Goal: Task Accomplishment & Management: Manage account settings

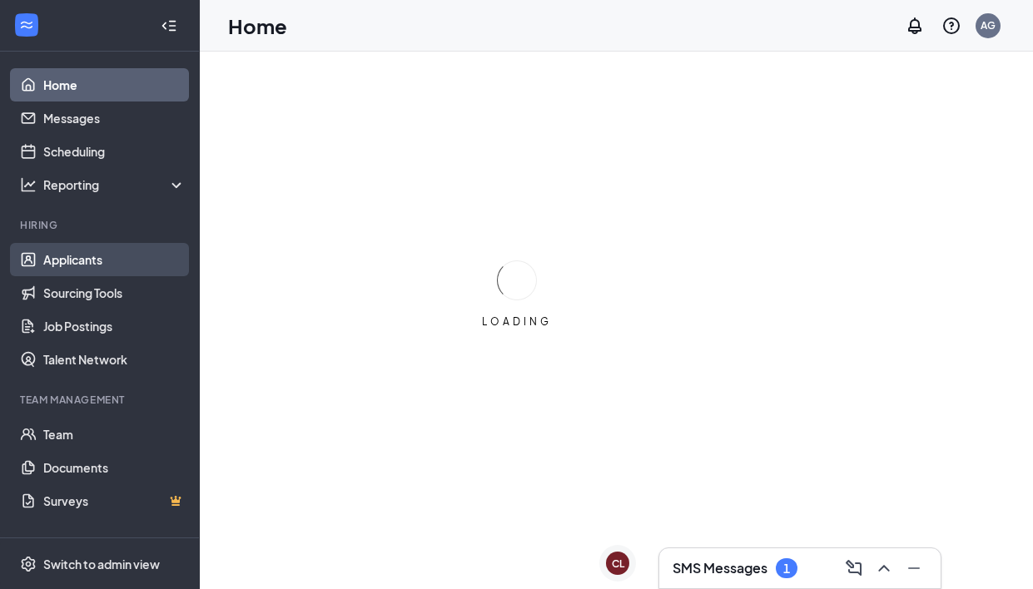
click at [97, 265] on link "Applicants" at bounding box center [114, 259] width 142 height 33
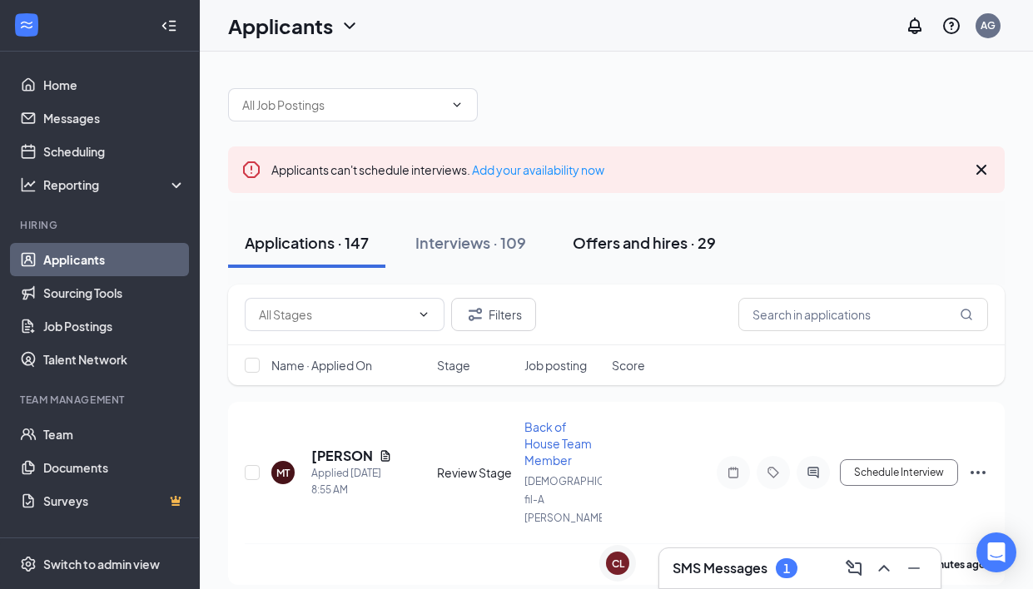
click at [668, 241] on div "Offers and hires · 29" at bounding box center [644, 242] width 143 height 21
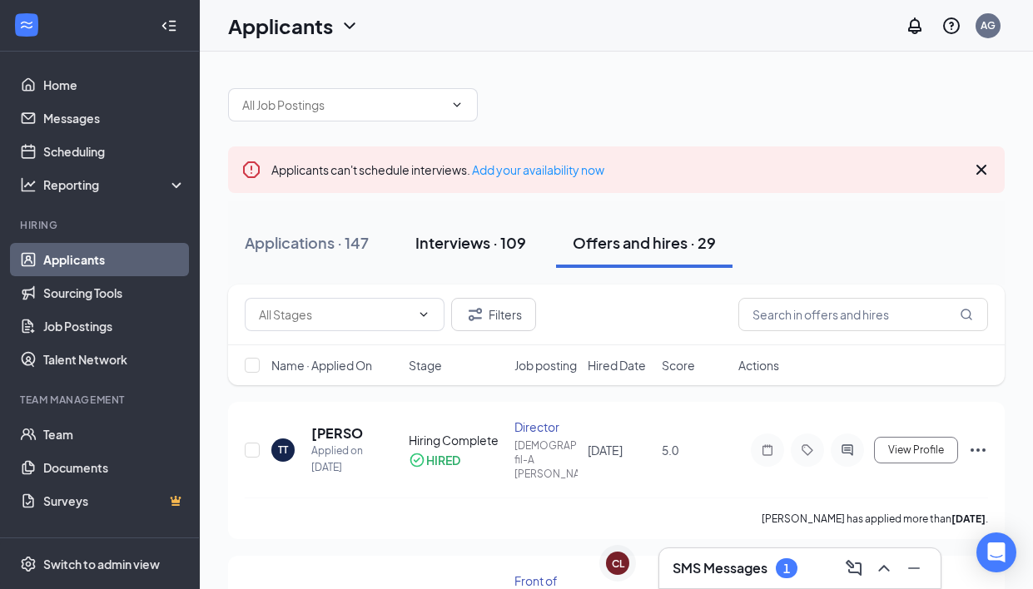
click at [485, 248] on div "Interviews · 109" at bounding box center [470, 242] width 111 height 21
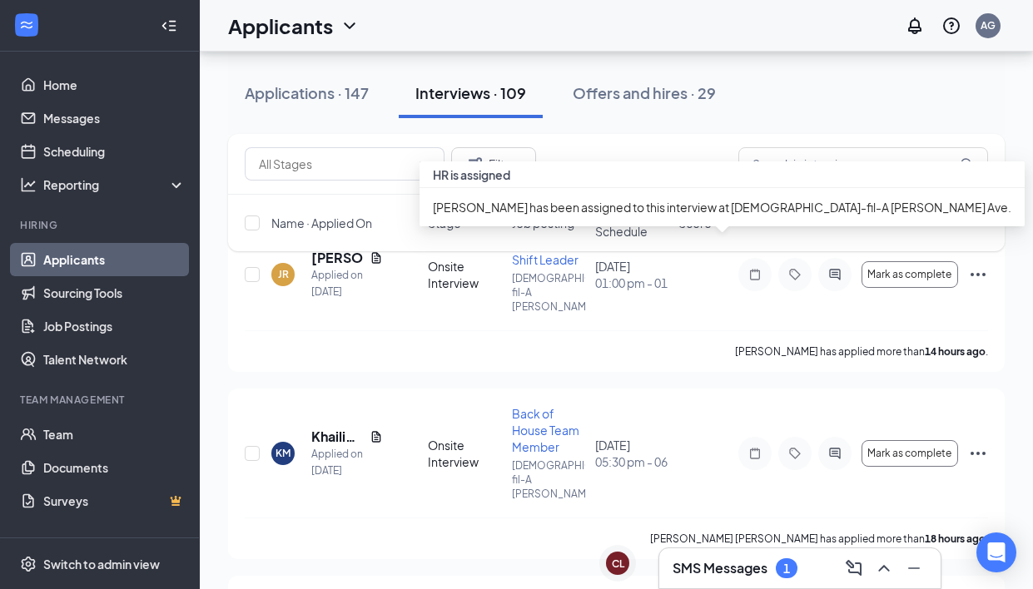
scroll to position [225, 0]
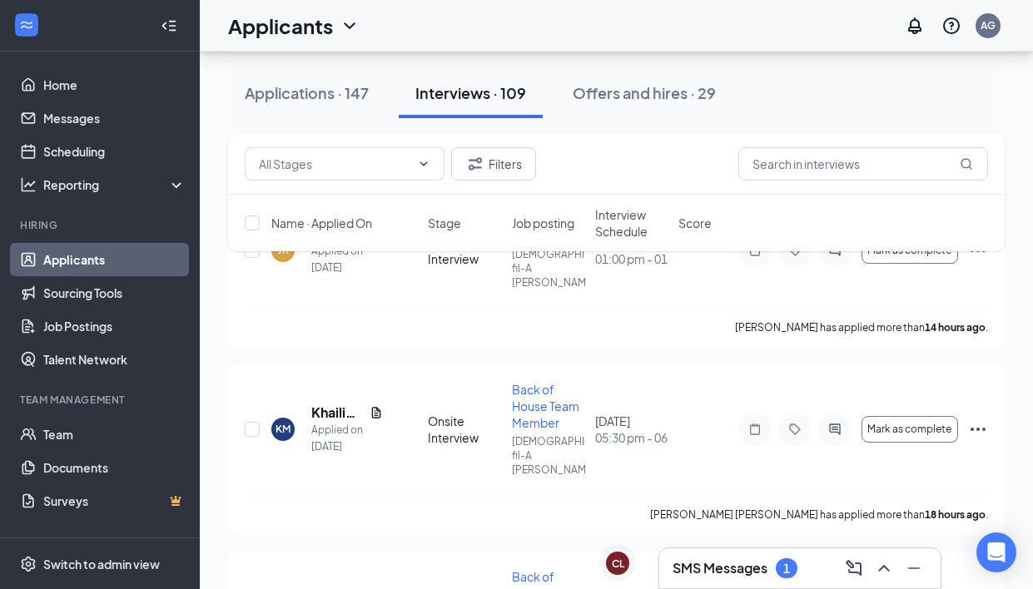
click at [612, 222] on span "Interview Schedule" at bounding box center [631, 222] width 73 height 33
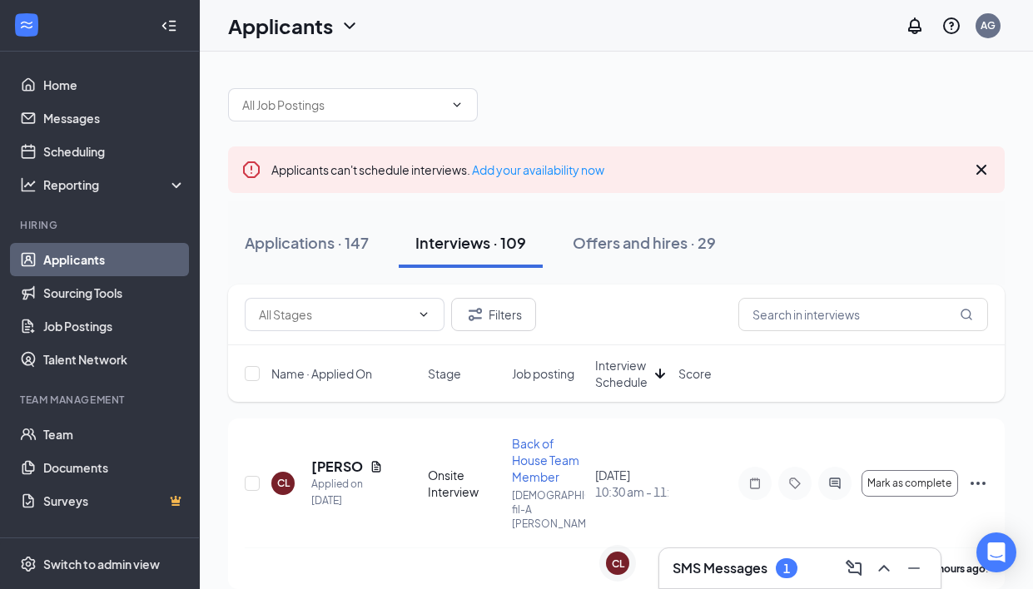
click at [614, 384] on span "Interview Schedule" at bounding box center [621, 373] width 53 height 33
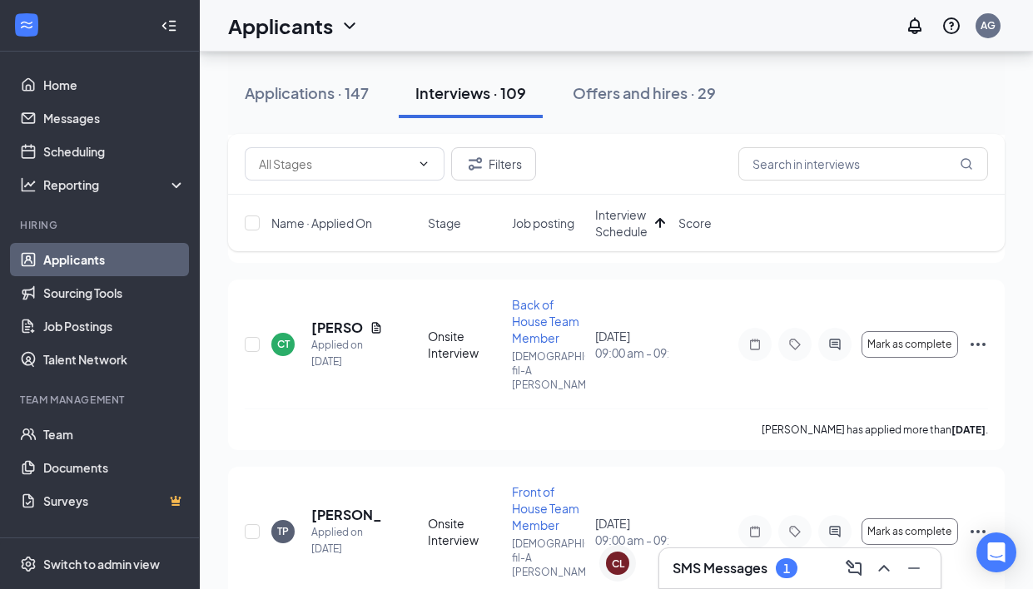
scroll to position [690, 0]
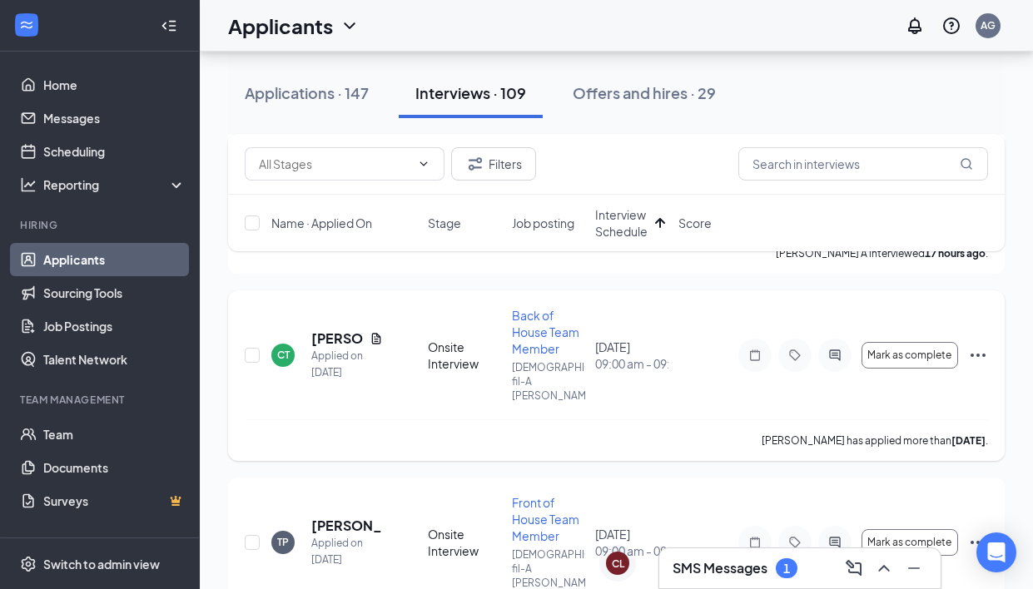
click at [374, 332] on icon "Document" at bounding box center [376, 338] width 13 height 13
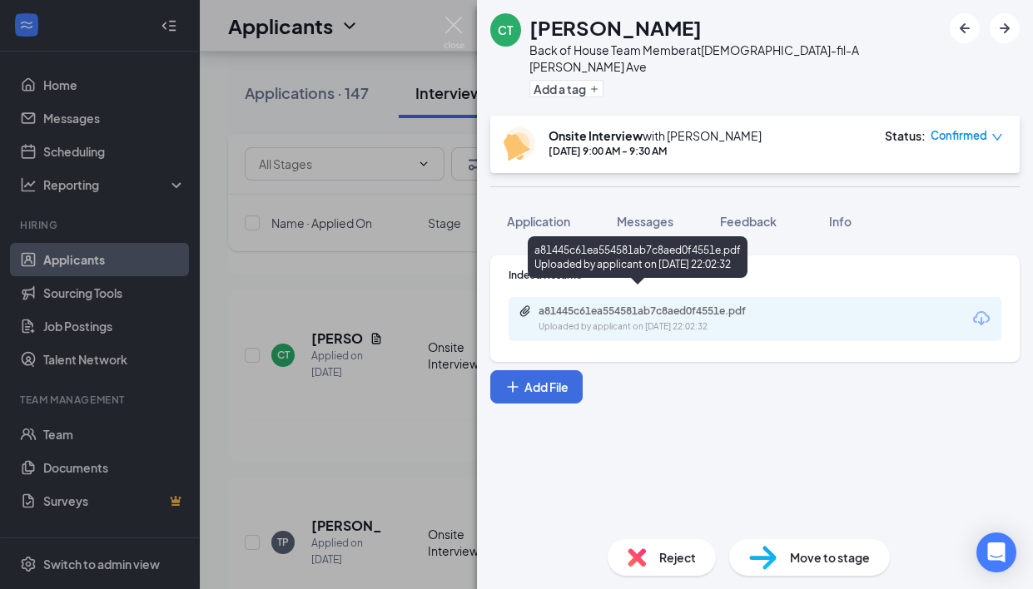
click at [591, 305] on div "a81445c61ea554581ab7c8aed0f4551e.pdf Uploaded by applicant on Sep 08, 2025 at 2…" at bounding box center [654, 319] width 270 height 29
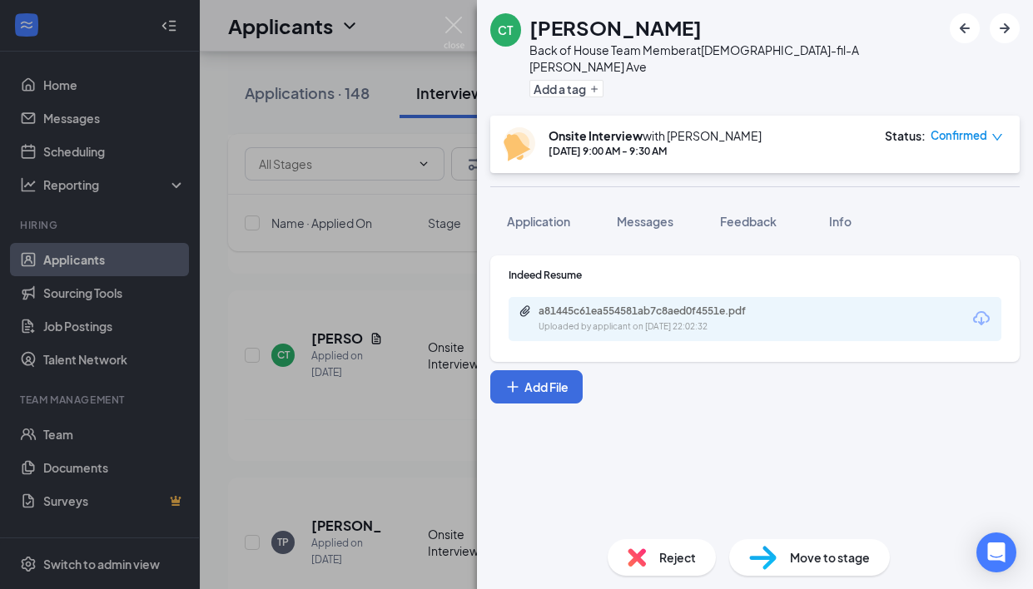
click at [304, 288] on div "CT Cordez Tannyhill Back of House Team Member at Chick-fil-A Mack Ave Add a tag…" at bounding box center [516, 294] width 1033 height 589
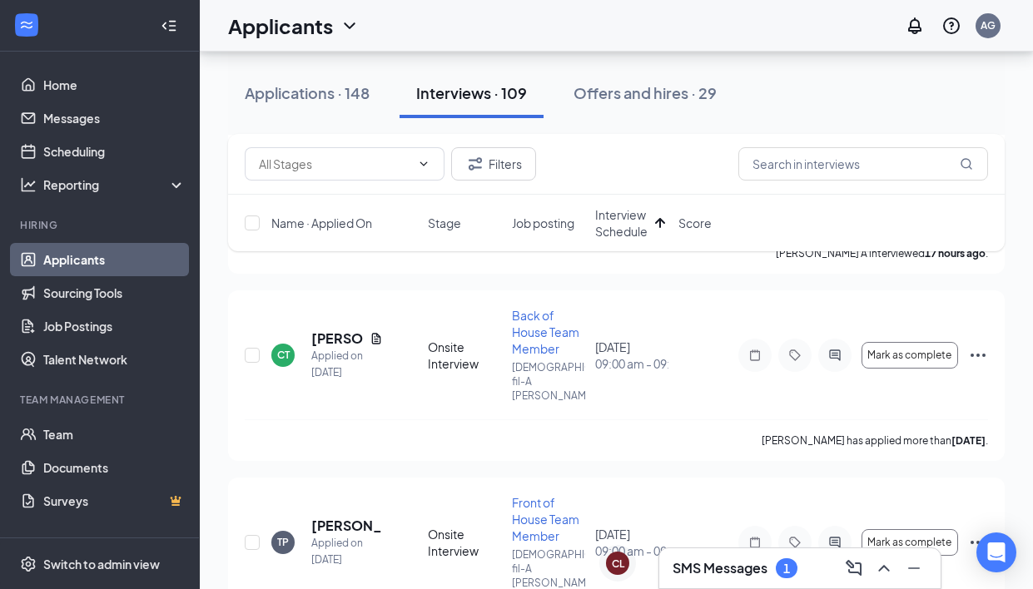
click at [771, 559] on div "SMS Messages 1" at bounding box center [735, 569] width 125 height 20
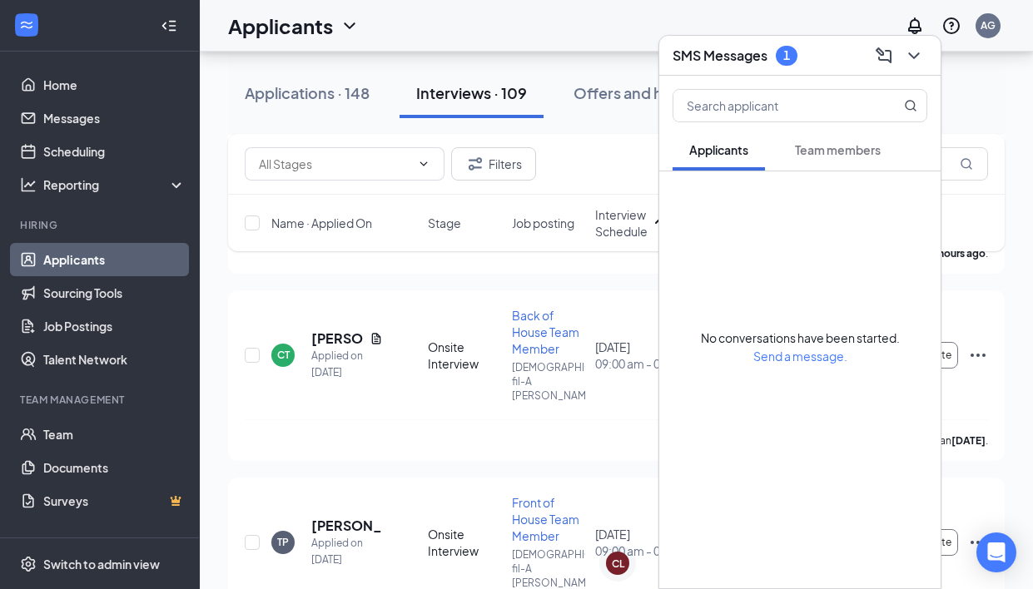
click at [835, 157] on div "Team members" at bounding box center [838, 150] width 86 height 17
click at [766, 61] on h3 "SMS Messages" at bounding box center [720, 56] width 95 height 18
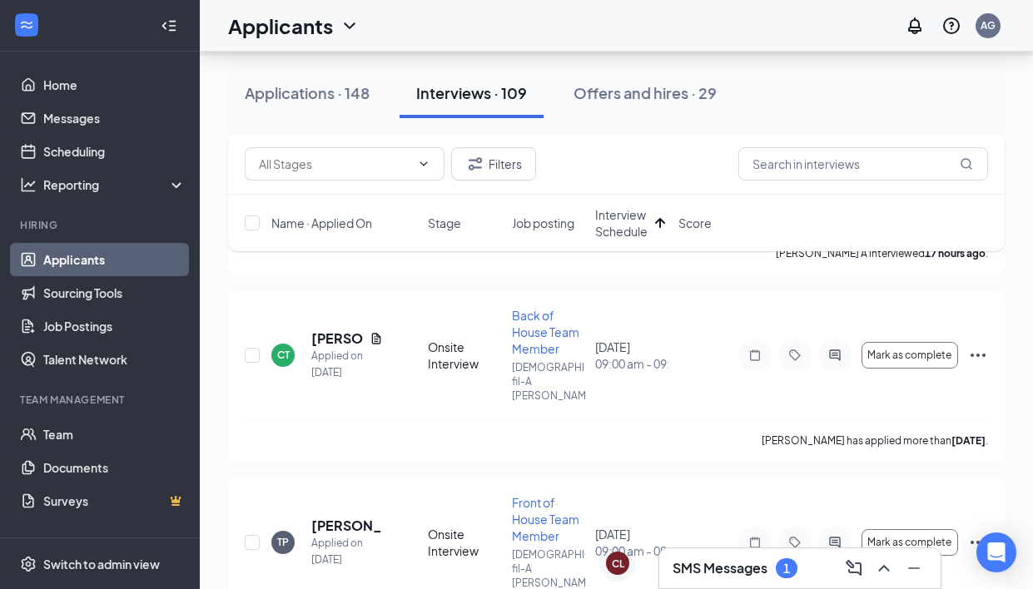
click at [756, 557] on div "SMS Messages 1" at bounding box center [800, 568] width 255 height 27
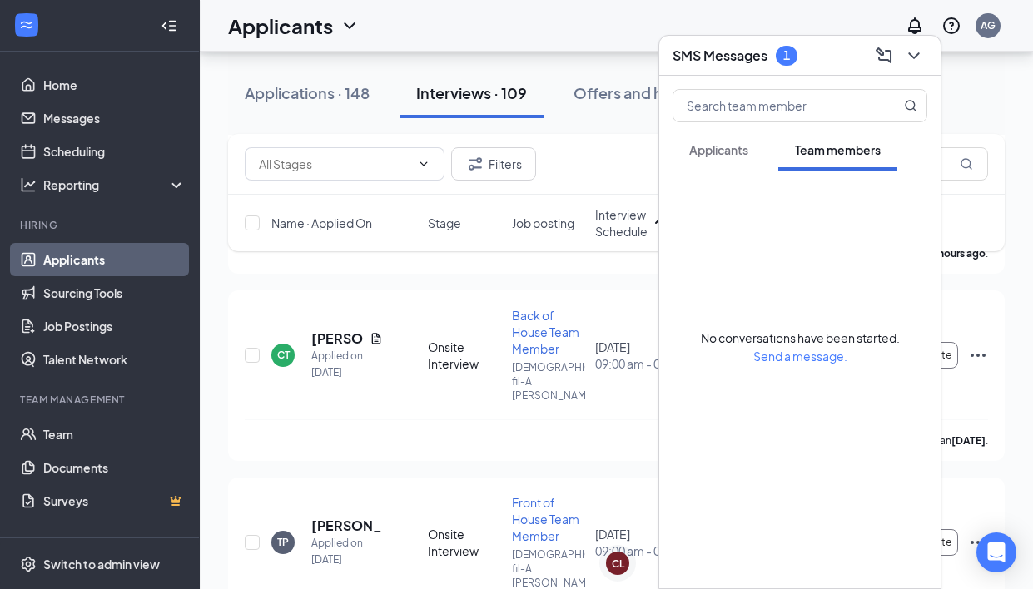
click at [721, 54] on h3 "SMS Messages" at bounding box center [720, 56] width 95 height 18
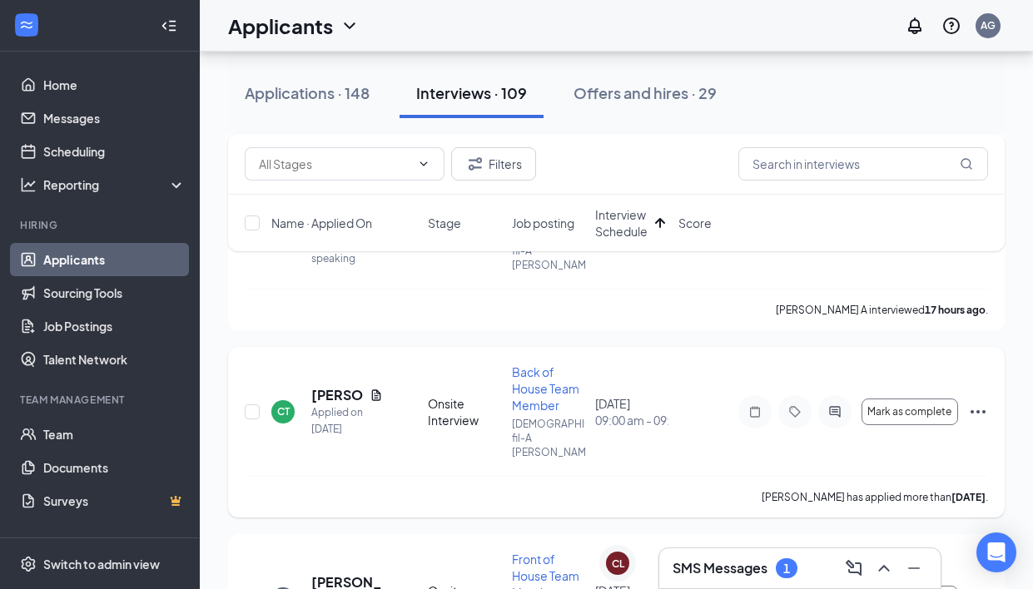
scroll to position [631, 0]
click at [728, 291] on div "Bolcan A interviewed 17 hours ago ." at bounding box center [616, 312] width 743 height 42
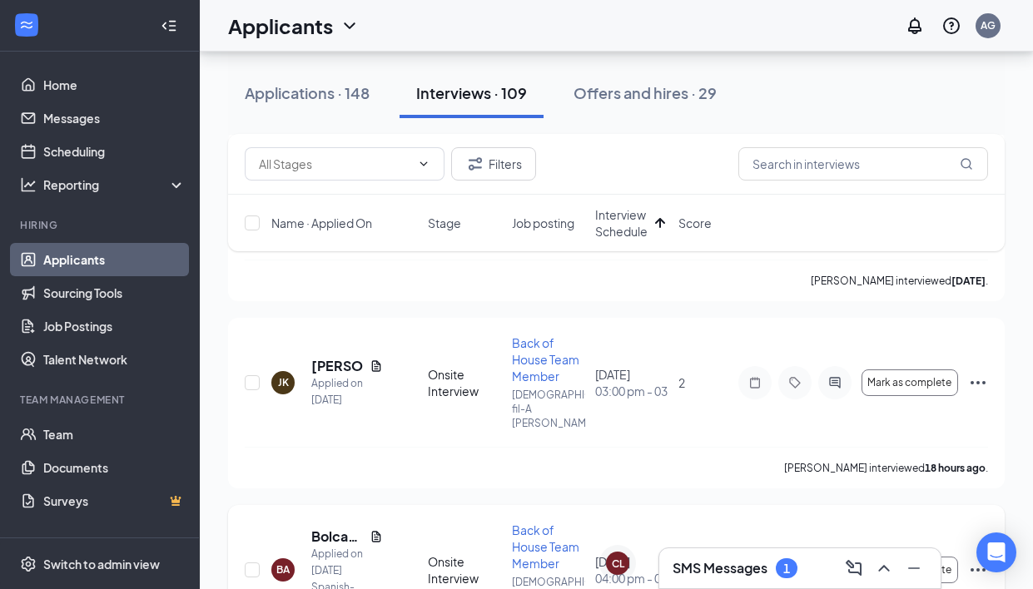
scroll to position [291, 0]
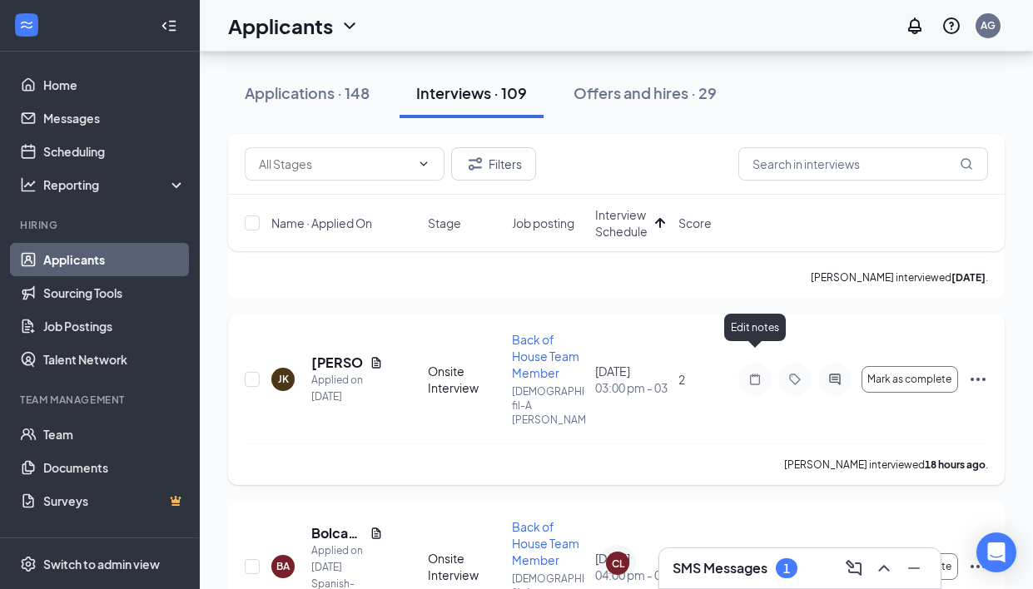
click at [754, 374] on icon "Note" at bounding box center [755, 379] width 10 height 11
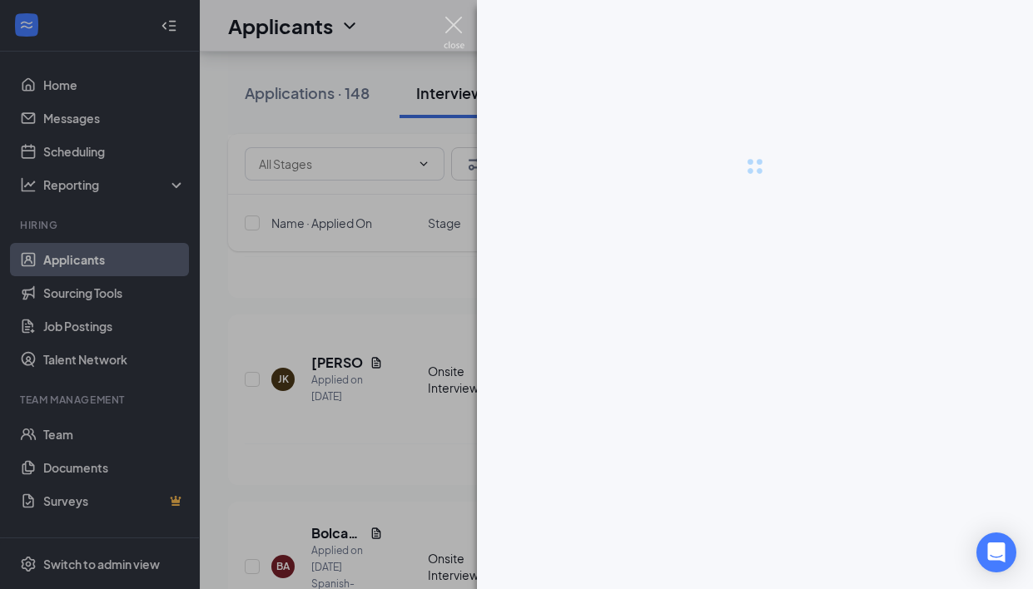
click at [453, 29] on img at bounding box center [454, 33] width 21 height 32
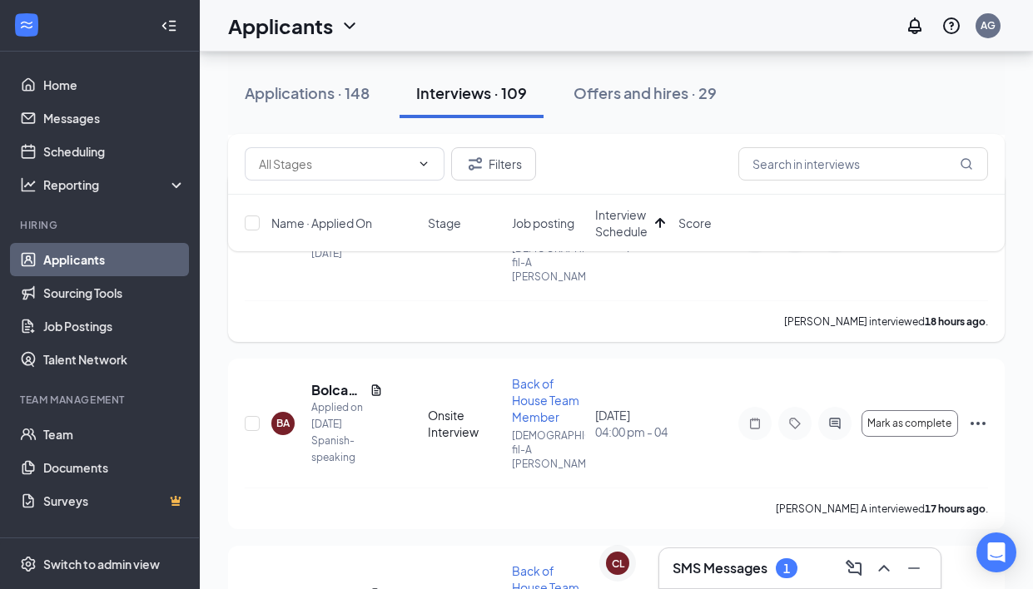
scroll to position [456, 0]
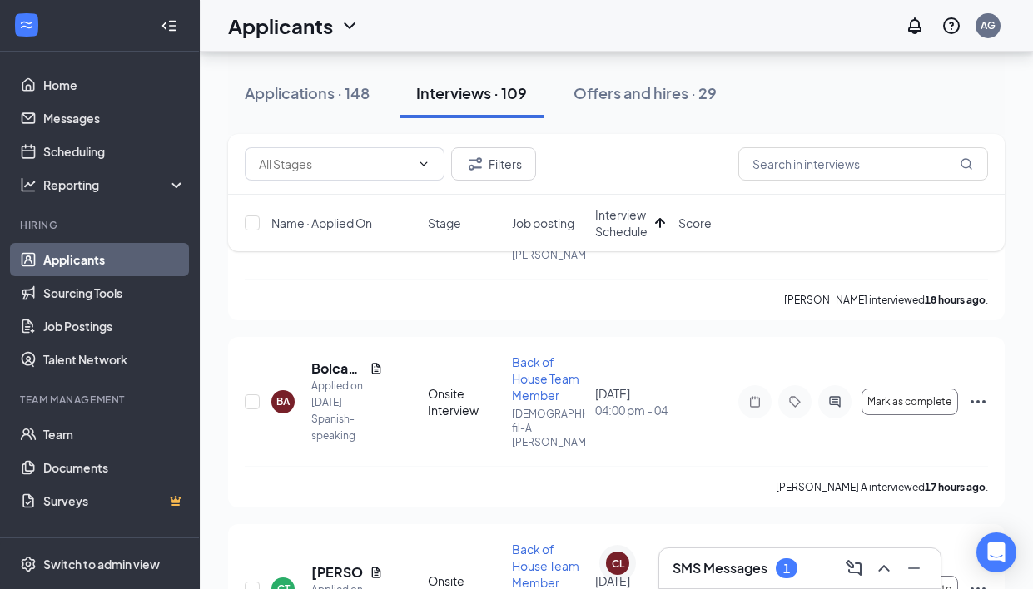
click at [736, 573] on h3 "SMS Messages" at bounding box center [720, 568] width 95 height 18
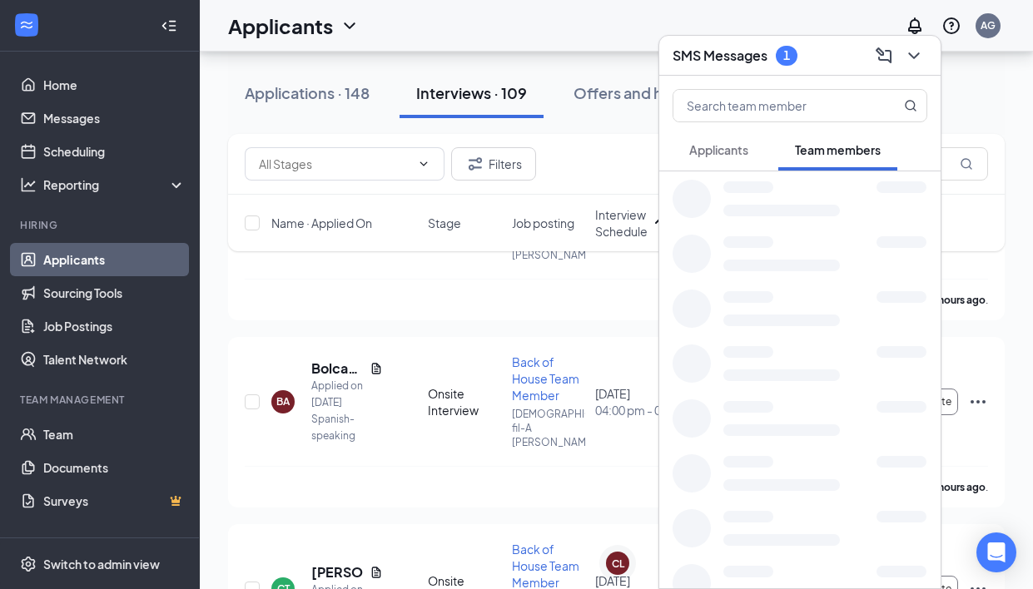
click at [718, 152] on span "Applicants" at bounding box center [718, 149] width 59 height 15
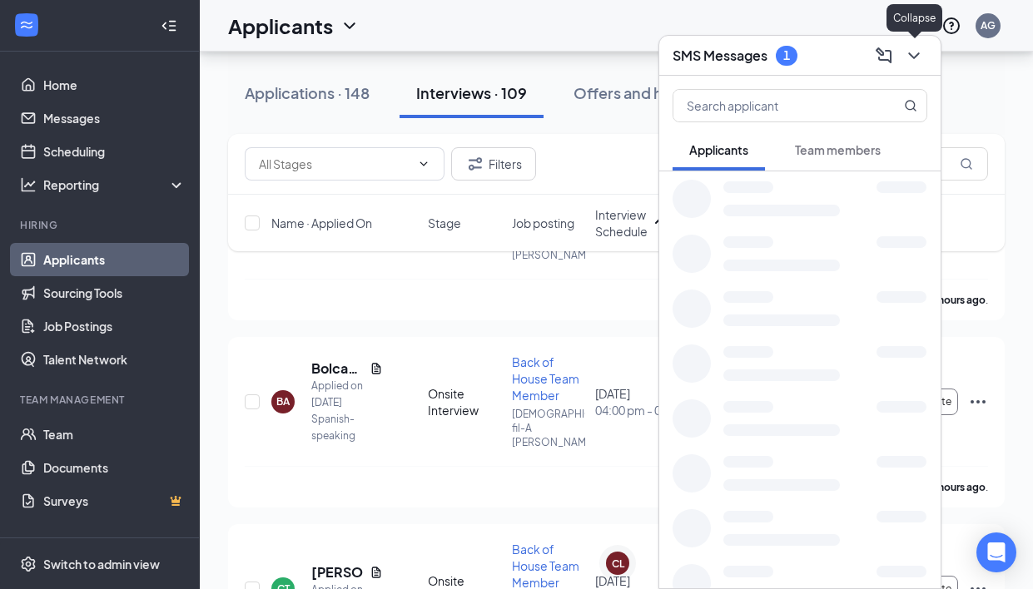
click at [914, 55] on icon "ChevronDown" at bounding box center [914, 56] width 20 height 20
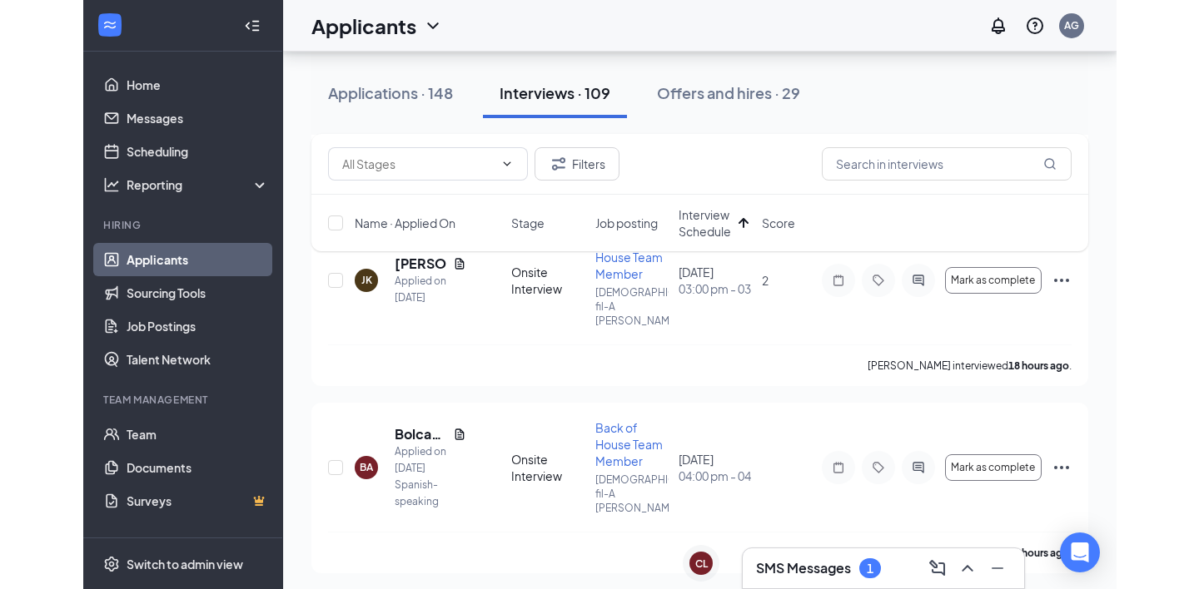
scroll to position [410, 0]
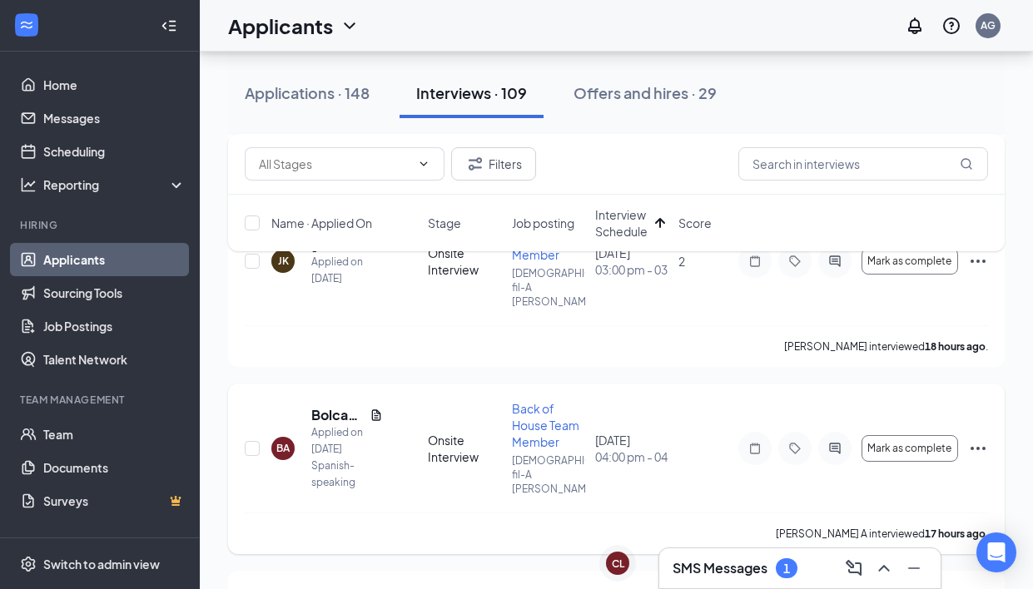
click at [757, 432] on div at bounding box center [754, 448] width 33 height 33
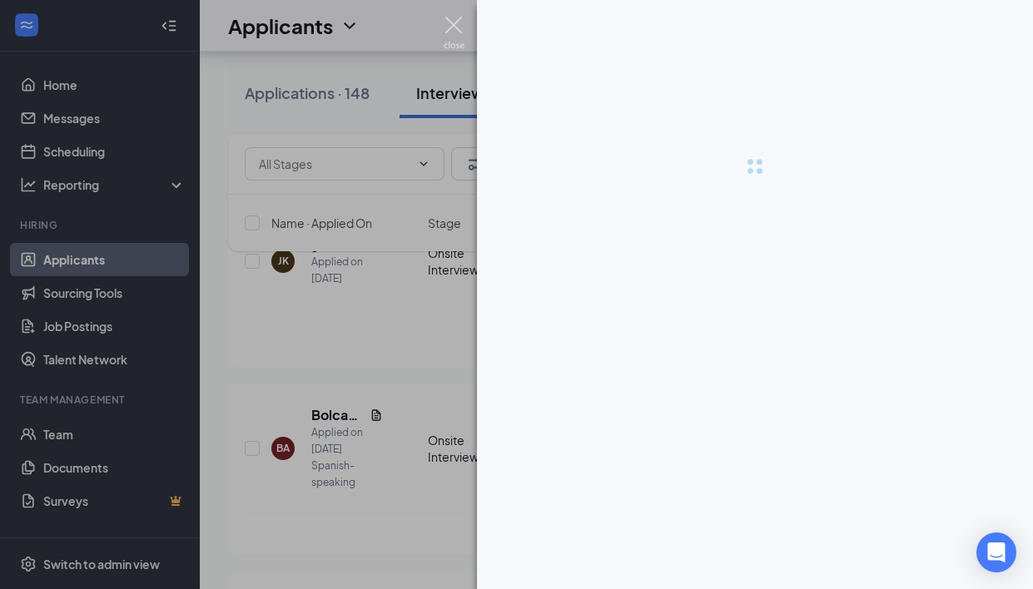
click at [456, 30] on img at bounding box center [454, 33] width 21 height 32
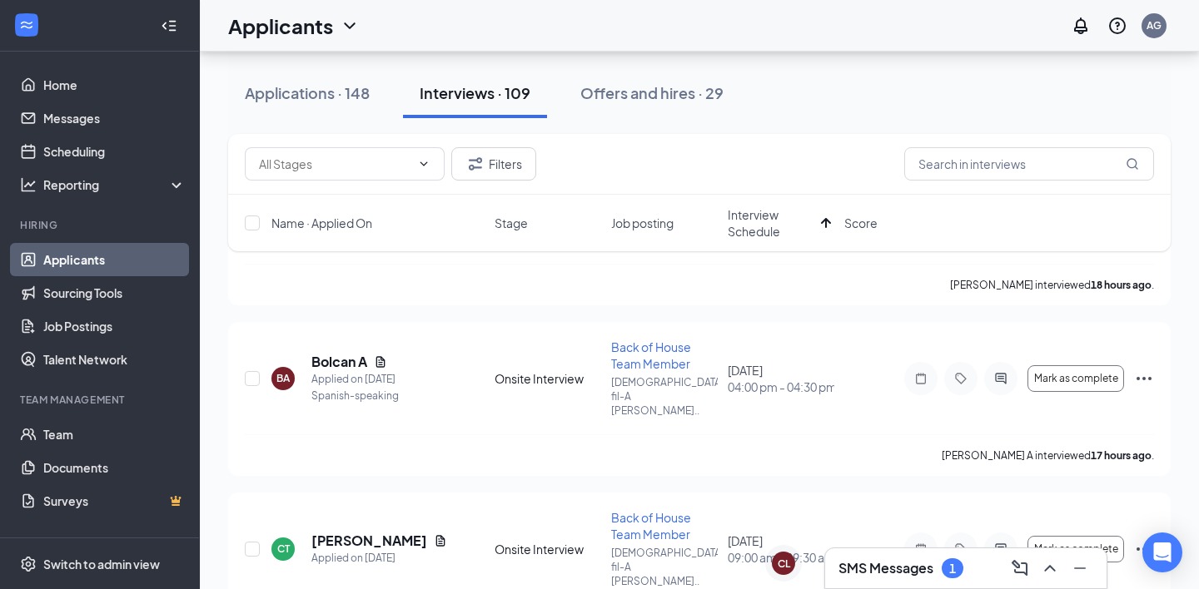
scroll to position [442, 0]
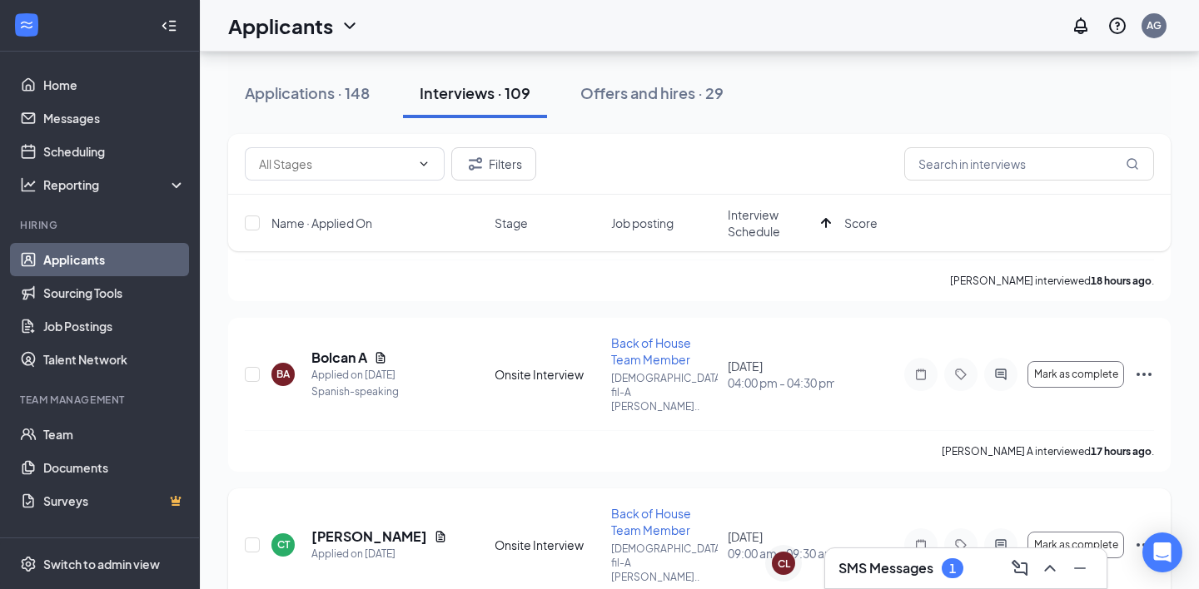
drag, startPoint x: 314, startPoint y: 436, endPoint x: 417, endPoint y: 435, distance: 103.2
click at [417, 528] on div "Cordez Tannyhill" at bounding box center [379, 537] width 136 height 18
copy h5 "Cordez Tannyhill"
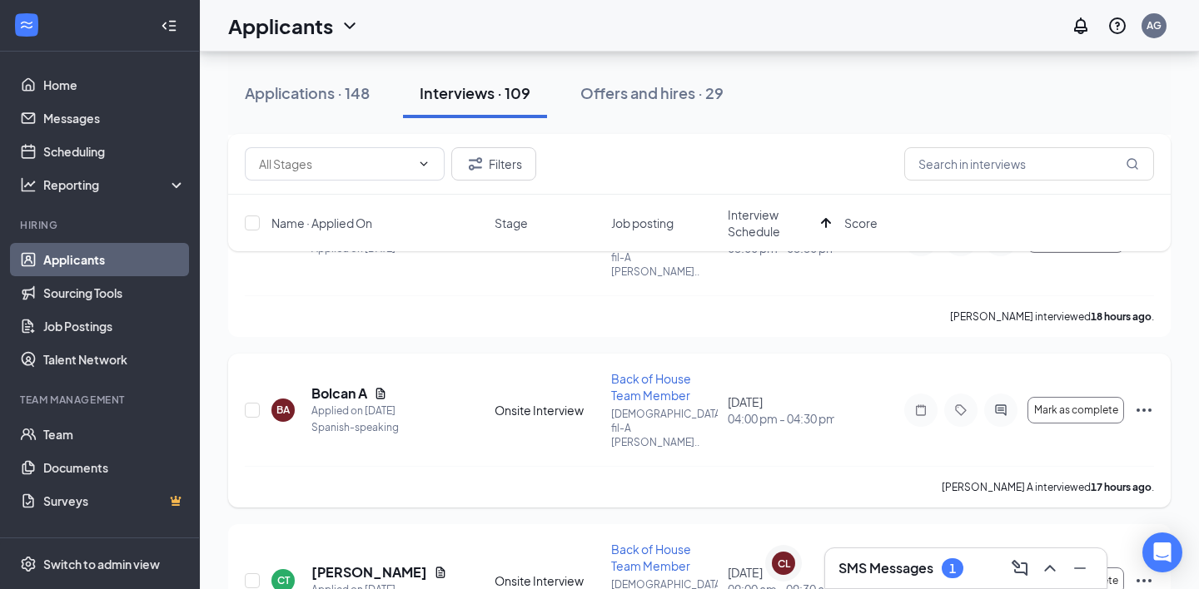
scroll to position [405, 0]
drag, startPoint x: 309, startPoint y: 324, endPoint x: 408, endPoint y: 326, distance: 99.1
click at [409, 385] on div "BA Bolcan A Applied on Sep 10 Spanish-speaking" at bounding box center [377, 411] width 213 height 52
click at [917, 405] on icon "Note" at bounding box center [921, 411] width 20 height 13
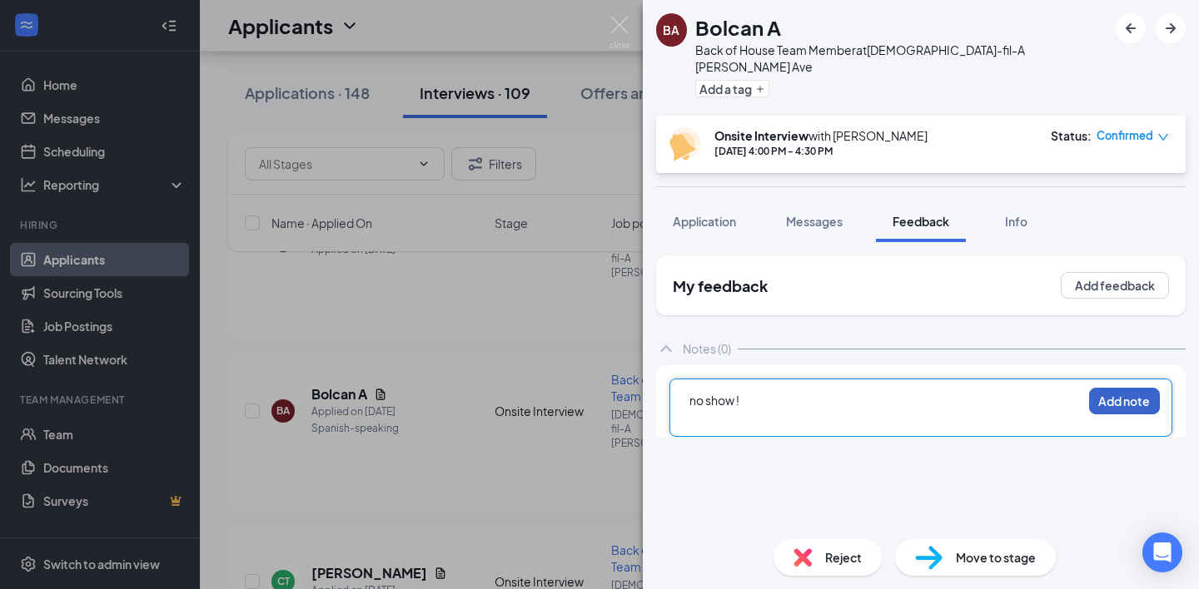
click at [1032, 388] on button "Add note" at bounding box center [1124, 401] width 71 height 27
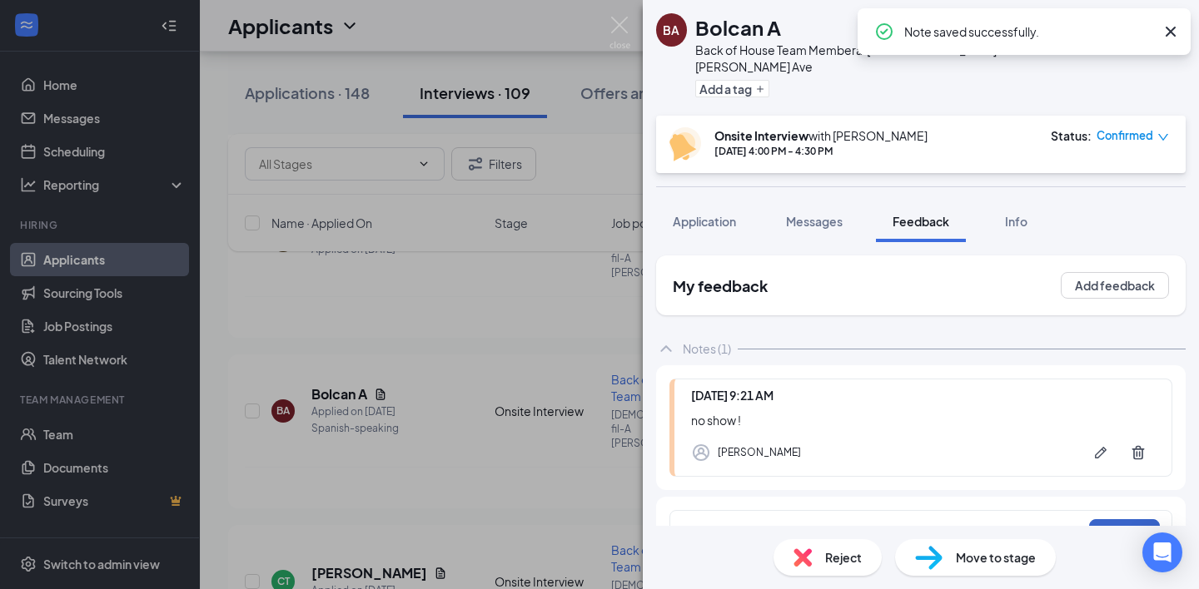
scroll to position [25, 0]
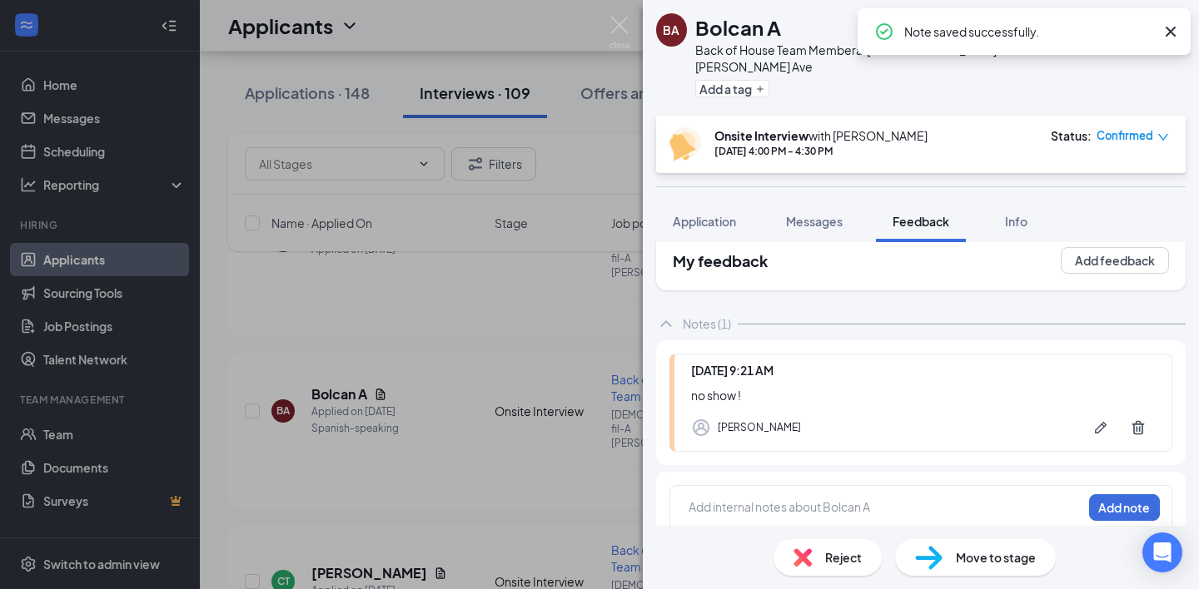
click at [817, 564] on div "Reject" at bounding box center [827, 557] width 108 height 37
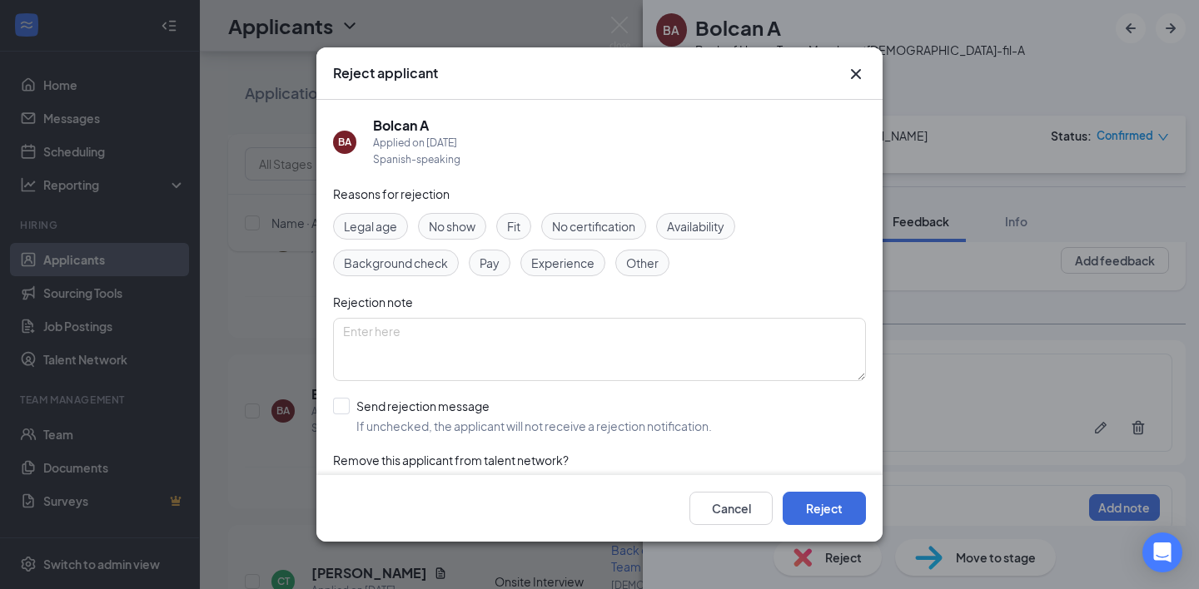
click at [470, 217] on span "No show" at bounding box center [452, 226] width 47 height 18
click at [819, 511] on button "Reject" at bounding box center [824, 508] width 83 height 33
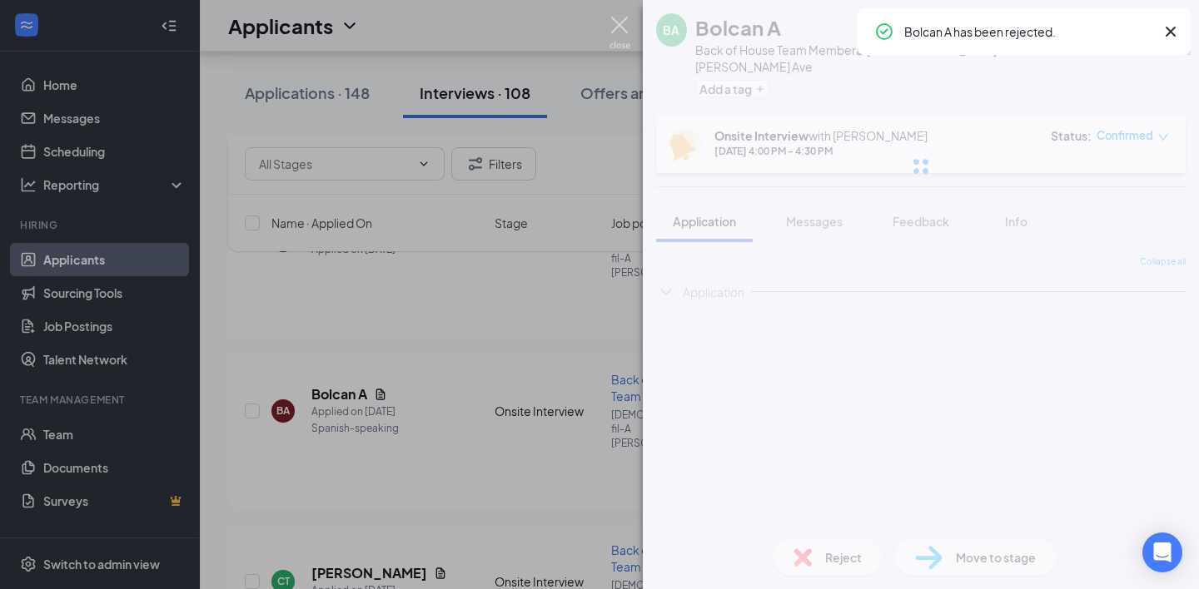
click at [622, 24] on img at bounding box center [619, 33] width 21 height 32
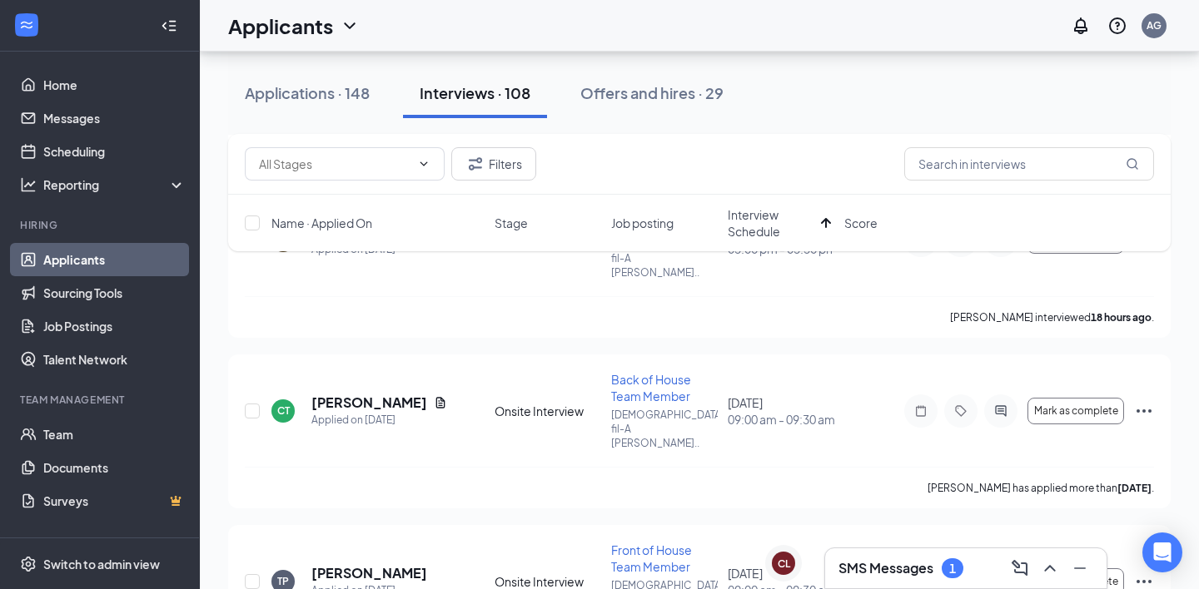
click at [1032, 37] on div "Applicants AG" at bounding box center [699, 26] width 999 height 52
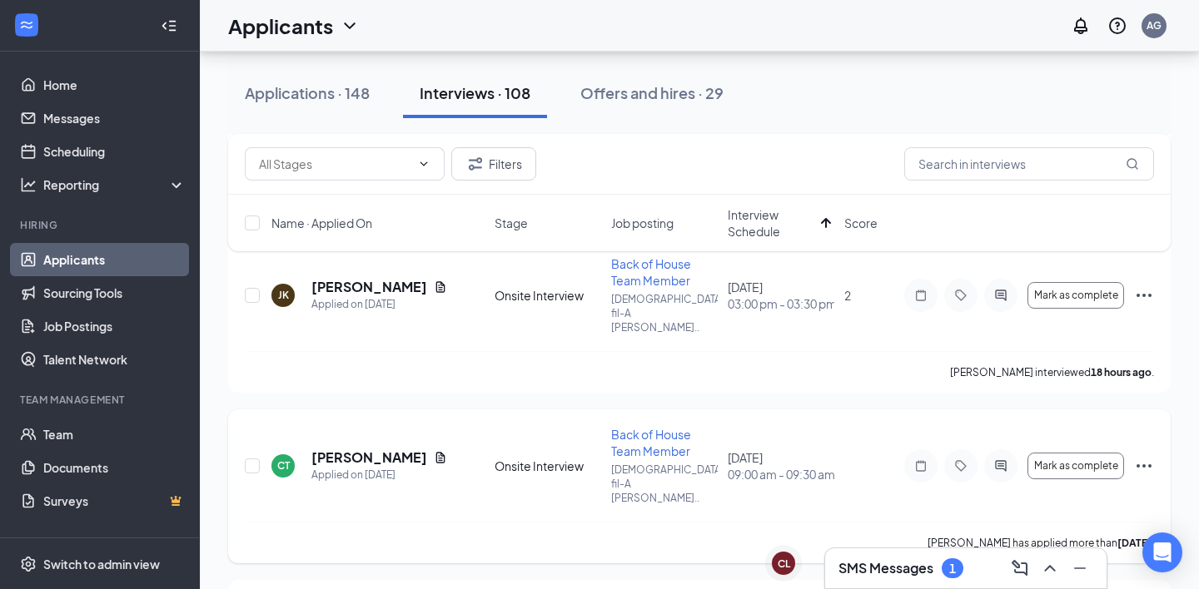
scroll to position [362, 0]
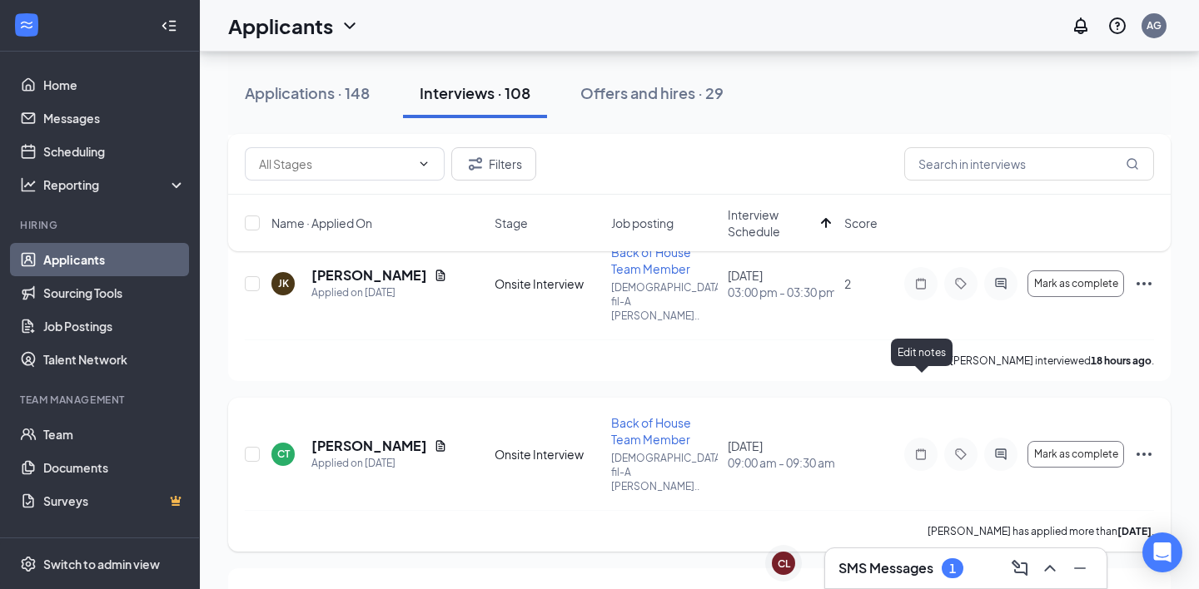
click at [917, 448] on icon "Note" at bounding box center [921, 454] width 20 height 13
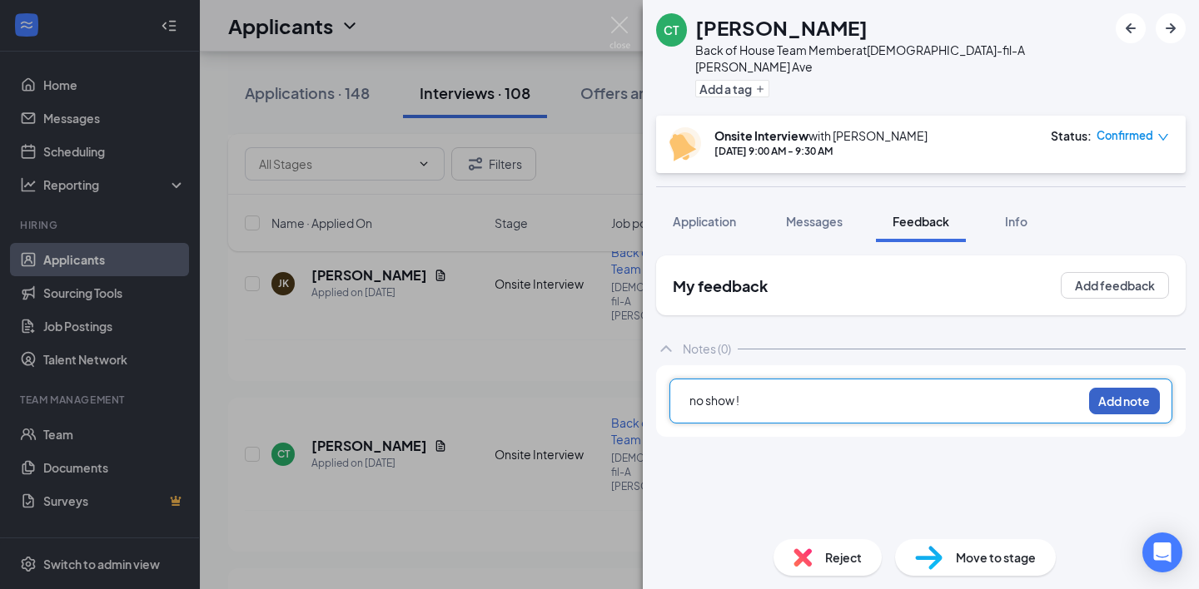
click at [1032, 388] on button "Add note" at bounding box center [1124, 401] width 71 height 27
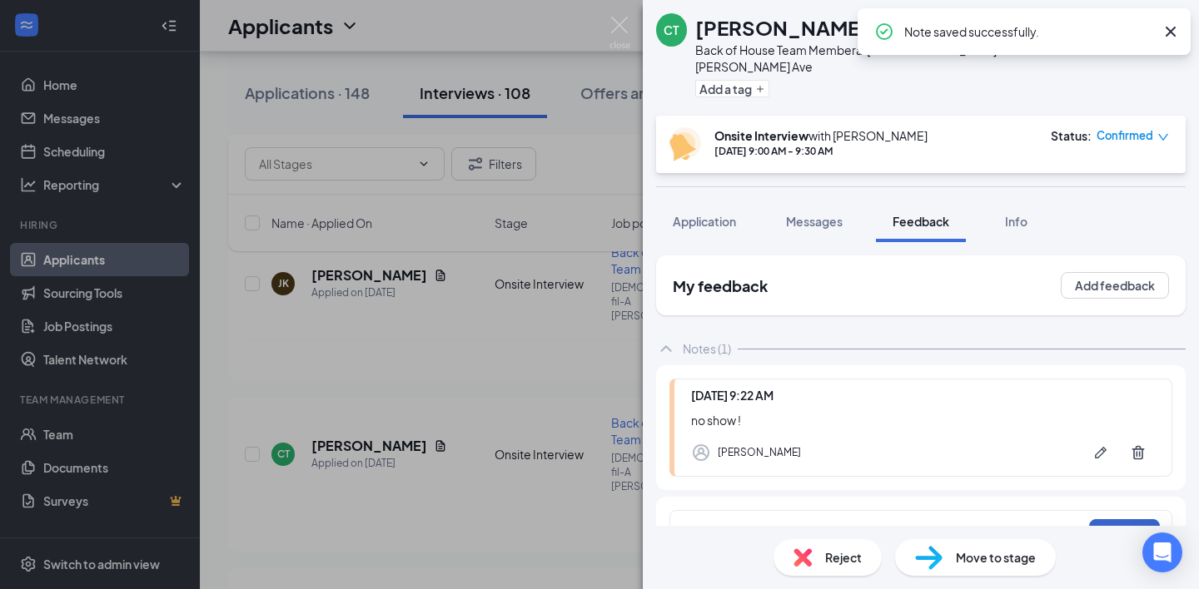
scroll to position [26, 0]
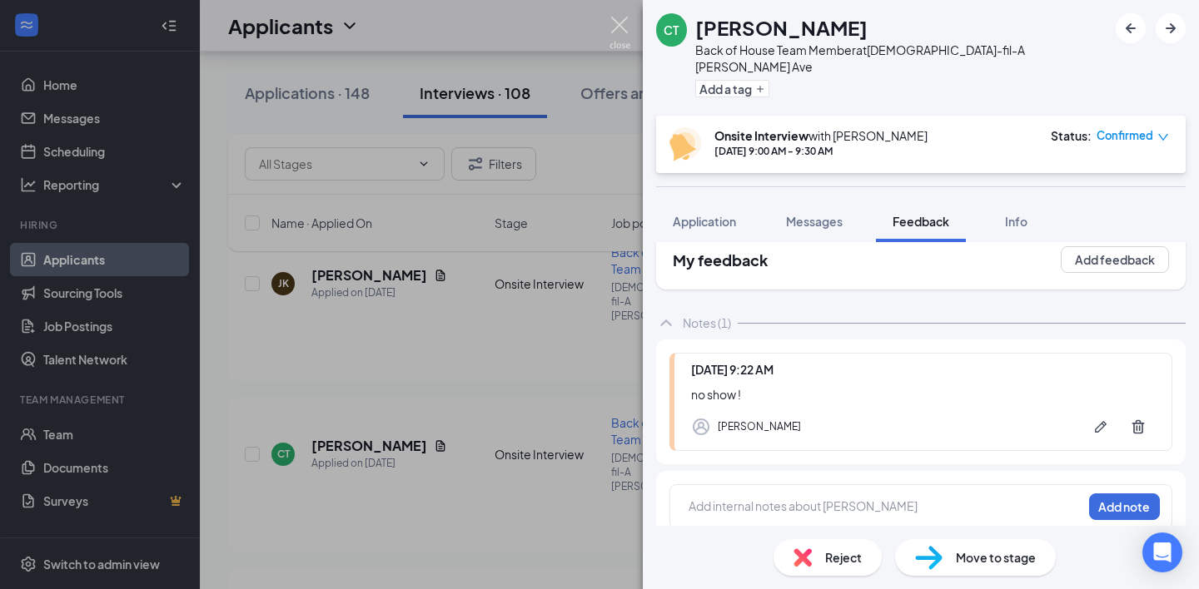
click at [619, 23] on img at bounding box center [619, 33] width 21 height 32
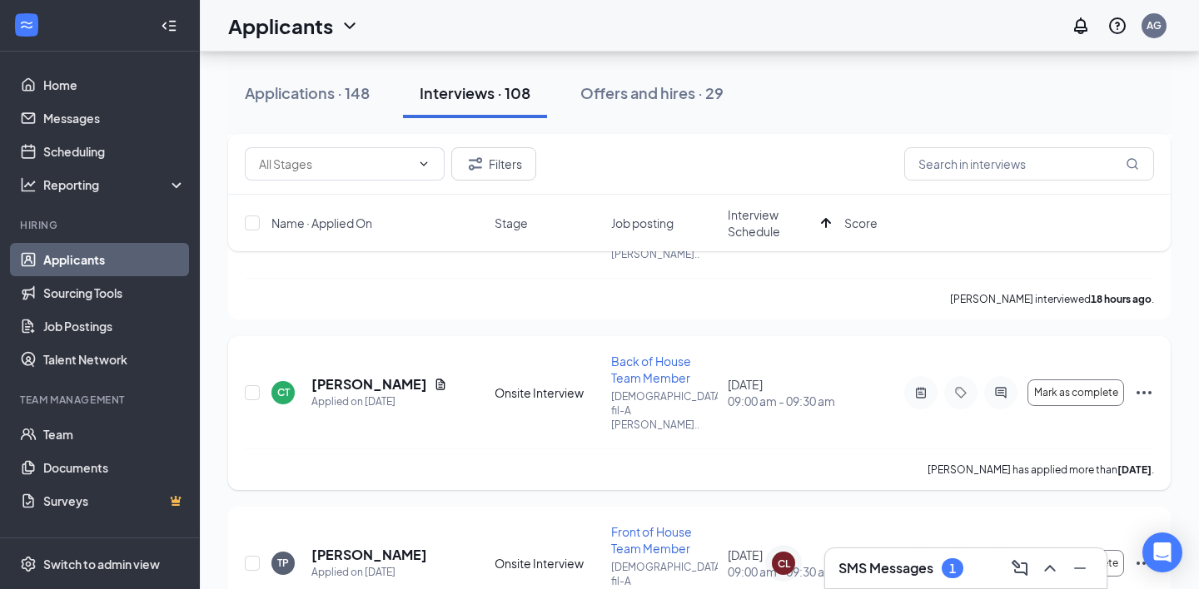
scroll to position [420, 0]
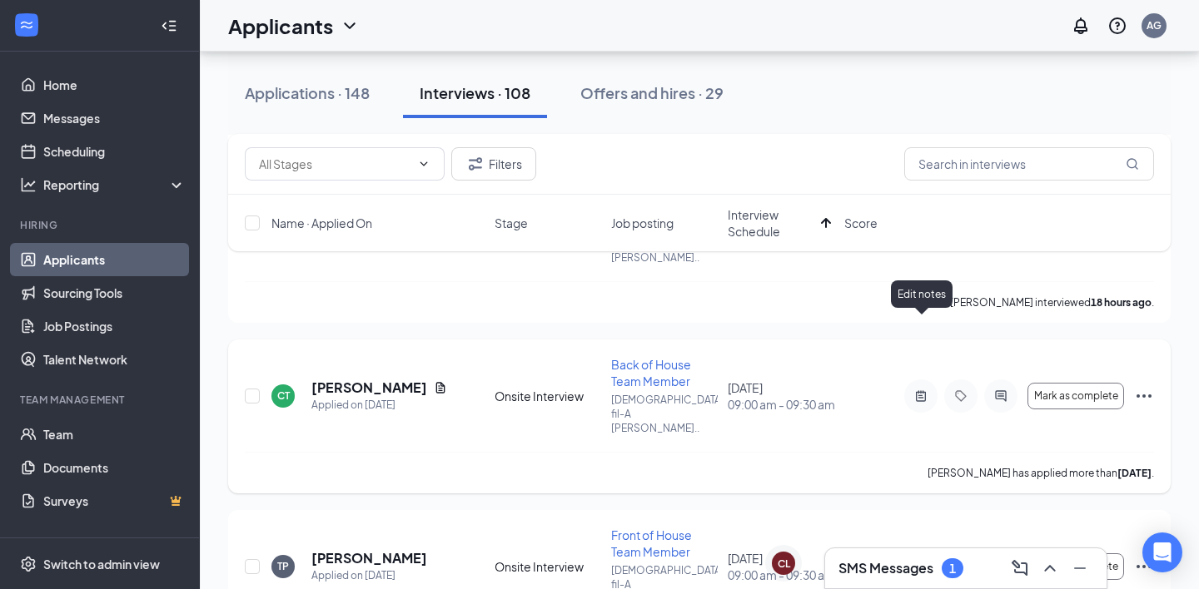
click at [926, 390] on icon "ActiveNote" at bounding box center [921, 396] width 20 height 13
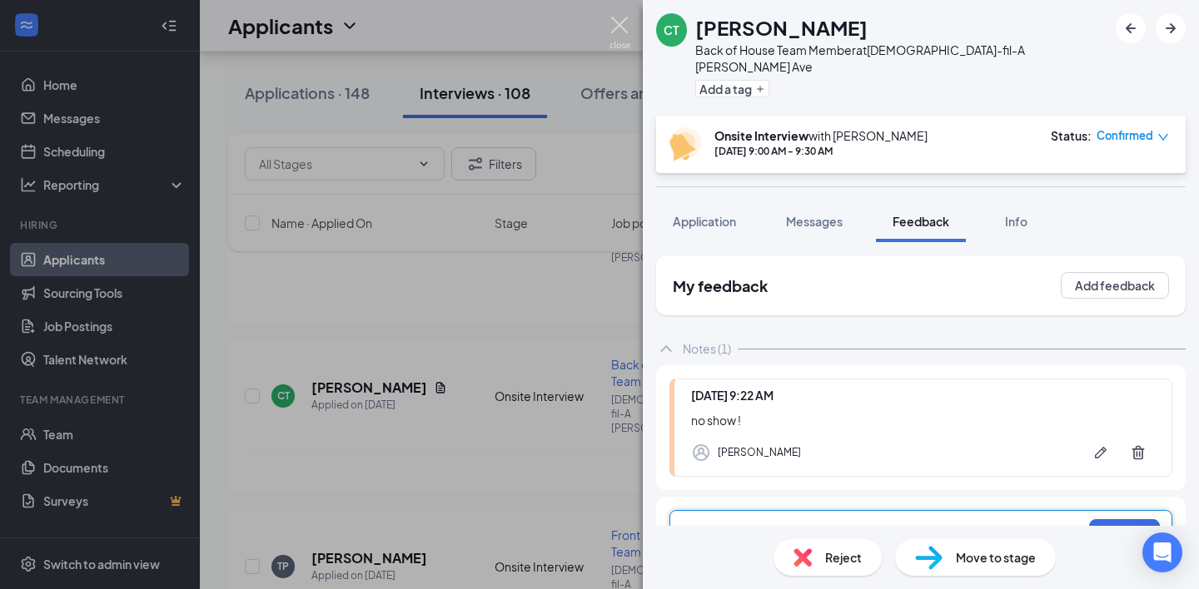
click at [614, 17] on img at bounding box center [619, 33] width 21 height 32
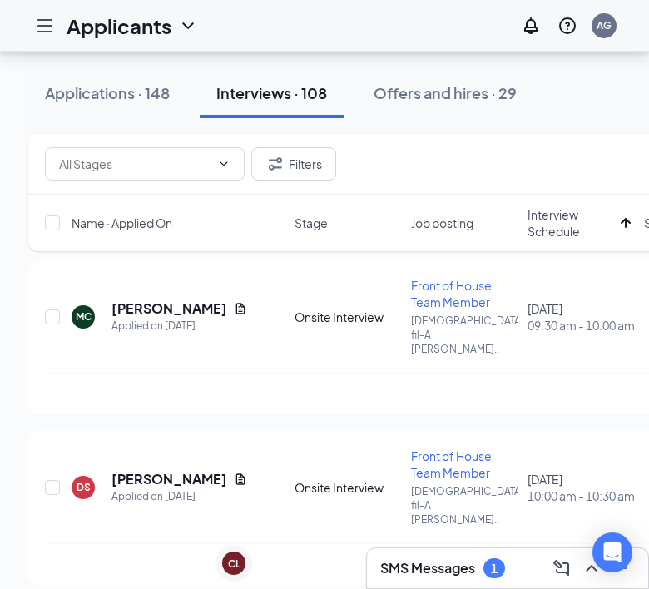
scroll to position [828, 0]
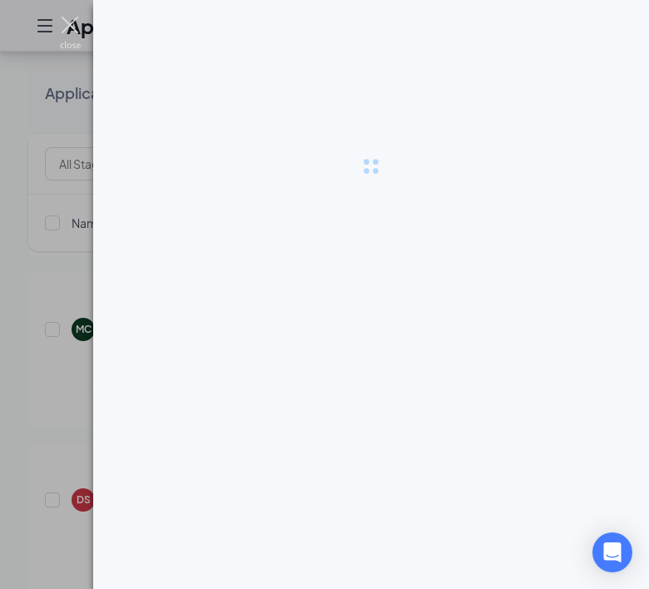
click at [66, 28] on img at bounding box center [70, 33] width 21 height 32
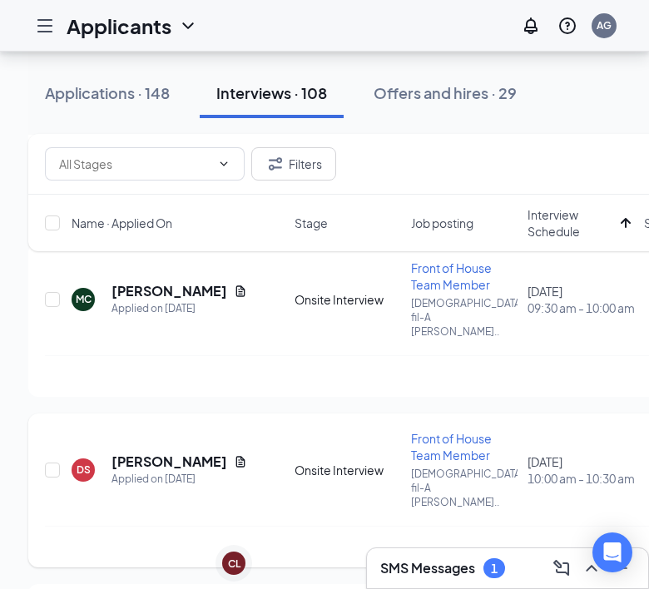
scroll to position [868, 0]
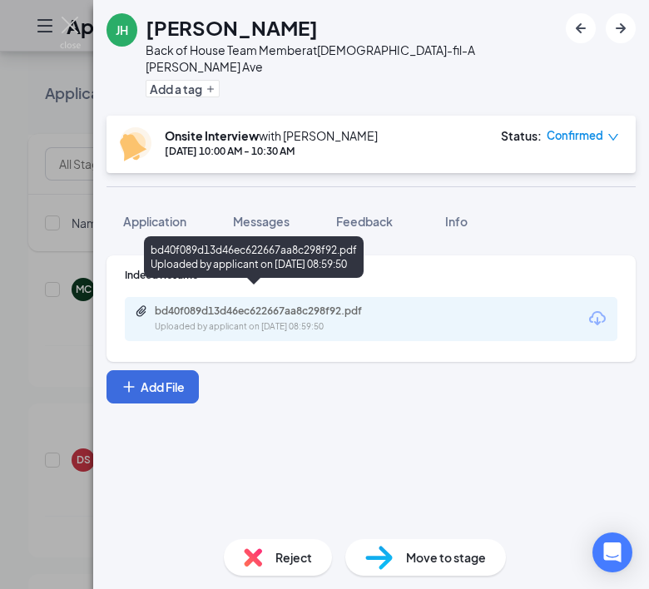
click at [278, 321] on div "Uploaded by applicant on Sep 12, 2025 at 08:59:50" at bounding box center [280, 327] width 250 height 13
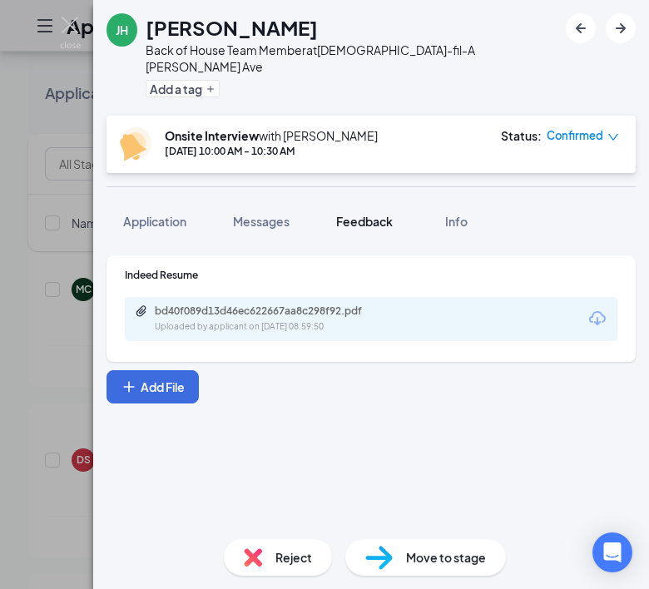
click at [373, 214] on span "Feedback" at bounding box center [364, 221] width 57 height 15
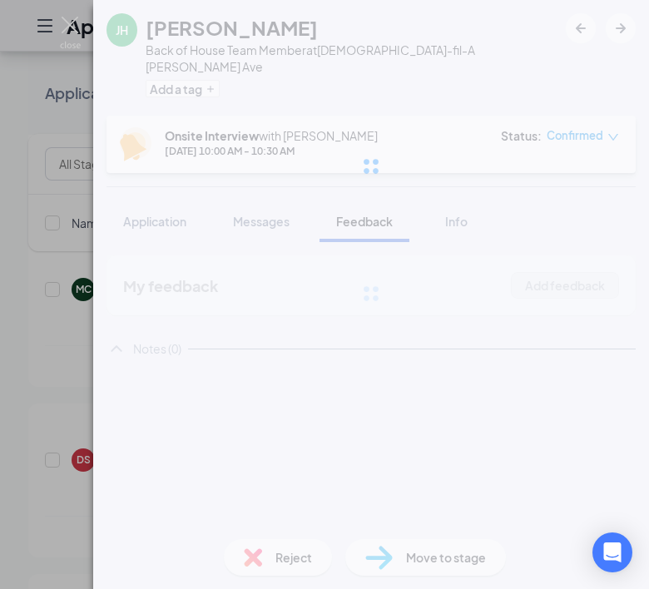
click at [564, 264] on div at bounding box center [371, 166] width 556 height 333
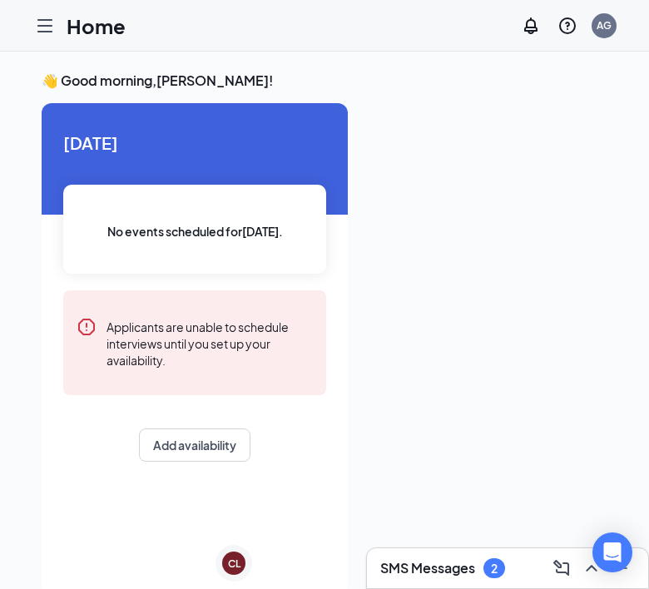
click at [466, 574] on h3 "SMS Messages" at bounding box center [427, 568] width 95 height 18
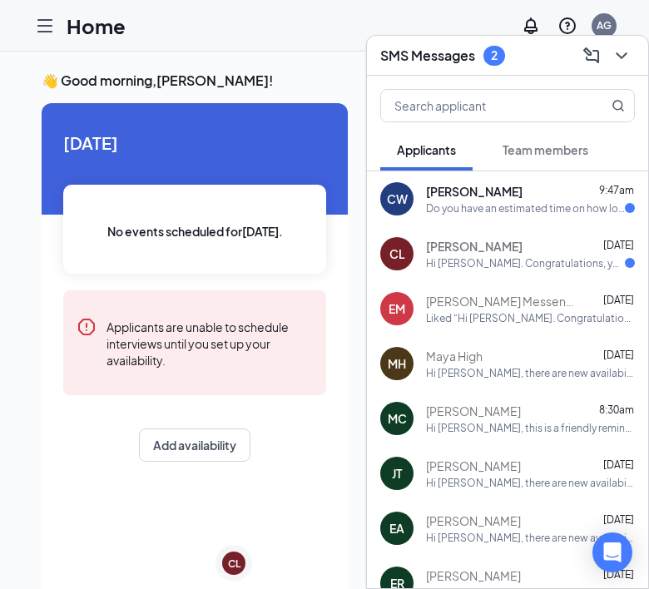
click at [513, 206] on div "Do you have an estimated time on how long the process is or you not sure?" at bounding box center [525, 208] width 199 height 14
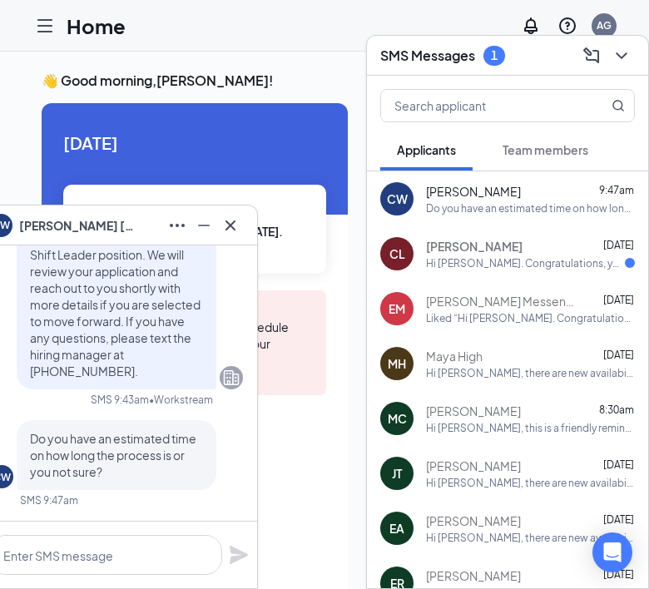
drag, startPoint x: 108, startPoint y: 231, endPoint x: 152, endPoint y: 230, distance: 43.3
click at [152, 230] on div "CW [PERSON_NAME]" at bounding box center [116, 225] width 255 height 27
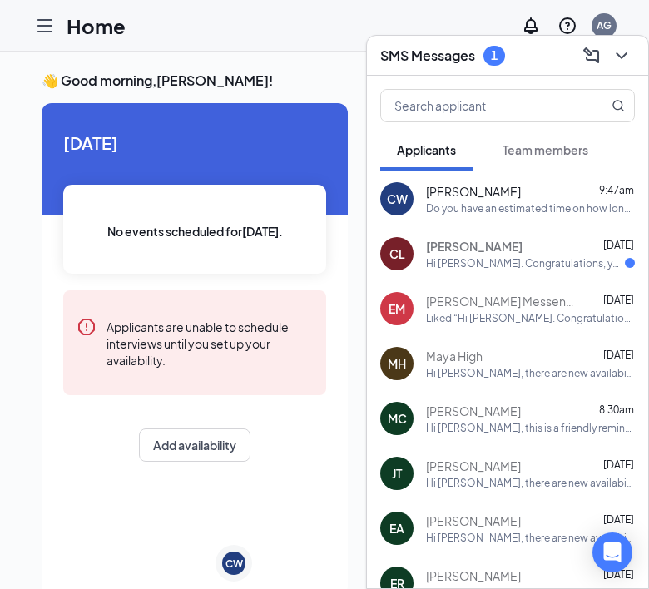
click at [490, 211] on div "Do you have an estimated time on how long the process is or you not sure?" at bounding box center [530, 208] width 209 height 14
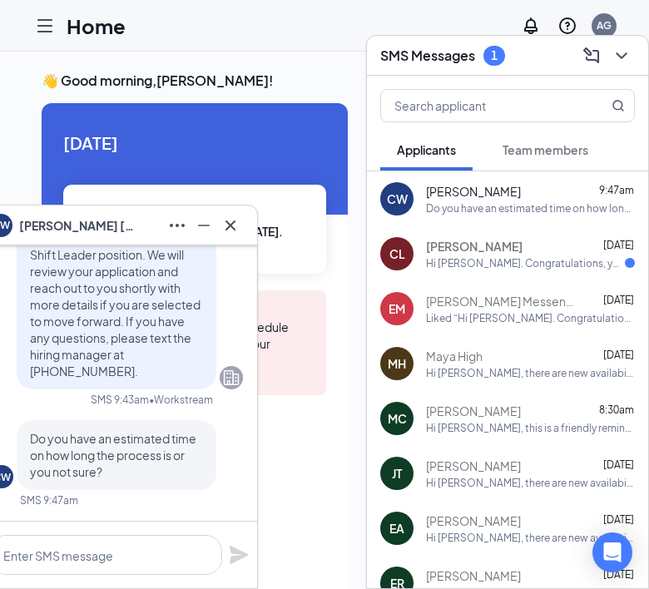
click at [475, 255] on div "Charlie Luke Sep 15 Hi Charlie Luke. Congratulations, your onsite interview wit…" at bounding box center [530, 254] width 209 height 32
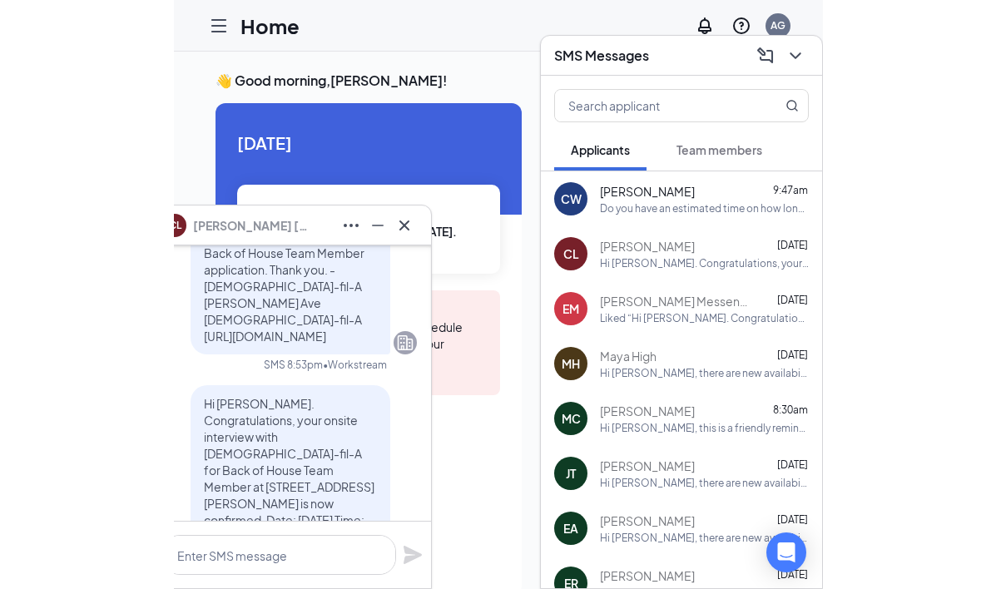
scroll to position [-187, 0]
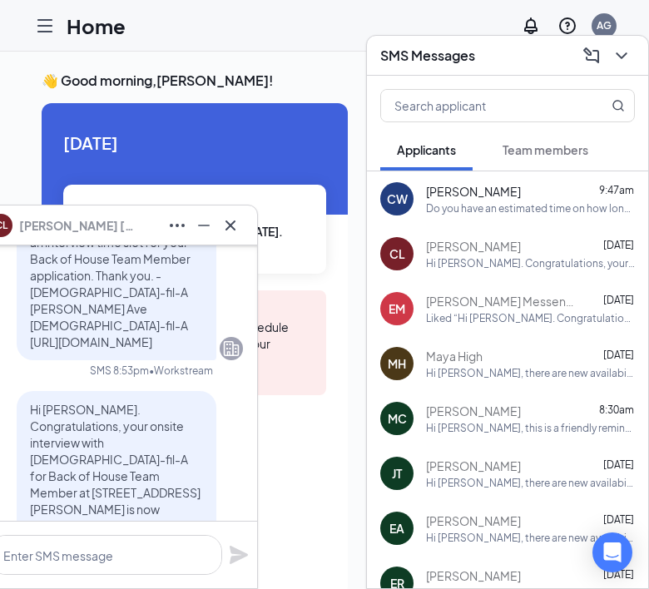
click at [226, 230] on icon "Cross" at bounding box center [231, 225] width 10 height 10
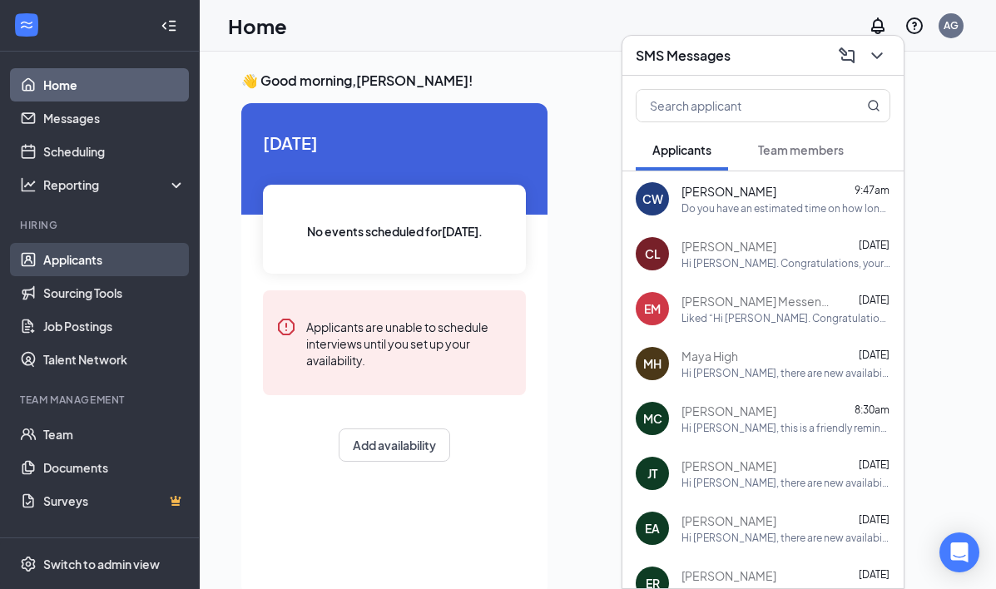
click at [109, 267] on link "Applicants" at bounding box center [114, 259] width 142 height 33
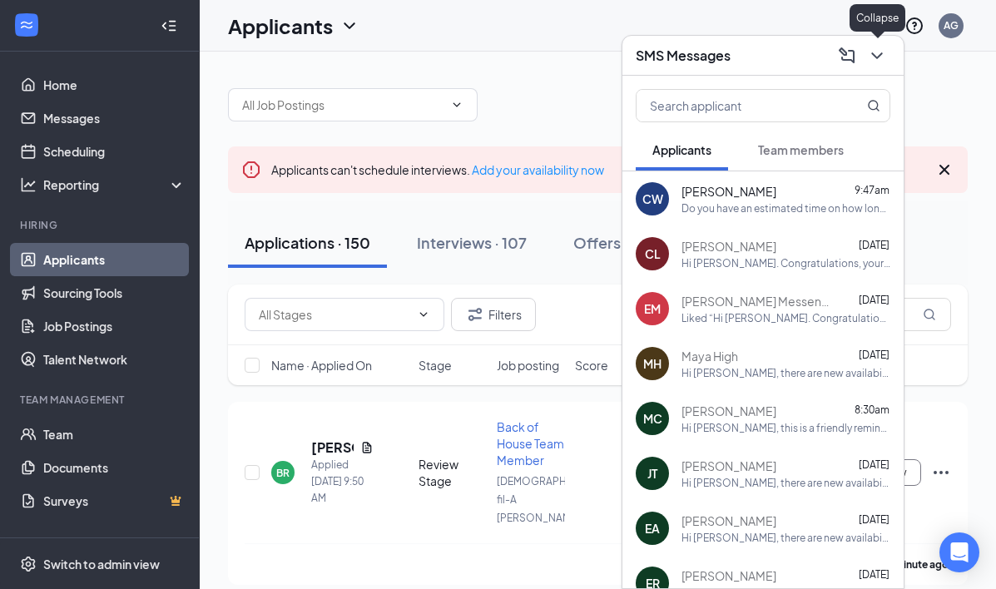
click at [883, 57] on icon "ChevronDown" at bounding box center [877, 56] width 20 height 20
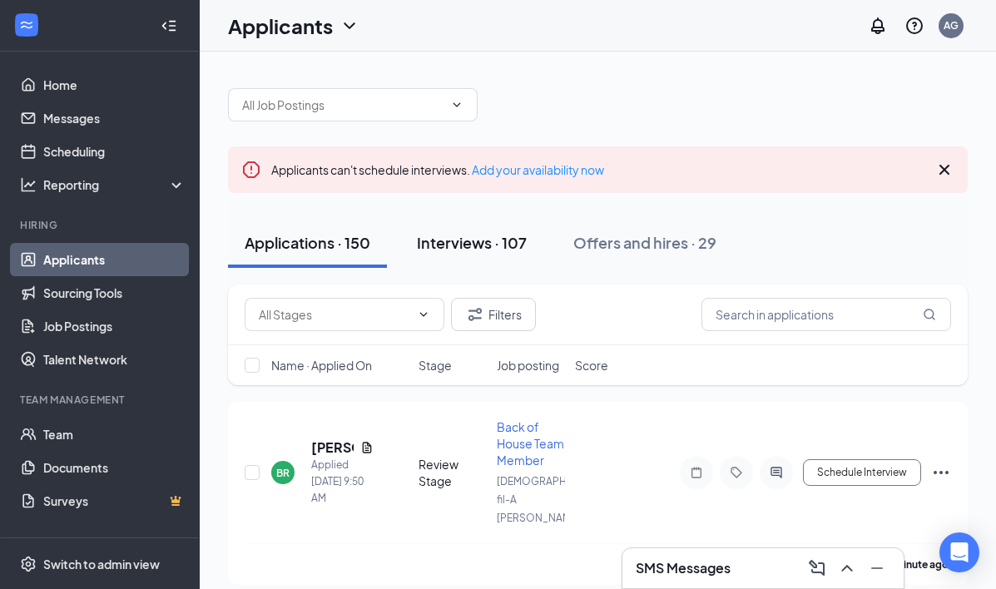
click at [487, 240] on div "Interviews · 107" at bounding box center [472, 242] width 110 height 21
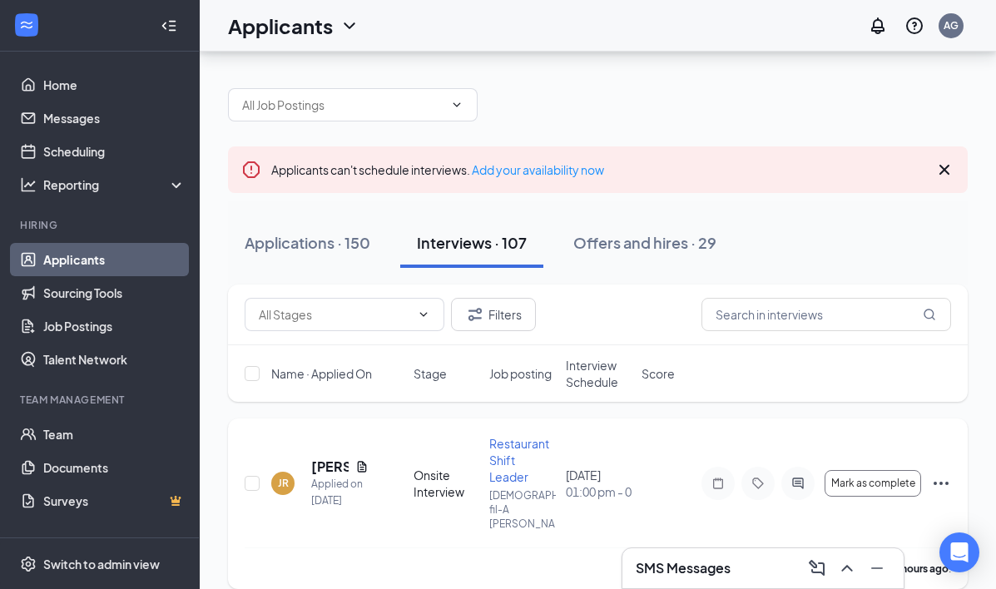
scroll to position [171, 0]
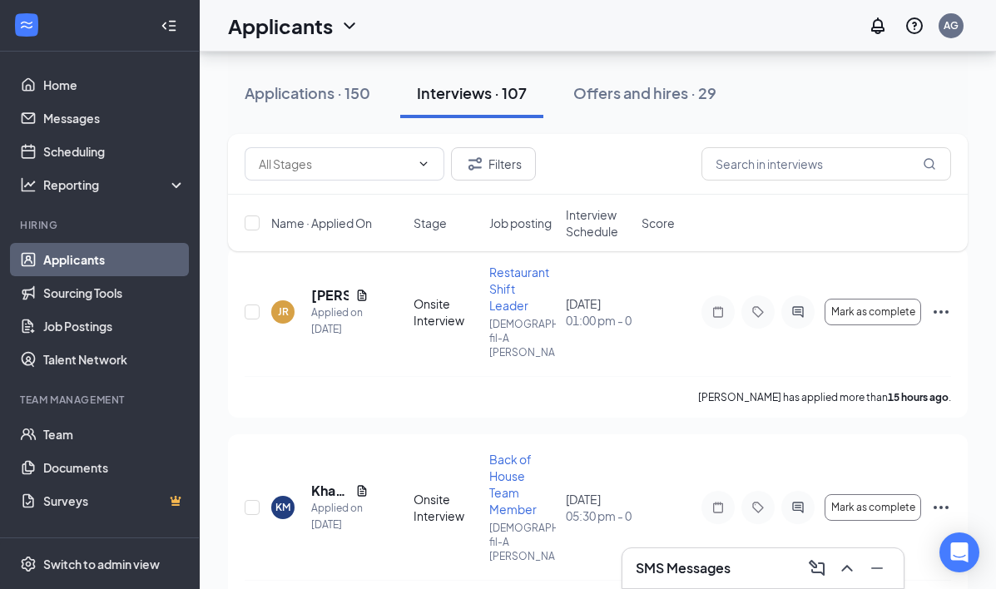
click at [599, 216] on span "Interview Schedule" at bounding box center [599, 222] width 66 height 33
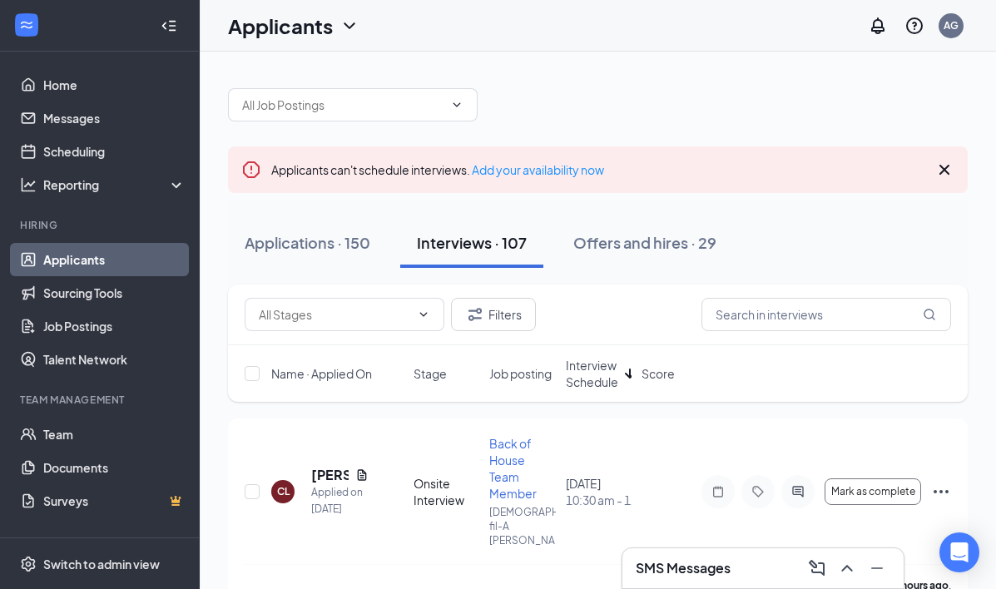
click at [594, 368] on span "Interview Schedule" at bounding box center [592, 373] width 52 height 33
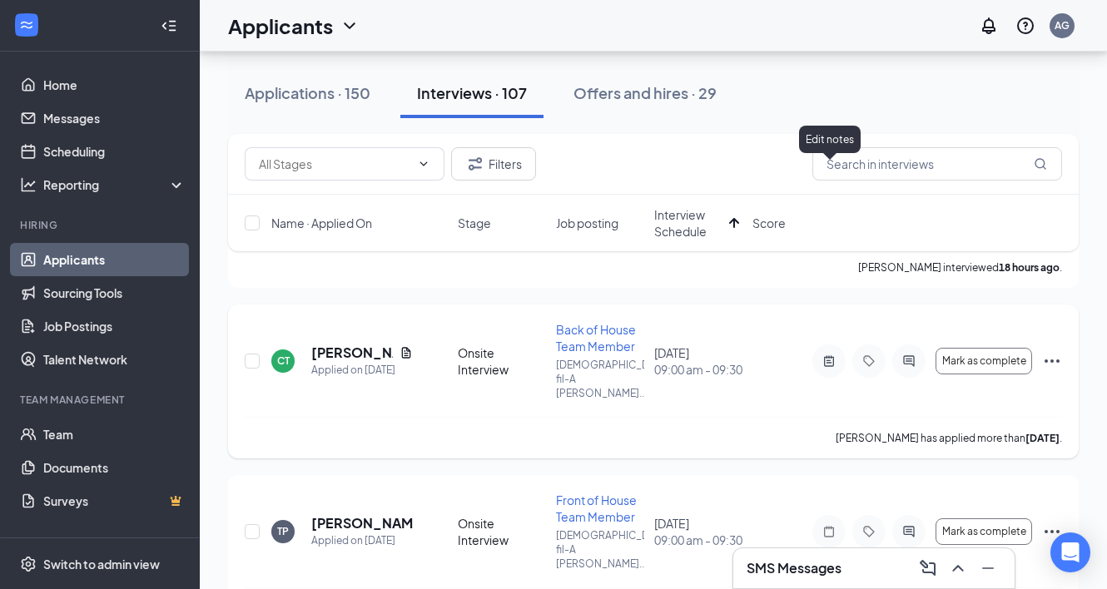
scroll to position [459, 0]
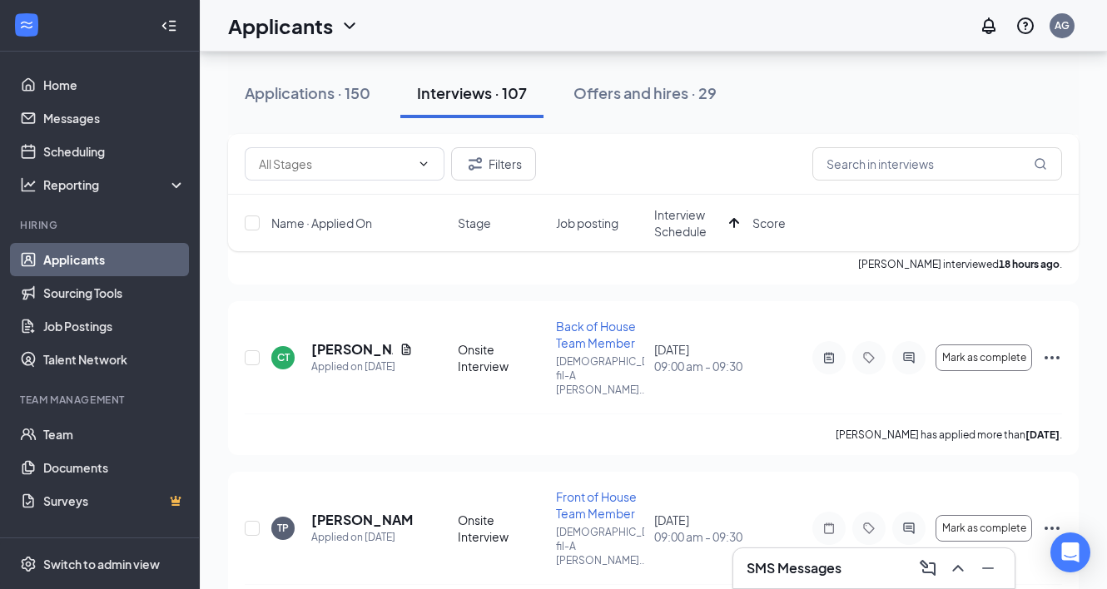
click at [832, 311] on div "Edit notes" at bounding box center [830, 296] width 62 height 34
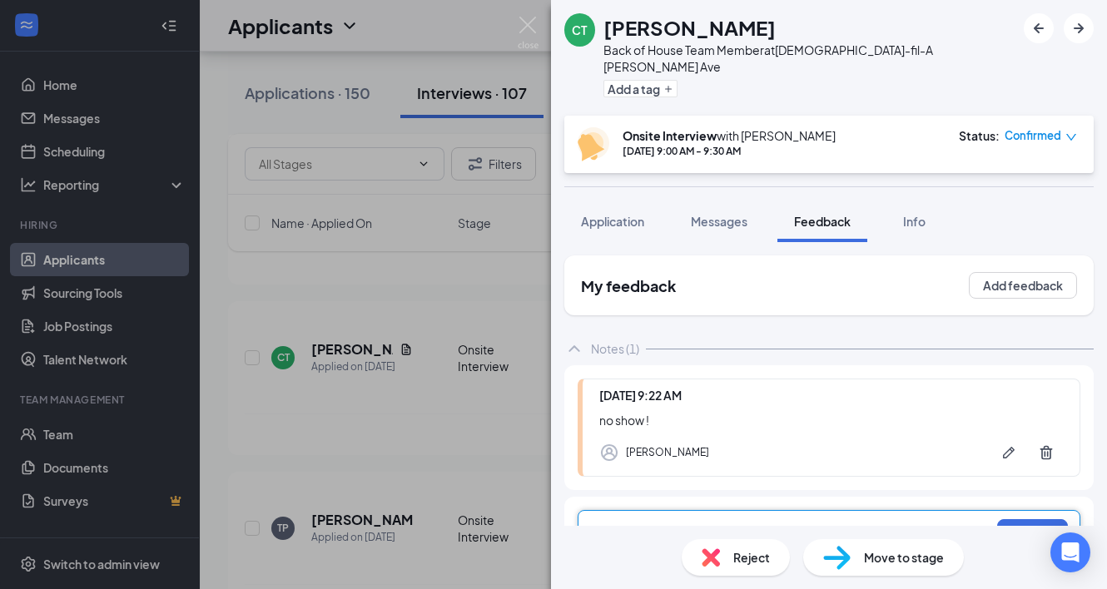
click at [746, 554] on span "Reject" at bounding box center [751, 558] width 37 height 18
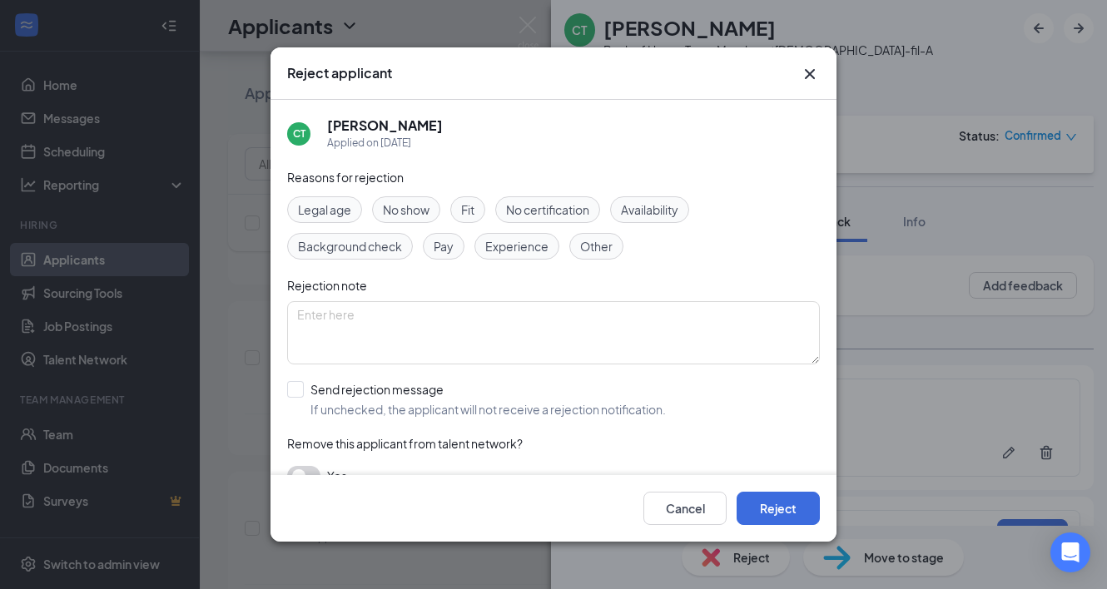
click at [415, 209] on span "No show" at bounding box center [406, 210] width 47 height 18
click at [768, 507] on button "Reject" at bounding box center [778, 508] width 83 height 33
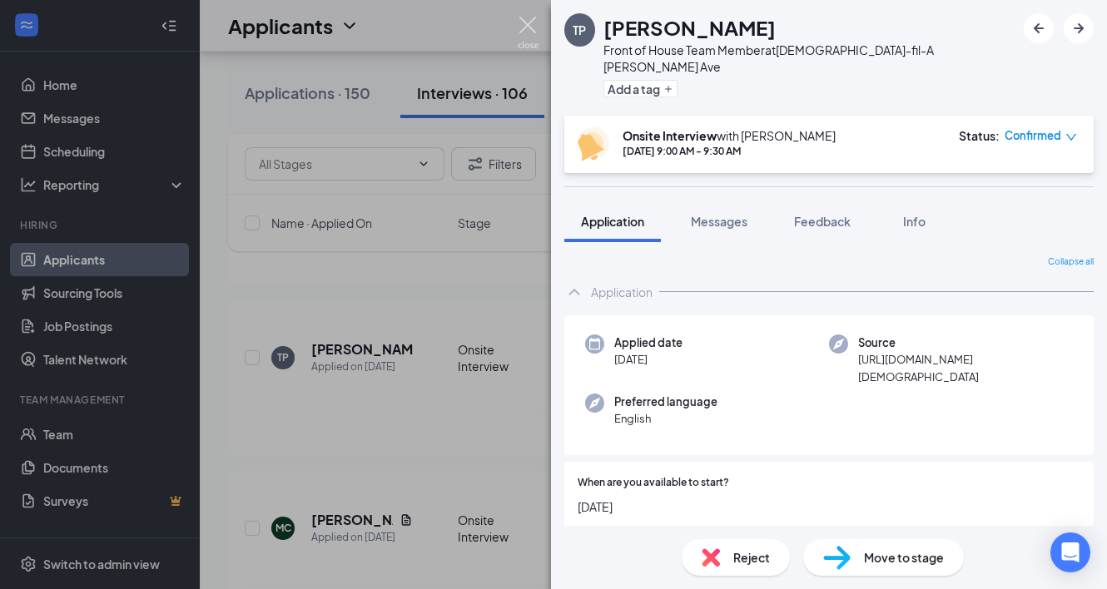
click at [524, 29] on img at bounding box center [528, 33] width 21 height 32
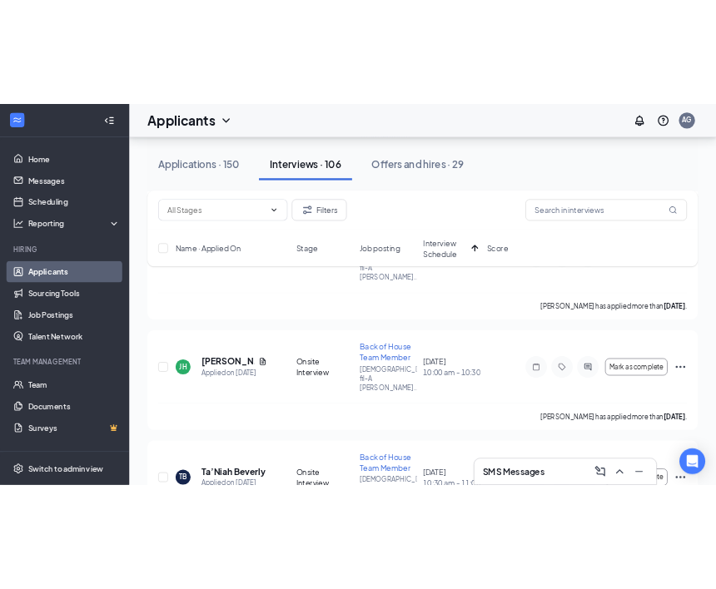
scroll to position [928, 0]
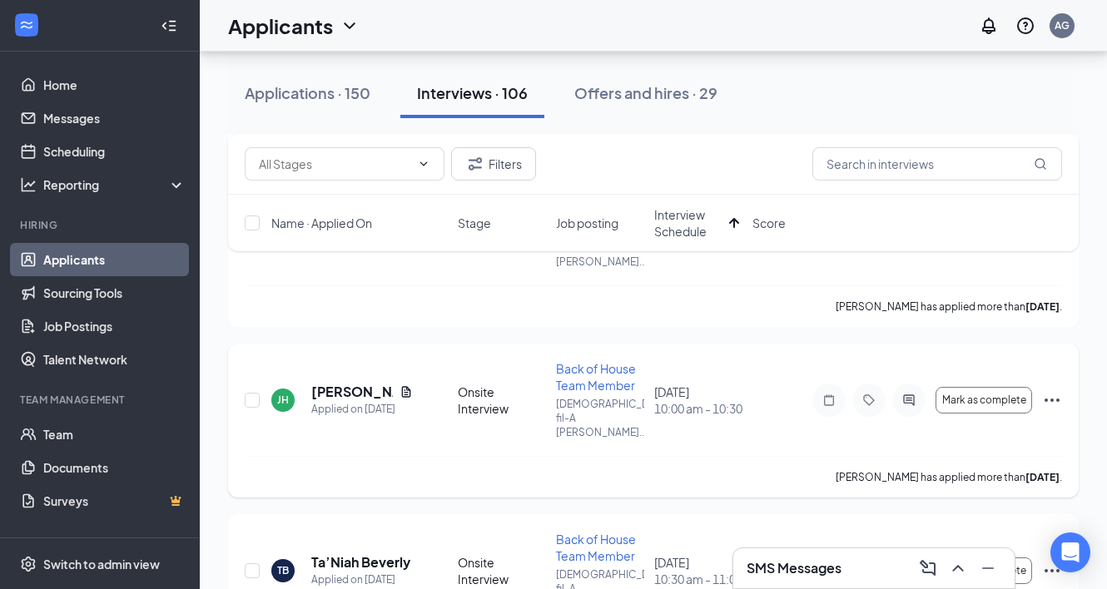
click at [836, 394] on icon "Note" at bounding box center [829, 400] width 20 height 13
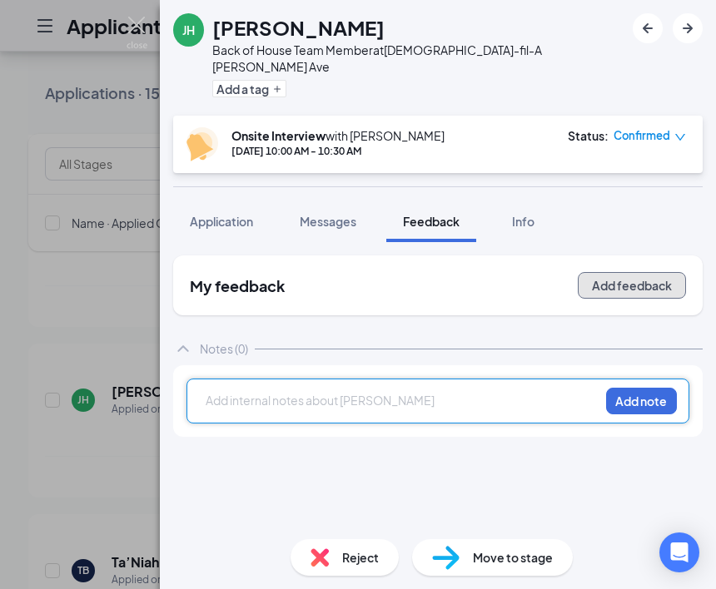
click at [664, 272] on button "Add feedback" at bounding box center [632, 285] width 108 height 27
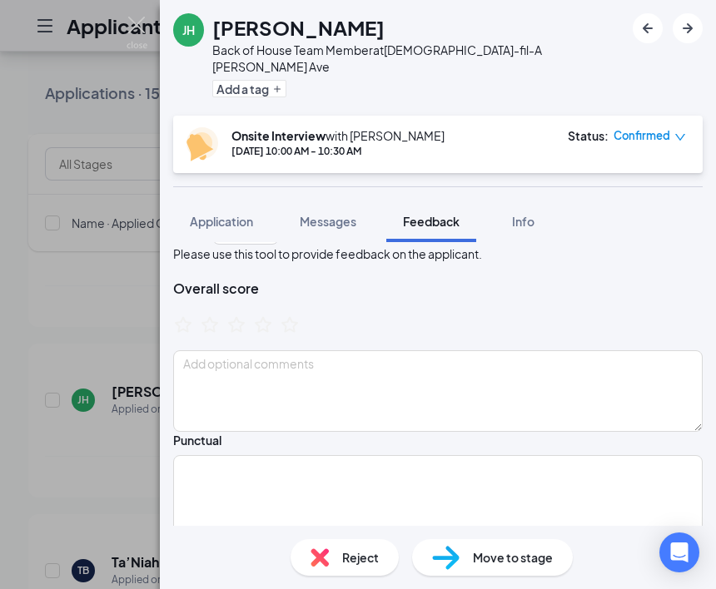
scroll to position [80, 0]
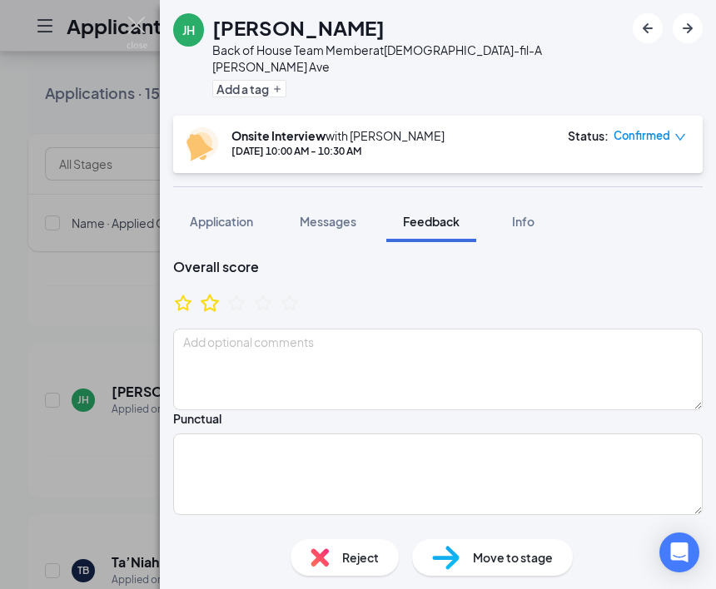
click at [221, 300] on icon "StarBorder" at bounding box center [210, 303] width 22 height 22
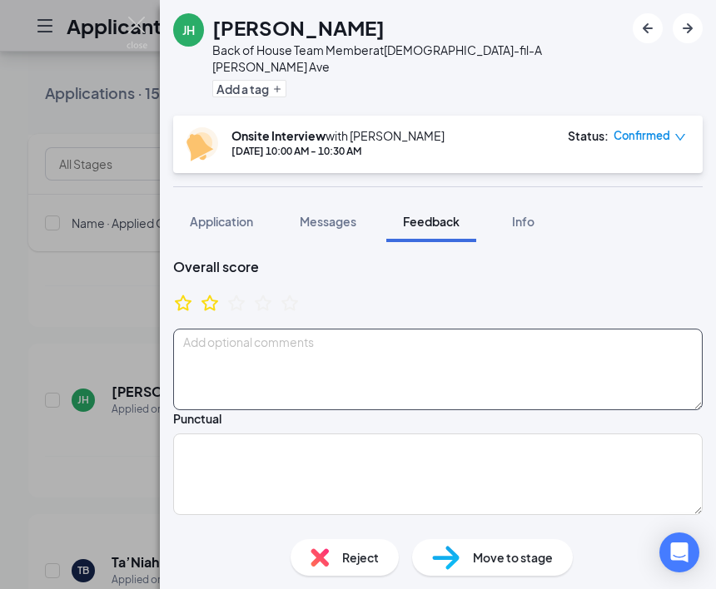
click at [309, 350] on textarea at bounding box center [437, 370] width 529 height 82
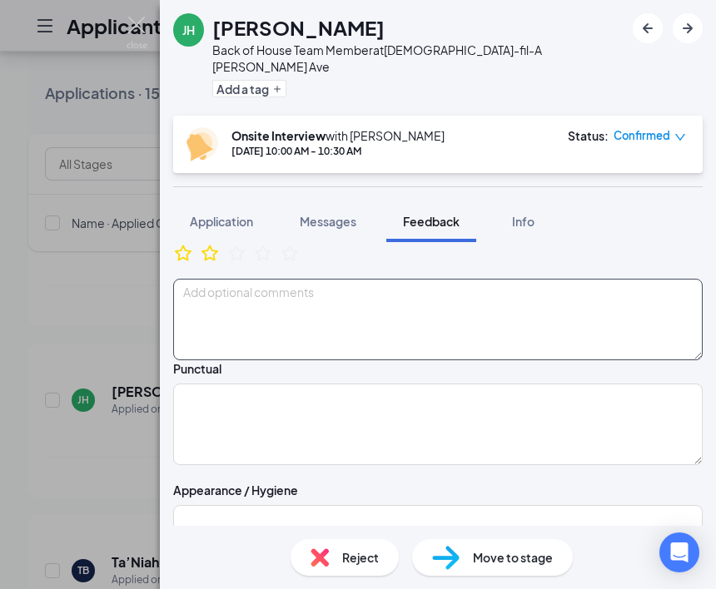
scroll to position [147, 0]
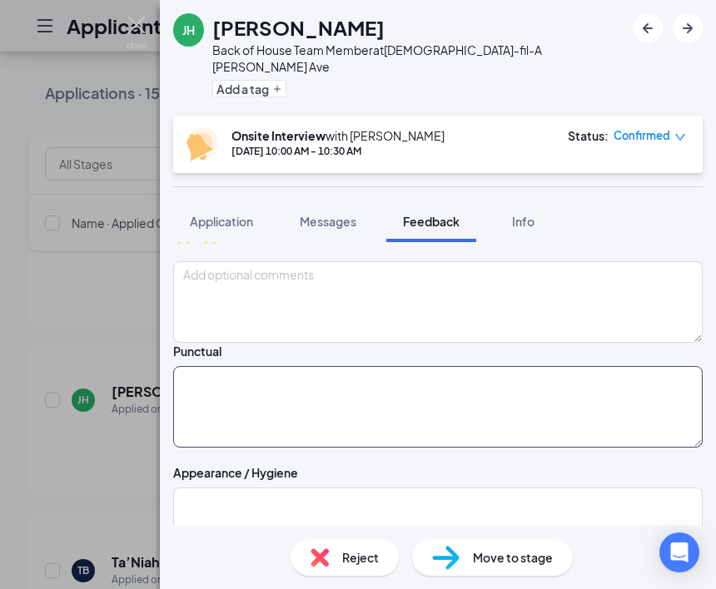
click at [381, 448] on textarea at bounding box center [437, 407] width 529 height 82
type textarea "a"
click at [316, 441] on textarea "a" at bounding box center [437, 407] width 529 height 82
type textarea "("
type textarea "9:35"
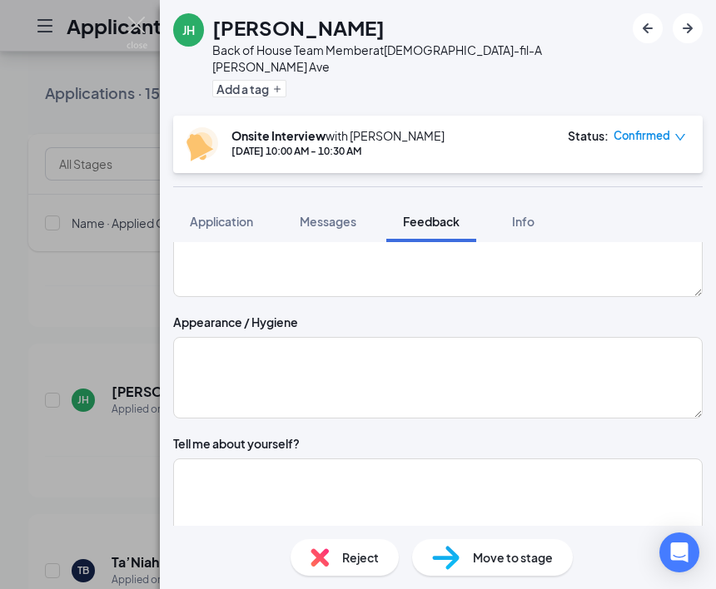
scroll to position [302, 0]
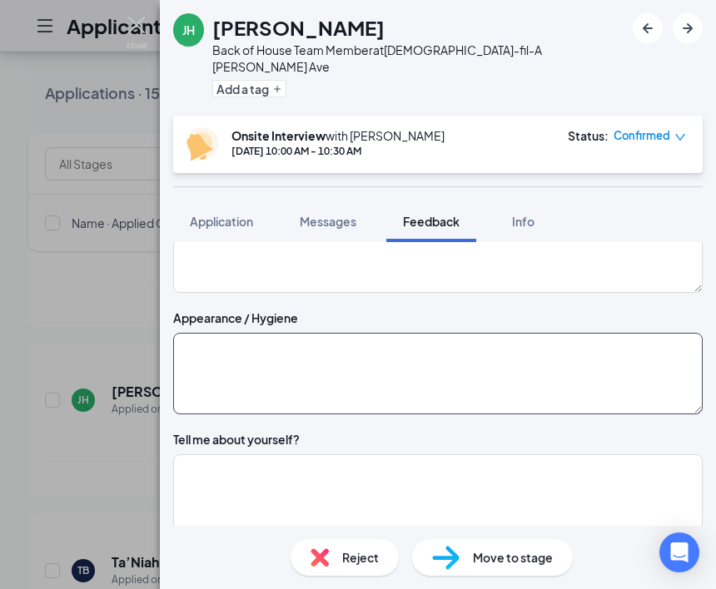
click at [306, 387] on textarea at bounding box center [437, 374] width 529 height 82
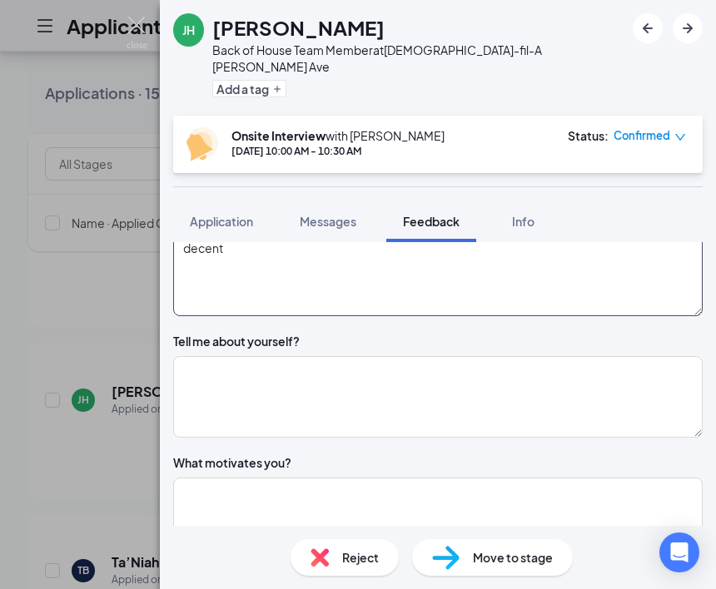
scroll to position [420, 0]
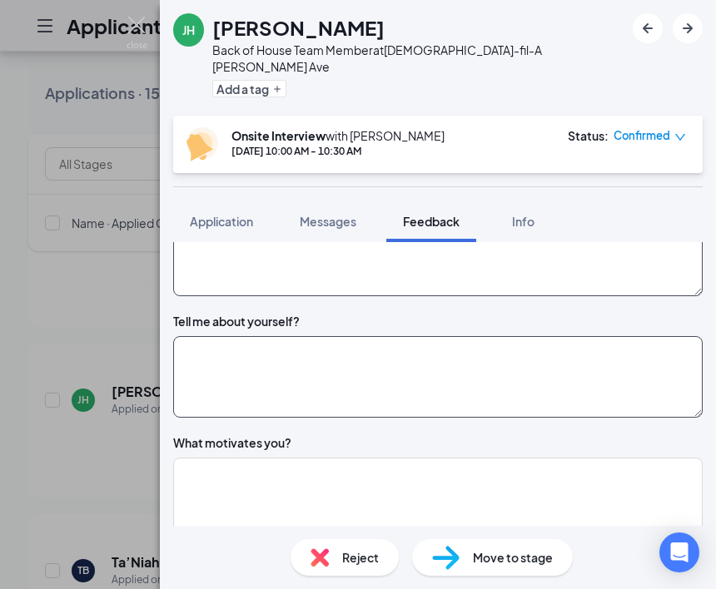
type textarea "decent"
click at [309, 405] on textarea at bounding box center [437, 377] width 529 height 82
type textarea "n"
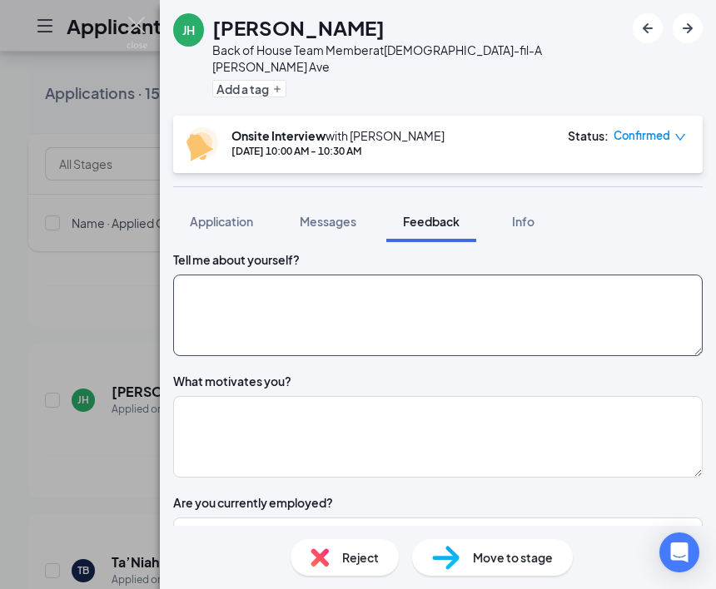
scroll to position [484, 0]
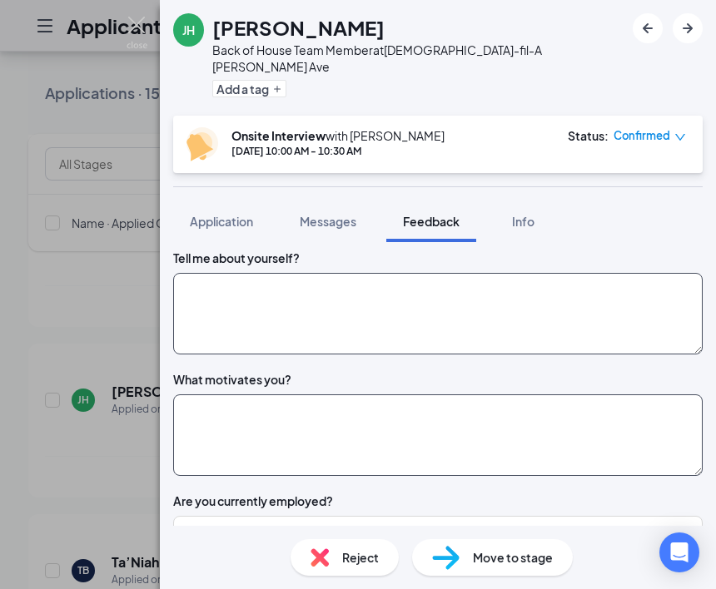
click at [353, 438] on textarea at bounding box center [437, 436] width 529 height 82
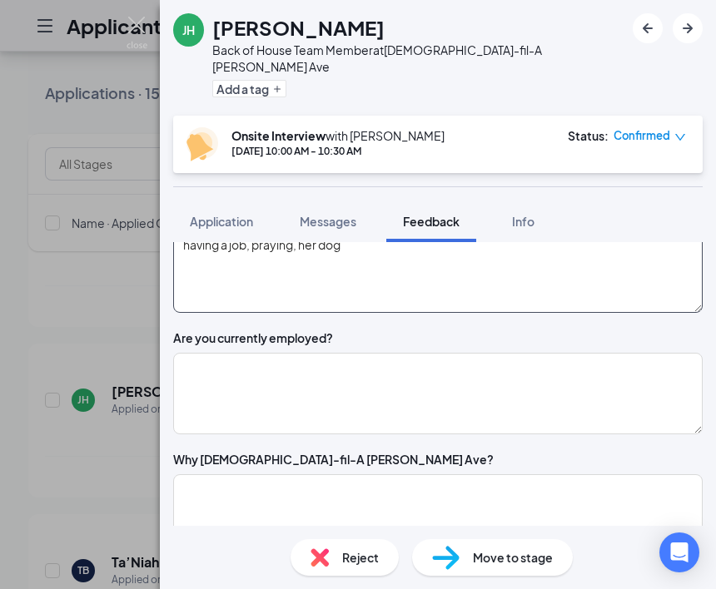
scroll to position [654, 0]
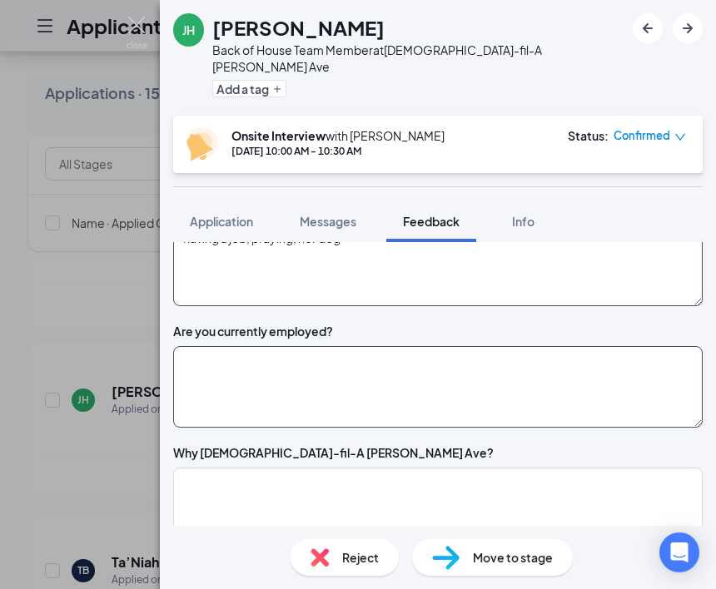
type textarea "having a job, praying, her dog"
click at [366, 411] on textarea at bounding box center [437, 387] width 529 height 82
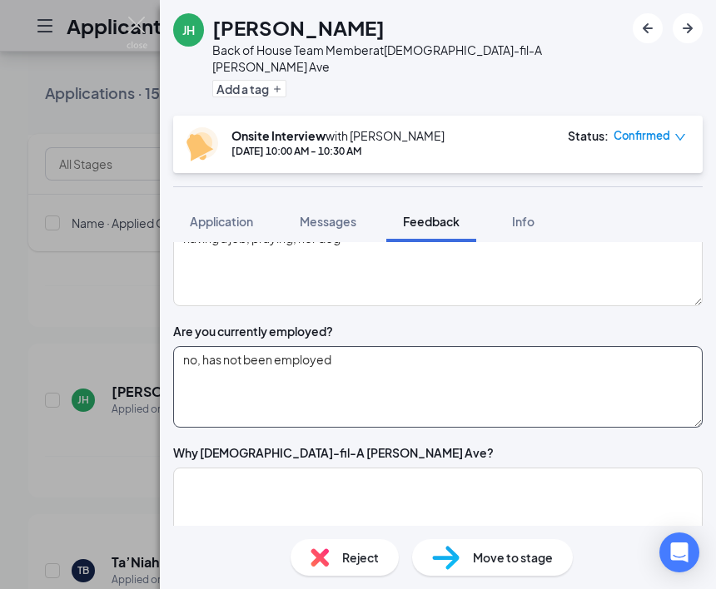
type textarea "no, has not been employed"
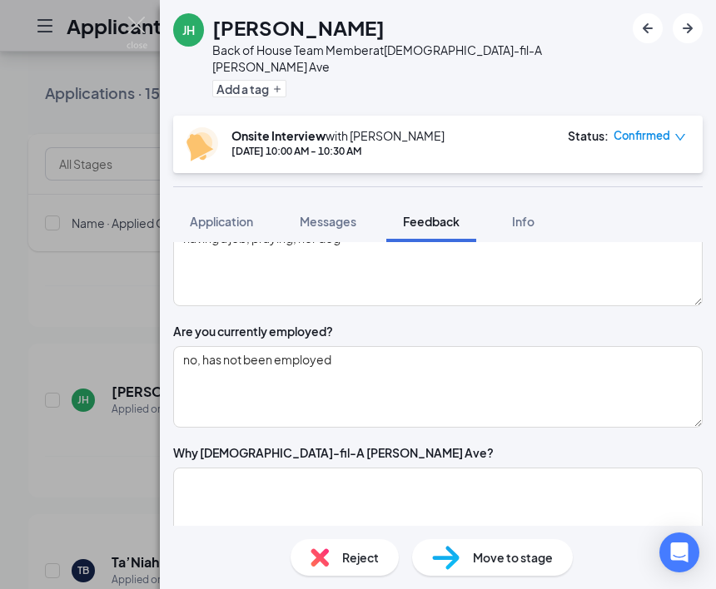
click at [84, 284] on div "JH Jennifer Harris Back of House Team Member at Chick-fil-A Mack Ave Add a tag …" at bounding box center [358, 294] width 716 height 589
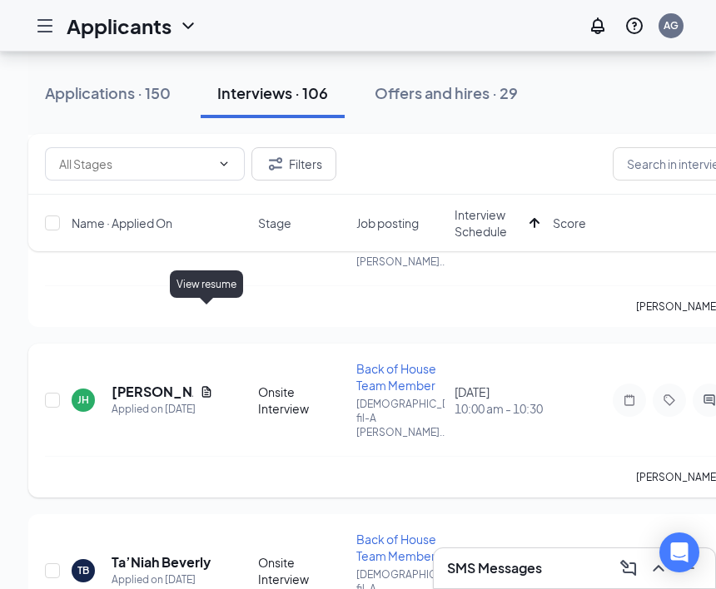
click at [208, 386] on icon "Document" at bounding box center [206, 391] width 9 height 11
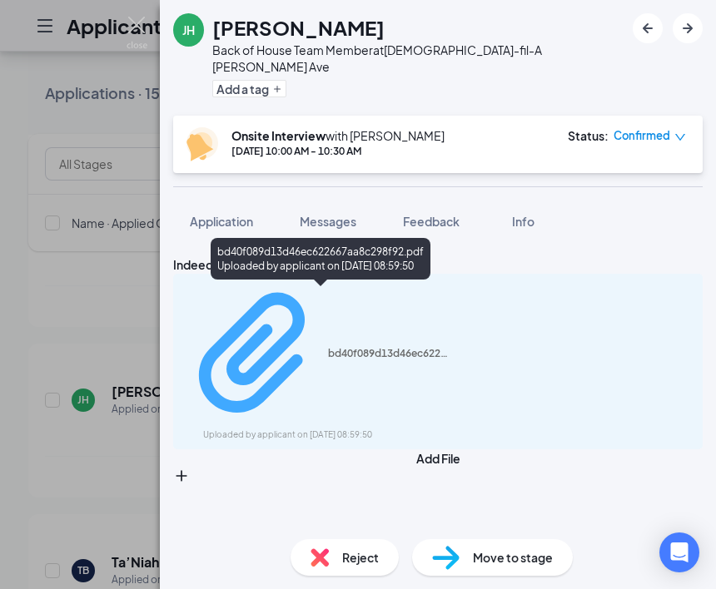
click at [328, 347] on div "bd40f089d13d46ec622667aa8c298f92.pdf" at bounding box center [390, 353] width 125 height 13
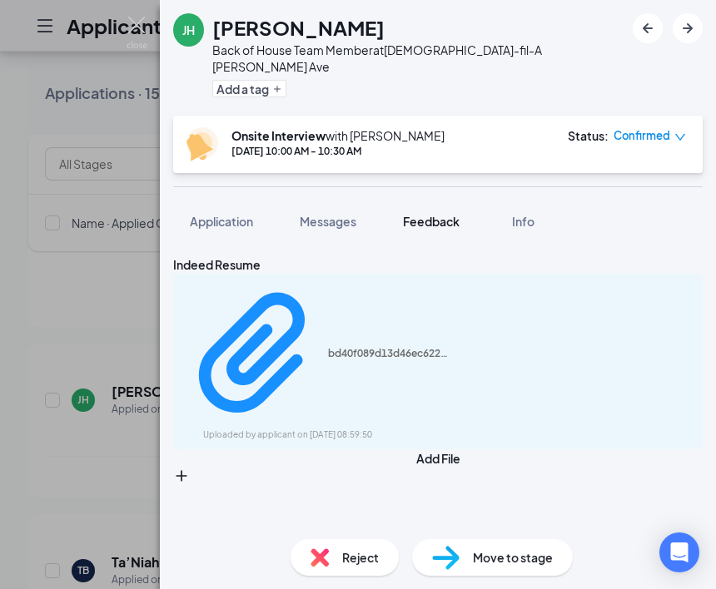
click at [449, 213] on div "Feedback" at bounding box center [431, 221] width 57 height 17
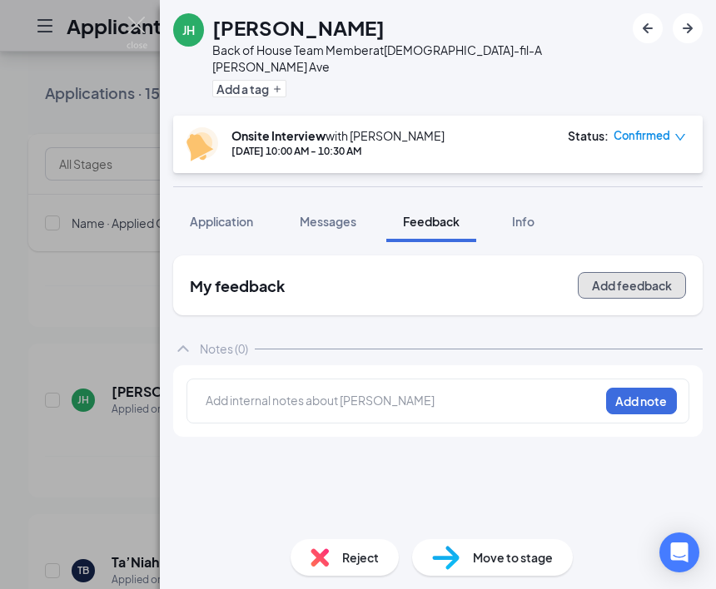
click at [600, 276] on button "Add feedback" at bounding box center [632, 285] width 108 height 27
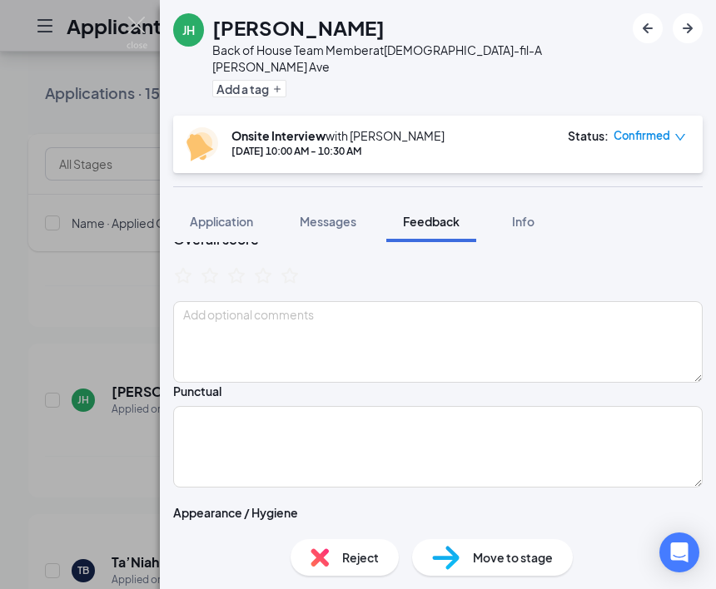
scroll to position [136, 0]
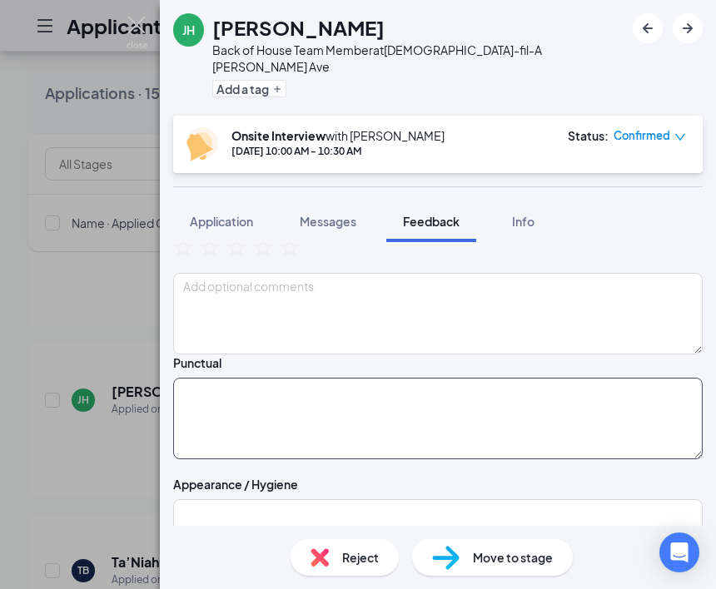
click at [433, 435] on textarea at bounding box center [437, 419] width 529 height 82
type textarea ":"
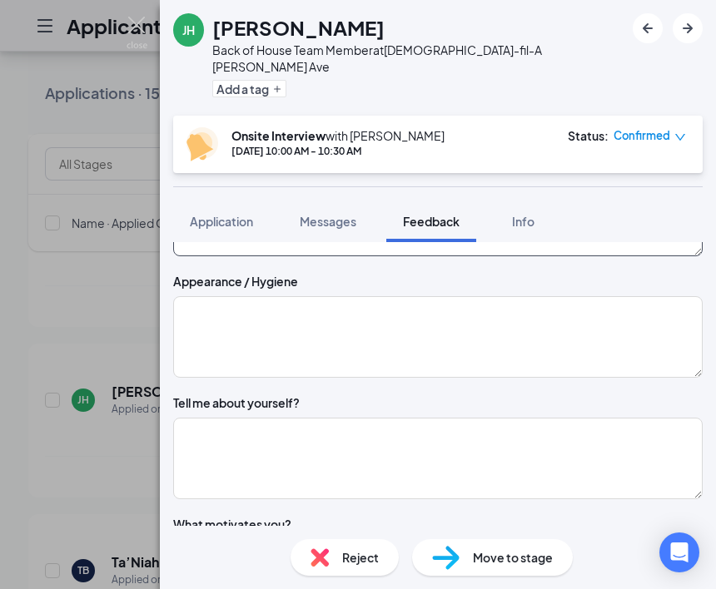
scroll to position [358, 0]
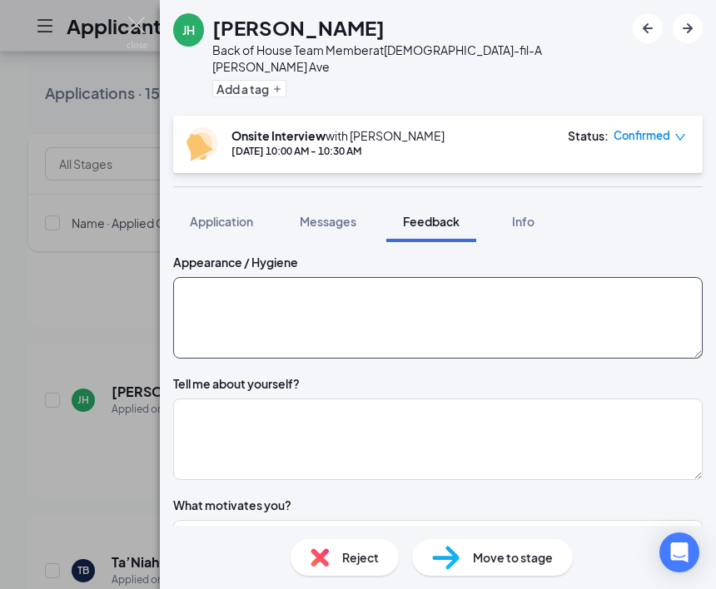
type textarea "9:30 AM"
click at [399, 341] on textarea at bounding box center [437, 318] width 529 height 82
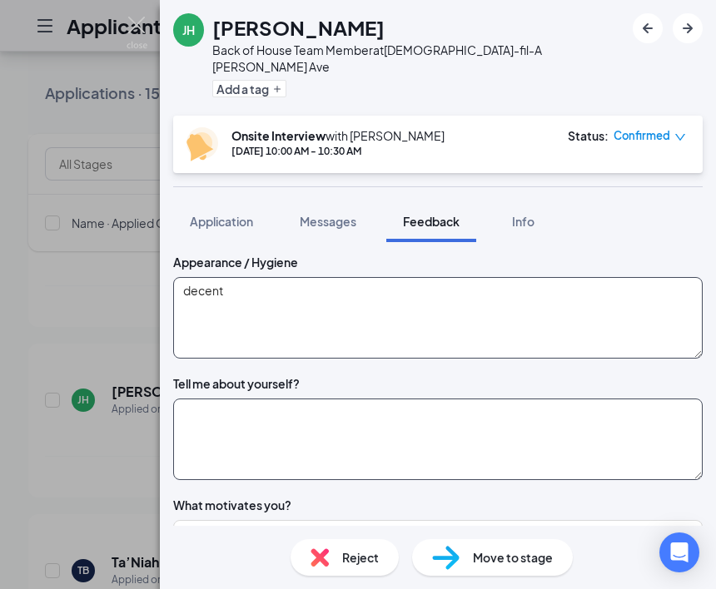
type textarea "decent"
click at [372, 443] on textarea at bounding box center [437, 440] width 529 height 82
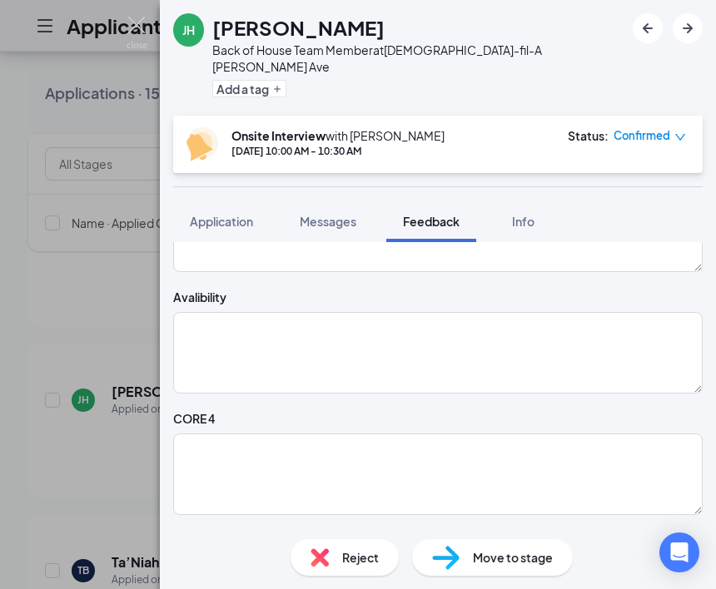
scroll to position [2350, 0]
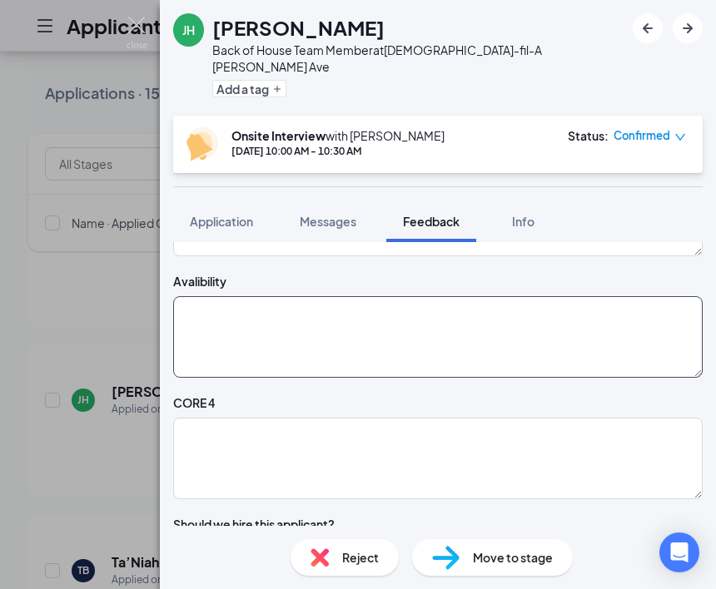
click at [382, 375] on textarea at bounding box center [437, 337] width 529 height 82
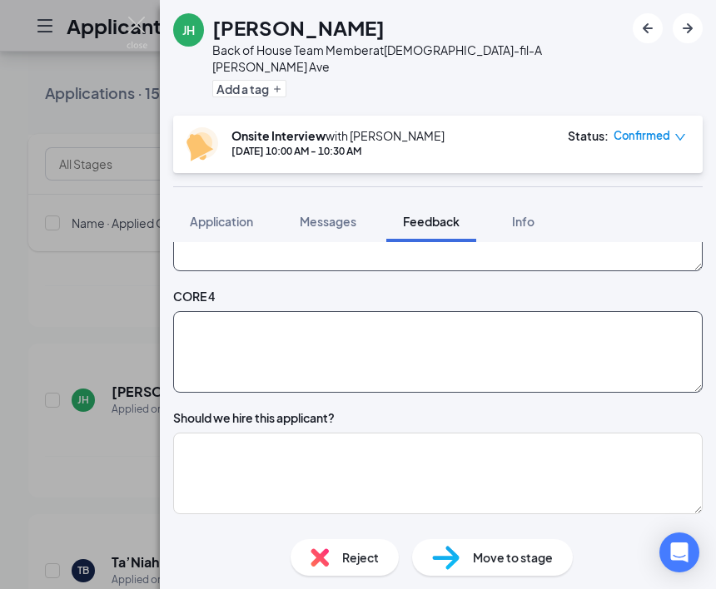
scroll to position [2458, 0]
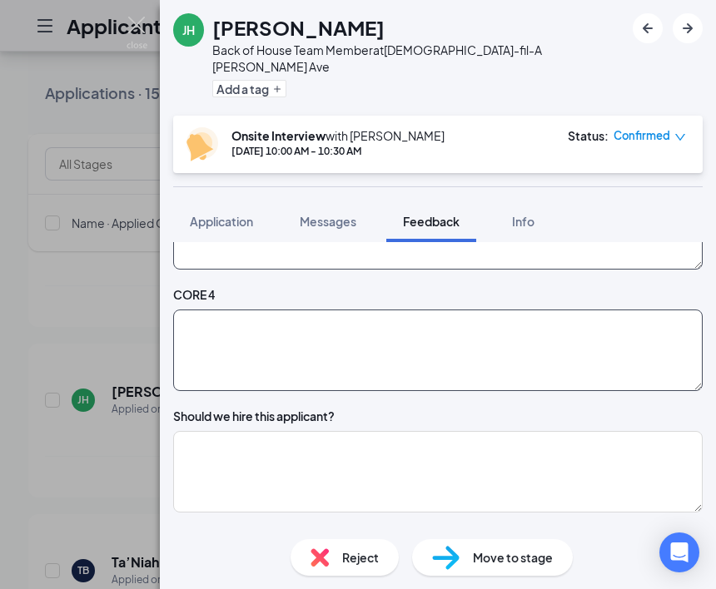
type textarea "Monday - Thursday open availability,"
click at [402, 391] on textarea at bounding box center [437, 351] width 529 height 82
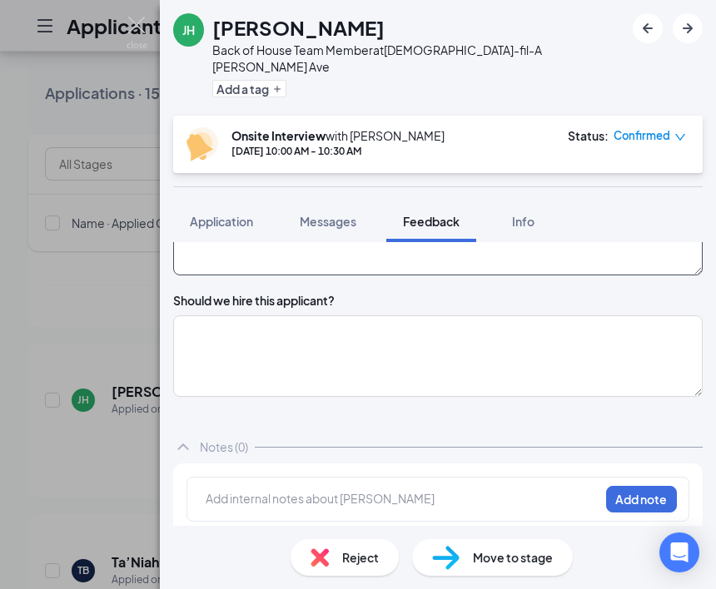
scroll to position [2577, 0]
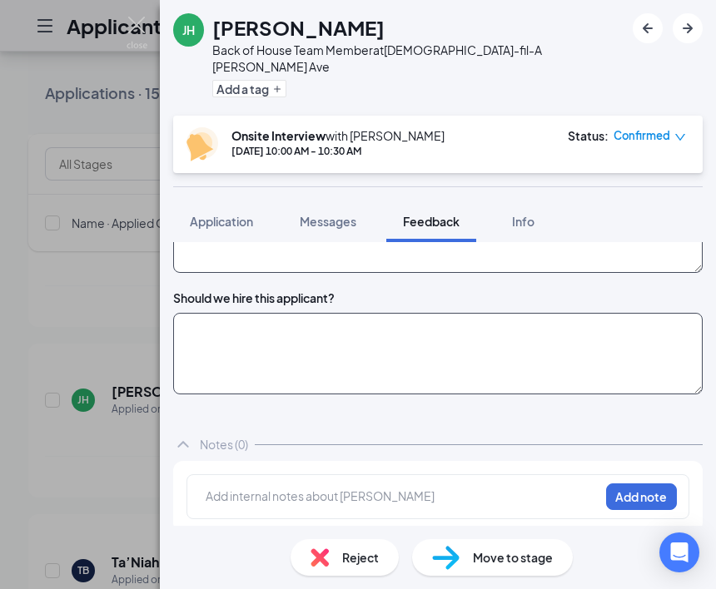
type textarea "no"
click at [405, 395] on textarea at bounding box center [437, 354] width 529 height 82
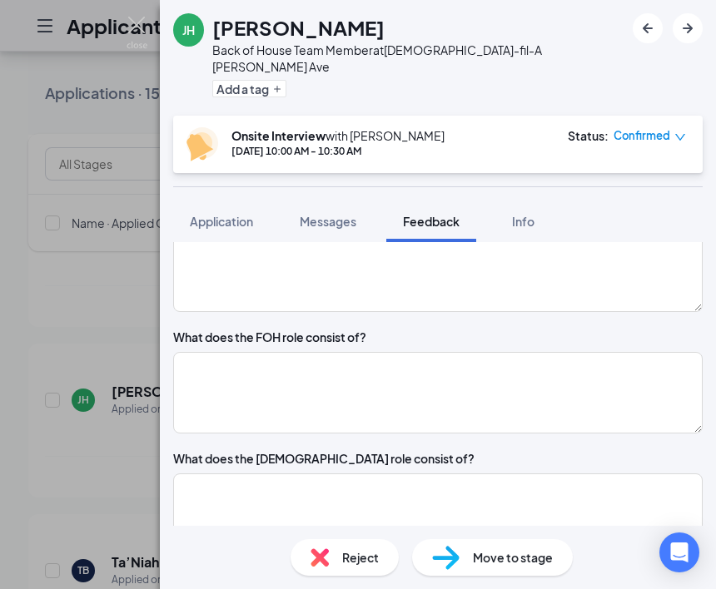
scroll to position [1826, 0]
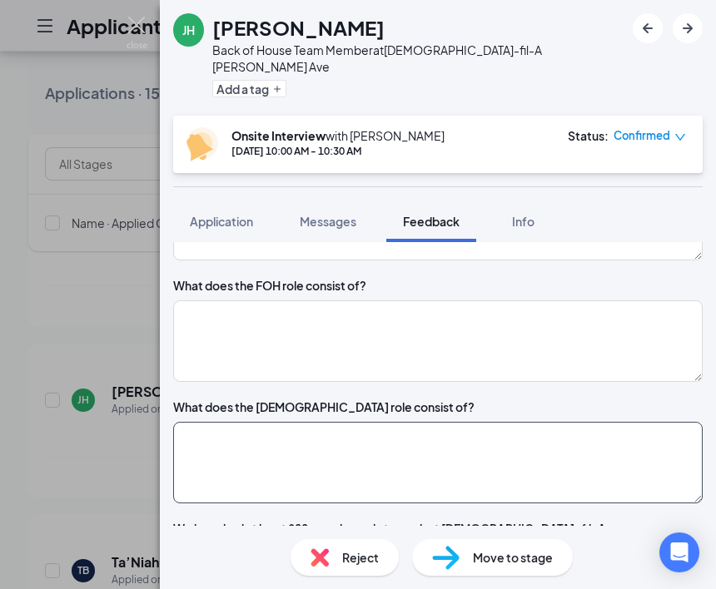
type textarea "no"
click at [377, 479] on textarea at bounding box center [437, 463] width 529 height 82
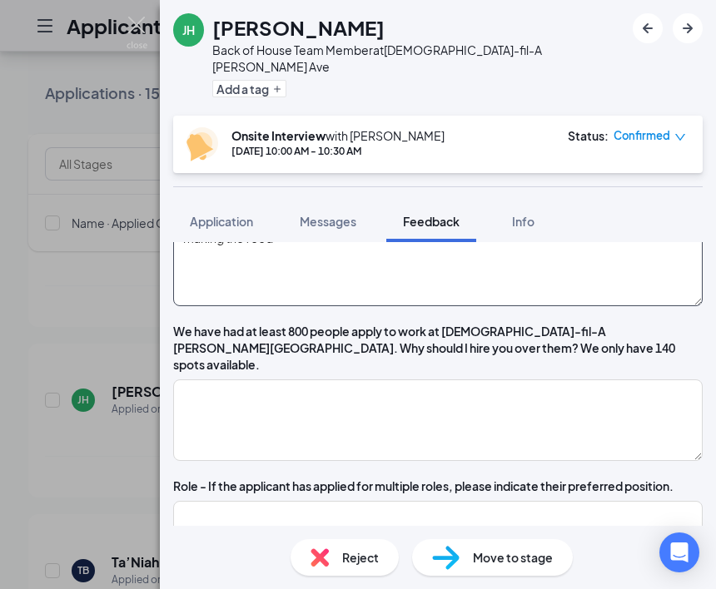
scroll to position [1966, 0]
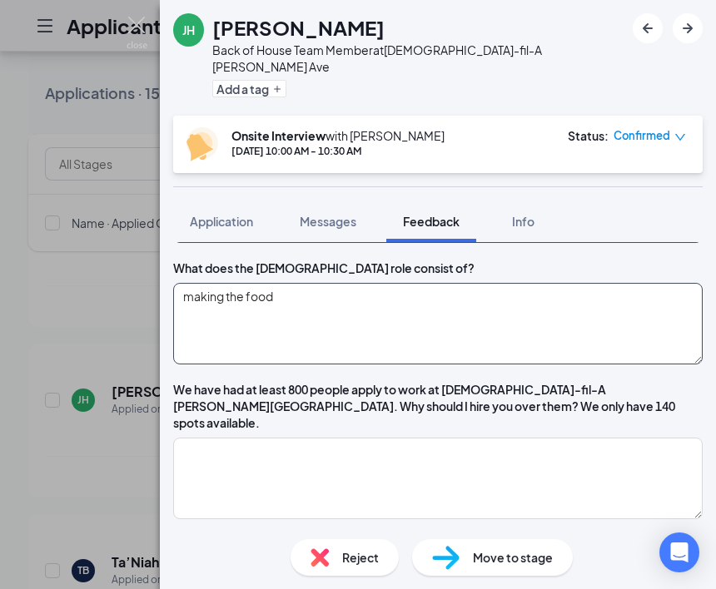
type textarea "making the food"
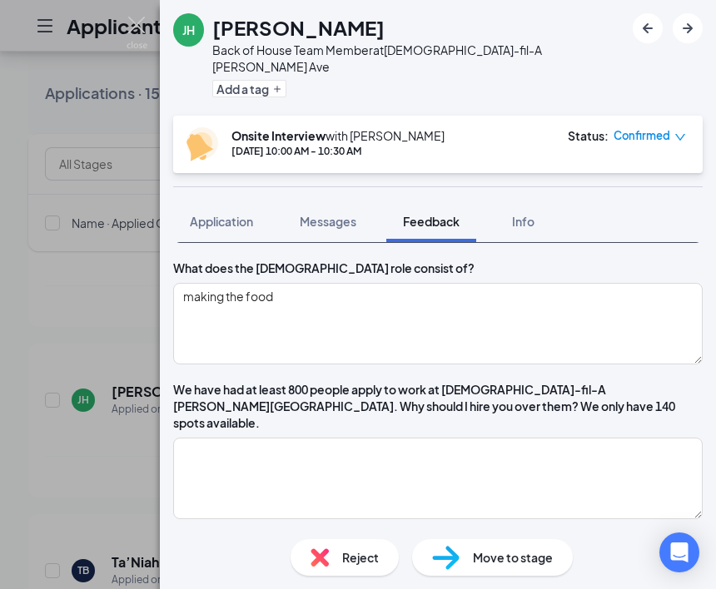
click at [389, 243] on textarea at bounding box center [437, 203] width 529 height 82
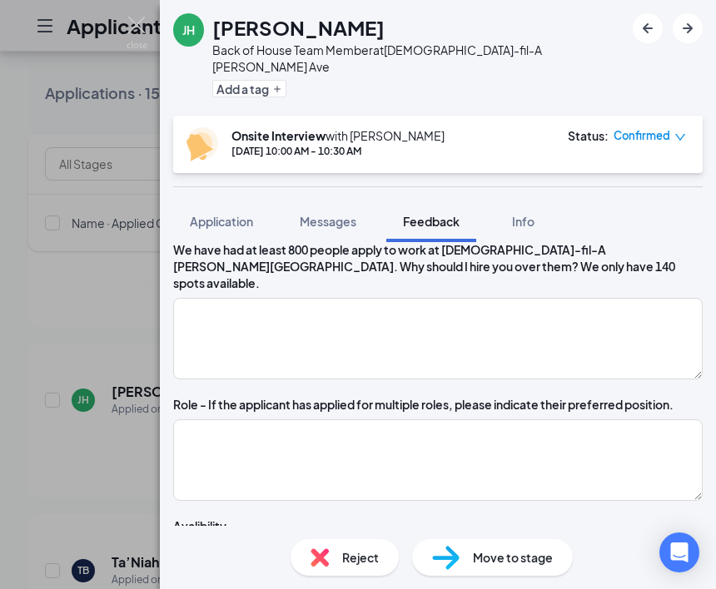
scroll to position [2106, 0]
type textarea "taking orders and giving food to 'people'"
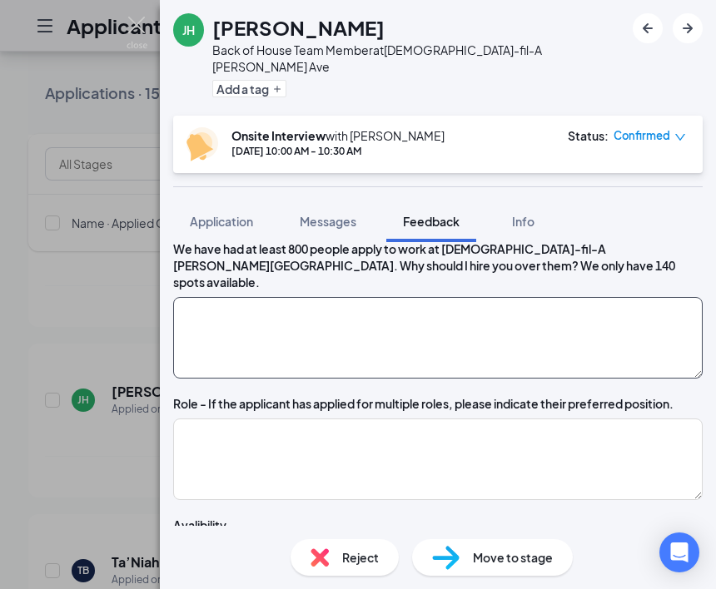
click at [441, 375] on textarea at bounding box center [437, 338] width 529 height 82
type textarea "b"
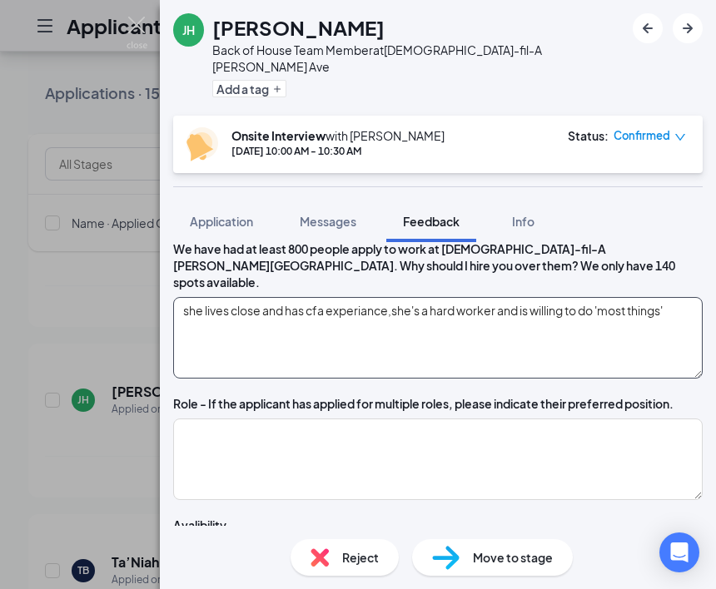
scroll to position [2210, 0]
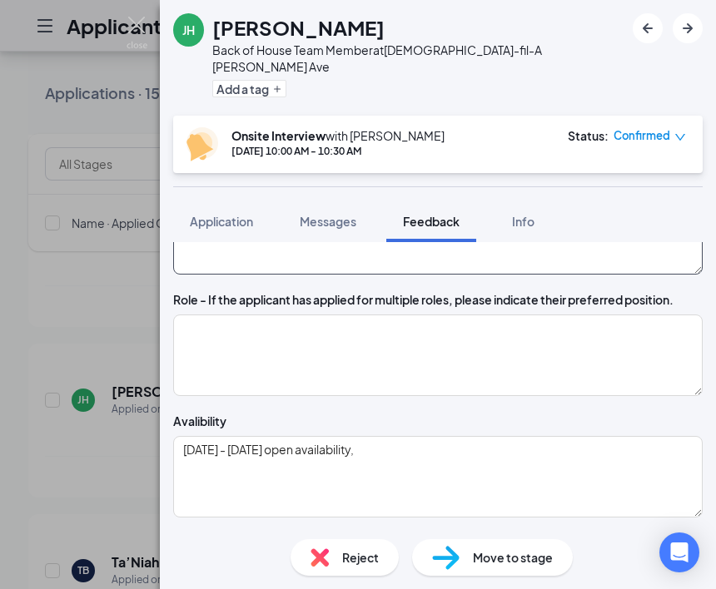
type textarea "she lives close and has cfa experiance,she's a hard worker and is willing to do…"
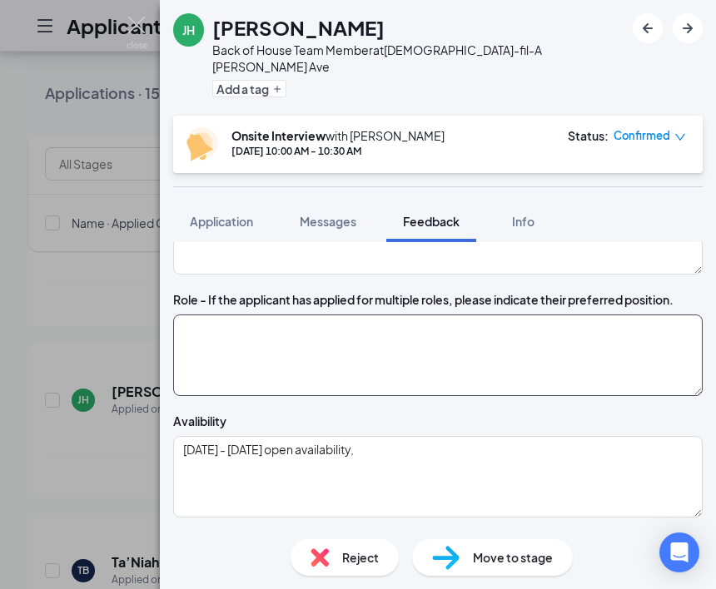
click at [358, 396] on textarea at bounding box center [437, 356] width 529 height 82
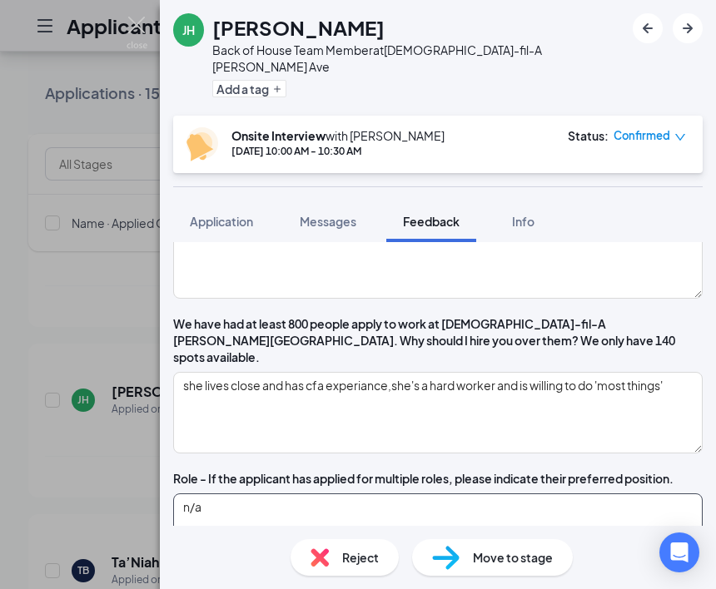
scroll to position [2030, 0]
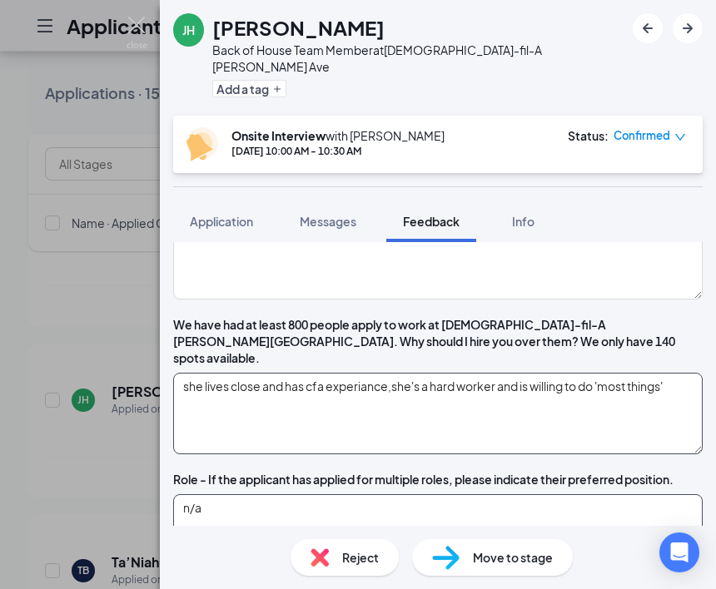
type textarea "n/a"
click at [367, 424] on textarea "she lives close and has cfa experiance,she's a hard worker and is willing to do…" at bounding box center [437, 414] width 529 height 82
click at [582, 452] on textarea "She lives close and has CFA experience, she's a hard worker and is willing to d…" at bounding box center [437, 414] width 529 height 82
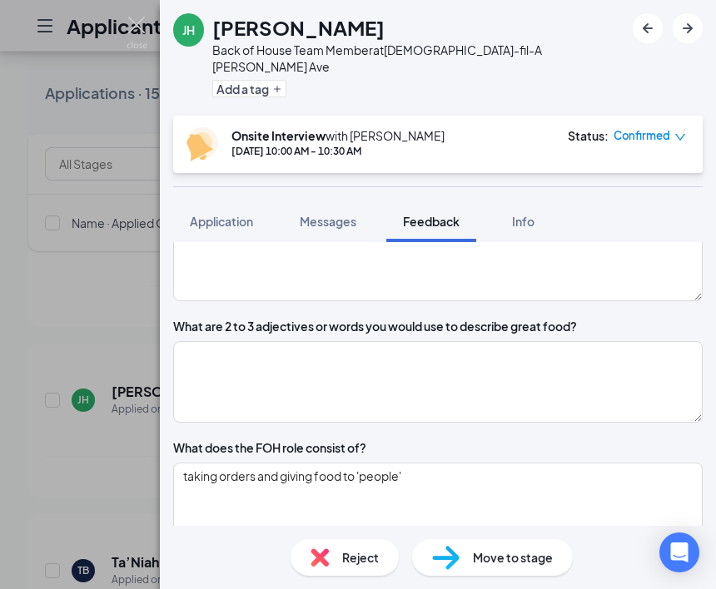
scroll to position [1657, 0]
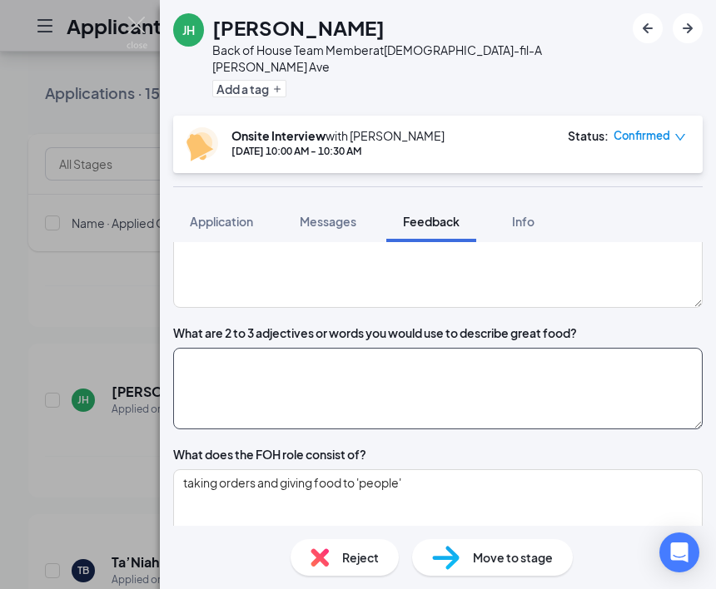
type textarea "She lives close and has CFA experience, she's a hard worker and is willing to d…"
click at [544, 402] on textarea at bounding box center [437, 389] width 529 height 82
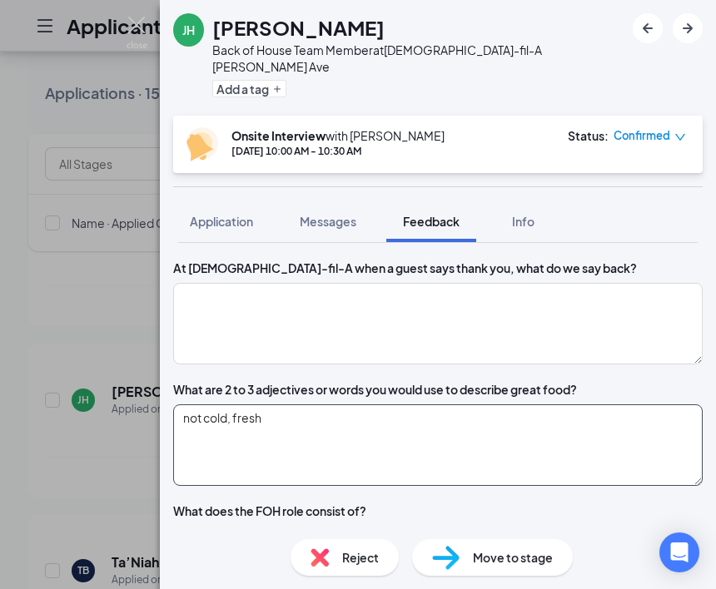
scroll to position [1583, 0]
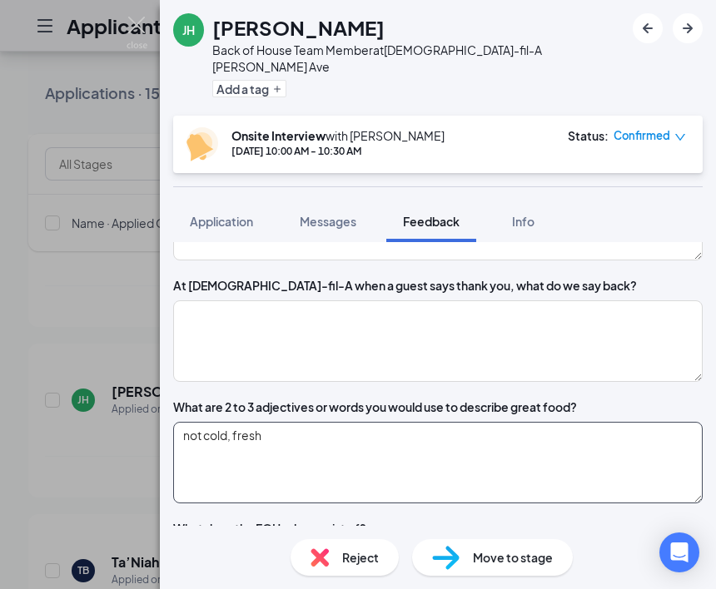
type textarea "not cold, fresh"
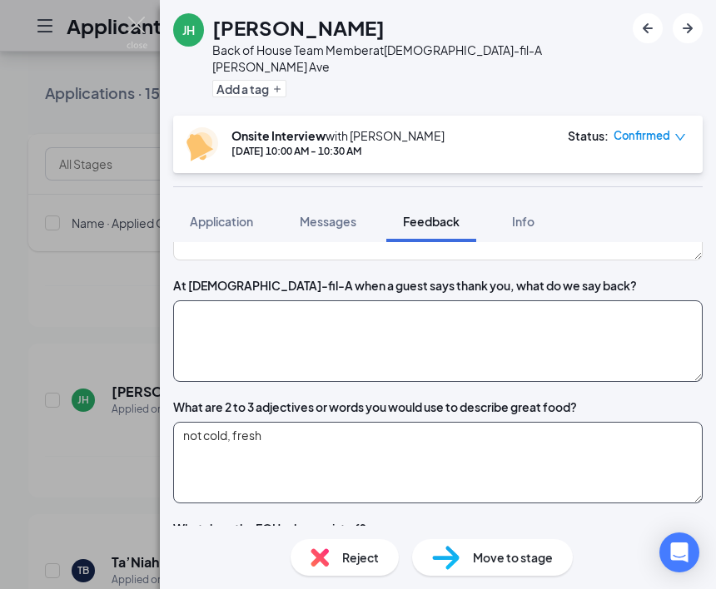
click at [488, 382] on textarea at bounding box center [437, 342] width 529 height 82
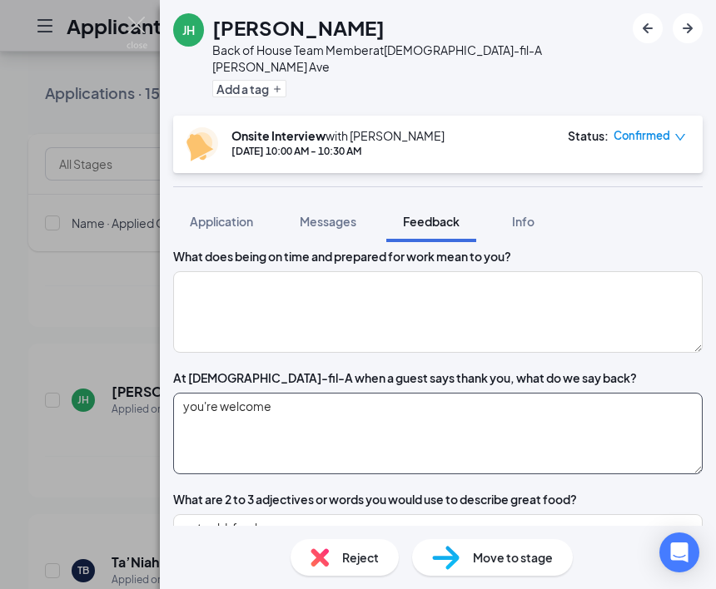
scroll to position [1490, 0]
type textarea "you're welcome"
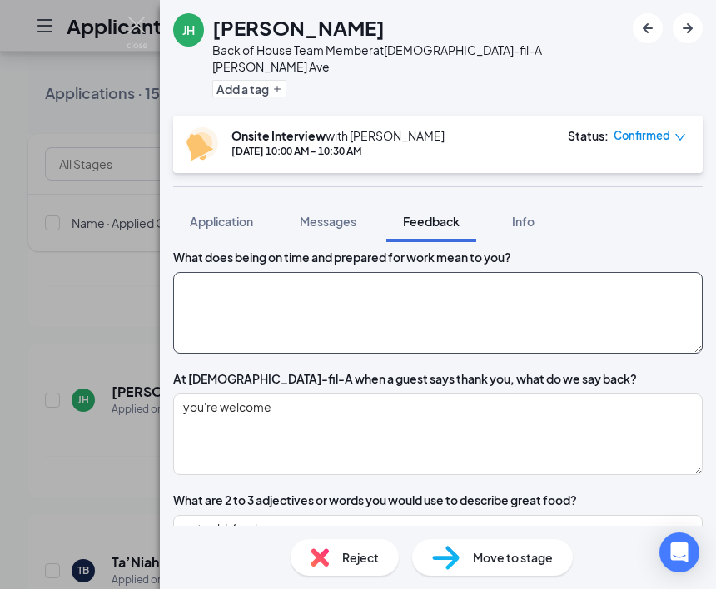
click at [488, 332] on textarea at bounding box center [437, 313] width 529 height 82
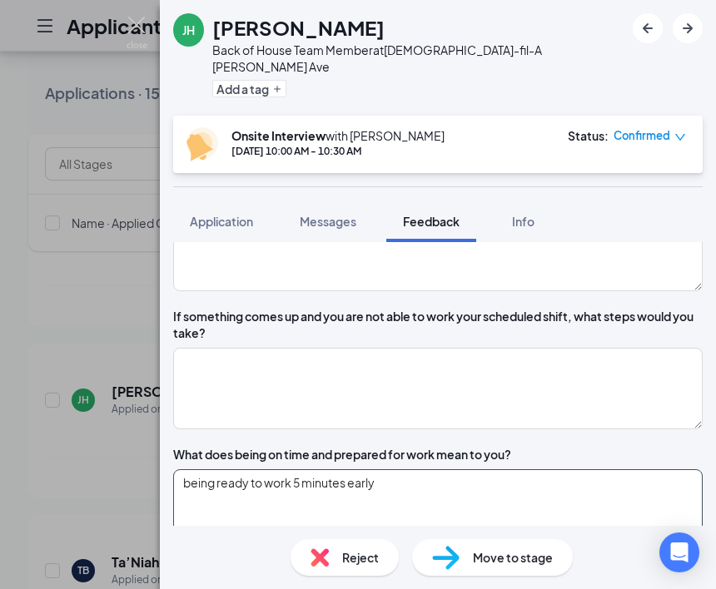
scroll to position [1292, 0]
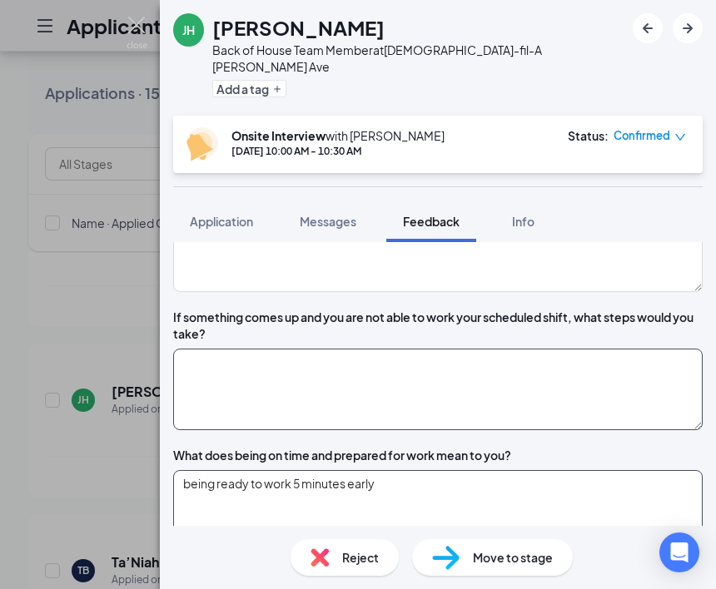
type textarea "being ready to work 5 minutes early"
click at [496, 408] on textarea at bounding box center [437, 390] width 529 height 82
type textarea "i"
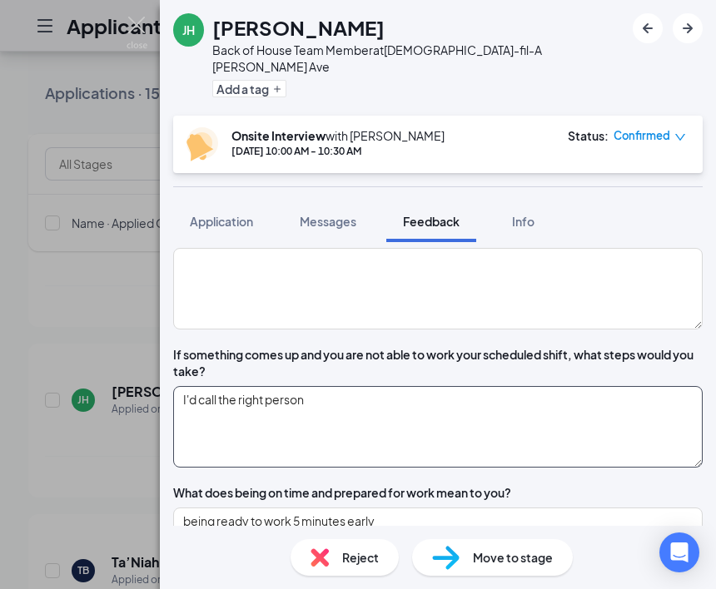
scroll to position [1243, 0]
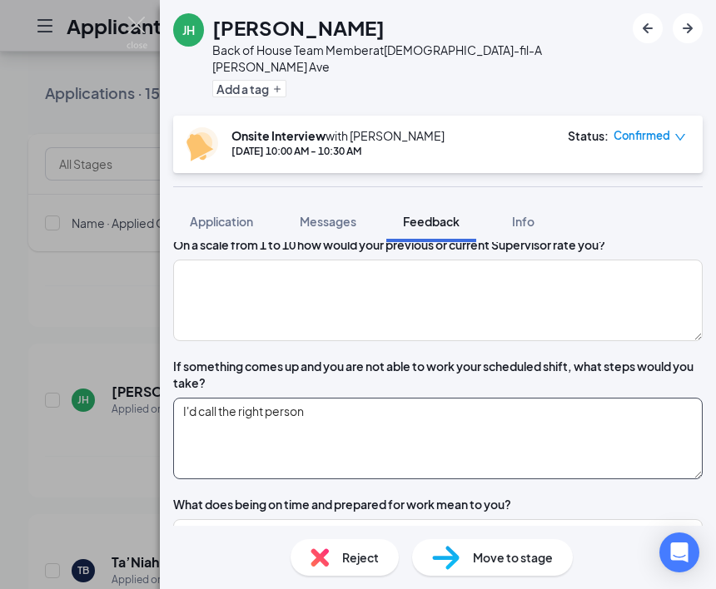
type textarea "I'd call the right person"
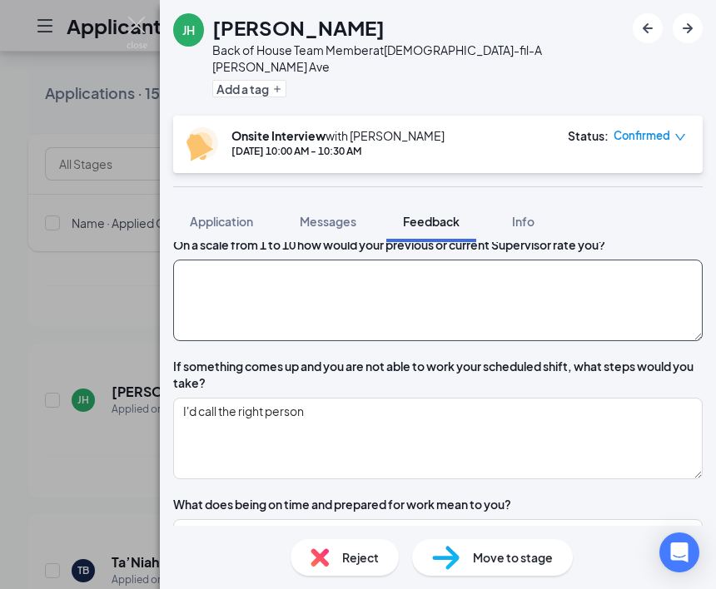
click at [499, 341] on textarea at bounding box center [437, 301] width 529 height 82
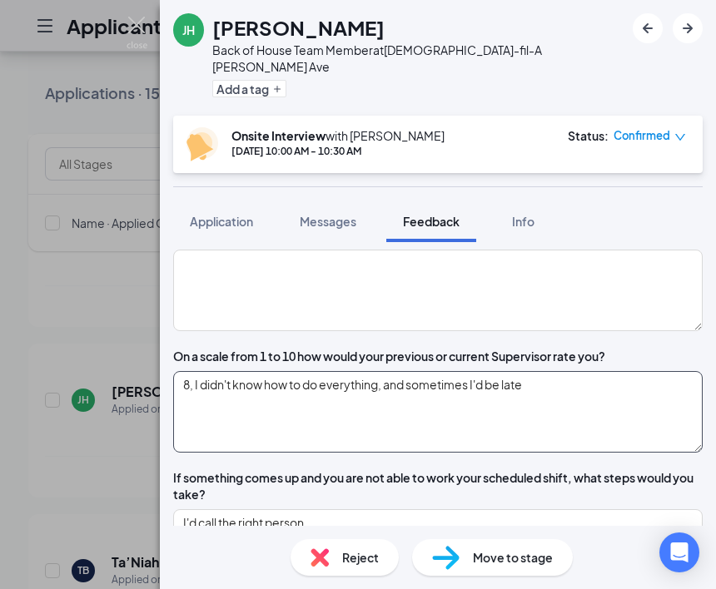
scroll to position [1121, 0]
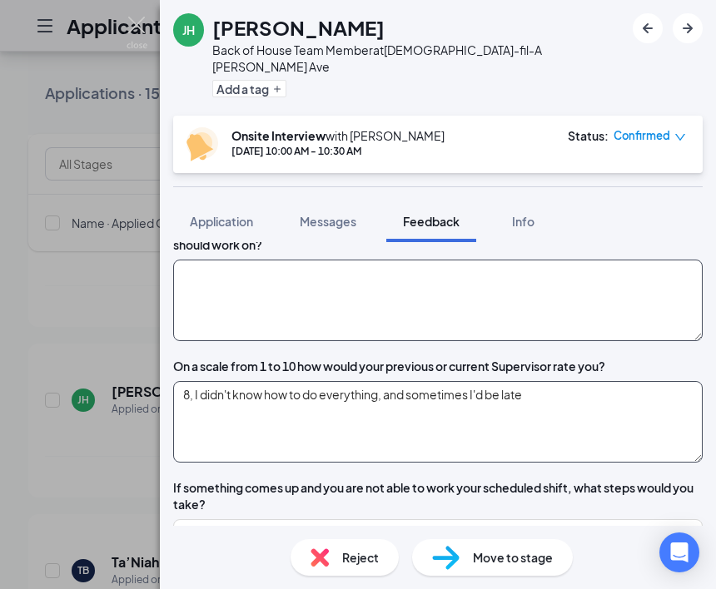
type textarea "8, I didn't know how to do everything, and sometimes I'd be late"
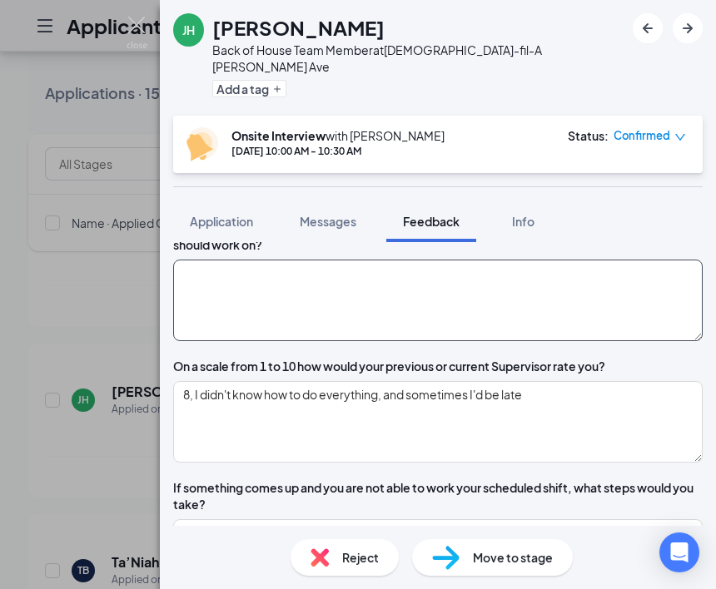
click at [357, 341] on textarea at bounding box center [437, 301] width 529 height 82
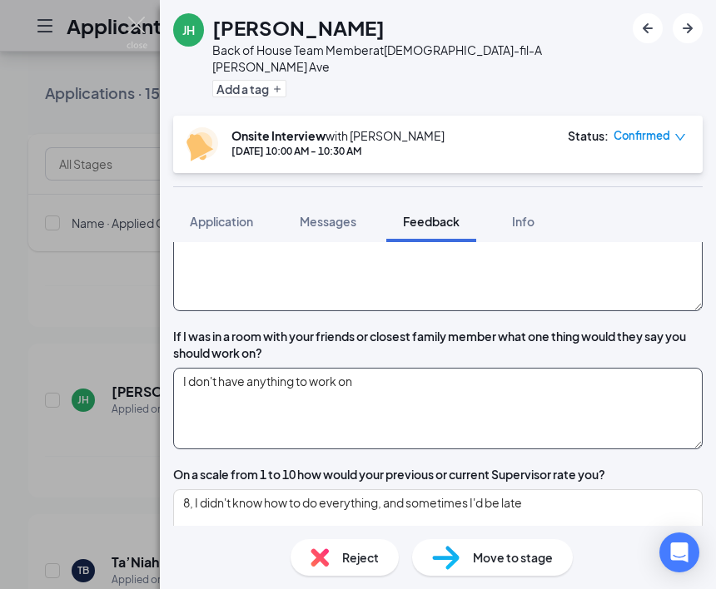
type textarea "I don't have anything to work on"
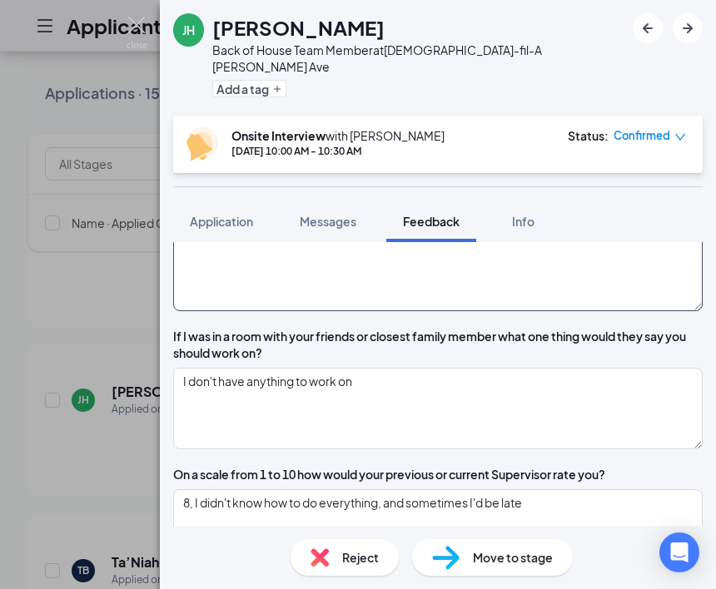
click at [394, 298] on textarea at bounding box center [437, 271] width 529 height 82
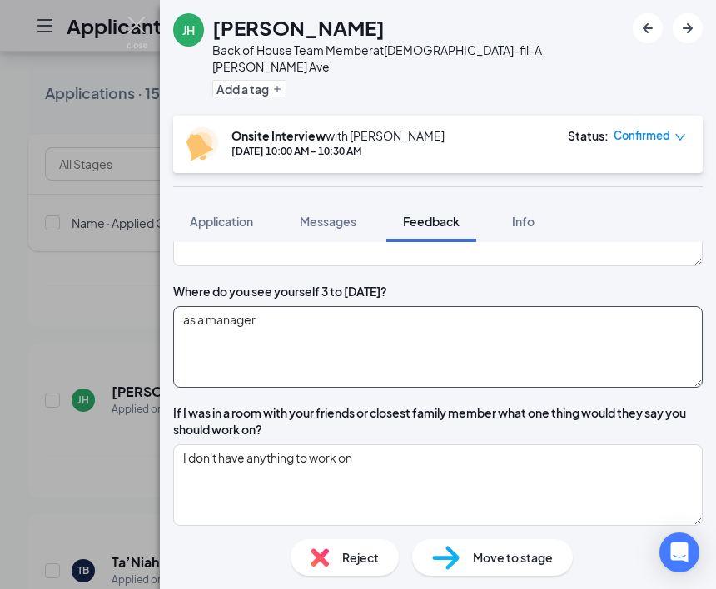
scroll to position [932, 0]
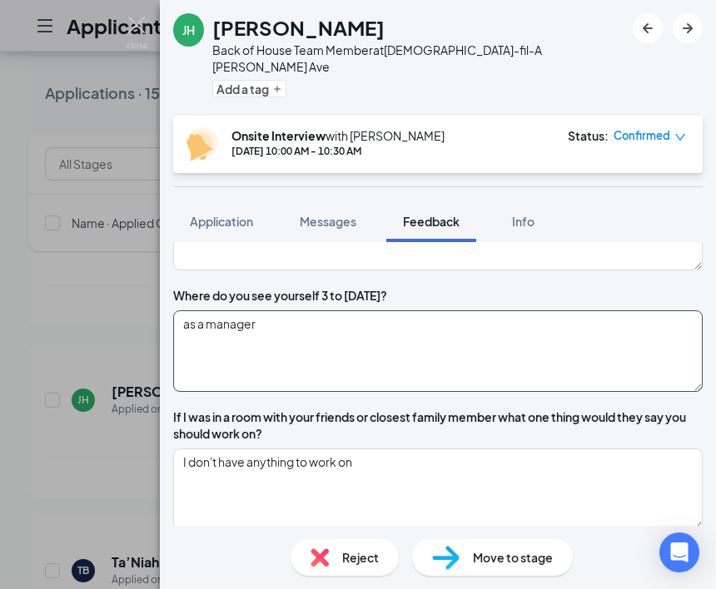
click at [460, 365] on textarea "as a manager" at bounding box center [437, 352] width 529 height 82
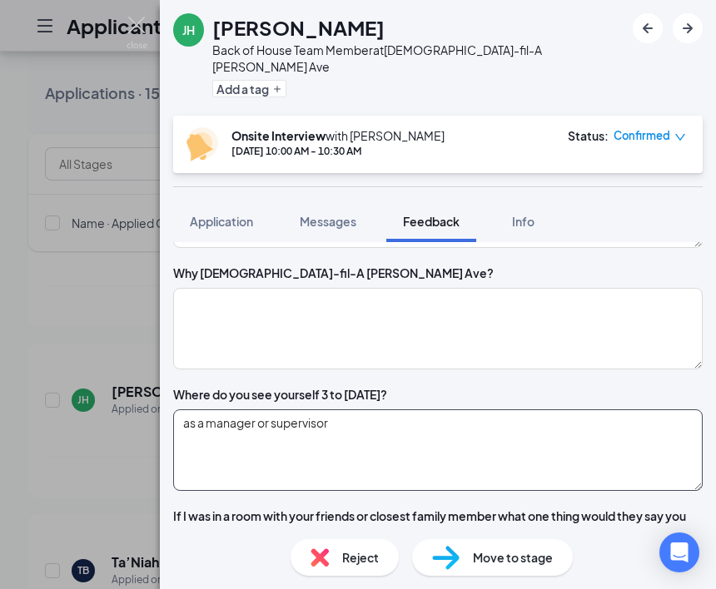
scroll to position [832, 0]
type textarea "as a manager or supervisor"
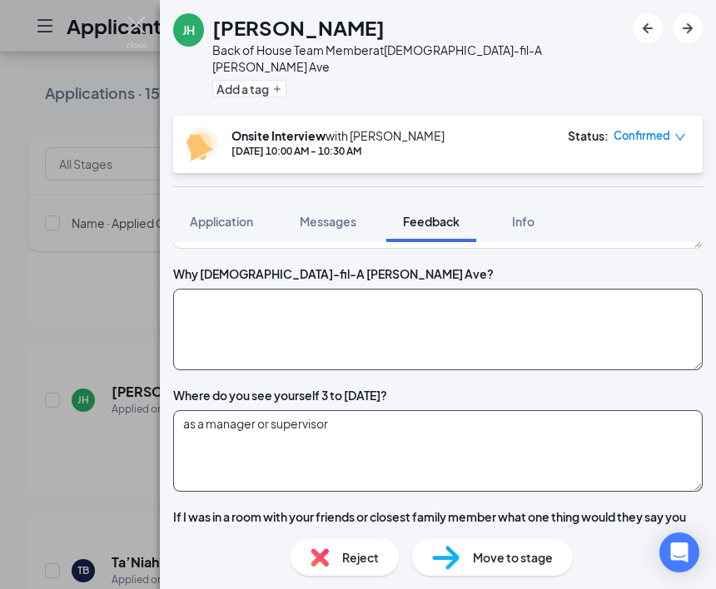
click at [390, 370] on textarea at bounding box center [437, 330] width 529 height 82
type textarea "i"
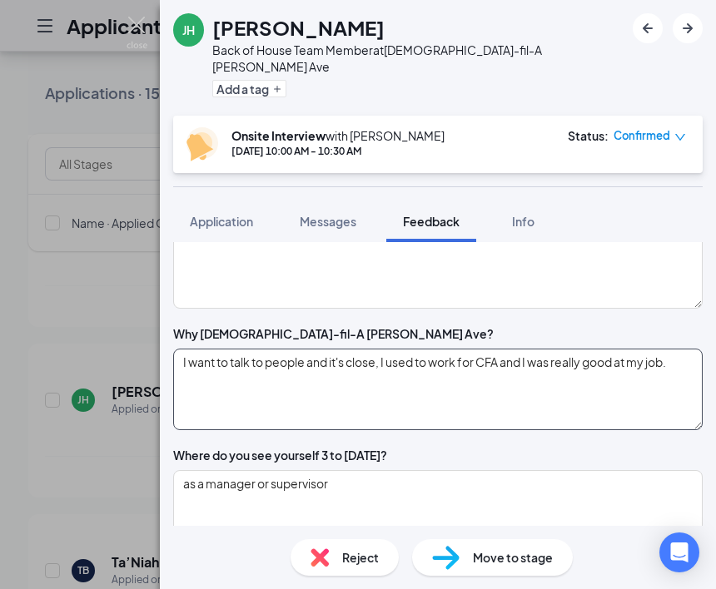
scroll to position [753, 0]
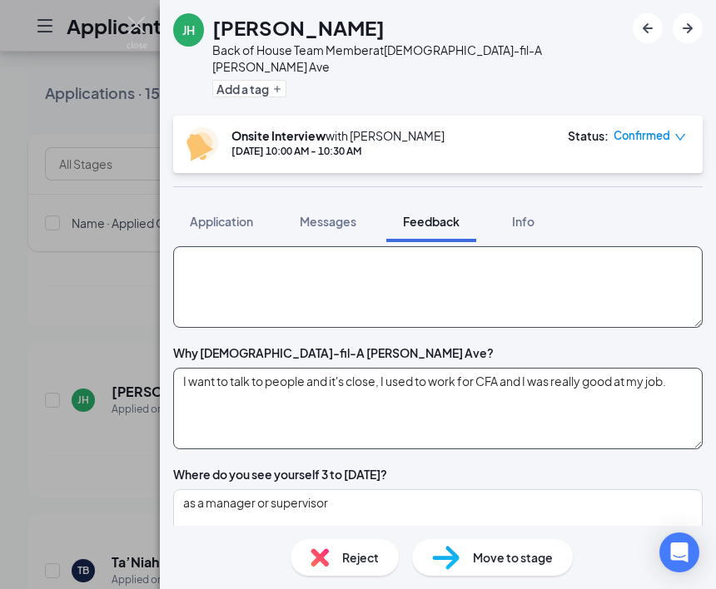
type textarea "I want to talk to people and it's close, I used to work for CFA and I was reall…"
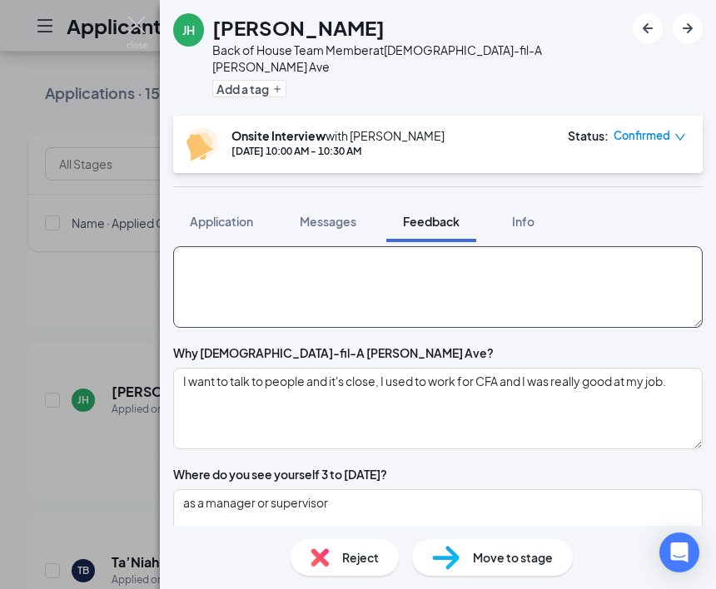
click at [355, 328] on textarea at bounding box center [437, 287] width 529 height 82
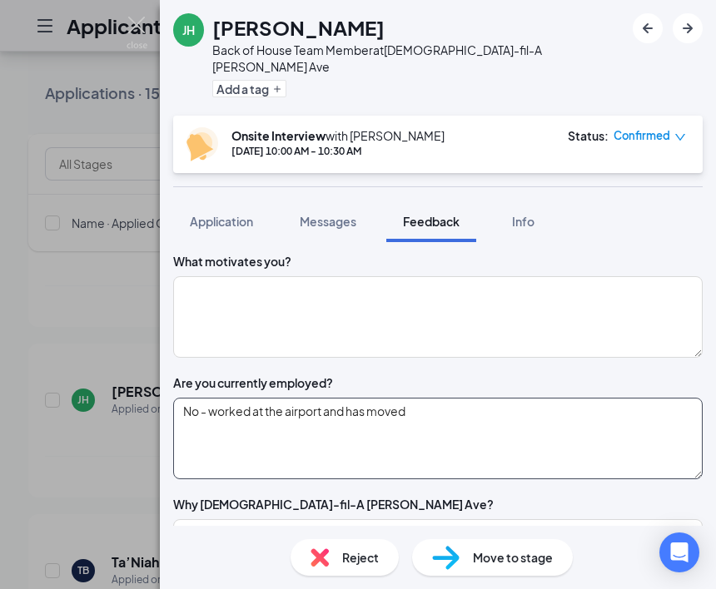
scroll to position [601, 0]
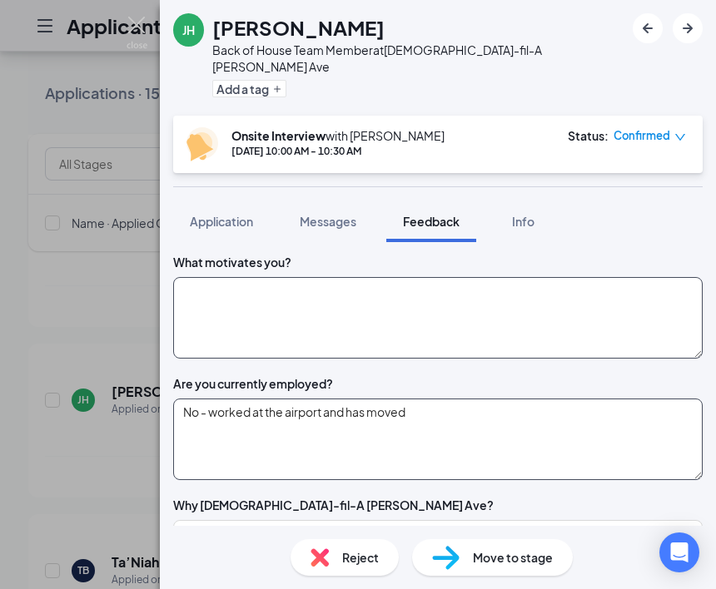
type textarea "No - worked at the airport and has moved"
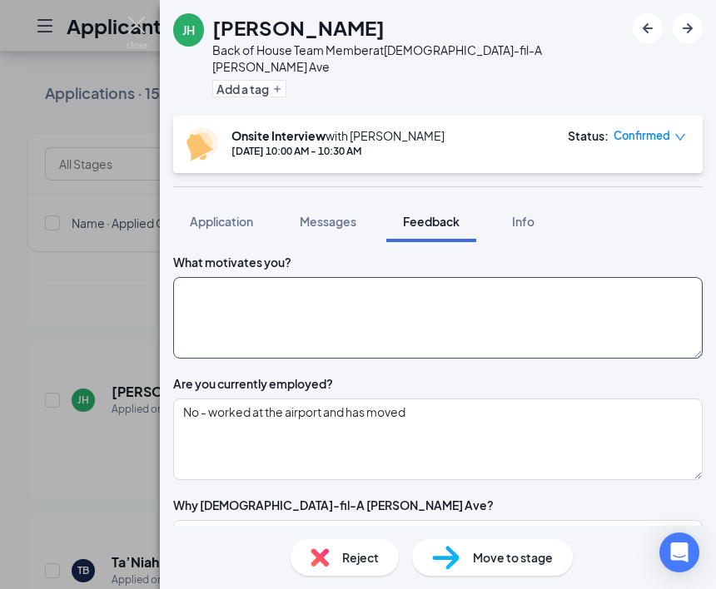
click at [344, 328] on textarea at bounding box center [437, 318] width 529 height 82
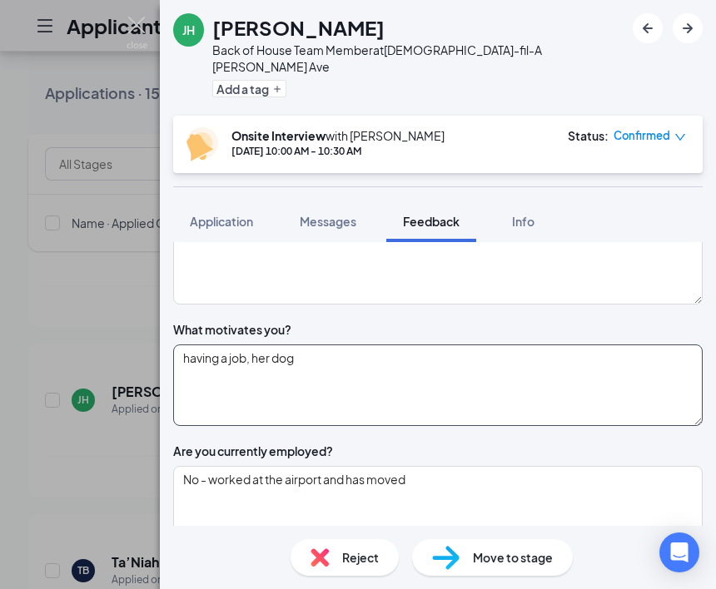
scroll to position [511, 0]
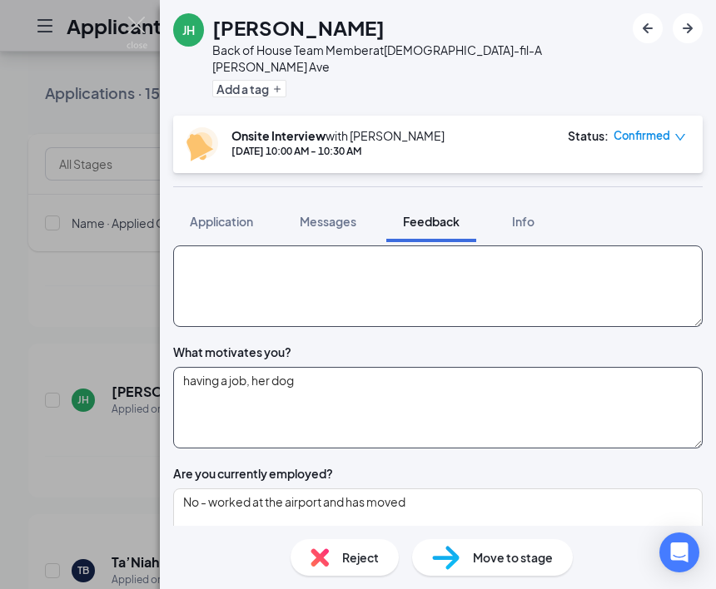
type textarea "having a job, her dog"
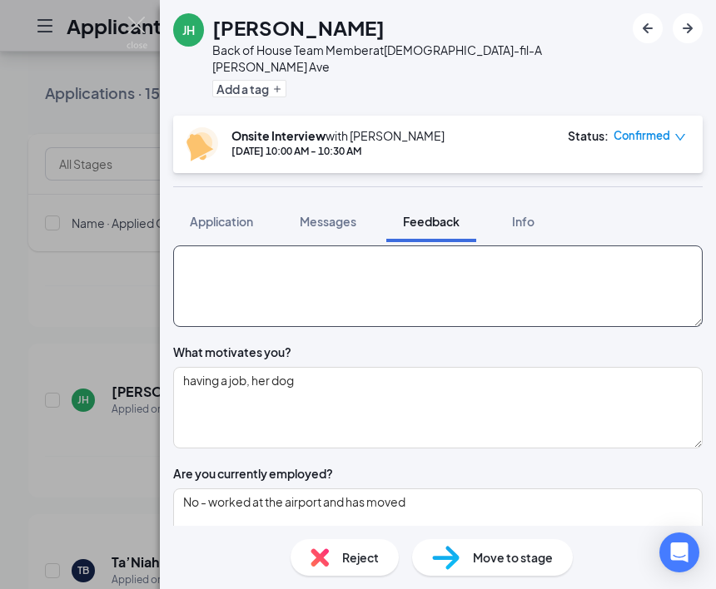
click at [393, 327] on textarea at bounding box center [437, 287] width 529 height 82
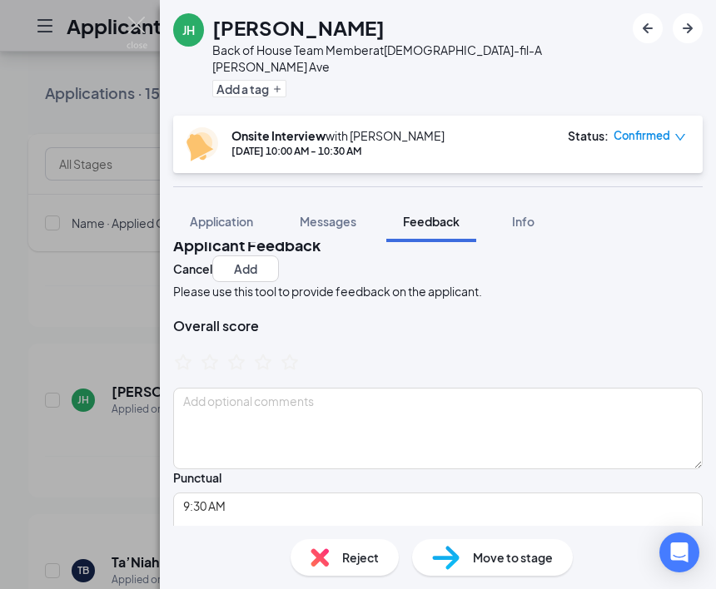
scroll to position [0, 0]
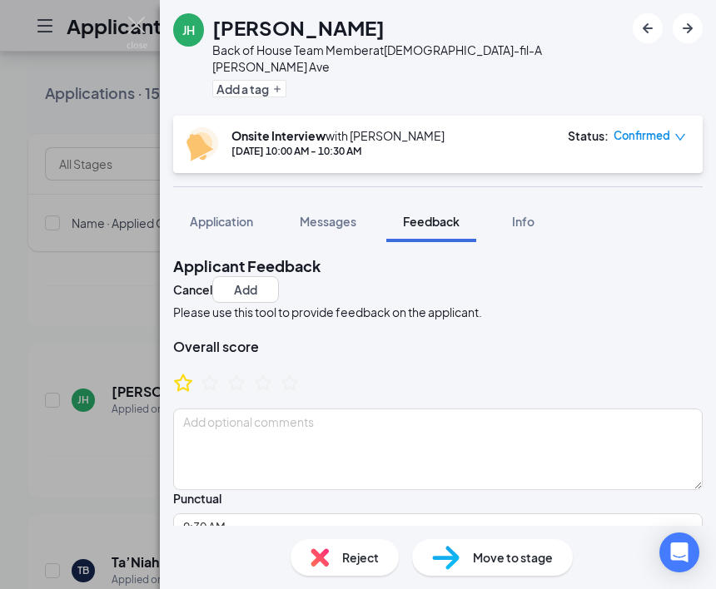
type textarea "worked at the airport CFA, single, not working, did not want to talk about her …"
click at [194, 375] on icon "StarBorder" at bounding box center [183, 383] width 22 height 22
click at [279, 276] on button "Add" at bounding box center [245, 289] width 67 height 27
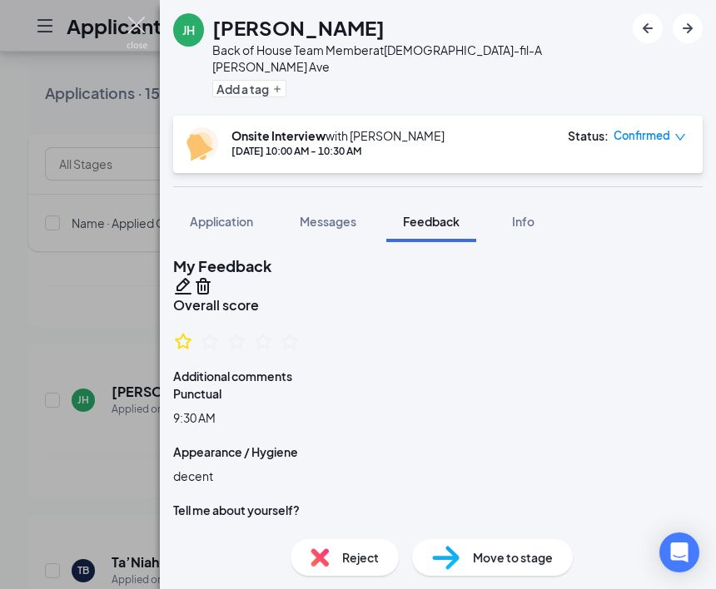
click at [131, 30] on img at bounding box center [137, 33] width 21 height 32
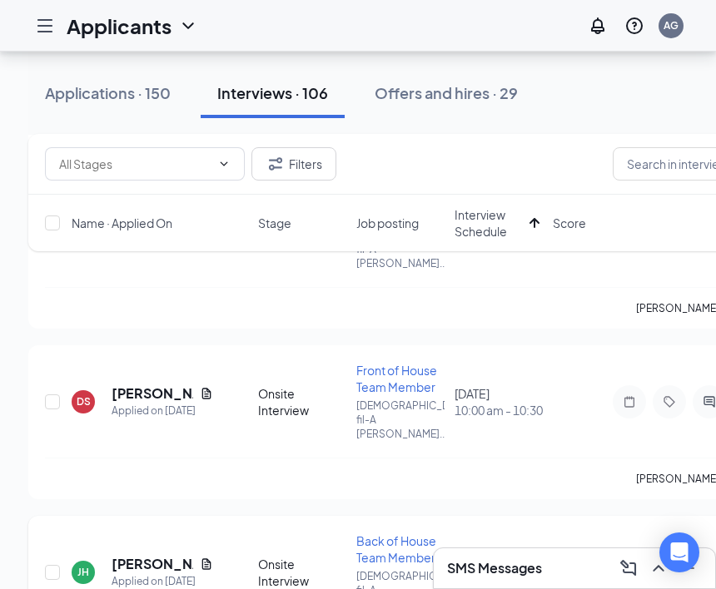
scroll to position [761, 0]
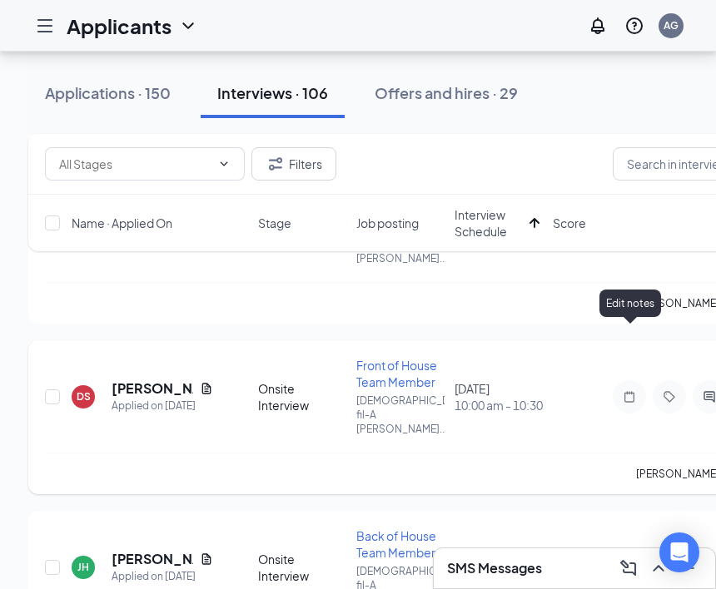
click at [623, 390] on icon "Note" at bounding box center [629, 396] width 20 height 13
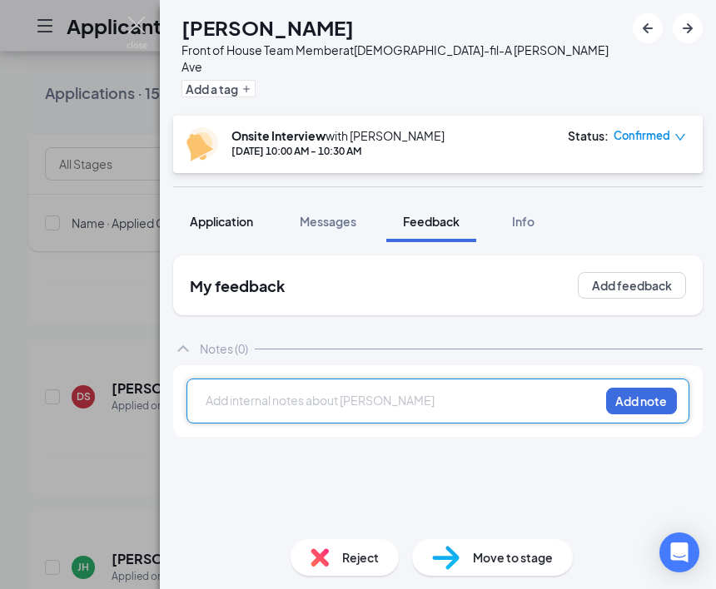
click at [224, 214] on span "Application" at bounding box center [221, 221] width 63 height 15
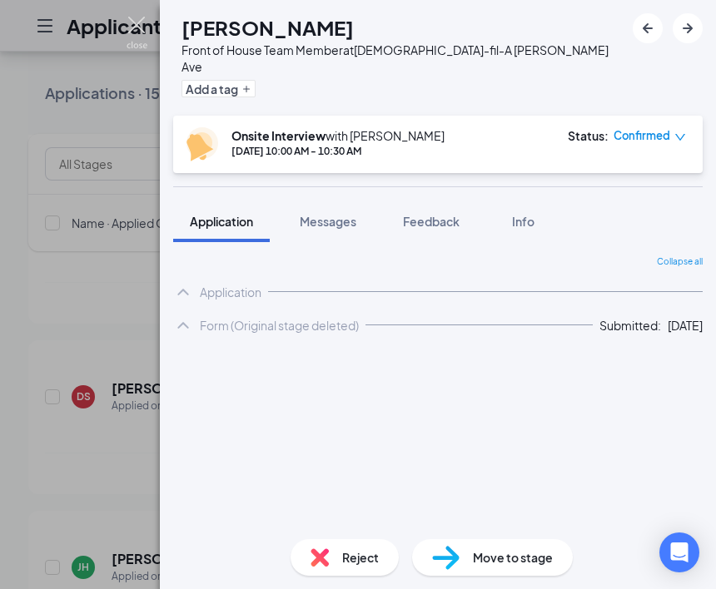
click at [137, 22] on img at bounding box center [137, 33] width 21 height 32
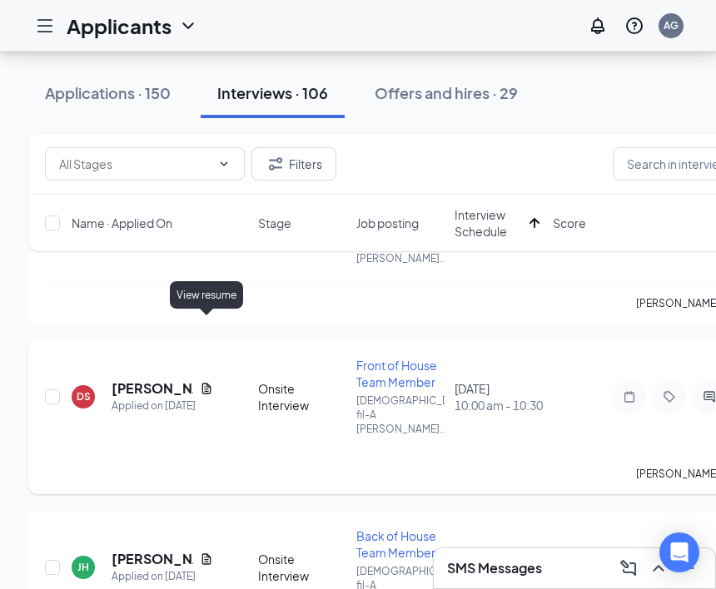
click at [206, 382] on icon "Document" at bounding box center [206, 388] width 13 height 13
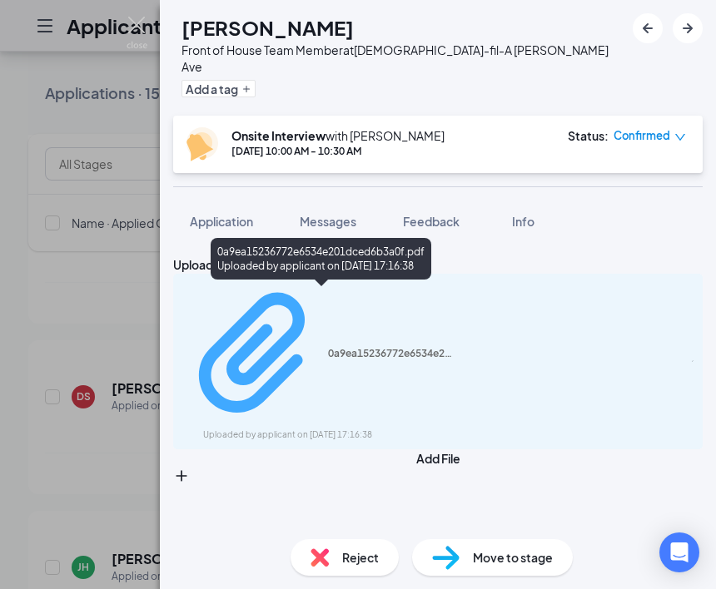
click at [296, 429] on div "Uploaded by applicant on Sep 02, 2025 at 17:16:38" at bounding box center [328, 435] width 250 height 13
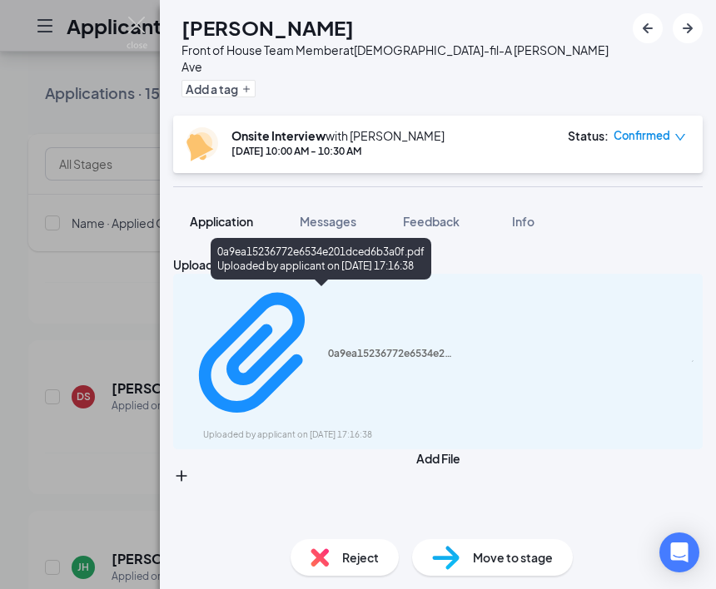
click at [246, 214] on span "Application" at bounding box center [221, 221] width 63 height 15
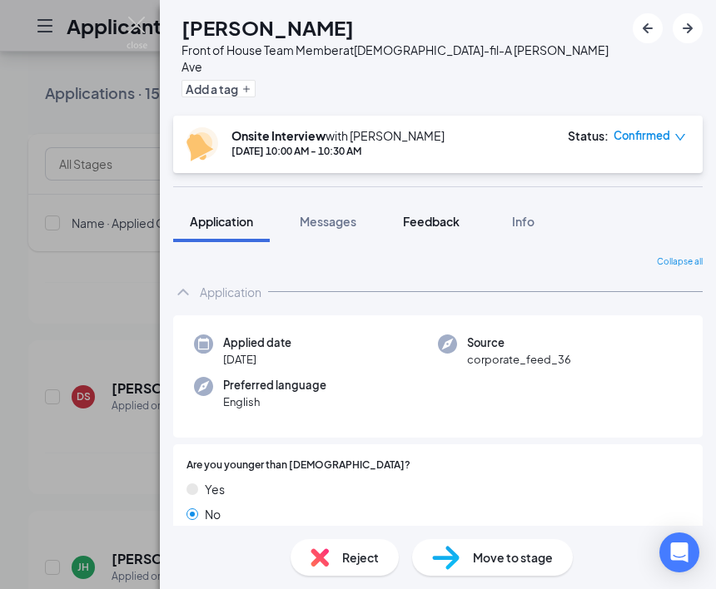
click at [419, 214] on span "Feedback" at bounding box center [431, 221] width 57 height 15
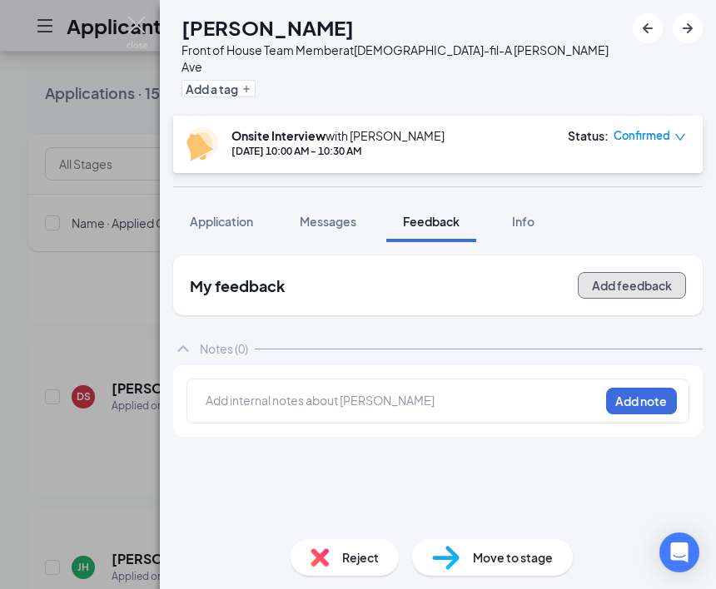
click at [619, 272] on button "Add feedback" at bounding box center [632, 285] width 108 height 27
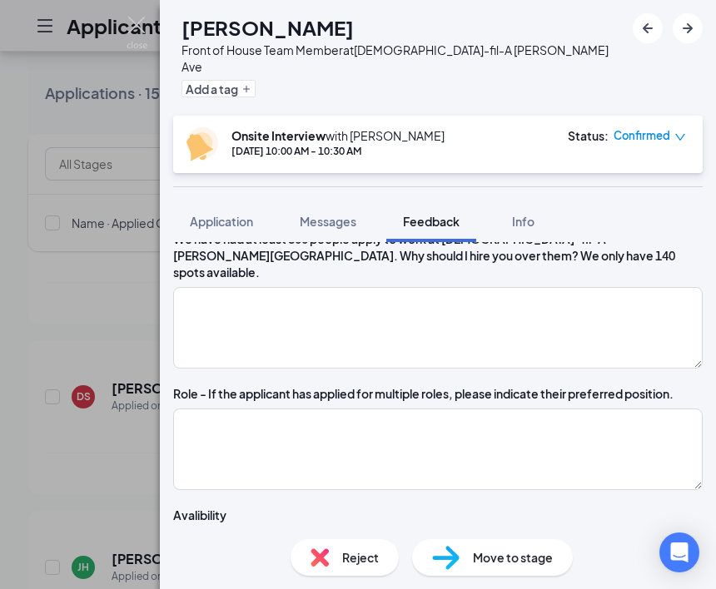
scroll to position [2118, 0]
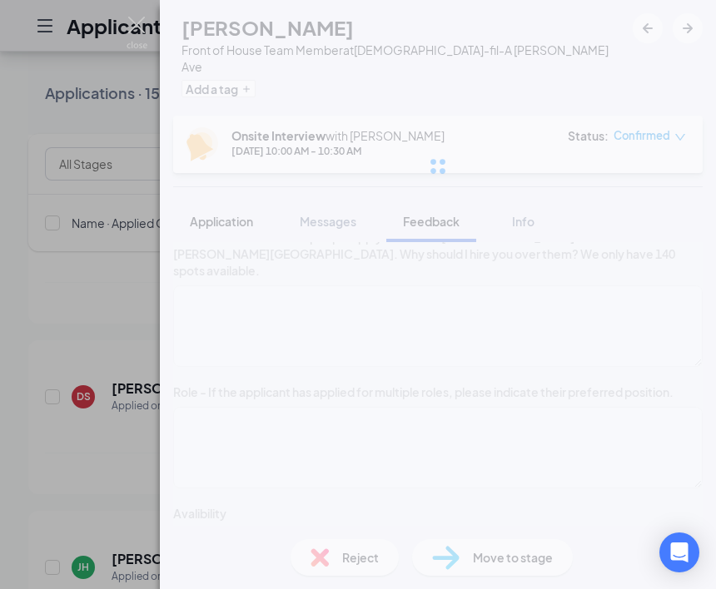
click at [247, 214] on span "Application" at bounding box center [221, 221] width 63 height 15
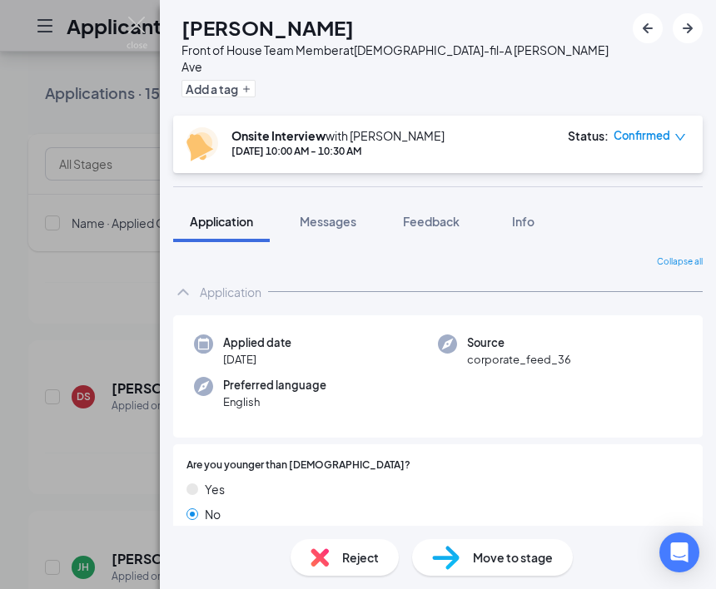
click at [124, 24] on div "DS Danielle Scaife-lanier Front of House Team Member at Chick-fil-A Mack Ave Ad…" at bounding box center [358, 294] width 716 height 589
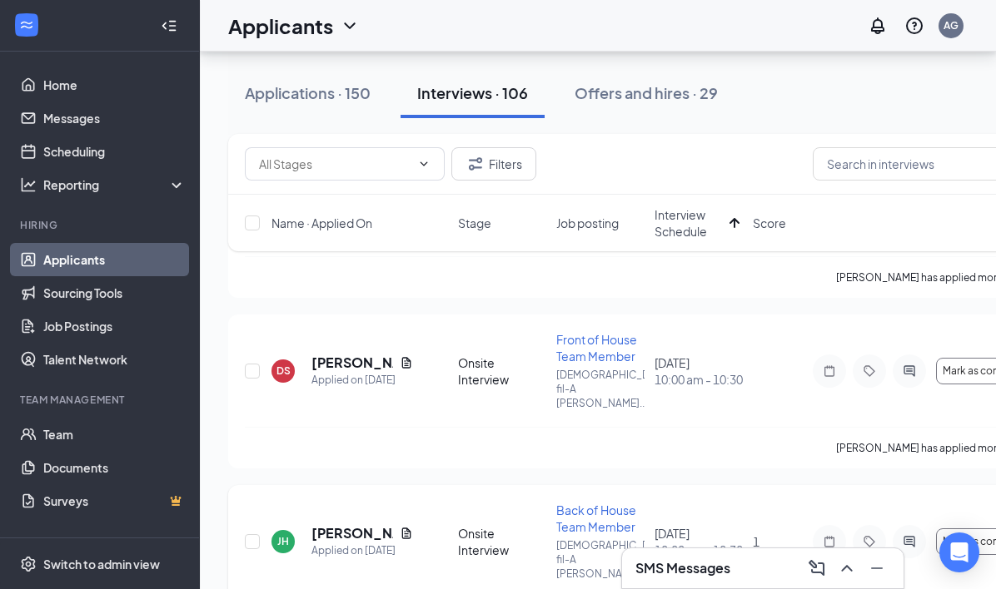
scroll to position [788, 0]
click at [675, 564] on h3 "SMS Messages" at bounding box center [682, 568] width 95 height 18
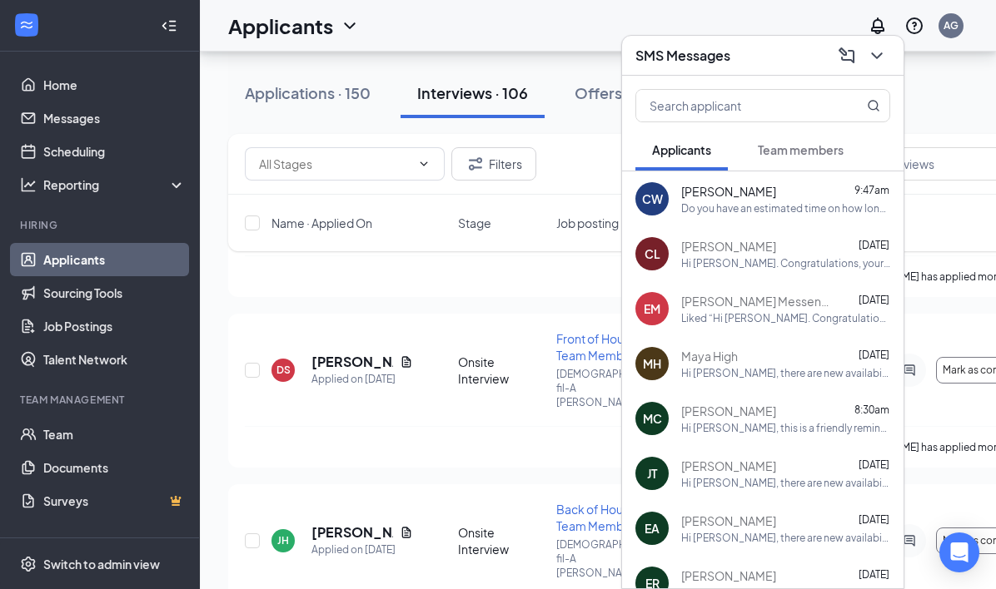
click at [812, 151] on span "Team members" at bounding box center [801, 149] width 86 height 15
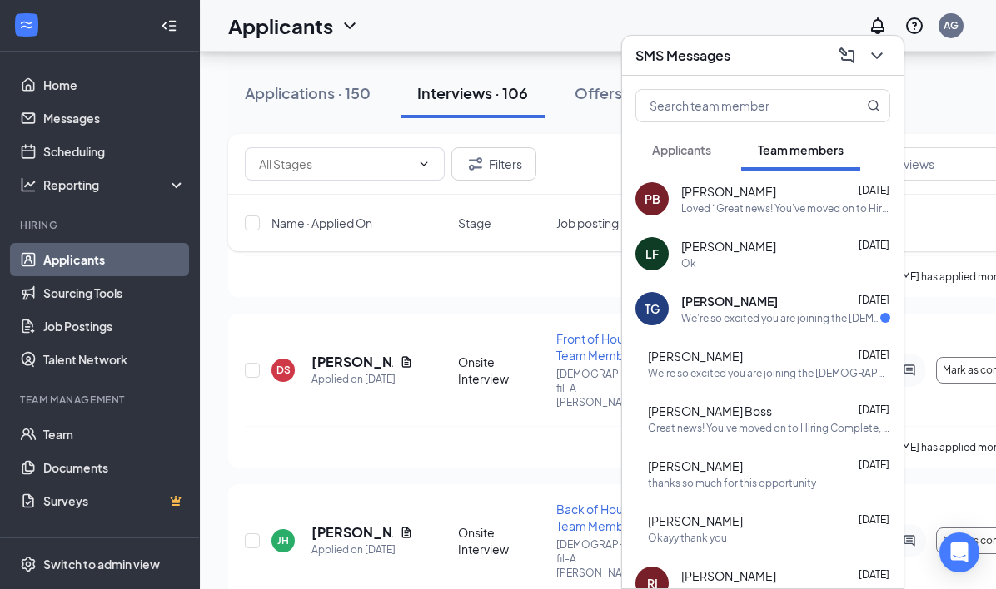
click at [753, 299] on div "Tanisha Gary Sep 15" at bounding box center [785, 301] width 209 height 17
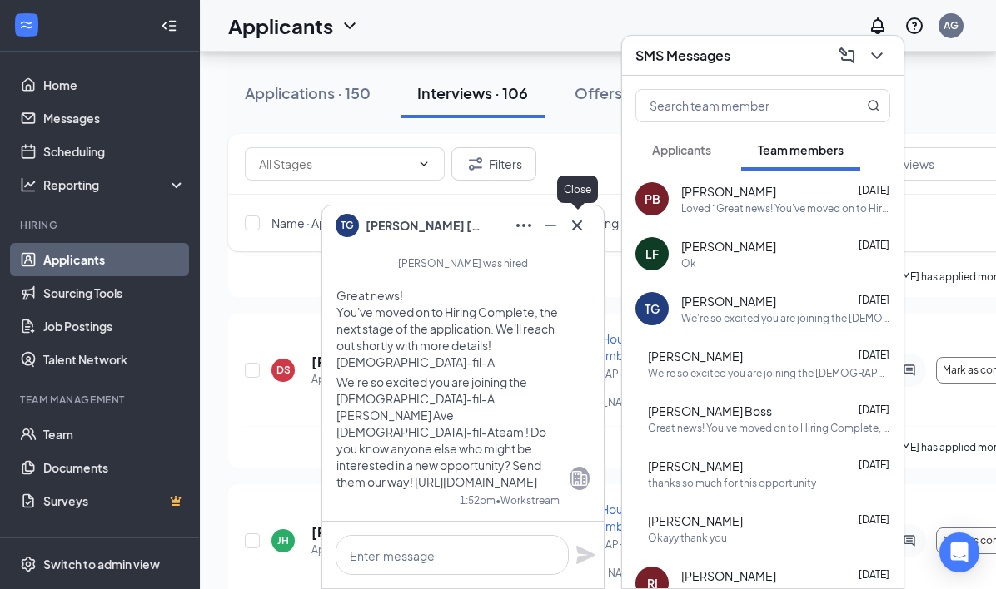
click at [586, 227] on icon "Cross" at bounding box center [577, 226] width 20 height 20
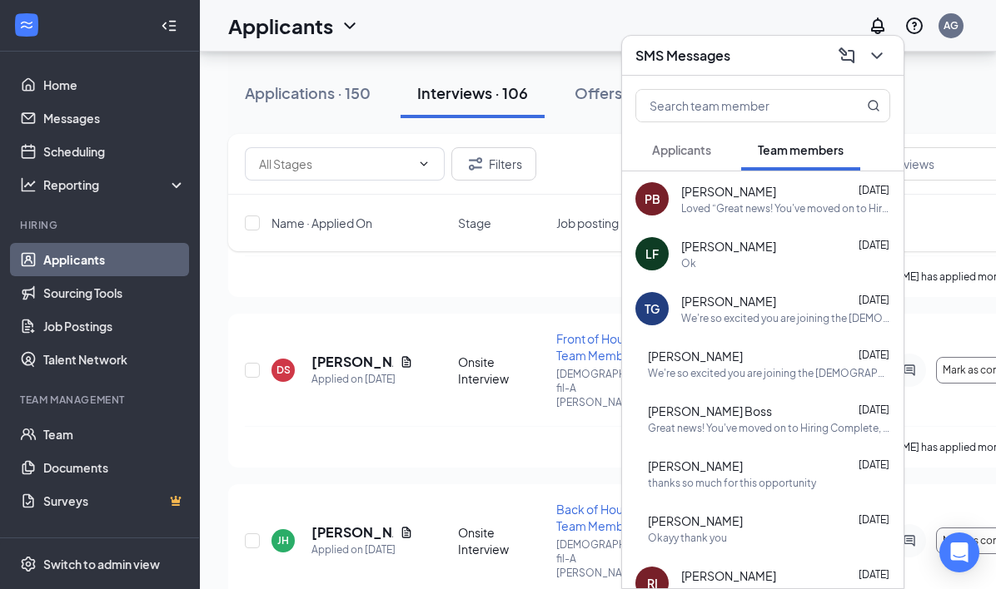
click at [700, 311] on div "We're so excited you are joining the [DEMOGRAPHIC_DATA]-fil-A [PERSON_NAME] Ave…" at bounding box center [785, 318] width 209 height 14
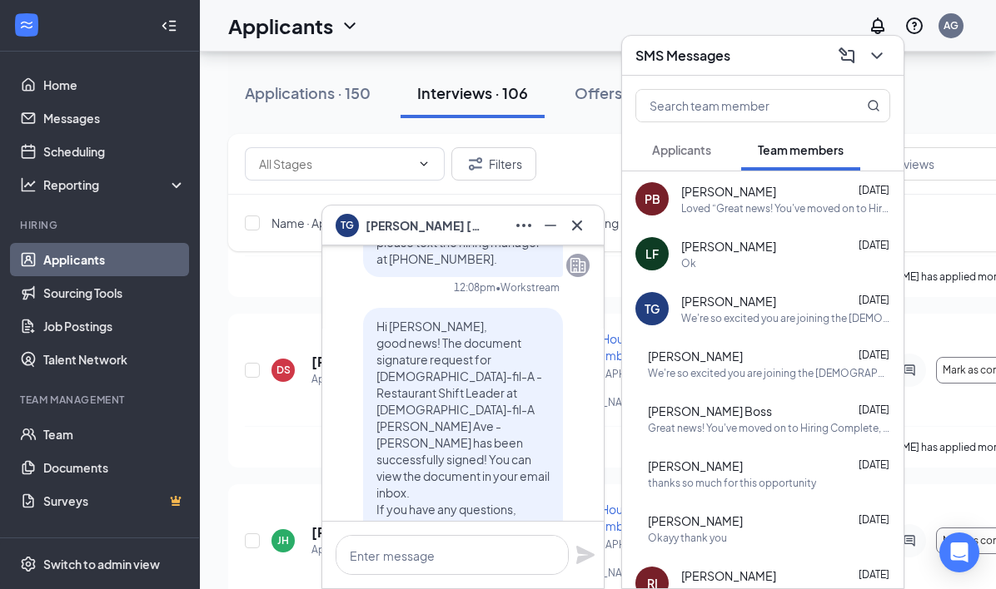
scroll to position [-333, 0]
click at [576, 216] on icon "Cross" at bounding box center [577, 226] width 20 height 20
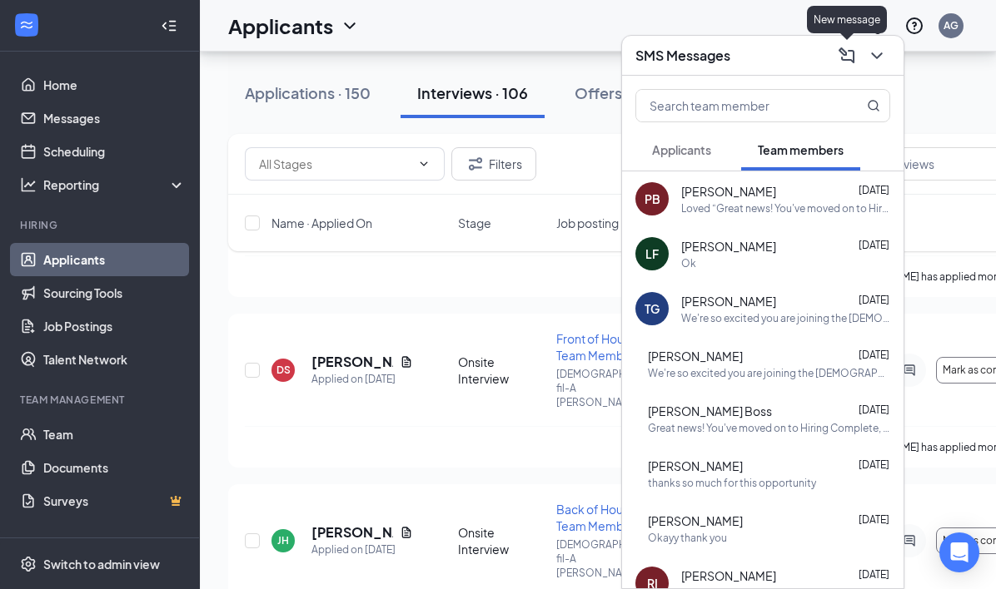
click at [885, 57] on icon "ChevronDown" at bounding box center [877, 56] width 20 height 20
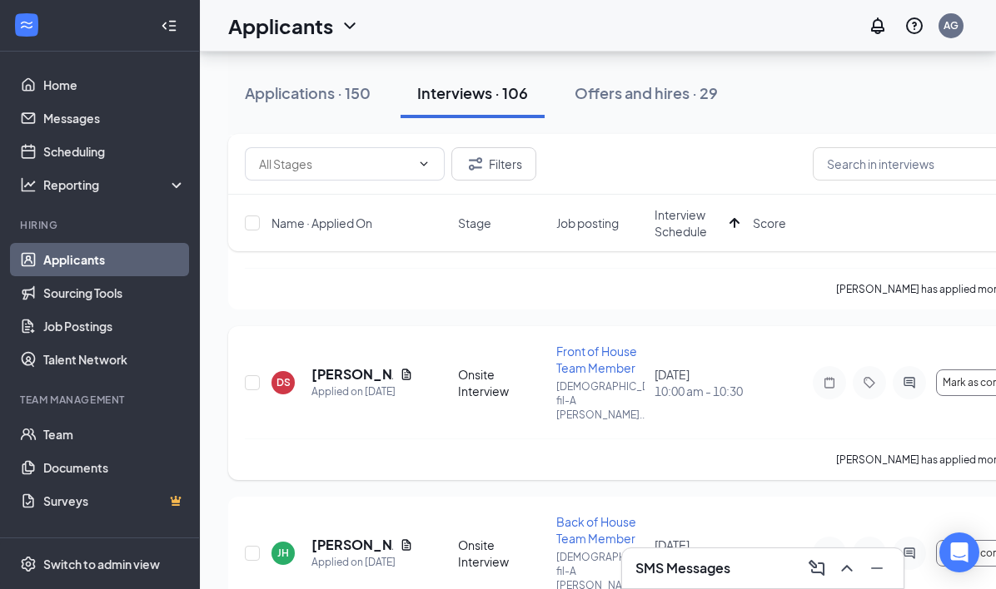
scroll to position [774, 0]
click at [373, 53] on div "Applications · 150 Interviews · 106 Offers and hires · 29" at bounding box center [653, 93] width 851 height 83
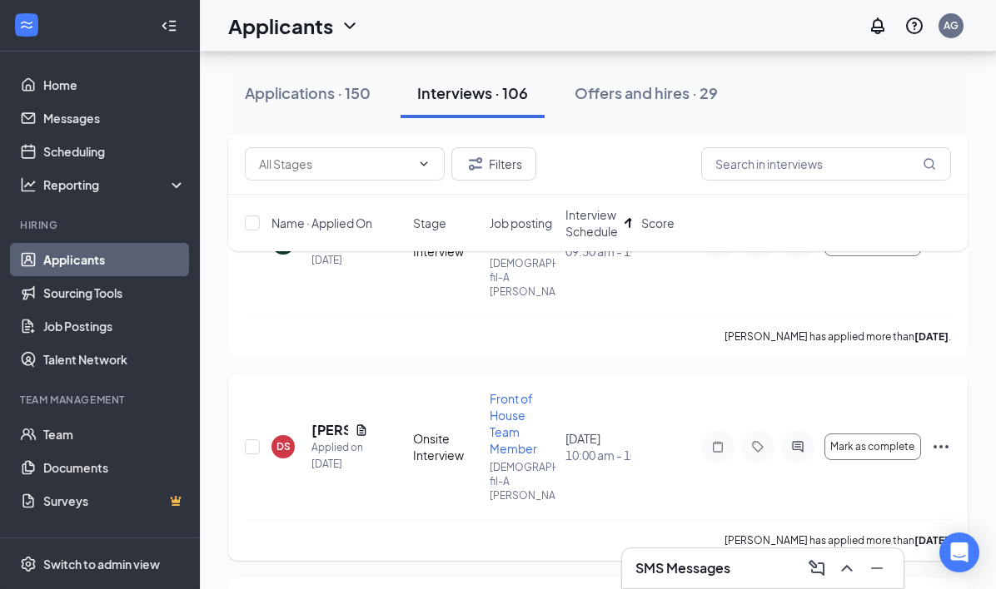
scroll to position [858, 0]
click at [361, 426] on icon "Document" at bounding box center [361, 432] width 13 height 13
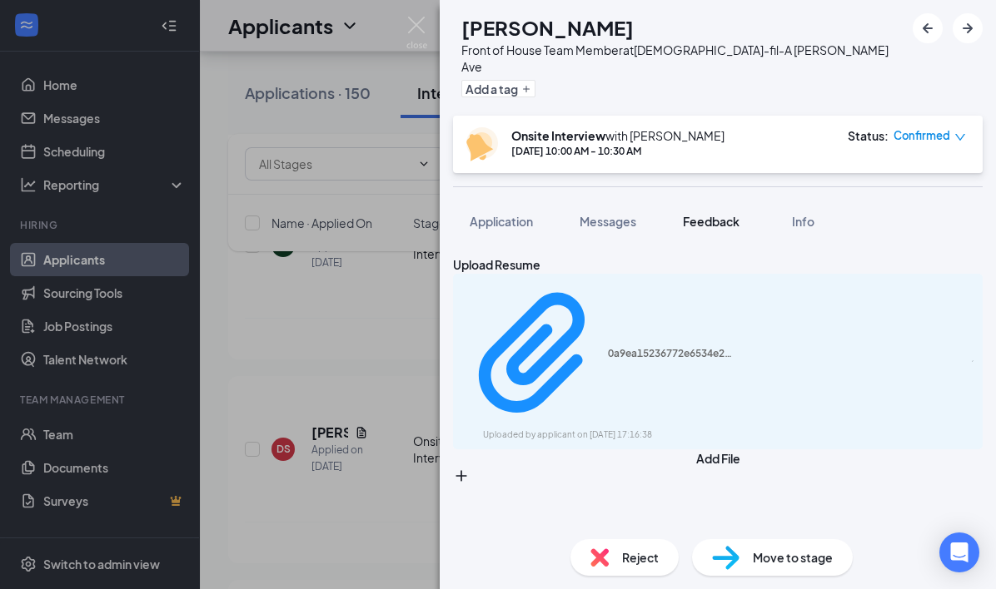
click at [716, 214] on span "Feedback" at bounding box center [711, 221] width 57 height 15
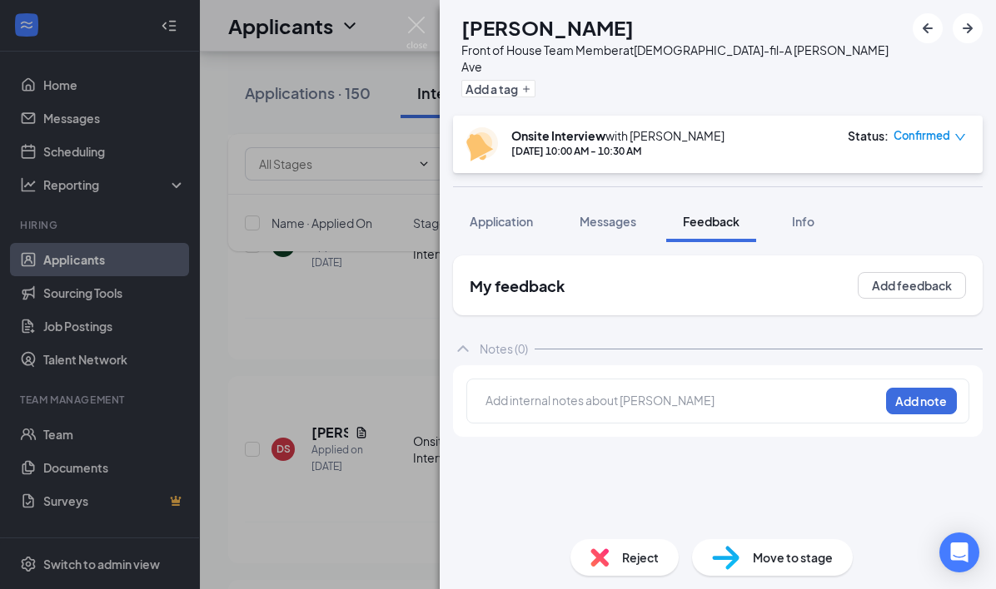
click at [649, 392] on div at bounding box center [682, 400] width 392 height 17
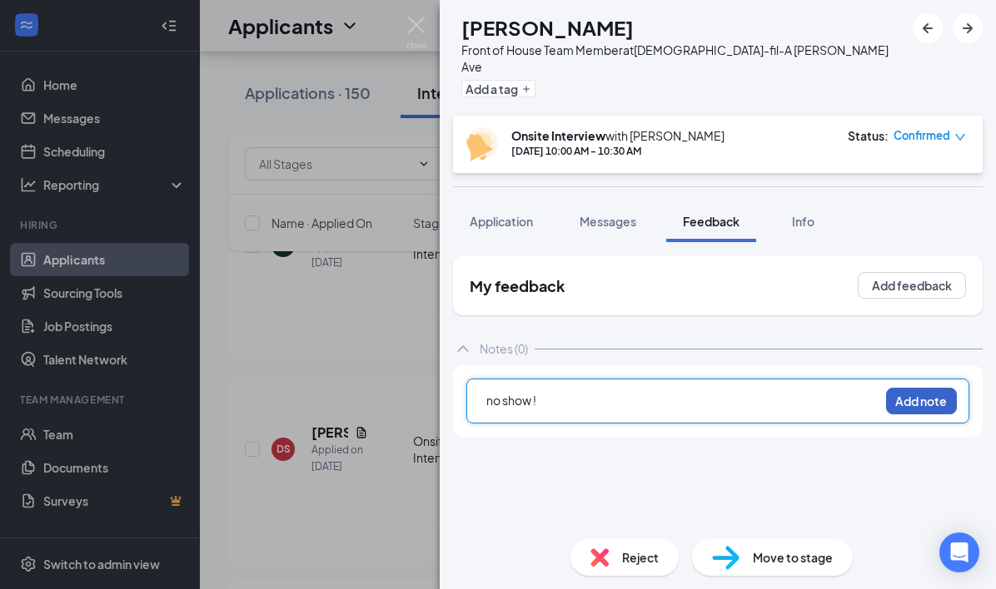
click at [933, 388] on button "Add note" at bounding box center [921, 401] width 71 height 27
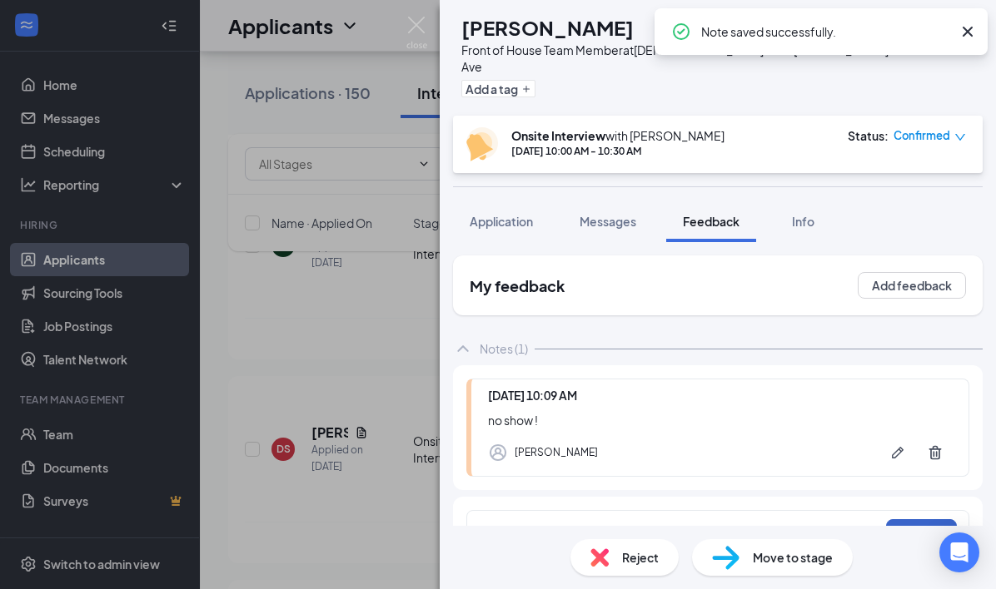
scroll to position [26, 0]
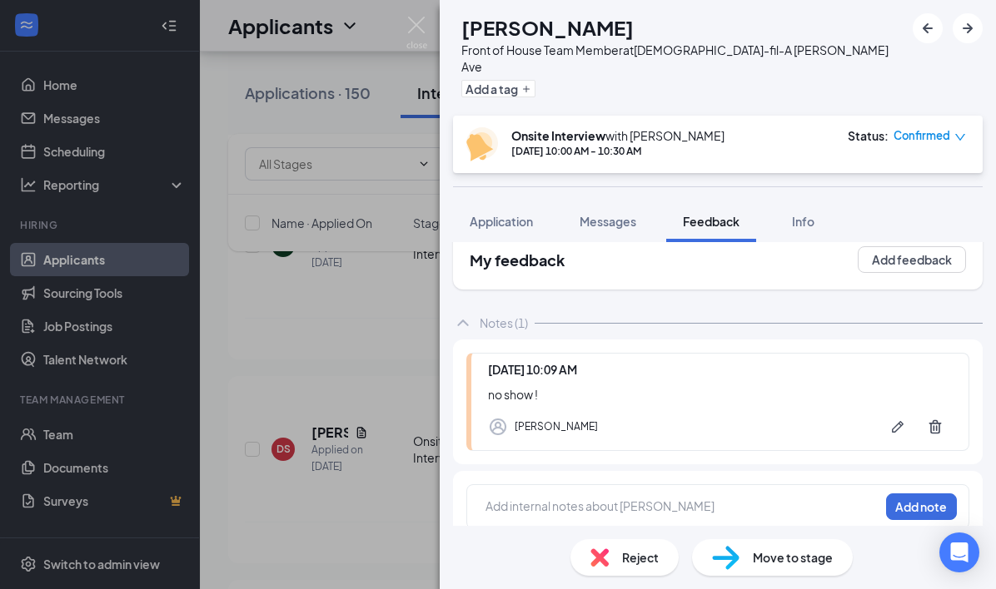
click at [619, 554] on div "Reject" at bounding box center [624, 557] width 108 height 37
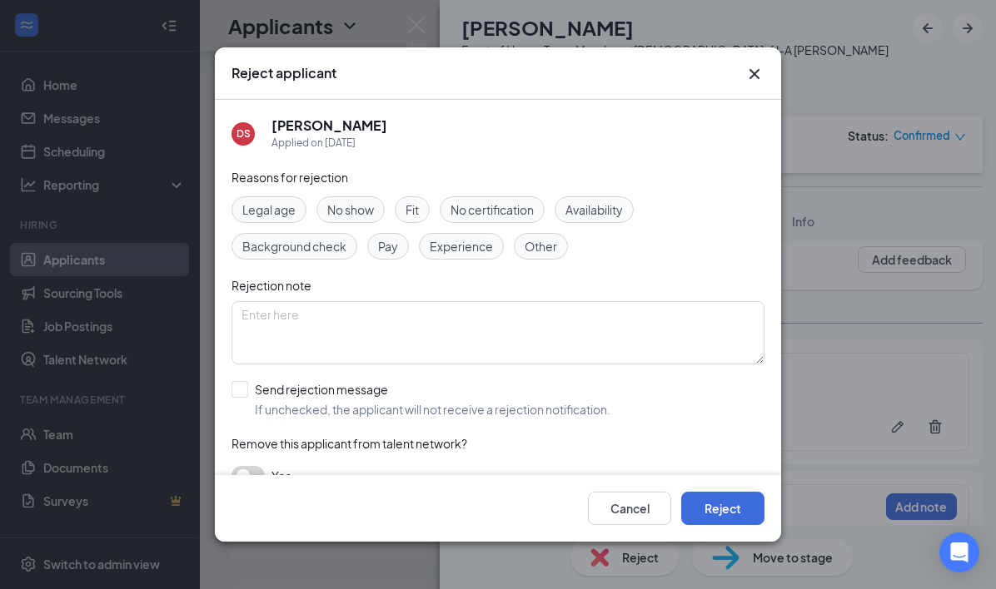
click at [359, 201] on span "No show" at bounding box center [350, 210] width 47 height 18
click at [711, 515] on button "Reject" at bounding box center [722, 508] width 83 height 33
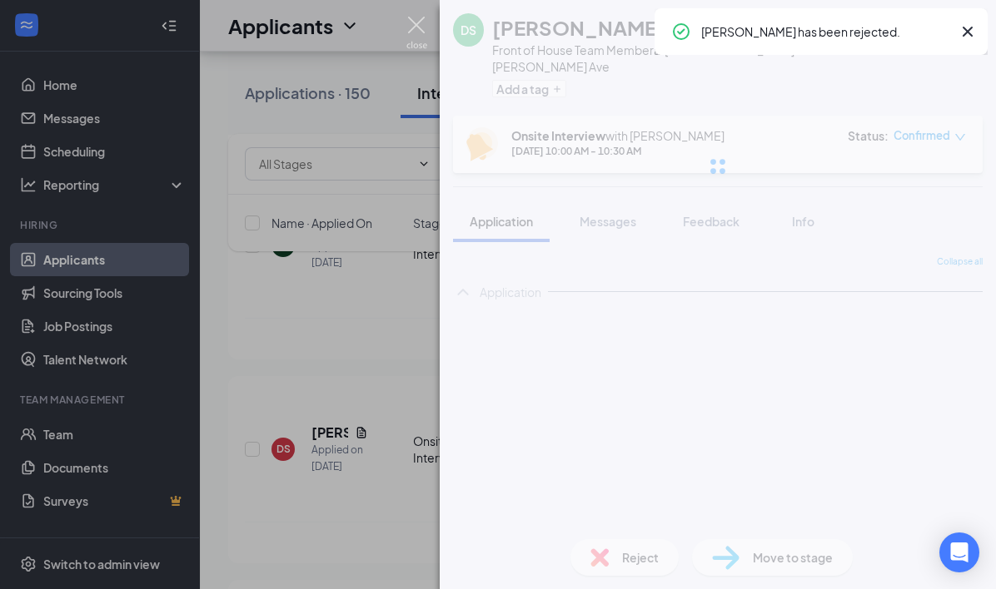
click at [413, 27] on img at bounding box center [416, 33] width 21 height 32
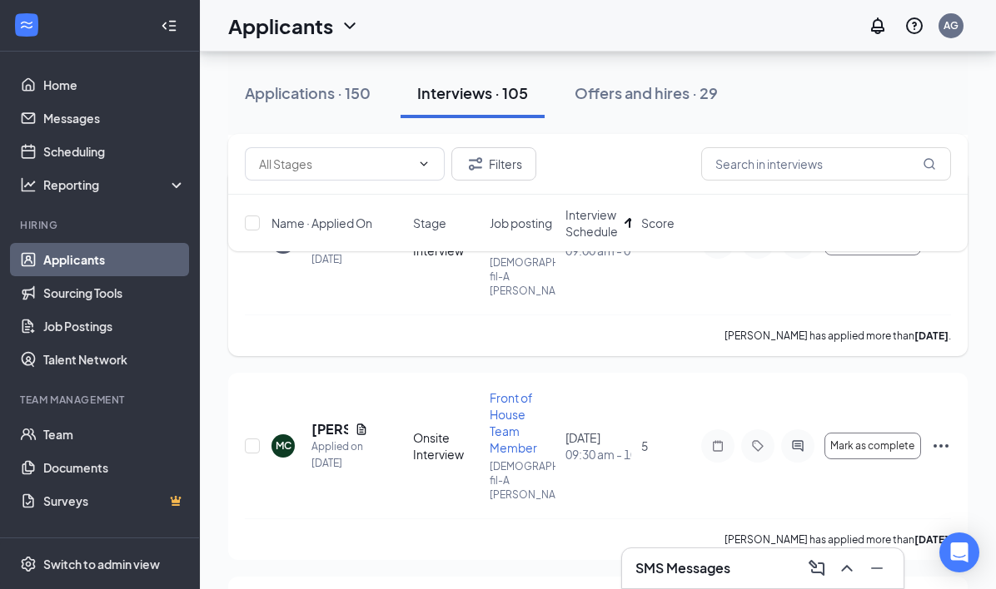
scroll to position [664, 0]
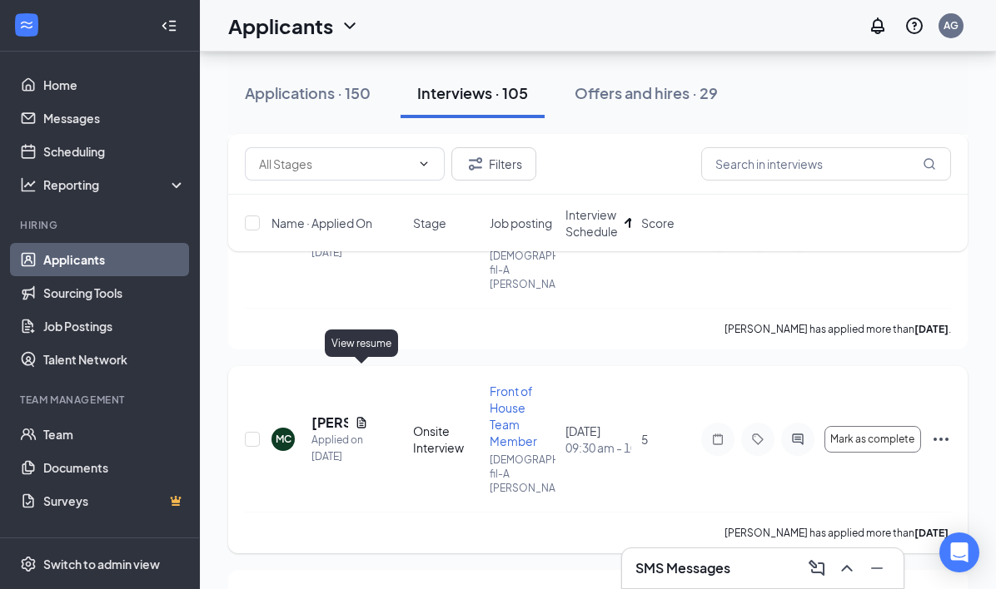
click at [365, 417] on icon "Document" at bounding box center [361, 422] width 9 height 11
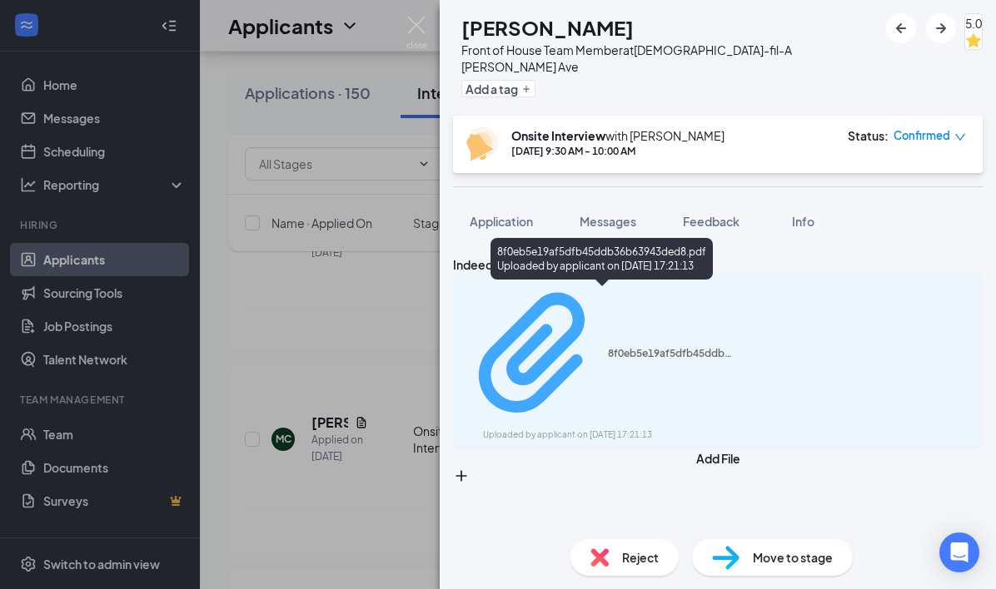
click at [608, 347] on div "8f0eb5e19af5dfb45ddb36b63943ded8.pdf" at bounding box center [670, 353] width 125 height 13
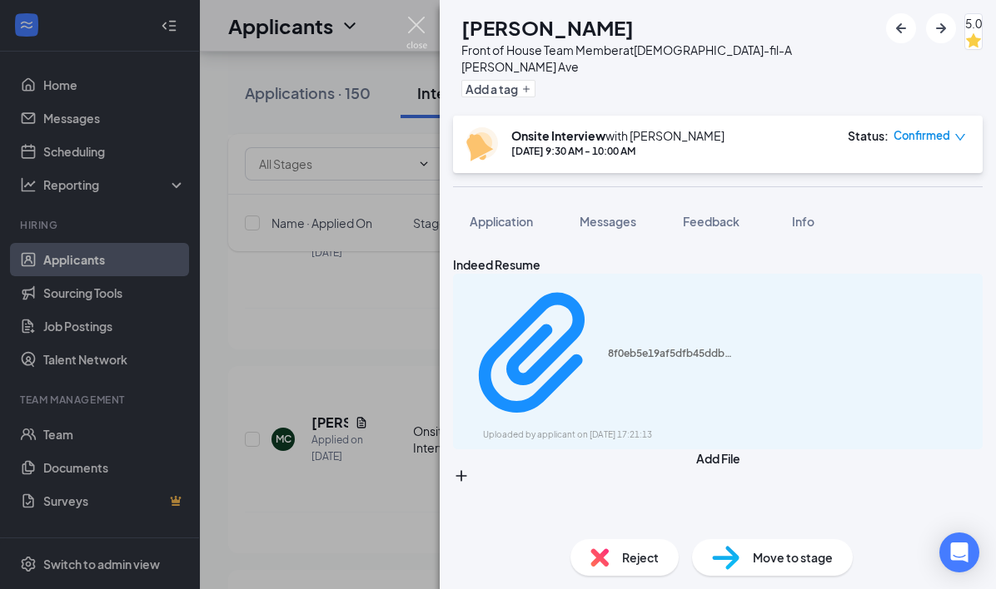
click at [417, 23] on img at bounding box center [416, 33] width 21 height 32
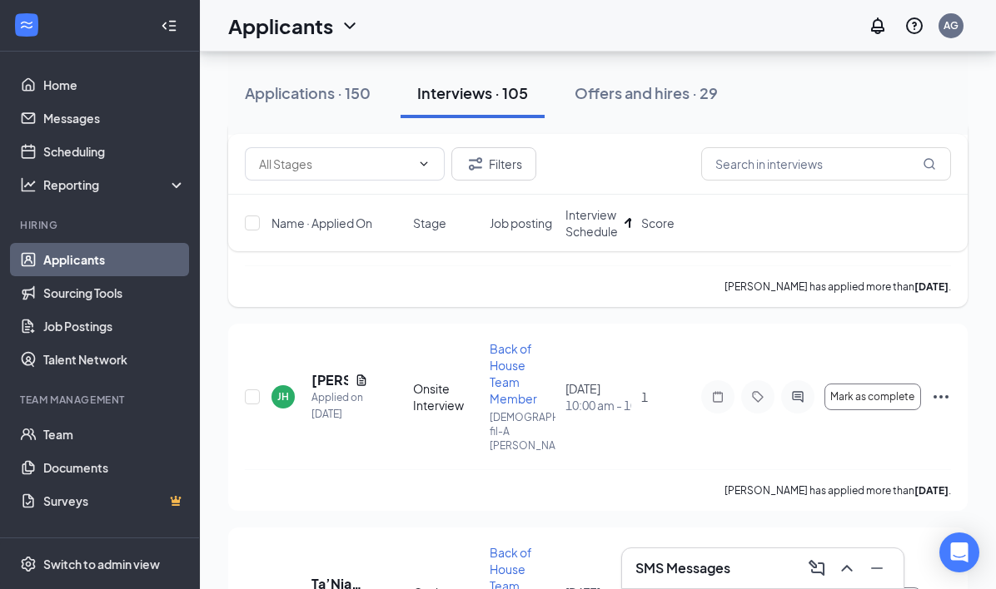
scroll to position [913, 0]
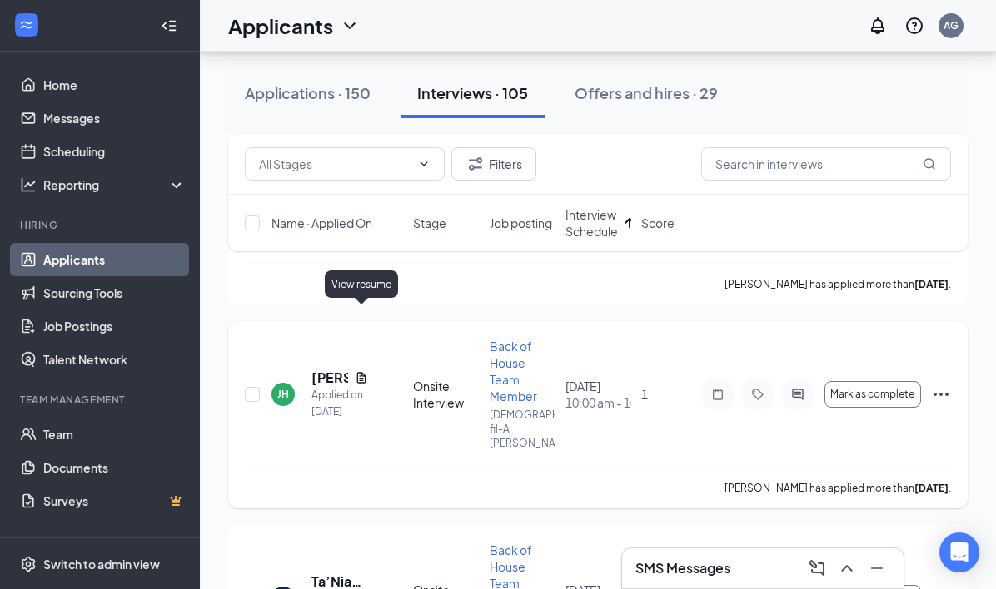
click at [361, 371] on icon "Document" at bounding box center [361, 377] width 13 height 13
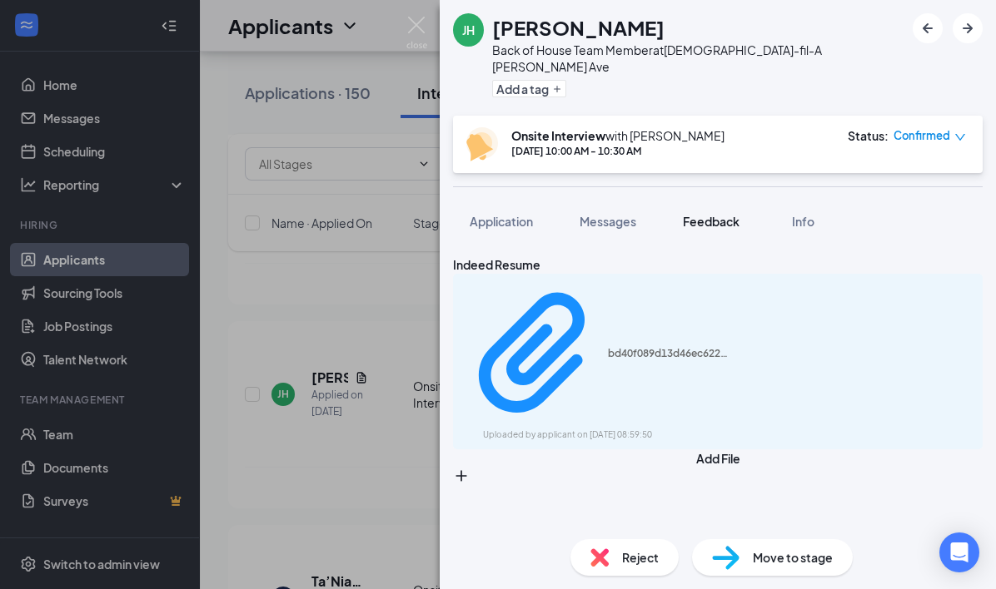
click at [729, 214] on span "Feedback" at bounding box center [711, 221] width 57 height 15
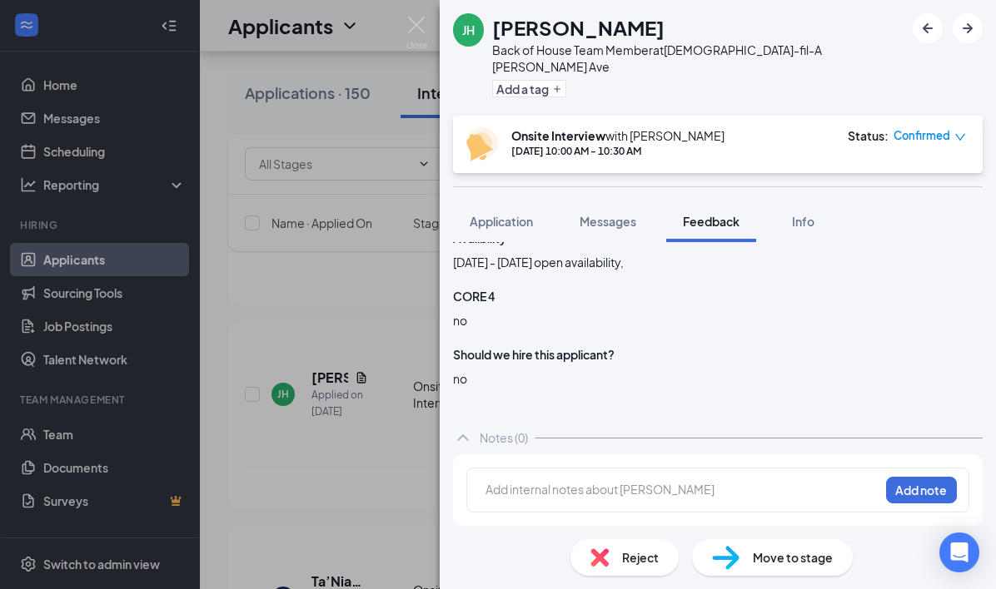
scroll to position [1308, 0]
click at [612, 552] on div "Reject" at bounding box center [624, 557] width 108 height 37
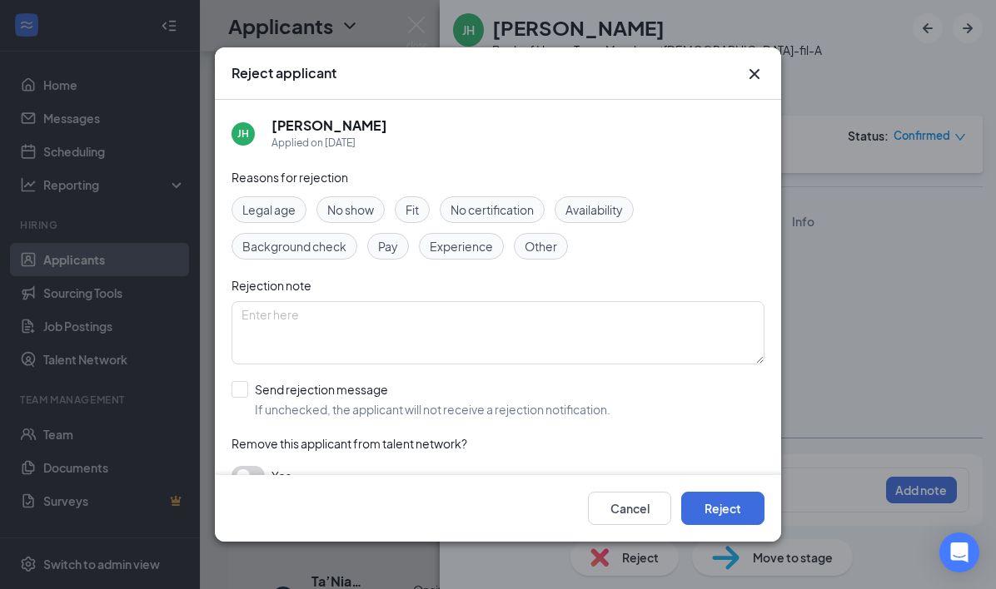
click at [427, 216] on div "Fit" at bounding box center [412, 209] width 35 height 27
click at [729, 522] on button "Reject" at bounding box center [722, 508] width 83 height 33
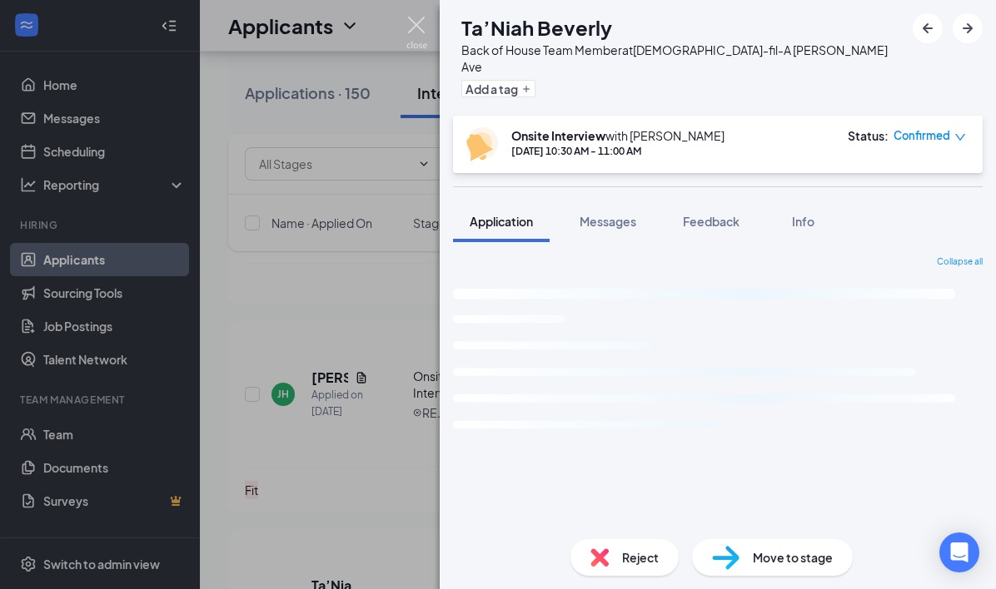
click at [416, 27] on img at bounding box center [416, 33] width 21 height 32
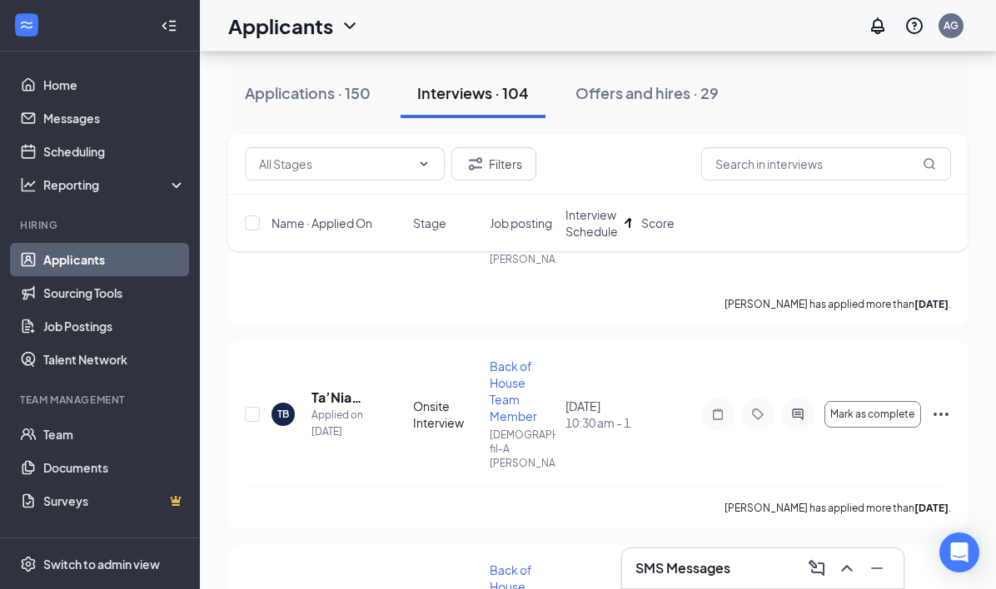
scroll to position [892, 0]
click at [324, 390] on h5 "Ta’Niah Beverly" at bounding box center [339, 399] width 57 height 18
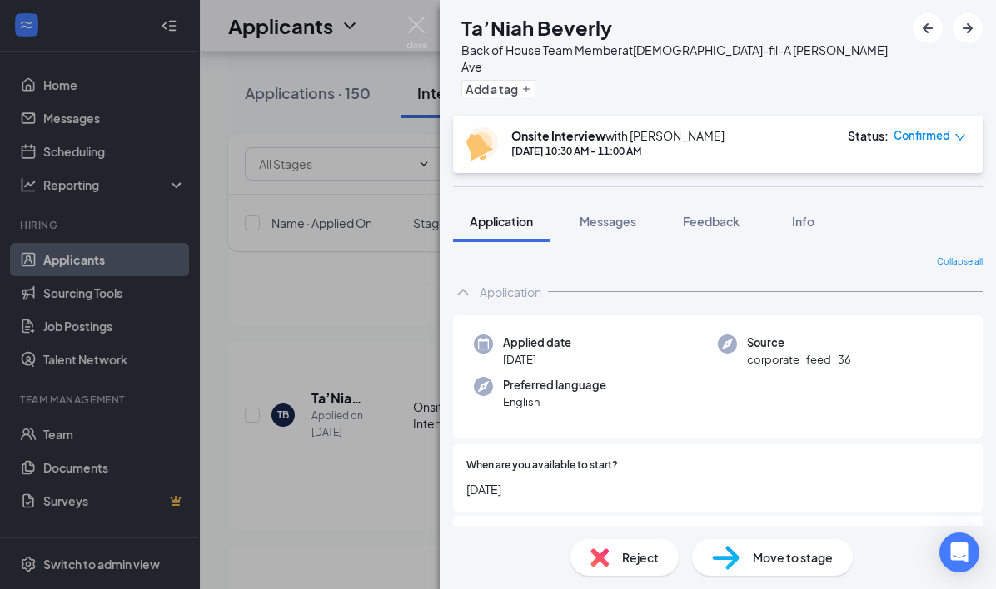
click at [365, 377] on div "TB Ta’Niah Beverly Back of House Team Member at Chick-fil-A Mack Ave Add a tag …" at bounding box center [498, 294] width 996 height 589
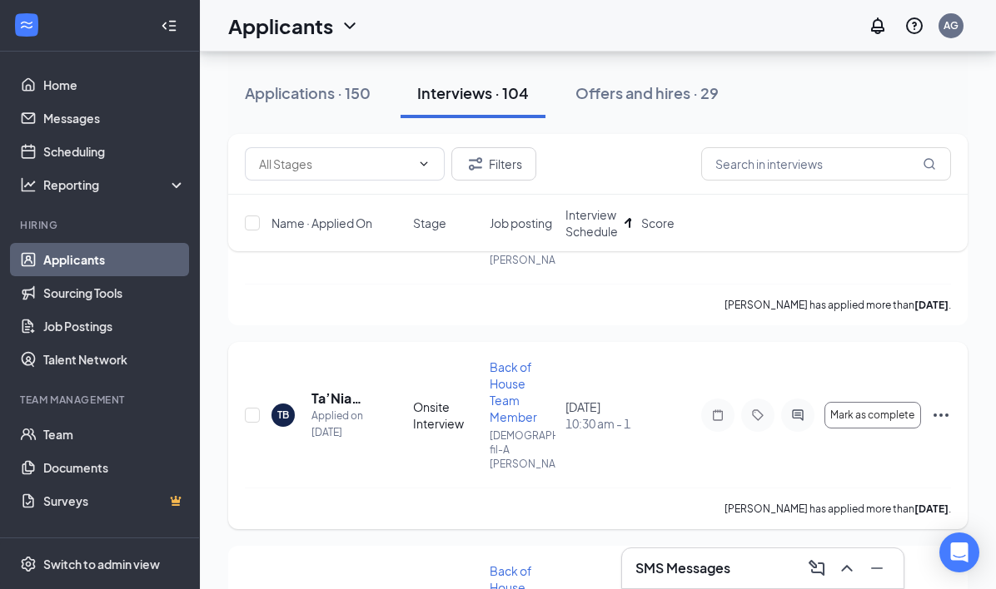
click at [419, 25] on div "Applicants AG" at bounding box center [598, 26] width 796 height 52
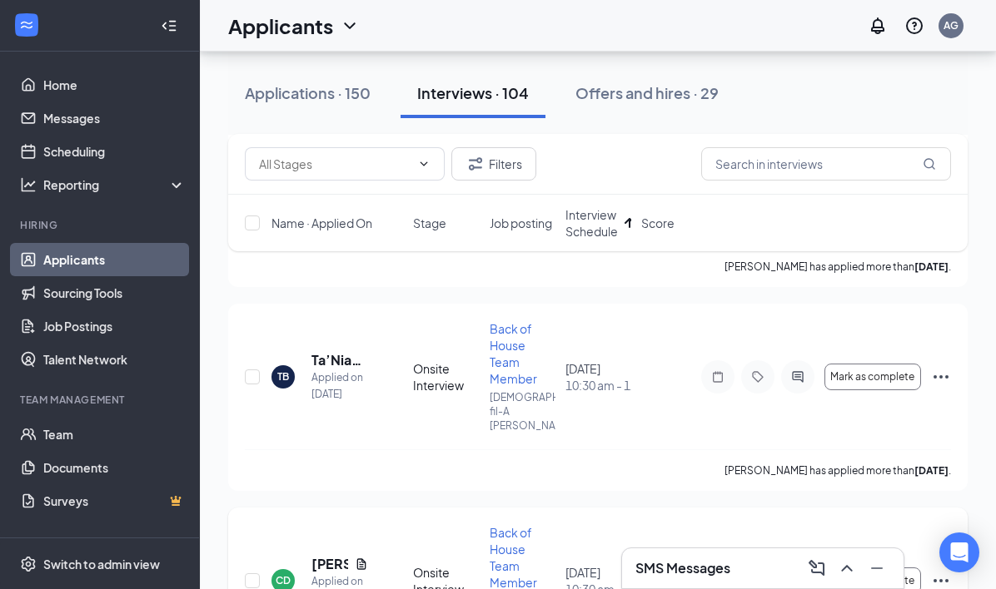
scroll to position [937, 0]
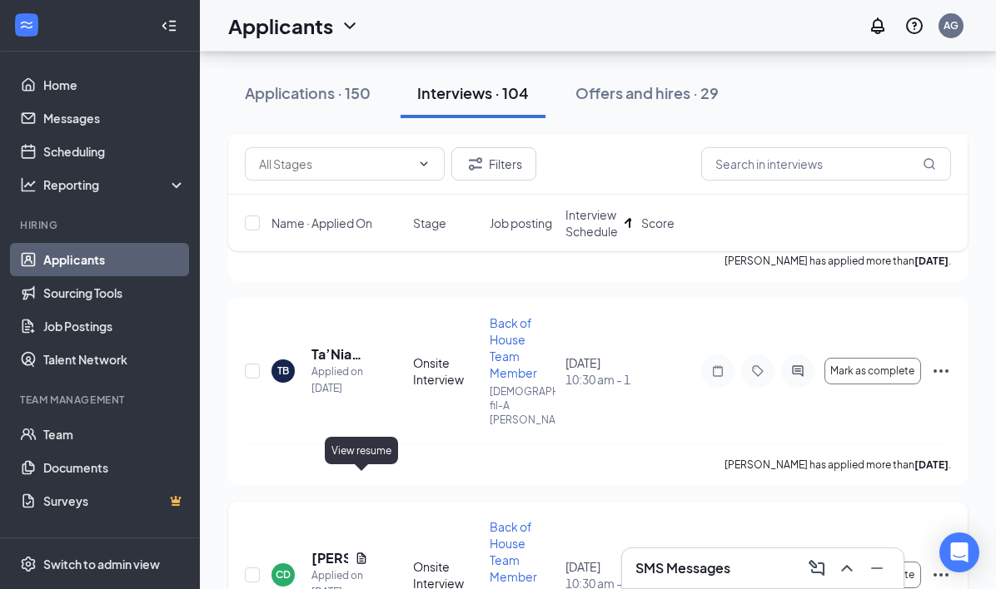
click at [364, 553] on icon "Document" at bounding box center [361, 558] width 9 height 11
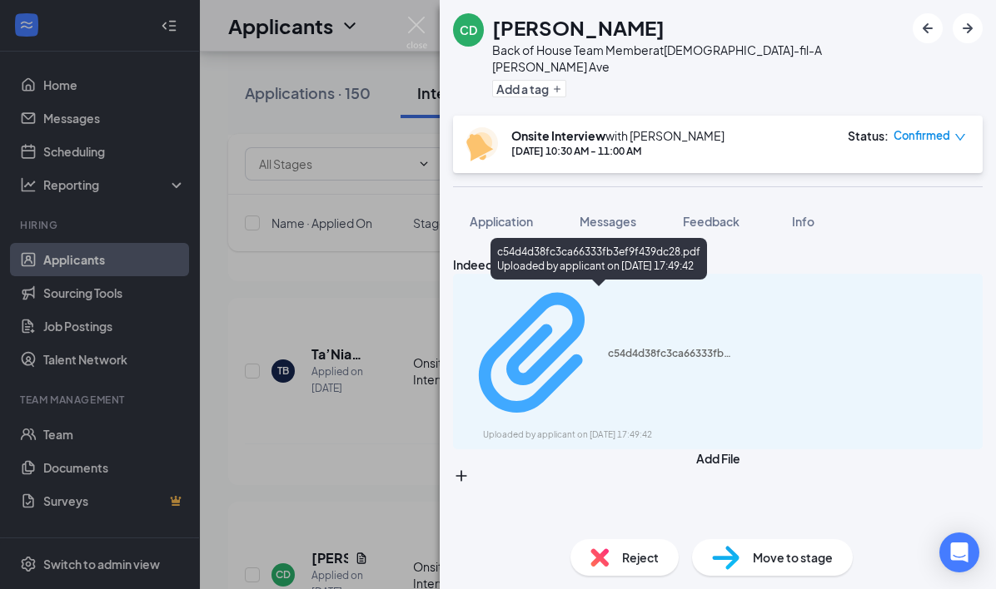
click at [629, 429] on div "Uploaded by applicant on Sep 11, 2025 at 17:49:42" at bounding box center [608, 435] width 250 height 13
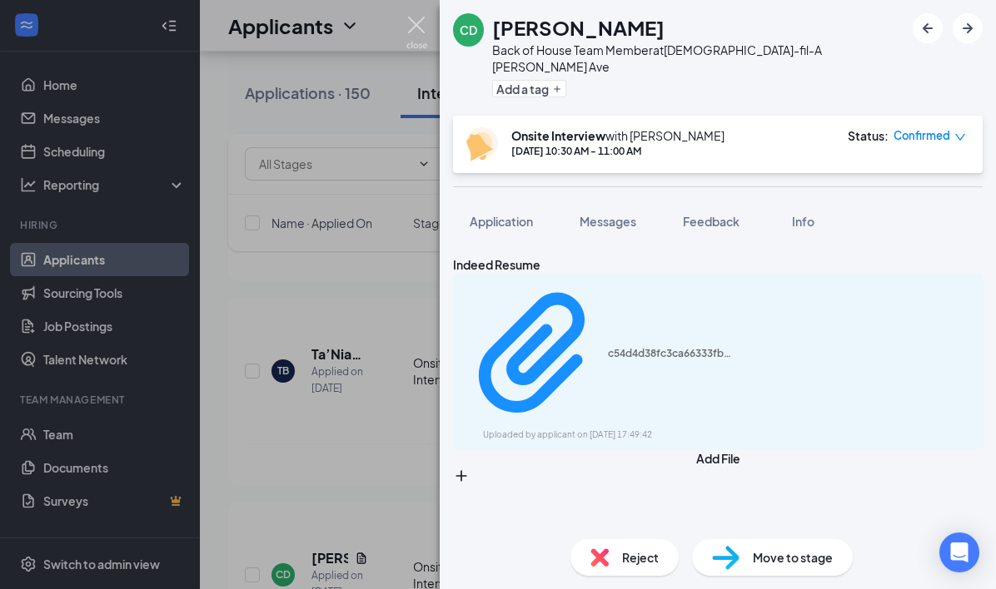
click at [422, 22] on img at bounding box center [416, 33] width 21 height 32
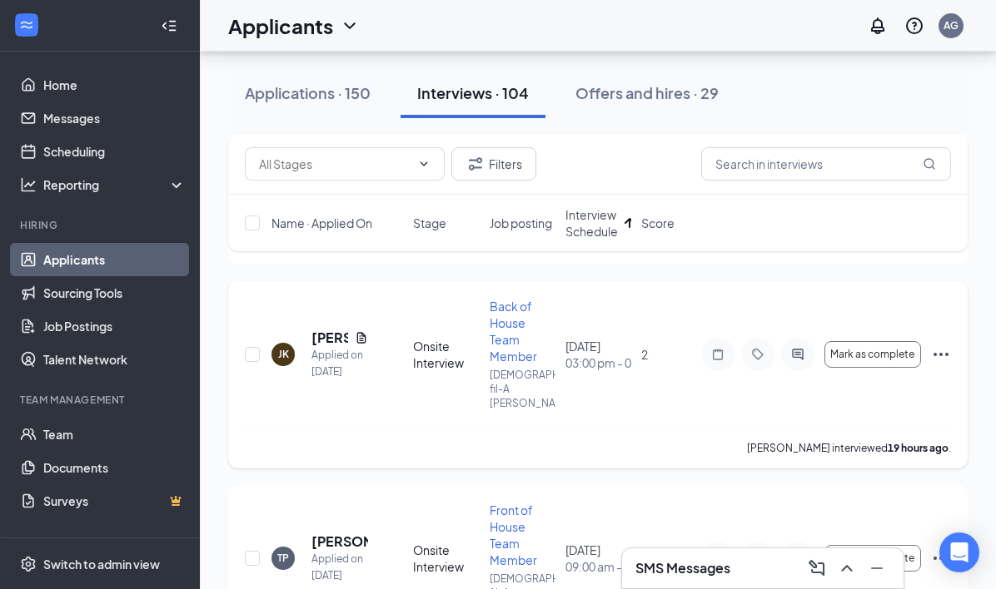
scroll to position [248, 0]
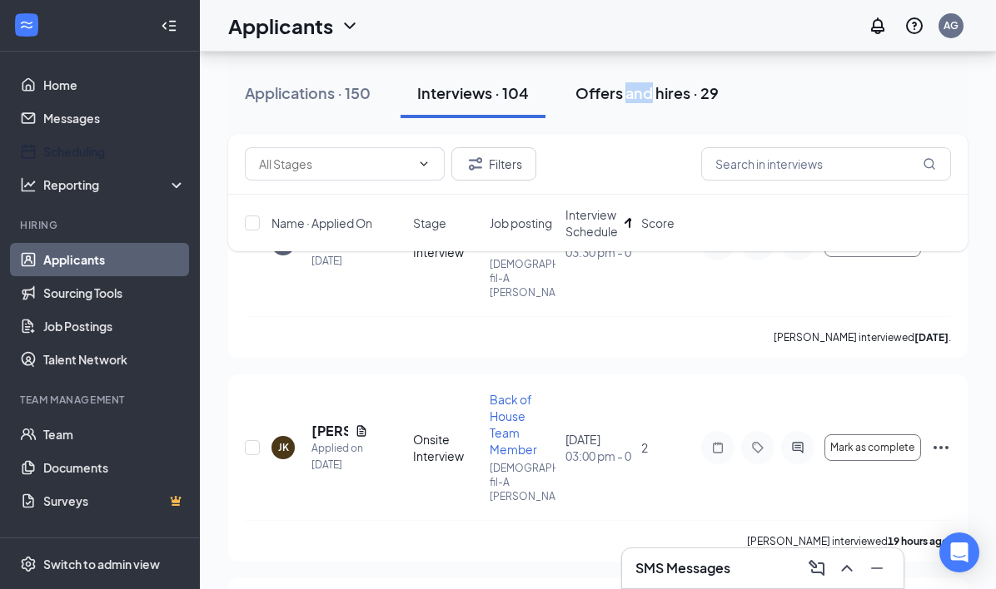
click at [657, 85] on div "Offers and hires · 29" at bounding box center [646, 92] width 143 height 21
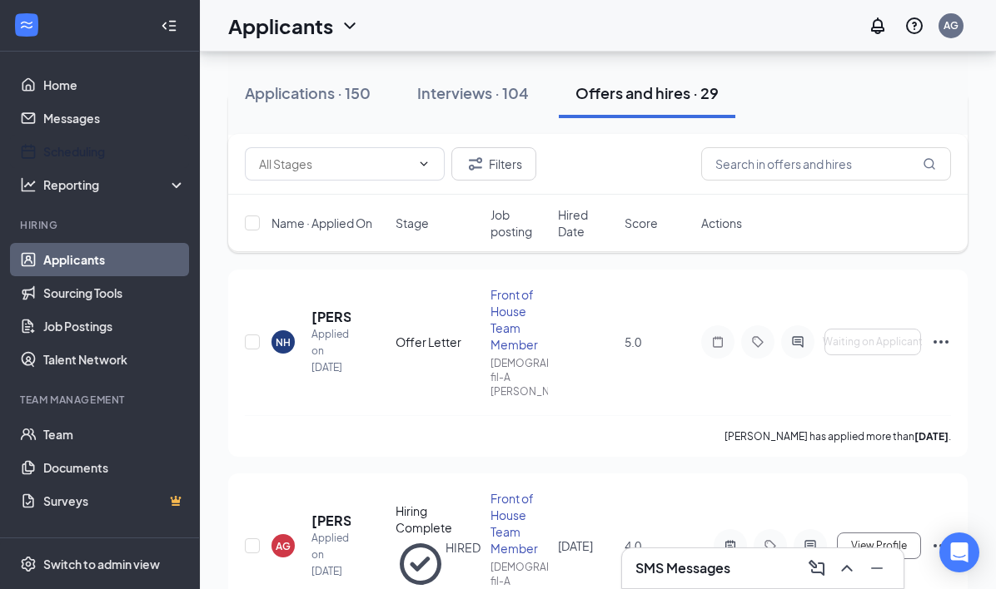
scroll to position [330, 0]
click at [322, 306] on h5 "[PERSON_NAME]" at bounding box center [330, 315] width 39 height 18
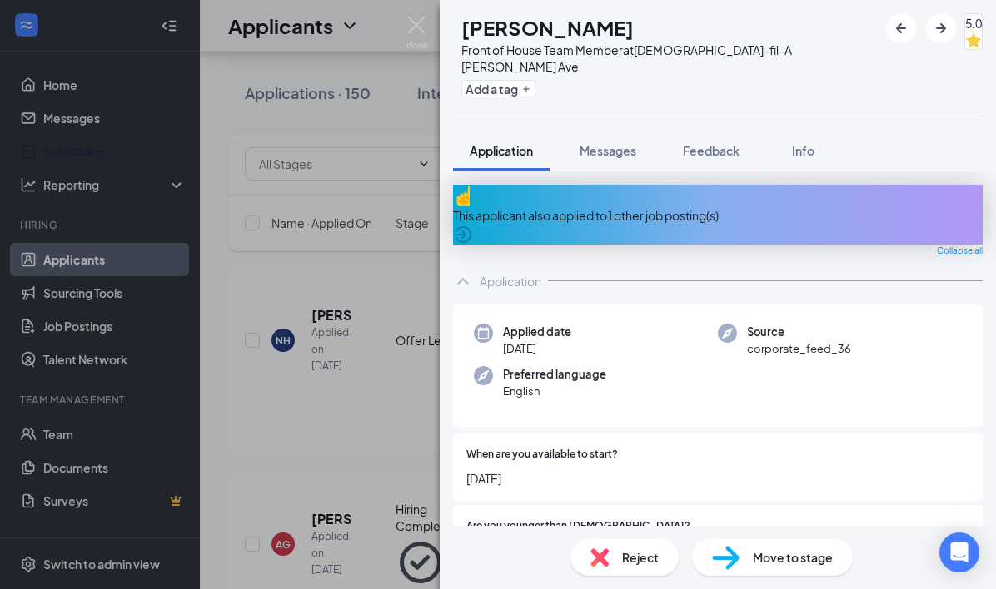
click at [695, 206] on div "This applicant also applied to 1 other job posting(s)" at bounding box center [717, 215] width 529 height 18
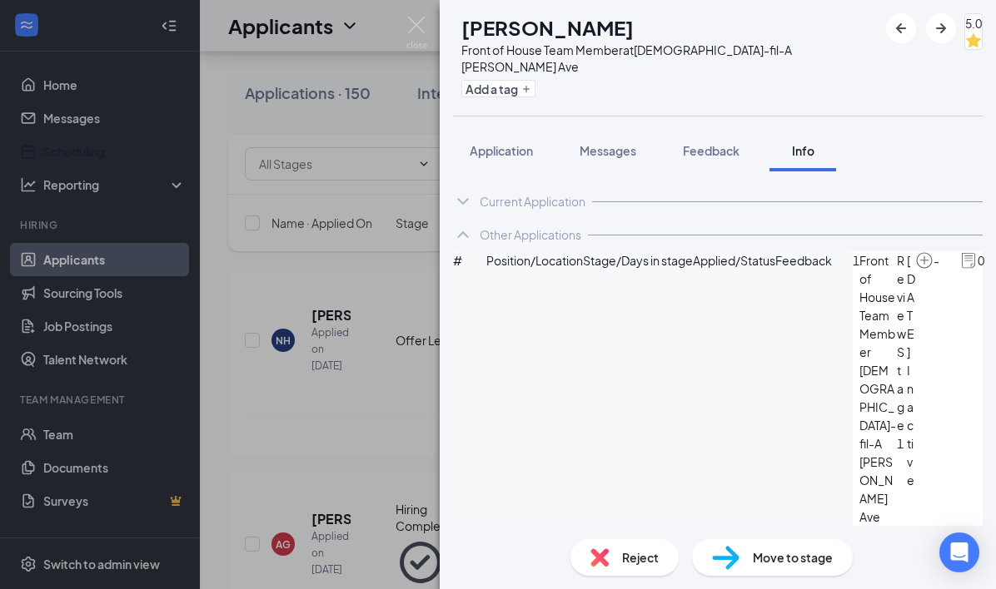
click at [416, 13] on div "NH Nevaeh hamilton Front of House Team Member at Chick-fil-A Mack Ave Add a tag…" at bounding box center [498, 294] width 996 height 589
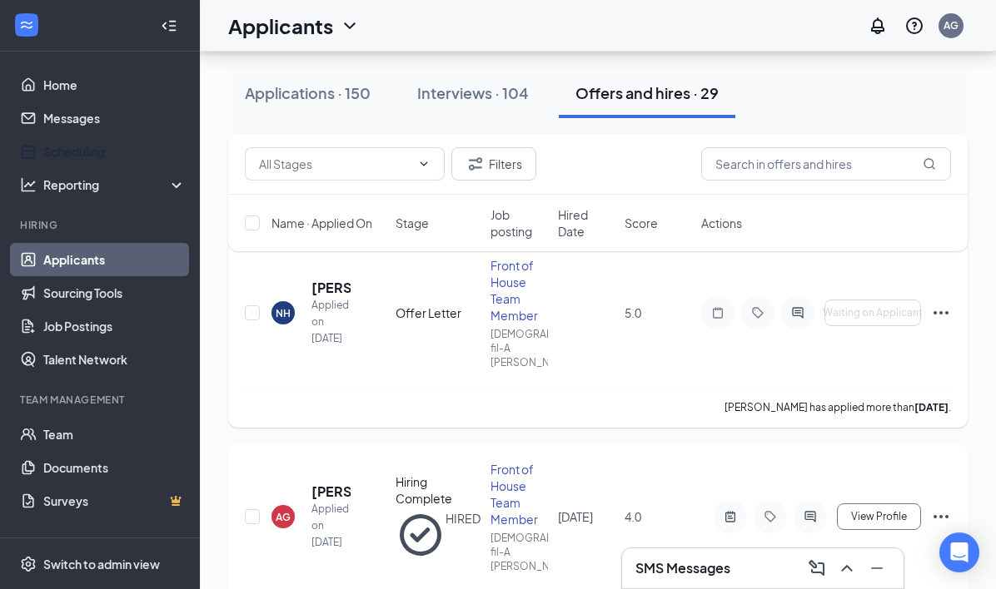
scroll to position [359, 0]
click at [512, 95] on div "Interviews · 104" at bounding box center [473, 92] width 112 height 21
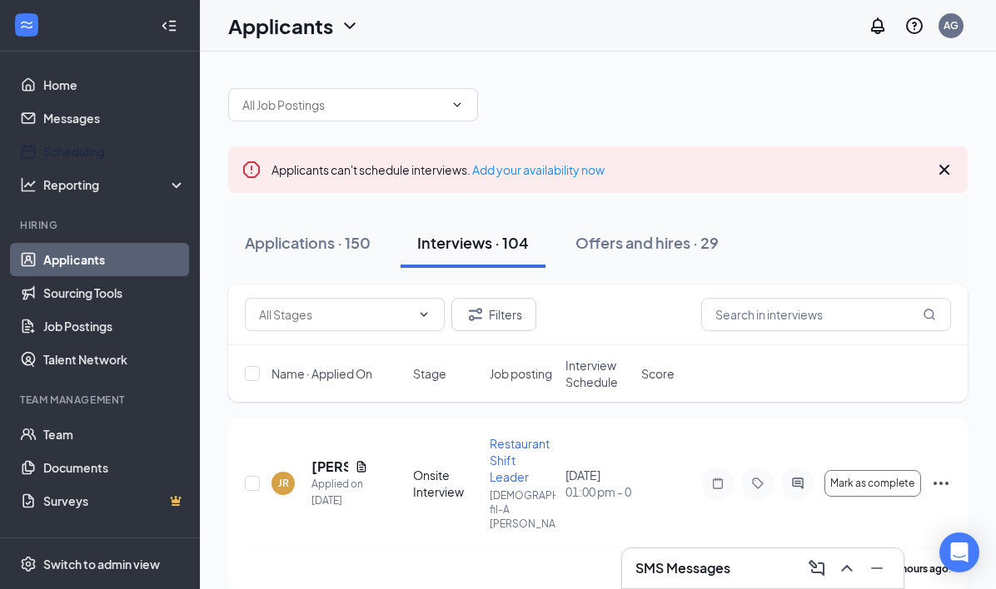
click at [592, 370] on span "Interview Schedule" at bounding box center [598, 373] width 66 height 33
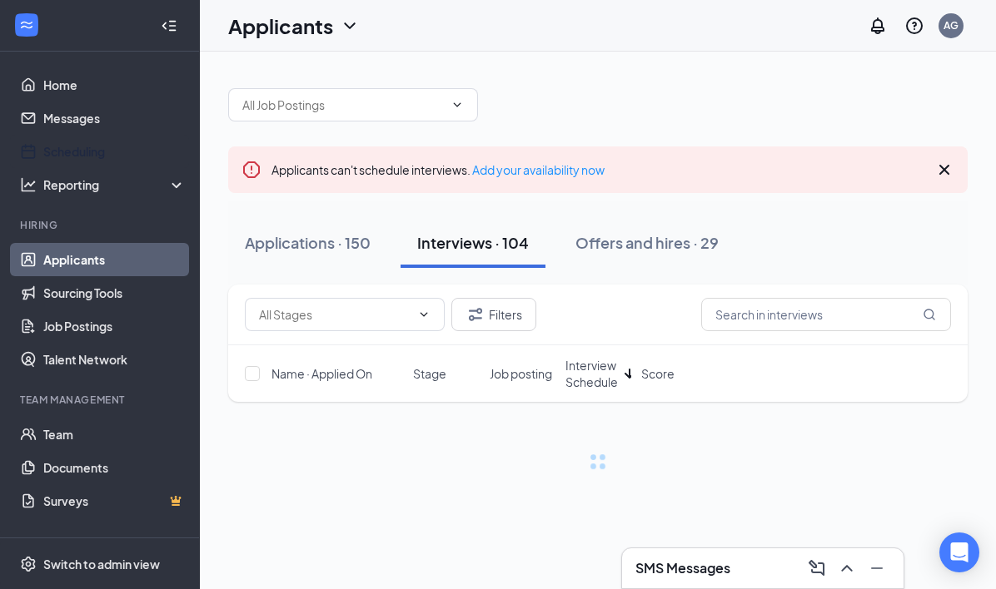
click at [592, 370] on span "Interview Schedule" at bounding box center [591, 373] width 52 height 33
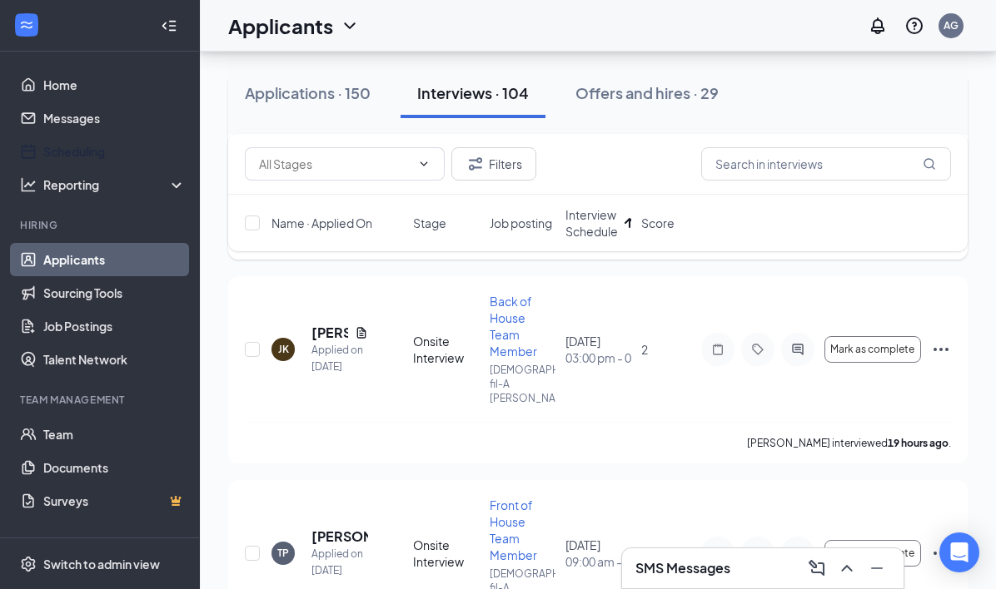
scroll to position [332, 0]
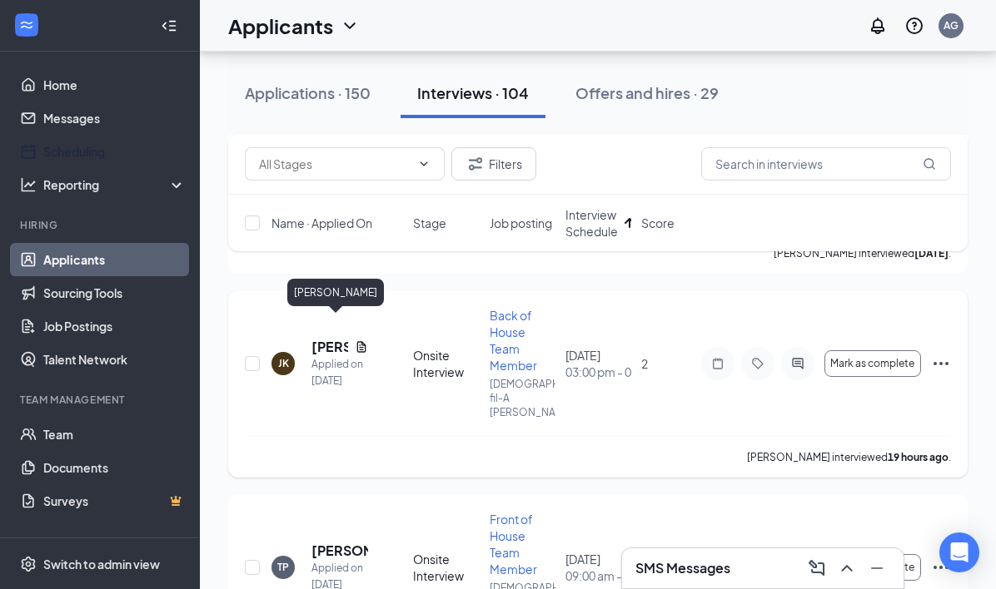
click at [335, 338] on h5 "Jeremiah Kemp" at bounding box center [329, 347] width 37 height 18
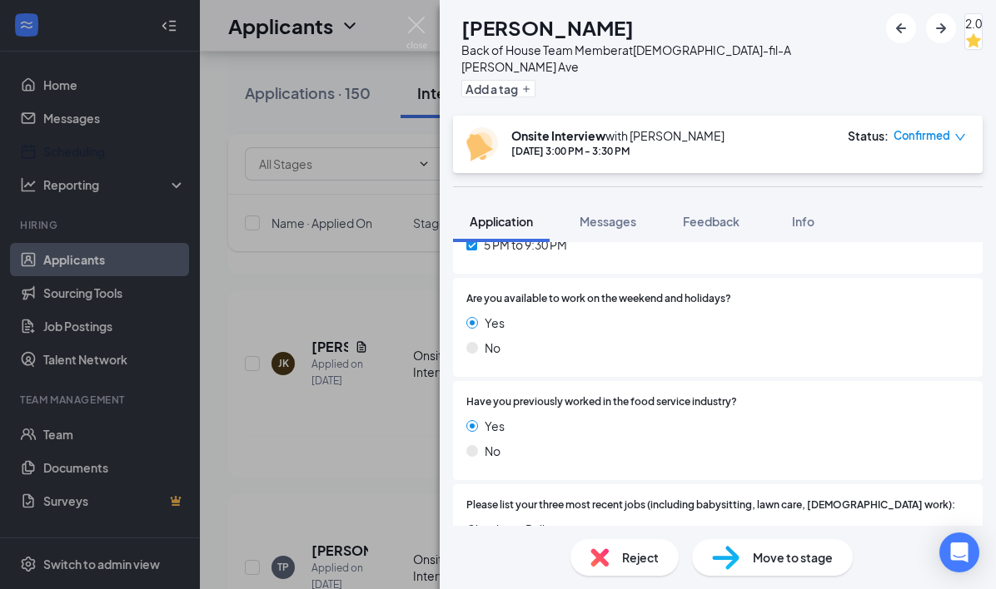
scroll to position [1034, 0]
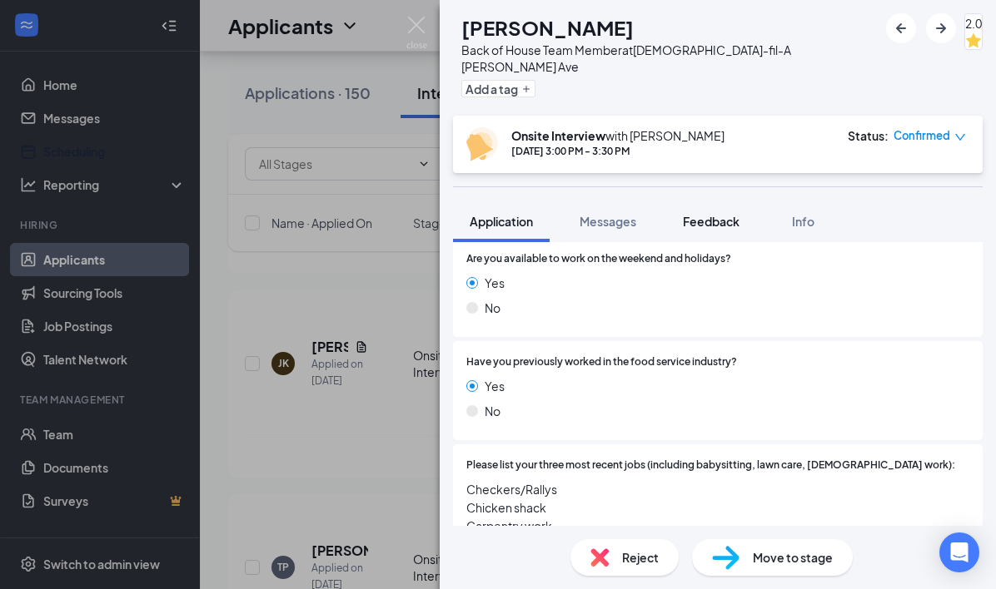
click at [694, 213] on div "Feedback" at bounding box center [711, 221] width 57 height 17
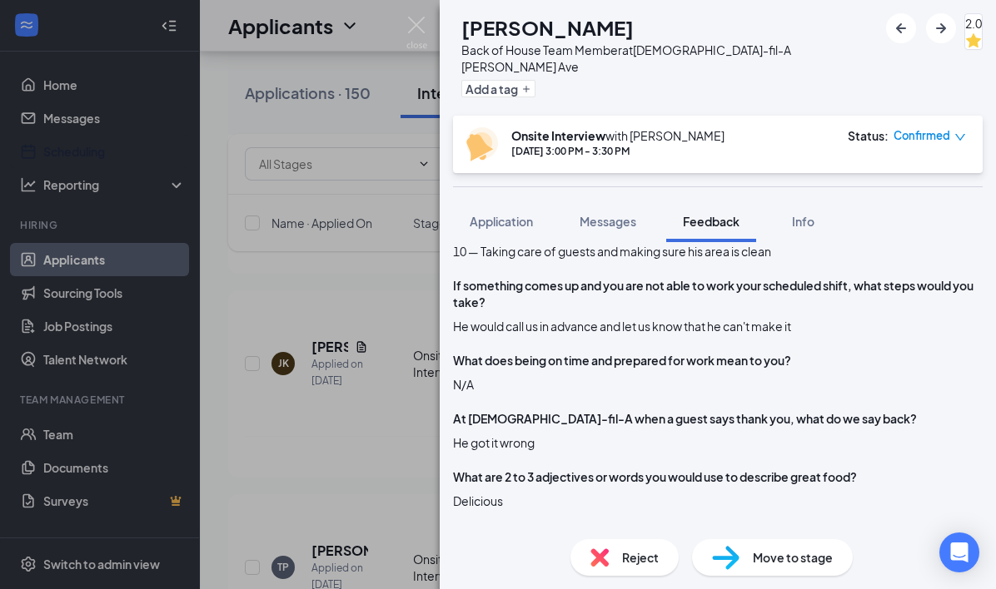
scroll to position [777, 0]
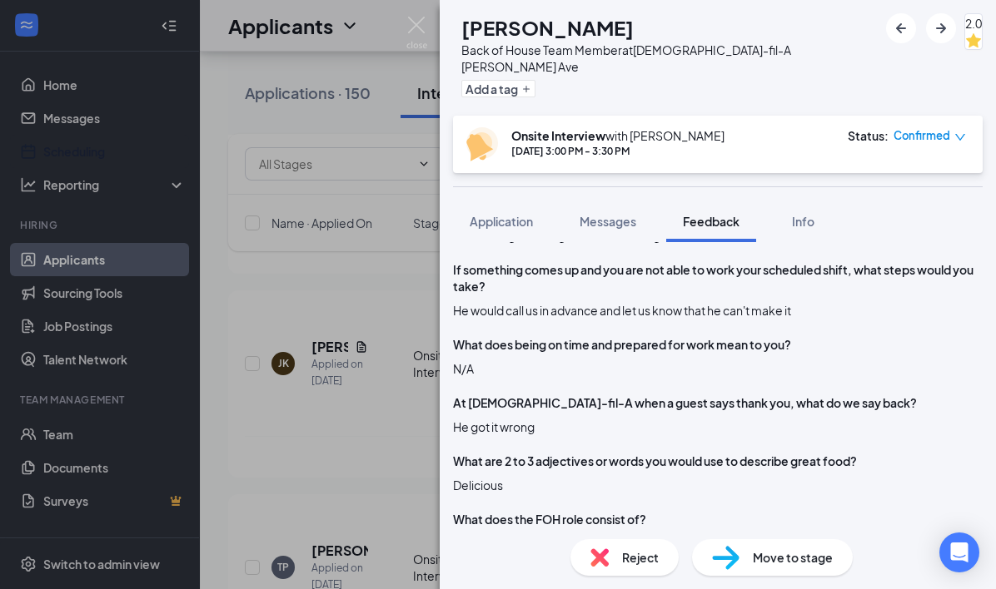
drag, startPoint x: 405, startPoint y: 29, endPoint x: 415, endPoint y: 21, distance: 13.7
click at [405, 29] on div "JK Jeremiah Kemp Back of House Team Member at Chick-fil-A Mack Ave Add a tag 2.…" at bounding box center [498, 294] width 996 height 589
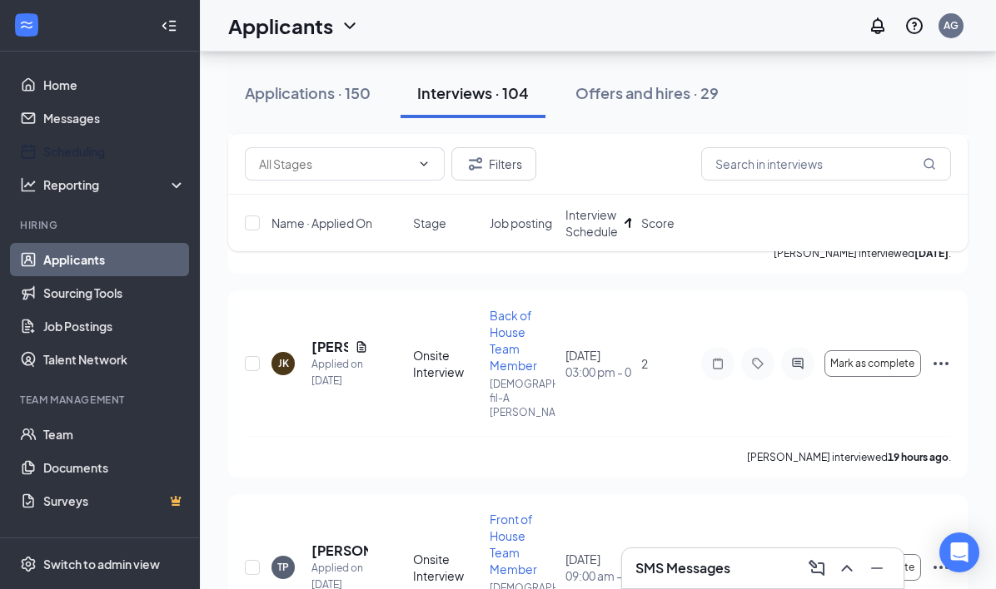
click at [421, 17] on div "Applicants AG" at bounding box center [598, 26] width 796 height 52
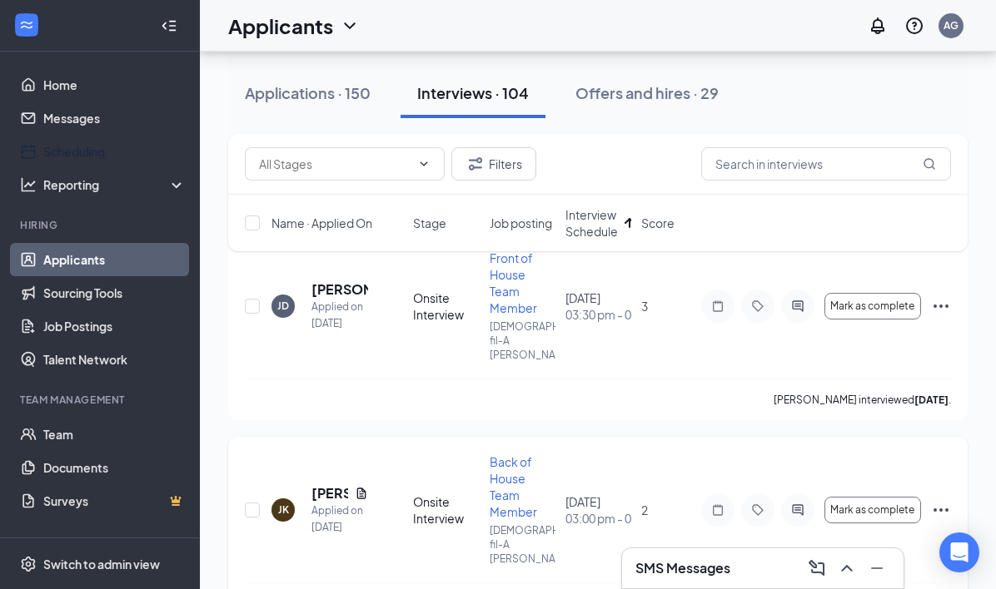
scroll to position [184, 0]
click at [329, 282] on h5 "Jaida Driscoll" at bounding box center [339, 291] width 57 height 18
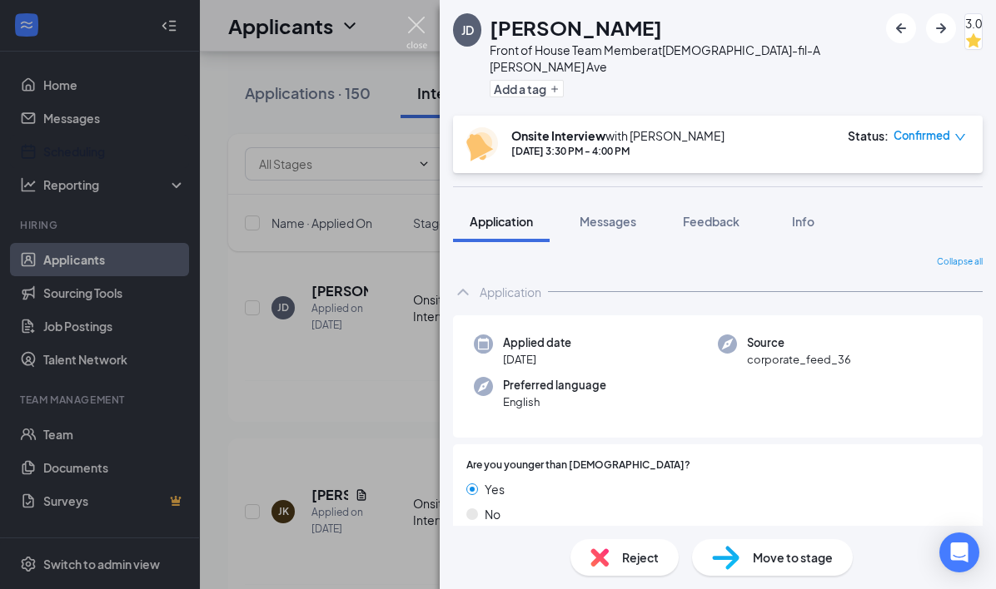
click at [415, 23] on img at bounding box center [416, 33] width 21 height 32
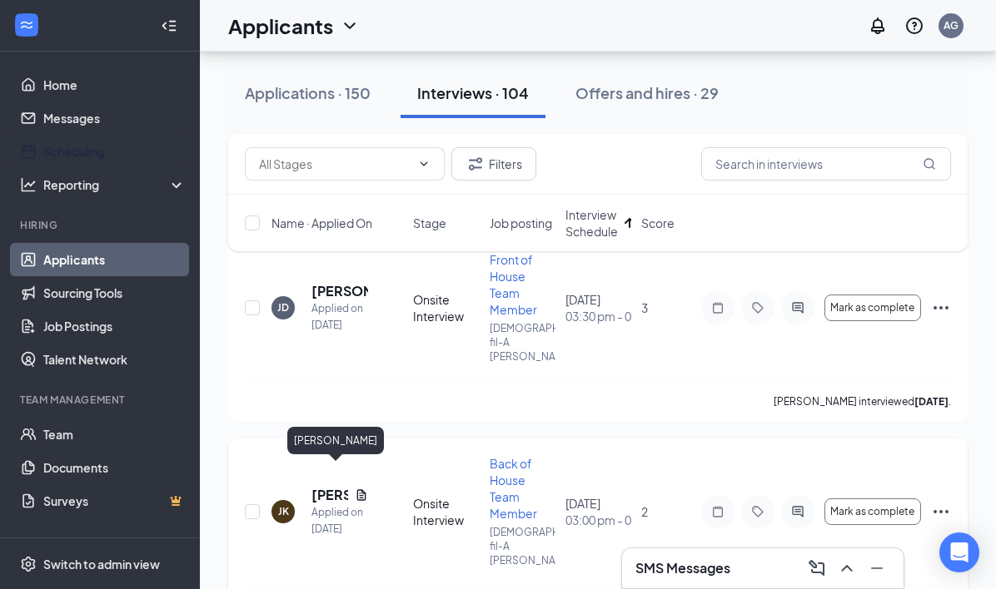
click at [328, 486] on h5 "Jeremiah Kemp" at bounding box center [329, 495] width 37 height 18
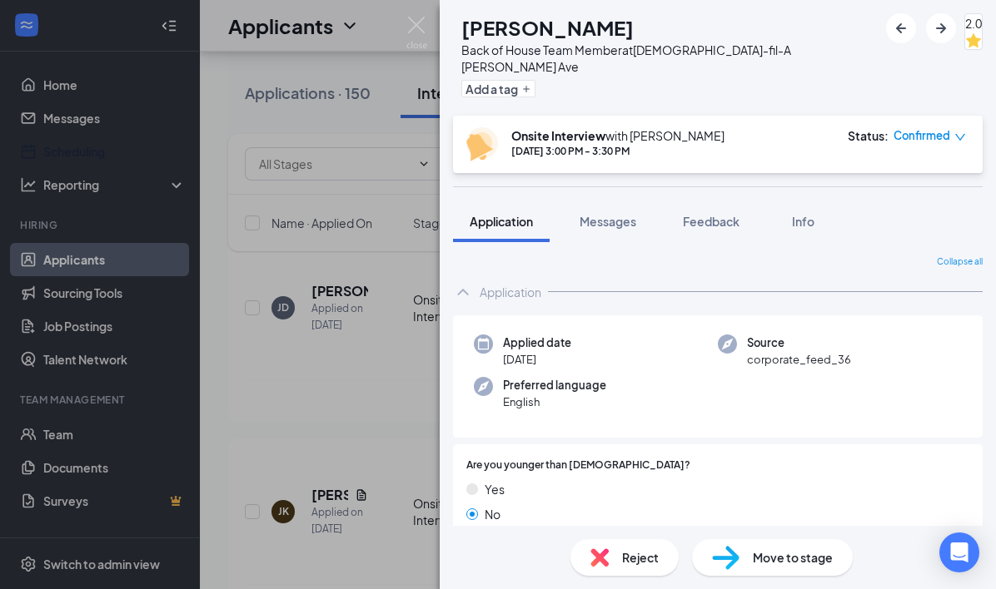
click at [627, 548] on div "Reject" at bounding box center [624, 557] width 108 height 37
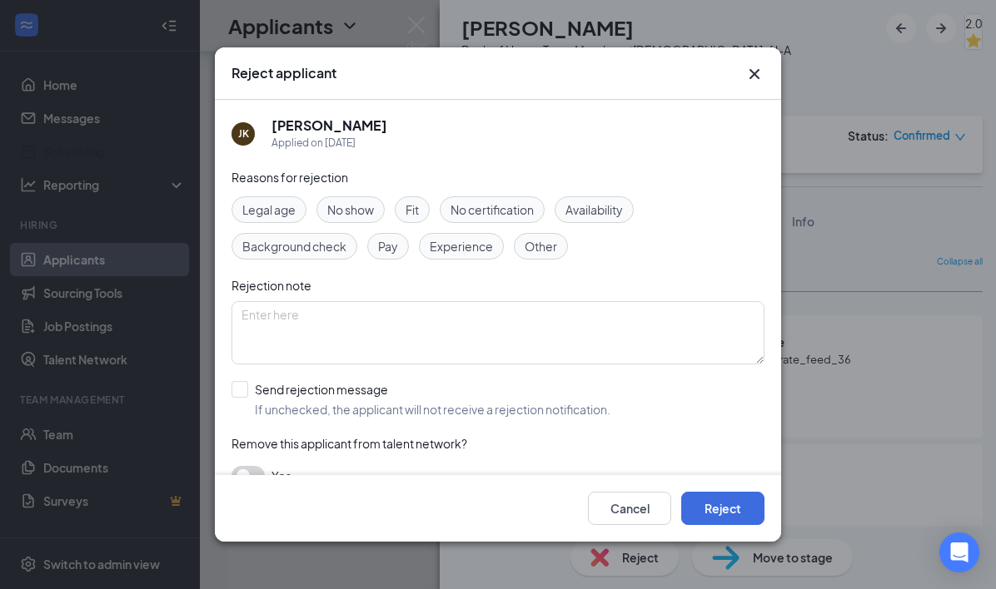
click at [403, 202] on div "Fit" at bounding box center [412, 209] width 35 height 27
click at [712, 501] on button "Reject" at bounding box center [722, 508] width 83 height 33
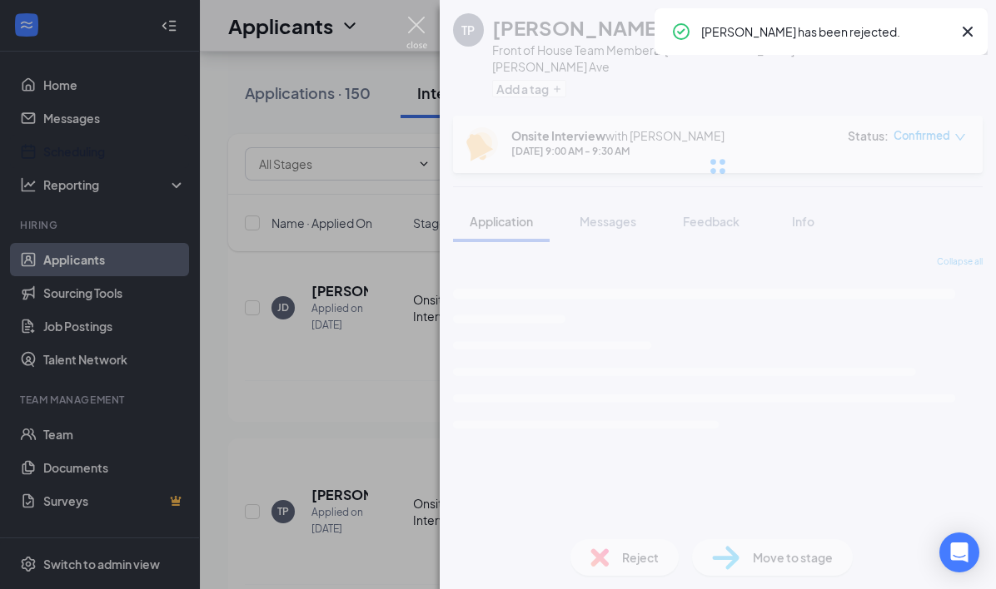
click at [412, 22] on img at bounding box center [416, 33] width 21 height 32
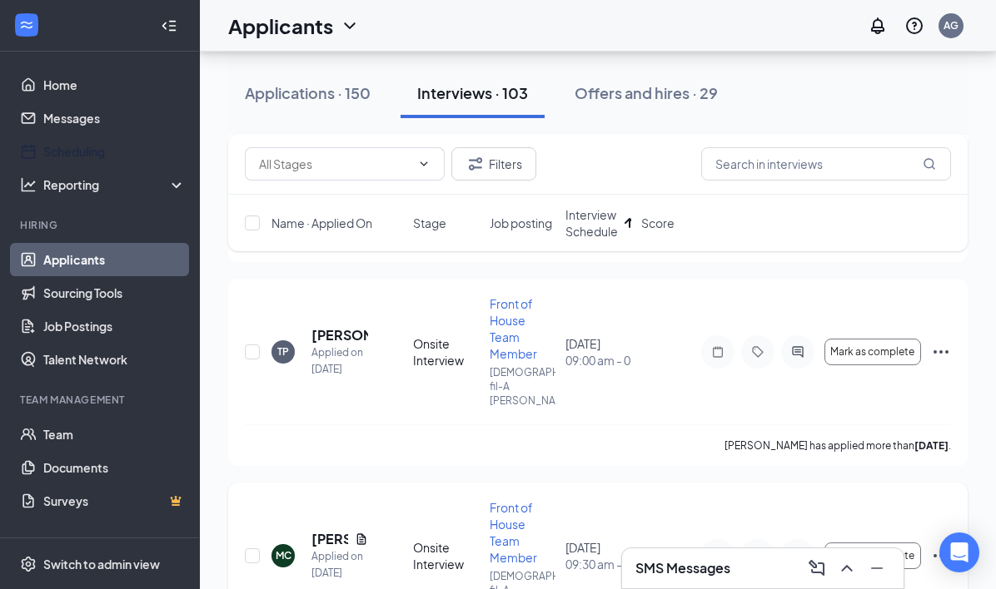
scroll to position [366, 0]
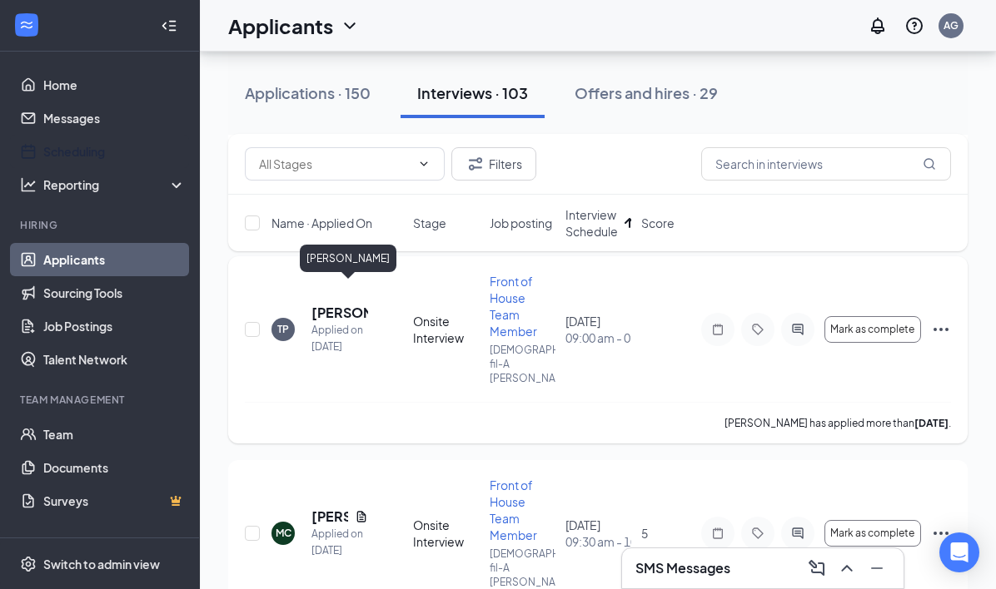
click at [329, 304] on h5 "Taniyla Perkins" at bounding box center [339, 313] width 57 height 18
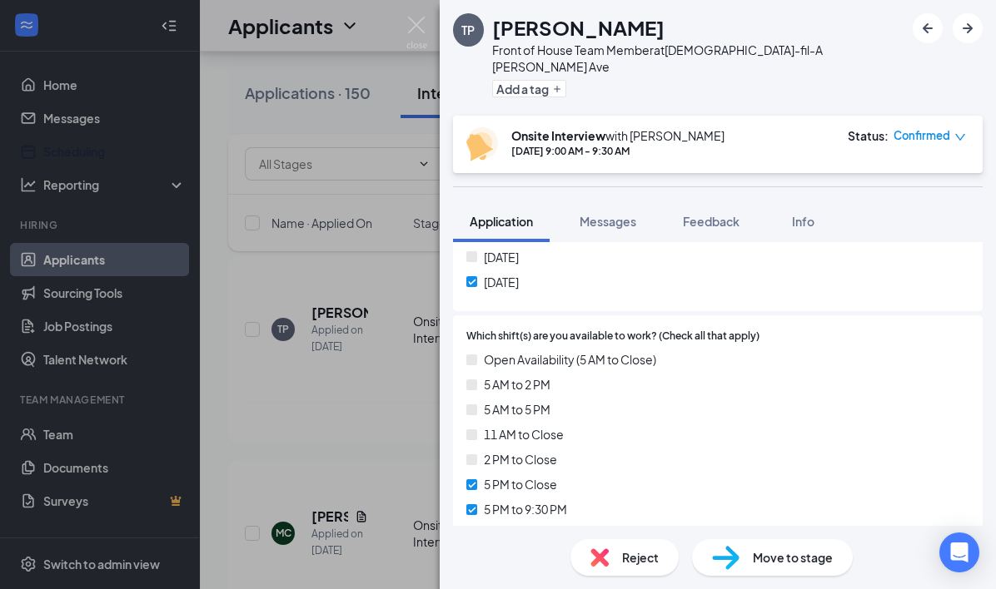
scroll to position [946, 0]
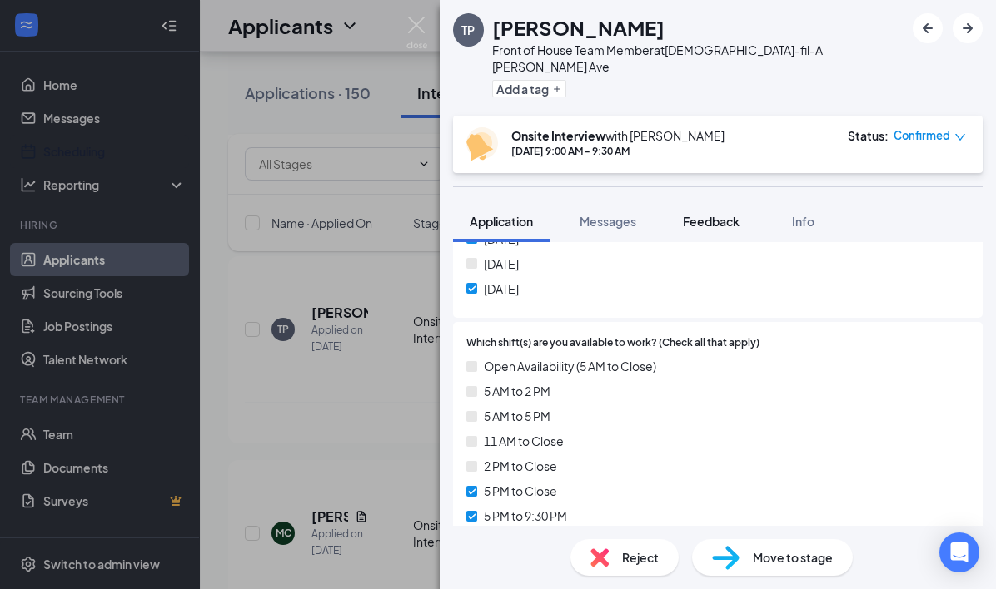
click at [698, 214] on span "Feedback" at bounding box center [711, 221] width 57 height 15
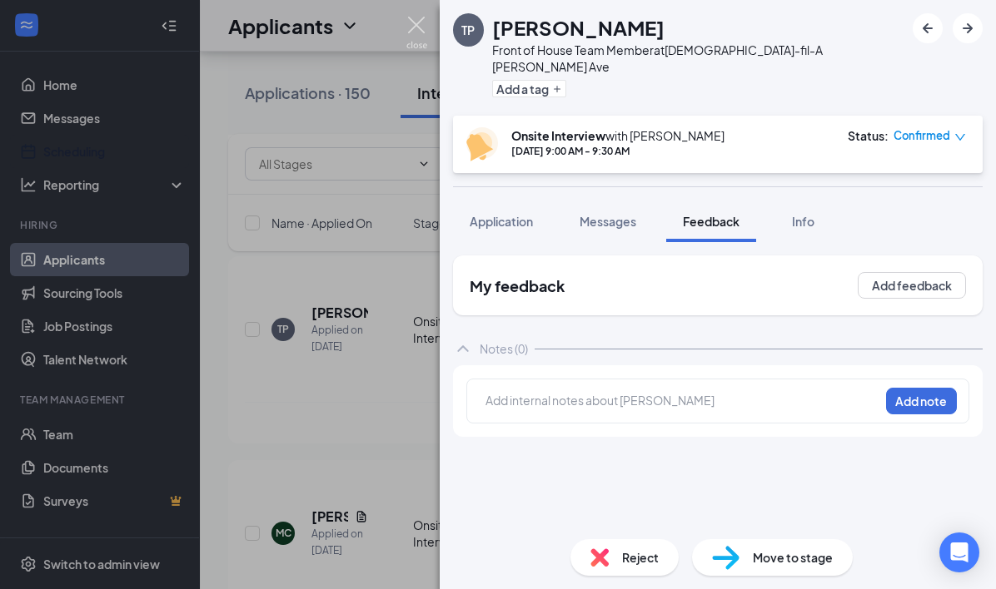
click at [418, 37] on img at bounding box center [416, 33] width 21 height 32
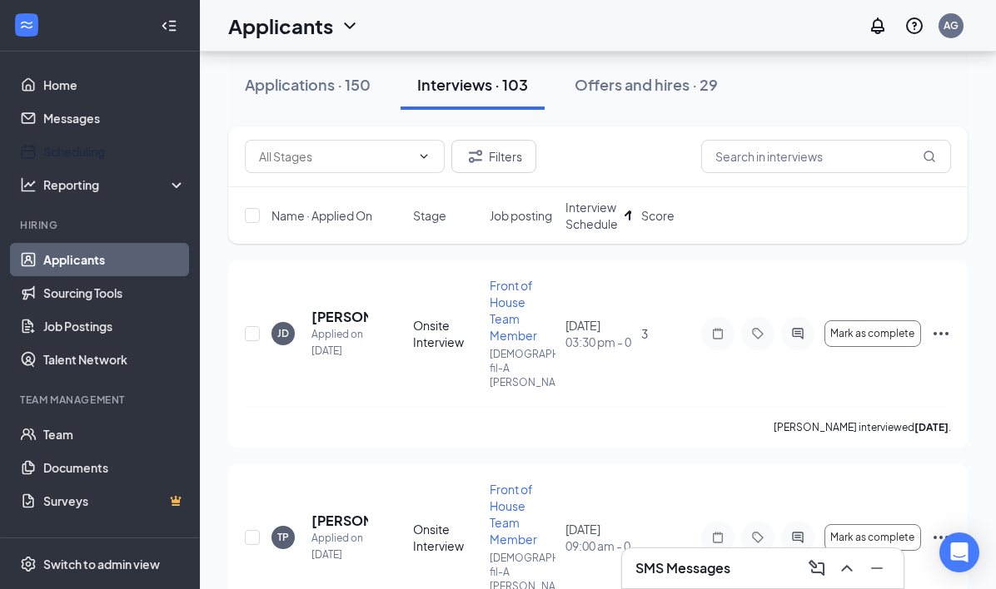
scroll to position [162, 0]
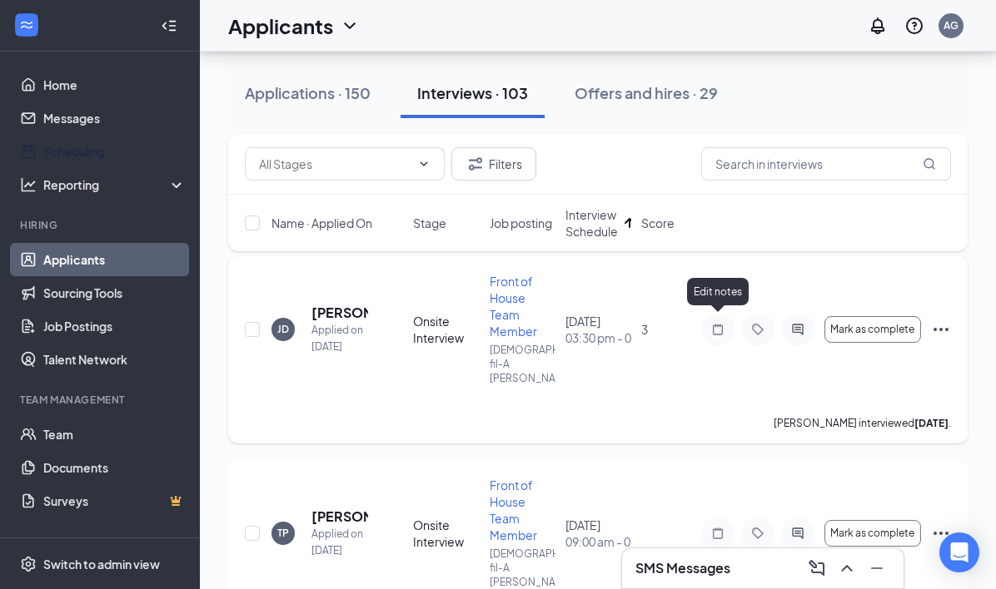
click at [721, 323] on icon "Note" at bounding box center [718, 329] width 20 height 13
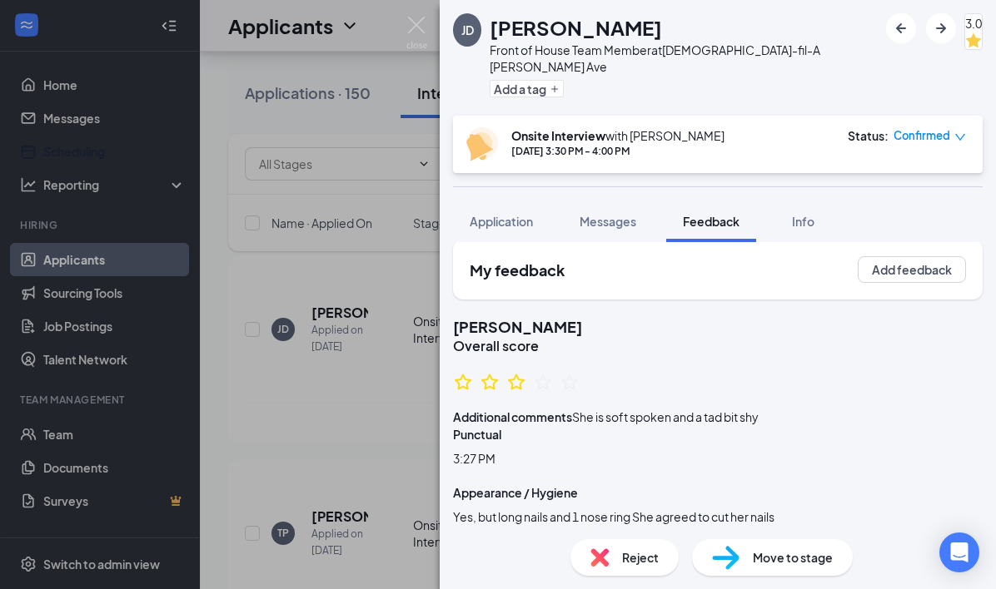
scroll to position [1384, 0]
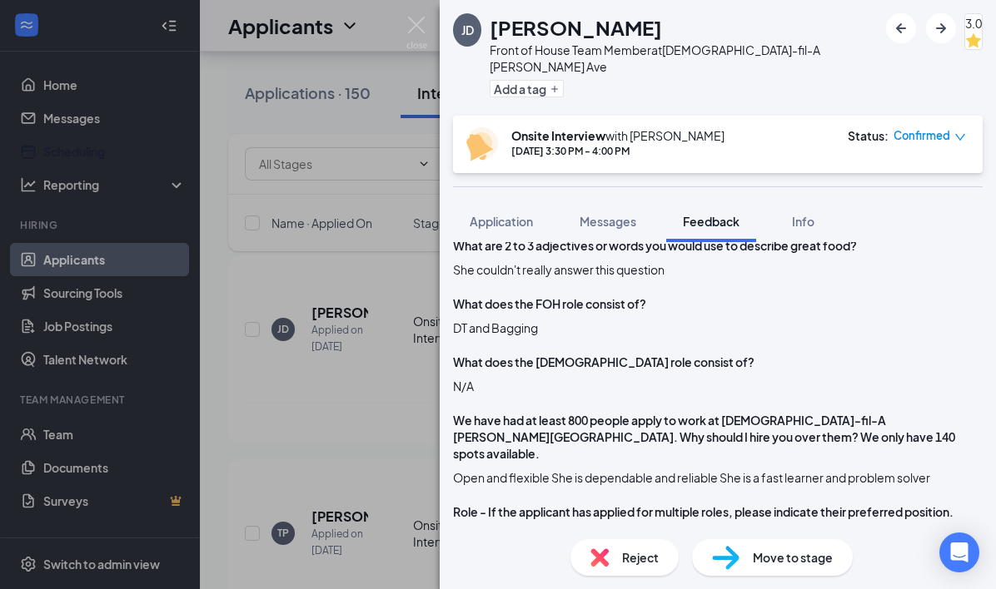
scroll to position [1179, 0]
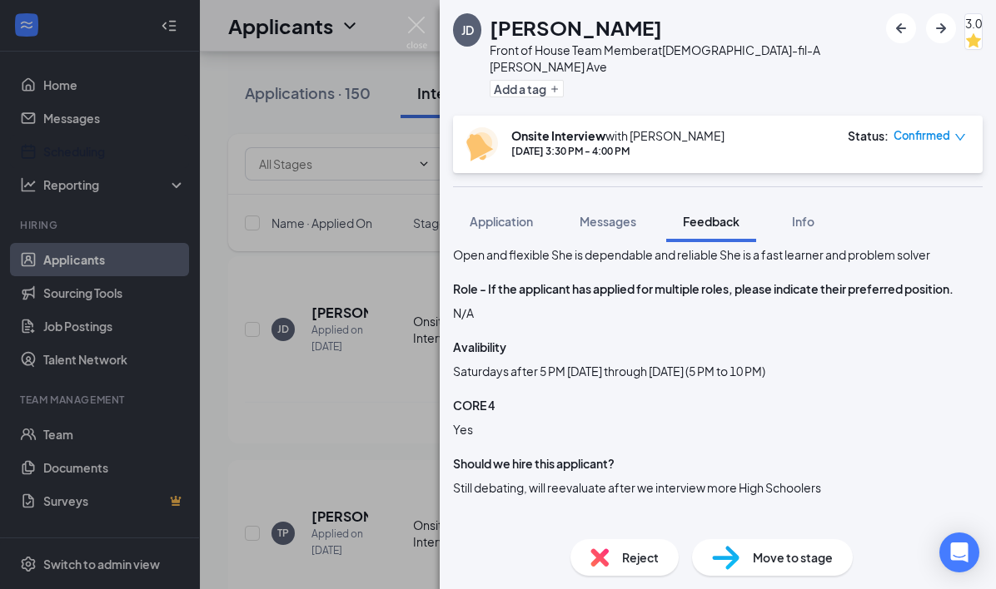
click at [634, 559] on span "Reject" at bounding box center [640, 558] width 37 height 18
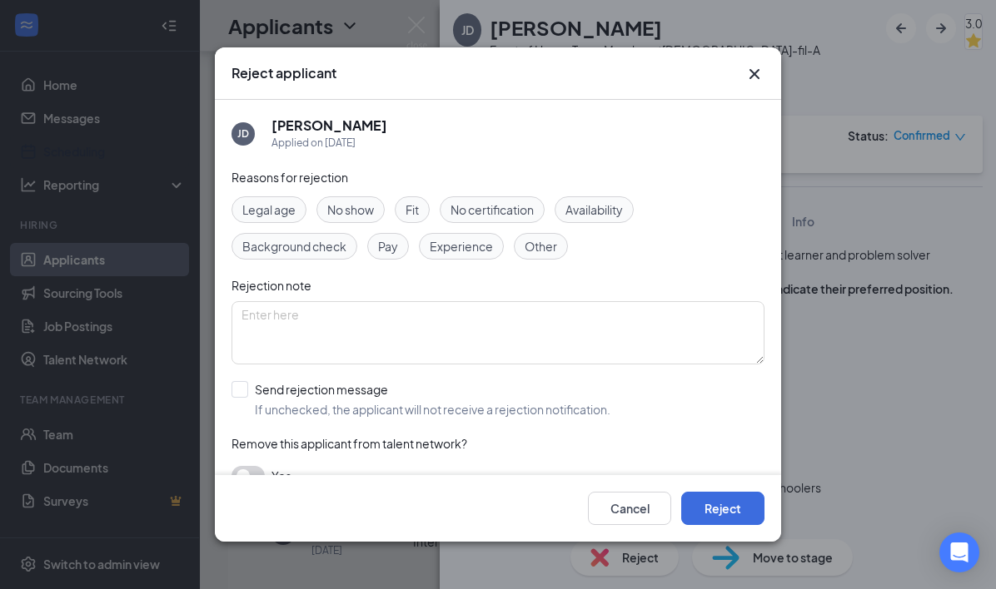
click at [420, 199] on div "Fit" at bounding box center [412, 209] width 35 height 27
click at [728, 515] on button "Reject" at bounding box center [722, 508] width 83 height 33
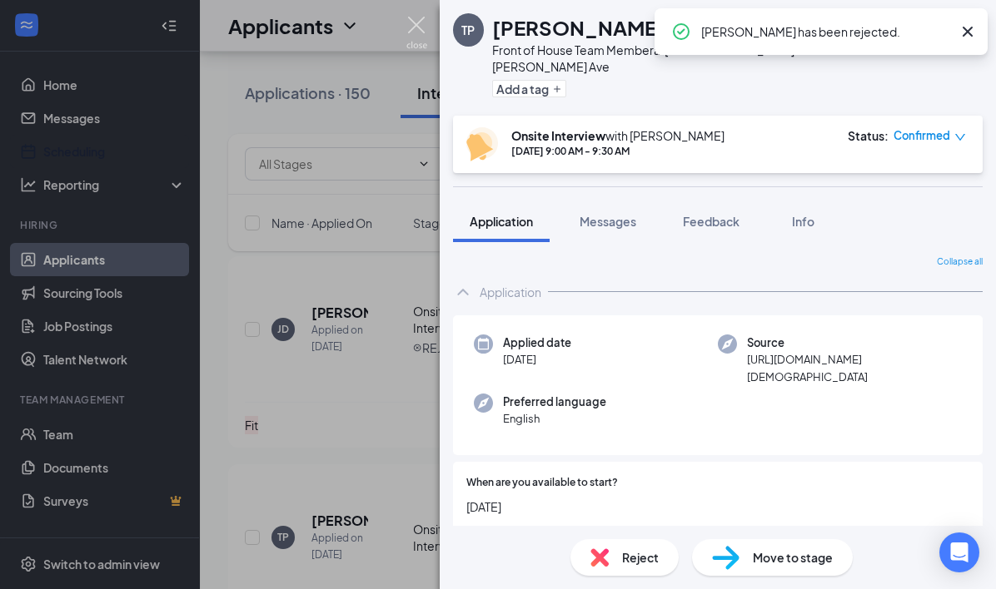
click at [406, 27] on img at bounding box center [416, 33] width 21 height 32
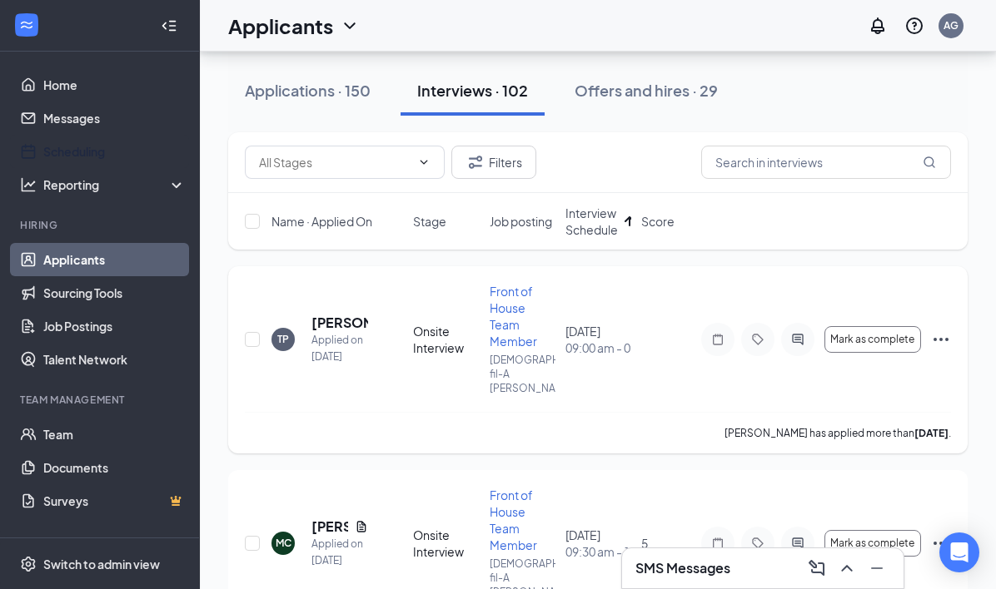
scroll to position [158, 0]
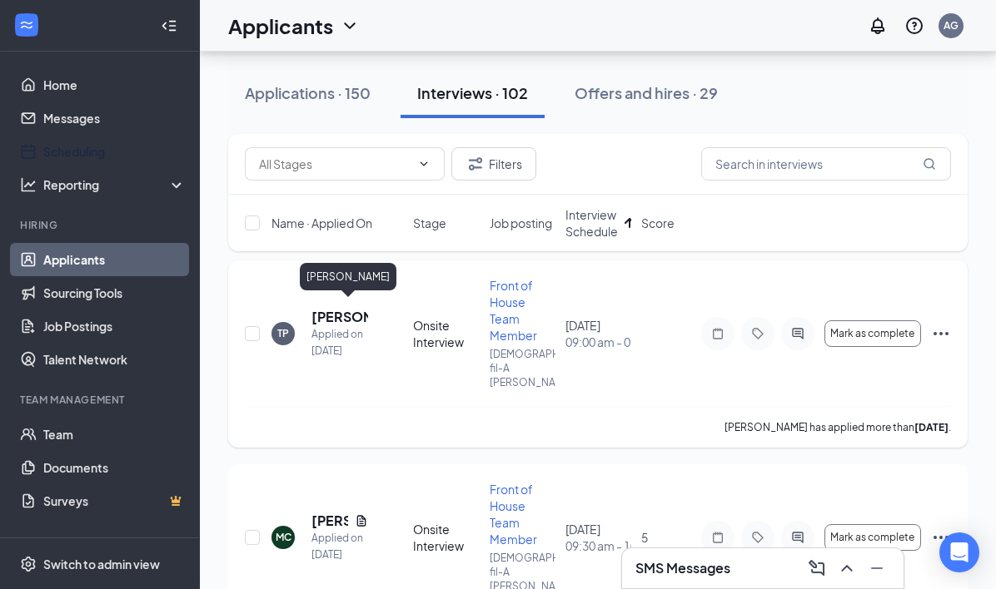
click at [339, 308] on h5 "Taniyla Perkins" at bounding box center [339, 317] width 57 height 18
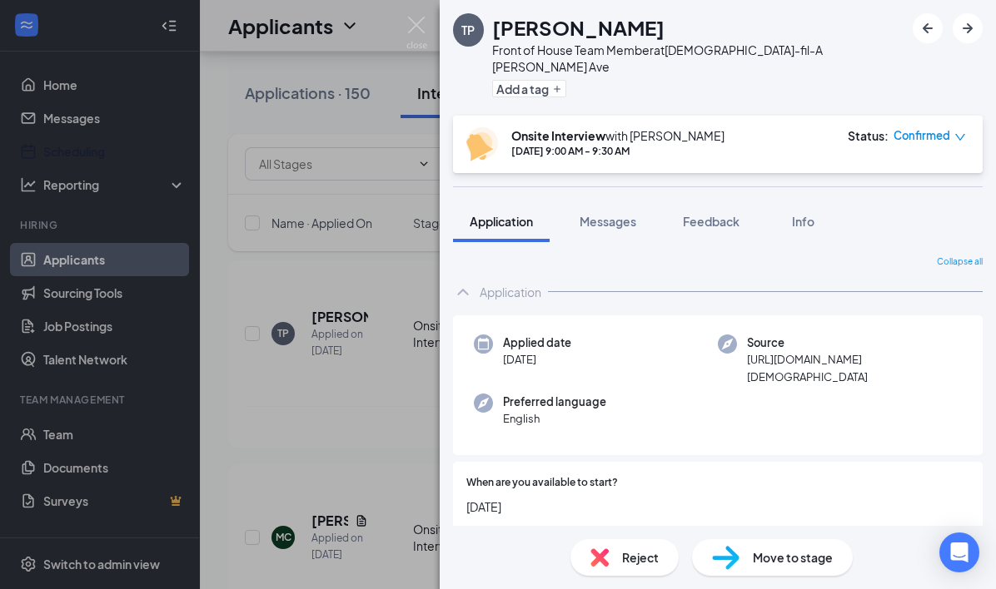
click at [420, 13] on div "TP Taniyla Perkins Front of House Team Member at Chick-fil-A Mack Ave Add a tag…" at bounding box center [498, 294] width 996 height 589
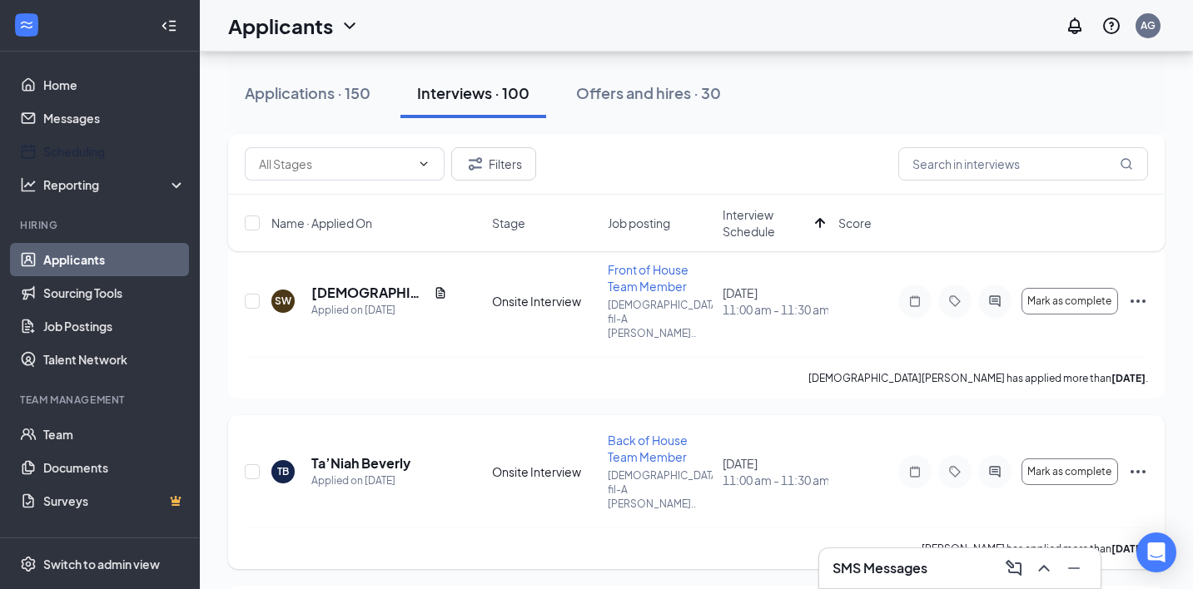
scroll to position [668, 0]
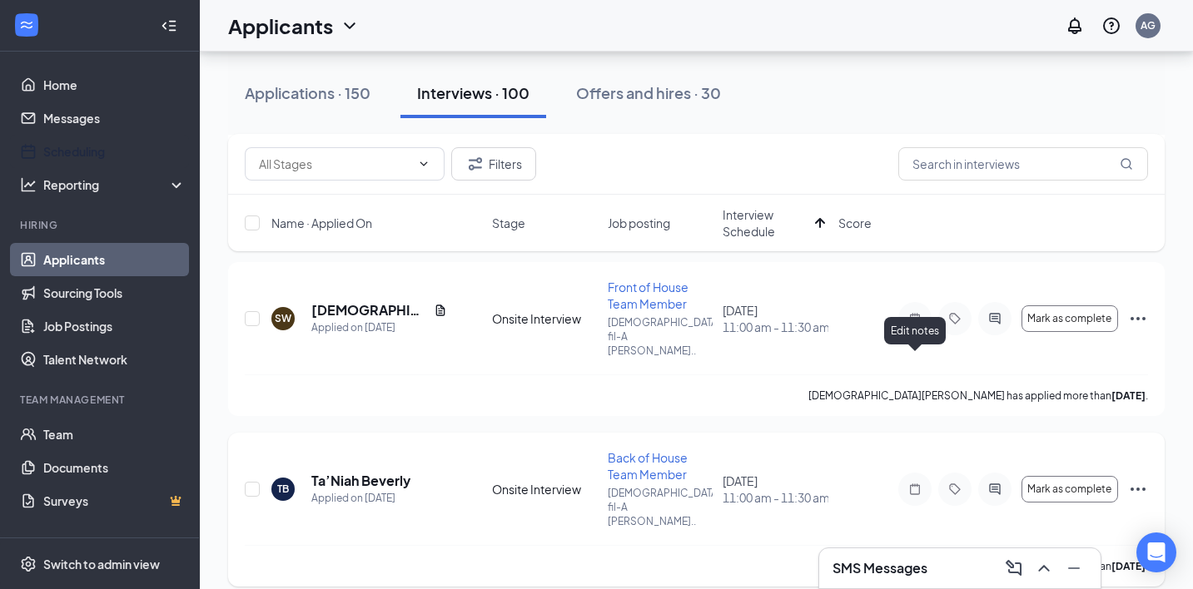
click at [920, 483] on icon "Note" at bounding box center [915, 489] width 20 height 13
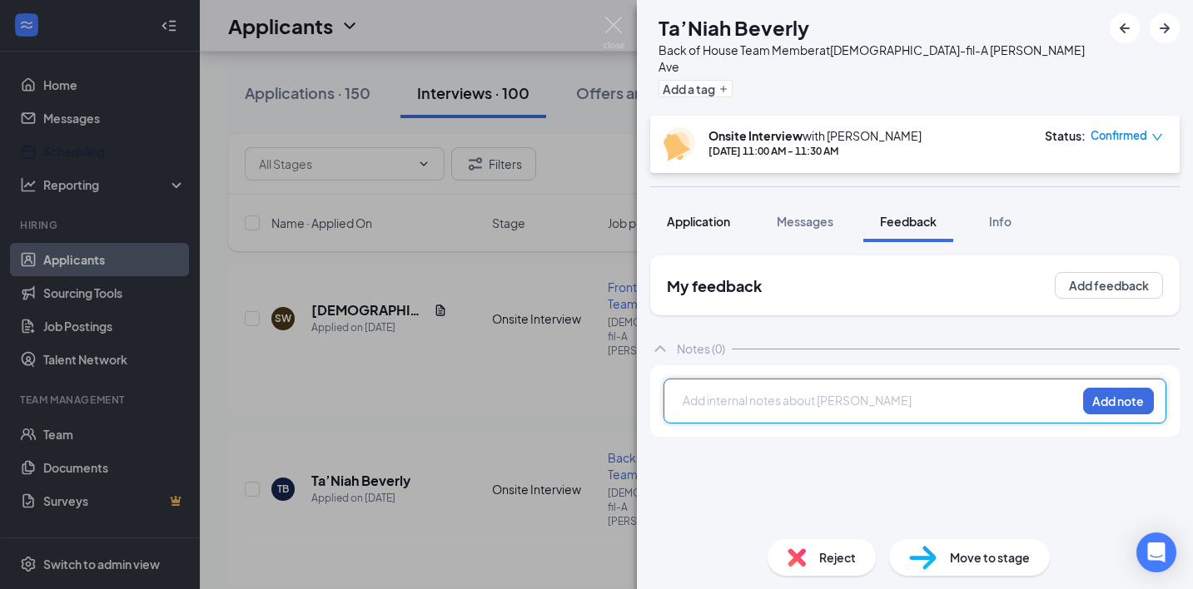
click at [718, 214] on span "Application" at bounding box center [698, 221] width 63 height 15
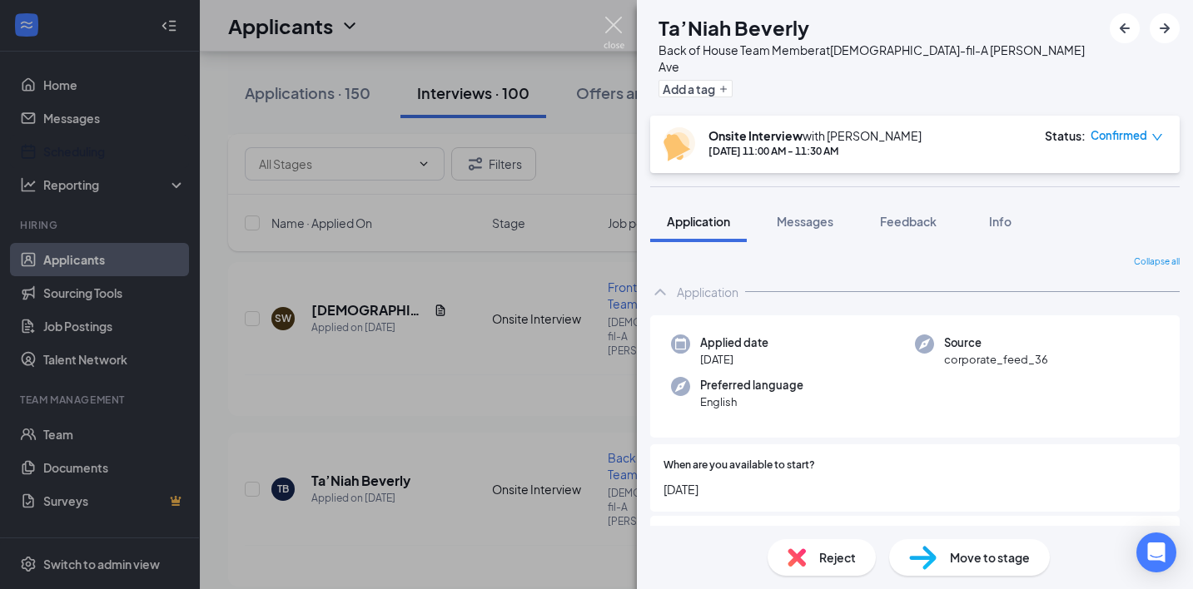
click at [612, 22] on img at bounding box center [614, 33] width 21 height 32
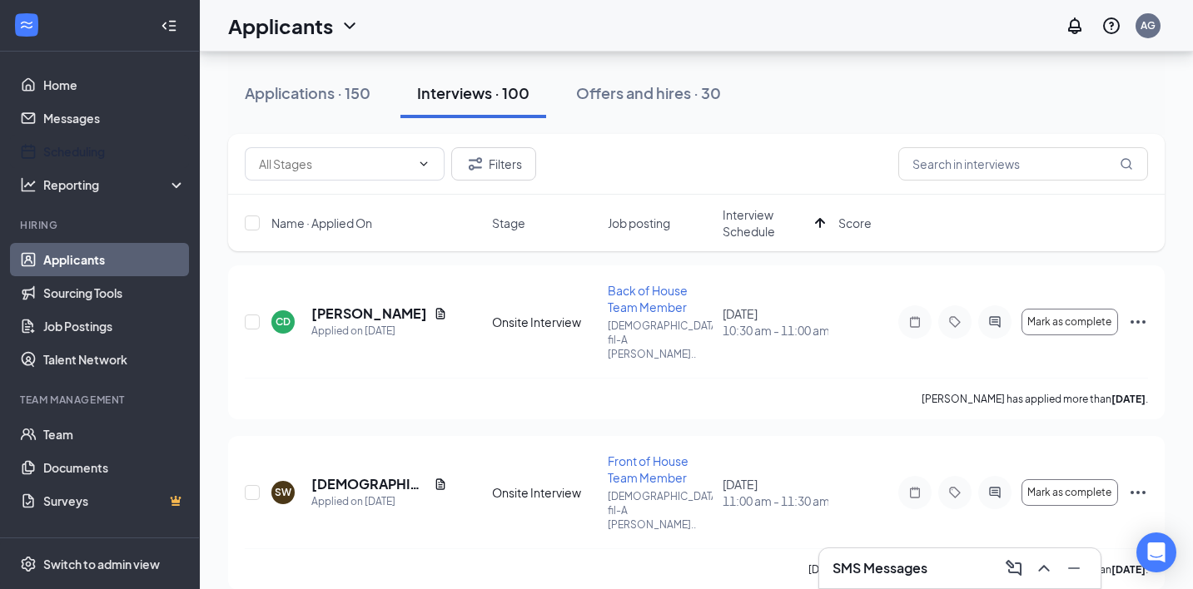
scroll to position [152, 0]
click at [434, 308] on icon "Document" at bounding box center [440, 314] width 13 height 13
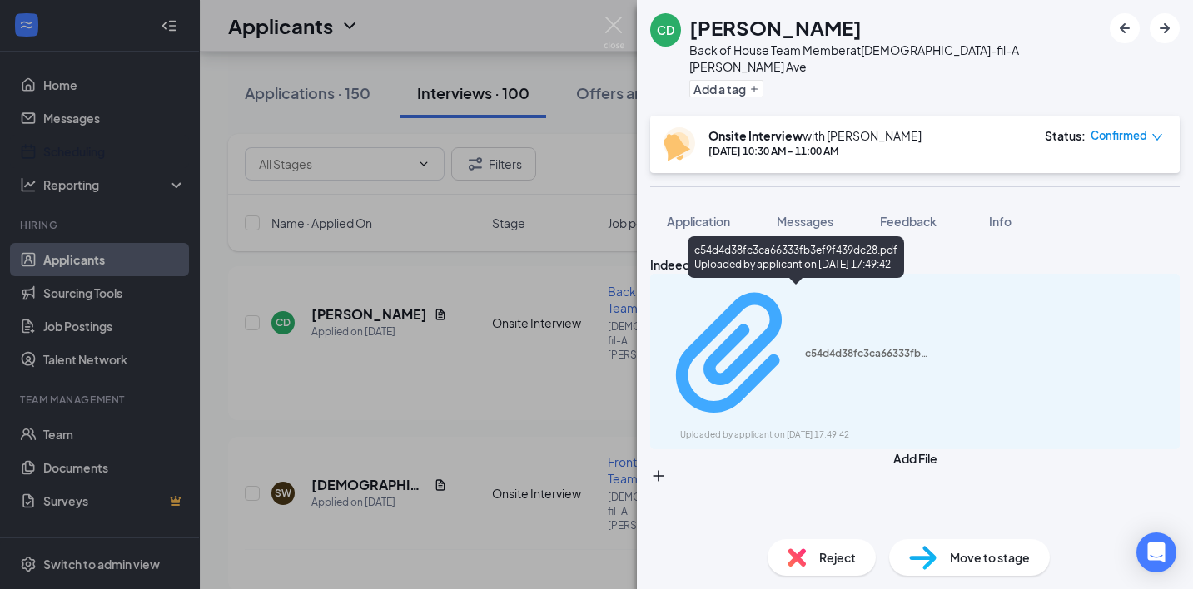
click at [820, 429] on div "Uploaded by applicant on Sep 11, 2025 at 17:49:42" at bounding box center [805, 435] width 250 height 13
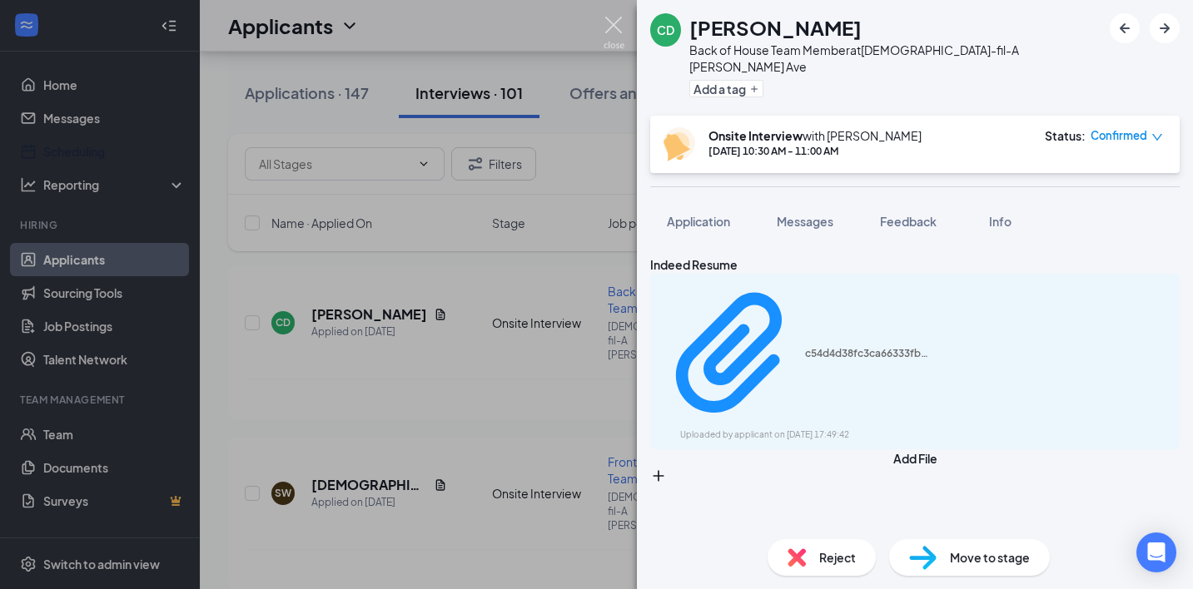
click at [610, 29] on img at bounding box center [614, 33] width 21 height 32
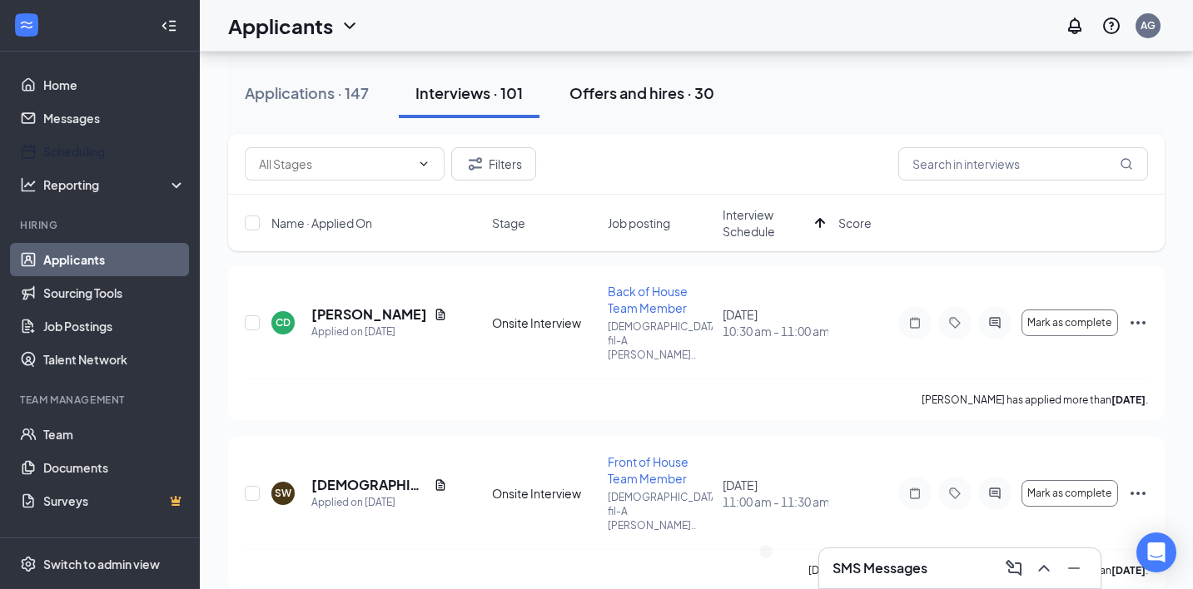
click at [603, 102] on div "Offers and hires · 30" at bounding box center [641, 92] width 145 height 21
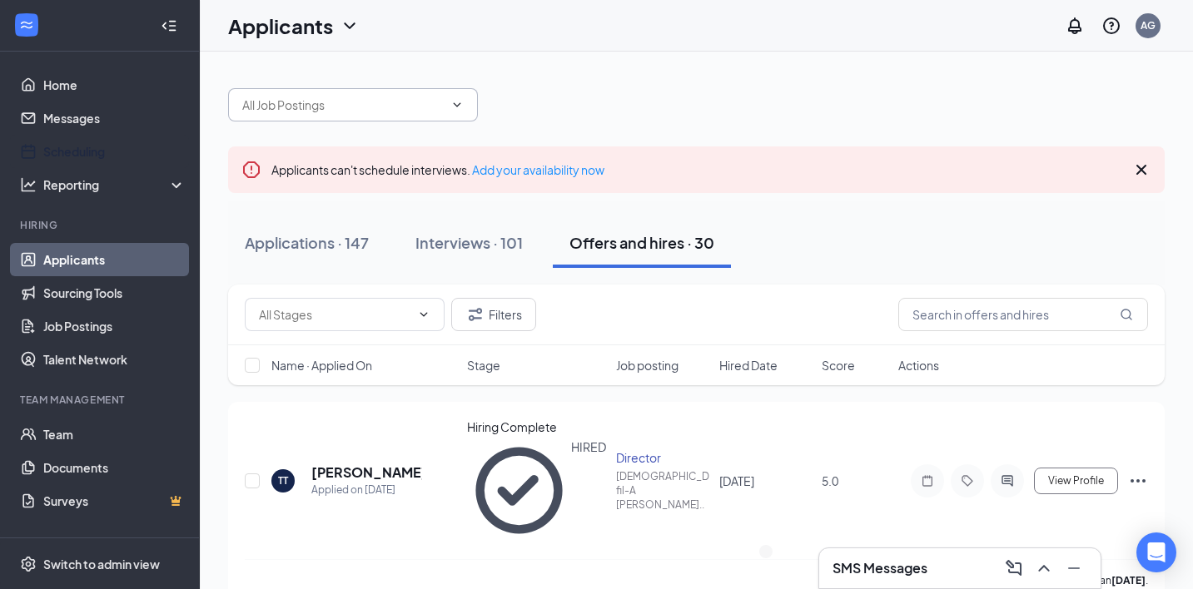
click at [462, 102] on icon "ChevronDown" at bounding box center [456, 104] width 13 height 13
type input "boh"
click at [476, 102] on span "boh" at bounding box center [353, 104] width 250 height 33
click at [630, 250] on div "Offers and hires · 30" at bounding box center [641, 242] width 145 height 21
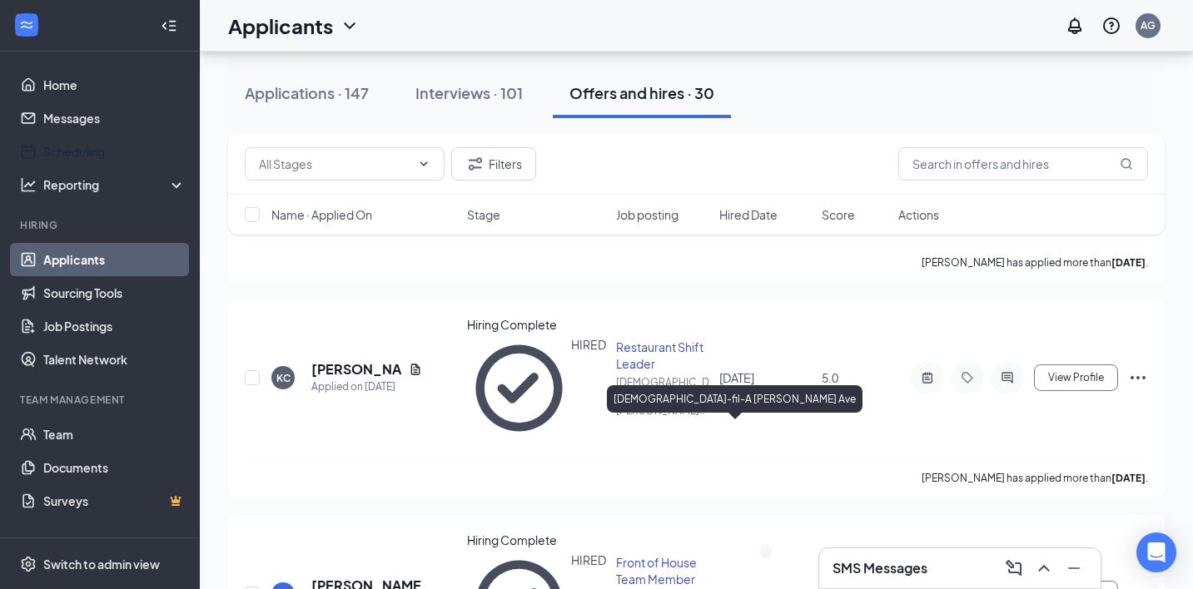
scroll to position [4461, 0]
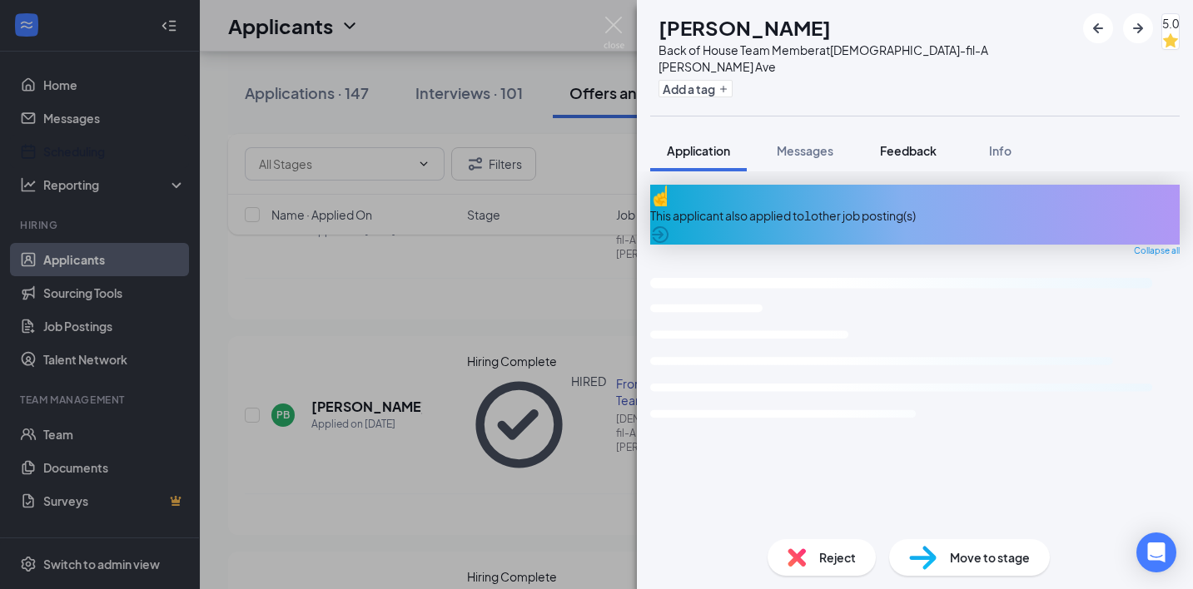
click at [917, 143] on span "Feedback" at bounding box center [908, 150] width 57 height 15
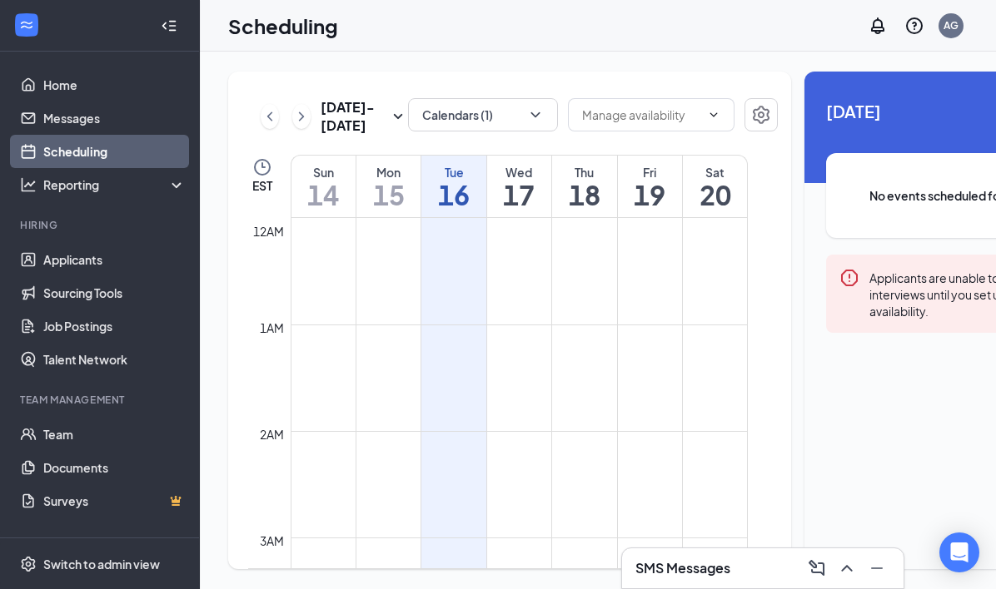
scroll to position [818, 0]
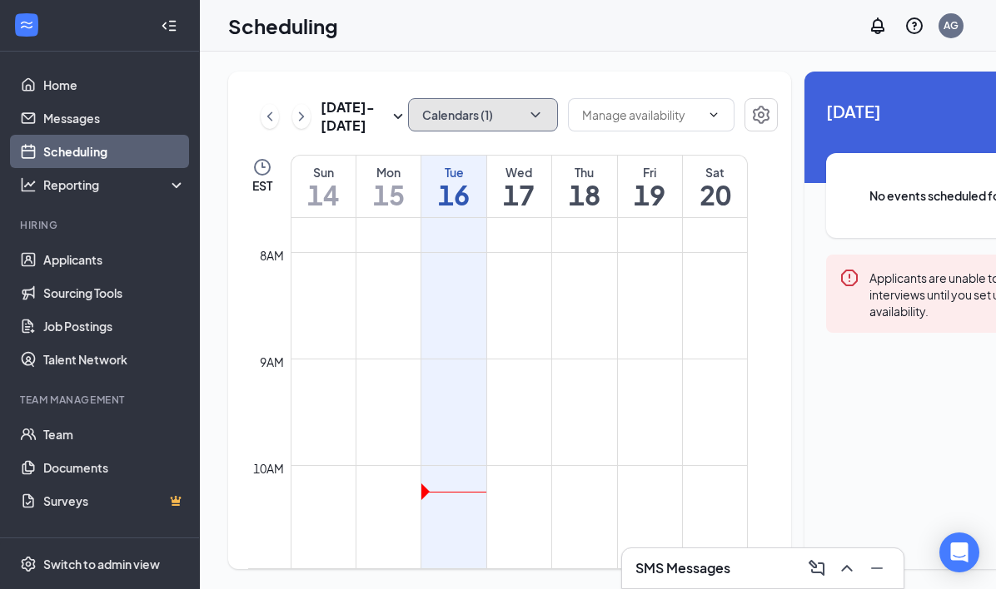
click at [451, 122] on button "Calendars (1)" at bounding box center [483, 114] width 150 height 33
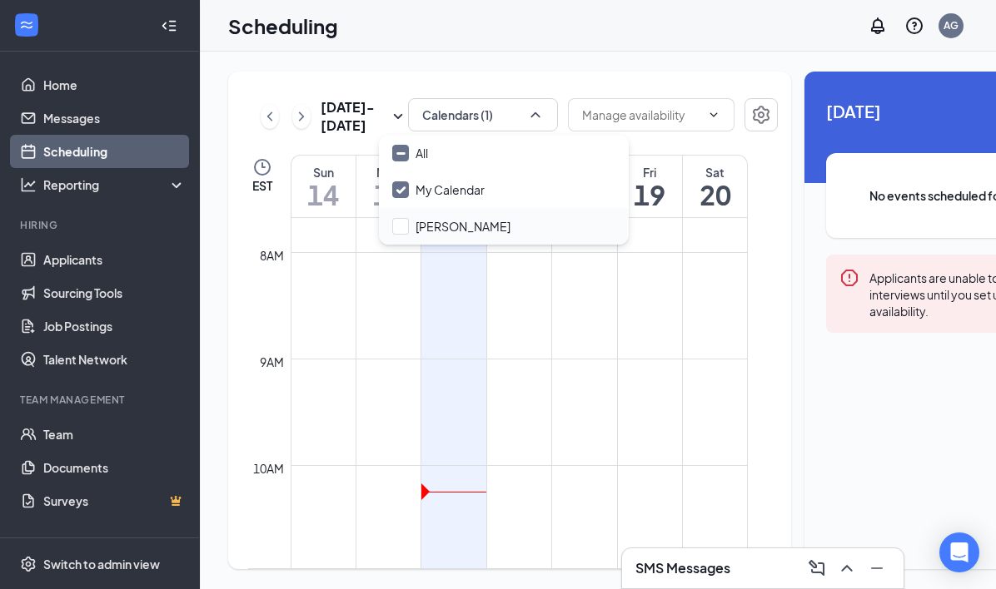
click at [435, 213] on div "[PERSON_NAME]" at bounding box center [504, 226] width 250 height 37
checkbox input "true"
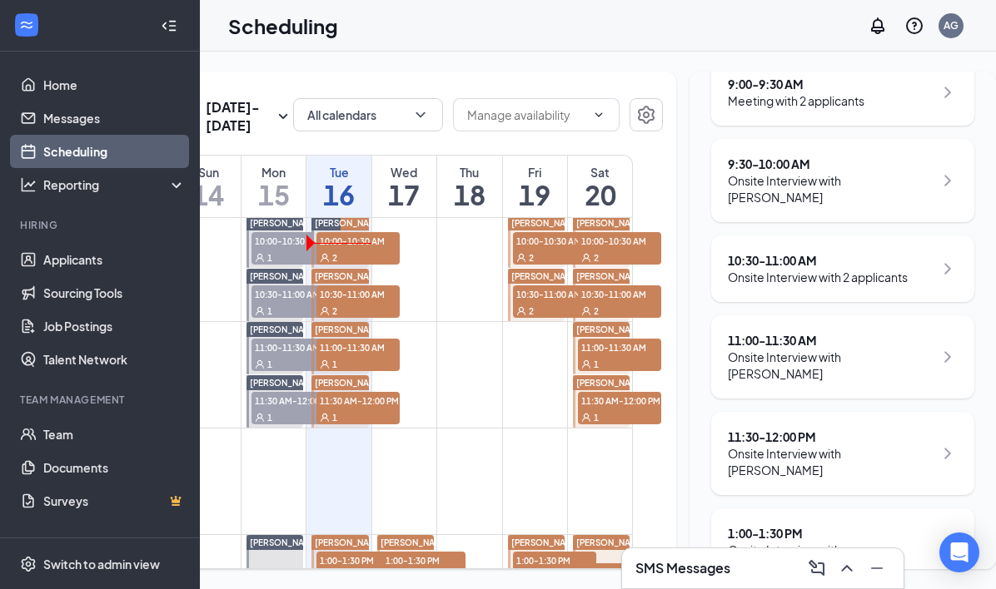
scroll to position [1067, 0]
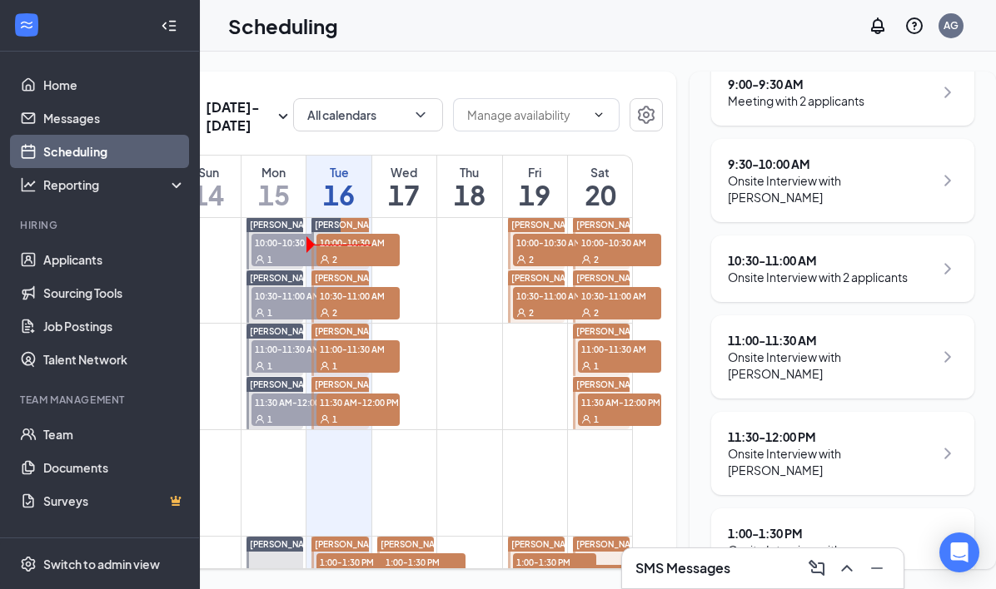
click at [350, 267] on div "2" at bounding box center [357, 259] width 83 height 17
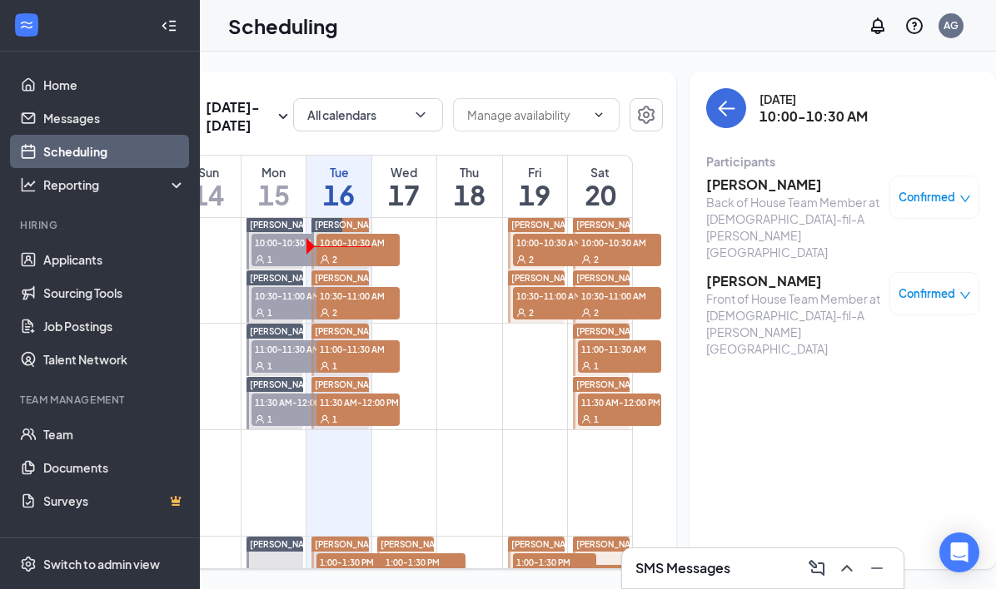
click at [693, 561] on h3 "SMS Messages" at bounding box center [682, 568] width 95 height 18
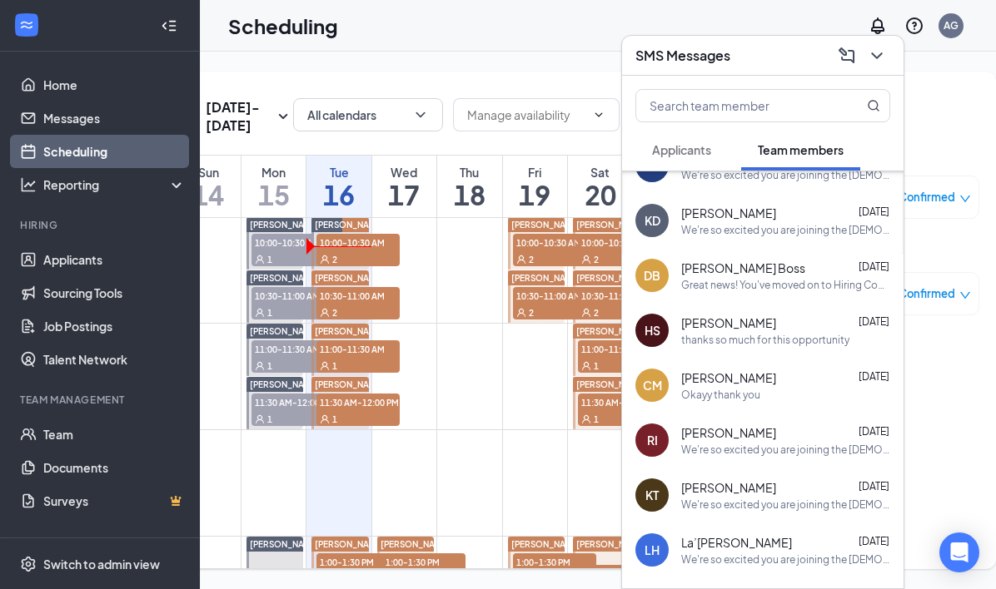
scroll to position [152, 0]
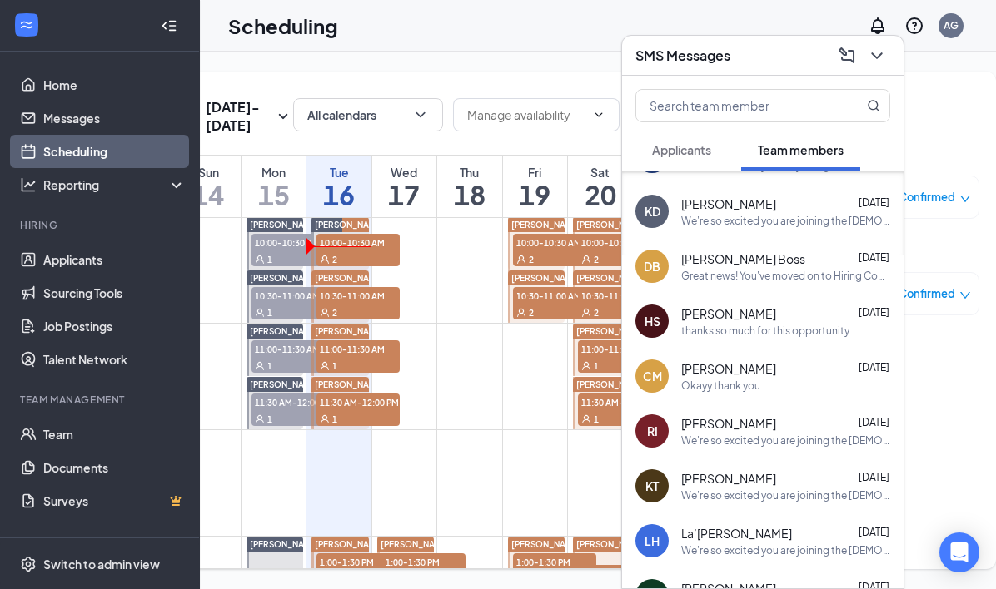
click at [666, 157] on div "Applicants" at bounding box center [681, 150] width 59 height 17
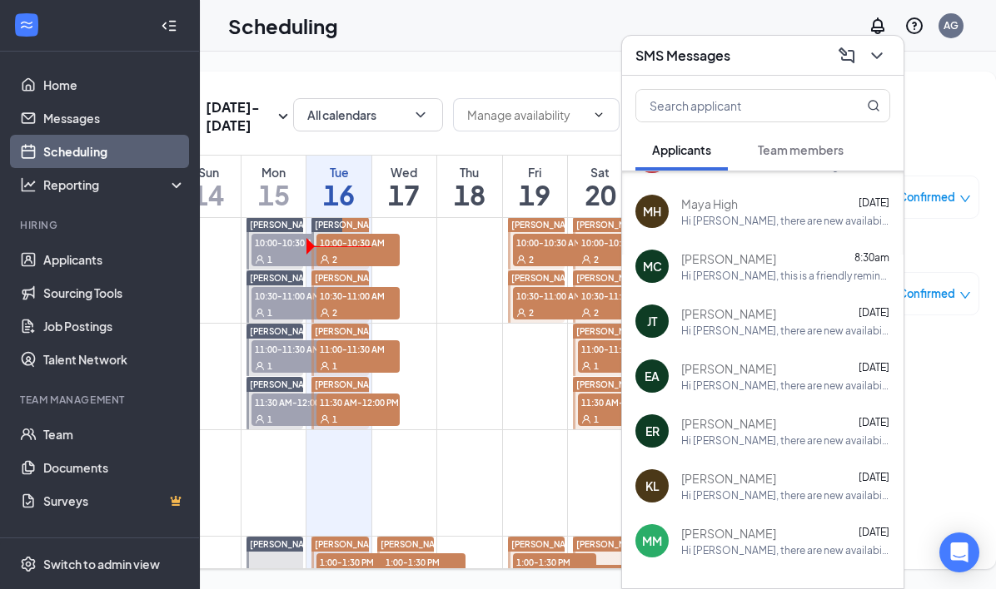
scroll to position [0, 0]
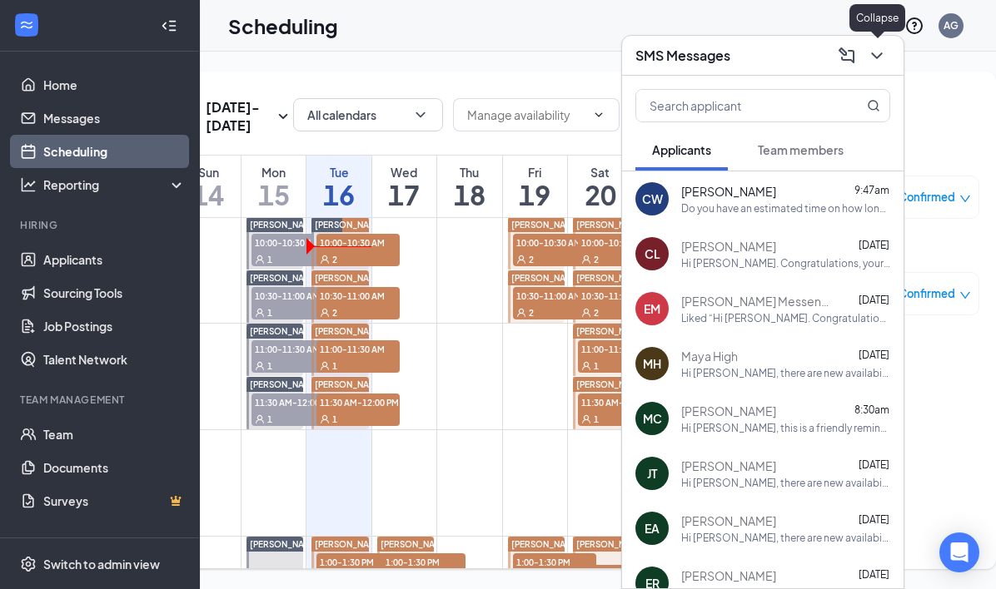
click at [879, 56] on icon "ChevronDown" at bounding box center [876, 55] width 11 height 7
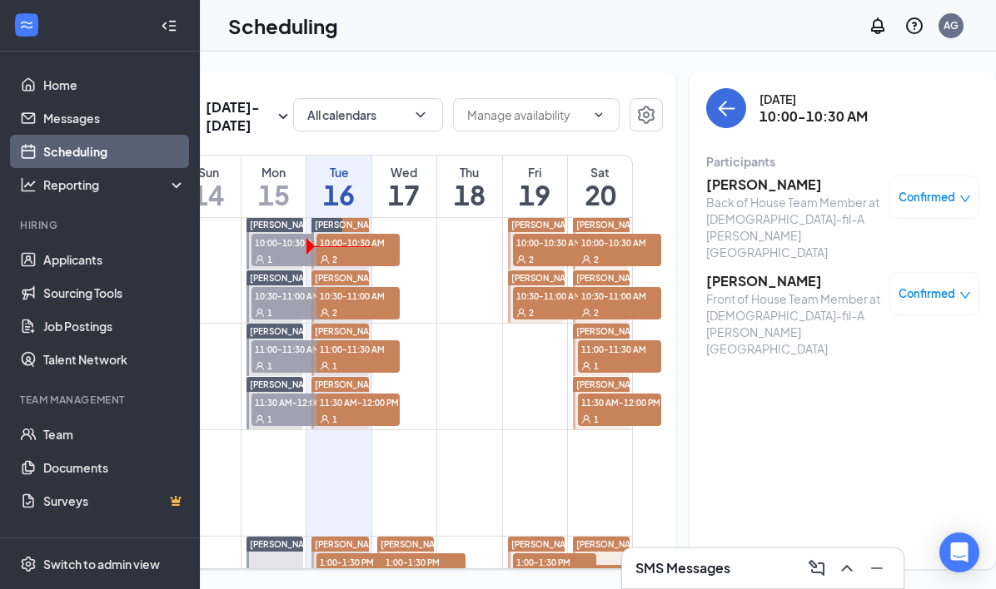
click at [174, 27] on icon "Collapse" at bounding box center [169, 25] width 17 height 17
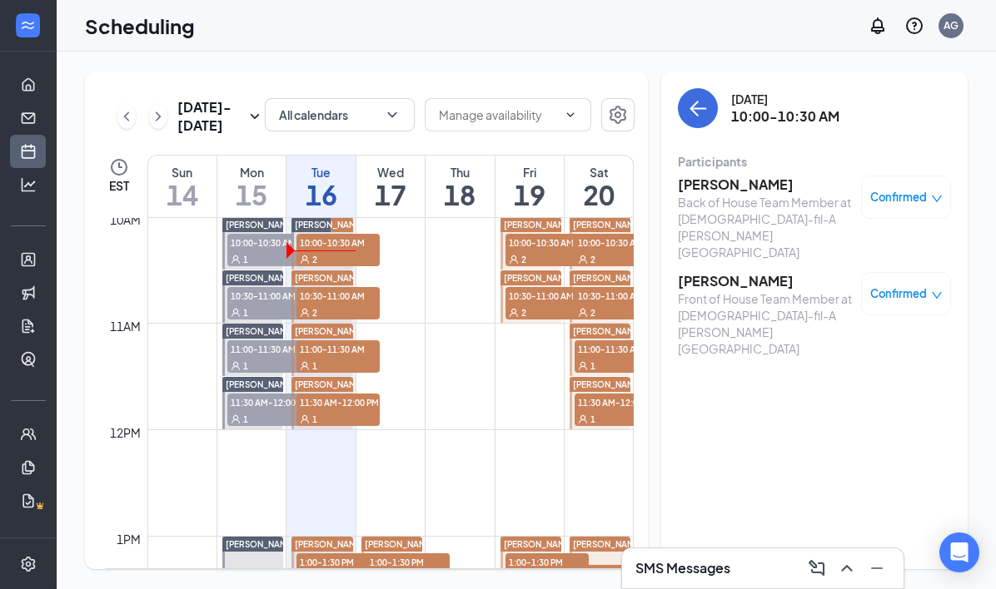
scroll to position [1424, 0]
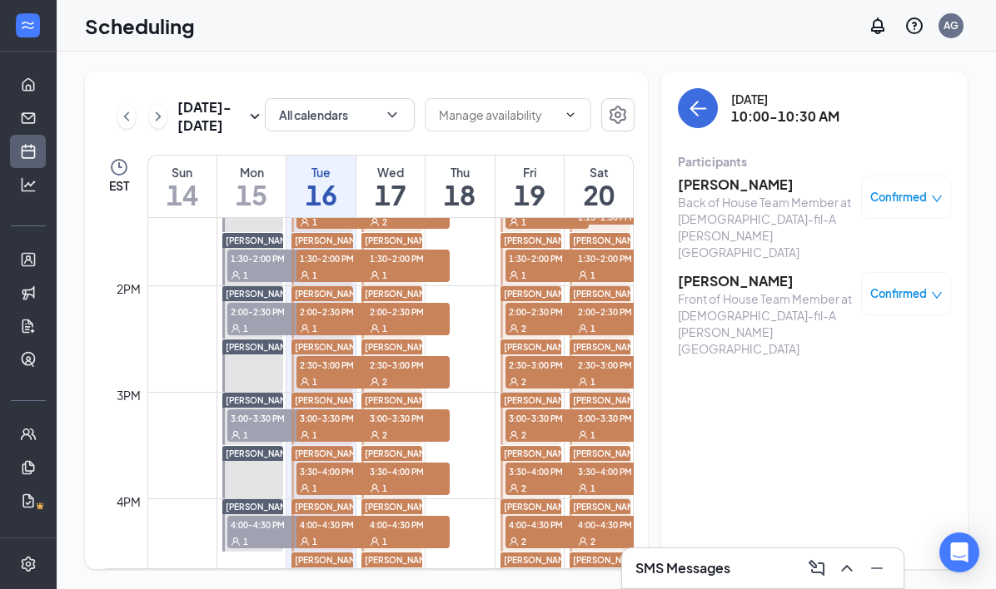
click at [254, 312] on span "2:00-2:30 PM" at bounding box center [268, 311] width 83 height 17
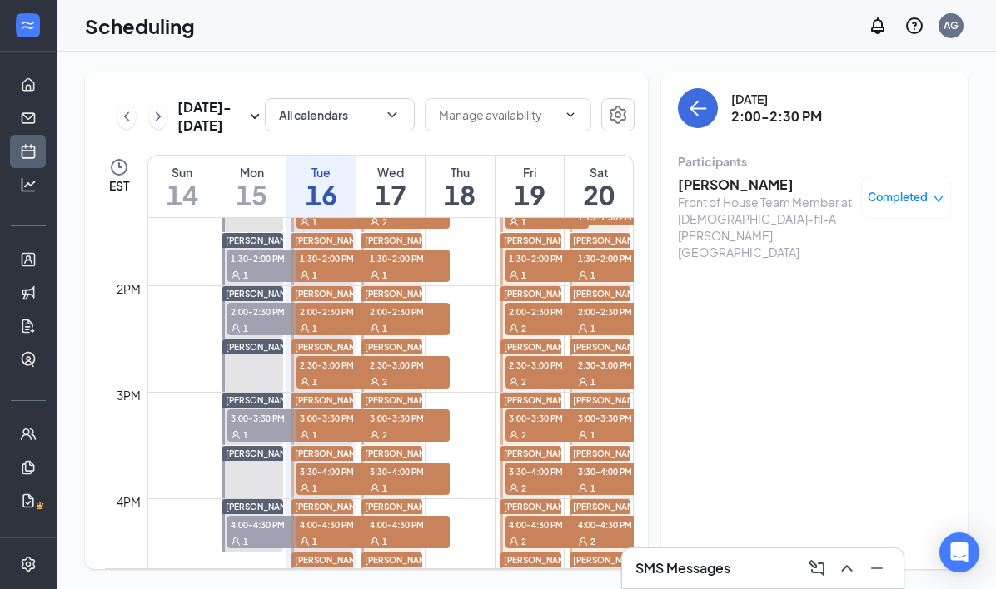
click at [743, 187] on h3 "[PERSON_NAME]" at bounding box center [765, 185] width 175 height 18
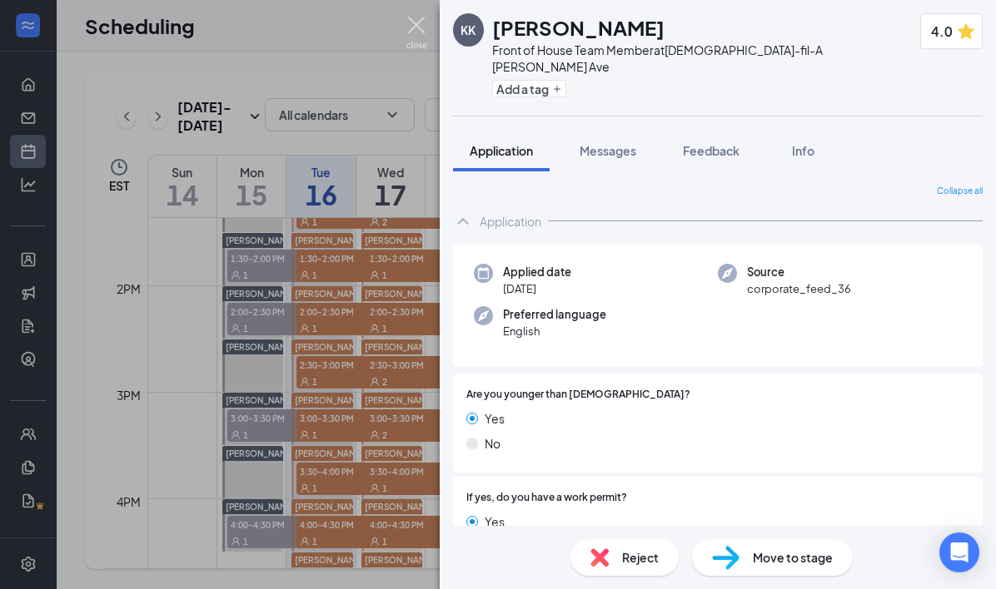
click at [420, 26] on img at bounding box center [416, 33] width 21 height 32
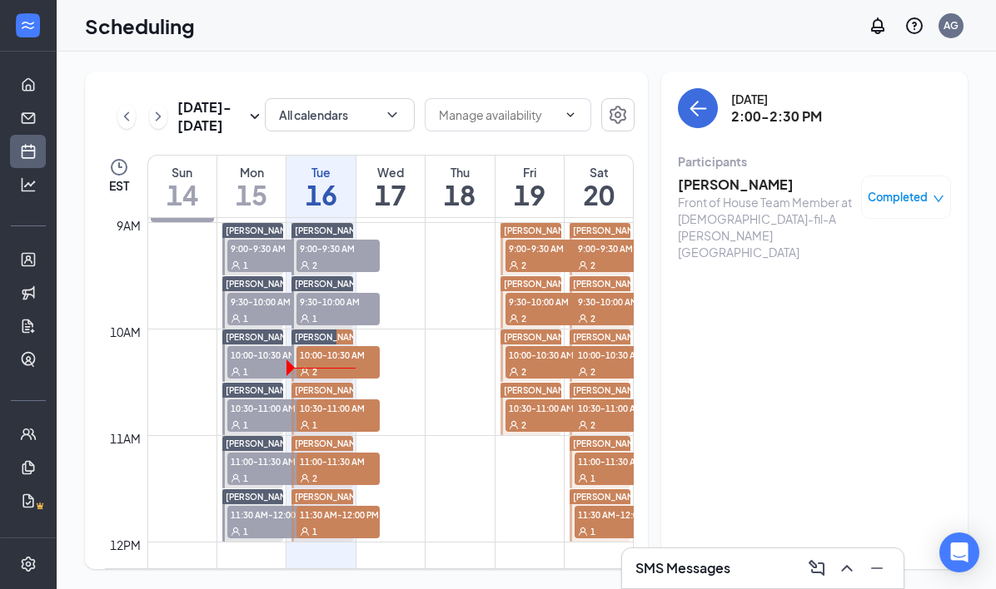
scroll to position [958, 0]
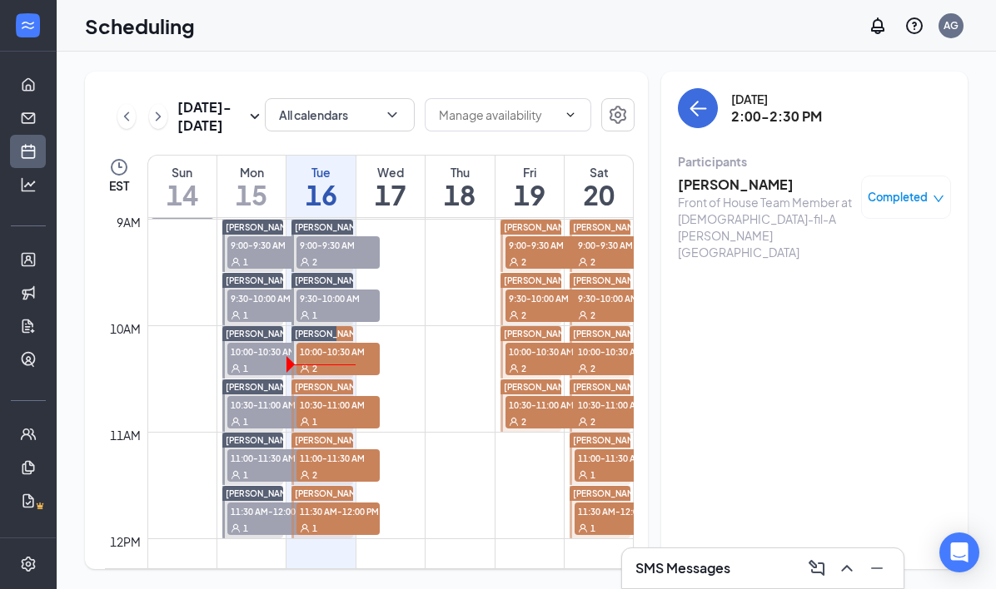
click at [247, 364] on div "1" at bounding box center [268, 368] width 83 height 17
click at [254, 357] on span "10:00-10:30 AM" at bounding box center [268, 351] width 83 height 17
click at [332, 360] on div "2" at bounding box center [337, 368] width 83 height 17
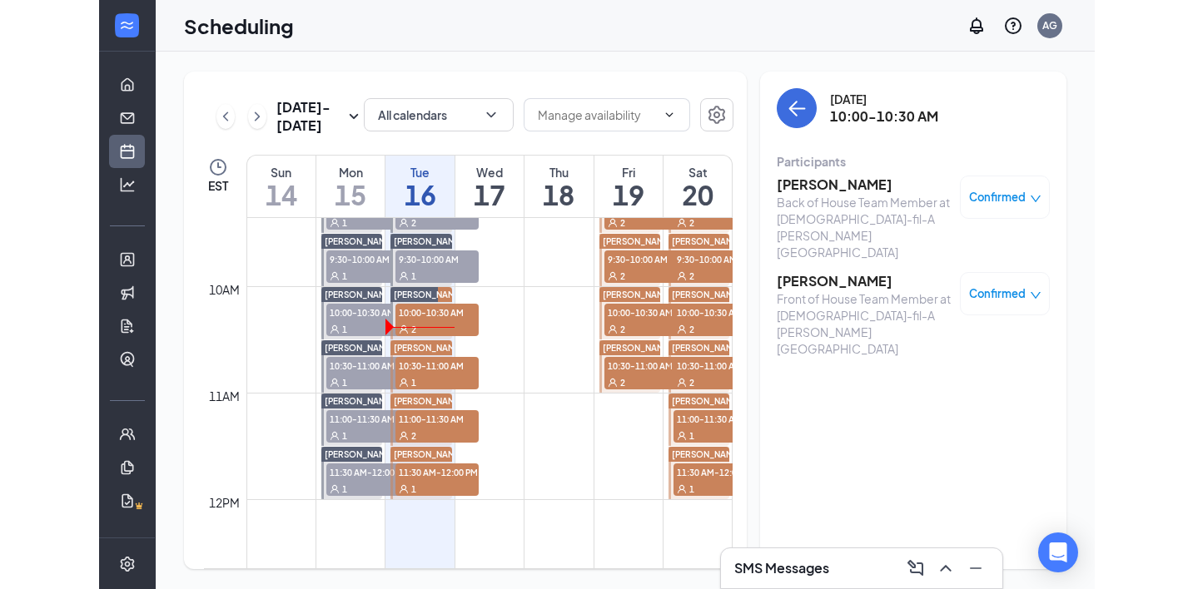
scroll to position [999, 0]
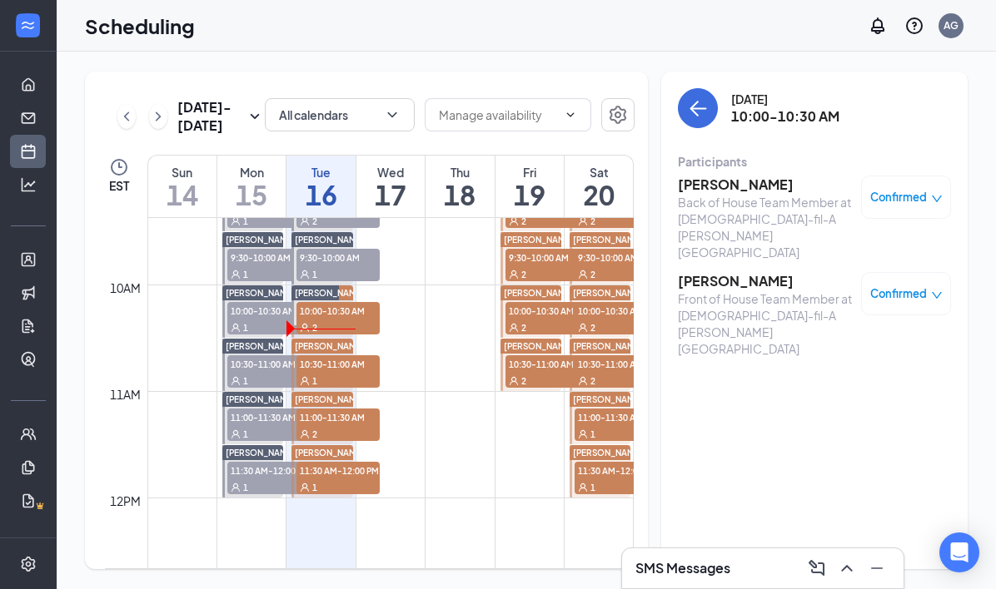
click at [312, 370] on span "10:30-11:00 AM" at bounding box center [337, 363] width 83 height 17
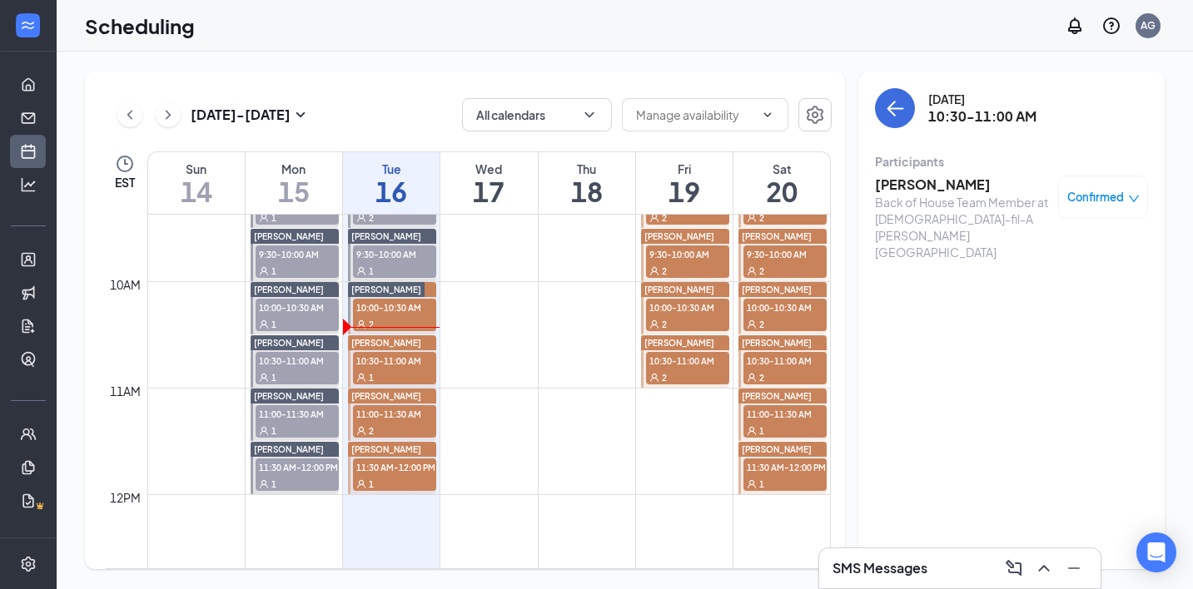
click at [396, 369] on div "1" at bounding box center [394, 377] width 83 height 17
click at [855, 566] on h3 "SMS Messages" at bounding box center [879, 568] width 95 height 18
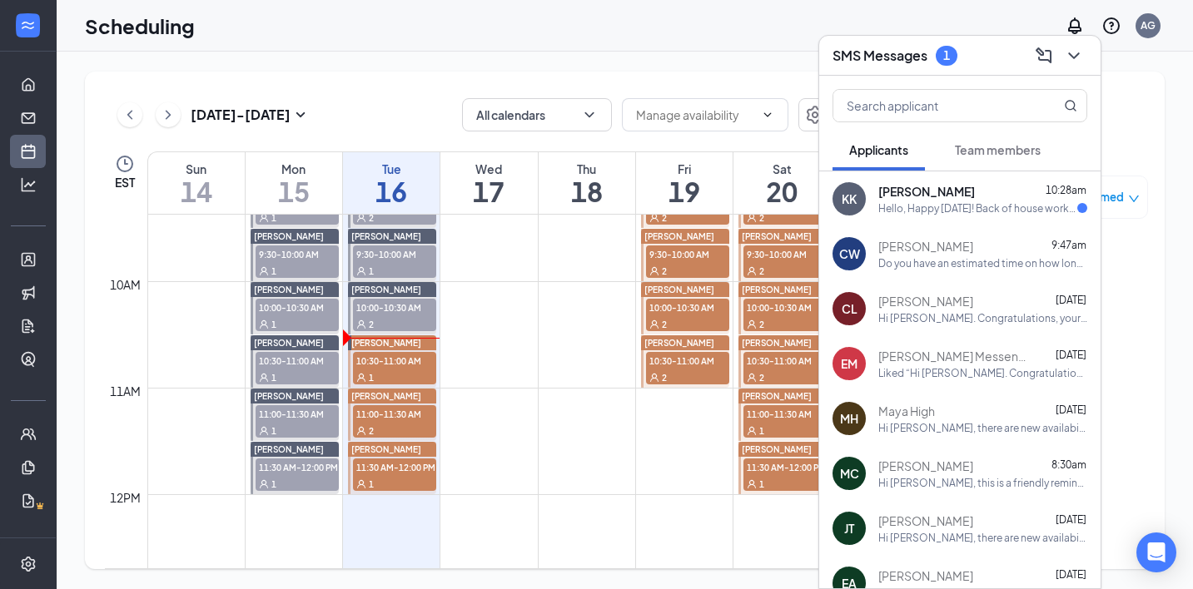
click at [966, 211] on div "Hello, Happy [DATE]! Back of house works okay with me, that's no issue at all" at bounding box center [977, 208] width 199 height 14
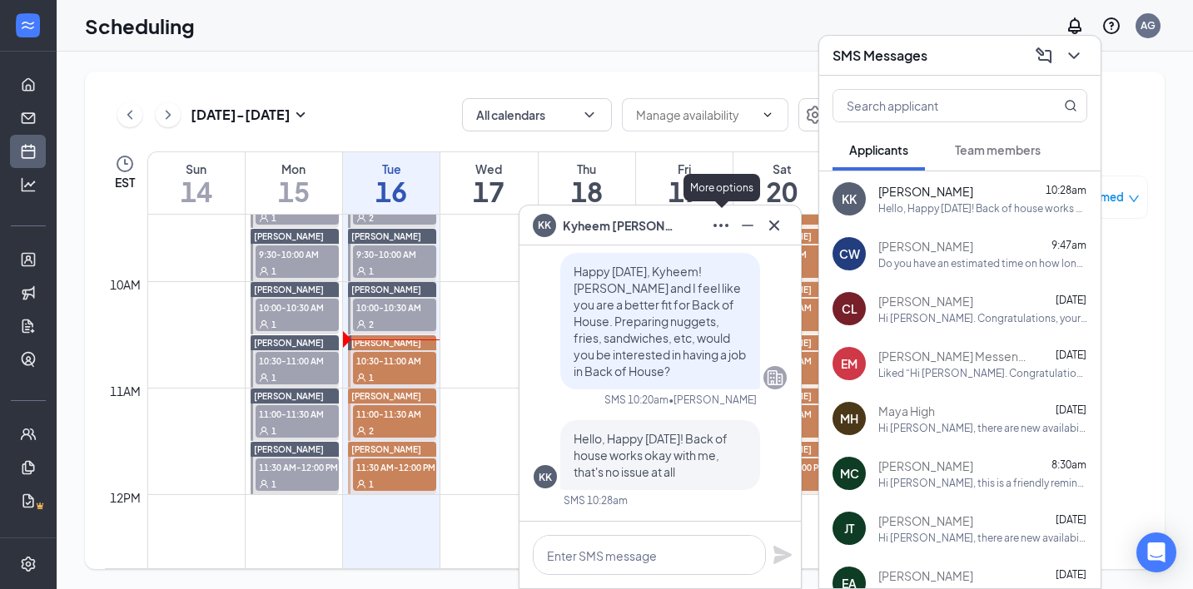
click at [724, 228] on icon "Ellipses" at bounding box center [721, 226] width 20 height 20
click at [657, 225] on div "KK Kyheem Kidd" at bounding box center [660, 225] width 255 height 27
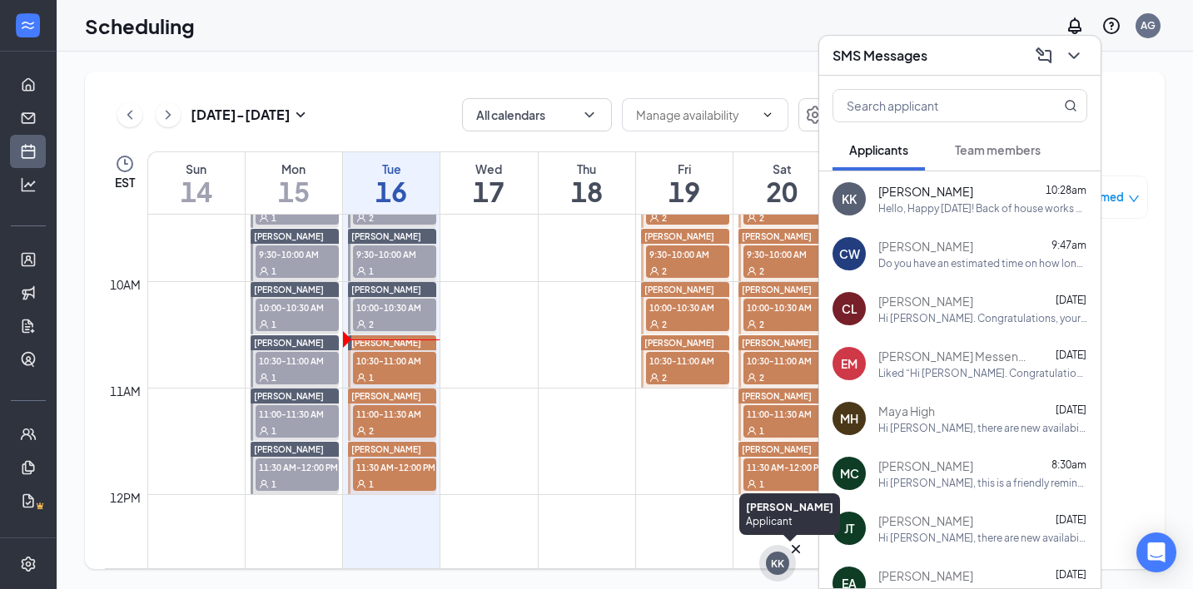
click at [774, 558] on div "KK" at bounding box center [777, 564] width 13 height 14
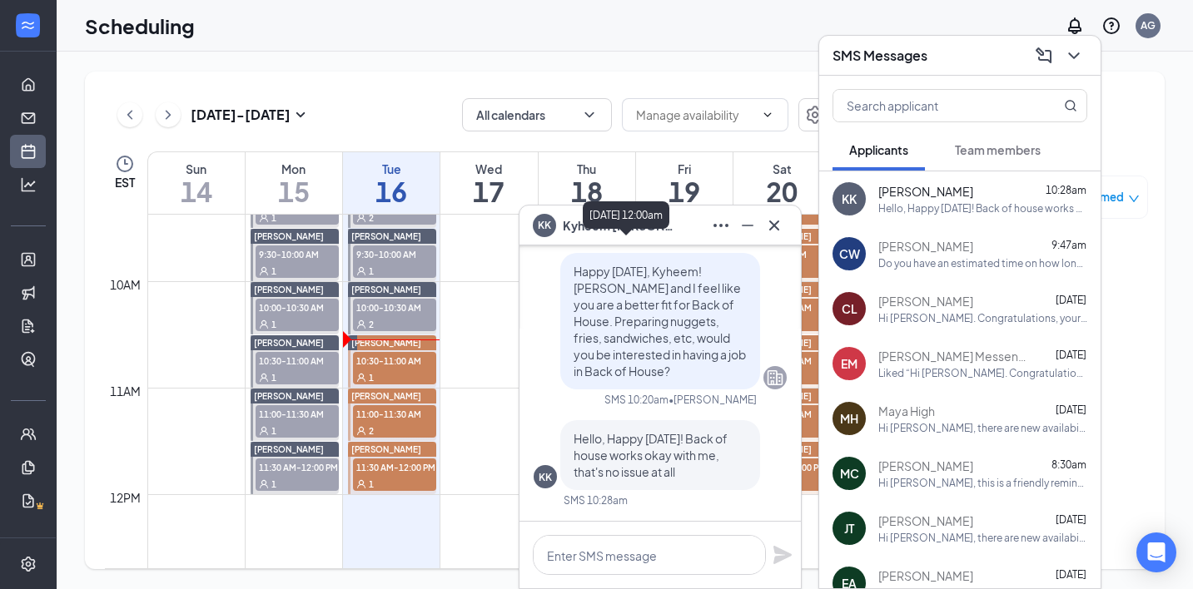
click at [540, 231] on div "KK" at bounding box center [544, 222] width 23 height 23
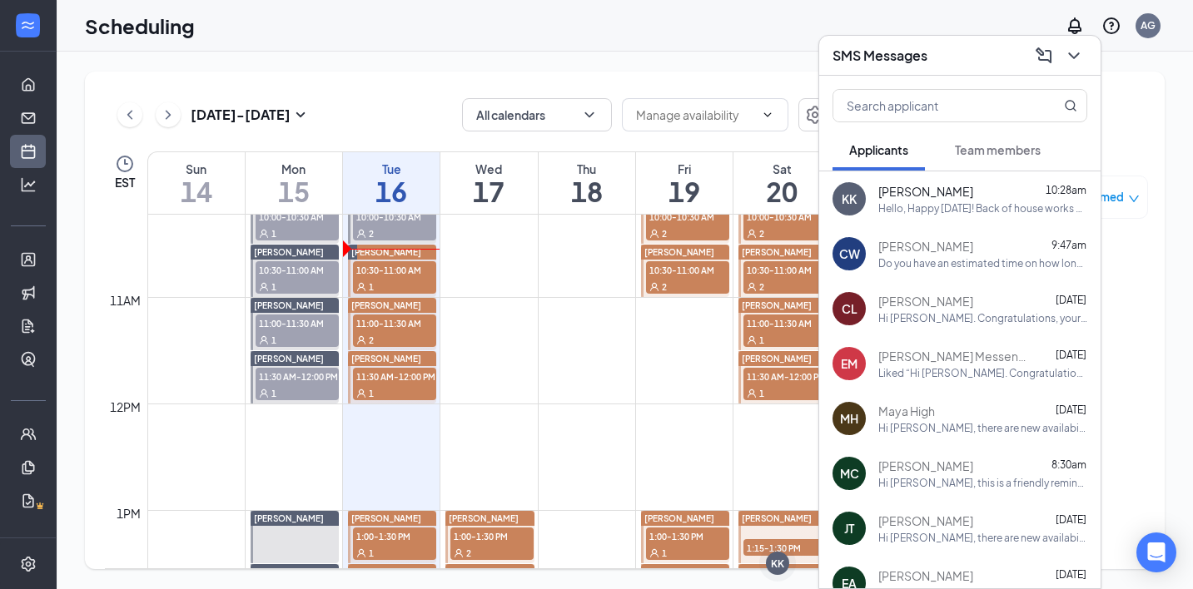
scroll to position [1356, 0]
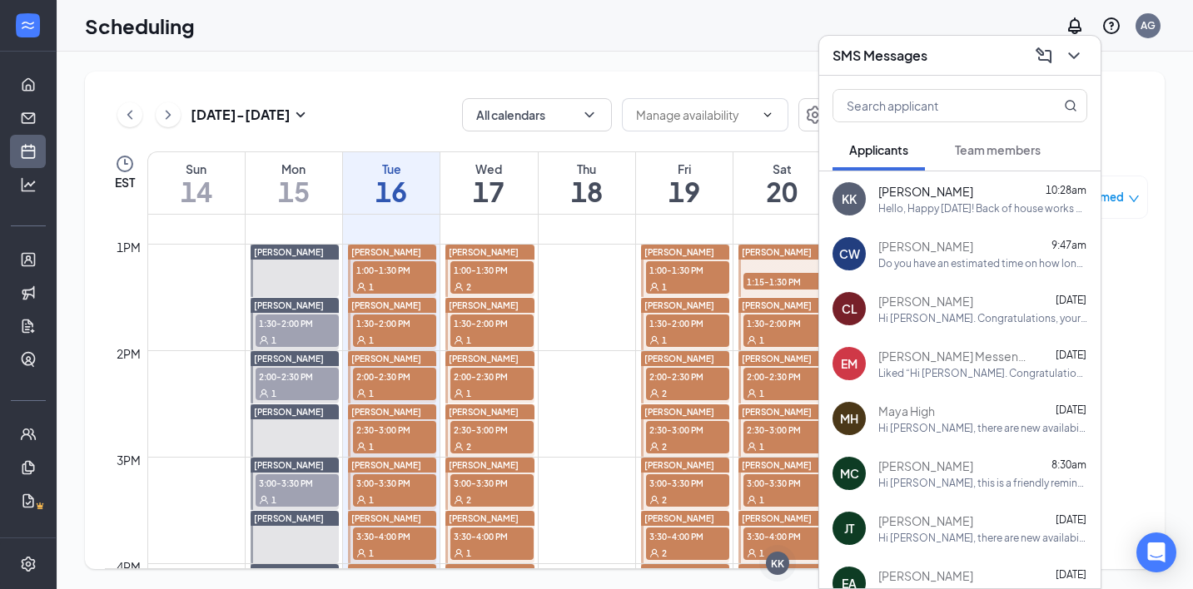
click at [308, 378] on span "2:00-2:30 PM" at bounding box center [297, 376] width 83 height 17
click at [995, 63] on icon "ChevronDown" at bounding box center [1074, 56] width 20 height 20
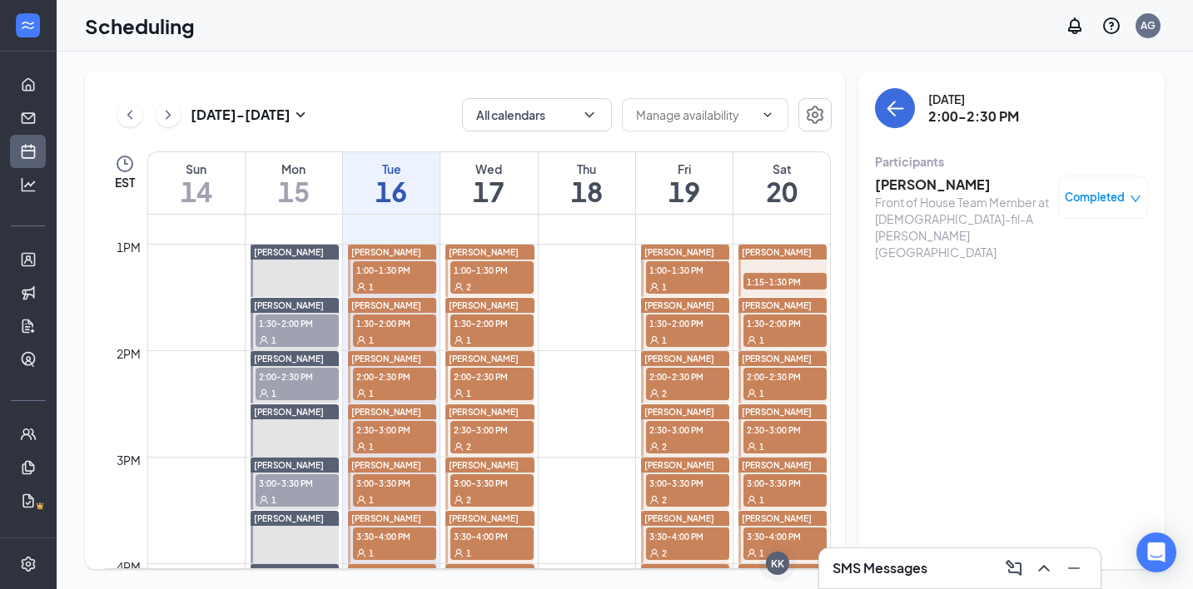
click at [930, 186] on h3 "[PERSON_NAME]" at bounding box center [962, 185] width 175 height 18
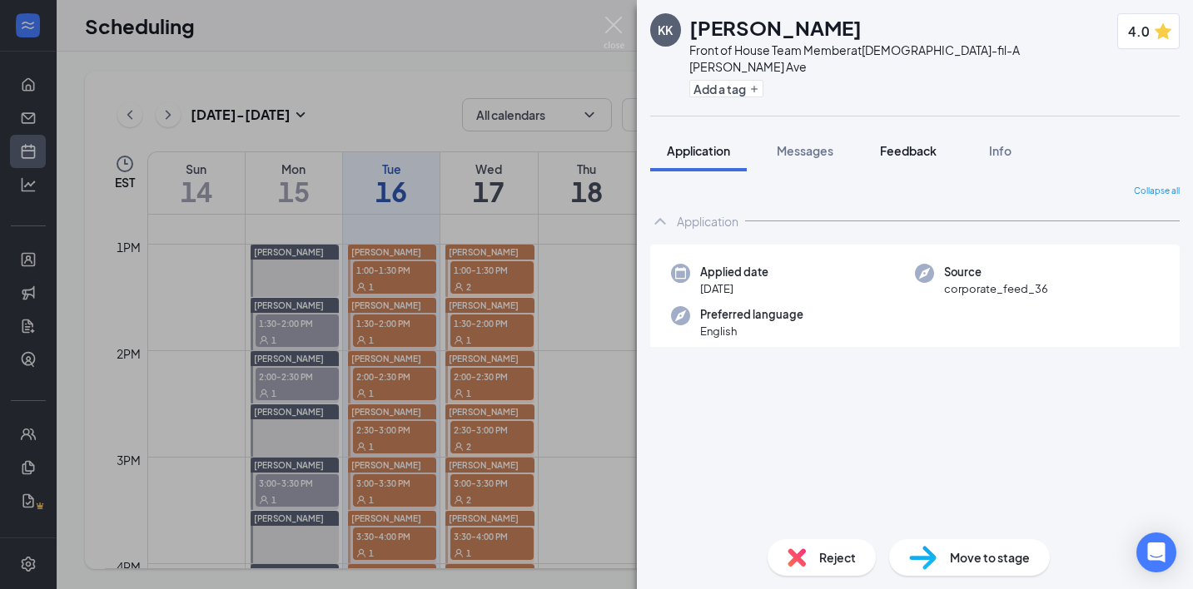
click at [919, 143] on span "Feedback" at bounding box center [908, 150] width 57 height 15
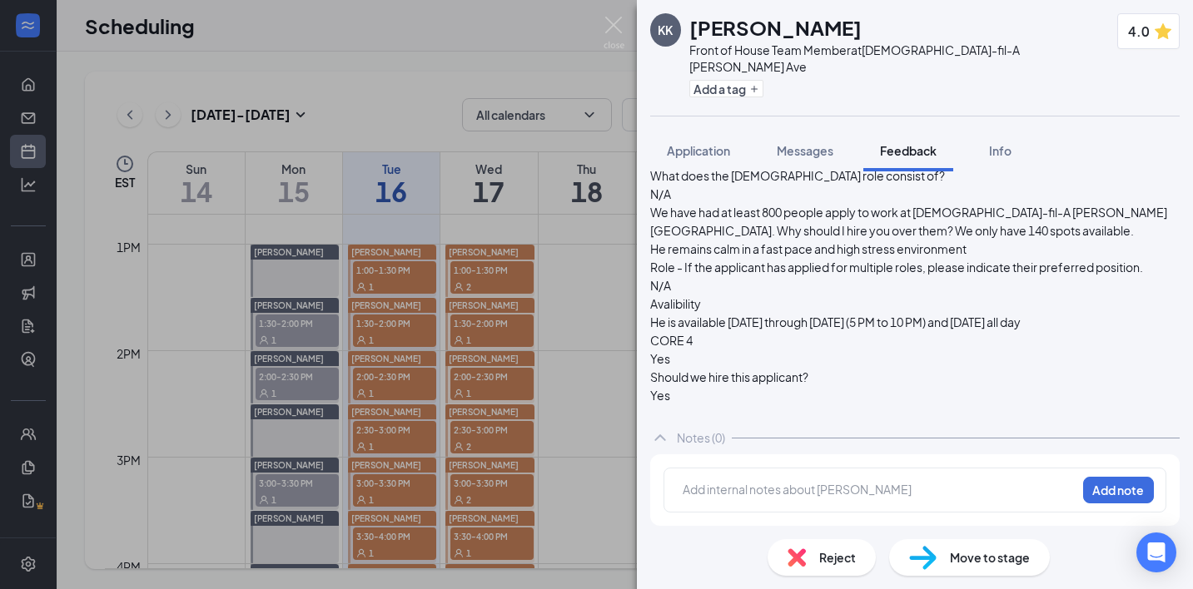
scroll to position [1307, 0]
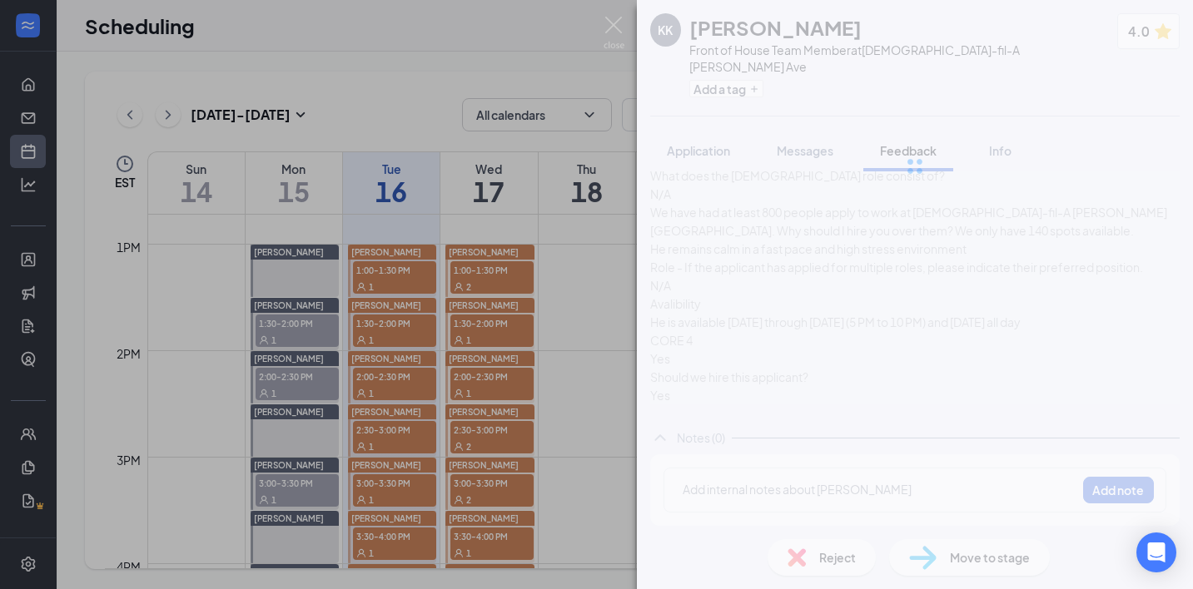
drag, startPoint x: 695, startPoint y: 27, endPoint x: 828, endPoint y: 28, distance: 133.2
click at [830, 28] on div "KK Kyheem Kidd Front of House Team Member at Chick-fil-A Mack Ave Add a tag 4.0…" at bounding box center [915, 294] width 556 height 589
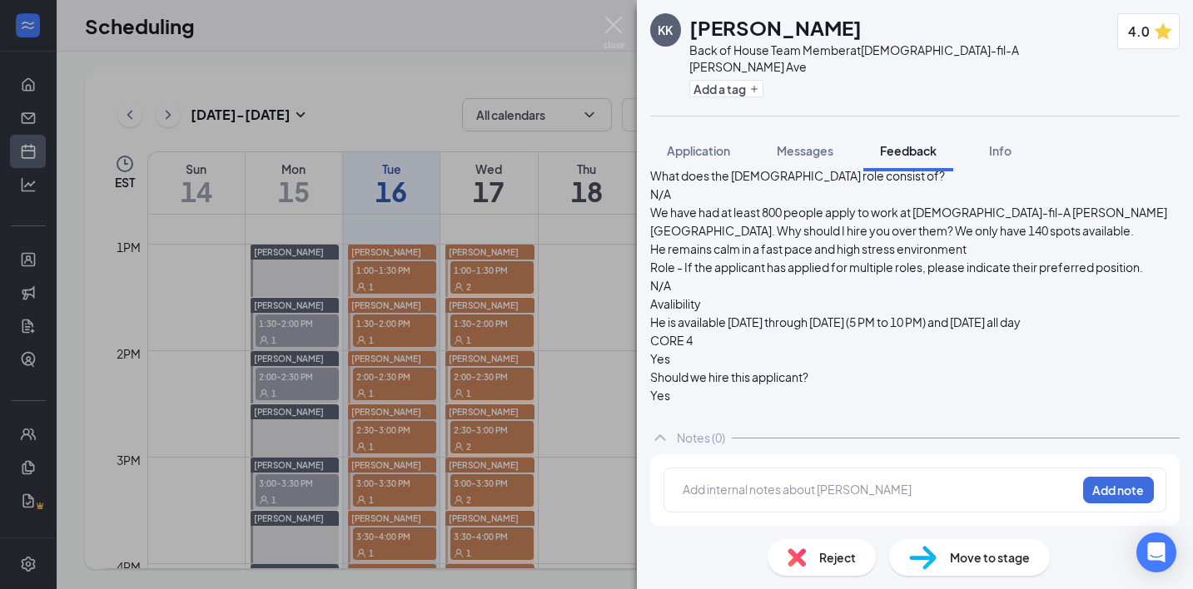
click at [761, 29] on h1 "[PERSON_NAME]" at bounding box center [775, 27] width 172 height 28
copy h1 "[PERSON_NAME]"
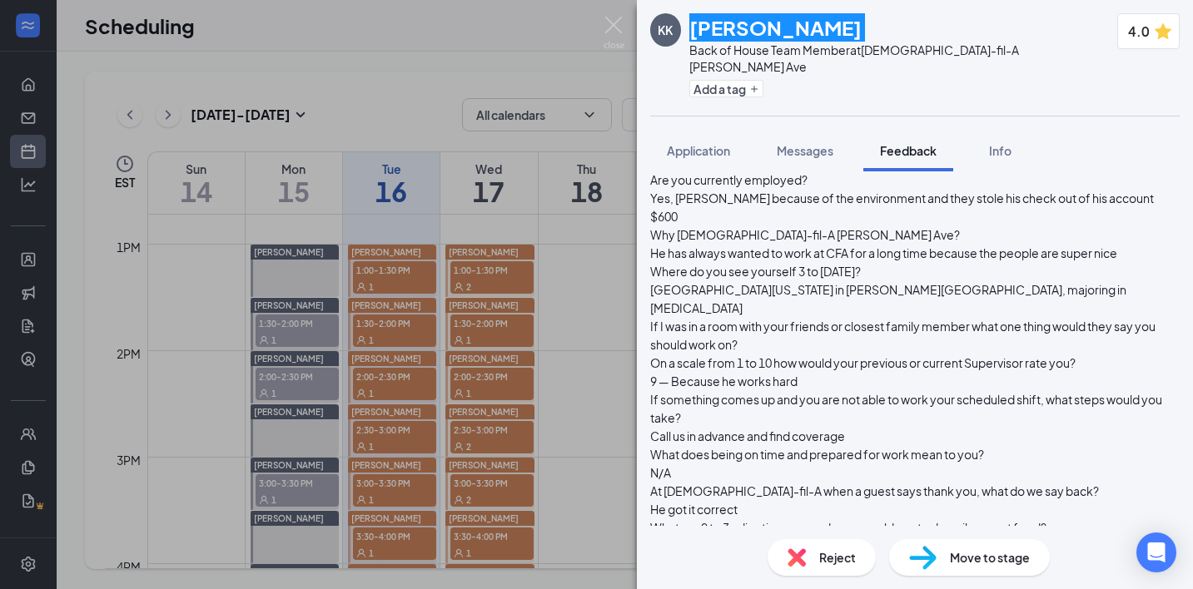
scroll to position [357, 0]
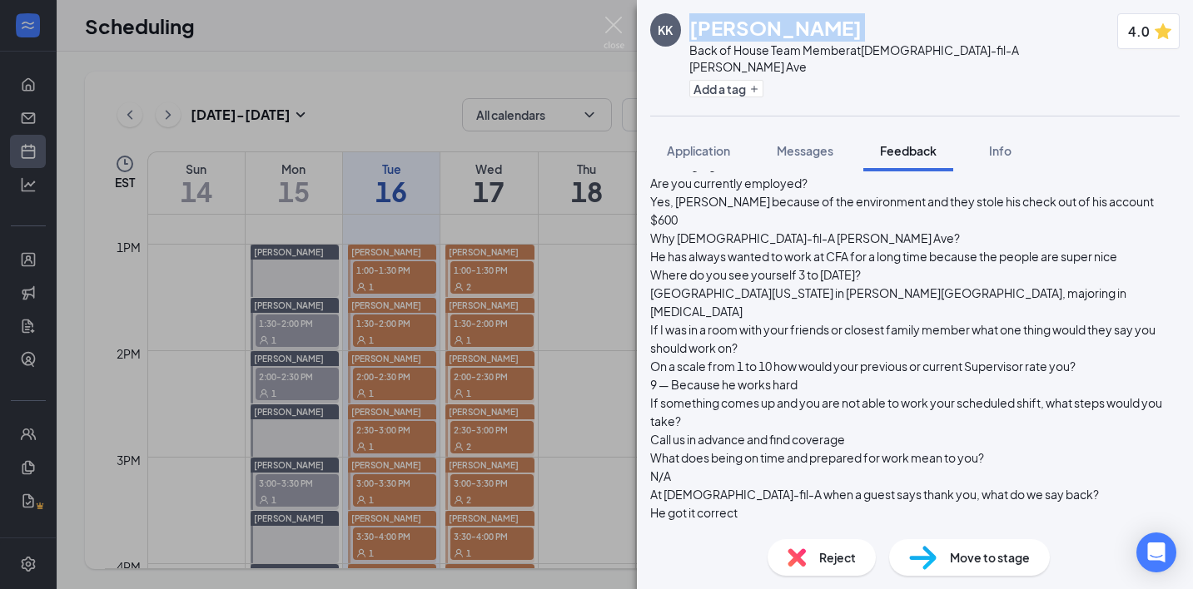
click at [604, 31] on img at bounding box center [614, 33] width 21 height 32
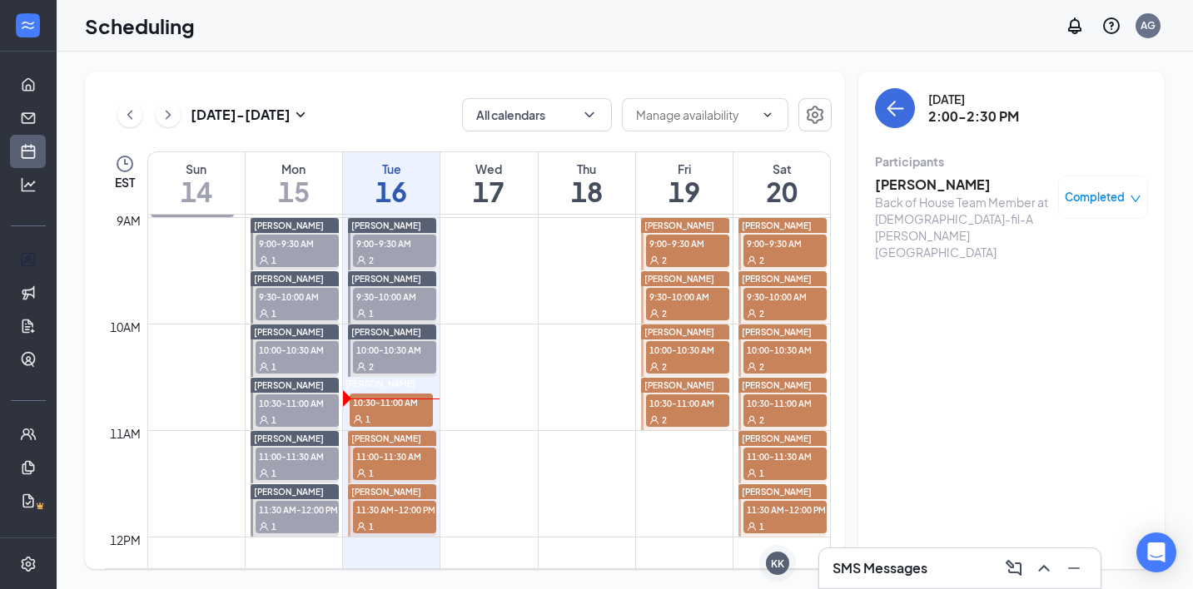
scroll to position [950, 0]
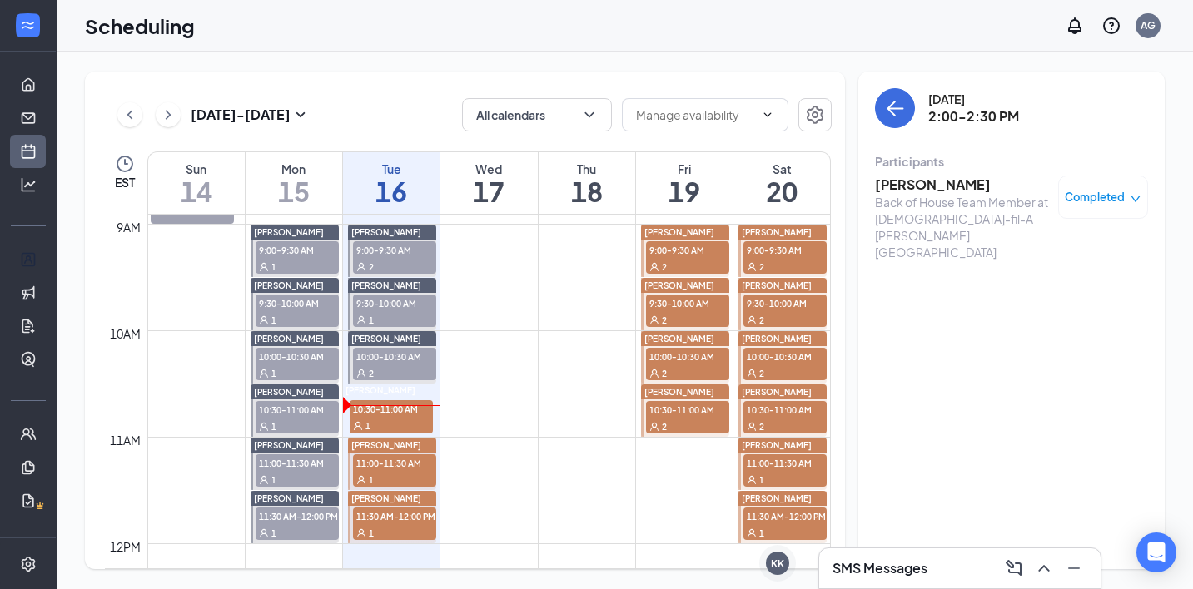
click at [386, 478] on div "1" at bounding box center [394, 479] width 83 height 17
click at [395, 420] on div "1" at bounding box center [391, 425] width 83 height 17
click at [394, 370] on div "2" at bounding box center [394, 373] width 83 height 17
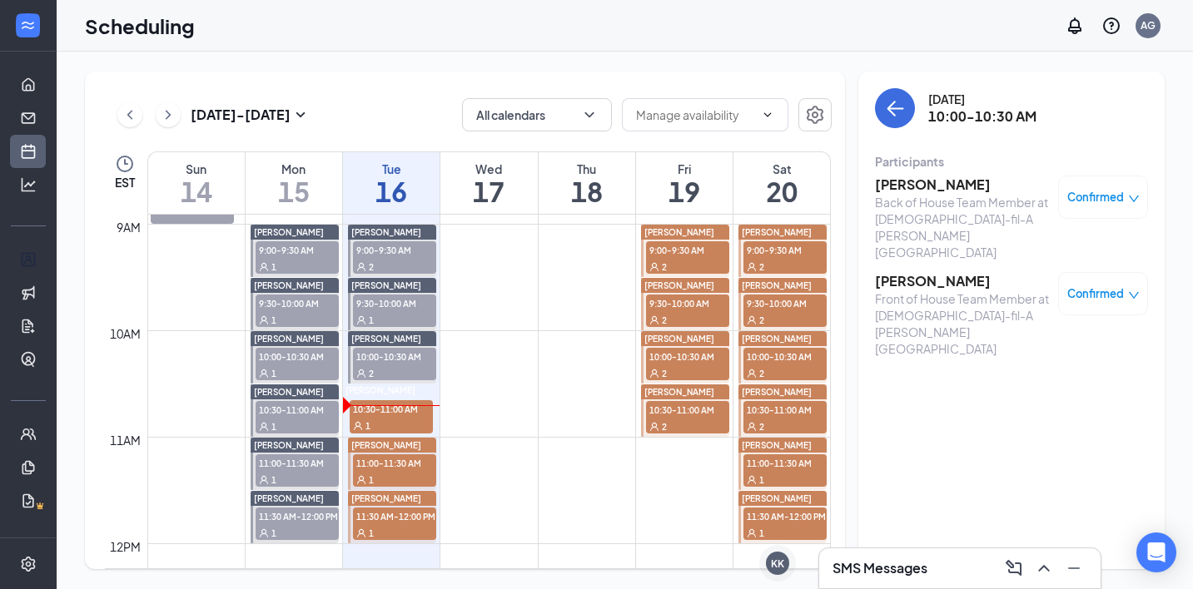
click at [395, 409] on span "10:30-11:00 AM" at bounding box center [391, 408] width 83 height 17
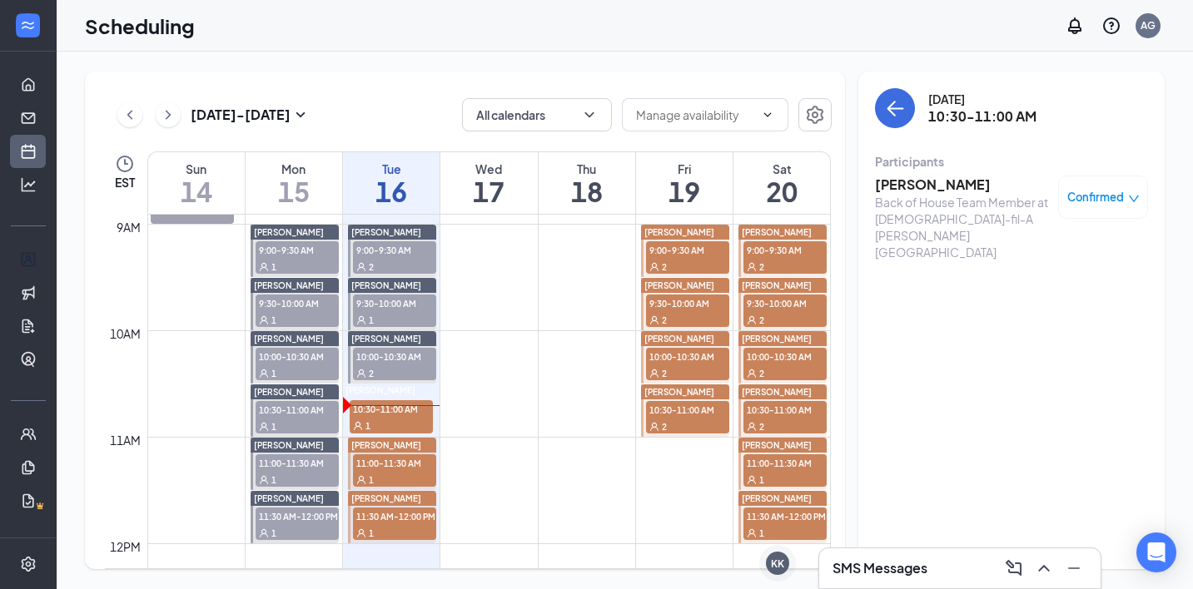
click at [397, 473] on div "1" at bounding box center [394, 479] width 83 height 17
click at [380, 519] on span "11:30 AM-12:00 PM" at bounding box center [394, 516] width 83 height 17
click at [389, 365] on div "2" at bounding box center [394, 373] width 83 height 17
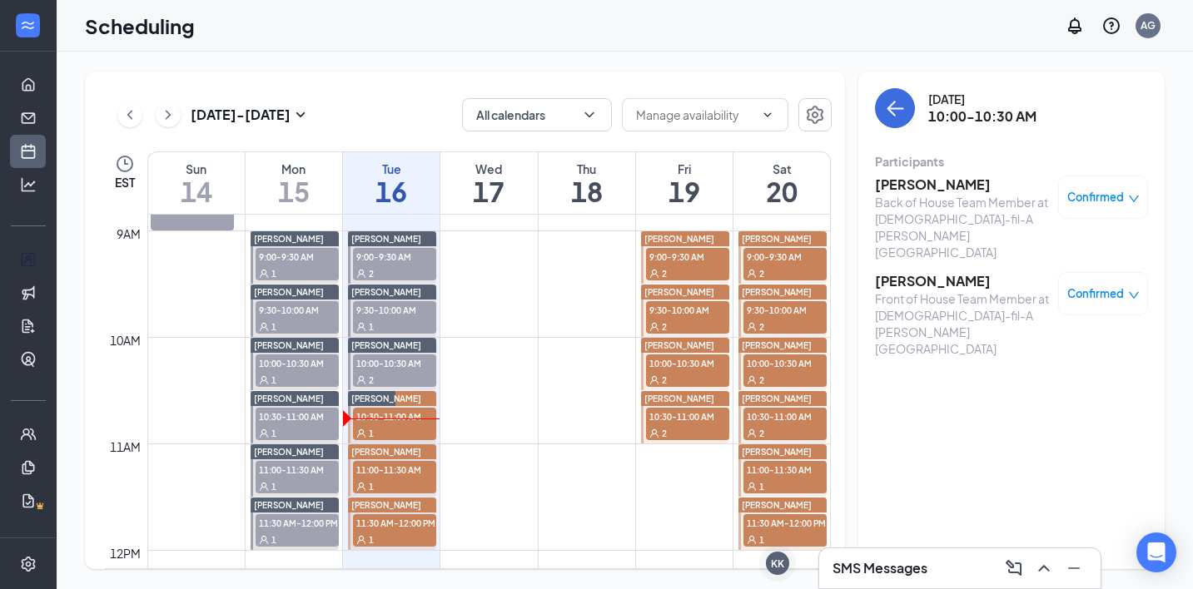
scroll to position [942, 0]
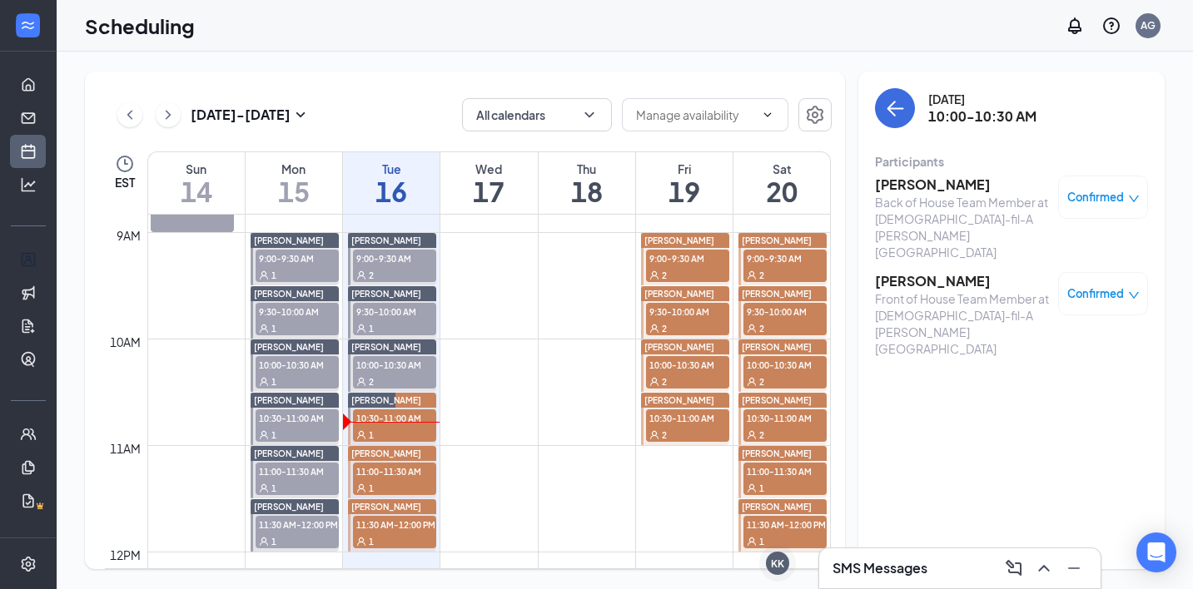
click at [830, 556] on div "SMS Messages" at bounding box center [959, 569] width 281 height 40
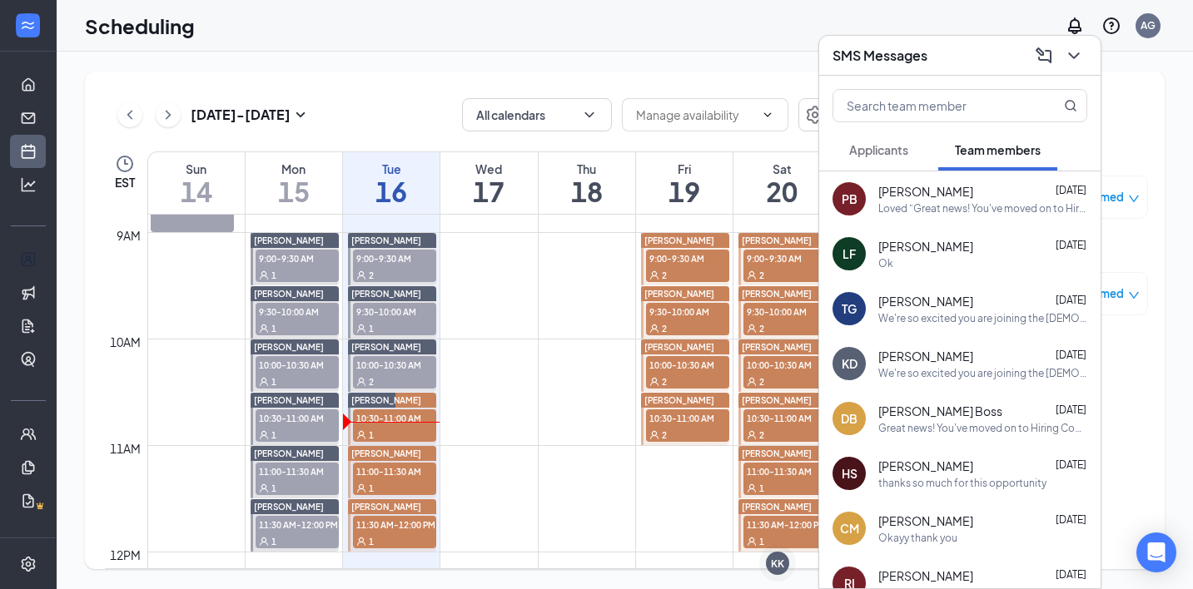
click at [934, 69] on div "SMS Messages" at bounding box center [959, 56] width 281 height 40
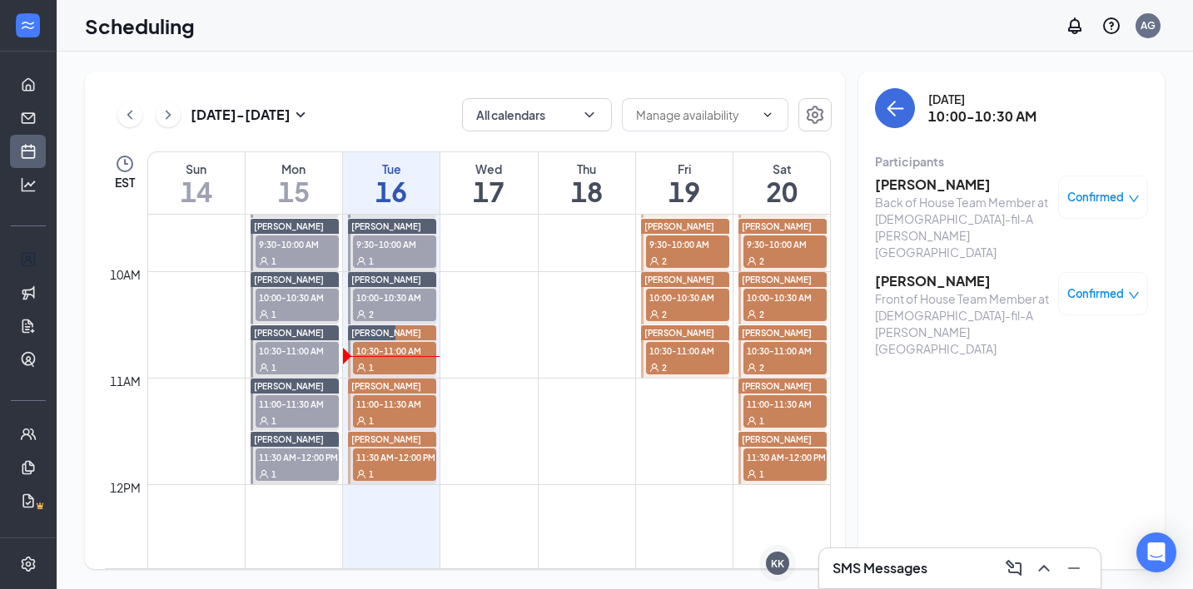
scroll to position [1011, 0]
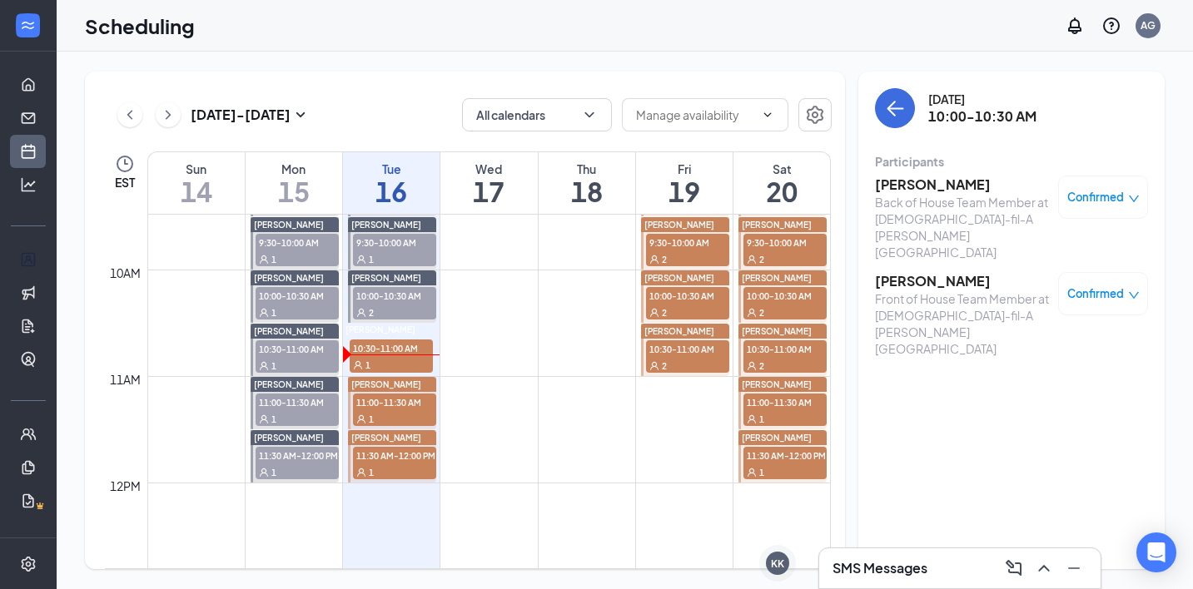
click at [375, 356] on div "1" at bounding box center [391, 364] width 83 height 17
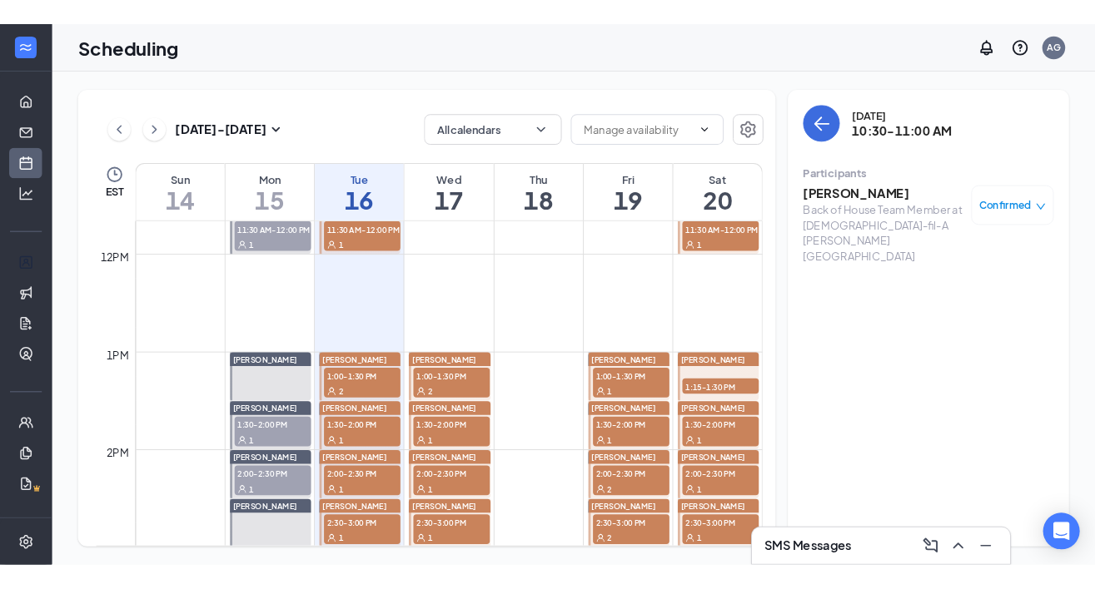
scroll to position [940, 0]
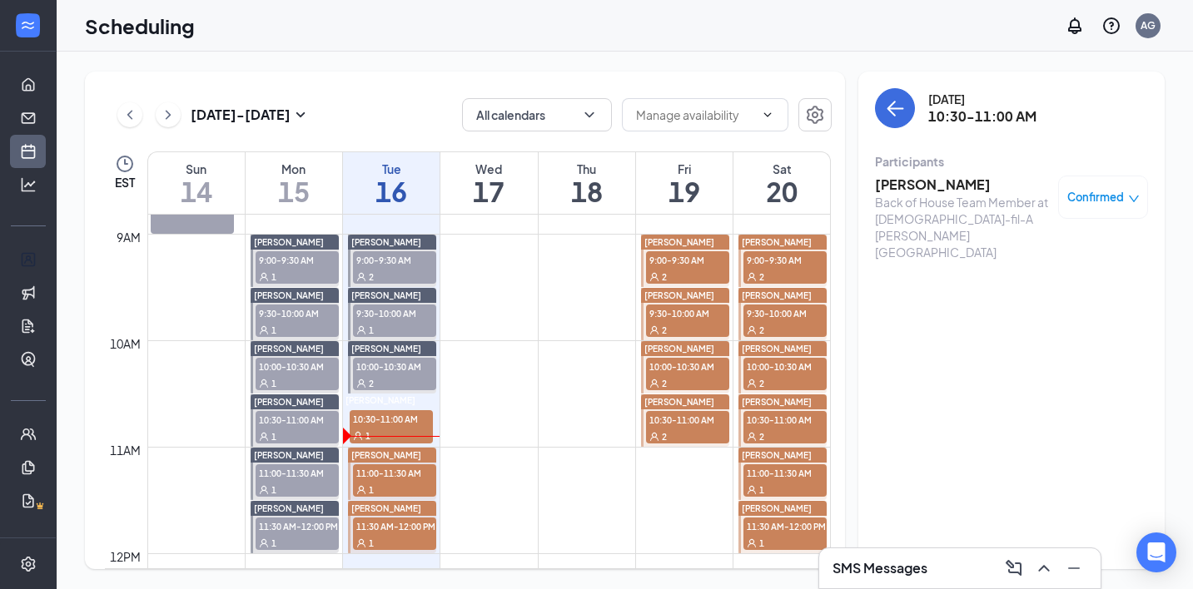
click at [392, 425] on span "10:30-11:00 AM" at bounding box center [391, 418] width 83 height 17
click at [390, 476] on span "11:00-11:30 AM" at bounding box center [394, 473] width 83 height 17
click at [923, 184] on h3 "Ta’Niah Beverly" at bounding box center [962, 185] width 175 height 18
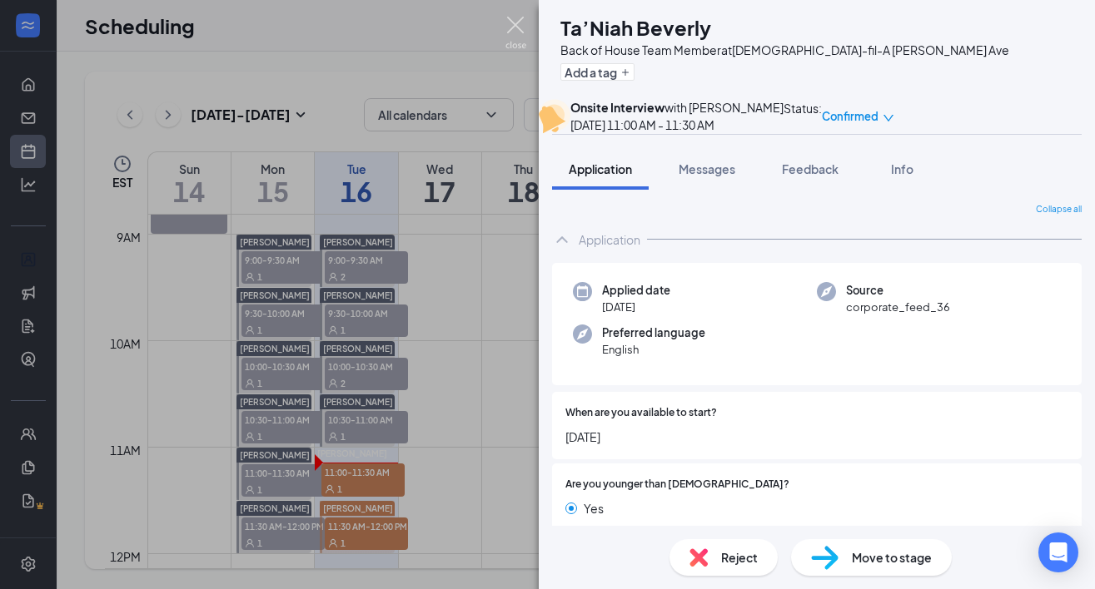
click at [515, 37] on img at bounding box center [515, 33] width 21 height 32
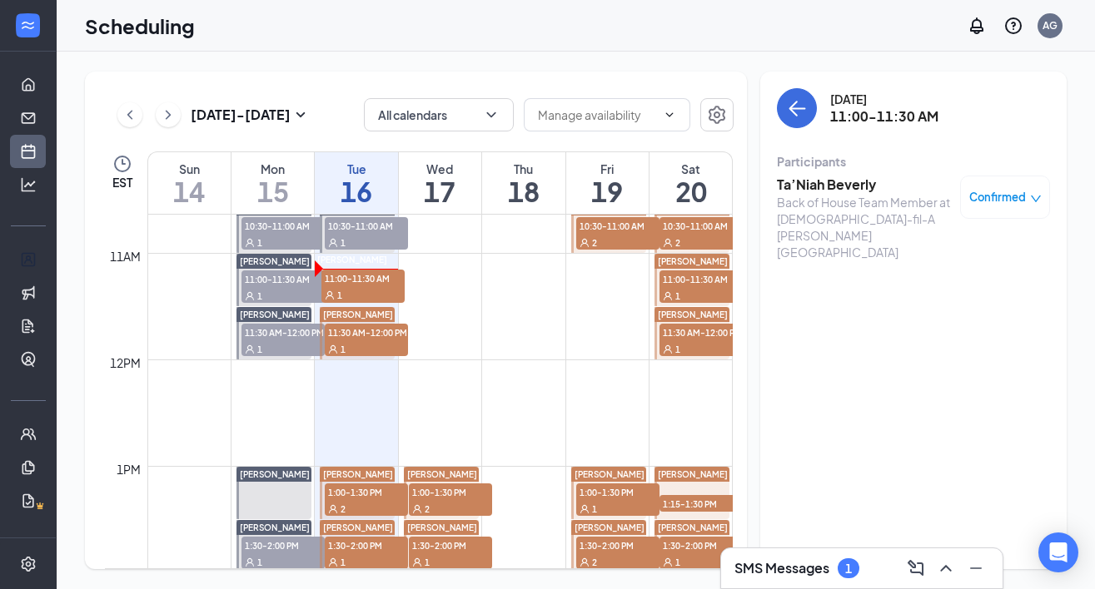
scroll to position [1139, 0]
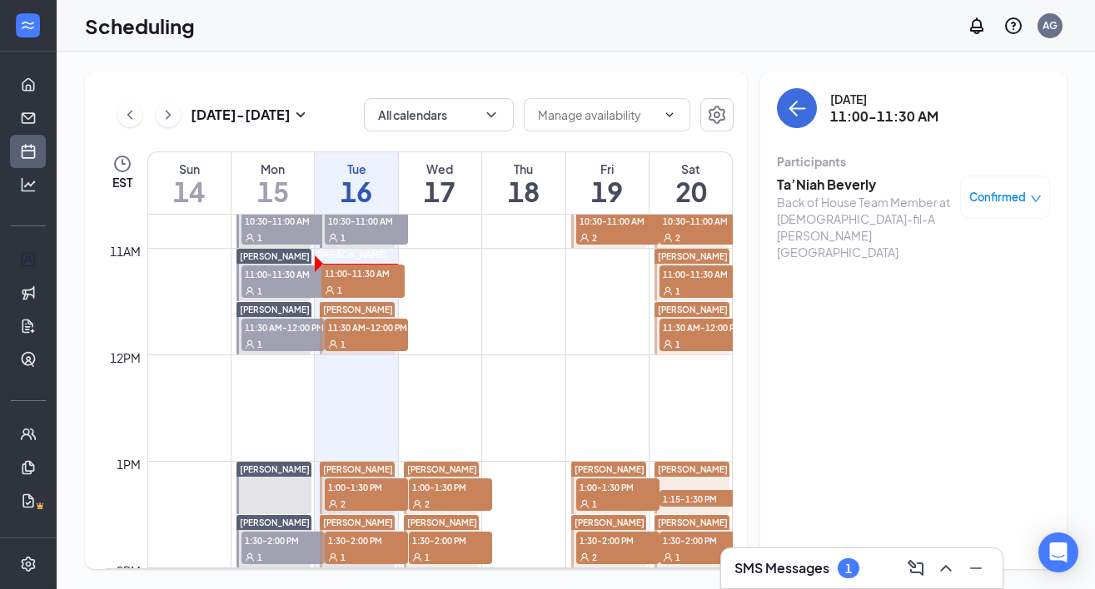
click at [360, 336] on div "1" at bounding box center [366, 343] width 83 height 17
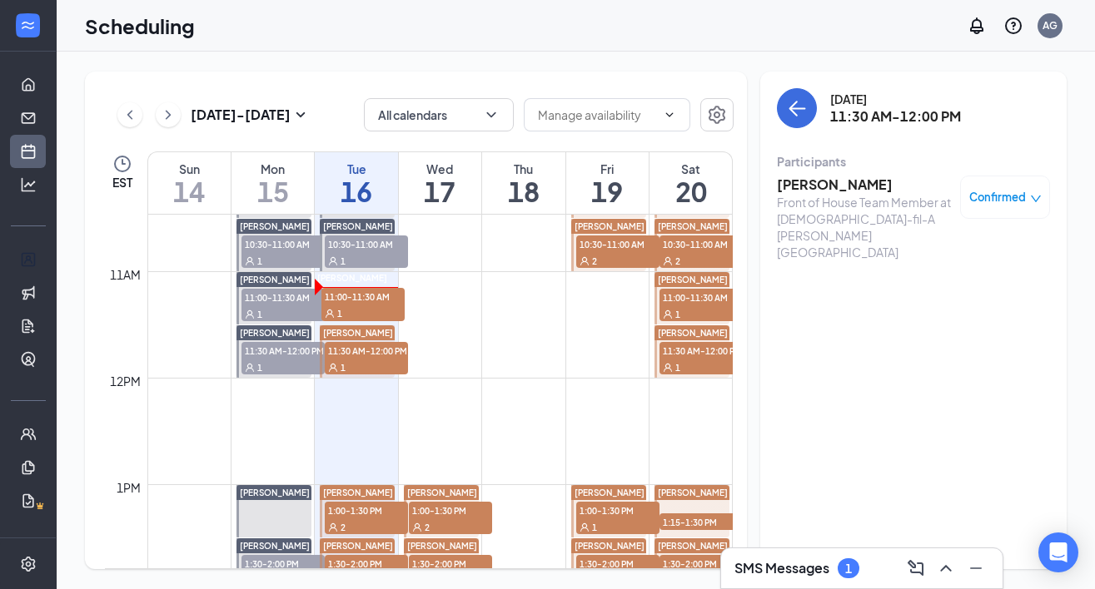
scroll to position [1113, 0]
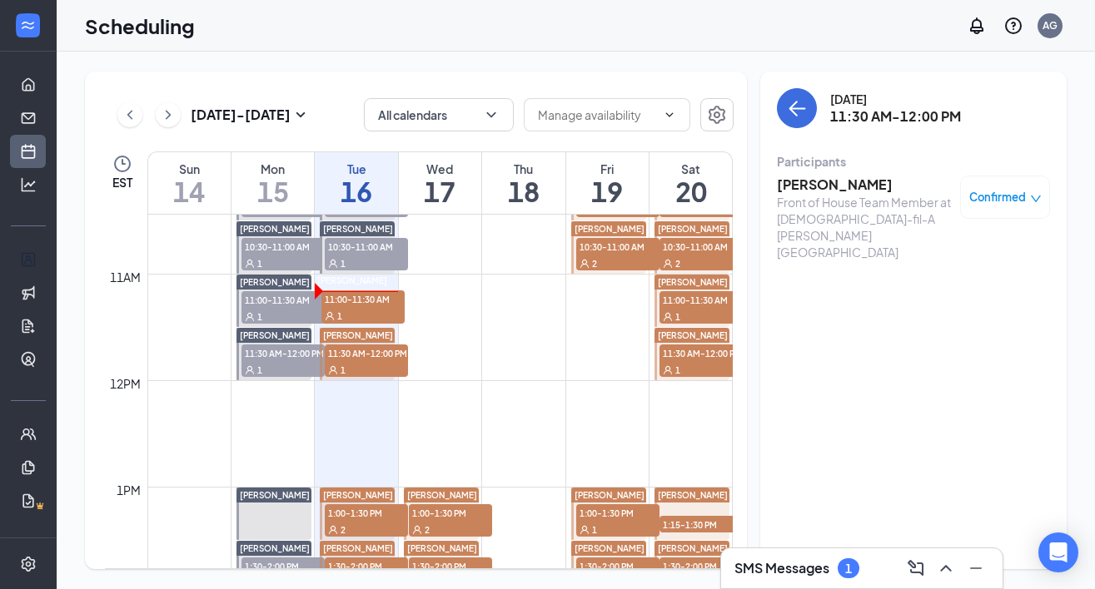
click at [823, 557] on div "SMS Messages 1" at bounding box center [861, 568] width 255 height 27
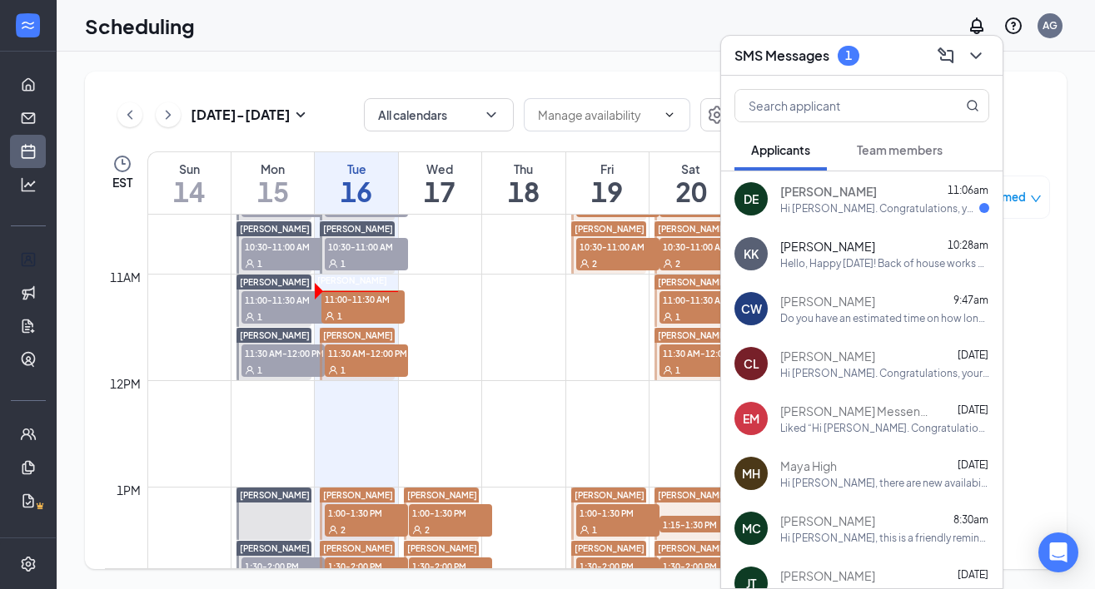
click at [844, 204] on div "Hi Dazmon Ellington. Congratulations, your onsite interview with Chick-fil-A fo…" at bounding box center [879, 208] width 199 height 14
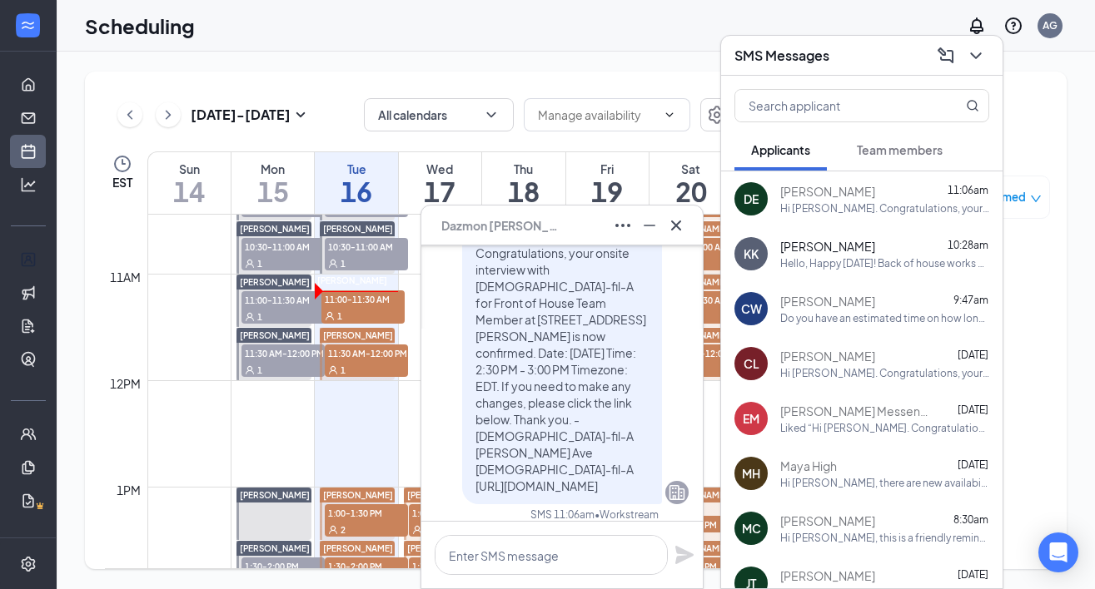
scroll to position [0, 0]
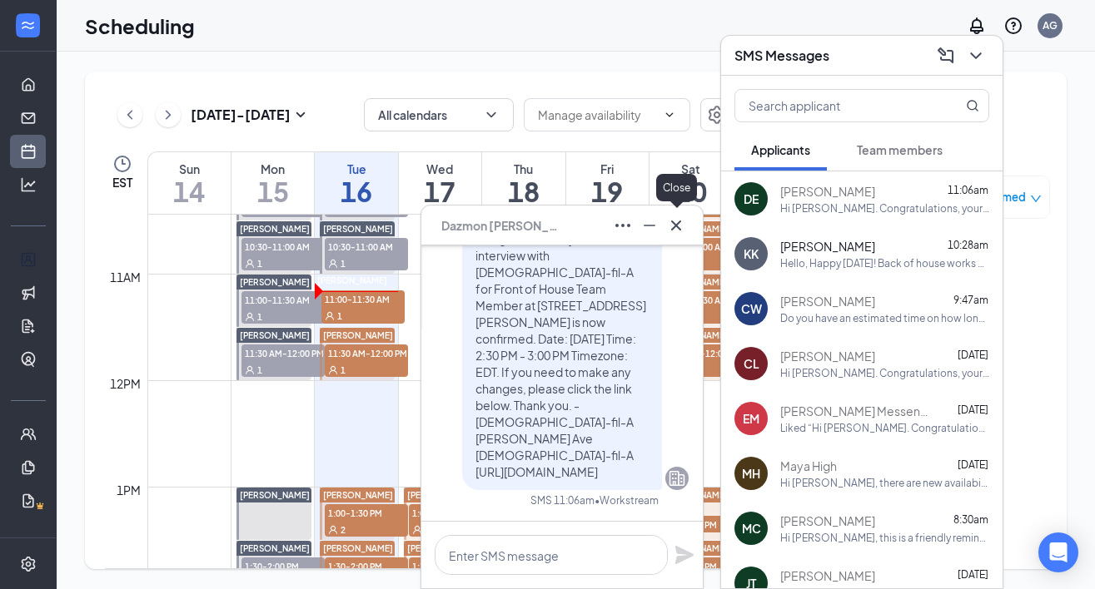
click at [679, 223] on icon "Cross" at bounding box center [676, 226] width 20 height 20
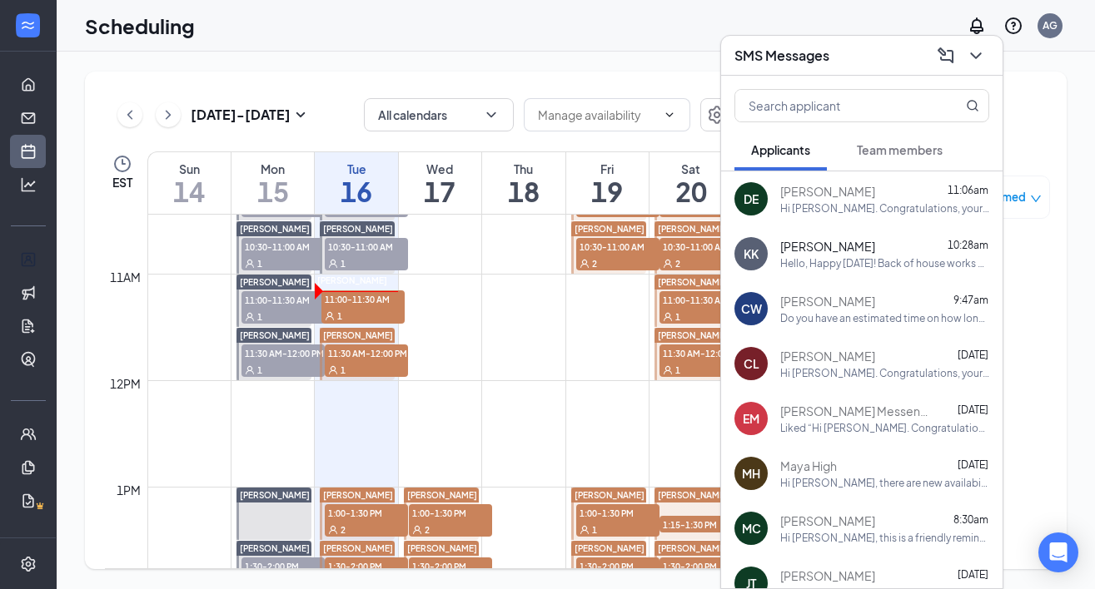
click at [882, 156] on span "Team members" at bounding box center [900, 149] width 86 height 15
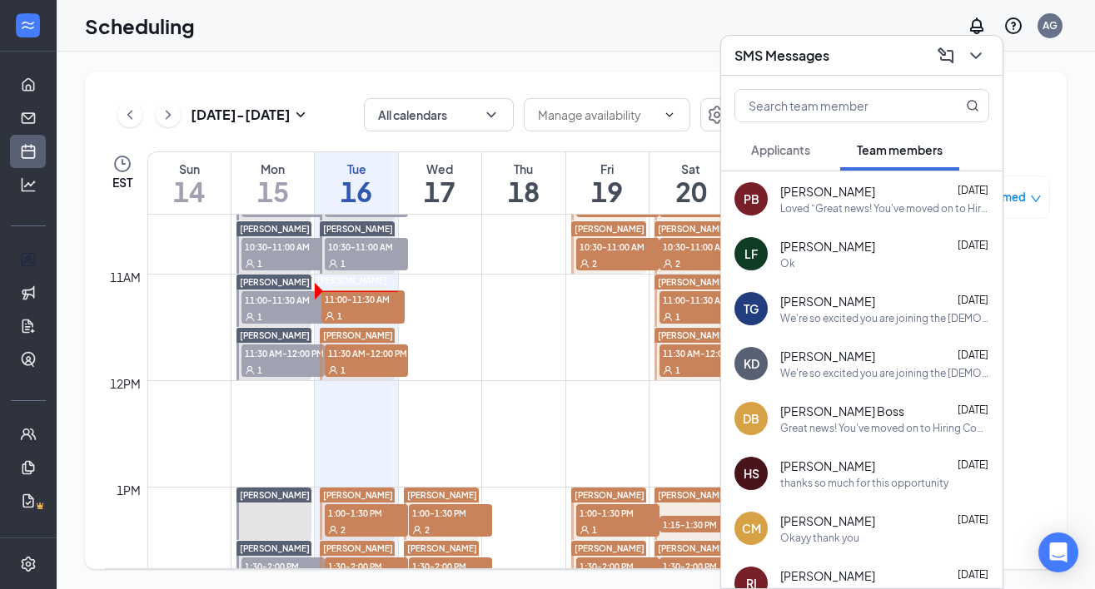
click at [807, 153] on span "Applicants" at bounding box center [780, 149] width 59 height 15
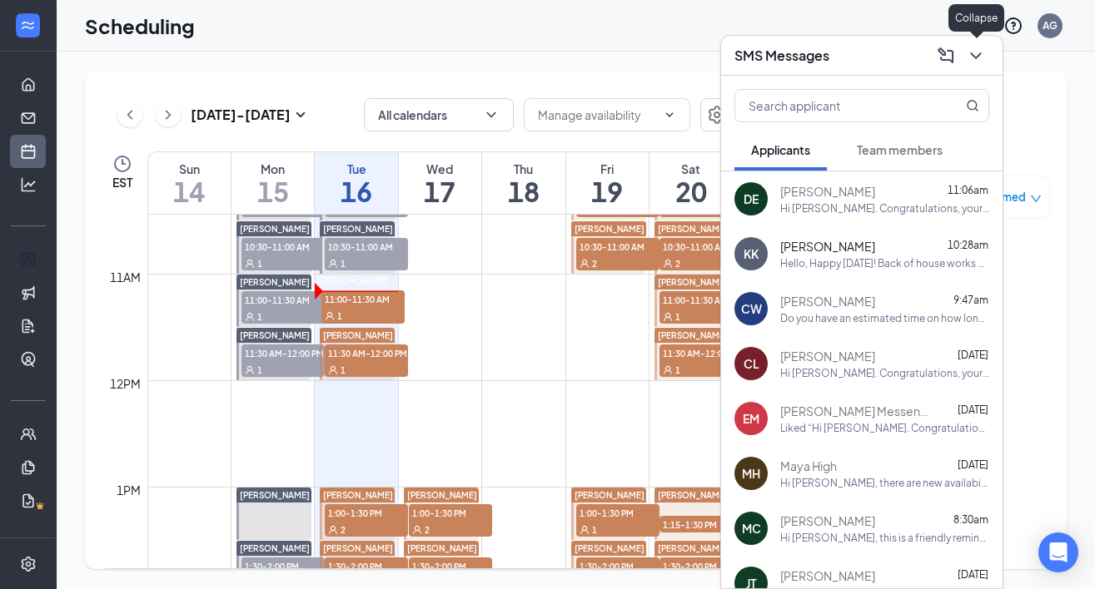
click at [976, 55] on icon "ChevronDown" at bounding box center [976, 56] width 20 height 20
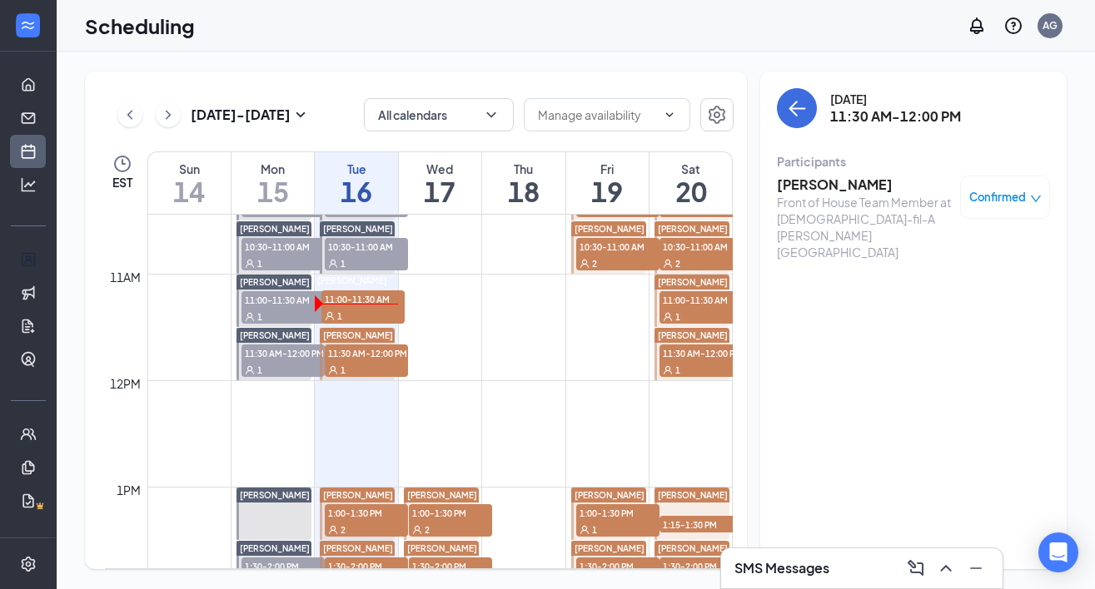
click at [869, 191] on h3 "Marchaell Dixson" at bounding box center [864, 185] width 175 height 18
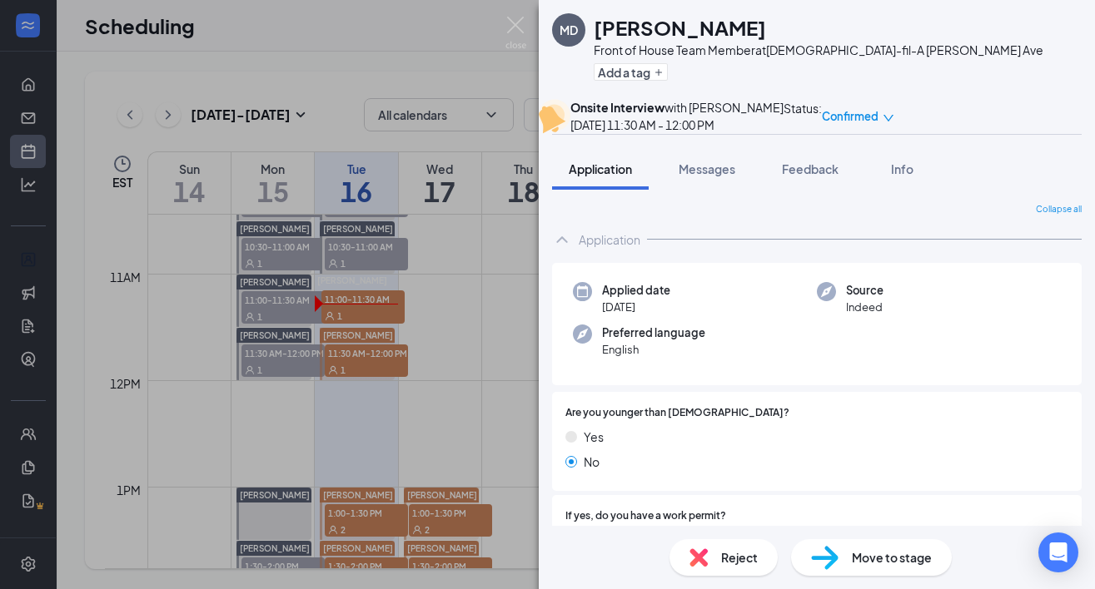
click at [878, 120] on span "Confirmed" at bounding box center [850, 116] width 57 height 17
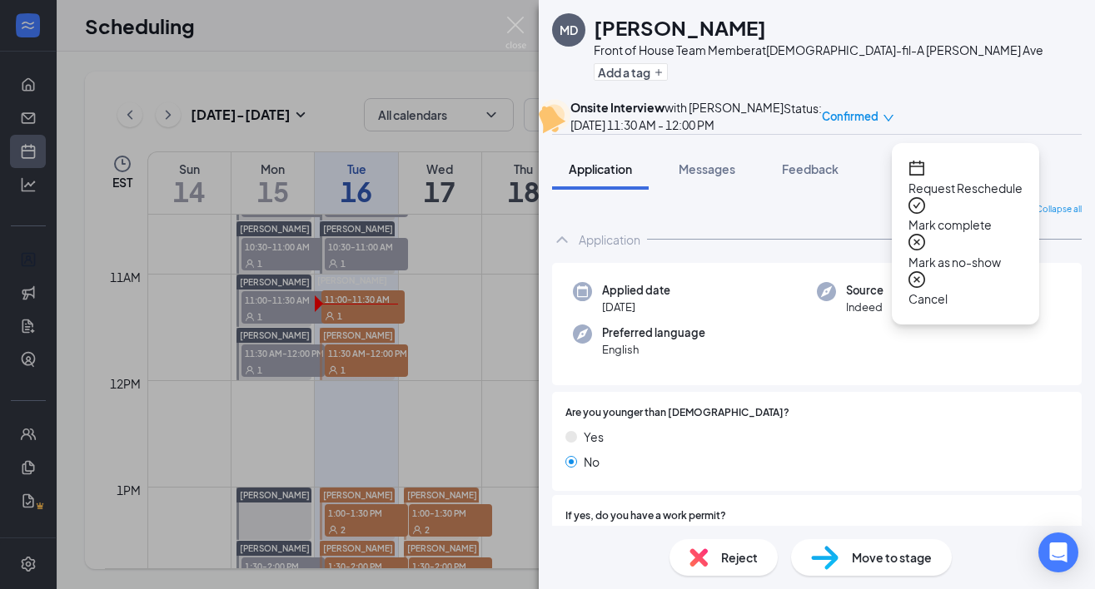
click at [894, 124] on icon "down" at bounding box center [888, 118] width 12 height 12
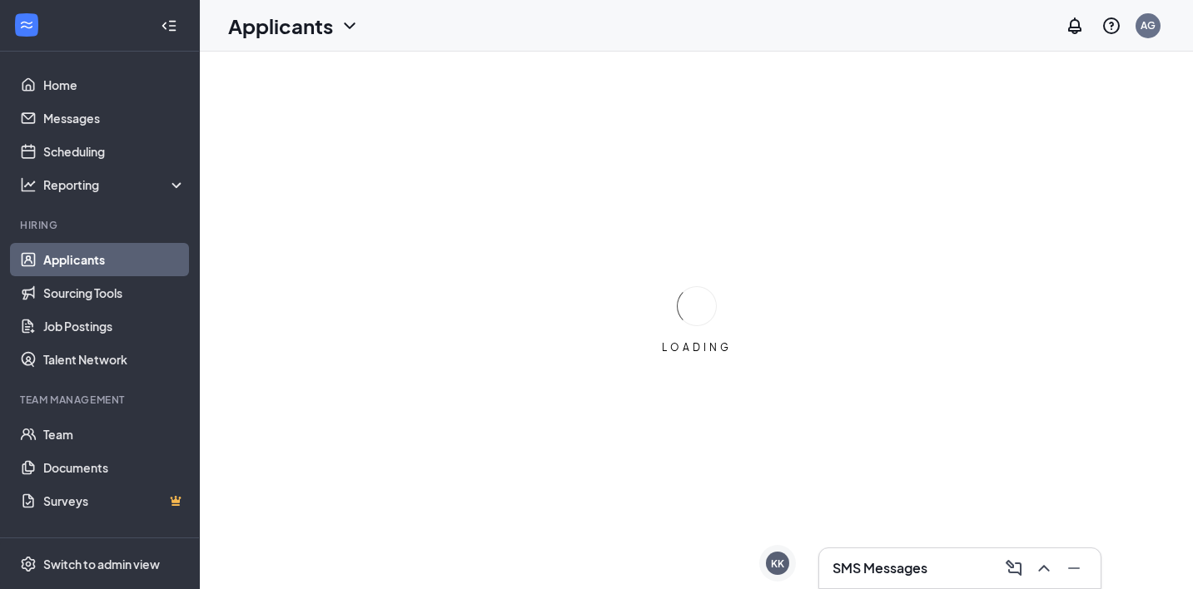
click at [849, 573] on h3 "SMS Messages" at bounding box center [879, 568] width 95 height 18
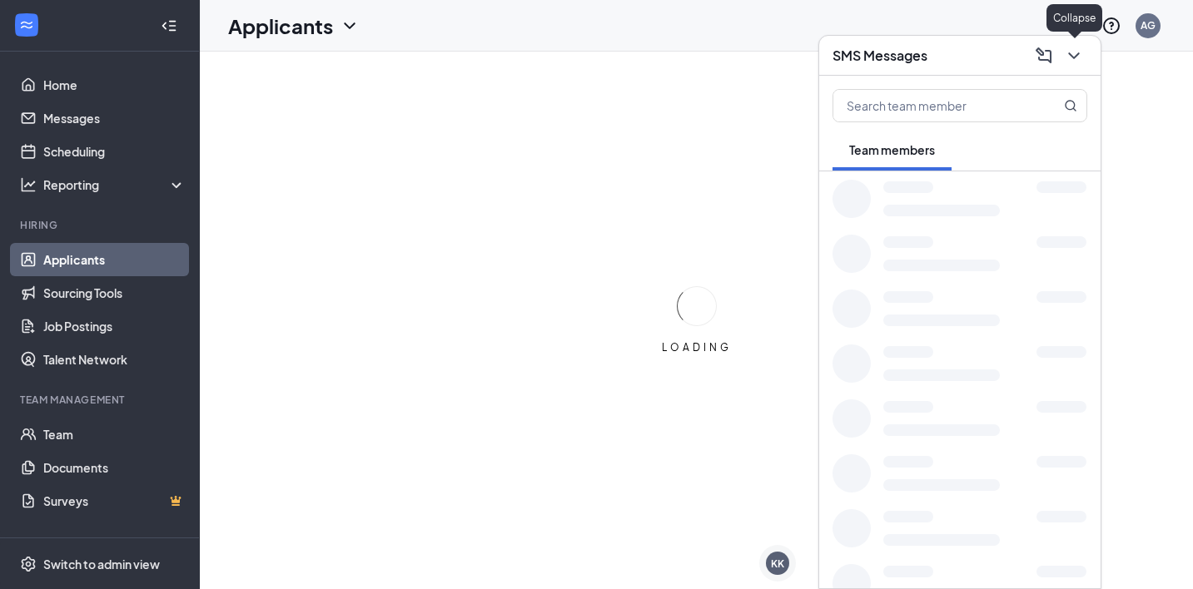
click at [1080, 61] on icon "ChevronDown" at bounding box center [1074, 56] width 20 height 20
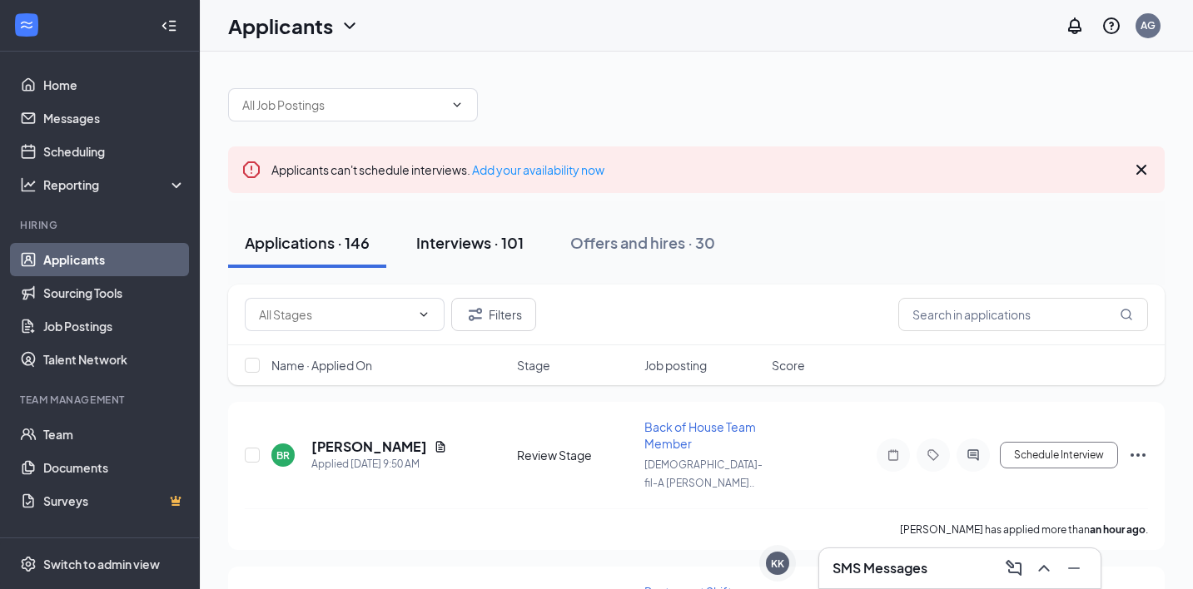
click at [477, 246] on div "Interviews · 101" at bounding box center [469, 242] width 107 height 21
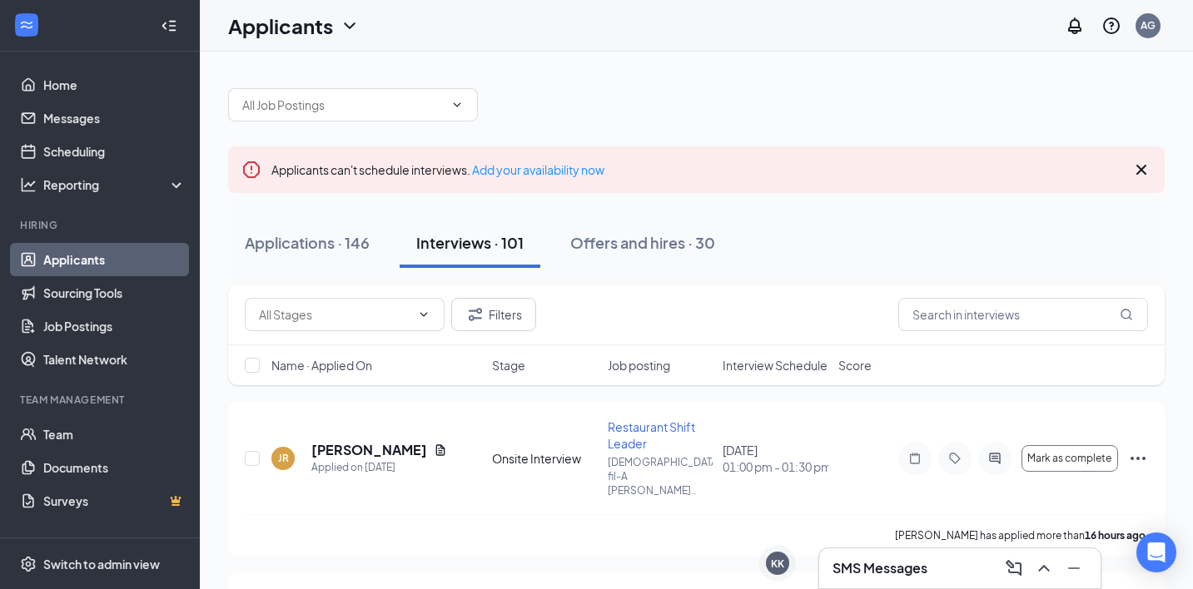
scroll to position [1, 0]
click at [626, 247] on div "Offers and hires · 30" at bounding box center [642, 241] width 145 height 21
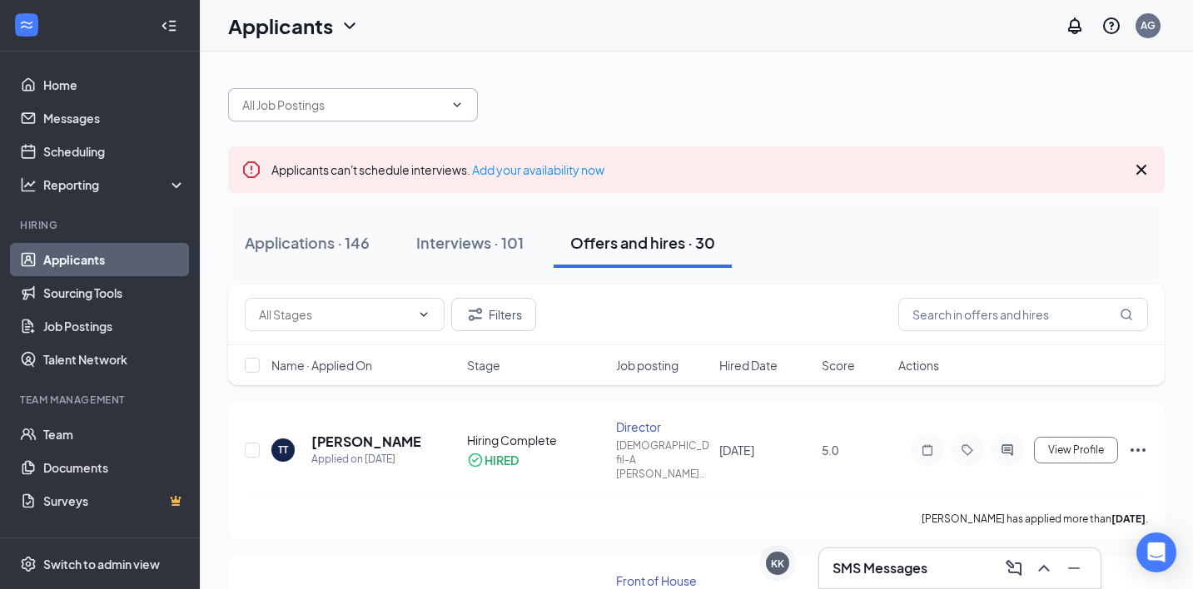
click at [452, 99] on icon "ChevronDown" at bounding box center [456, 104] width 13 height 13
click at [460, 104] on icon "ChevronDown" at bounding box center [456, 104] width 13 height 13
click at [391, 102] on input "shift" at bounding box center [342, 105] width 201 height 18
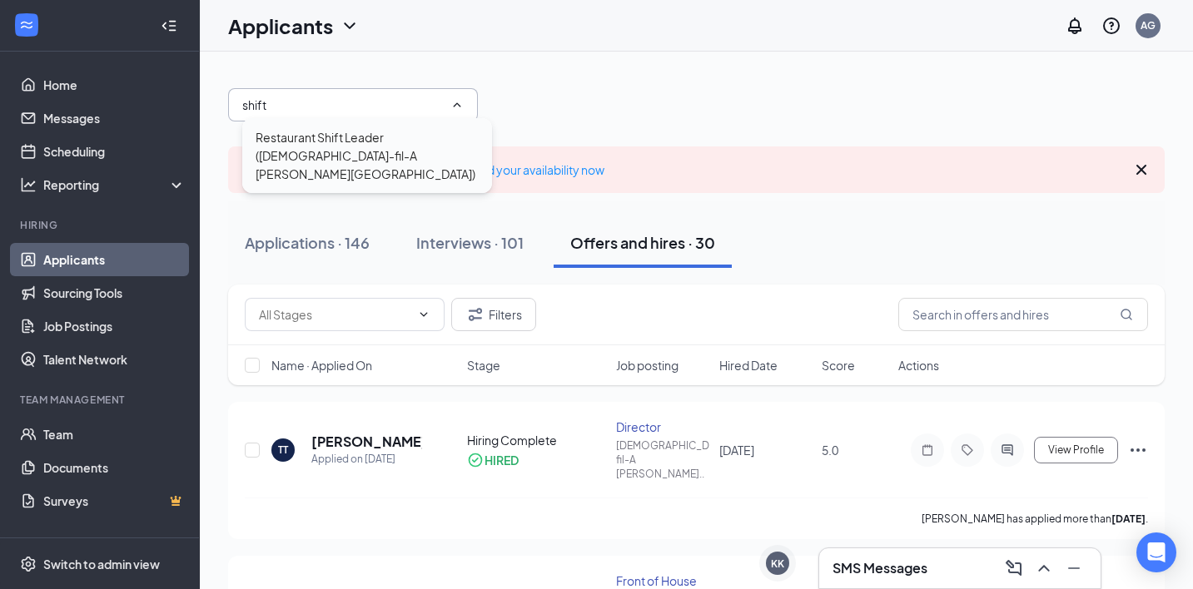
click at [394, 151] on div "Restaurant Shift Leader ([DEMOGRAPHIC_DATA]-fil-A [PERSON_NAME][GEOGRAPHIC_DATA…" at bounding box center [367, 155] width 223 height 55
type input "Restaurant Shift Leader ([DEMOGRAPHIC_DATA]-fil-A [PERSON_NAME][GEOGRAPHIC_DATA…"
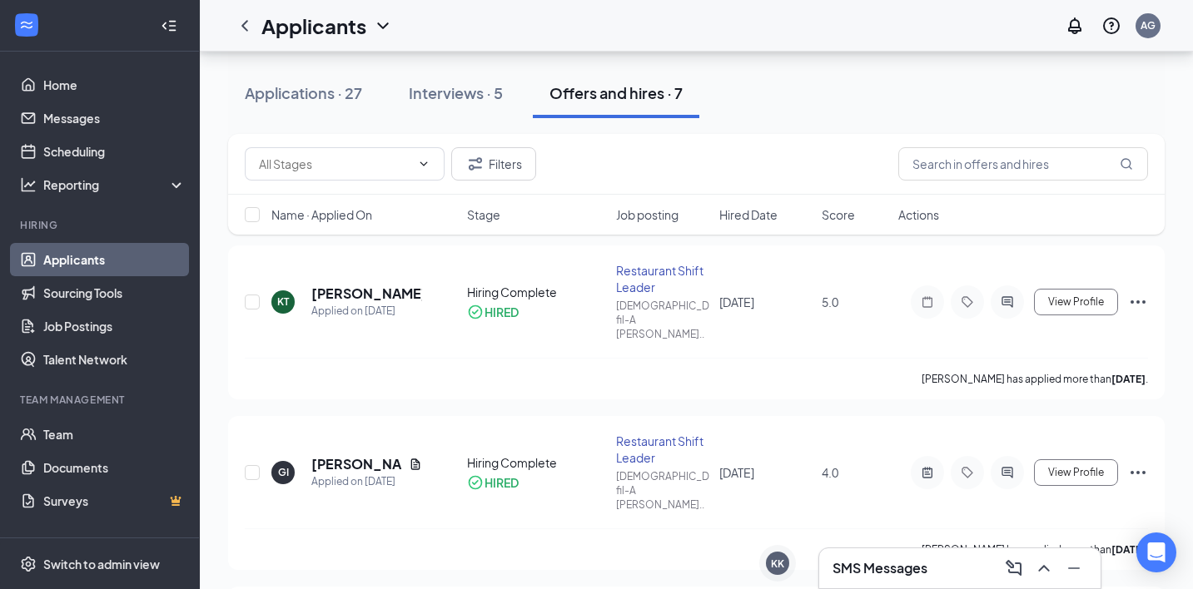
scroll to position [191, 0]
click at [751, 210] on span "Hired Date" at bounding box center [748, 214] width 58 height 17
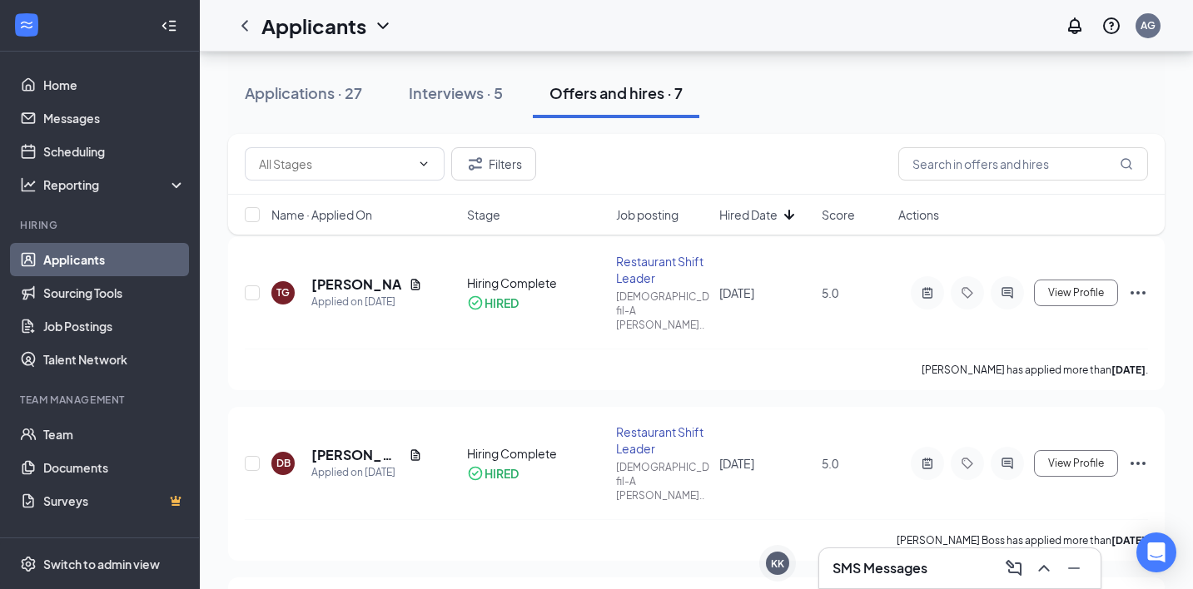
scroll to position [200, 0]
click at [361, 276] on h5 "[PERSON_NAME]" at bounding box center [356, 284] width 91 height 18
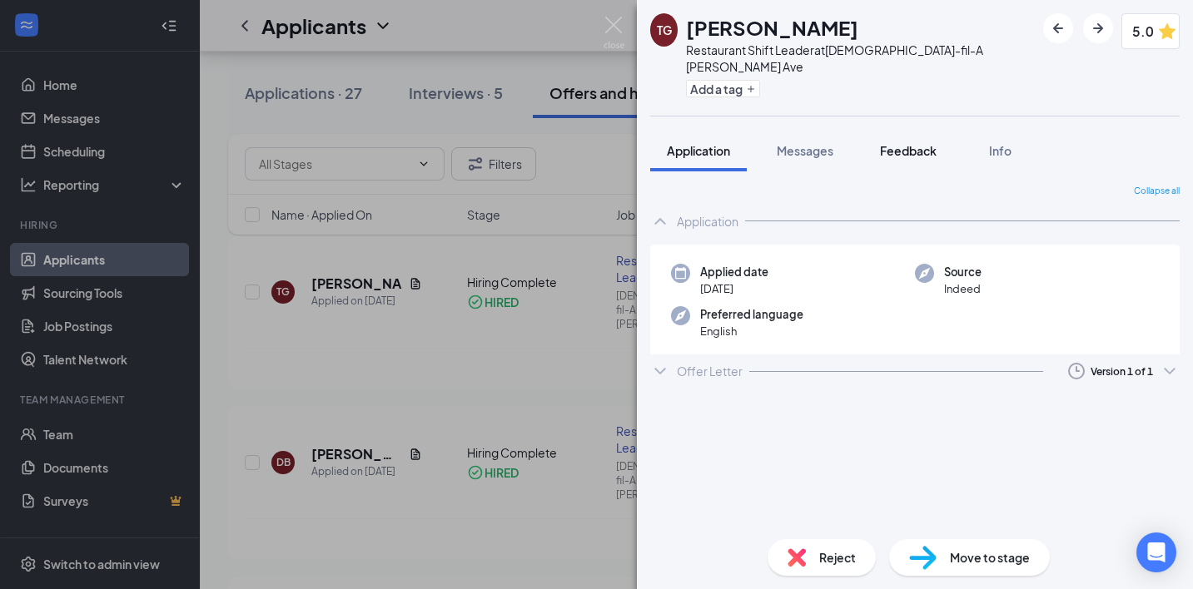
click at [903, 143] on span "Feedback" at bounding box center [908, 150] width 57 height 15
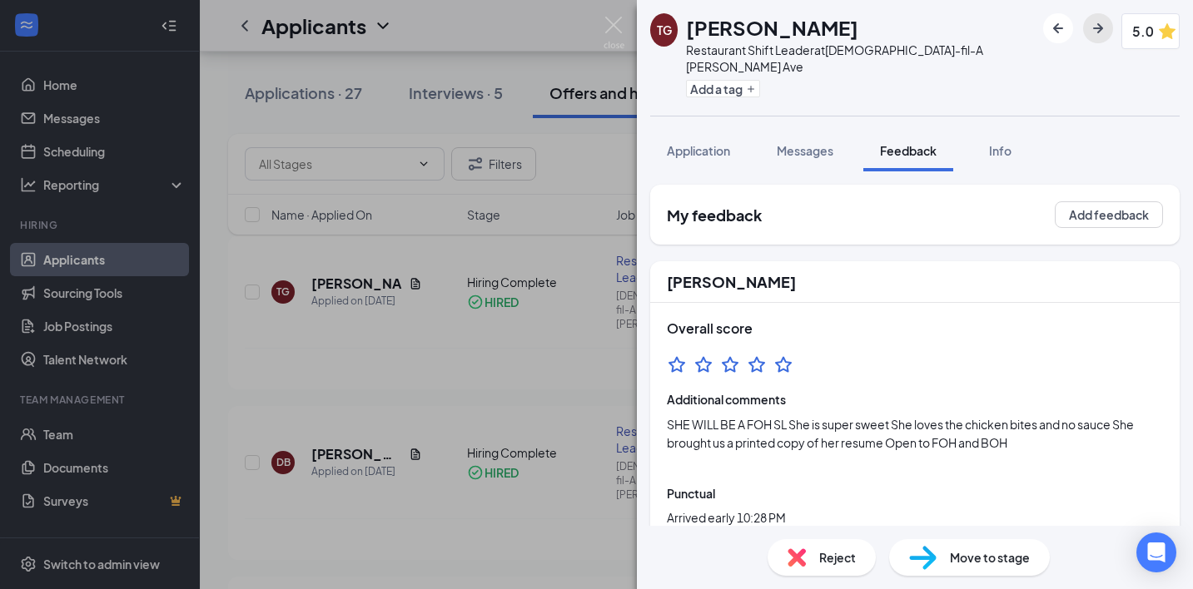
click at [1093, 32] on icon "ArrowRight" at bounding box center [1098, 28] width 10 height 10
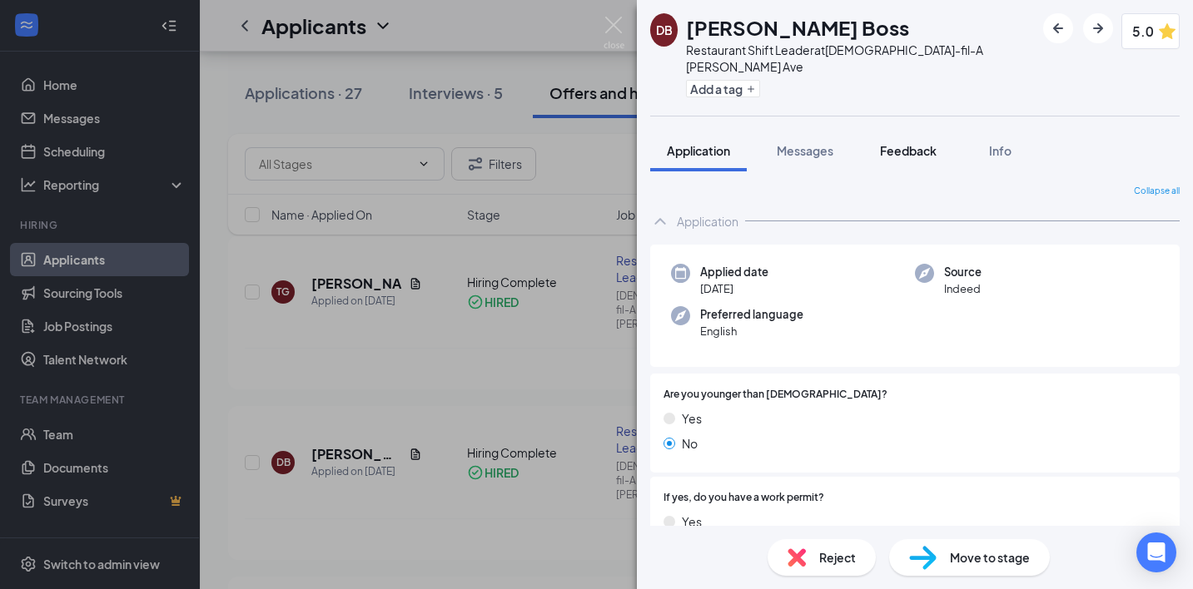
click at [903, 143] on span "Feedback" at bounding box center [908, 150] width 57 height 15
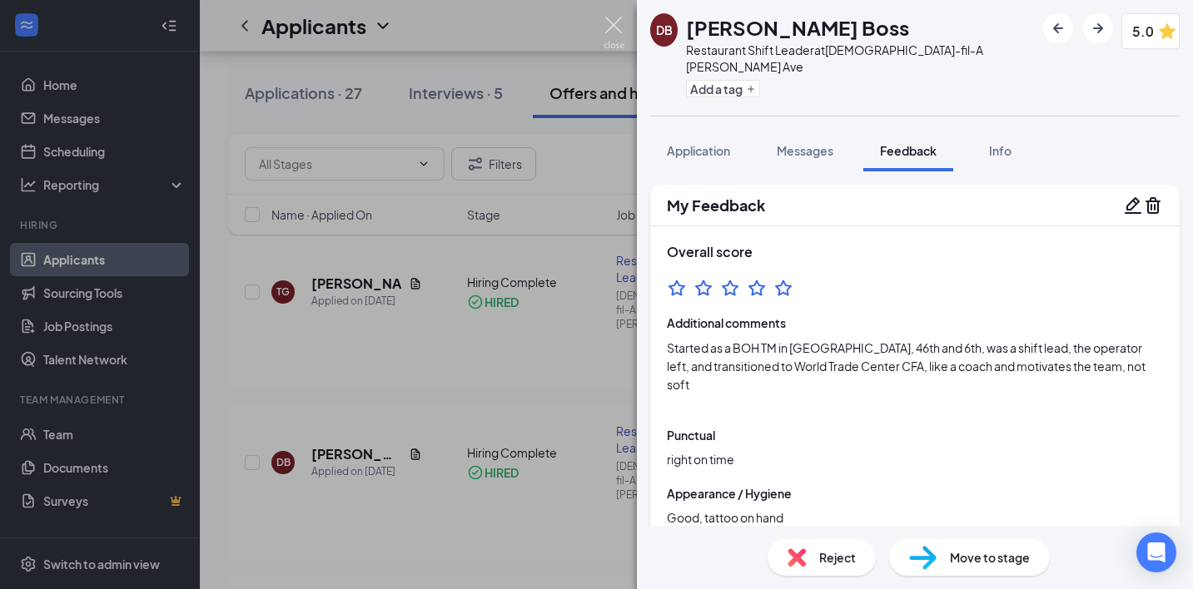
click at [618, 32] on img at bounding box center [614, 33] width 21 height 32
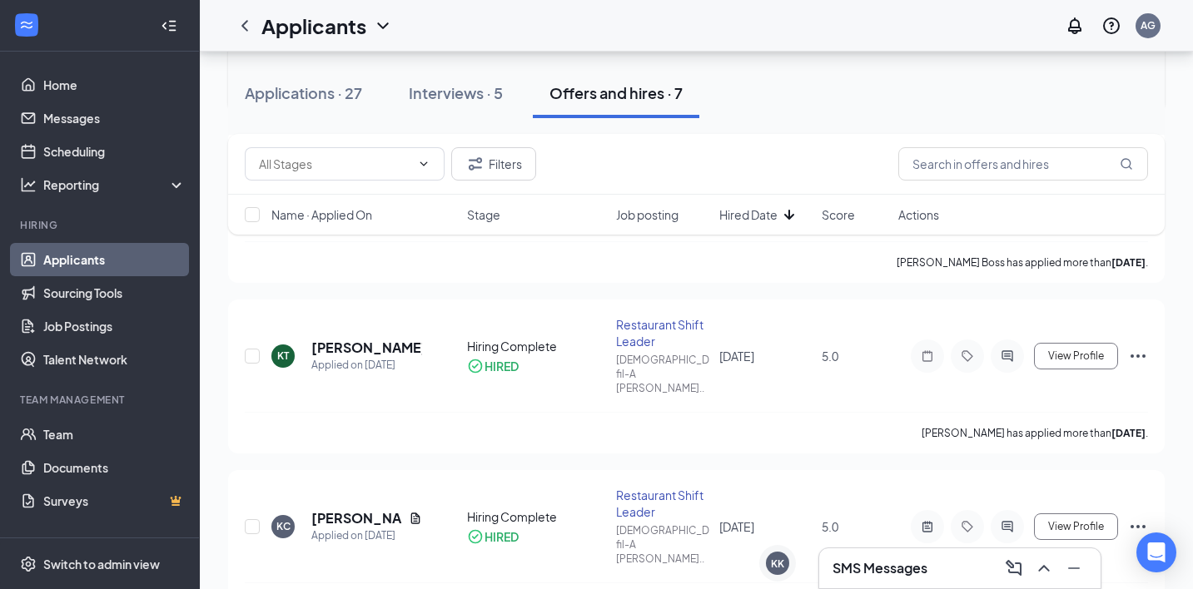
scroll to position [492, 0]
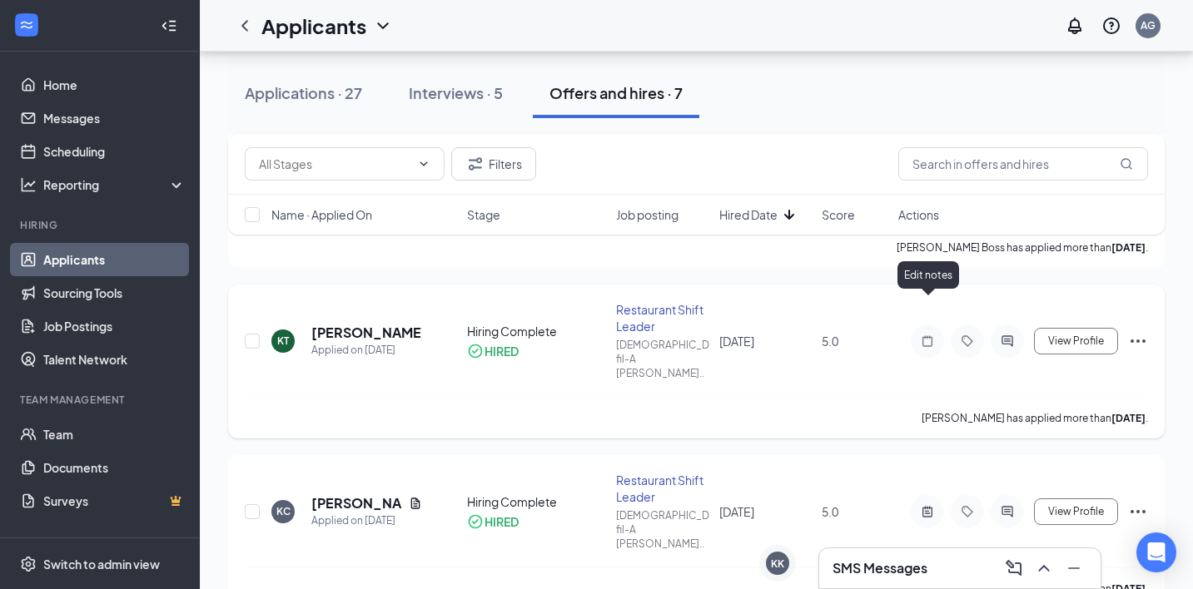
click at [930, 335] on icon "Note" at bounding box center [927, 341] width 20 height 13
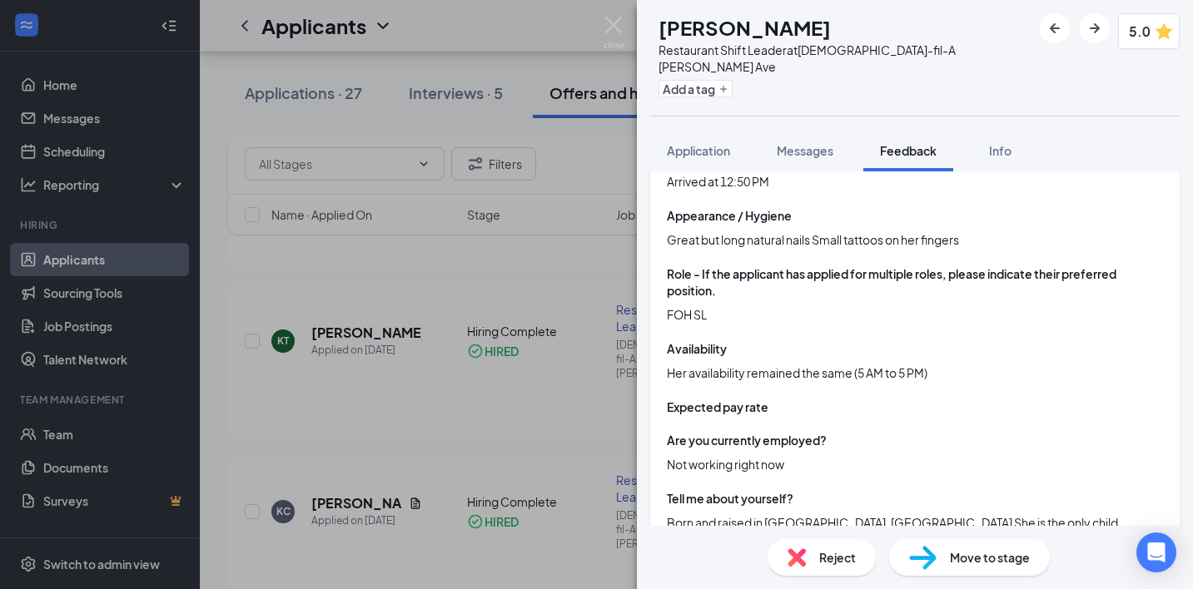
scroll to position [357, 0]
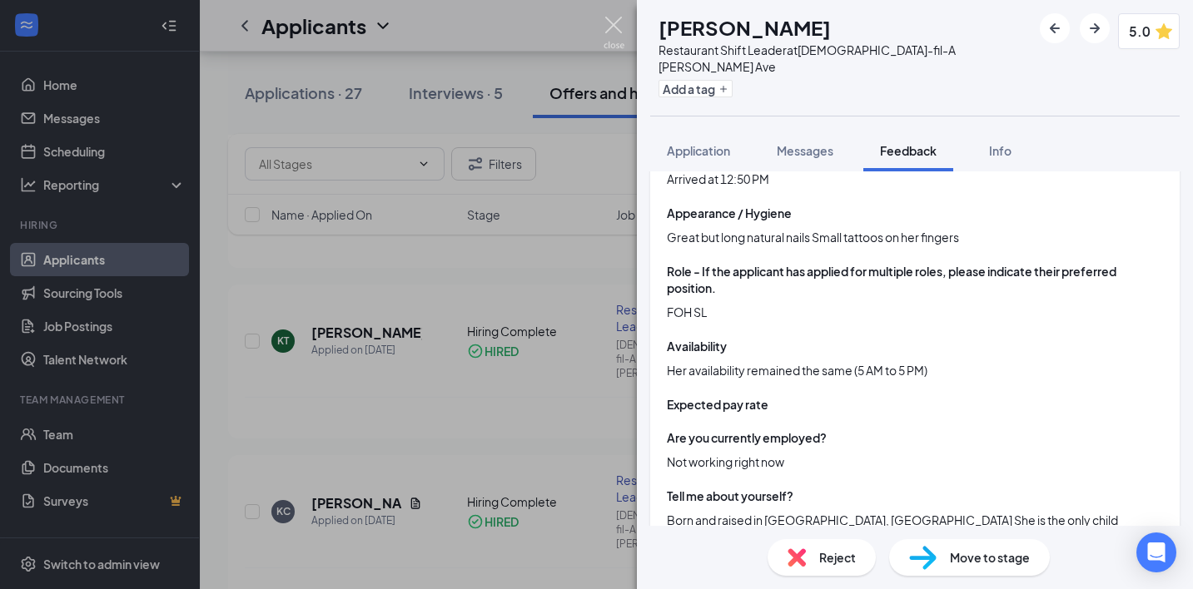
click at [612, 40] on img at bounding box center [614, 33] width 21 height 32
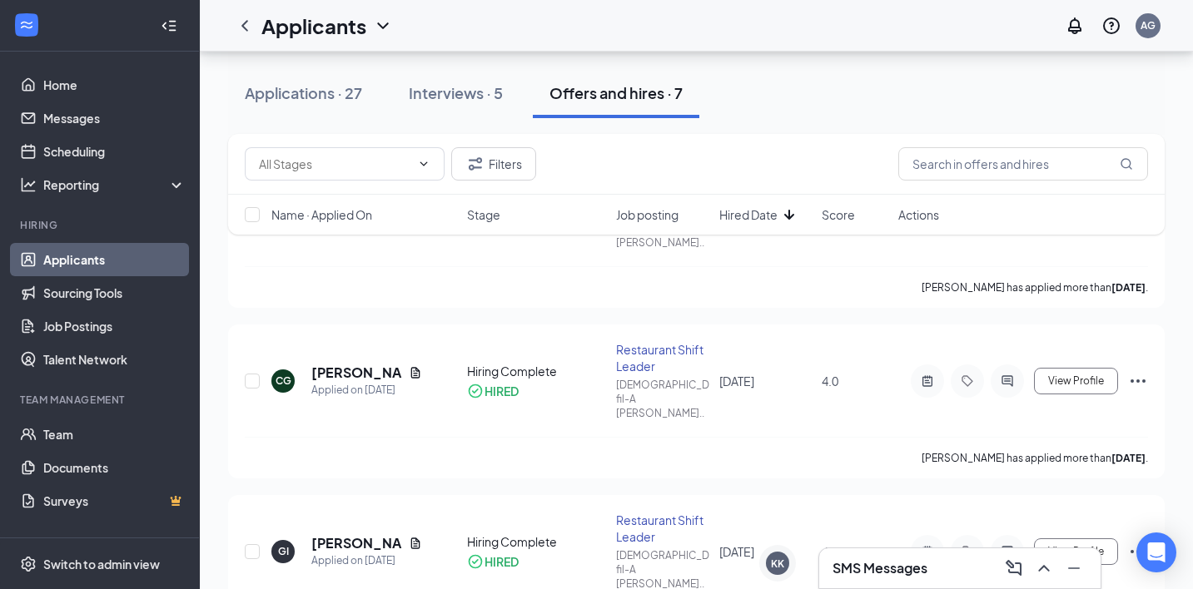
scroll to position [795, 0]
click at [927, 373] on icon "ActiveNote" at bounding box center [927, 379] width 20 height 13
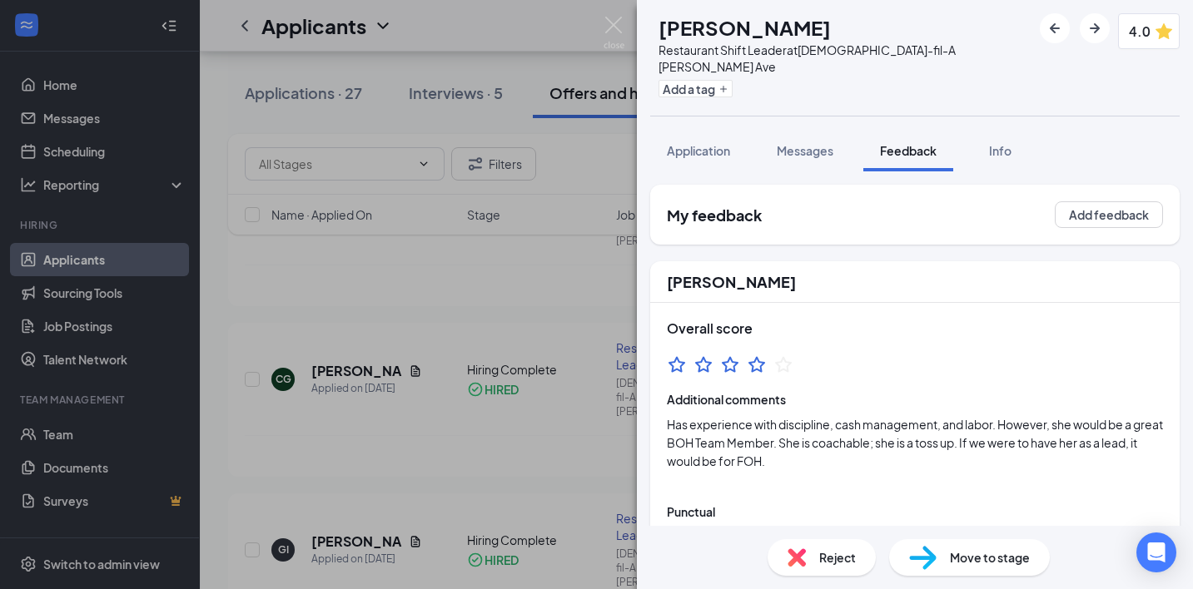
scroll to position [11, 0]
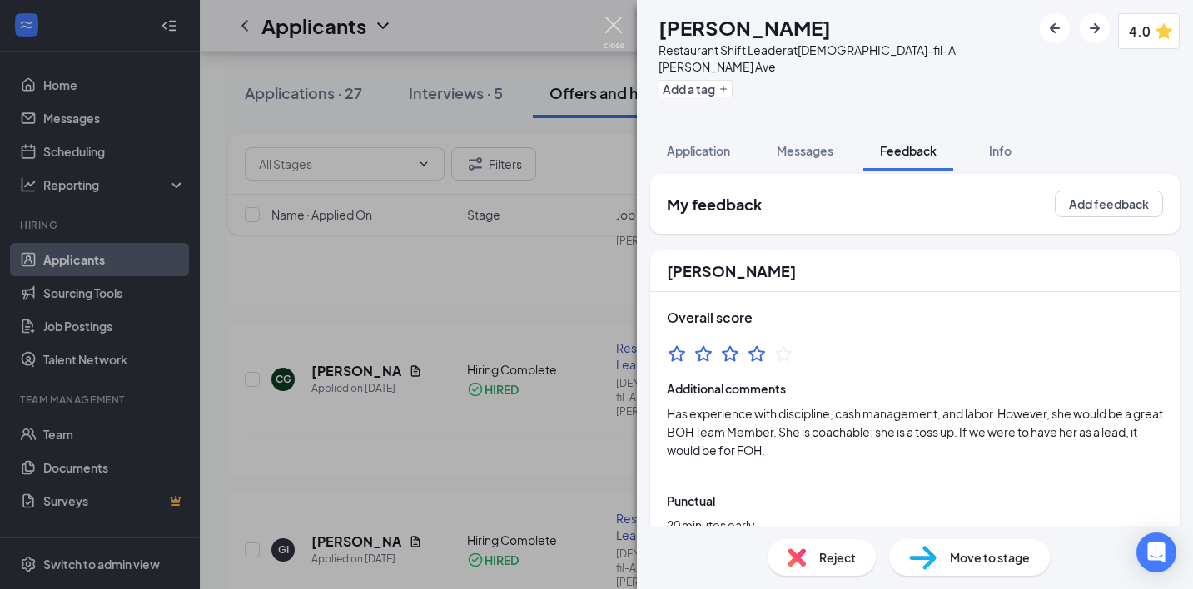
click at [609, 22] on img at bounding box center [614, 33] width 21 height 32
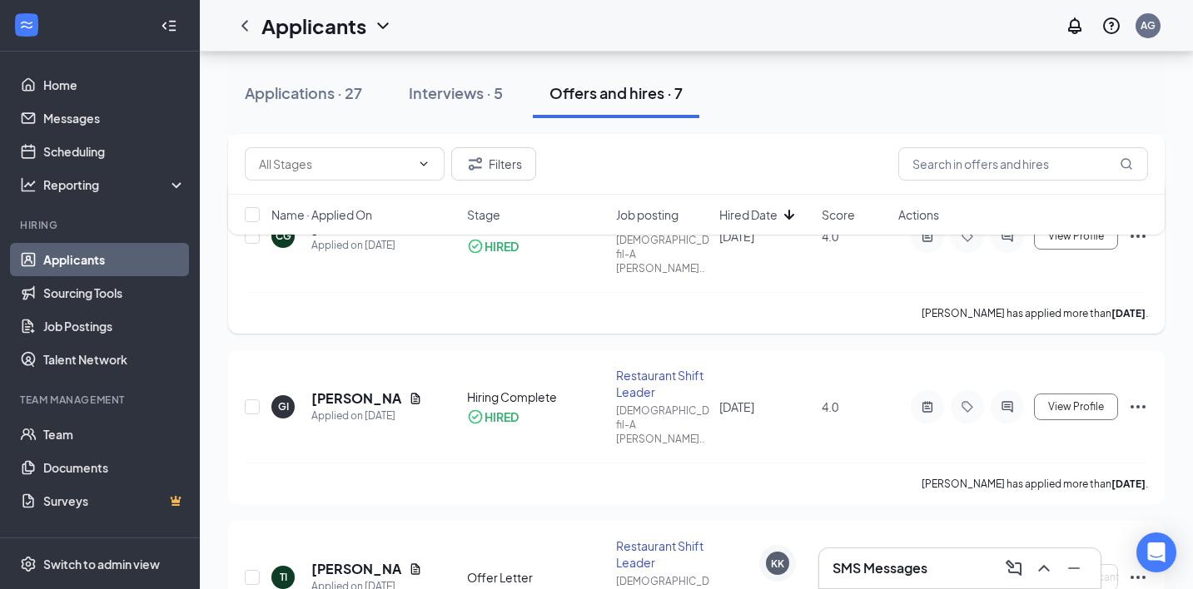
scroll to position [945, 0]
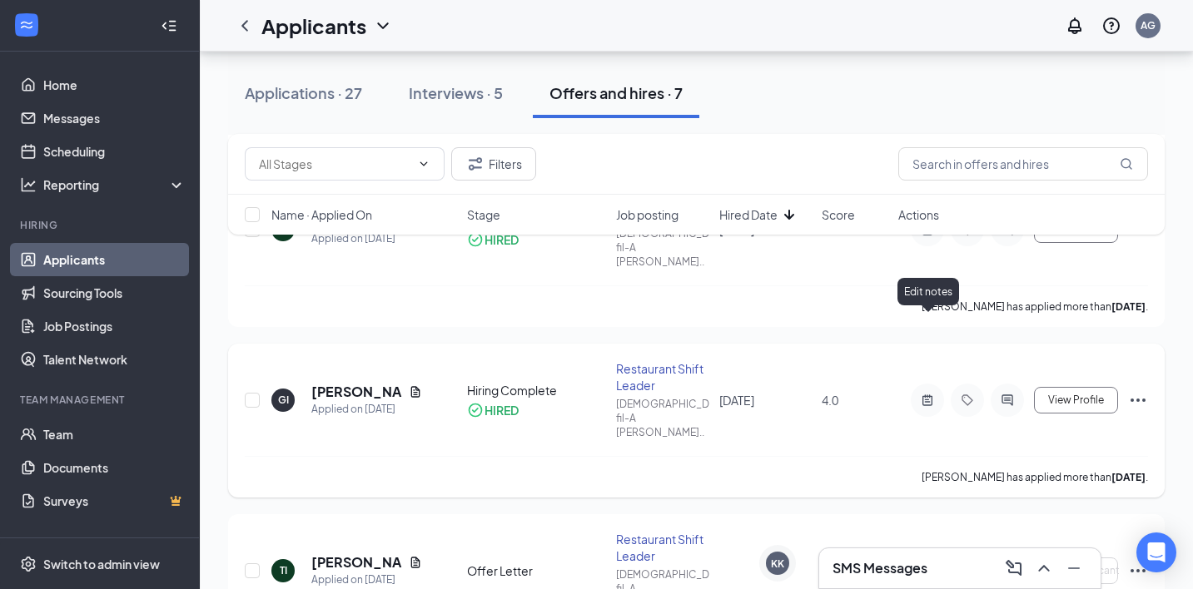
click at [922, 394] on icon "ActiveNote" at bounding box center [927, 400] width 20 height 13
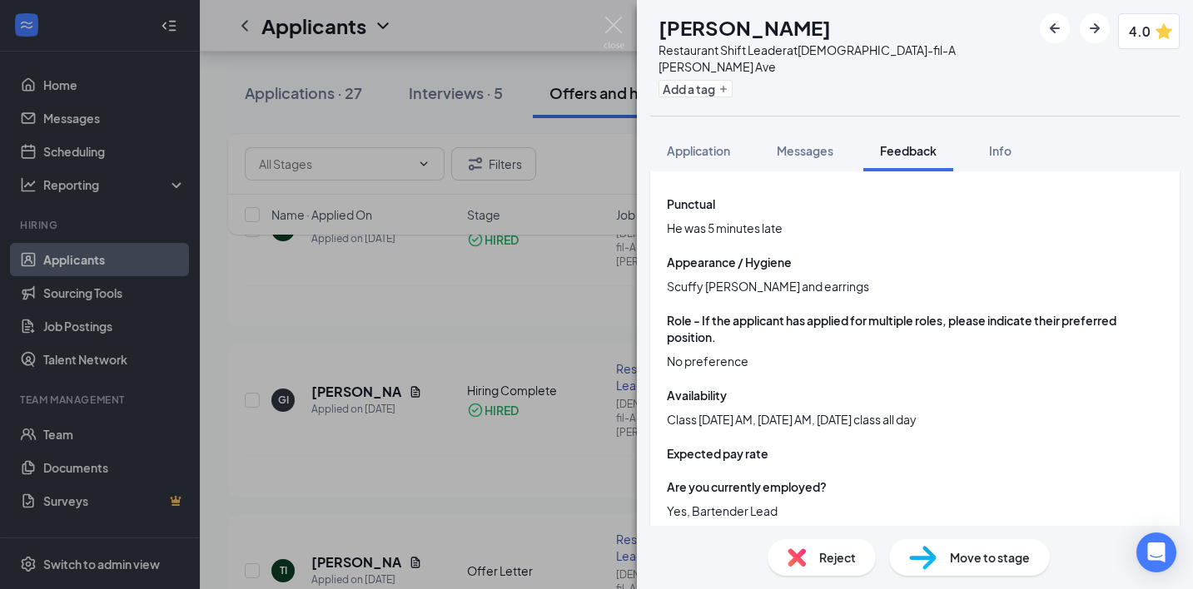
scroll to position [162, 0]
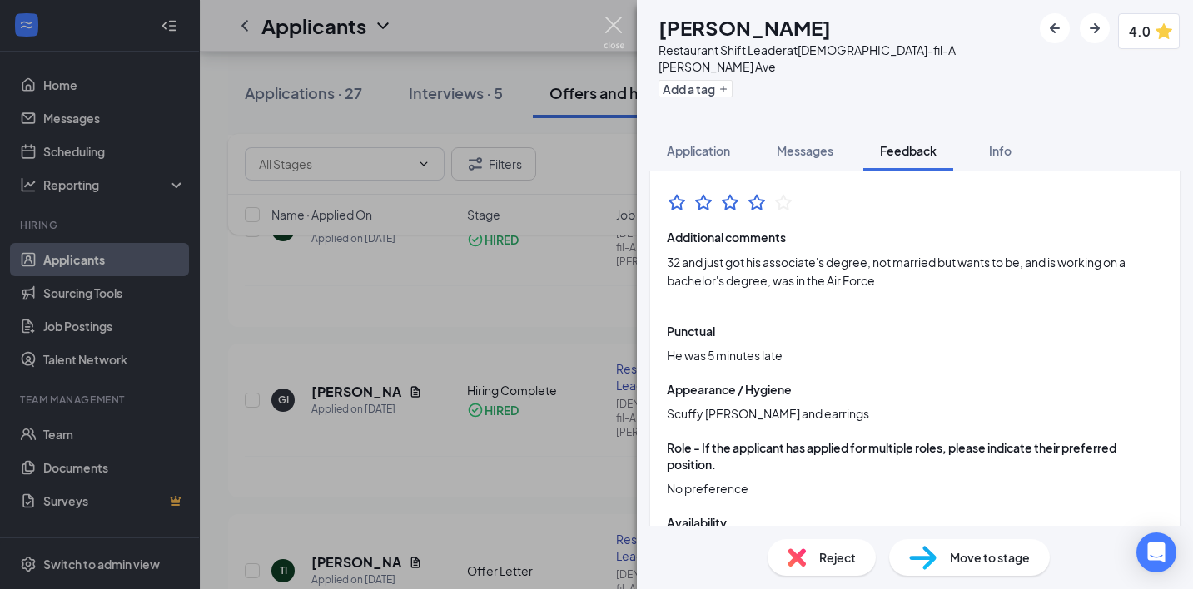
click at [614, 28] on img at bounding box center [614, 33] width 21 height 32
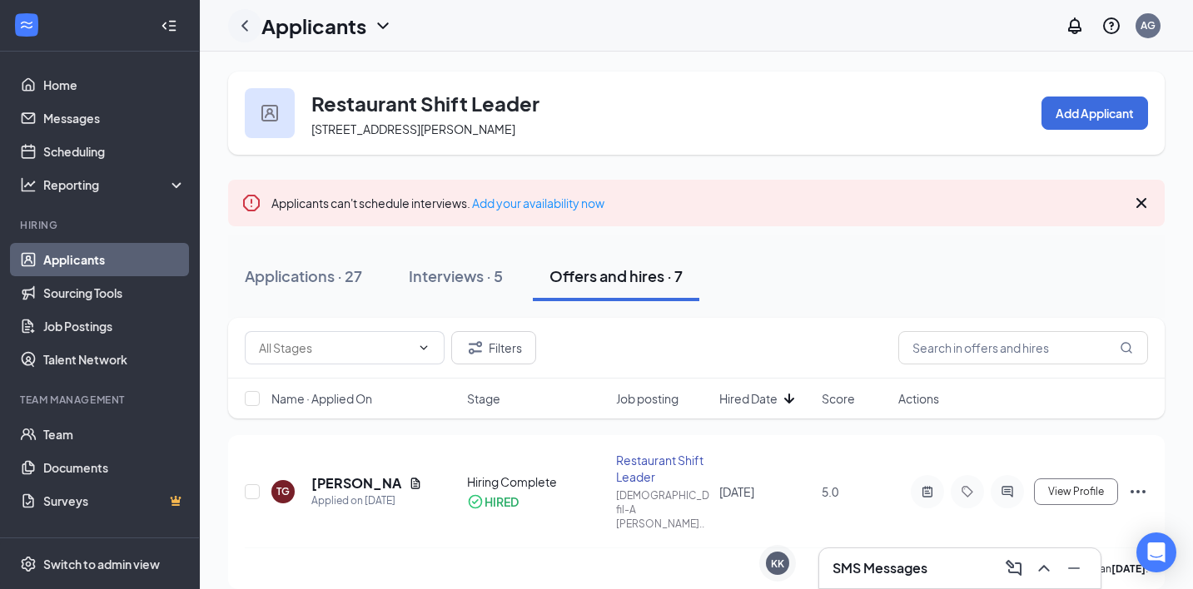
click at [246, 22] on icon "ChevronLeft" at bounding box center [245, 26] width 20 height 20
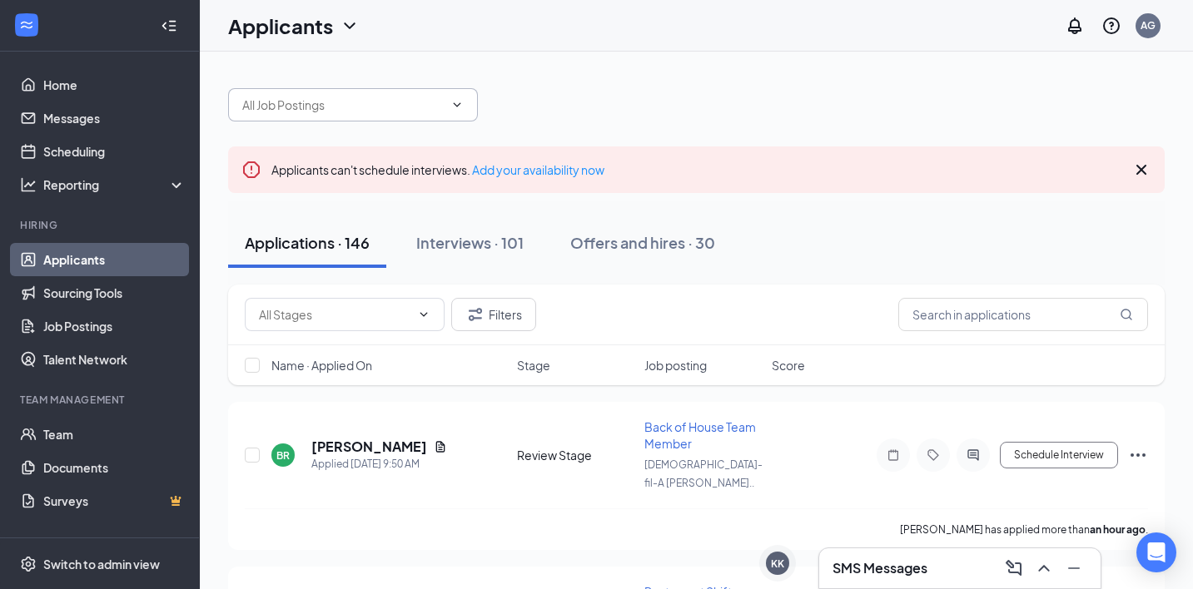
click at [430, 113] on input "text" at bounding box center [342, 105] width 201 height 18
type input "back"
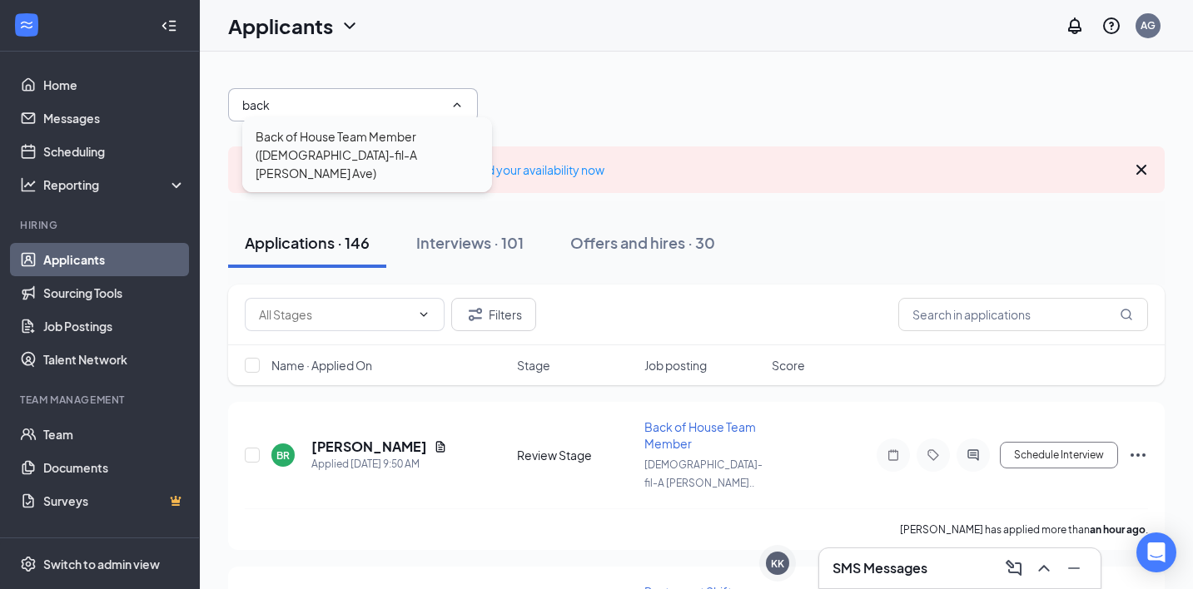
click at [440, 130] on div "Back of House Team Member ([DEMOGRAPHIC_DATA]-fil-A [PERSON_NAME] Ave)" at bounding box center [367, 154] width 223 height 55
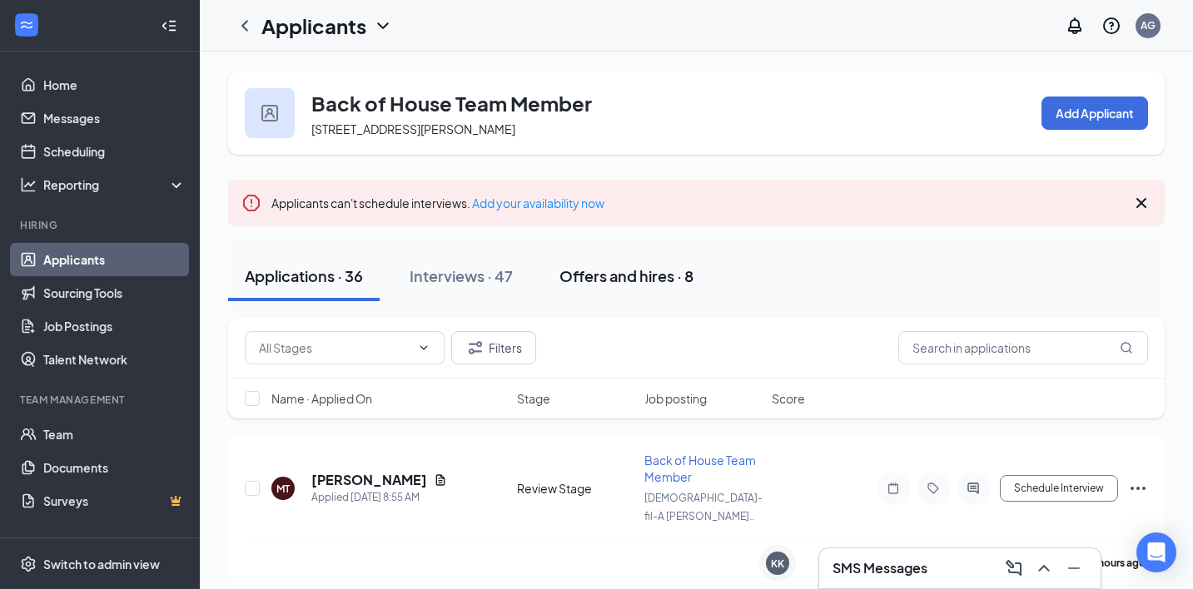
click at [638, 281] on div "Offers and hires · 8" at bounding box center [626, 276] width 134 height 21
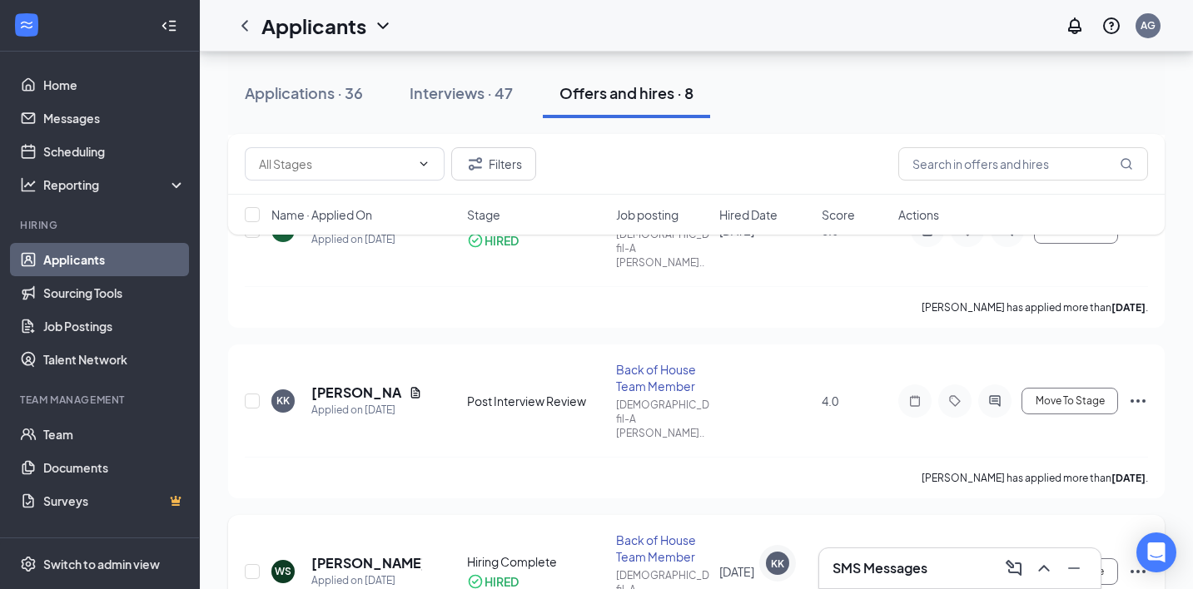
scroll to position [630, 0]
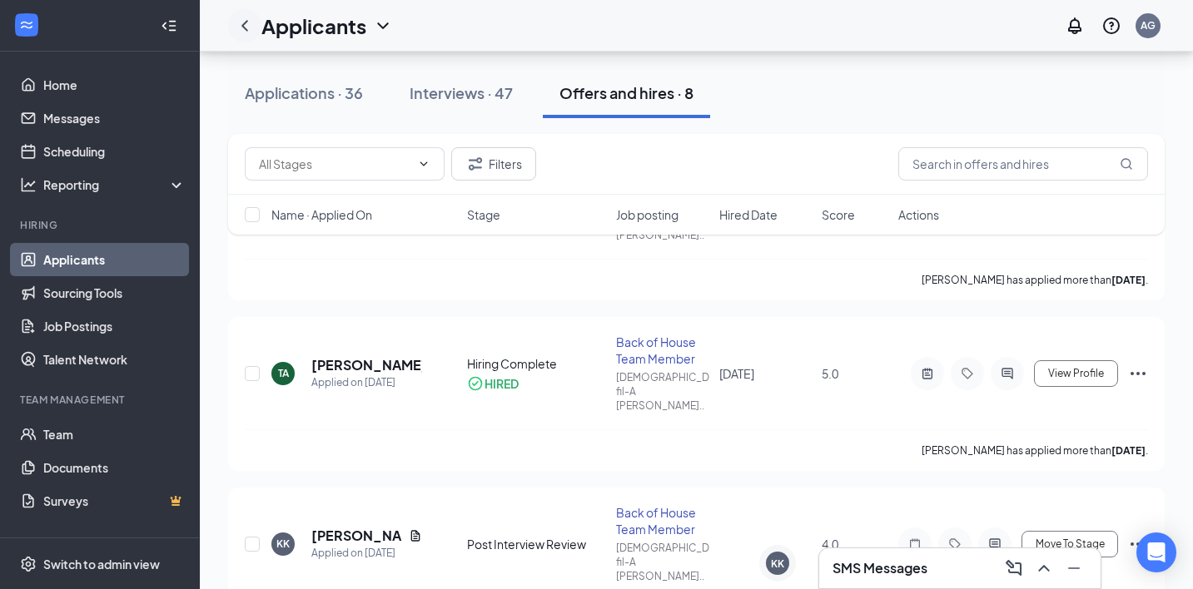
click at [250, 27] on icon "ChevronLeft" at bounding box center [245, 26] width 20 height 20
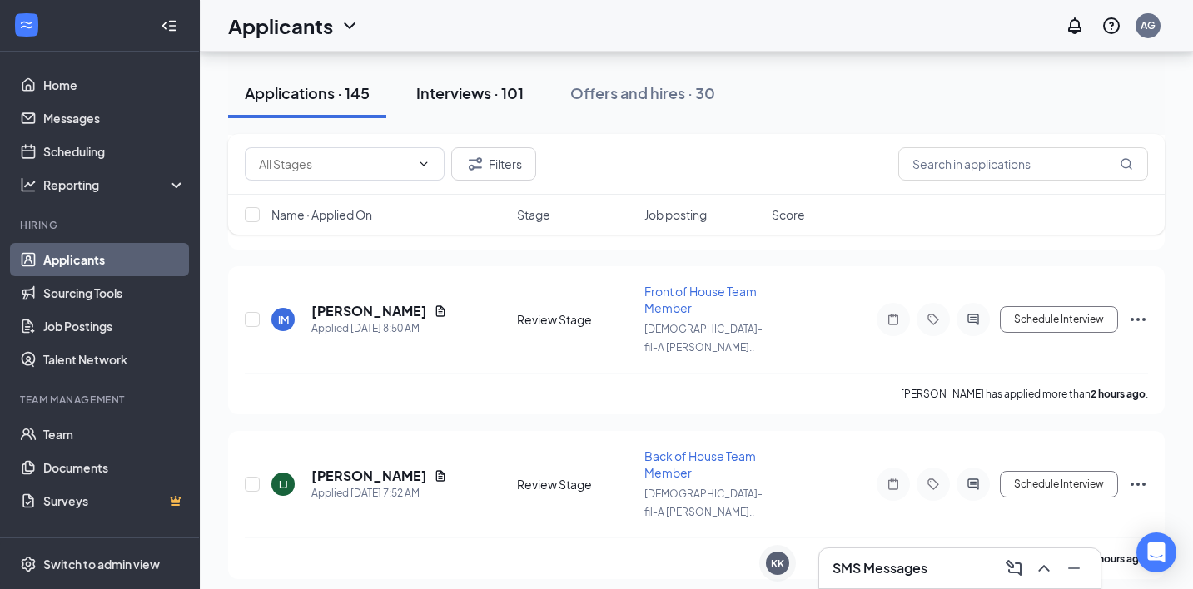
click at [522, 93] on div "Interviews · 101" at bounding box center [469, 92] width 107 height 21
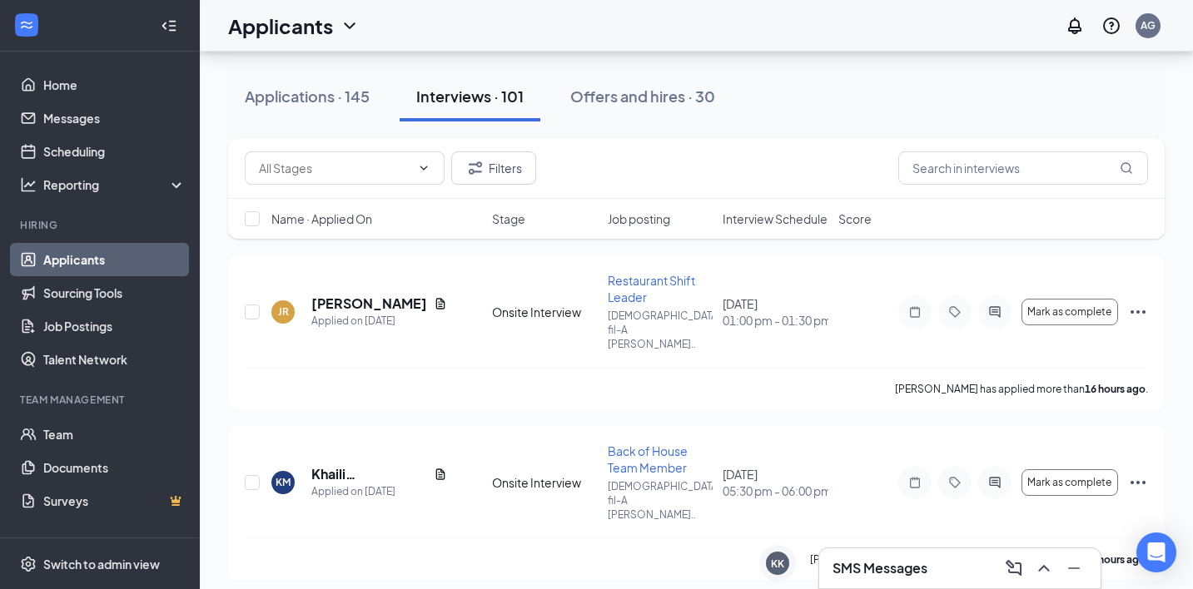
scroll to position [147, 0]
click at [739, 216] on span "Interview Schedule" at bounding box center [775, 218] width 105 height 17
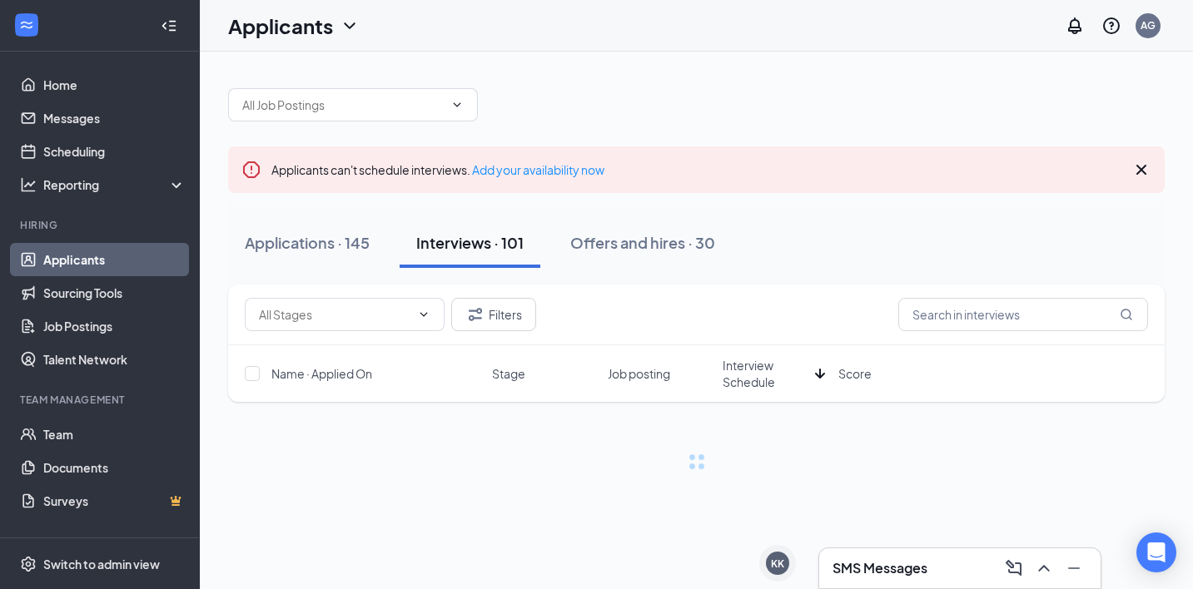
scroll to position [0, 0]
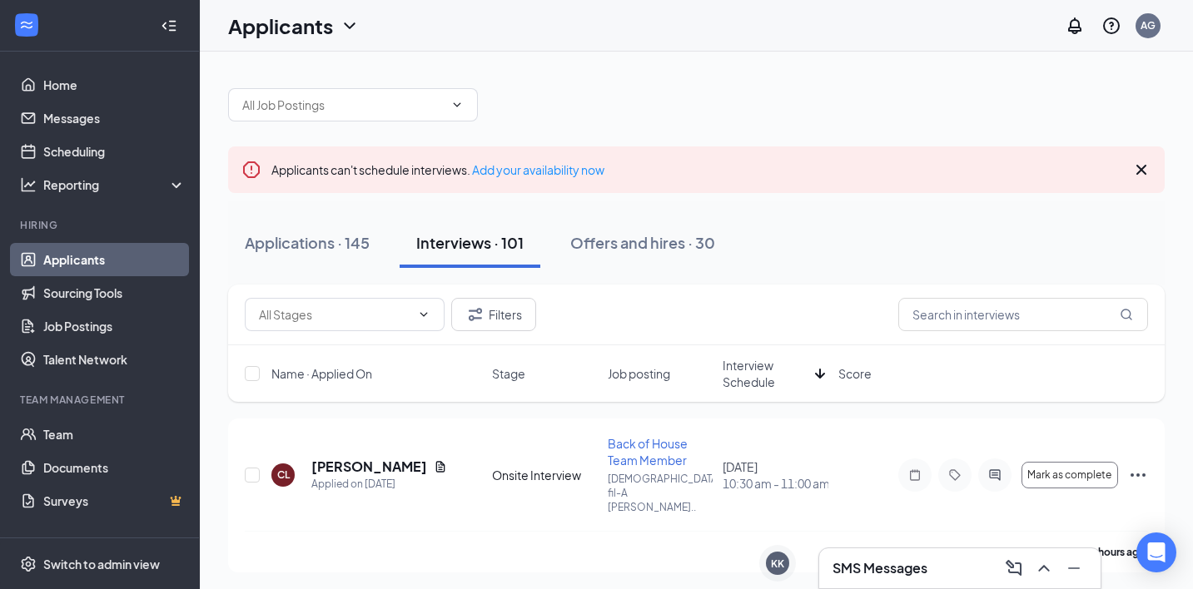
click at [743, 369] on span "Interview Schedule" at bounding box center [766, 373] width 86 height 33
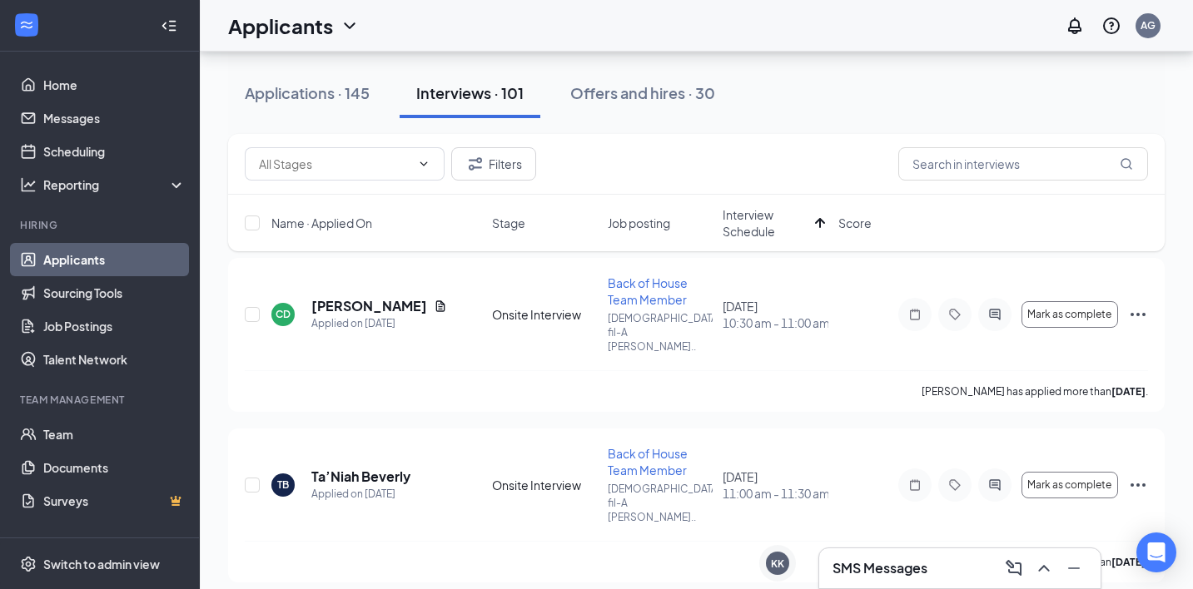
scroll to position [158, 0]
click at [907, 311] on icon "Note" at bounding box center [915, 317] width 20 height 13
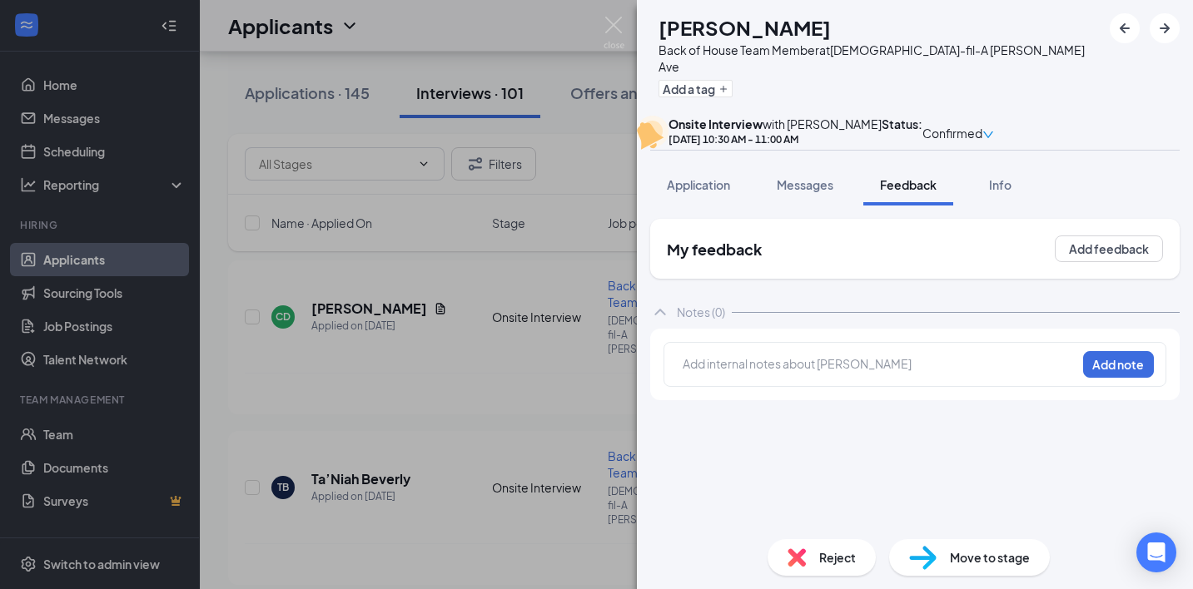
click at [876, 373] on div at bounding box center [879, 363] width 392 height 17
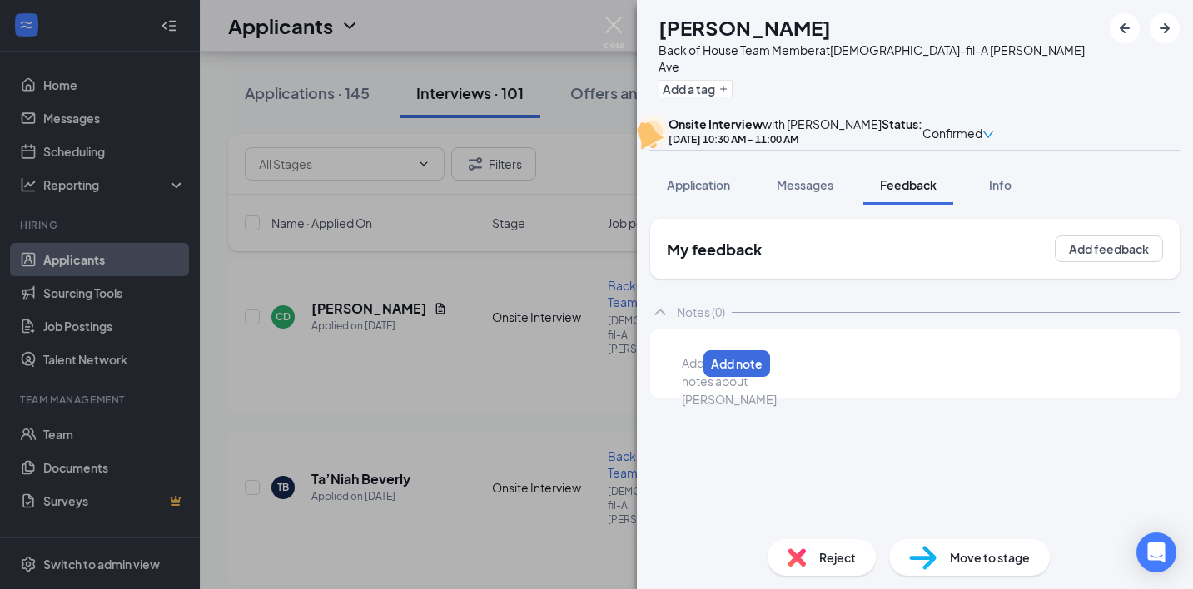
click at [696, 372] on div at bounding box center [689, 363] width 13 height 17
click at [763, 372] on div "f jfwofjwofo" at bounding box center [723, 363] width 81 height 17
click at [815, 377] on button "Add note" at bounding box center [781, 363] width 67 height 27
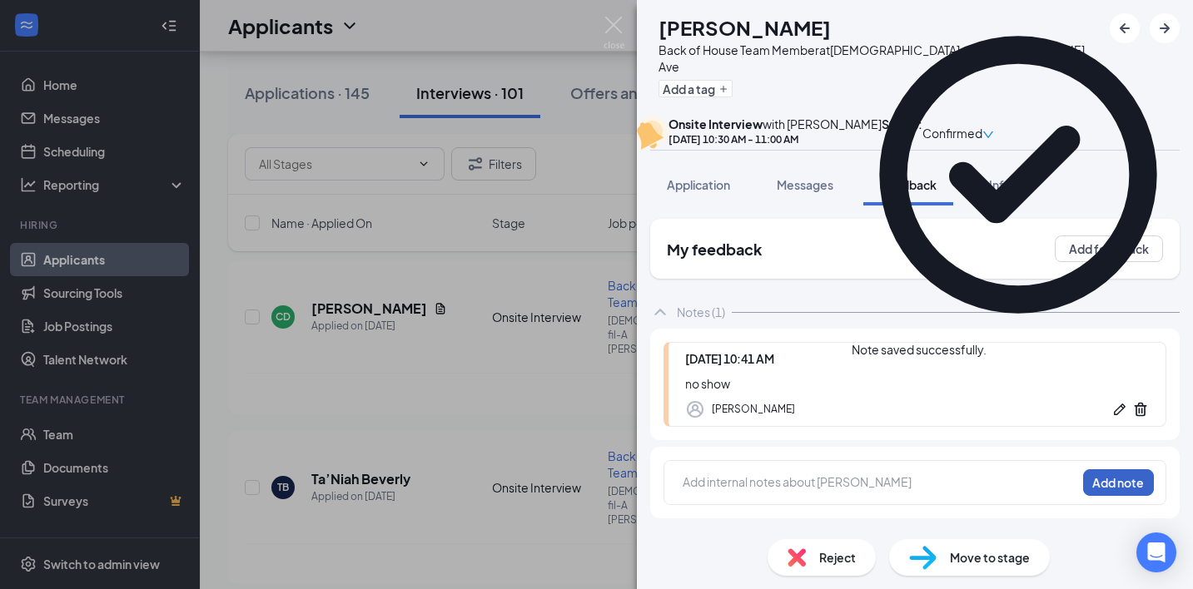
scroll to position [26, 0]
click at [827, 552] on span "Reject" at bounding box center [837, 558] width 37 height 18
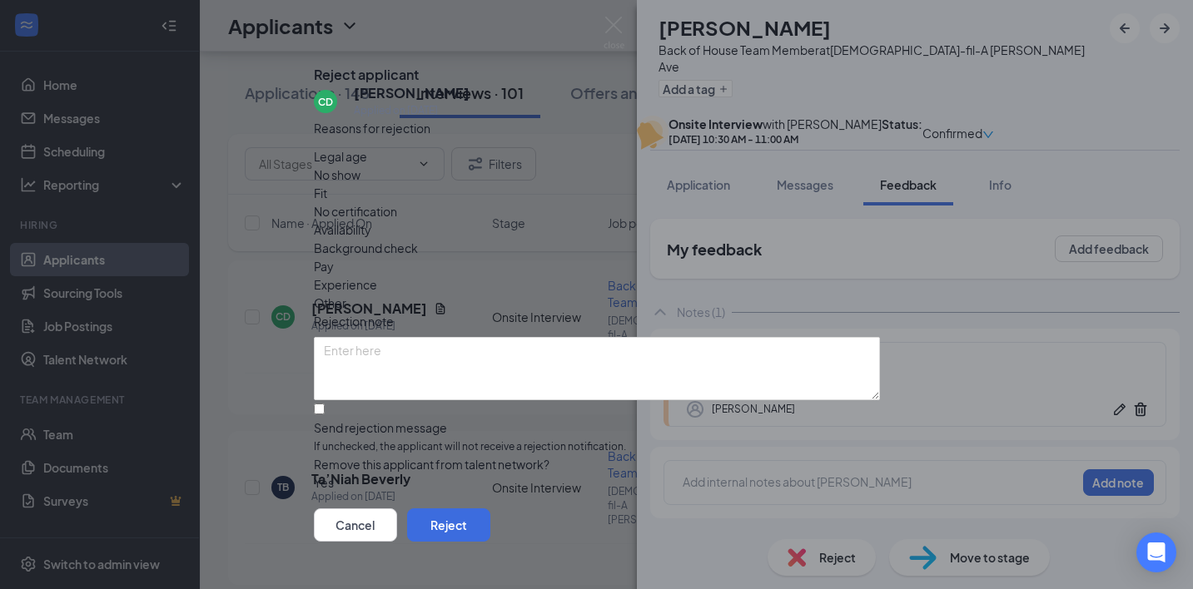
click at [360, 184] on span "No show" at bounding box center [337, 175] width 47 height 18
click at [490, 509] on button "Reject" at bounding box center [448, 525] width 83 height 33
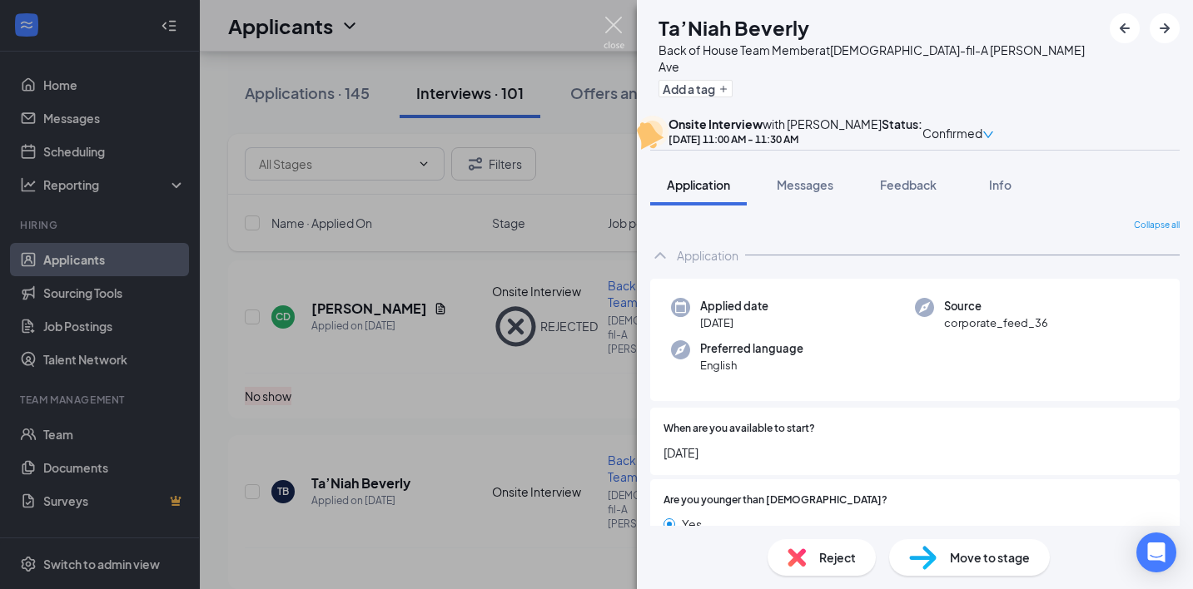
click at [610, 32] on img at bounding box center [614, 33] width 21 height 32
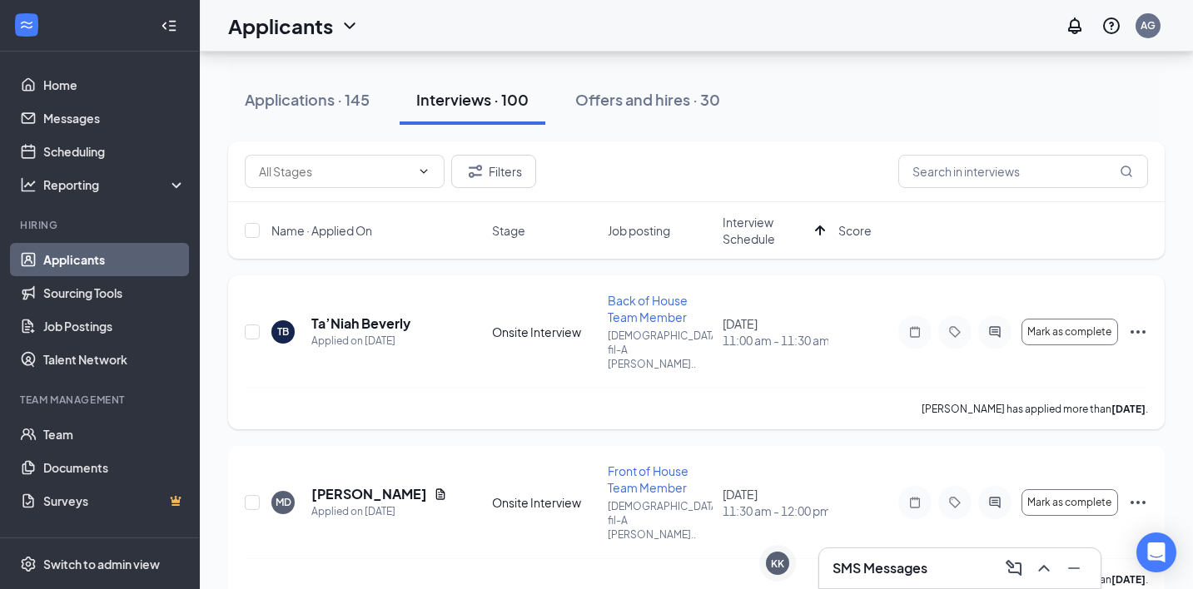
scroll to position [149, 0]
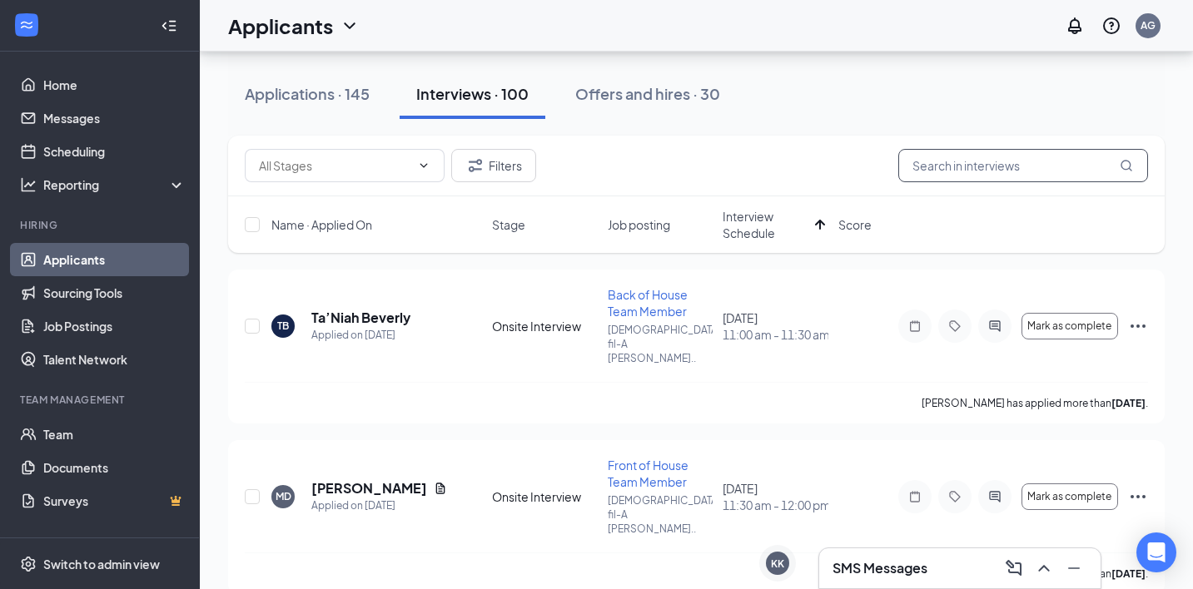
click at [1002, 161] on input "text" at bounding box center [1023, 165] width 250 height 33
type input "d"
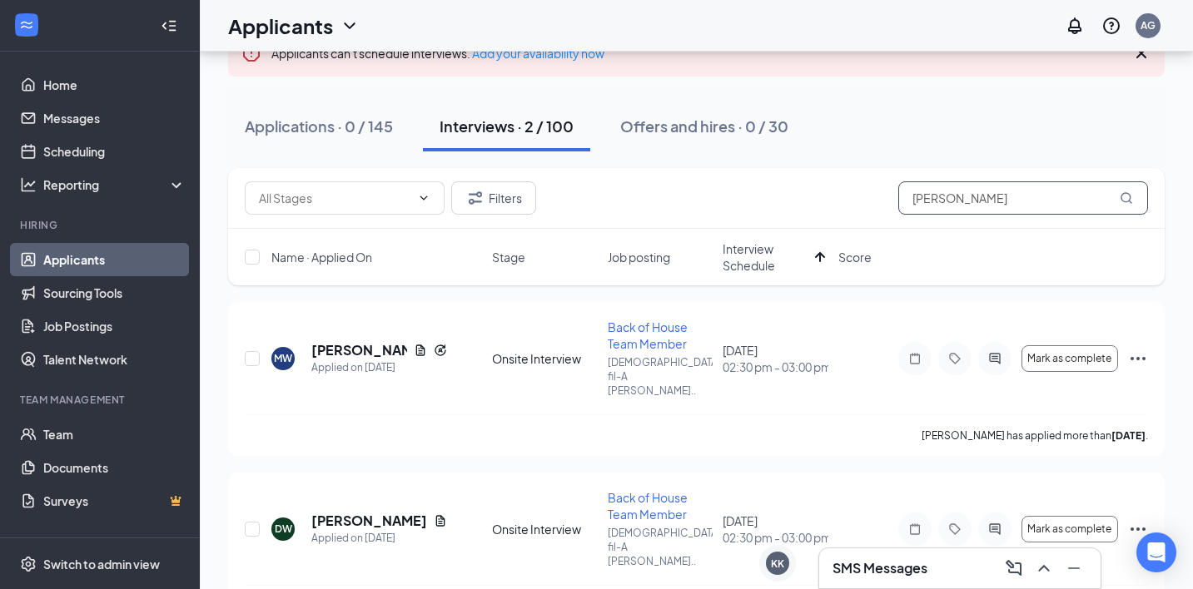
scroll to position [117, 0]
type input "[PERSON_NAME]"
click at [434, 514] on icon "Document" at bounding box center [440, 520] width 13 height 13
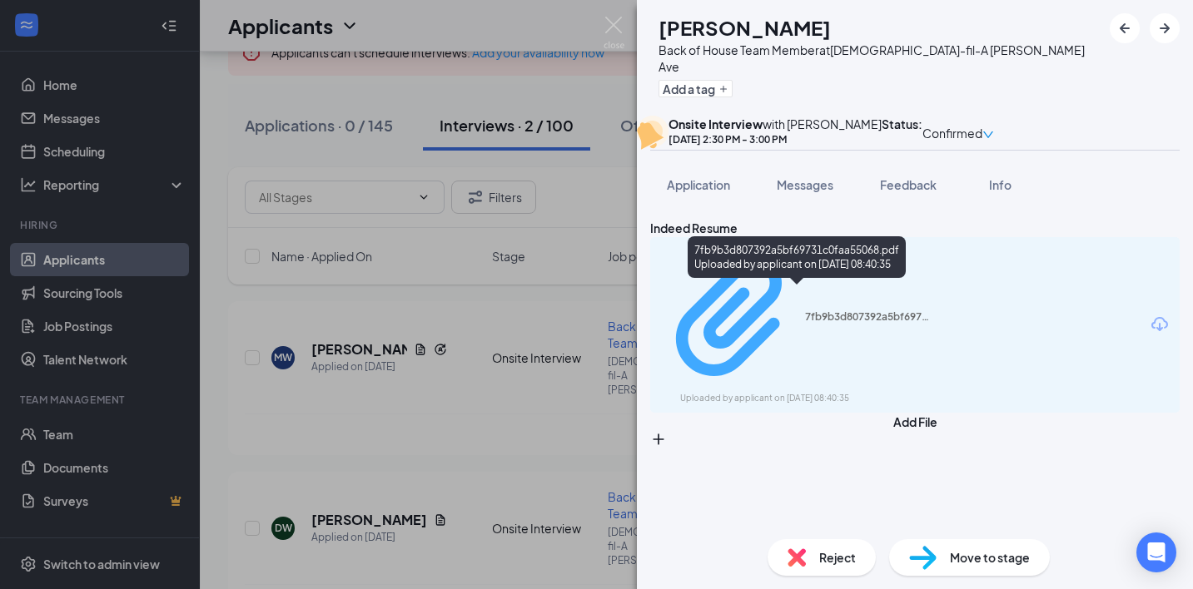
click at [748, 392] on div "Uploaded by applicant on [DATE] 08:40:35" at bounding box center [805, 398] width 250 height 13
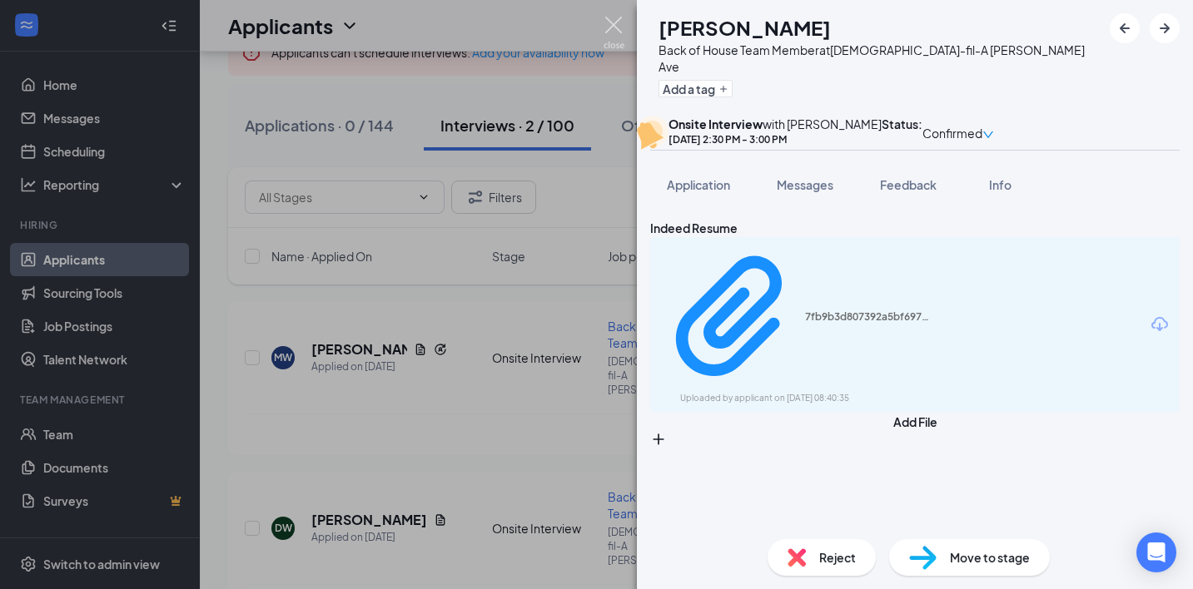
click at [619, 23] on img at bounding box center [614, 33] width 21 height 32
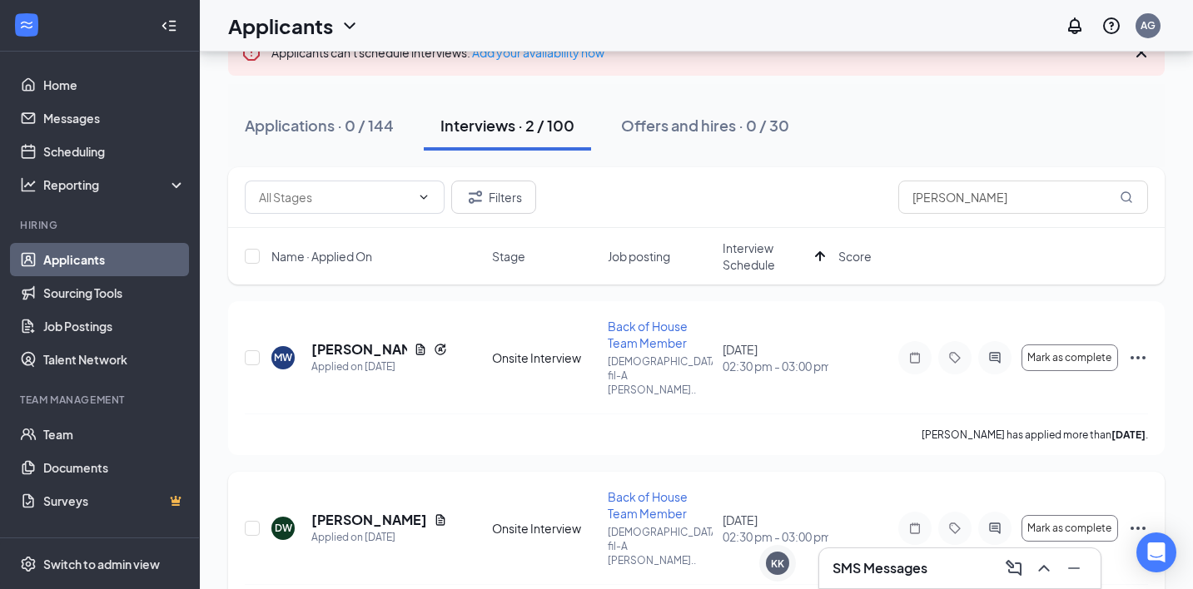
click at [923, 512] on div at bounding box center [914, 528] width 33 height 33
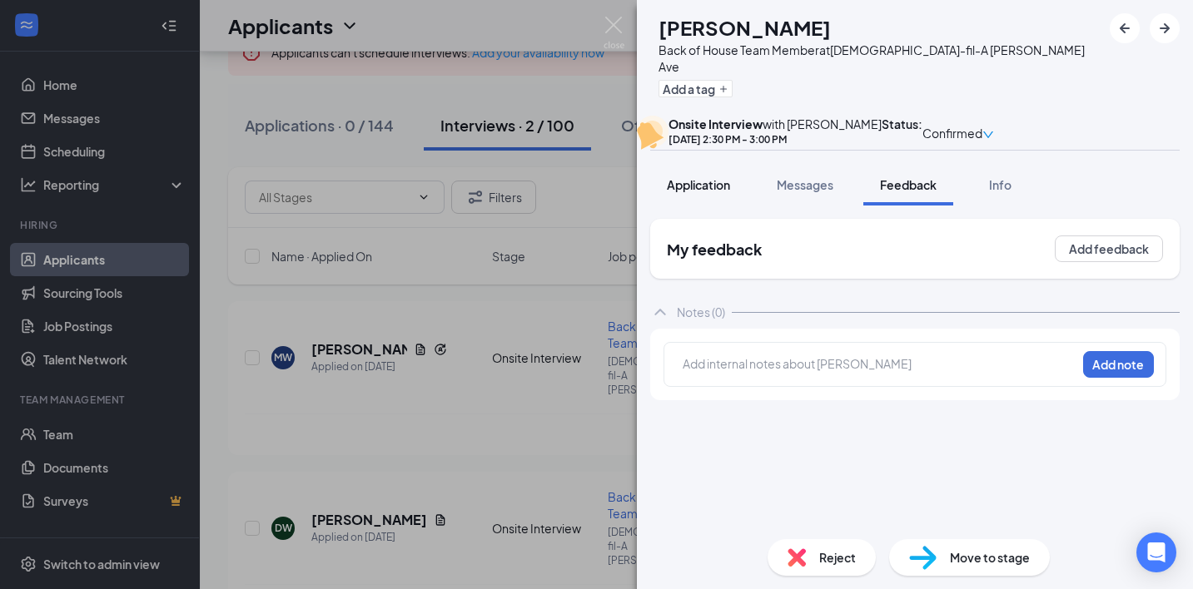
click at [711, 192] on span "Application" at bounding box center [698, 184] width 63 height 15
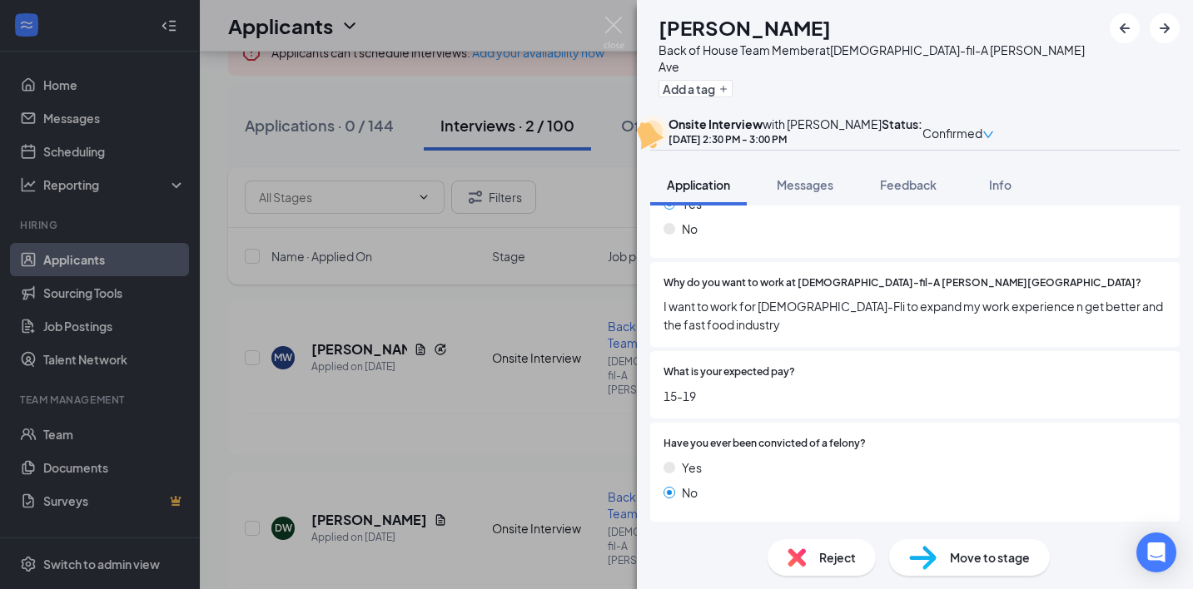
scroll to position [1374, 0]
click at [621, 22] on img at bounding box center [614, 33] width 21 height 32
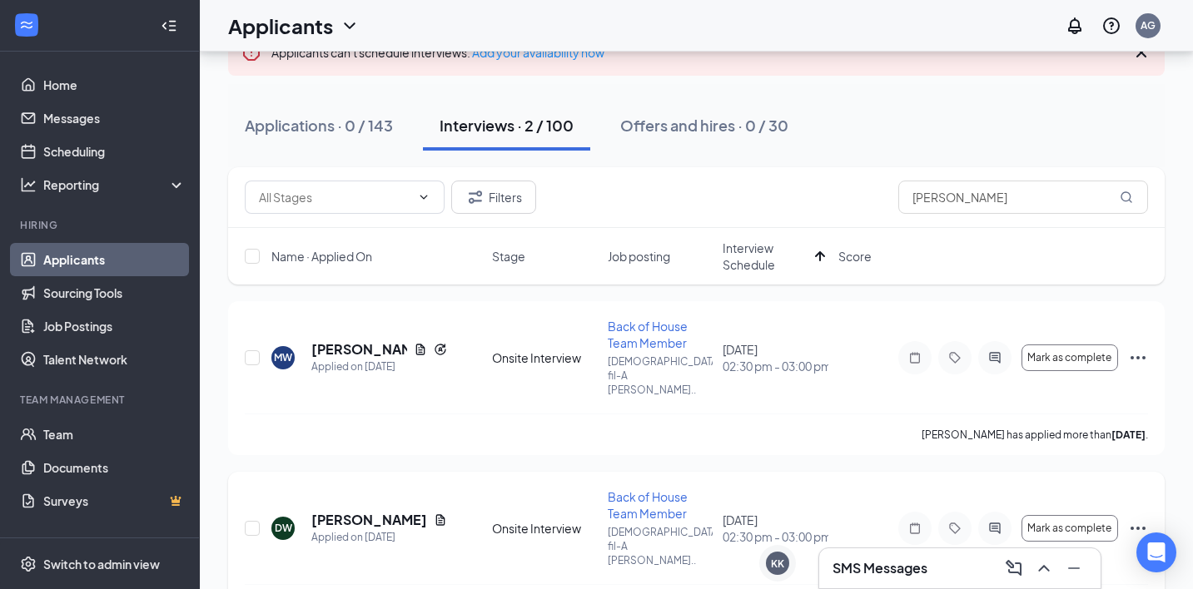
click at [918, 523] on icon "Note" at bounding box center [915, 528] width 10 height 11
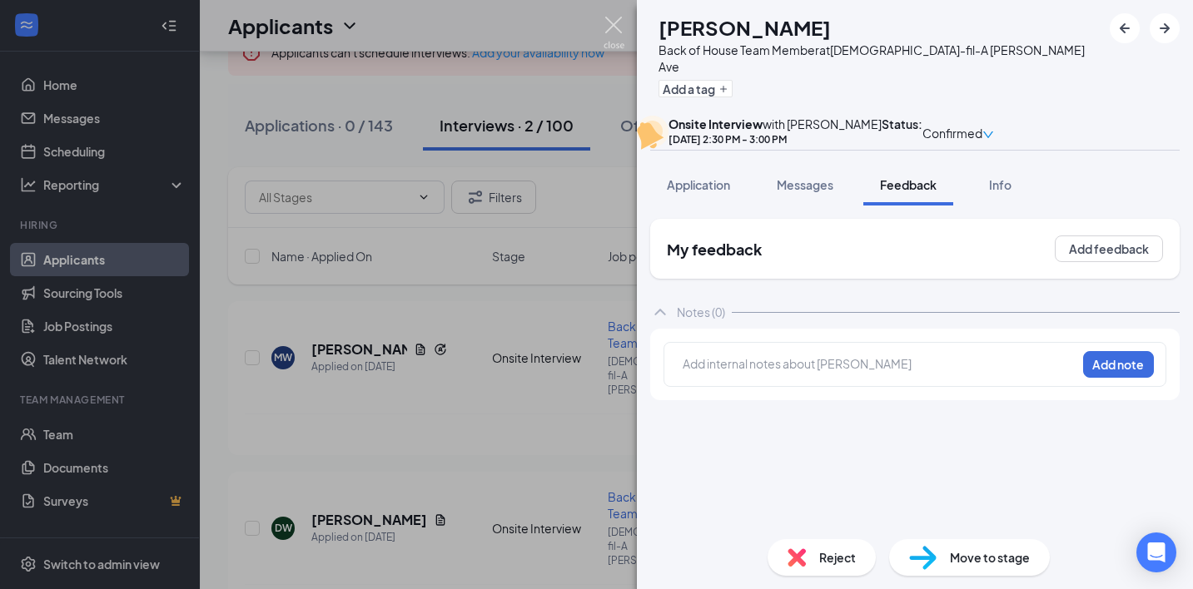
click at [621, 36] on img at bounding box center [614, 33] width 21 height 32
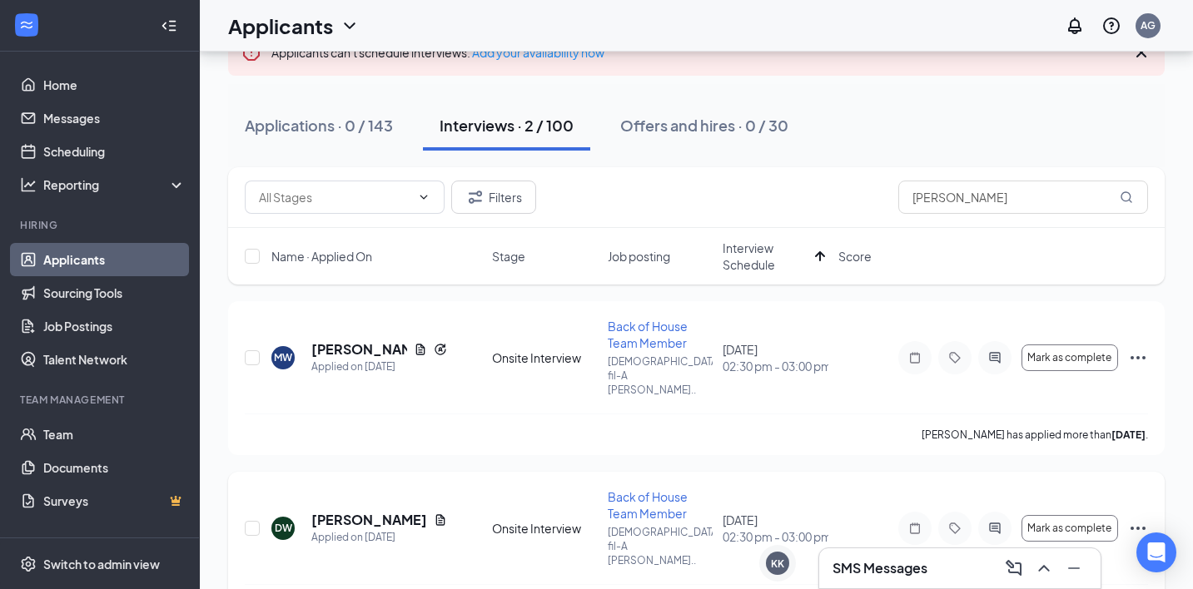
click at [1141, 519] on icon "Ellipses" at bounding box center [1138, 529] width 20 height 20
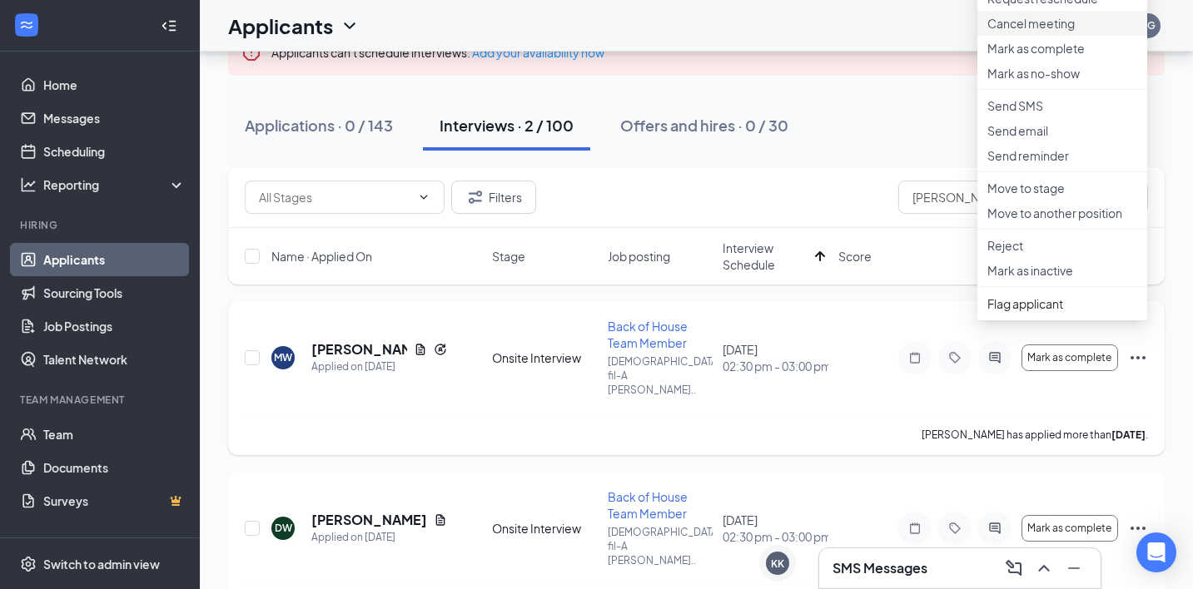
click at [1075, 32] on p "Cancel meeting" at bounding box center [1062, 23] width 150 height 17
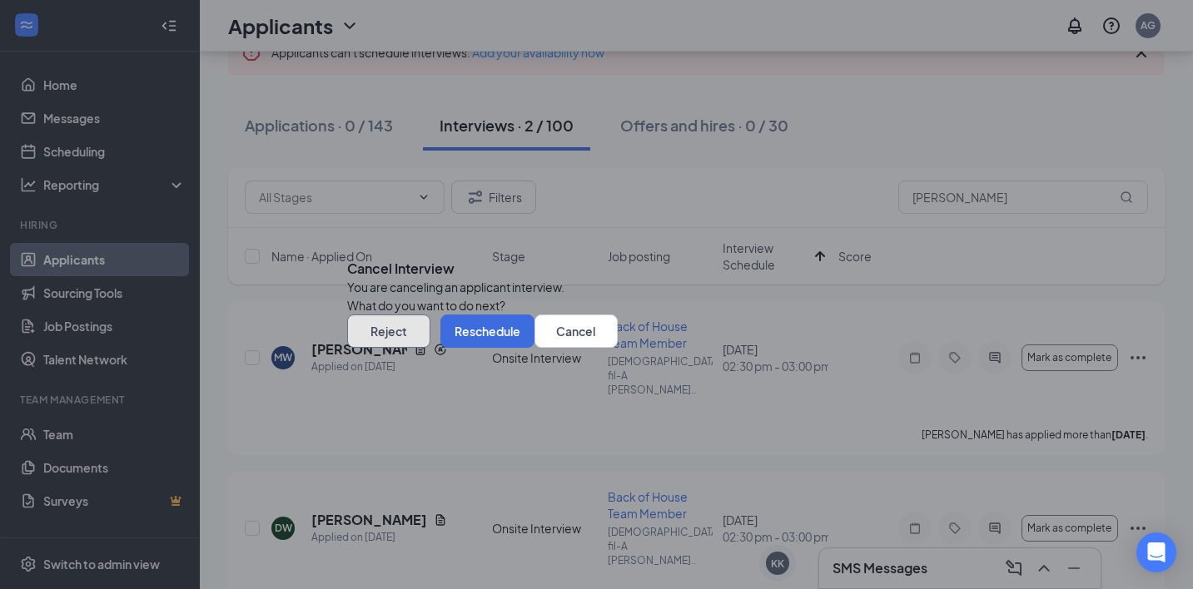
click at [430, 348] on button "Reject" at bounding box center [388, 331] width 83 height 33
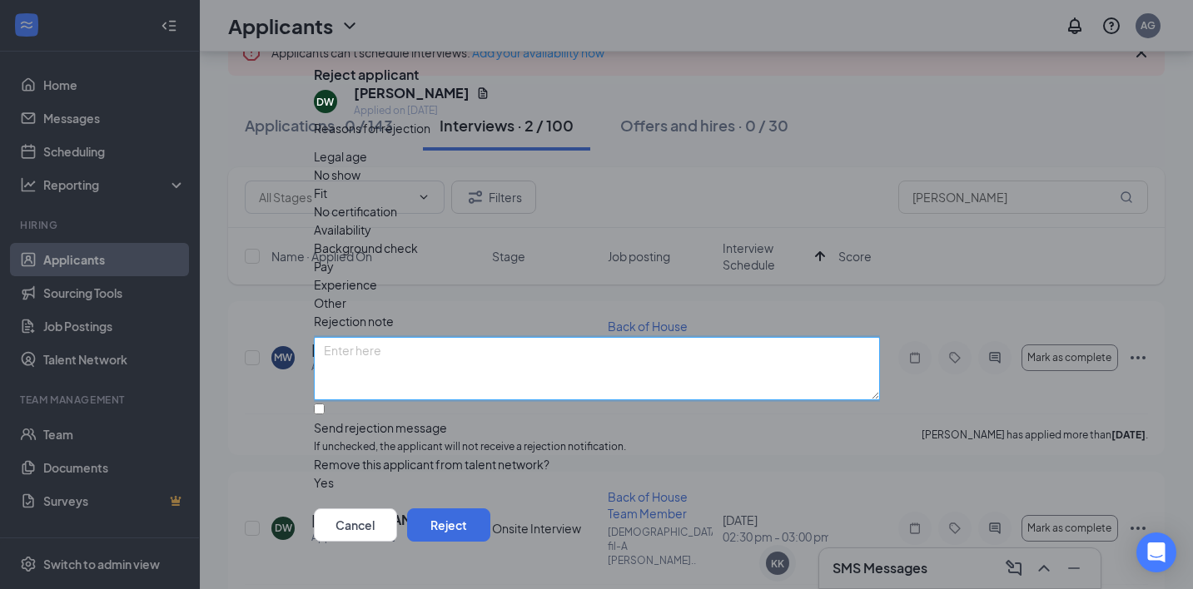
click at [545, 337] on textarea at bounding box center [597, 368] width 566 height 63
type textarea "Rescheduled the meeting within 15 minutes of the meeting"
click at [698, 337] on textarea "Rescheduled the meeting within 15 minutes of the meeting" at bounding box center [597, 368] width 566 height 63
drag, startPoint x: 698, startPoint y: 321, endPoint x: 271, endPoint y: 316, distance: 427.1
click at [271, 316] on div "Reject applicant DW [PERSON_NAME] Applied on [DATE] Reasons for rejection Legal…" at bounding box center [596, 294] width 1193 height 589
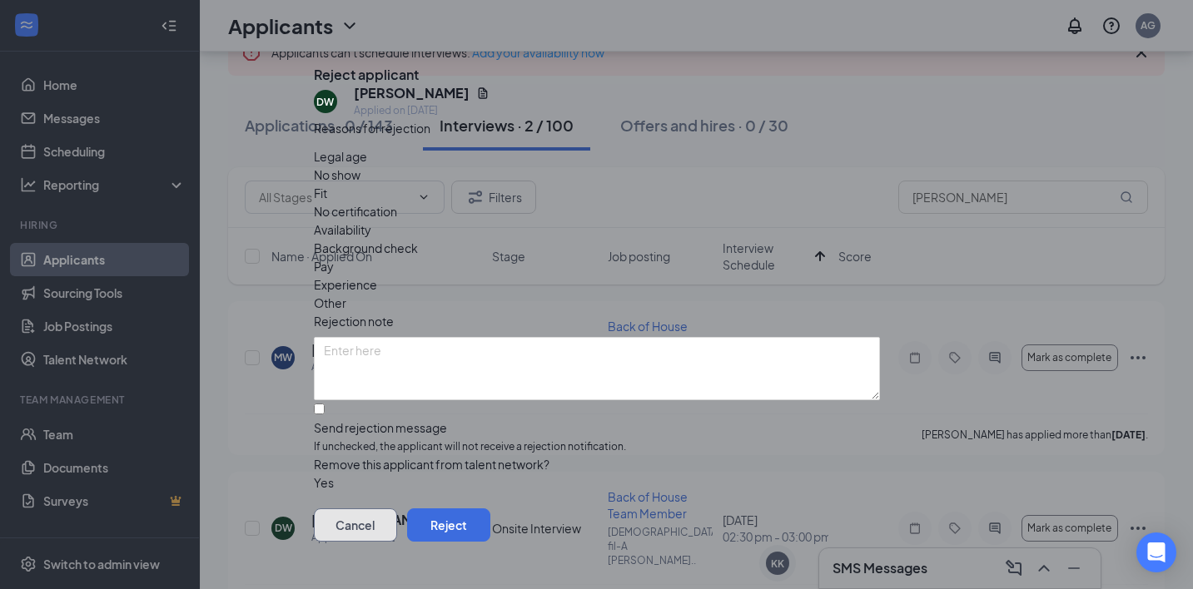
click at [397, 509] on button "Cancel" at bounding box center [355, 525] width 83 height 33
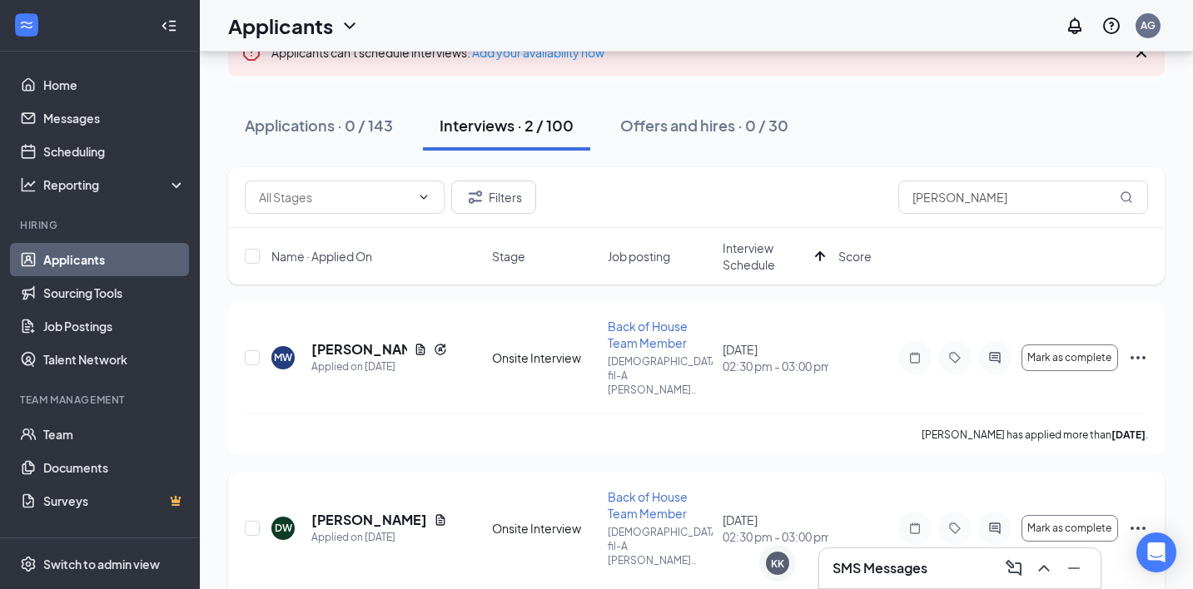
click at [914, 522] on icon "Note" at bounding box center [915, 528] width 20 height 13
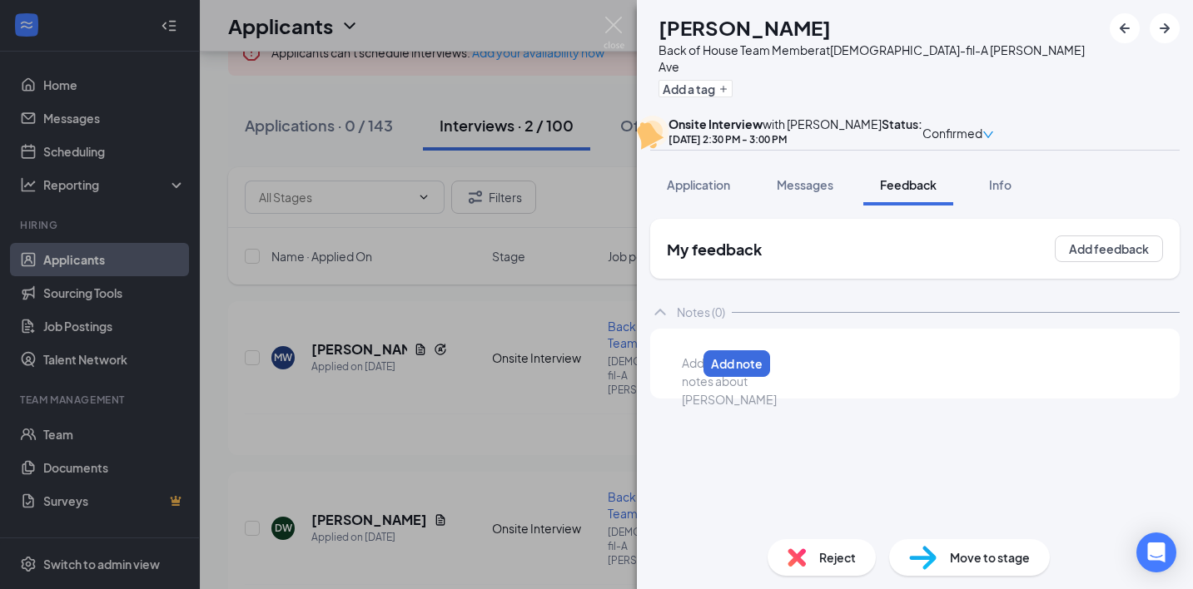
click at [696, 372] on div at bounding box center [689, 363] width 13 height 17
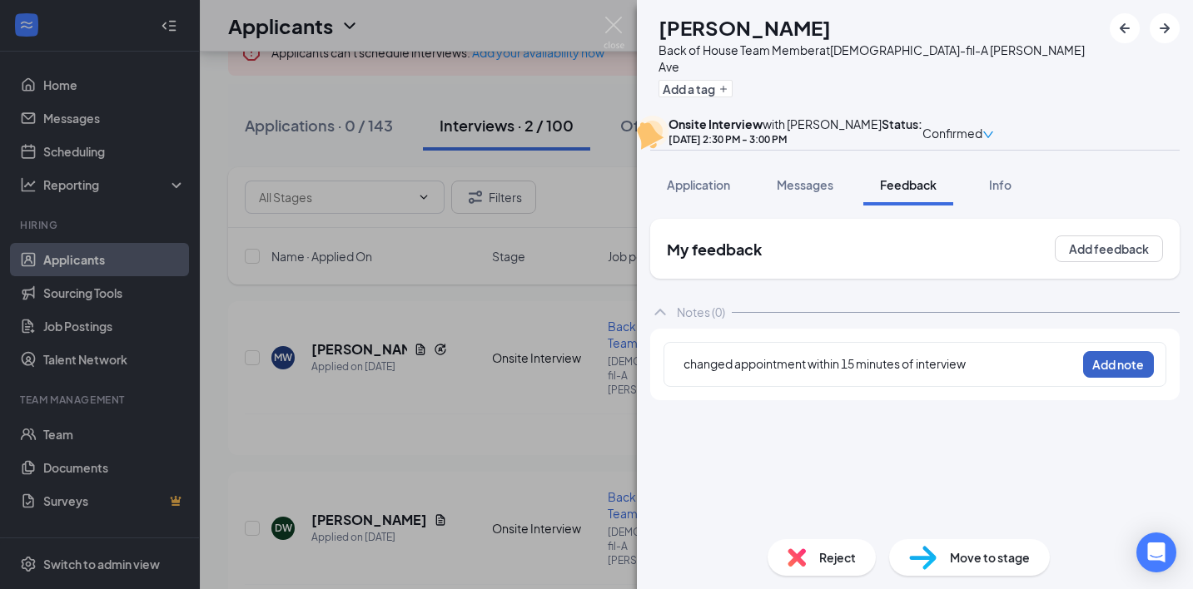
click at [1101, 378] on button "Add note" at bounding box center [1118, 364] width 71 height 27
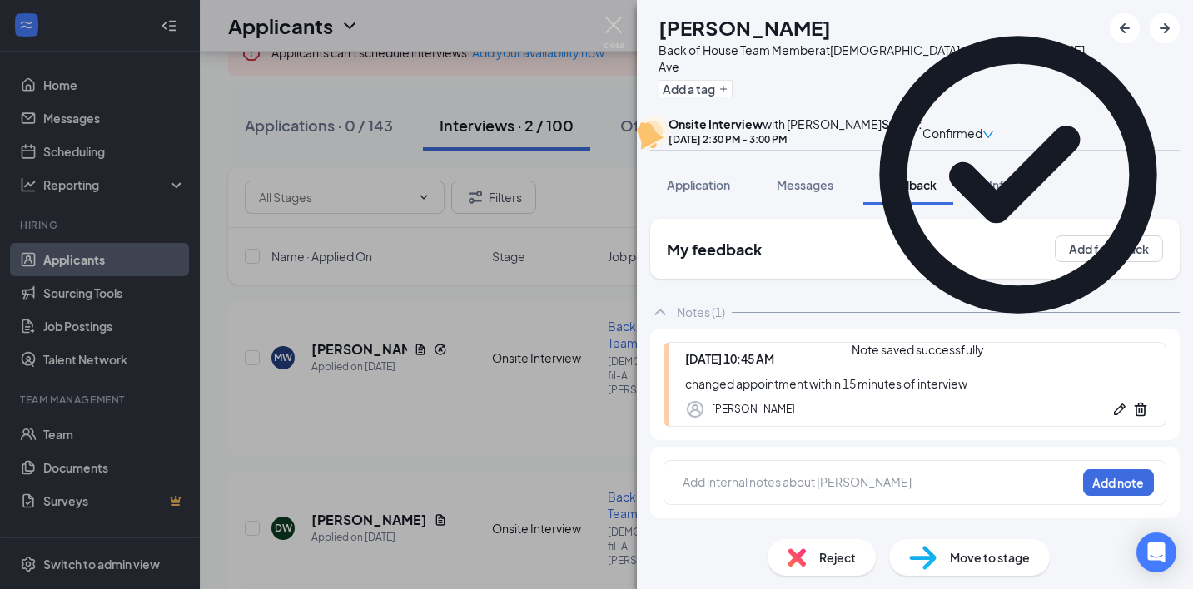
click at [833, 558] on span "Reject" at bounding box center [837, 558] width 37 height 18
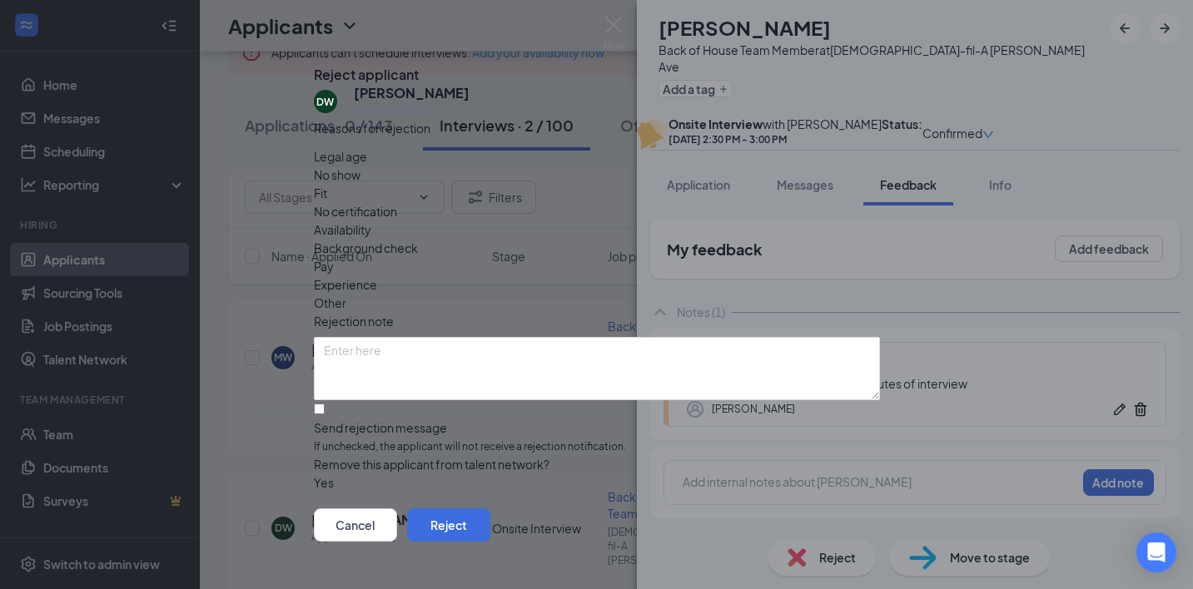
click at [360, 184] on span "No show" at bounding box center [337, 175] width 47 height 18
click at [490, 509] on button "Reject" at bounding box center [448, 525] width 83 height 33
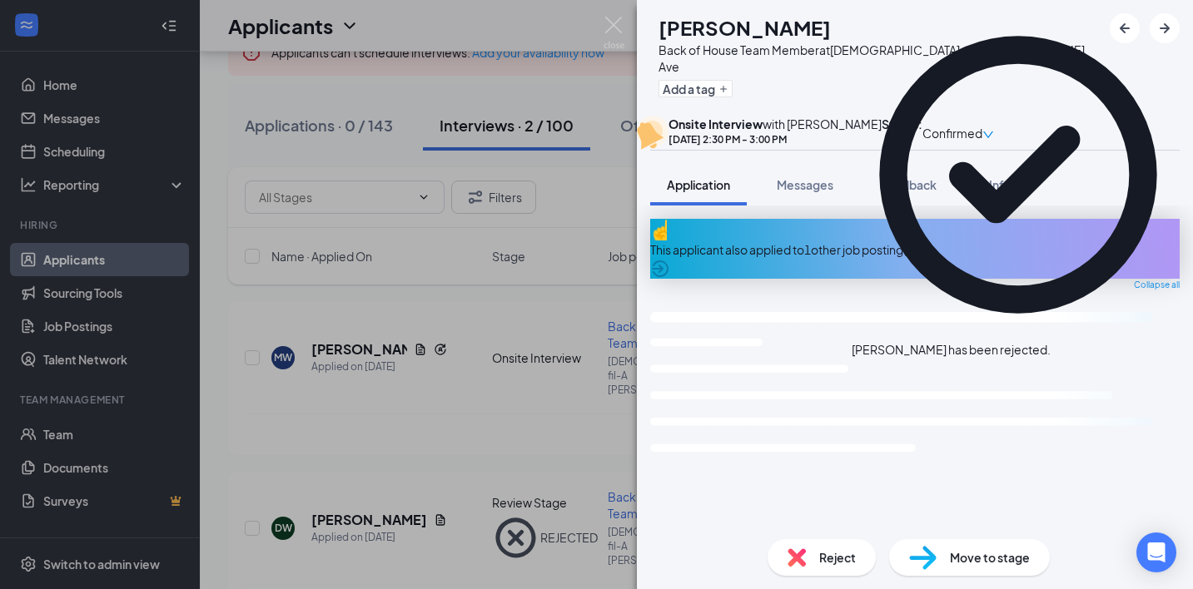
click at [609, 41] on img at bounding box center [614, 33] width 21 height 32
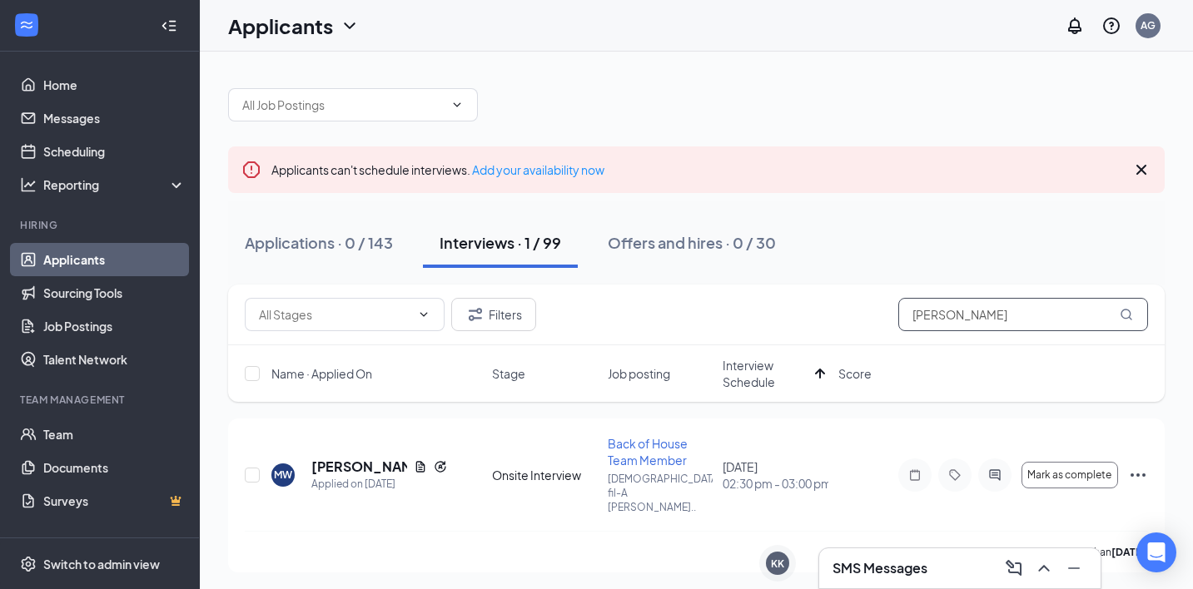
click at [1017, 313] on input "[PERSON_NAME]" at bounding box center [1023, 314] width 250 height 33
click at [1006, 264] on div "Applications · 0 / 143 Interviews · 1 / 99 Offers and hires · 0 / 30" at bounding box center [696, 243] width 937 height 50
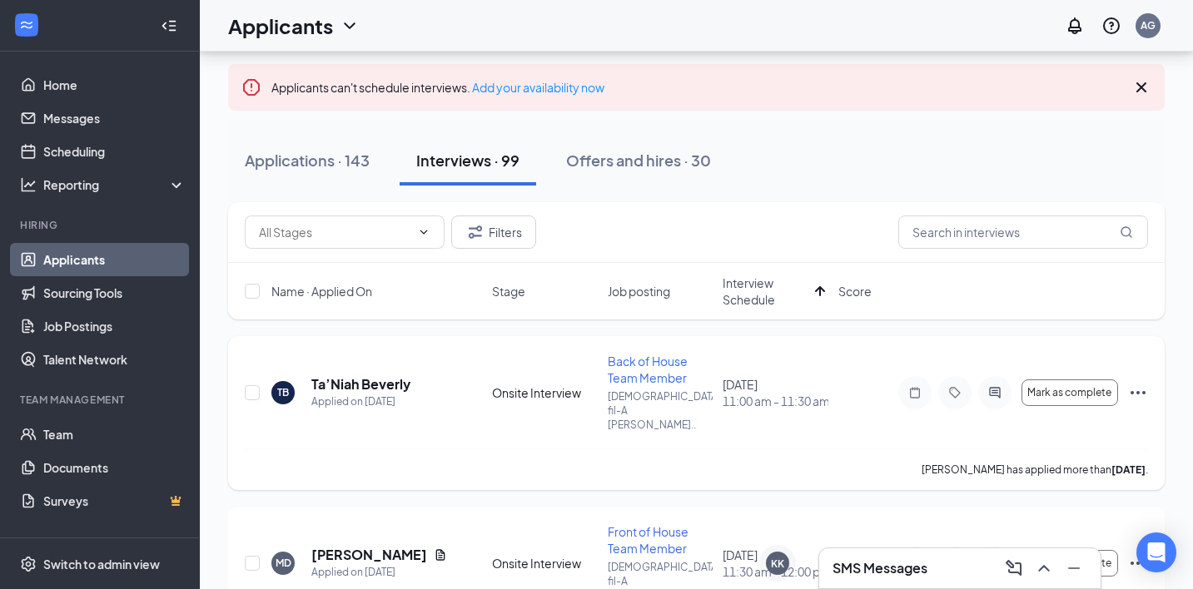
scroll to position [122, 0]
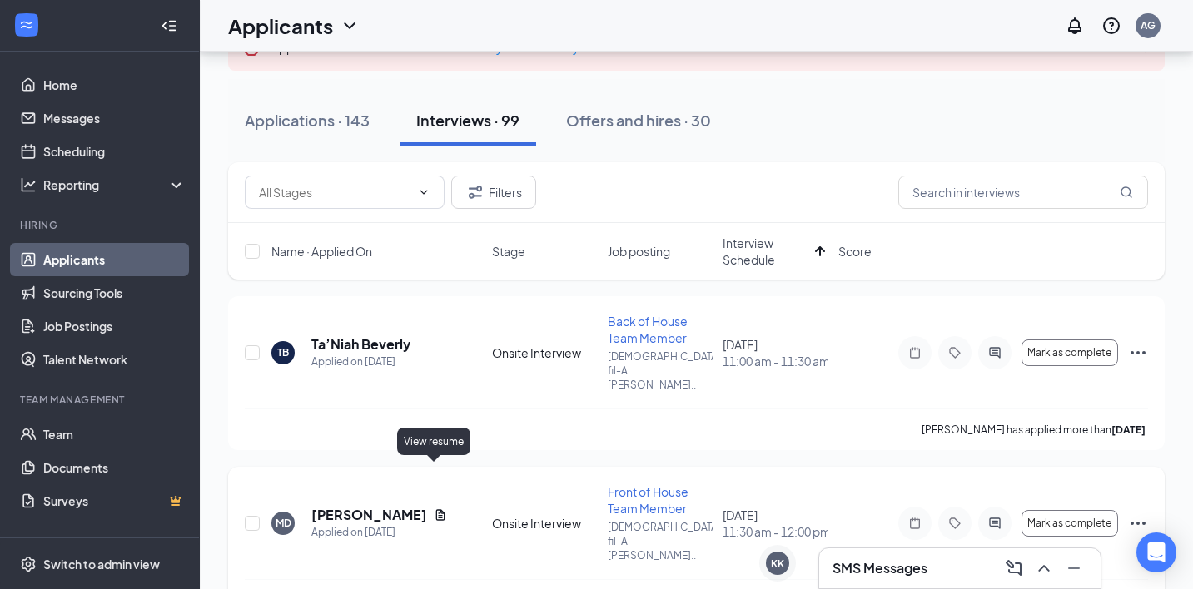
click at [436, 509] on icon "Document" at bounding box center [440, 514] width 9 height 11
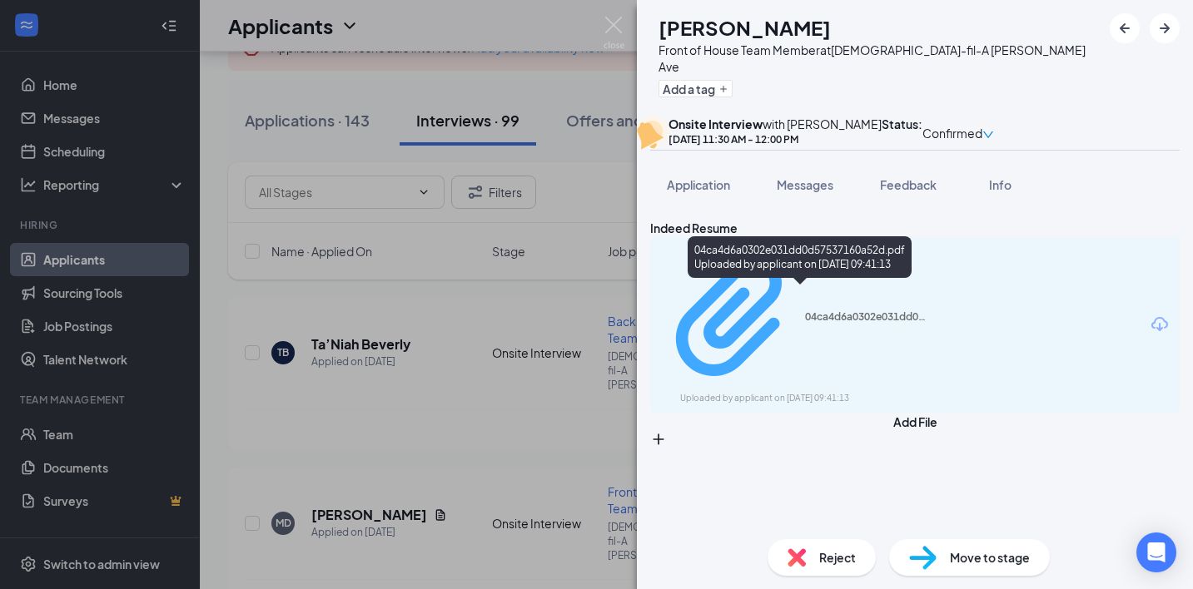
click at [815, 303] on div "04ca4d6a0302e031dd0d57537160a52d.pdf Uploaded by applicant on [DATE] 09:41:13" at bounding box center [795, 325] width 270 height 161
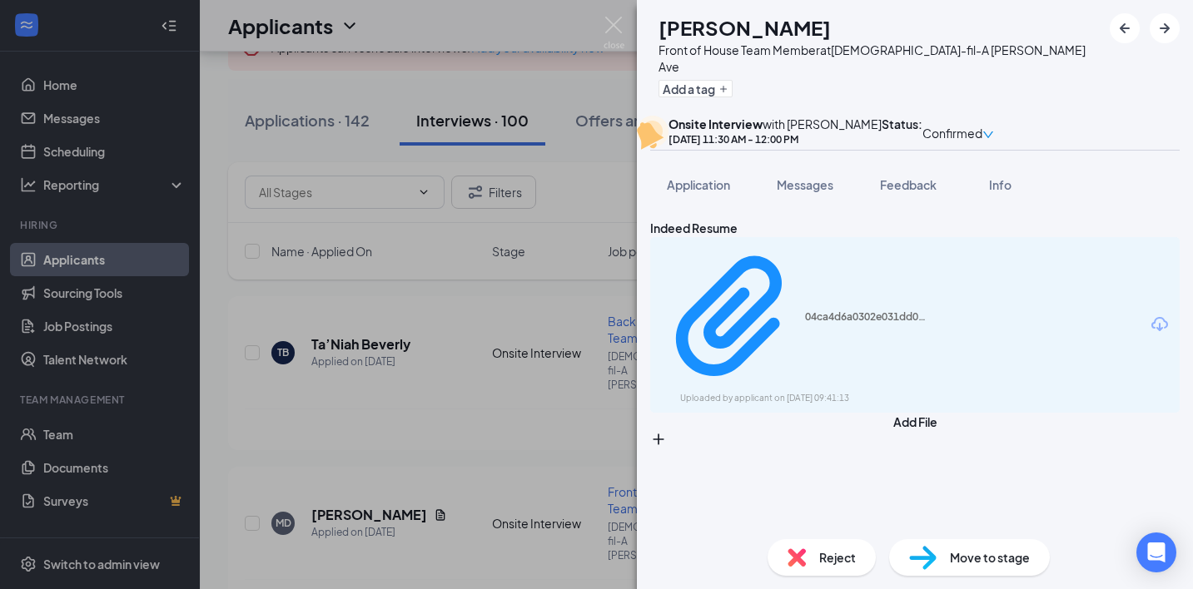
click at [774, 384] on div "Indeed Resume 04ca4d6a0302e031dd0d57537160a52d.pdf Uploaded by applicant on [DA…" at bounding box center [914, 333] width 529 height 229
click at [622, 23] on img at bounding box center [614, 33] width 21 height 32
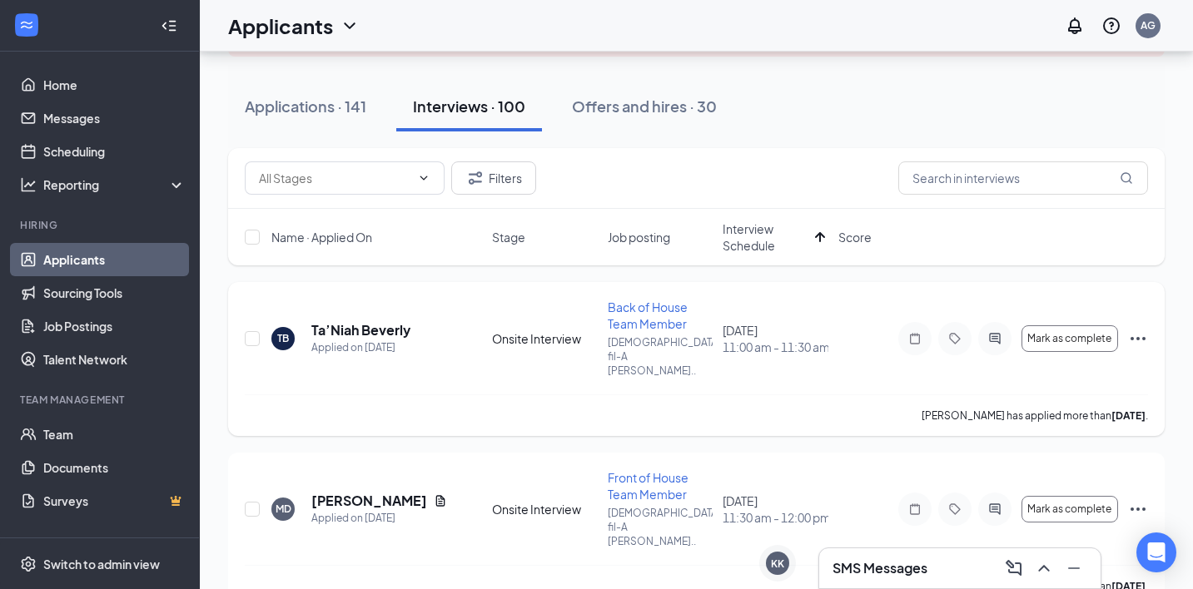
scroll to position [135, 0]
click at [382, 323] on h5 "Ta’Niah Beverly" at bounding box center [360, 332] width 99 height 18
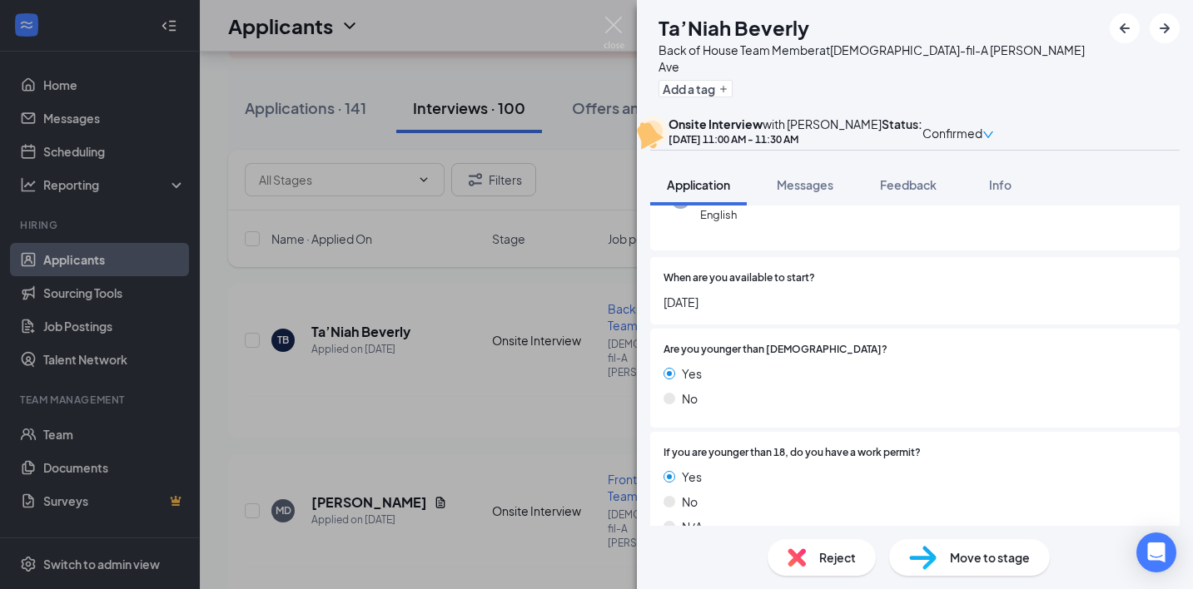
scroll to position [157, 0]
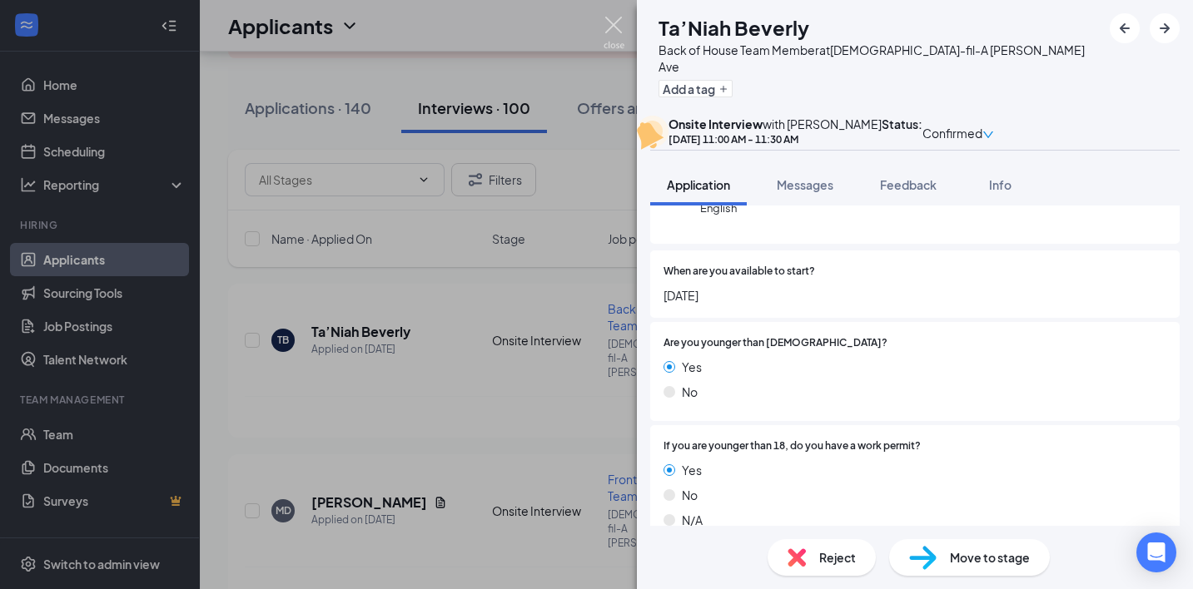
click at [617, 37] on img at bounding box center [614, 33] width 21 height 32
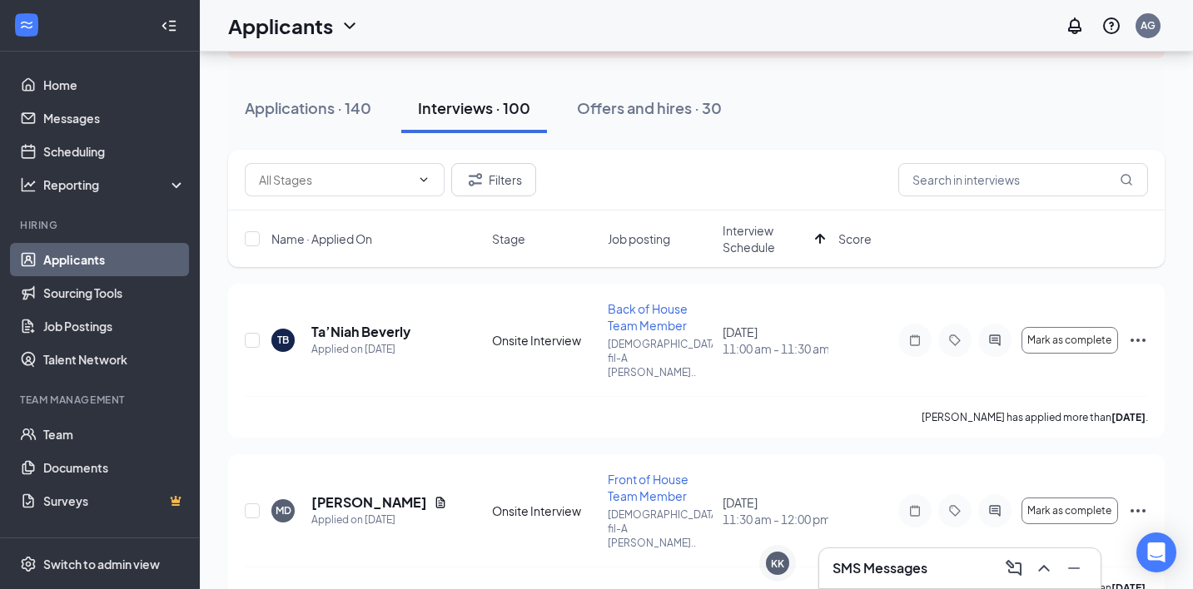
click at [355, 98] on div "Applications · 140" at bounding box center [308, 107] width 127 height 21
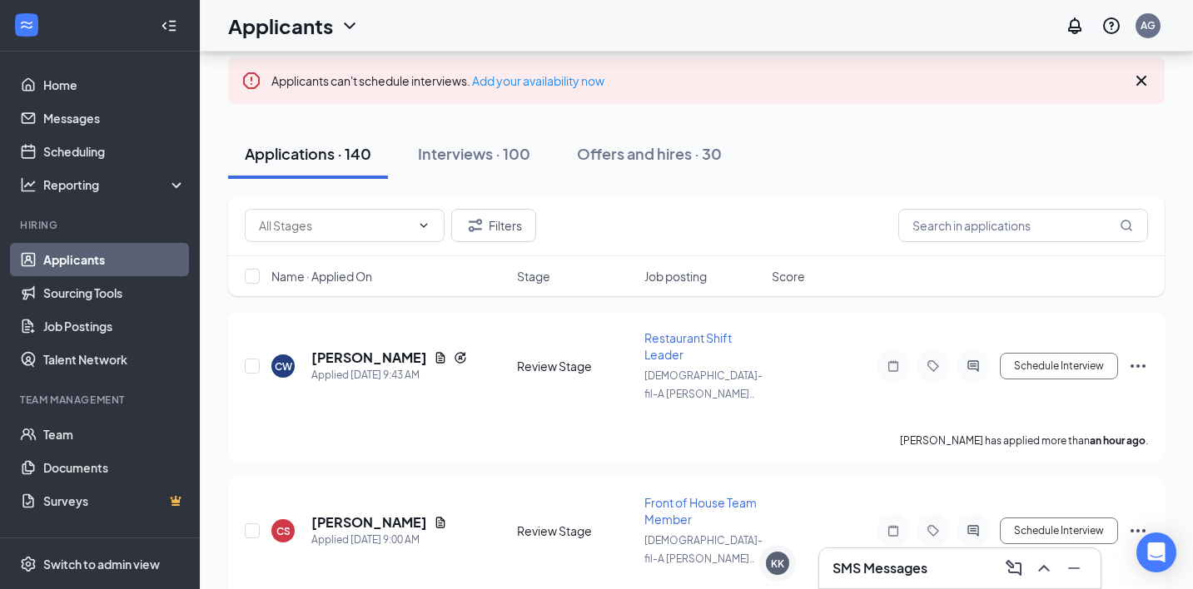
scroll to position [105, 0]
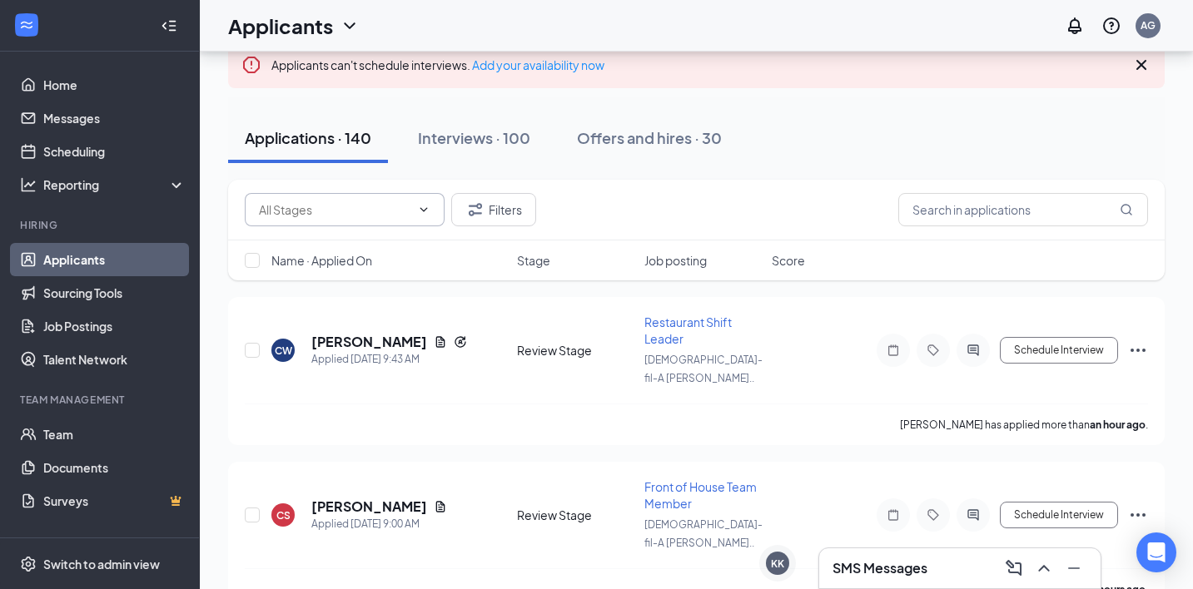
click at [434, 215] on span at bounding box center [345, 209] width 200 height 33
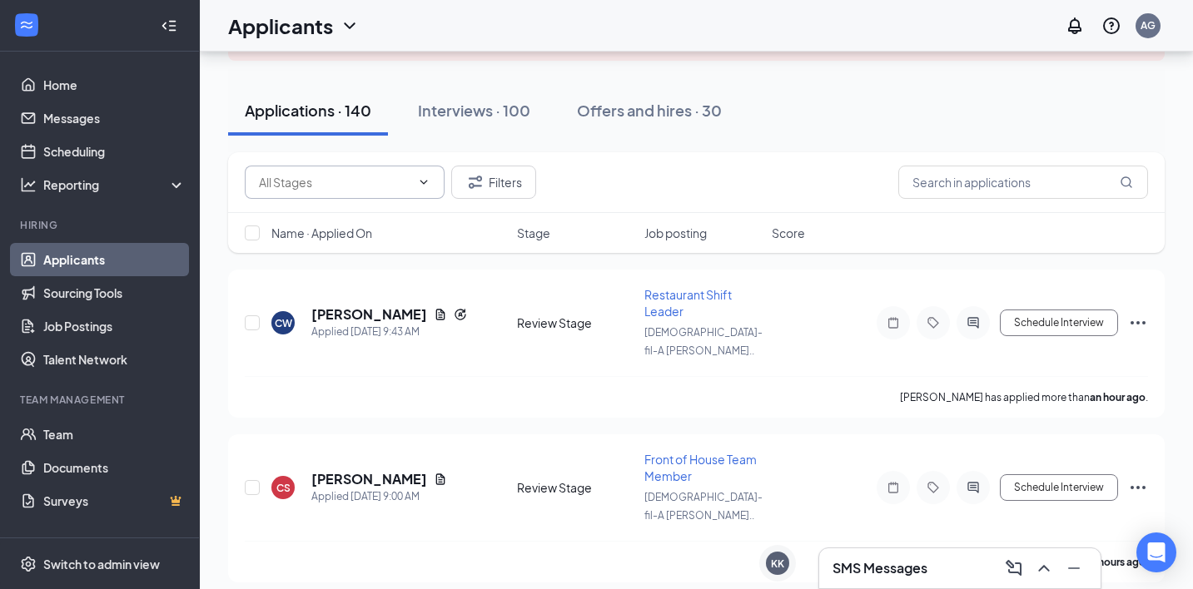
scroll to position [136, 0]
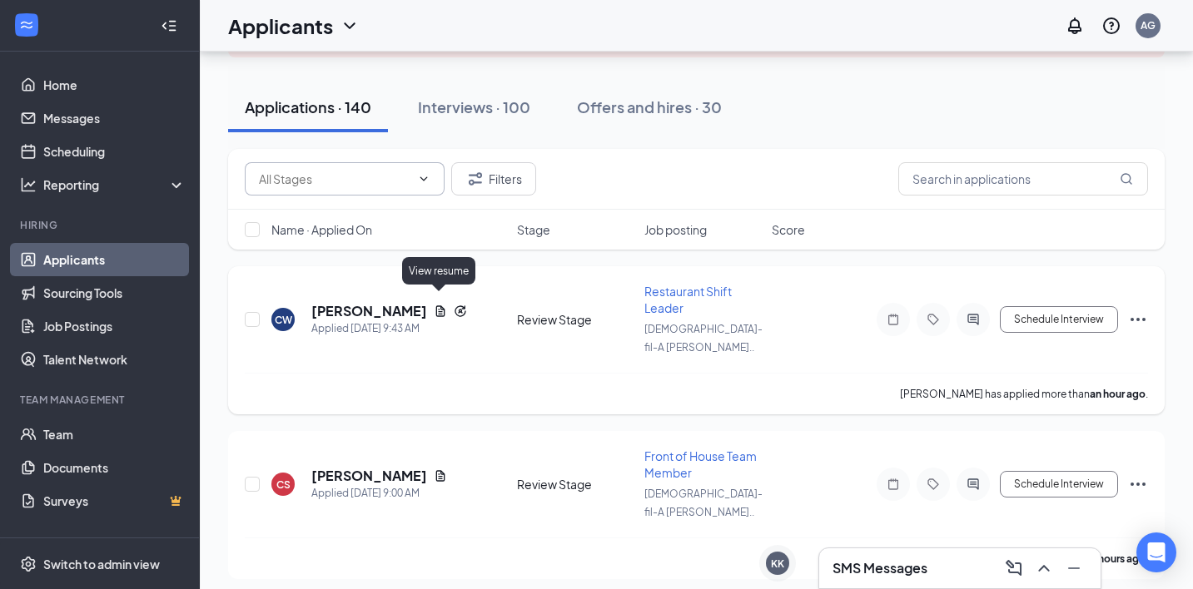
click at [434, 306] on icon "Document" at bounding box center [440, 311] width 13 height 13
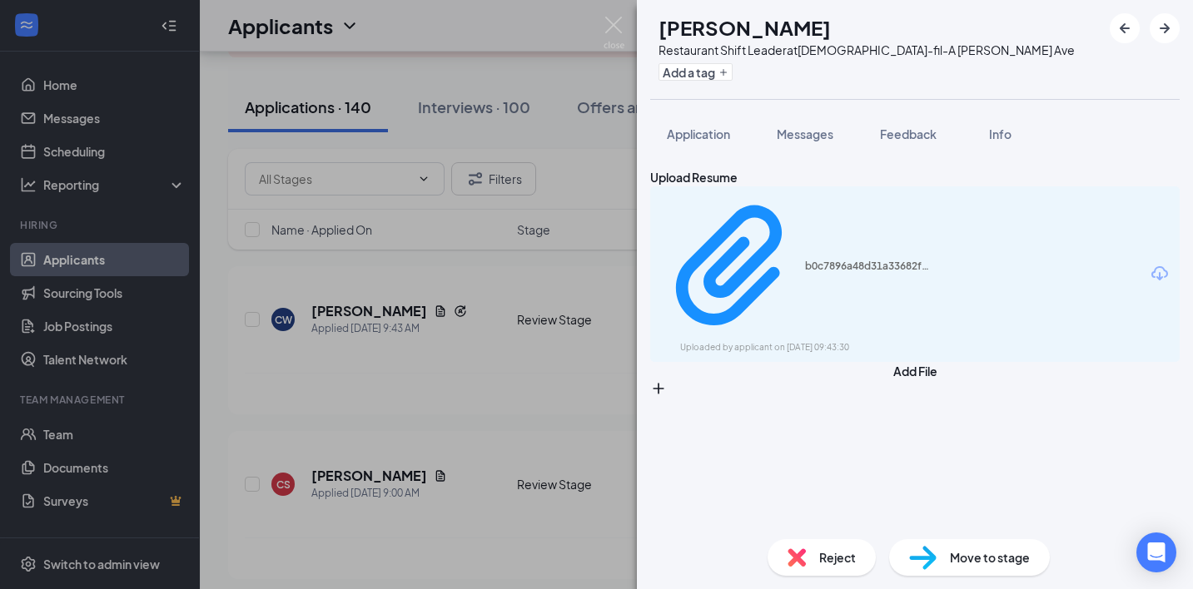
click at [460, 294] on div "CW Christina Williams Restaurant Shift Leader at Chick-fil-A Mack Ave Add a tag…" at bounding box center [596, 294] width 1193 height 589
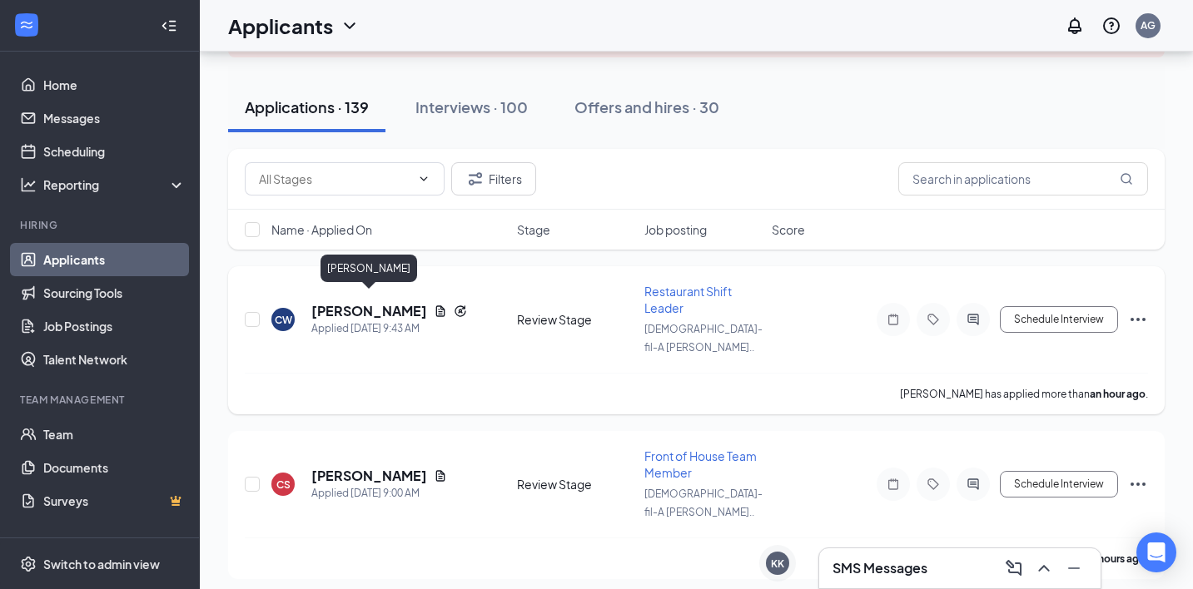
click at [366, 304] on h5 "Christina Williams" at bounding box center [369, 311] width 116 height 18
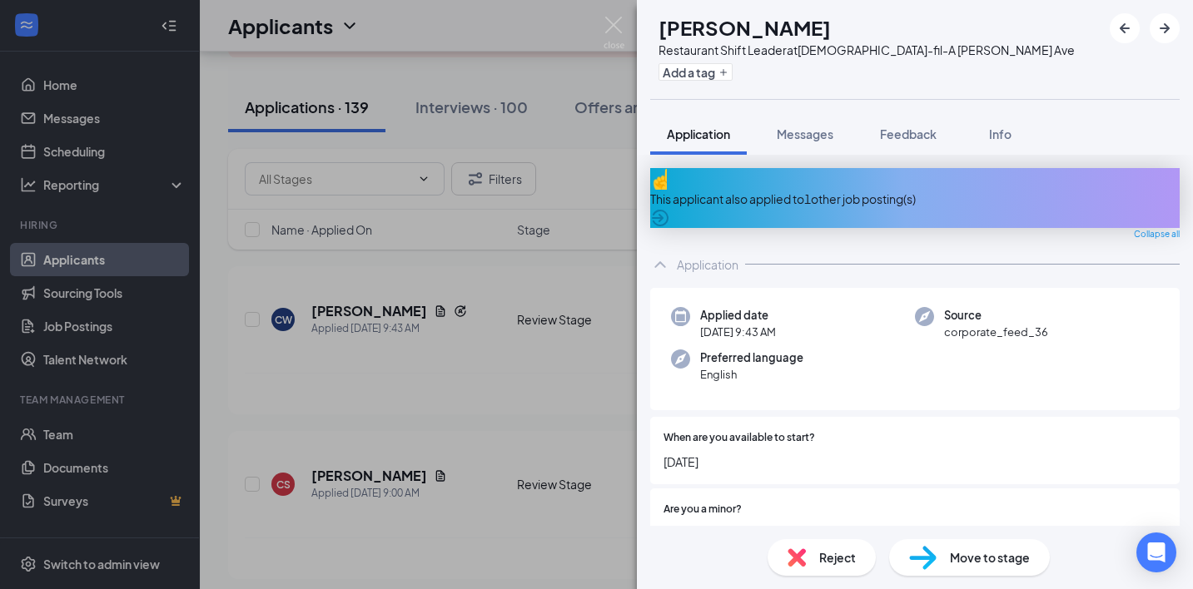
click at [826, 190] on div "This applicant also applied to 1 other job posting(s)" at bounding box center [914, 199] width 529 height 18
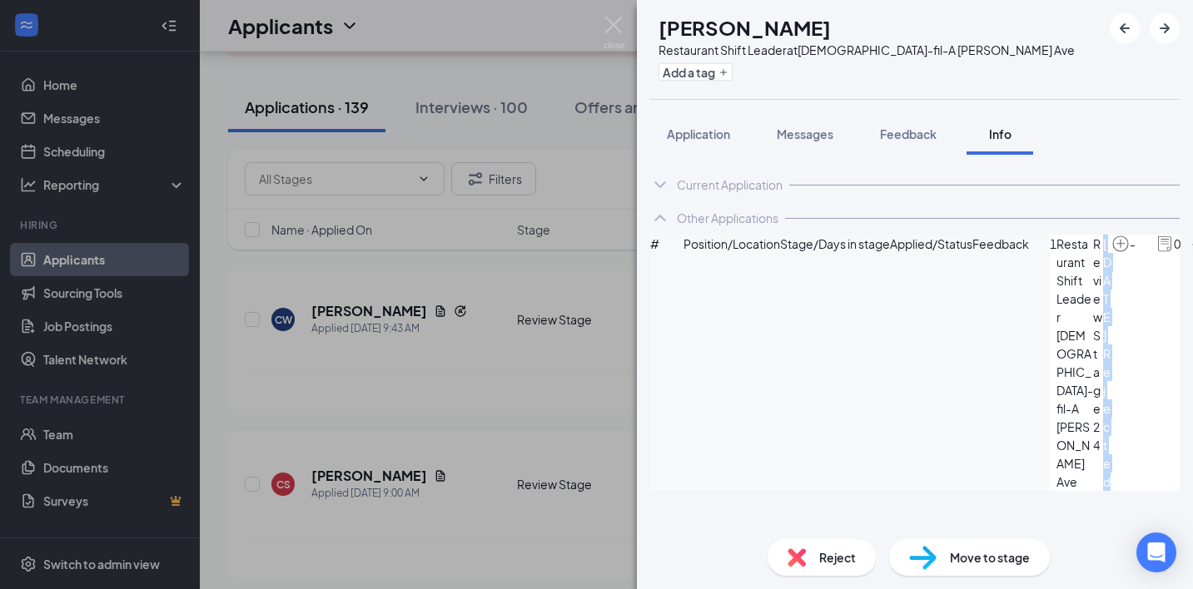
drag, startPoint x: 918, startPoint y: 314, endPoint x: 970, endPoint y: 317, distance: 51.7
click at [1050, 317] on div "1 Restaurant Shift Leader Chick-fil-A Mack Ave Review Stage 24 Aug 23 Rejected …" at bounding box center [1130, 363] width 161 height 256
click at [894, 342] on div "# Position/Location Stage/Days in stage Applied/Status Feedback 1 Restaurant Sh…" at bounding box center [914, 363] width 529 height 256
click at [898, 131] on span "Feedback" at bounding box center [908, 134] width 57 height 15
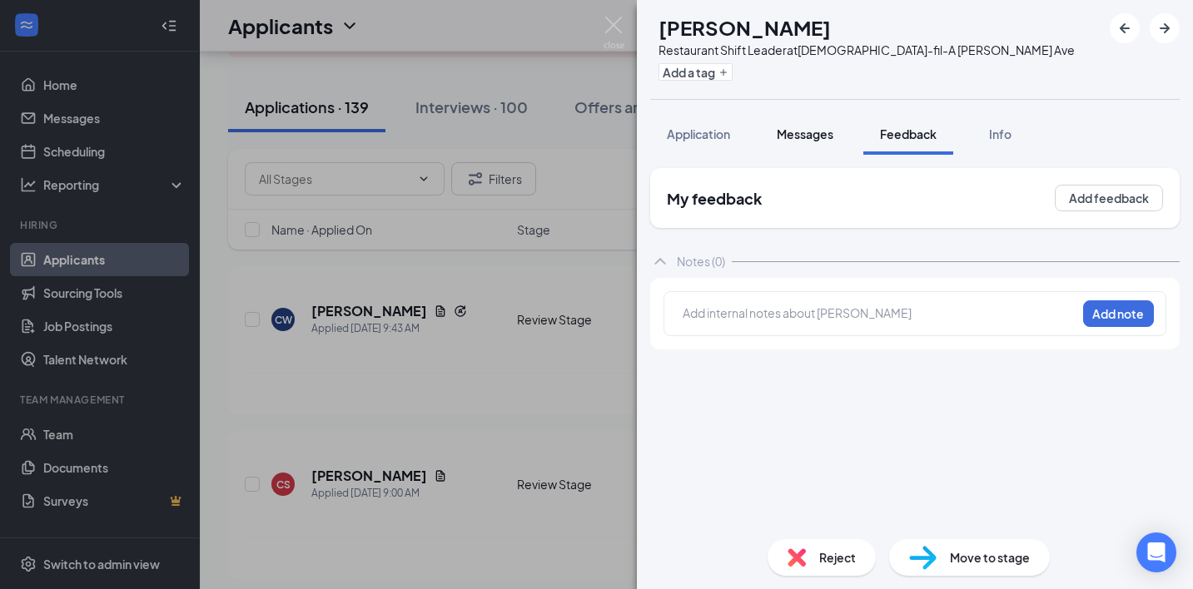
click at [808, 128] on span "Messages" at bounding box center [805, 134] width 57 height 15
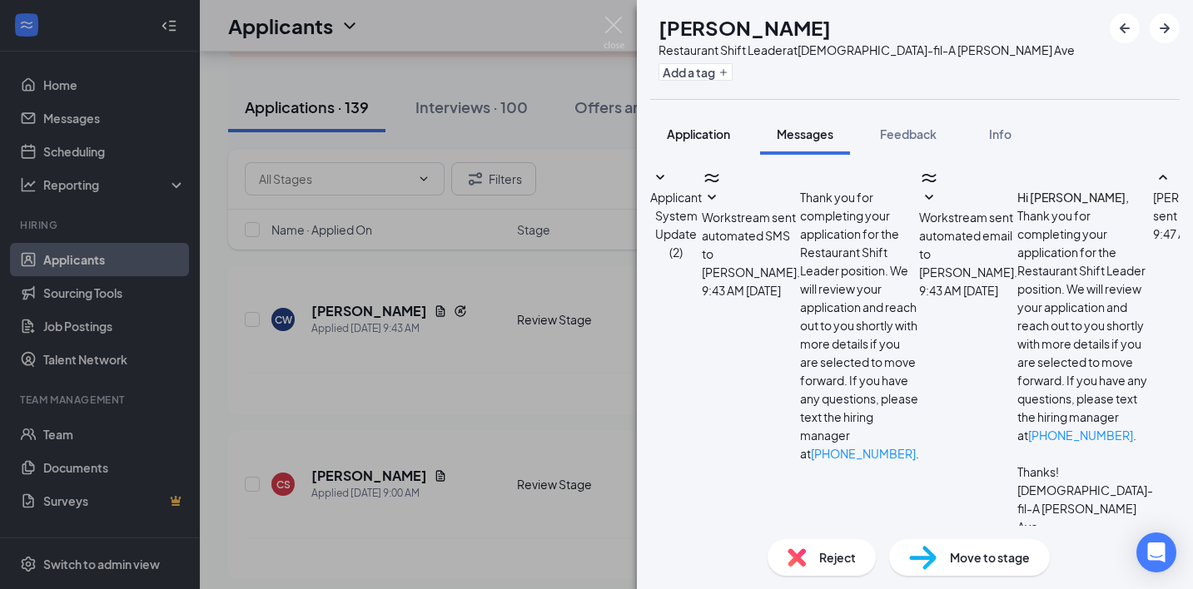
click at [720, 142] on div "Application" at bounding box center [698, 134] width 63 height 17
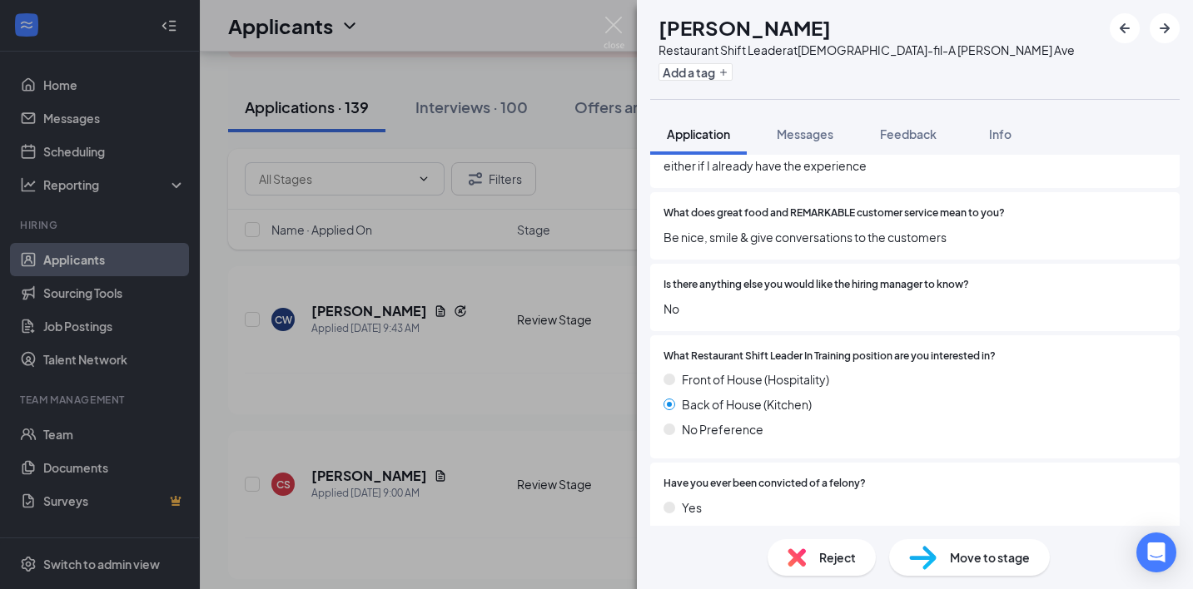
scroll to position [1767, 0]
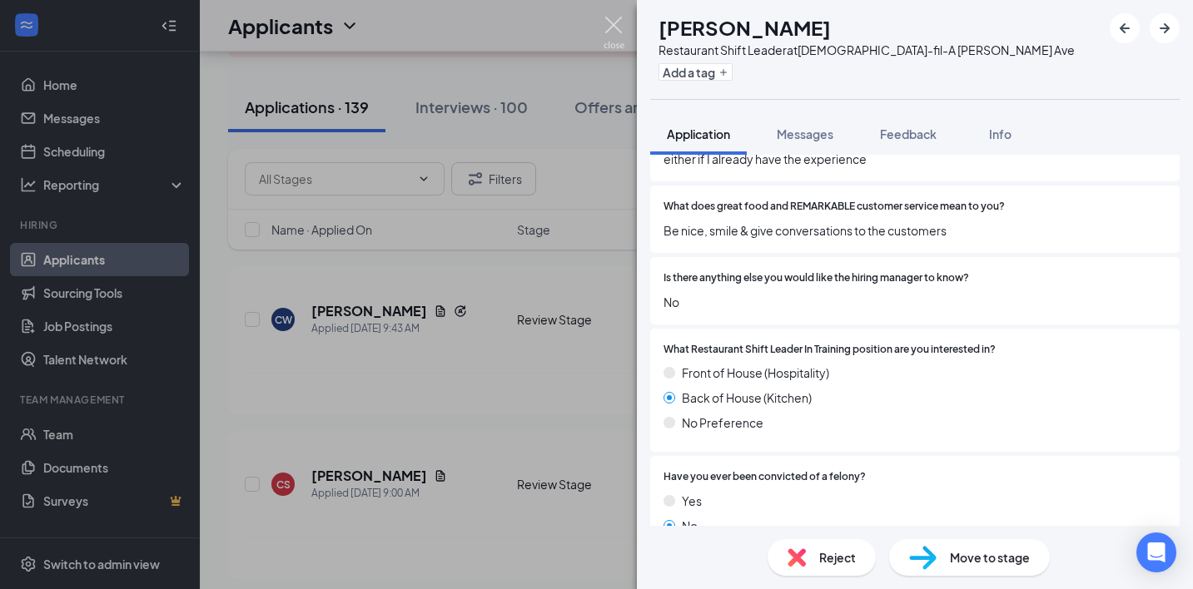
click at [621, 34] on img at bounding box center [614, 33] width 21 height 32
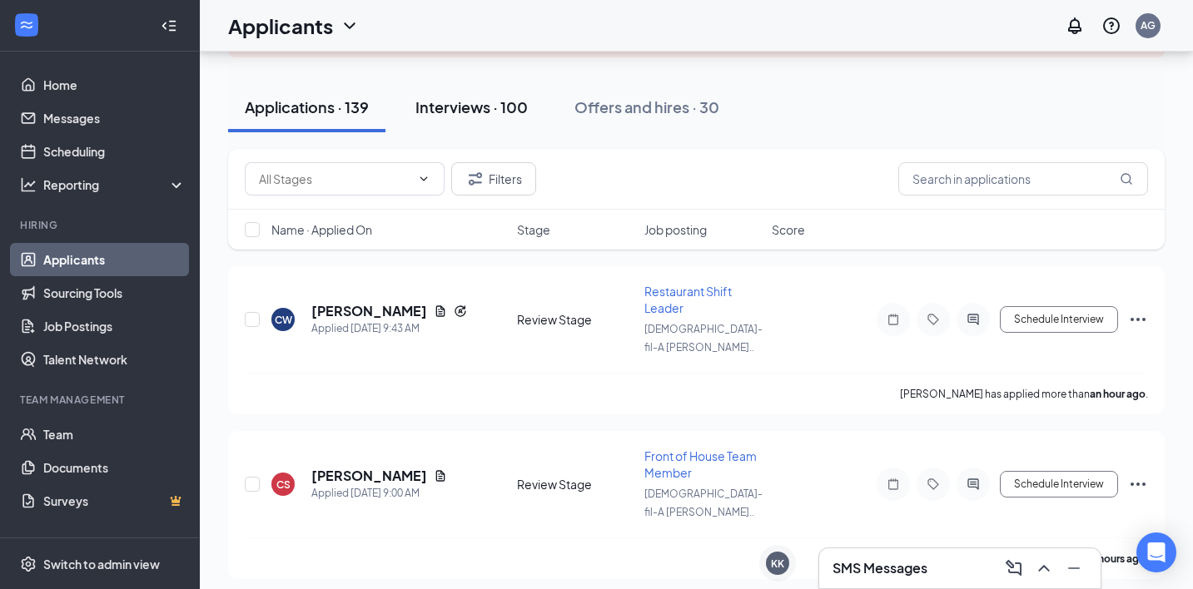
click at [486, 110] on div "Interviews · 100" at bounding box center [471, 107] width 112 height 21
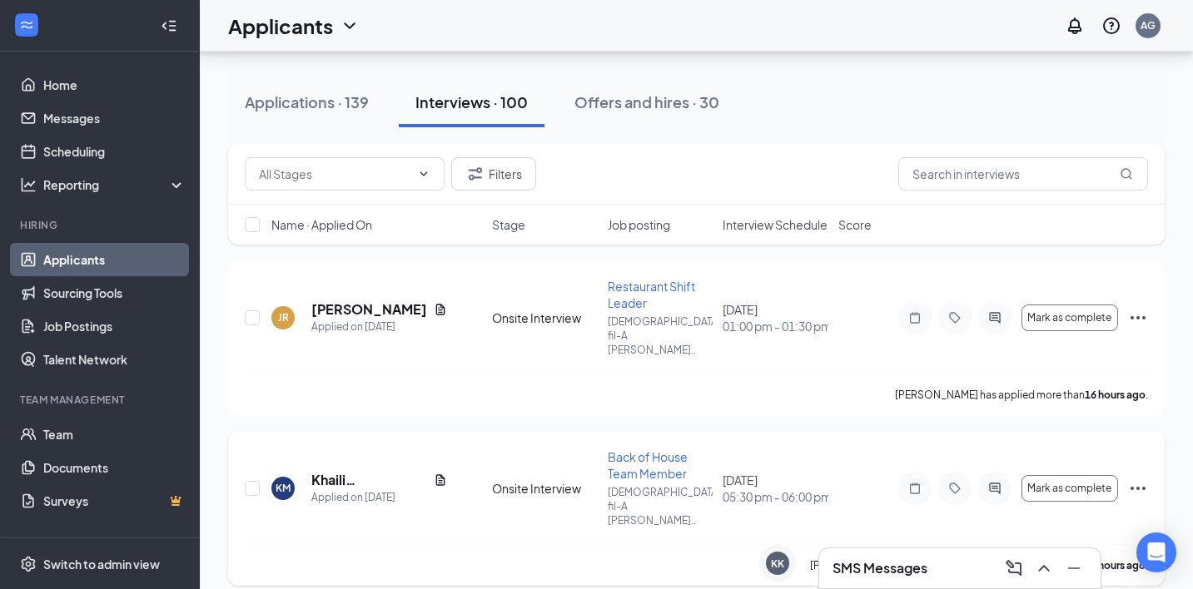
scroll to position [137, 0]
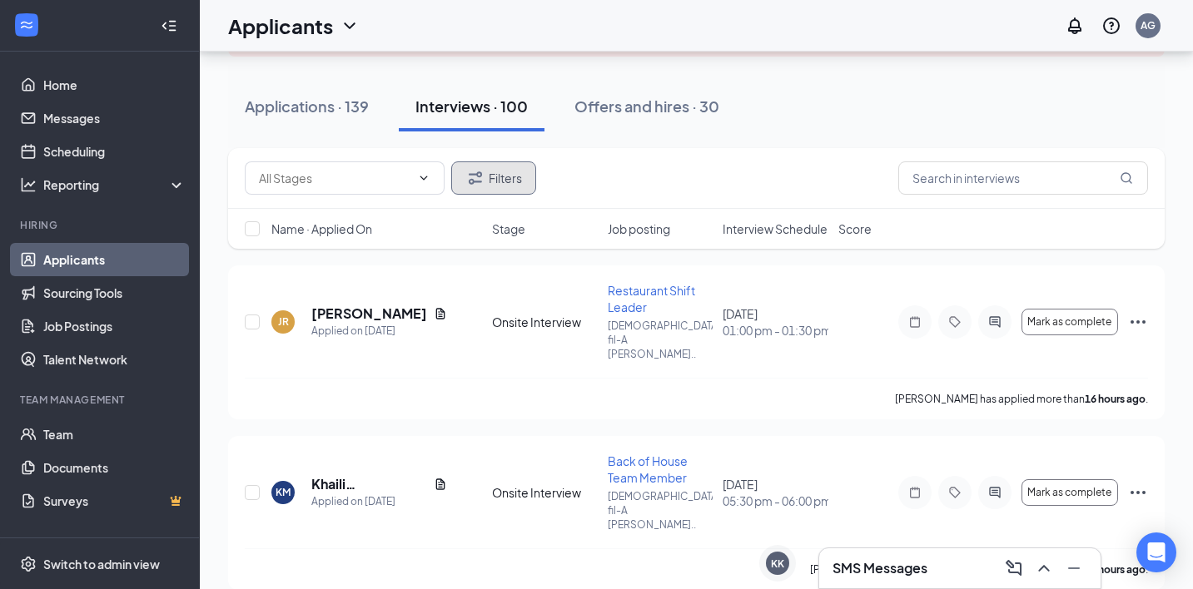
click at [504, 179] on button "Filters" at bounding box center [493, 178] width 85 height 33
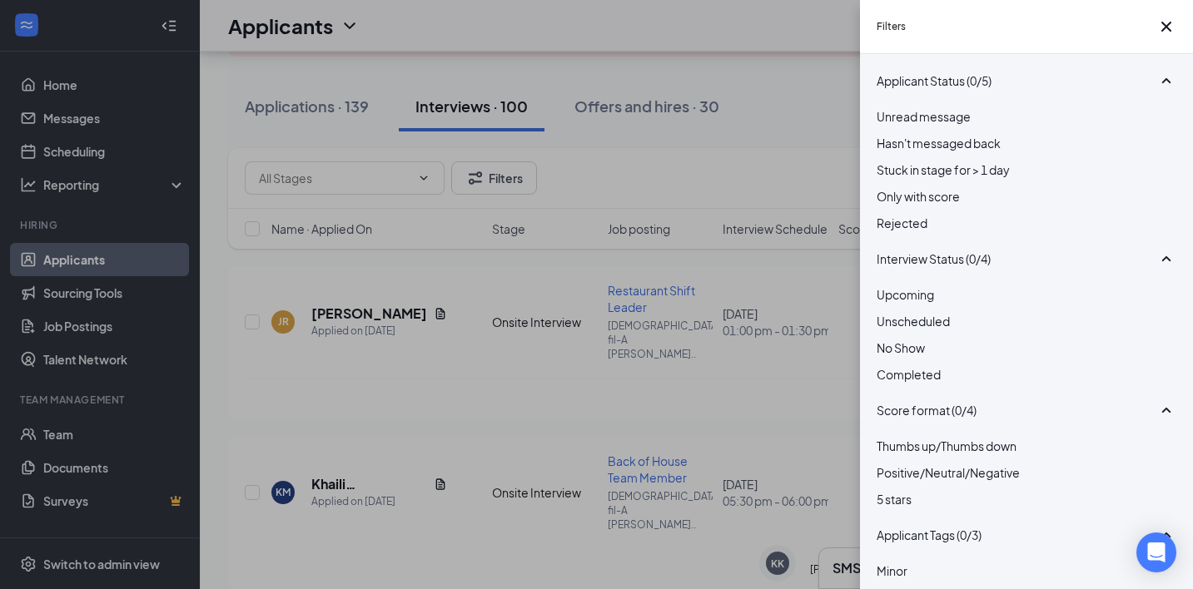
click at [884, 312] on div at bounding box center [1027, 312] width 300 height 0
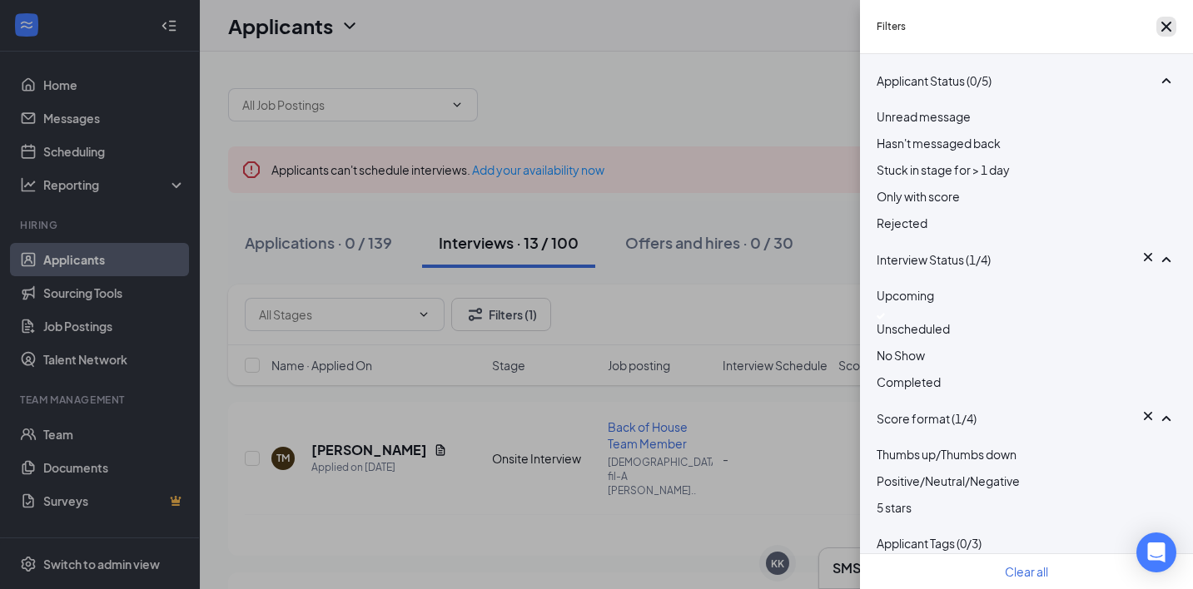
click at [1163, 35] on icon "Cross" at bounding box center [1166, 27] width 20 height 20
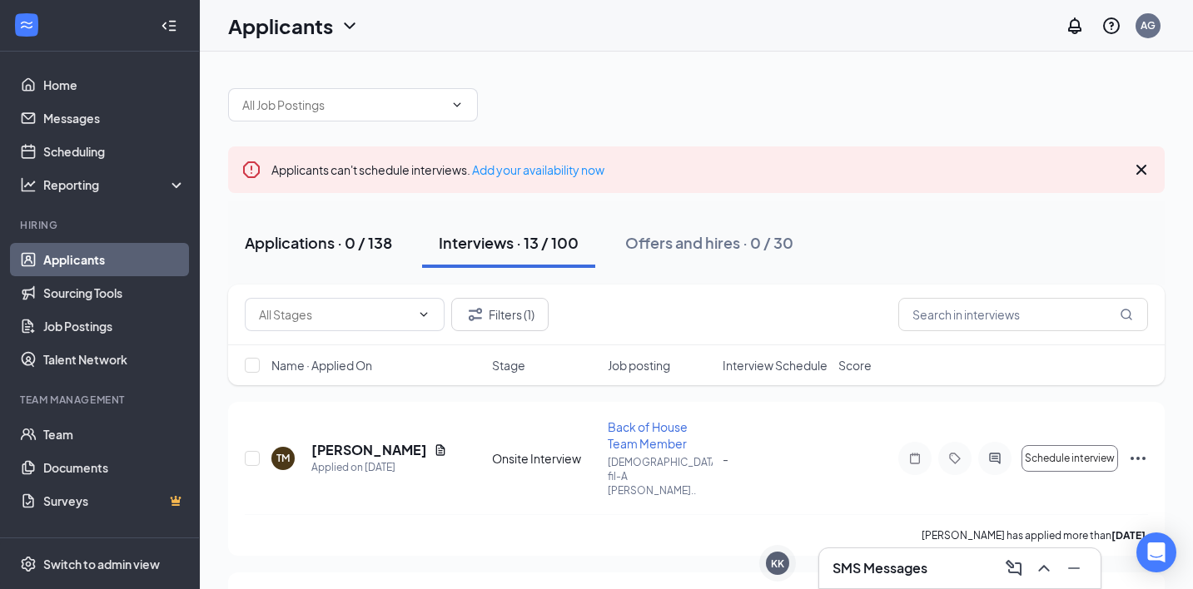
click at [328, 232] on div "Applications · 0 / 138" at bounding box center [318, 242] width 147 height 21
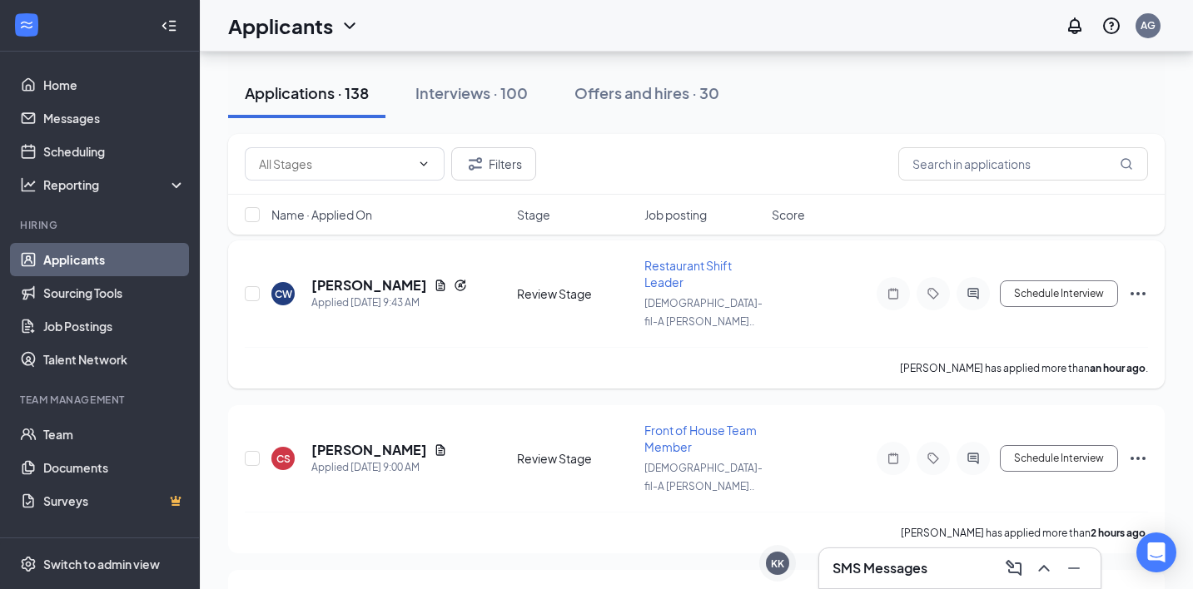
scroll to position [162, 0]
click at [873, 573] on h3 "SMS Messages" at bounding box center [879, 568] width 95 height 18
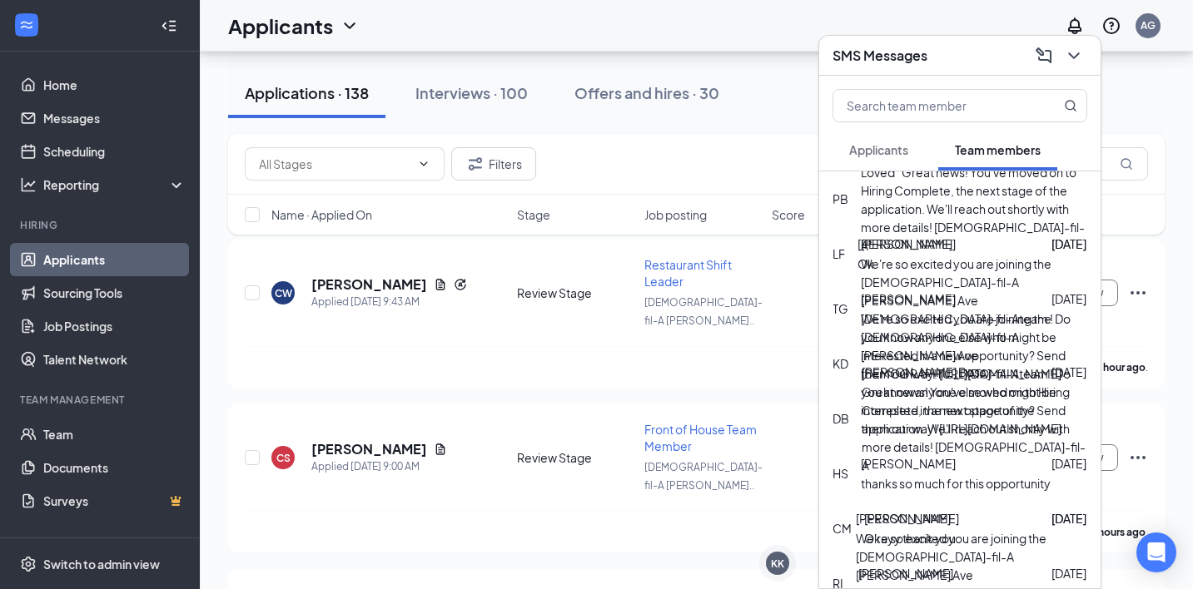
click at [898, 148] on span "Applicants" at bounding box center [878, 149] width 59 height 15
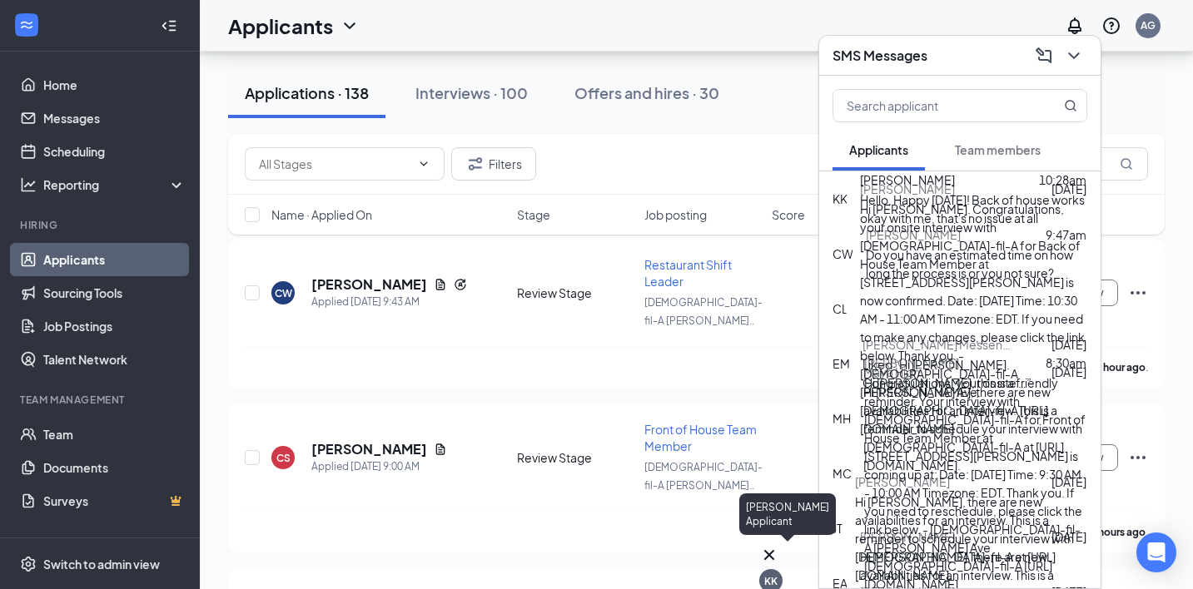
click at [779, 552] on icon "Cross" at bounding box center [769, 555] width 20 height 20
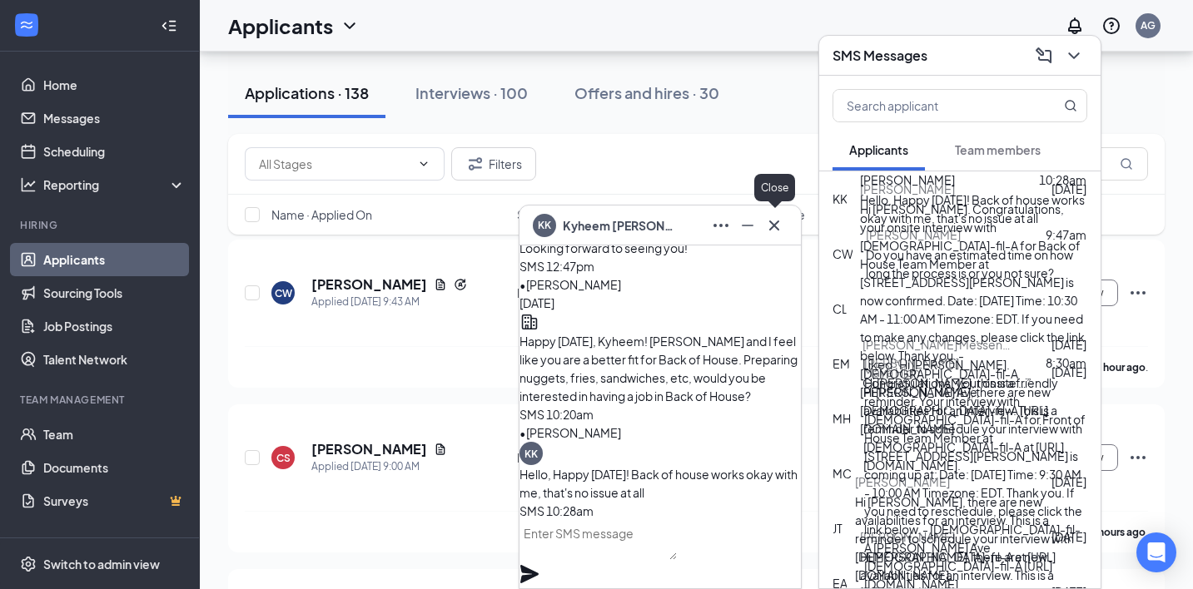
click at [781, 229] on icon "Cross" at bounding box center [774, 226] width 20 height 20
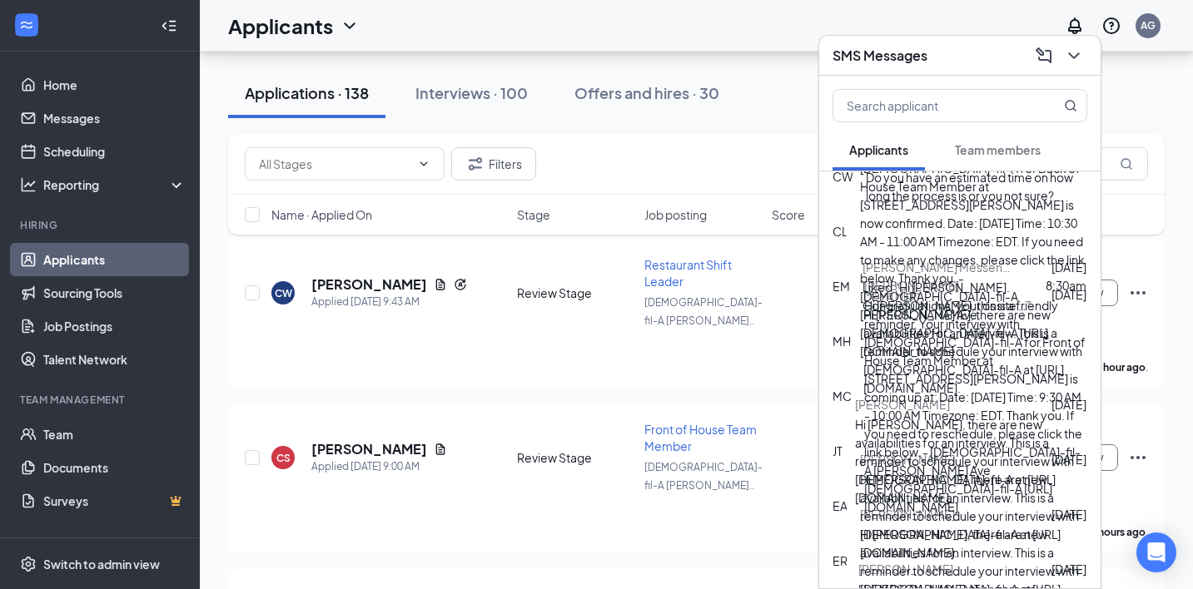
scroll to position [0, 0]
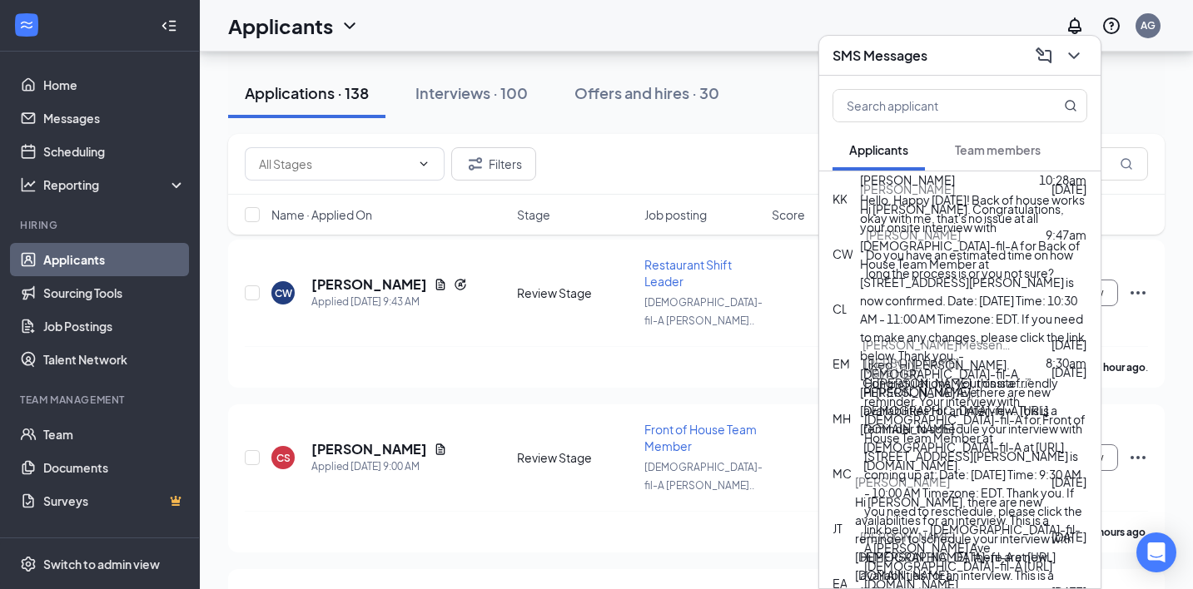
click at [947, 239] on span "Christina Williams" at bounding box center [913, 235] width 95 height 18
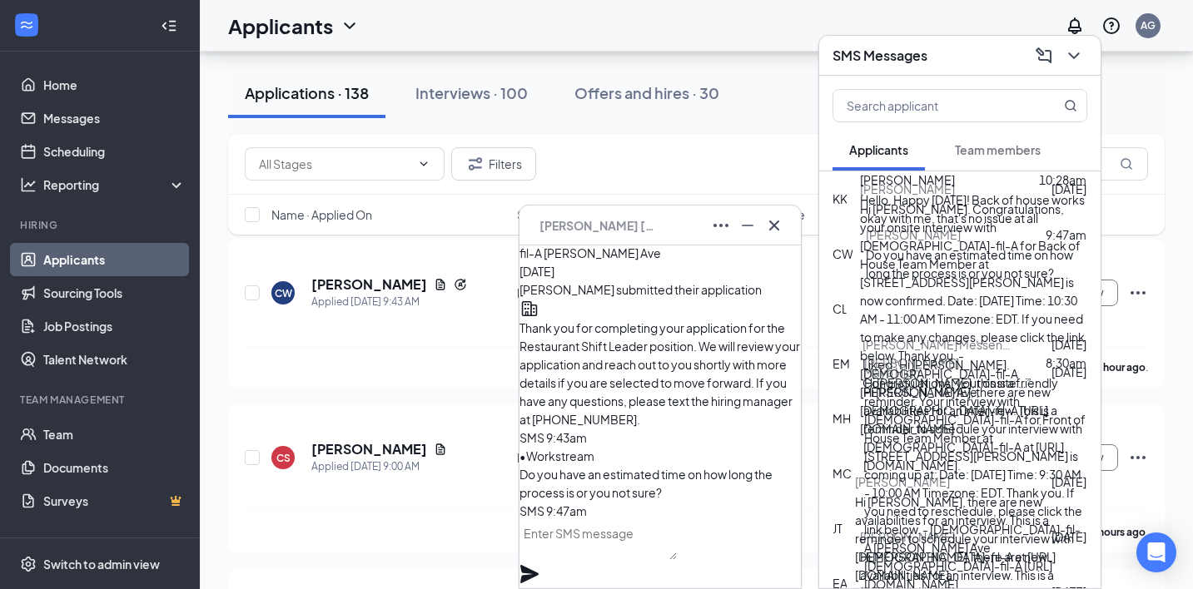
click at [788, 231] on div "CW Christina Williams" at bounding box center [659, 226] width 281 height 40
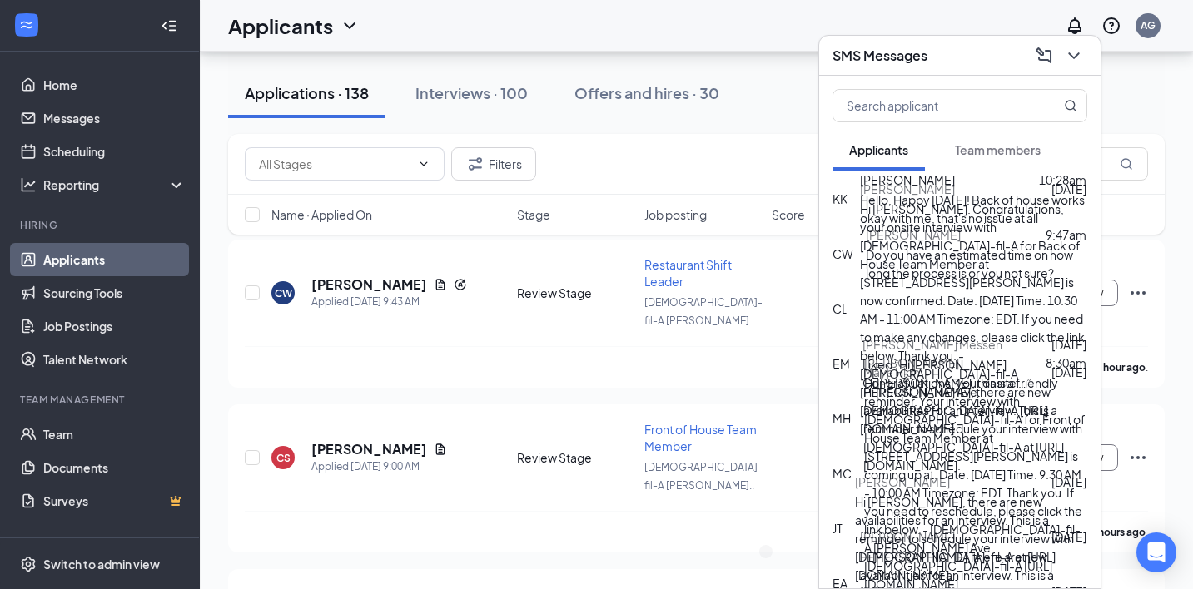
click at [916, 198] on span "Charlie Luke" at bounding box center [907, 189] width 95 height 18
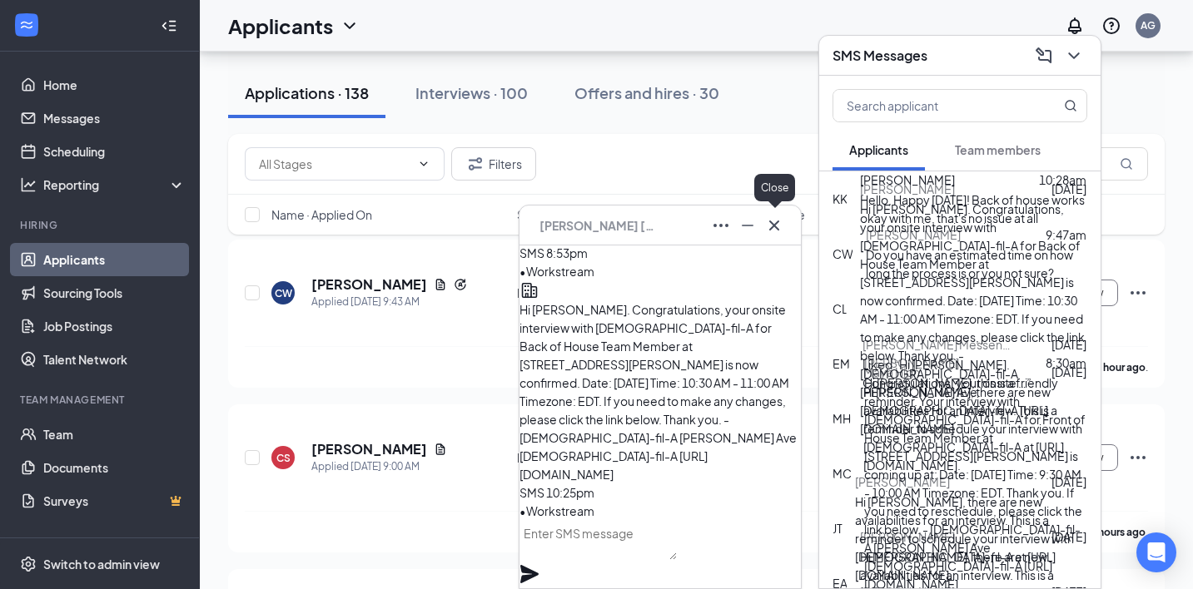
click at [776, 226] on icon "Cross" at bounding box center [774, 226] width 20 height 20
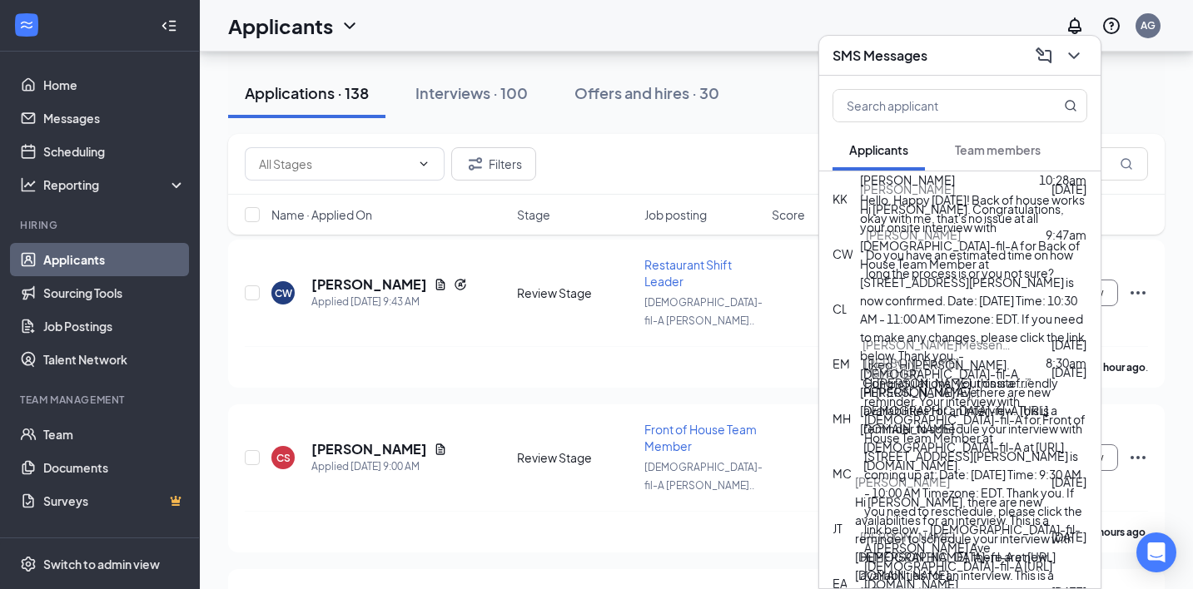
click at [914, 375] on div "Liked “Hi Evelia Messenger. Congratulations, your onsite …”" at bounding box center [974, 373] width 225 height 37
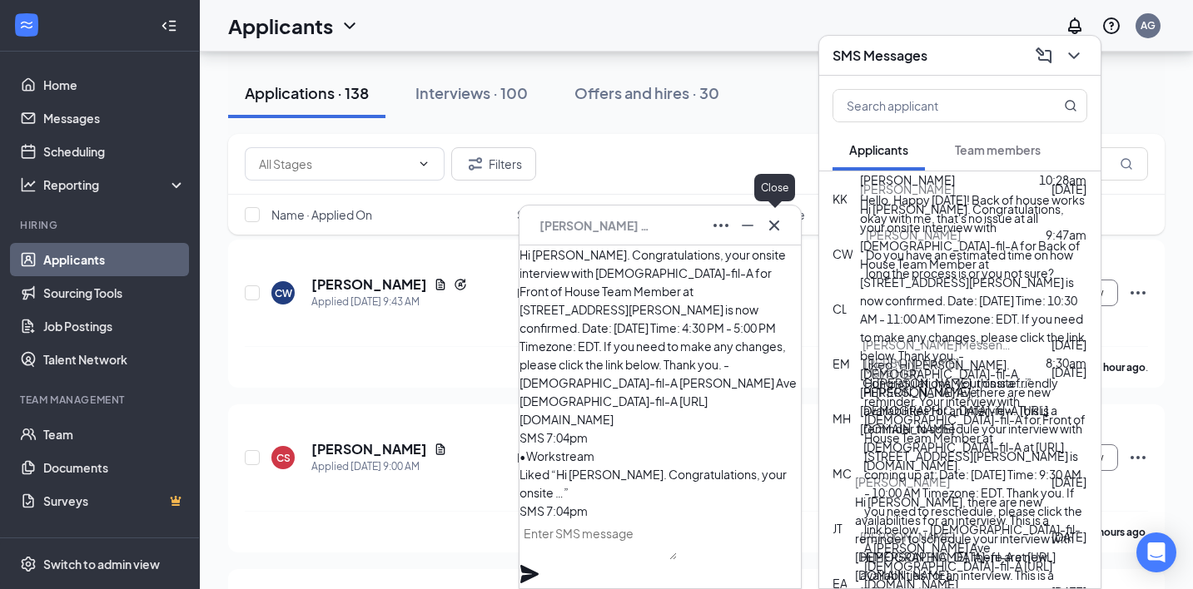
click at [776, 226] on icon "Cross" at bounding box center [774, 226] width 20 height 20
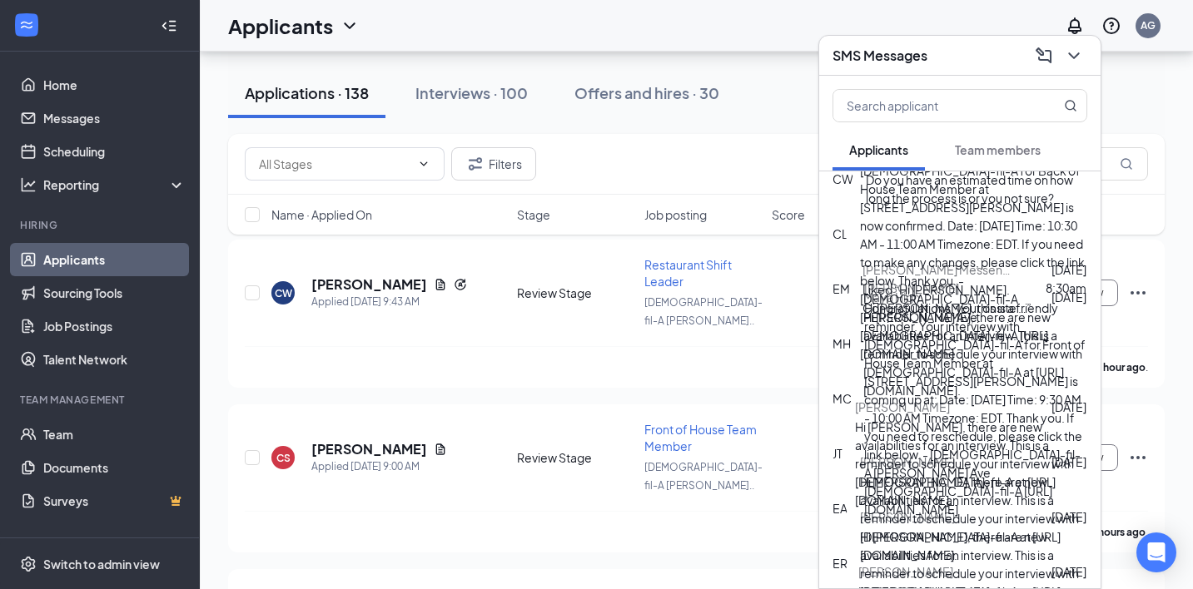
scroll to position [77, 0]
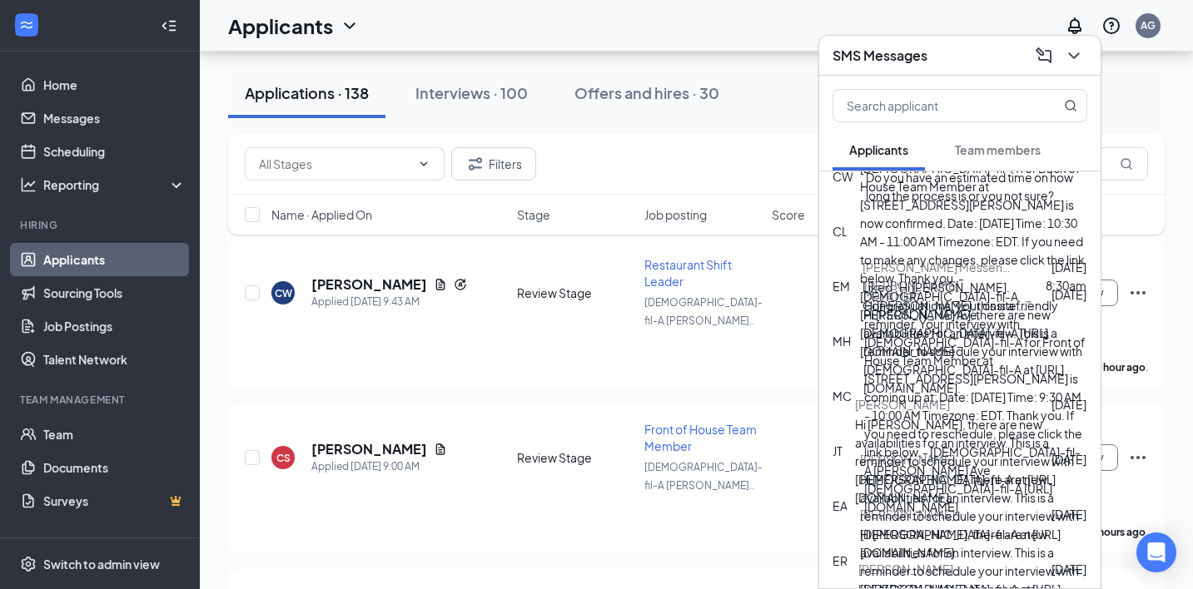
click at [922, 352] on div "Hi Maya, there are new availabilities for an interview. This is a reminder to s…" at bounding box center [975, 352] width 224 height 92
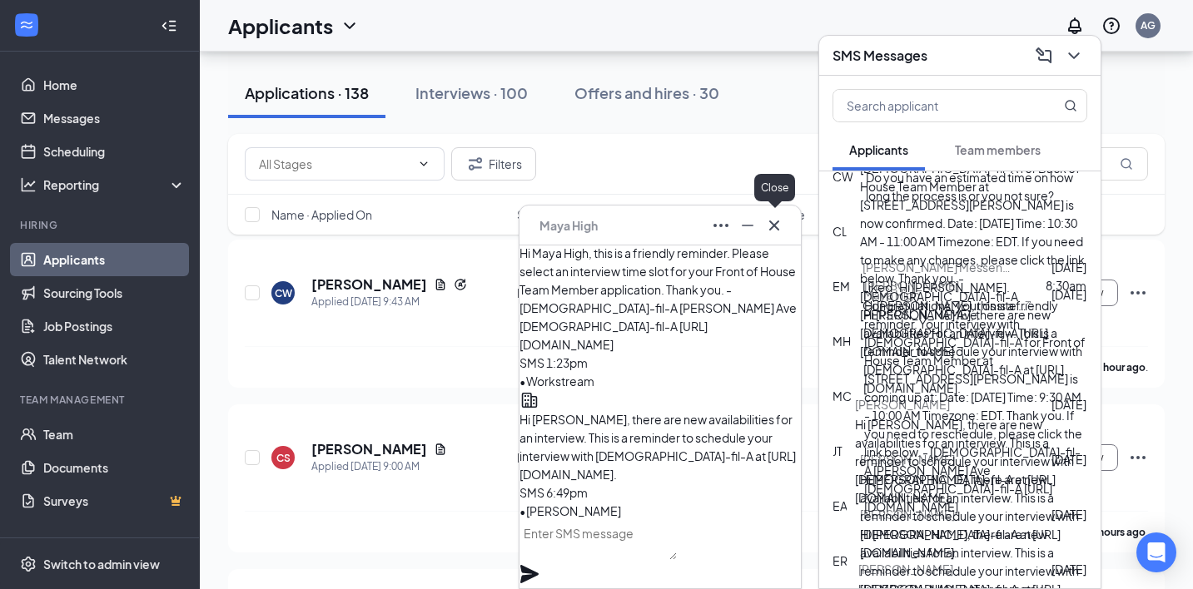
click at [773, 226] on icon "Cross" at bounding box center [774, 225] width 10 height 10
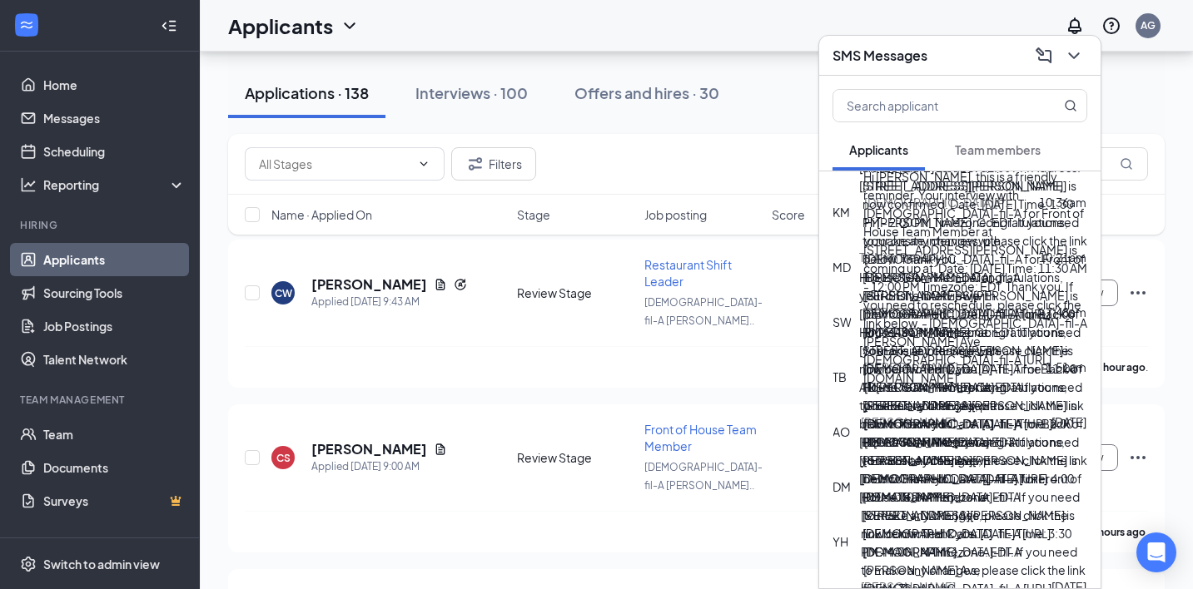
scroll to position [1434, 0]
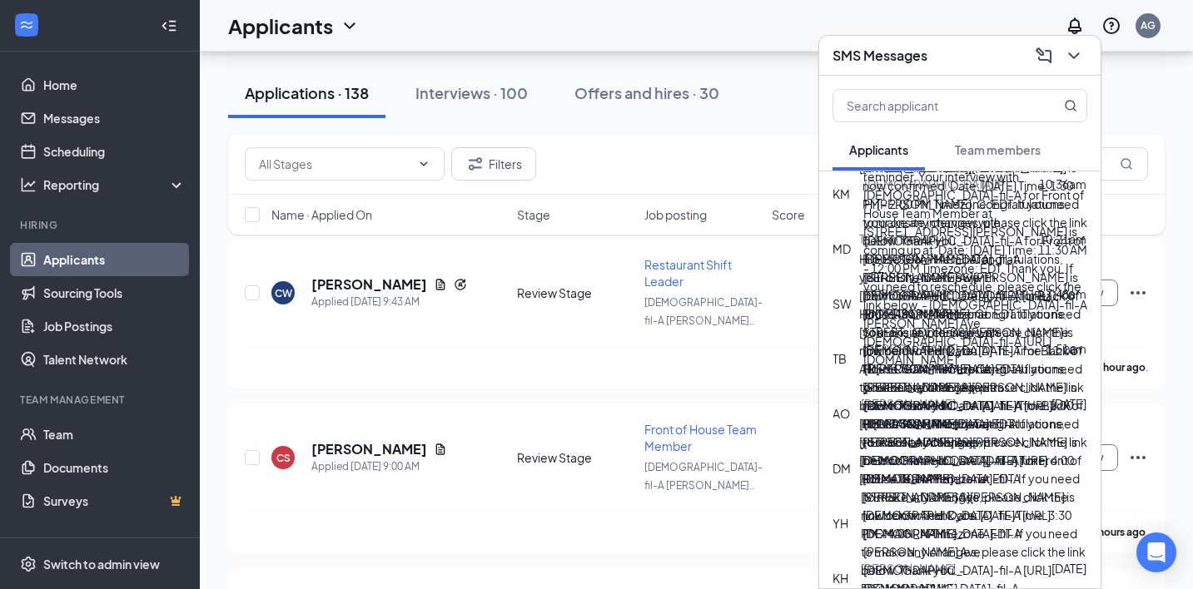
click at [987, 373] on div "Hi Ta’Niah Beverly. Congratulations, your onsite interview with Chick-fil-A for…" at bounding box center [973, 369] width 228 height 238
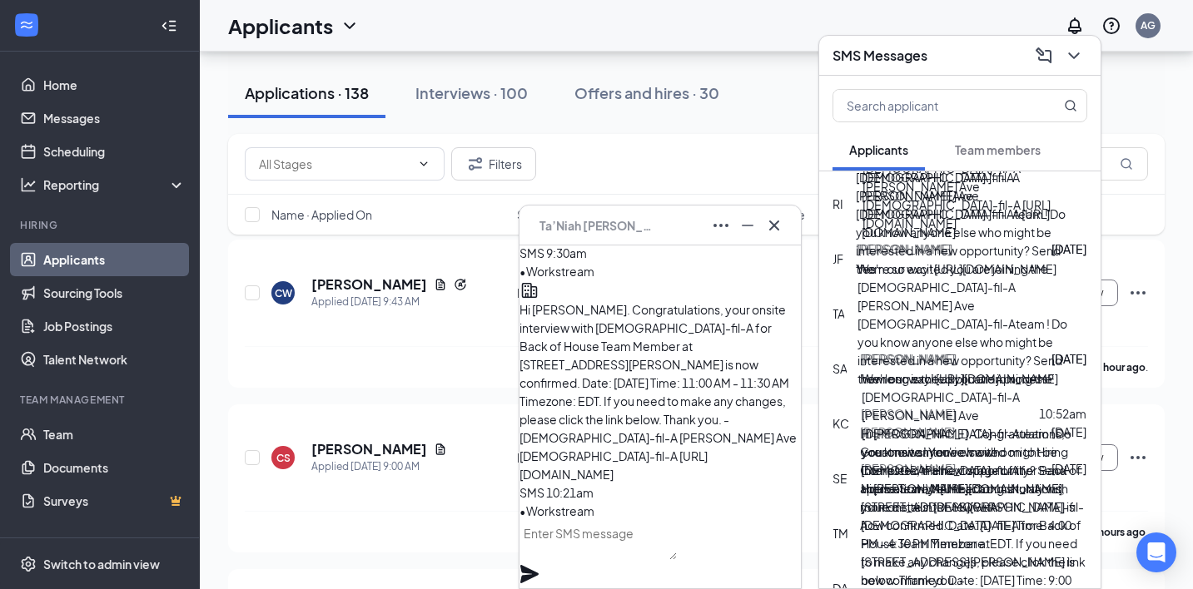
scroll to position [2858, 0]
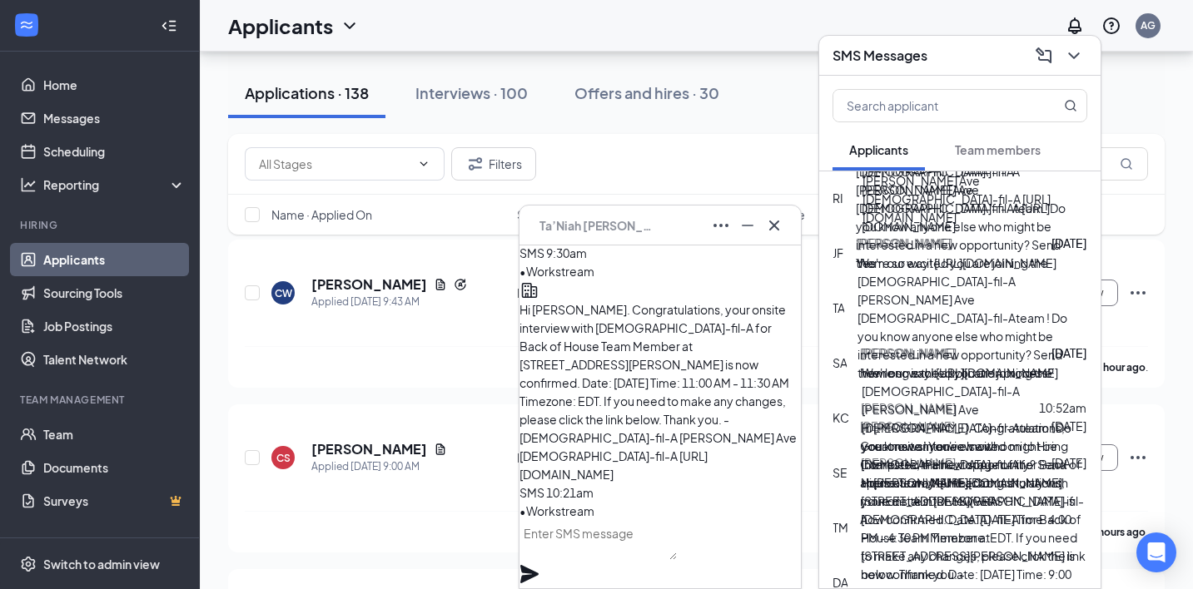
click at [967, 211] on div "We're so excited you are joining the [DEMOGRAPHIC_DATA]-fil-A [PERSON_NAME] Ave…" at bounding box center [971, 208] width 231 height 128
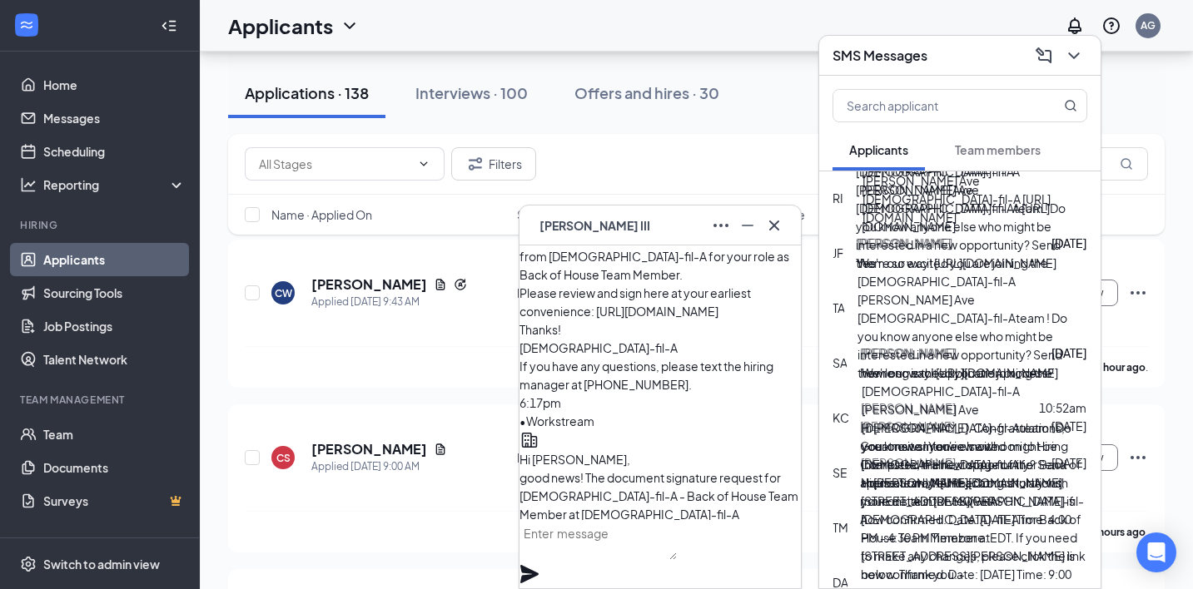
scroll to position [-433, 0]
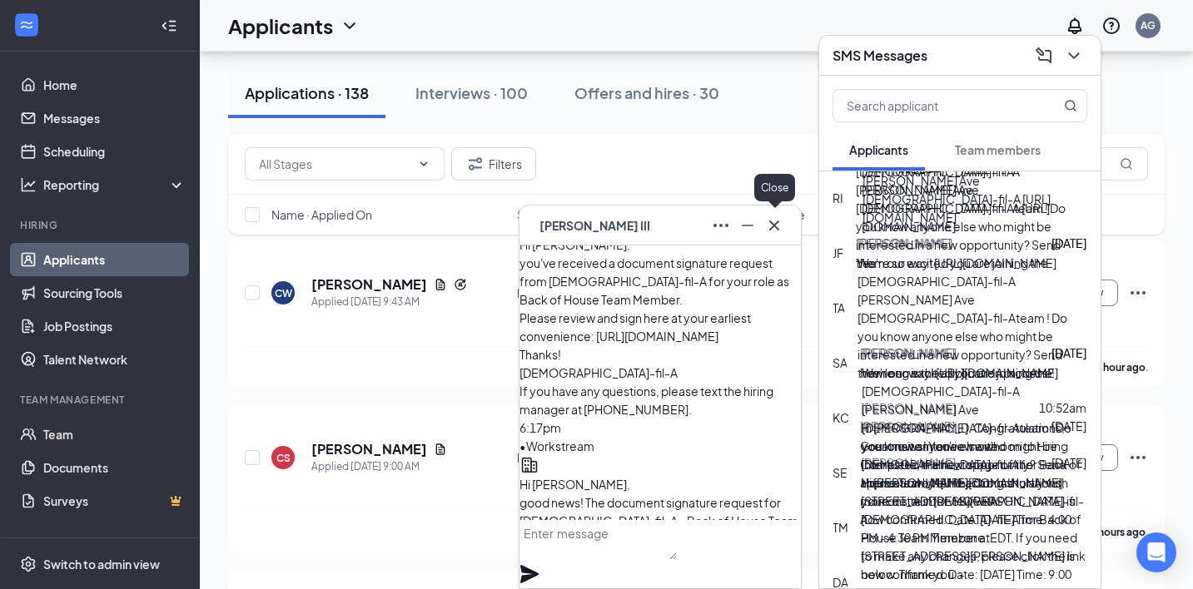
click at [772, 231] on icon "Cross" at bounding box center [774, 226] width 20 height 20
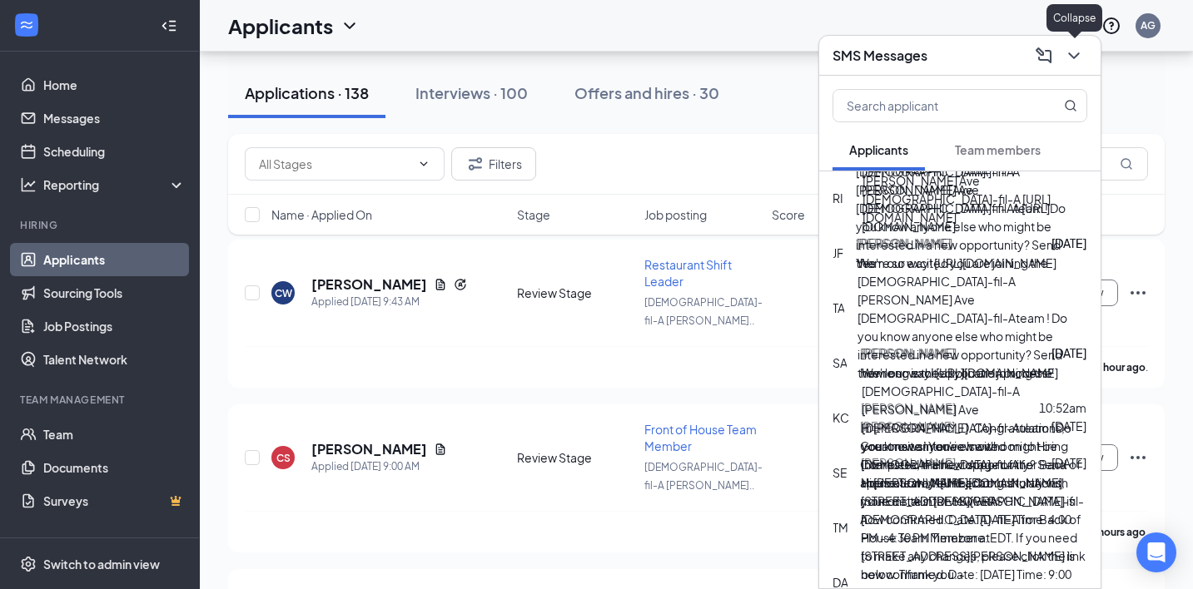
click at [1071, 63] on icon "ChevronDown" at bounding box center [1074, 56] width 20 height 20
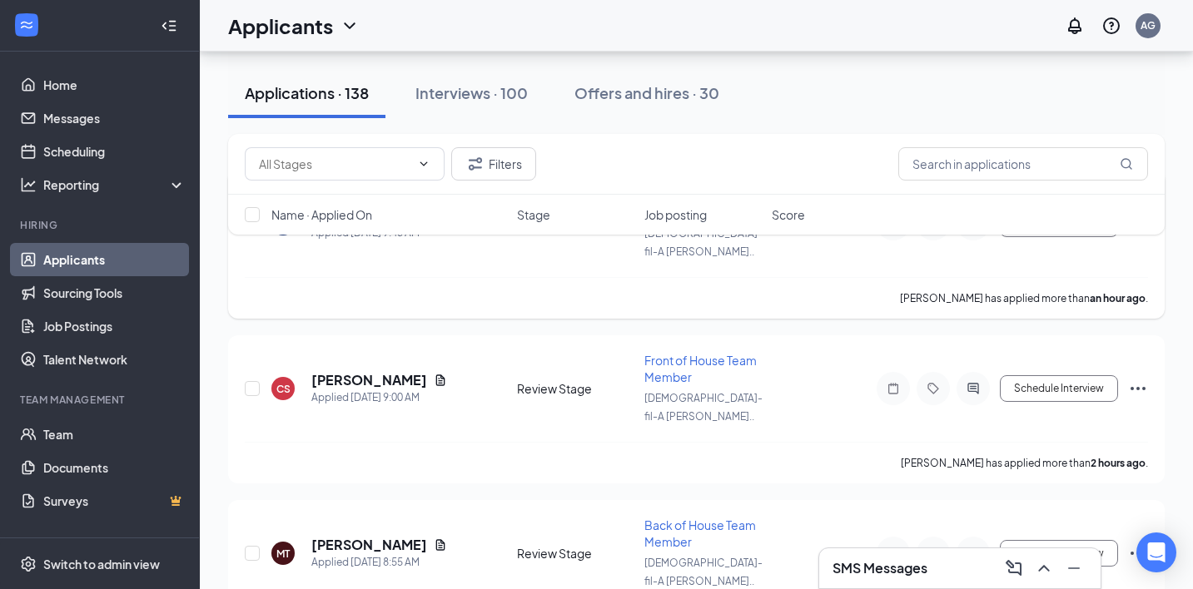
scroll to position [242, 0]
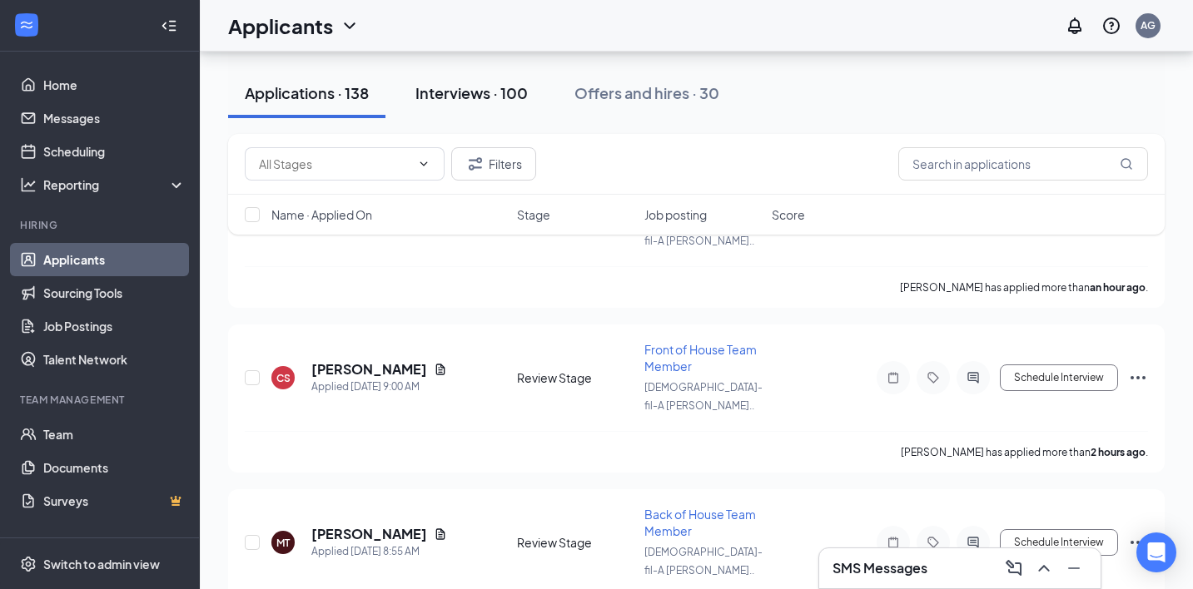
click at [496, 82] on div "Interviews · 100" at bounding box center [471, 92] width 112 height 21
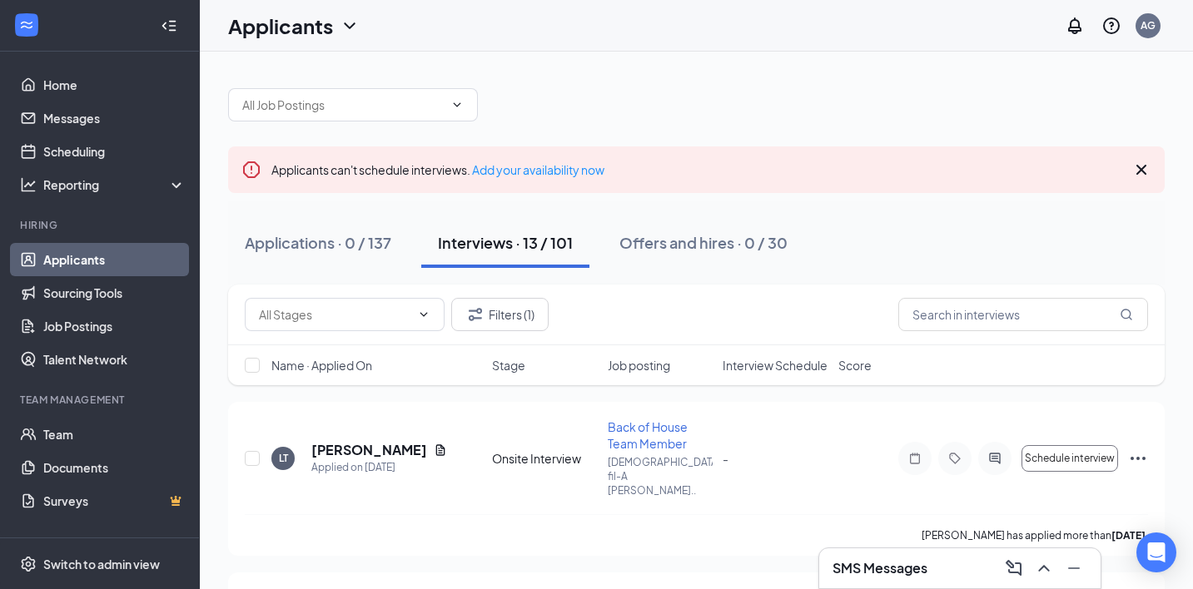
scroll to position [22, 0]
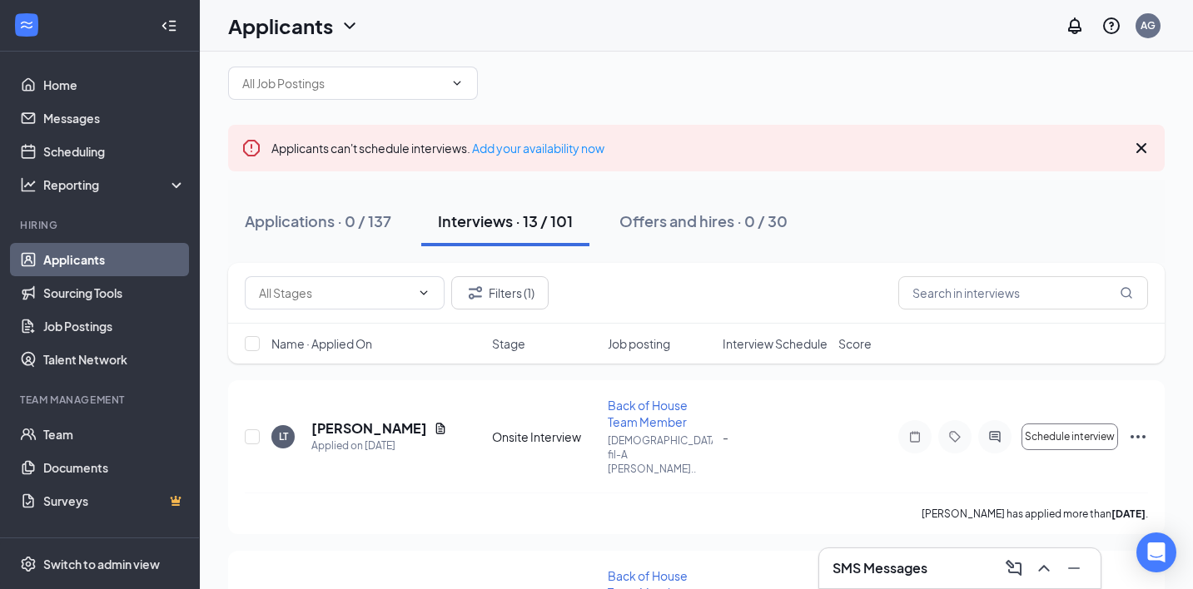
click at [1143, 141] on icon "Cross" at bounding box center [1141, 148] width 20 height 20
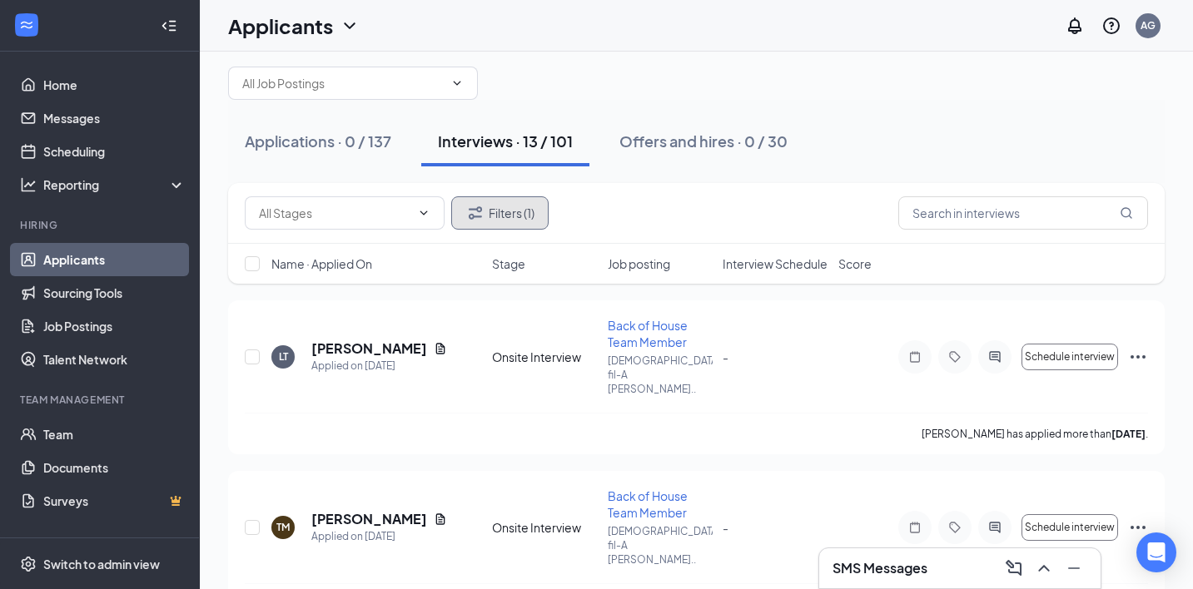
click at [492, 211] on button "Filters (1)" at bounding box center [499, 212] width 97 height 33
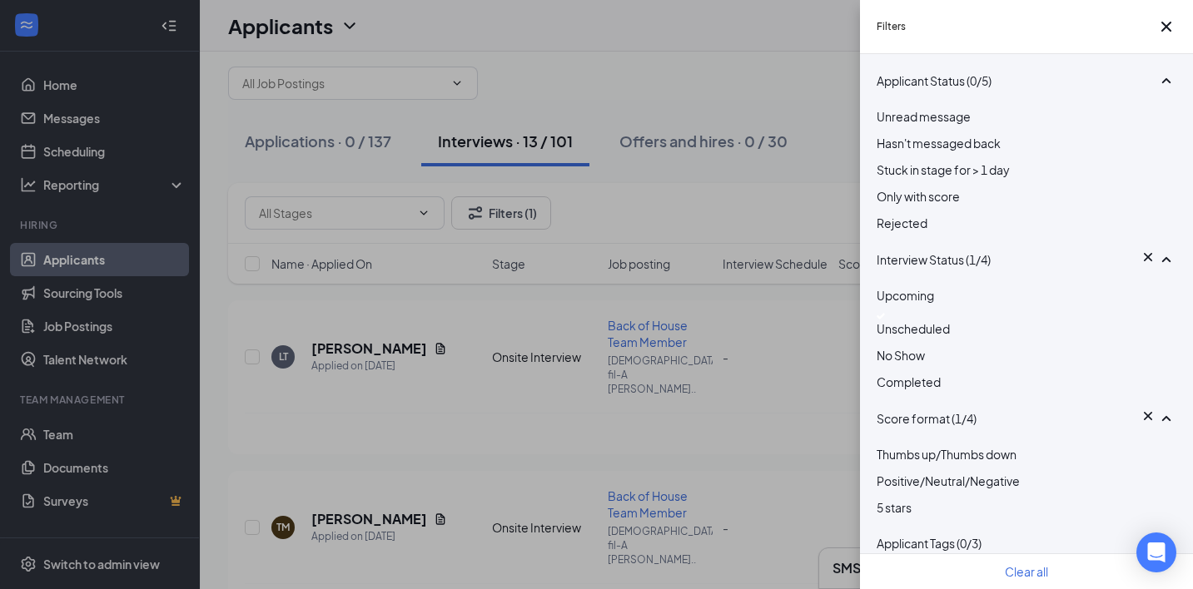
click at [885, 320] on img at bounding box center [881, 316] width 8 height 7
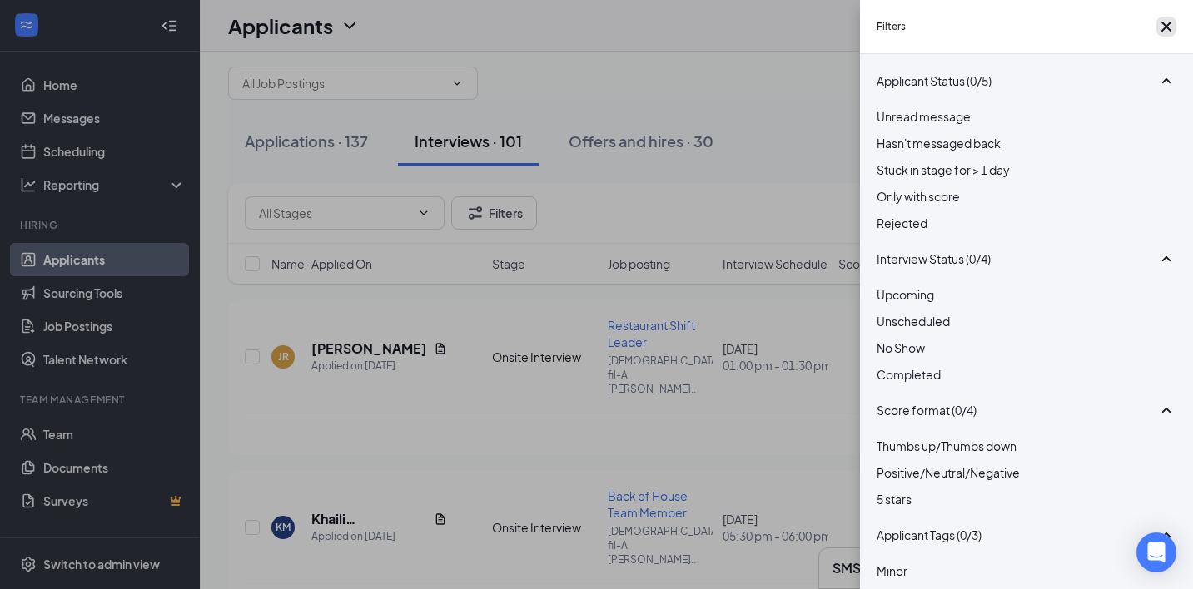
click at [1161, 30] on icon "Cross" at bounding box center [1166, 27] width 10 height 10
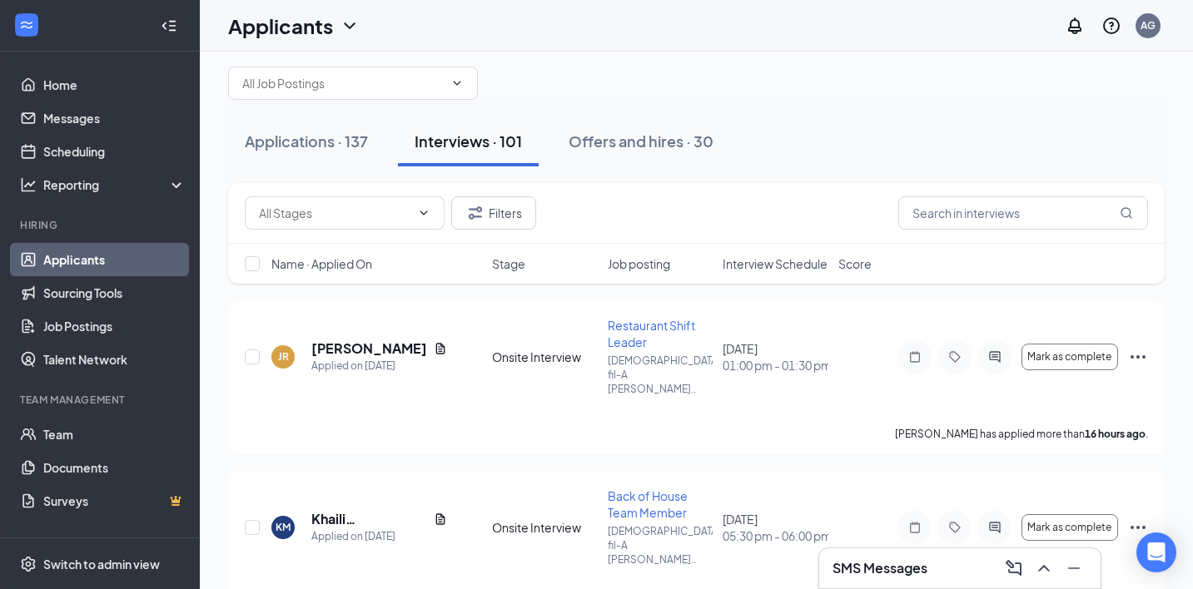
click at [729, 261] on span "Interview Schedule" at bounding box center [775, 264] width 105 height 17
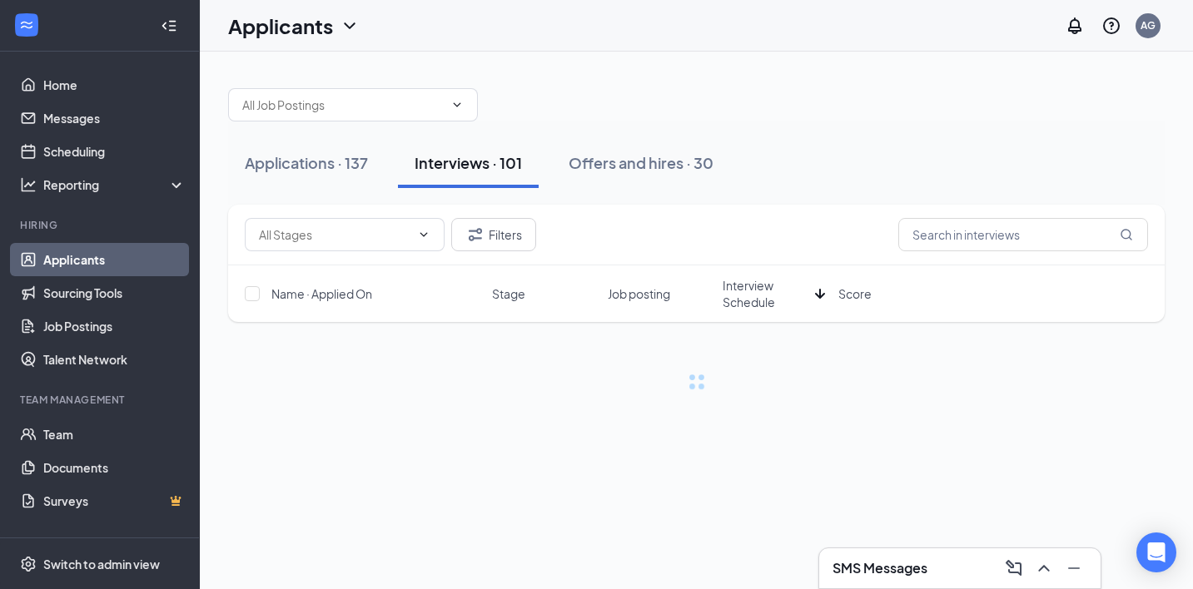
click at [748, 298] on span "Interview Schedule" at bounding box center [766, 293] width 86 height 33
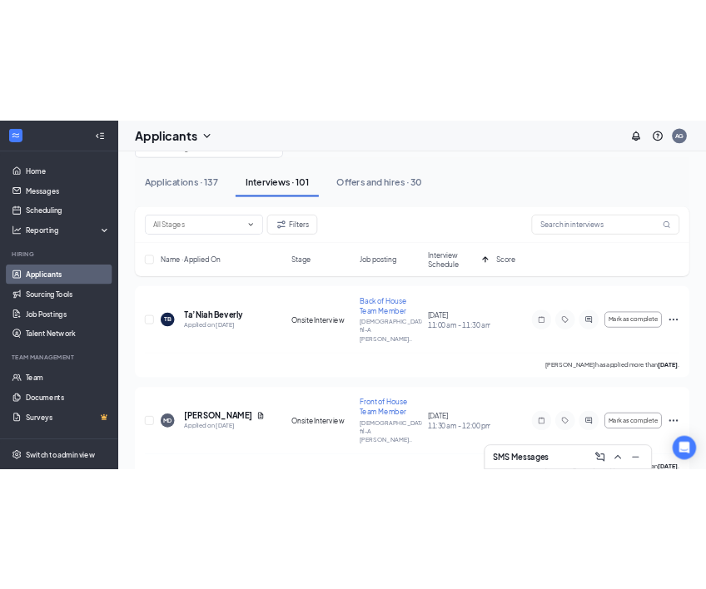
scroll to position [69, 0]
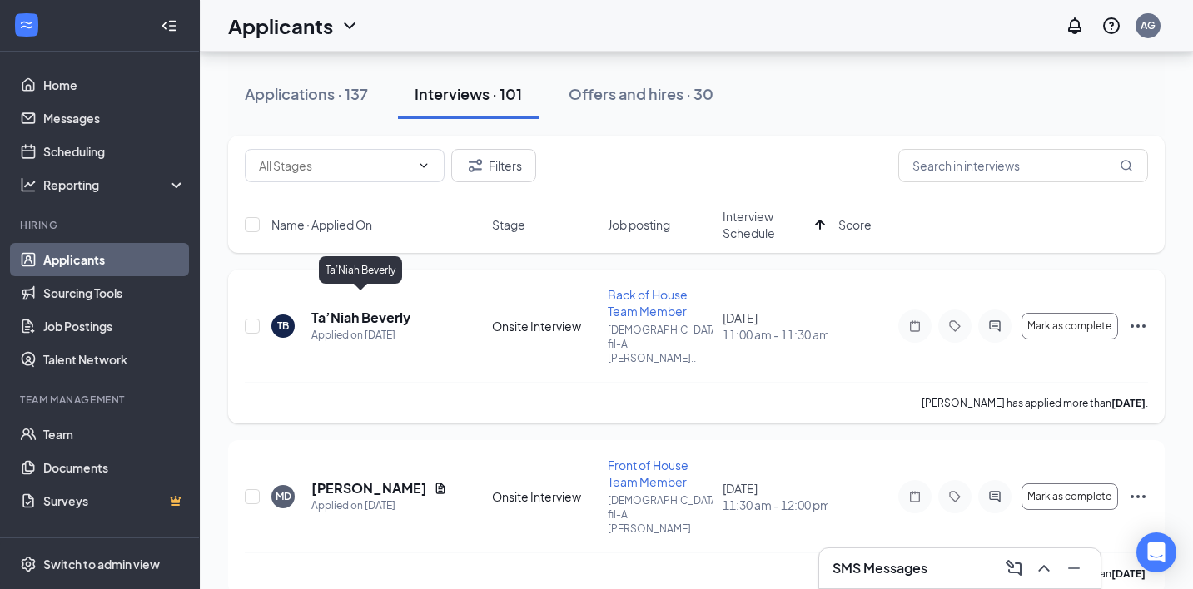
click at [374, 309] on h5 "Ta’Niah Beverly" at bounding box center [360, 318] width 99 height 18
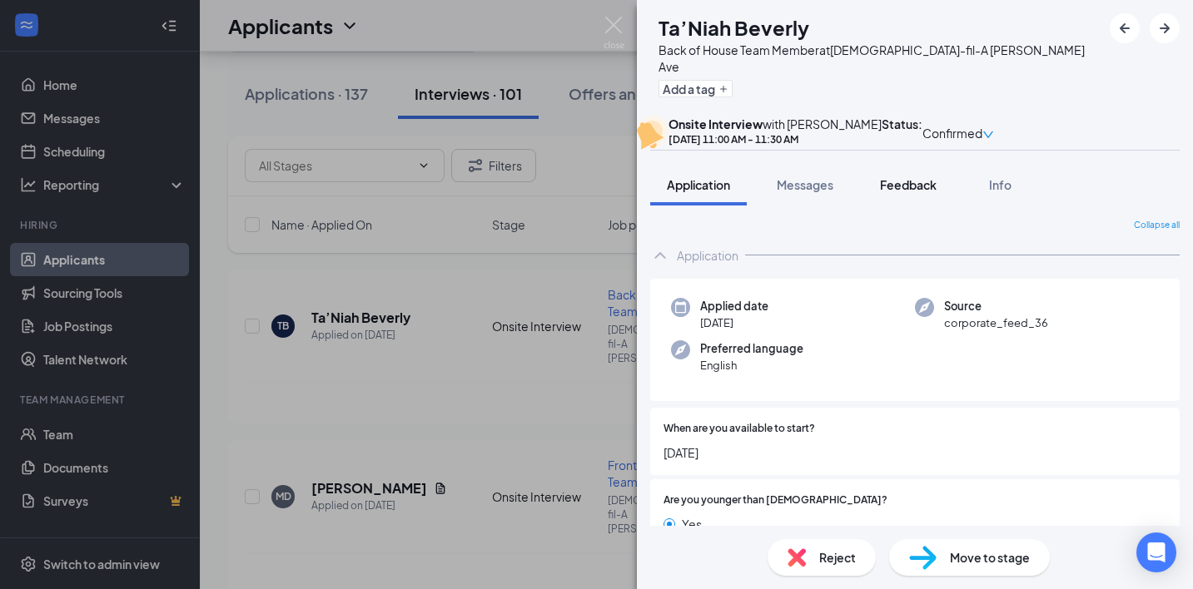
click at [904, 192] on span "Feedback" at bounding box center [908, 184] width 57 height 15
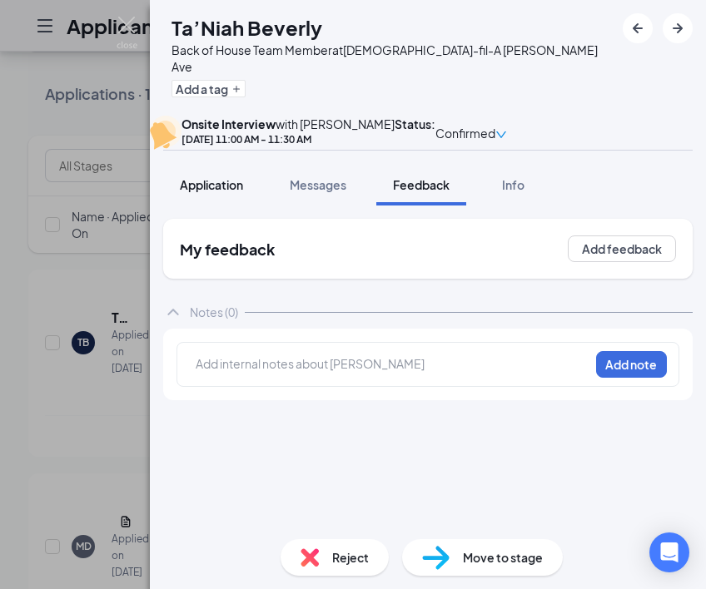
click at [232, 192] on span "Application" at bounding box center [211, 184] width 63 height 15
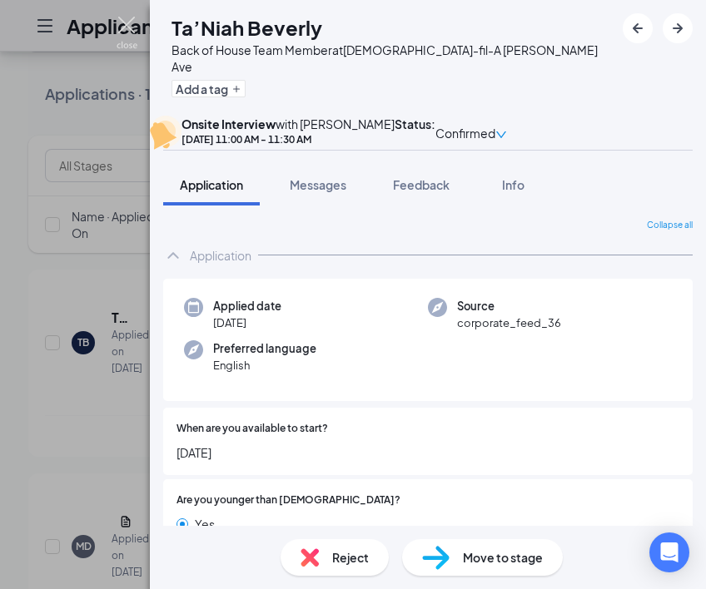
click at [127, 27] on img at bounding box center [127, 33] width 21 height 32
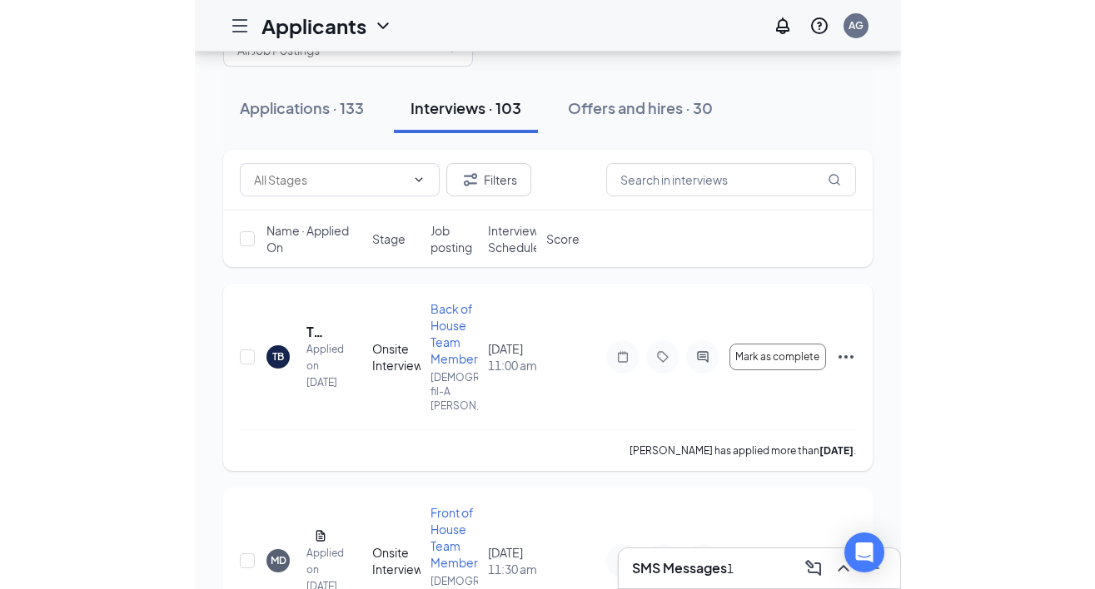
scroll to position [50, 0]
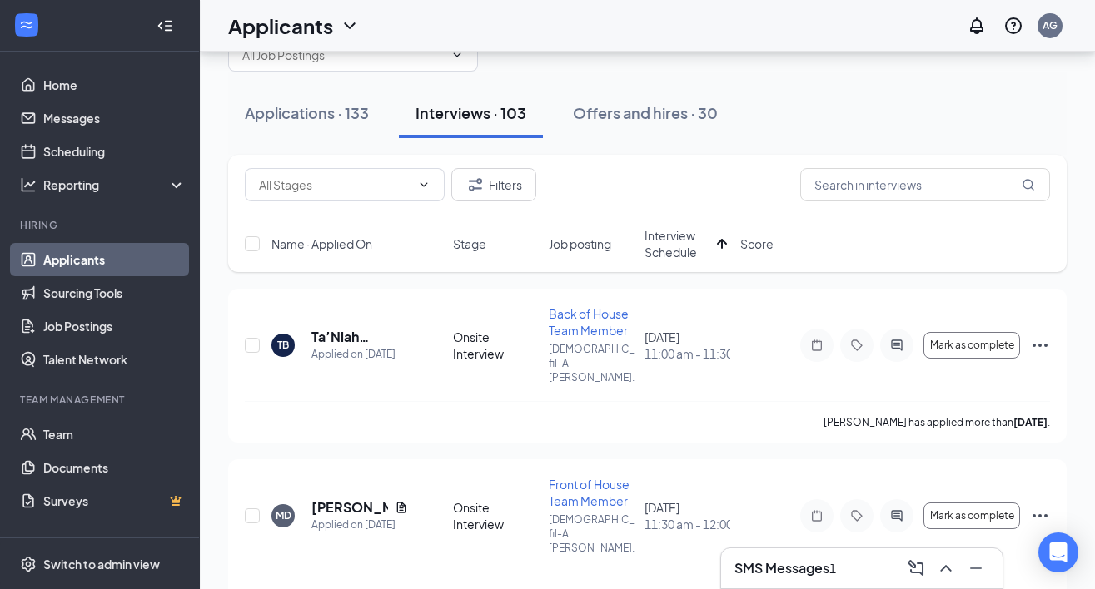
click at [178, 27] on div at bounding box center [168, 25] width 33 height 33
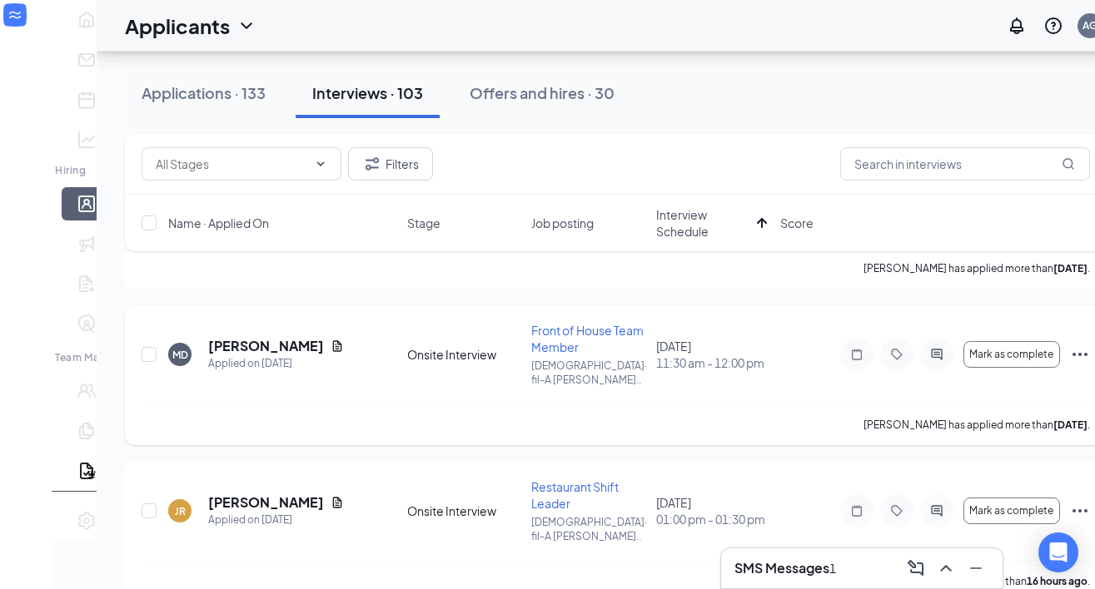
scroll to position [196, 0]
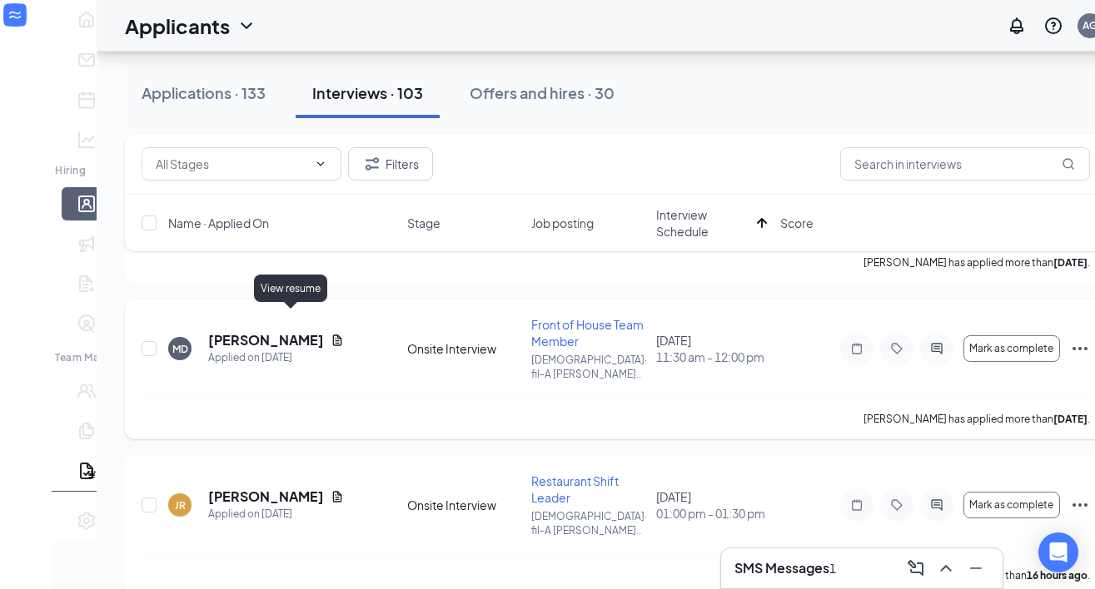
click at [331, 334] on icon "Document" at bounding box center [337, 340] width 13 height 13
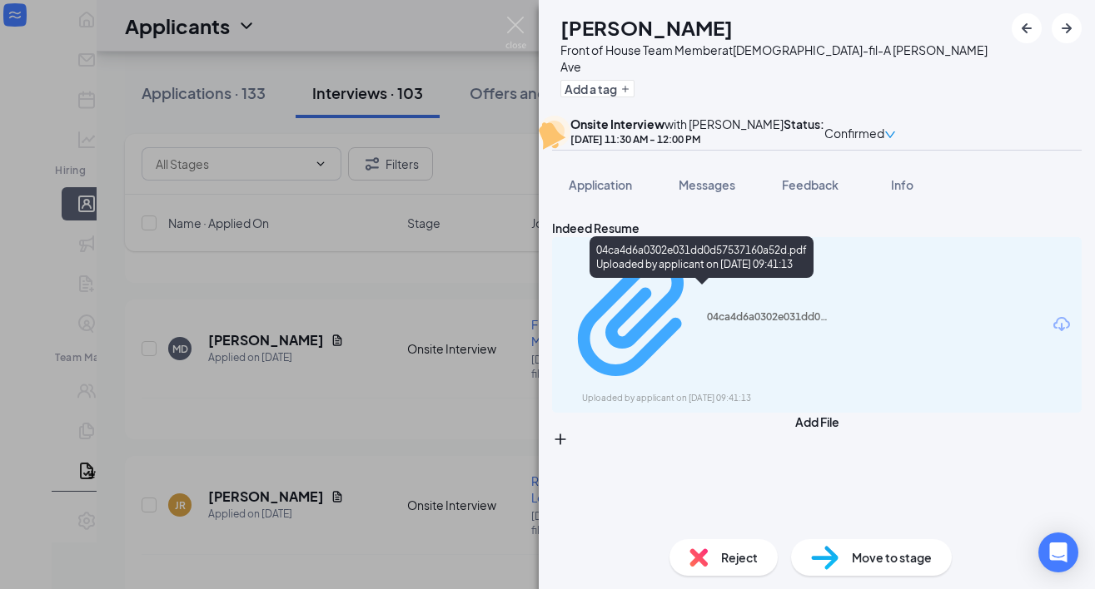
click at [810, 311] on div "04ca4d6a0302e031dd0d57537160a52d.pdf" at bounding box center [769, 317] width 125 height 13
click at [378, 193] on div "MD Marchaell Dixson Front of House Team Member at Chick-fil-A Mack Ave Add a ta…" at bounding box center [547, 294] width 1095 height 589
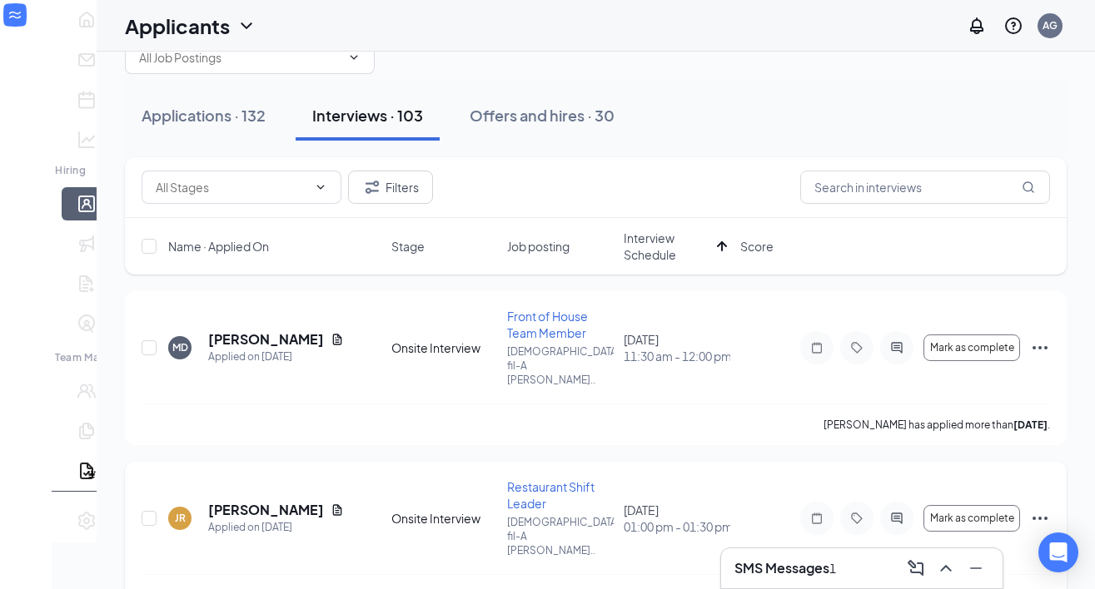
scroll to position [27, 0]
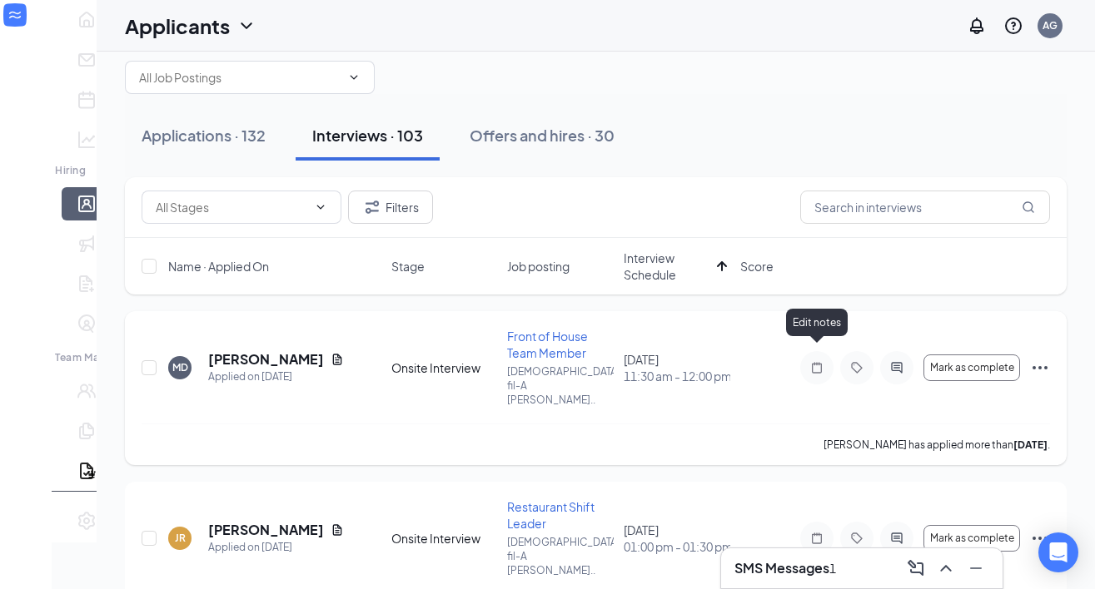
click at [821, 362] on icon "Note" at bounding box center [817, 367] width 10 height 11
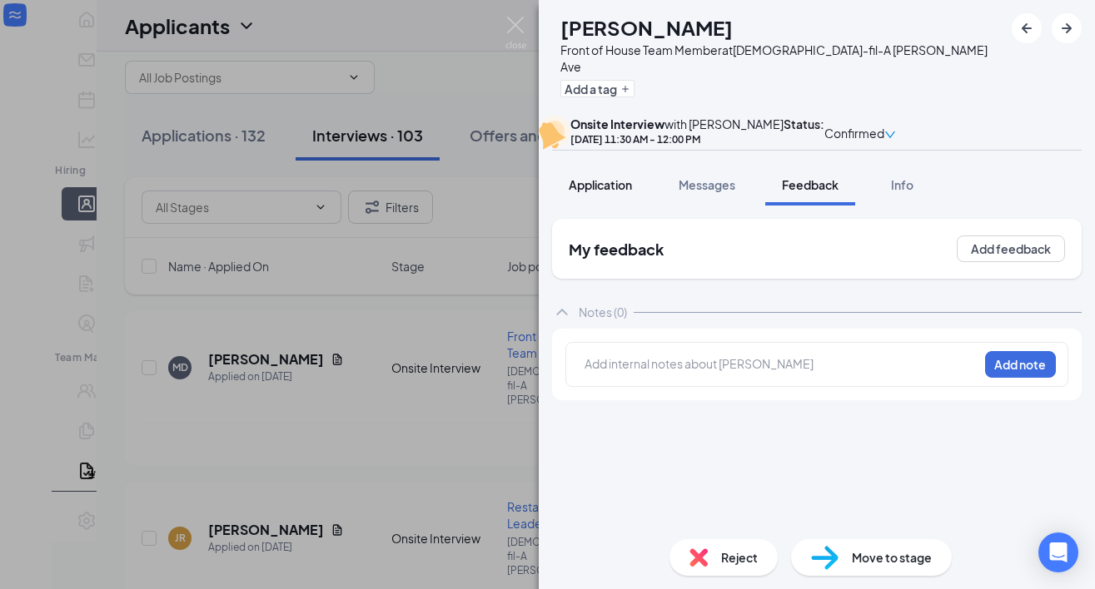
click at [619, 192] on span "Application" at bounding box center [600, 184] width 63 height 15
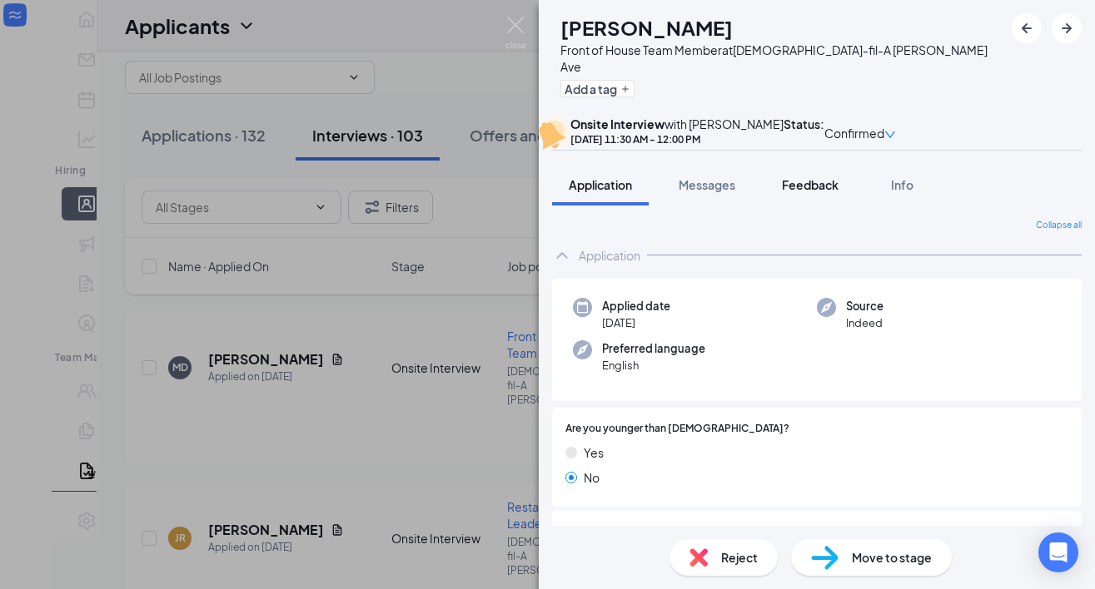
click at [807, 192] on span "Feedback" at bounding box center [810, 184] width 57 height 15
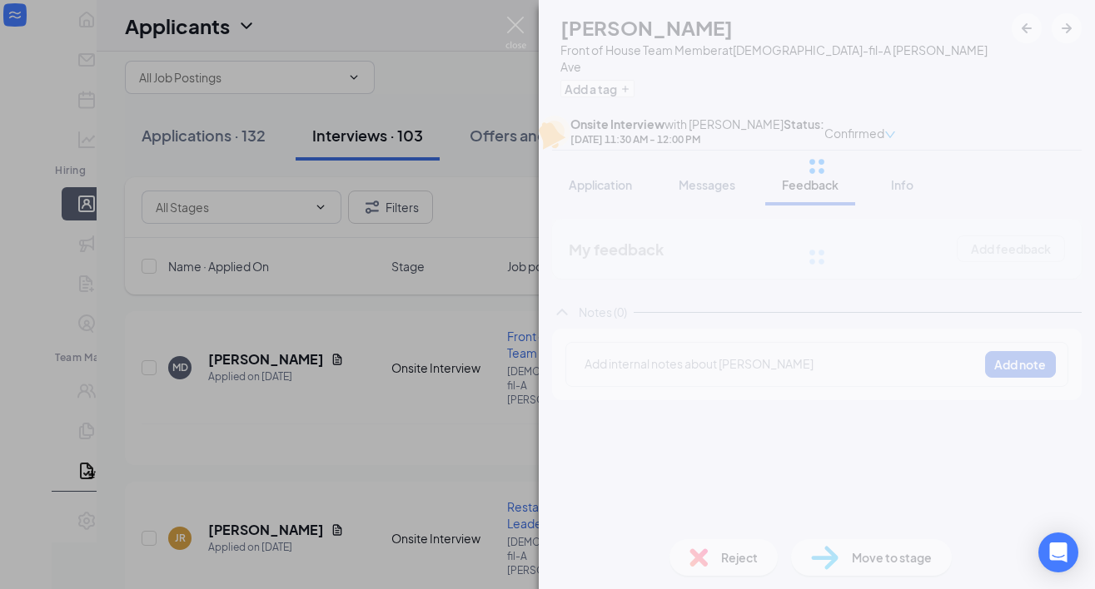
click at [438, 221] on div "MD Marchaell Dixson Front of House Team Member at Chick-fil-A Mack Ave Add a ta…" at bounding box center [547, 294] width 1095 height 589
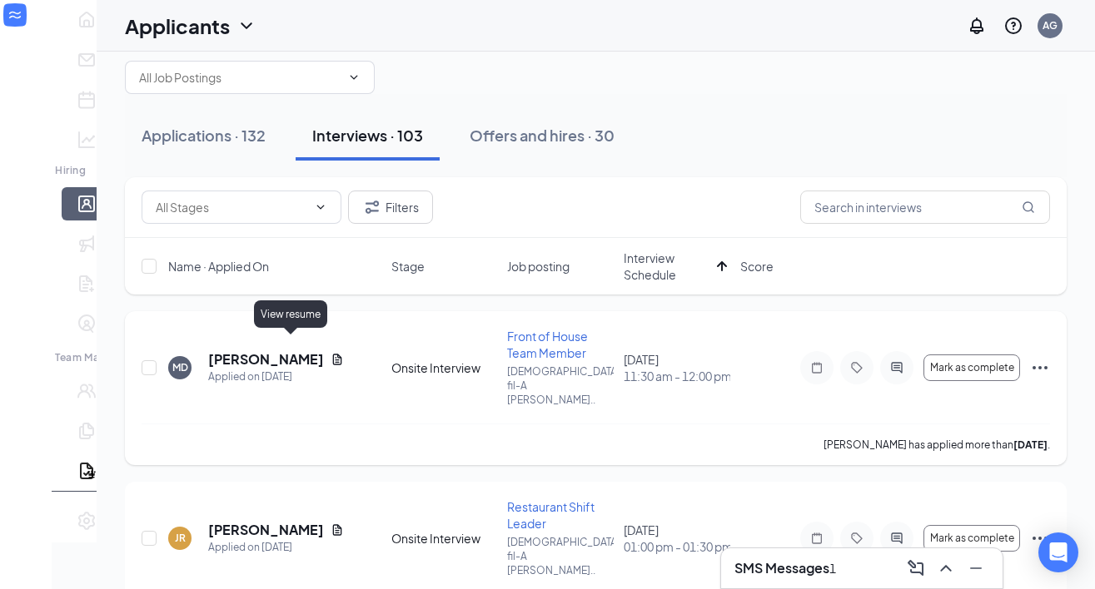
click at [331, 353] on icon "Document" at bounding box center [337, 359] width 13 height 13
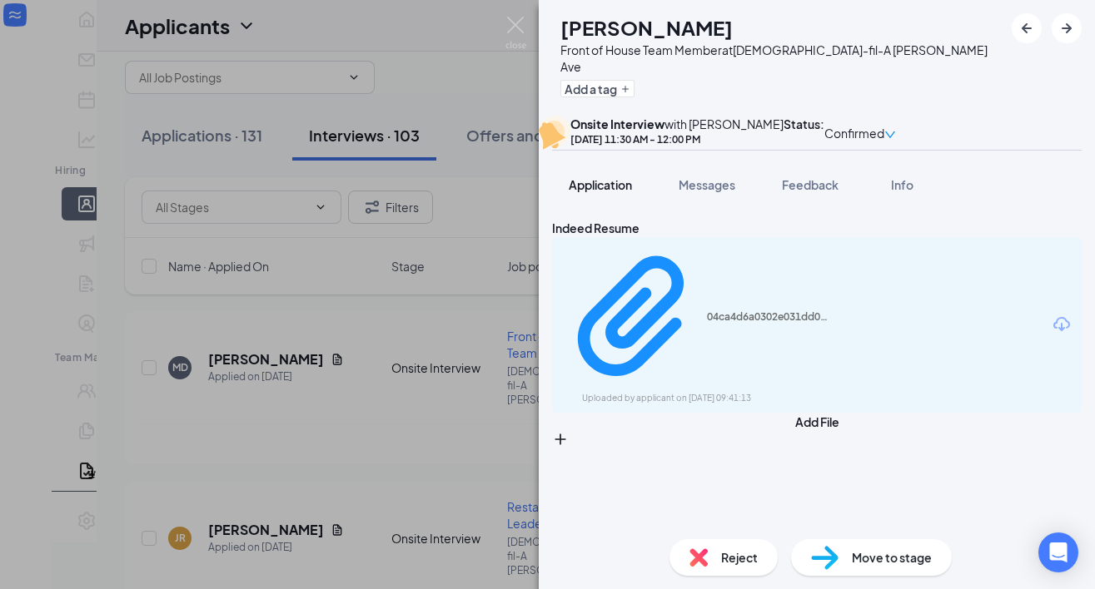
click at [612, 192] on span "Application" at bounding box center [600, 184] width 63 height 15
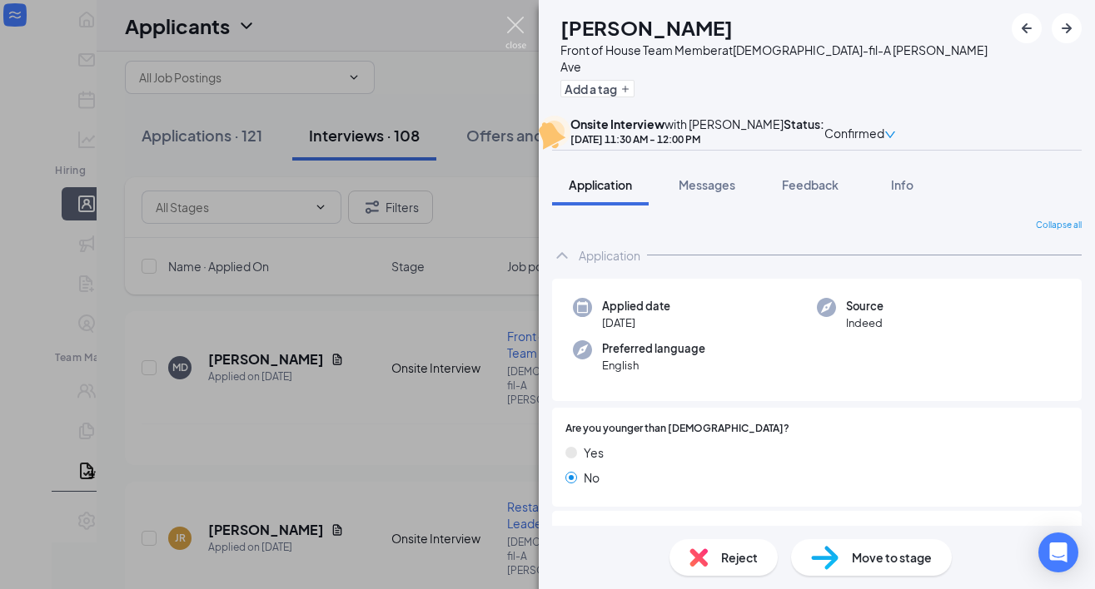
click at [524, 31] on img at bounding box center [515, 33] width 21 height 32
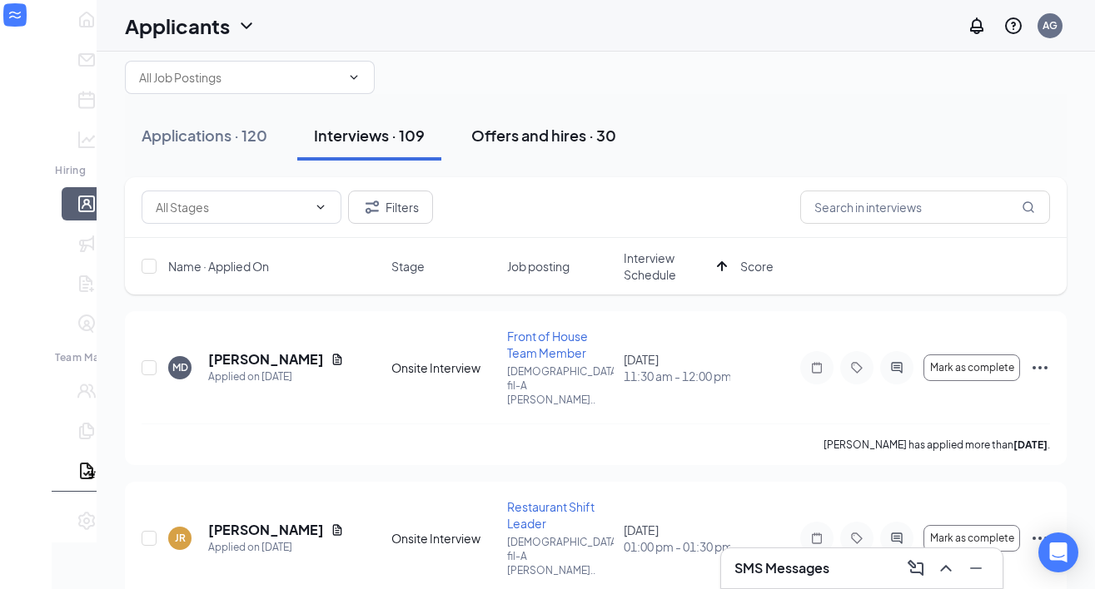
click at [520, 140] on div "Offers and hires · 30" at bounding box center [543, 135] width 145 height 21
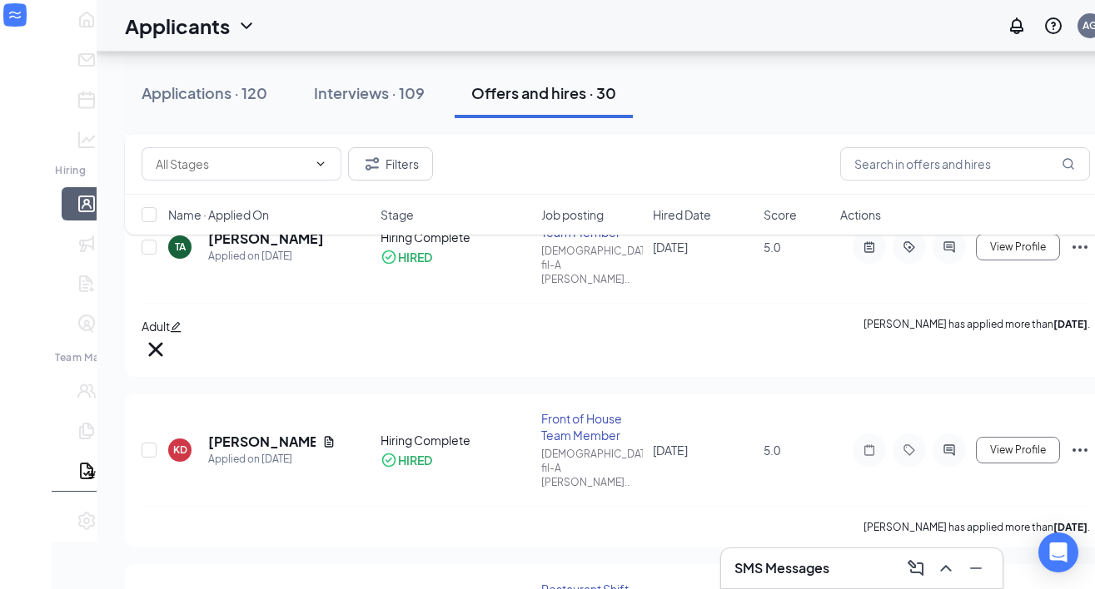
scroll to position [2906, 0]
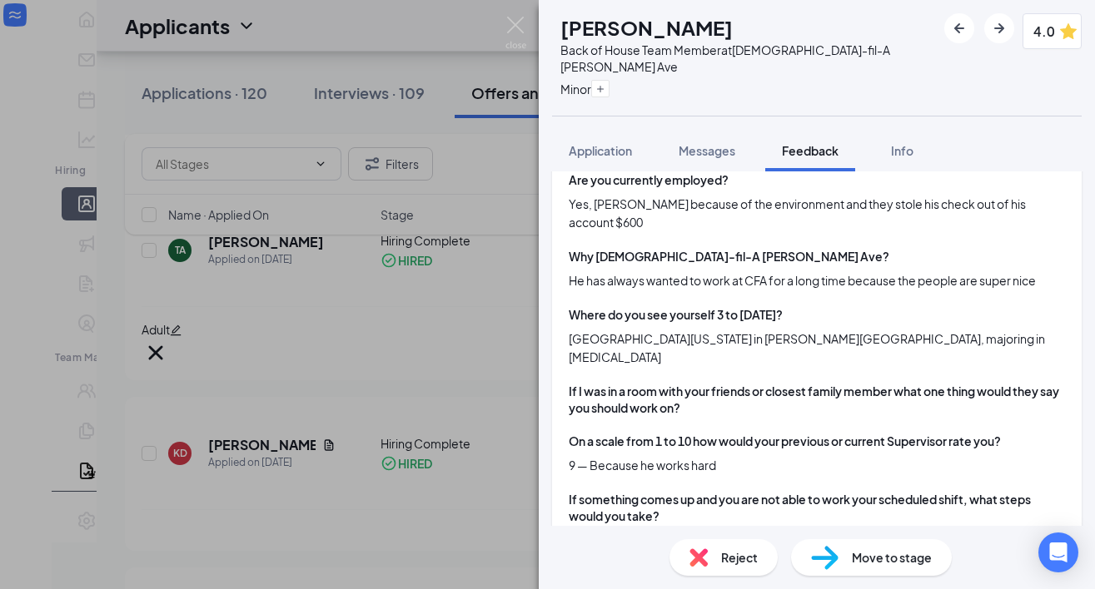
scroll to position [540, 0]
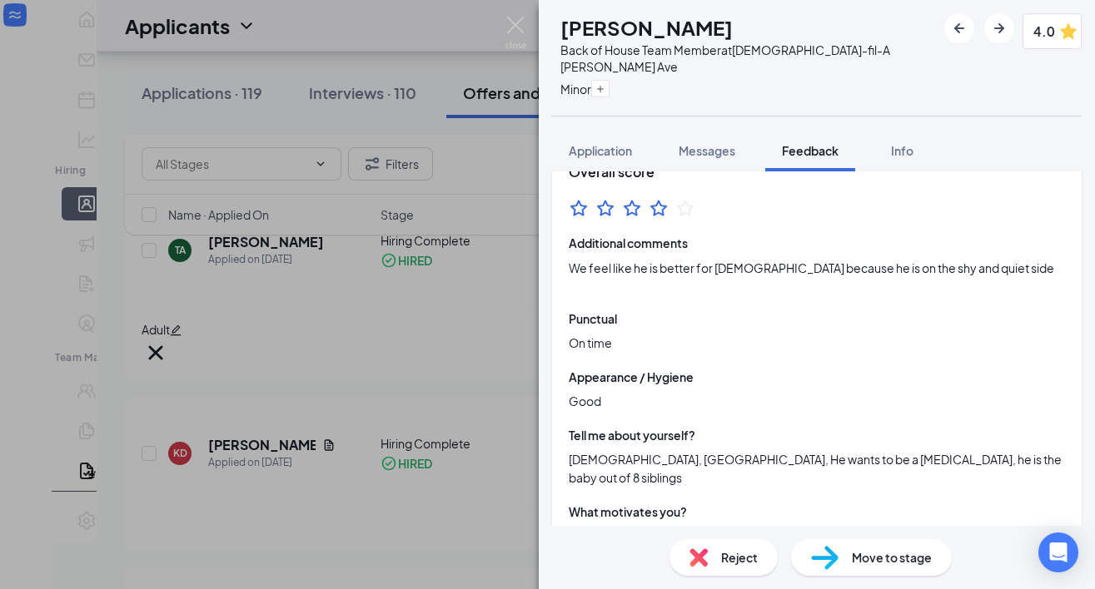
scroll to position [236, 0]
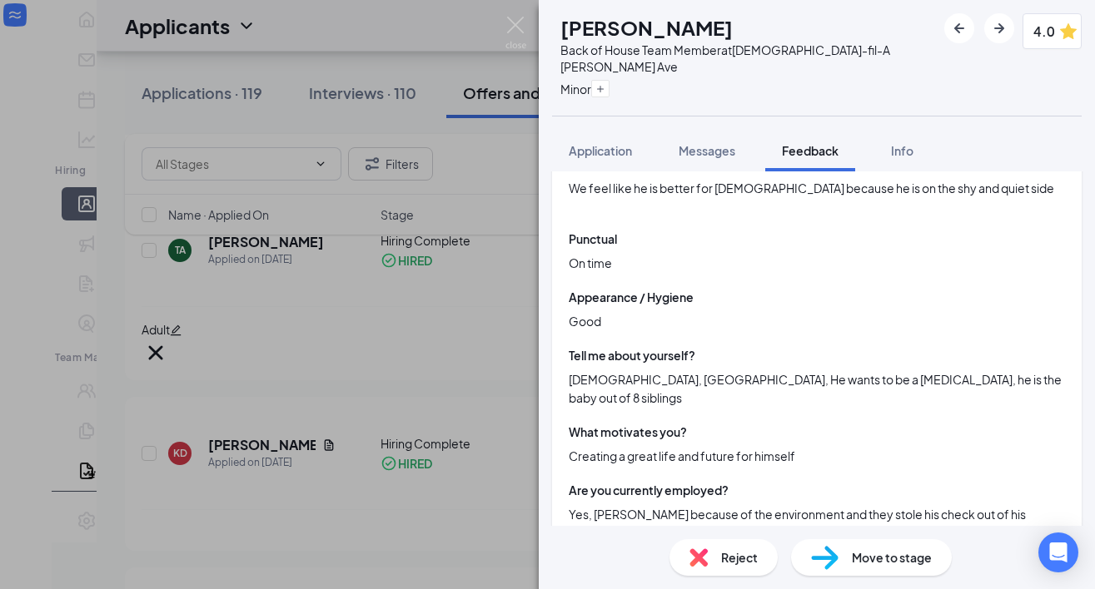
click at [475, 140] on div "KK Kyheem Kidd Back of House Team Member at Chick-fil-A Mack Ave Minor 4.0 Appl…" at bounding box center [547, 294] width 1095 height 589
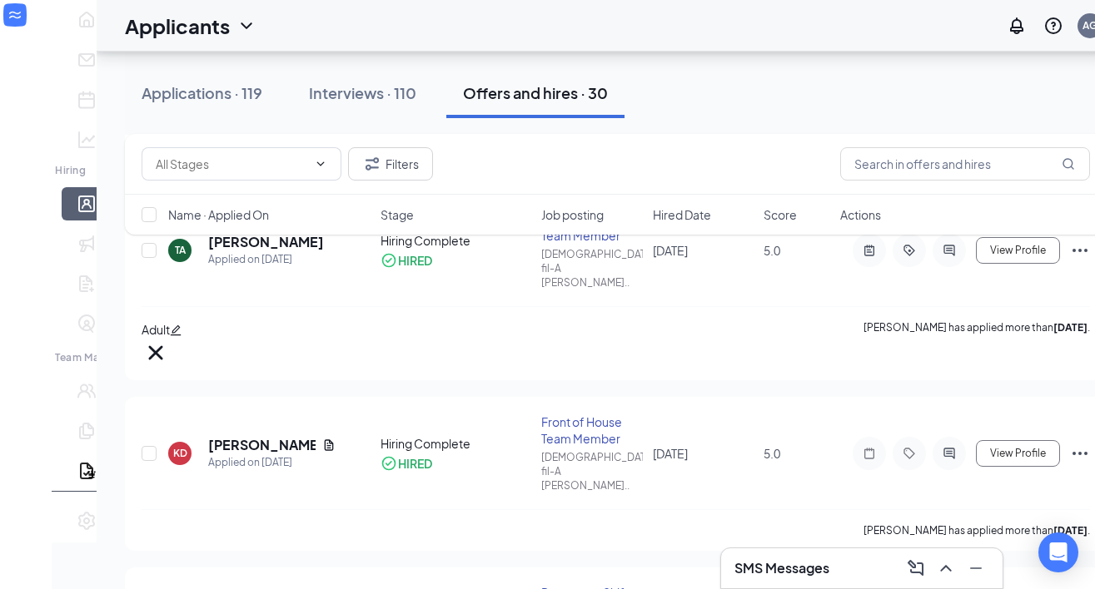
click at [519, 14] on div "Applicants AG" at bounding box center [616, 26] width 1038 height 52
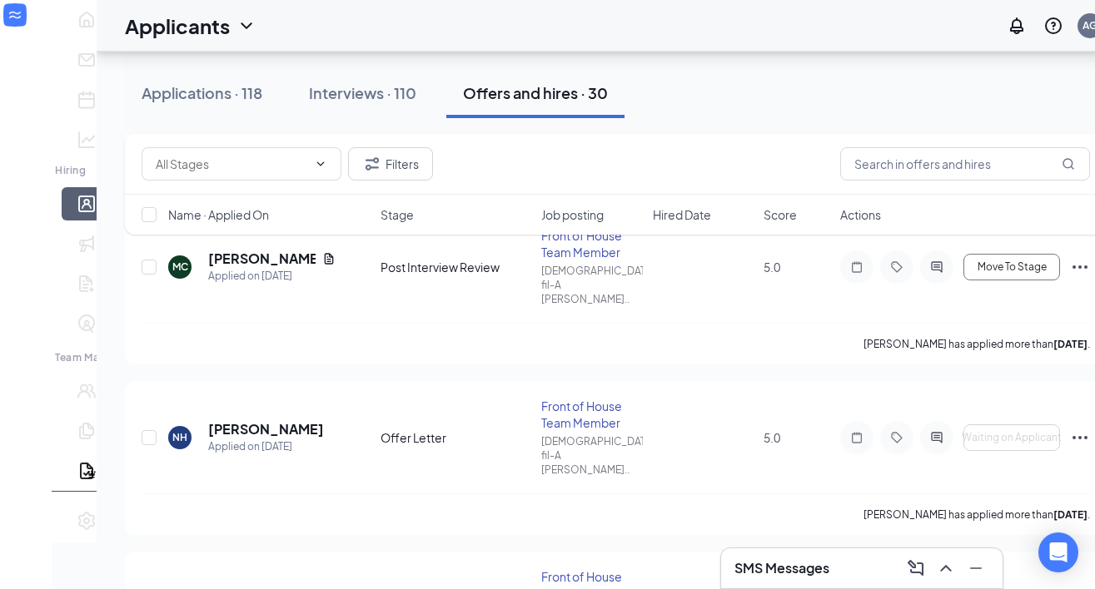
scroll to position [264, 0]
click at [852, 434] on icon "Note" at bounding box center [857, 439] width 10 height 11
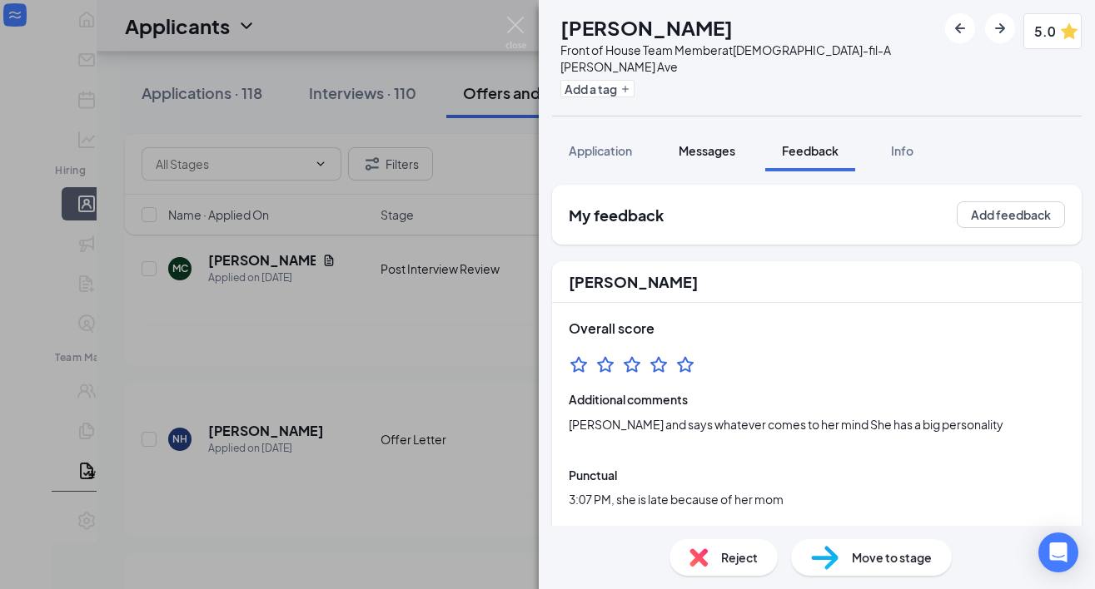
click at [711, 143] on span "Messages" at bounding box center [706, 150] width 57 height 15
click at [905, 143] on span "Info" at bounding box center [902, 150] width 22 height 15
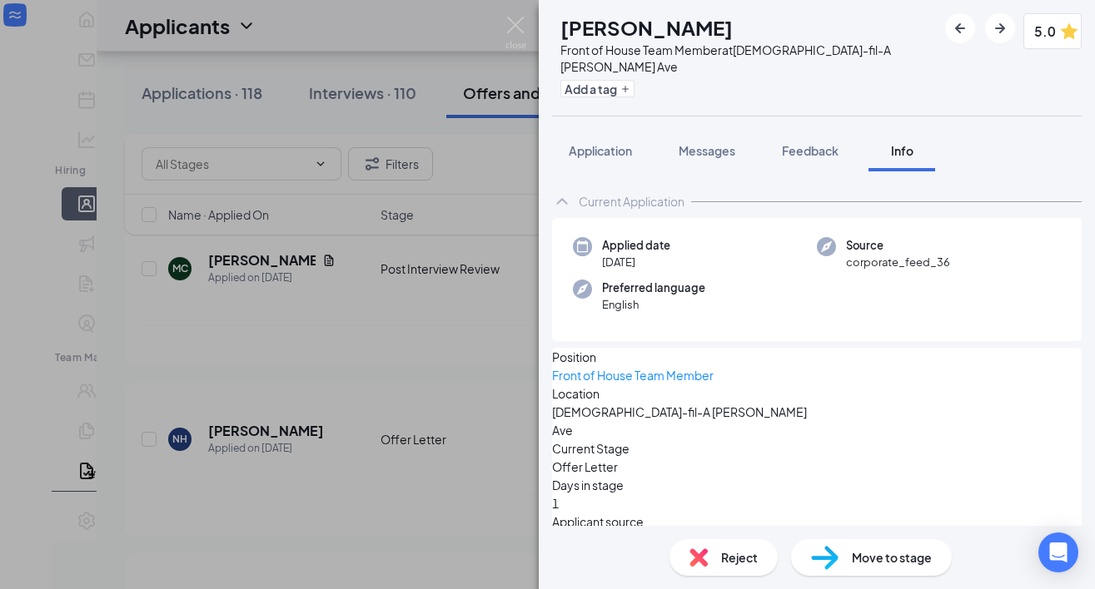
scroll to position [89, 0]
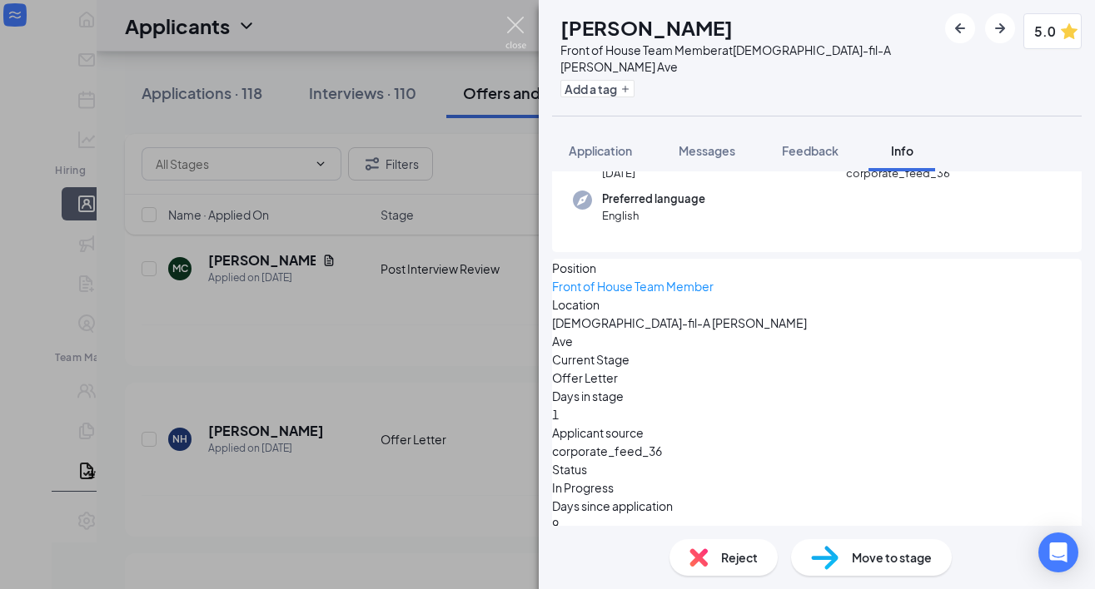
click at [519, 24] on img at bounding box center [515, 33] width 21 height 32
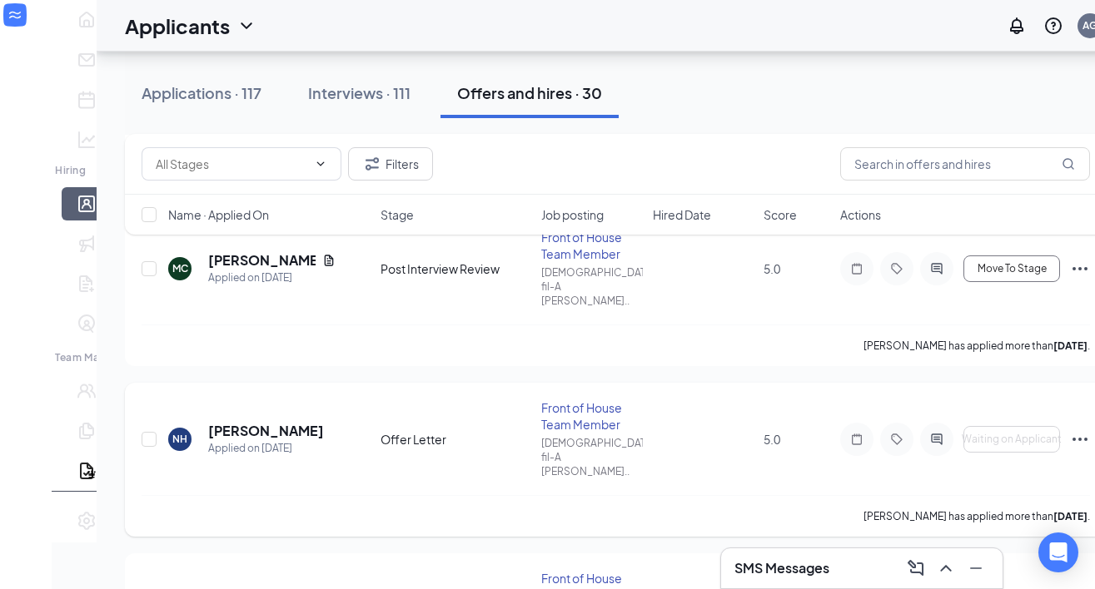
click at [1072, 438] on icon "Ellipses" at bounding box center [1079, 439] width 15 height 3
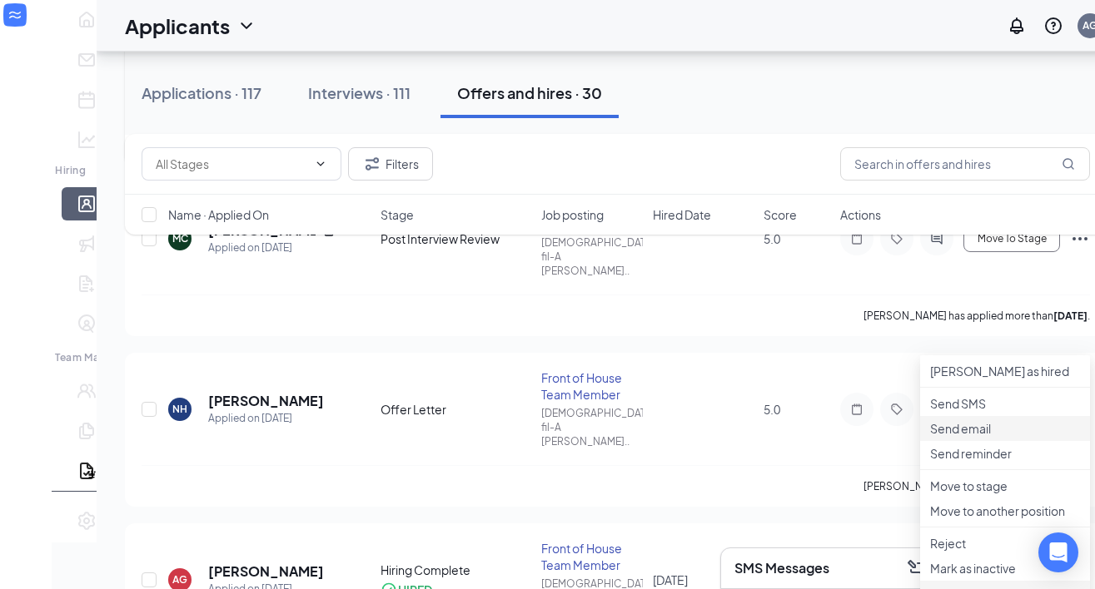
scroll to position [289, 0]
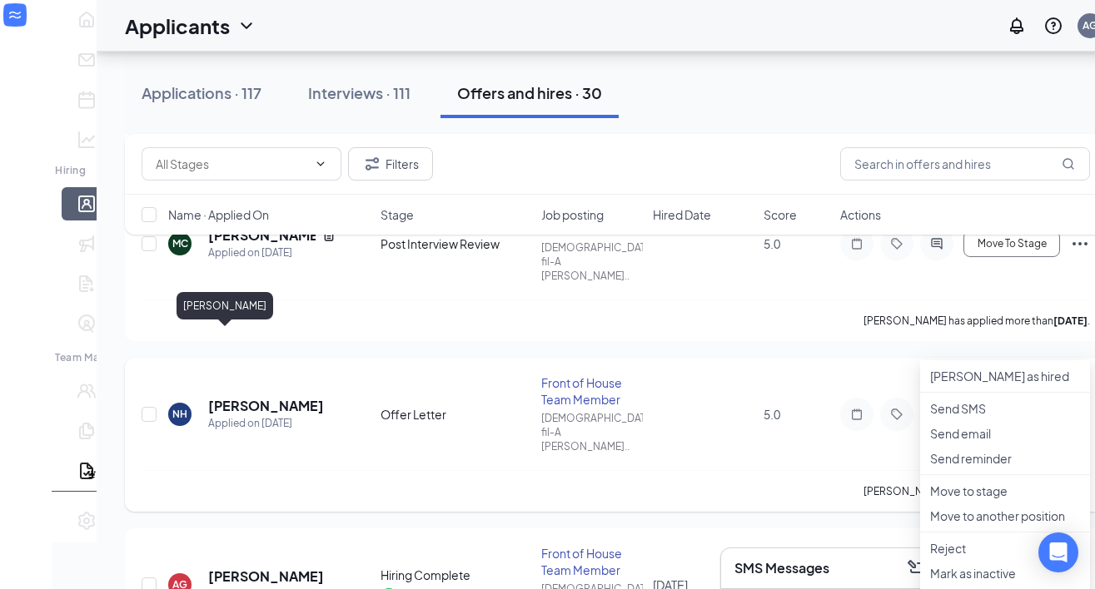
click at [208, 397] on h5 "[PERSON_NAME]" at bounding box center [266, 406] width 116 height 18
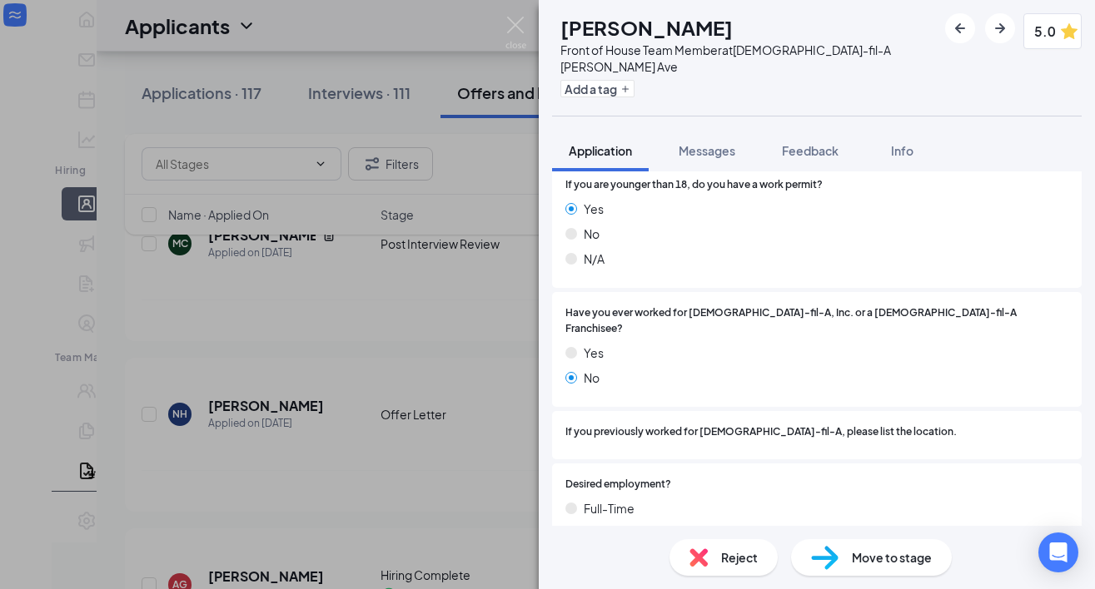
scroll to position [451, 0]
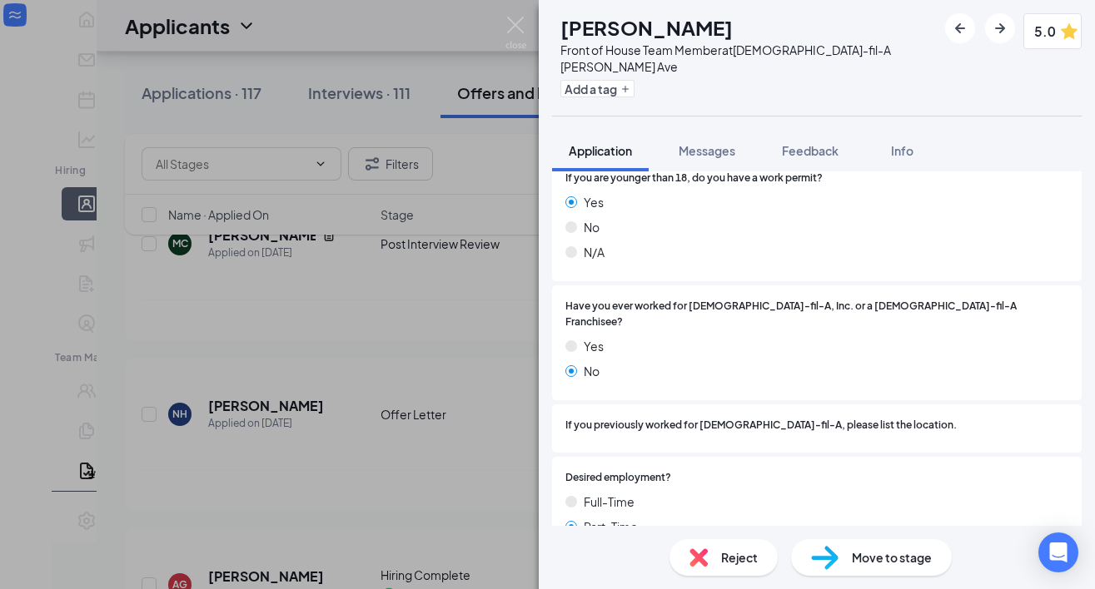
click at [365, 373] on div "NH Nevaeh hamilton Front of House Team Member at Chick-fil-A Mack Ave Add a tag…" at bounding box center [547, 294] width 1095 height 589
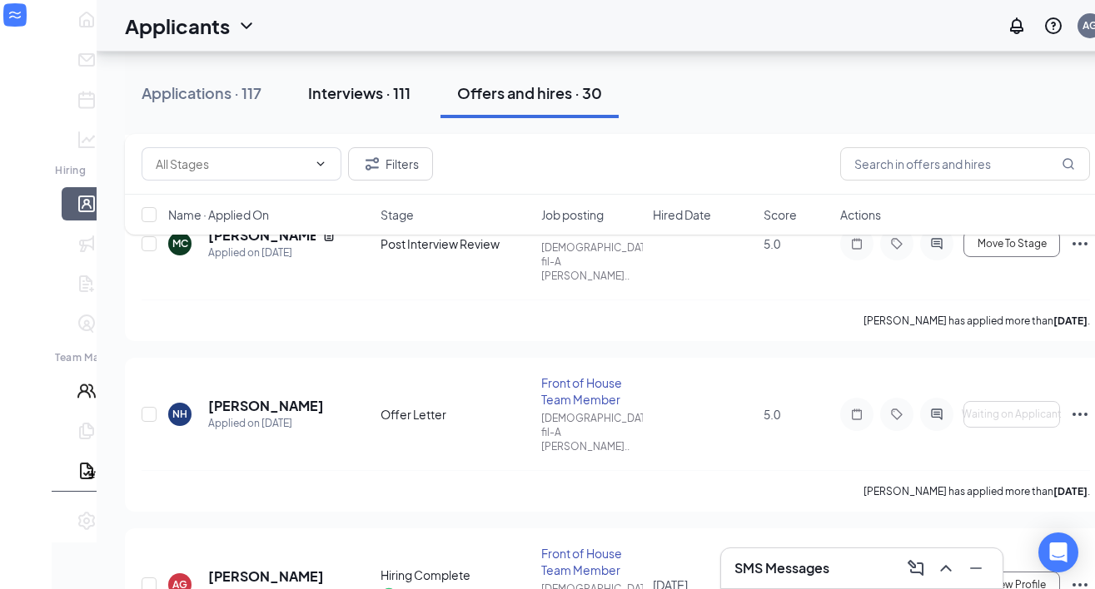
click at [311, 87] on div "Interviews · 111" at bounding box center [359, 92] width 102 height 21
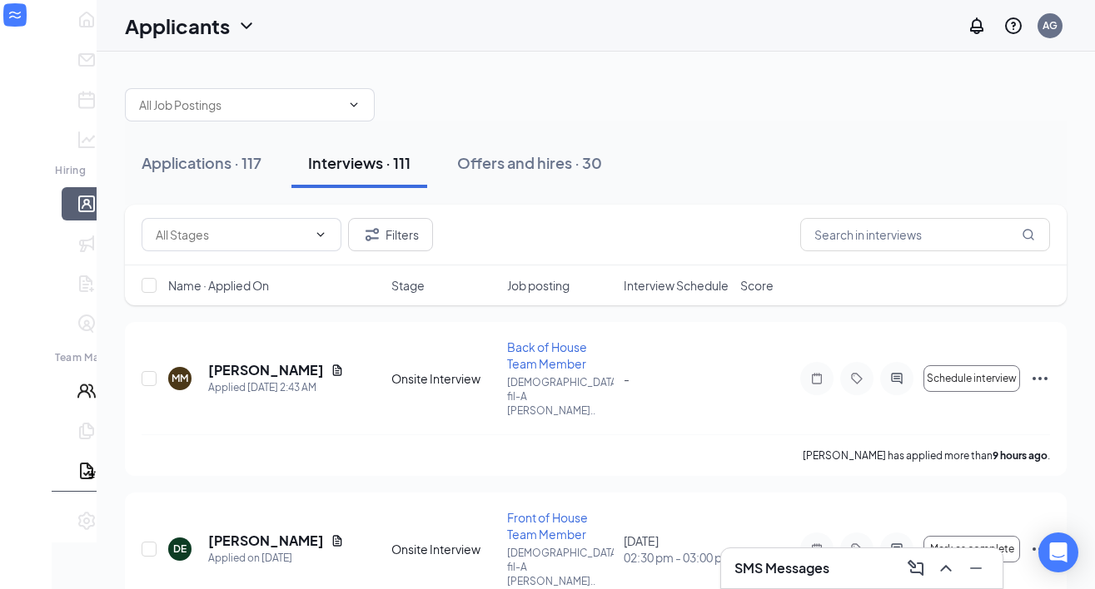
click at [644, 284] on span "Interview Schedule" at bounding box center [676, 285] width 105 height 17
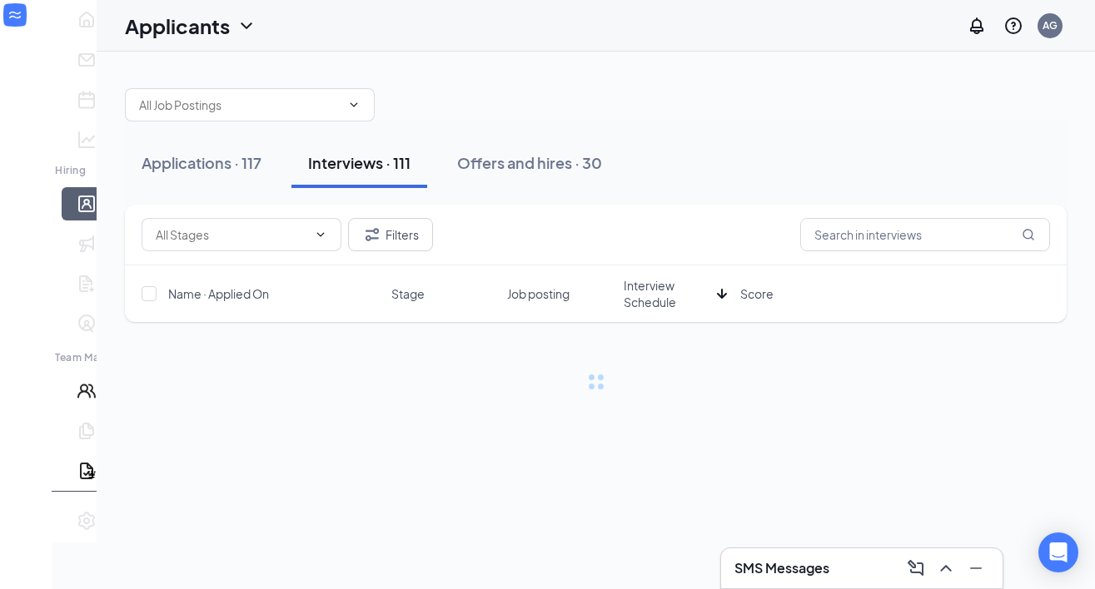
click at [644, 284] on span "Interview Schedule" at bounding box center [667, 293] width 87 height 33
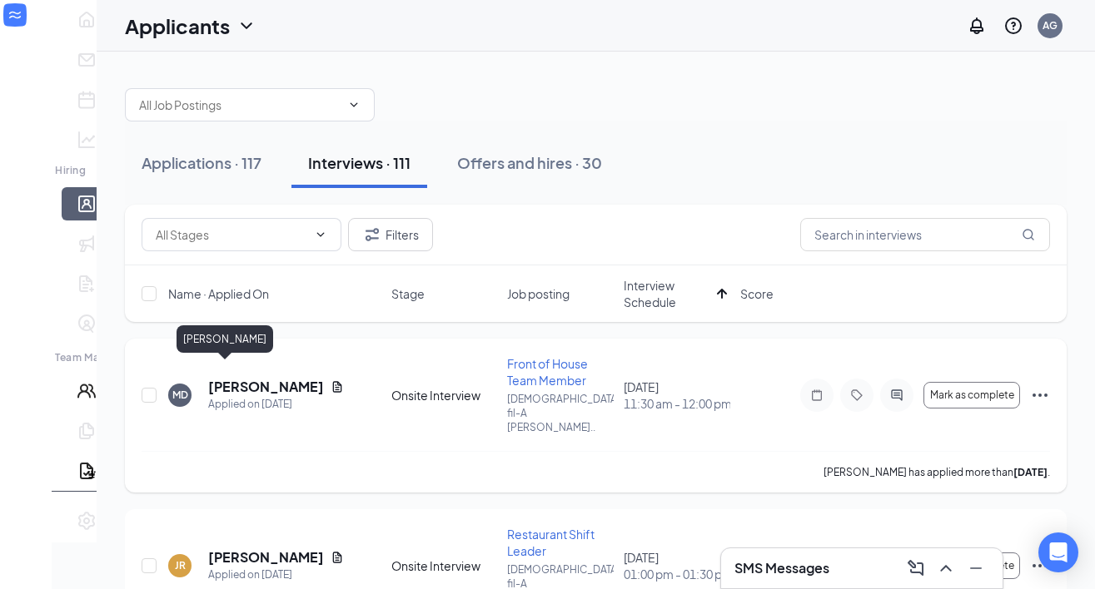
click at [208, 378] on h5 "[PERSON_NAME]" at bounding box center [266, 387] width 116 height 18
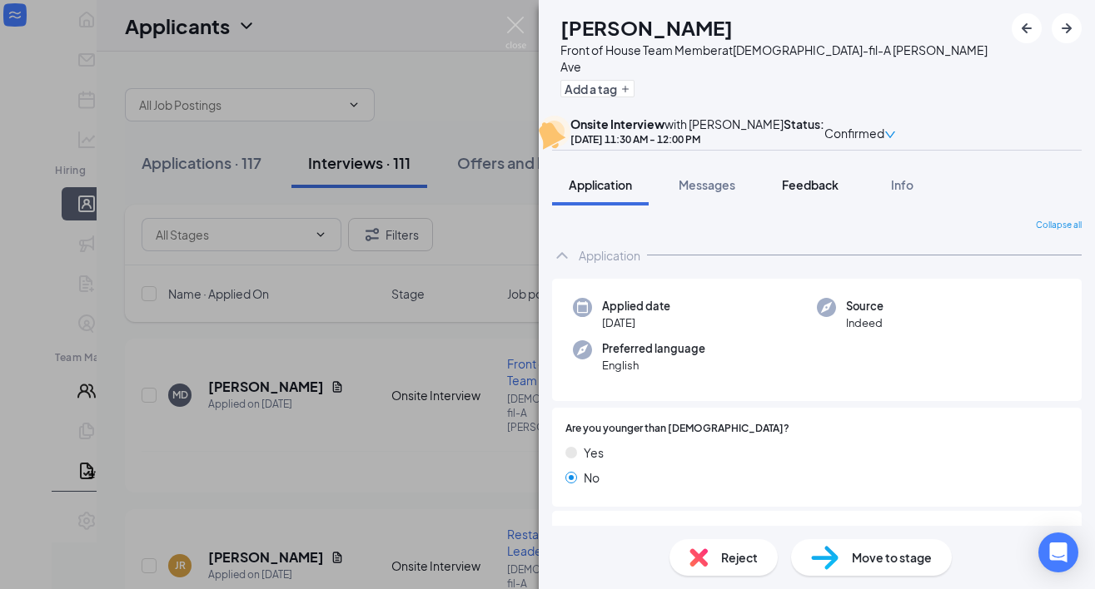
click at [795, 192] on span "Feedback" at bounding box center [810, 184] width 57 height 15
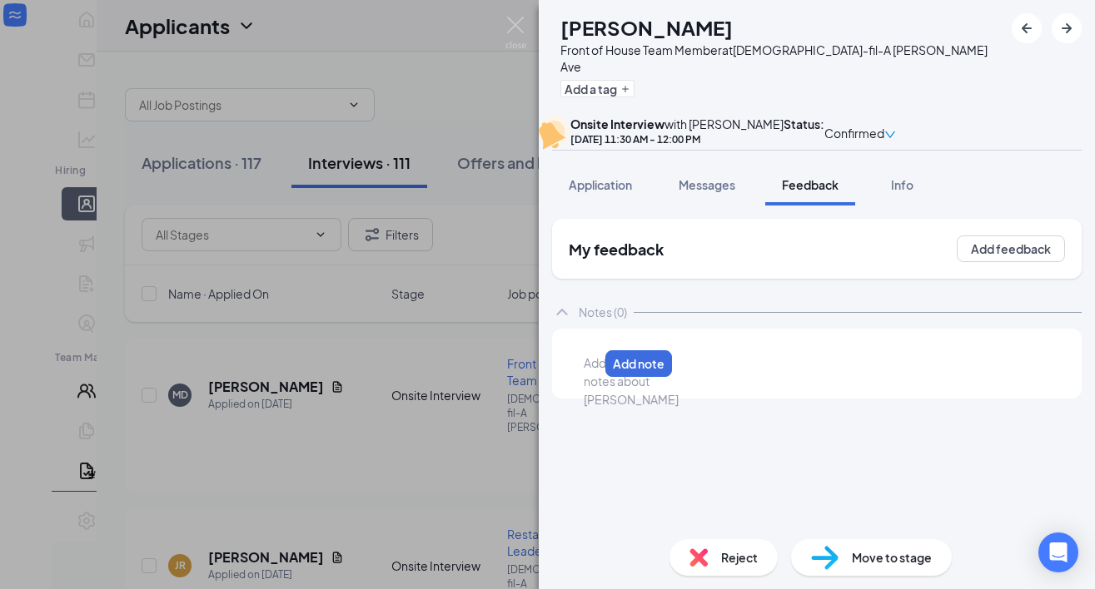
click at [598, 372] on div at bounding box center [590, 363] width 13 height 17
click at [722, 377] on button "Add note" at bounding box center [688, 363] width 67 height 27
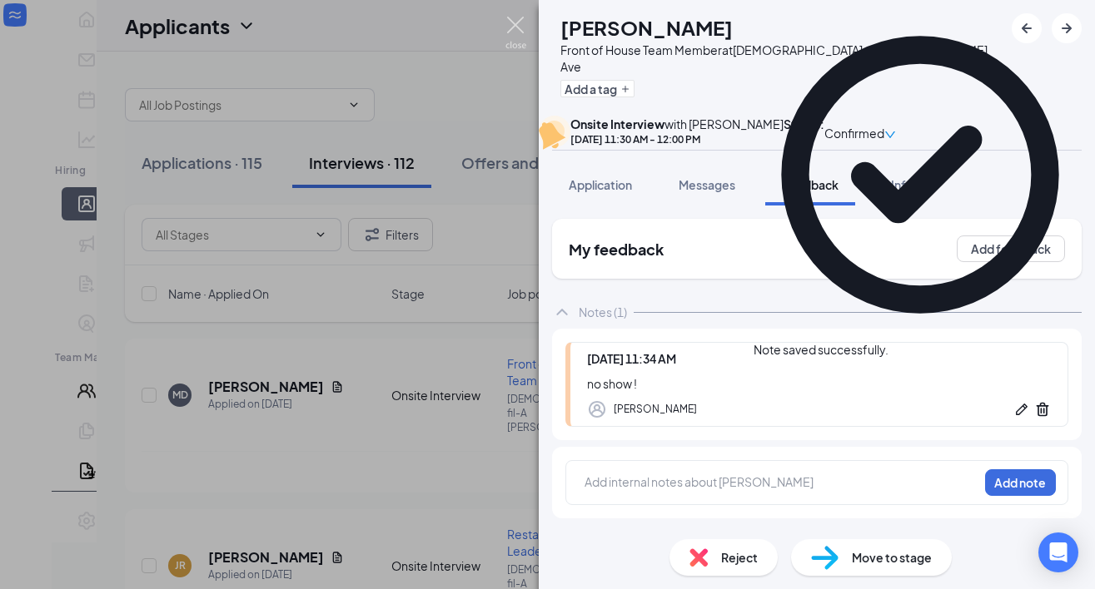
click at [518, 30] on img at bounding box center [515, 33] width 21 height 32
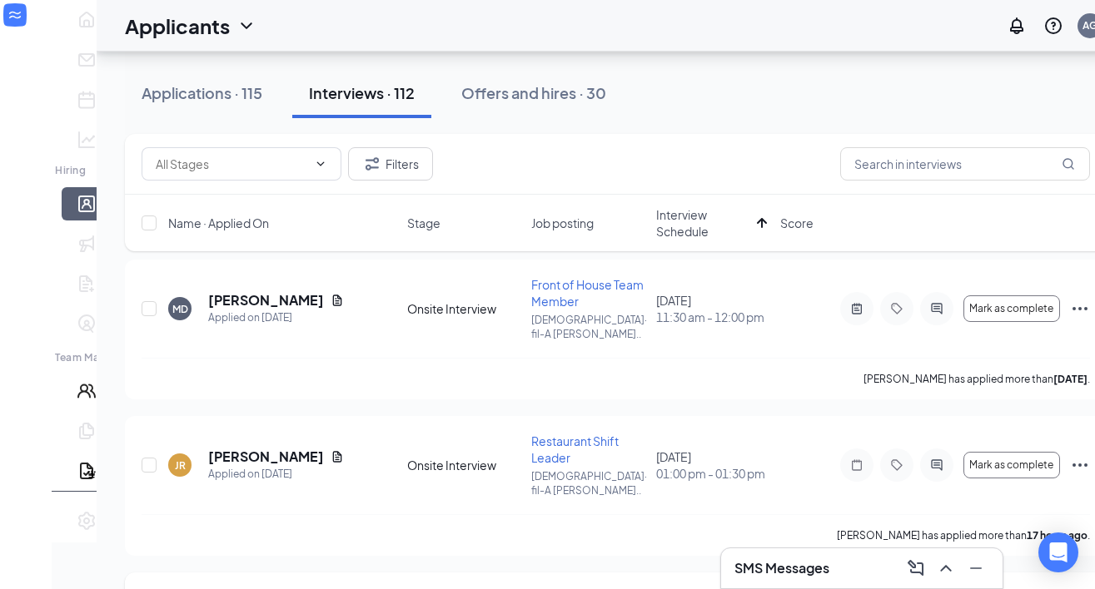
scroll to position [74, 0]
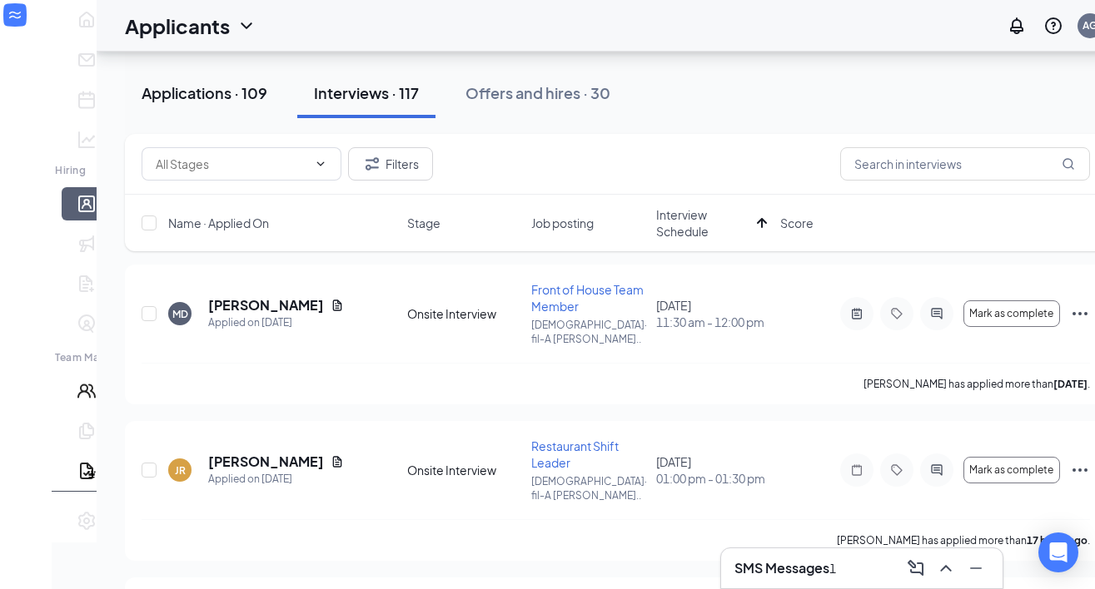
click at [186, 101] on div "Applications · 109" at bounding box center [205, 92] width 126 height 21
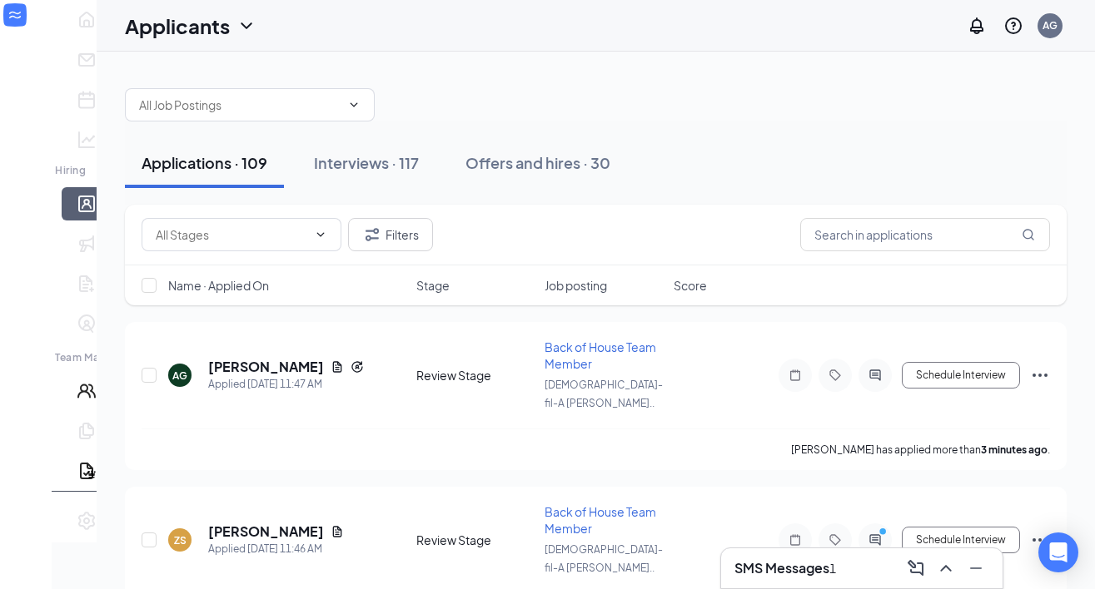
click at [807, 569] on h3 "SMS Messages" at bounding box center [781, 568] width 95 height 18
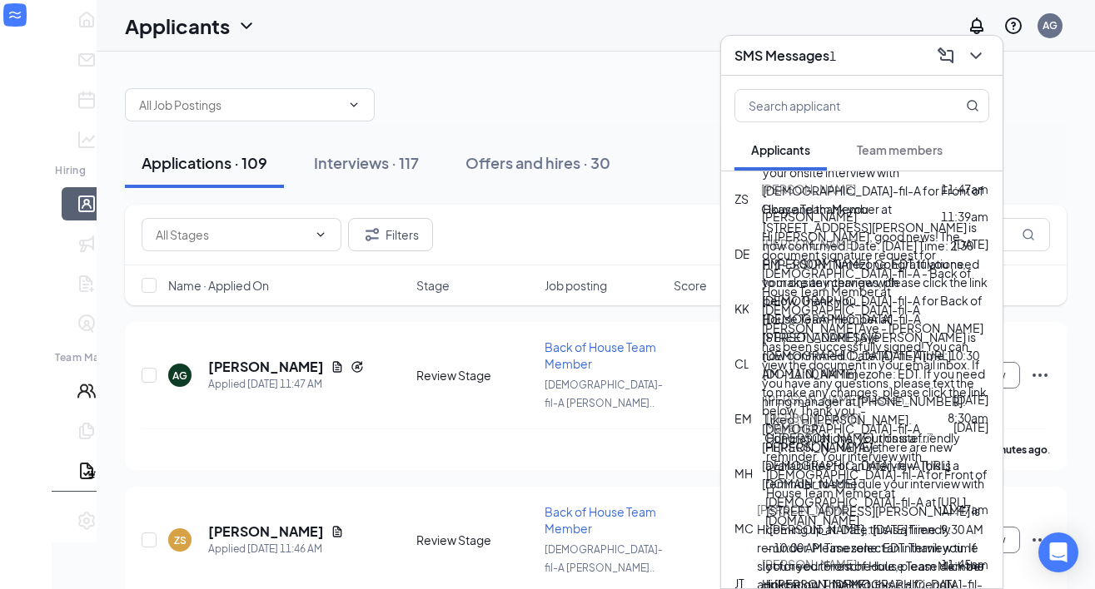
click at [523, 215] on div "Filters" at bounding box center [596, 235] width 942 height 61
click at [977, 58] on icon "ChevronDown" at bounding box center [976, 56] width 20 height 20
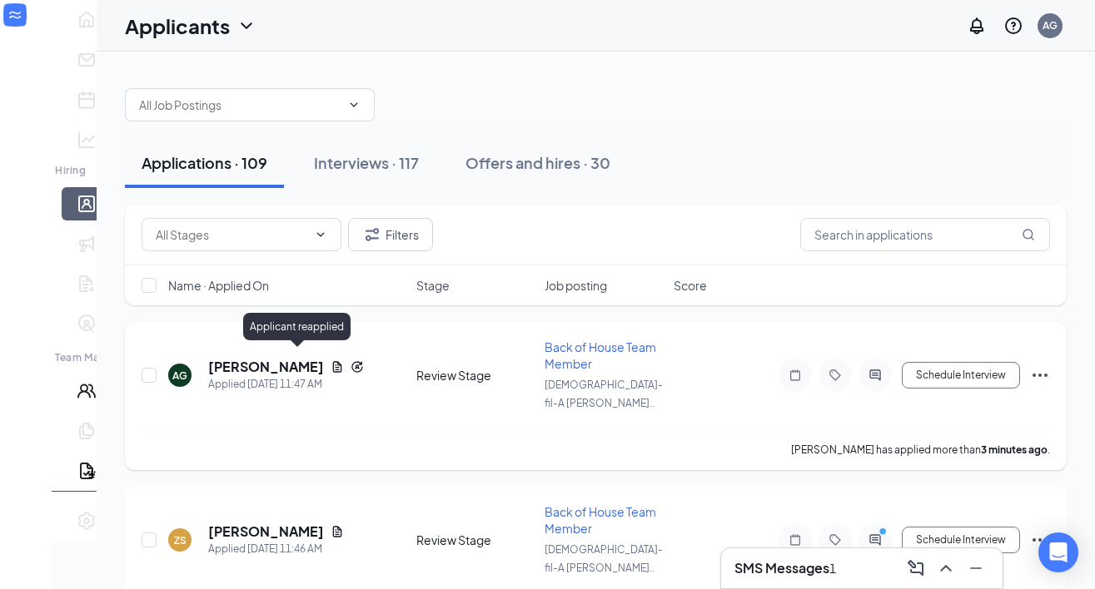
click at [350, 360] on icon "Reapply" at bounding box center [356, 366] width 13 height 13
click at [210, 360] on h5 "[PERSON_NAME]" at bounding box center [266, 367] width 116 height 18
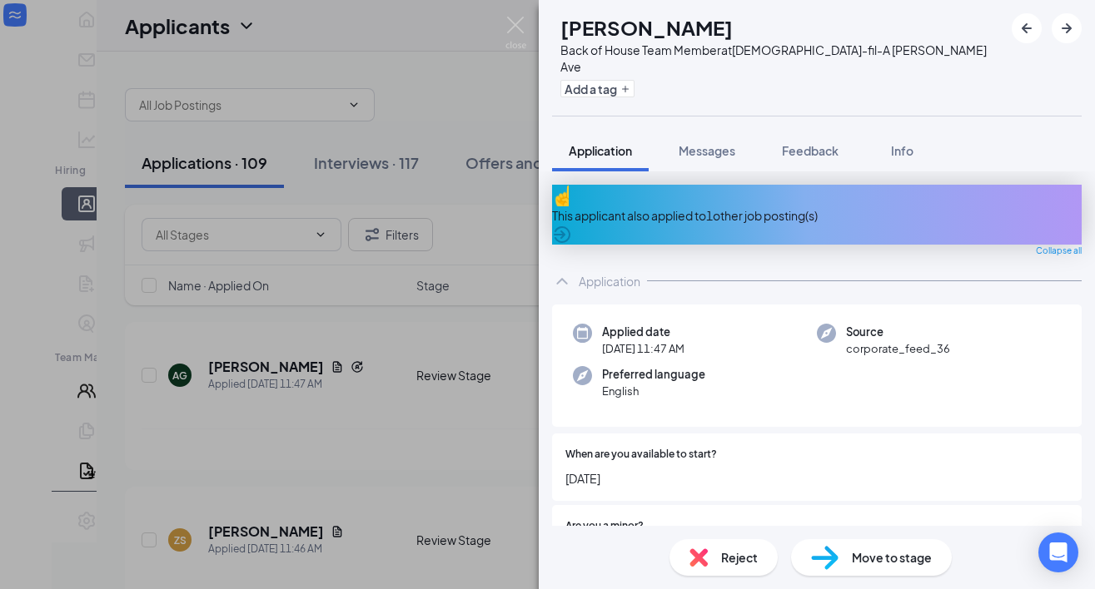
click at [796, 206] on div "This applicant also applied to 1 other job posting(s)" at bounding box center [816, 215] width 529 height 18
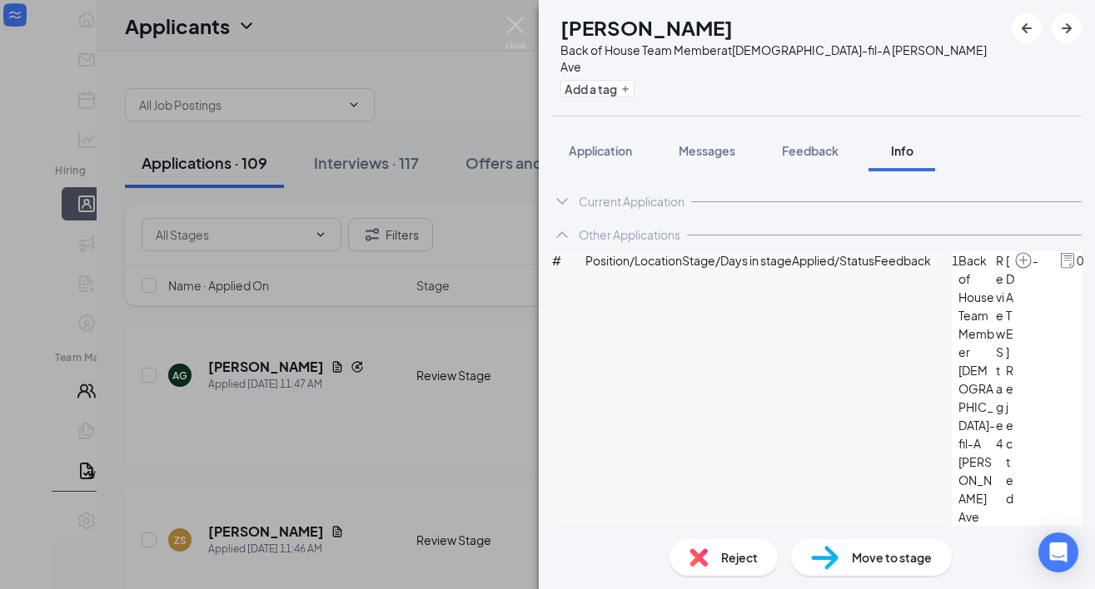
click at [475, 166] on div "AG Amire Gardner Back of House Team Member at Chick-fil-A Mack Ave Add a tag Ap…" at bounding box center [547, 294] width 1095 height 589
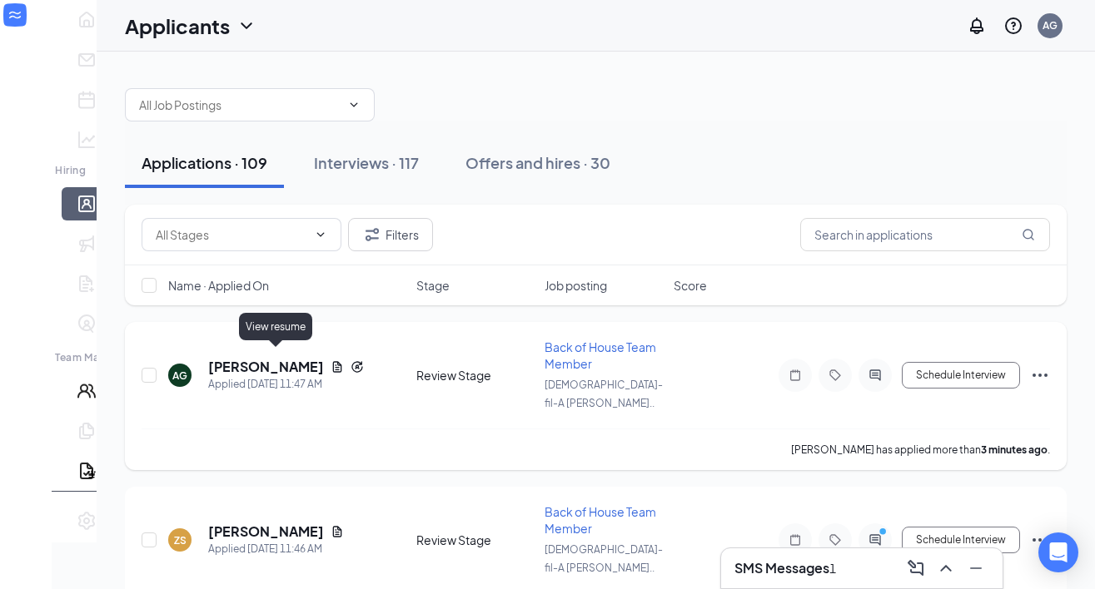
click at [331, 360] on icon "Document" at bounding box center [337, 366] width 13 height 13
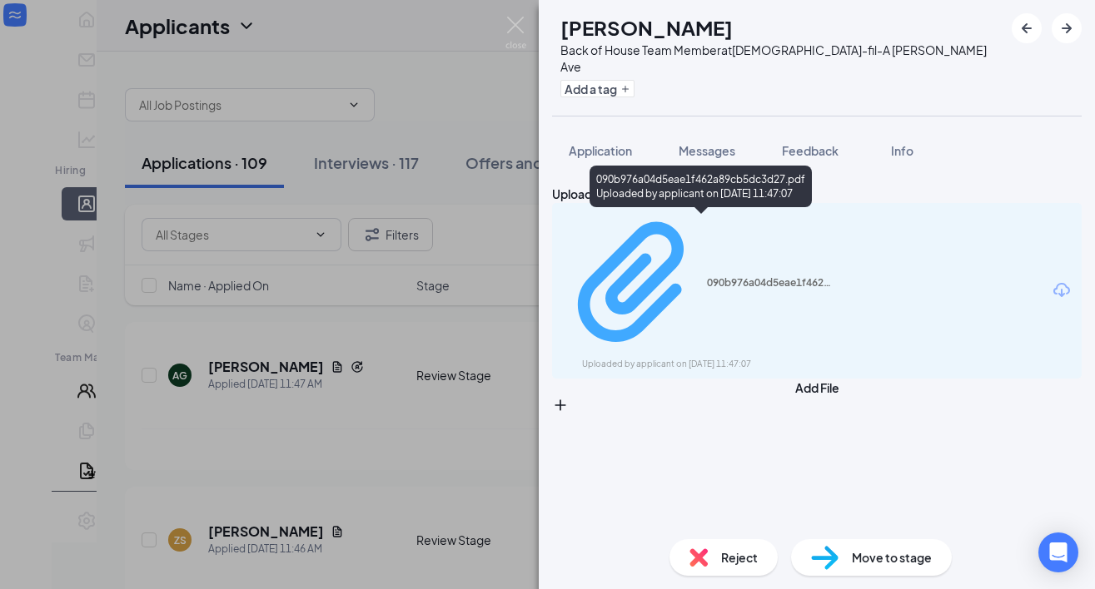
click at [707, 276] on div "090b976a04d5eae1f462a89cb5dc3d27.pdf" at bounding box center [769, 282] width 125 height 13
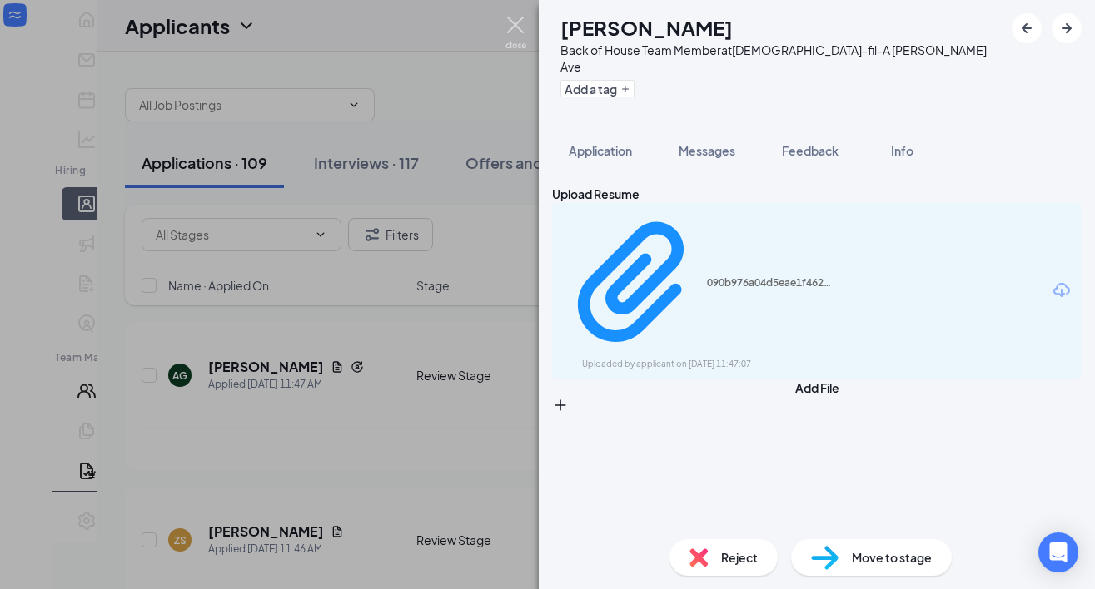
click at [509, 27] on img at bounding box center [515, 33] width 21 height 32
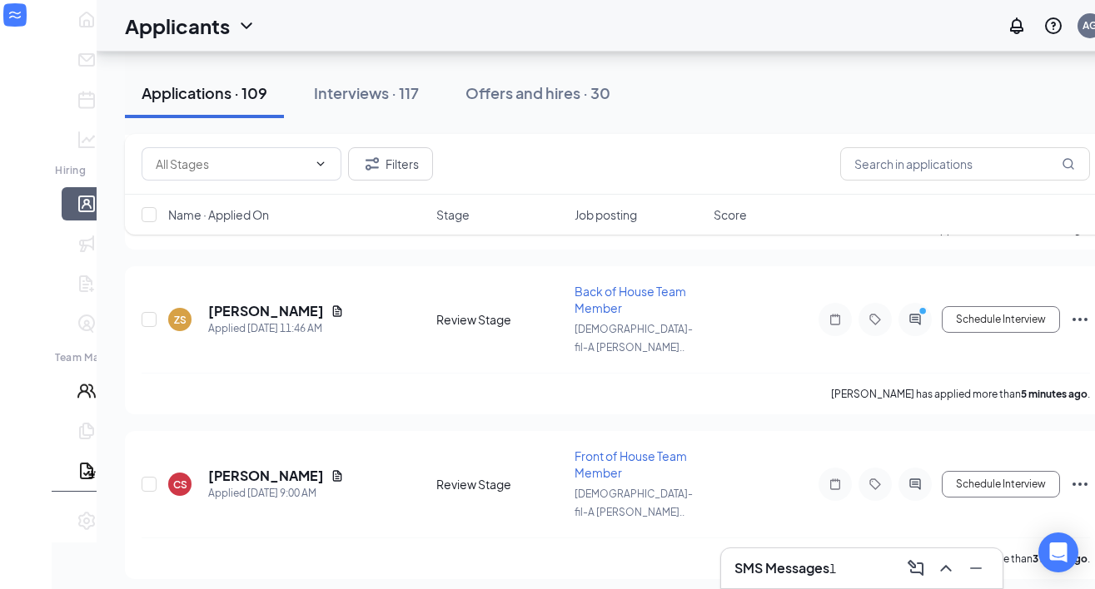
scroll to position [222, 0]
click at [909, 312] on icon "ActiveChat" at bounding box center [914, 317] width 11 height 11
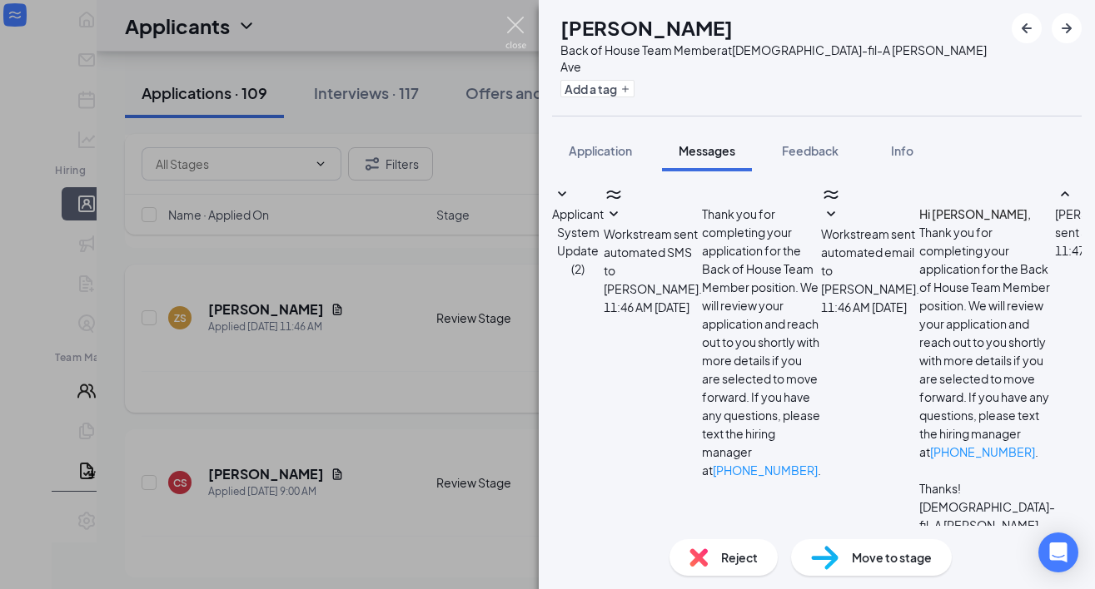
click at [514, 29] on img at bounding box center [515, 33] width 21 height 32
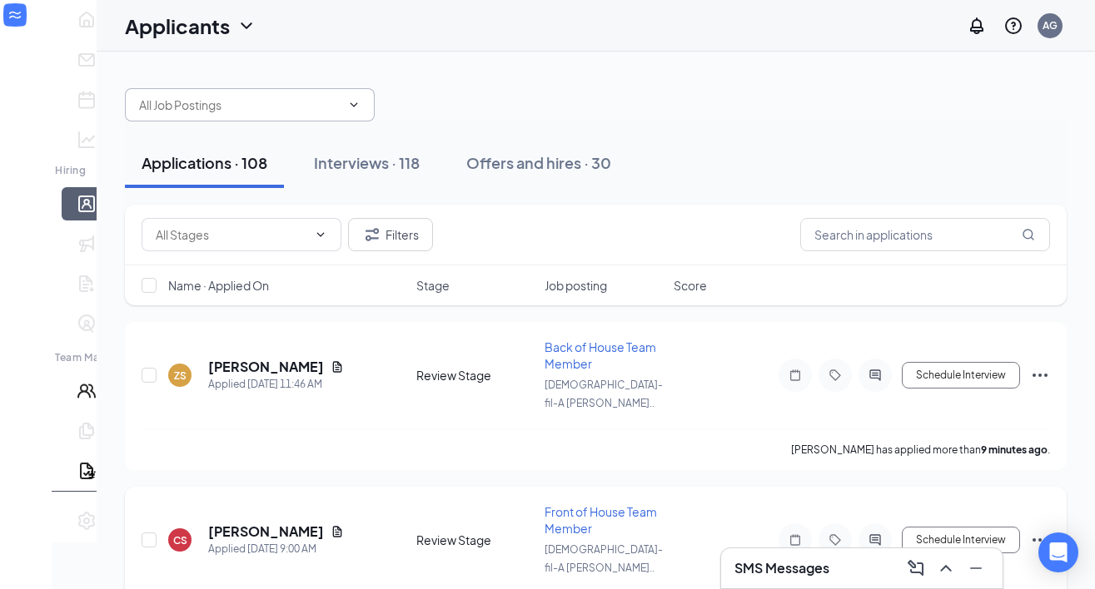
click at [347, 99] on icon "ChevronDown" at bounding box center [353, 104] width 13 height 13
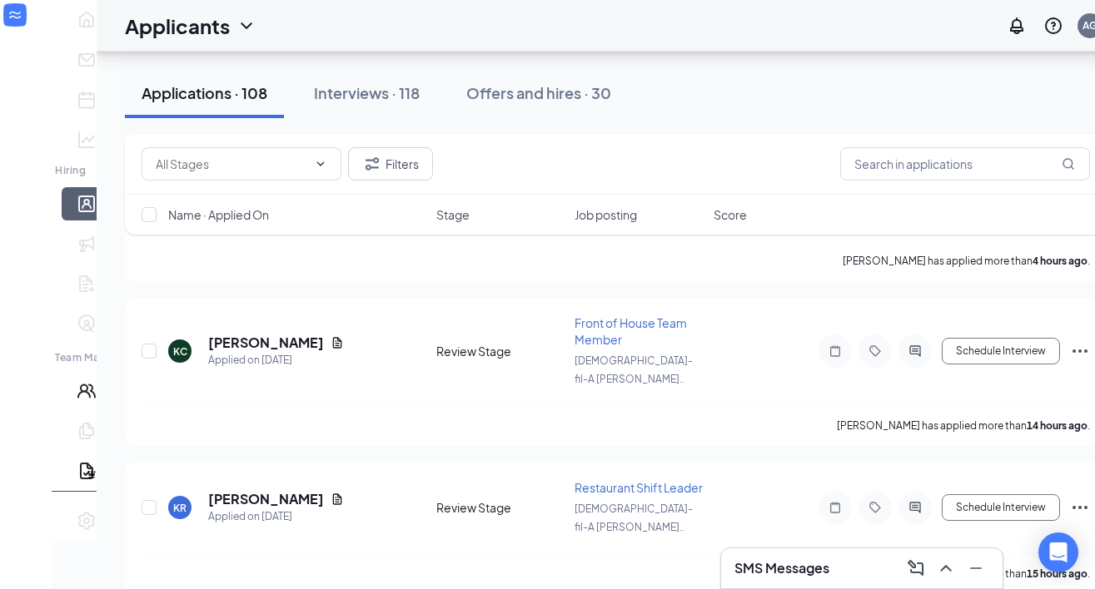
scroll to position [657, 0]
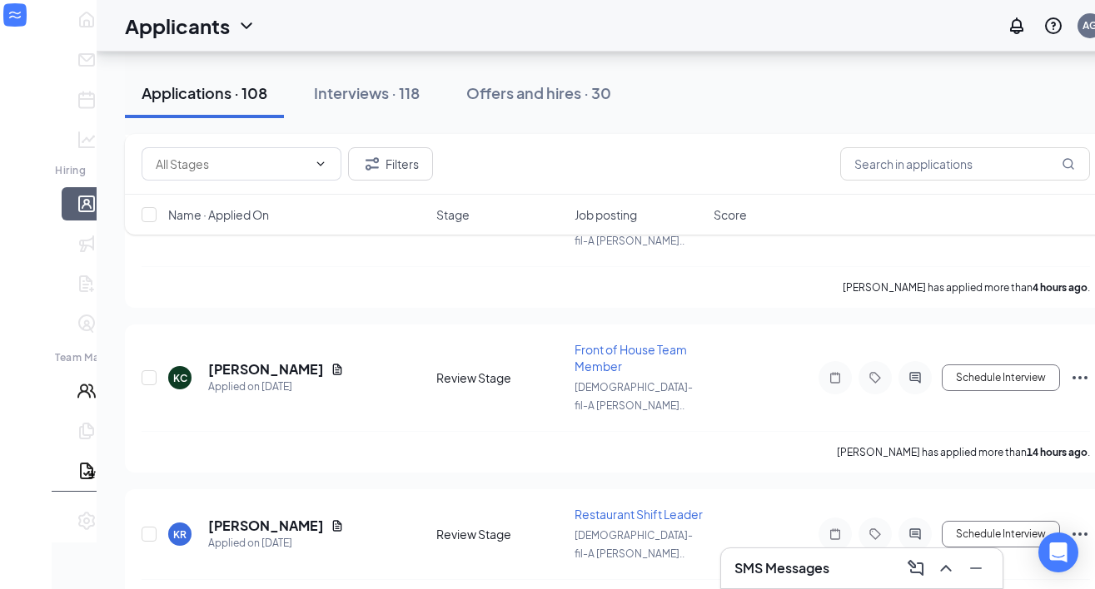
click at [675, 66] on div "Applications · 108 Interviews · 118 Offers and hires · 30" at bounding box center [616, 93] width 982 height 83
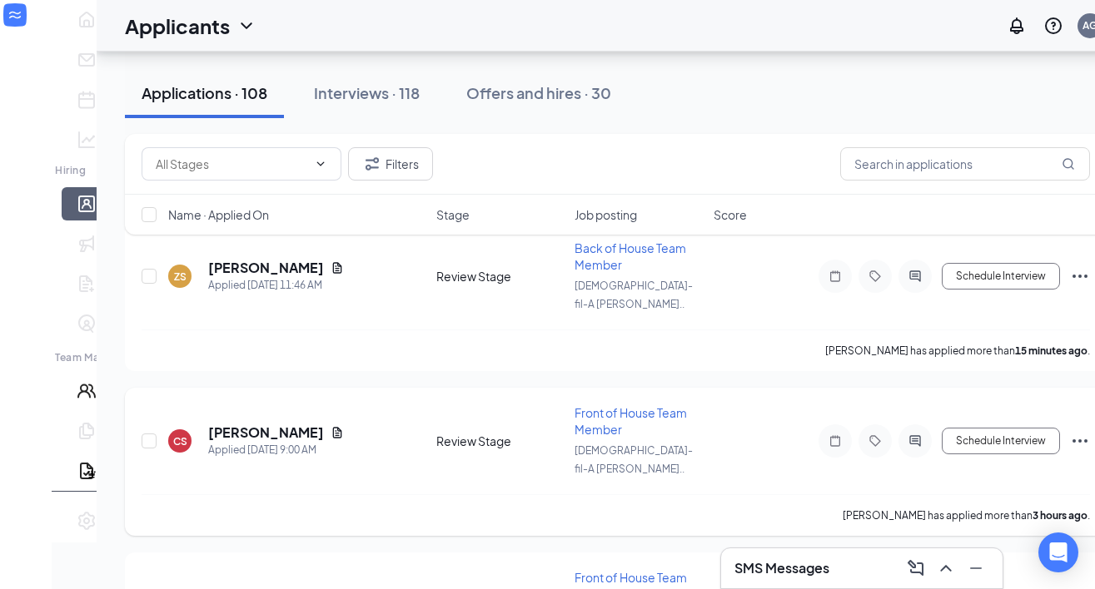
scroll to position [100, 0]
click at [272, 258] on h5 "Zechariah Sullivan" at bounding box center [266, 267] width 116 height 18
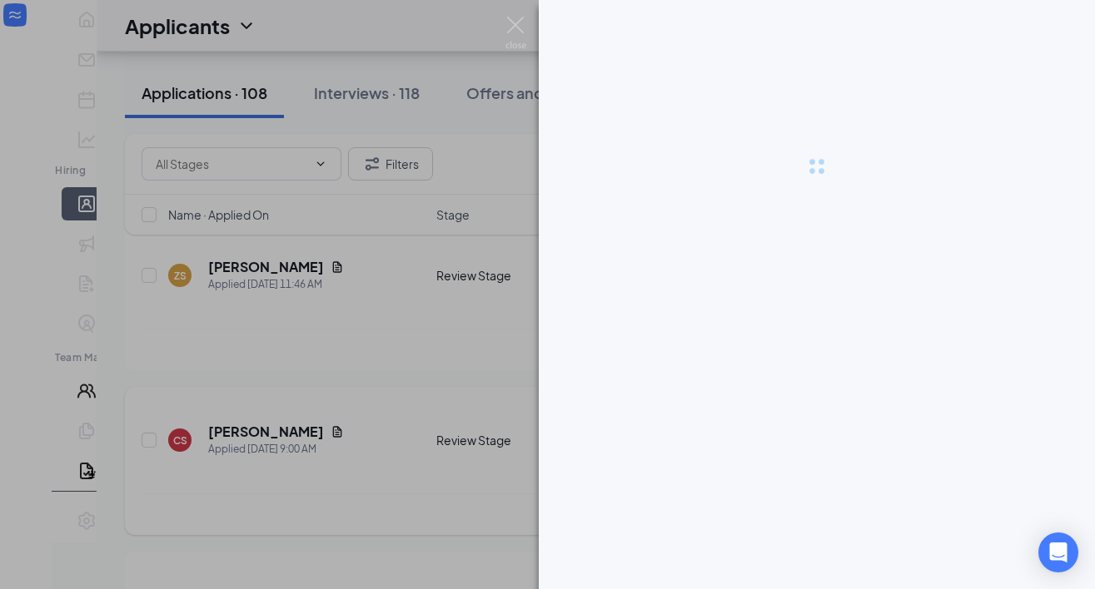
click at [460, 181] on div at bounding box center [547, 294] width 1095 height 589
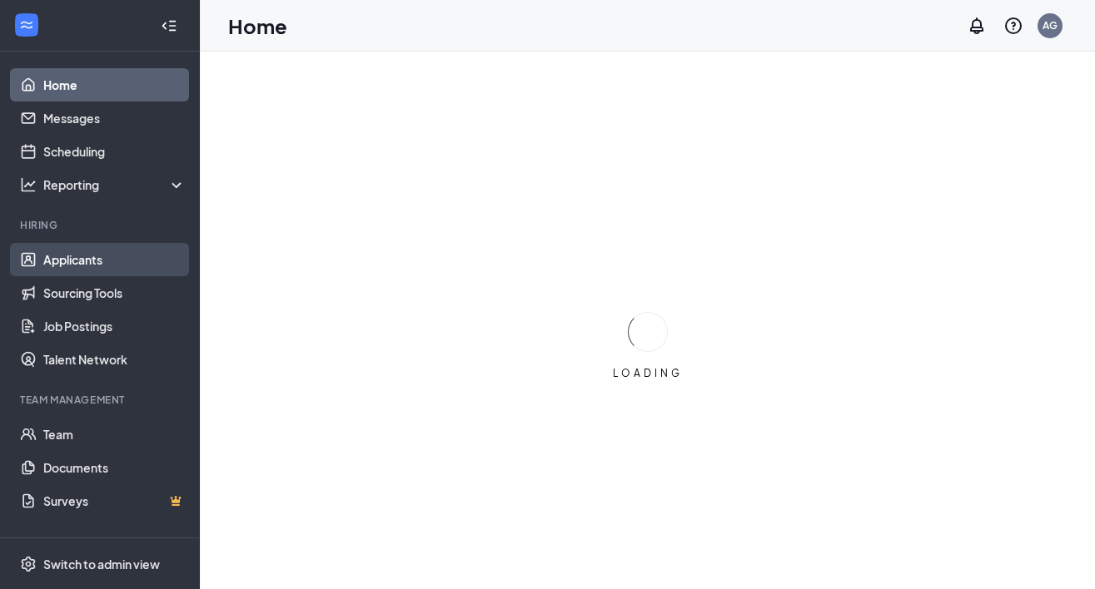
click at [50, 255] on link "Applicants" at bounding box center [114, 259] width 142 height 33
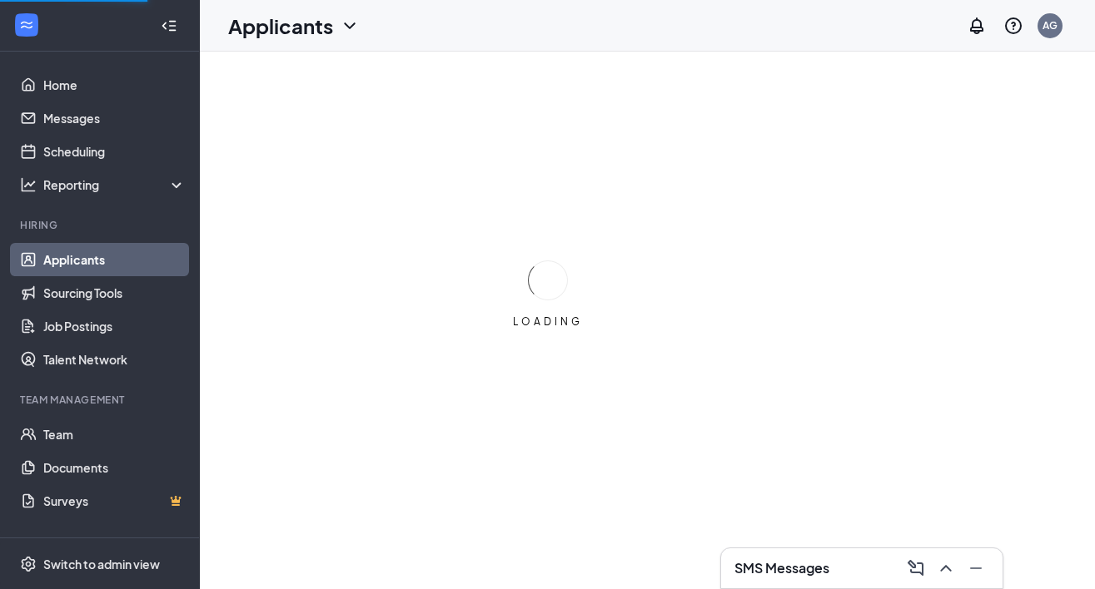
click at [793, 556] on div "SMS Messages" at bounding box center [861, 568] width 255 height 27
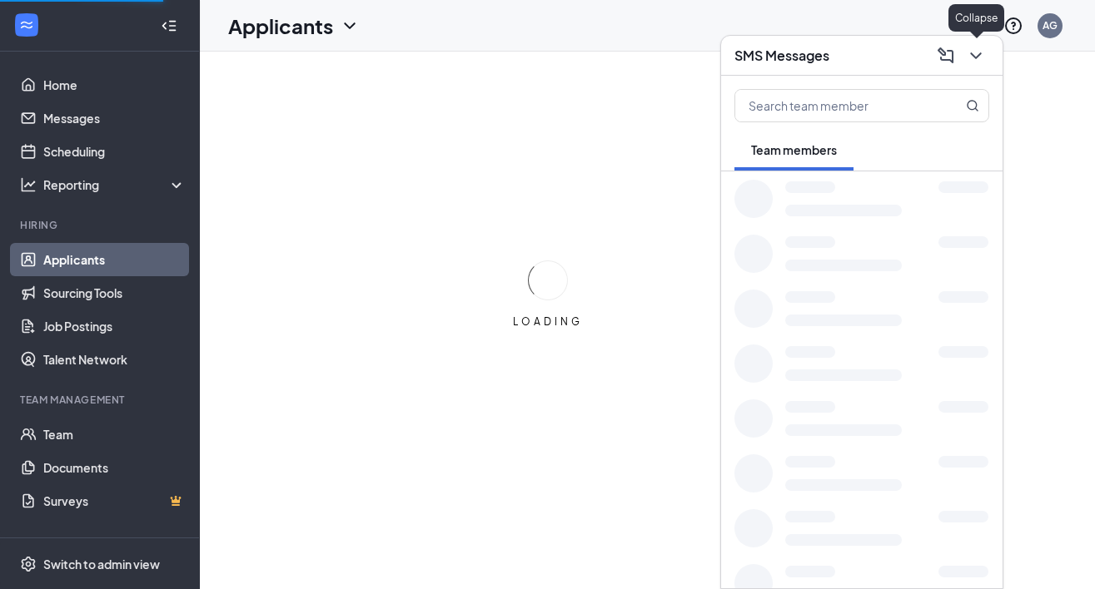
click at [972, 62] on icon "ChevronDown" at bounding box center [976, 56] width 20 height 20
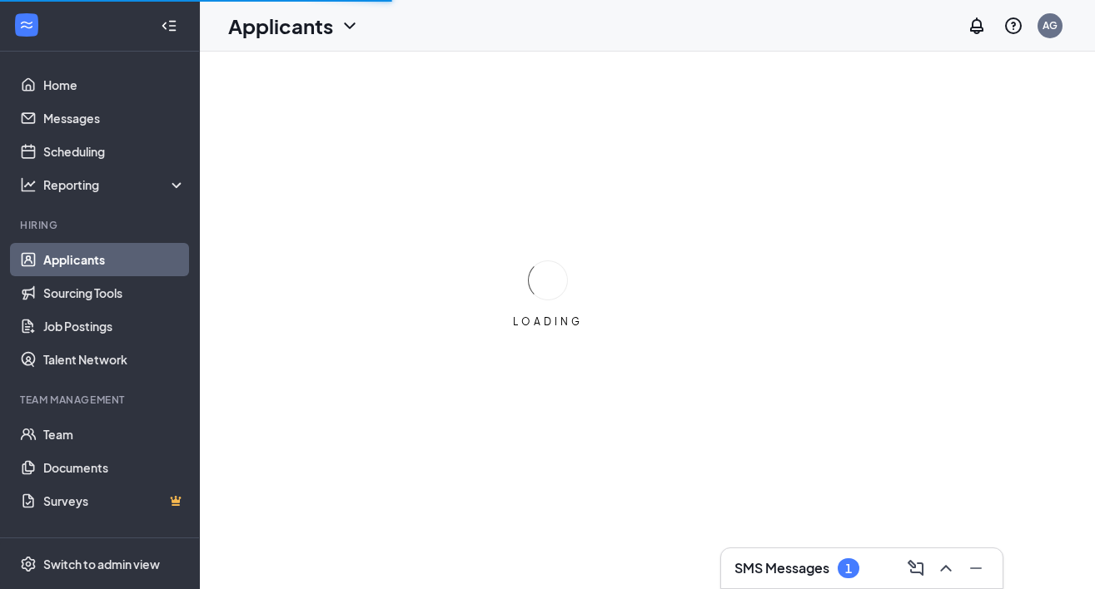
click at [783, 564] on h3 "SMS Messages" at bounding box center [781, 568] width 95 height 18
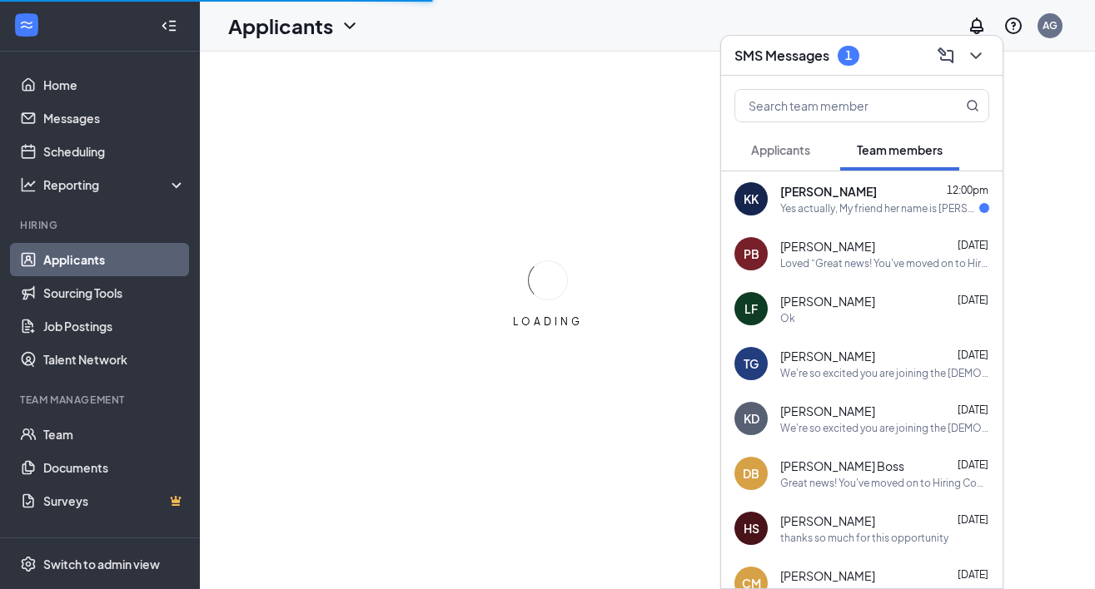
click at [849, 215] on div "KK Kyheem Kidd 12:00pm Yes actually, My friend her name is Payton Passmore, she…" at bounding box center [861, 198] width 281 height 55
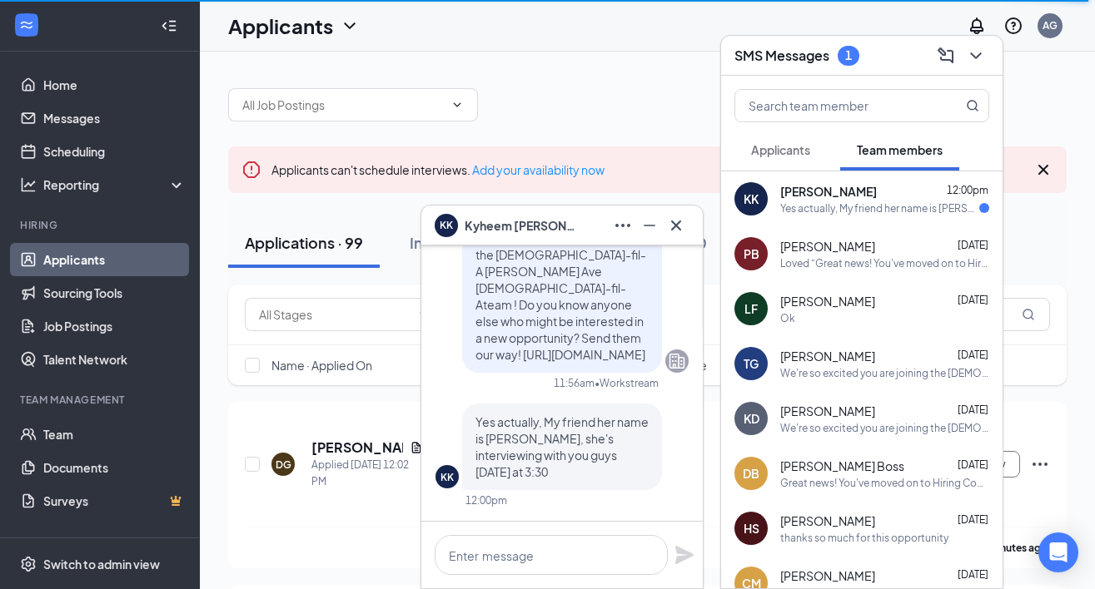
scroll to position [-2, 0]
click at [675, 212] on button at bounding box center [676, 225] width 27 height 27
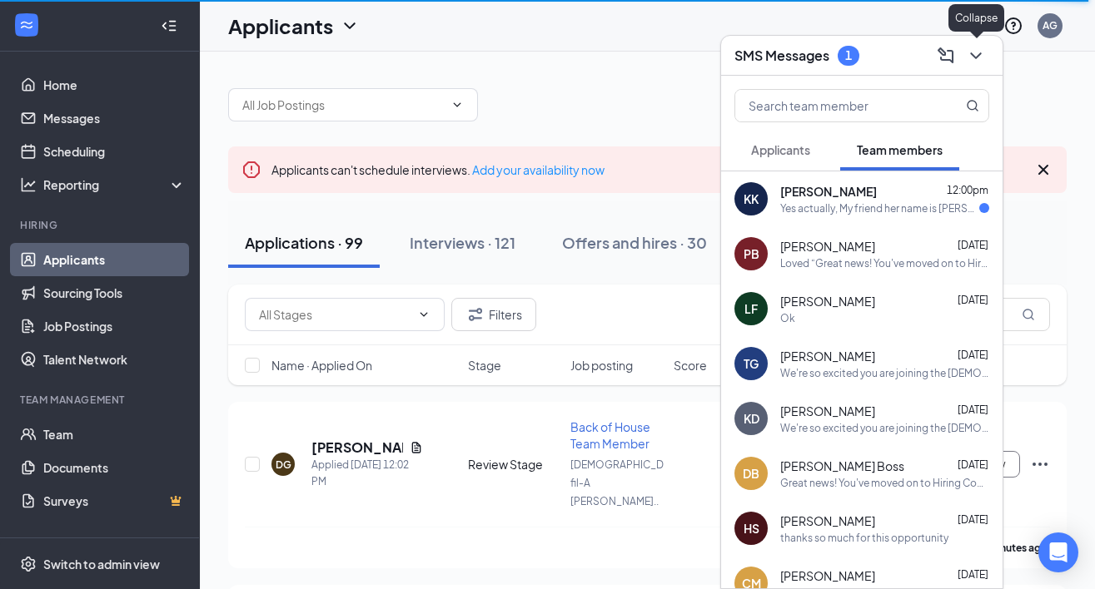
click at [982, 61] on icon "ChevronDown" at bounding box center [976, 56] width 20 height 20
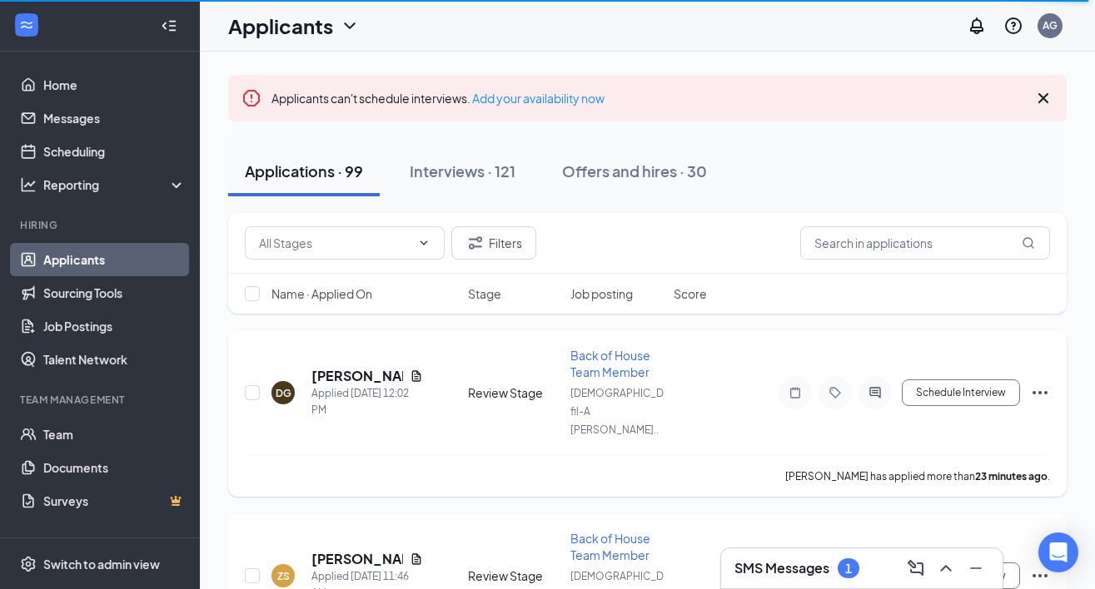
scroll to position [103, 0]
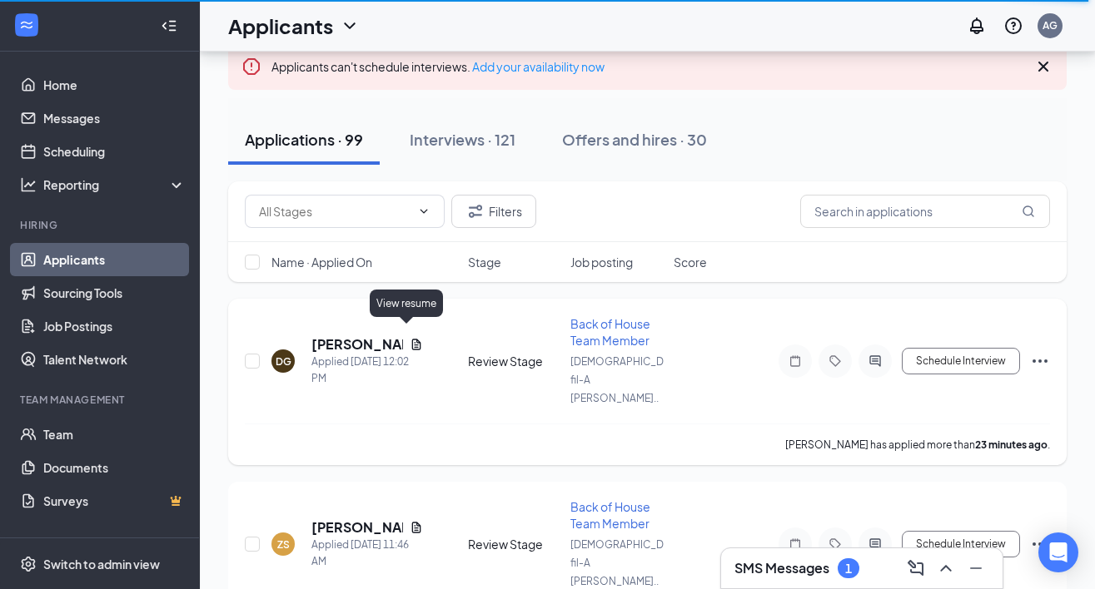
click at [411, 339] on icon "Document" at bounding box center [415, 344] width 9 height 11
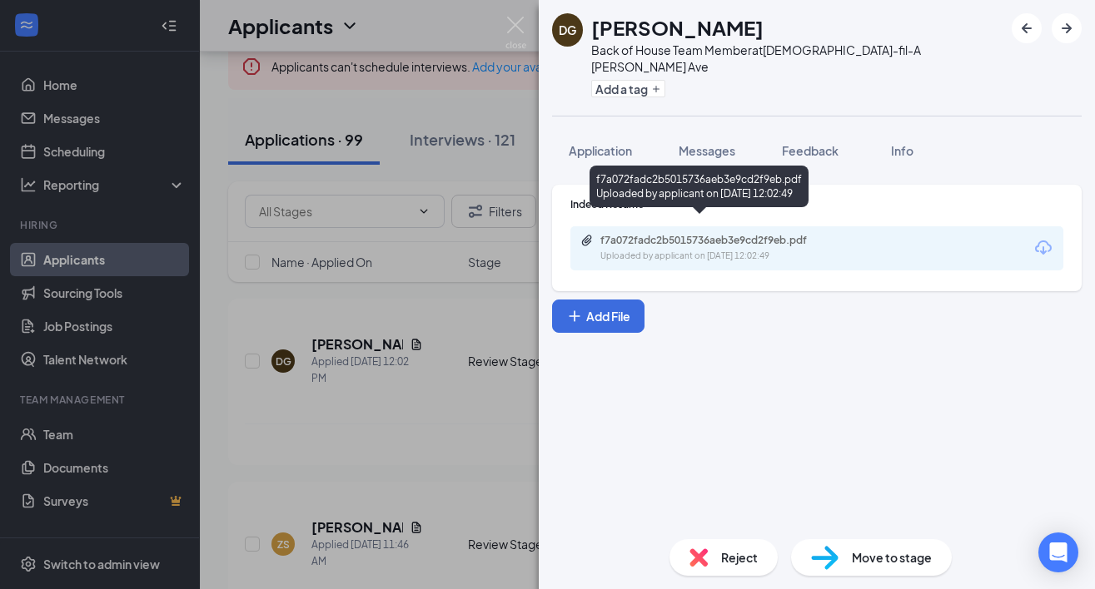
click at [635, 234] on div "f7a072fadc2b5015736aeb3e9cd2f9eb.pdf" at bounding box center [716, 240] width 233 height 13
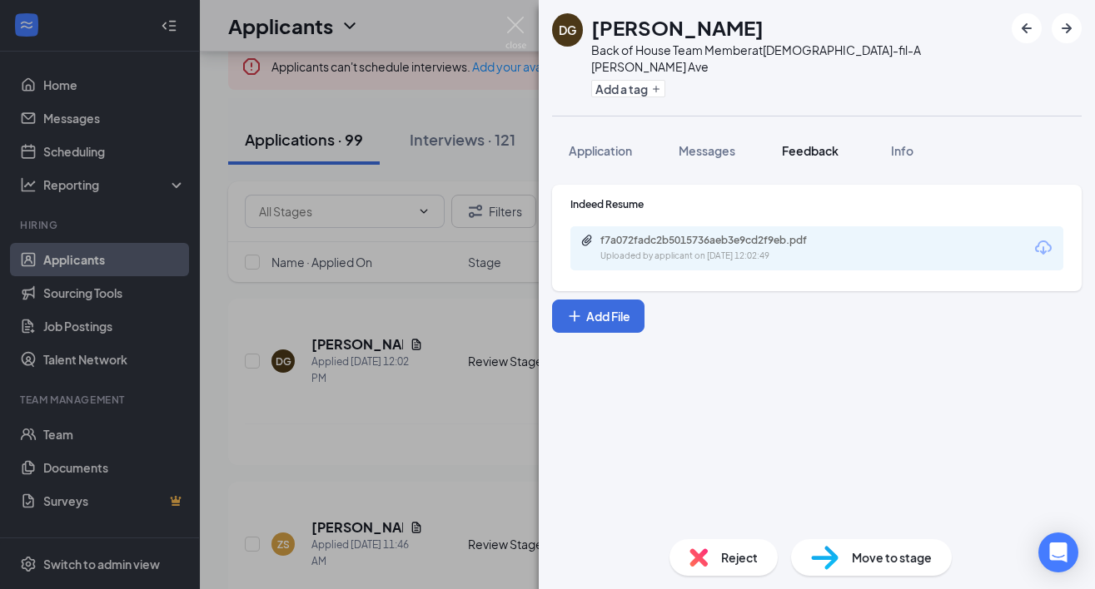
click at [807, 143] on span "Feedback" at bounding box center [810, 150] width 57 height 15
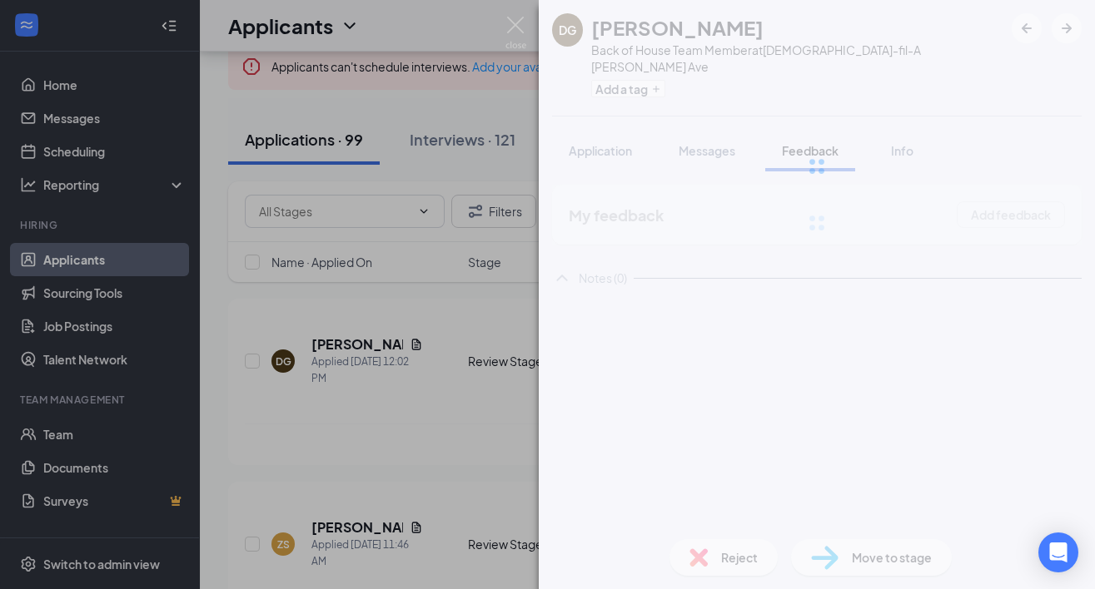
click at [610, 132] on div at bounding box center [817, 166] width 556 height 333
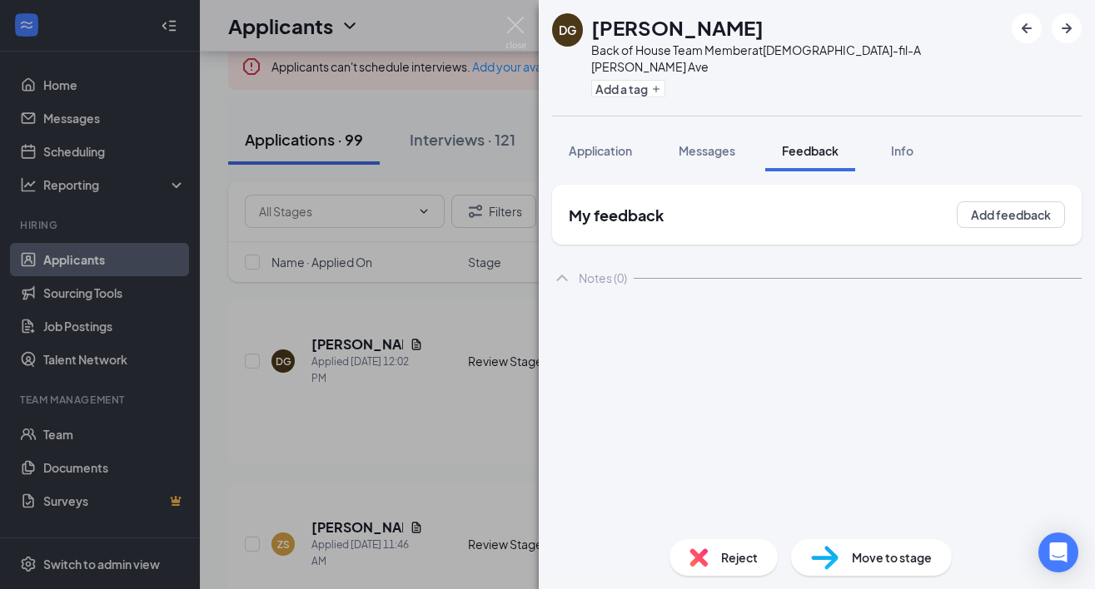
click at [606, 143] on span "Application" at bounding box center [600, 150] width 63 height 15
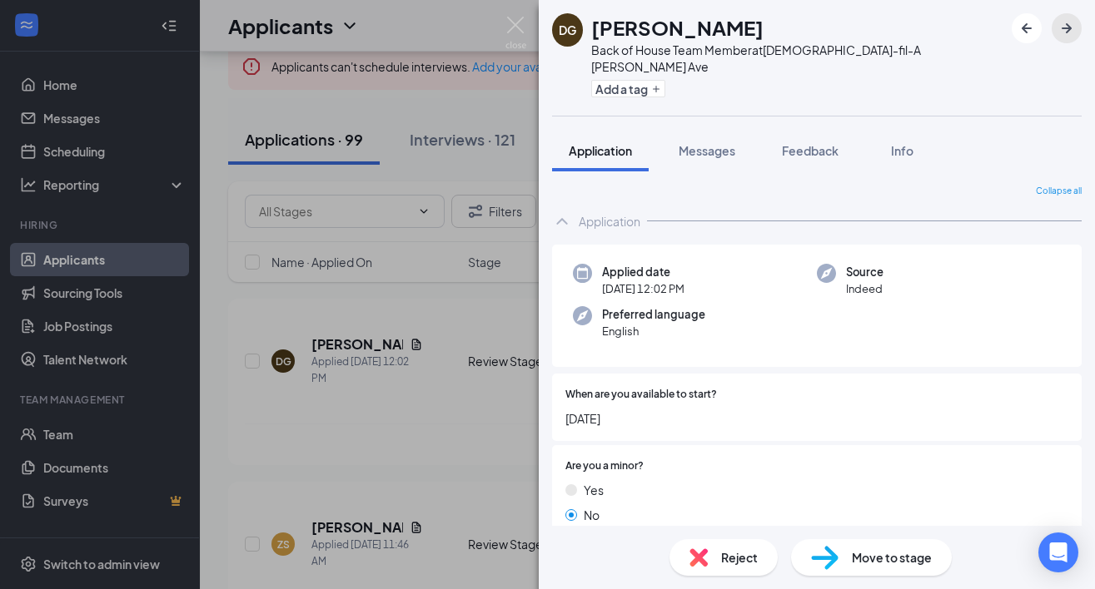
click at [1066, 24] on icon "ArrowRight" at bounding box center [1066, 28] width 10 height 10
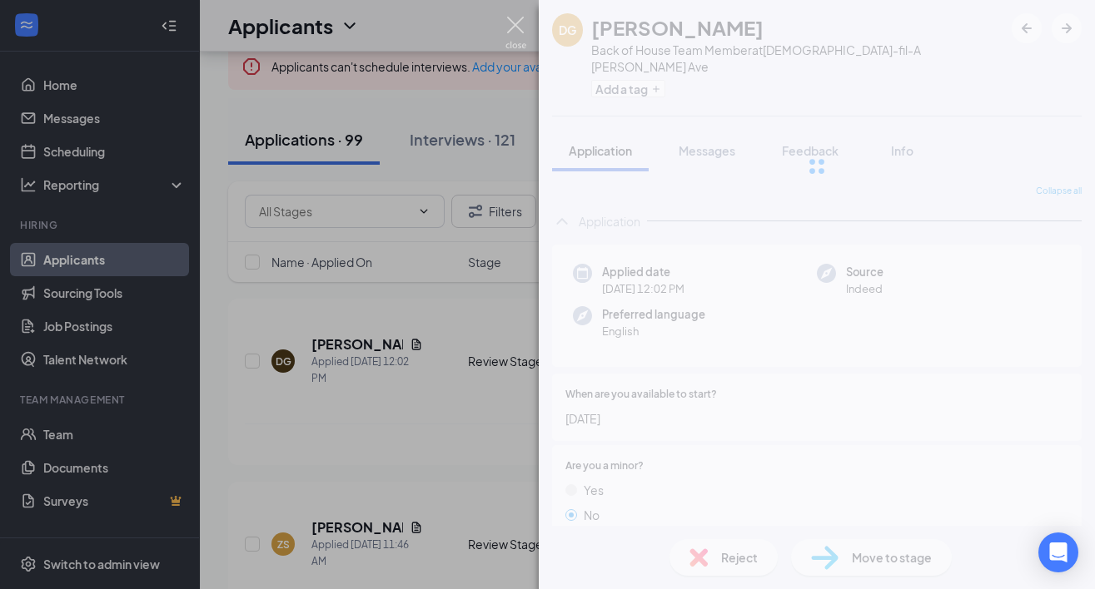
click at [514, 33] on img at bounding box center [515, 33] width 21 height 32
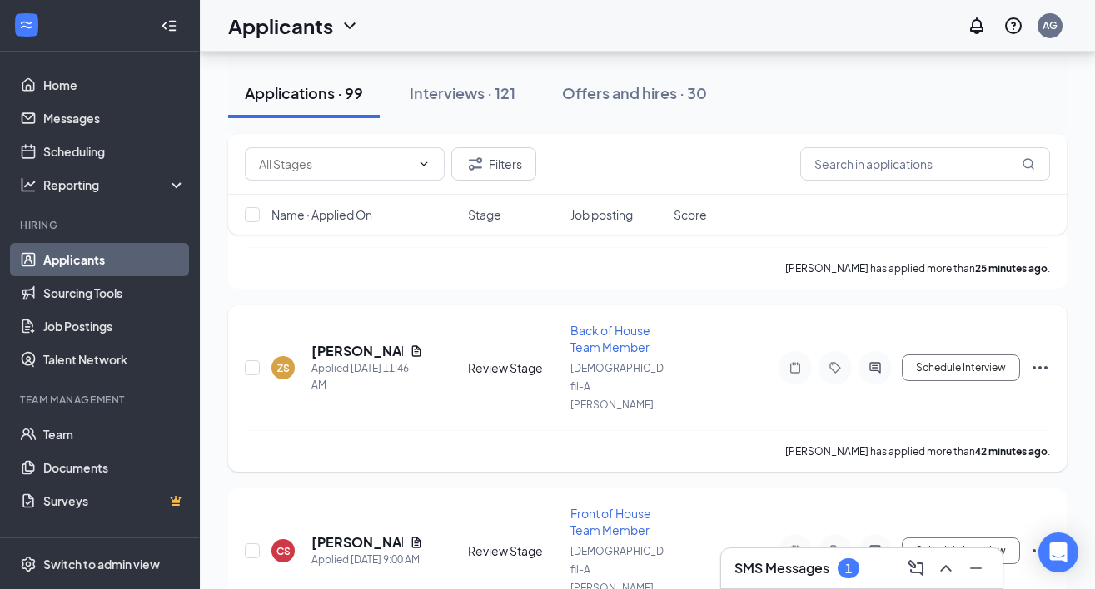
scroll to position [292, 0]
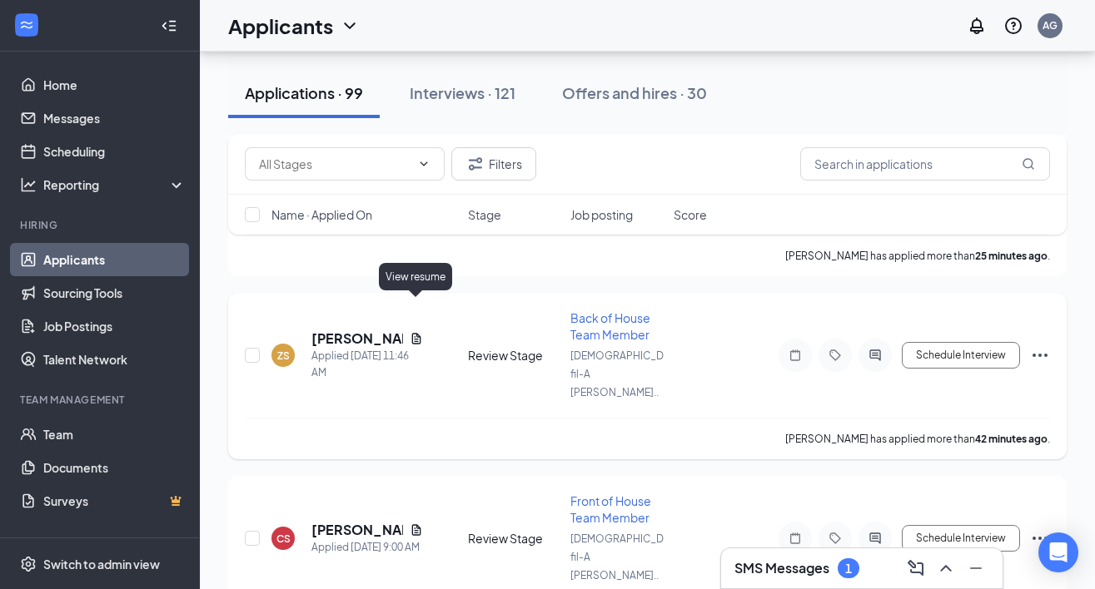
click at [418, 332] on icon "Document" at bounding box center [416, 338] width 13 height 13
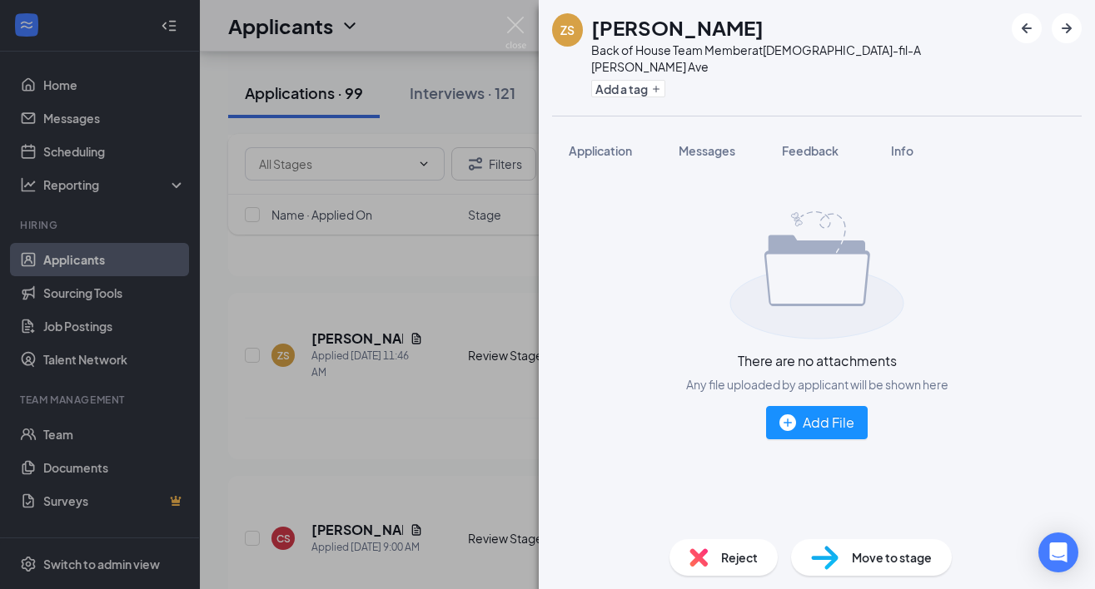
click at [373, 308] on div "ZS Zechariah Sullivan Back of House Team Member at Chick-fil-A Mack Ave Add a t…" at bounding box center [547, 294] width 1095 height 589
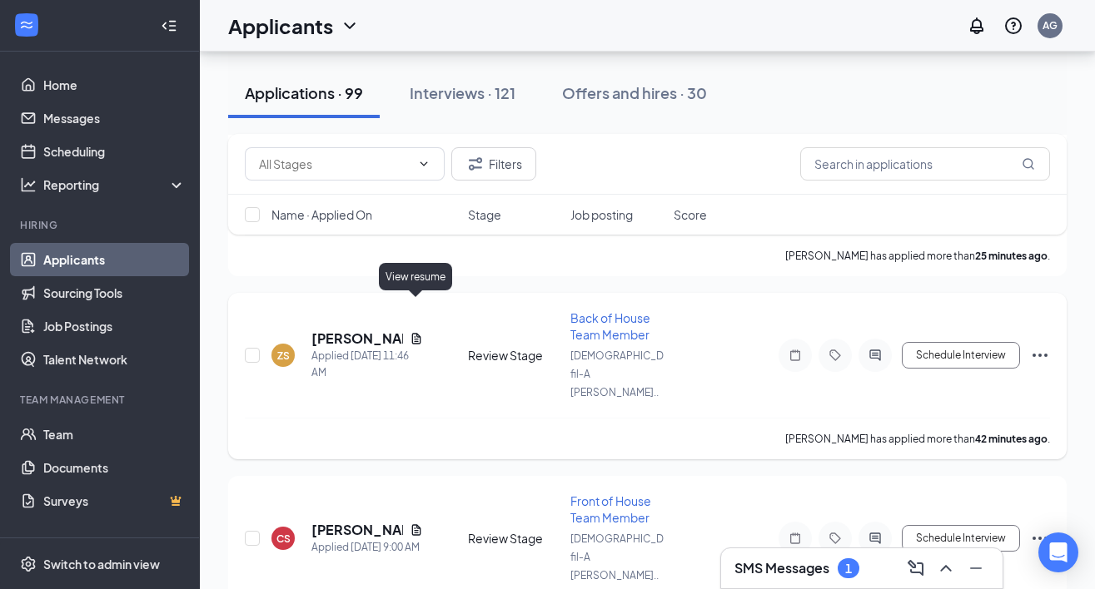
click at [415, 332] on icon "Document" at bounding box center [416, 338] width 13 height 13
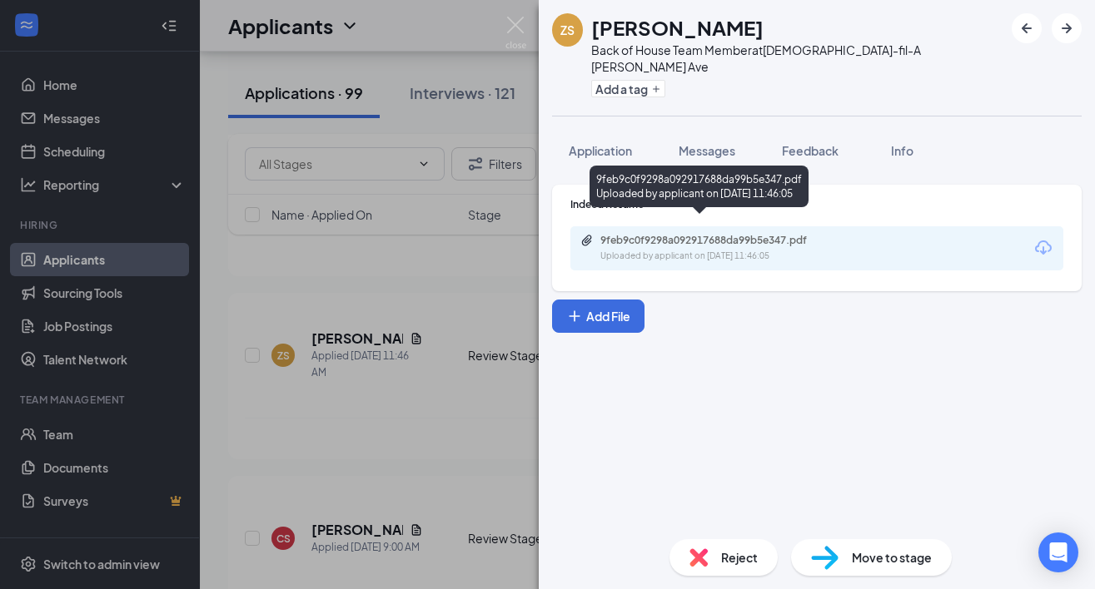
click at [741, 234] on div "9feb9c0f9298a092917688da99b5e347.pdf Uploaded by applicant on Sep 16, 2025 at 1…" at bounding box center [715, 248] width 270 height 29
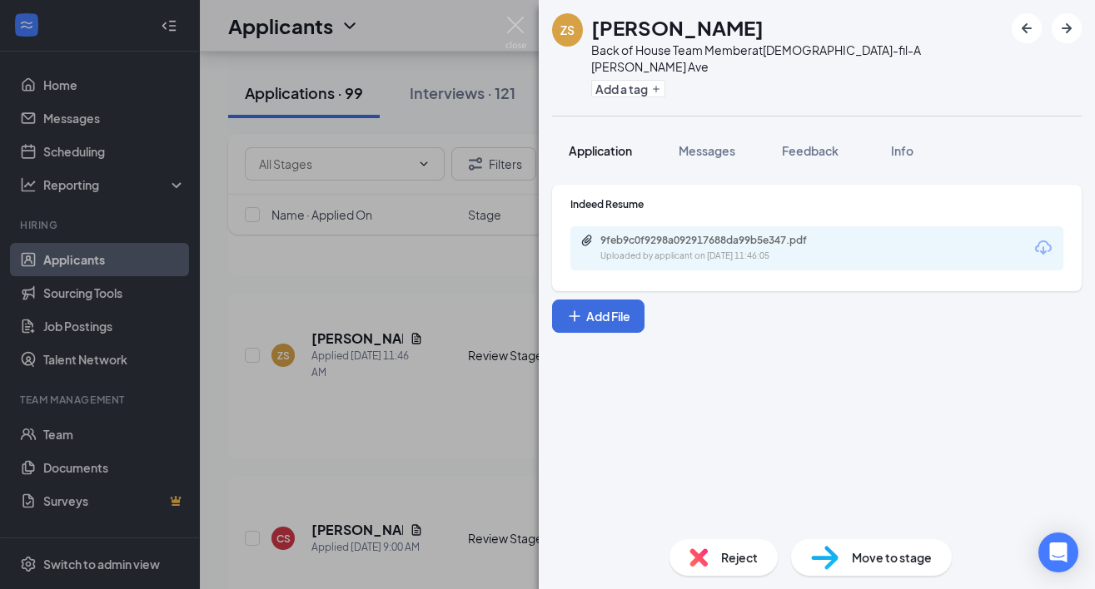
click at [630, 143] on span "Application" at bounding box center [600, 150] width 63 height 15
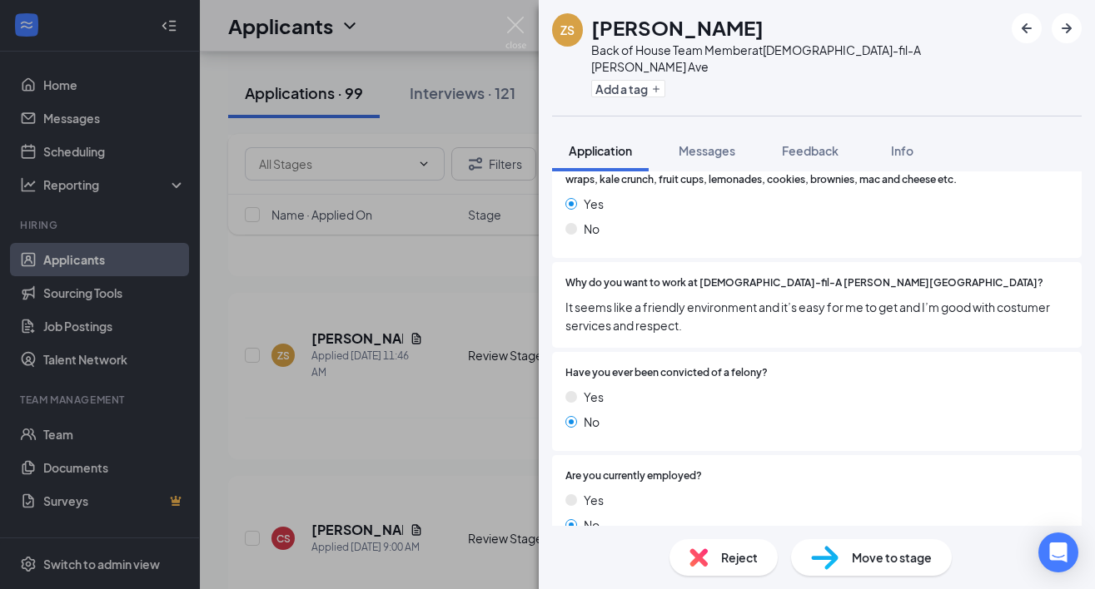
scroll to position [1599, 0]
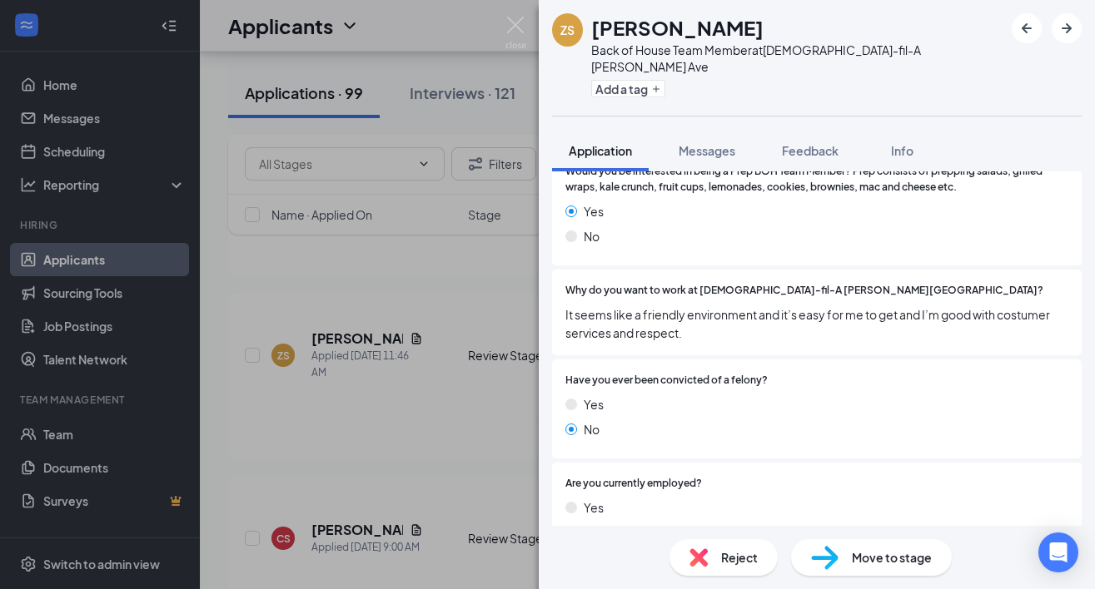
click at [721, 565] on span "Reject" at bounding box center [739, 558] width 37 height 18
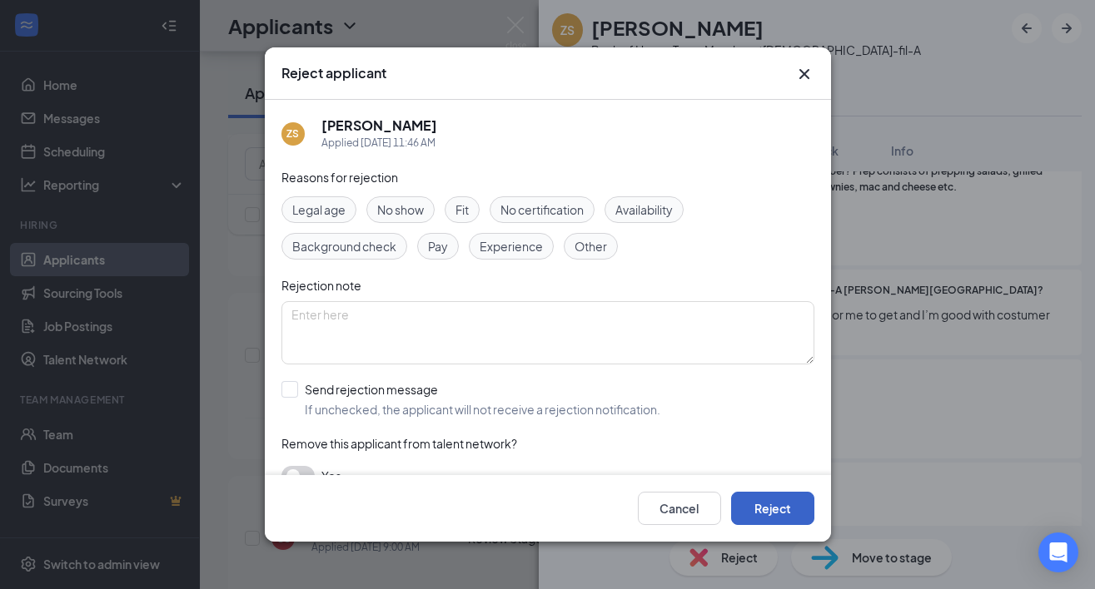
click at [763, 501] on button "Reject" at bounding box center [772, 508] width 83 height 33
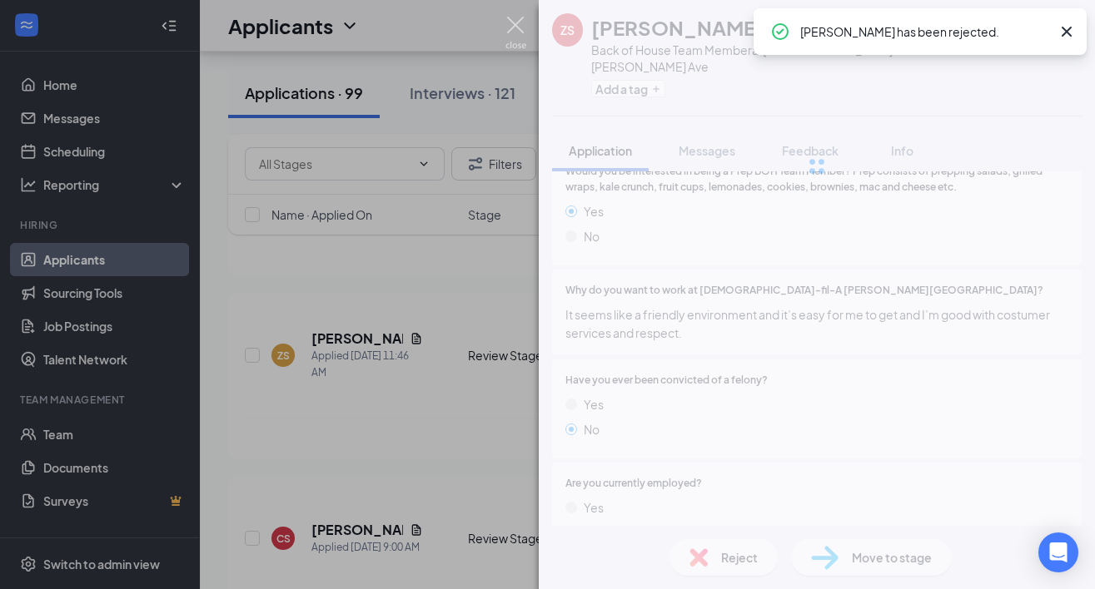
click at [517, 20] on img at bounding box center [515, 33] width 21 height 32
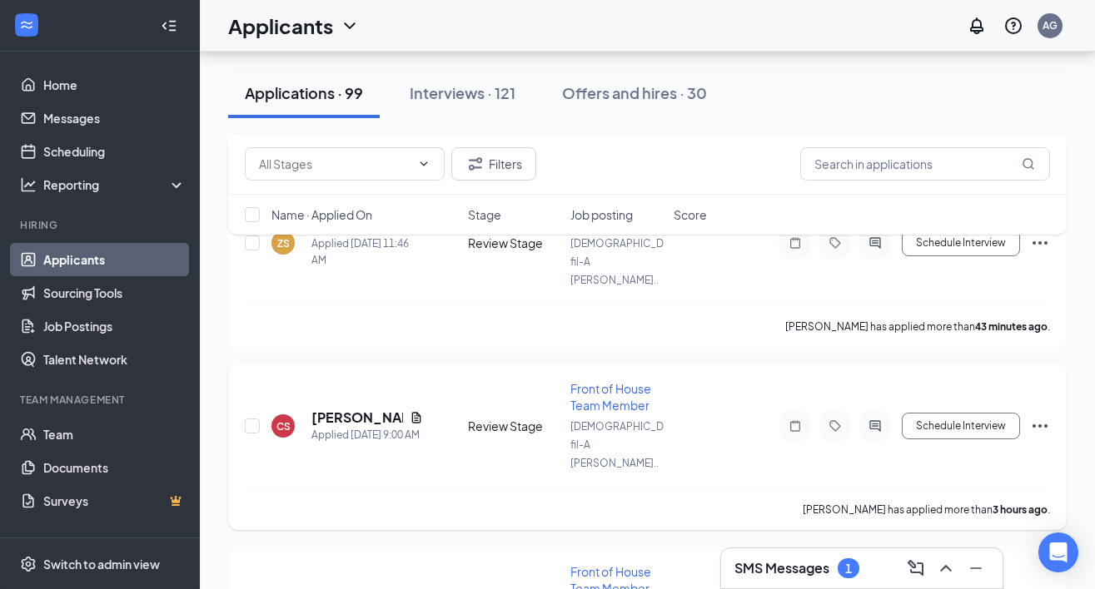
scroll to position [405, 0]
click at [415, 411] on icon "Document" at bounding box center [415, 416] width 9 height 11
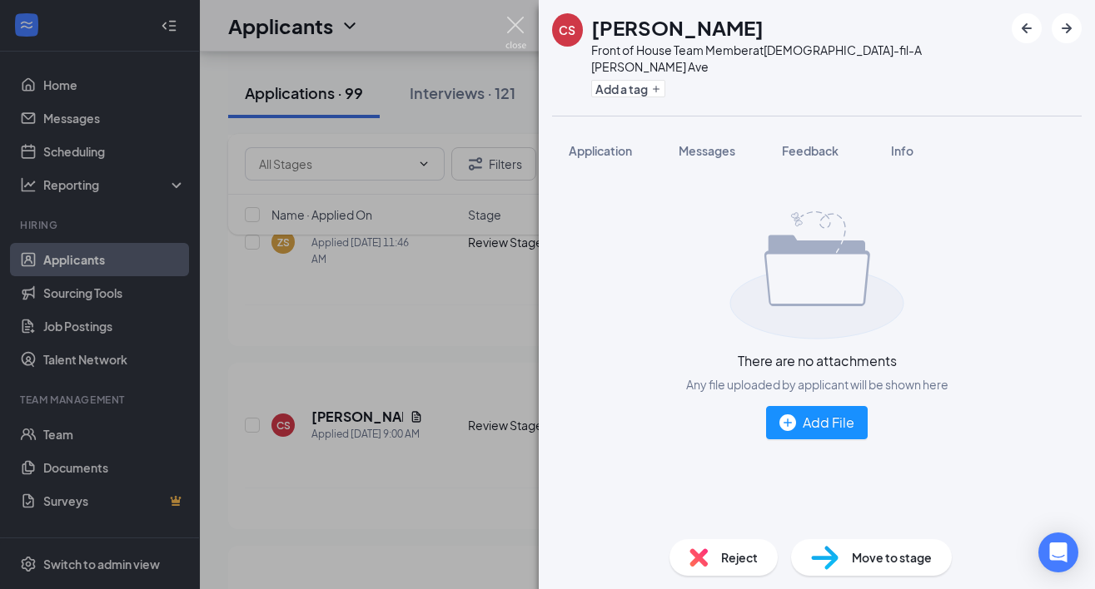
click at [515, 29] on img at bounding box center [515, 33] width 21 height 32
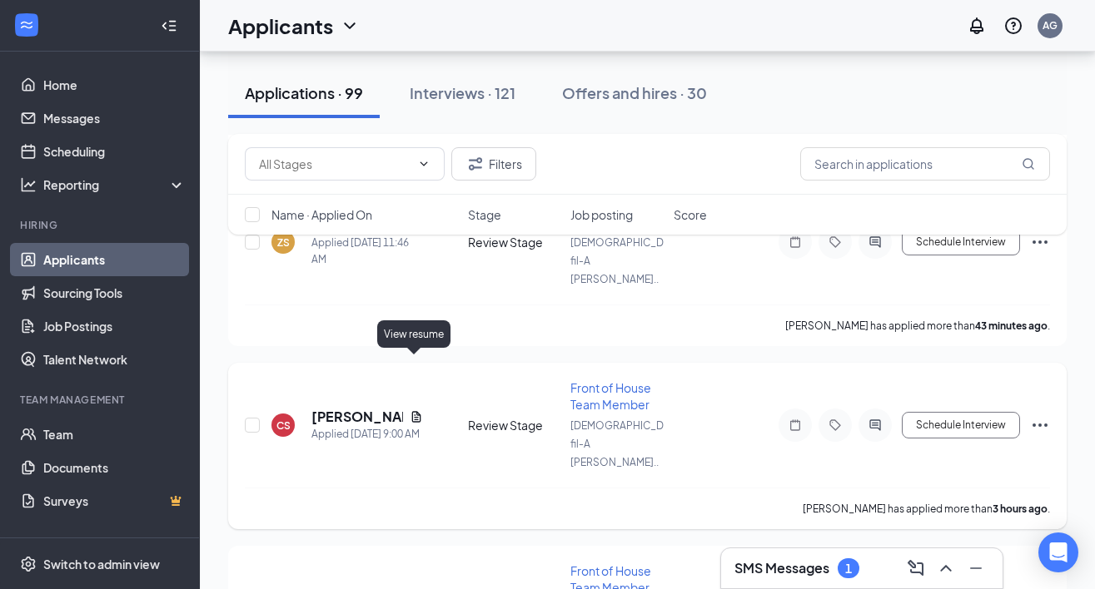
click at [410, 410] on icon "Document" at bounding box center [416, 416] width 13 height 13
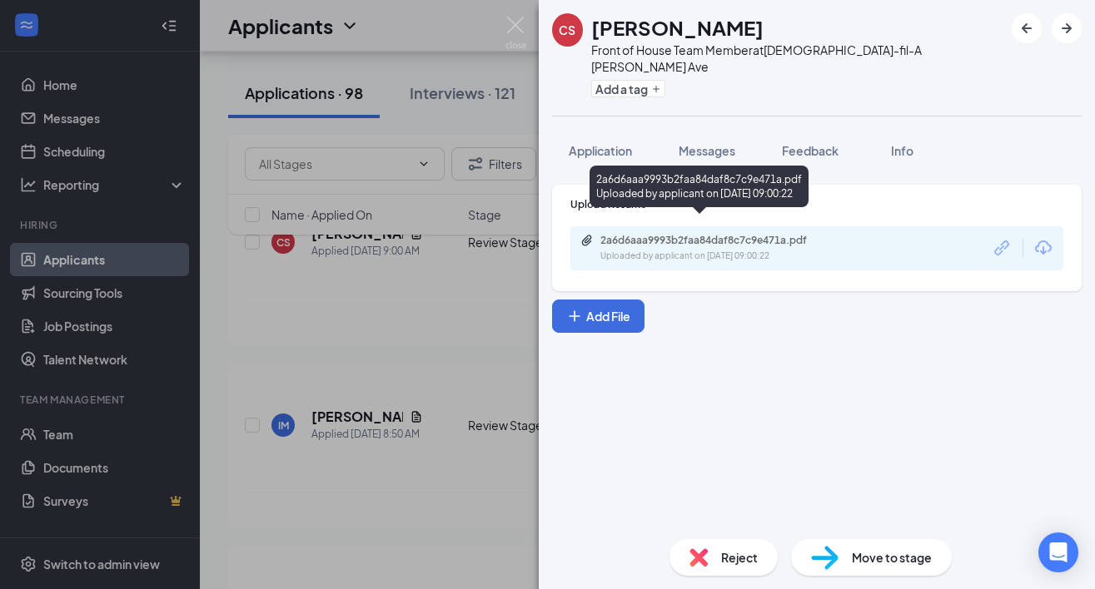
click at [743, 234] on div "2a6d6aaa9993b2faa84daf8c7c9e471a.pdf" at bounding box center [716, 240] width 233 height 13
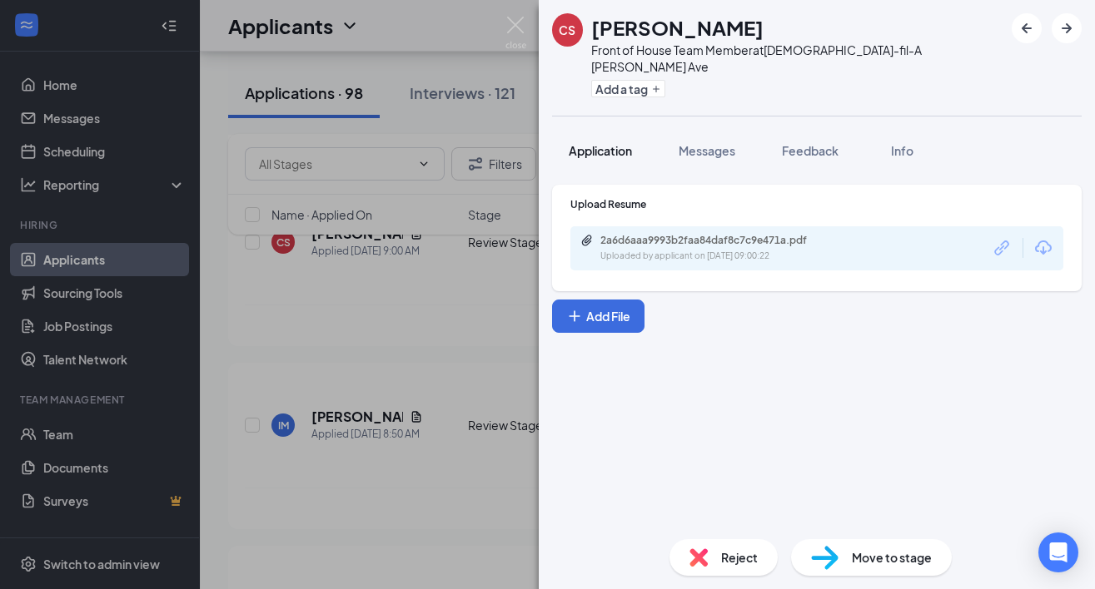
click at [604, 130] on button "Application" at bounding box center [600, 151] width 97 height 42
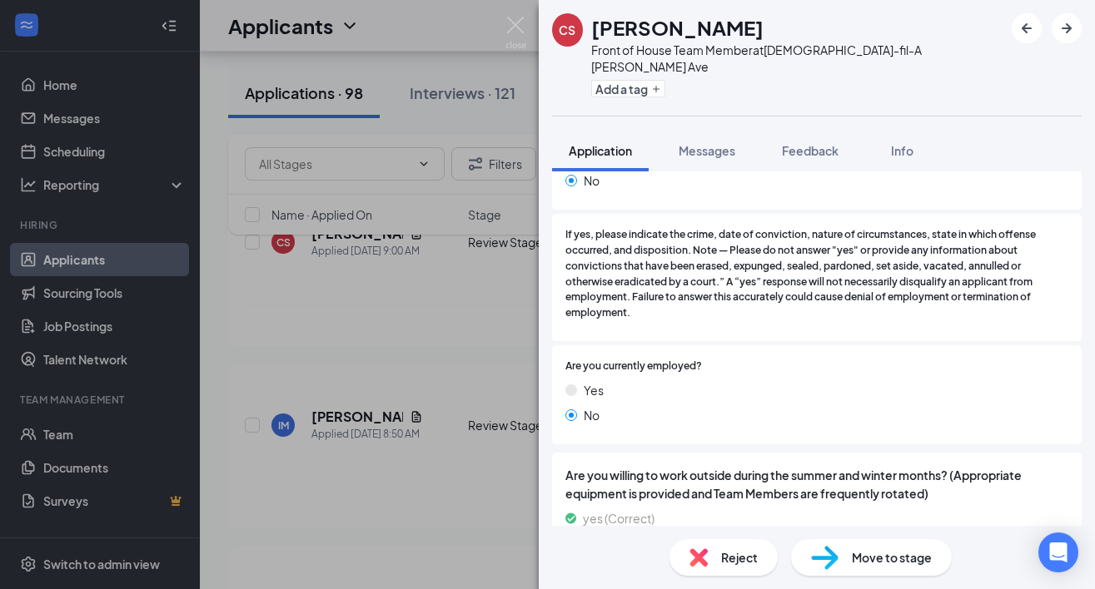
scroll to position [1734, 0]
click at [798, 143] on span "Feedback" at bounding box center [810, 150] width 57 height 15
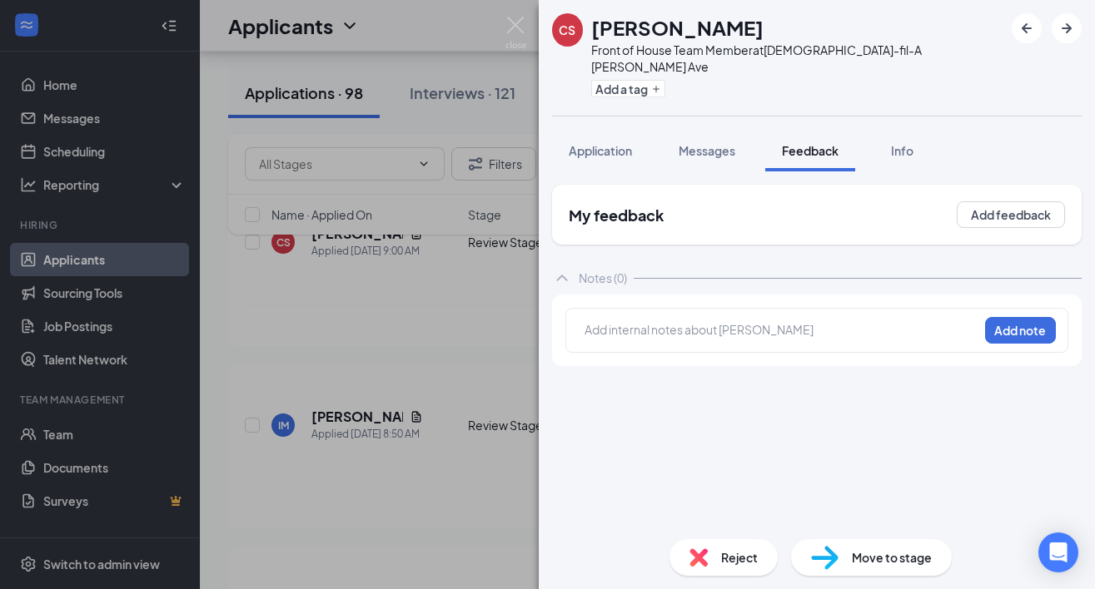
click at [708, 559] on div "Reject" at bounding box center [723, 557] width 108 height 37
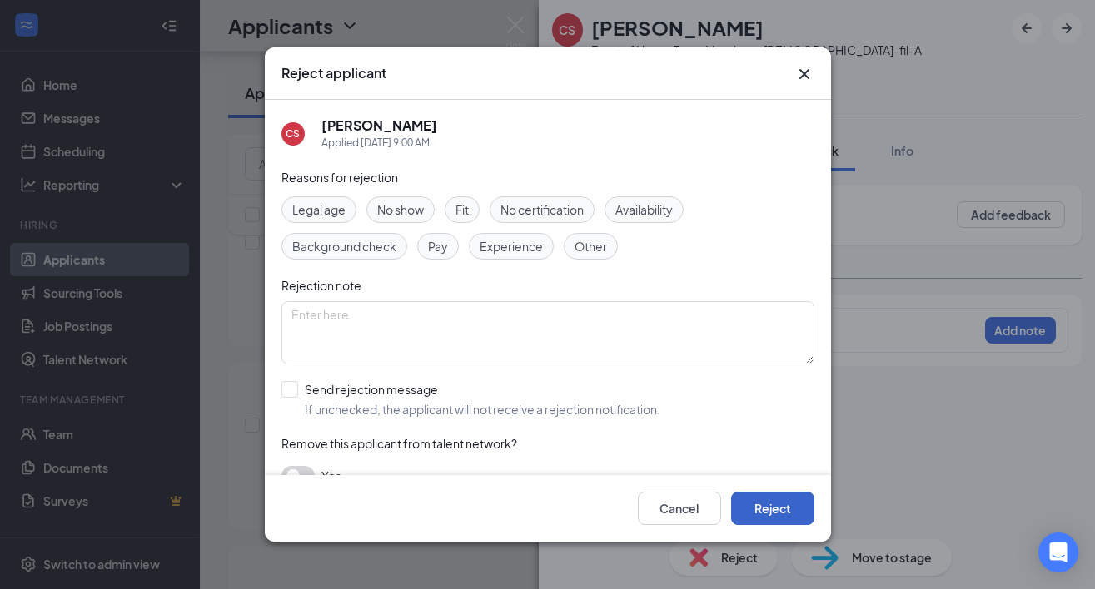
click at [785, 508] on button "Reject" at bounding box center [772, 508] width 83 height 33
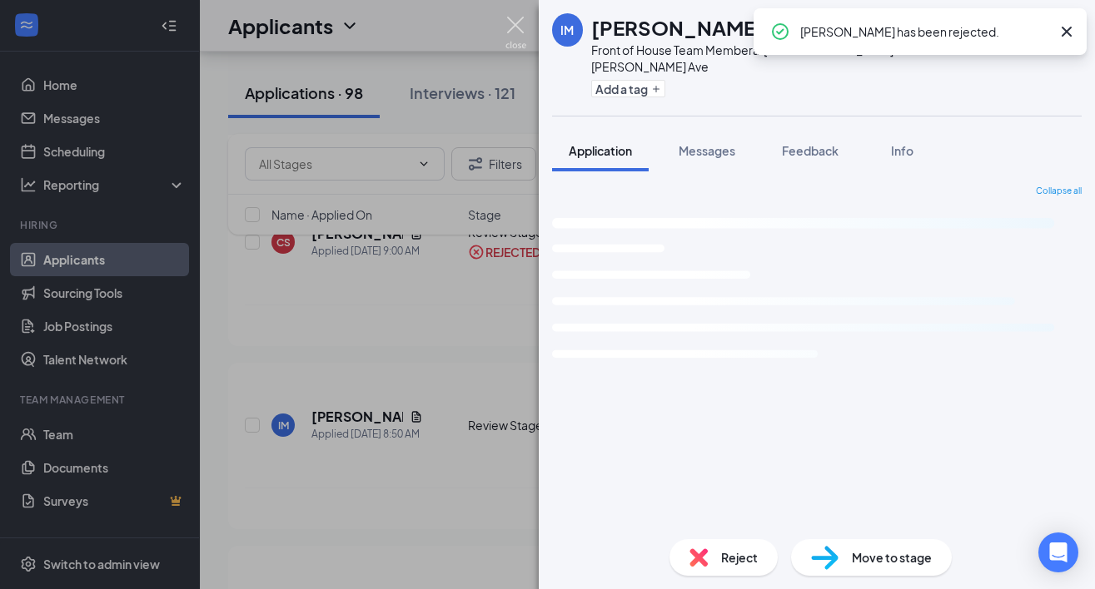
click at [510, 26] on img at bounding box center [515, 33] width 21 height 32
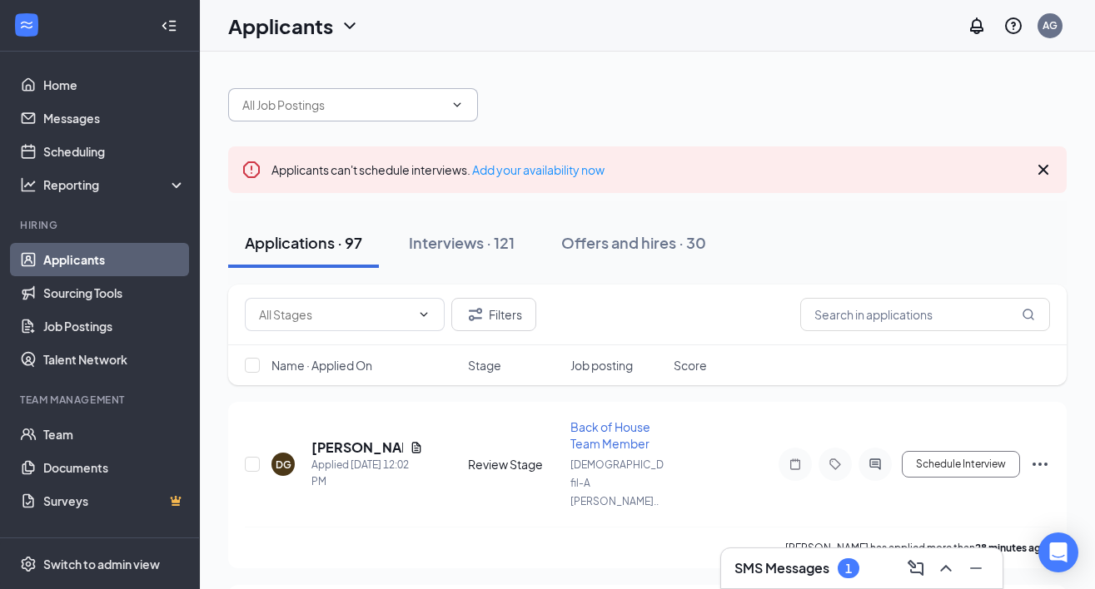
click at [403, 98] on input "text" at bounding box center [342, 105] width 201 height 18
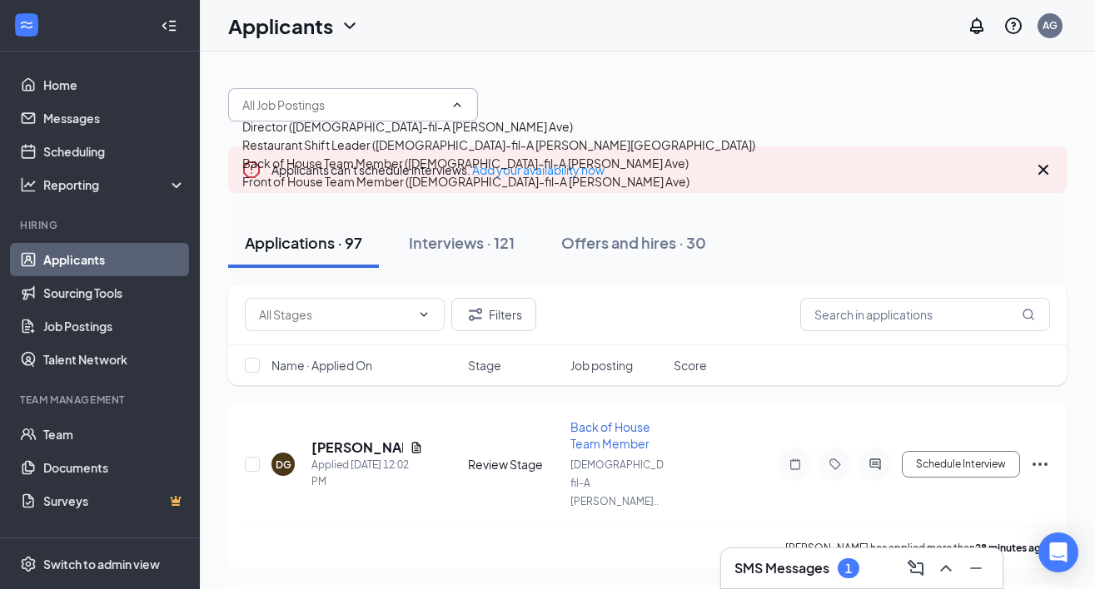
click at [539, 98] on div "Director (Chick-fil-A Mack Ave) Restaurant Shift Leader (Chick-fil-A Mack Ave) …" at bounding box center [647, 97] width 838 height 50
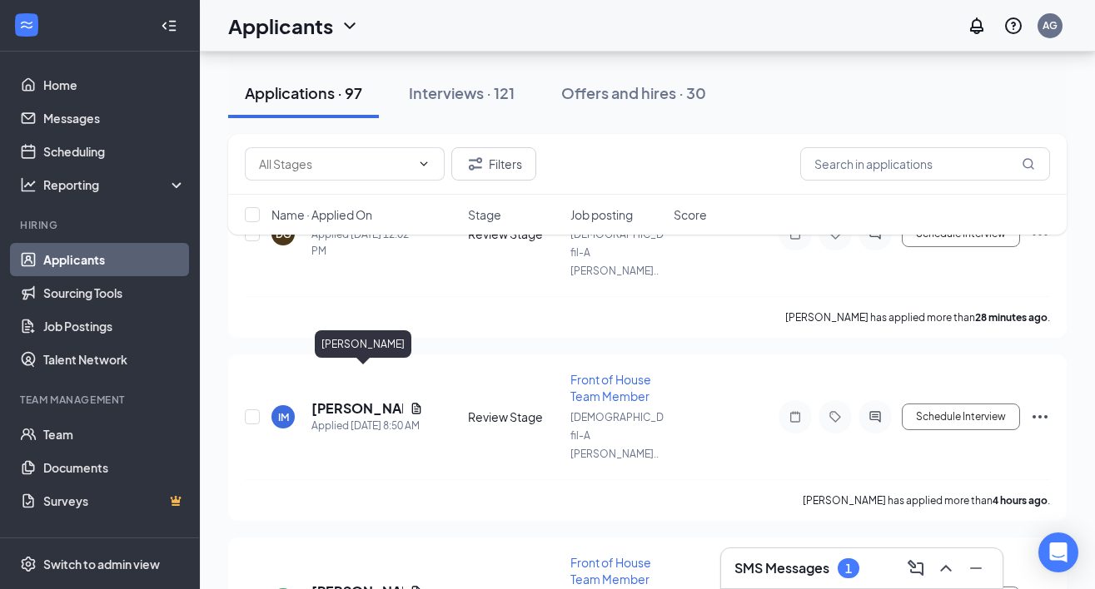
scroll to position [241, 0]
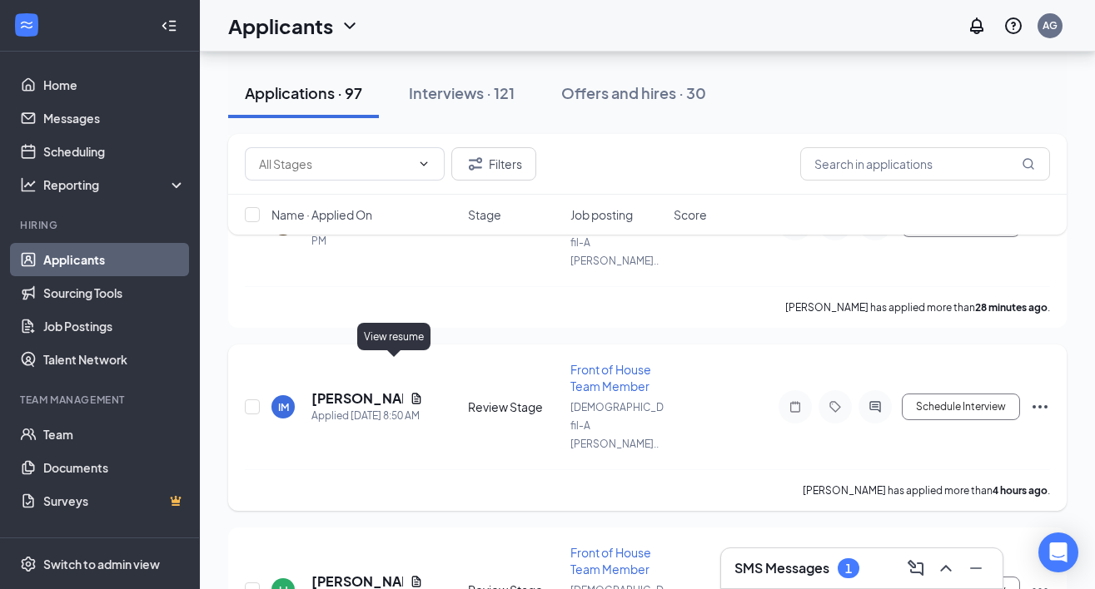
click at [410, 392] on icon "Document" at bounding box center [416, 398] width 13 height 13
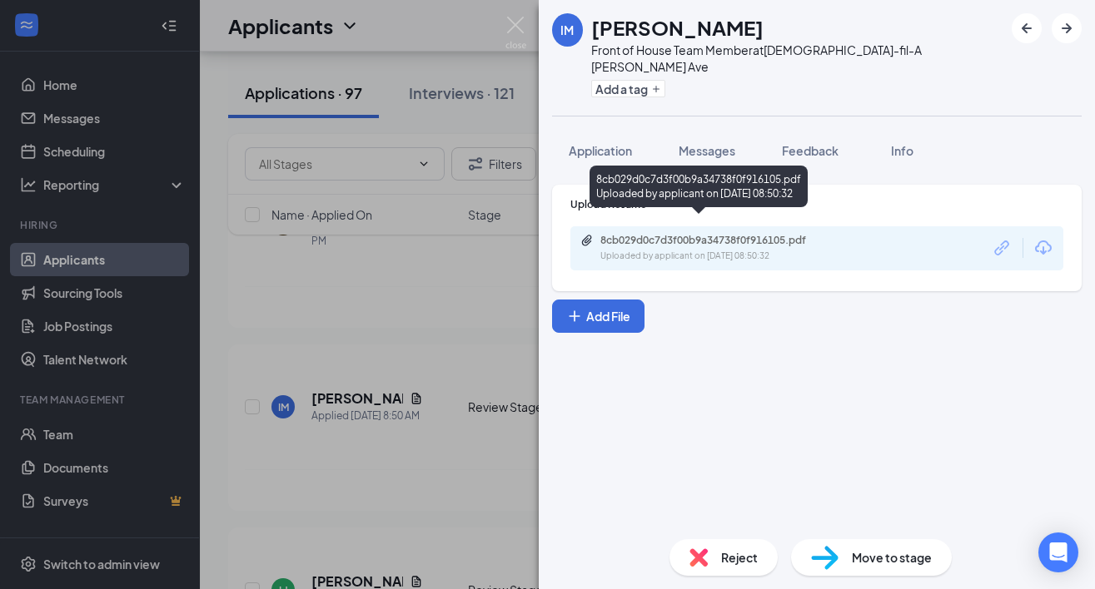
click at [692, 250] on div "Uploaded by applicant on Sep 16, 2025 at 08:50:32" at bounding box center [725, 256] width 250 height 13
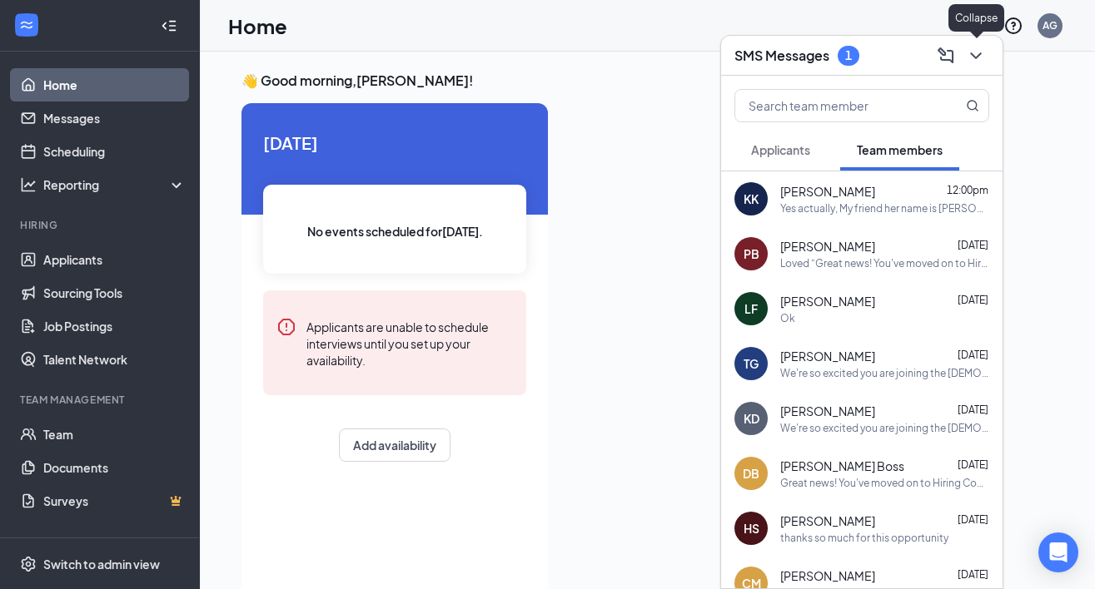
click at [976, 67] on button at bounding box center [975, 55] width 27 height 27
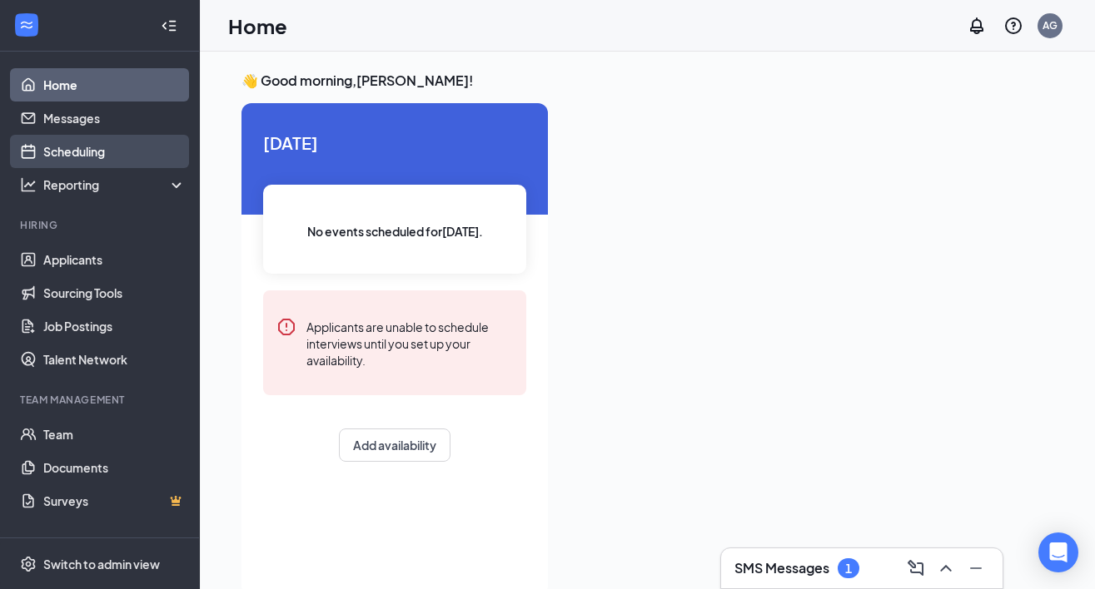
click at [118, 142] on link "Scheduling" at bounding box center [114, 151] width 142 height 33
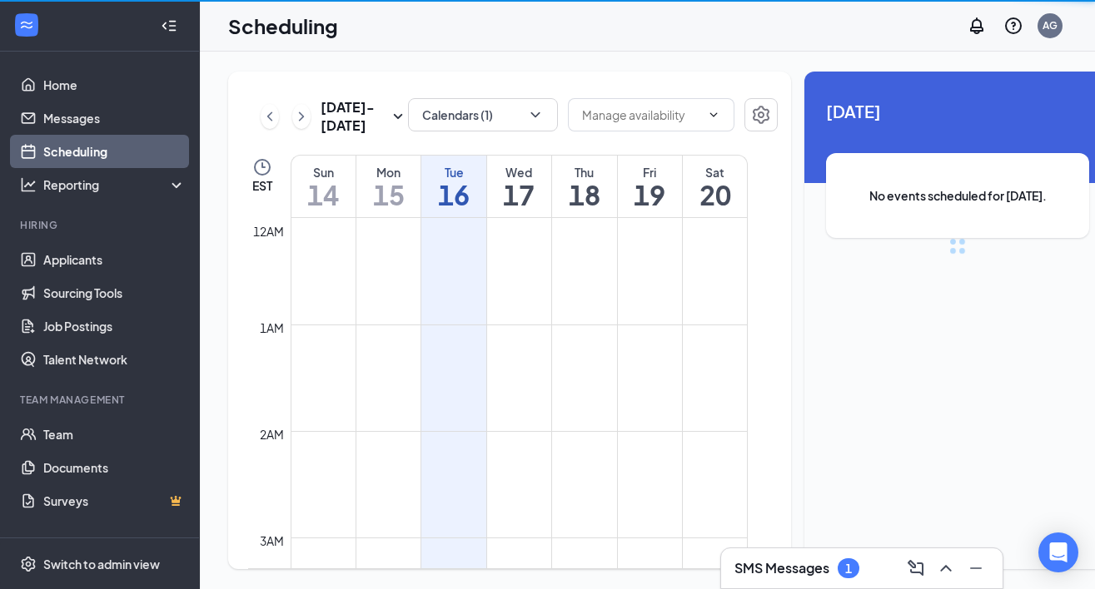
scroll to position [818, 0]
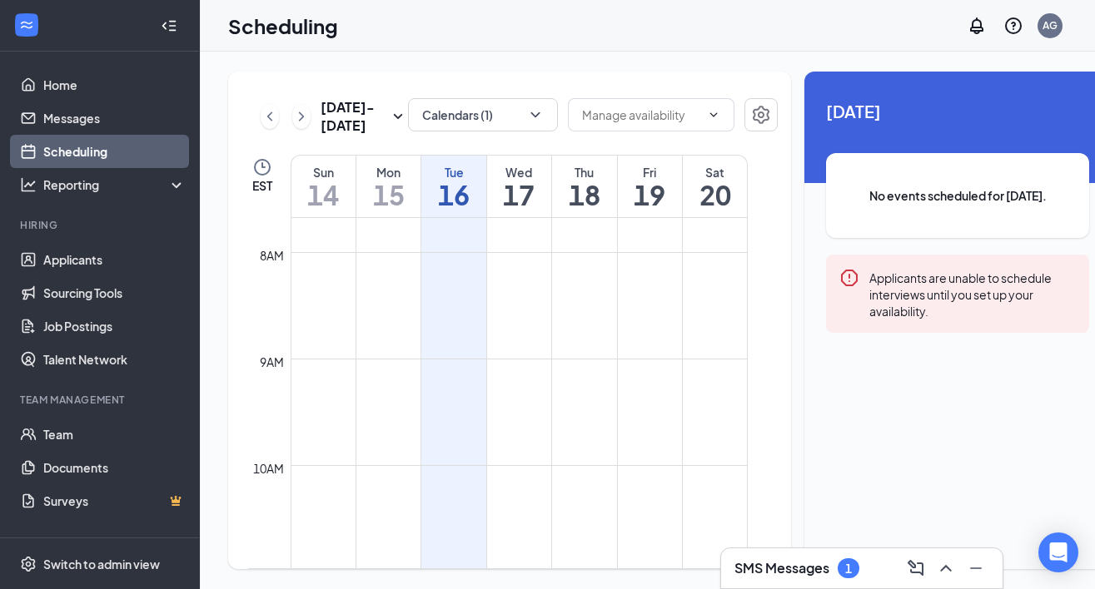
click at [792, 564] on h3 "SMS Messages" at bounding box center [781, 568] width 95 height 18
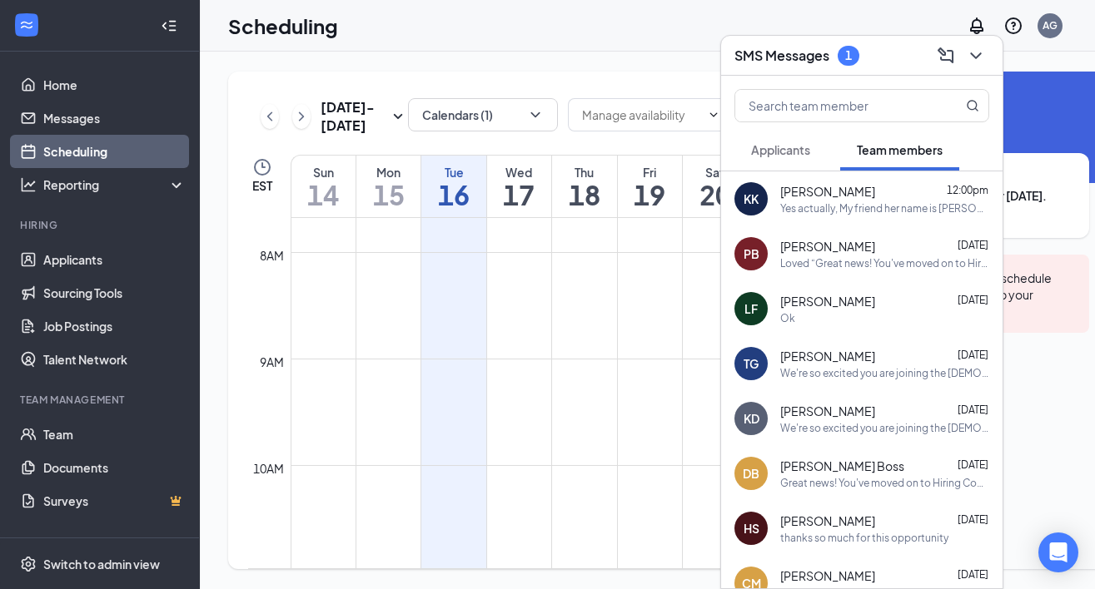
click at [844, 62] on div "1" at bounding box center [848, 56] width 22 height 20
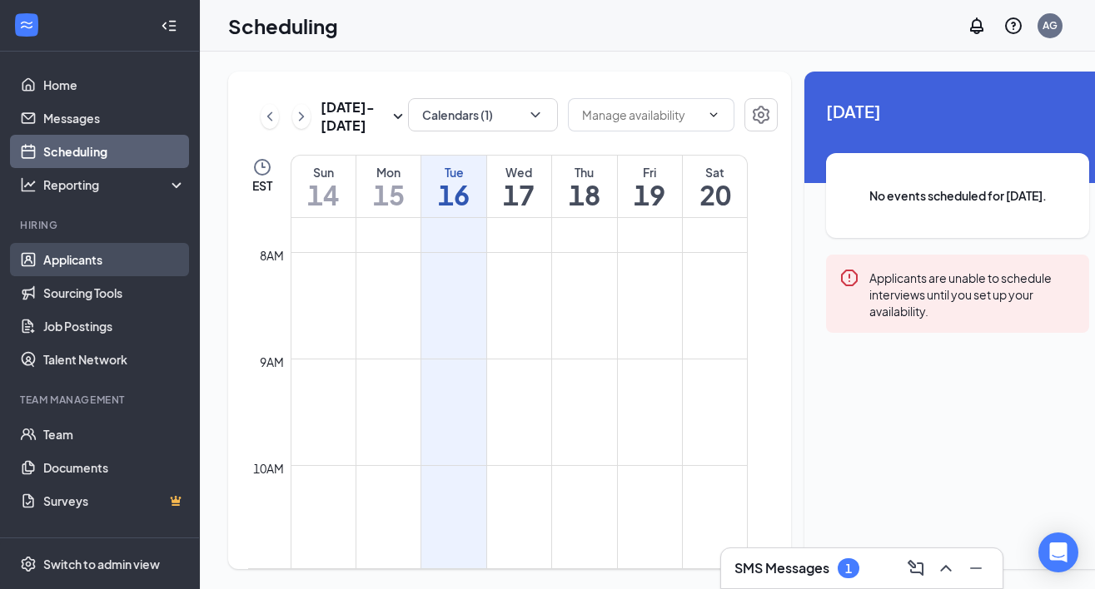
click at [125, 256] on link "Applicants" at bounding box center [114, 259] width 142 height 33
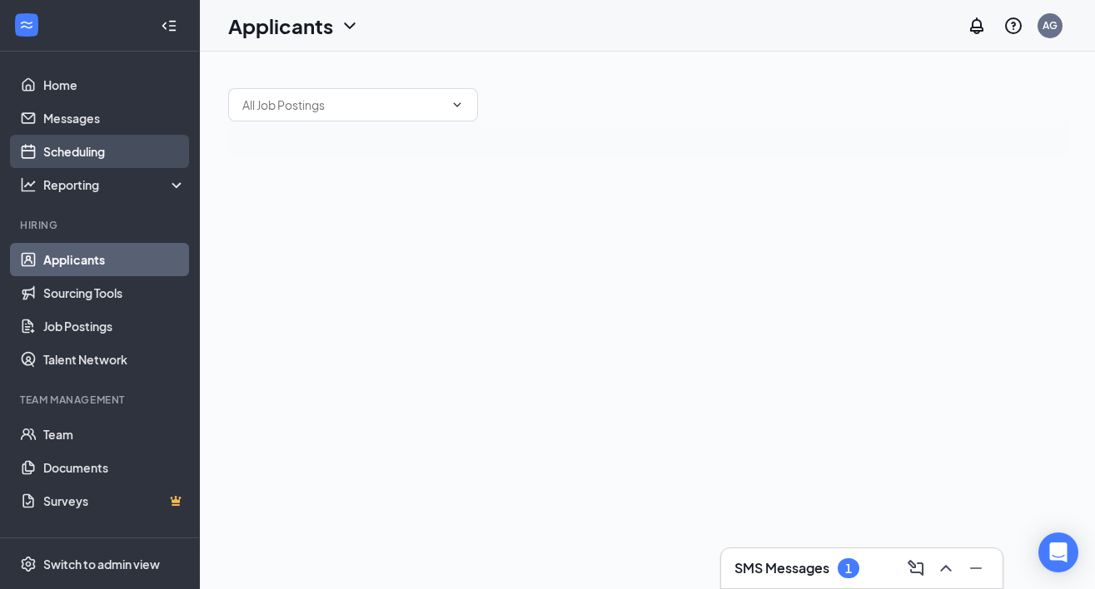
click at [132, 164] on link "Scheduling" at bounding box center [114, 151] width 142 height 33
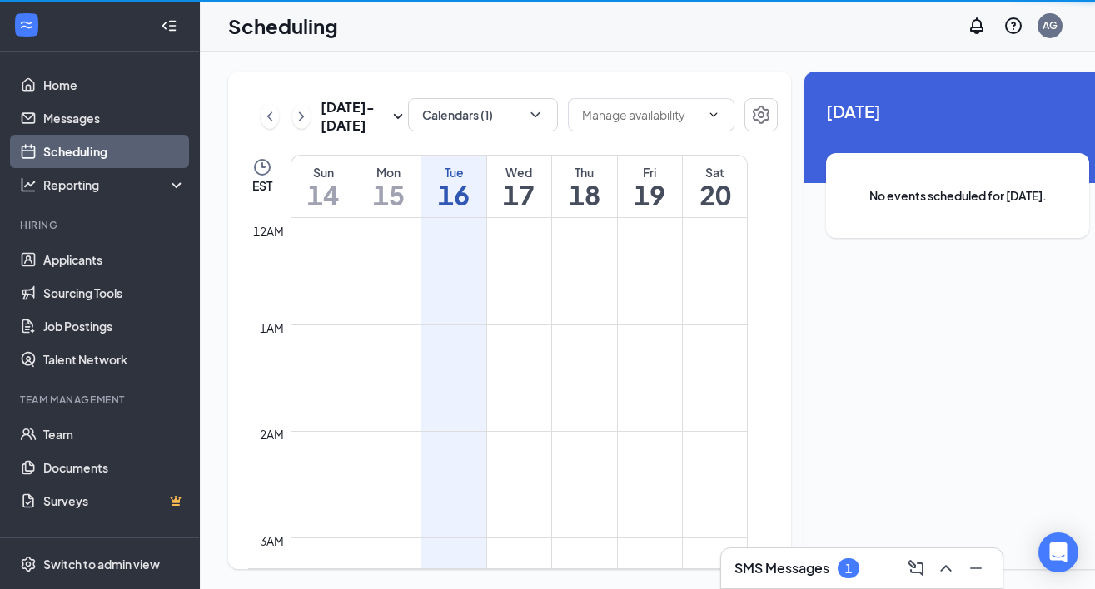
scroll to position [818, 0]
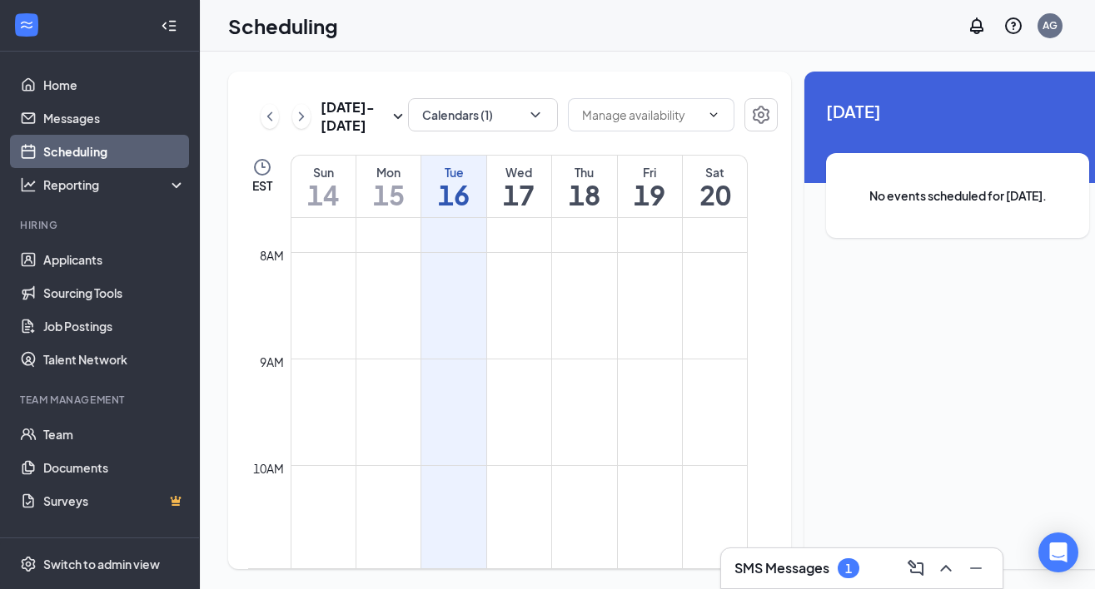
click at [490, 132] on div "Calendars (1)" at bounding box center [483, 116] width 150 height 37
click at [491, 123] on button "Calendars (1)" at bounding box center [483, 114] width 150 height 33
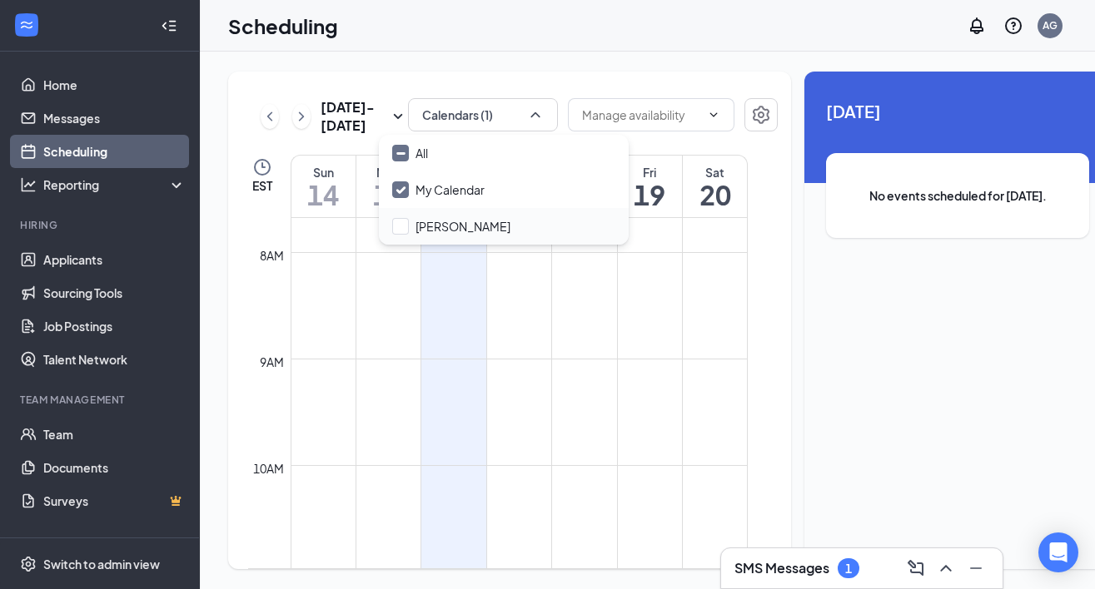
click at [487, 216] on div "[PERSON_NAME]" at bounding box center [504, 226] width 250 height 37
checkbox input "true"
click at [527, 117] on icon "ChevronUp" at bounding box center [535, 115] width 17 height 17
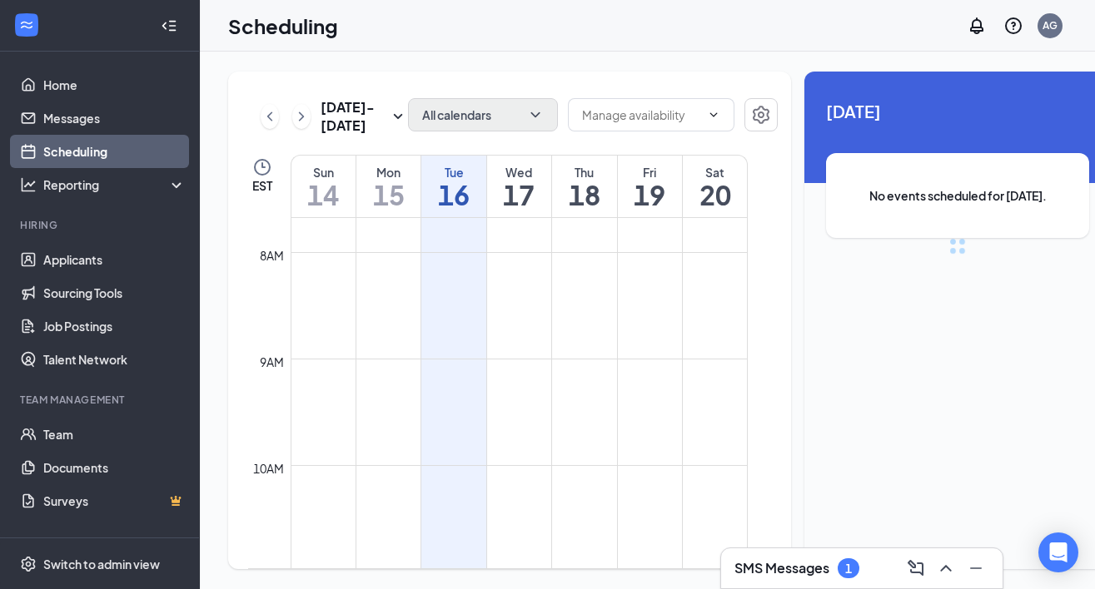
click at [815, 560] on h3 "SMS Messages" at bounding box center [781, 568] width 95 height 18
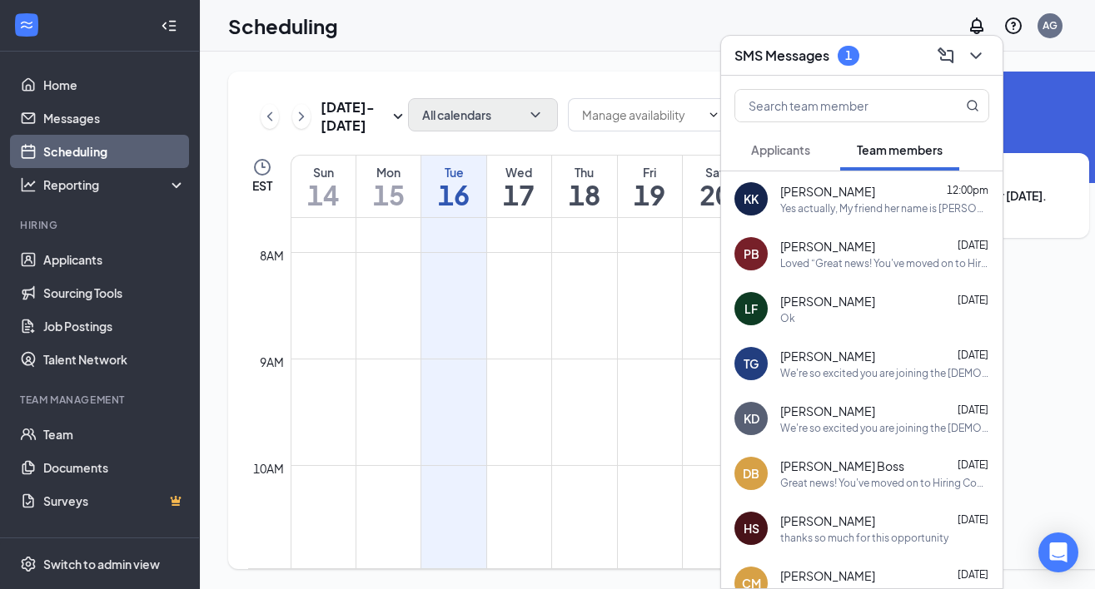
click at [855, 57] on div "1" at bounding box center [848, 56] width 22 height 20
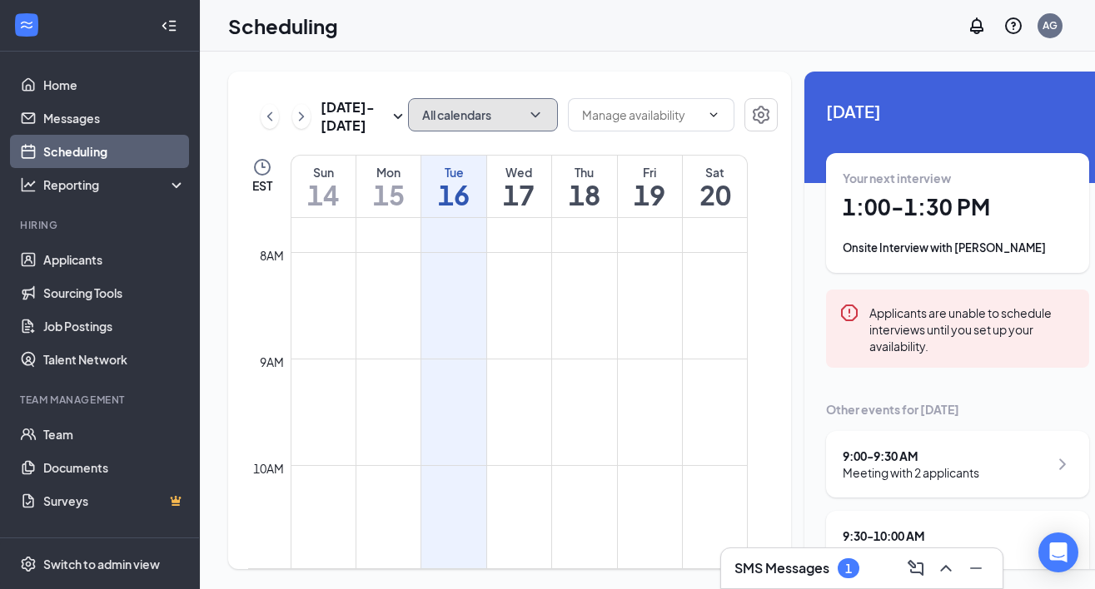
click at [470, 113] on button "All calendars" at bounding box center [483, 114] width 150 height 33
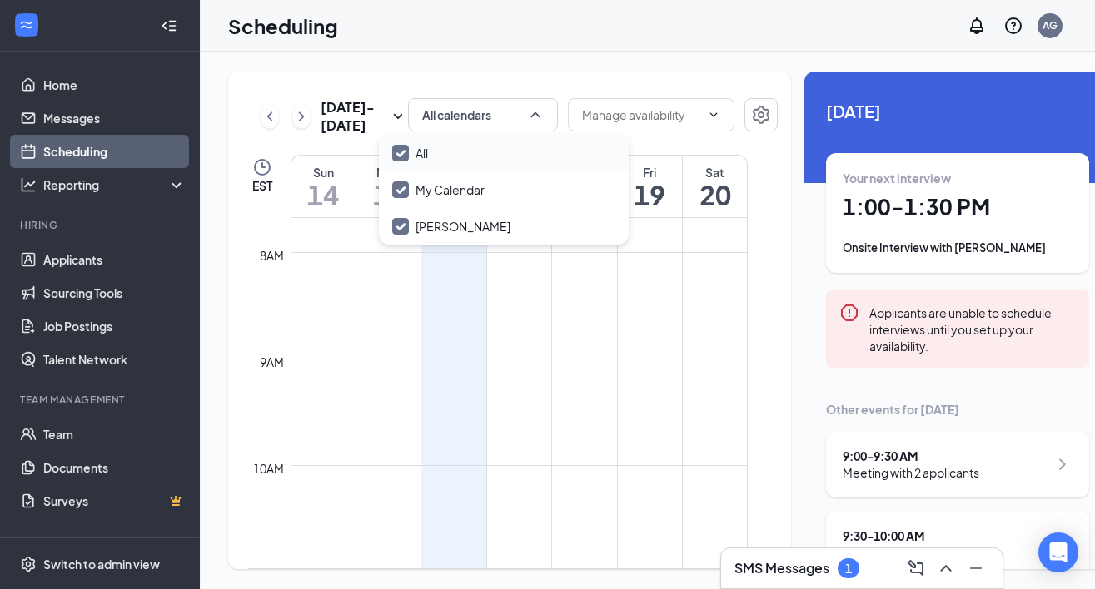
click at [621, 143] on div "All" at bounding box center [504, 153] width 250 height 37
checkbox input "false"
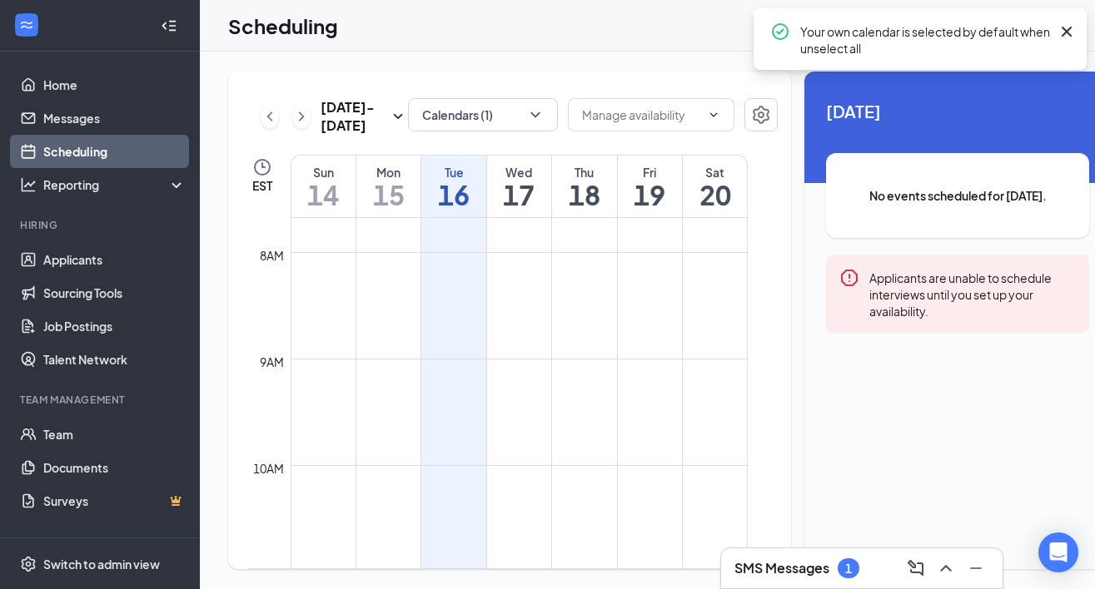
click at [678, 135] on div at bounding box center [651, 116] width 166 height 37
click at [495, 110] on button "Calendars (1)" at bounding box center [483, 114] width 150 height 33
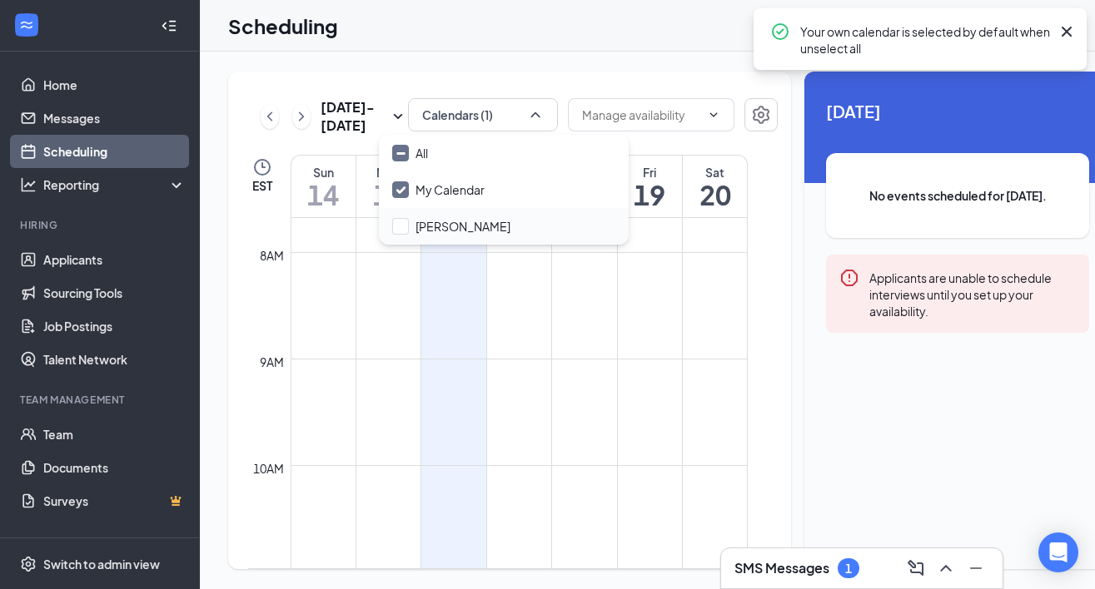
click at [475, 210] on div "[PERSON_NAME]" at bounding box center [504, 226] width 250 height 37
checkbox input "true"
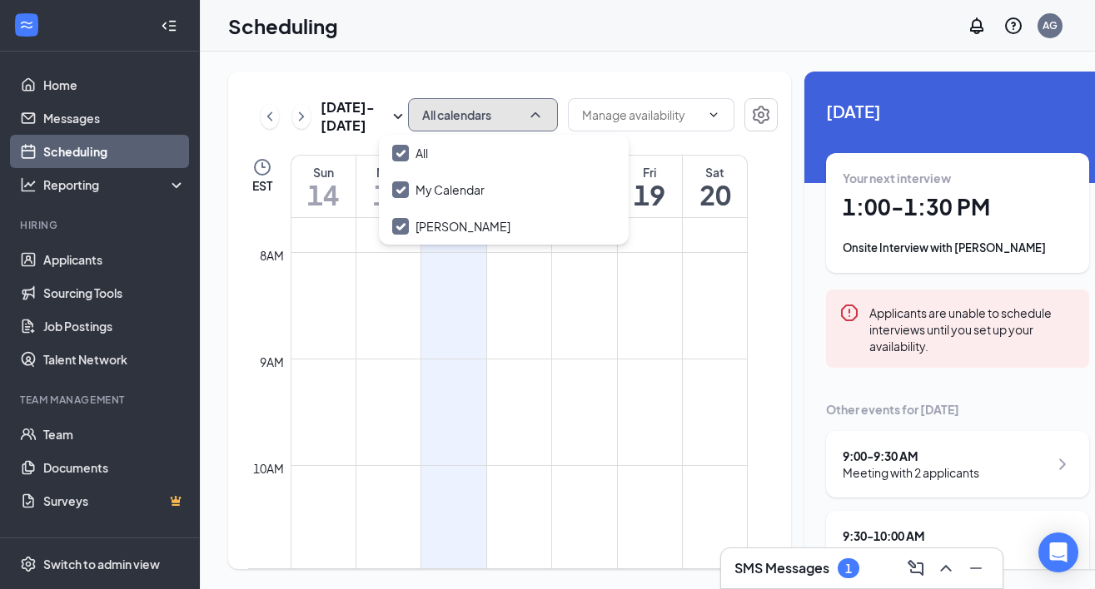
click at [527, 122] on icon "ChevronUp" at bounding box center [535, 115] width 17 height 17
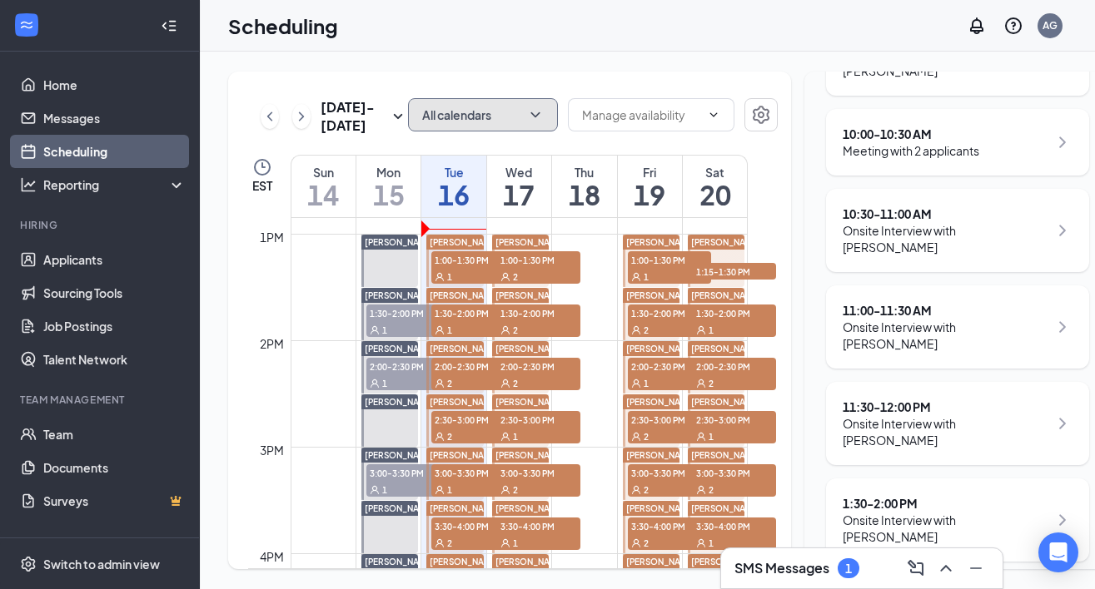
scroll to position [1383, 0]
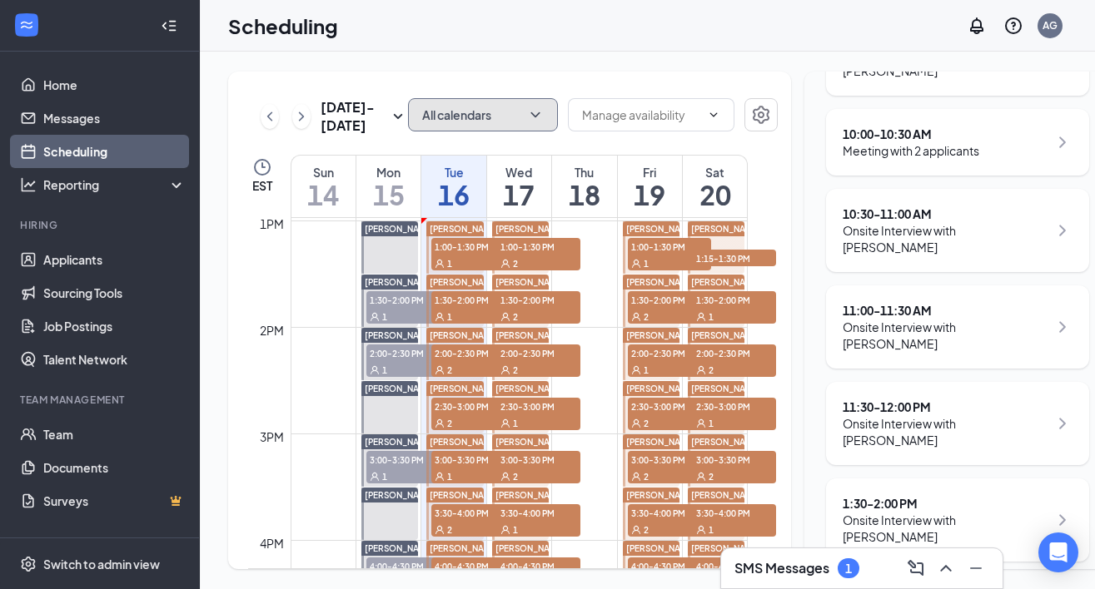
click at [456, 325] on div "1" at bounding box center [472, 316] width 83 height 17
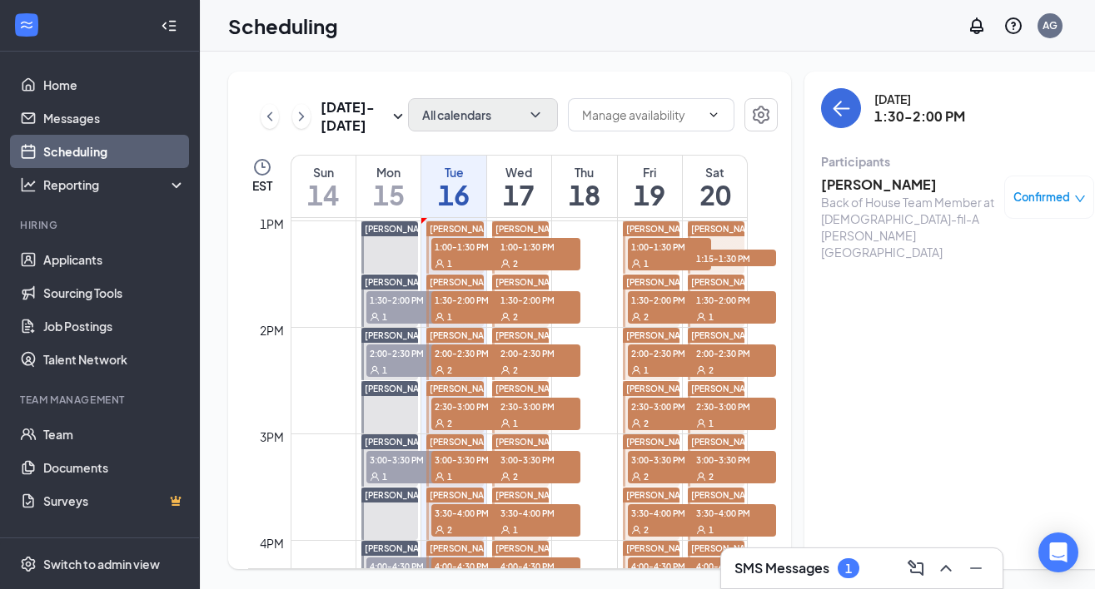
click at [829, 192] on h3 "[PERSON_NAME]" at bounding box center [908, 185] width 175 height 18
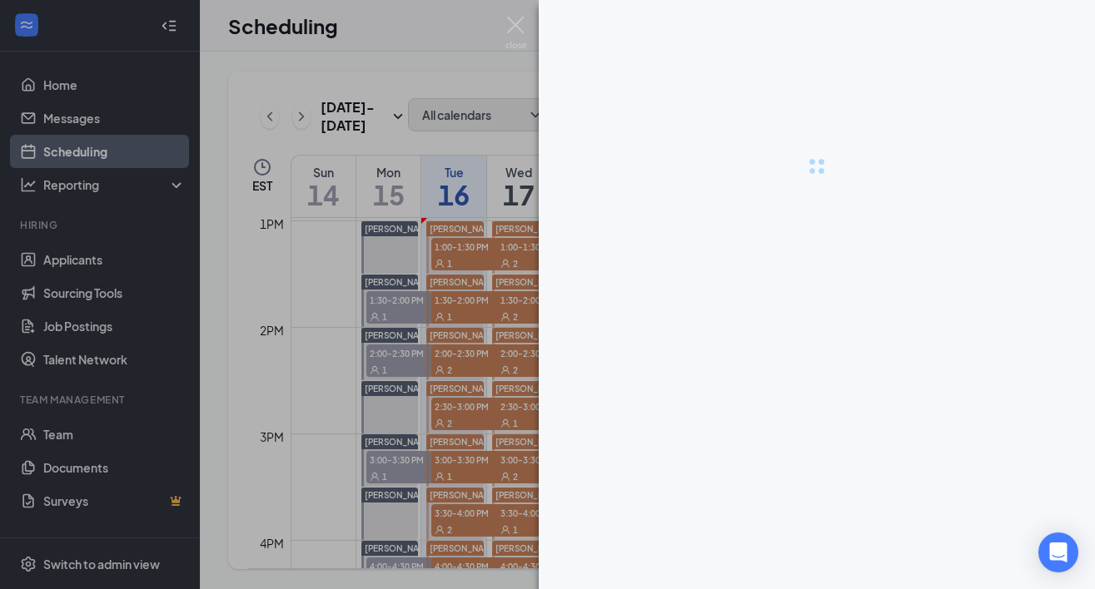
click at [471, 161] on div at bounding box center [547, 294] width 1095 height 589
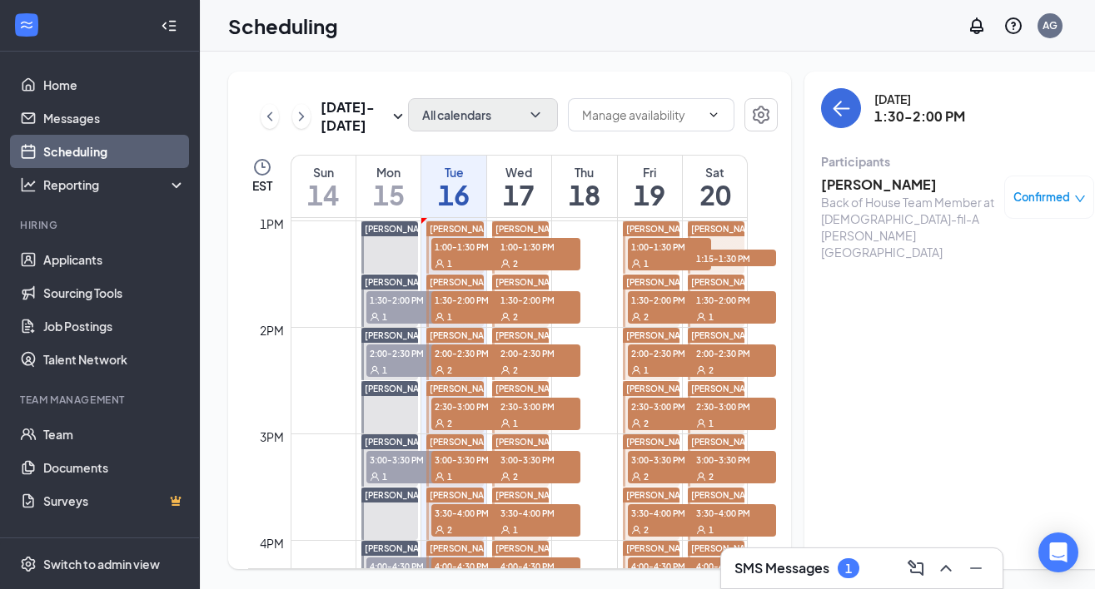
click at [456, 255] on span "1:00-1:30 PM" at bounding box center [472, 246] width 83 height 17
click at [852, 183] on h3 "[PERSON_NAME]" at bounding box center [908, 185] width 175 height 18
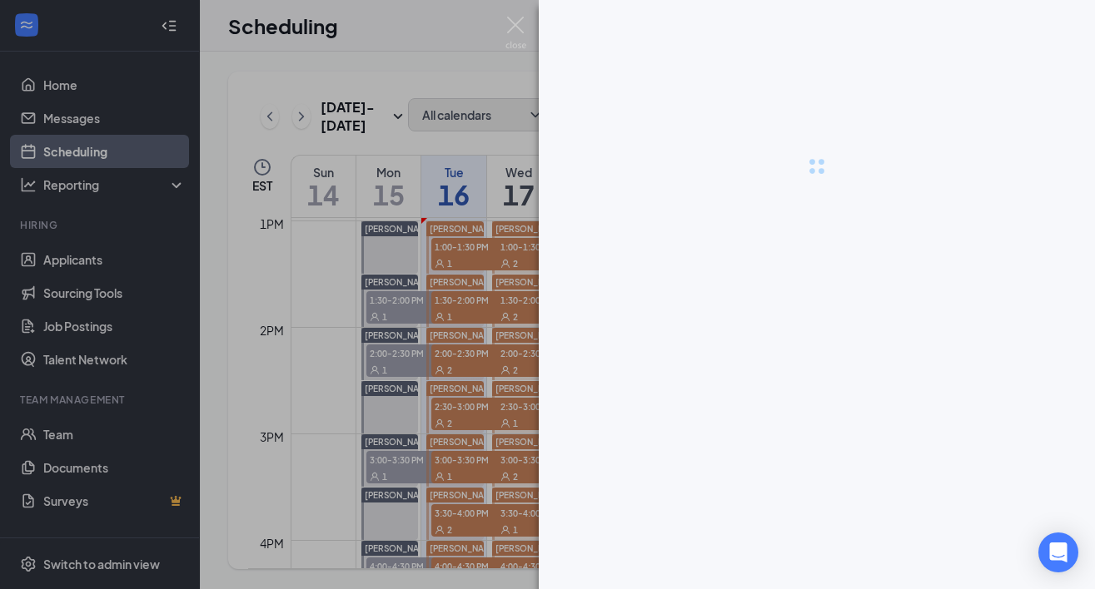
click at [477, 138] on div at bounding box center [547, 294] width 1095 height 589
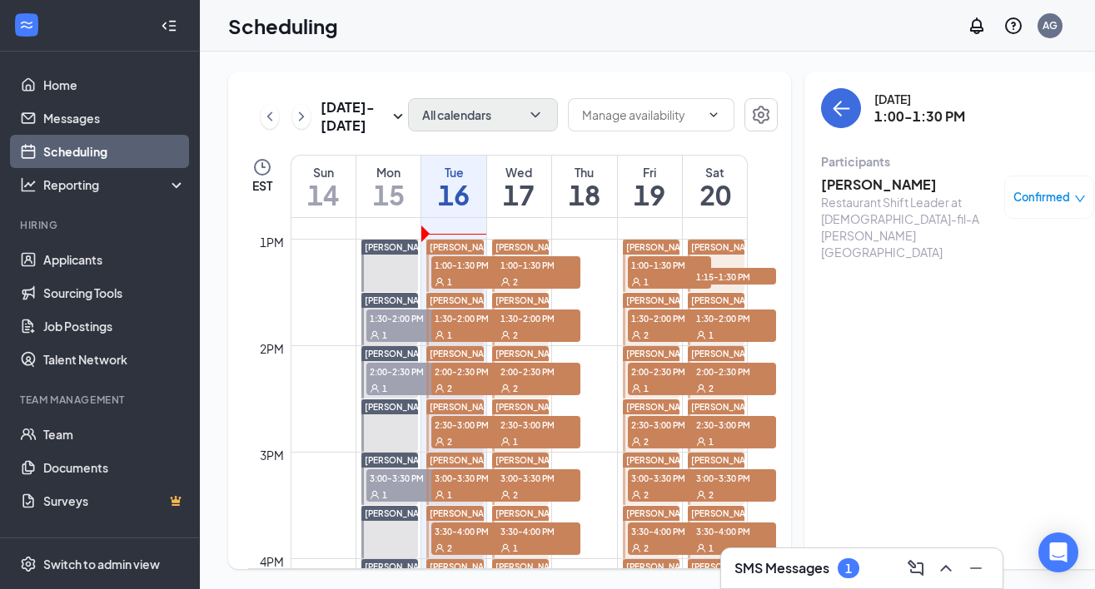
scroll to position [1369, 0]
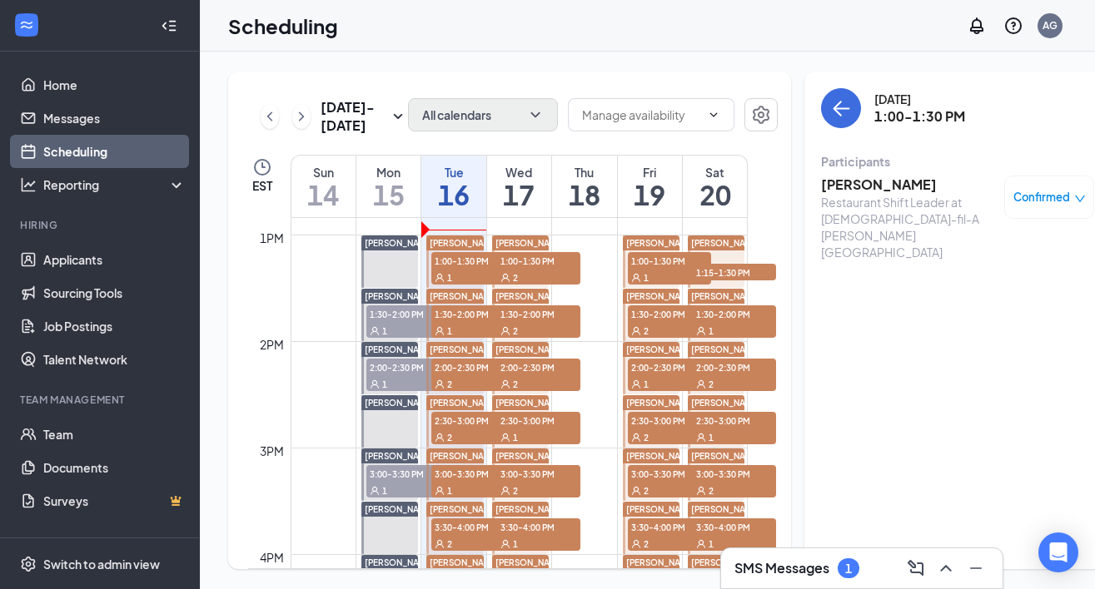
click at [449, 322] on span "1:30-2:00 PM" at bounding box center [472, 314] width 83 height 17
click at [821, 191] on h3 "[PERSON_NAME]" at bounding box center [908, 185] width 175 height 18
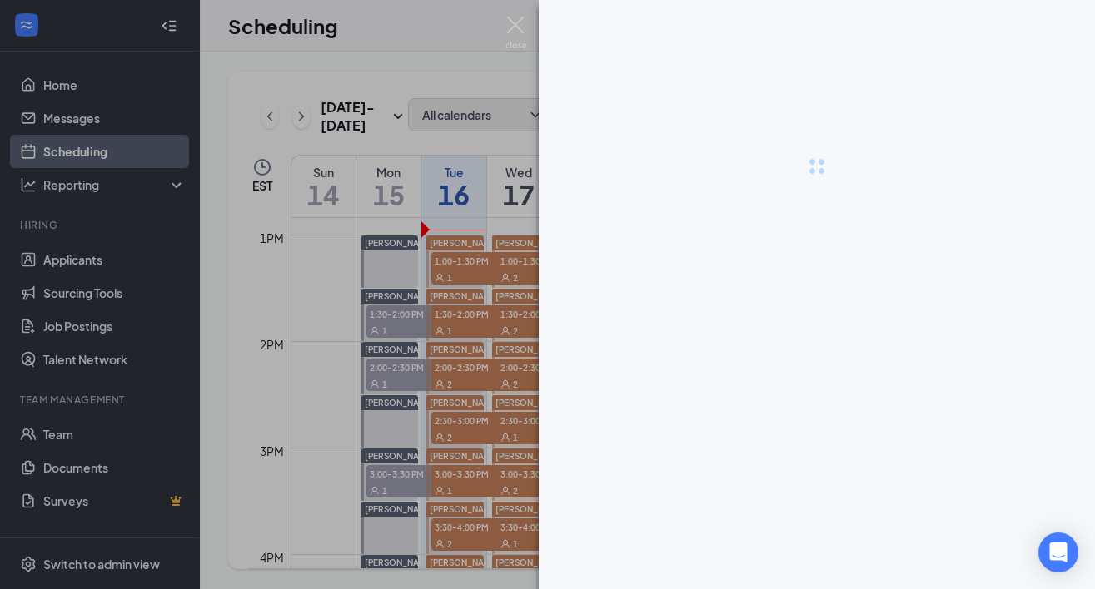
click at [502, 57] on div at bounding box center [547, 294] width 1095 height 589
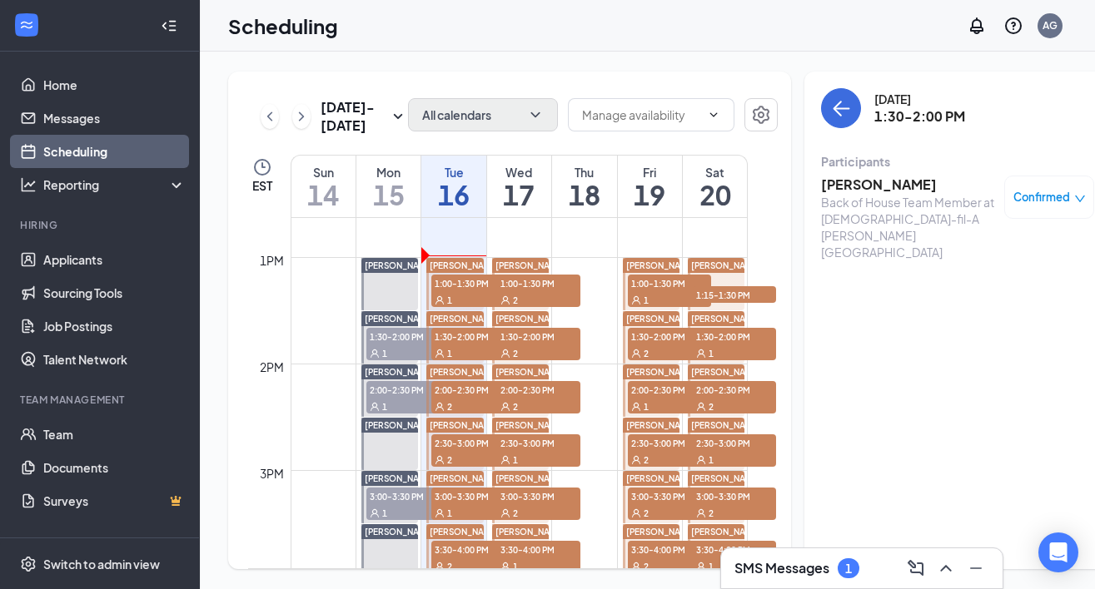
scroll to position [1344, 0]
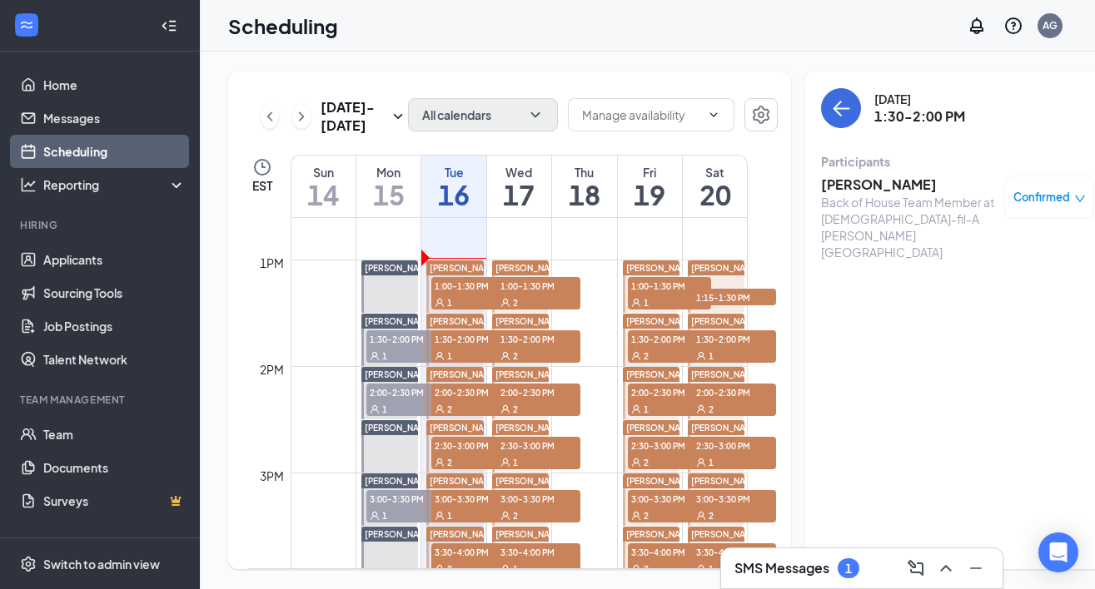
click at [854, 286] on div "[DATE] 1:30-2:00 PM Participants [PERSON_NAME] Back of House Team Member at [DE…" at bounding box center [957, 321] width 306 height 498
click at [842, 560] on div "1" at bounding box center [848, 569] width 22 height 20
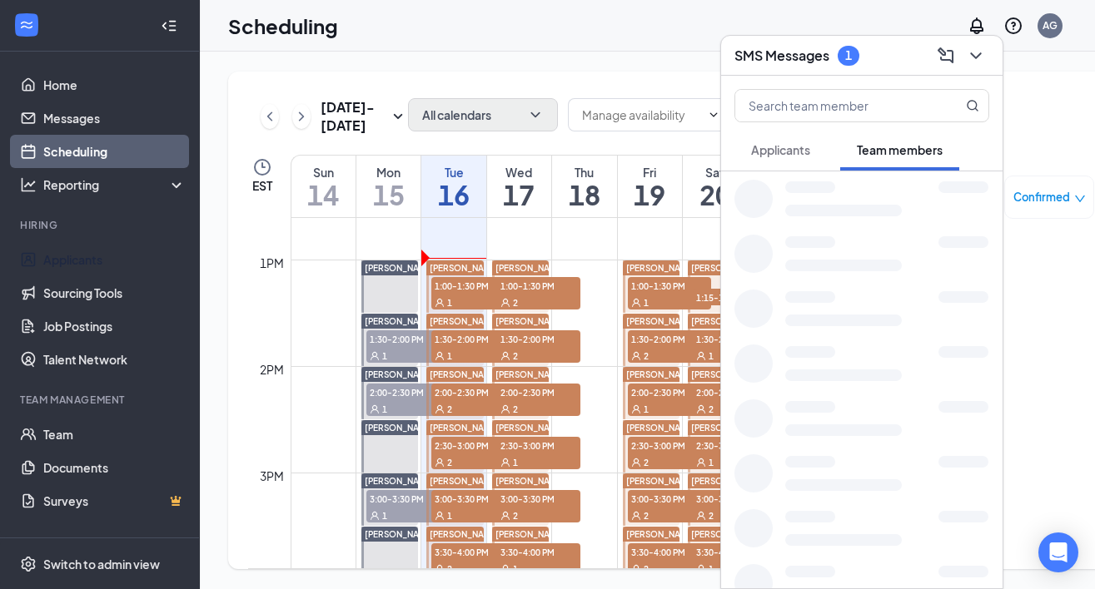
click at [785, 162] on button "Applicants" at bounding box center [780, 150] width 92 height 42
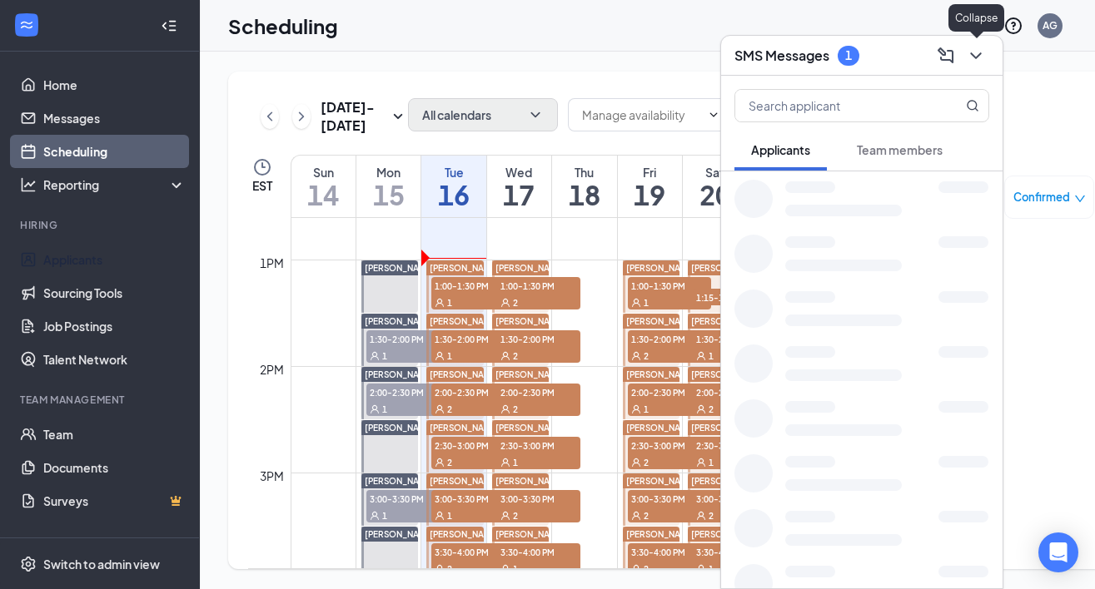
click at [977, 59] on icon "ChevronDown" at bounding box center [976, 56] width 20 height 20
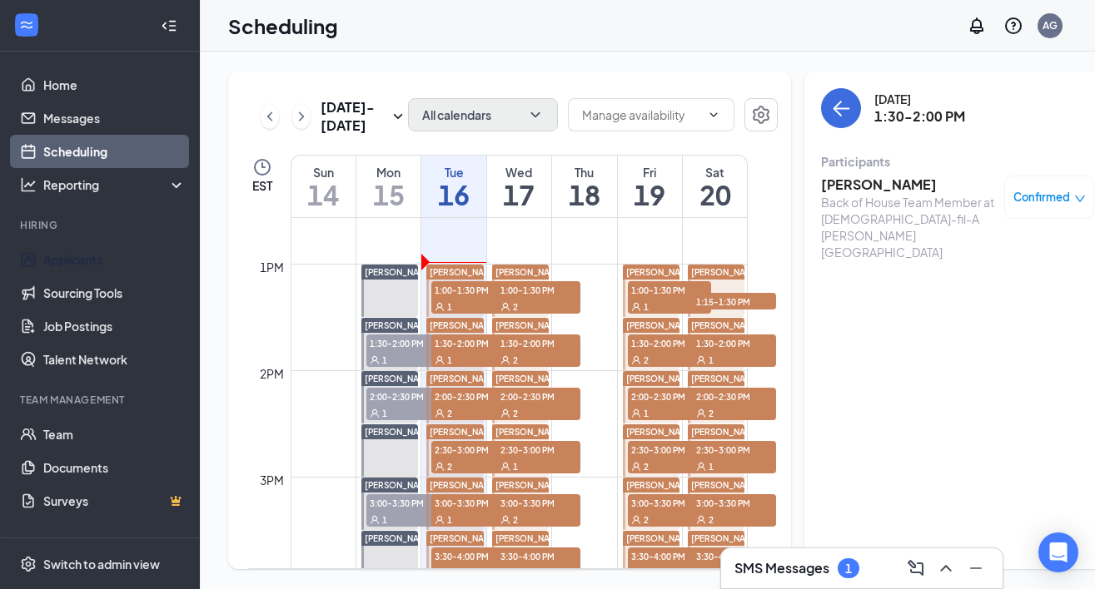
scroll to position [1316, 0]
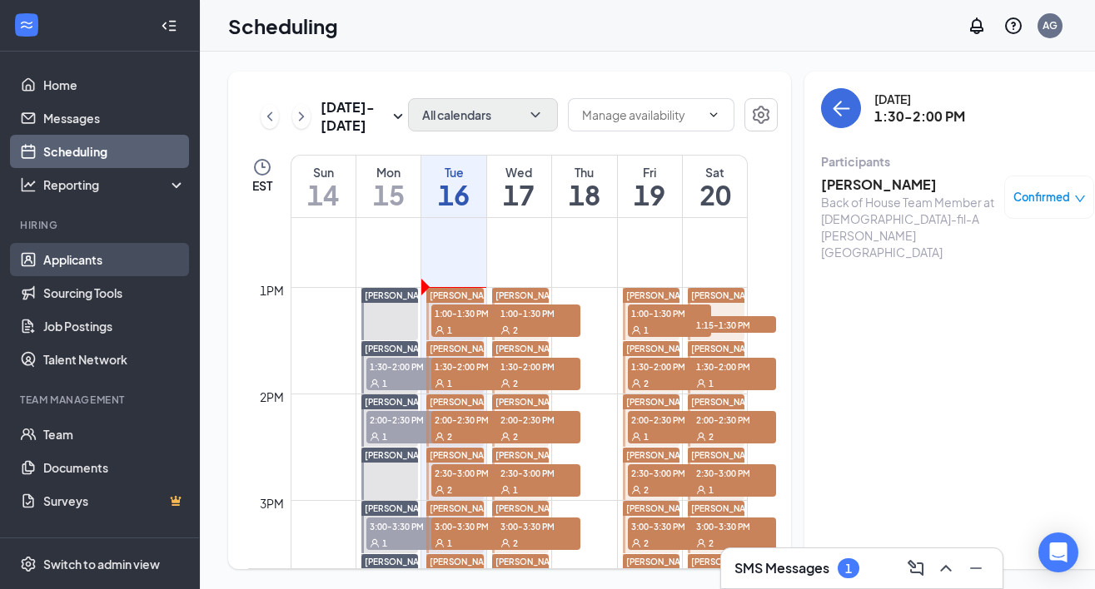
click at [111, 261] on link "Applicants" at bounding box center [114, 259] width 142 height 33
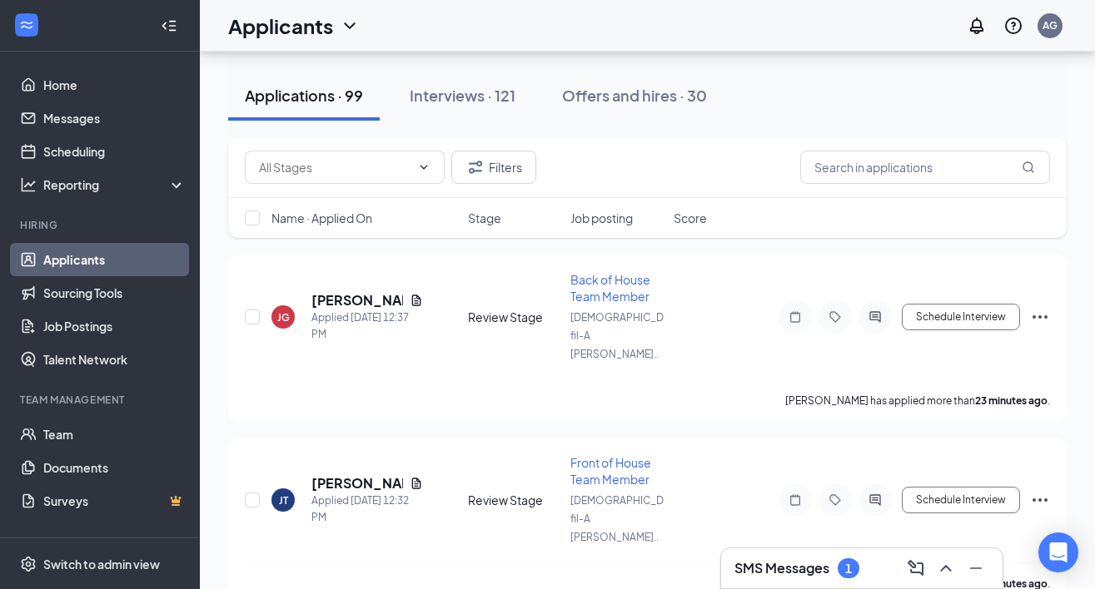
scroll to position [146, 0]
click at [411, 296] on icon "Document" at bounding box center [415, 301] width 9 height 11
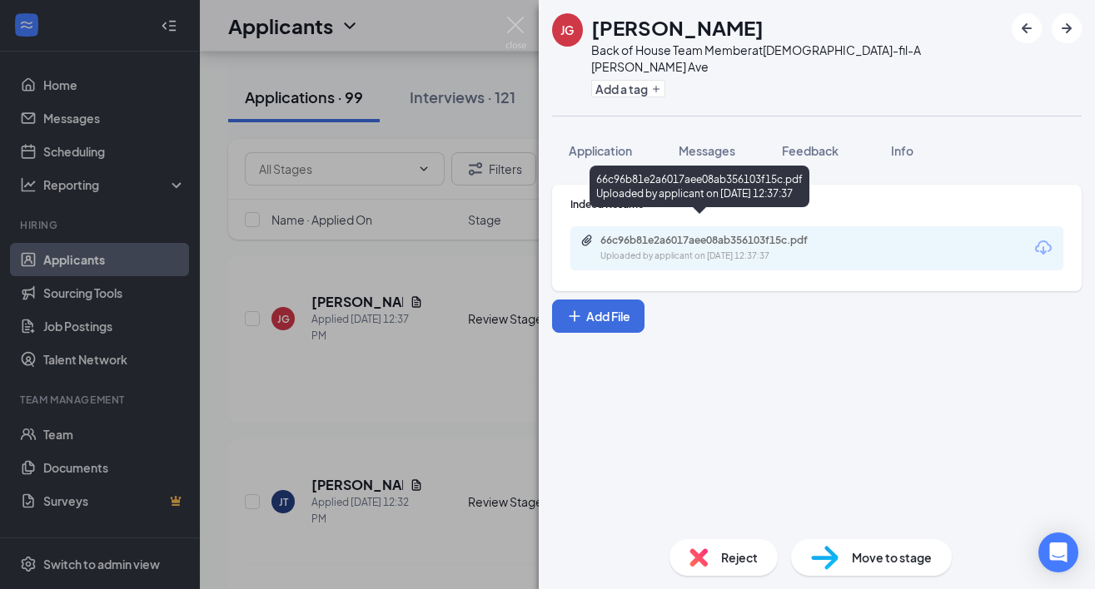
click at [654, 250] on div "Uploaded by applicant on [DATE] 12:37:37" at bounding box center [725, 256] width 250 height 13
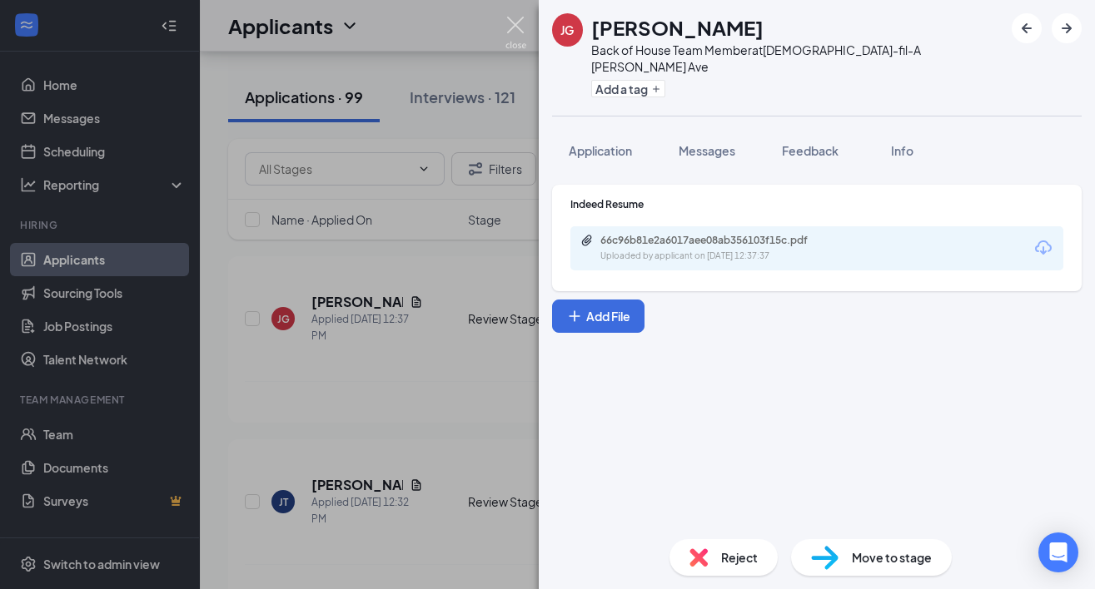
click at [512, 26] on img at bounding box center [515, 33] width 21 height 32
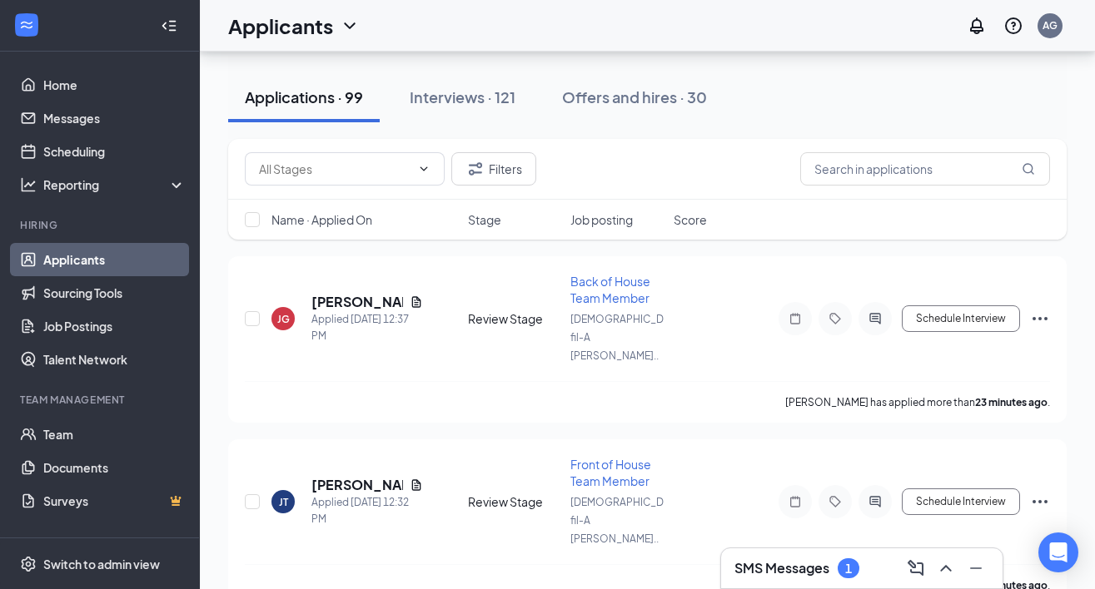
click at [352, 215] on span "Name · Applied On" at bounding box center [321, 219] width 101 height 17
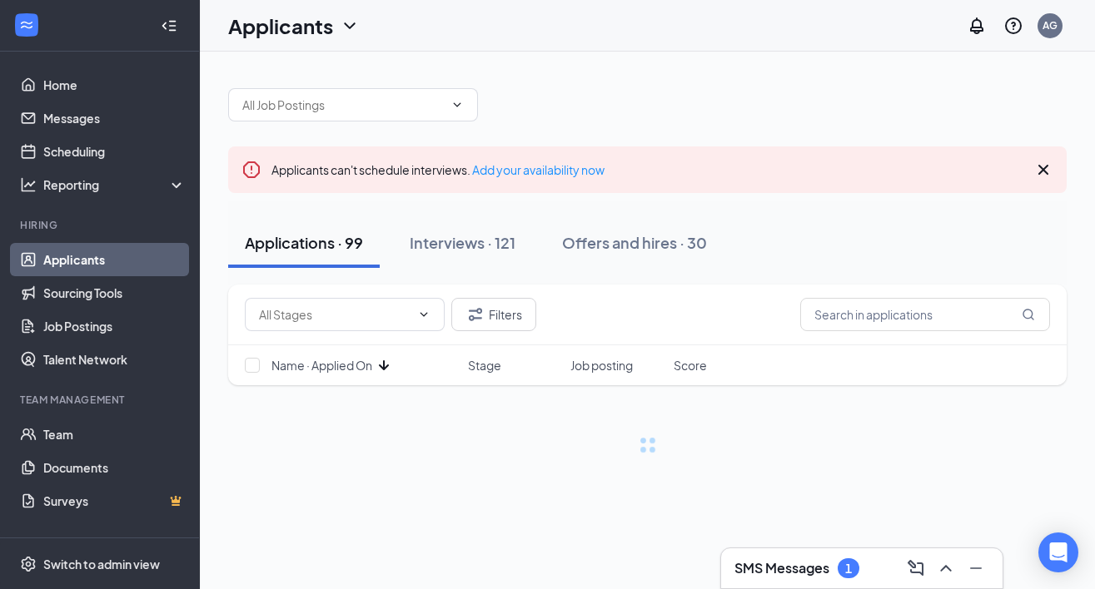
click at [355, 370] on span "Name · Applied On" at bounding box center [321, 365] width 101 height 17
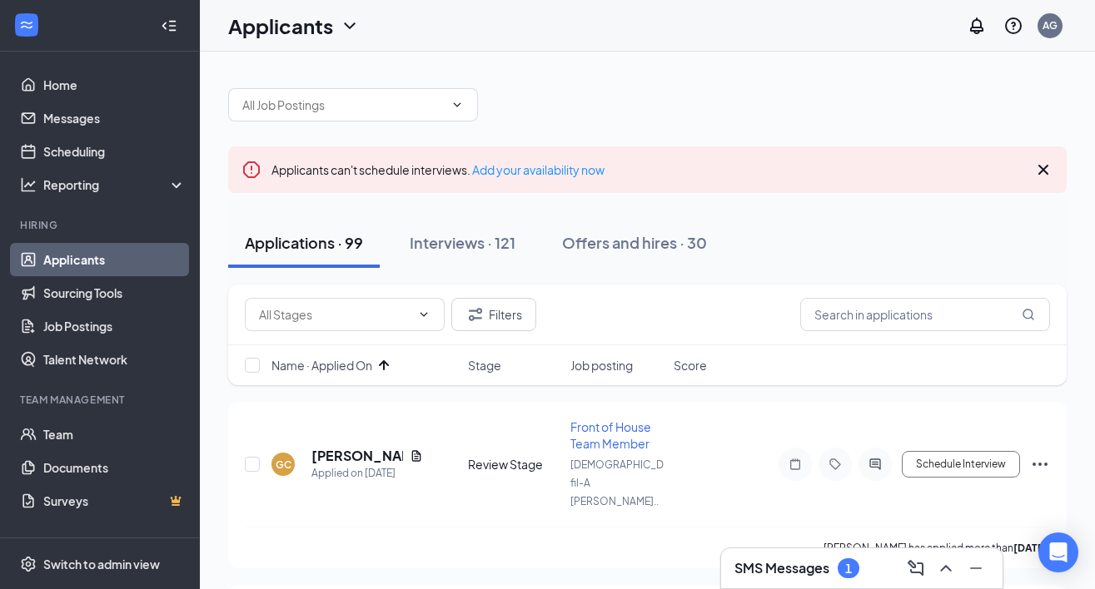
click at [832, 564] on div "SMS Messages 1" at bounding box center [796, 569] width 125 height 20
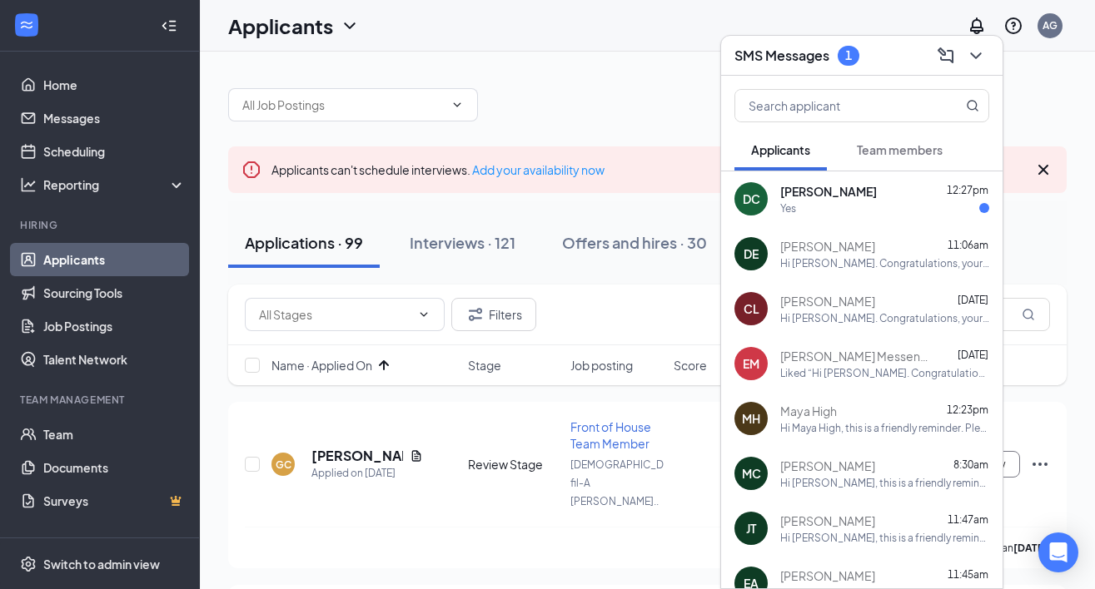
click at [907, 195] on div "[PERSON_NAME] 12:27pm" at bounding box center [884, 191] width 209 height 17
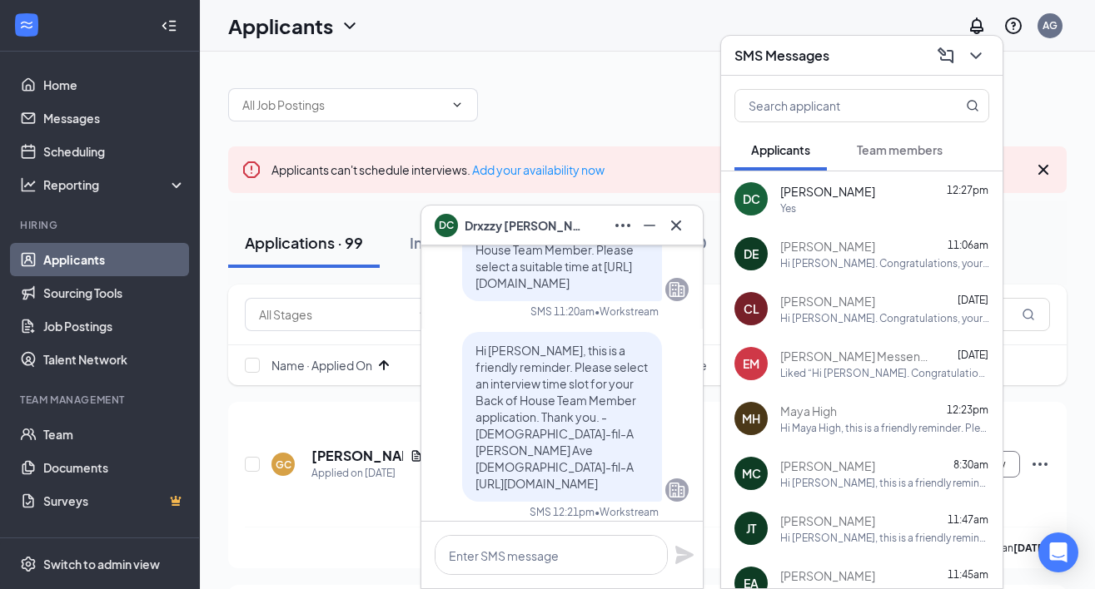
scroll to position [-397, 0]
click at [676, 223] on icon "Cross" at bounding box center [676, 225] width 10 height 10
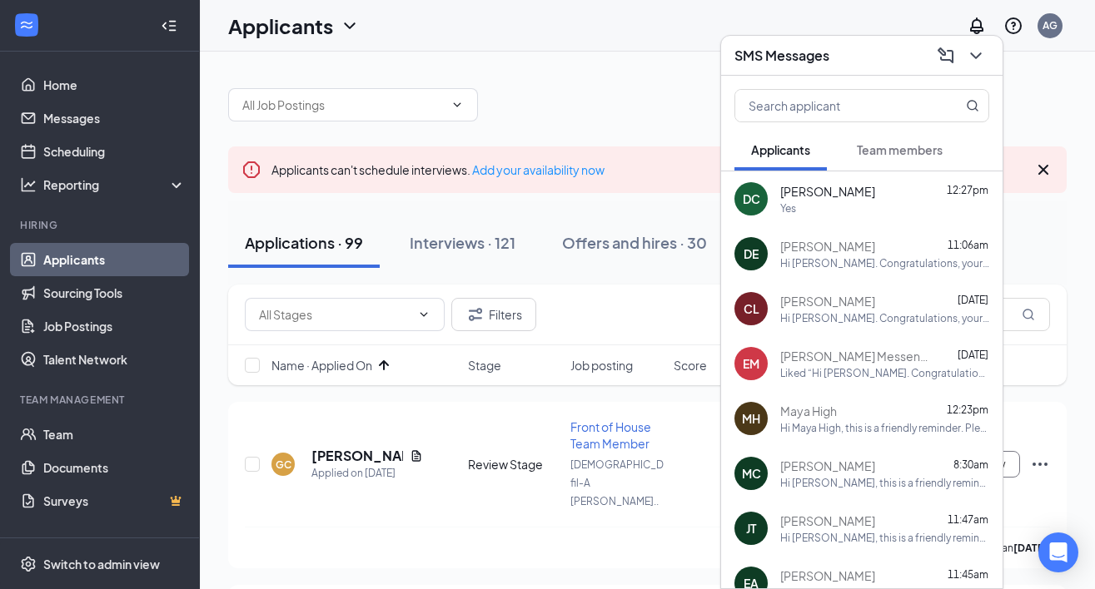
click at [862, 293] on div "[PERSON_NAME] [DATE]" at bounding box center [884, 301] width 209 height 17
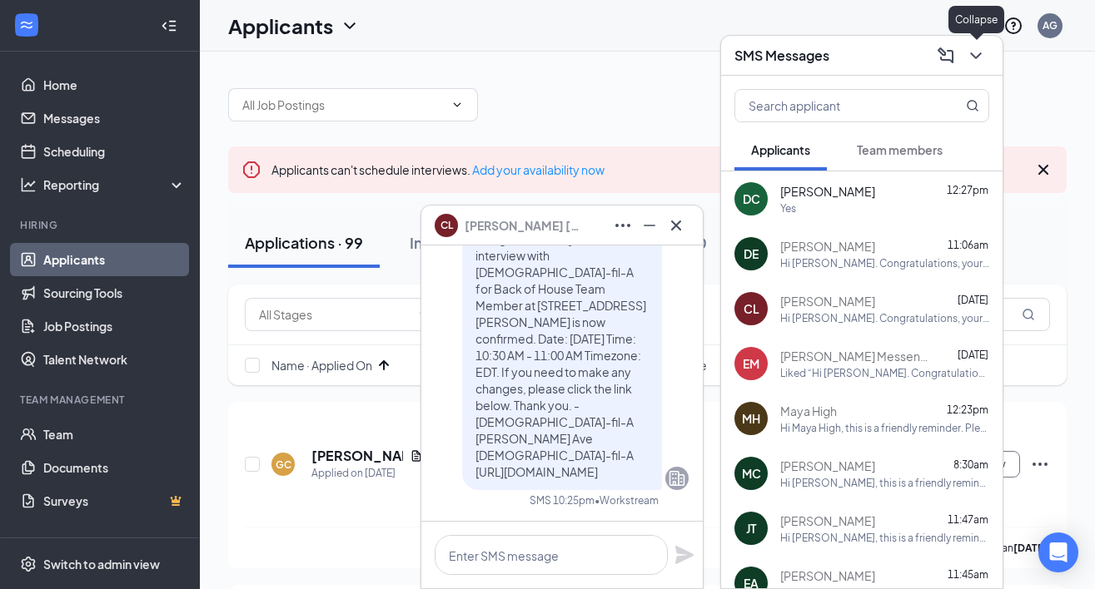
click at [976, 52] on icon "ChevronDown" at bounding box center [976, 56] width 20 height 20
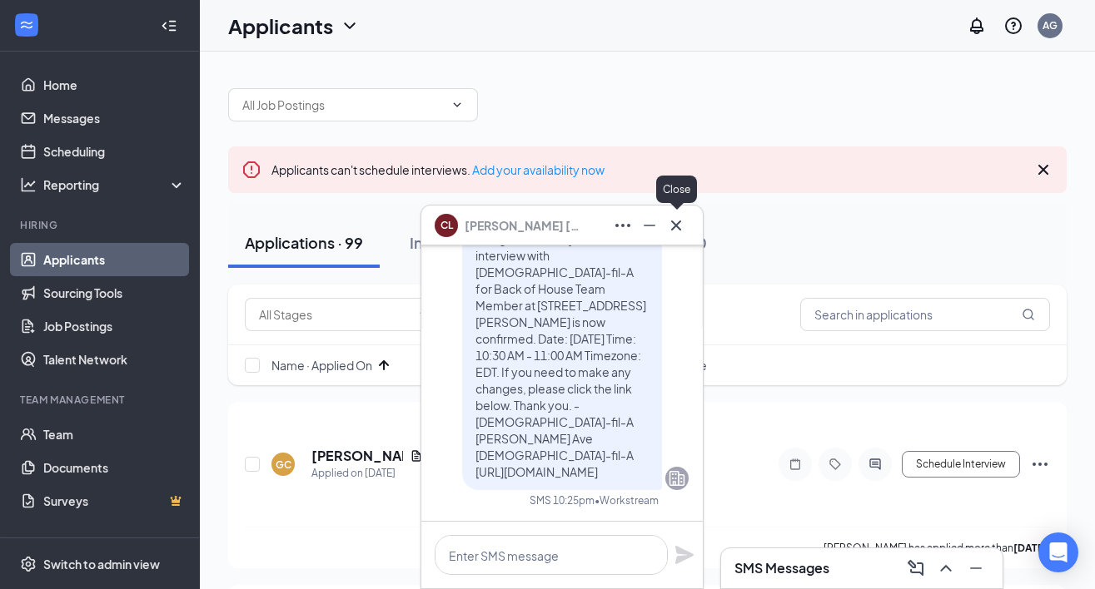
click at [684, 226] on icon "Cross" at bounding box center [676, 226] width 20 height 20
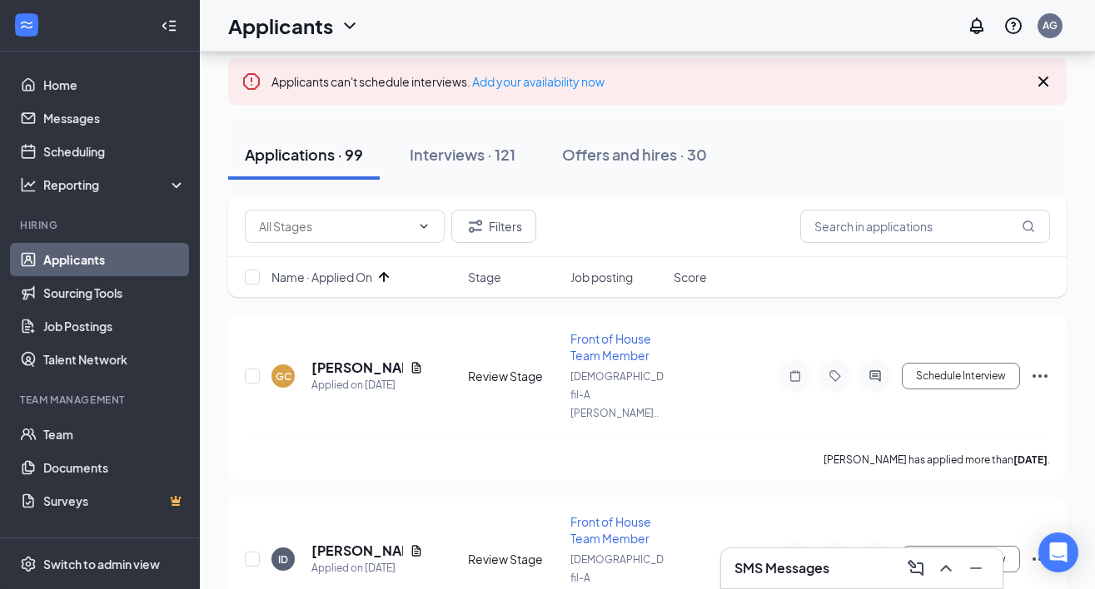
scroll to position [123, 0]
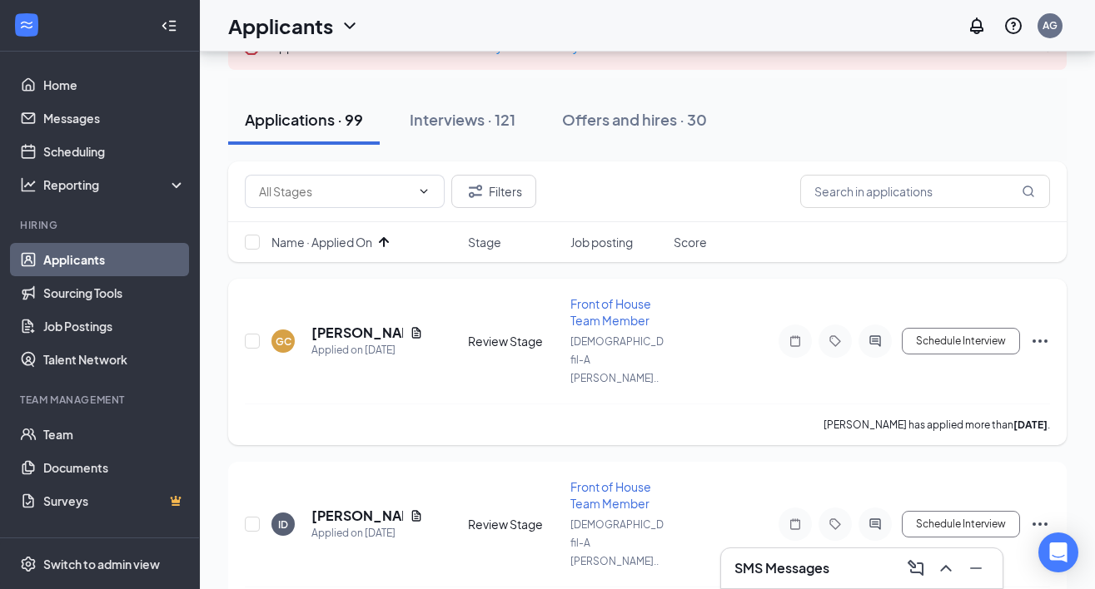
click at [794, 335] on icon "Note" at bounding box center [795, 341] width 20 height 13
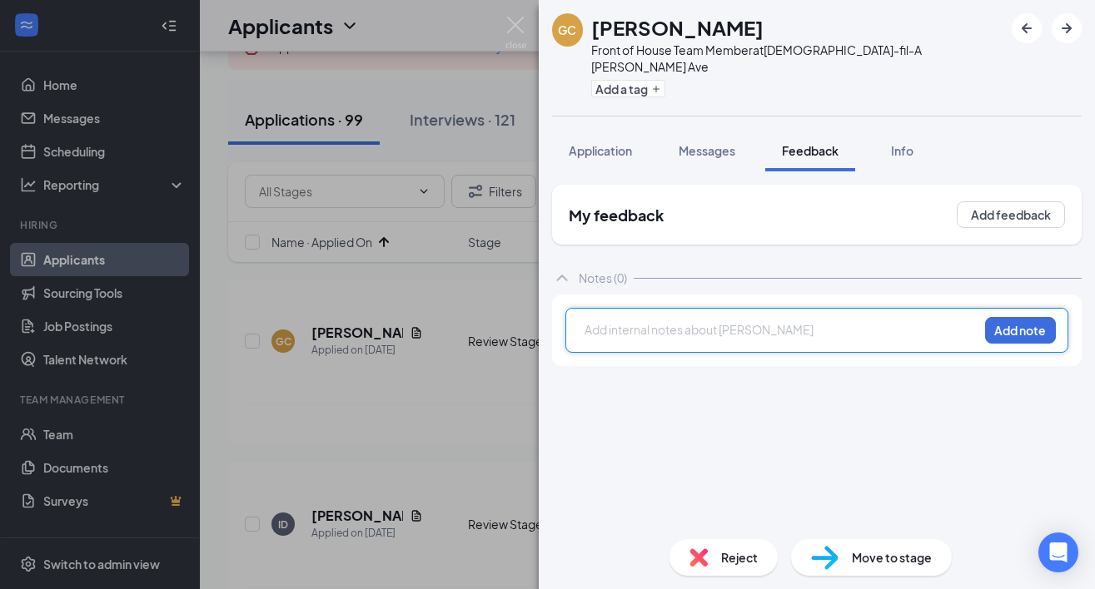
click at [454, 211] on div "GC [PERSON_NAME] Front of House Team Member at [DEMOGRAPHIC_DATA]-fil-A [PERSON…" at bounding box center [547, 294] width 1095 height 589
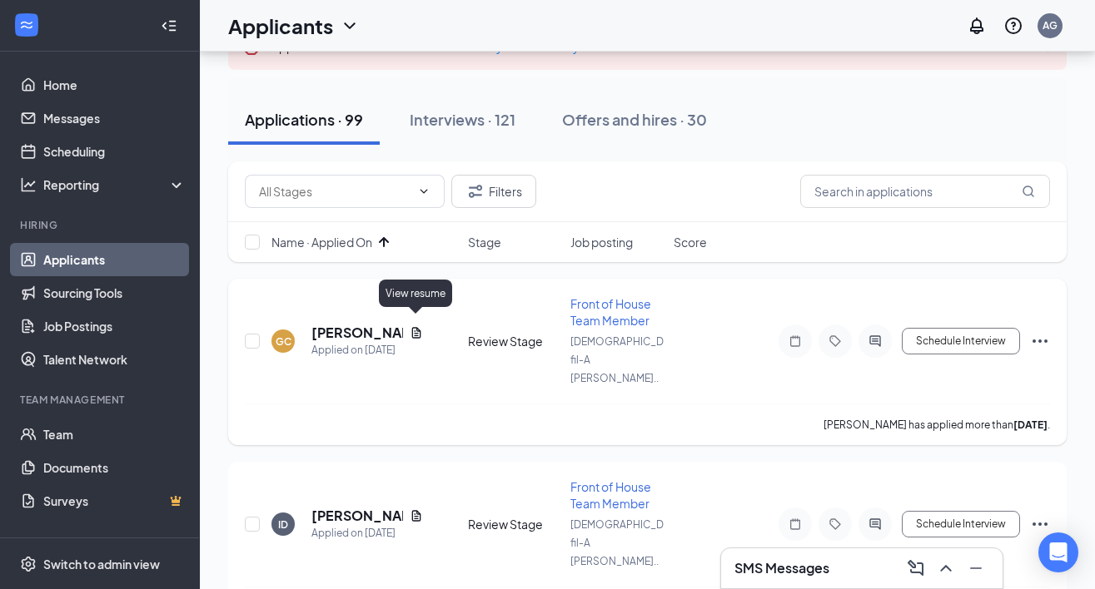
click at [414, 326] on icon "Document" at bounding box center [416, 332] width 13 height 13
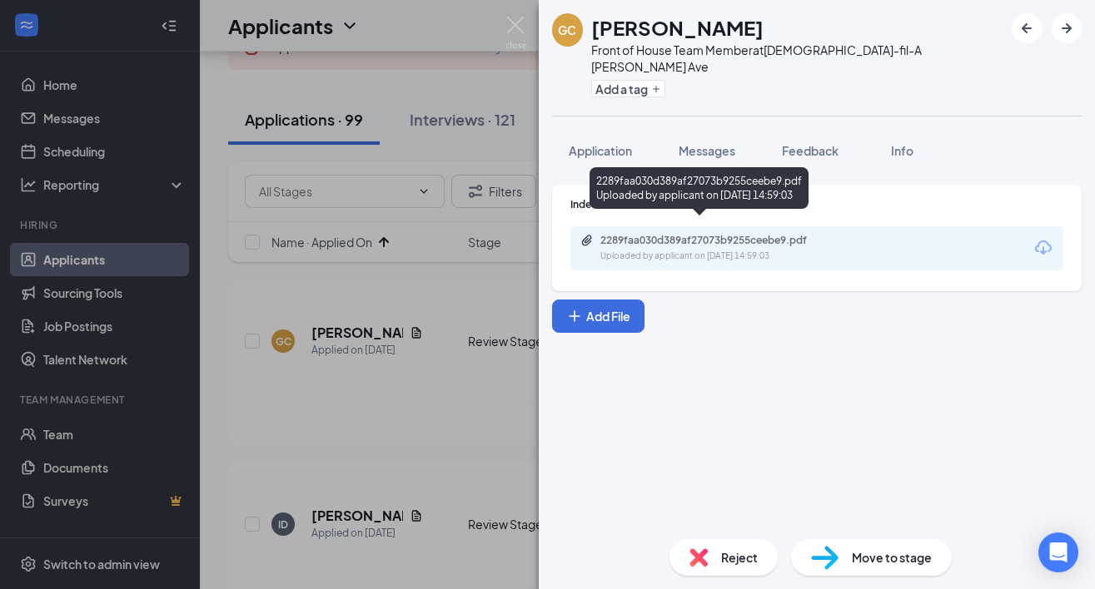
click at [655, 234] on div "2289faa030d389af27073b9255ceebe9.pdf" at bounding box center [716, 240] width 233 height 13
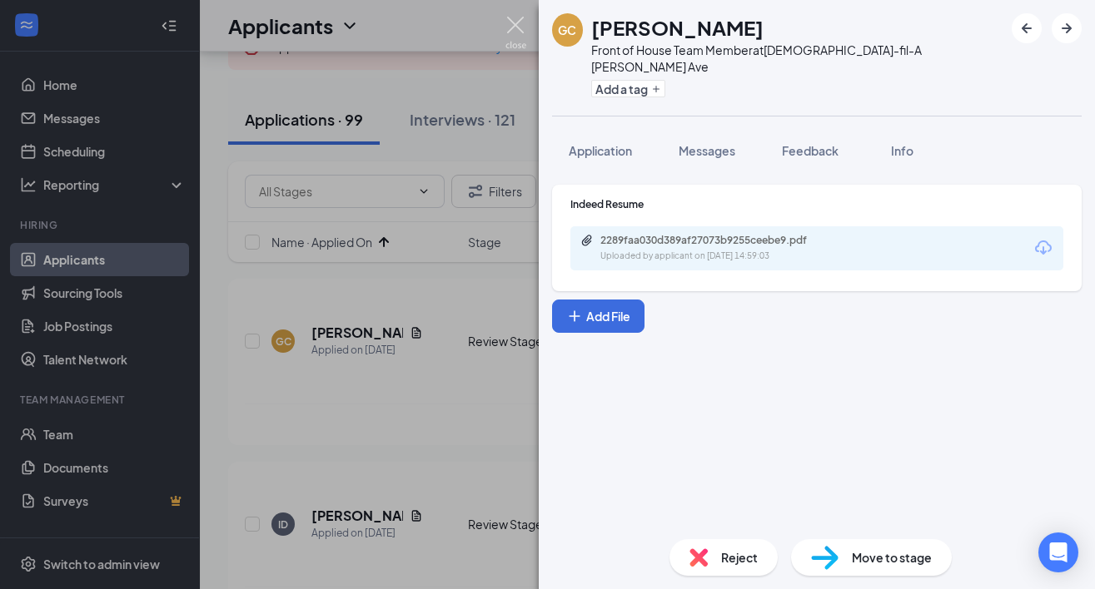
click at [511, 21] on img at bounding box center [515, 33] width 21 height 32
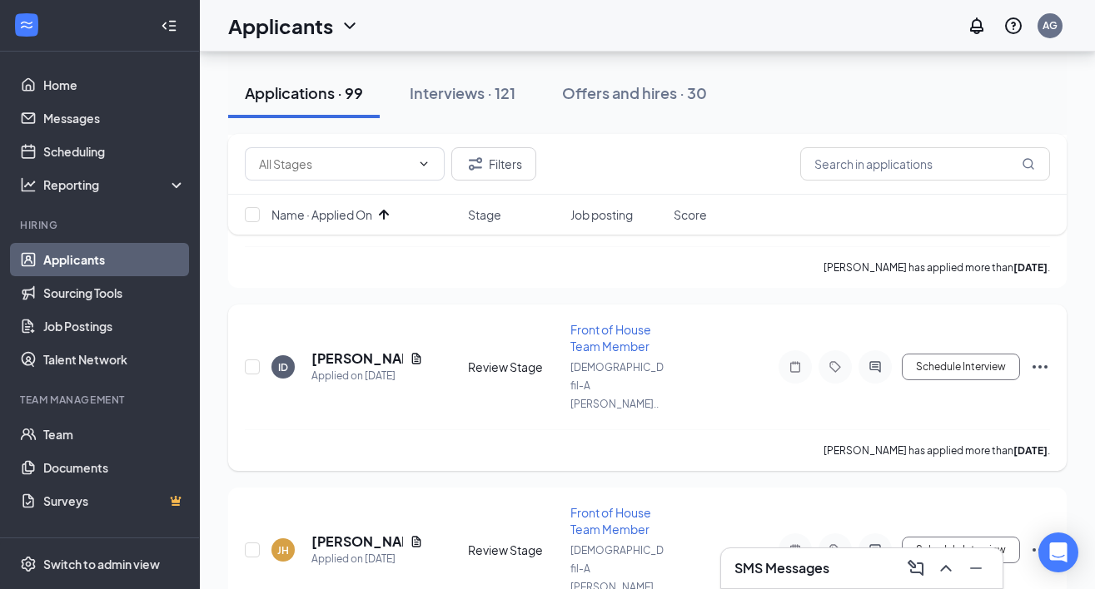
scroll to position [290, 0]
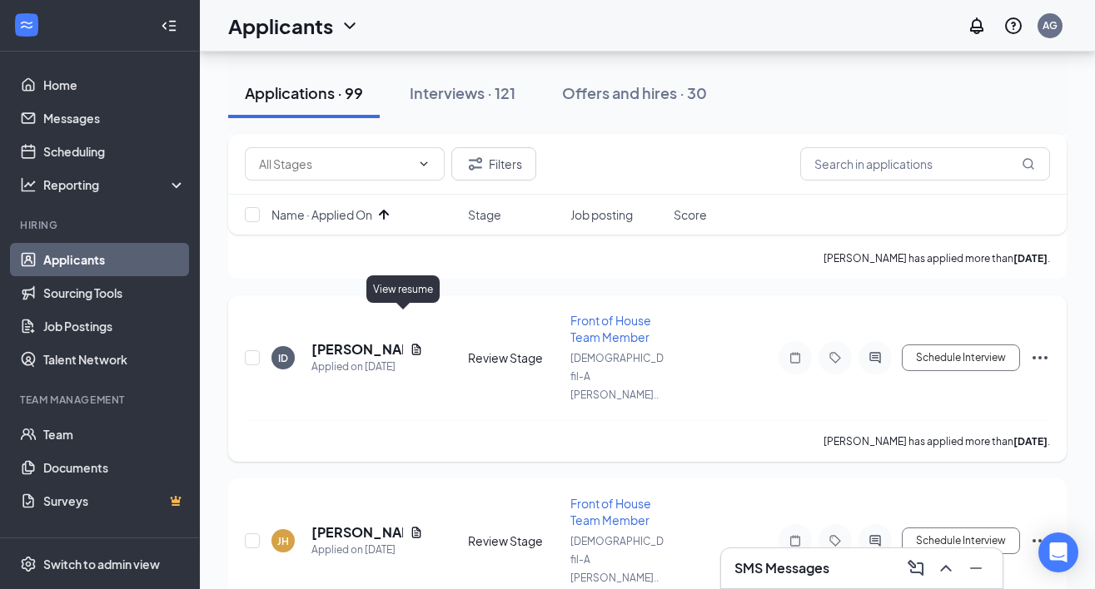
click at [410, 343] on icon "Document" at bounding box center [416, 349] width 13 height 13
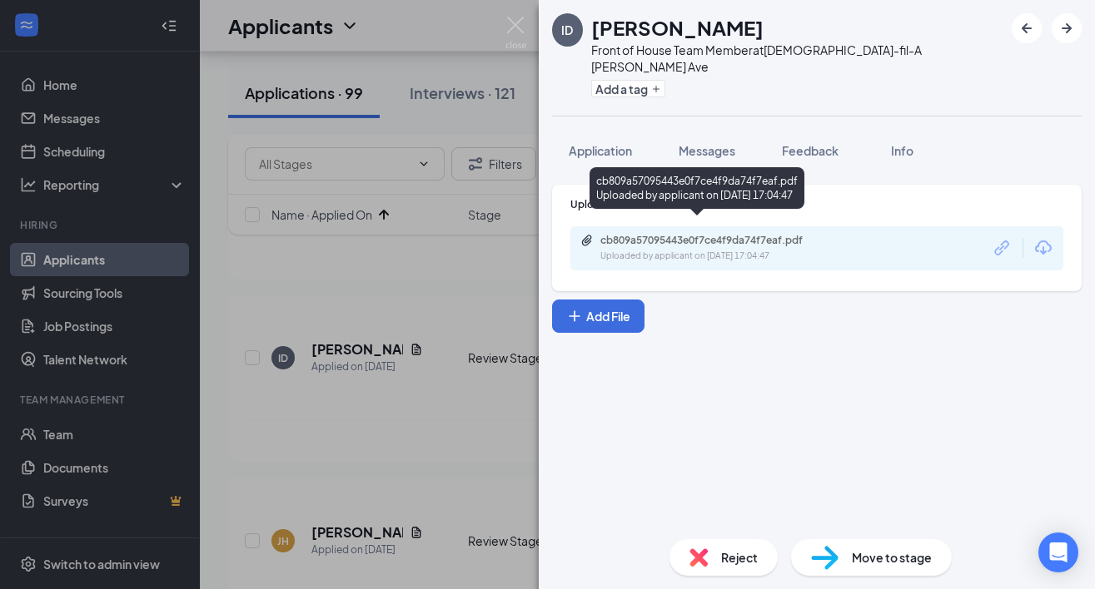
click at [694, 250] on div "Uploaded by applicant on [DATE] 17:04:47" at bounding box center [725, 256] width 250 height 13
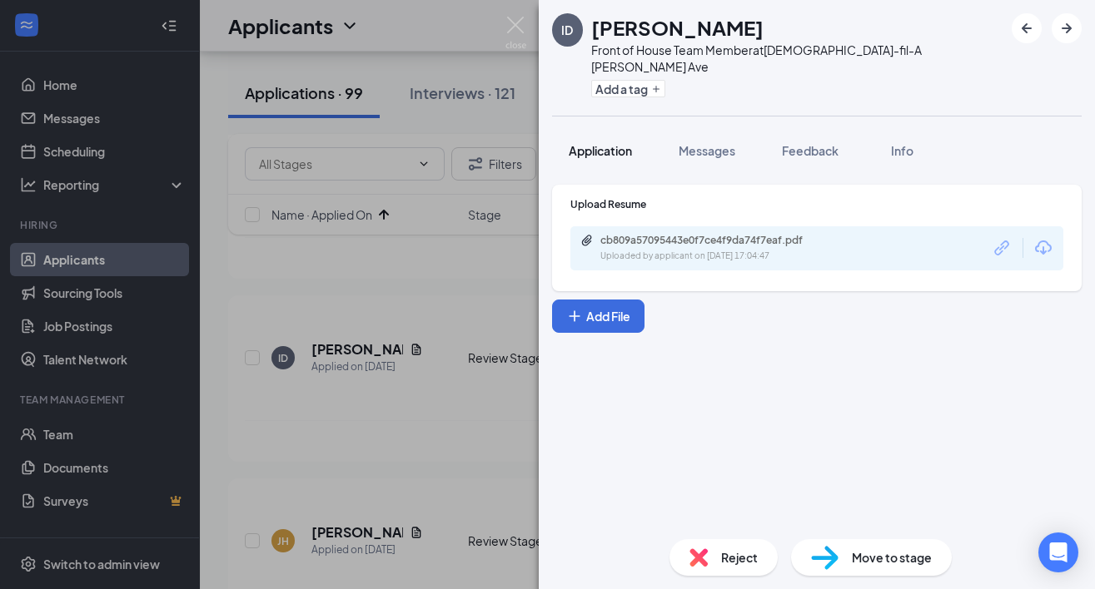
click at [609, 143] on span "Application" at bounding box center [600, 150] width 63 height 15
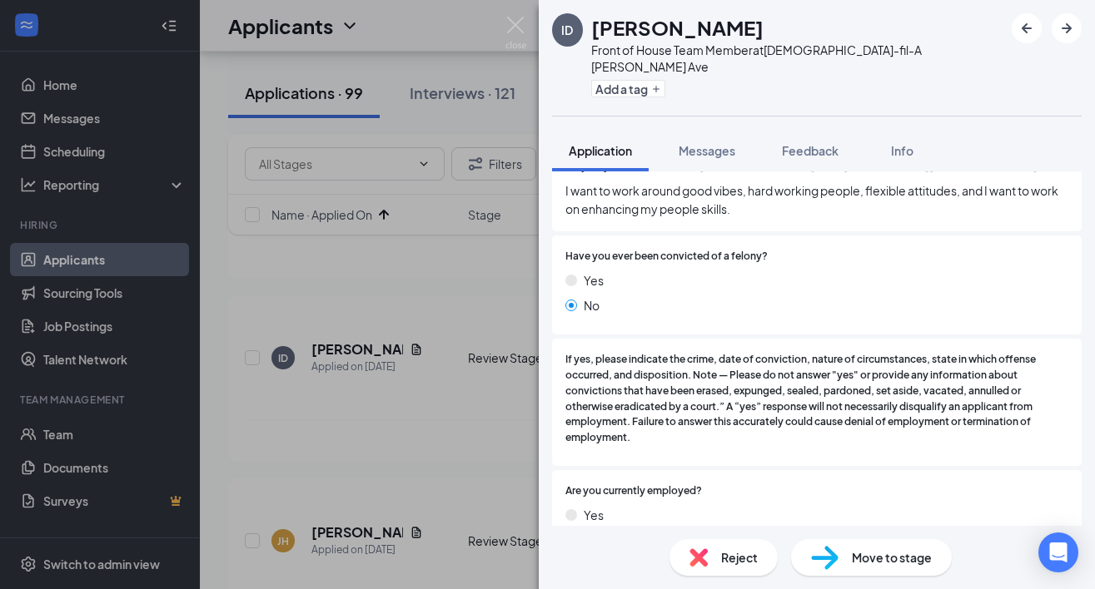
scroll to position [1772, 0]
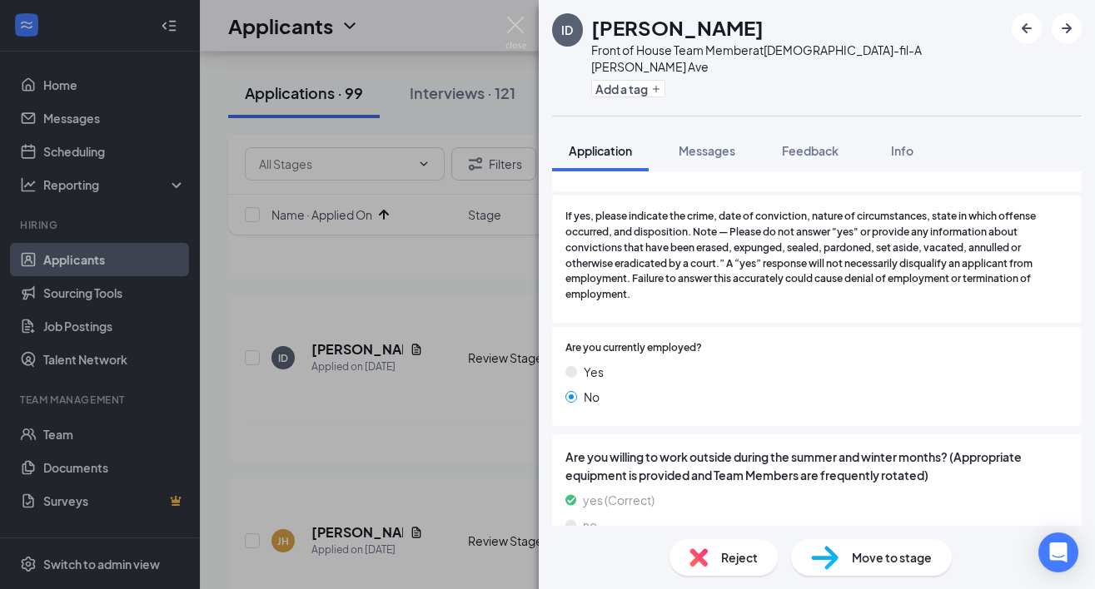
click at [862, 554] on span "Move to stage" at bounding box center [892, 558] width 80 height 18
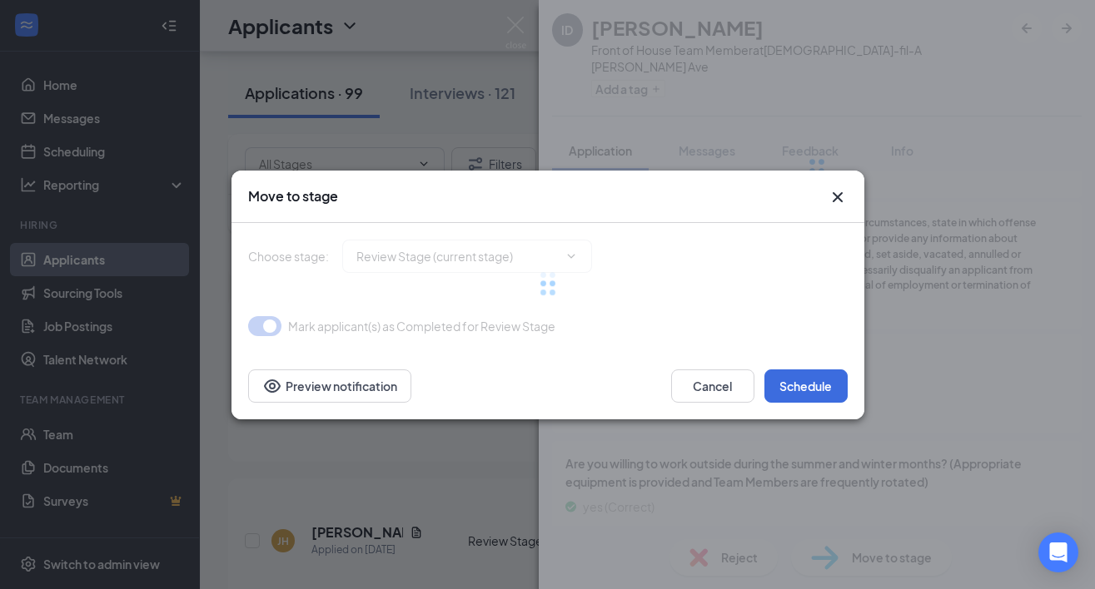
type input "Onsite Interview (next stage)"
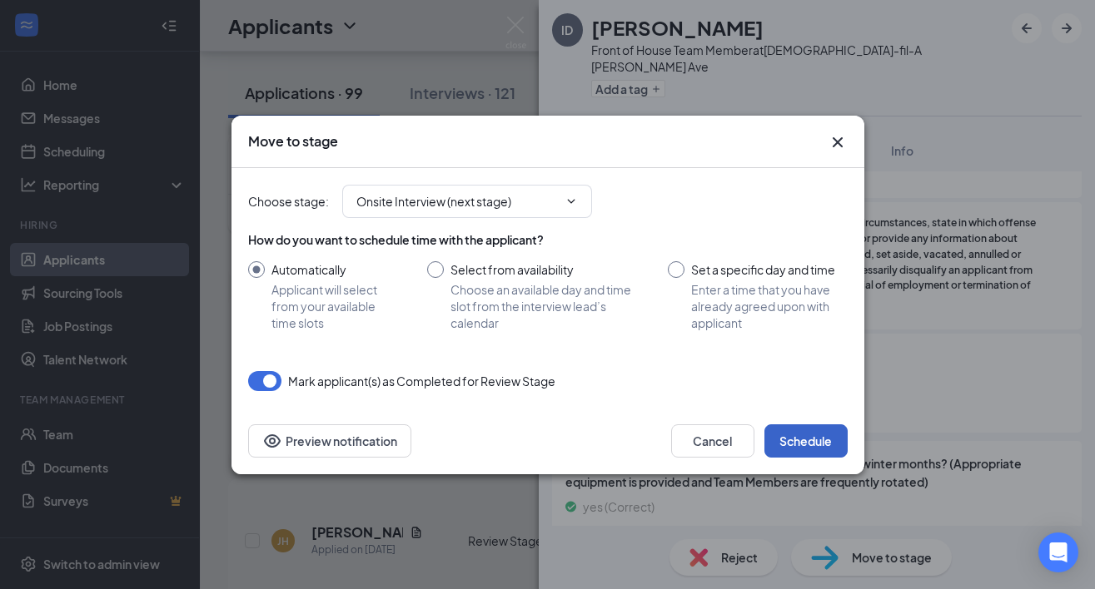
click at [798, 436] on button "Schedule" at bounding box center [805, 441] width 83 height 33
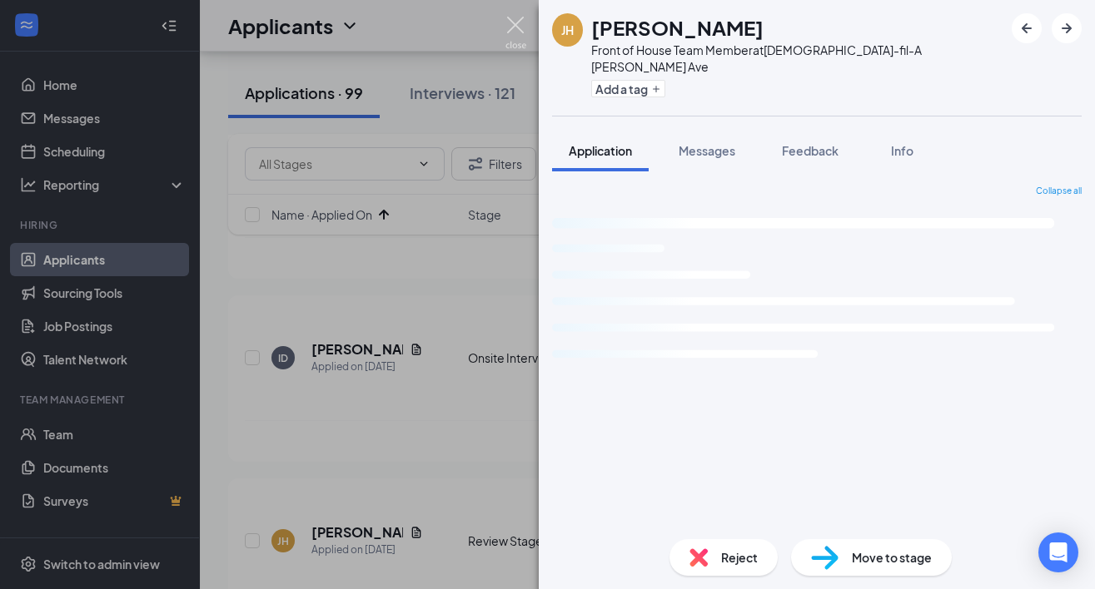
click at [510, 22] on img at bounding box center [515, 33] width 21 height 32
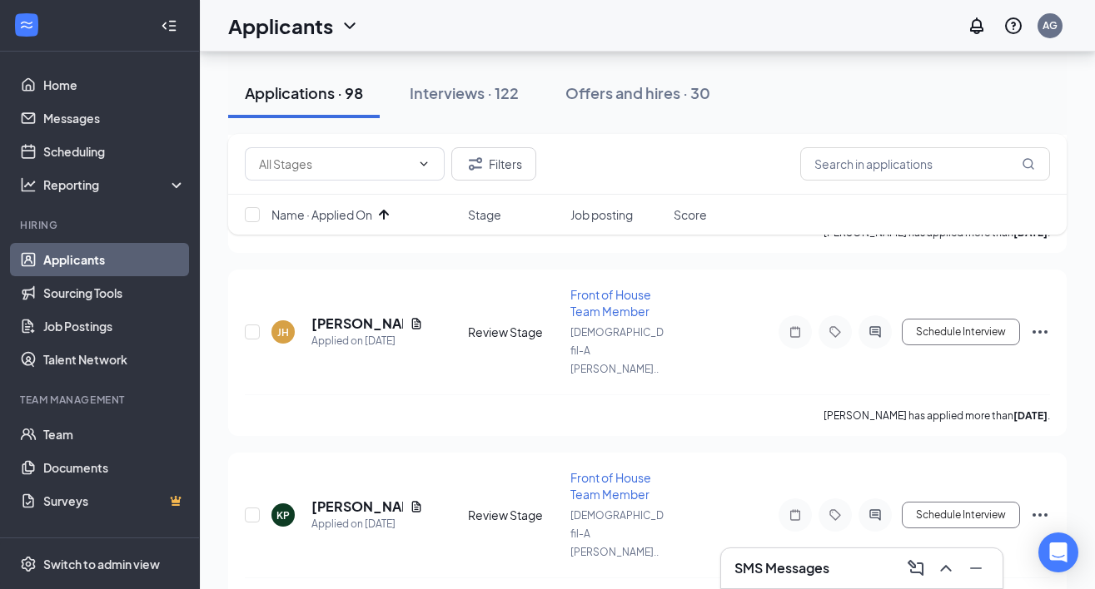
scroll to position [327, 0]
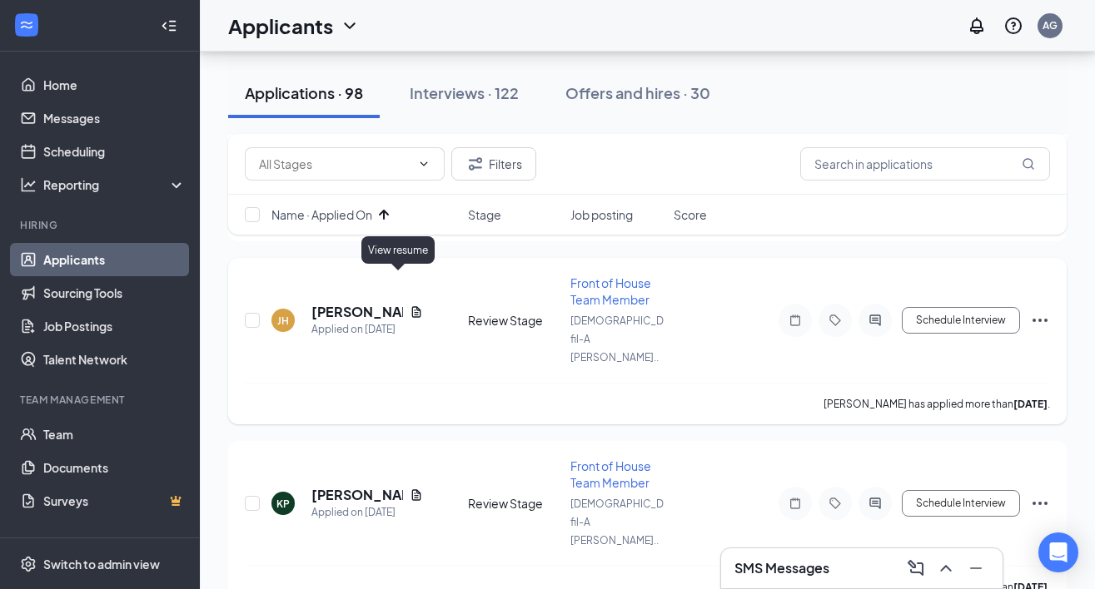
click at [411, 306] on icon "Document" at bounding box center [415, 311] width 9 height 11
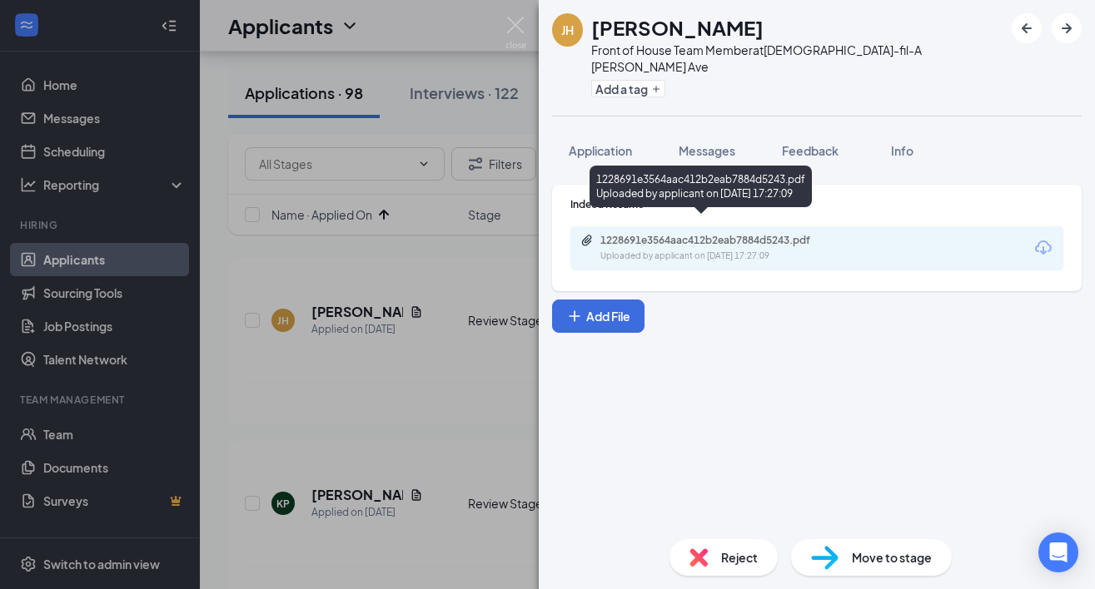
click at [724, 234] on div "1228691e3564aac412b2eab7884d5243.pdf" at bounding box center [716, 240] width 233 height 13
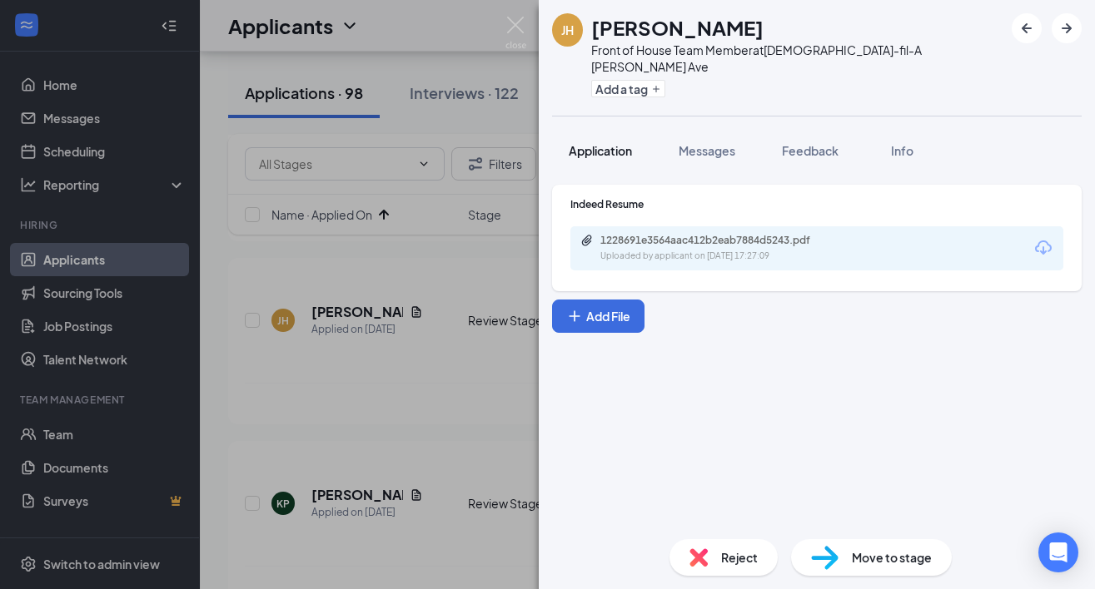
click at [614, 143] on span "Application" at bounding box center [600, 150] width 63 height 15
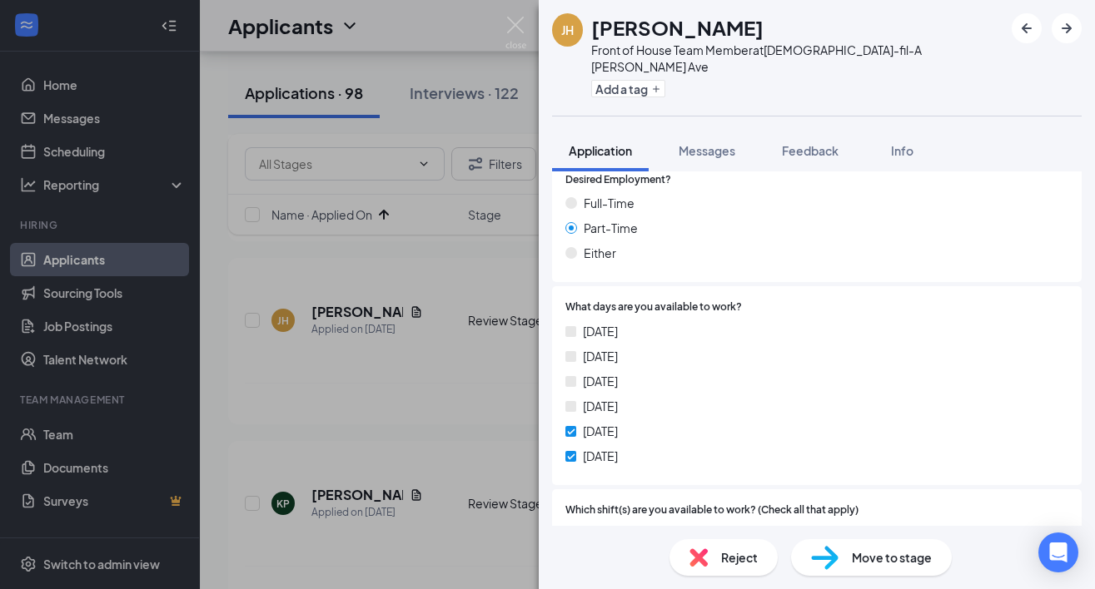
scroll to position [864, 0]
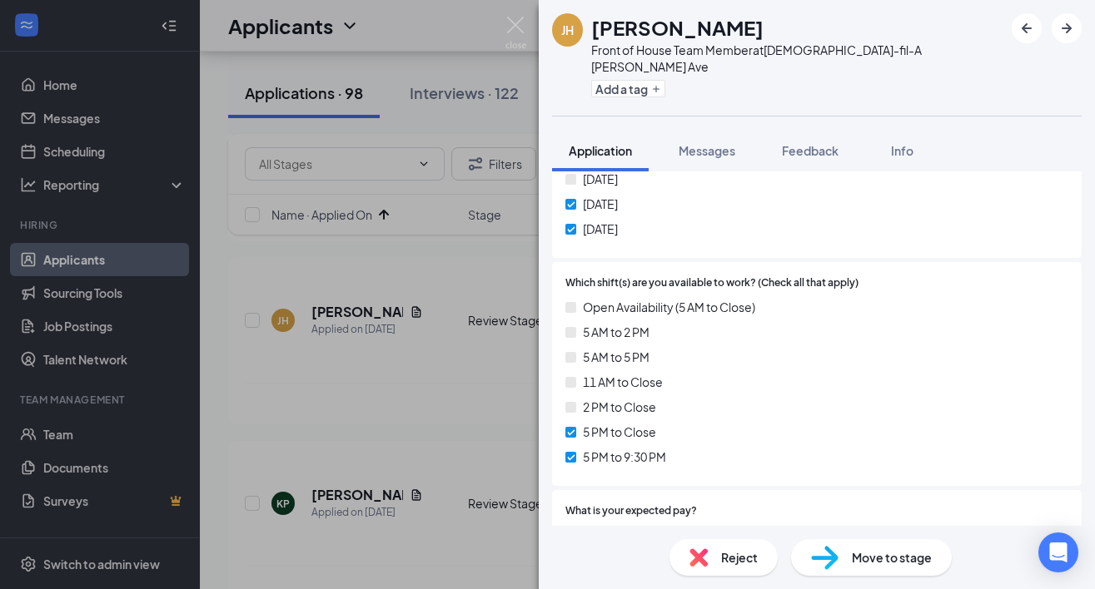
click at [713, 554] on div "Reject" at bounding box center [723, 557] width 108 height 37
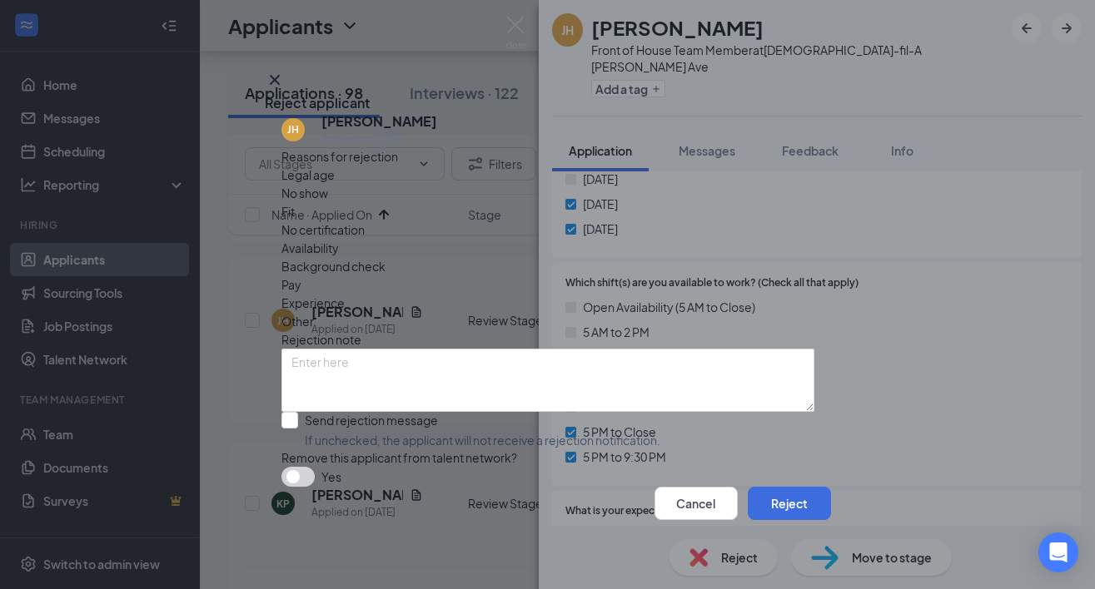
click at [616, 239] on div "Availability" at bounding box center [547, 248] width 533 height 18
click at [765, 509] on button "Reject" at bounding box center [789, 503] width 83 height 33
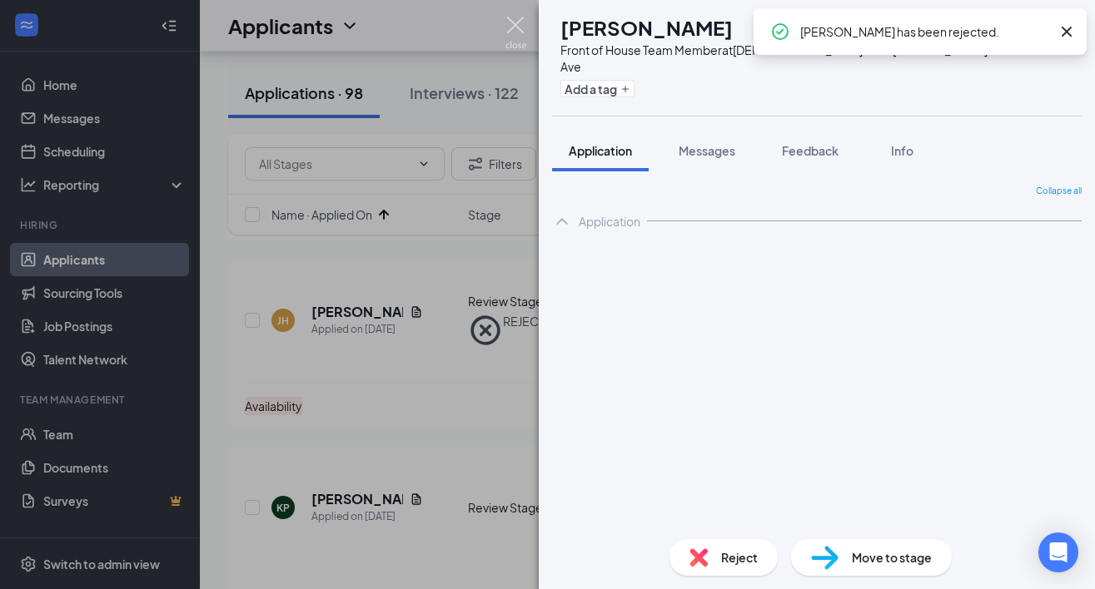
click at [515, 27] on img at bounding box center [515, 33] width 21 height 32
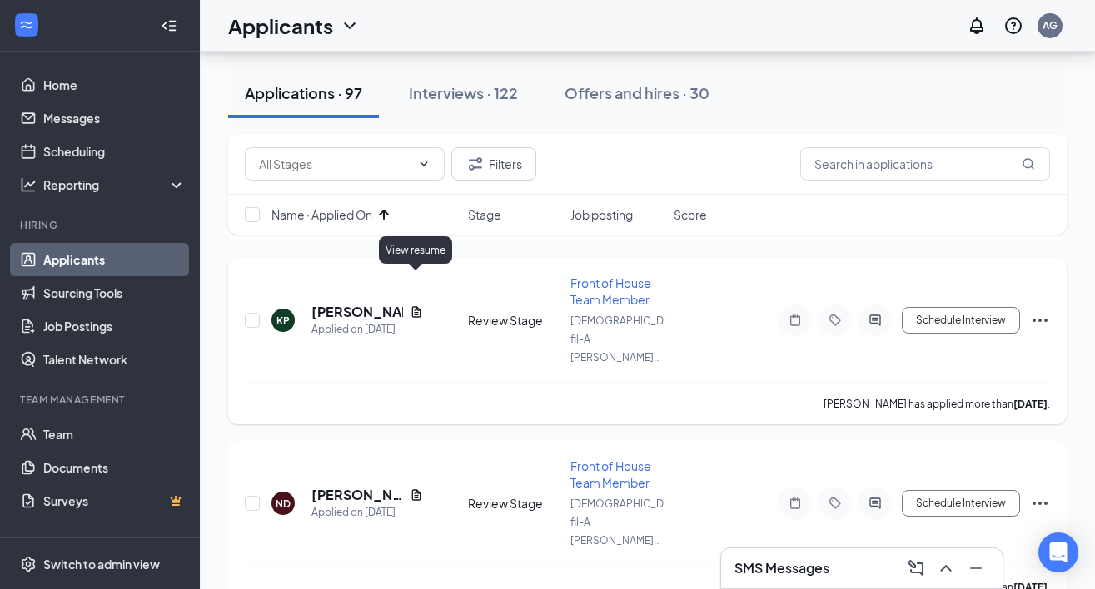
click at [413, 306] on icon "Document" at bounding box center [416, 312] width 13 height 13
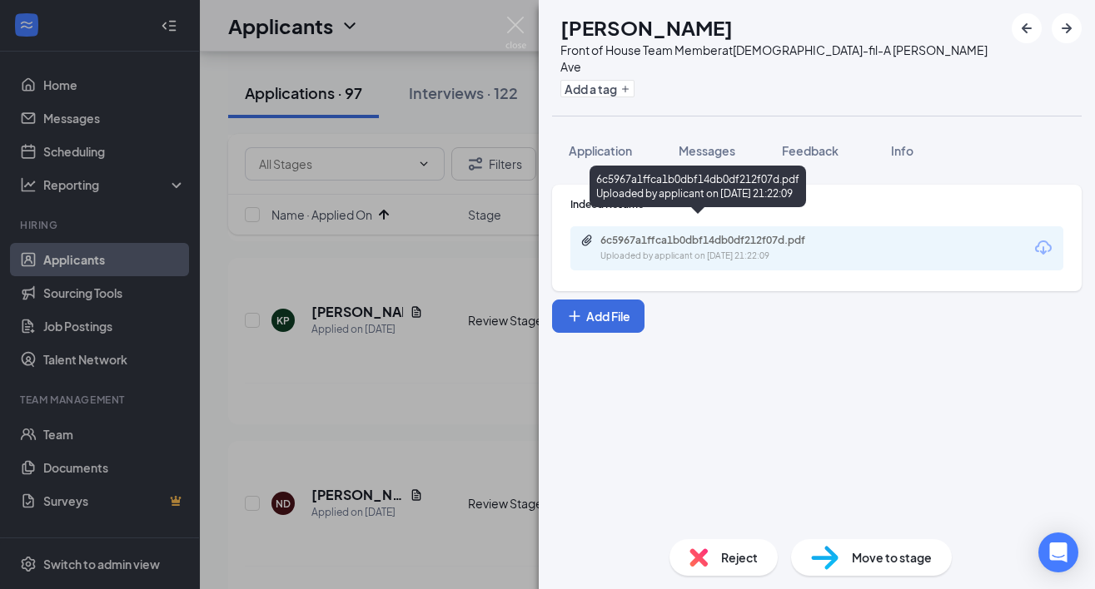
click at [645, 234] on div "6c5967a1ffca1b0dbf14db0df212f07d.pdf" at bounding box center [716, 240] width 233 height 13
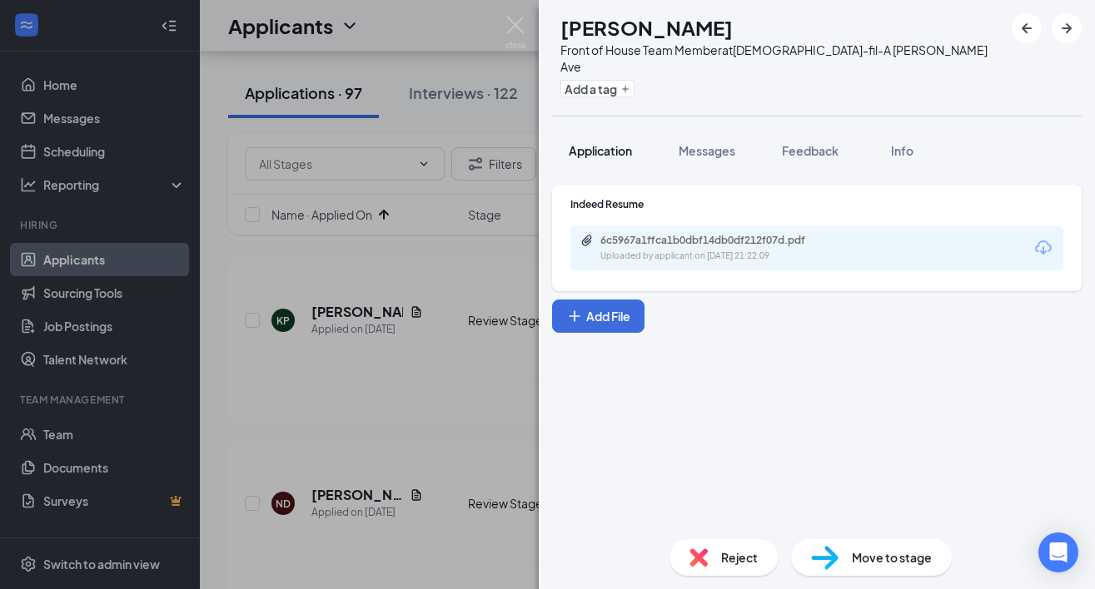
click at [597, 143] on span "Application" at bounding box center [600, 150] width 63 height 15
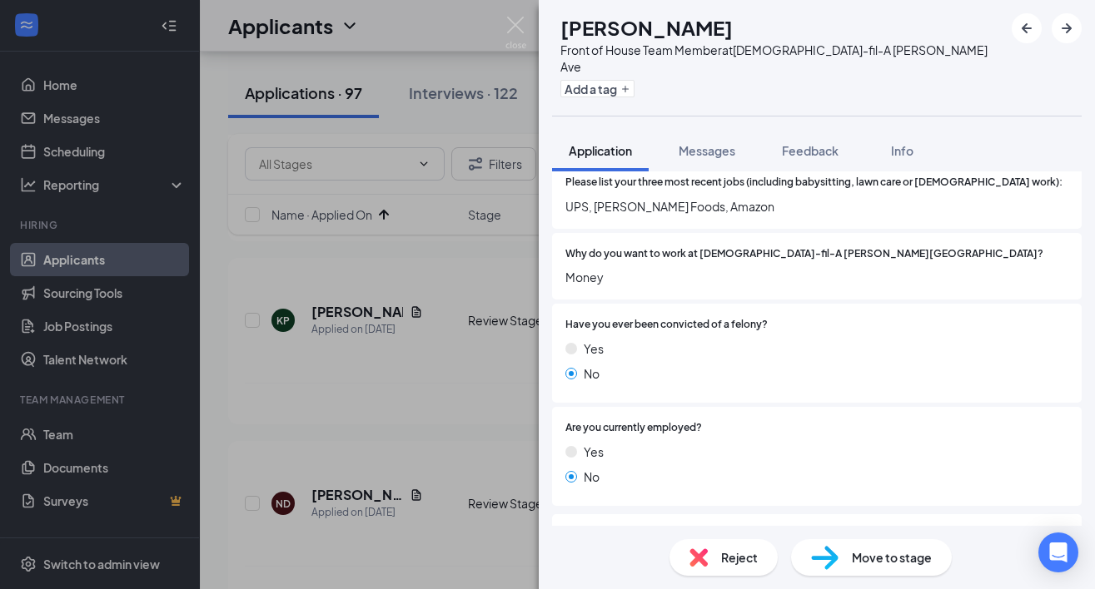
scroll to position [1551, 0]
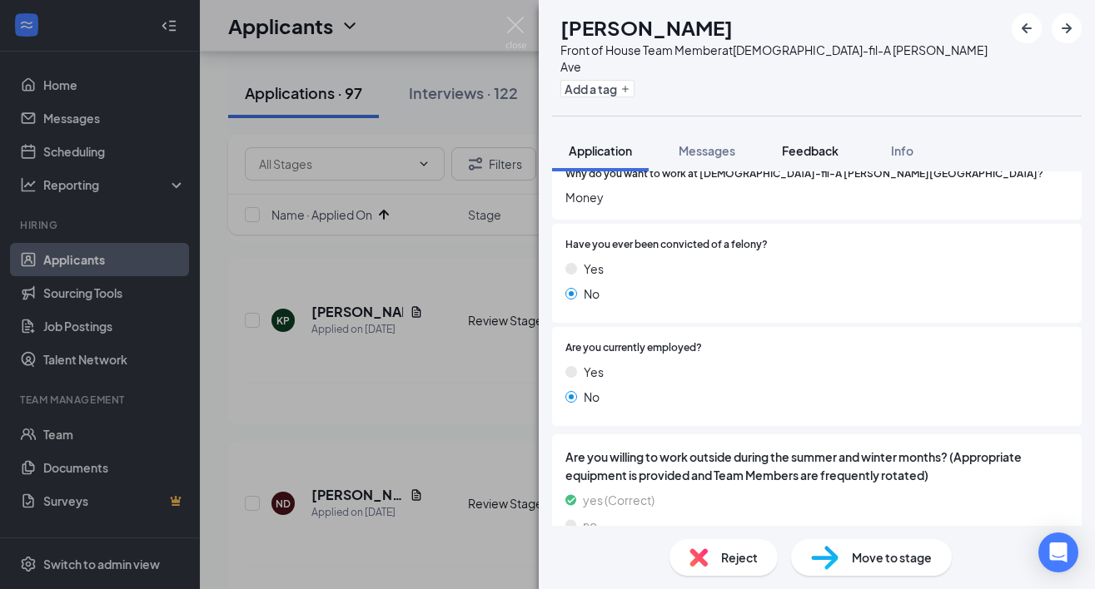
click at [811, 143] on span "Feedback" at bounding box center [810, 150] width 57 height 15
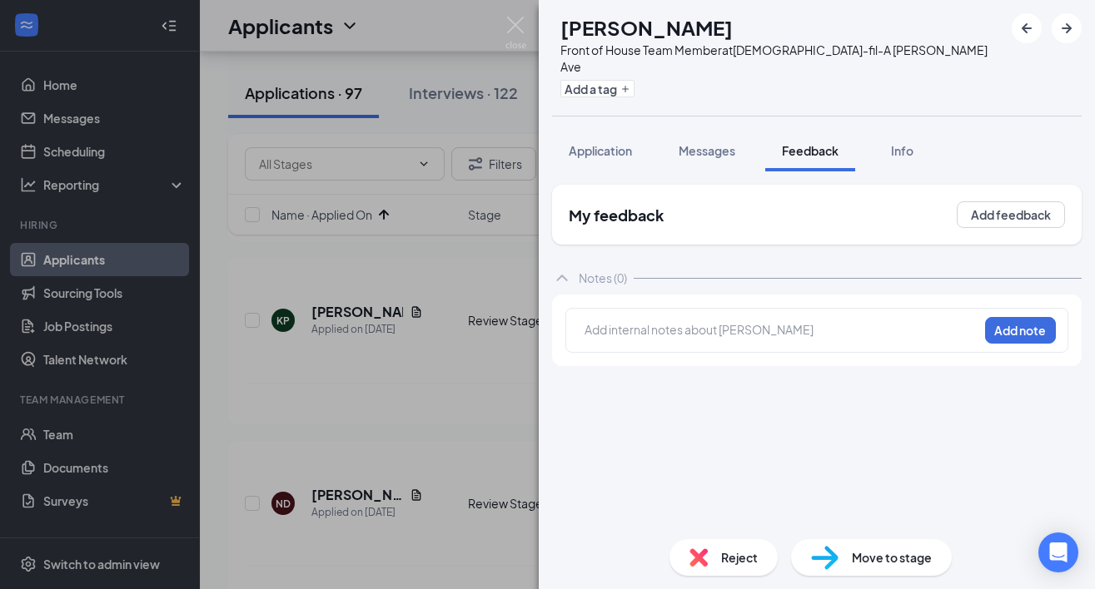
click at [835, 553] on img at bounding box center [824, 558] width 27 height 24
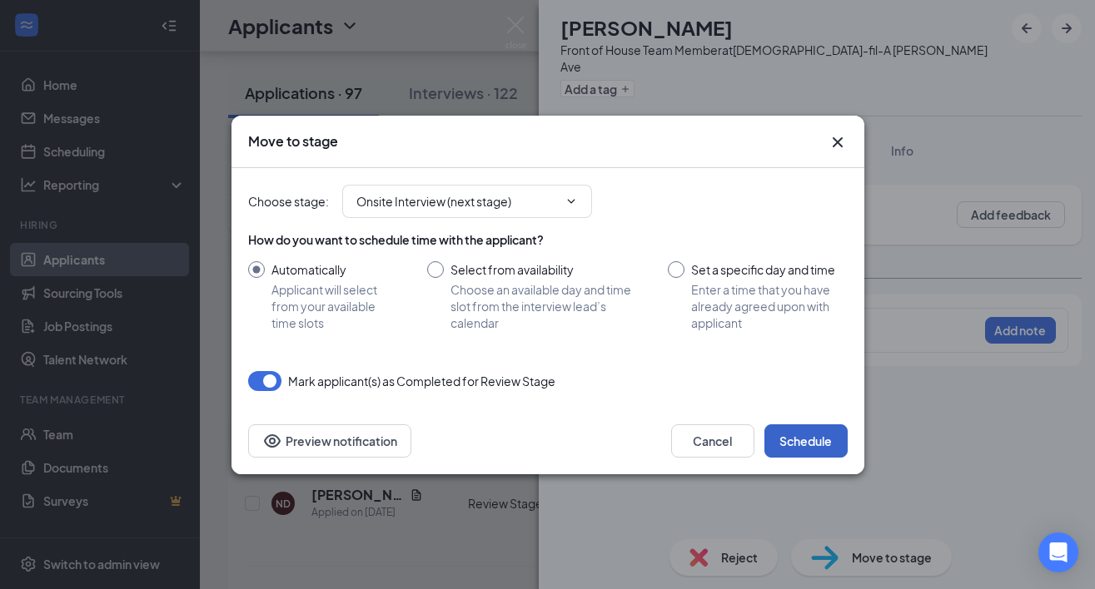
click at [816, 434] on button "Schedule" at bounding box center [805, 441] width 83 height 33
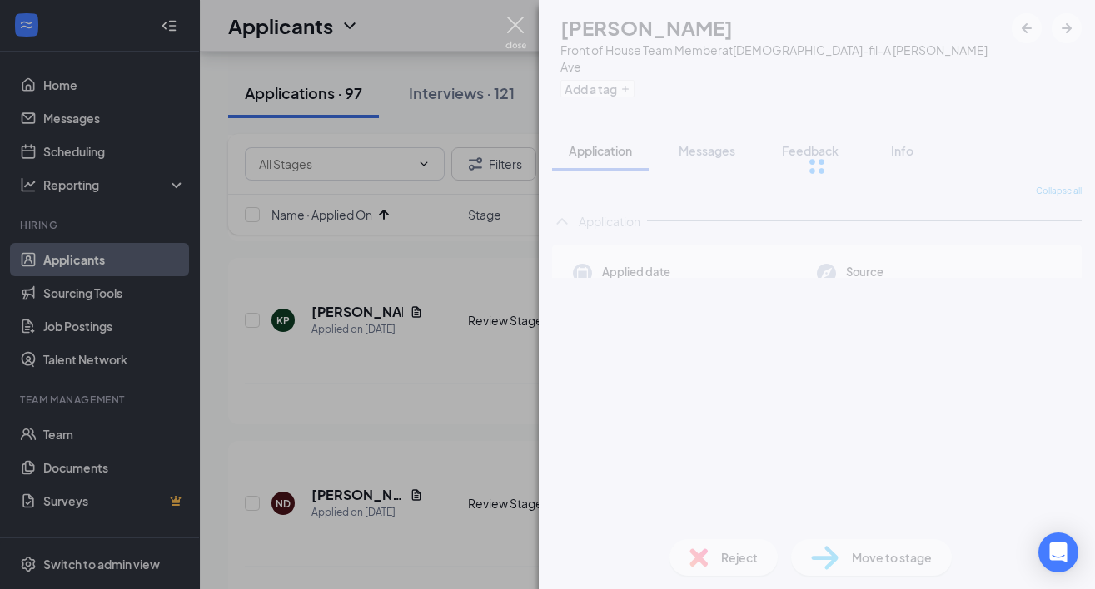
click at [519, 31] on img at bounding box center [515, 33] width 21 height 32
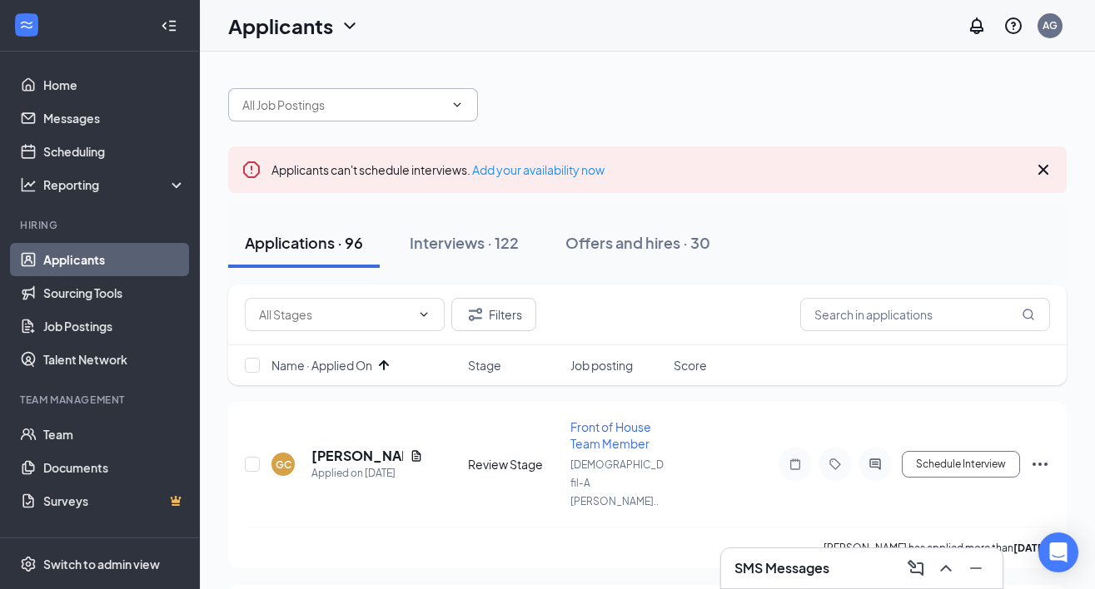
click at [366, 109] on input "text" at bounding box center [342, 105] width 201 height 18
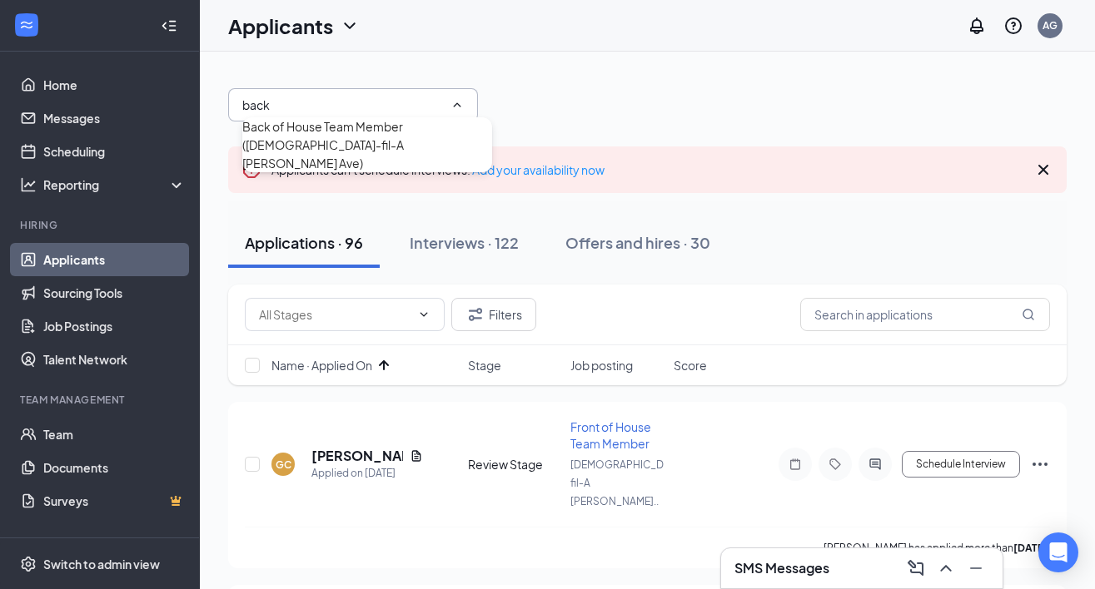
click at [367, 126] on div "Back of House Team Member ([DEMOGRAPHIC_DATA]-fil-A [PERSON_NAME] Ave)" at bounding box center [367, 144] width 250 height 55
type input "Back of House Team Member ([DEMOGRAPHIC_DATA]-fil-A [PERSON_NAME] Ave)"
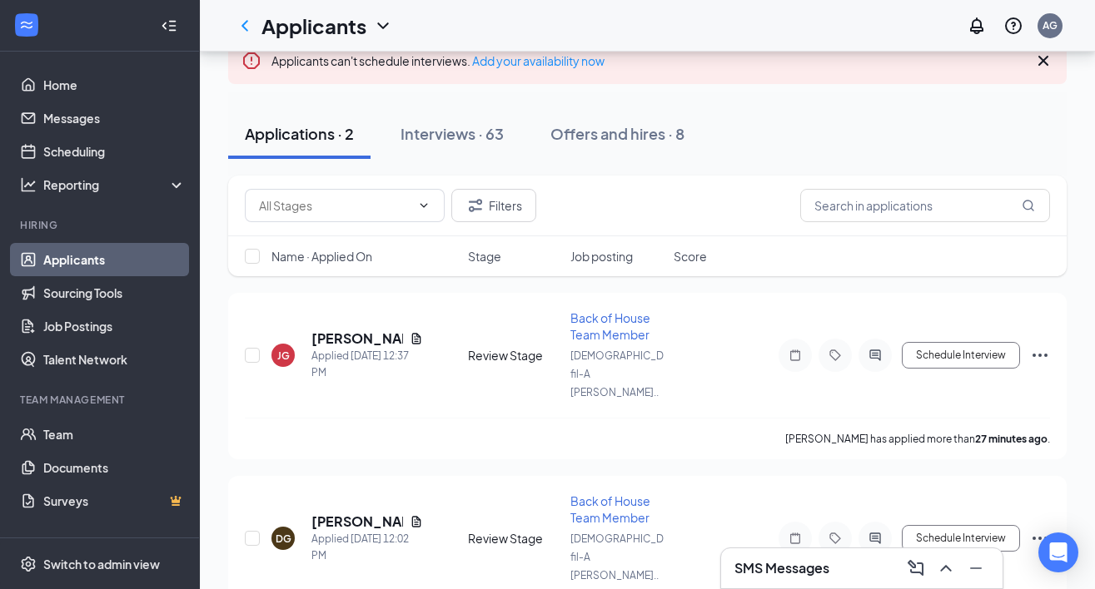
scroll to position [201, 0]
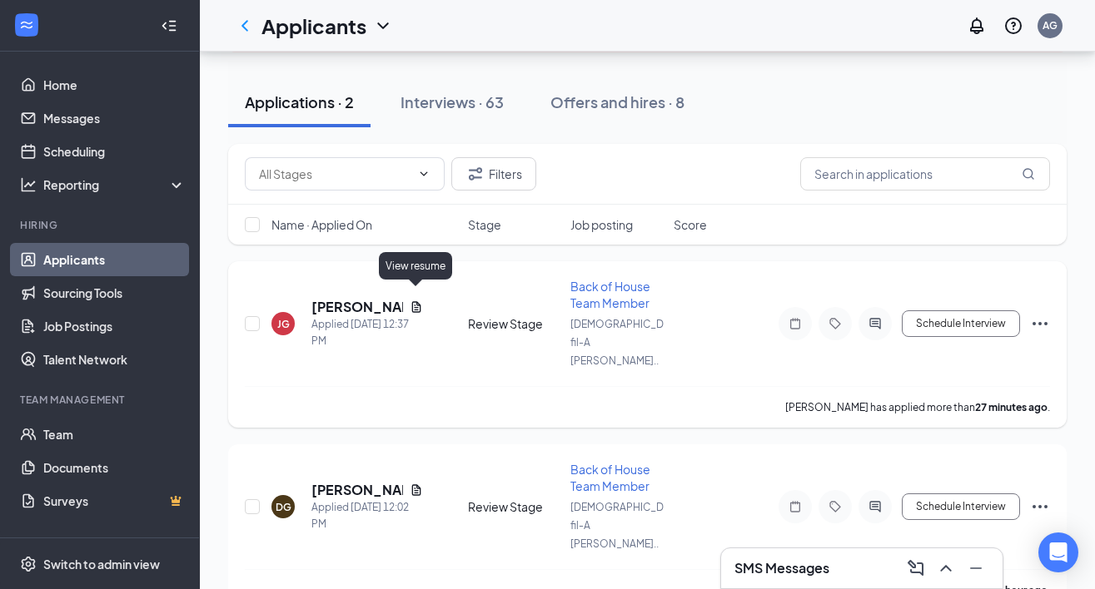
click at [417, 301] on icon "Document" at bounding box center [415, 306] width 9 height 11
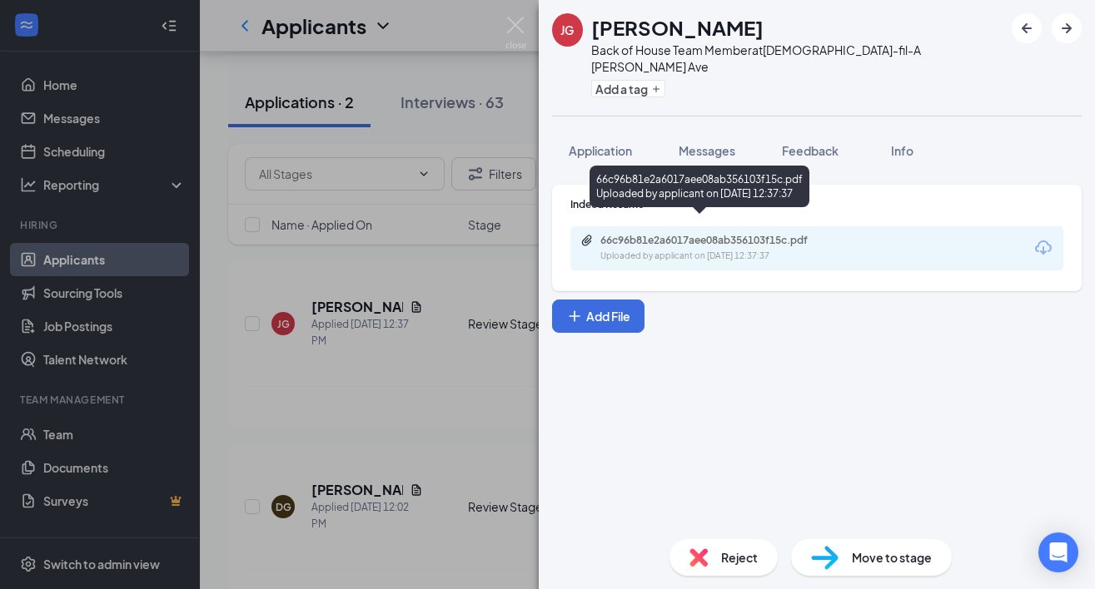
click at [673, 234] on div "66c96b81e2a6017aee08ab356103f15c.pdf Uploaded by applicant on [DATE] 12:37:37" at bounding box center [715, 248] width 270 height 29
click at [472, 317] on div "[PERSON_NAME] [PERSON_NAME] Back of House Team Member at [DEMOGRAPHIC_DATA]-fil…" at bounding box center [547, 294] width 1095 height 589
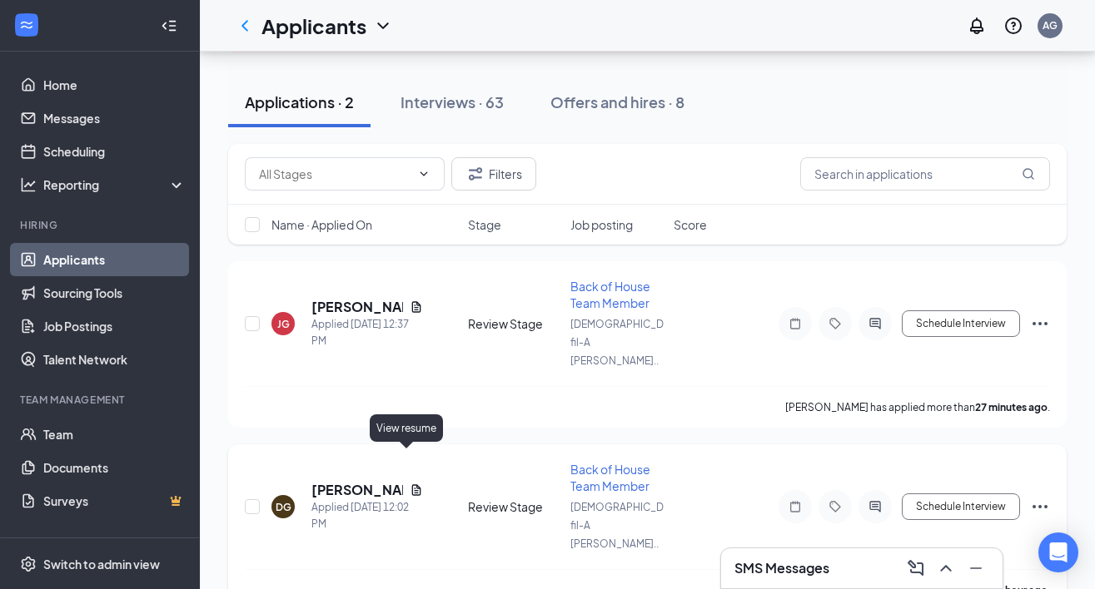
click at [410, 484] on icon "Document" at bounding box center [416, 490] width 13 height 13
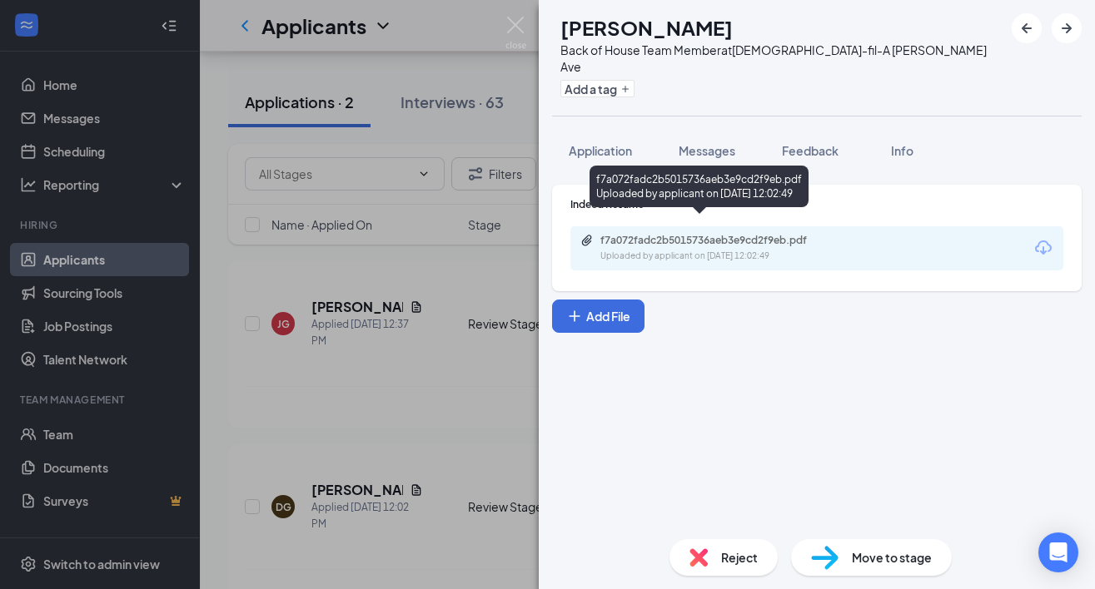
click at [683, 250] on div "Uploaded by applicant on [DATE] 12:02:49" at bounding box center [725, 256] width 250 height 13
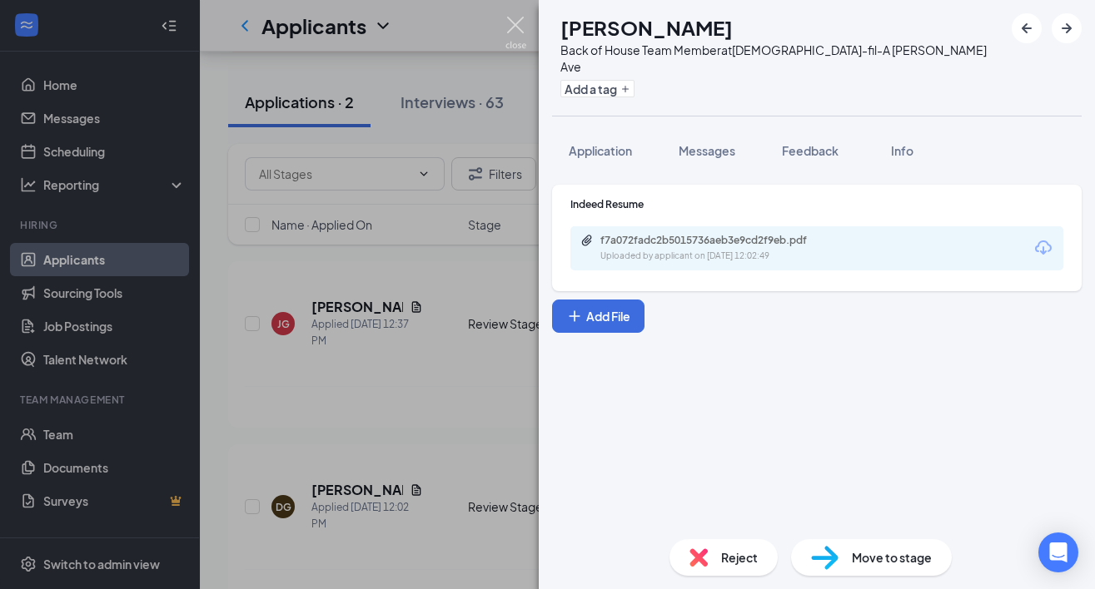
click at [510, 27] on img at bounding box center [515, 33] width 21 height 32
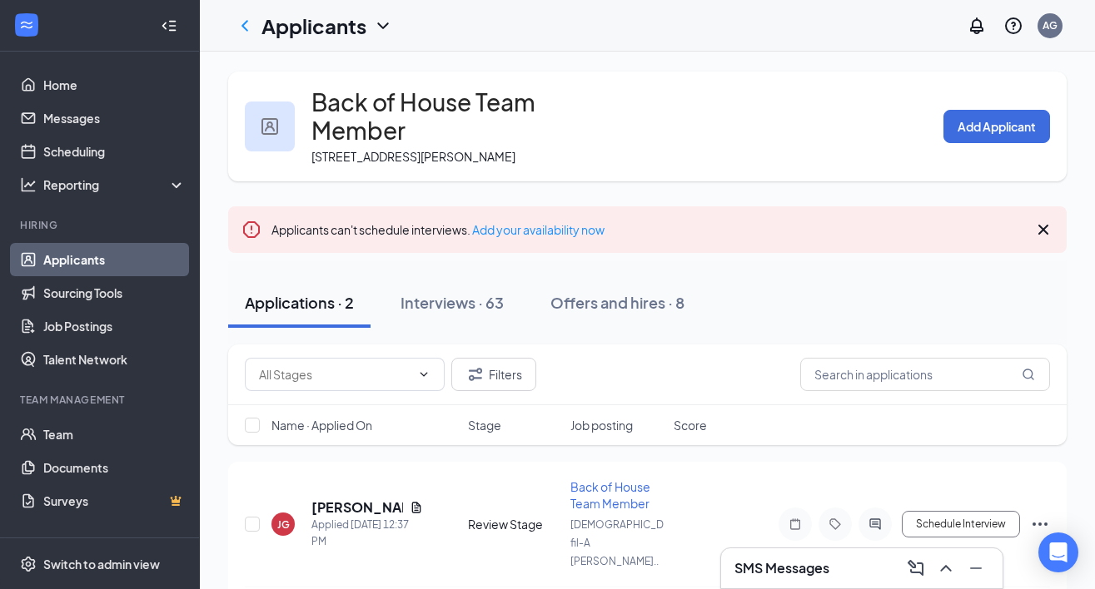
click at [344, 27] on h1 "Applicants" at bounding box center [313, 26] width 105 height 28
click at [385, 26] on icon "ChevronDown" at bounding box center [382, 25] width 11 height 7
click at [86, 260] on link "Applicants" at bounding box center [114, 259] width 142 height 33
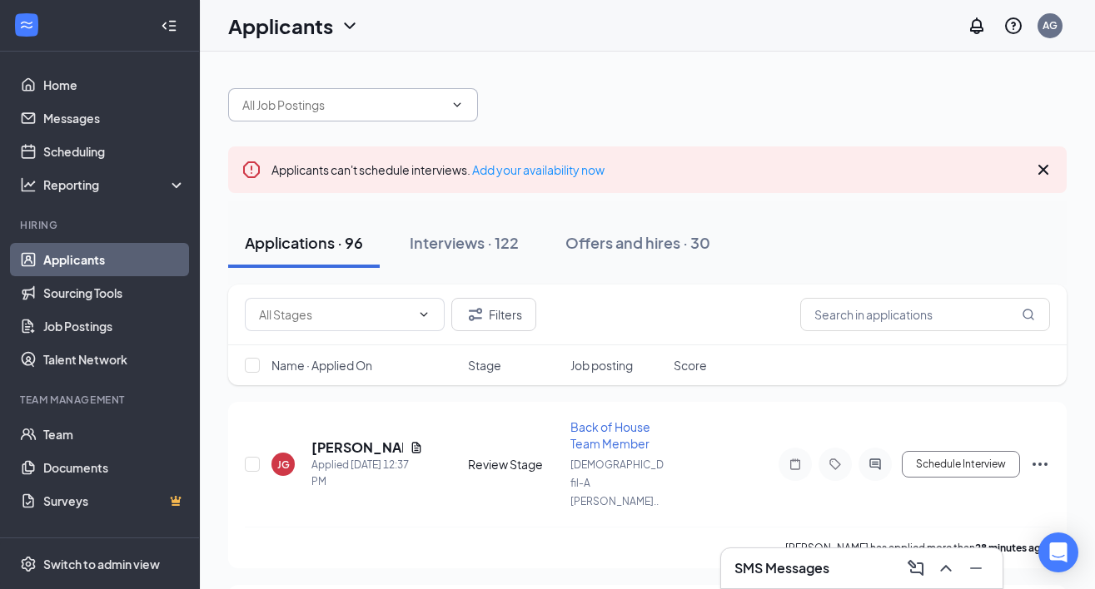
click at [354, 102] on input "text" at bounding box center [342, 105] width 201 height 18
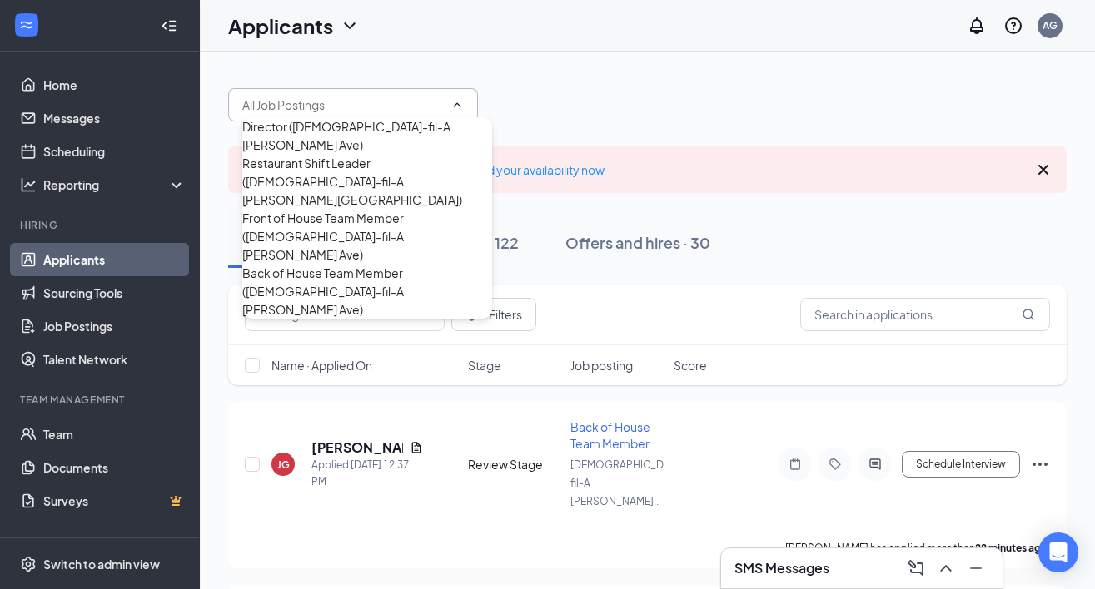
click at [358, 176] on div "Restaurant Shift Leader (Chick-fil-A Mack Ave)" at bounding box center [367, 181] width 250 height 55
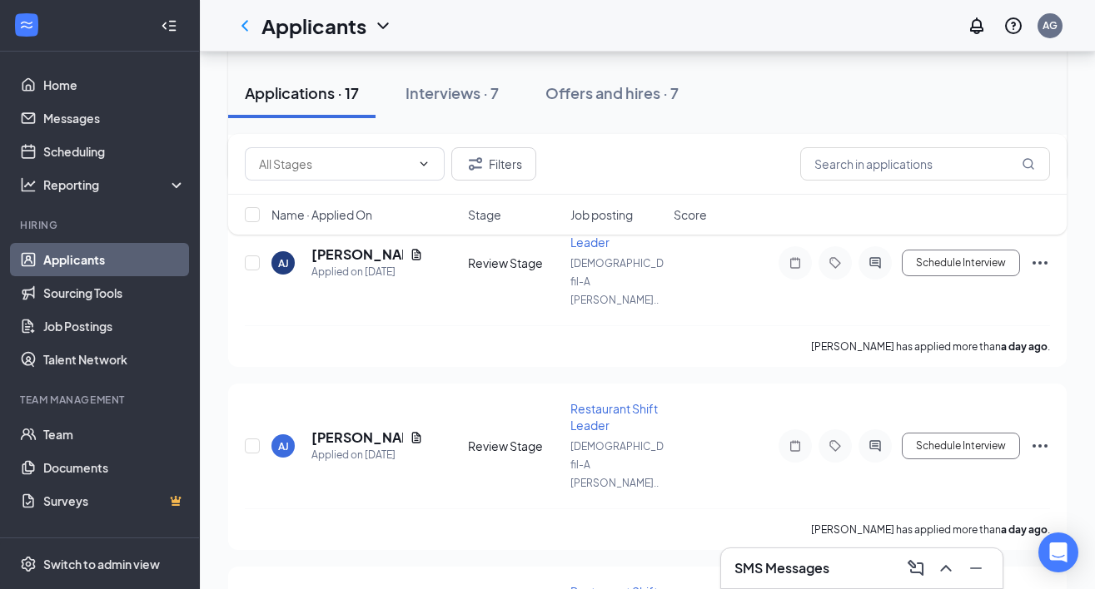
scroll to position [416, 0]
click at [411, 434] on icon "Document" at bounding box center [415, 439] width 9 height 11
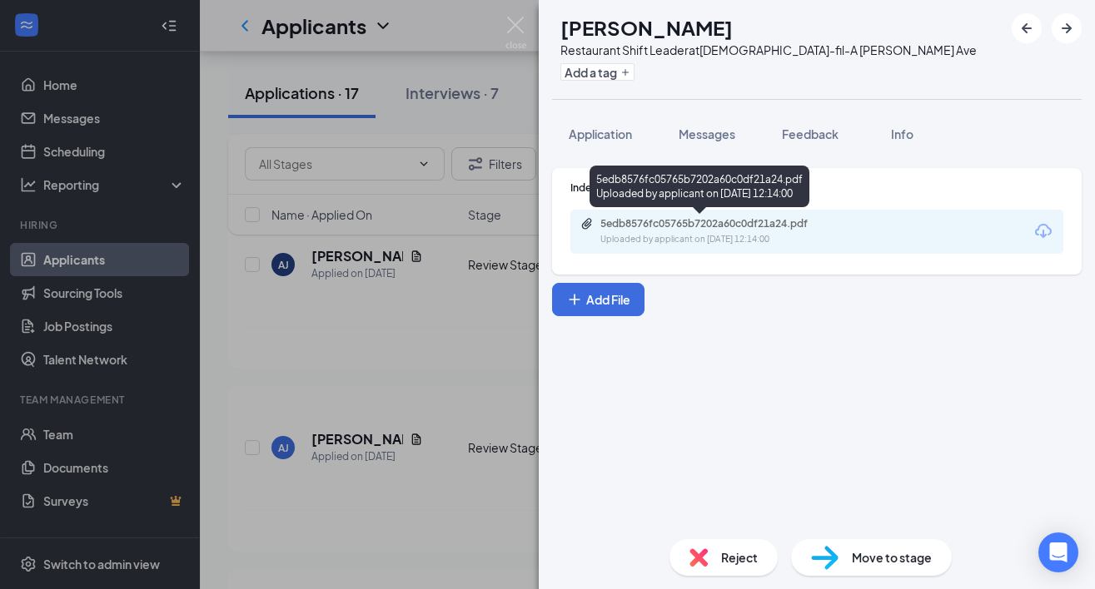
click at [480, 311] on div "AJ Aubrei James Restaurant Shift Leader at Chick-fil-A Mack Ave Add a tag Appli…" at bounding box center [547, 294] width 1095 height 589
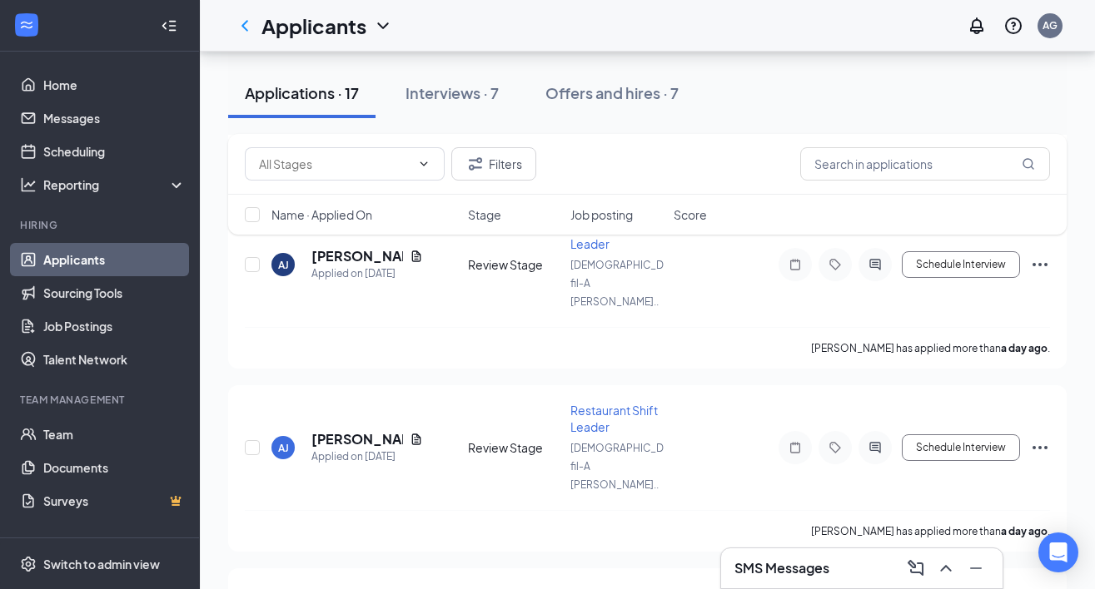
click at [524, 27] on div "Applicants AG" at bounding box center [647, 26] width 895 height 52
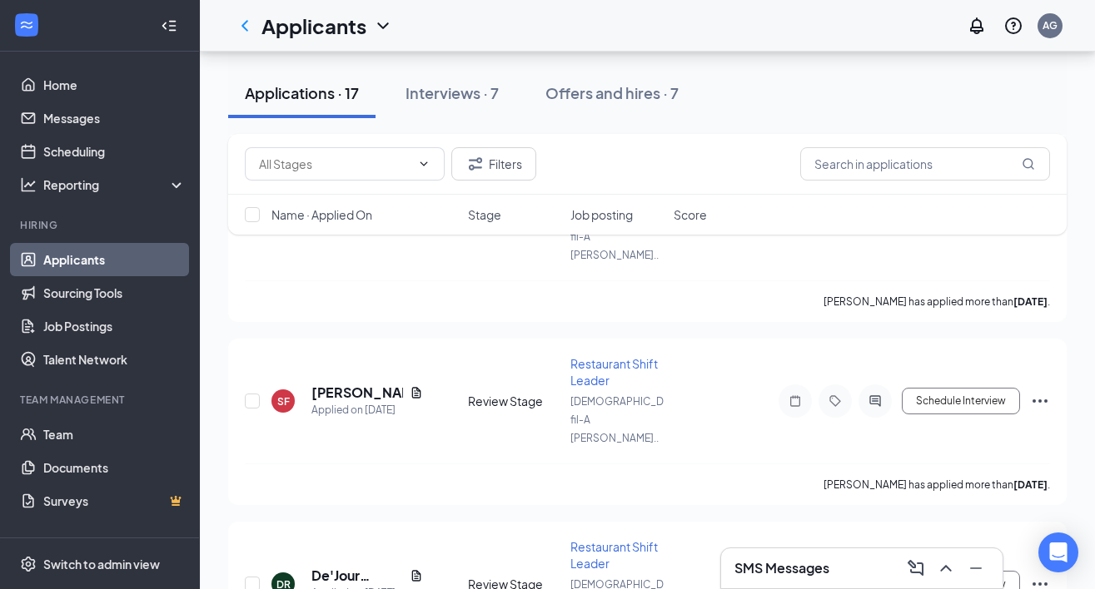
scroll to position [2609, 0]
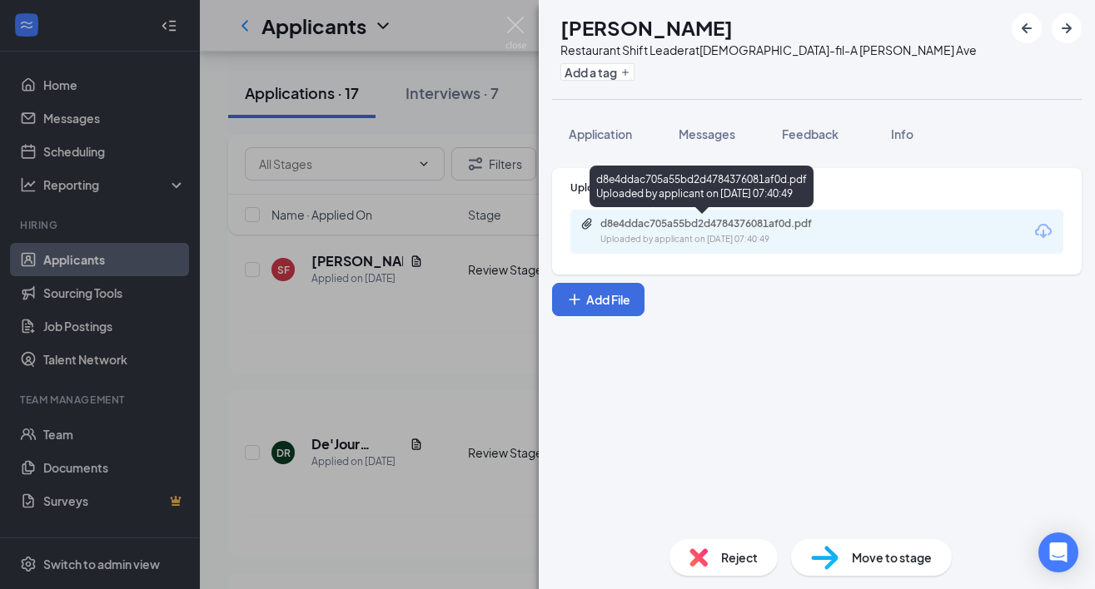
click at [677, 231] on div "d8e4ddac705a55bd2d4784376081af0d.pdf Uploaded by applicant on Sep 10, 2025 at 0…" at bounding box center [715, 231] width 270 height 29
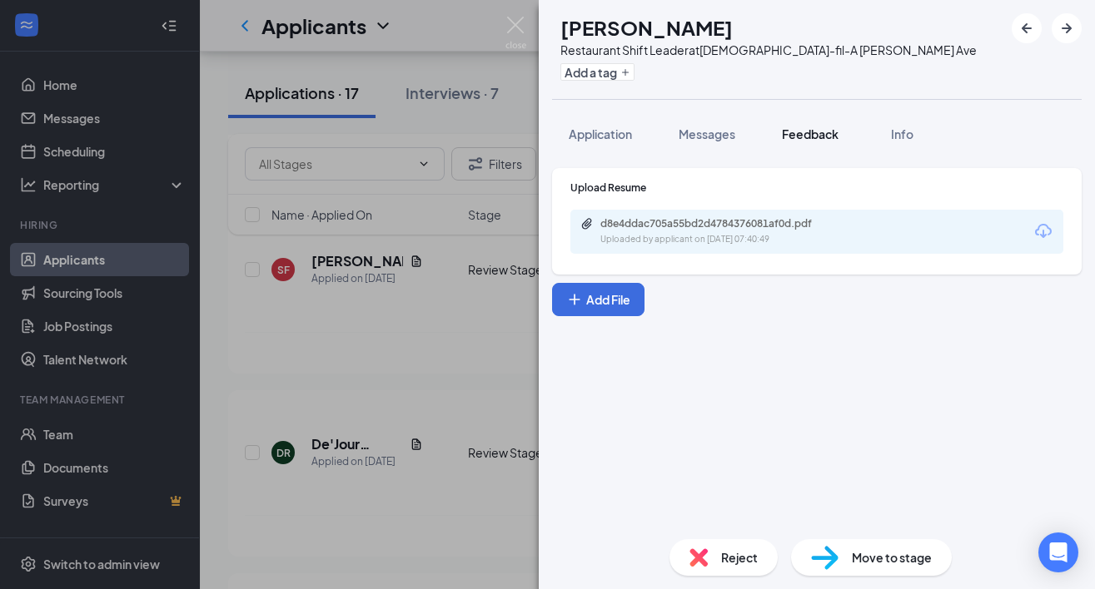
click at [832, 137] on span "Feedback" at bounding box center [810, 134] width 57 height 15
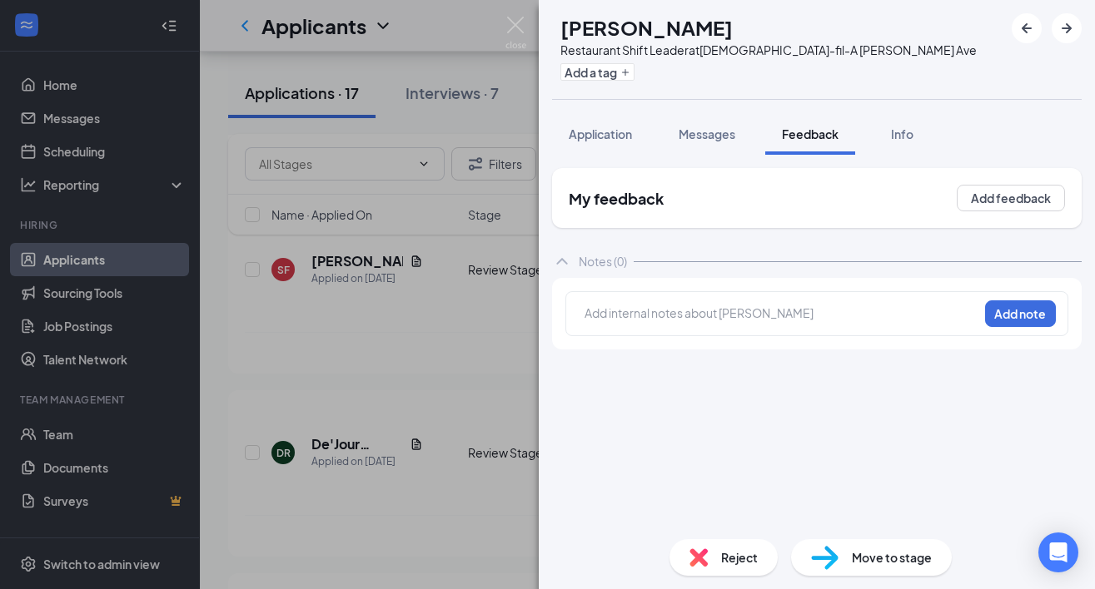
click at [708, 559] on div "Reject" at bounding box center [723, 557] width 108 height 37
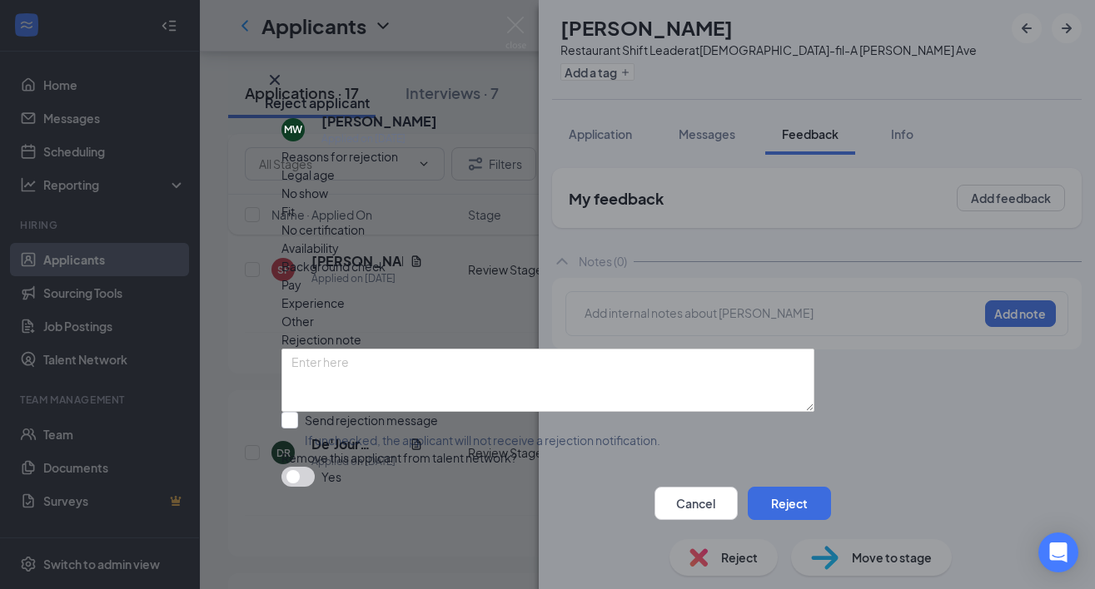
click at [474, 206] on div "Fit" at bounding box center [547, 211] width 533 height 18
click at [782, 497] on button "Reject" at bounding box center [789, 503] width 83 height 33
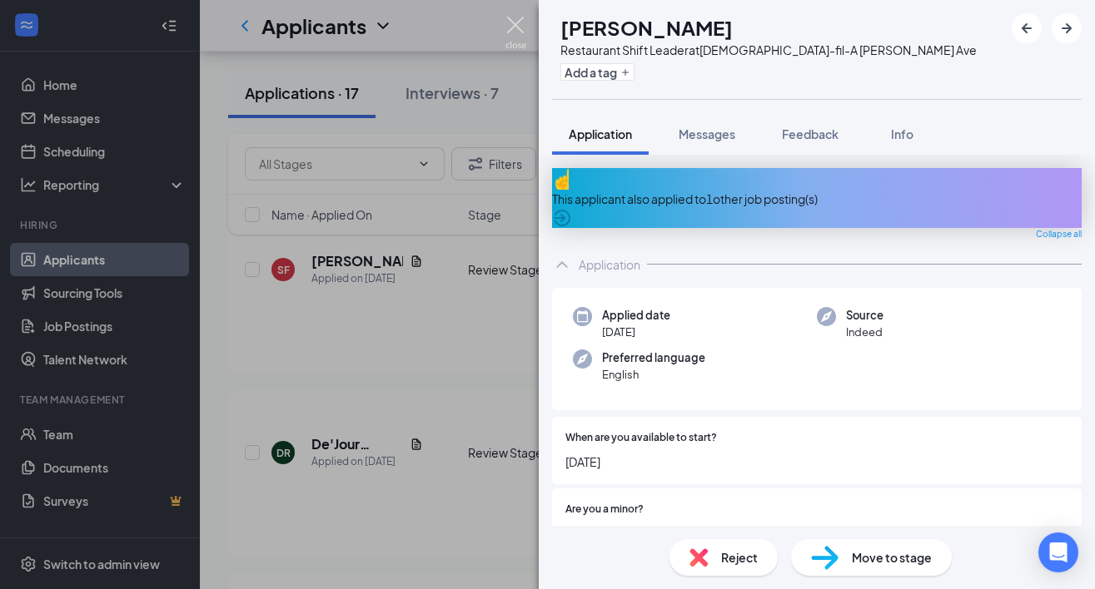
click at [519, 25] on img at bounding box center [515, 33] width 21 height 32
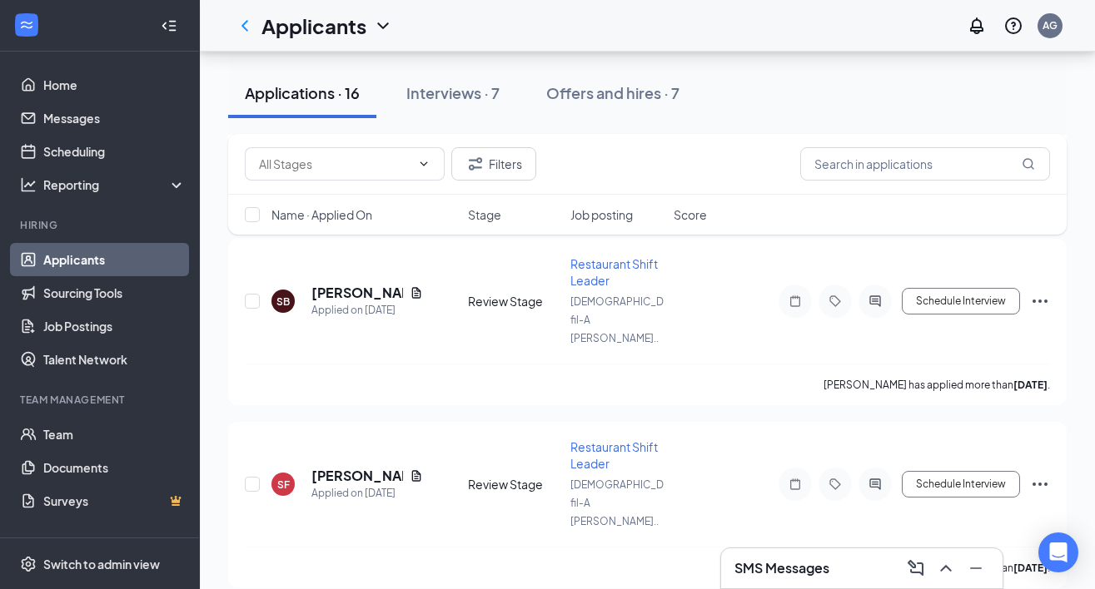
scroll to position [2383, 0]
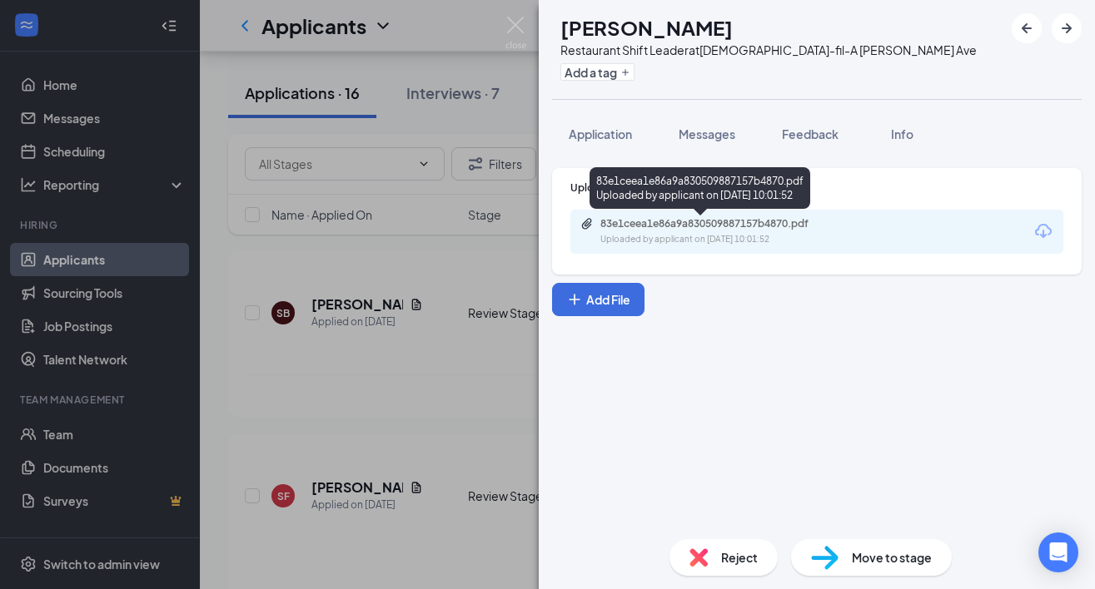
click at [641, 231] on div "83e1ceea1e86a9a830509887157b4870.pdf Uploaded by applicant on Sep 10, 2025 at 1…" at bounding box center [715, 231] width 270 height 29
click at [737, 342] on div "Upload Resume 83e1ceea1e86a9a830509887157b4870.pdf Uploaded by applicant on Sep…" at bounding box center [817, 340] width 556 height 371
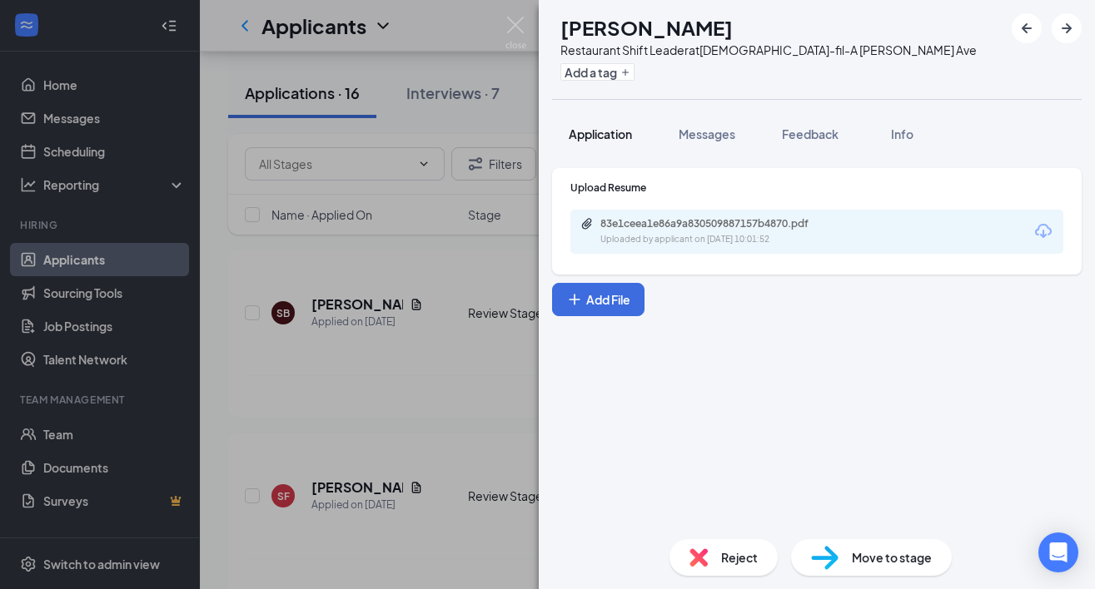
click at [617, 127] on span "Application" at bounding box center [600, 134] width 63 height 15
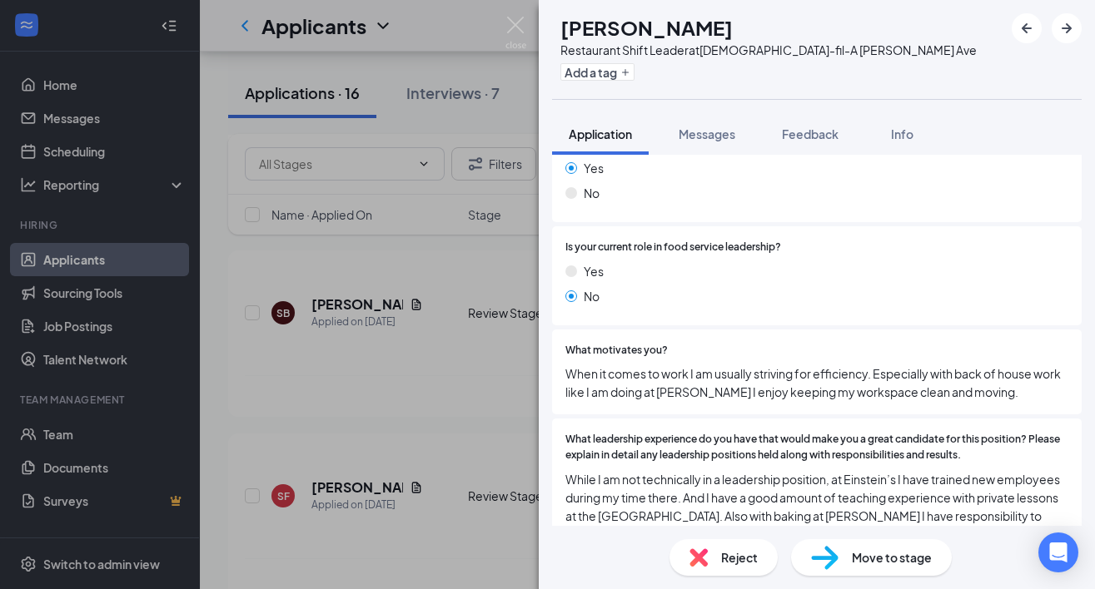
scroll to position [1331, 0]
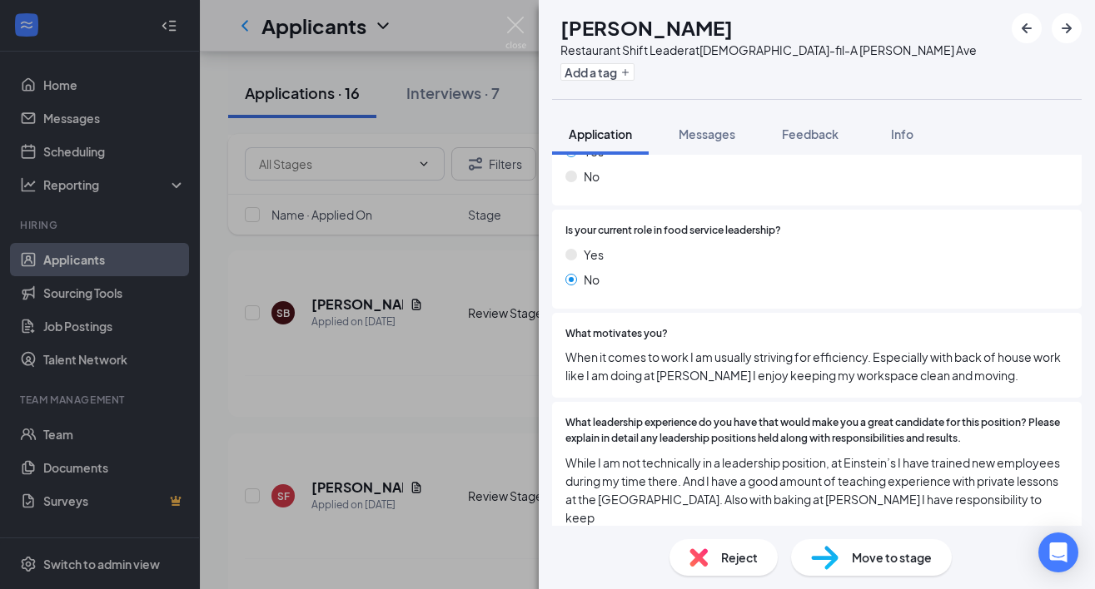
click at [833, 376] on div "What motivates you? When it comes to work I am usually striving for efficiency.…" at bounding box center [816, 356] width 529 height 86
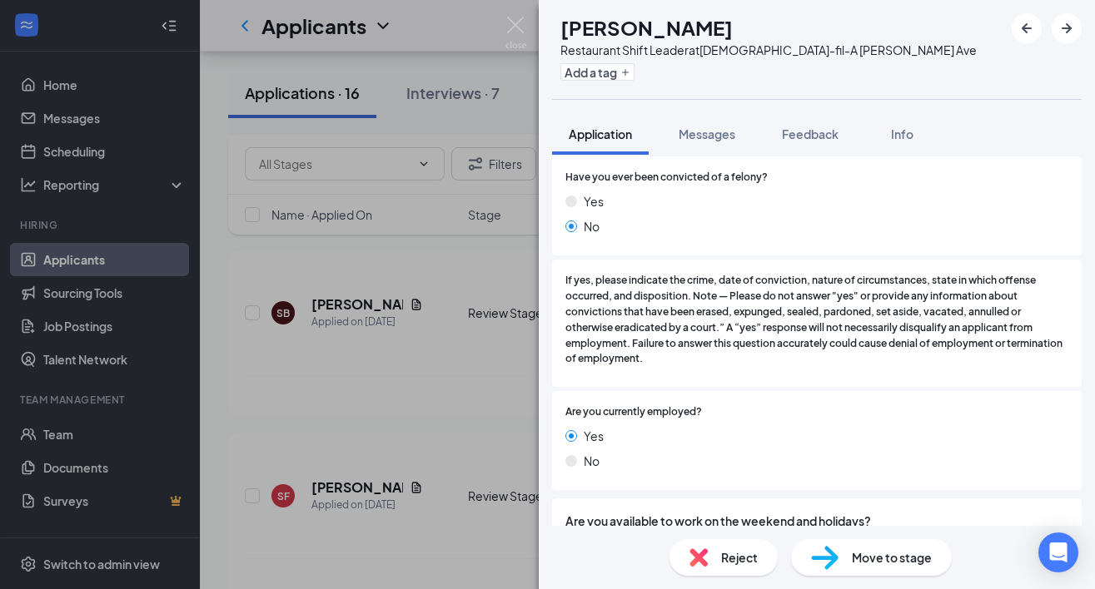
scroll to position [2380, 0]
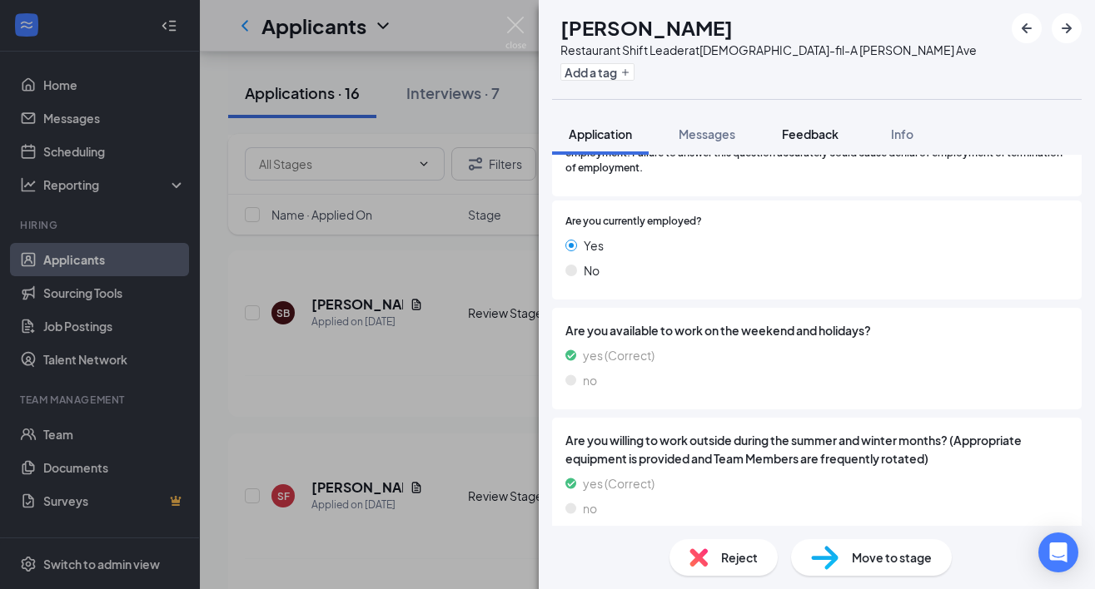
click at [790, 128] on span "Feedback" at bounding box center [810, 134] width 57 height 15
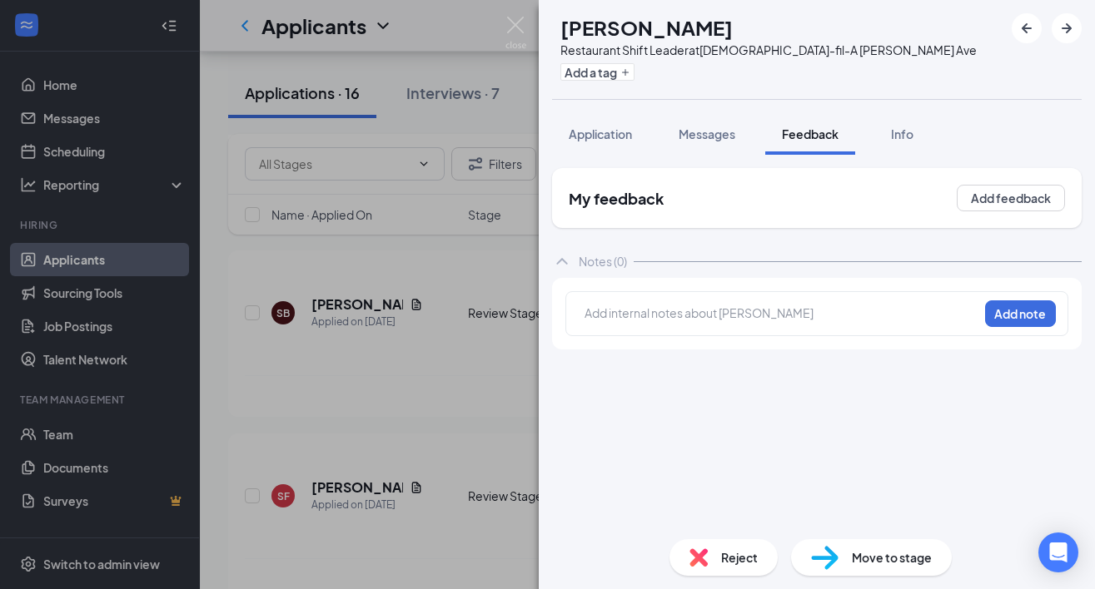
click at [828, 564] on img at bounding box center [824, 558] width 27 height 24
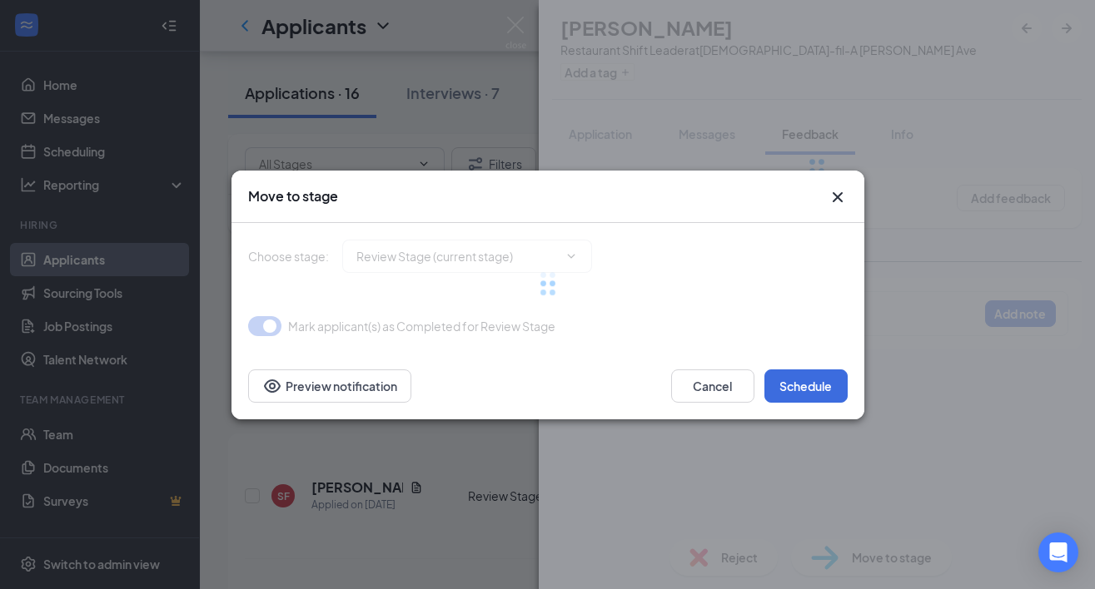
type input "Onsite Interview (next stage)"
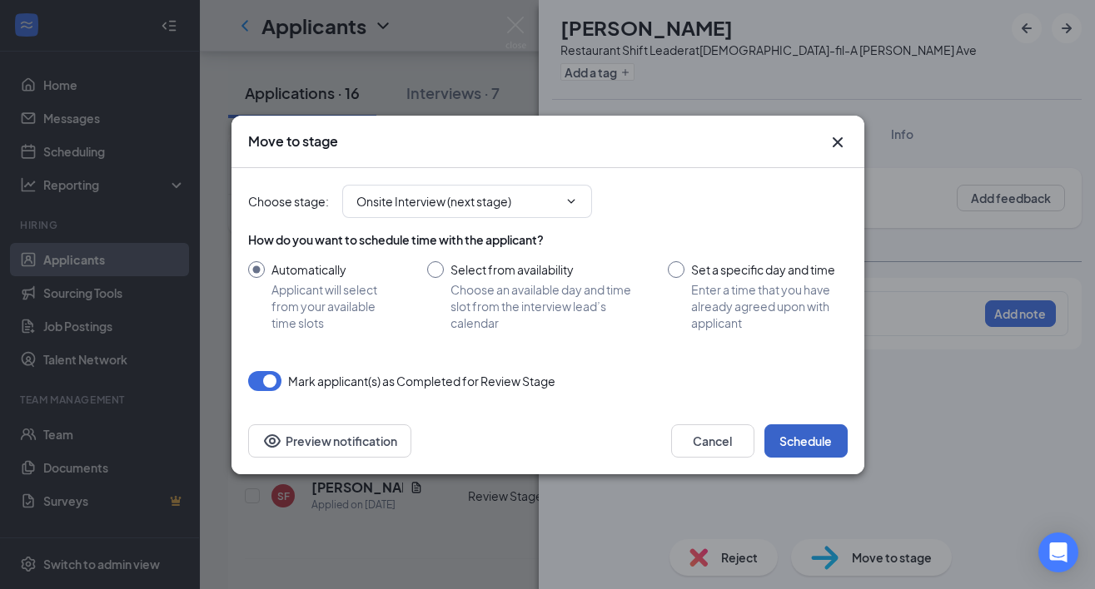
click at [804, 444] on button "Schedule" at bounding box center [805, 441] width 83 height 33
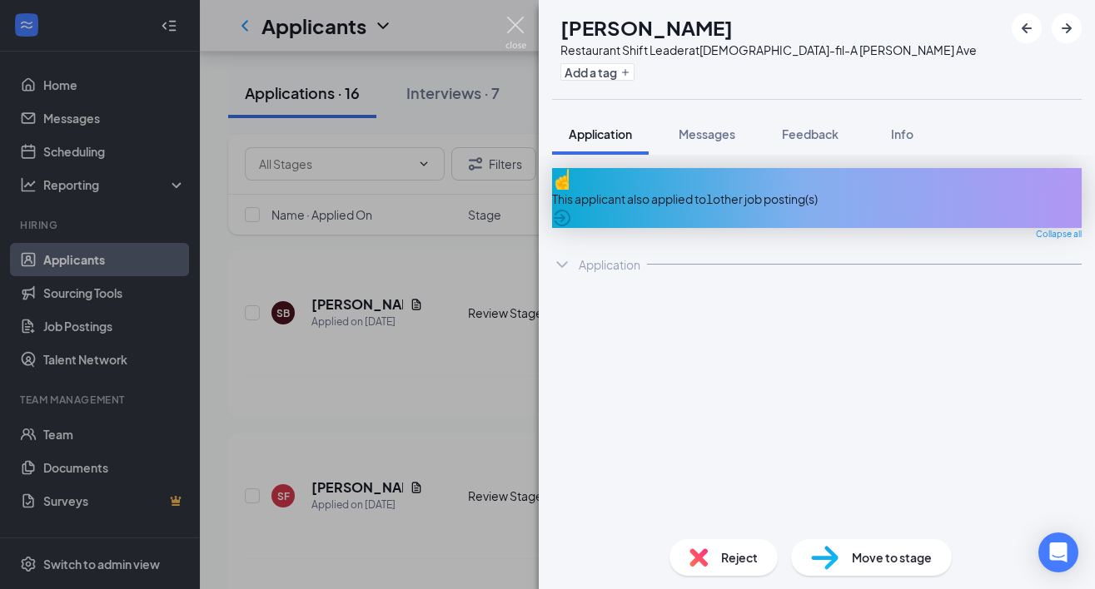
click at [518, 26] on img at bounding box center [515, 33] width 21 height 32
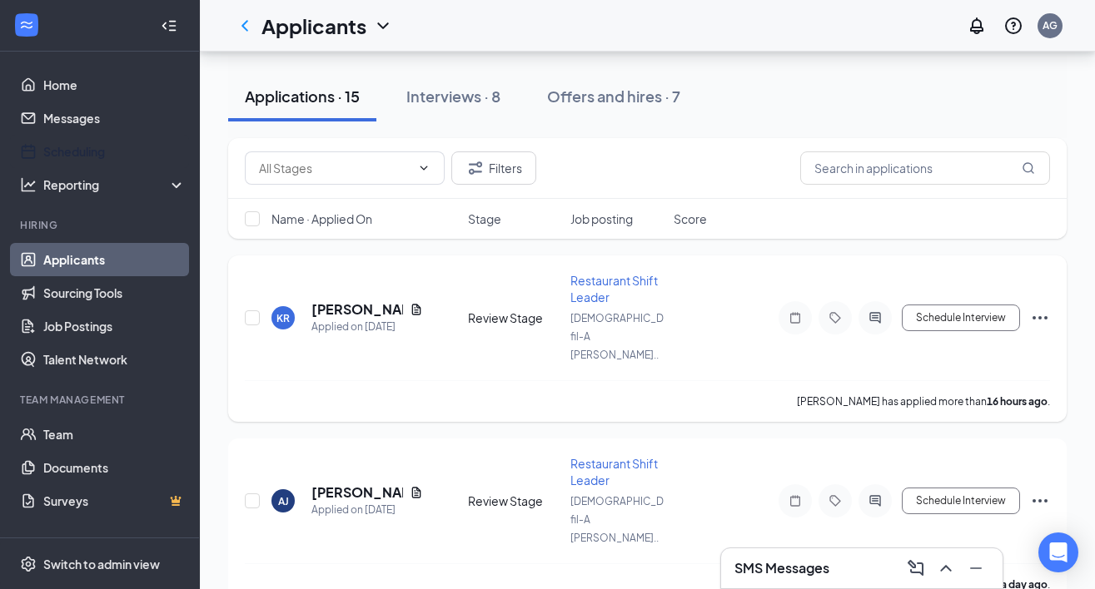
scroll to position [179, 0]
click at [421, 304] on icon "Document" at bounding box center [416, 310] width 13 height 13
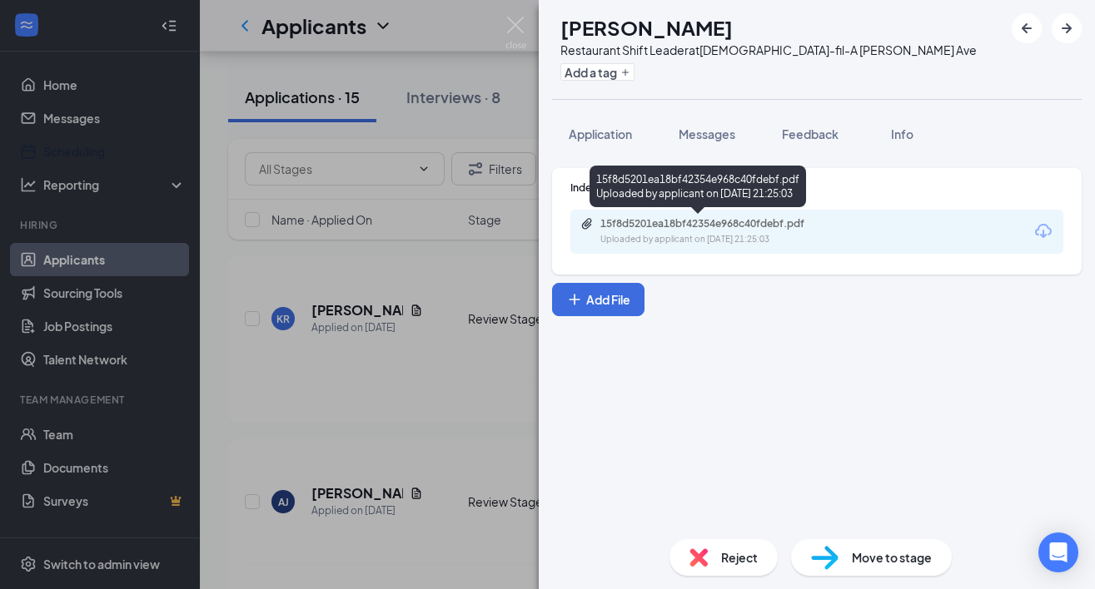
click at [647, 229] on div "15f8d5201ea18bf42354e968c40fdebf.pdf" at bounding box center [716, 223] width 233 height 13
click at [592, 136] on span "Application" at bounding box center [600, 134] width 63 height 15
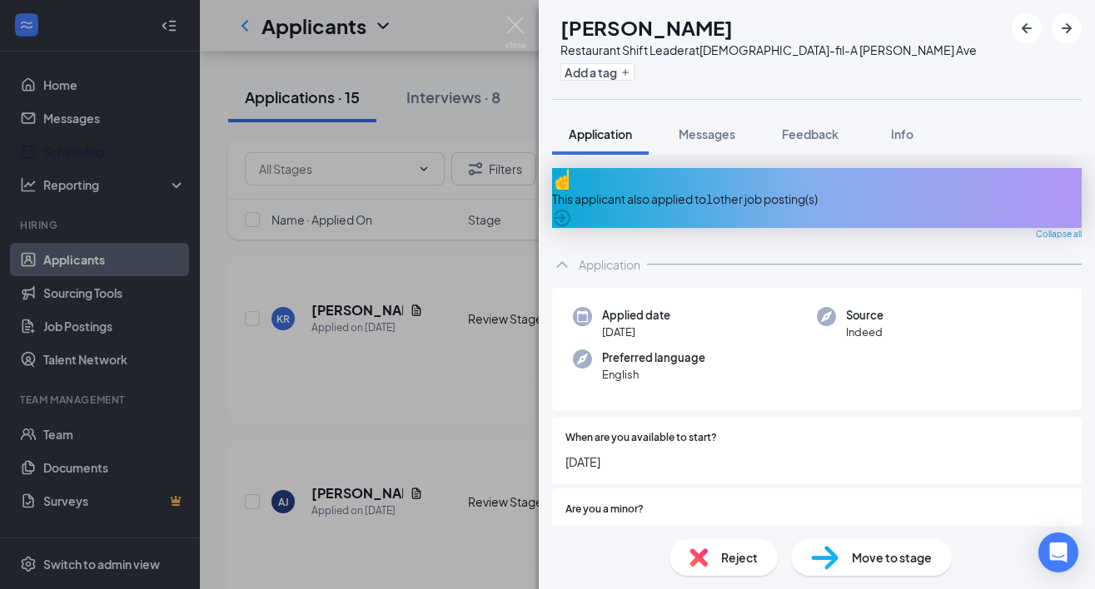
click at [657, 178] on div "This applicant also applied to 1 other job posting(s)" at bounding box center [816, 198] width 529 height 60
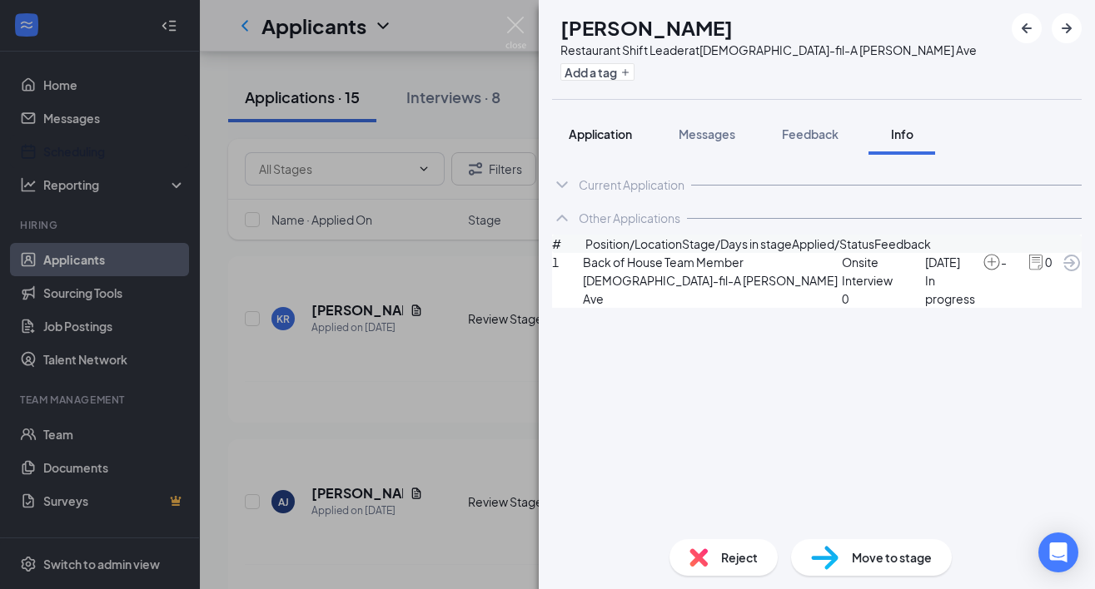
click at [608, 124] on button "Application" at bounding box center [600, 134] width 97 height 42
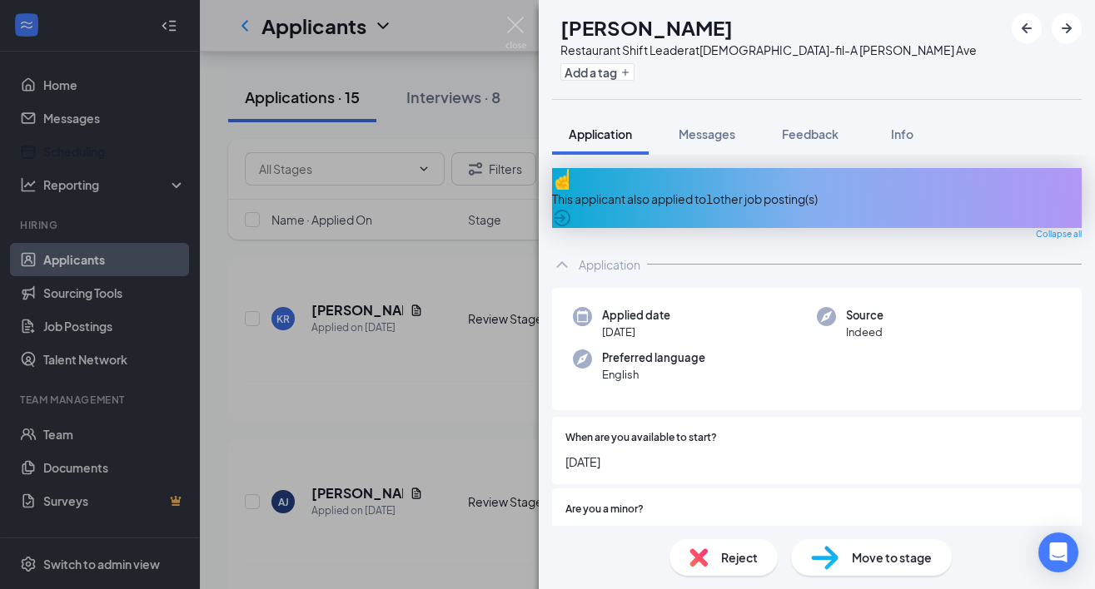
click at [705, 549] on img at bounding box center [698, 558] width 18 height 18
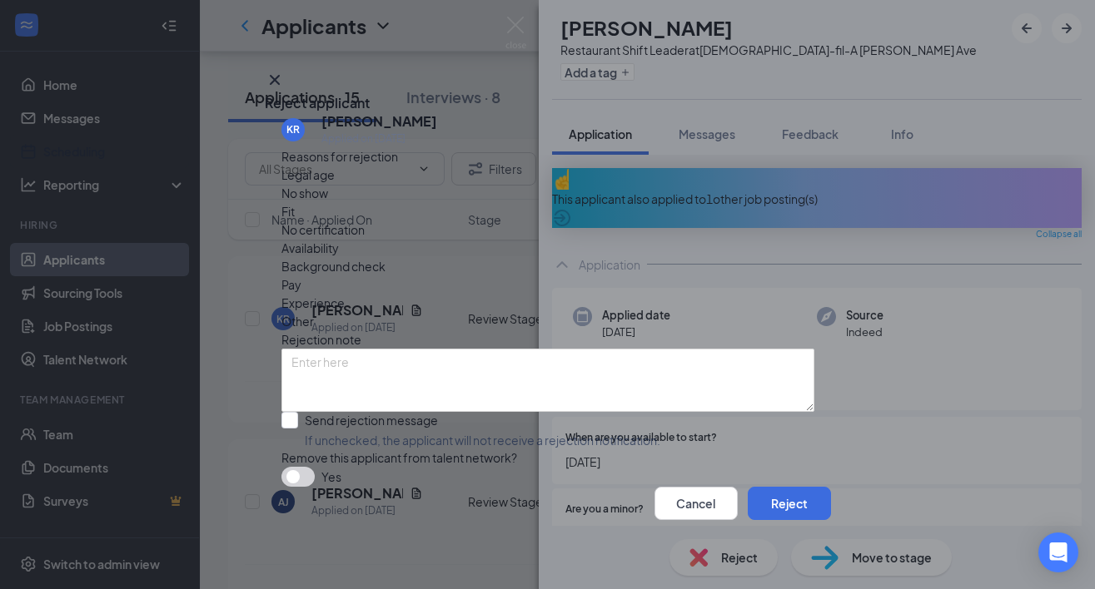
click at [472, 218] on div "Fit" at bounding box center [547, 211] width 533 height 18
click at [777, 502] on button "Reject" at bounding box center [789, 503] width 83 height 33
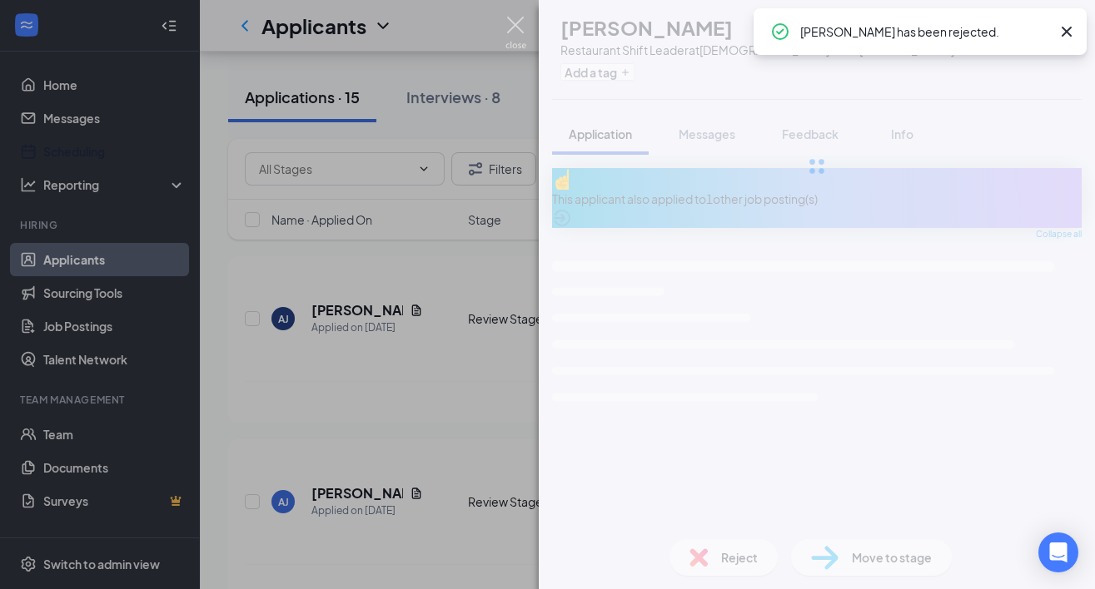
click at [510, 34] on img at bounding box center [515, 33] width 21 height 32
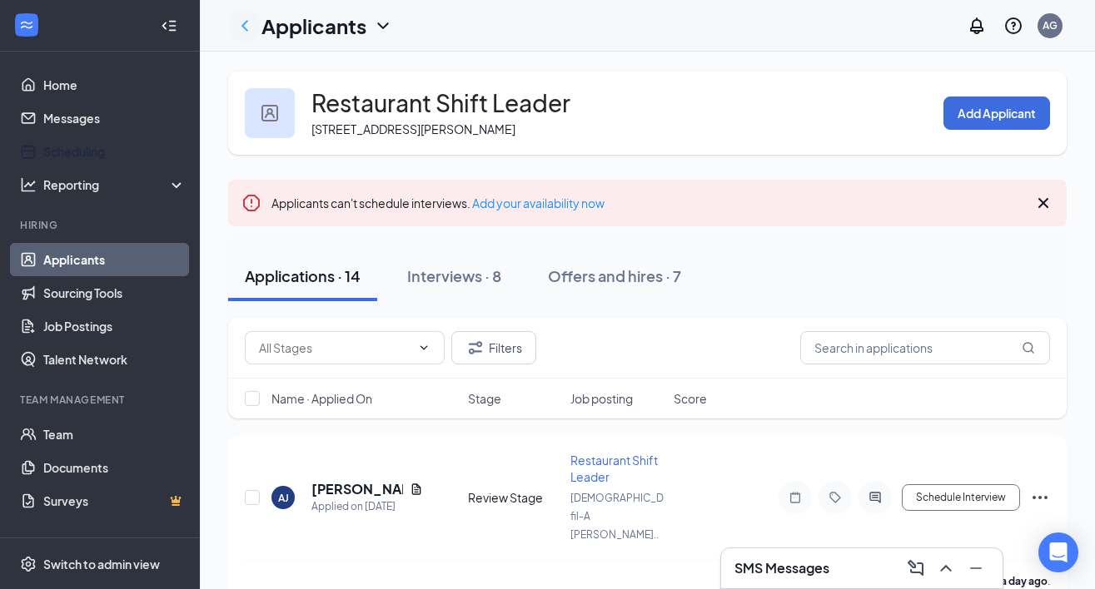
click at [243, 25] on icon "ChevronLeft" at bounding box center [244, 25] width 7 height 11
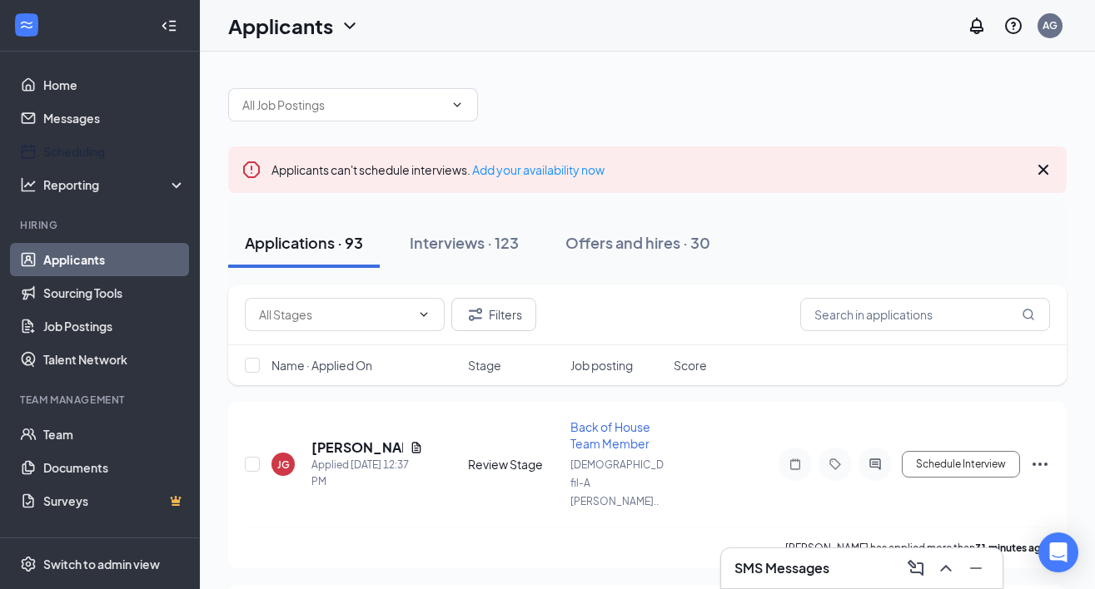
click at [832, 238] on div "Applications · 93 Interviews · 123 Offers and hires · 30" at bounding box center [647, 243] width 838 height 50
click at [869, 323] on input "text" at bounding box center [925, 314] width 250 height 33
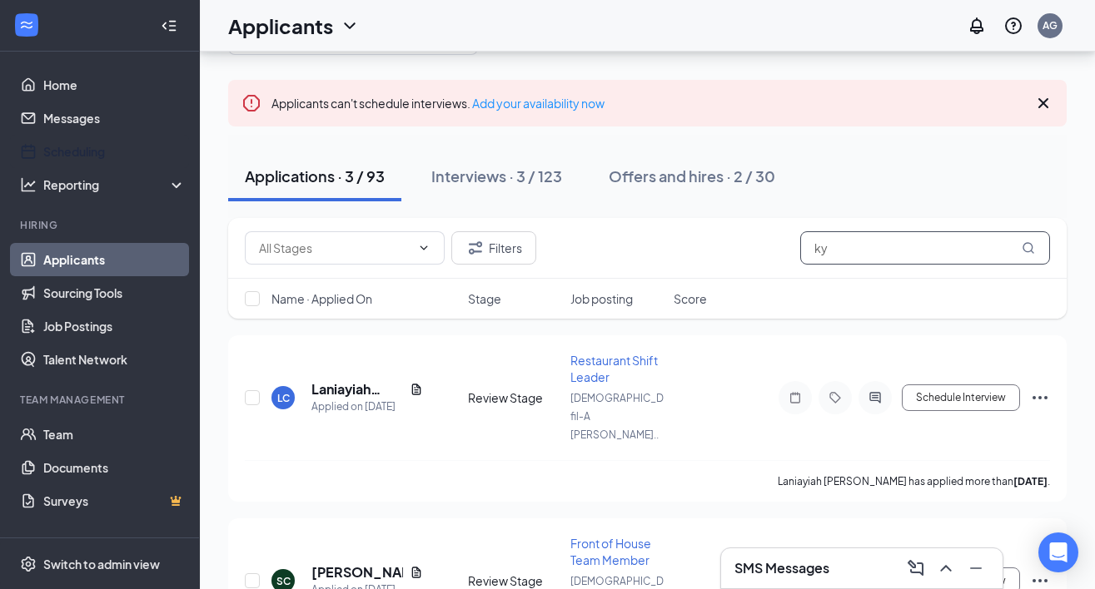
scroll to position [86, 0]
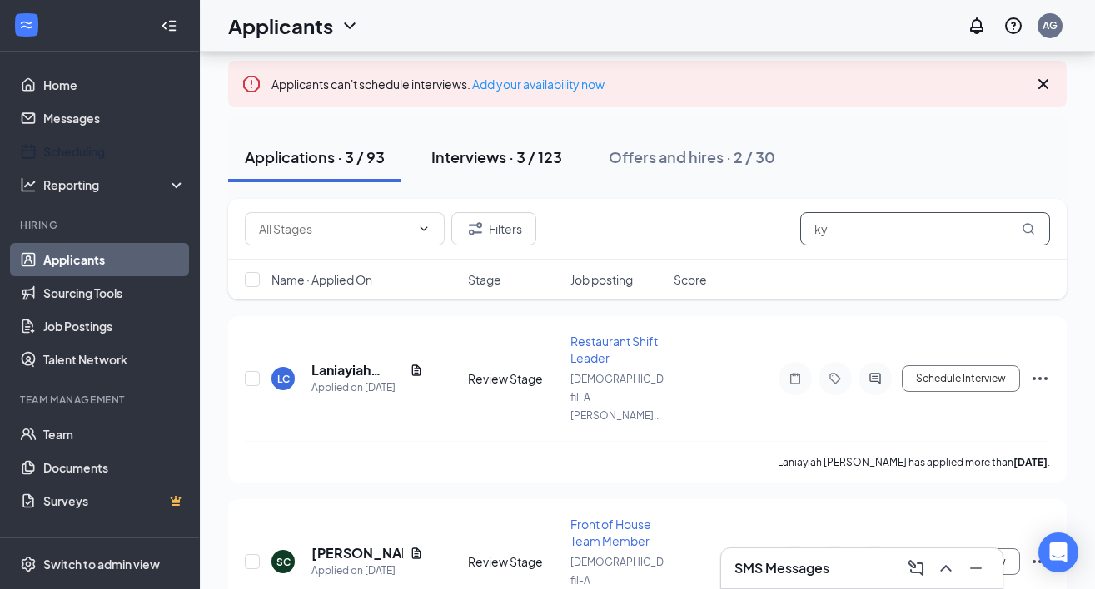
type input "ky"
click at [521, 155] on div "Interviews · 3 / 123" at bounding box center [496, 157] width 131 height 21
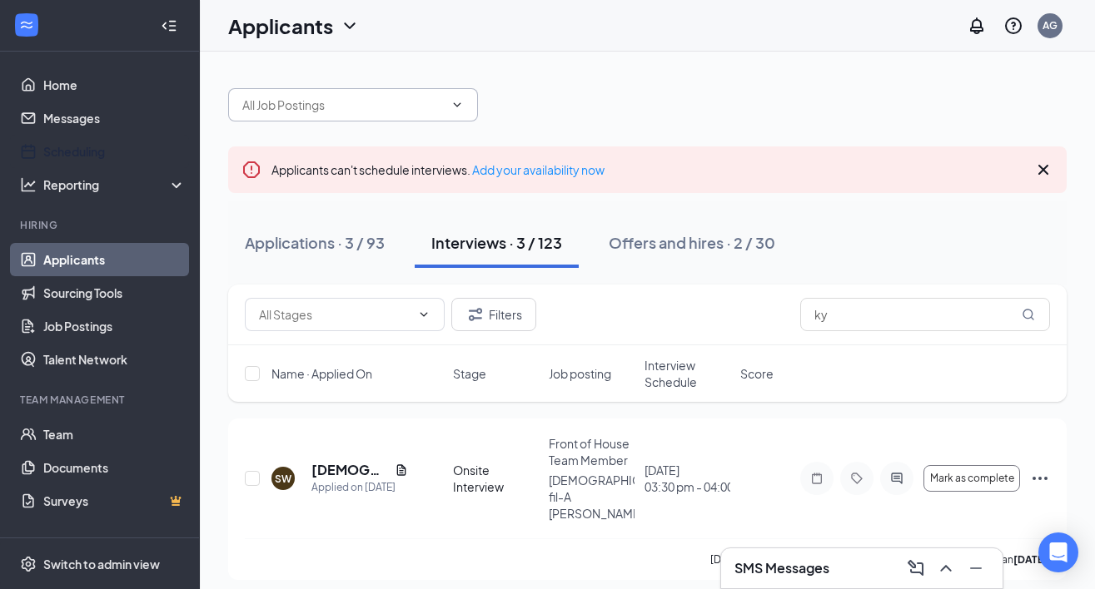
click at [415, 116] on span at bounding box center [353, 104] width 250 height 33
click at [467, 111] on span at bounding box center [353, 104] width 250 height 33
click at [277, 26] on h1 "Applicants" at bounding box center [280, 26] width 105 height 28
click at [315, 97] on link "Archived applicants" at bounding box center [294, 88] width 112 height 17
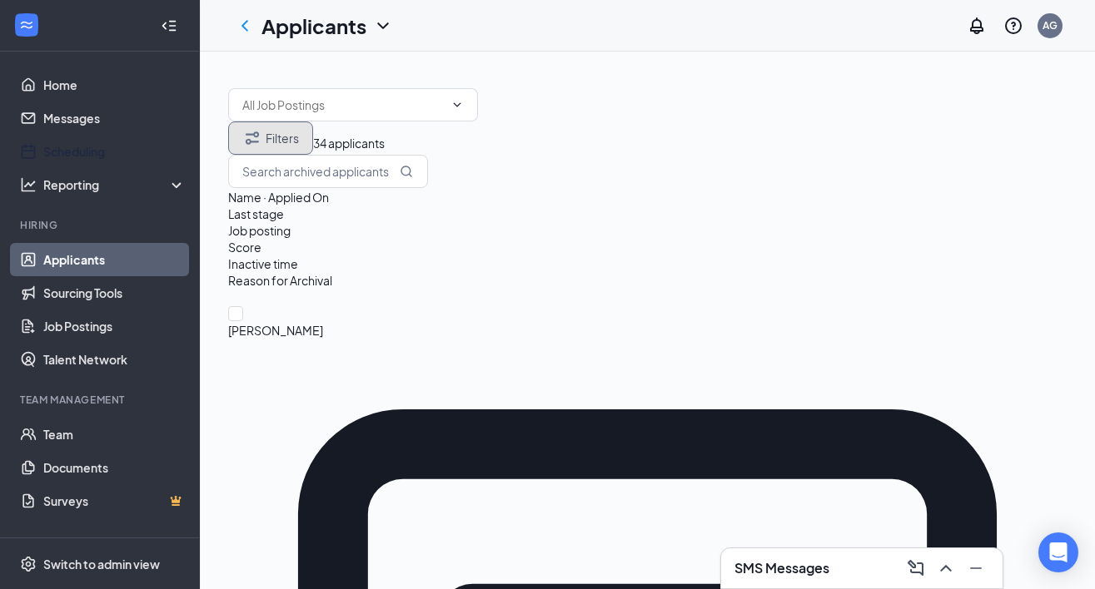
click at [307, 155] on button "Filters" at bounding box center [270, 138] width 85 height 33
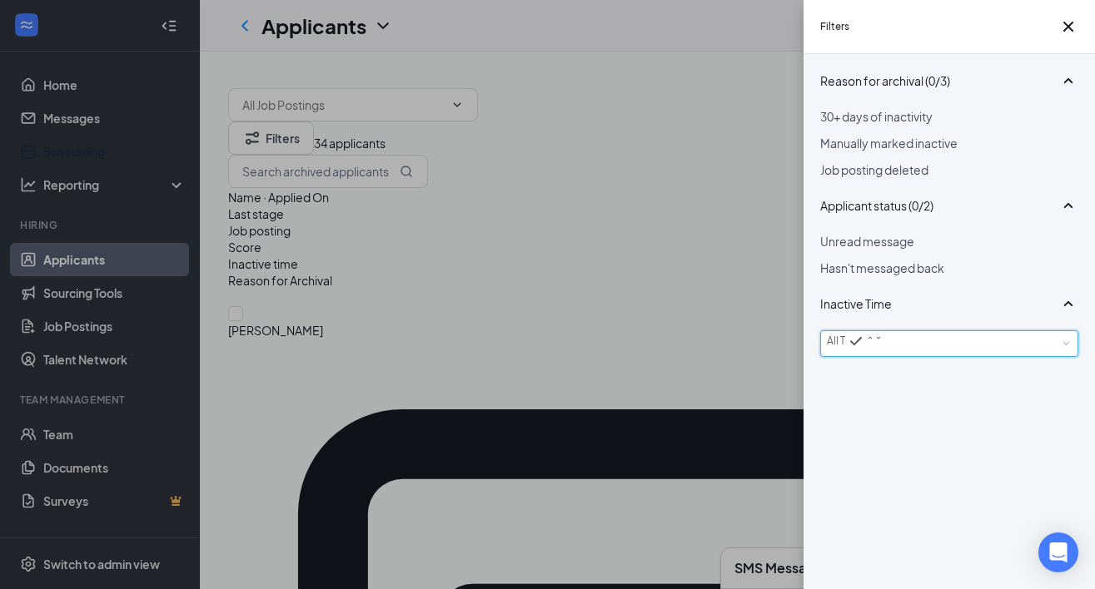
click at [862, 347] on span "All Time" at bounding box center [845, 341] width 36 height 12
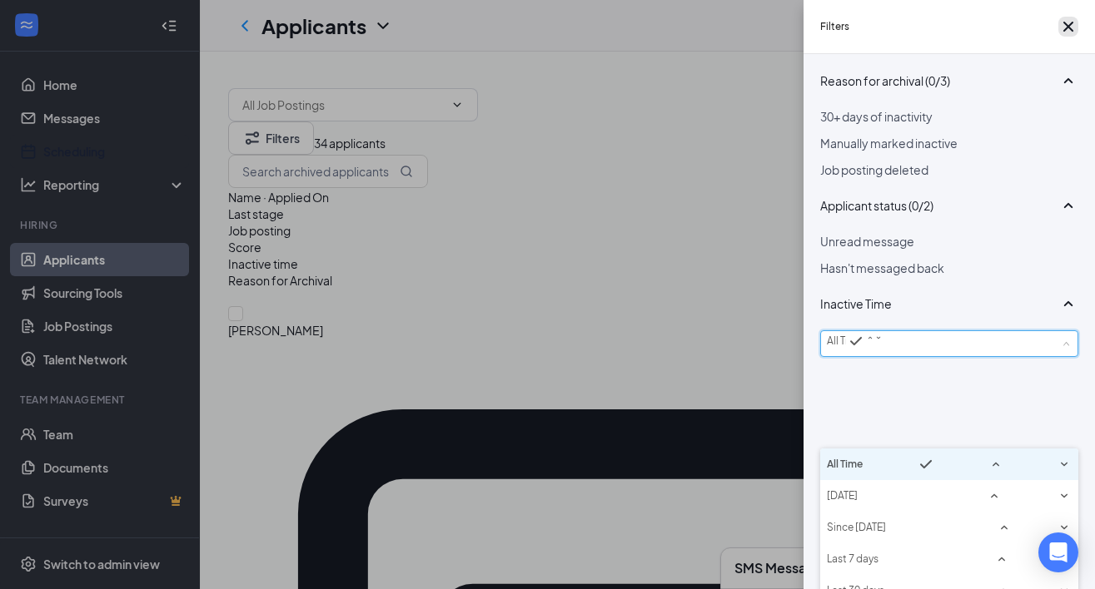
click at [1073, 23] on button "button" at bounding box center [1068, 27] width 20 height 20
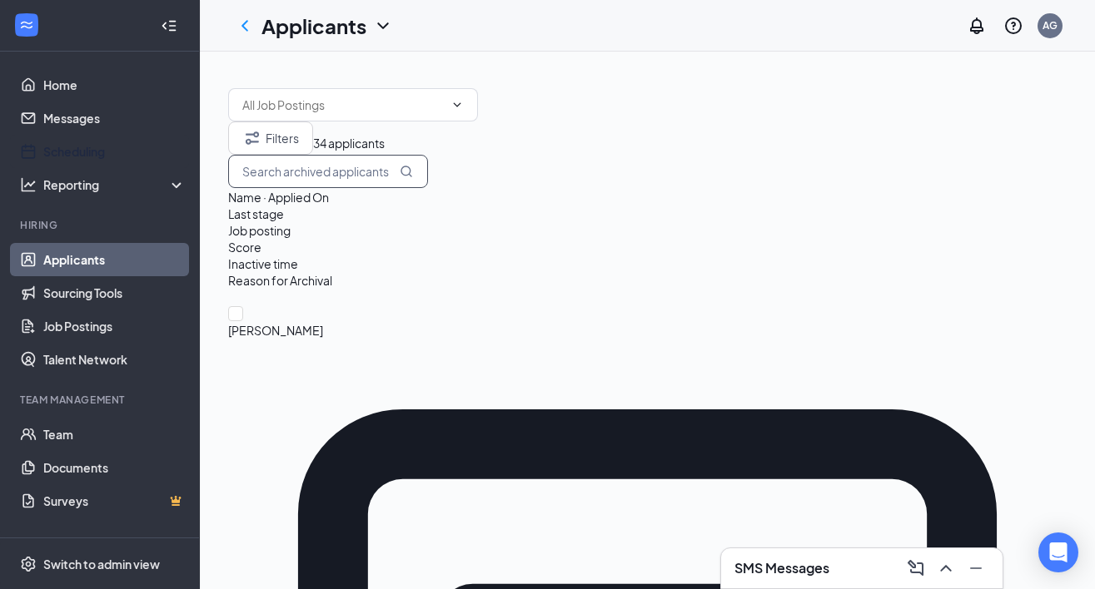
click at [428, 170] on input "text" at bounding box center [328, 171] width 200 height 33
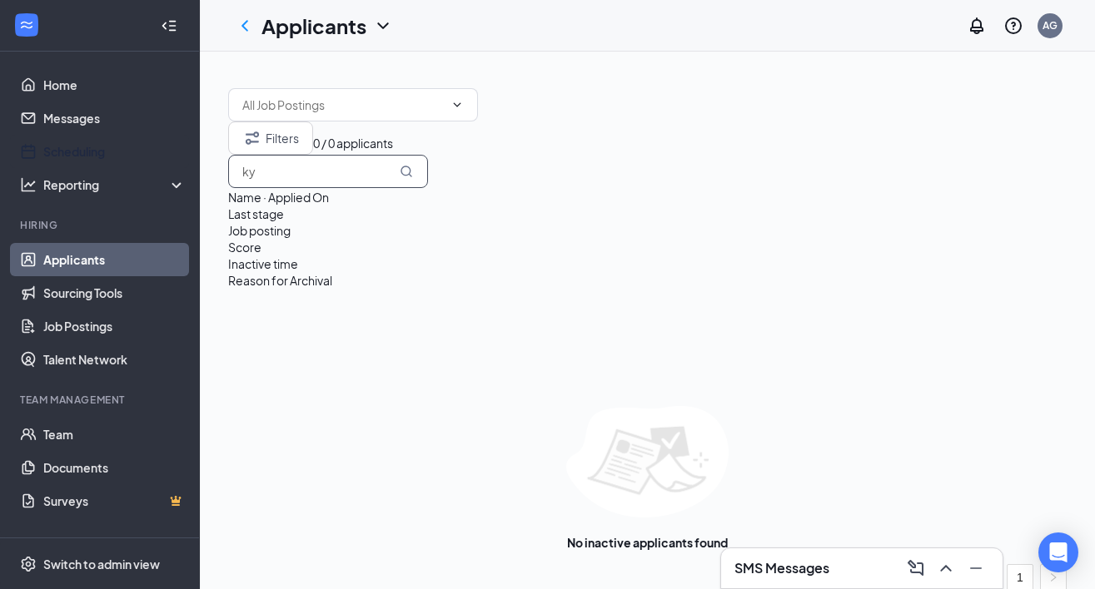
type input "k"
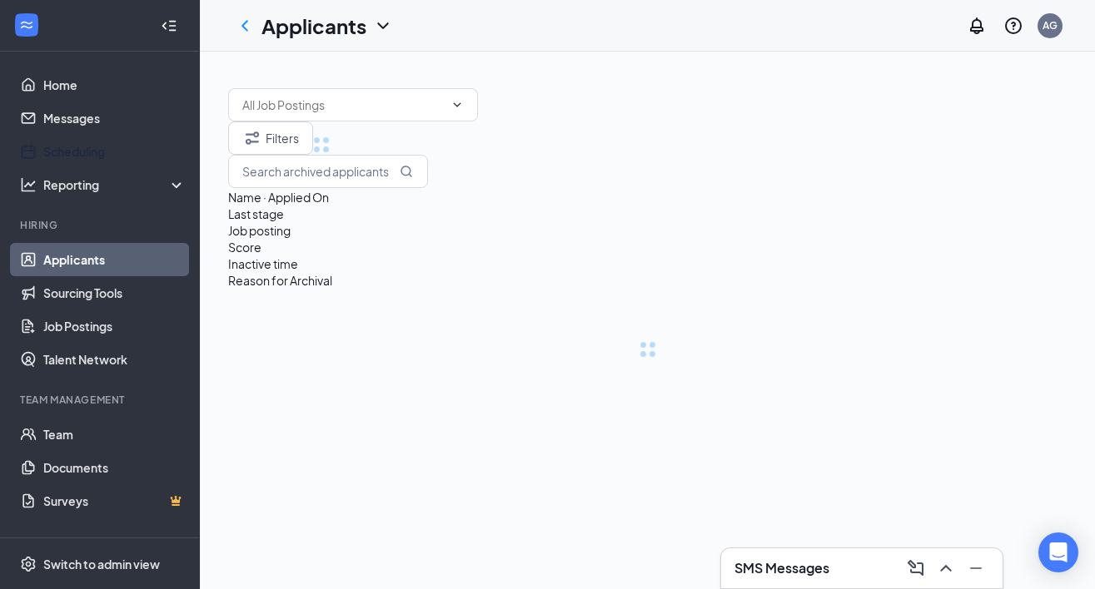
click at [726, 155] on div "Filters Name · Applied On Last stage Job posting Score Inactive time Reason for…" at bounding box center [647, 240] width 838 height 236
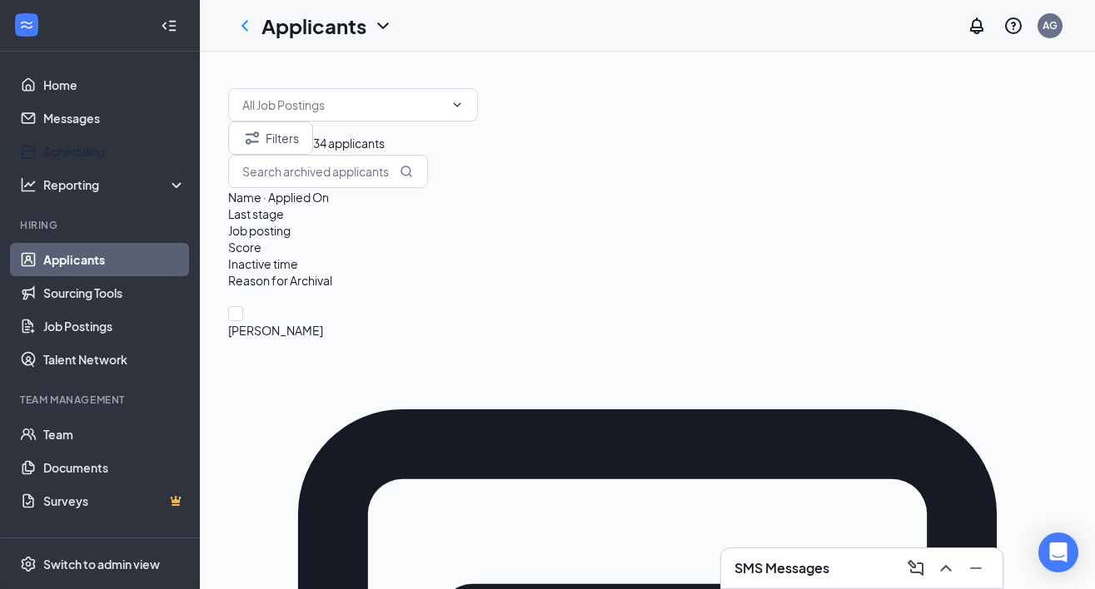
click at [298, 256] on span "Inactive time" at bounding box center [263, 263] width 70 height 15
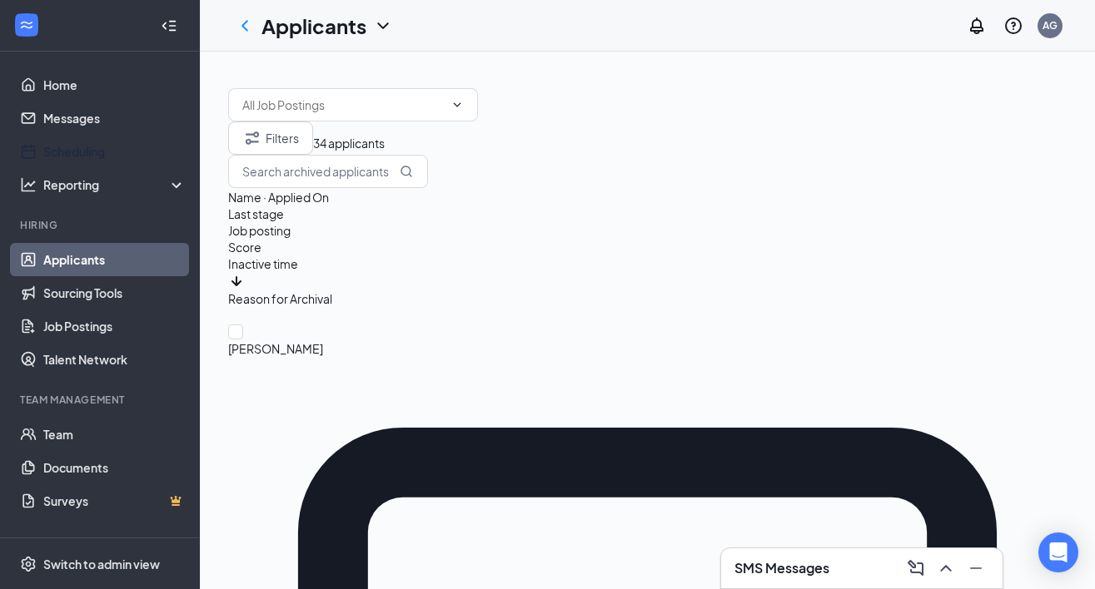
click at [298, 256] on span "Inactive time" at bounding box center [263, 263] width 70 height 15
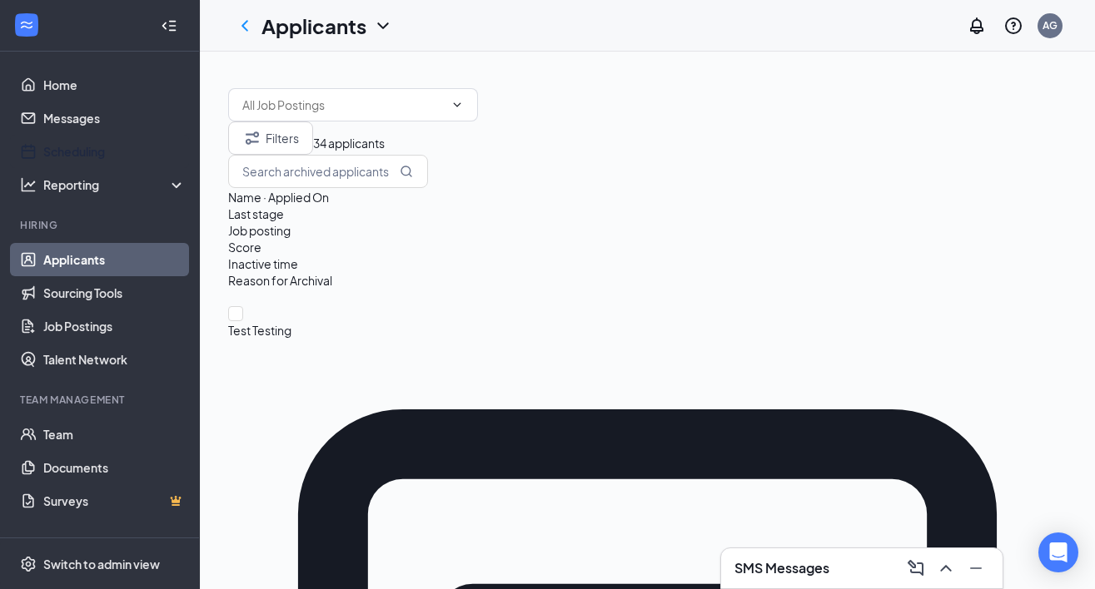
click at [298, 256] on span "Inactive time" at bounding box center [263, 263] width 70 height 15
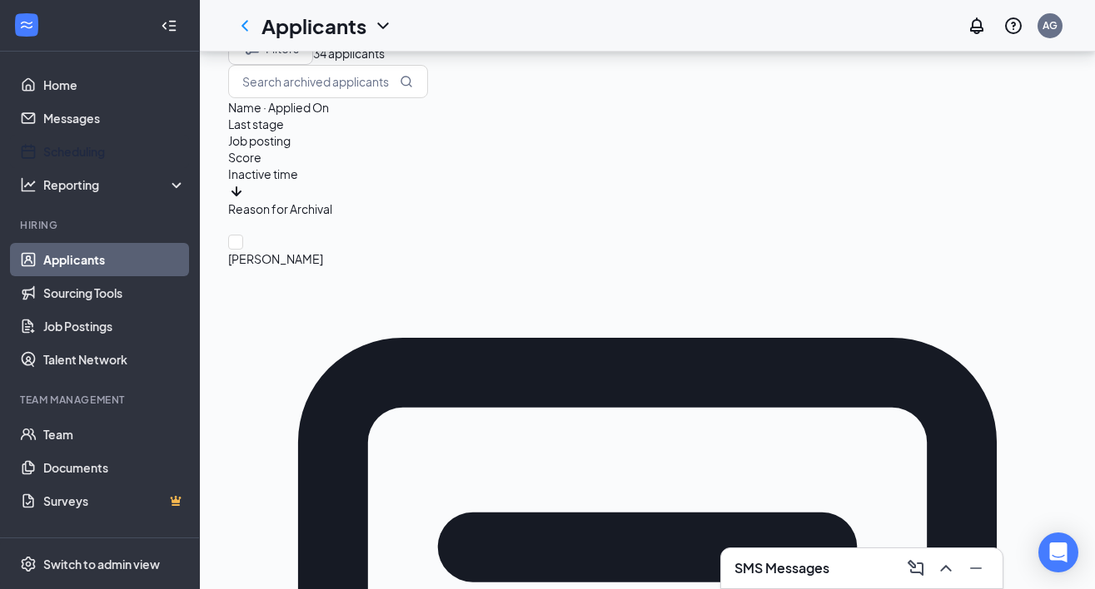
scroll to position [92, 0]
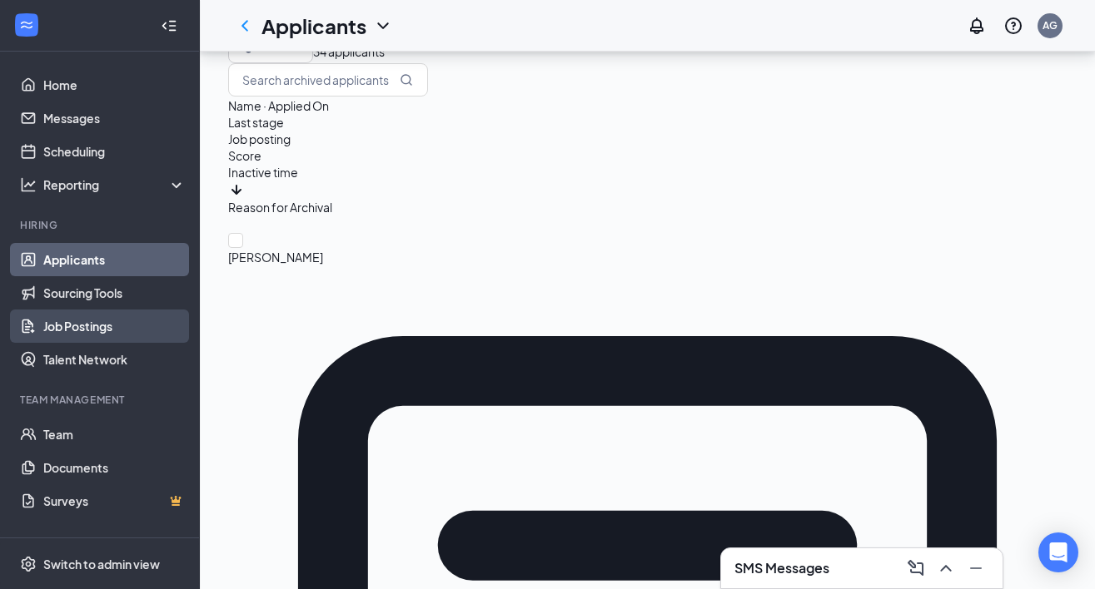
click at [120, 321] on link "Job Postings" at bounding box center [114, 326] width 142 height 33
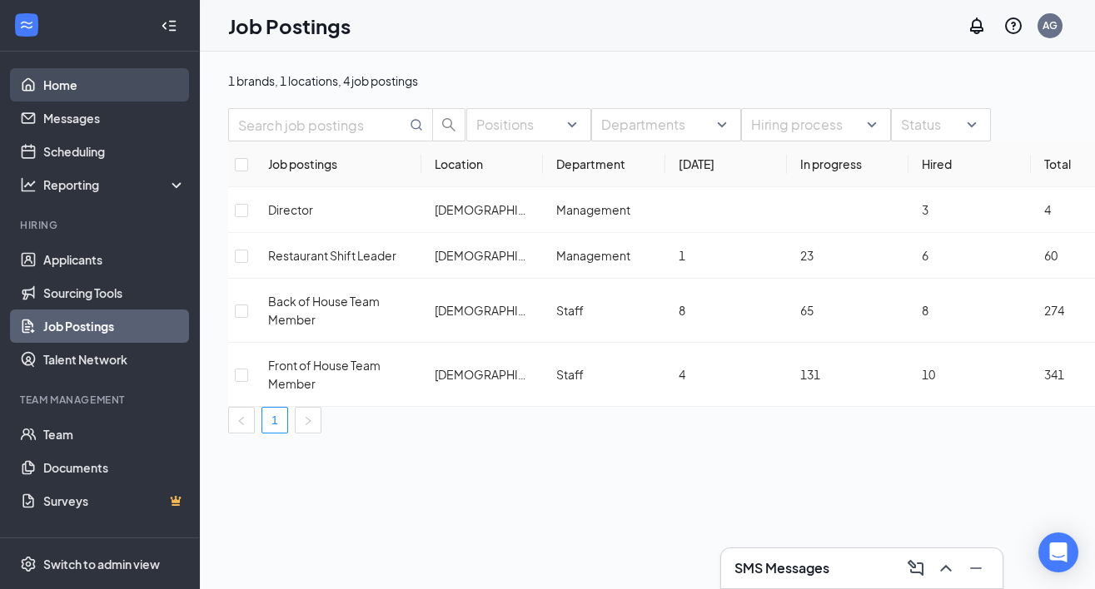
click at [112, 91] on link "Home" at bounding box center [114, 84] width 142 height 33
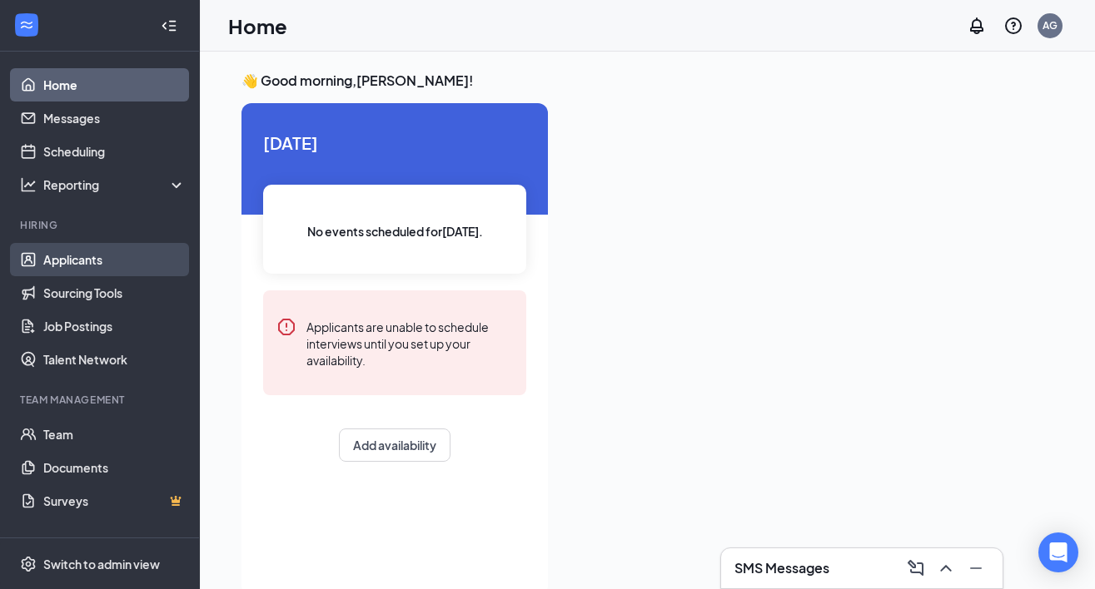
click at [117, 263] on link "Applicants" at bounding box center [114, 259] width 142 height 33
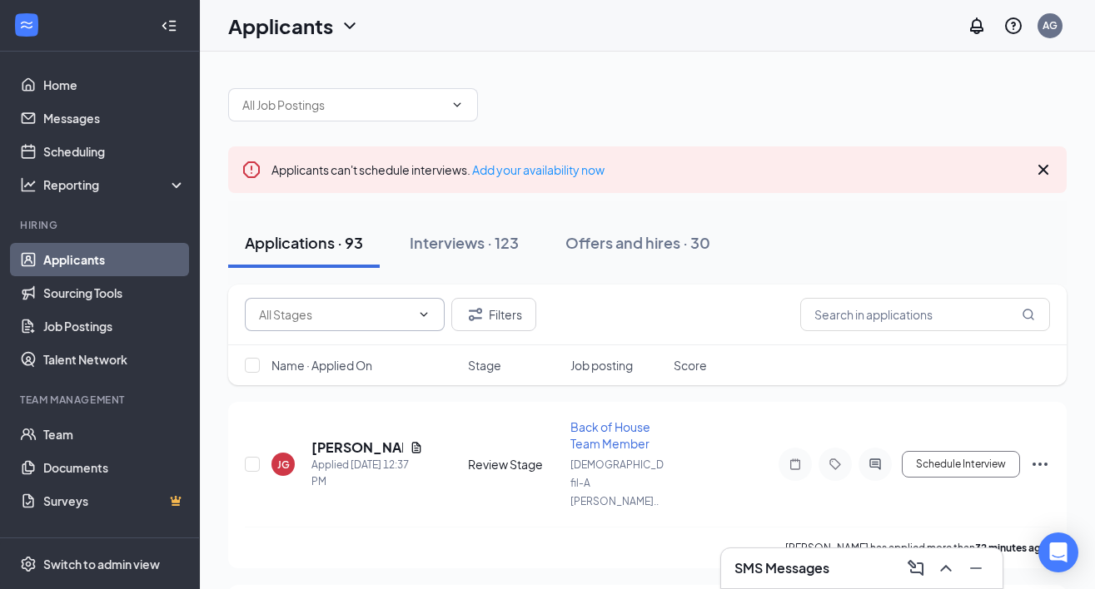
click at [405, 313] on input "text" at bounding box center [335, 315] width 152 height 18
click at [405, 267] on button "Interviews · 123" at bounding box center [464, 243] width 142 height 50
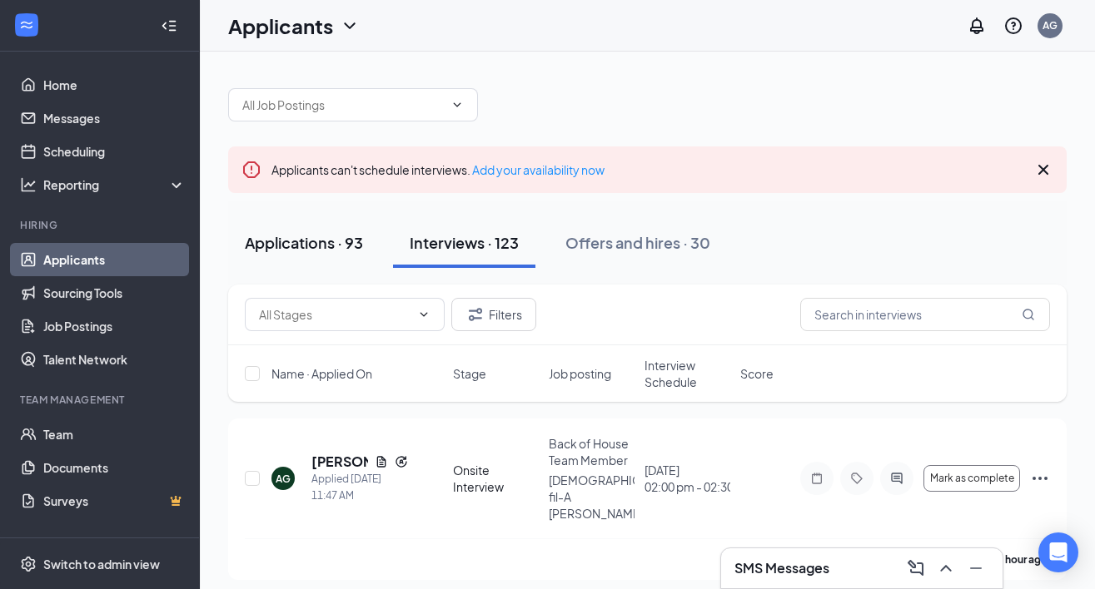
click at [324, 238] on div "Applications · 93" at bounding box center [304, 242] width 118 height 21
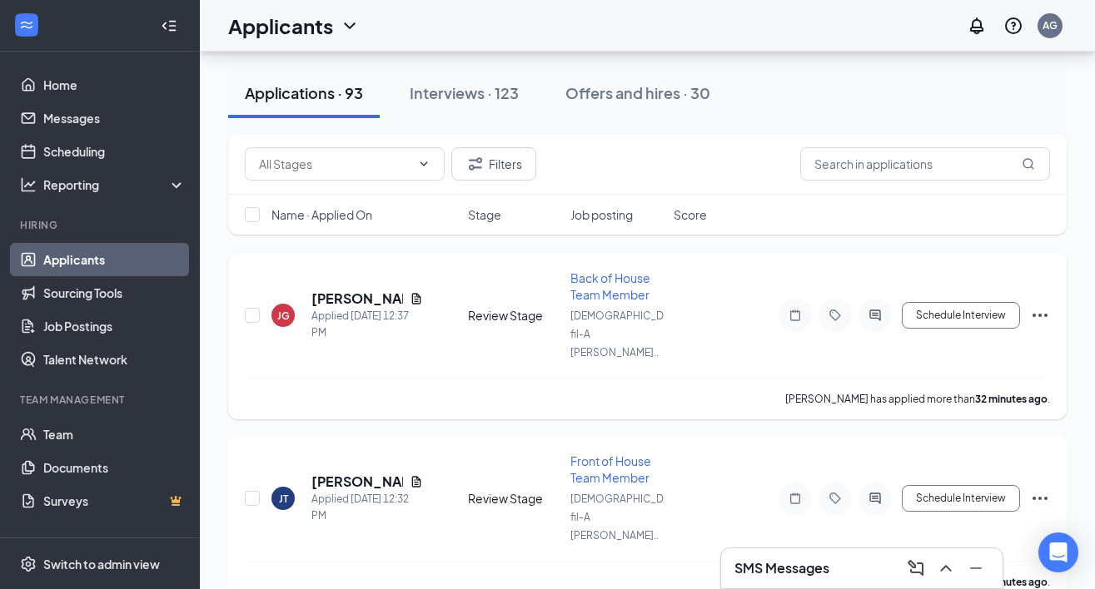
scroll to position [147, 0]
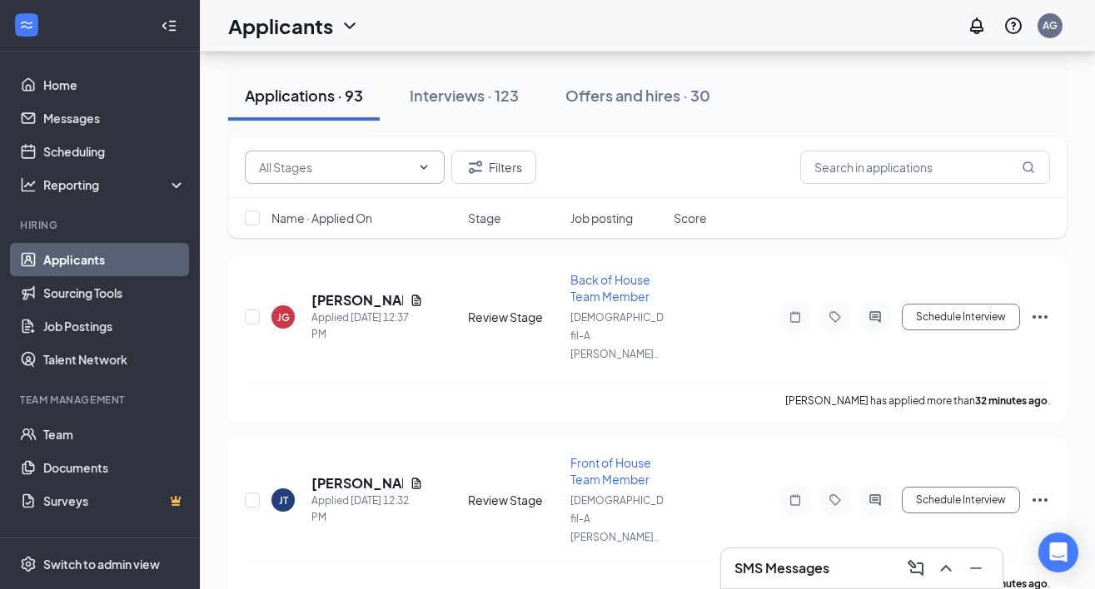
click at [385, 168] on input "text" at bounding box center [335, 167] width 152 height 18
click at [466, 120] on button "Interviews · 123" at bounding box center [464, 96] width 142 height 50
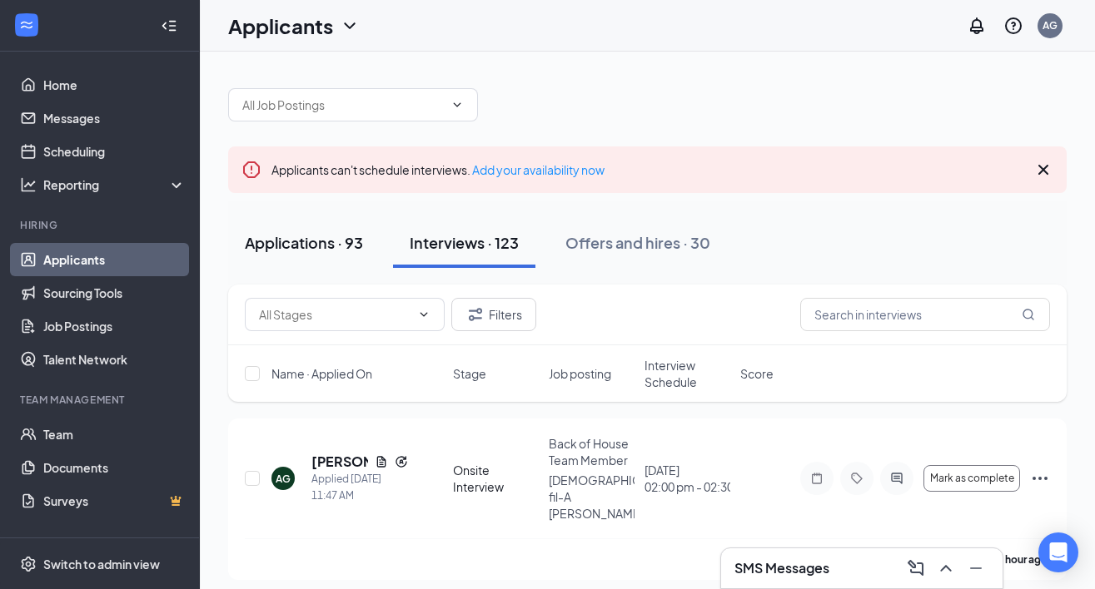
click at [316, 237] on div "Applications · 93" at bounding box center [304, 242] width 118 height 21
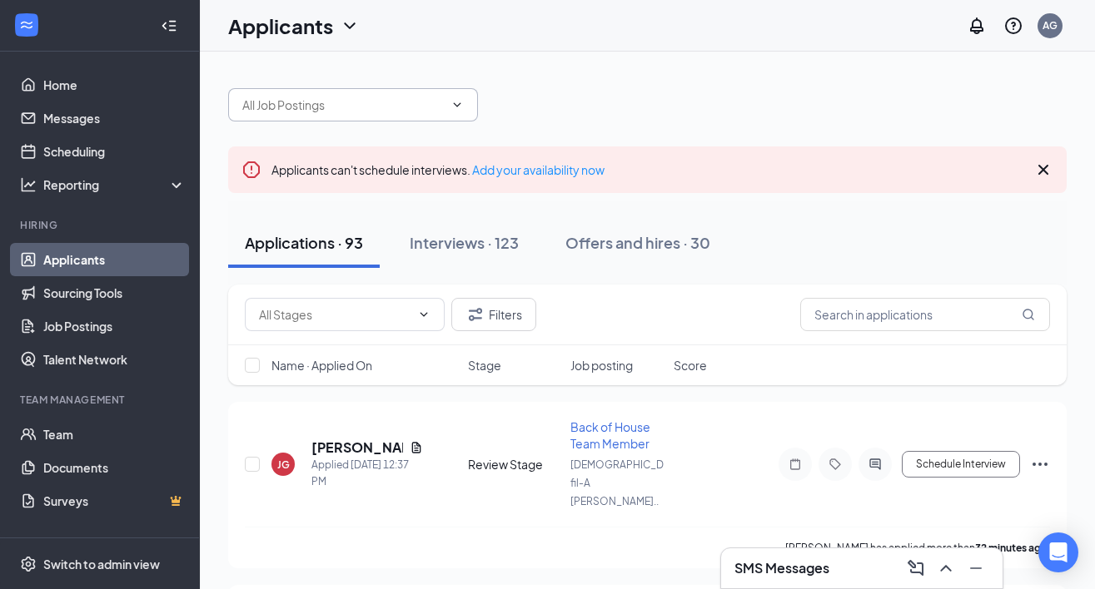
click at [400, 89] on span at bounding box center [353, 104] width 250 height 33
click at [540, 101] on div at bounding box center [647, 97] width 838 height 50
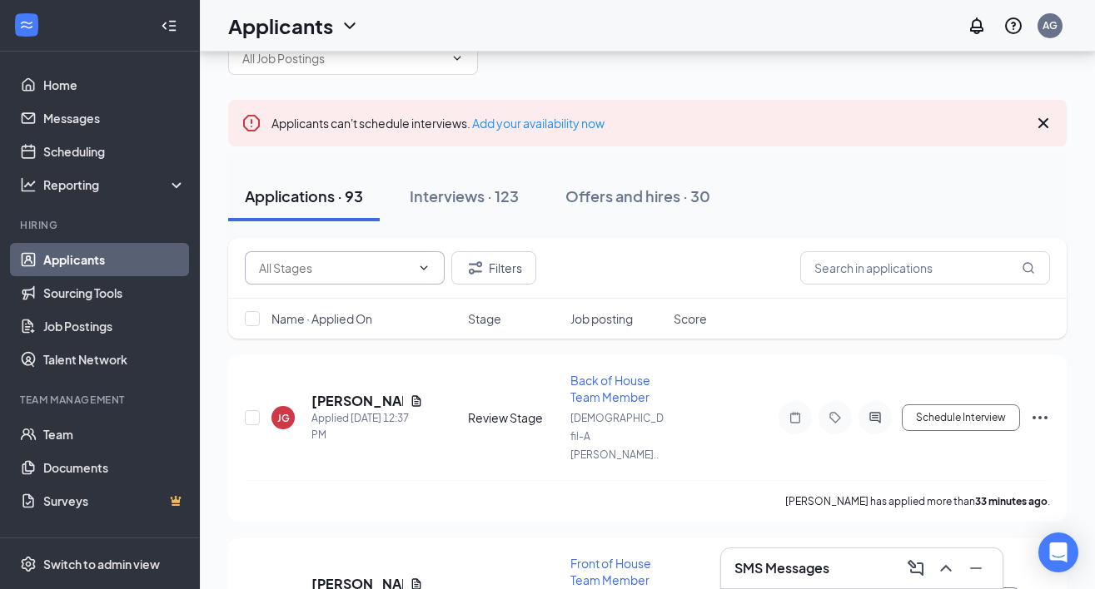
click at [426, 272] on icon "ChevronDown" at bounding box center [423, 267] width 13 height 13
click at [412, 256] on span at bounding box center [345, 267] width 200 height 33
click at [355, 323] on span "Name · Applied On" at bounding box center [321, 319] width 101 height 17
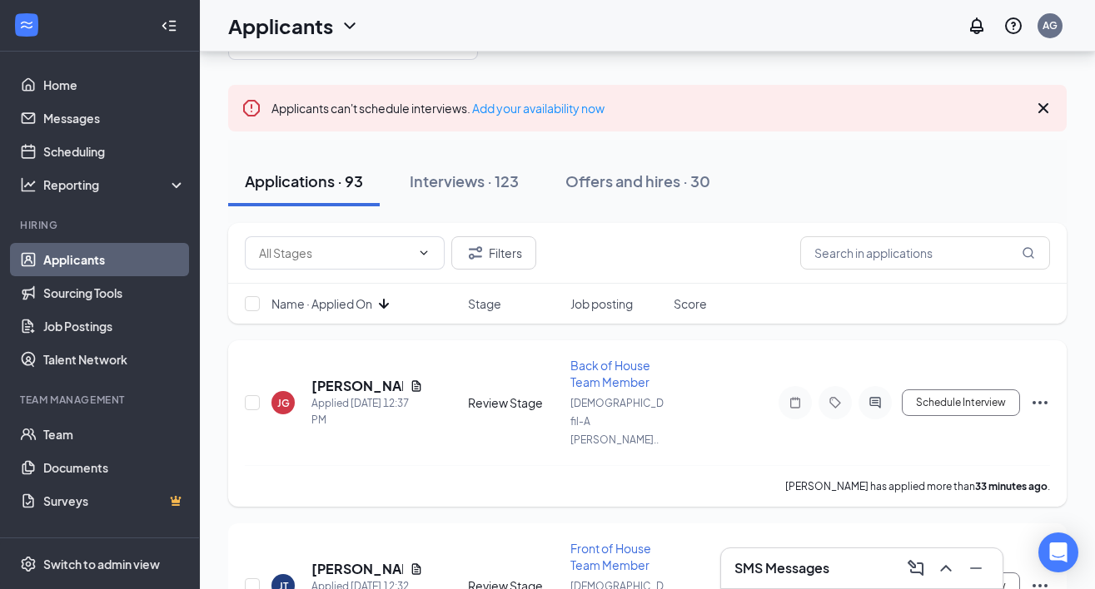
scroll to position [92, 0]
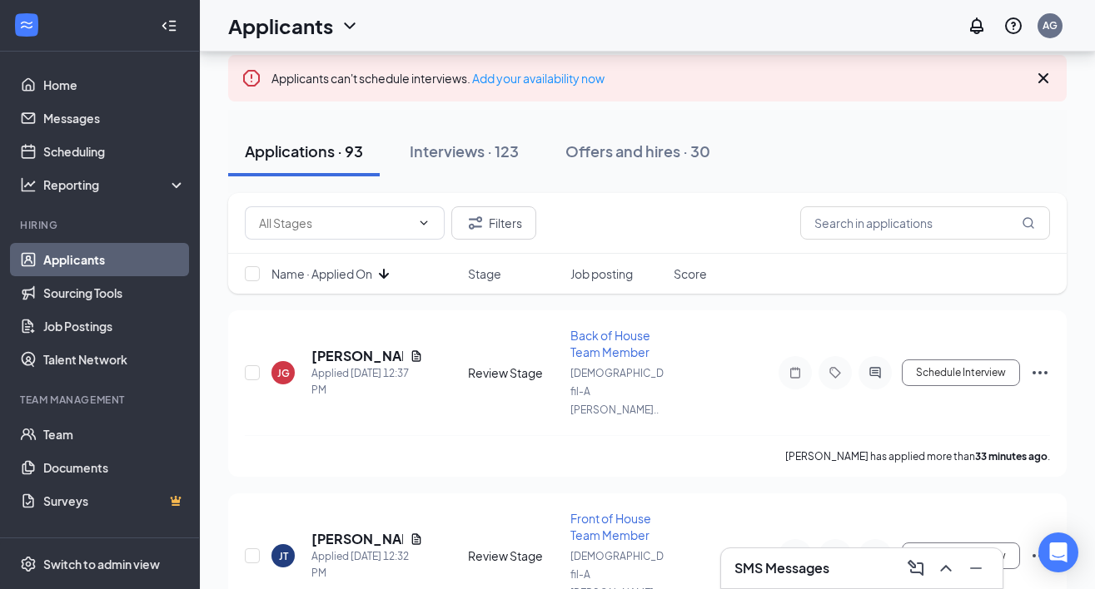
click at [359, 271] on span "Name · Applied On" at bounding box center [321, 274] width 101 height 17
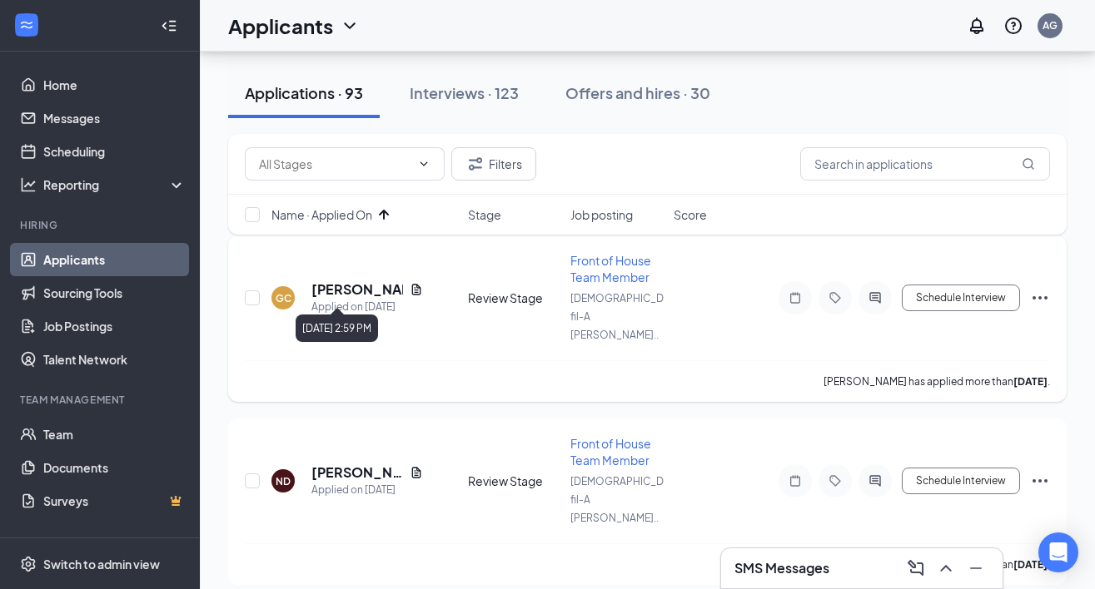
scroll to position [152, 0]
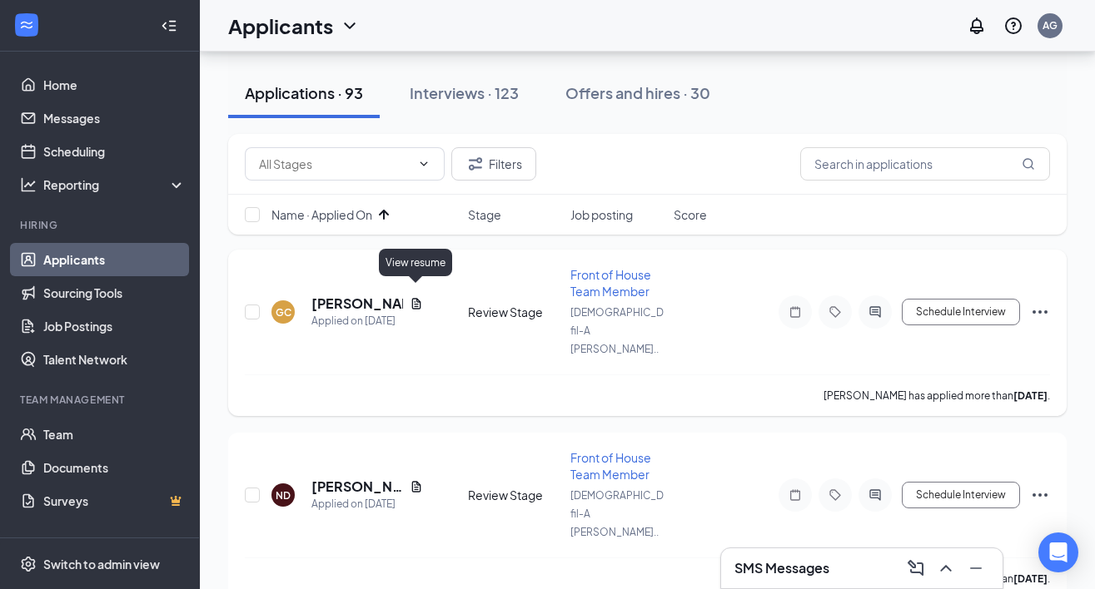
click at [414, 297] on icon "Document" at bounding box center [416, 303] width 13 height 13
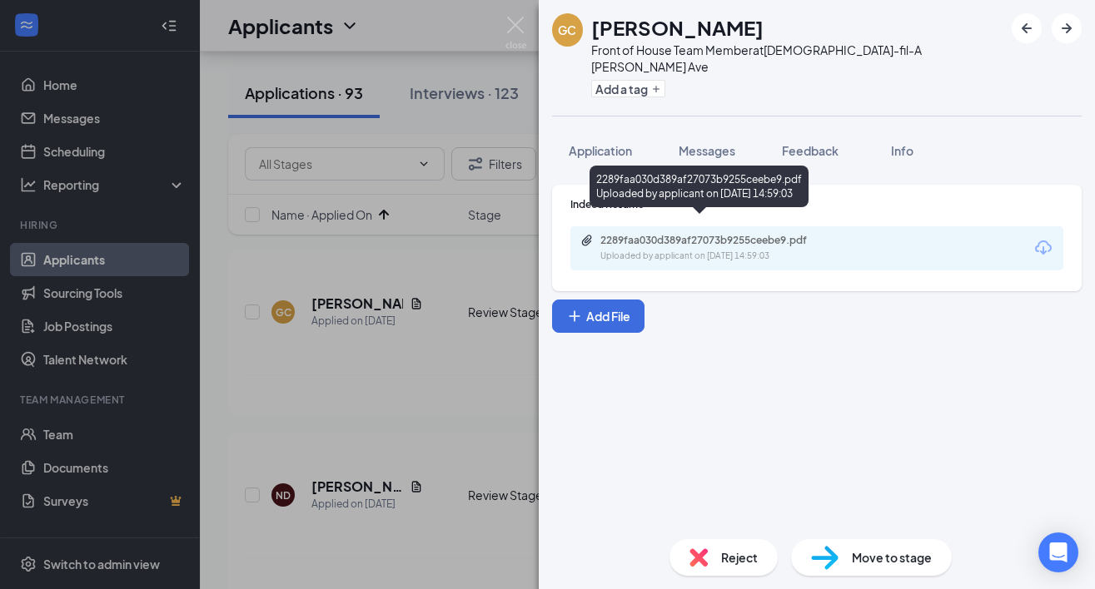
click at [678, 250] on div "Uploaded by applicant on Sep 09, 2025 at 14:59:03" at bounding box center [725, 256] width 250 height 13
click at [514, 27] on img at bounding box center [515, 33] width 21 height 32
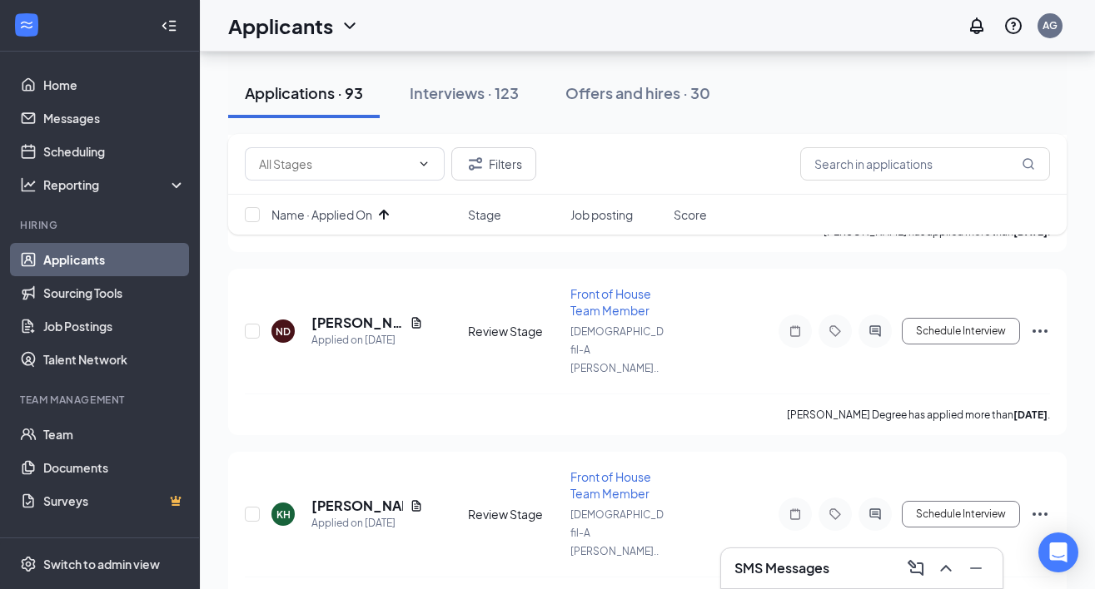
scroll to position [320, 0]
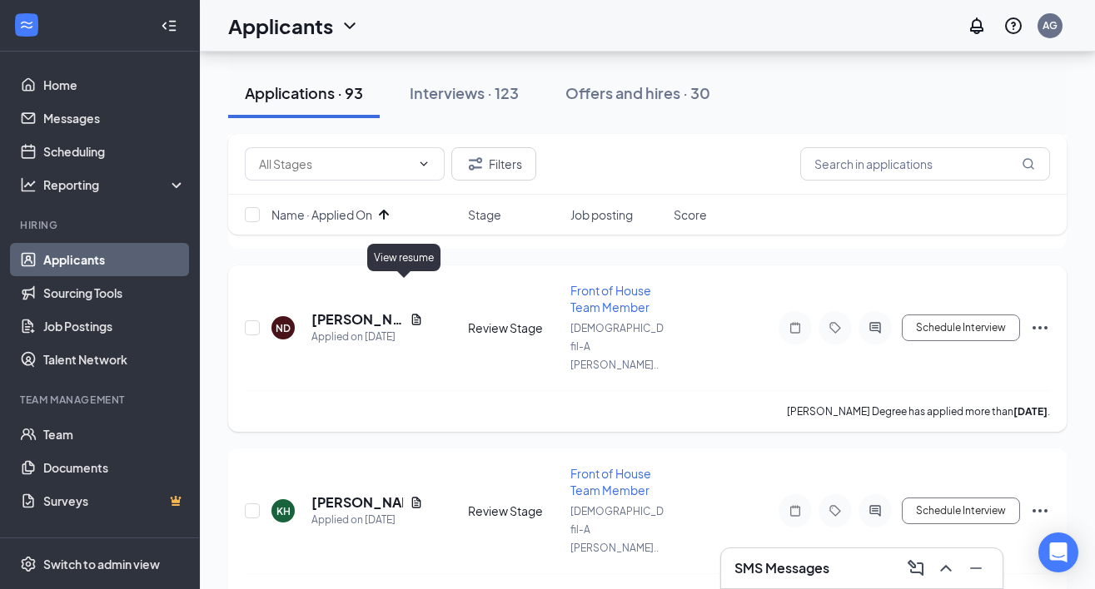
click at [411, 314] on icon "Document" at bounding box center [415, 319] width 9 height 11
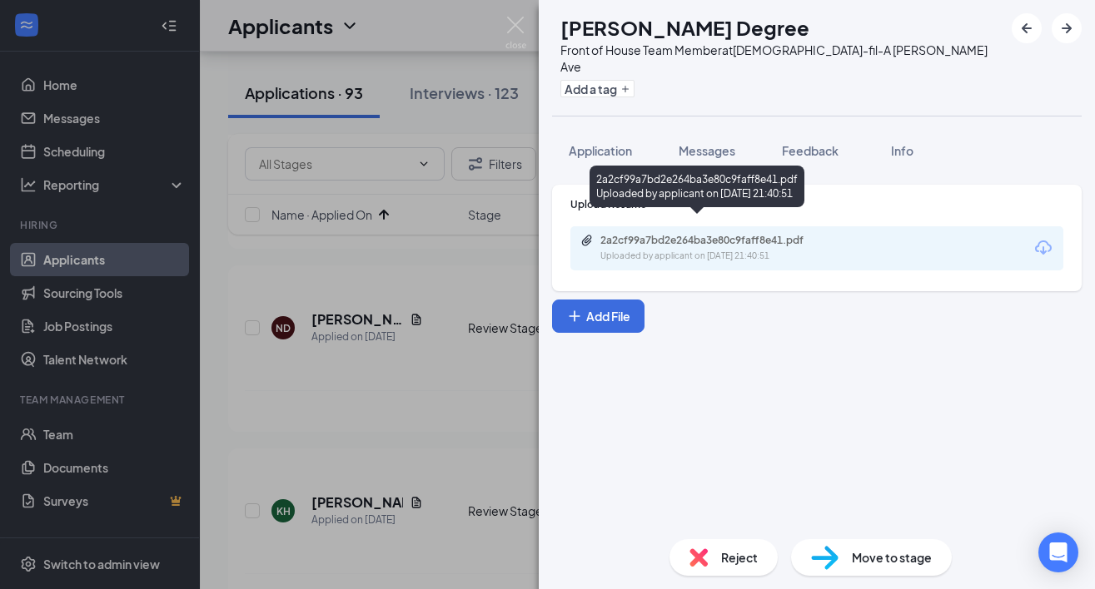
click at [655, 250] on div "Uploaded by applicant on Sep 09, 2025 at 21:40:51" at bounding box center [725, 256] width 250 height 13
click at [510, 32] on img at bounding box center [515, 33] width 21 height 32
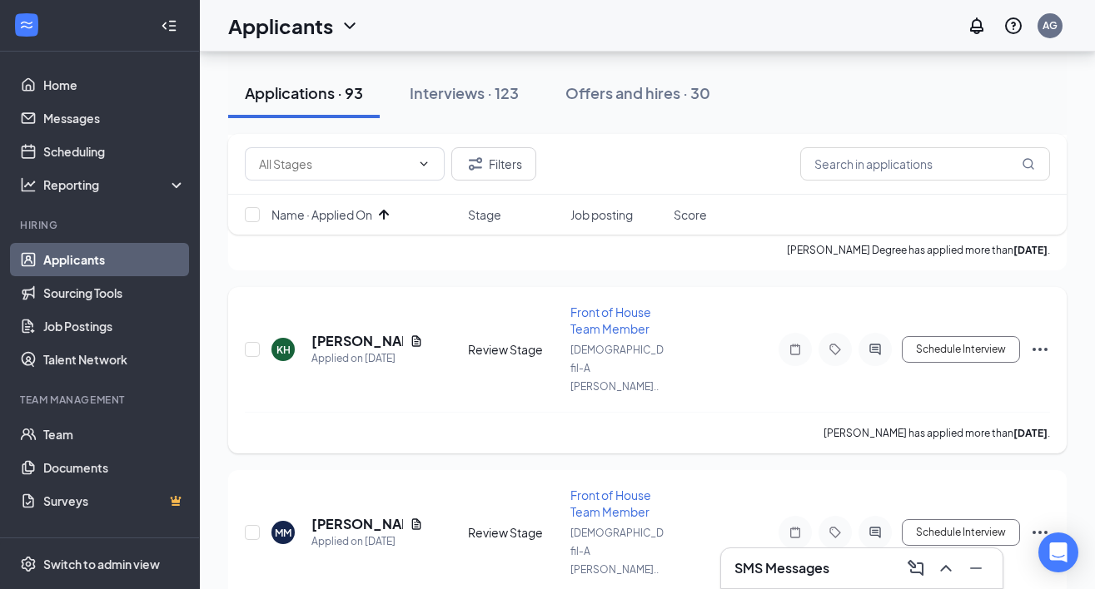
scroll to position [483, 0]
click at [415, 334] on icon "Document" at bounding box center [415, 339] width 9 height 11
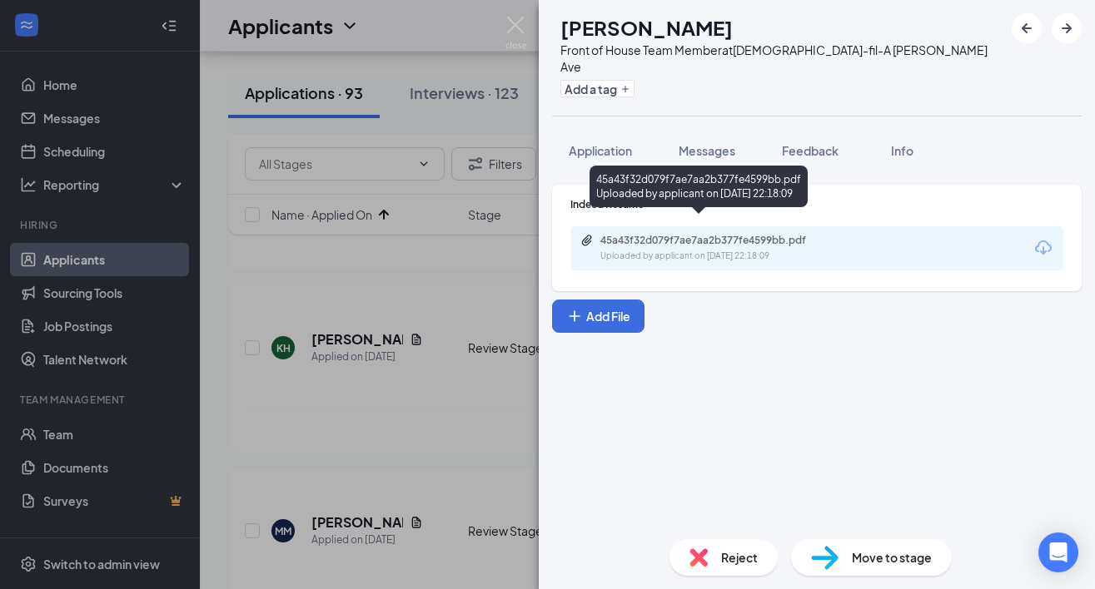
click at [688, 234] on div "45a43f32d079f7ae7aa2b377fe4599bb.pdf" at bounding box center [716, 240] width 233 height 13
click at [509, 28] on img at bounding box center [515, 33] width 21 height 32
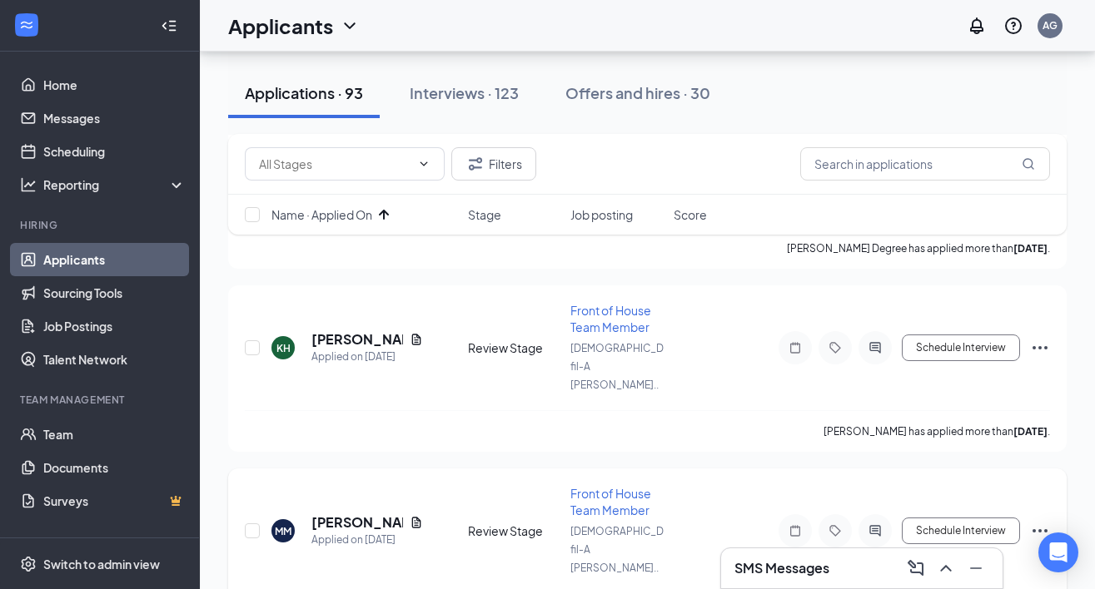
scroll to position [641, 0]
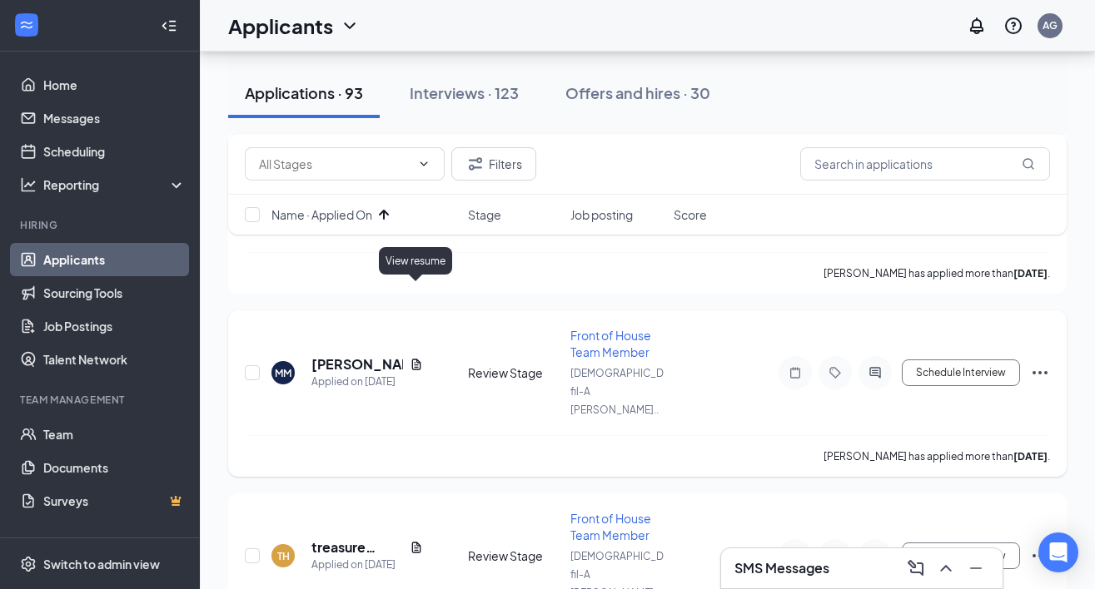
click at [417, 358] on icon "Document" at bounding box center [416, 364] width 13 height 13
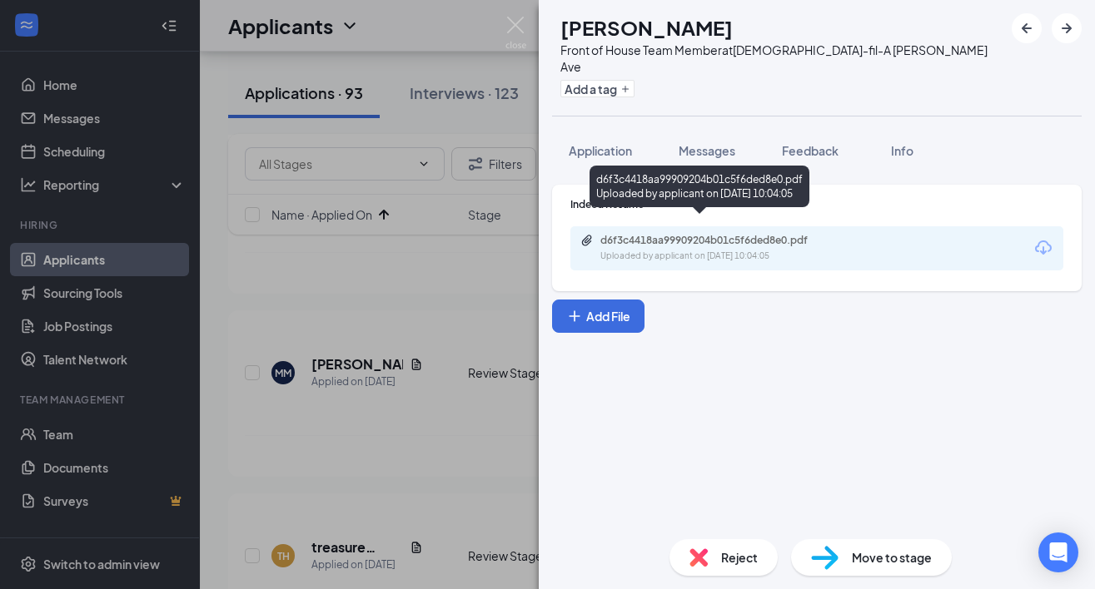
click at [703, 250] on div "Uploaded by applicant on Sep 10, 2025 at 10:04:05" at bounding box center [725, 256] width 250 height 13
click at [725, 560] on span "Reject" at bounding box center [739, 558] width 37 height 18
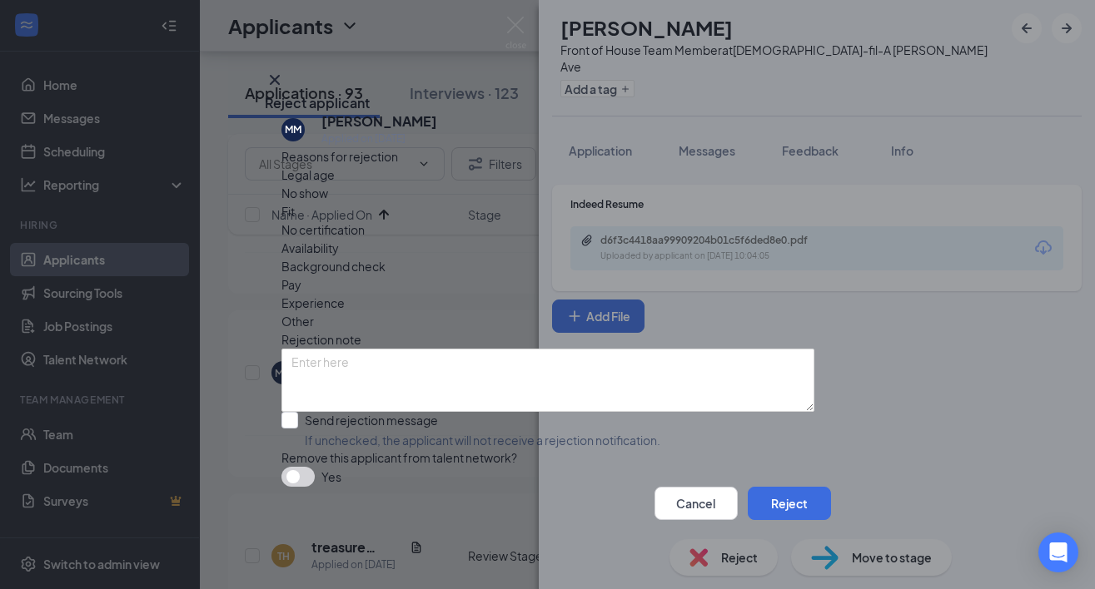
click at [295, 203] on span "Fit" at bounding box center [287, 211] width 13 height 18
click at [771, 505] on button "Reject" at bounding box center [789, 503] width 83 height 33
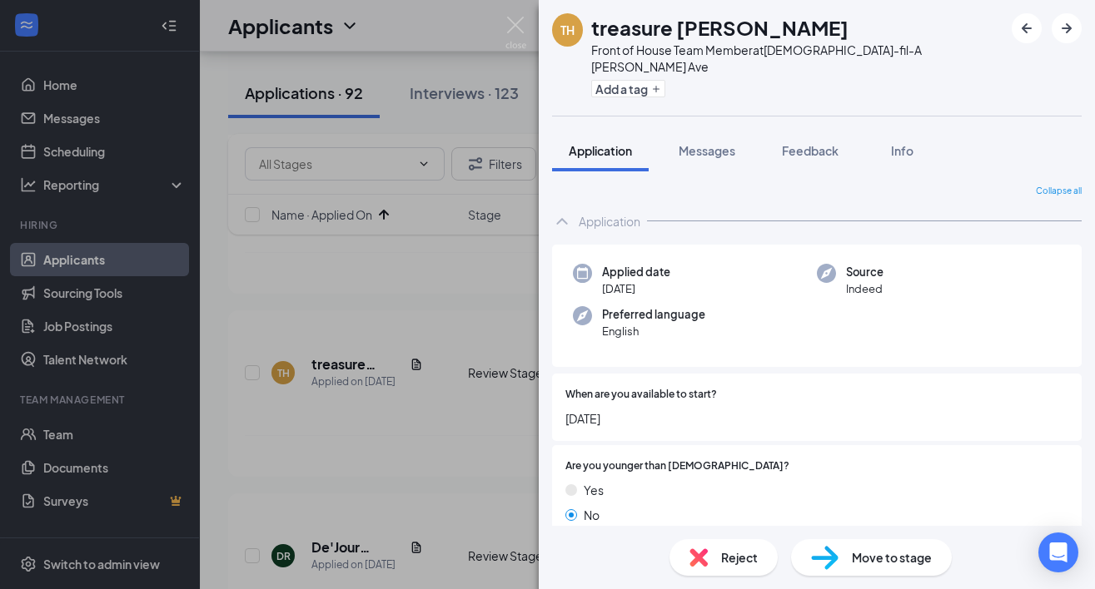
click at [504, 311] on div "TH treasure Hayes Front of House Team Member at Chick-fil-A Mack Ave Add a tag …" at bounding box center [547, 294] width 1095 height 589
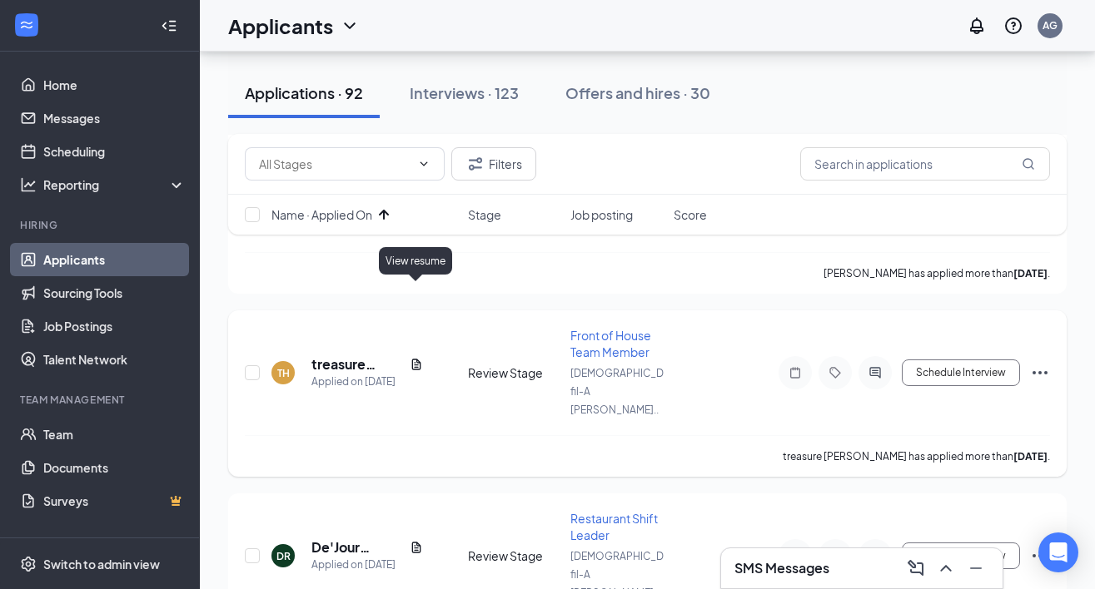
click at [411, 359] on icon "Document" at bounding box center [415, 364] width 9 height 11
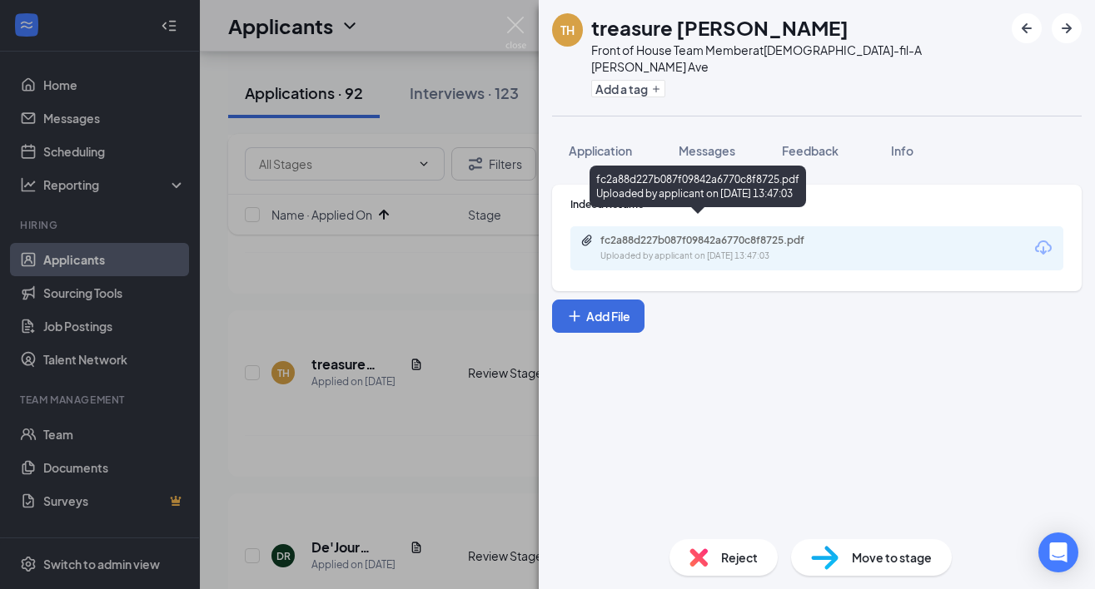
click at [714, 226] on div "fc2a88d227b087f09842a6770c8f8725.pdf Uploaded by applicant on Sep 10, 2025 at 1…" at bounding box center [816, 248] width 493 height 44
click at [717, 250] on div "Uploaded by applicant on Sep 10, 2025 at 13:47:03" at bounding box center [725, 256] width 250 height 13
click at [517, 31] on img at bounding box center [515, 33] width 21 height 32
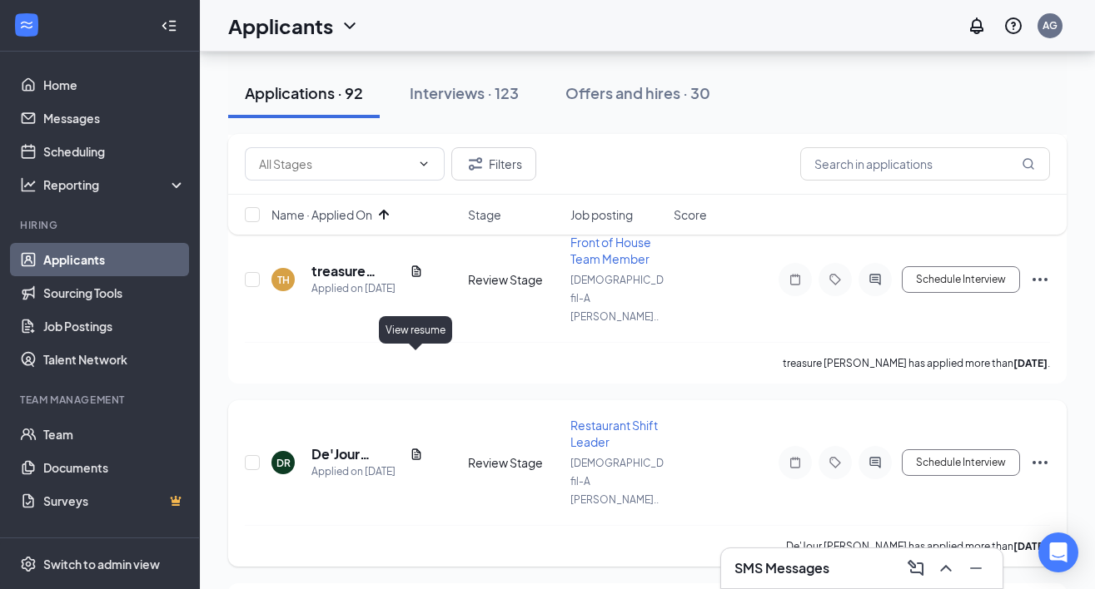
scroll to position [776, 0]
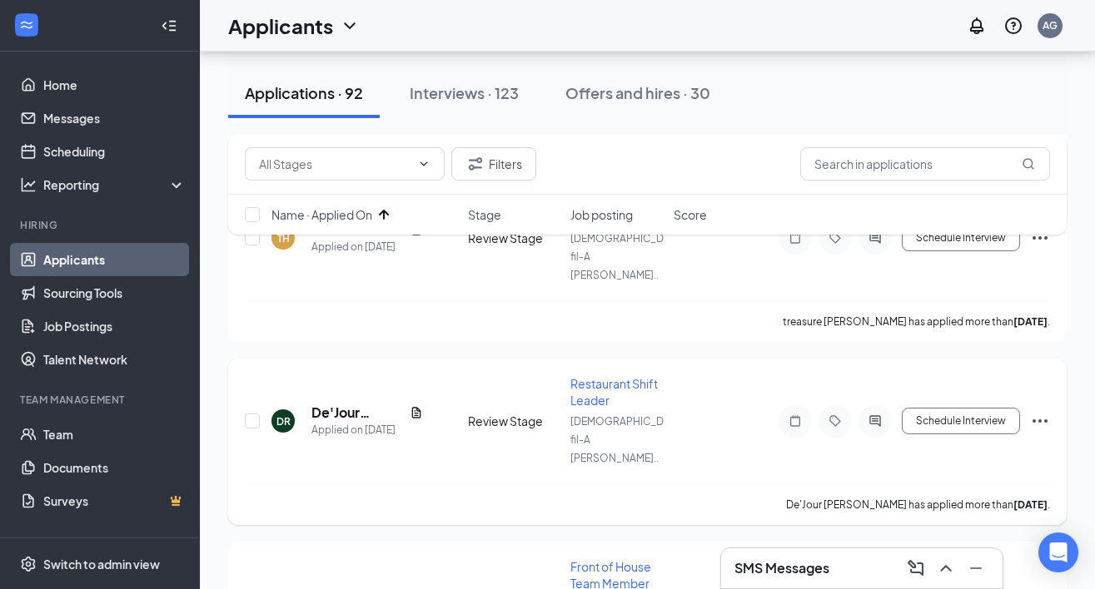
click at [415, 404] on div "De'Jour Ratcliff" at bounding box center [367, 413] width 112 height 18
click at [415, 407] on icon "Document" at bounding box center [415, 412] width 9 height 11
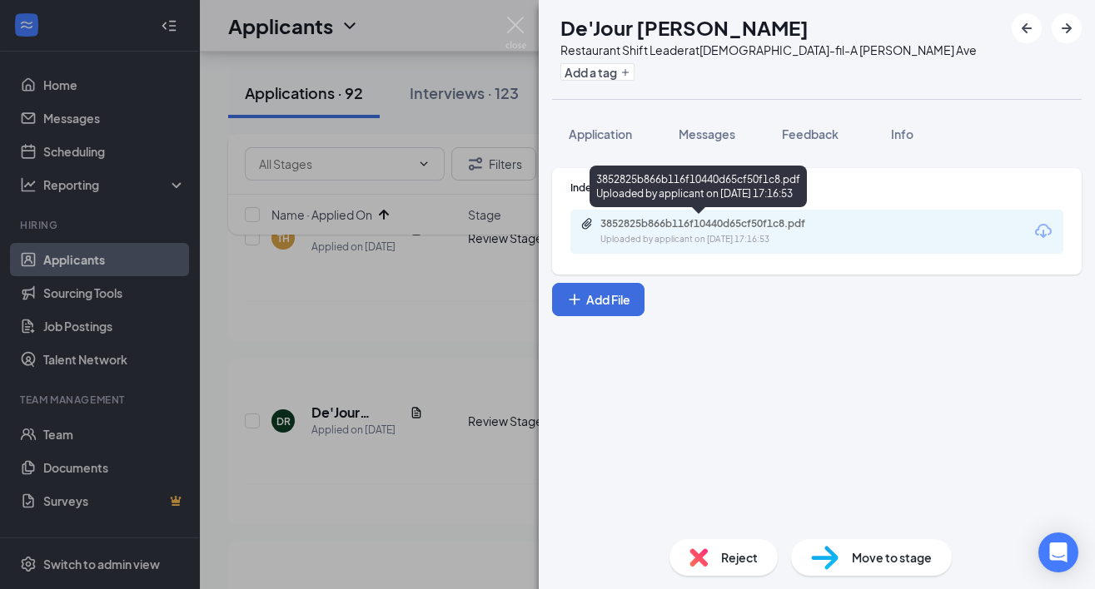
click at [672, 228] on div "3852825b866b116f10440d65cf50f1c8.pdf" at bounding box center [716, 223] width 233 height 13
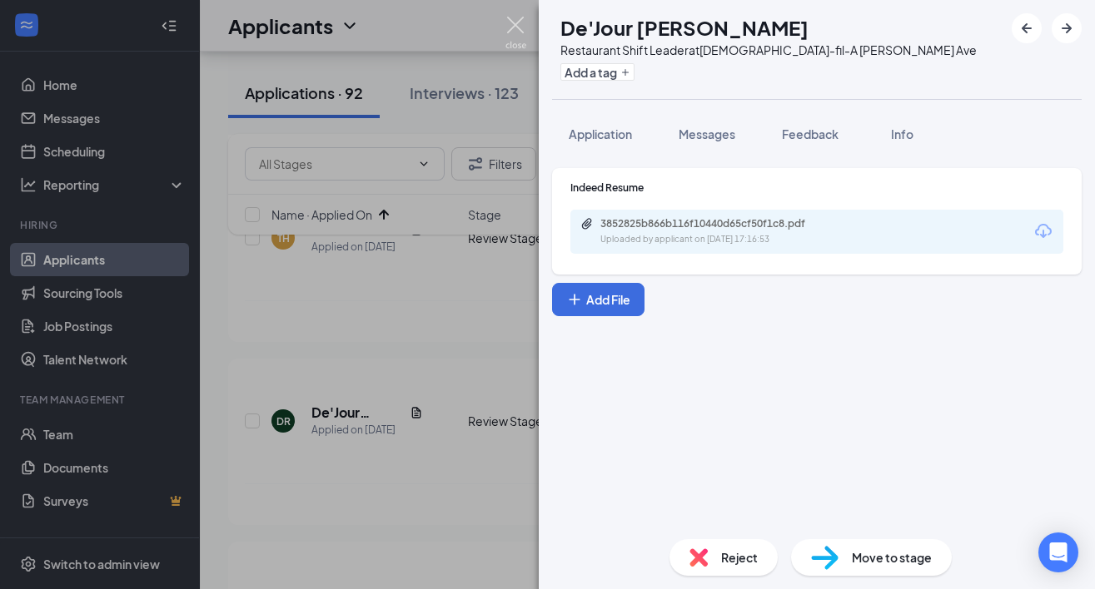
click at [517, 29] on img at bounding box center [515, 33] width 21 height 32
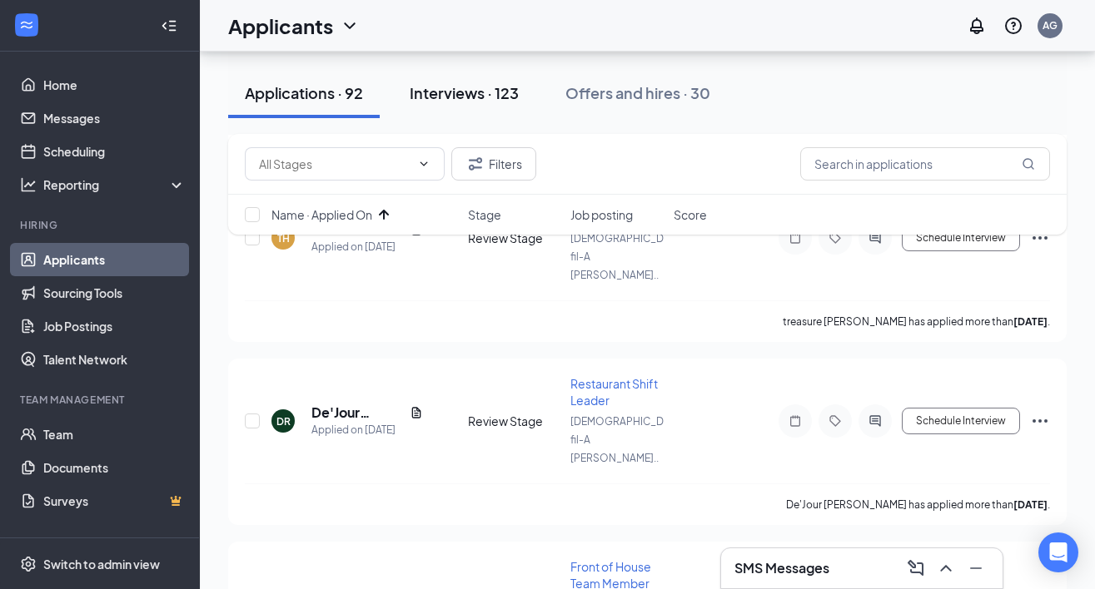
click at [477, 84] on div "Interviews · 123" at bounding box center [464, 92] width 109 height 21
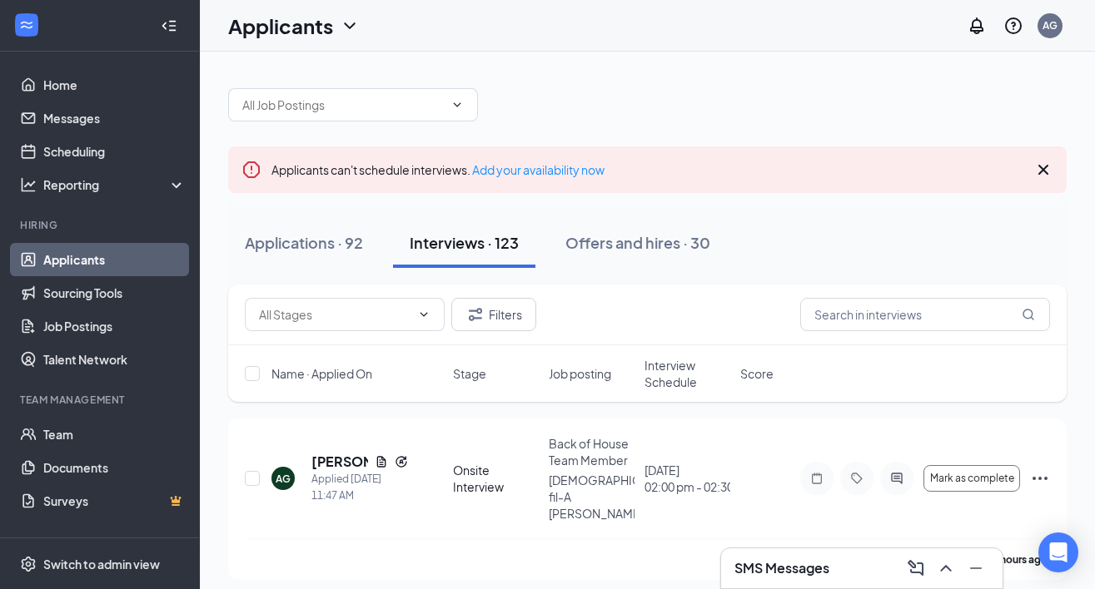
click at [680, 376] on span "Interview Schedule" at bounding box center [687, 373] width 86 height 33
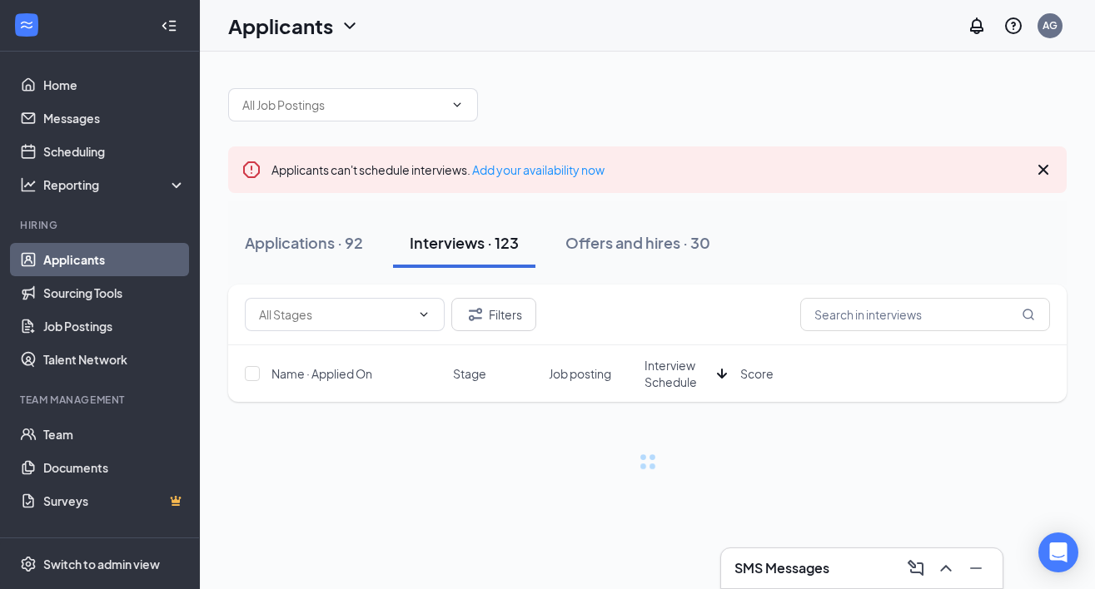
click at [680, 376] on span "Interview Schedule" at bounding box center [677, 373] width 66 height 33
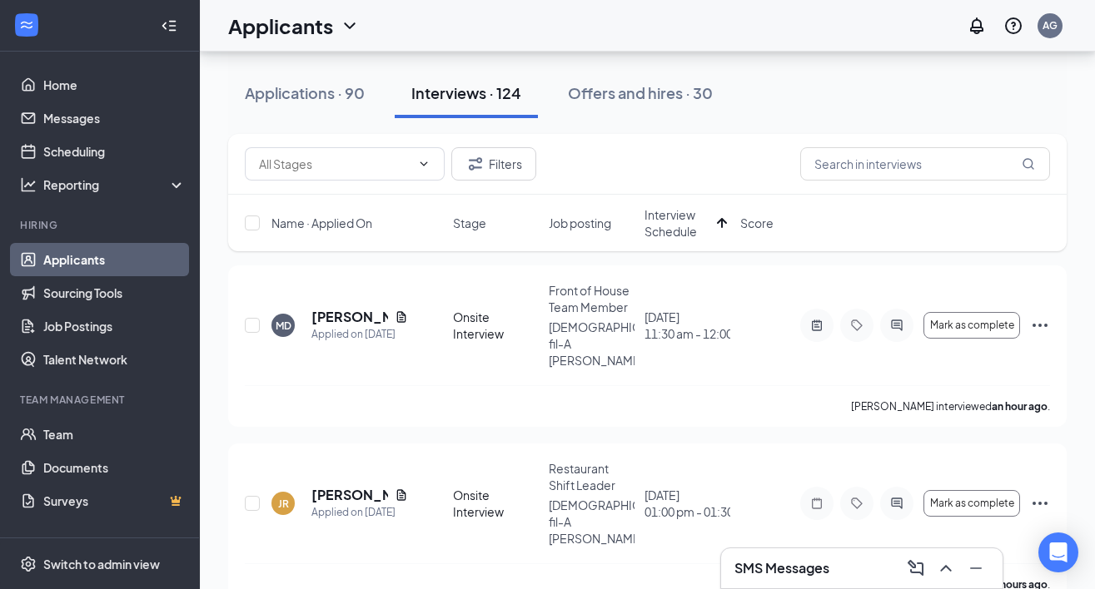
scroll to position [150, 0]
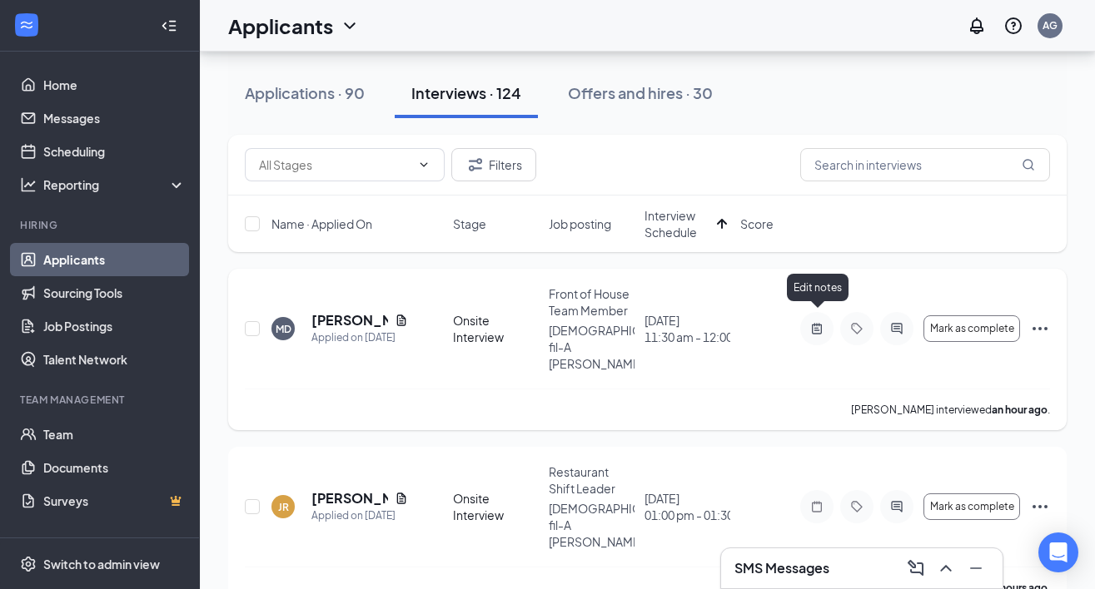
click at [811, 322] on icon "ActiveNote" at bounding box center [817, 328] width 20 height 13
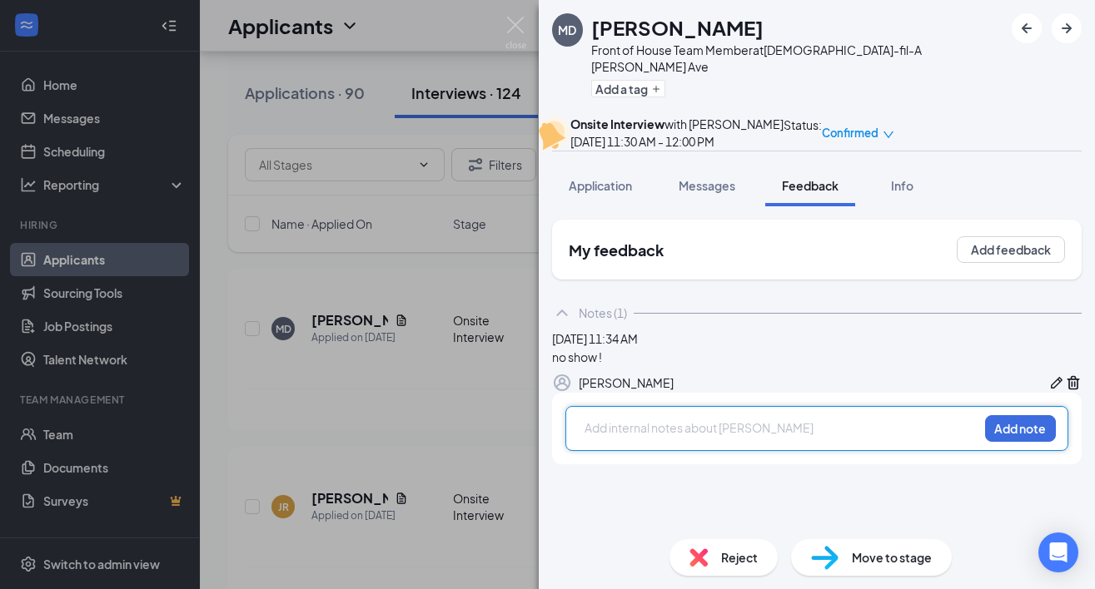
click at [713, 577] on div "Reject Move to stage" at bounding box center [817, 557] width 556 height 63
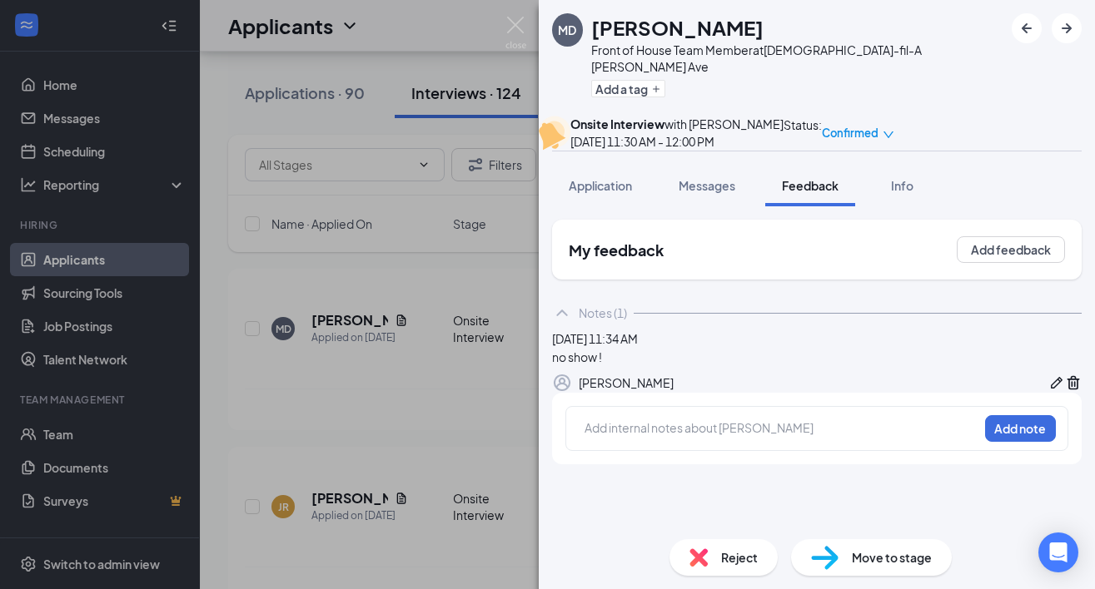
click at [718, 559] on div "Reject" at bounding box center [723, 557] width 108 height 37
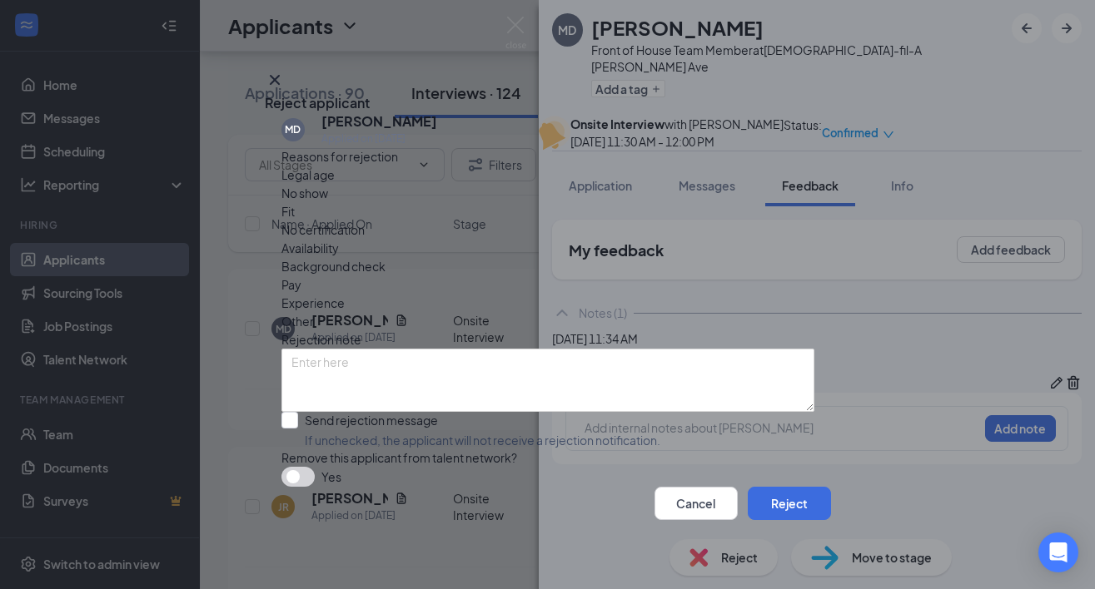
click at [328, 202] on span "No show" at bounding box center [304, 193] width 47 height 18
click at [777, 520] on button "Reject" at bounding box center [789, 503] width 83 height 33
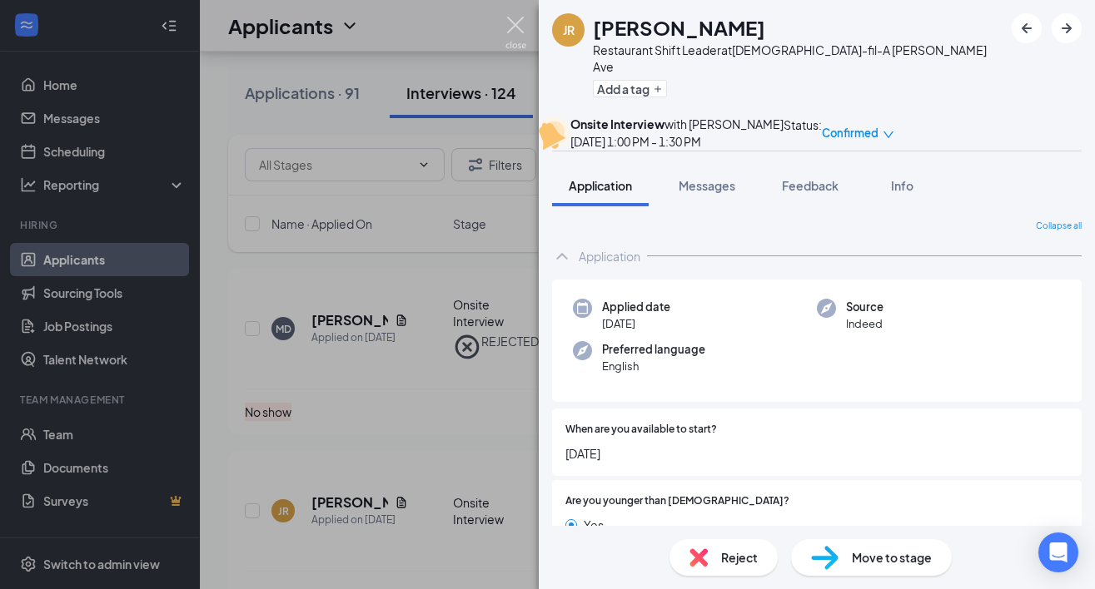
click at [520, 32] on img at bounding box center [515, 33] width 21 height 32
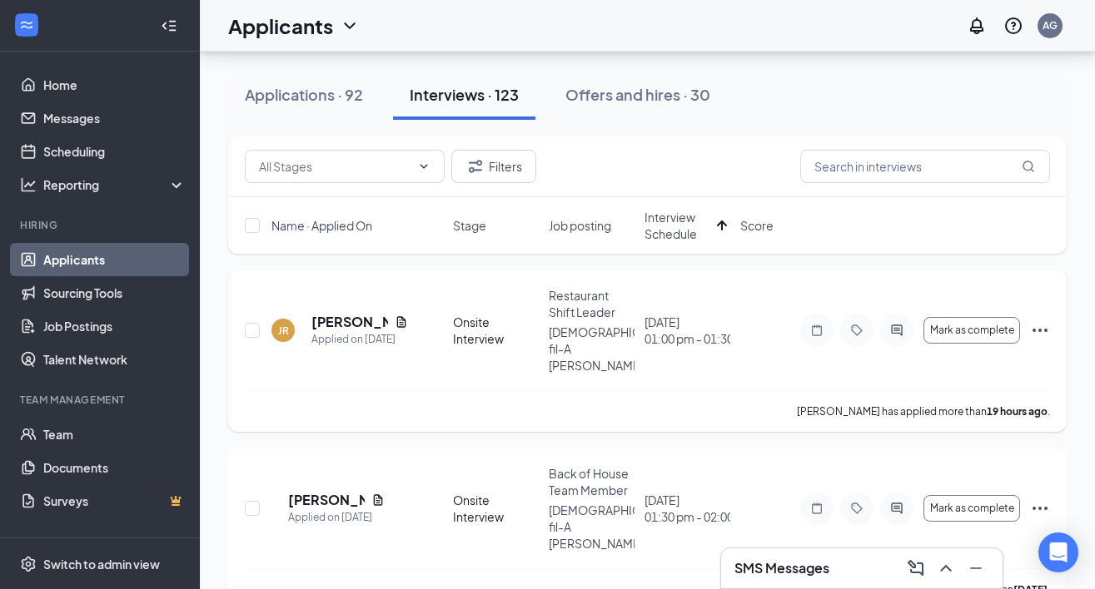
scroll to position [149, 0]
click at [827, 316] on div at bounding box center [816, 329] width 33 height 33
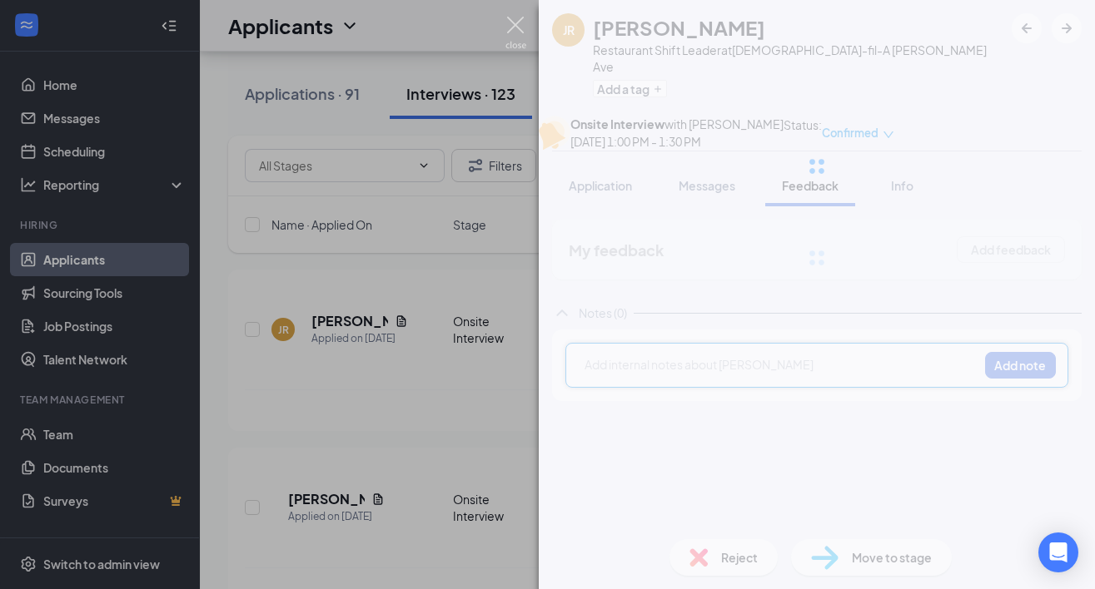
click at [524, 31] on img at bounding box center [515, 33] width 21 height 32
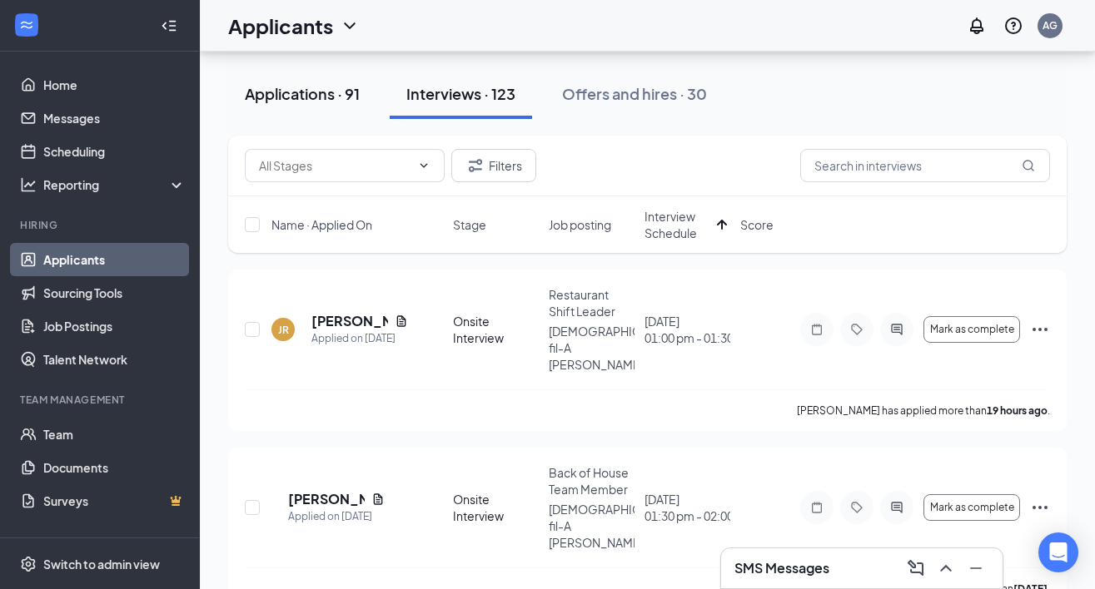
click at [321, 88] on div "Applications · 91" at bounding box center [302, 93] width 115 height 21
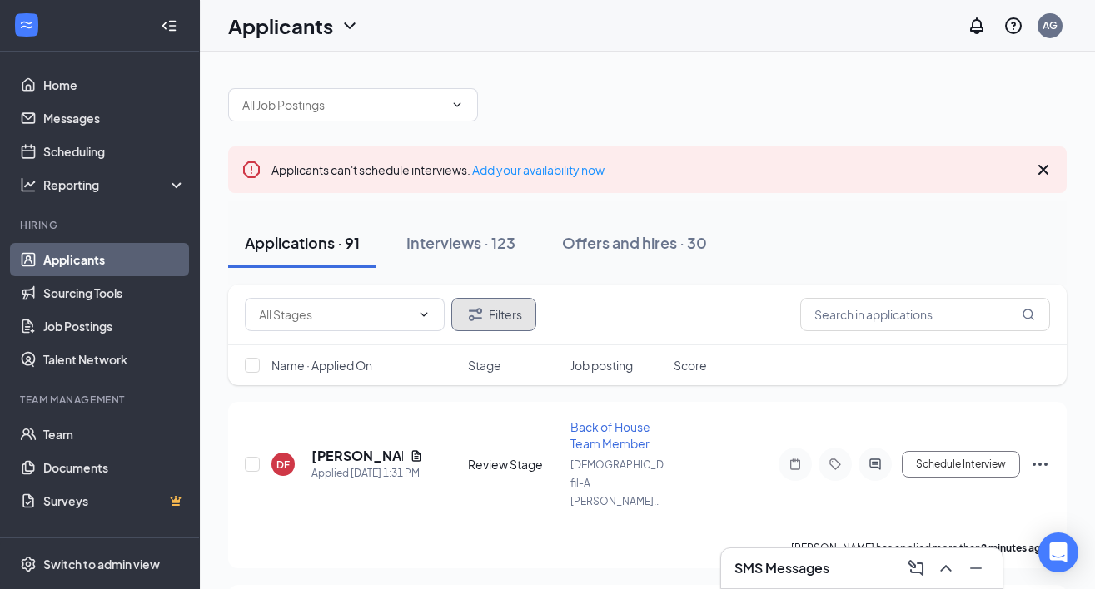
click at [508, 311] on button "Filters" at bounding box center [493, 314] width 85 height 33
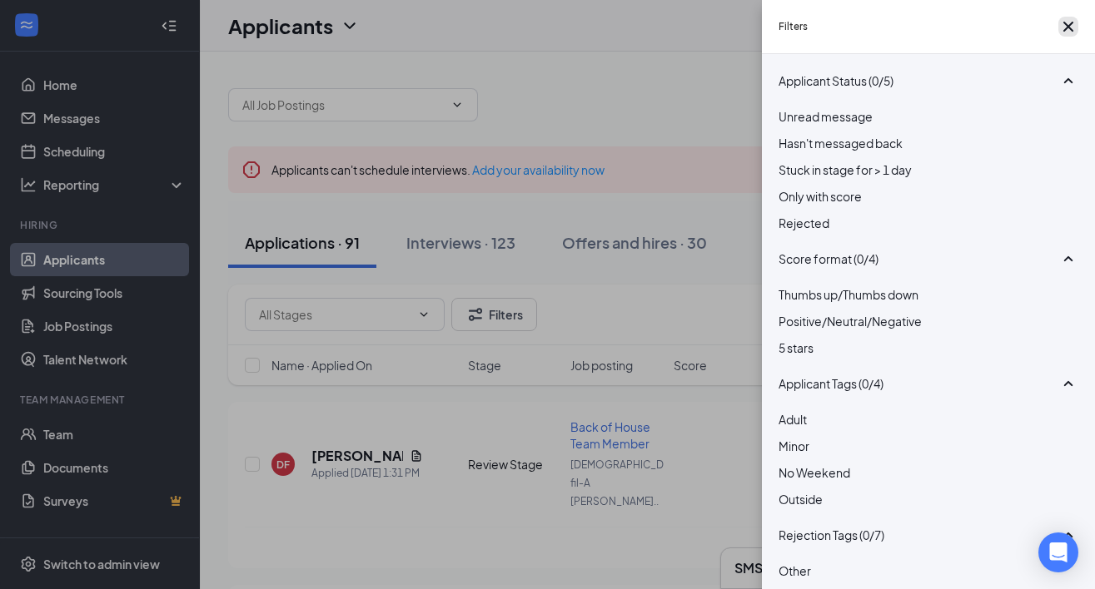
click at [1058, 22] on icon "Cross" at bounding box center [1068, 27] width 20 height 20
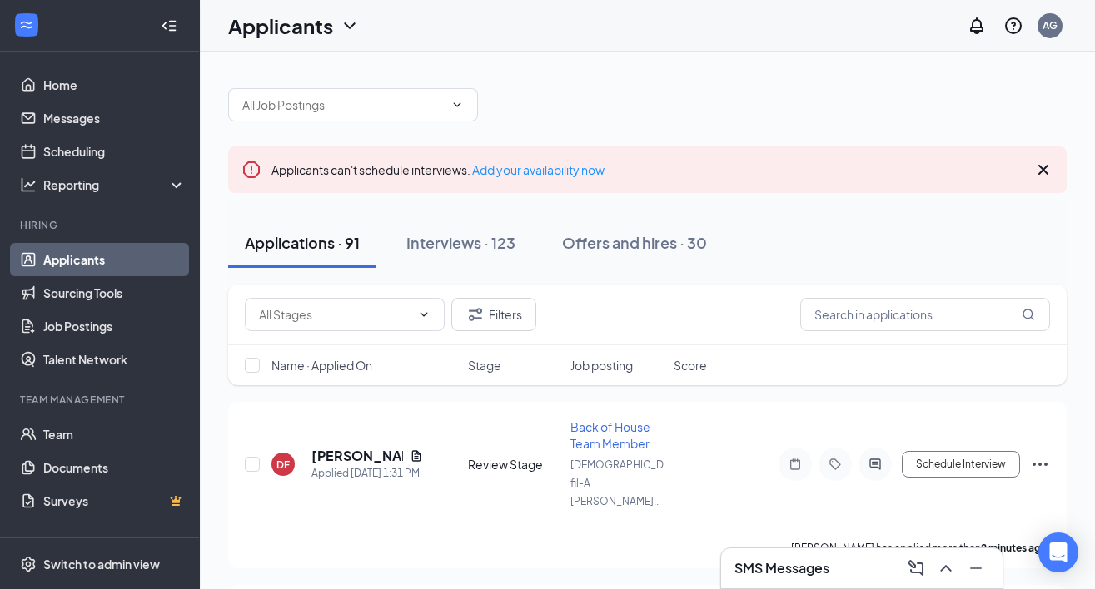
click at [1039, 173] on icon "Cross" at bounding box center [1043, 170] width 10 height 10
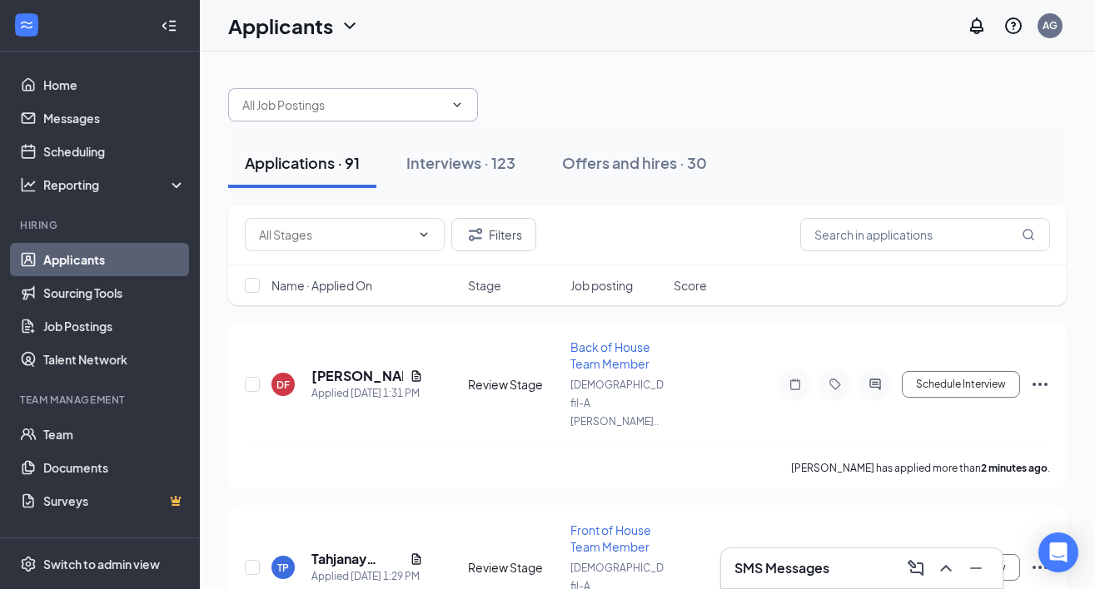
click at [385, 101] on input "text" at bounding box center [342, 105] width 201 height 18
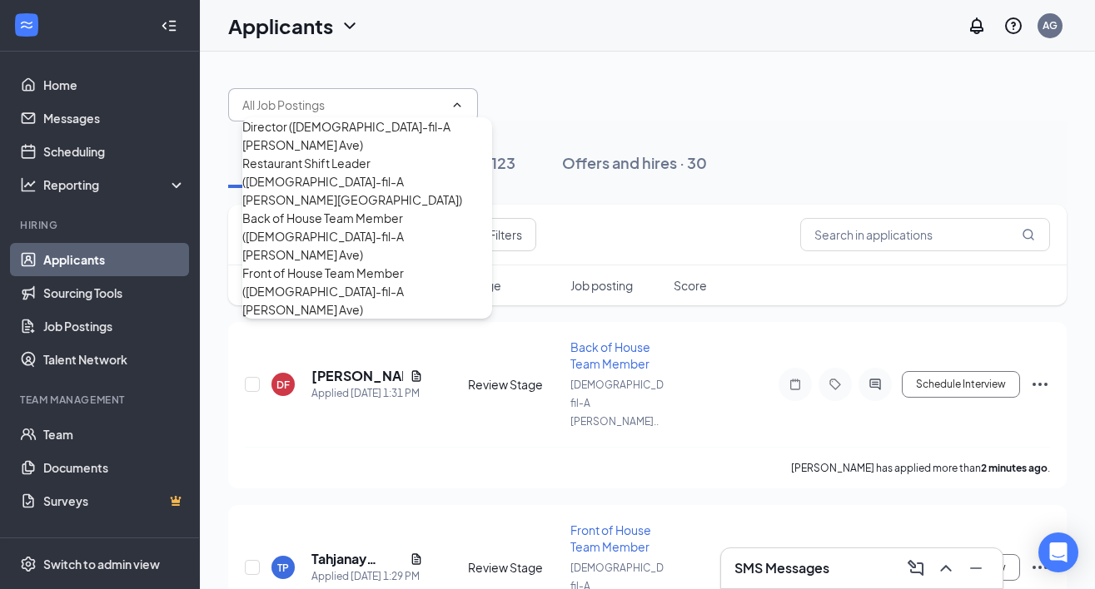
click at [425, 296] on div "Front of House Team Member (Chick-fil-A Mack Ave)" at bounding box center [367, 291] width 250 height 55
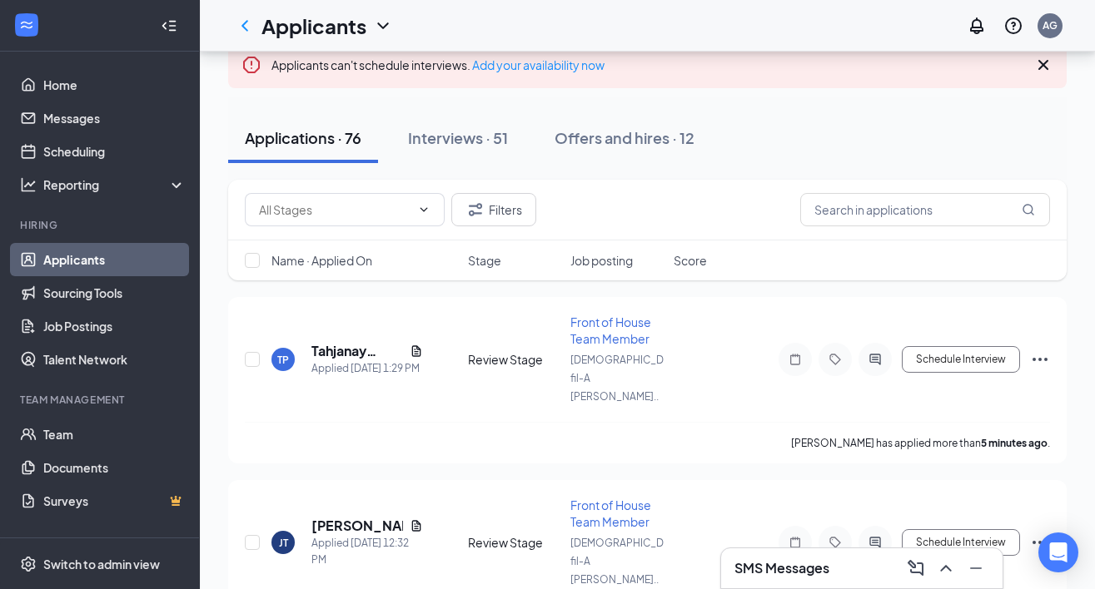
scroll to position [181, 0]
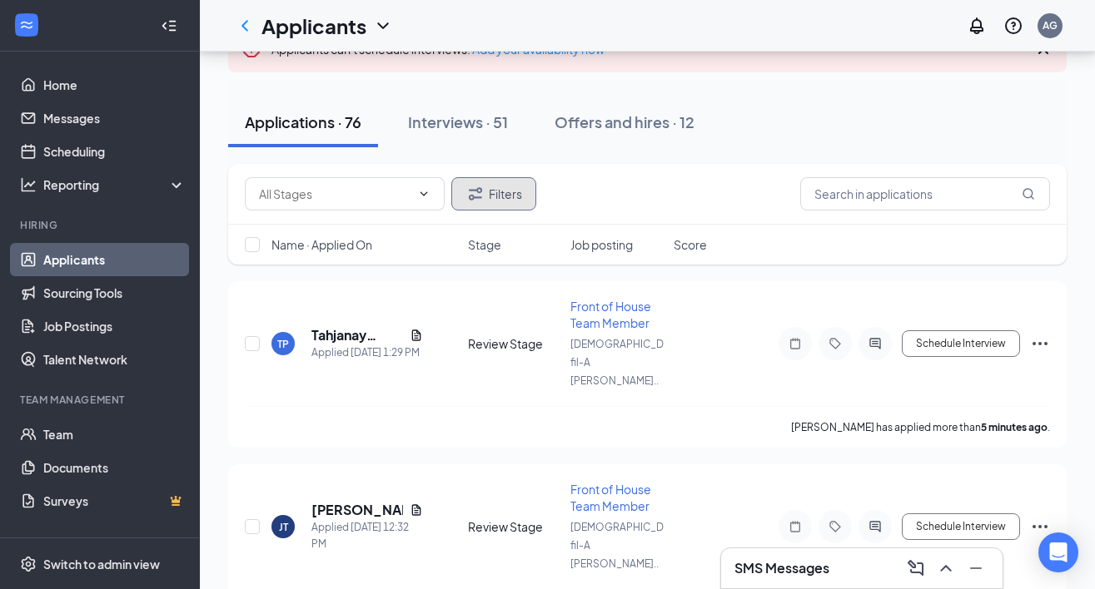
click at [485, 210] on button "Filters" at bounding box center [493, 193] width 85 height 33
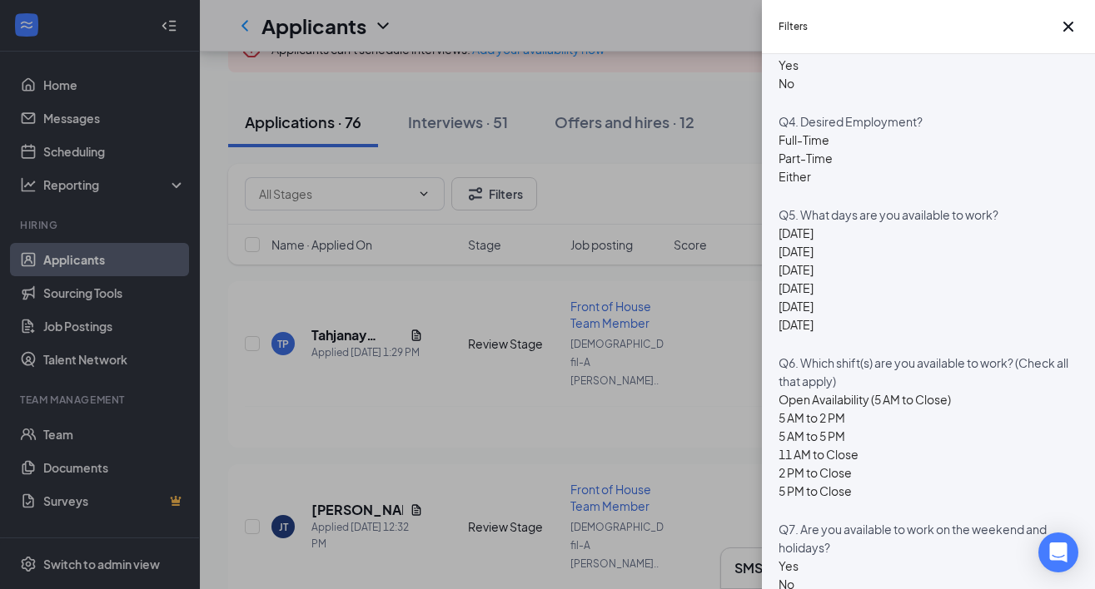
scroll to position [1026, 0]
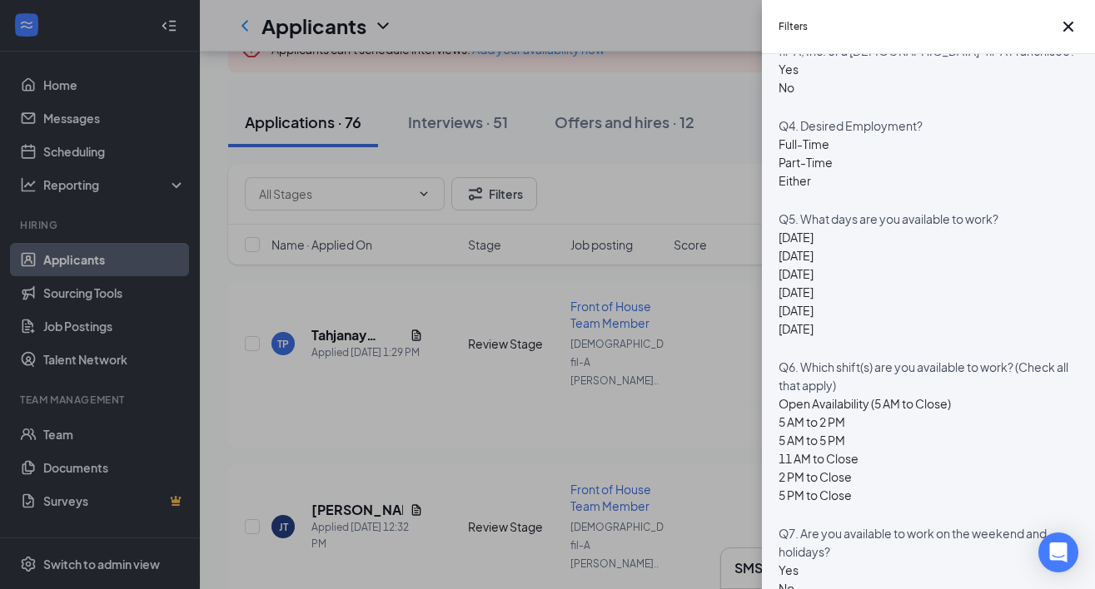
click at [785, 60] on div at bounding box center [788, 60] width 20 height 0
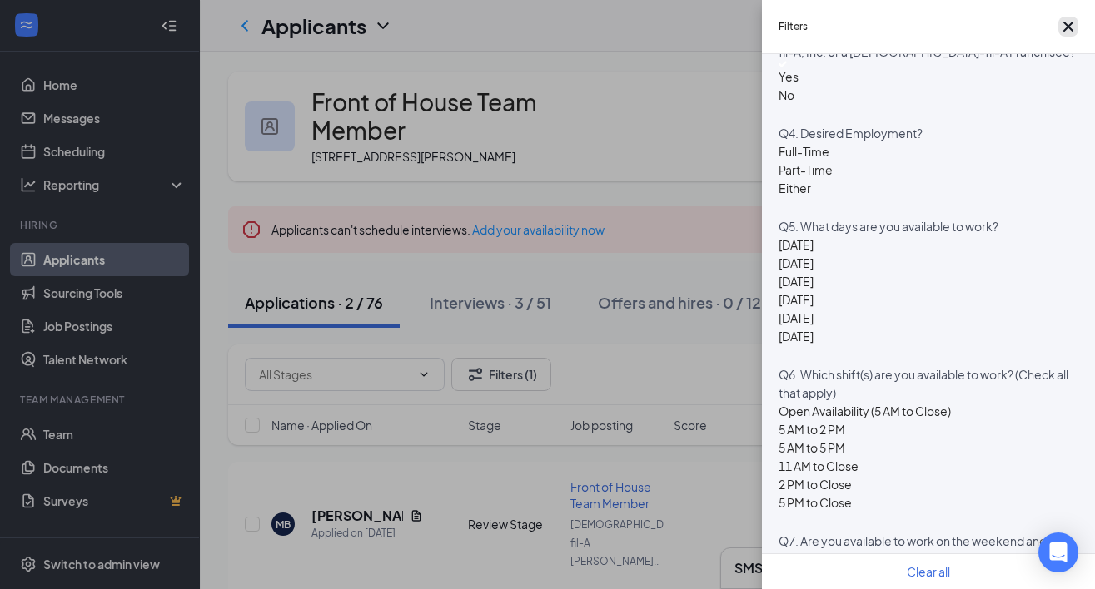
click at [1058, 25] on icon "Cross" at bounding box center [1068, 27] width 20 height 20
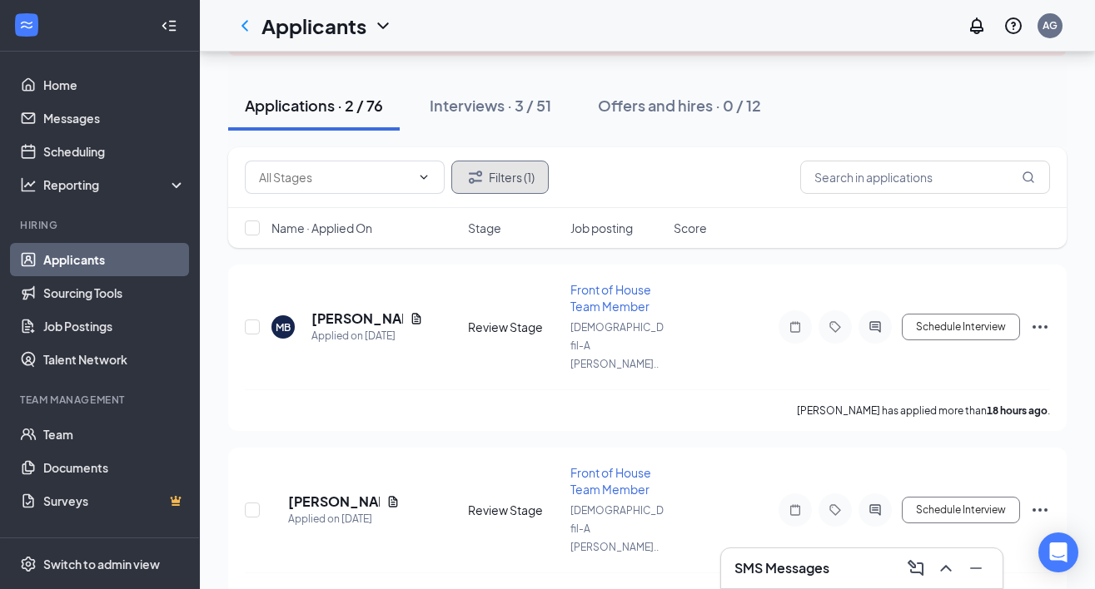
scroll to position [201, 0]
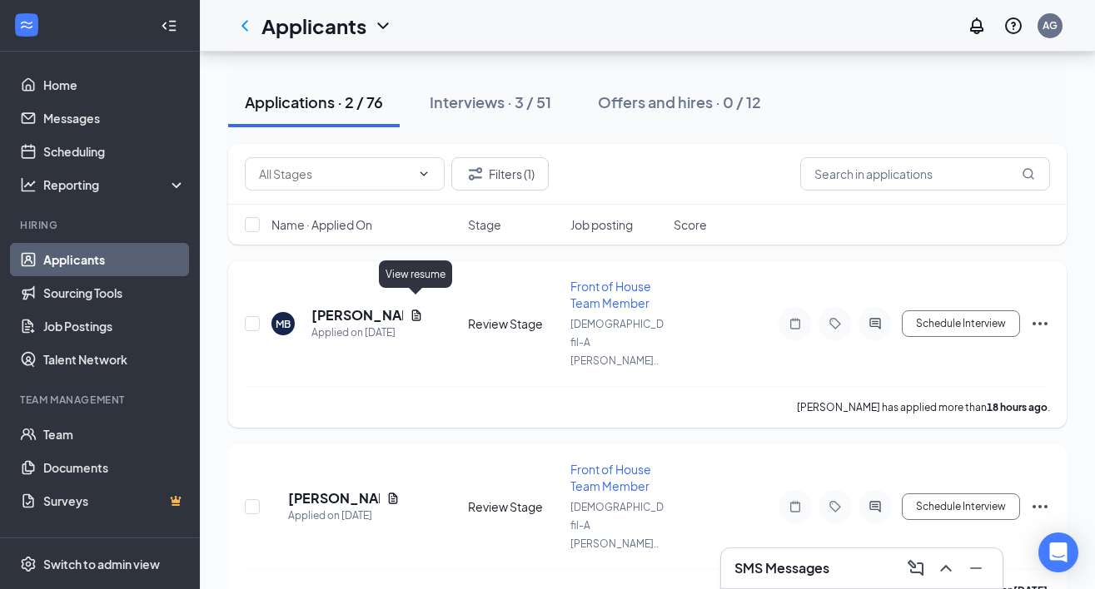
click at [415, 310] on icon "Document" at bounding box center [415, 315] width 9 height 11
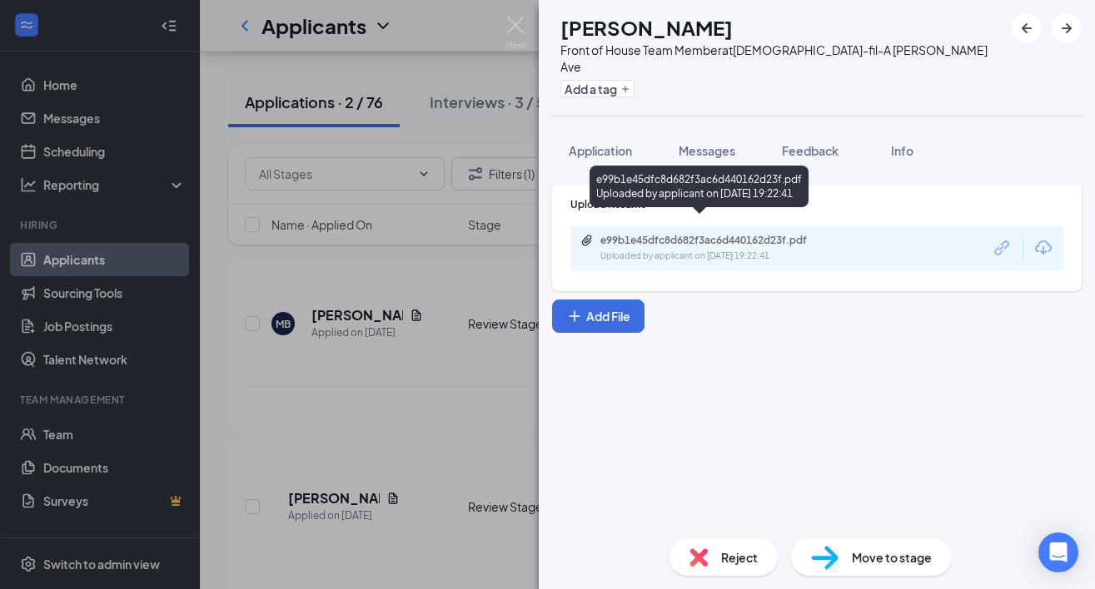
click at [678, 234] on div "e99b1e45dfc8d682f3ac6d440162d23f.pdf" at bounding box center [716, 240] width 233 height 13
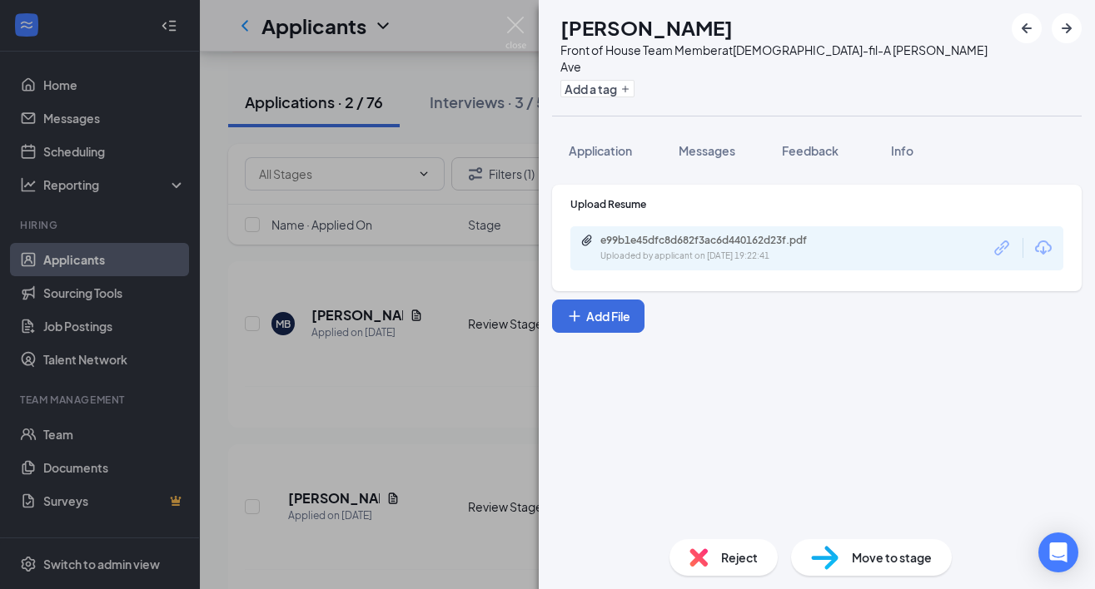
click at [459, 451] on div "MB Miyana Brown Front of House Team Member at Chick-fil-A Mack Ave Add a tag Ap…" at bounding box center [547, 294] width 1095 height 589
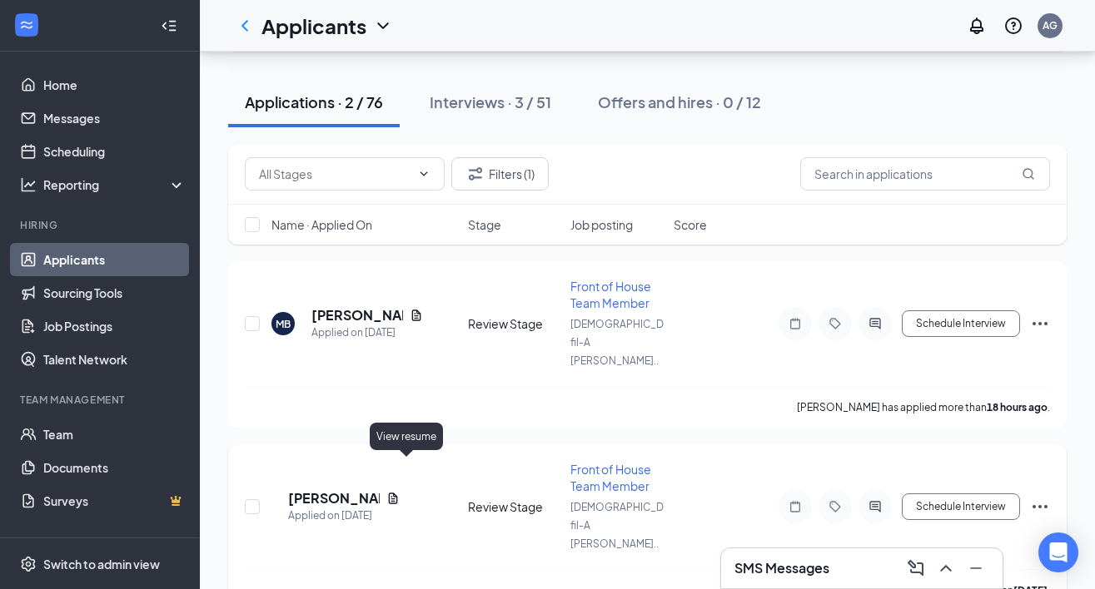
click at [400, 492] on icon "Document" at bounding box center [392, 498] width 13 height 13
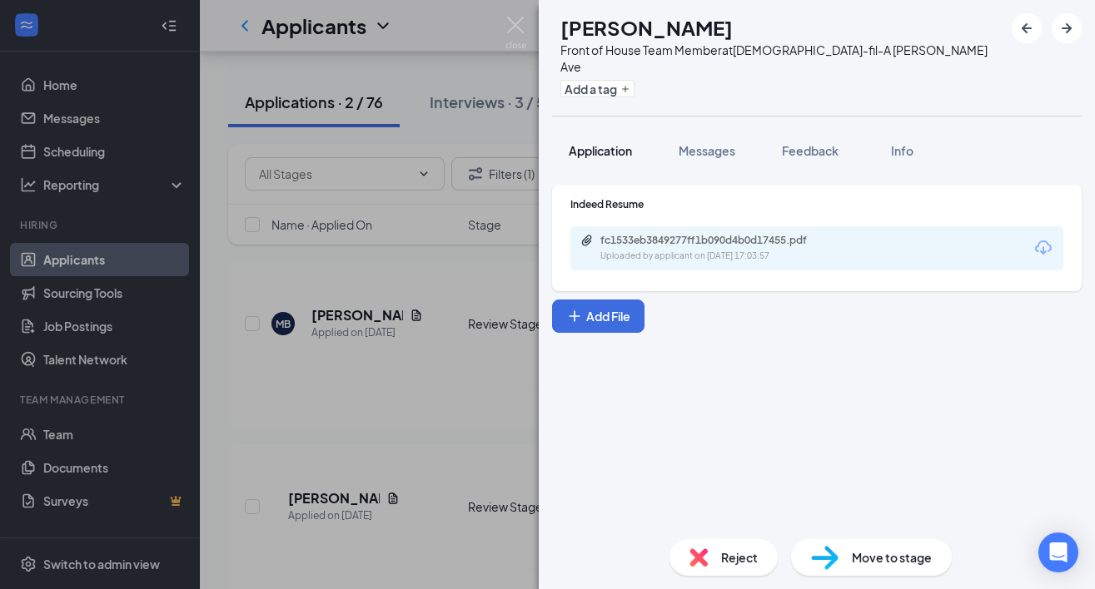
click at [616, 143] on span "Application" at bounding box center [600, 150] width 63 height 15
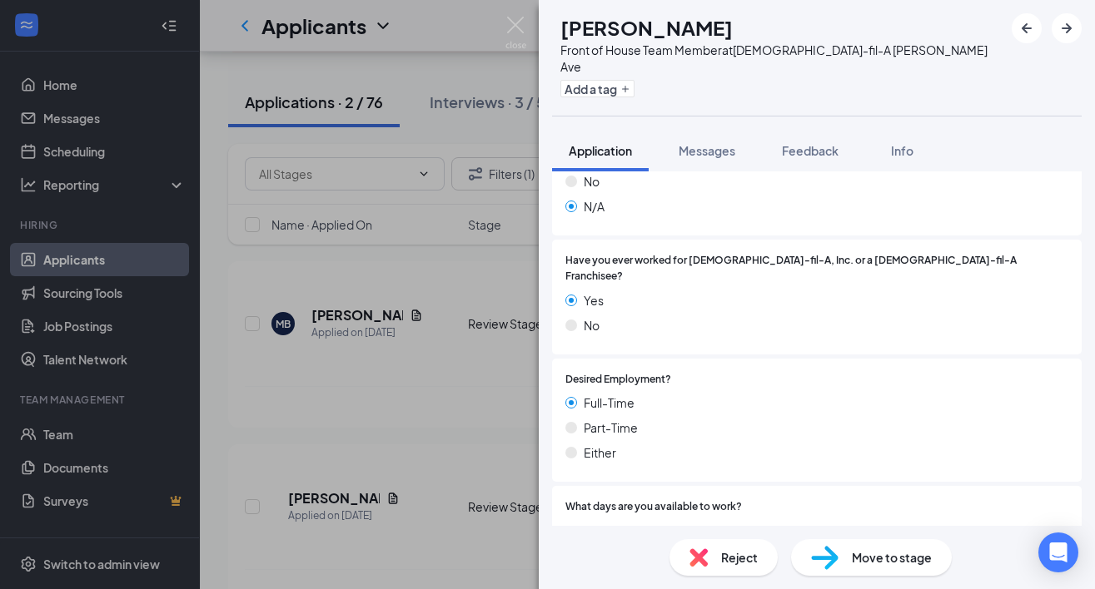
scroll to position [445, 0]
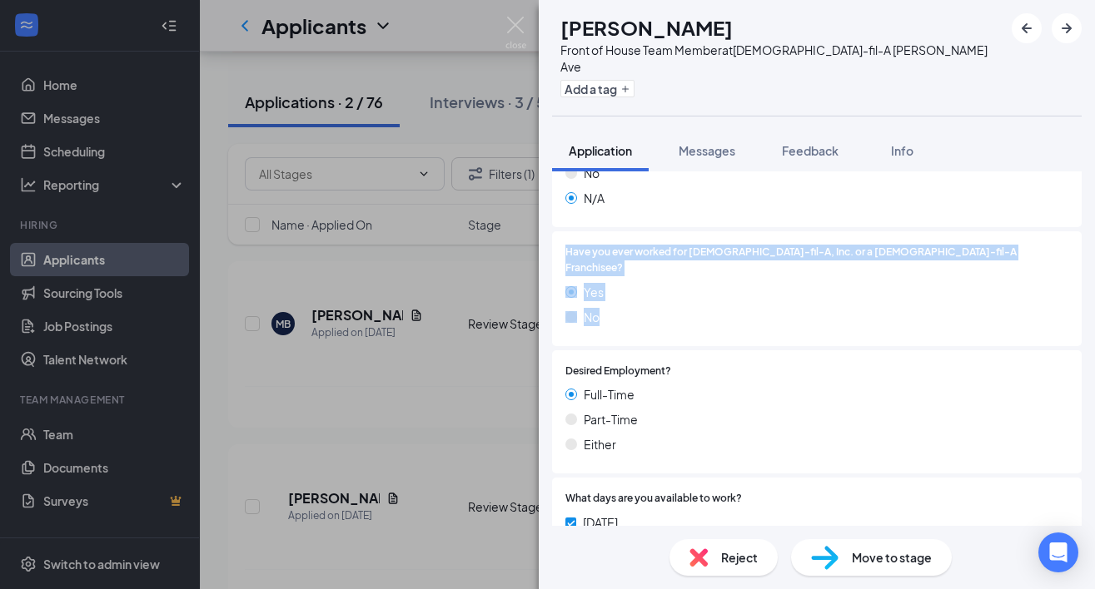
drag, startPoint x: 561, startPoint y: 233, endPoint x: 600, endPoint y: 308, distance: 84.5
click at [601, 309] on div "Have you ever worked for Chick-fil-A, Inc. or a Chick-fil-A Franchisee? Yes No" at bounding box center [816, 288] width 529 height 115
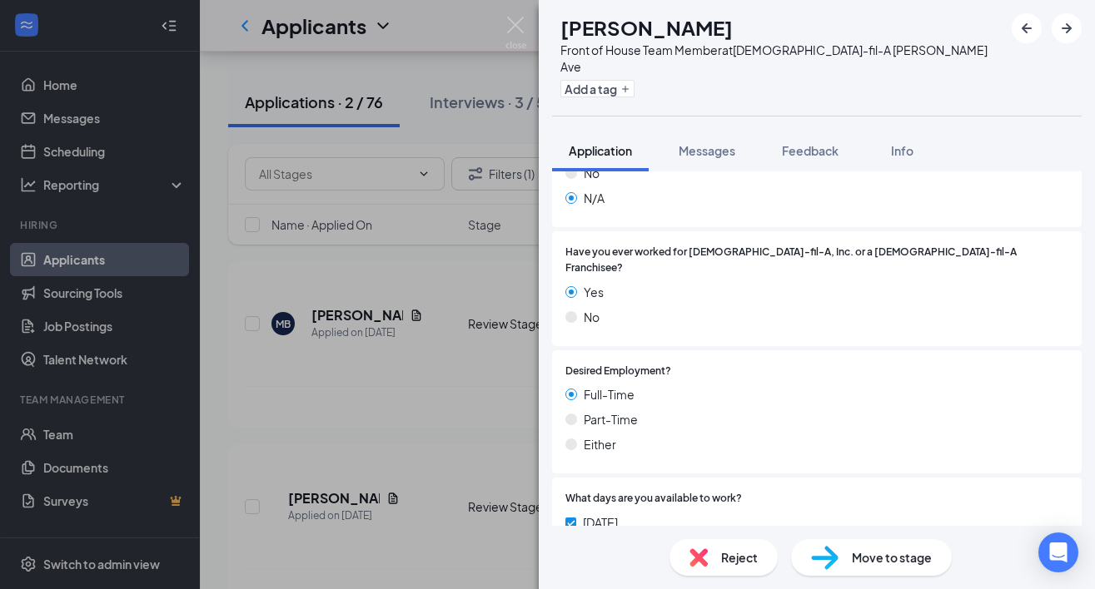
click at [602, 309] on div "Have you ever worked for Chick-fil-A, Inc. or a Chick-fil-A Franchisee? Yes No" at bounding box center [816, 288] width 529 height 115
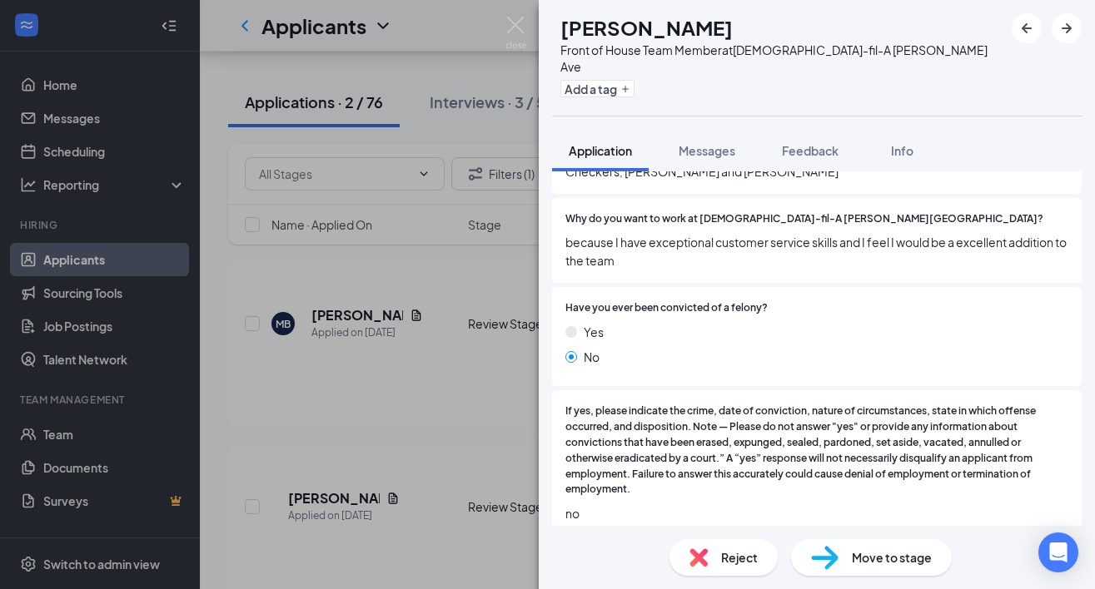
scroll to position [1525, 0]
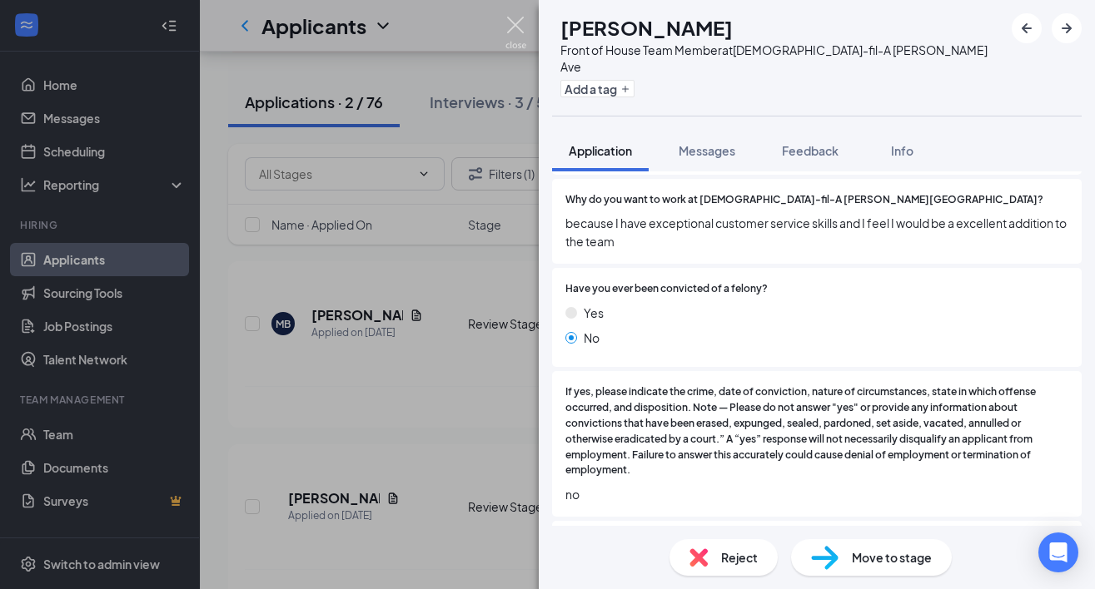
click at [513, 22] on img at bounding box center [515, 33] width 21 height 32
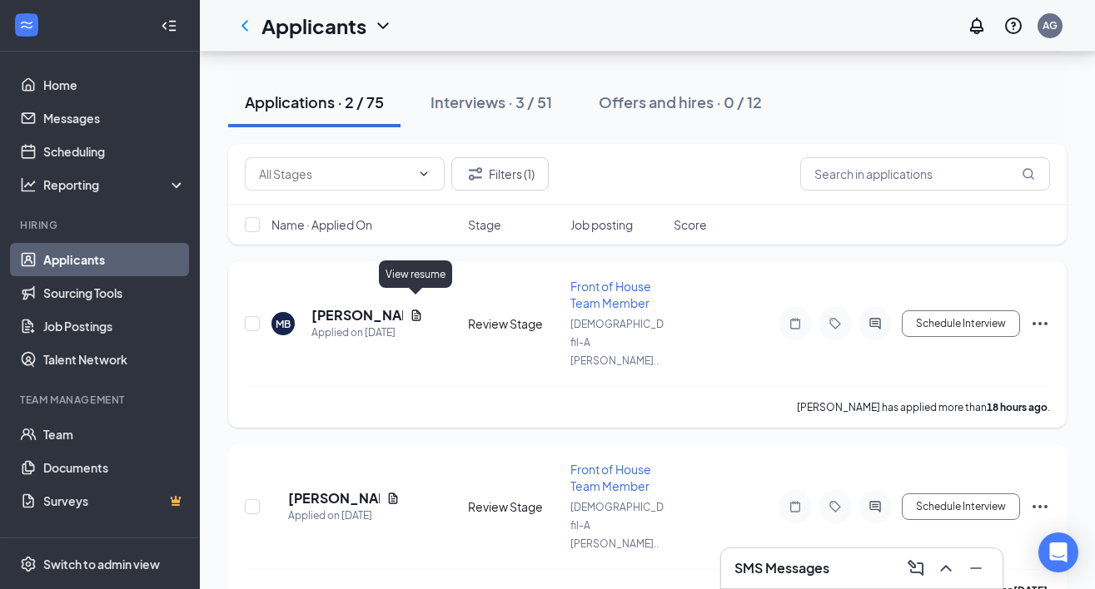
click at [416, 309] on icon "Document" at bounding box center [416, 315] width 13 height 13
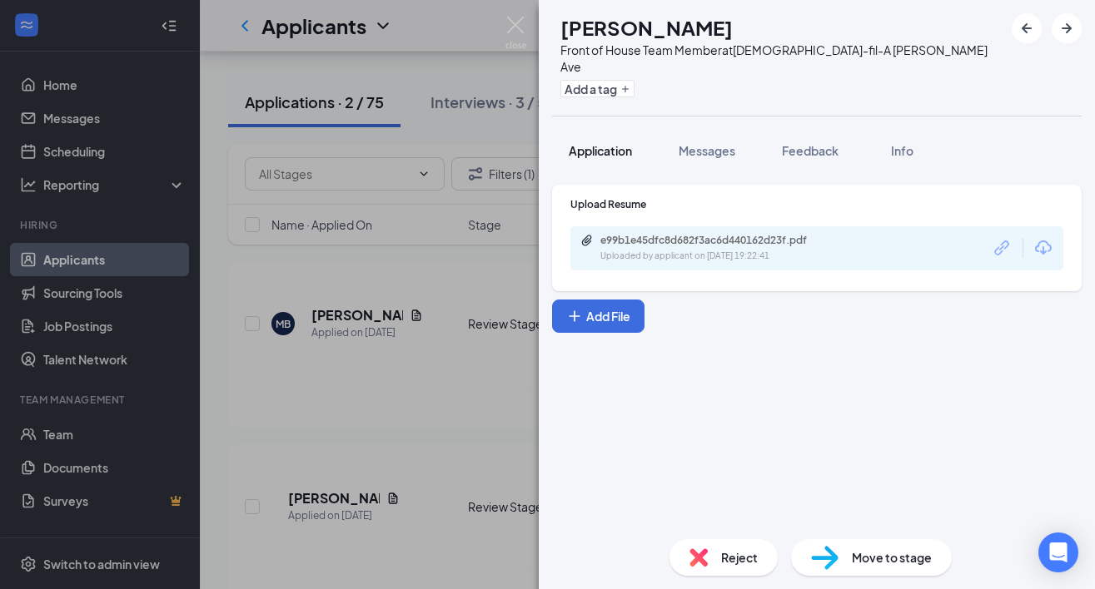
click at [609, 143] on span "Application" at bounding box center [600, 150] width 63 height 15
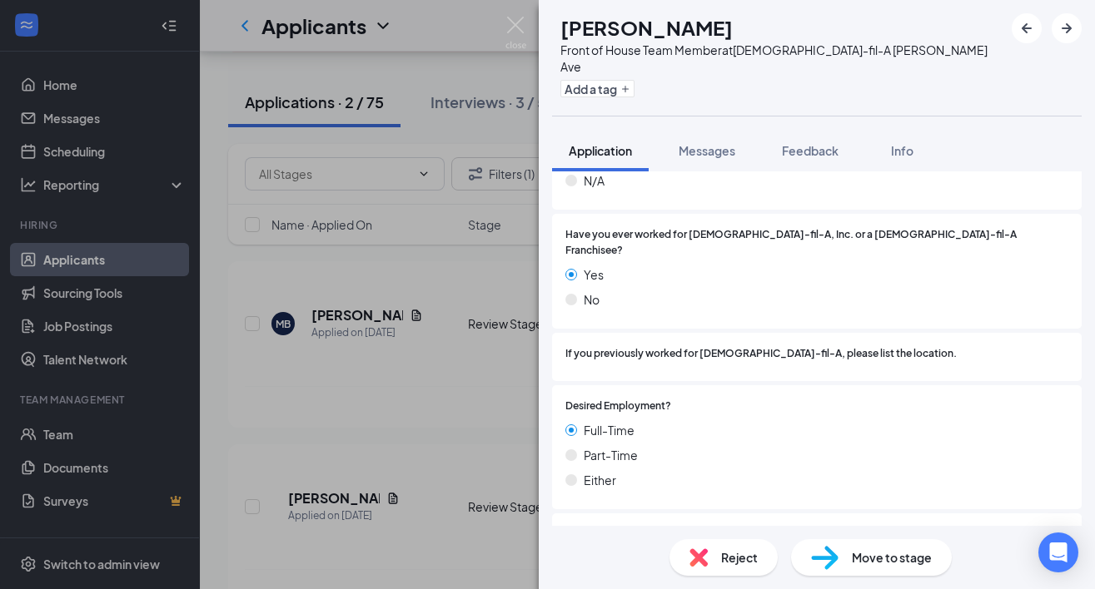
scroll to position [470, 0]
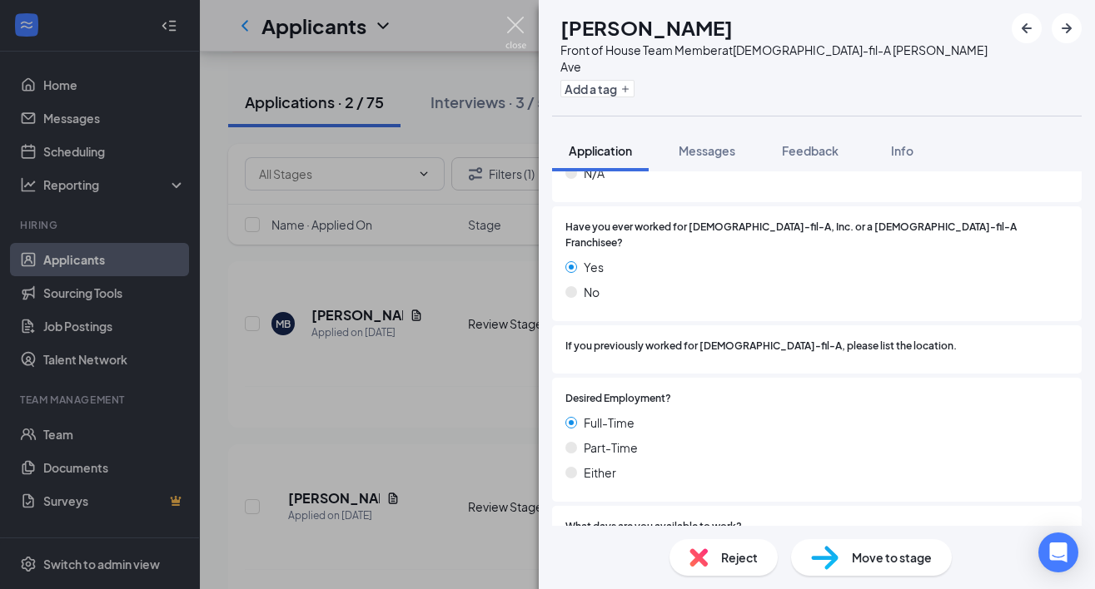
click at [515, 28] on img at bounding box center [515, 33] width 21 height 32
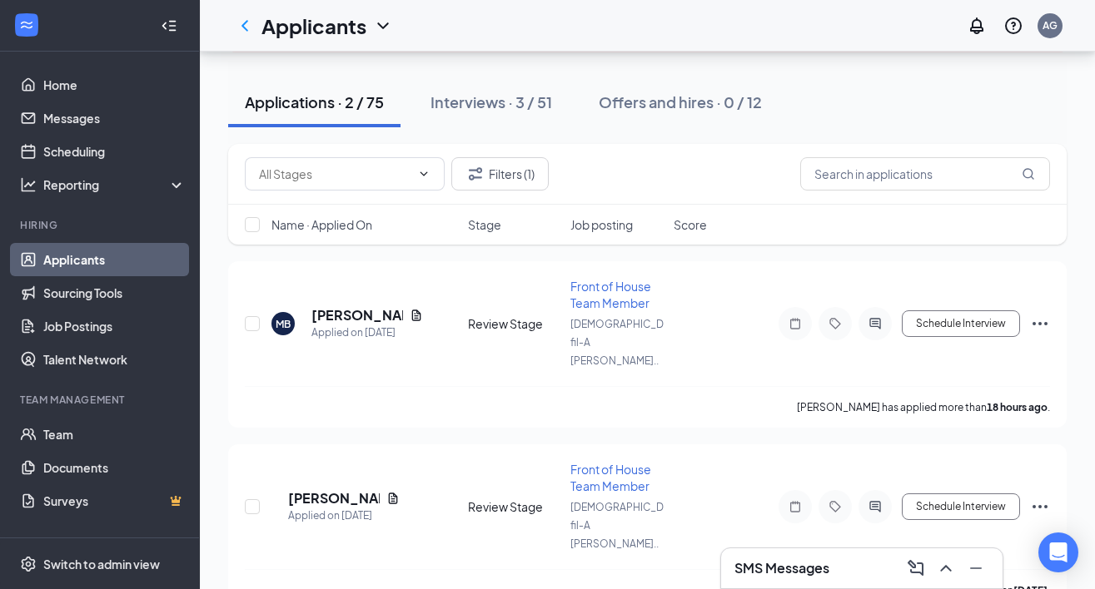
drag, startPoint x: 243, startPoint y: 27, endPoint x: 120, endPoint y: 232, distance: 239.7
click at [243, 27] on icon "ChevronLeft" at bounding box center [244, 25] width 7 height 11
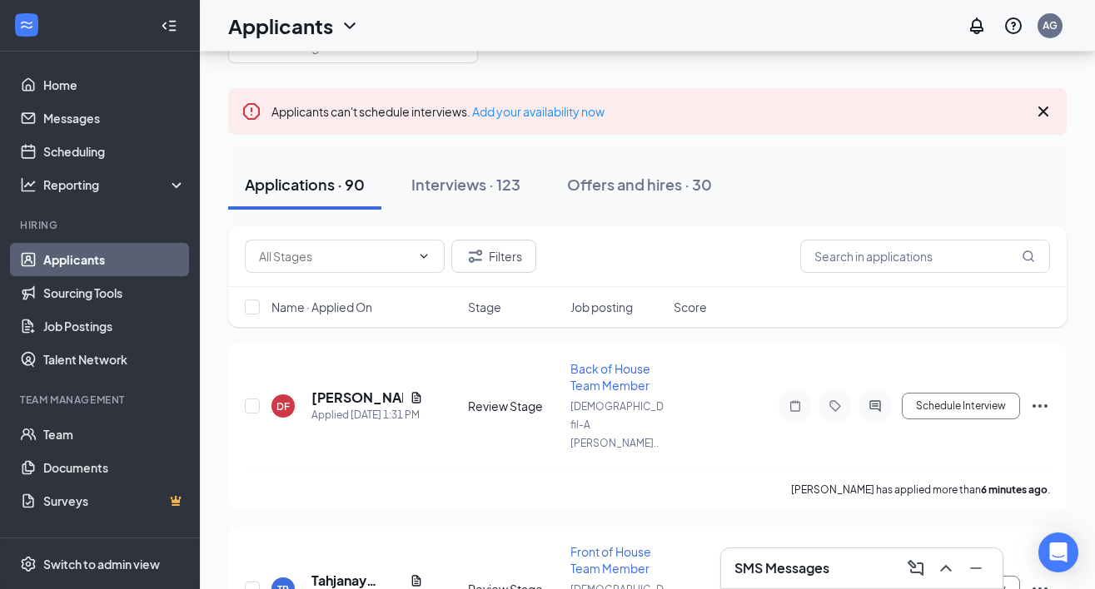
scroll to position [43, 0]
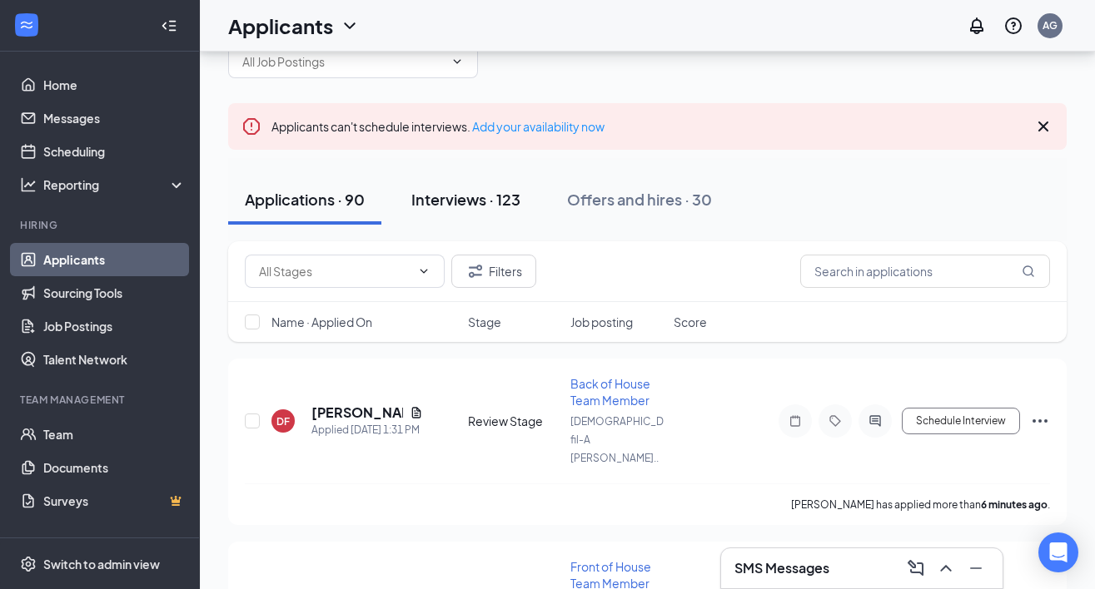
click at [449, 189] on div "Interviews · 123" at bounding box center [465, 199] width 109 height 21
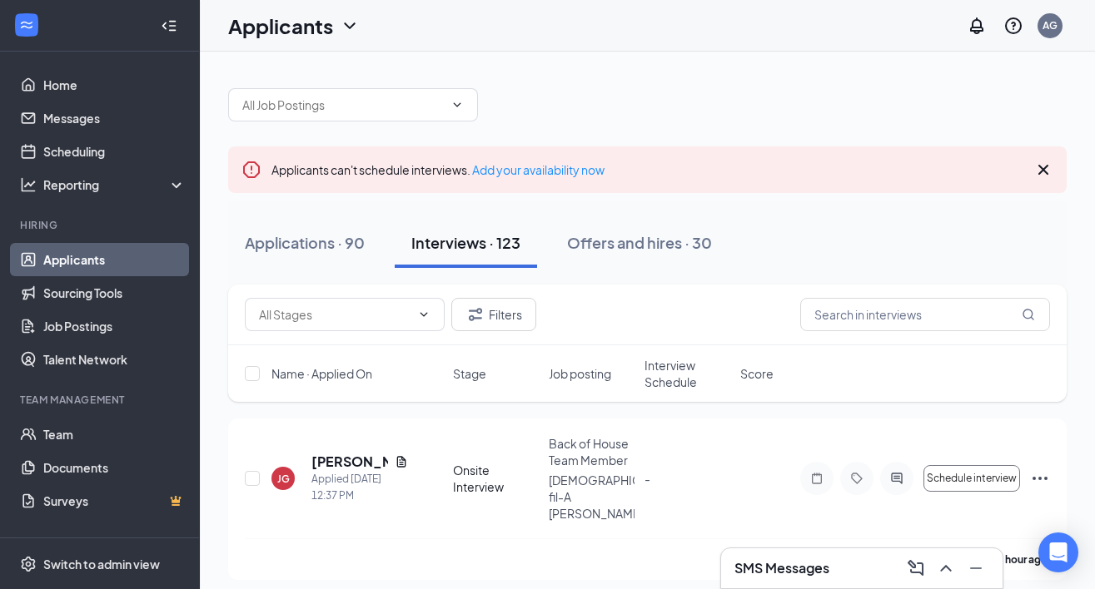
click at [665, 380] on span "Interview Schedule" at bounding box center [687, 373] width 86 height 33
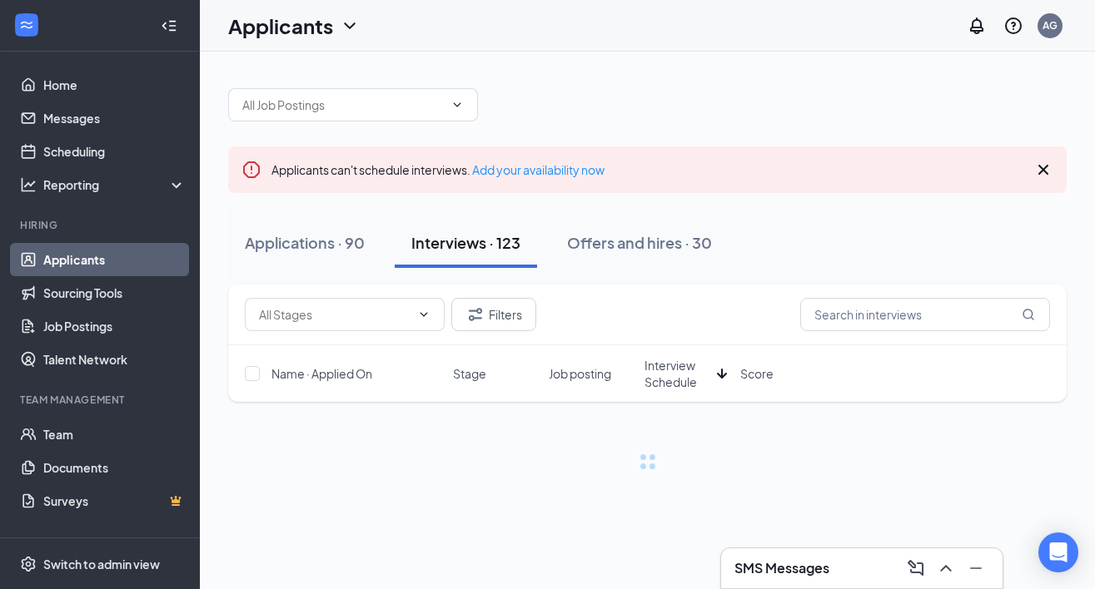
click at [665, 380] on span "Interview Schedule" at bounding box center [677, 373] width 66 height 33
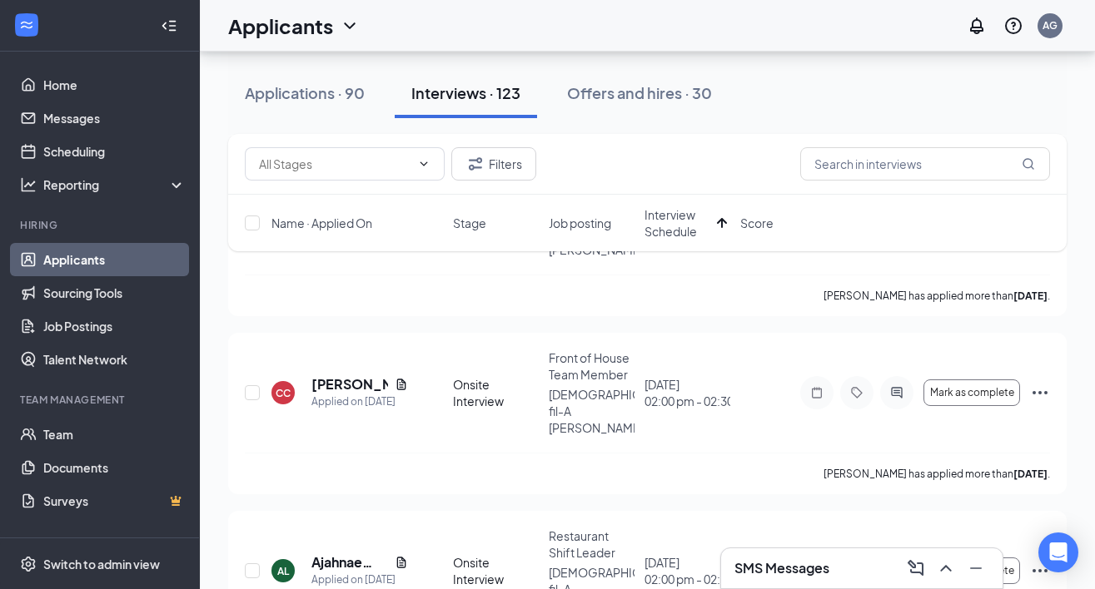
scroll to position [449, 0]
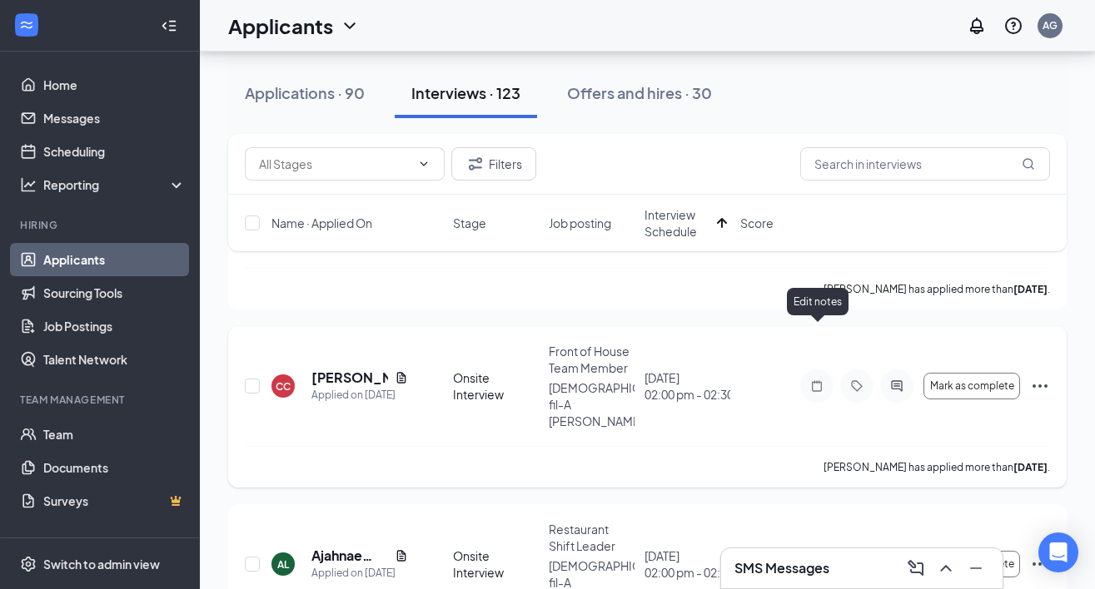
click at [818, 380] on icon "Note" at bounding box center [817, 386] width 20 height 13
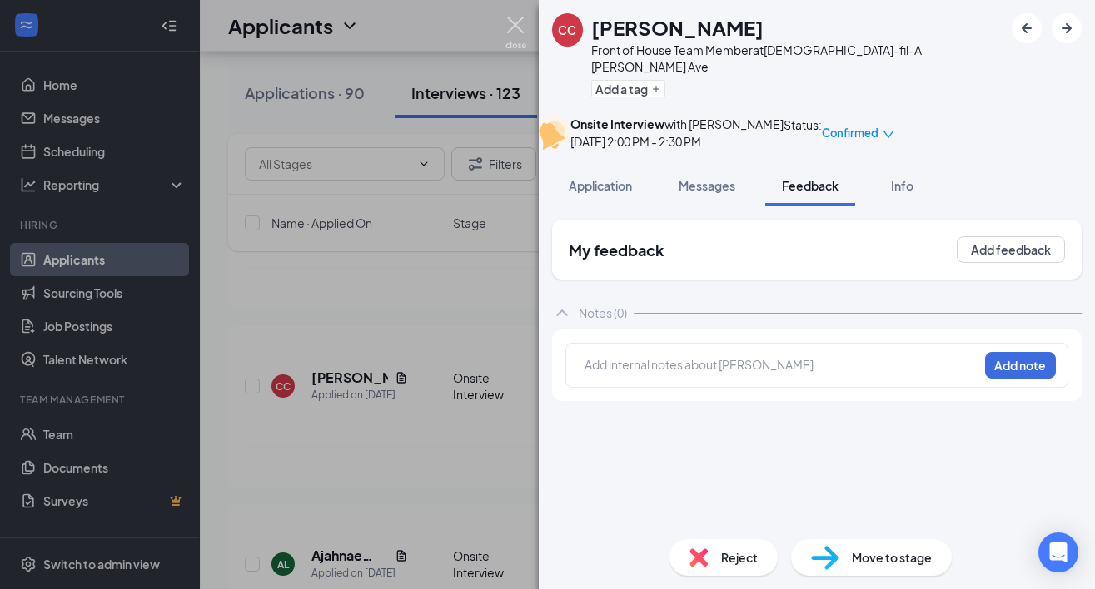
click at [512, 31] on img at bounding box center [515, 33] width 21 height 32
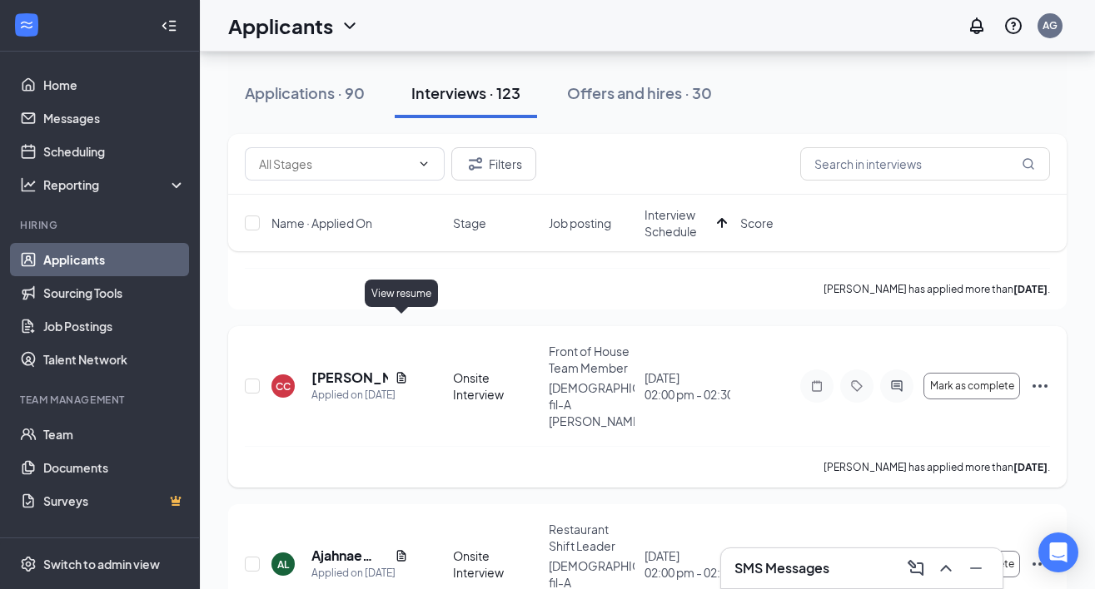
click at [396, 371] on icon "Document" at bounding box center [401, 377] width 13 height 13
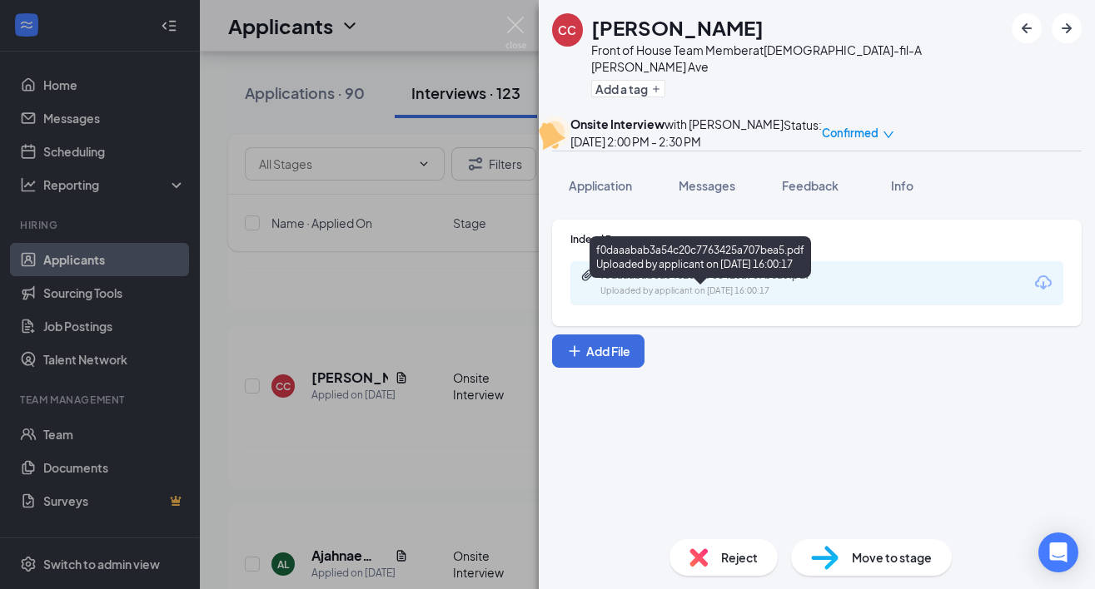
click at [751, 282] on div "f0daaabab3a54c20c7763425a707bea5.pdf" at bounding box center [716, 275] width 233 height 13
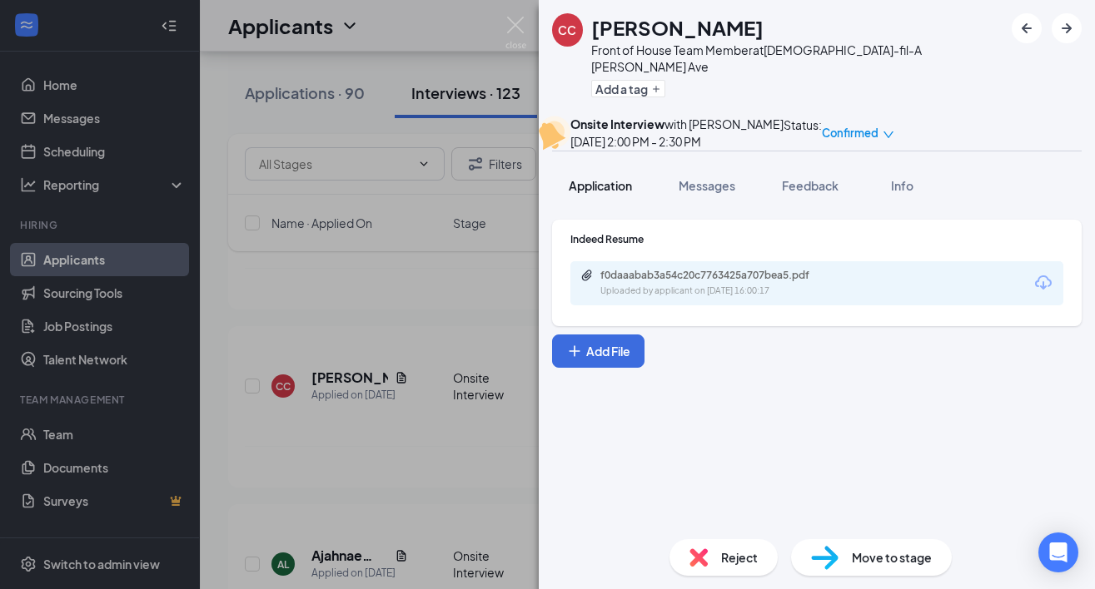
click at [607, 193] on span "Application" at bounding box center [600, 185] width 63 height 15
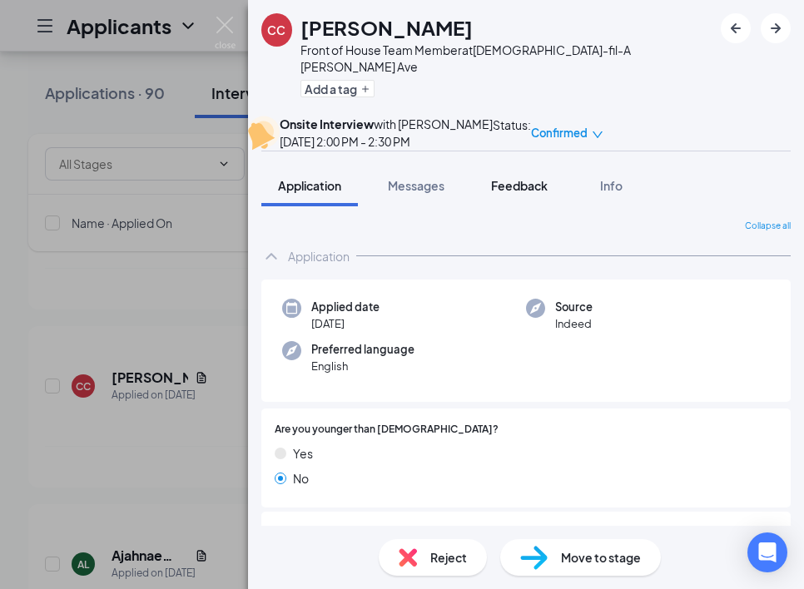
click at [537, 193] on span "Feedback" at bounding box center [519, 185] width 57 height 15
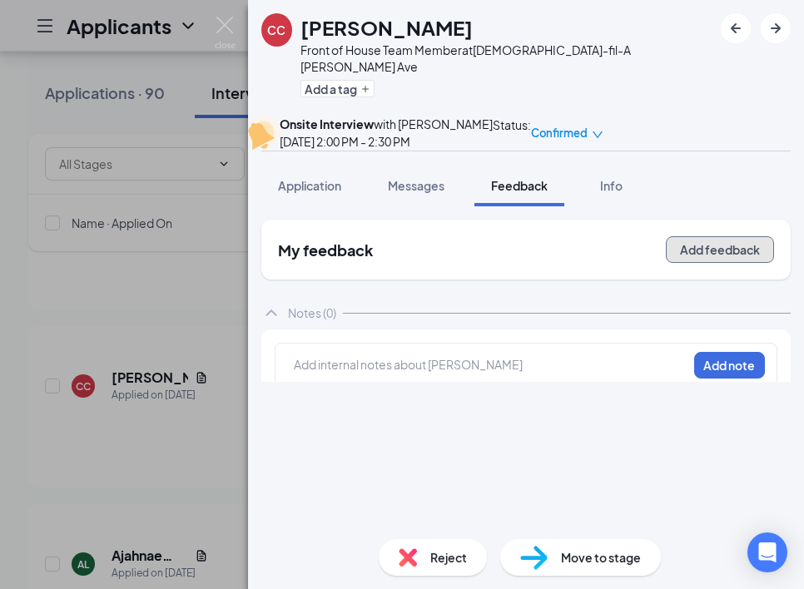
click at [687, 263] on button "Add feedback" at bounding box center [720, 249] width 108 height 27
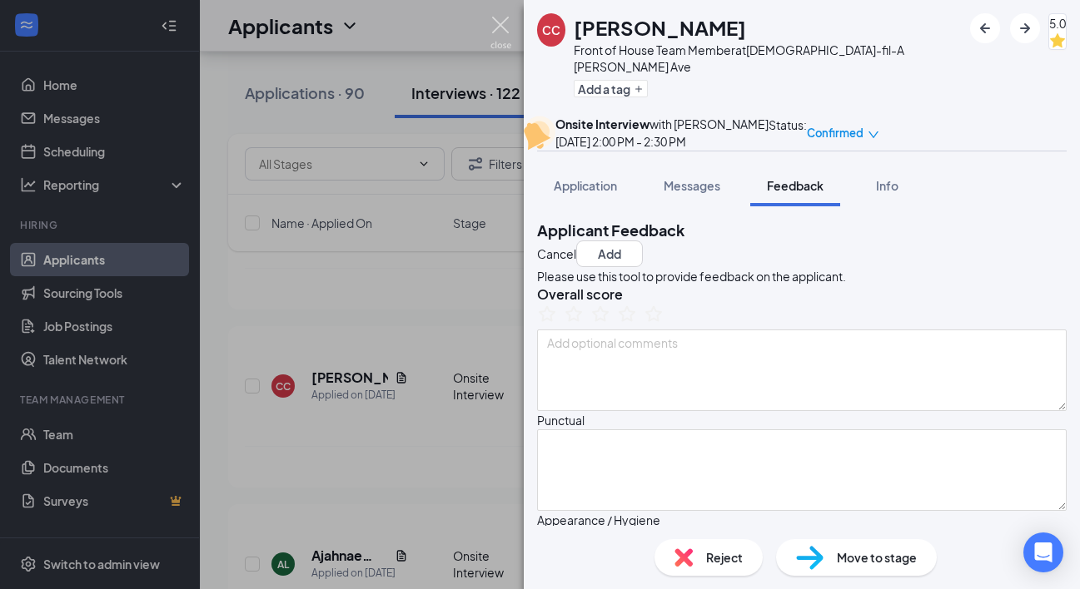
click at [504, 29] on img at bounding box center [500, 33] width 21 height 32
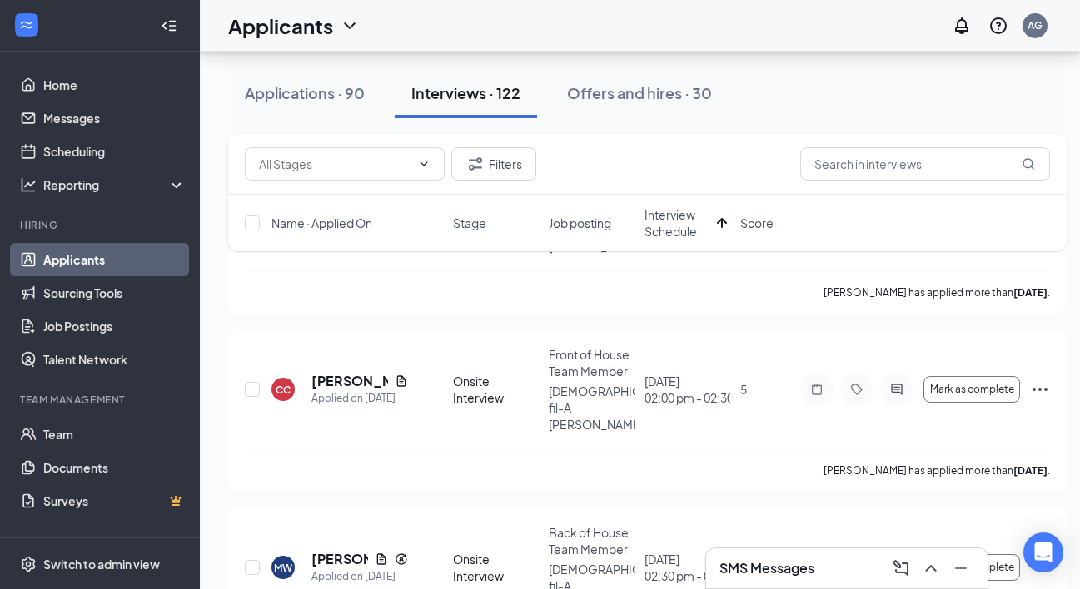
scroll to position [428, 0]
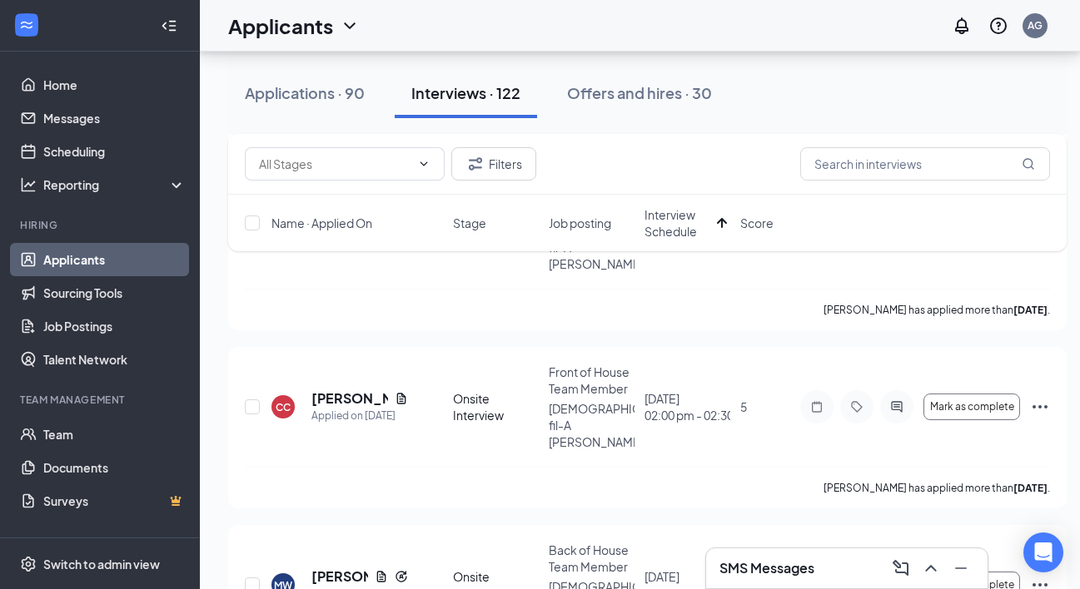
click at [678, 221] on span "Interview Schedule" at bounding box center [677, 222] width 66 height 33
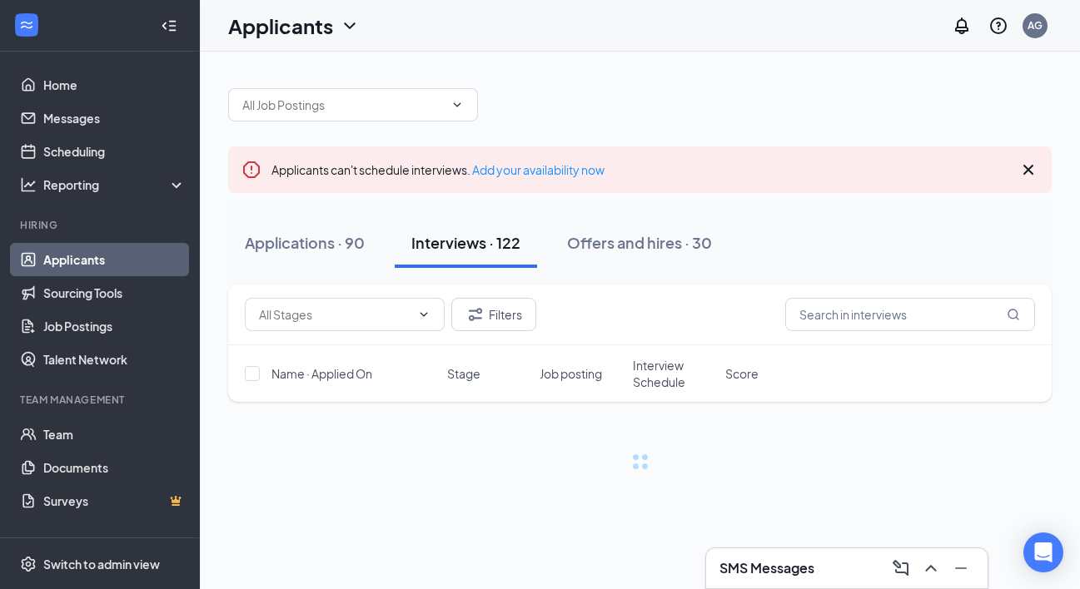
click at [659, 379] on span "Interview Schedule" at bounding box center [674, 373] width 82 height 33
click at [659, 379] on span "Interview Schedule" at bounding box center [664, 373] width 62 height 33
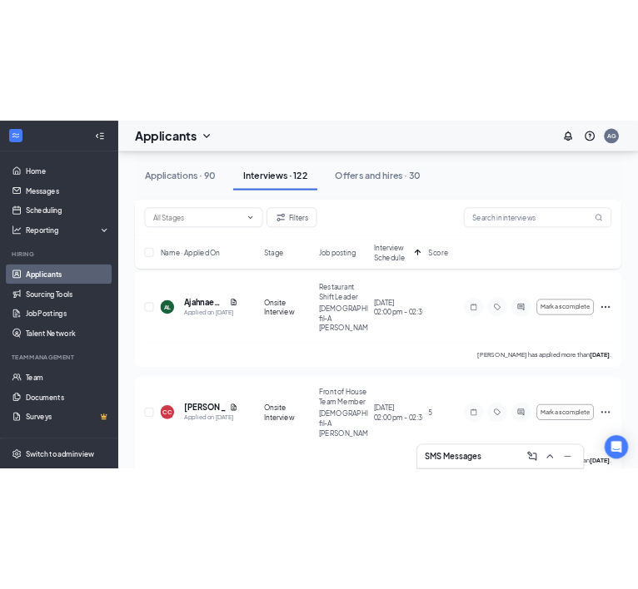
scroll to position [339, 0]
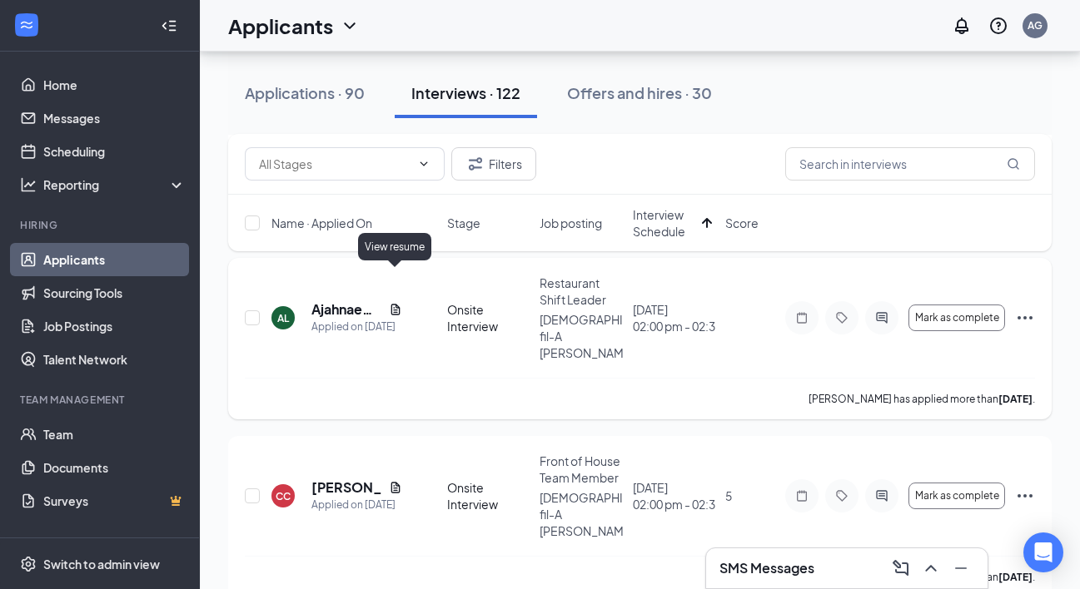
click at [394, 303] on icon "Document" at bounding box center [395, 309] width 13 height 13
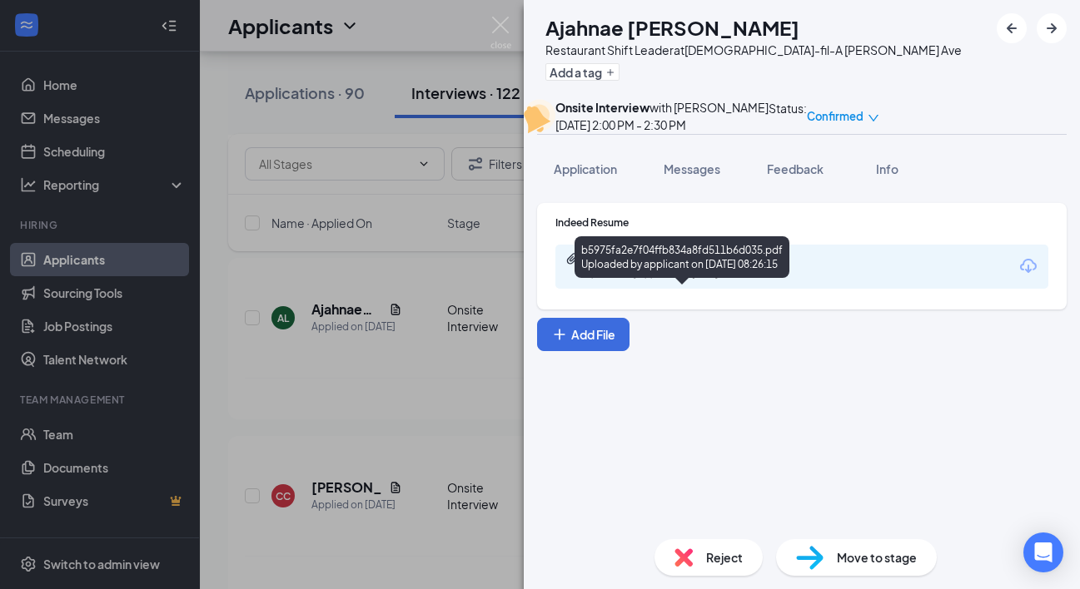
click at [656, 281] on div "Uploaded by applicant on Sep 09, 2025 at 08:26:15" at bounding box center [710, 274] width 250 height 13
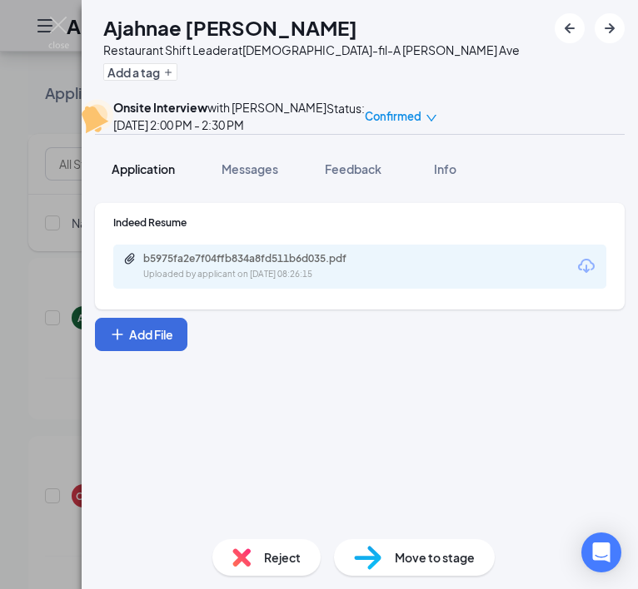
click at [155, 176] on span "Application" at bounding box center [143, 169] width 63 height 15
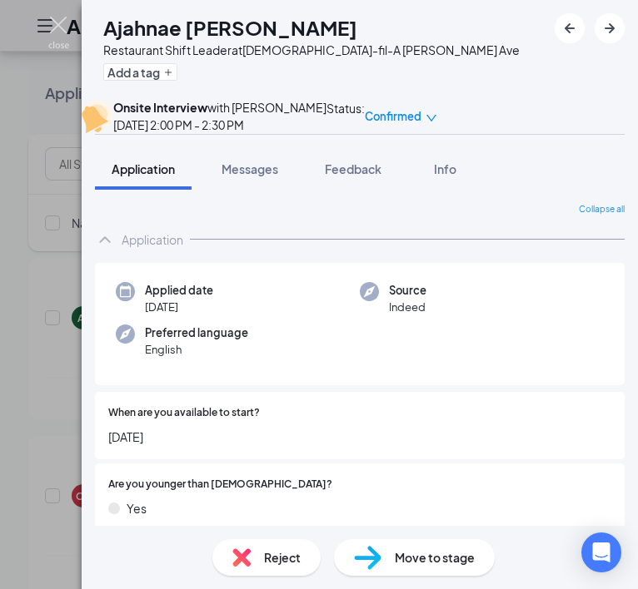
click at [54, 22] on img at bounding box center [58, 33] width 21 height 32
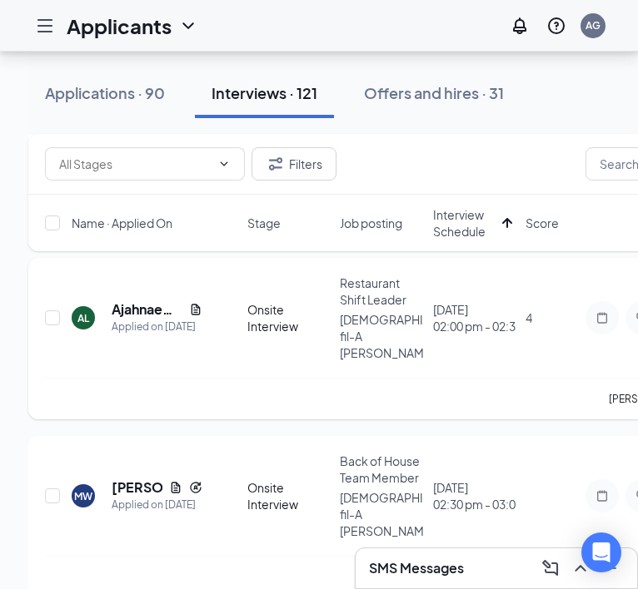
click at [194, 303] on icon "Document" at bounding box center [195, 309] width 13 height 13
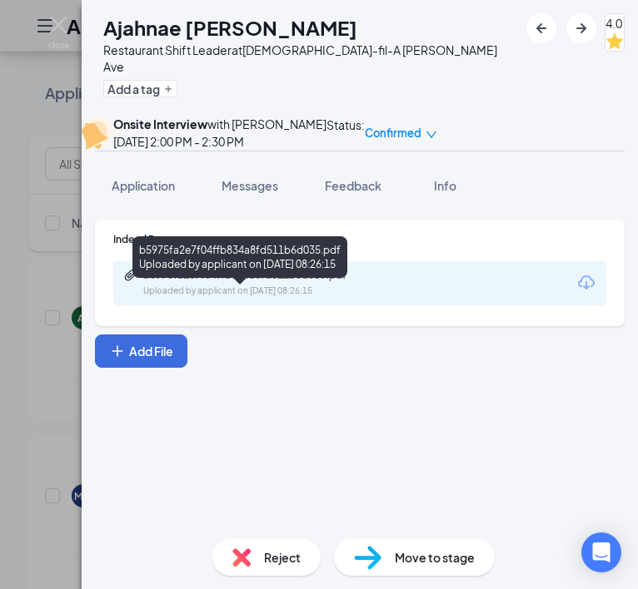
click at [231, 282] on div "b5975fa2e7f04ffb834a8fd511b6d035.pdf" at bounding box center [259, 275] width 233 height 13
click at [66, 26] on img at bounding box center [58, 33] width 21 height 32
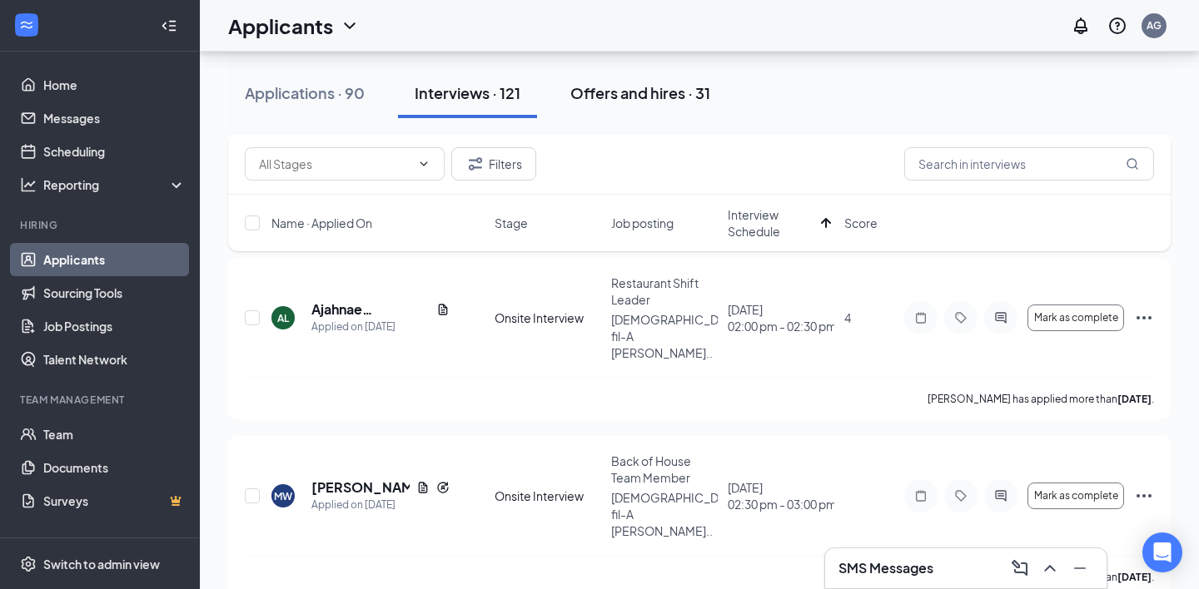
click at [695, 96] on div "Offers and hires · 31" at bounding box center [640, 92] width 140 height 21
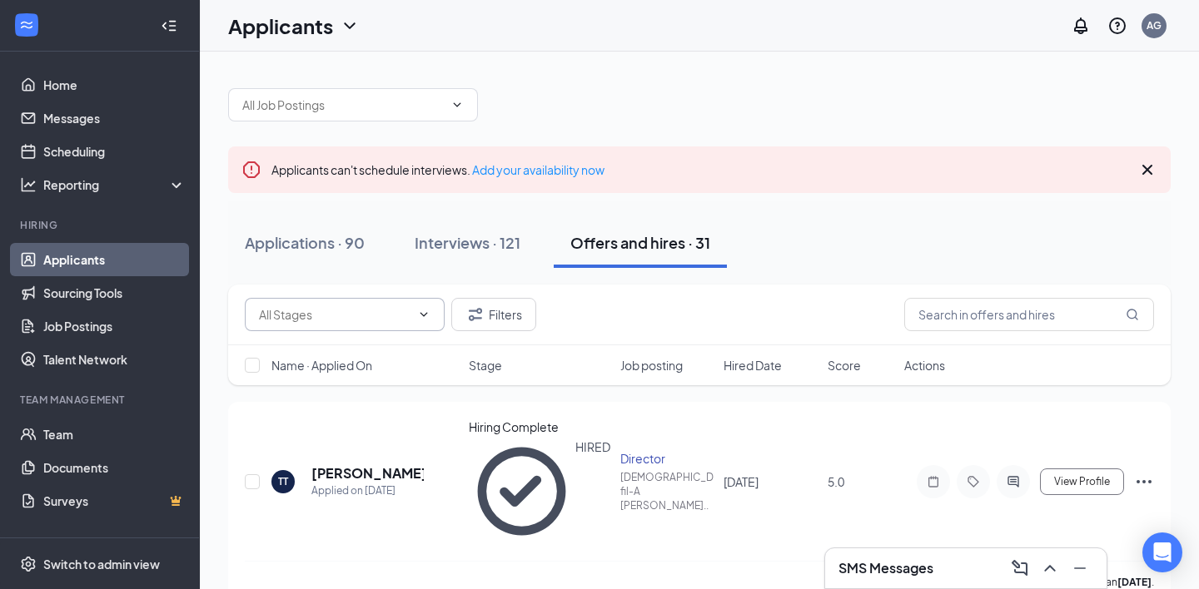
click at [391, 309] on input "text" at bounding box center [335, 315] width 152 height 18
click at [340, 364] on div "Offer Letter (2)" at bounding box center [299, 354] width 81 height 18
type input "Offer Letter (2)"
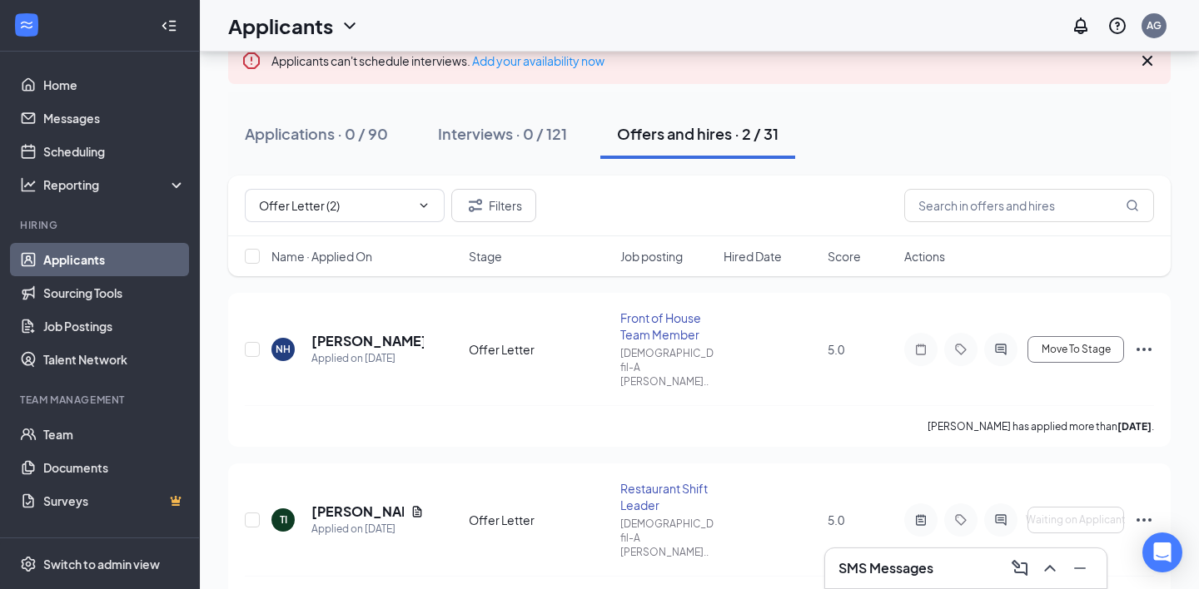
scroll to position [129, 0]
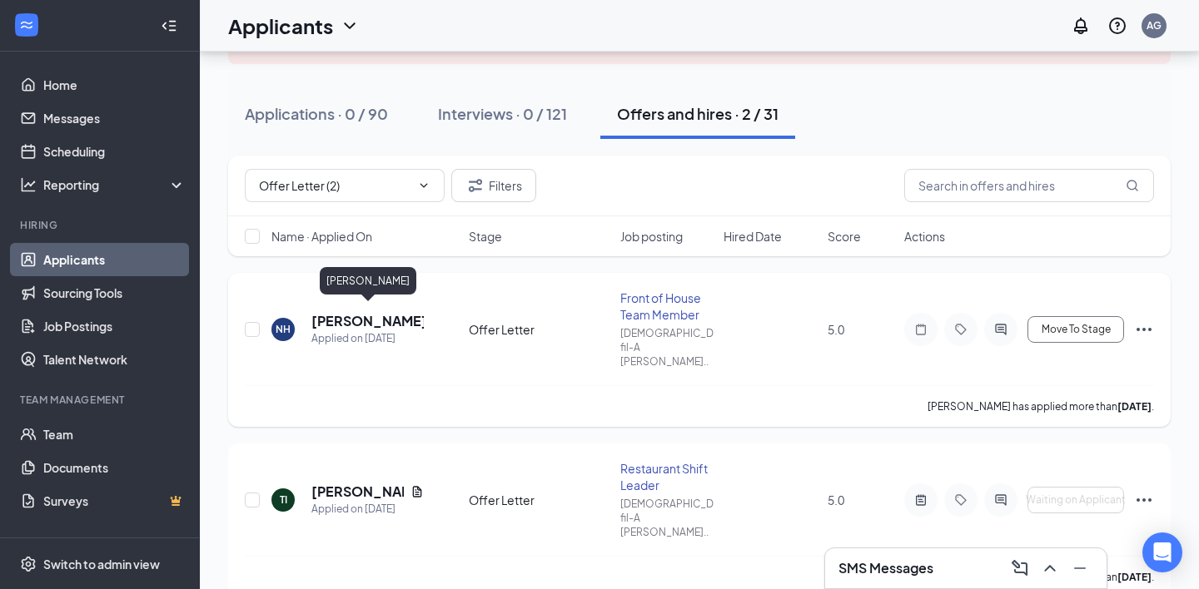
click at [392, 314] on h5 "Nevaeh hamilton" at bounding box center [367, 321] width 112 height 18
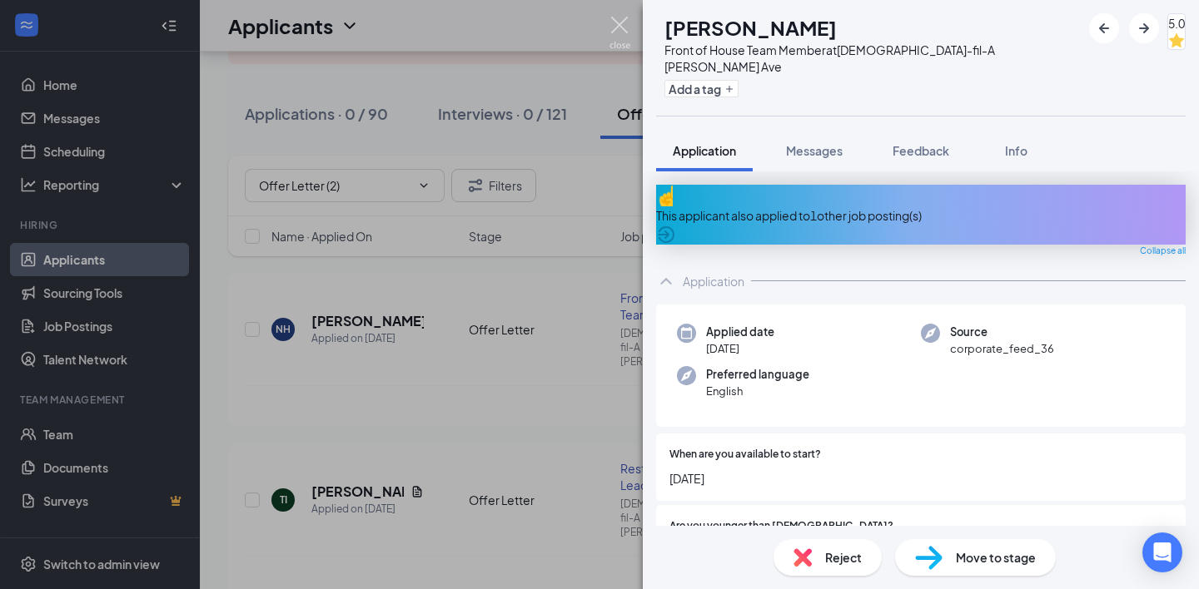
click at [619, 28] on img at bounding box center [619, 33] width 21 height 32
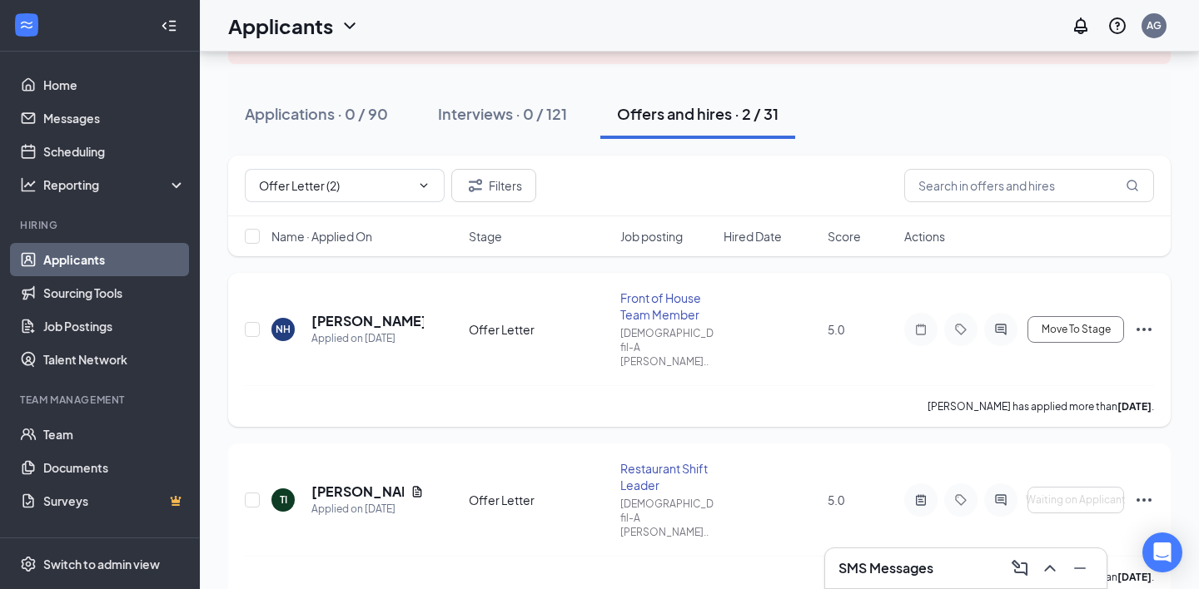
click at [1094, 325] on icon "Ellipses" at bounding box center [1144, 330] width 20 height 20
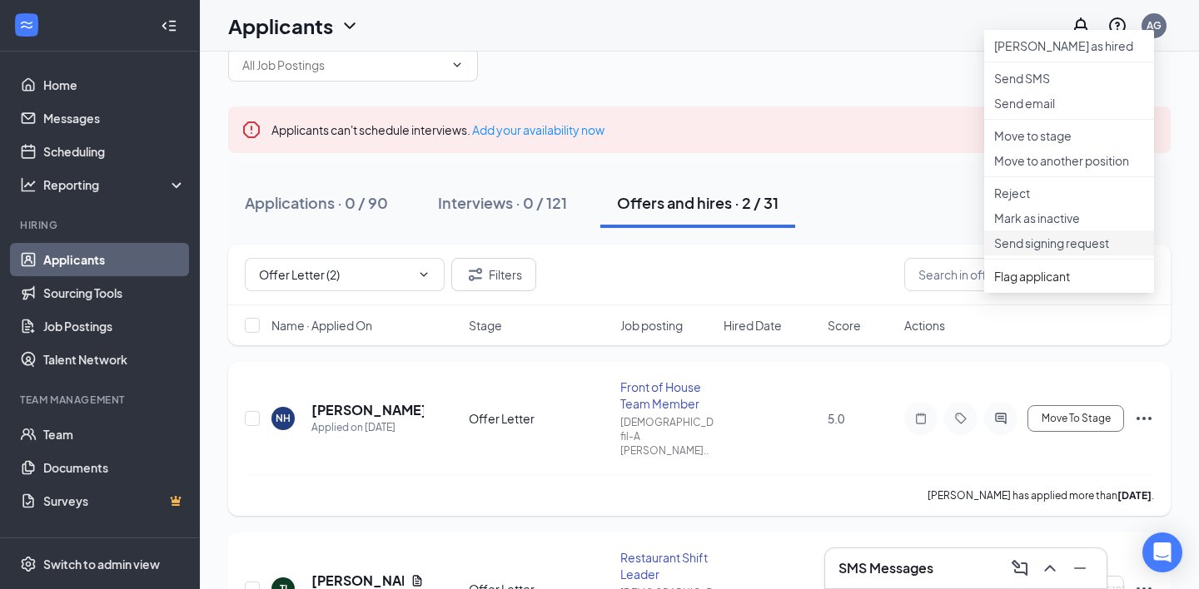
scroll to position [34, 0]
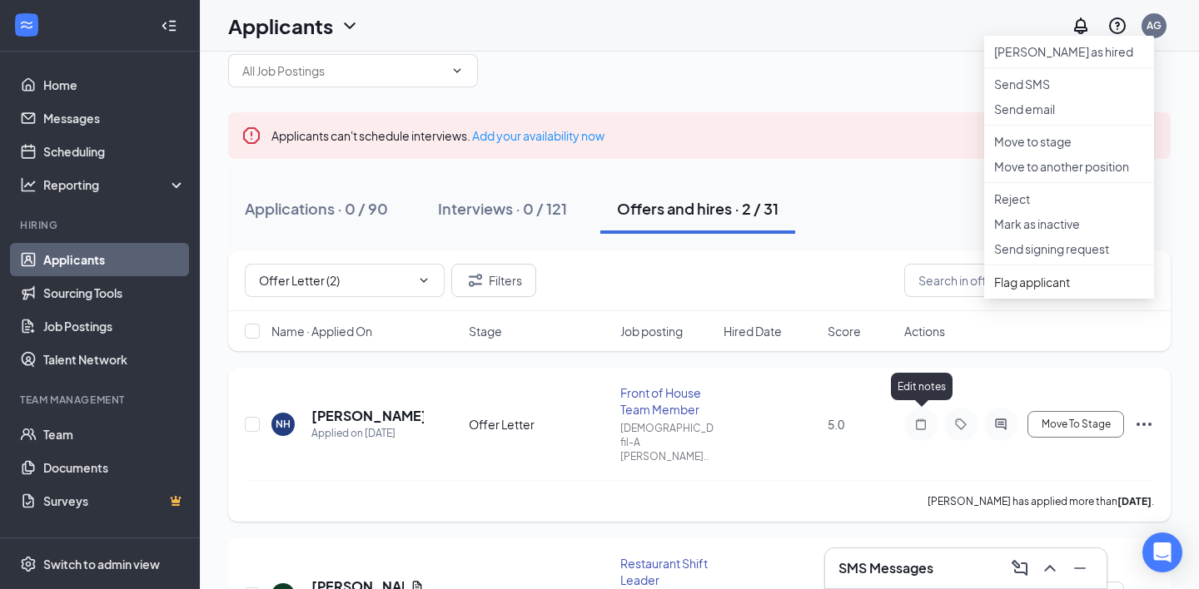
click at [927, 418] on icon "Note" at bounding box center [921, 424] width 20 height 13
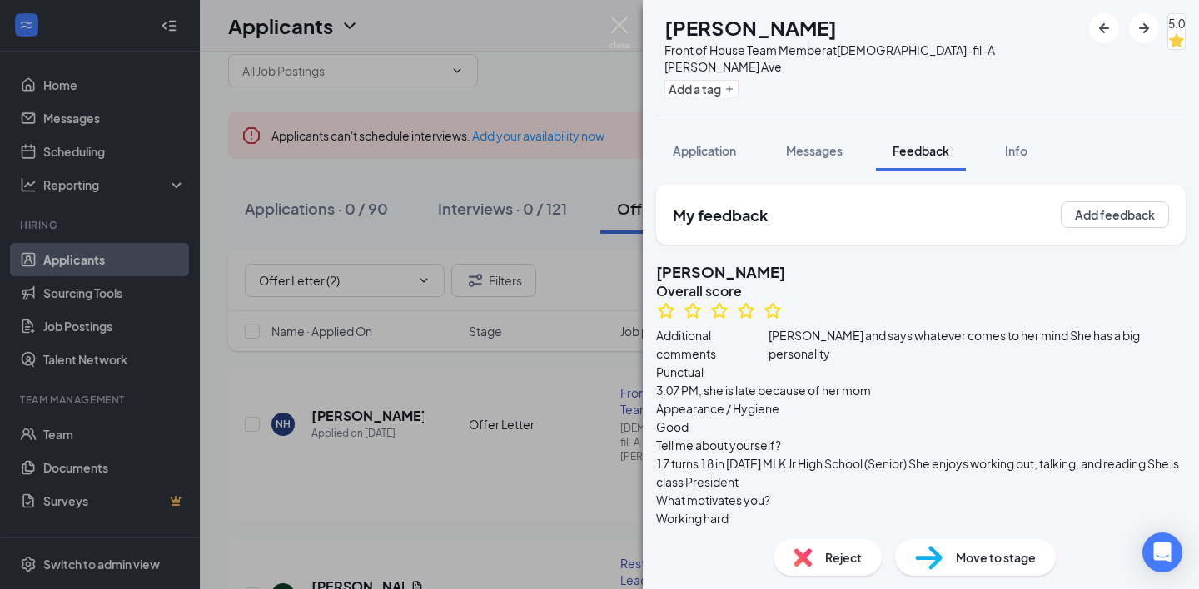
scroll to position [1314, 0]
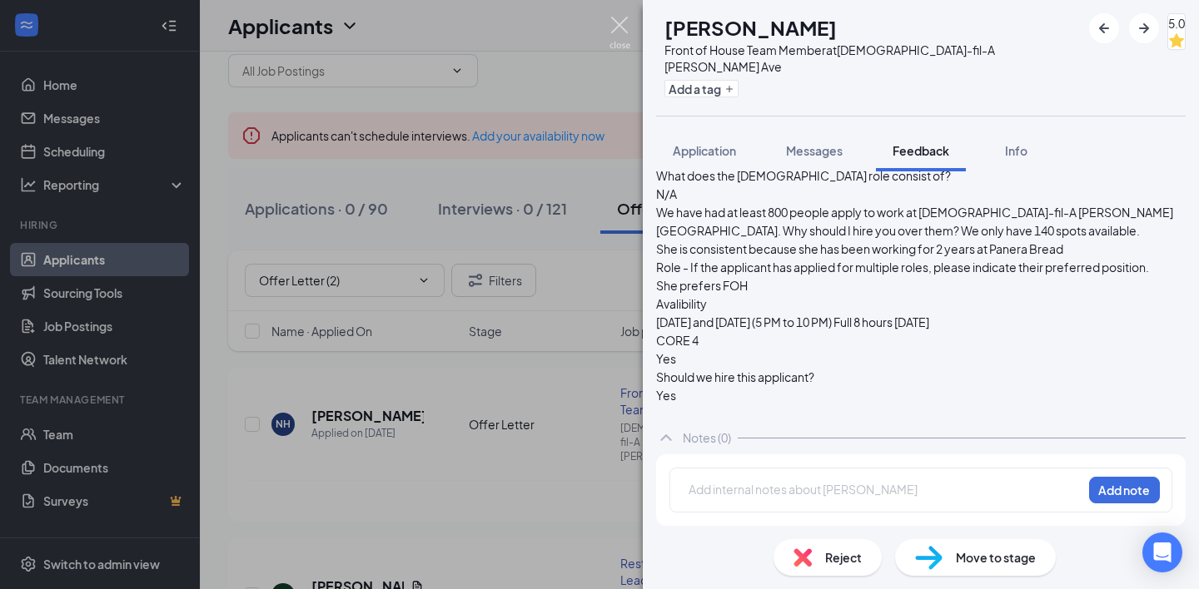
click at [620, 27] on img at bounding box center [619, 33] width 21 height 32
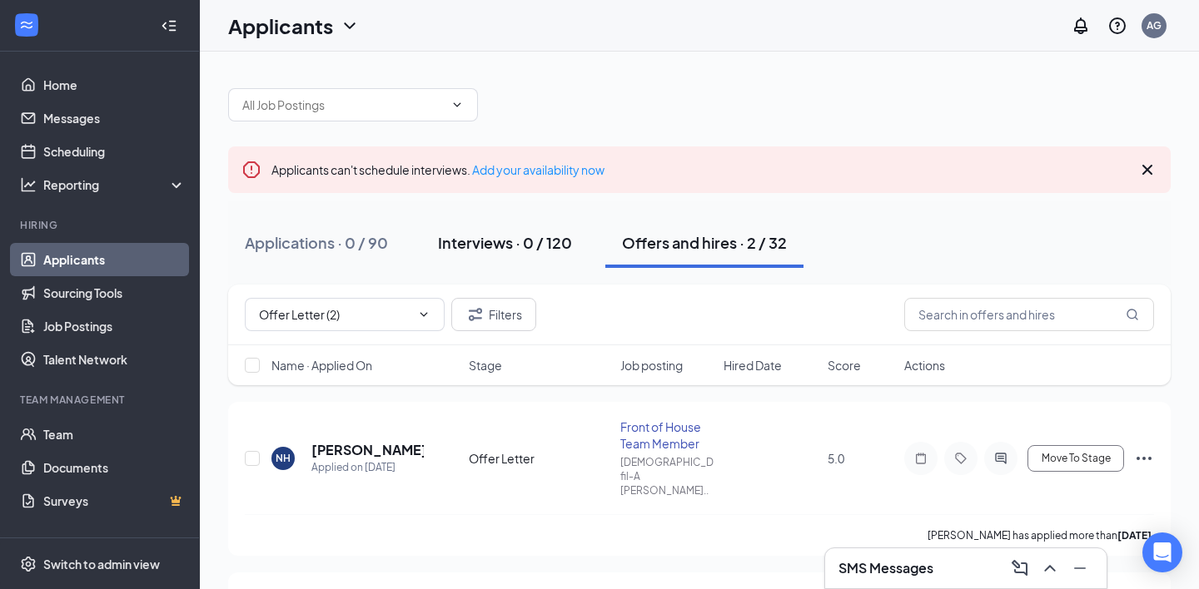
click at [508, 241] on div "Interviews · 0 / 120" at bounding box center [505, 242] width 134 height 21
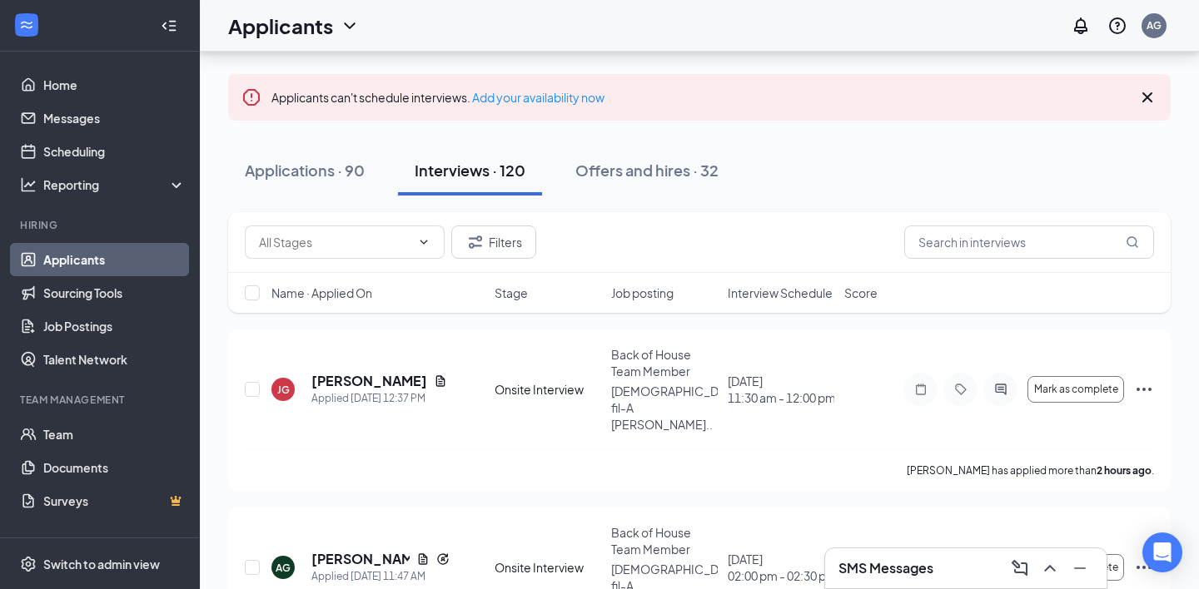
scroll to position [77, 0]
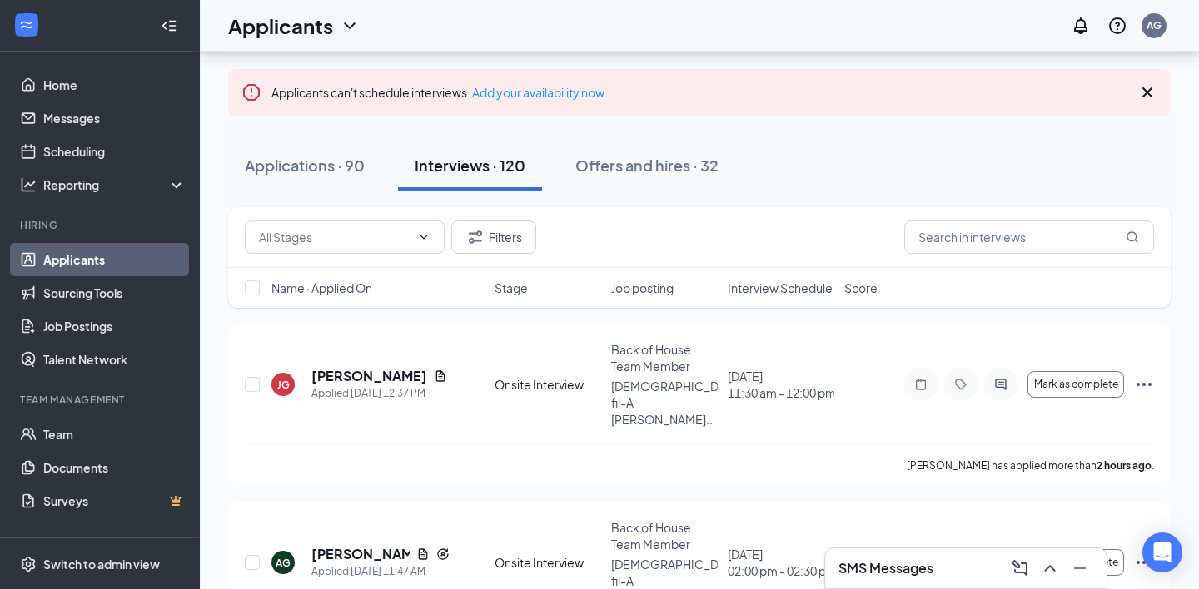
click at [746, 286] on span "Interview Schedule" at bounding box center [780, 288] width 105 height 17
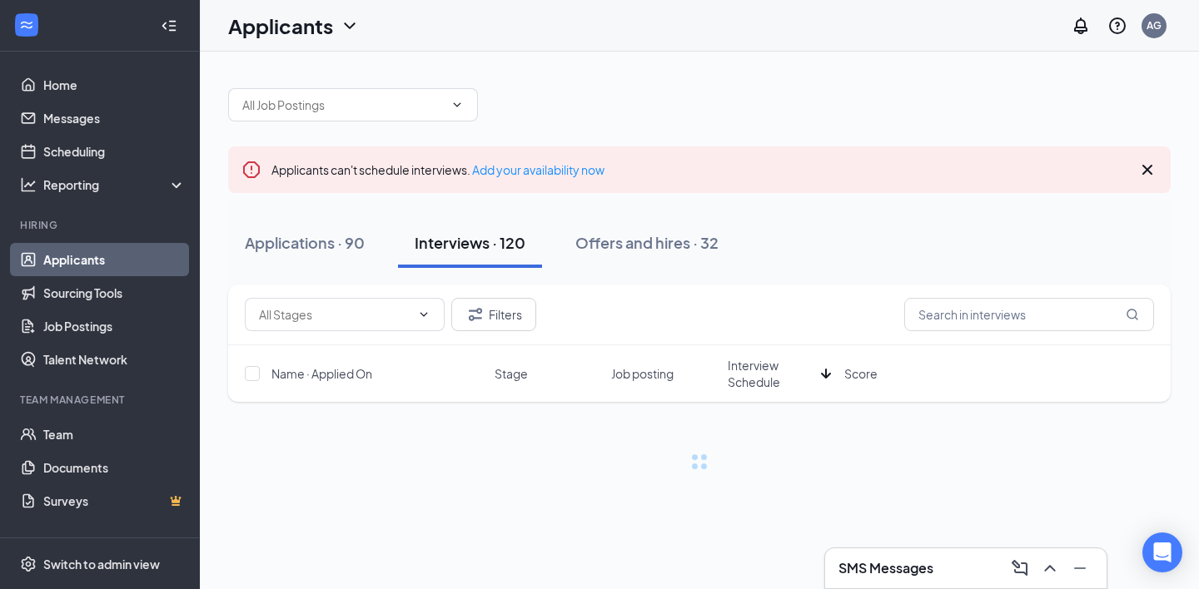
scroll to position [0, 0]
click at [763, 362] on span "Interview Schedule" at bounding box center [771, 373] width 87 height 33
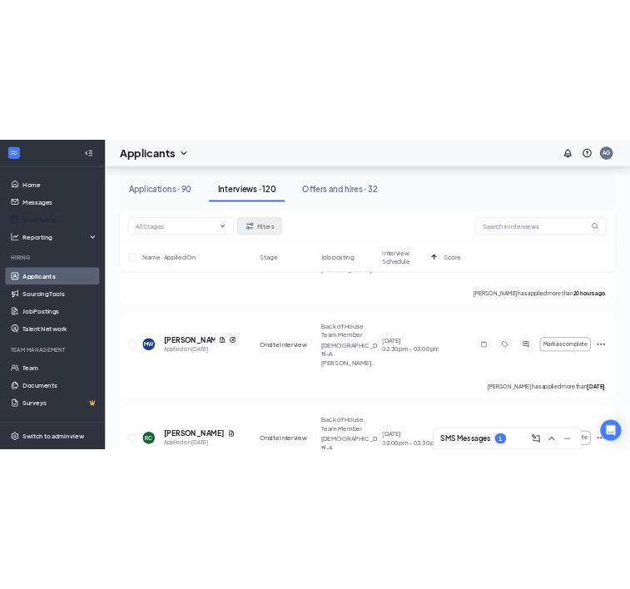
scroll to position [268, 0]
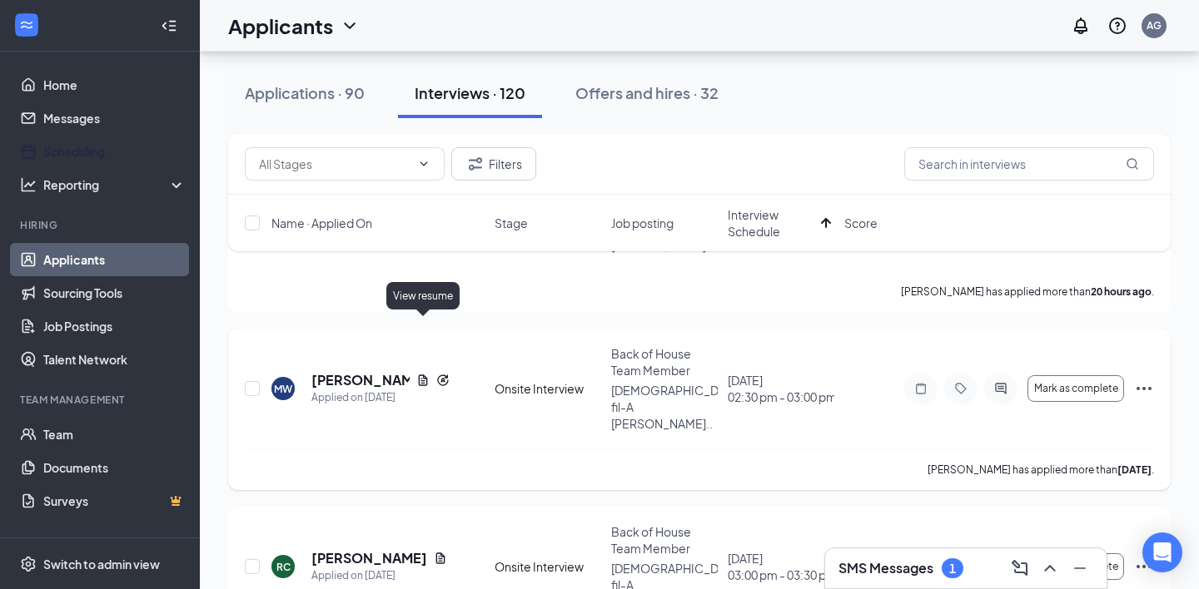
click at [425, 374] on icon "Document" at bounding box center [422, 380] width 13 height 13
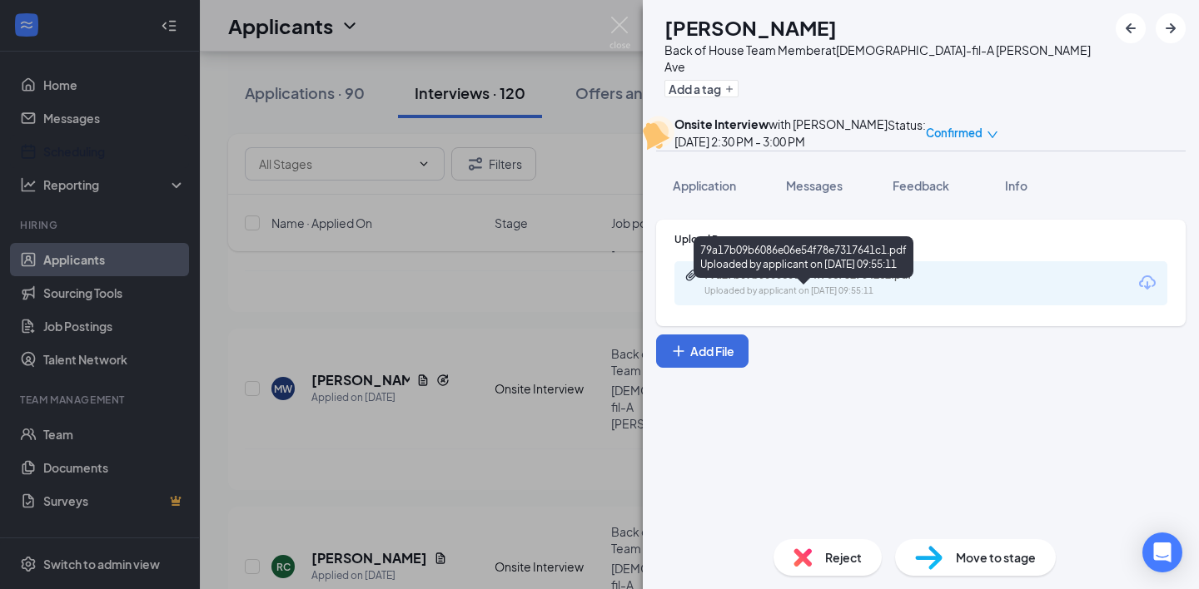
click at [748, 298] on div "79a17b09b6086e06e54f78e7317641c1.pdf Uploaded by applicant on Sep 12, 2025 at 0…" at bounding box center [819, 283] width 270 height 29
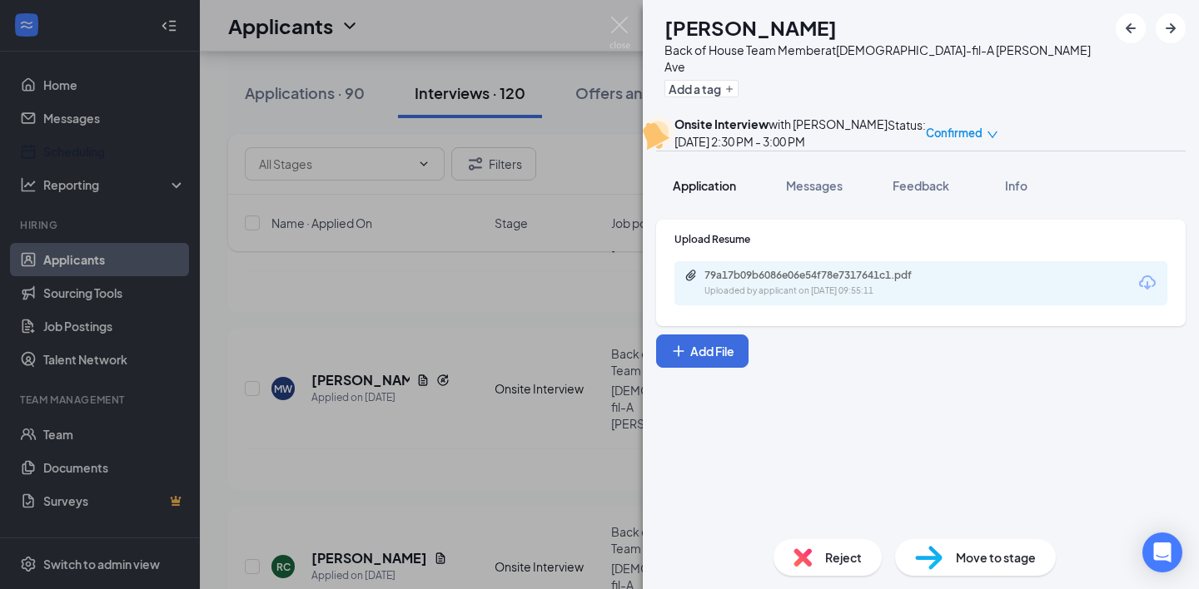
click at [708, 193] on span "Application" at bounding box center [704, 185] width 63 height 15
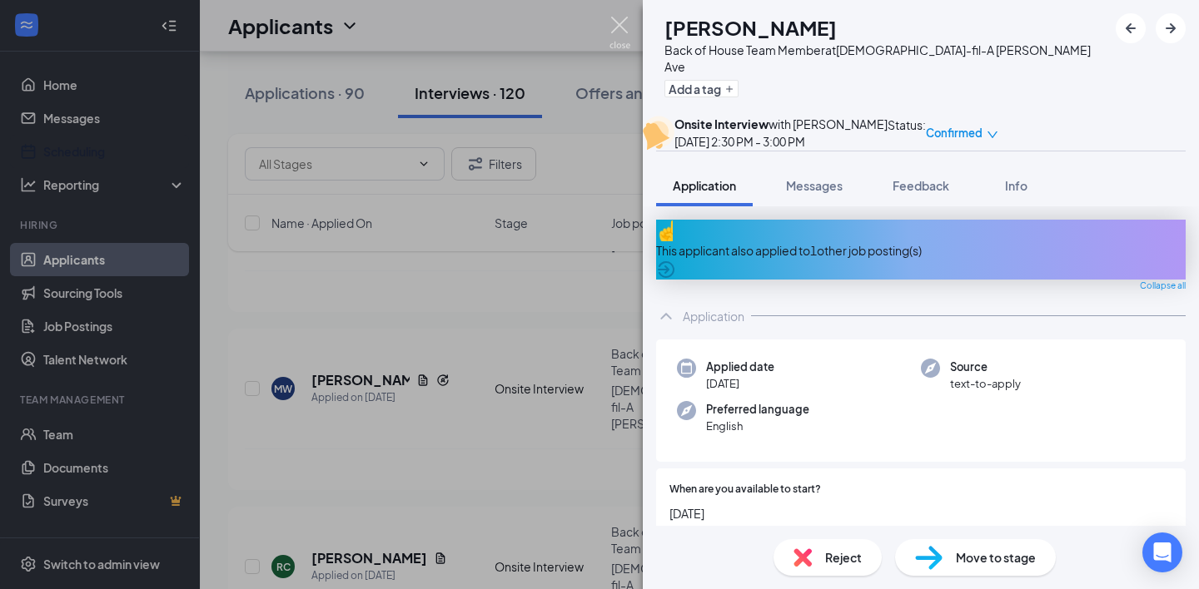
click at [621, 30] on img at bounding box center [619, 33] width 21 height 32
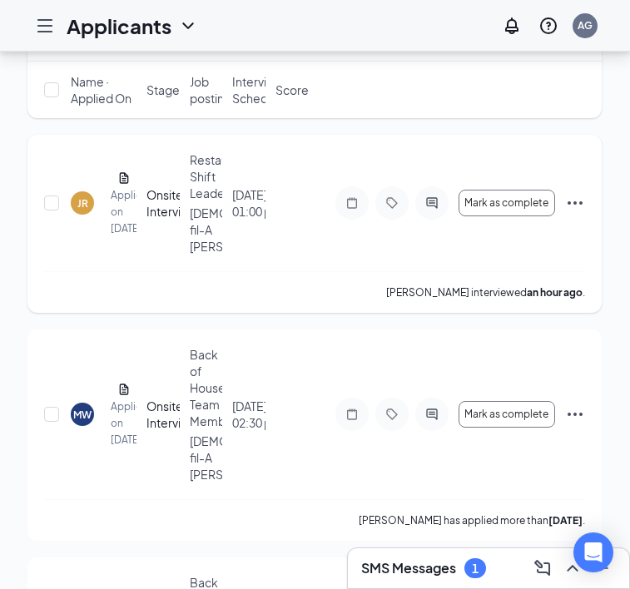
scroll to position [333, 0]
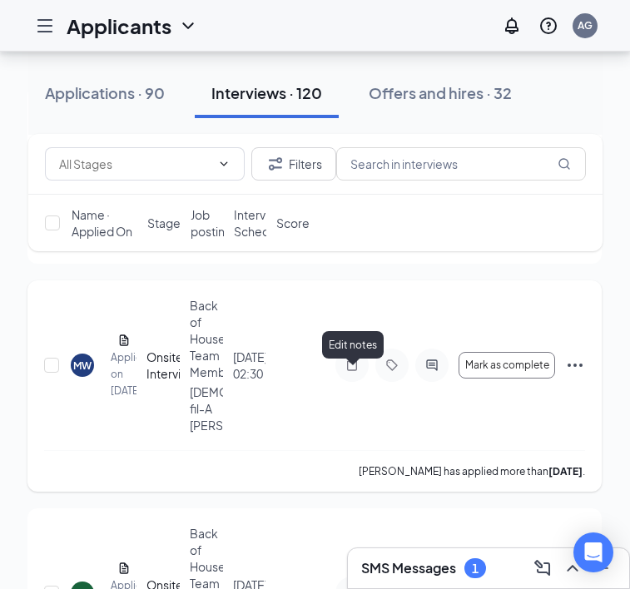
click at [352, 372] on icon "Note" at bounding box center [352, 365] width 20 height 13
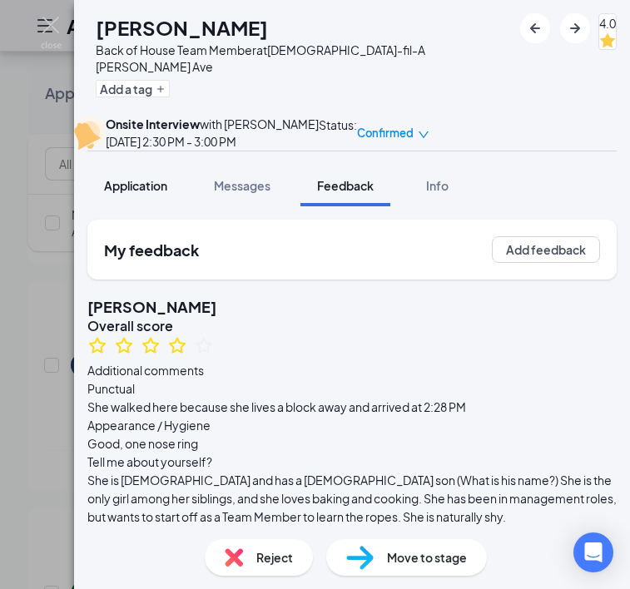
click at [148, 193] on span "Application" at bounding box center [135, 185] width 63 height 15
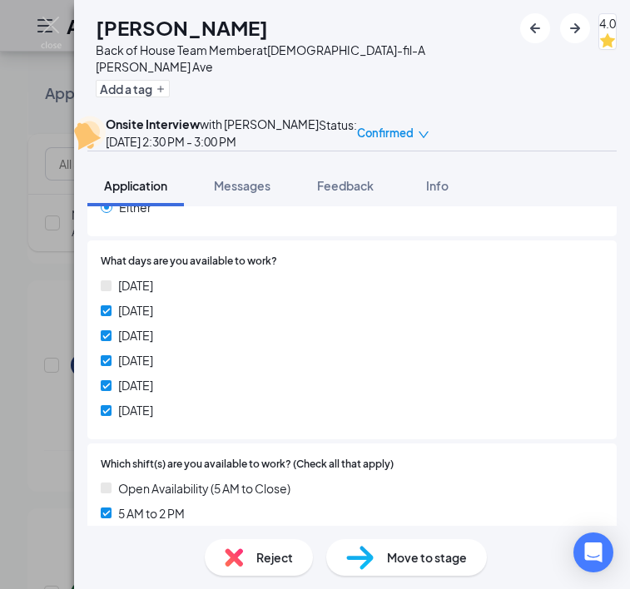
scroll to position [834, 0]
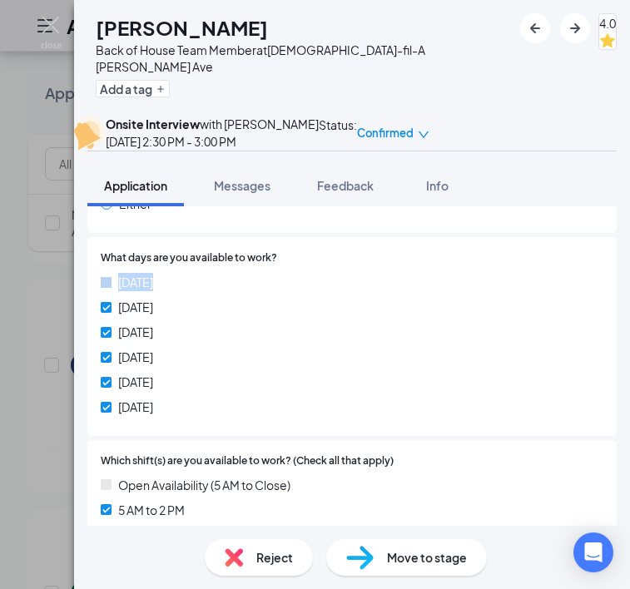
drag, startPoint x: 112, startPoint y: 273, endPoint x: 171, endPoint y: 273, distance: 59.1
click at [171, 273] on div "[DATE]" at bounding box center [352, 282] width 503 height 18
click at [244, 281] on div "[DATE]" at bounding box center [352, 282] width 503 height 18
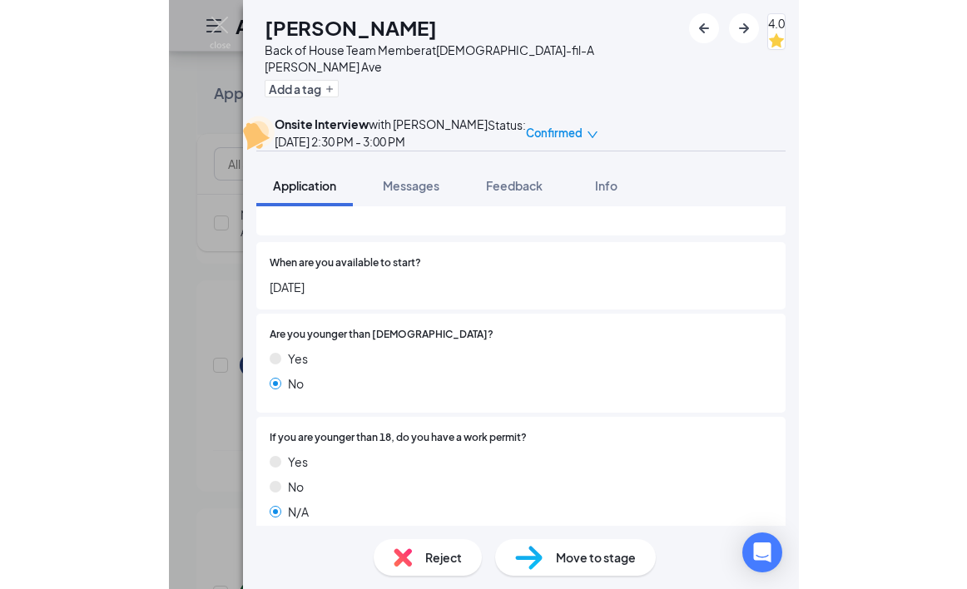
scroll to position [0, 0]
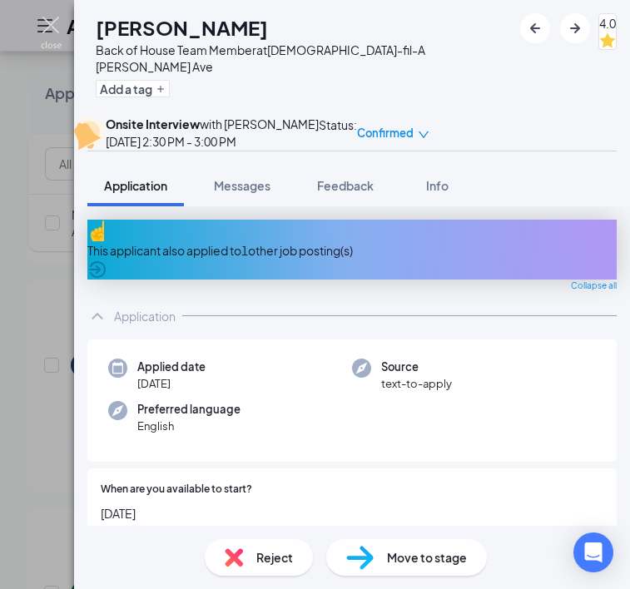
click at [49, 28] on img at bounding box center [51, 33] width 21 height 32
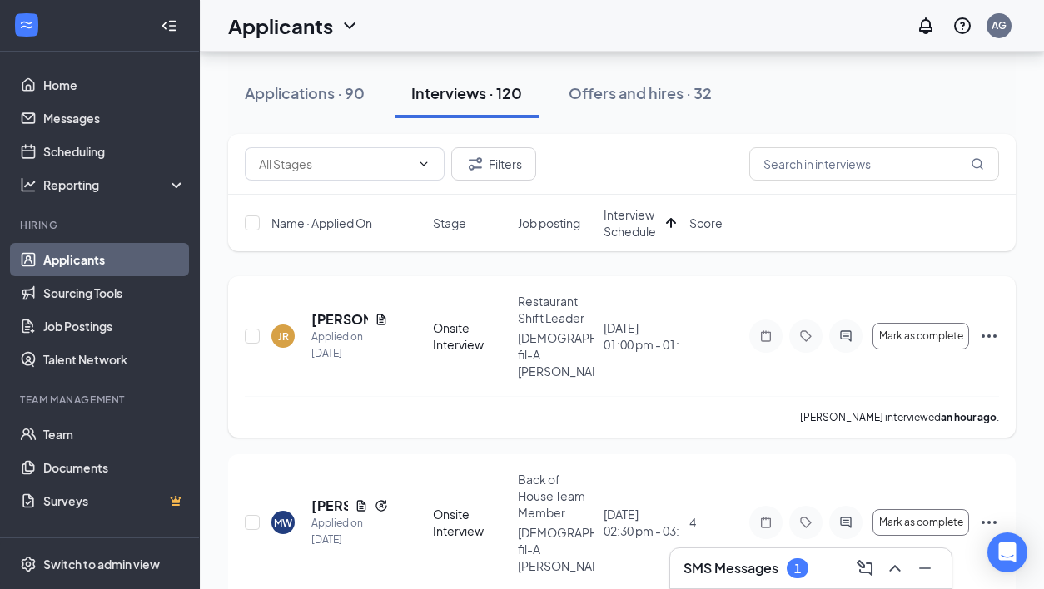
scroll to position [114, 0]
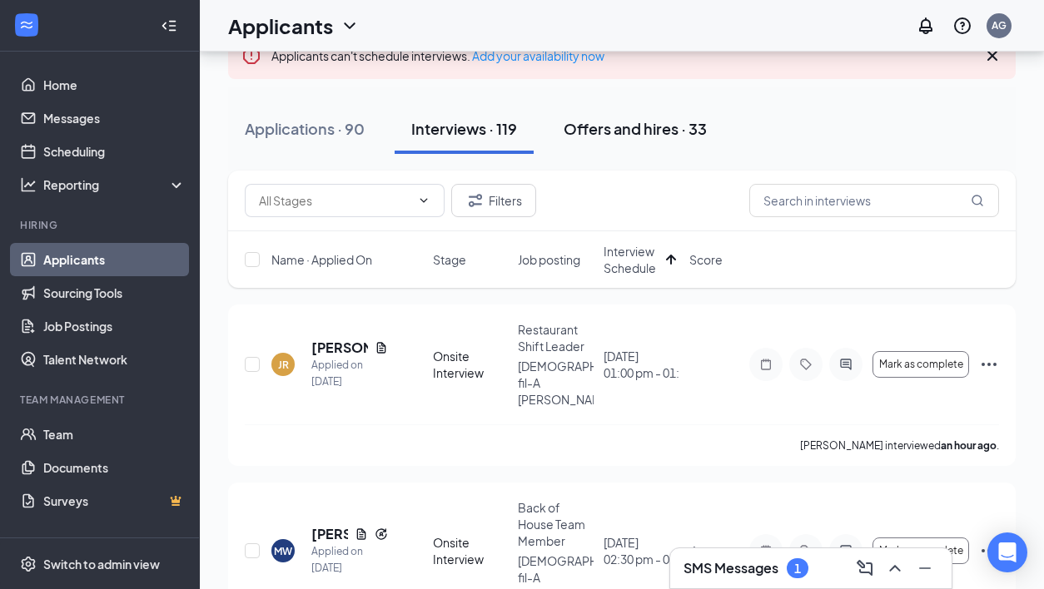
click at [626, 137] on div "Offers and hires · 33" at bounding box center [635, 128] width 143 height 21
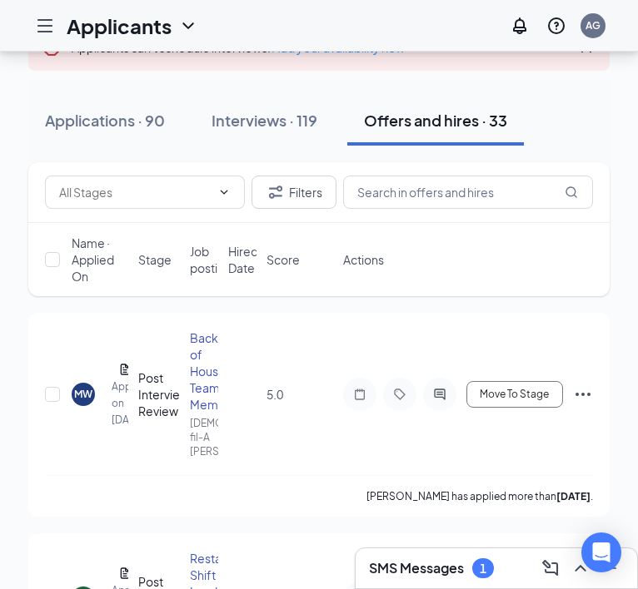
scroll to position [123, 0]
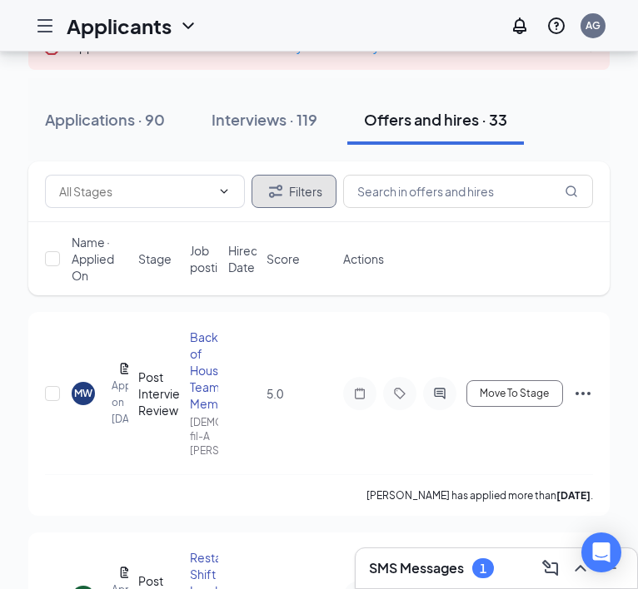
click at [297, 200] on button "Filters" at bounding box center [293, 191] width 85 height 33
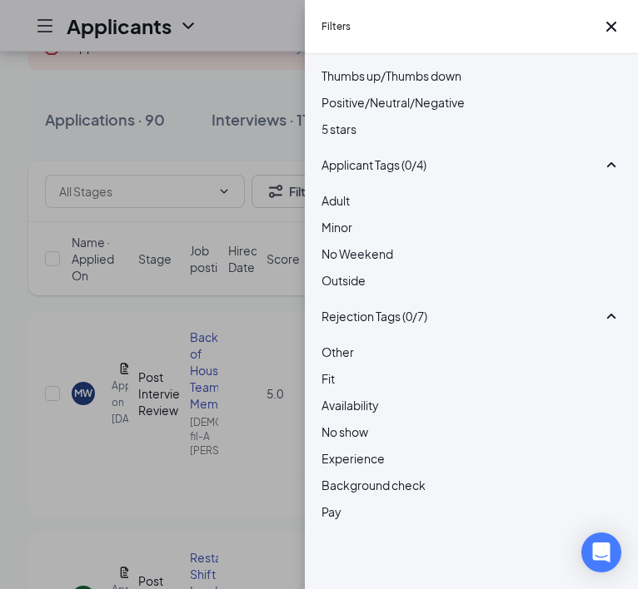
scroll to position [374, 0]
click at [607, 28] on icon "Cross" at bounding box center [611, 27] width 20 height 20
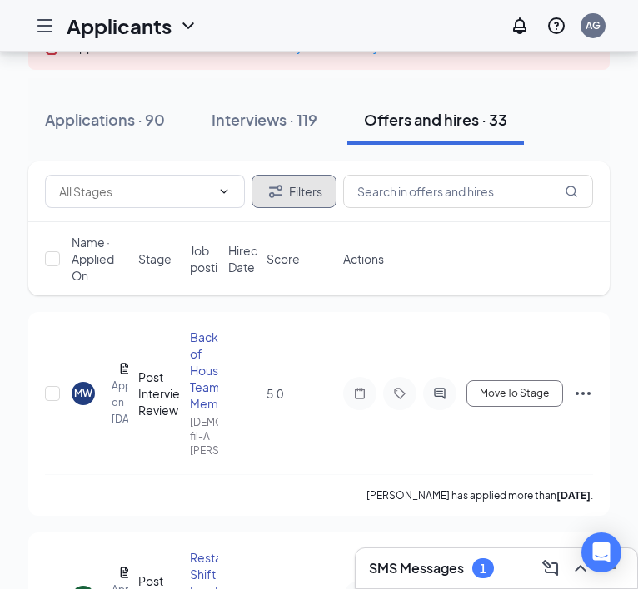
scroll to position [0, 0]
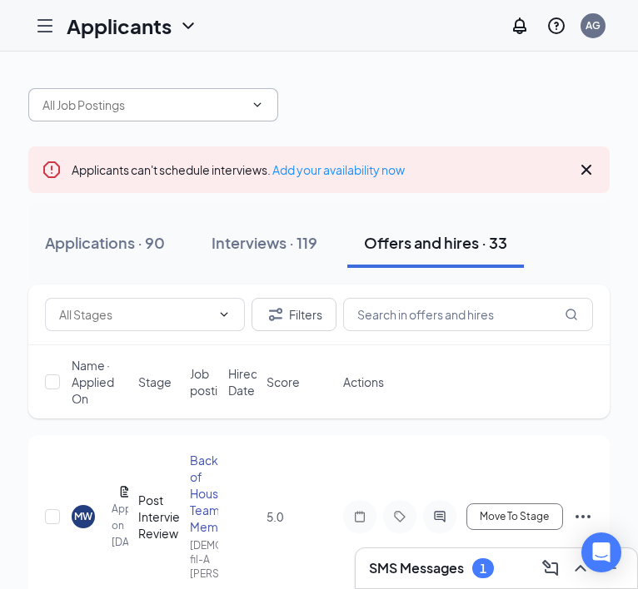
click at [256, 110] on icon "ChevronDown" at bounding box center [257, 104] width 13 height 13
click at [264, 97] on span "shift" at bounding box center [153, 104] width 250 height 33
click at [347, 106] on div "shift" at bounding box center [318, 97] width 581 height 50
click at [263, 108] on icon "ChevronDown" at bounding box center [257, 104] width 13 height 13
click at [176, 115] on span "shift" at bounding box center [153, 104] width 250 height 33
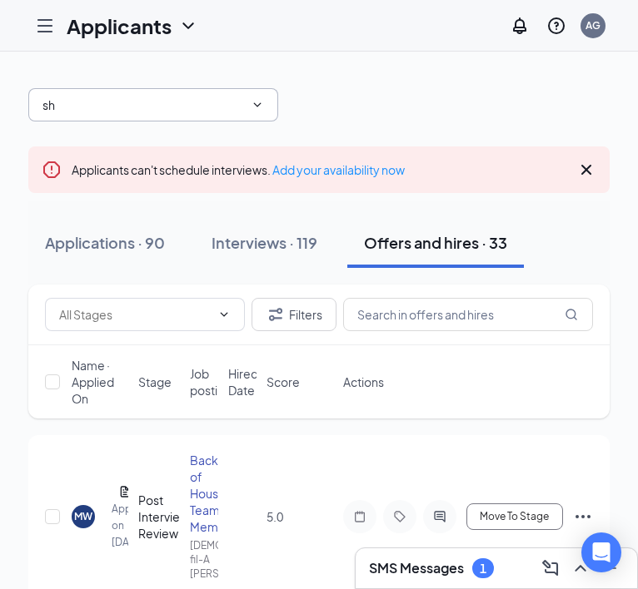
type input "s"
type input "lead"
click at [188, 155] on div "Applicants can't schedule interviews. Add your availability now" at bounding box center [318, 170] width 581 height 47
click at [173, 117] on span "lead" at bounding box center [153, 104] width 250 height 33
click at [261, 106] on icon "ChevronDown" at bounding box center [257, 104] width 13 height 13
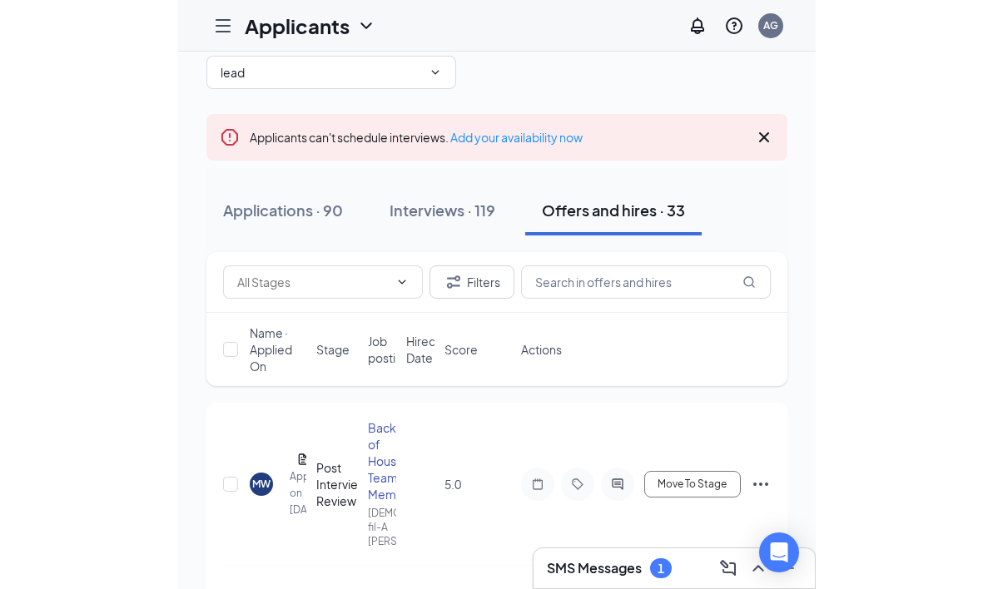
scroll to position [33, 0]
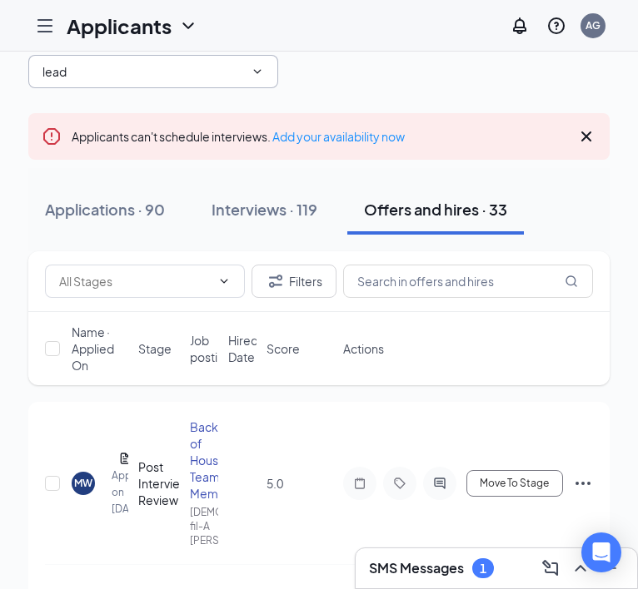
click at [250, 62] on span "lead" at bounding box center [153, 71] width 250 height 33
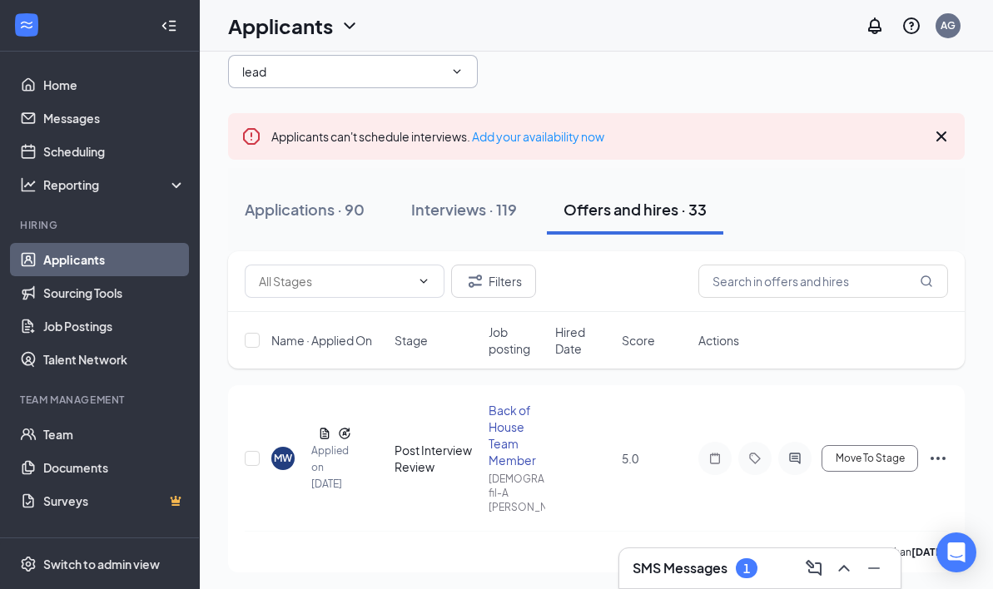
click at [459, 73] on icon "ChevronDown" at bounding box center [456, 71] width 13 height 13
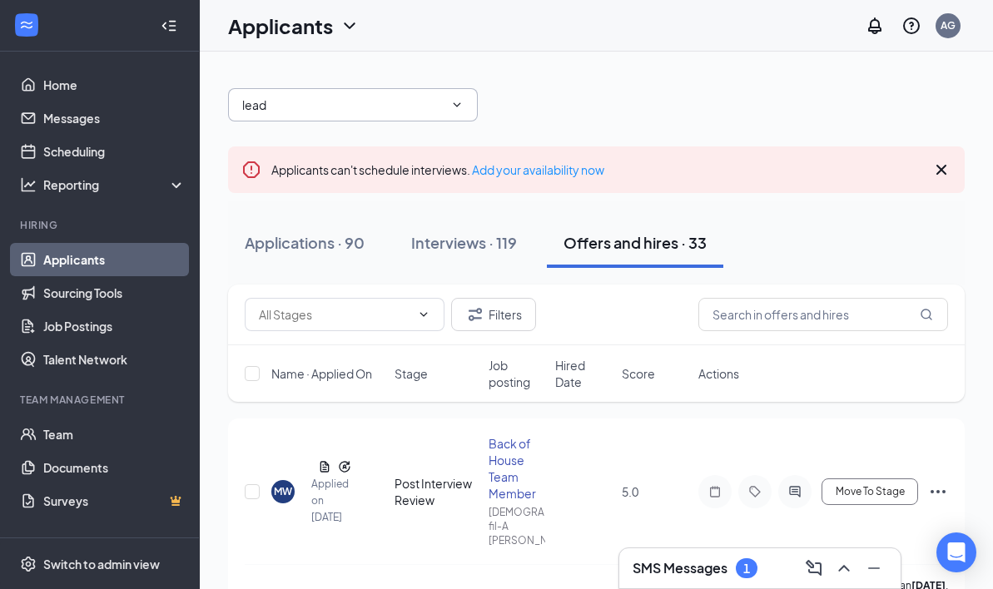
click at [937, 169] on icon "Cross" at bounding box center [942, 170] width 20 height 20
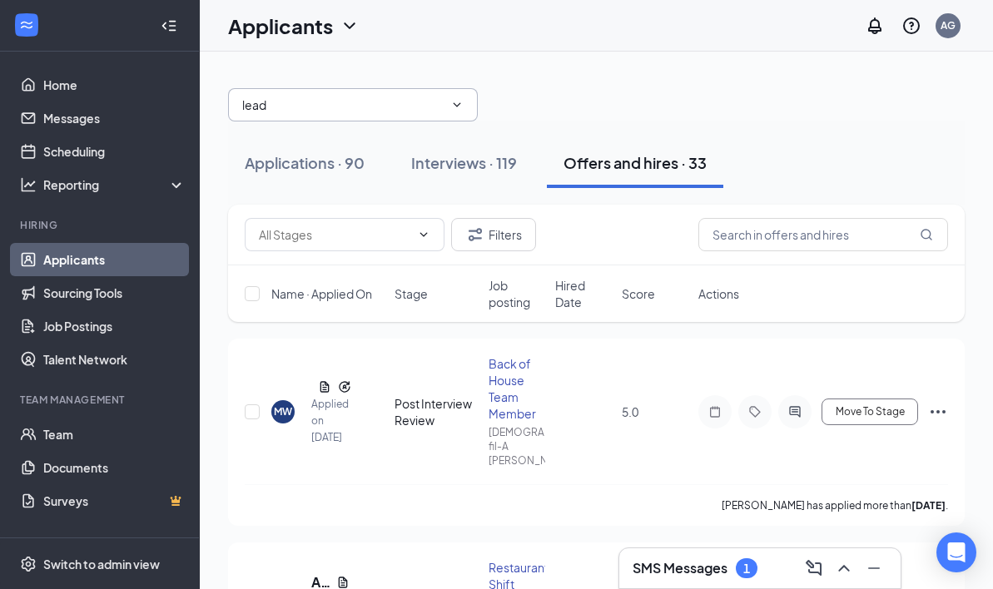
click at [440, 110] on input "lead" at bounding box center [342, 105] width 201 height 18
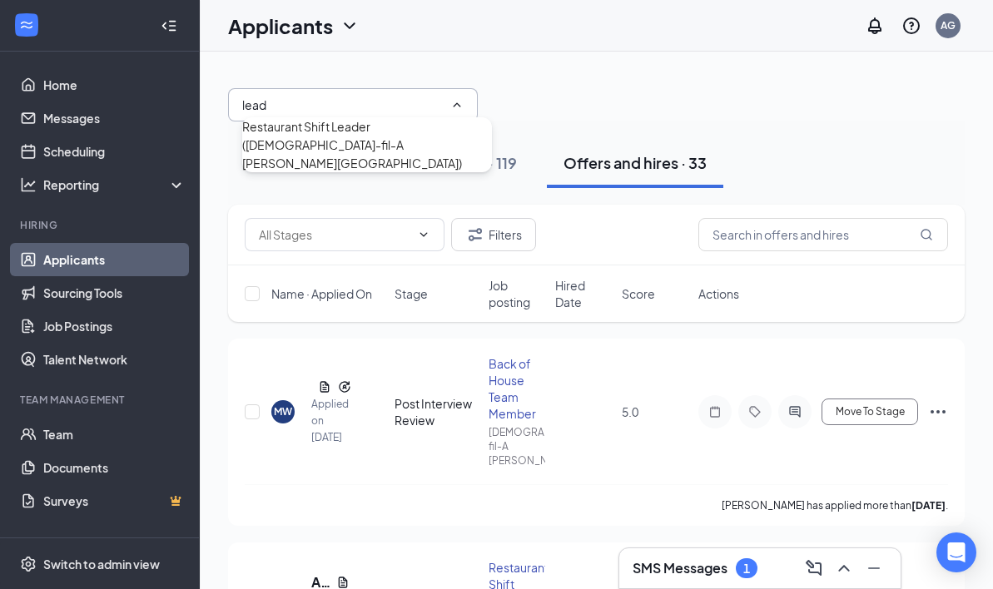
click at [404, 151] on div "Restaurant Shift Leader (Chick-fil-A Mack Ave)" at bounding box center [367, 144] width 250 height 55
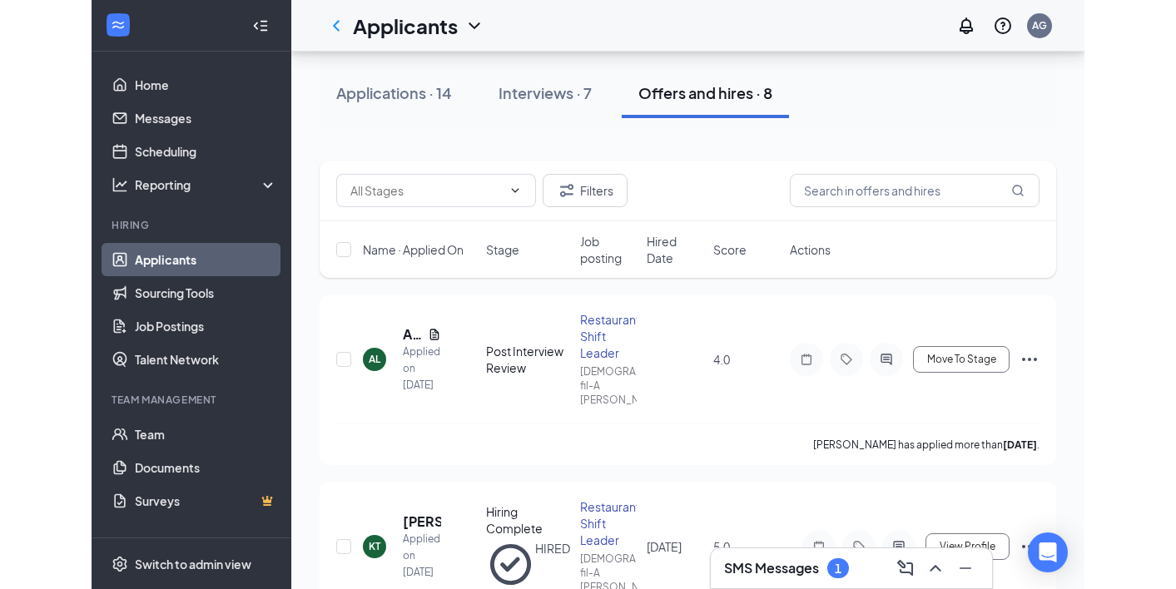
scroll to position [169, 0]
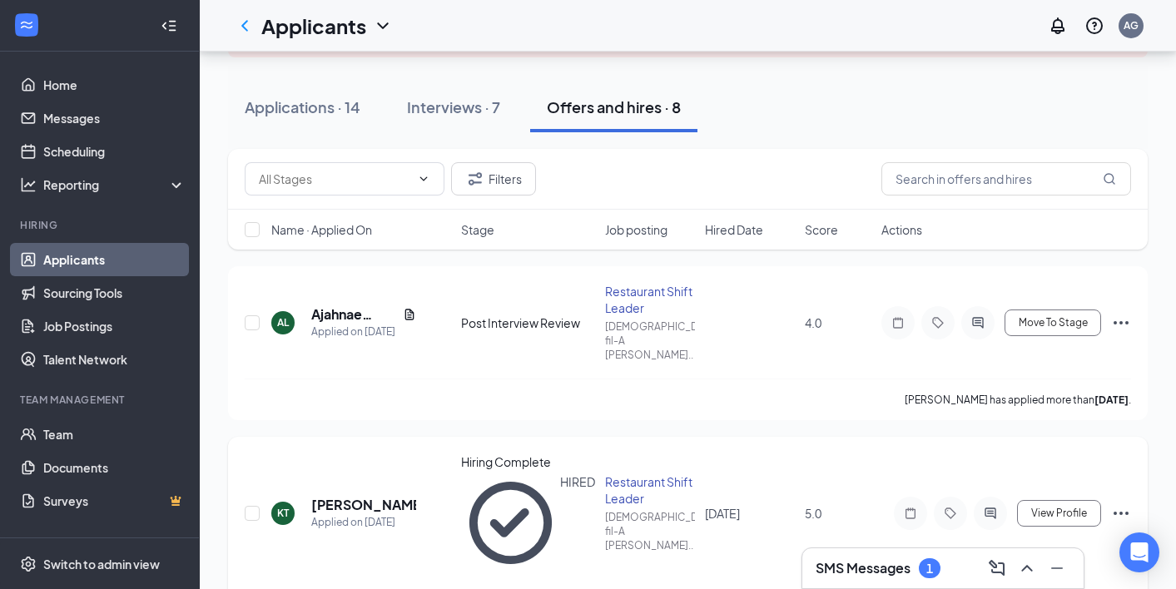
click at [375, 496] on h5 "Kaiya Talley-Greene" at bounding box center [363, 505] width 105 height 18
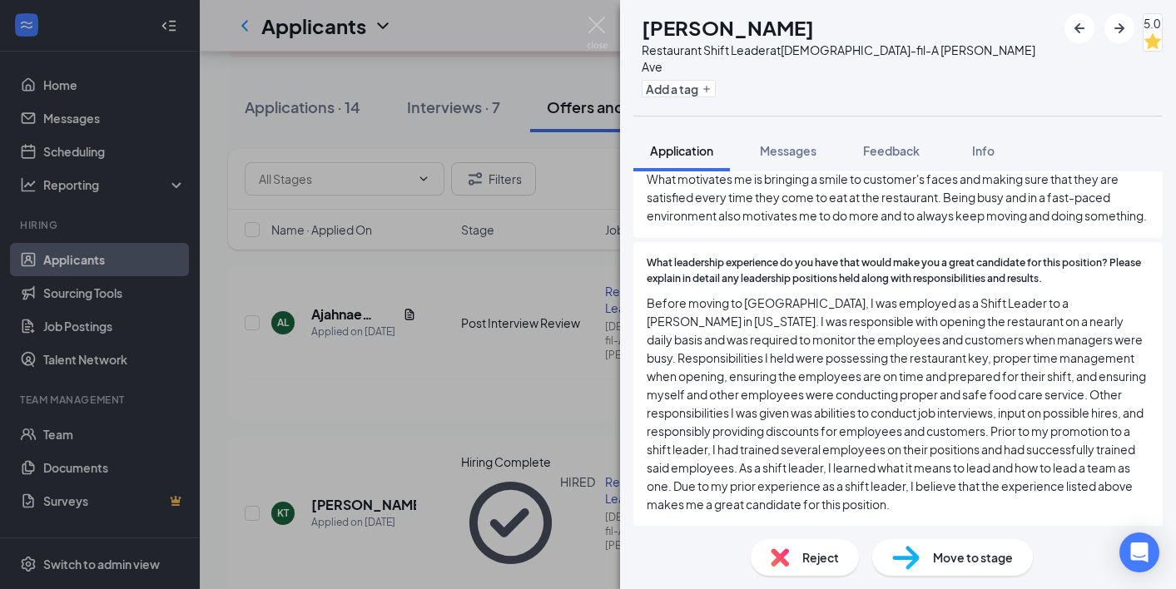
scroll to position [1543, 0]
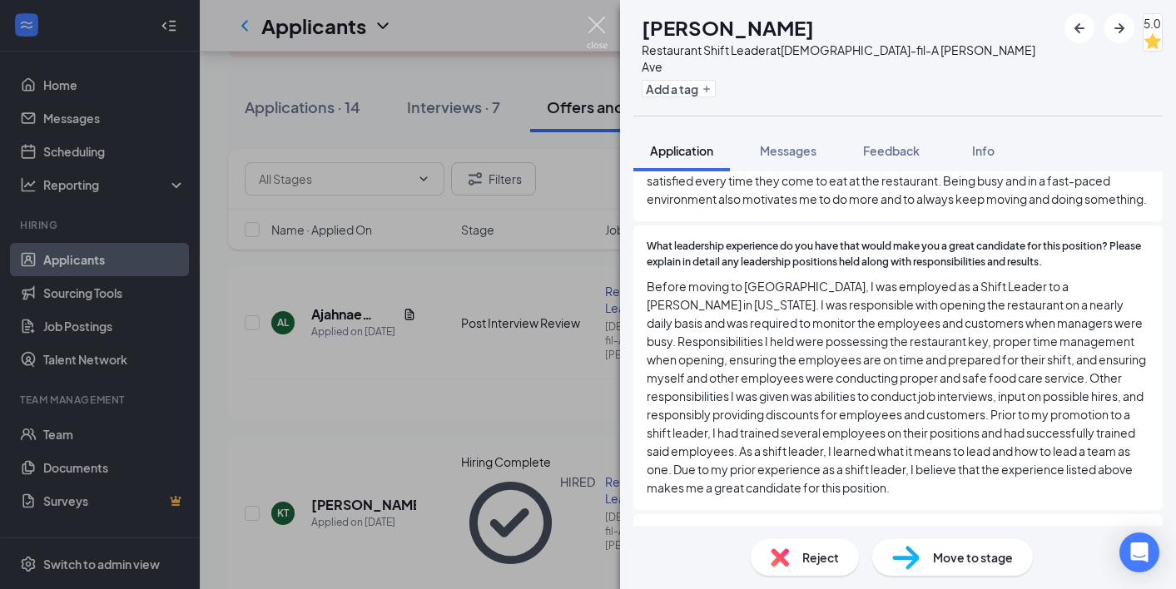
click at [599, 37] on img at bounding box center [597, 33] width 21 height 32
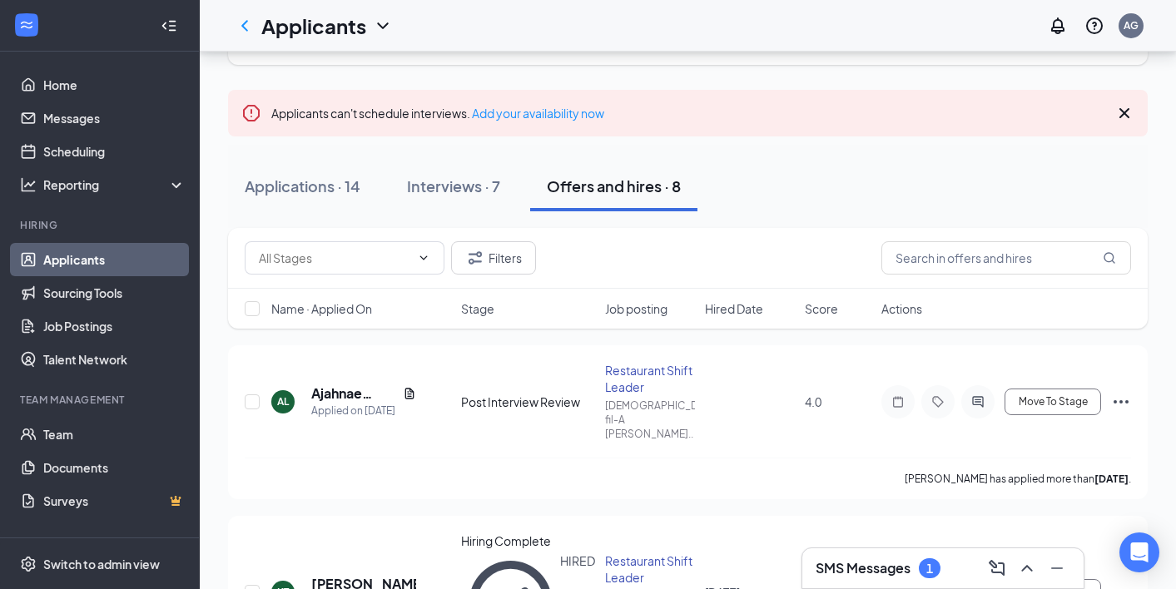
scroll to position [87, 0]
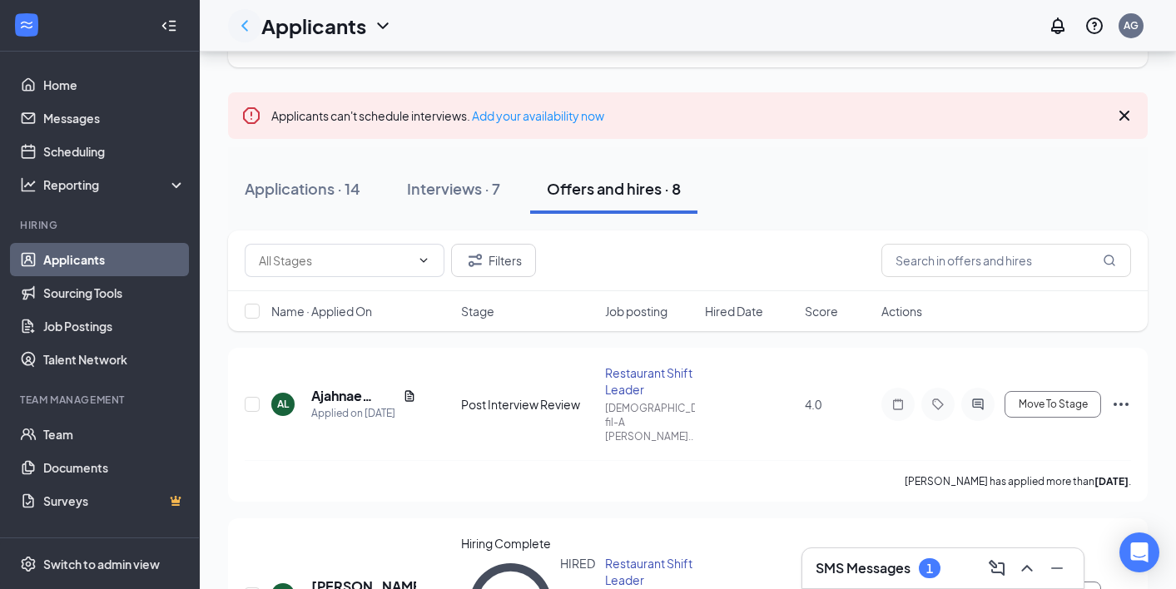
click at [248, 27] on icon "ChevronLeft" at bounding box center [245, 26] width 20 height 20
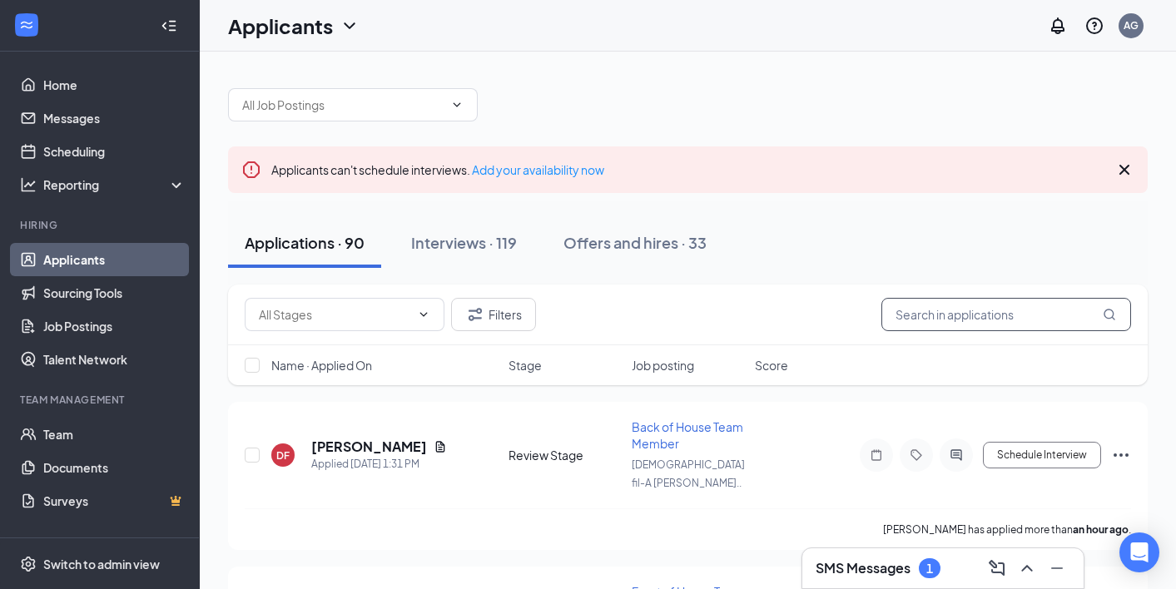
click at [980, 311] on input "text" at bounding box center [1007, 314] width 250 height 33
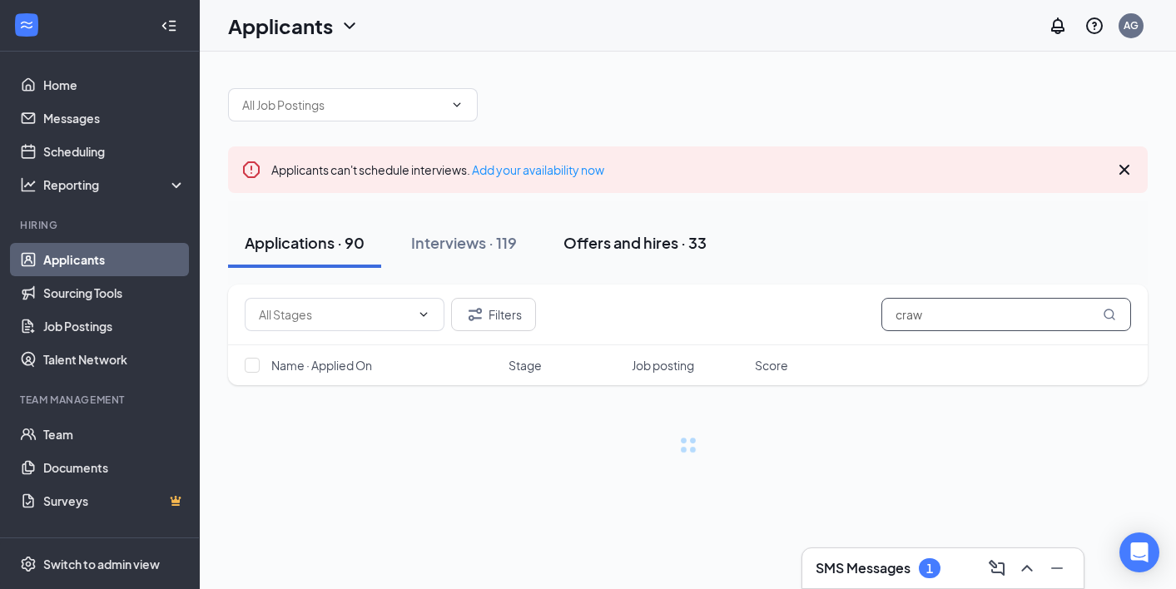
type input "craw"
click at [609, 256] on button "Offers and hires · 33" at bounding box center [635, 243] width 176 height 50
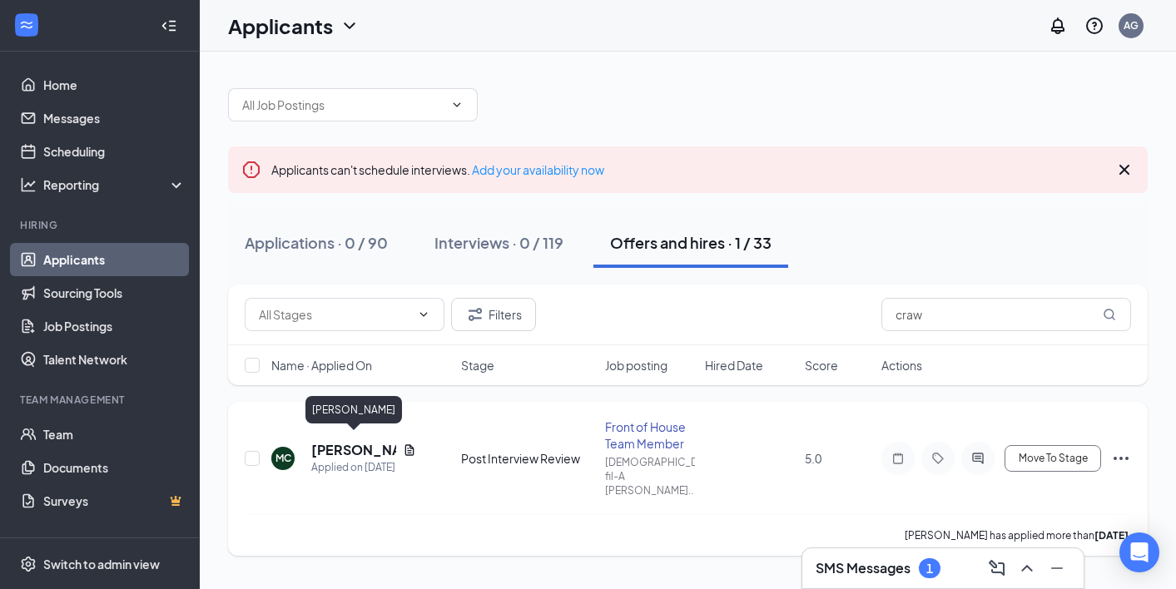
click at [350, 446] on h5 "[PERSON_NAME]" at bounding box center [353, 450] width 85 height 18
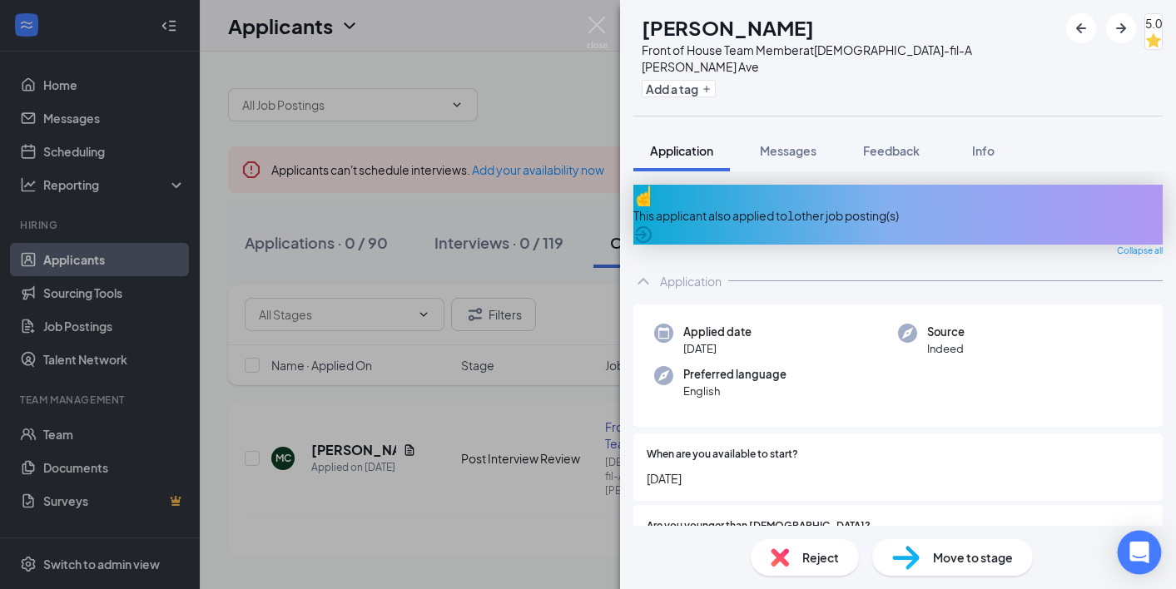
click at [1094, 555] on icon "Open Intercom Messenger" at bounding box center [1139, 553] width 19 height 22
click at [597, 22] on img at bounding box center [597, 33] width 21 height 32
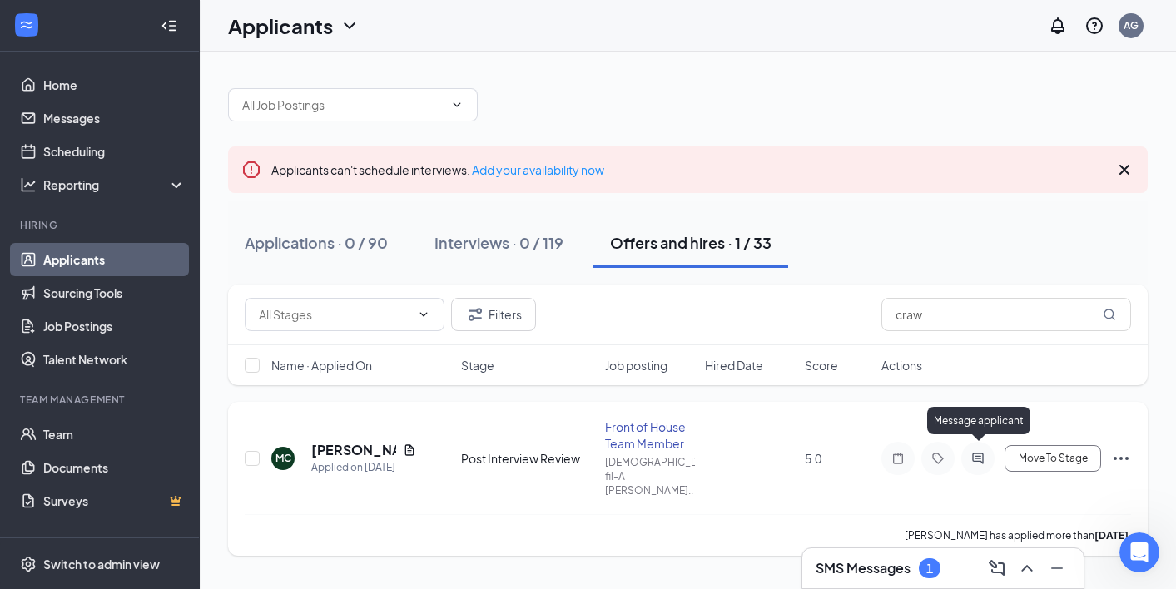
click at [987, 452] on icon "ActiveChat" at bounding box center [978, 458] width 20 height 13
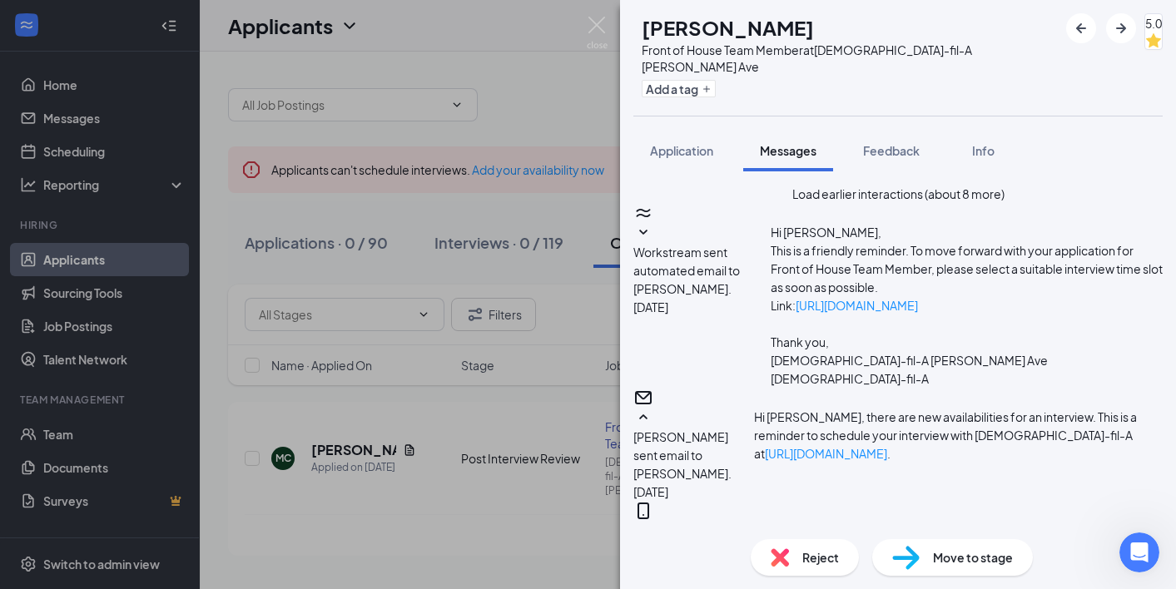
scroll to position [640, 0]
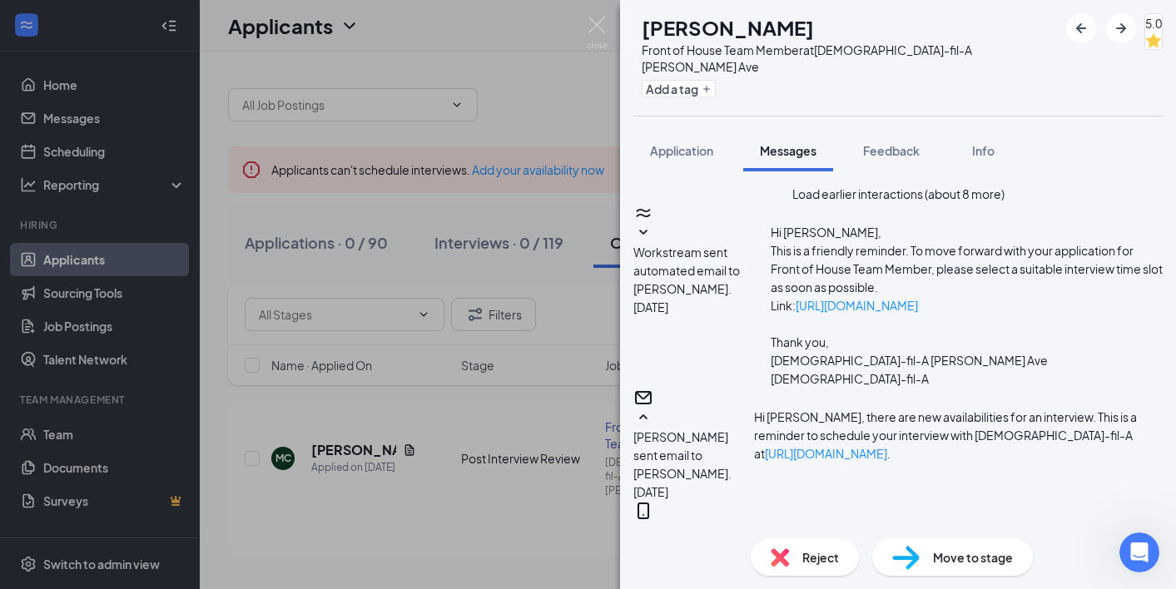
type textarea "Happy [DATE], [PERSON_NAME]. Thank you for taking the time to connect with [PER…"
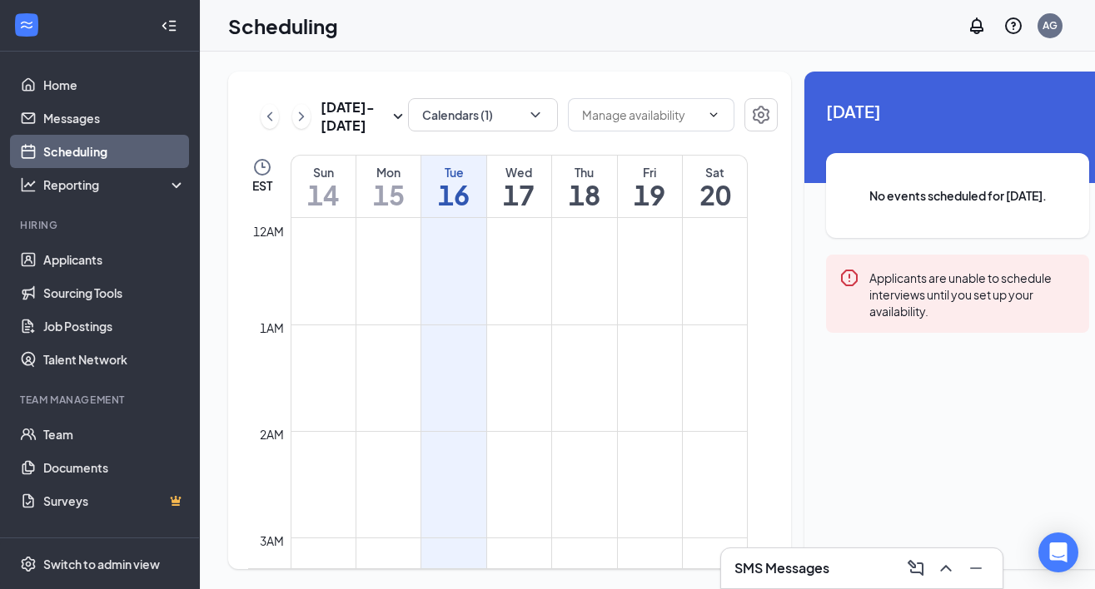
scroll to position [818, 0]
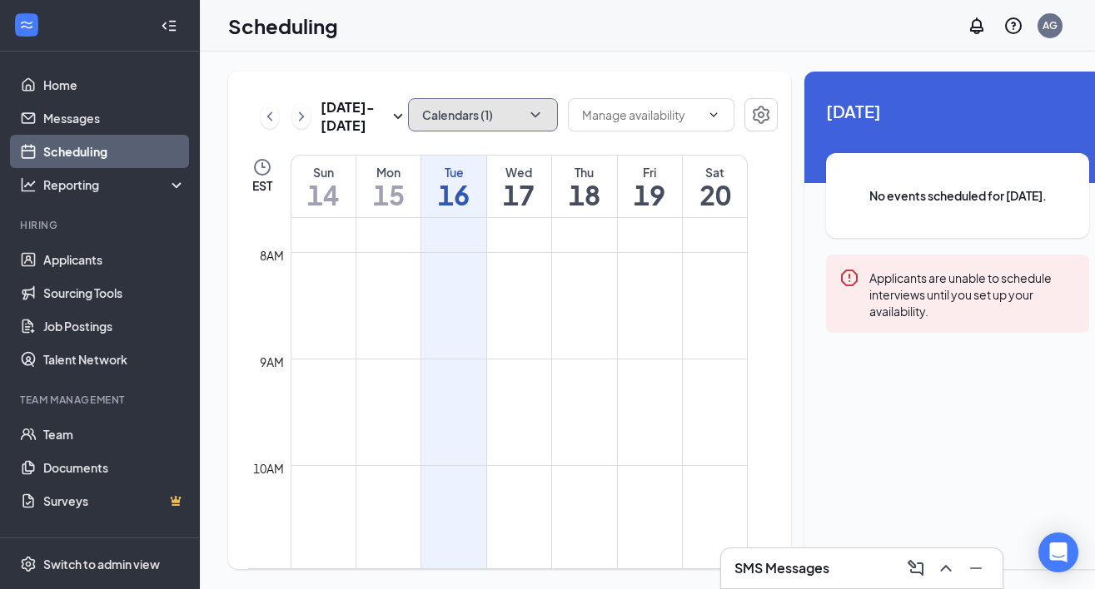
click at [517, 116] on button "Calendars (1)" at bounding box center [483, 114] width 150 height 33
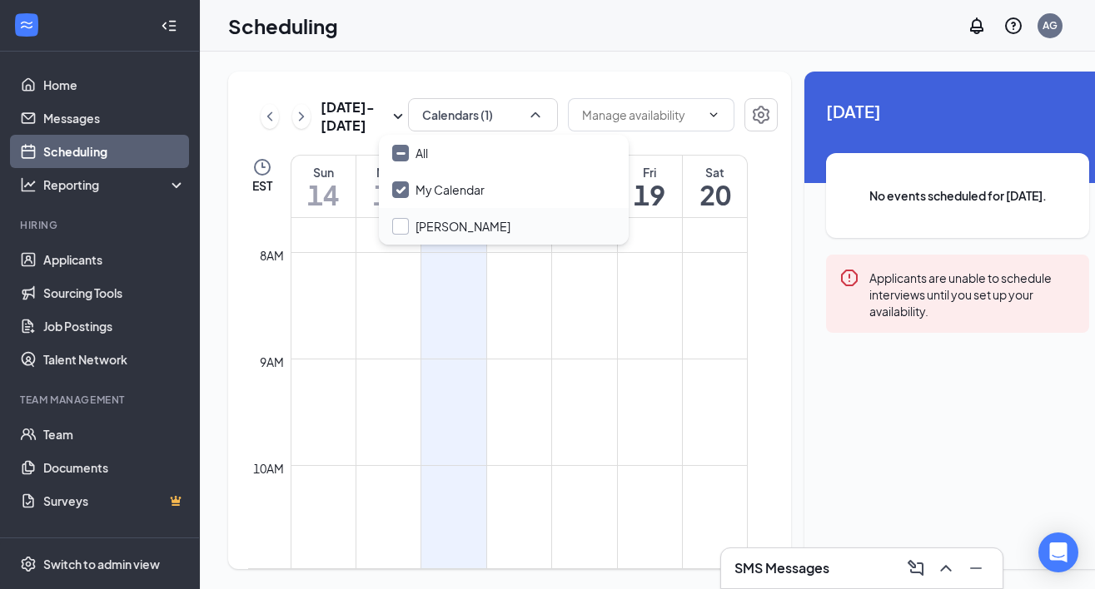
click at [486, 221] on input "[PERSON_NAME]" at bounding box center [451, 226] width 118 height 17
checkbox input "false"
checkbox input "true"
click at [527, 116] on icon "ChevronUp" at bounding box center [535, 115] width 17 height 17
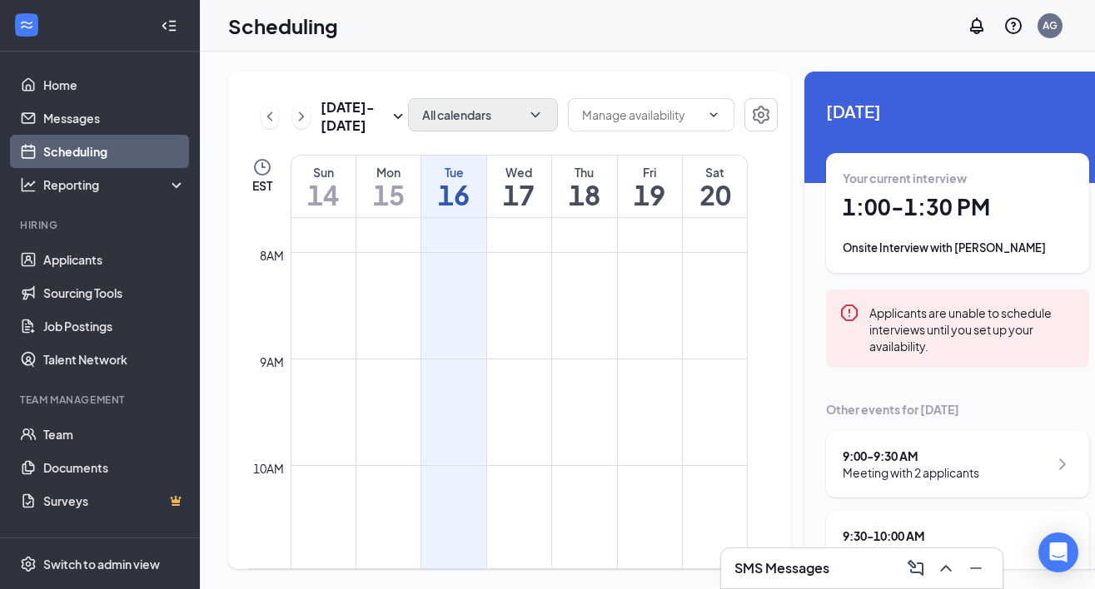
click at [623, 135] on div at bounding box center [651, 116] width 166 height 37
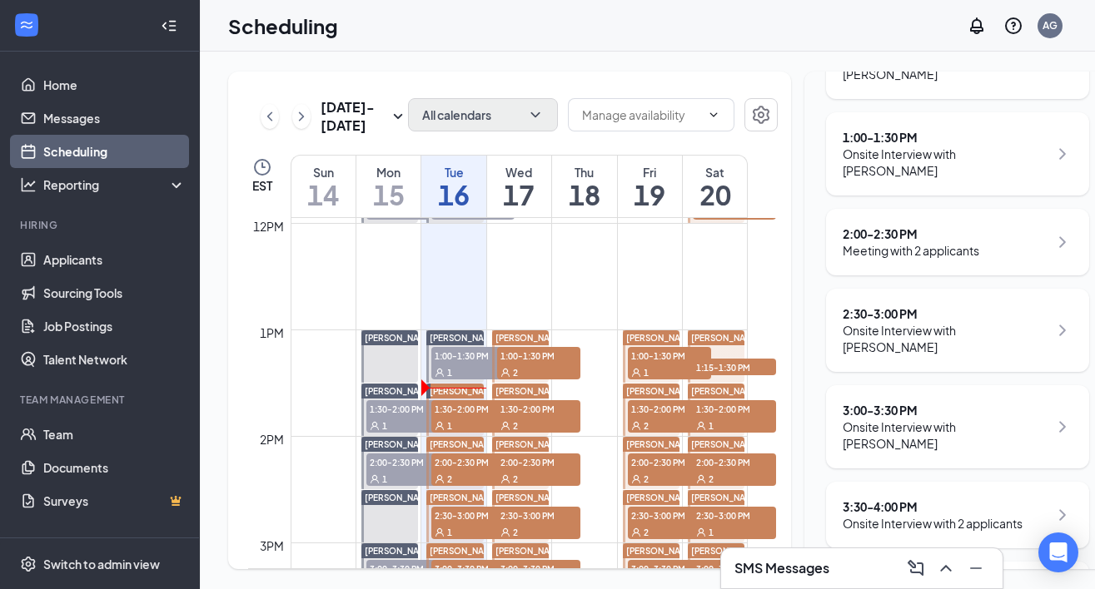
scroll to position [1273, 0]
click at [451, 433] on span "1" at bounding box center [449, 427] width 5 height 12
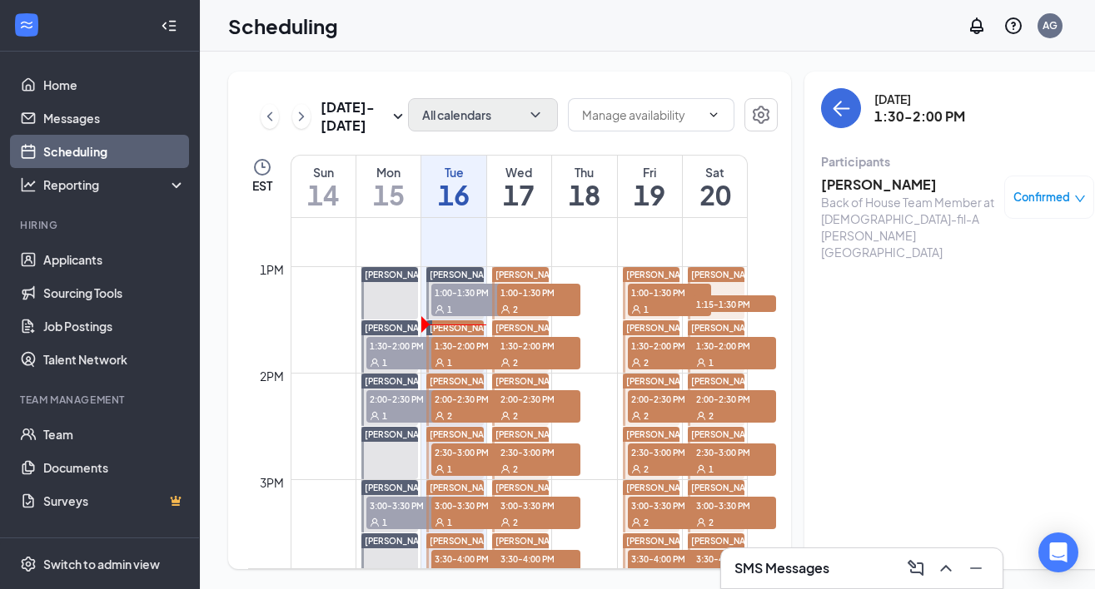
scroll to position [1339, 0]
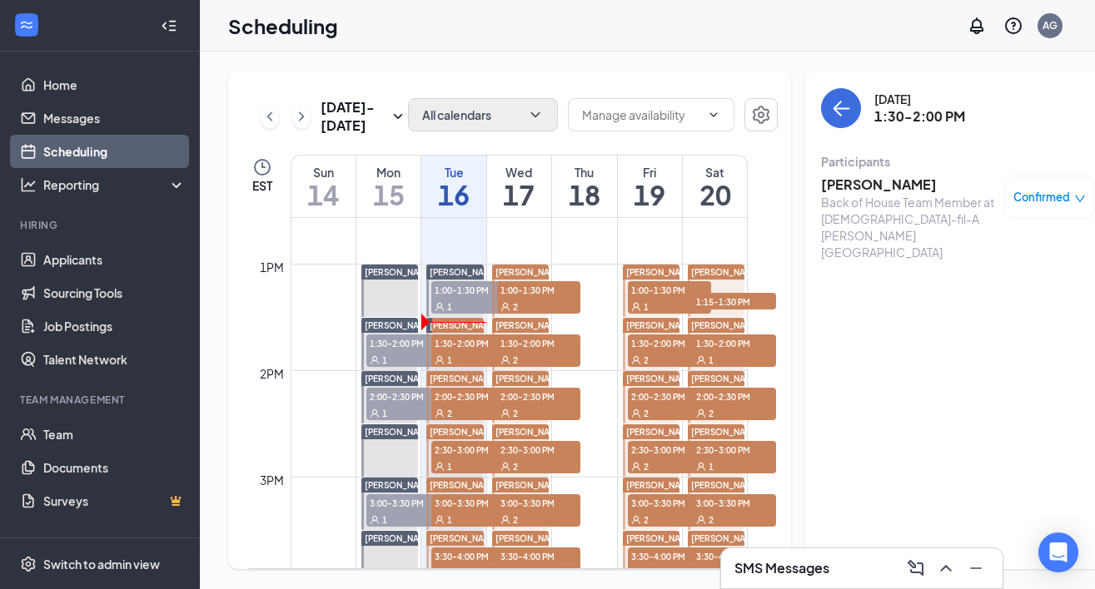
click at [585, 264] on td at bounding box center [519, 250] width 457 height 27
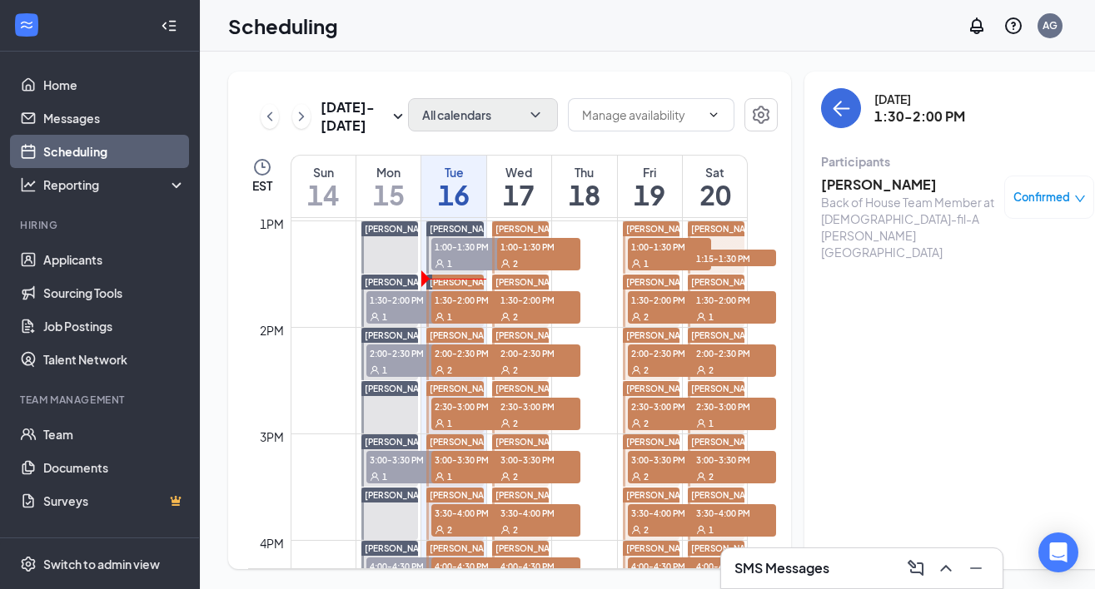
scroll to position [1392, 0]
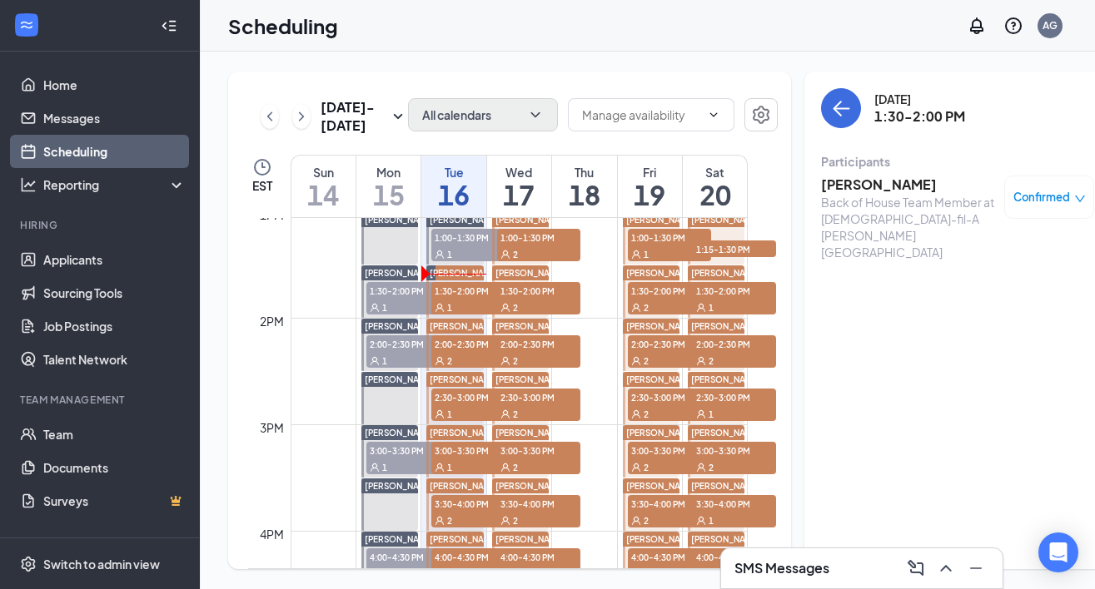
click at [838, 185] on h3 "Jaden Martin" at bounding box center [908, 185] width 175 height 18
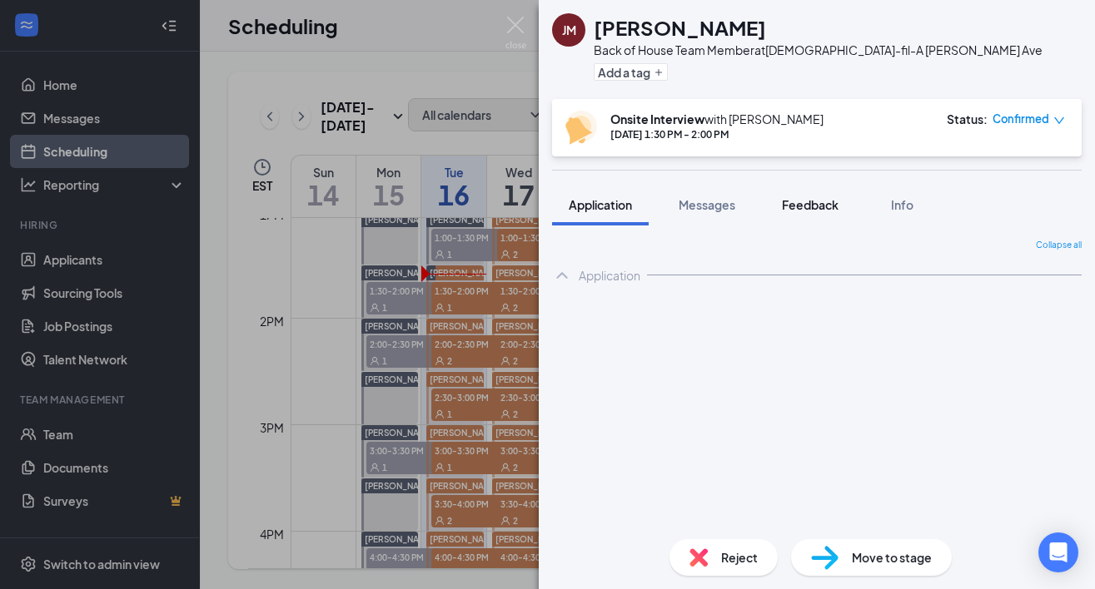
click at [818, 197] on span "Feedback" at bounding box center [810, 204] width 57 height 15
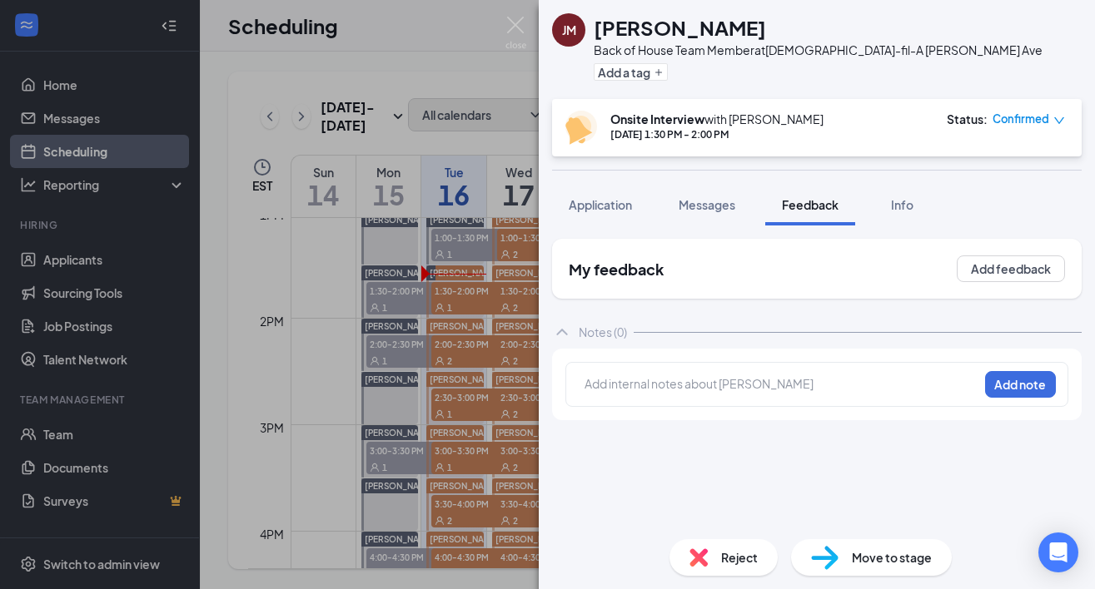
click at [736, 397] on div at bounding box center [781, 386] width 394 height 23
click at [739, 394] on div at bounding box center [781, 386] width 392 height 22
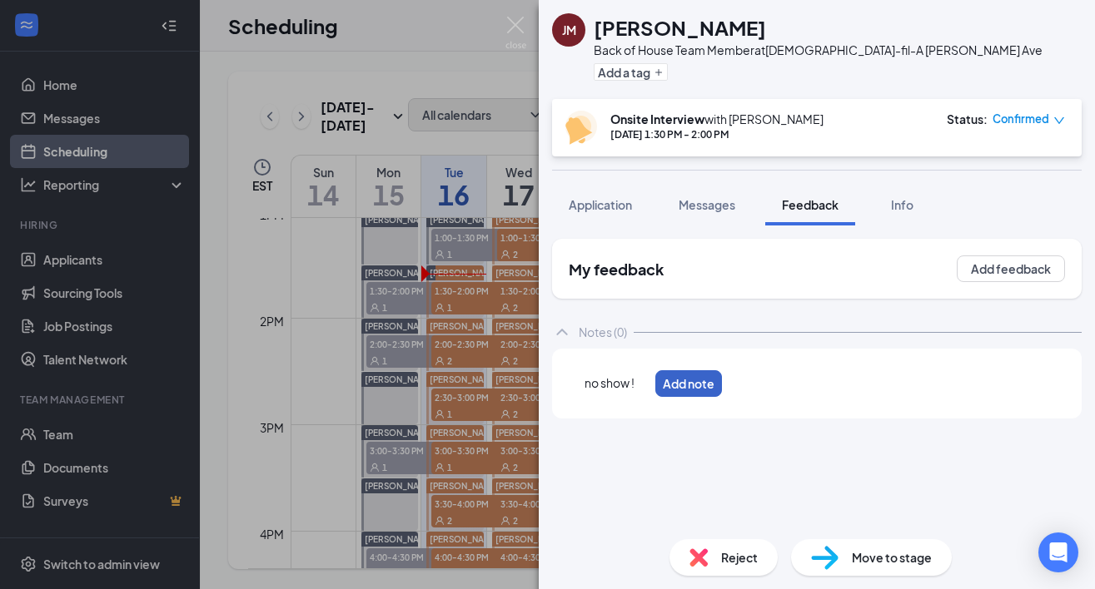
click at [722, 384] on button "Add note" at bounding box center [688, 383] width 67 height 27
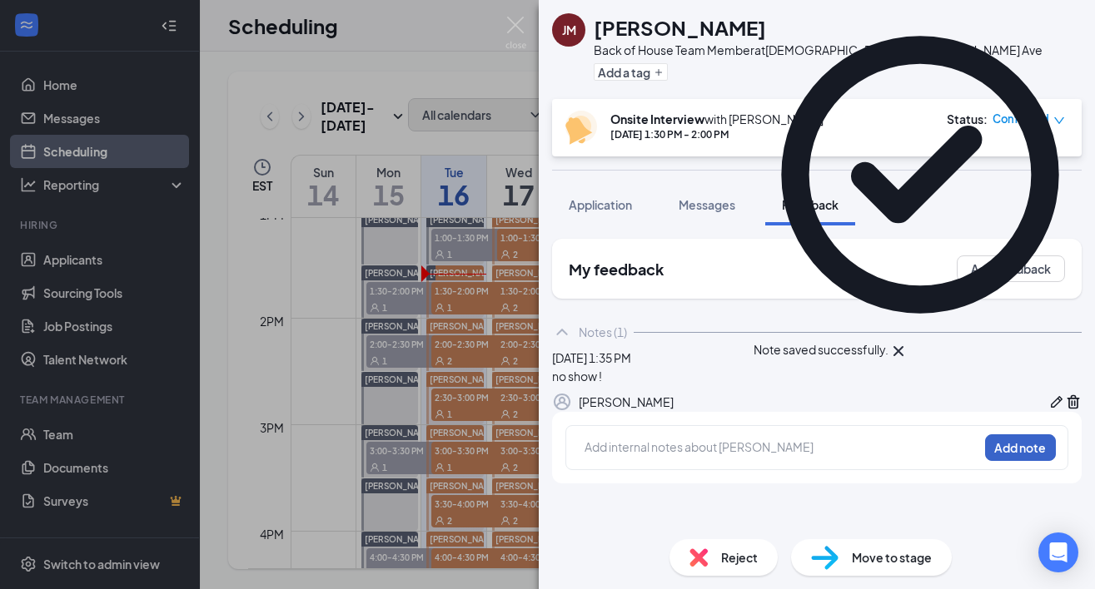
scroll to position [26, 0]
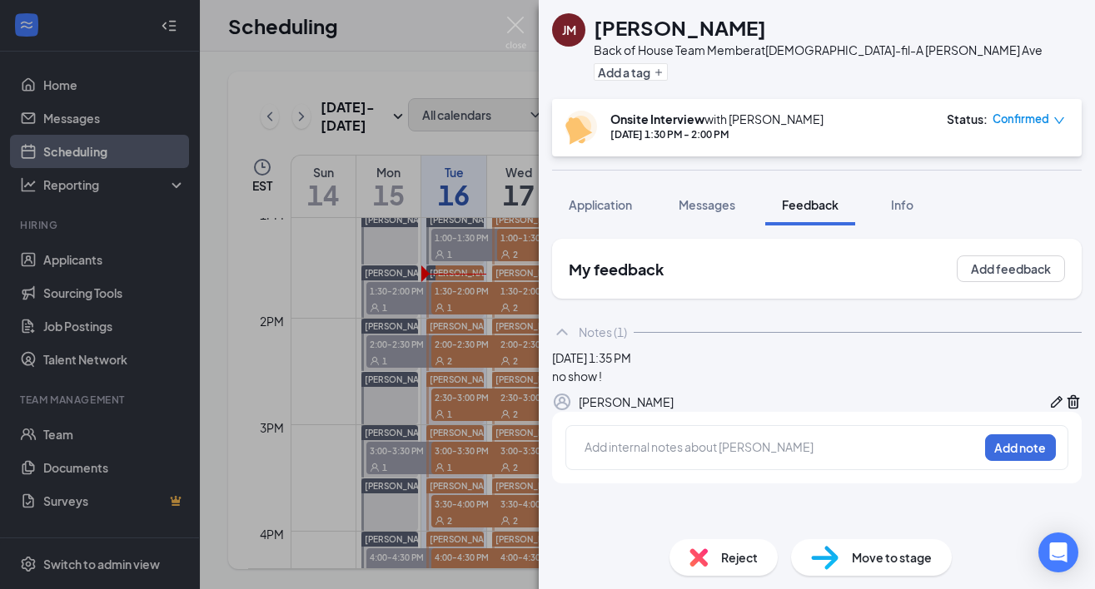
click at [1067, 410] on icon "Trash" at bounding box center [1073, 402] width 12 height 14
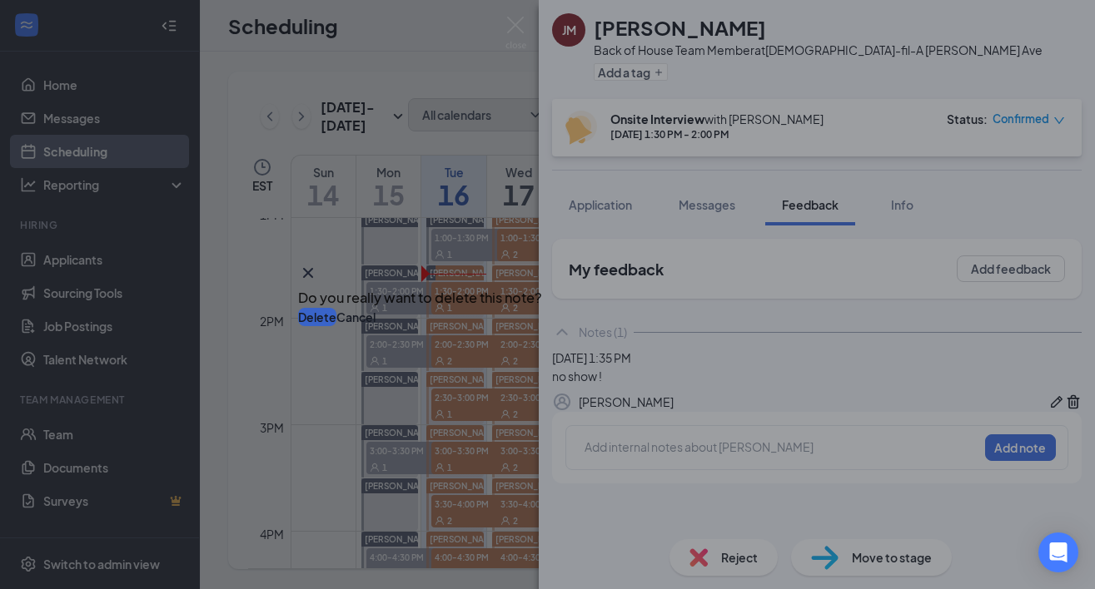
click at [336, 312] on button "Delete" at bounding box center [317, 317] width 38 height 18
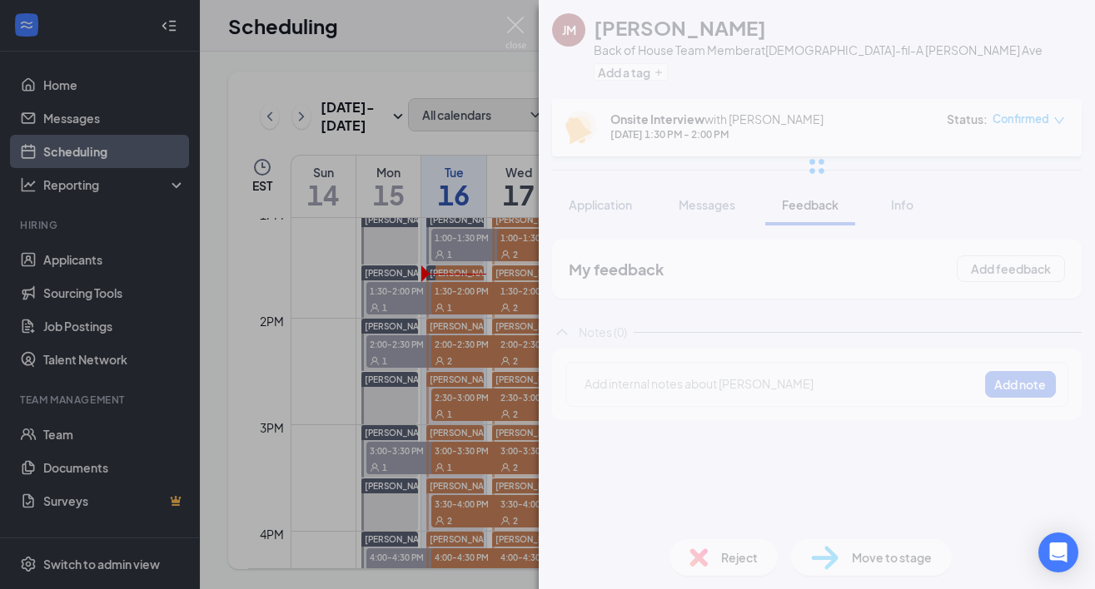
scroll to position [0, 0]
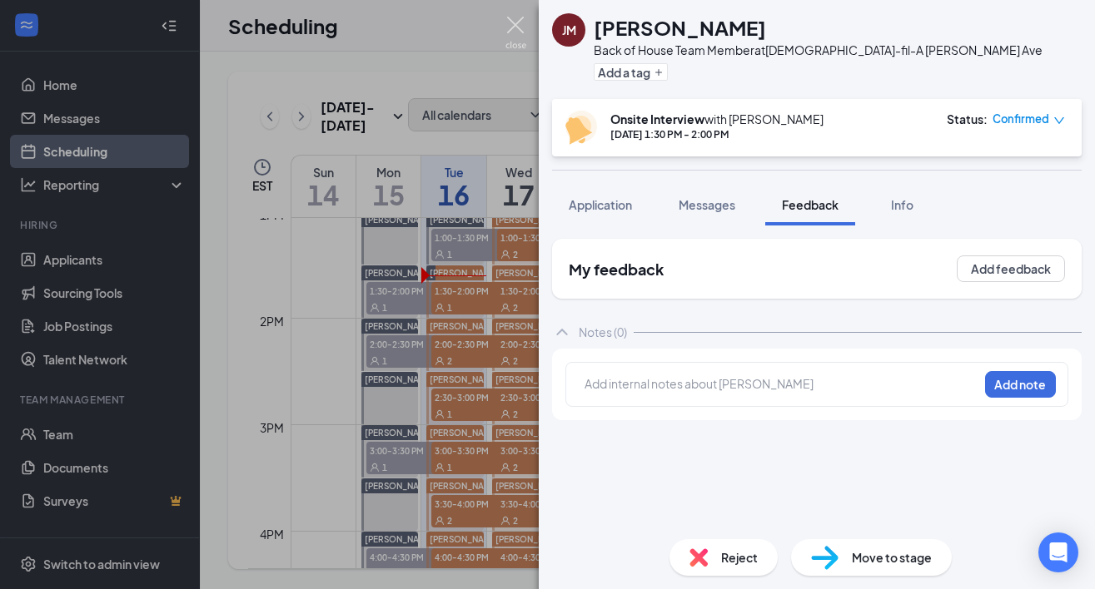
click at [510, 25] on img at bounding box center [515, 33] width 21 height 32
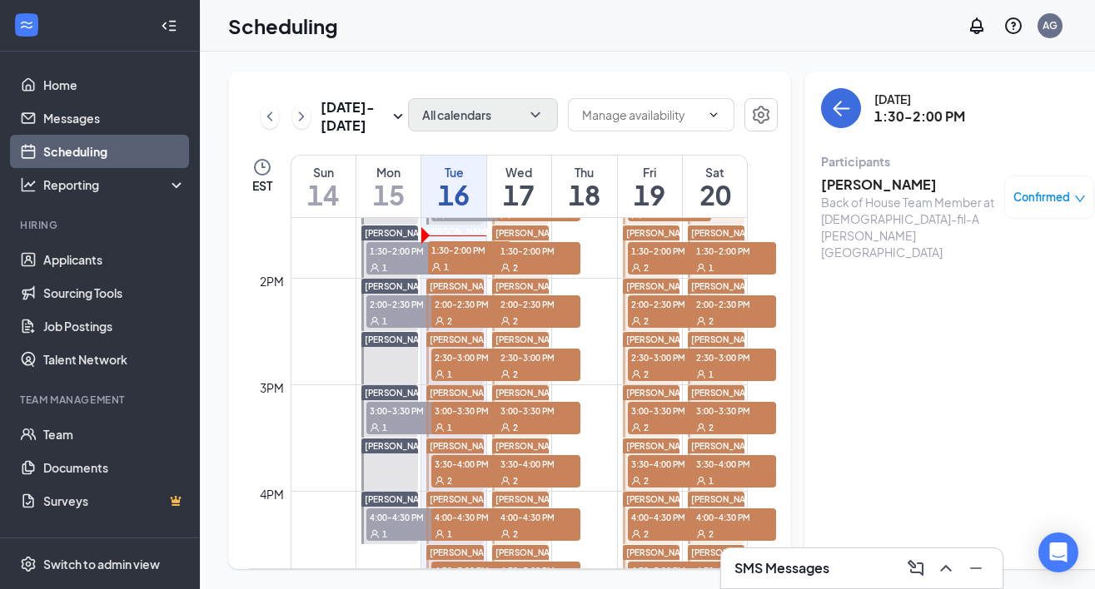
scroll to position [1440, 0]
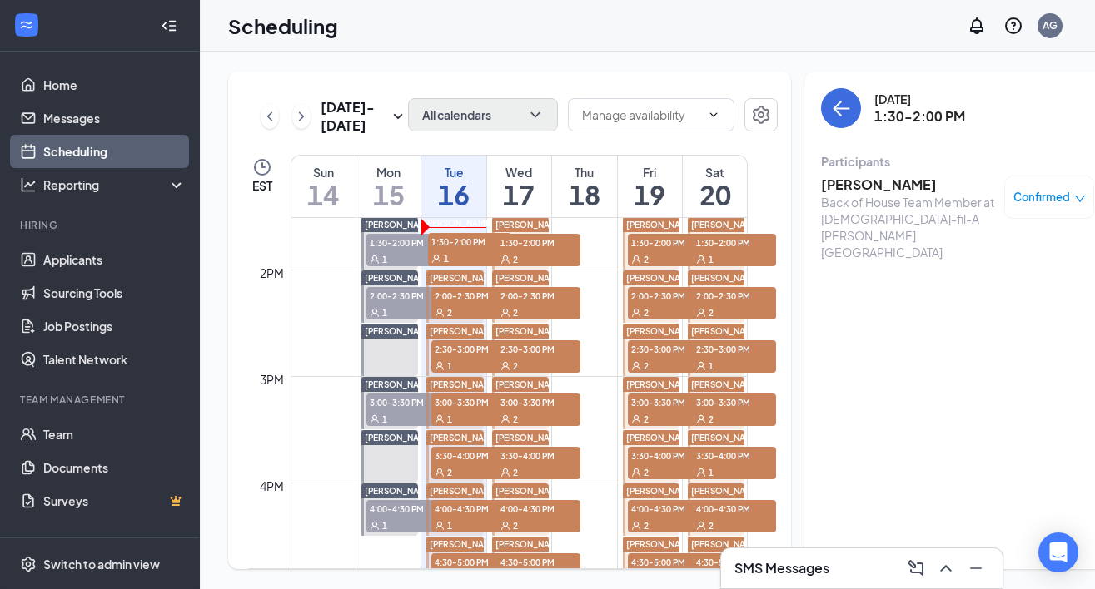
click at [456, 266] on div "1" at bounding box center [469, 258] width 83 height 17
click at [452, 304] on span "2:00-2:30 PM" at bounding box center [472, 295] width 83 height 17
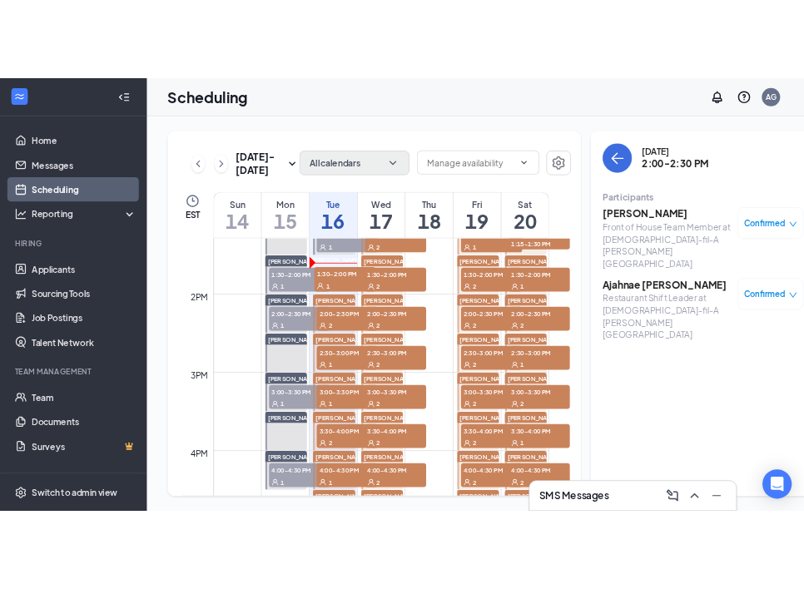
scroll to position [1417, 0]
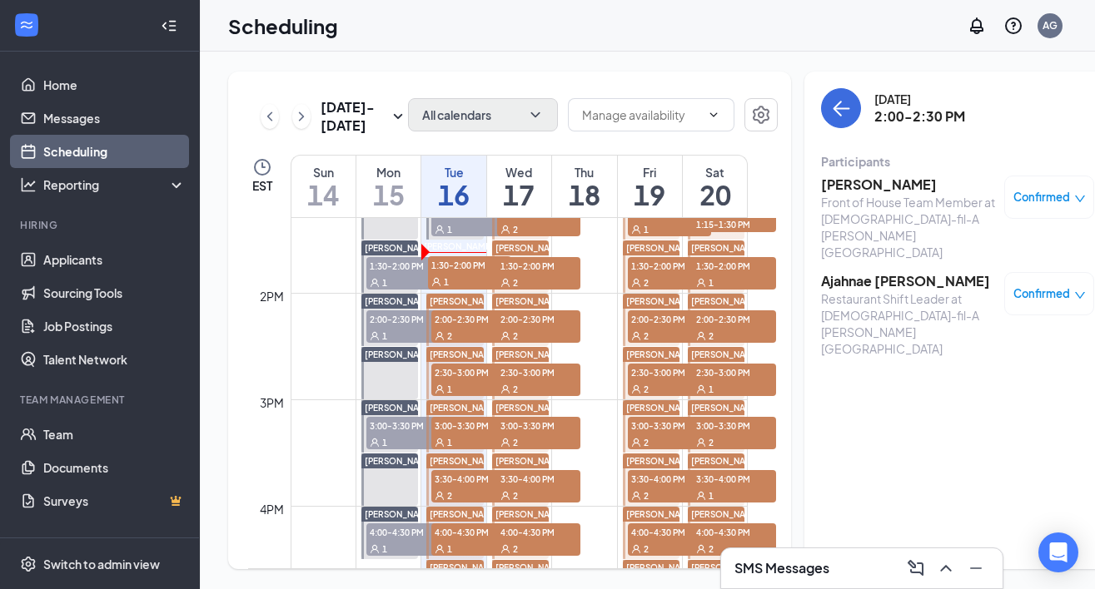
click at [836, 186] on h3 "[PERSON_NAME]" at bounding box center [908, 185] width 175 height 18
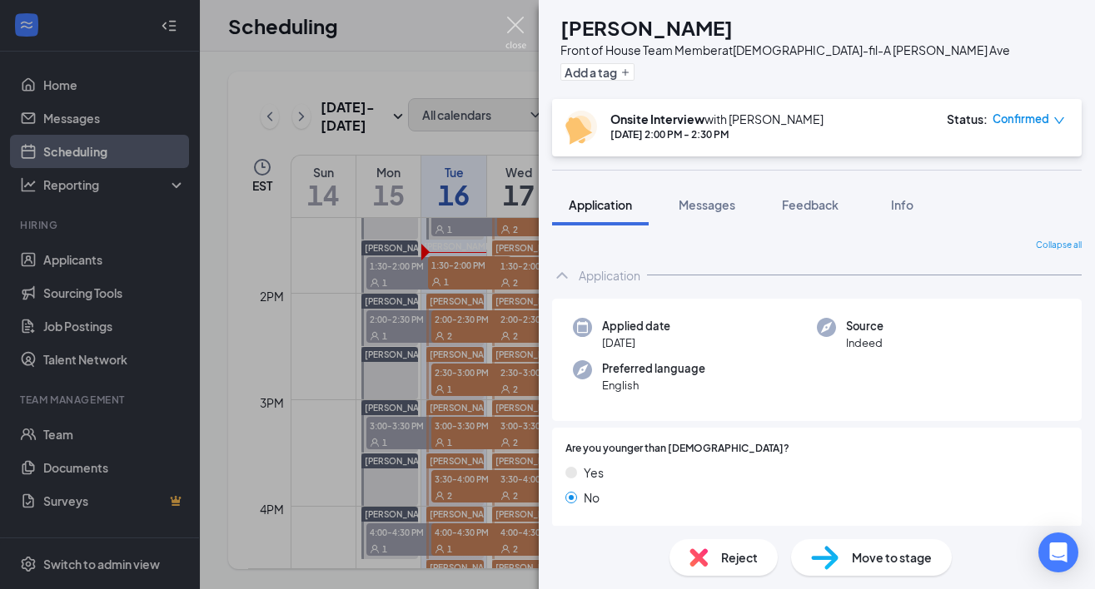
click at [514, 23] on img at bounding box center [515, 33] width 21 height 32
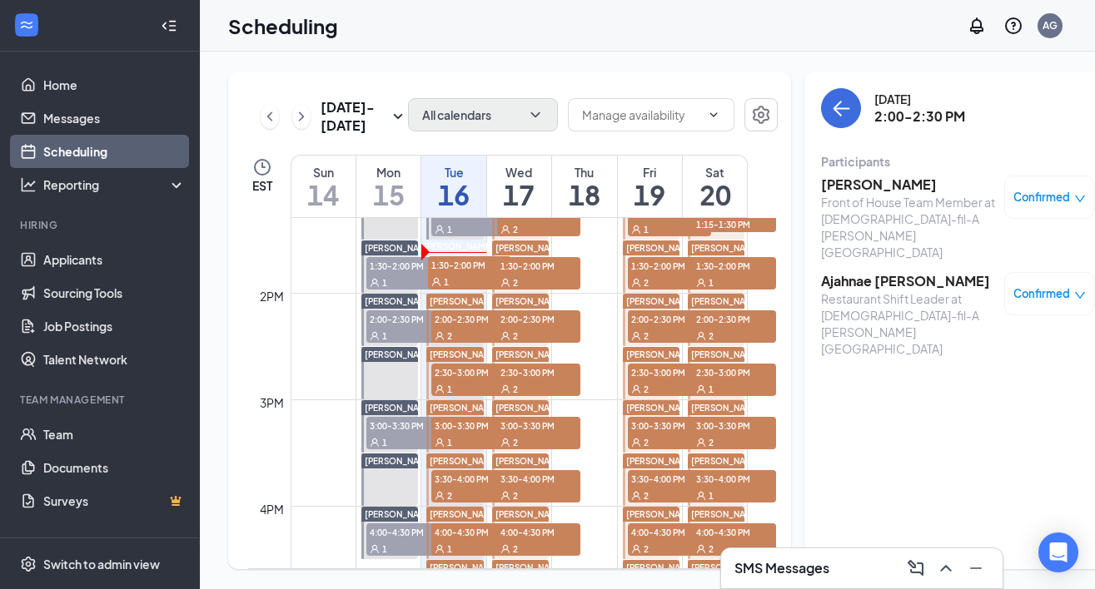
click at [842, 190] on h3 "[PERSON_NAME]" at bounding box center [908, 185] width 175 height 18
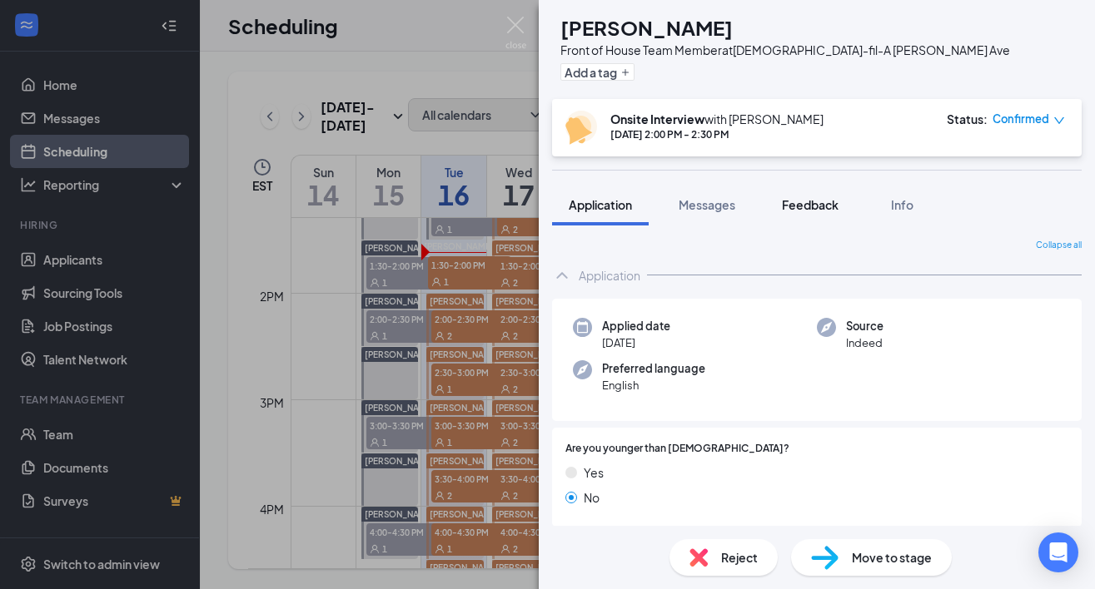
click at [802, 211] on span "Feedback" at bounding box center [810, 204] width 57 height 15
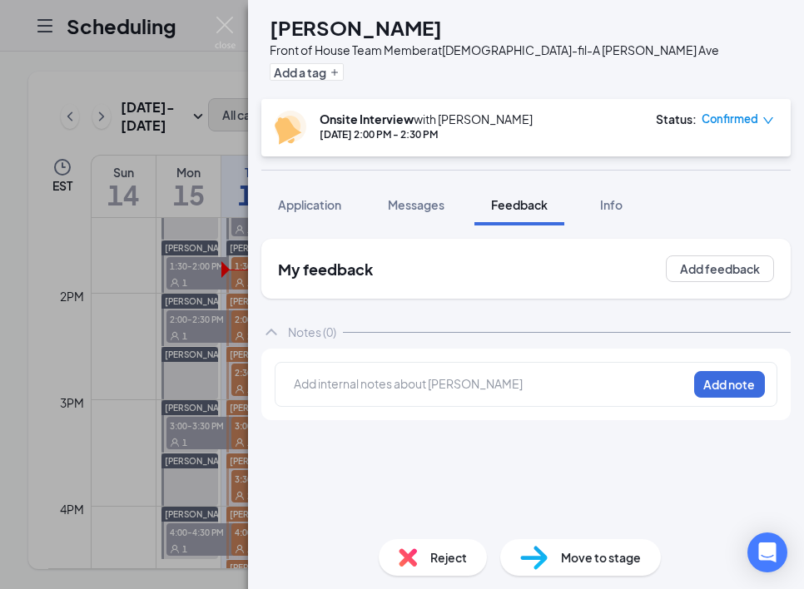
click at [652, 82] on div "CC Carlysia Cunningham Front of House Team Member at Chick-fil-A Mack Ave Add a…" at bounding box center [526, 49] width 556 height 99
click at [733, 269] on button "Add feedback" at bounding box center [720, 269] width 108 height 27
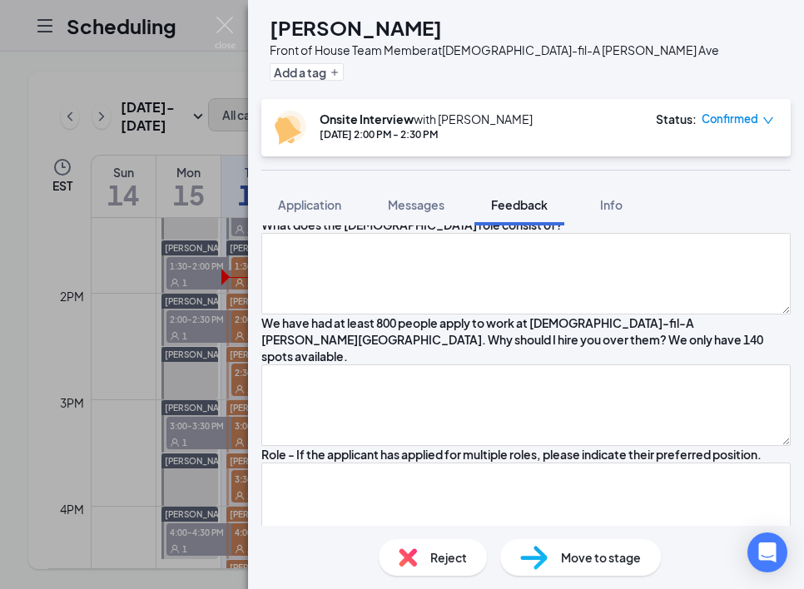
scroll to position [1653, 0]
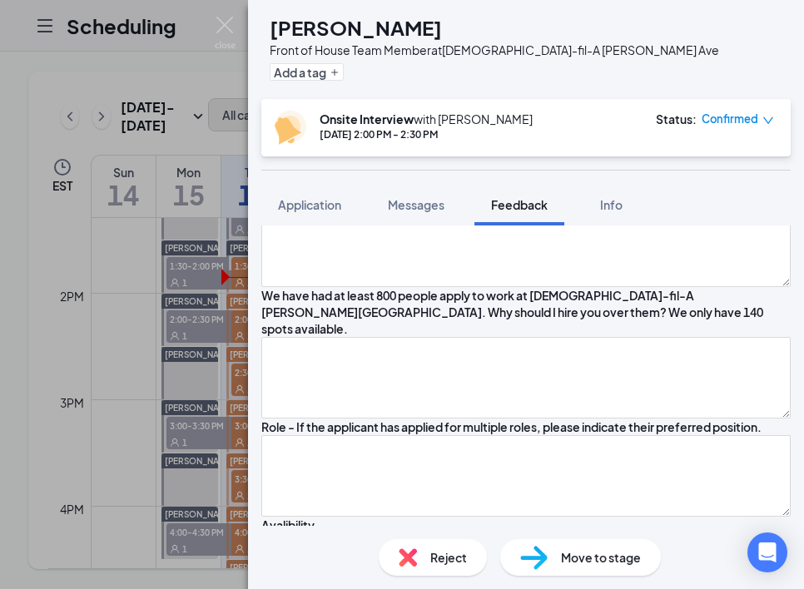
click at [590, 91] on textarea at bounding box center [525, 50] width 529 height 82
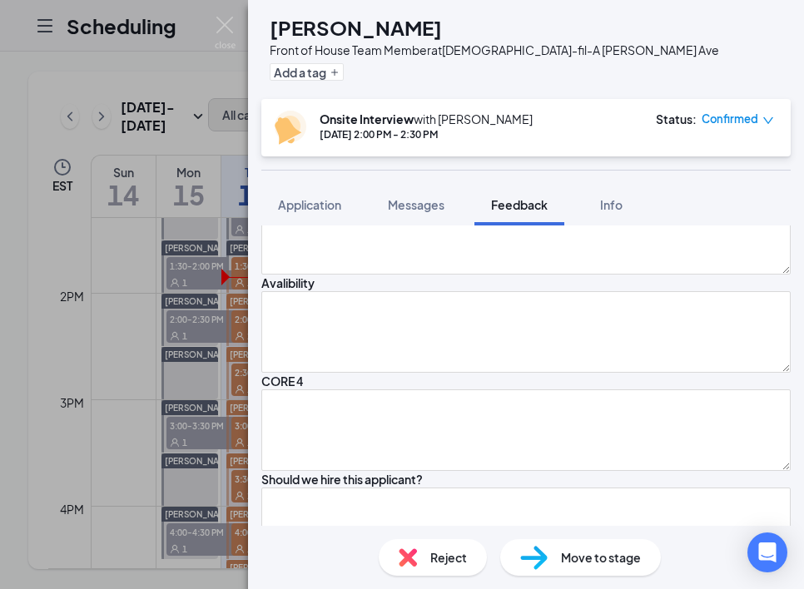
scroll to position [1903, 0]
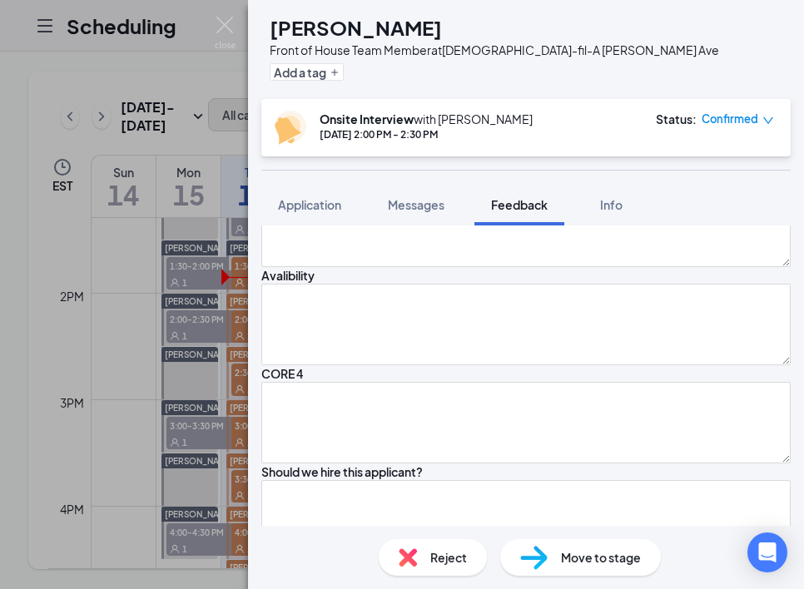
type textarea "presentation, hot, fresh, not cold,"
type textarea "kitchen -"
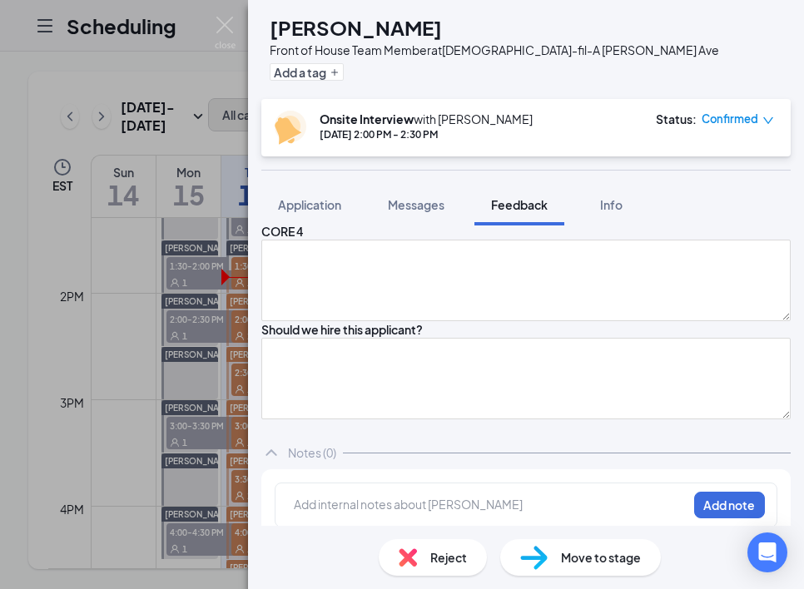
scroll to position [2046, 0]
type textarea "register, customer facing, take out area, dt"
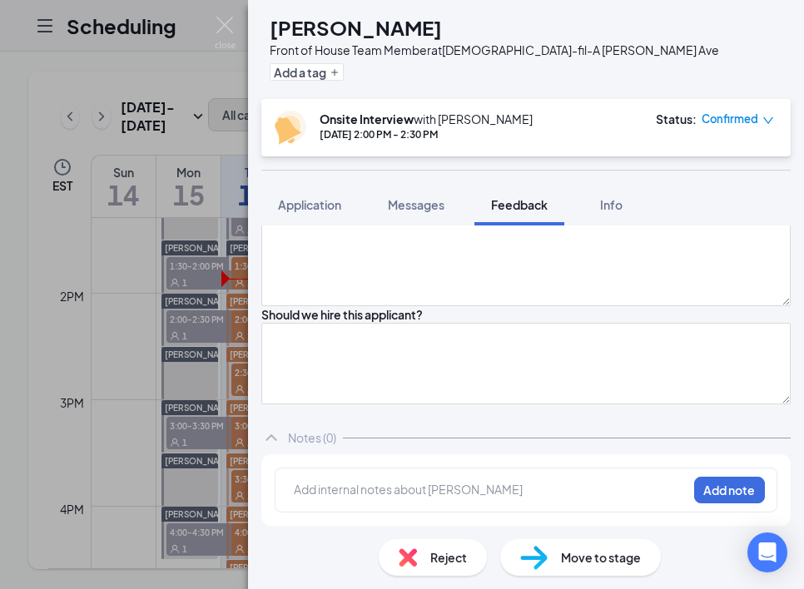
scroll to position [2391, 0]
type textarea "very efficient, and friendly, outgoing,"
click at [319, 202] on span "Application" at bounding box center [309, 204] width 63 height 15
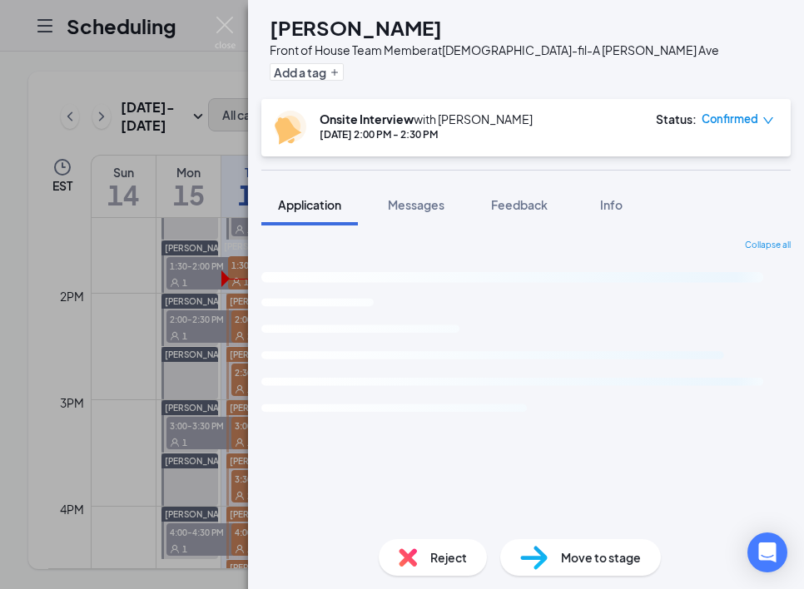
click at [584, 379] on rect "Loading interface..." at bounding box center [525, 364] width 529 height 211
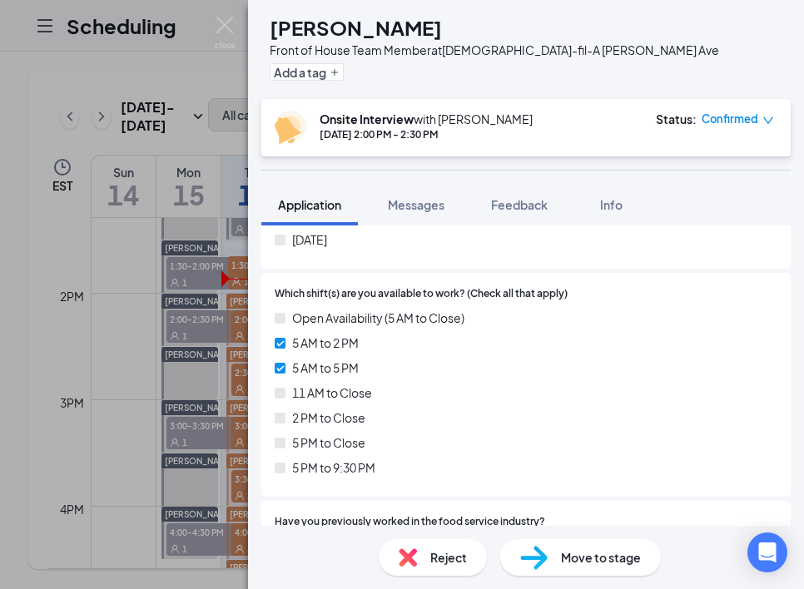
scroll to position [857, 0]
click at [410, 216] on button "Messages" at bounding box center [416, 205] width 90 height 42
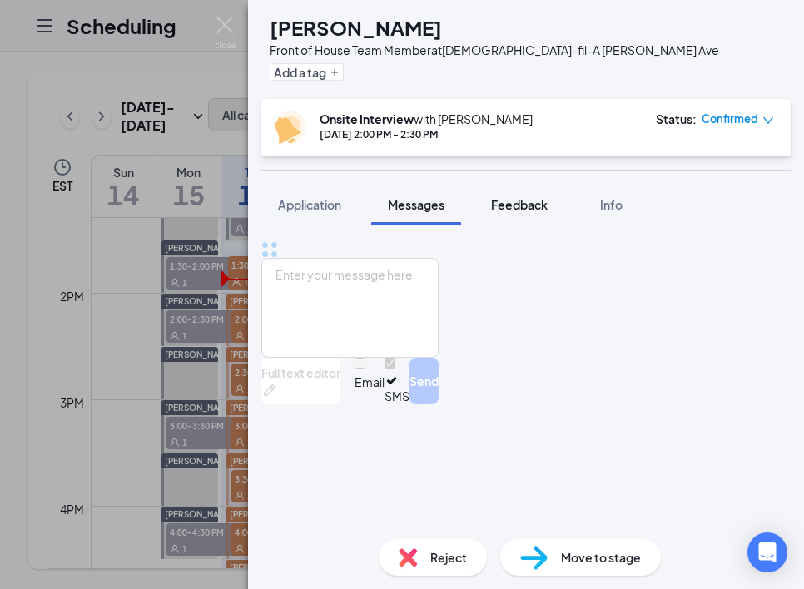
click at [514, 216] on button "Feedback" at bounding box center [520, 205] width 90 height 42
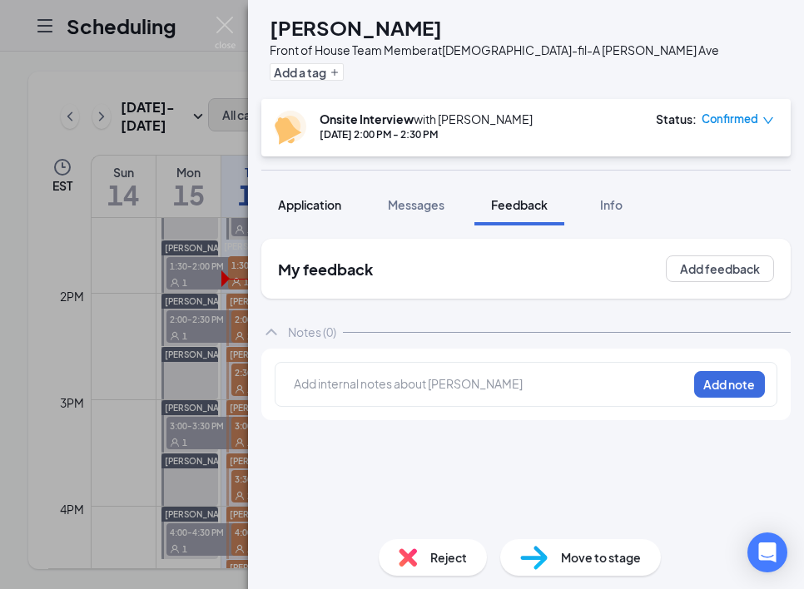
click at [317, 210] on span "Application" at bounding box center [309, 204] width 63 height 15
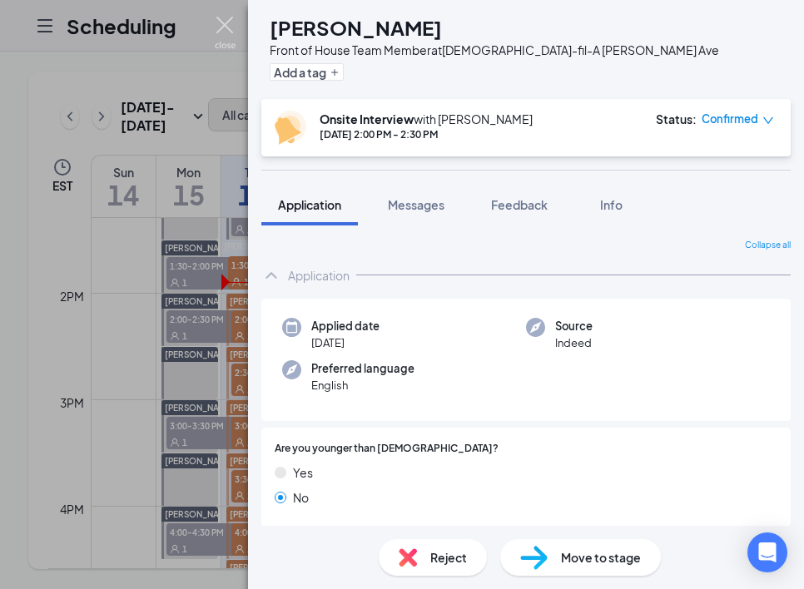
click at [230, 32] on img at bounding box center [225, 33] width 21 height 32
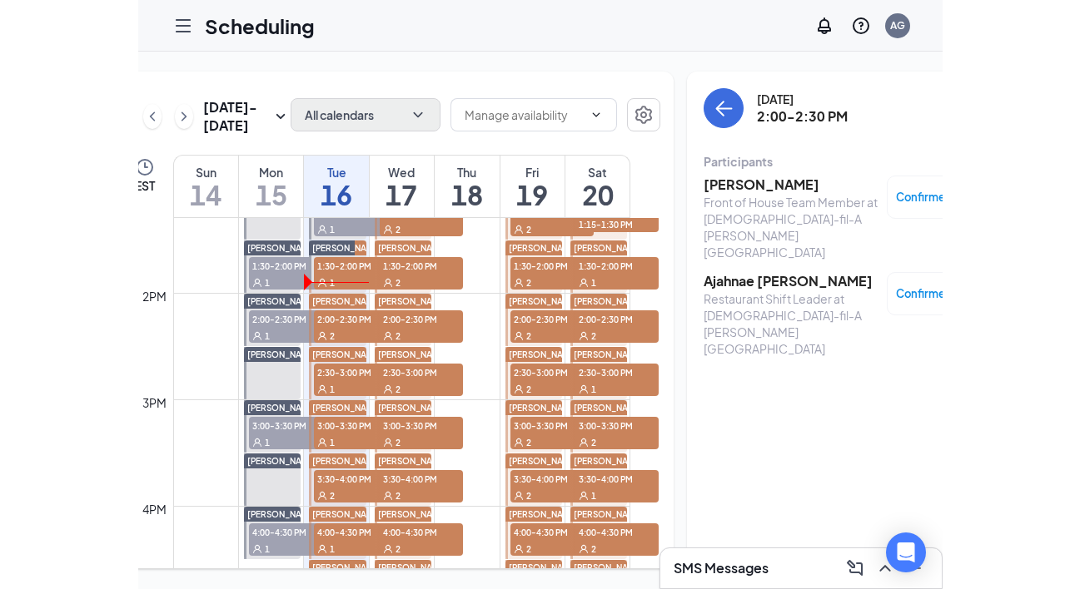
scroll to position [0, 61]
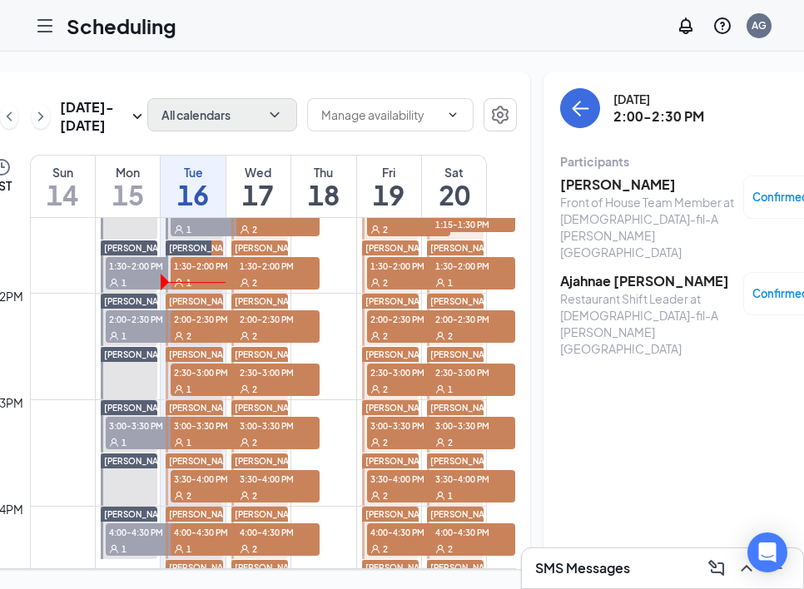
click at [184, 327] on span "2:00-2:30 PM" at bounding box center [212, 319] width 83 height 17
click at [588, 272] on h3 "Ajahnae [PERSON_NAME]" at bounding box center [647, 281] width 175 height 18
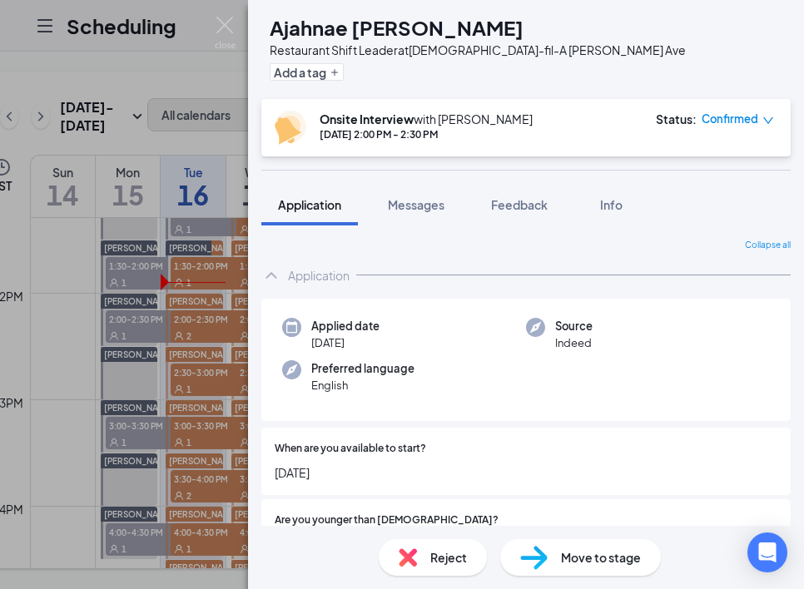
click at [586, 239] on div "Collapse all" at bounding box center [525, 245] width 529 height 13
click at [226, 27] on img at bounding box center [225, 33] width 21 height 32
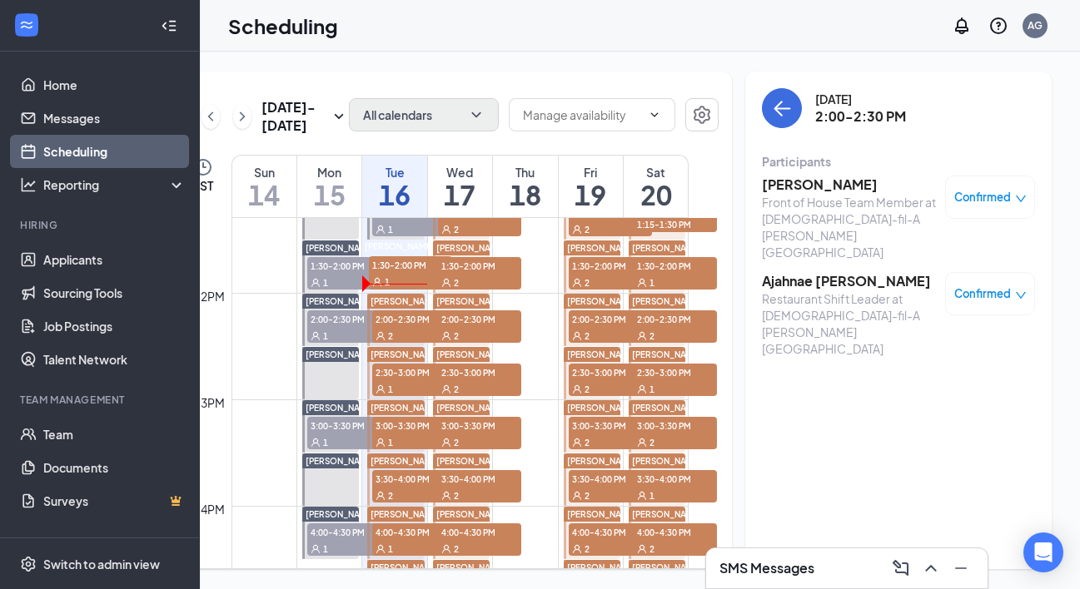
scroll to position [0, 31]
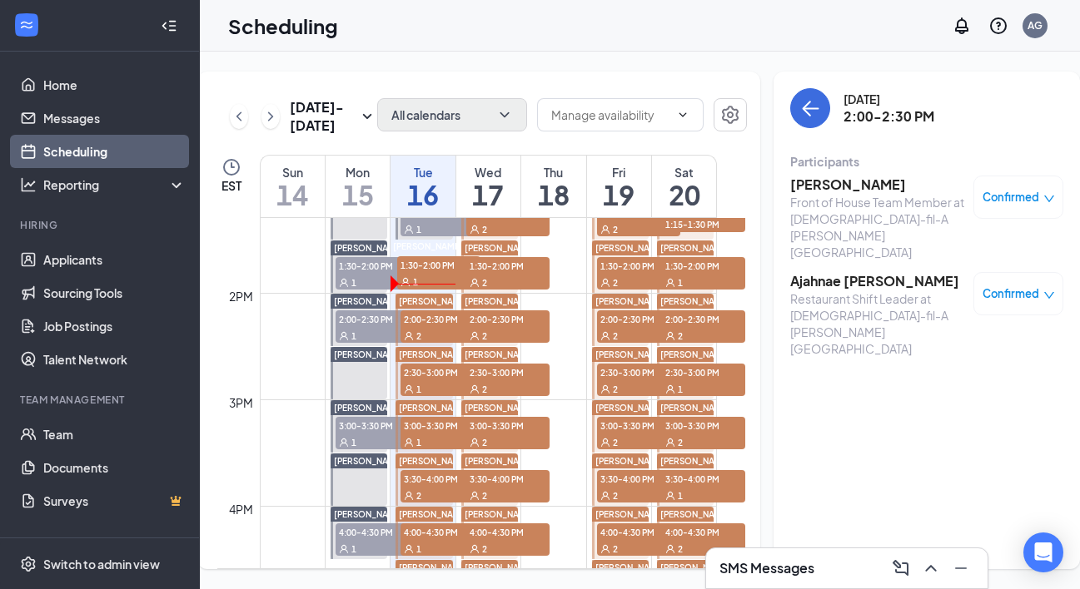
click at [844, 185] on h3 "[PERSON_NAME]" at bounding box center [877, 185] width 175 height 18
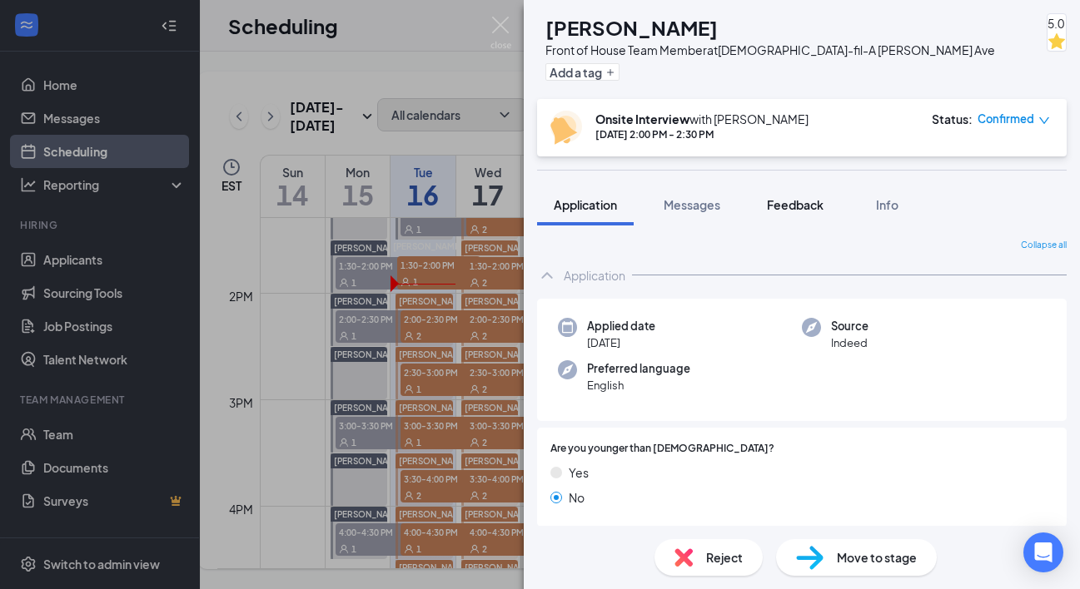
click at [788, 206] on span "Feedback" at bounding box center [795, 204] width 57 height 15
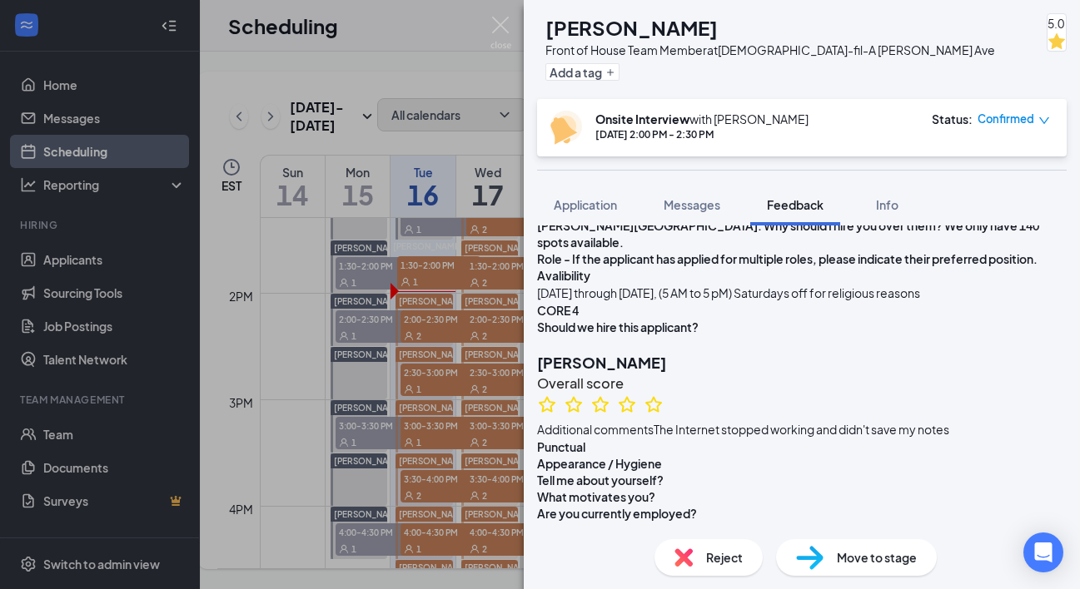
scroll to position [488, 0]
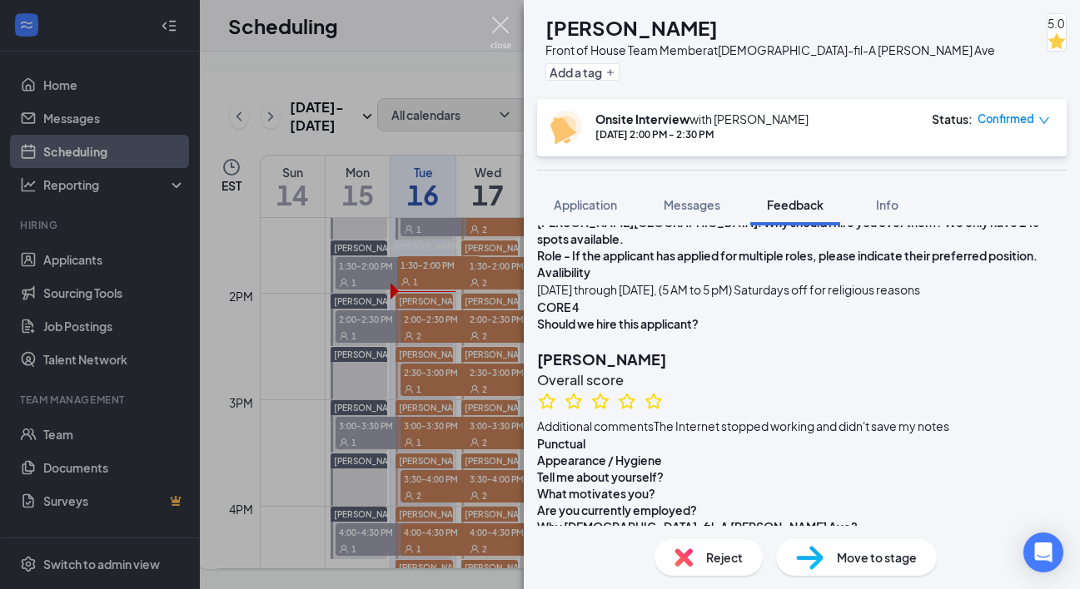
click at [495, 28] on img at bounding box center [500, 33] width 21 height 32
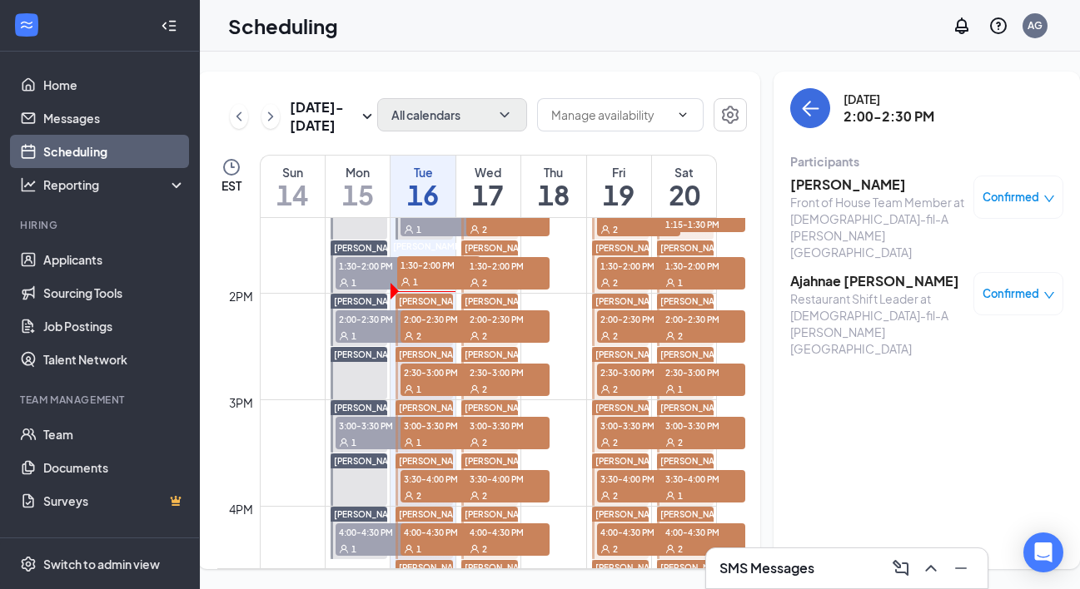
click at [429, 327] on span "2:00-2:30 PM" at bounding box center [441, 319] width 83 height 17
click at [819, 272] on h3 "Ajahnae [PERSON_NAME]" at bounding box center [877, 281] width 175 height 18
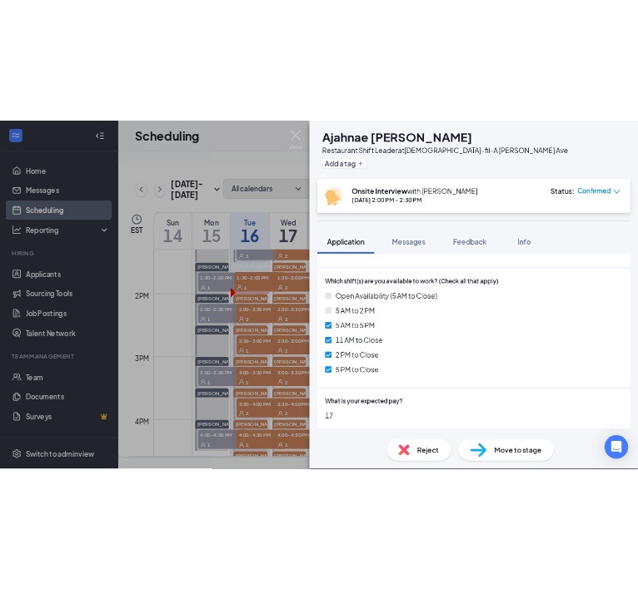
scroll to position [1045, 0]
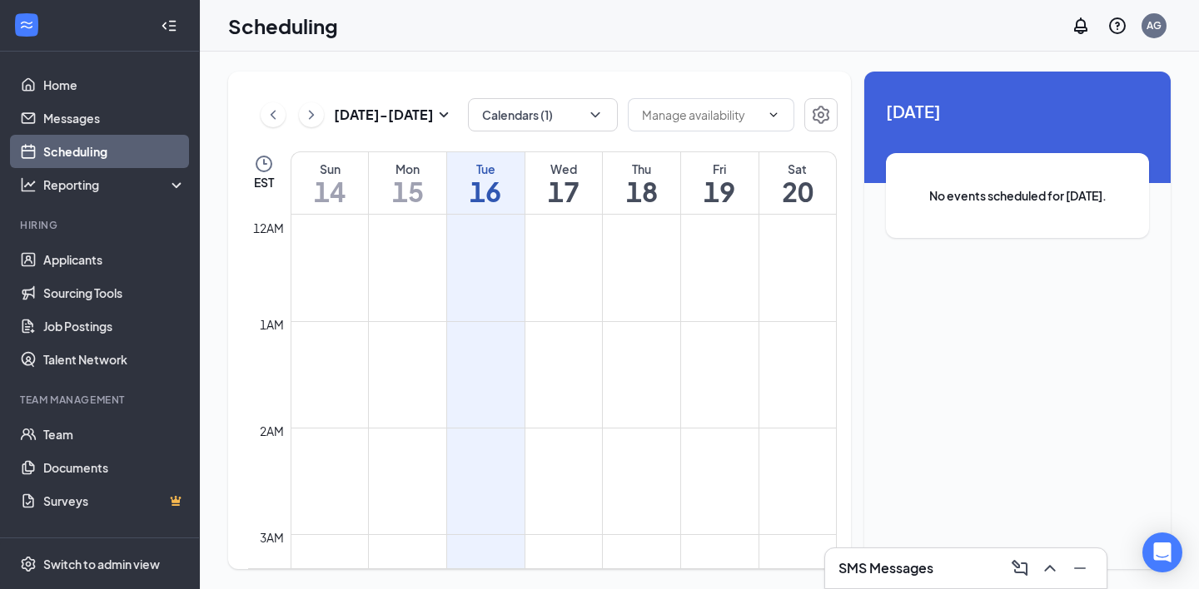
scroll to position [818, 0]
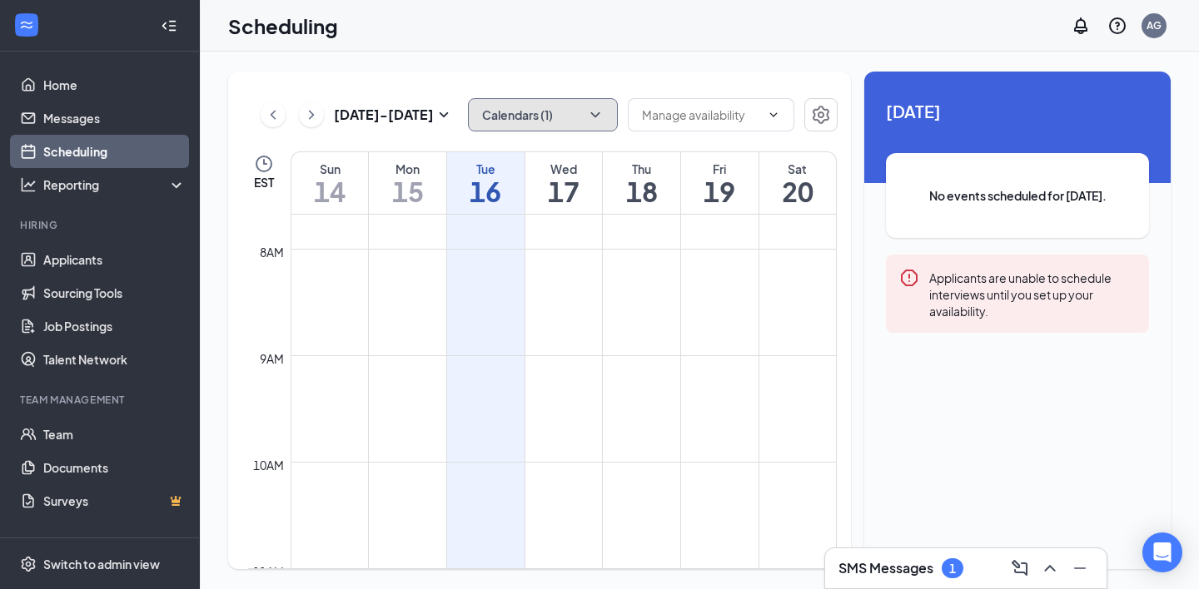
click at [519, 107] on button "Calendars (1)" at bounding box center [543, 114] width 150 height 33
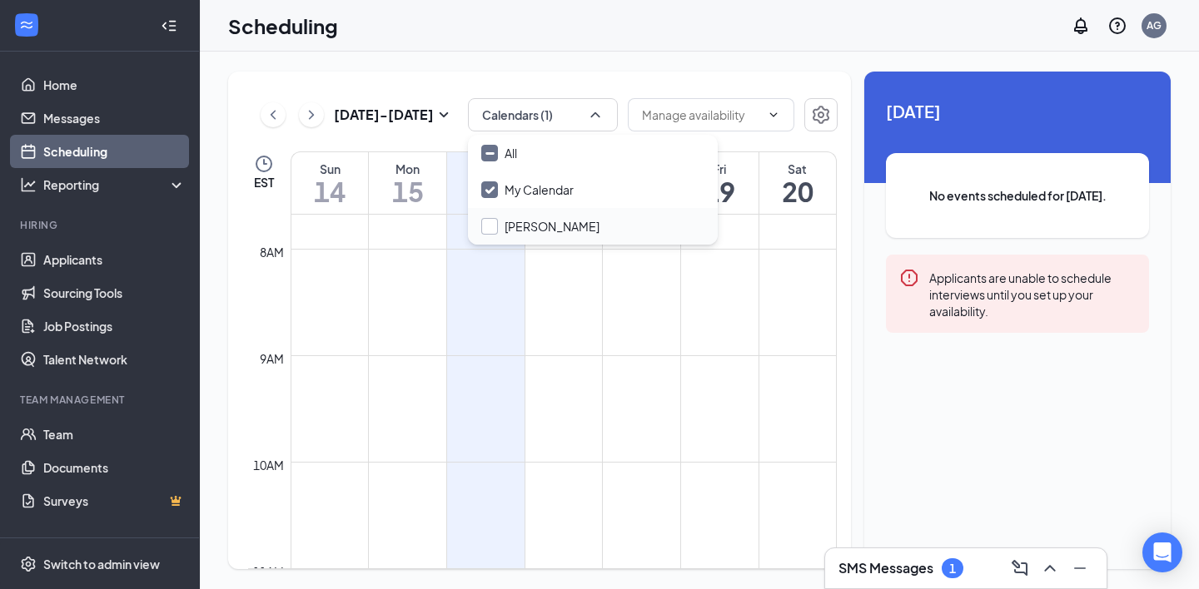
click at [550, 221] on input "[PERSON_NAME]" at bounding box center [540, 226] width 118 height 17
checkbox input "false"
checkbox input "true"
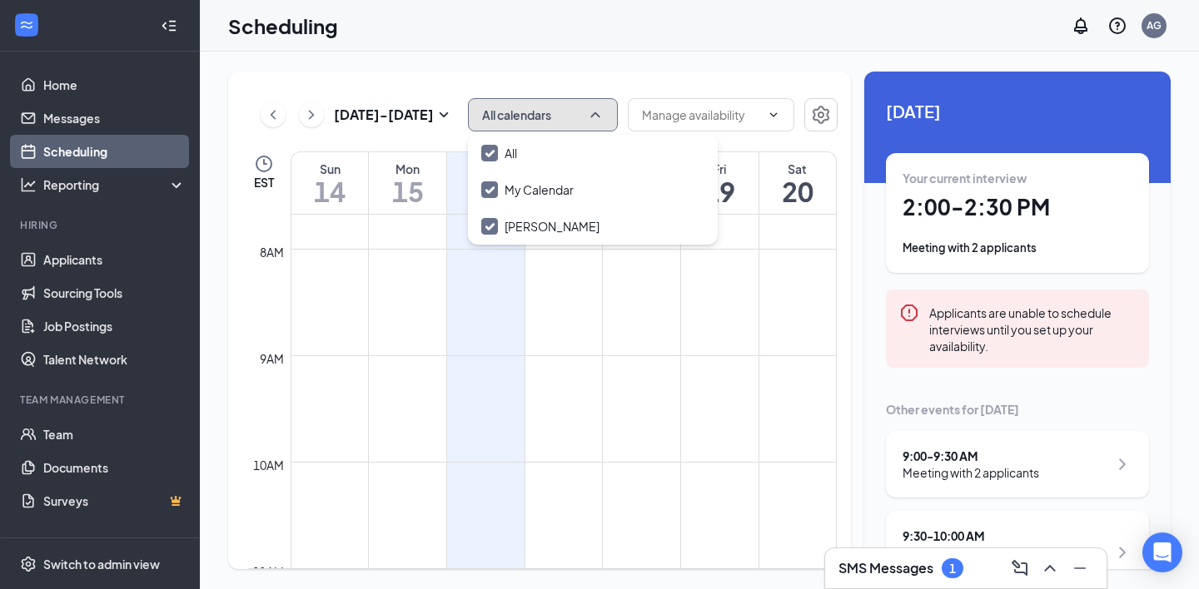
click at [596, 115] on icon "ChevronUp" at bounding box center [594, 114] width 9 height 5
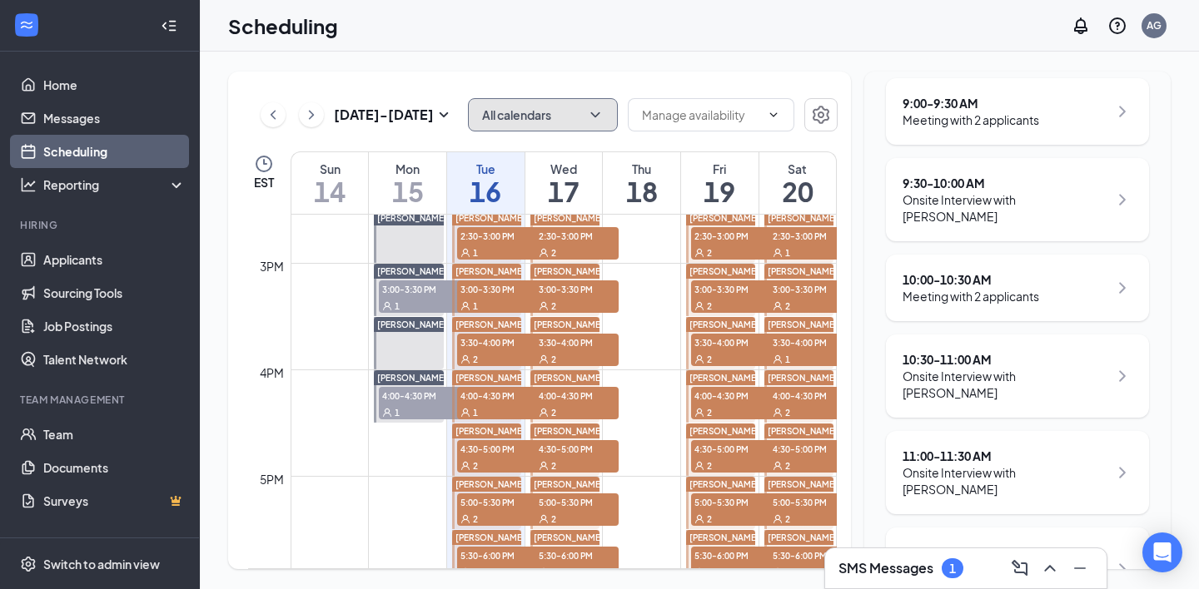
scroll to position [375, 0]
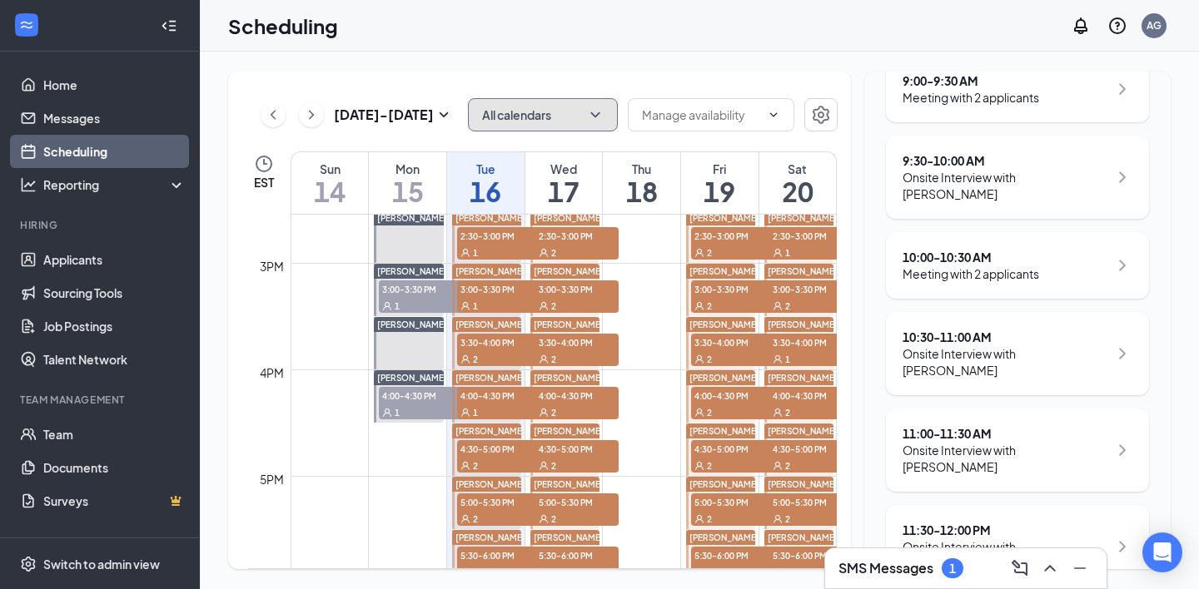
click at [484, 243] on span "2:30-3:00 PM" at bounding box center [498, 235] width 83 height 17
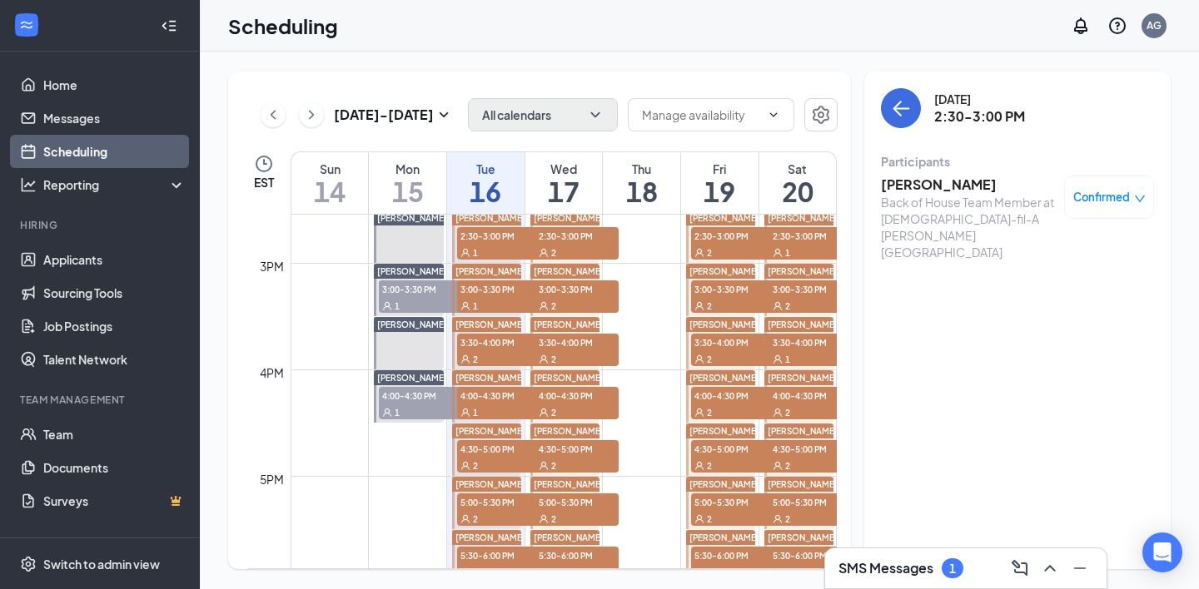
click at [948, 186] on h3 "[PERSON_NAME]" at bounding box center [968, 185] width 175 height 18
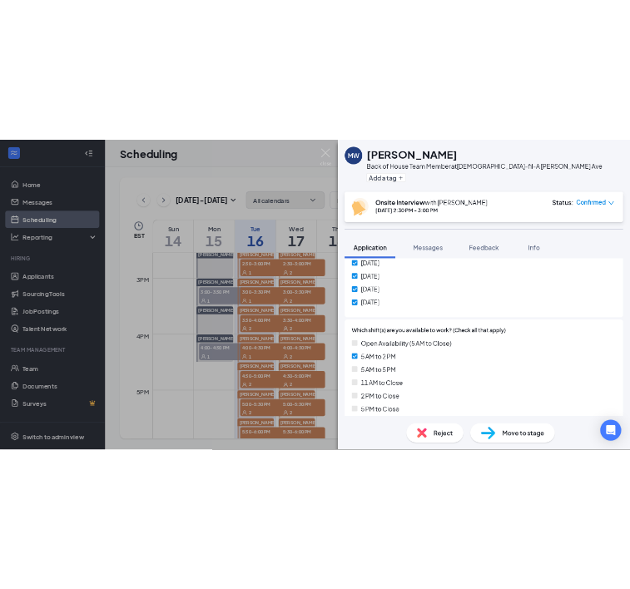
scroll to position [939, 0]
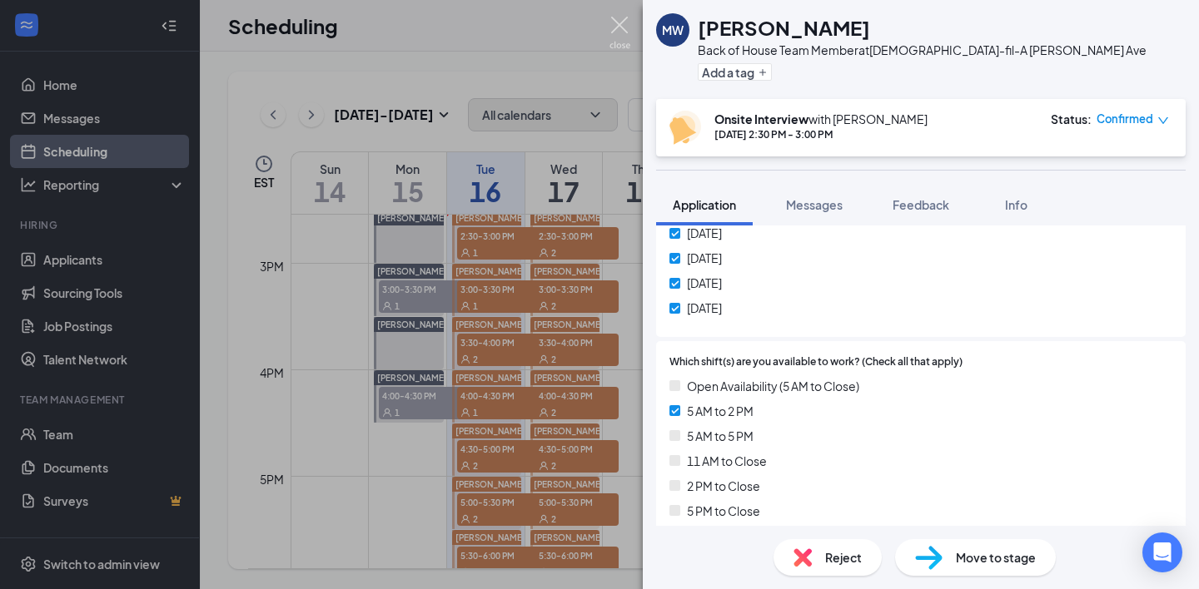
click at [620, 29] on img at bounding box center [619, 33] width 21 height 32
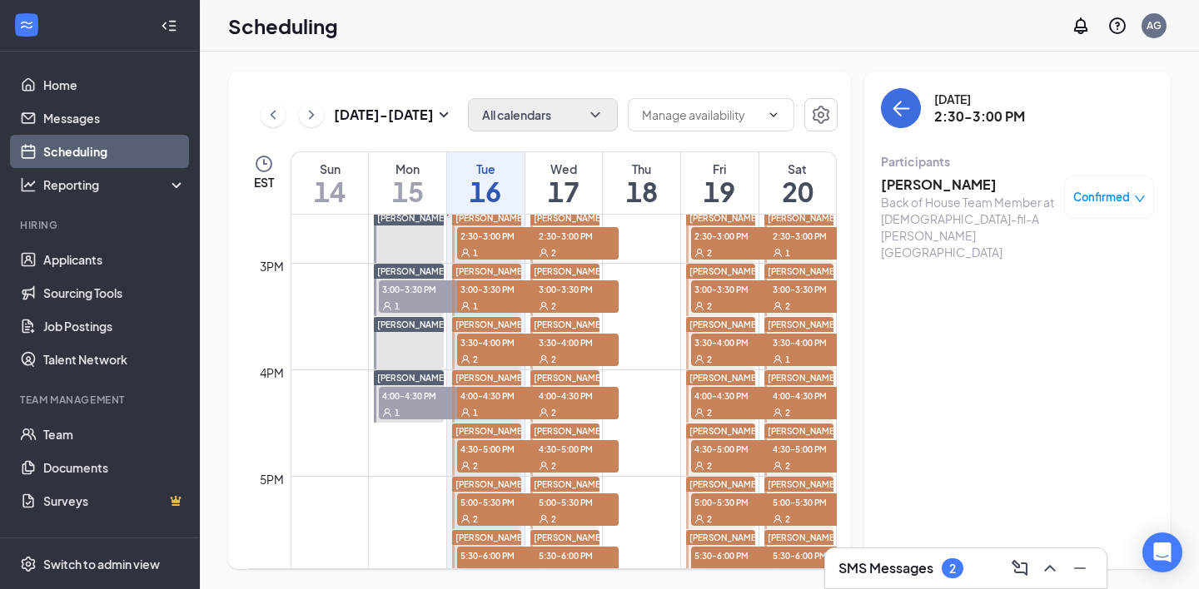
click at [921, 182] on h3 "[PERSON_NAME]" at bounding box center [968, 185] width 175 height 18
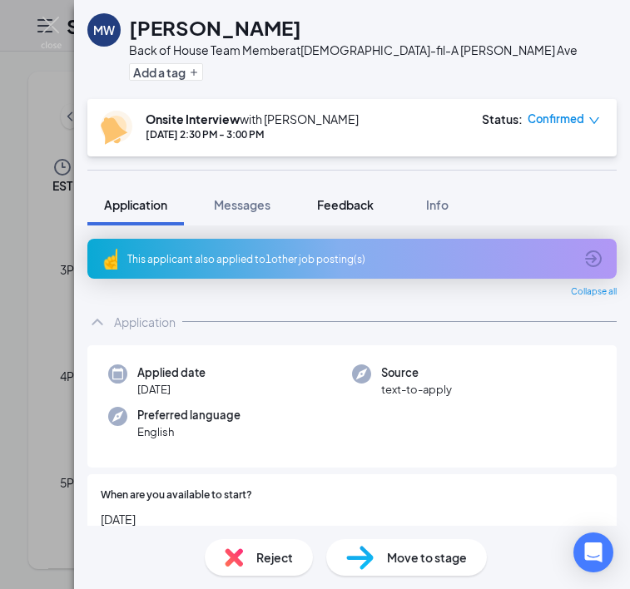
click at [335, 211] on span "Feedback" at bounding box center [345, 204] width 57 height 15
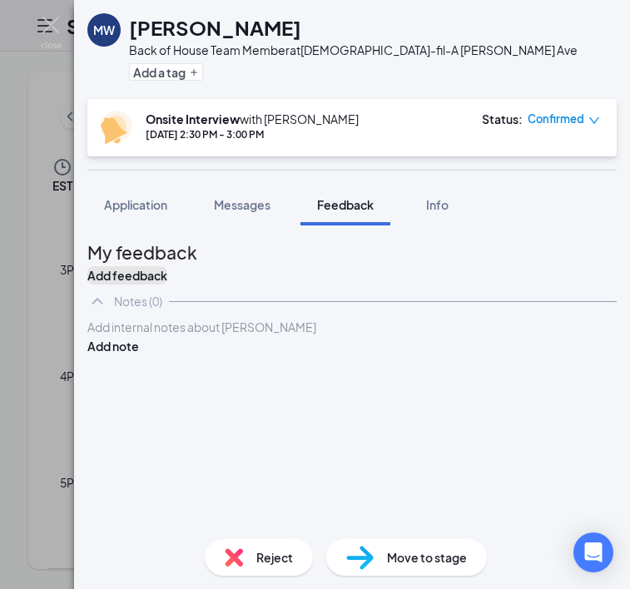
click at [167, 276] on button "Add feedback" at bounding box center [127, 275] width 80 height 18
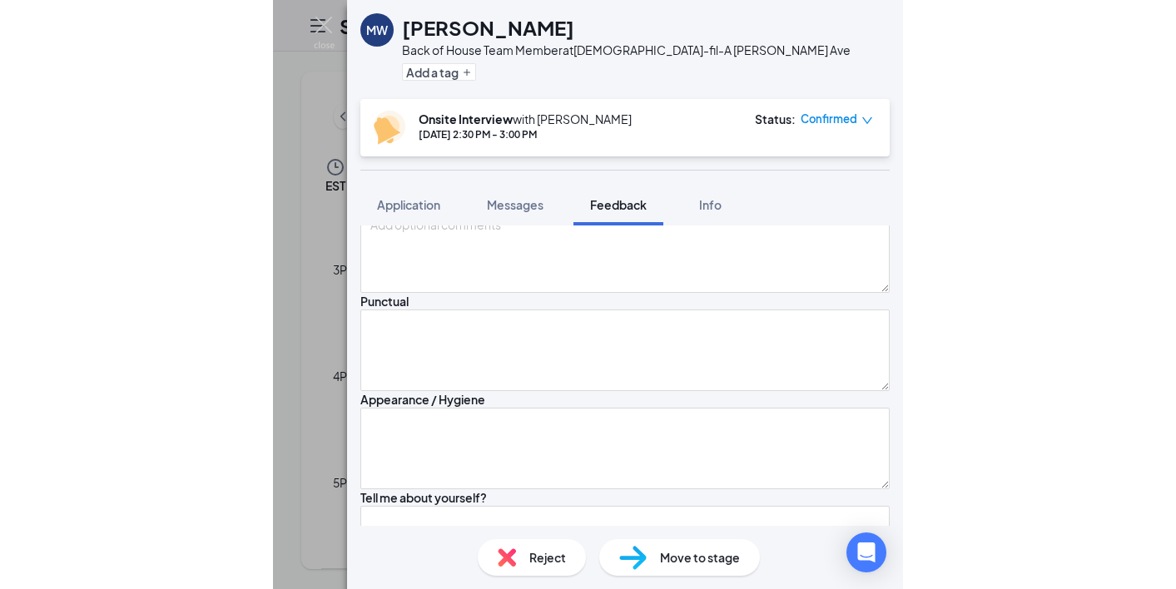
scroll to position [157, 0]
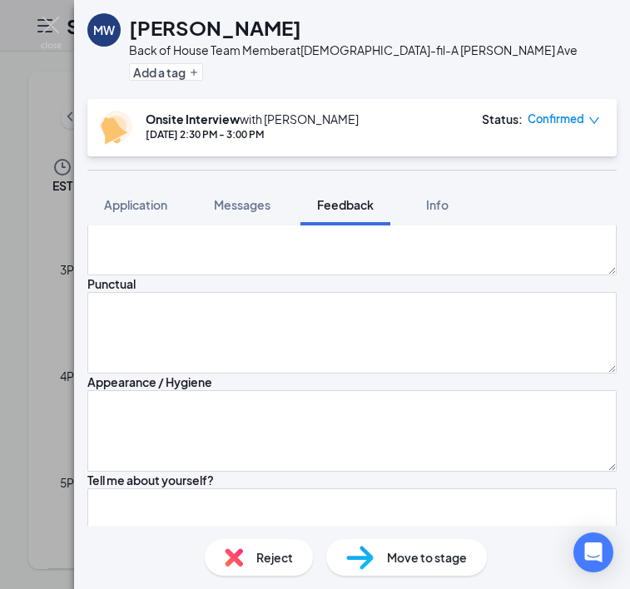
click at [62, 23] on img at bounding box center [51, 33] width 21 height 32
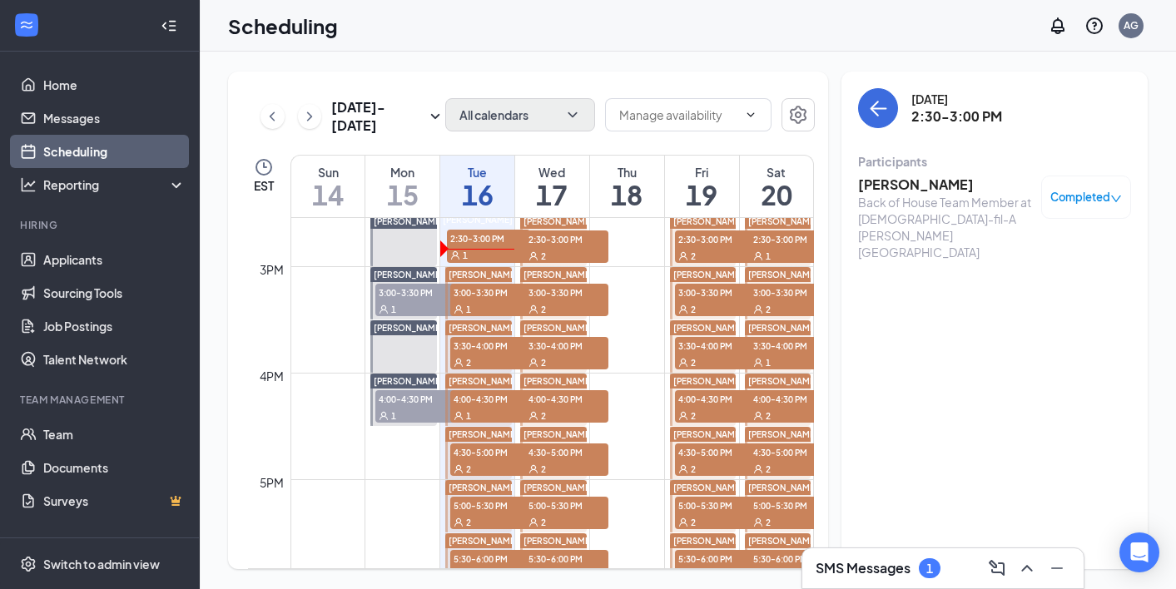
click at [474, 298] on span "3:00-3:30 PM" at bounding box center [491, 292] width 83 height 17
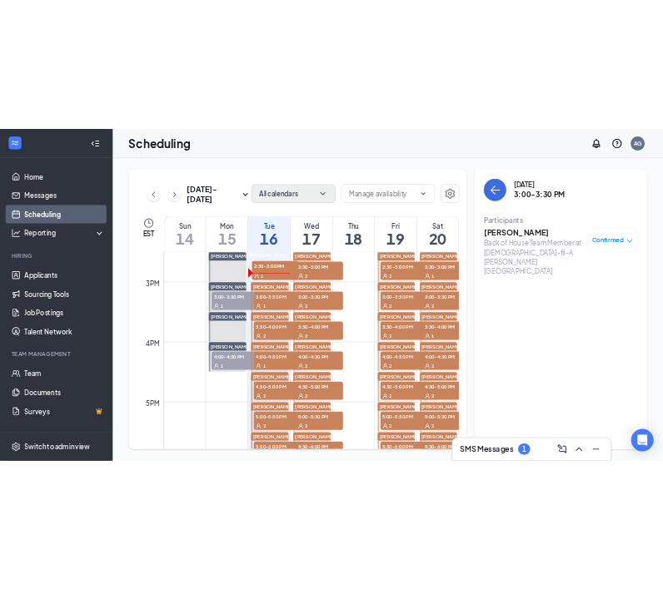
scroll to position [1543, 0]
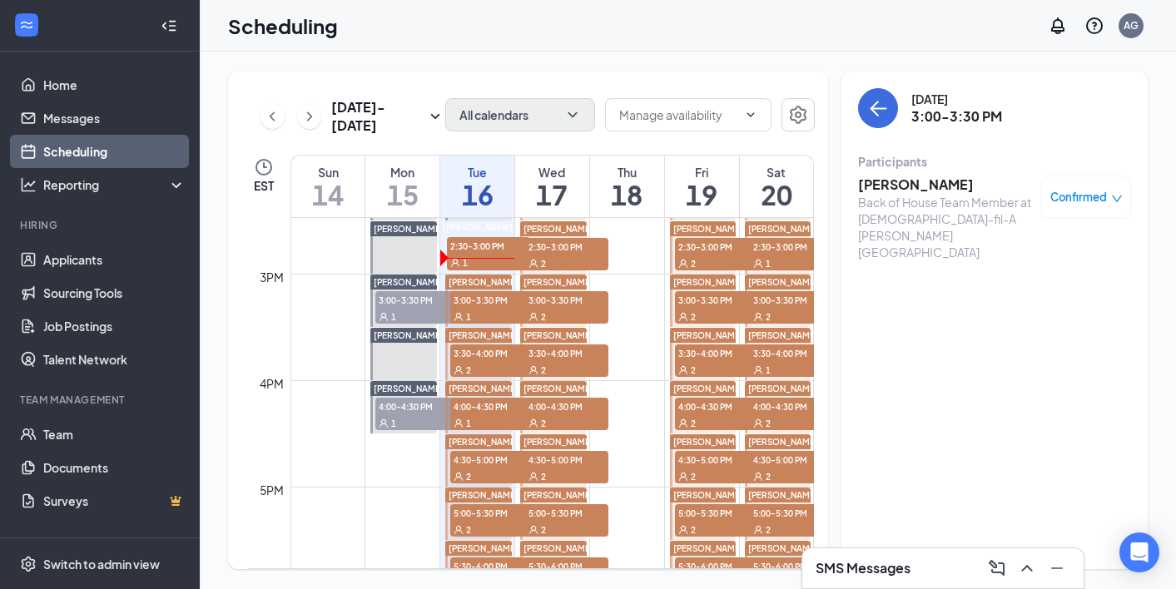
click at [491, 301] on span "3:00-3:30 PM" at bounding box center [491, 299] width 83 height 17
click at [881, 189] on h3 "[PERSON_NAME]" at bounding box center [945, 185] width 175 height 18
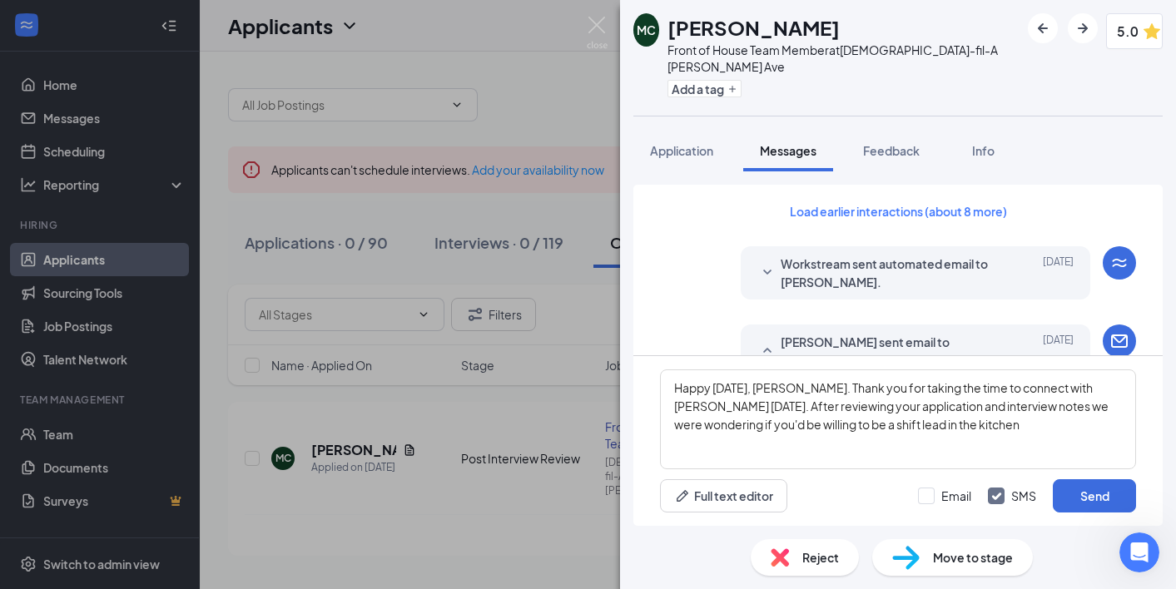
scroll to position [640, 0]
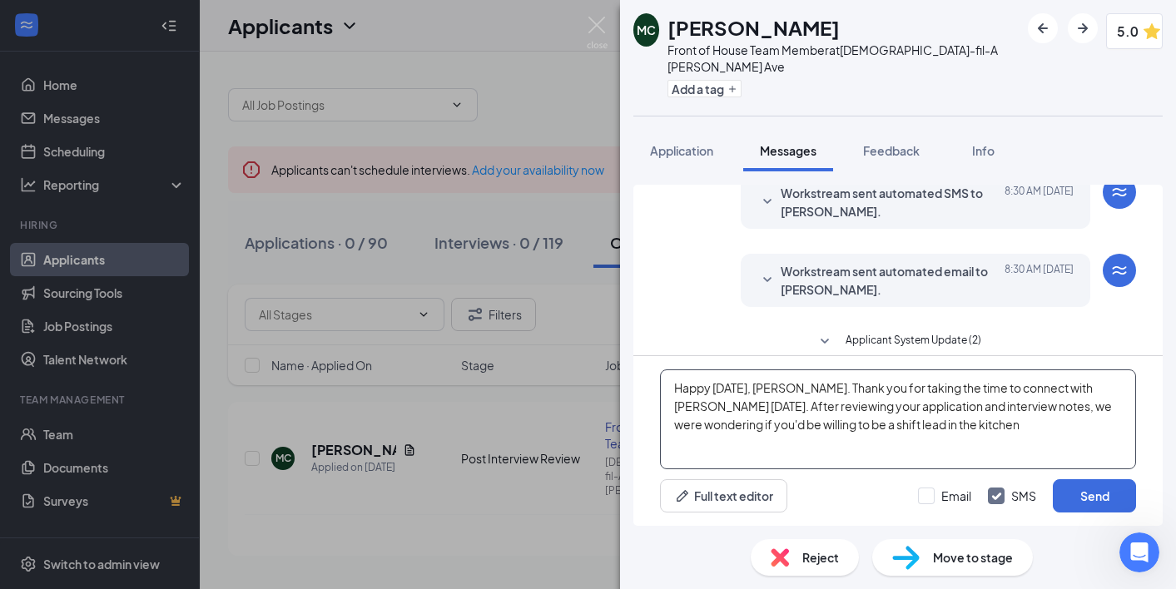
click at [1021, 421] on textarea "Happy [DATE], [PERSON_NAME]. Thank you for taking the time to connect with [PER…" at bounding box center [898, 420] width 476 height 100
click at [1052, 421] on textarea "Happy [DATE], [PERSON_NAME]. Thank you for taking the time to connect with [PER…" at bounding box center [898, 420] width 476 height 100
drag, startPoint x: 1052, startPoint y: 421, endPoint x: 846, endPoint y: 422, distance: 206.5
click at [846, 422] on textarea "Happy [DATE], [PERSON_NAME]. Thank you for taking the time to connect with [PER…" at bounding box center [898, 420] width 476 height 100
type textarea "Happy [DATE], [PERSON_NAME]. Thank you for taking the time to connect with [PER…"
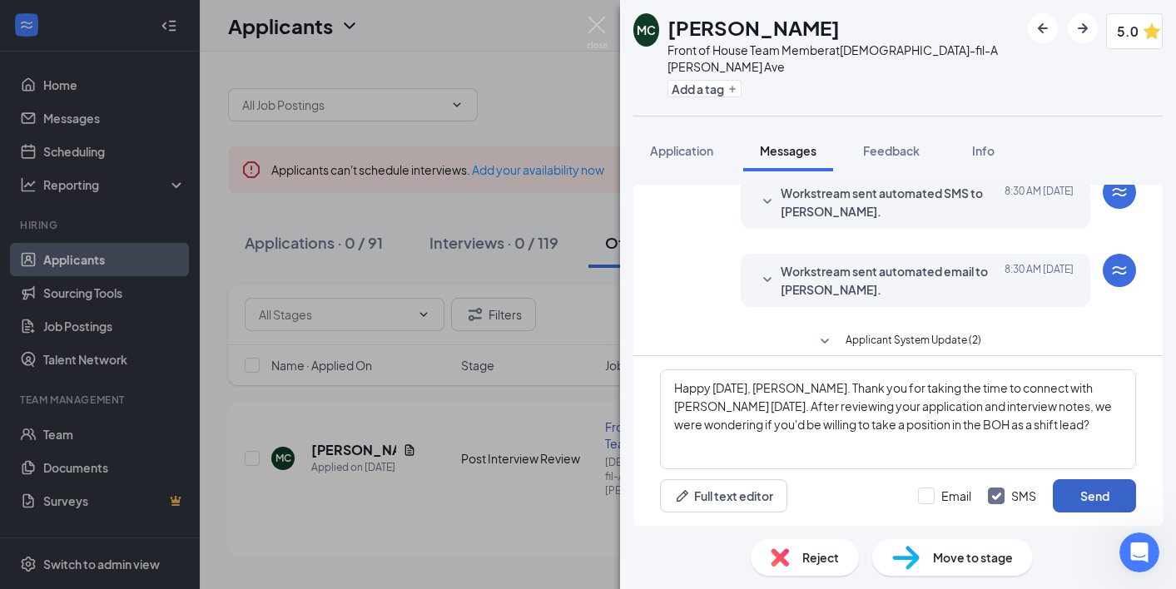
click at [1091, 490] on button "Send" at bounding box center [1094, 496] width 83 height 33
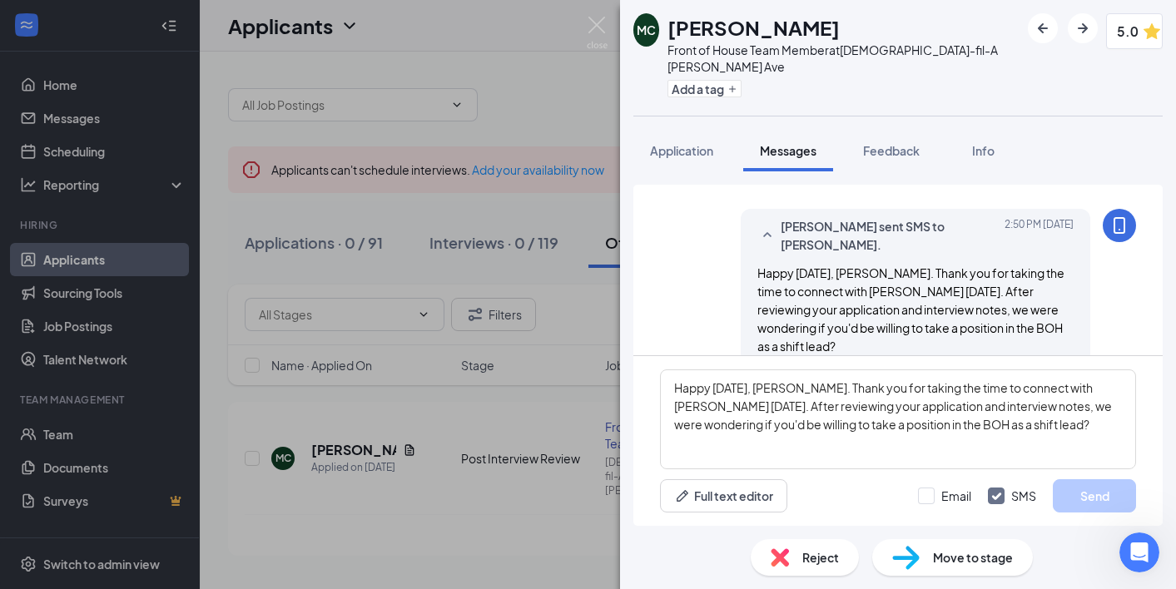
scroll to position [820, 0]
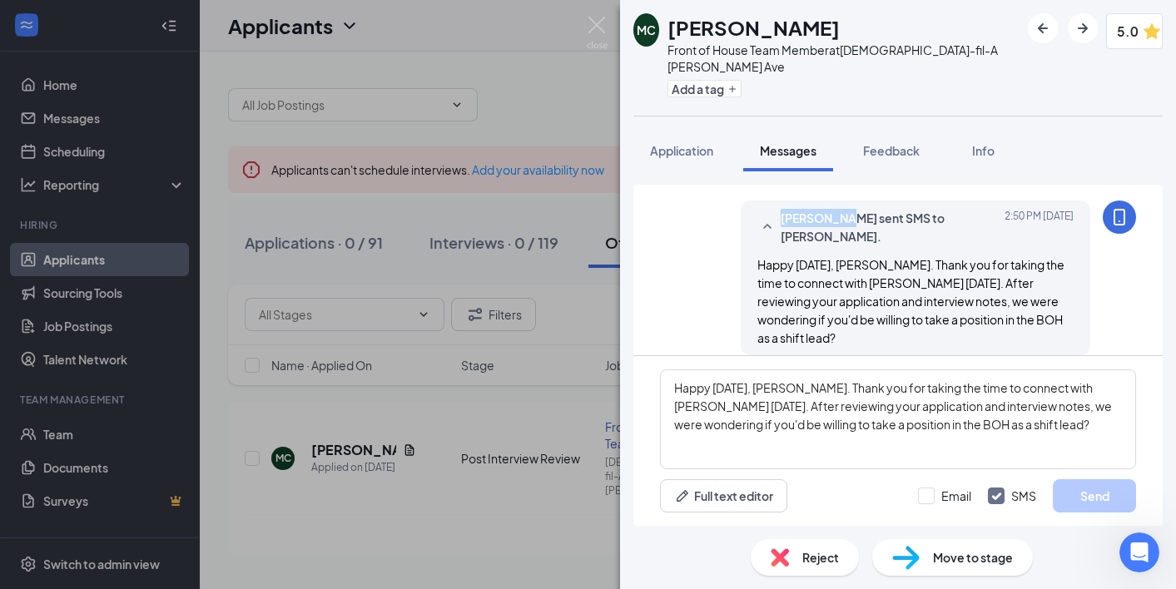
drag, startPoint x: 781, startPoint y: 196, endPoint x: 837, endPoint y: 203, distance: 56.2
click at [837, 209] on span "[PERSON_NAME] sent SMS to [PERSON_NAME]." at bounding box center [890, 227] width 218 height 37
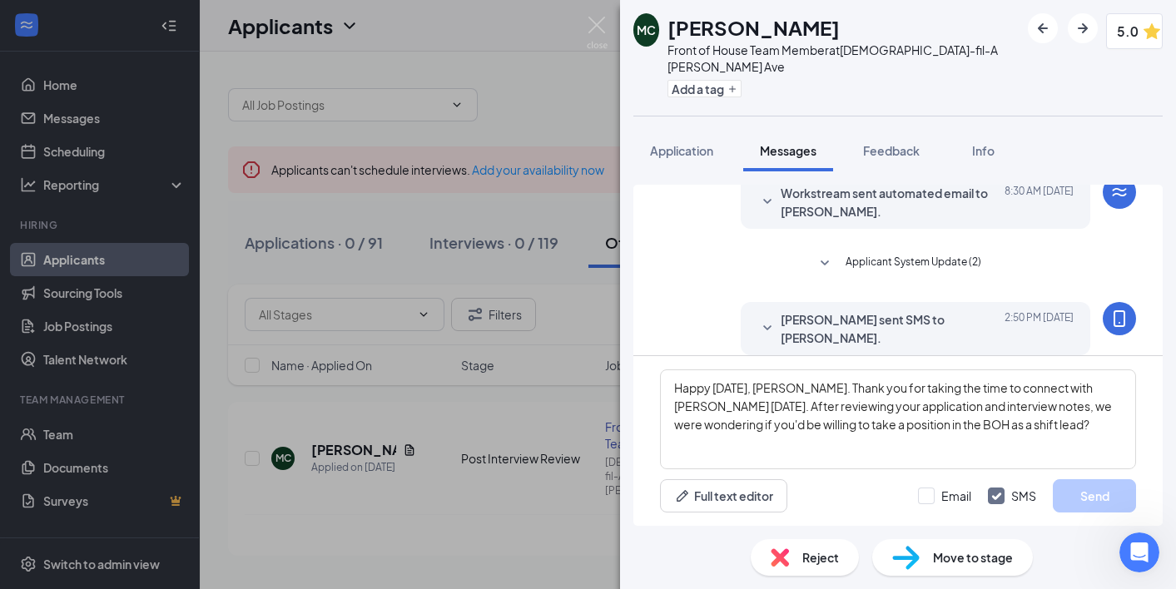
click at [602, 31] on img at bounding box center [597, 33] width 21 height 32
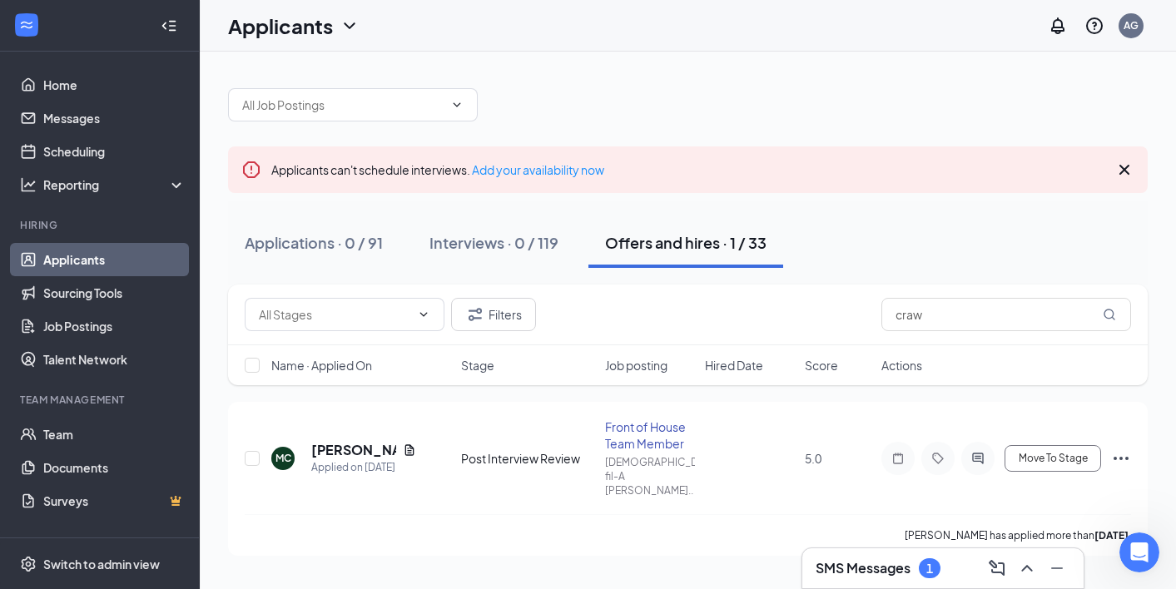
click at [887, 574] on h3 "SMS Messages" at bounding box center [863, 568] width 95 height 18
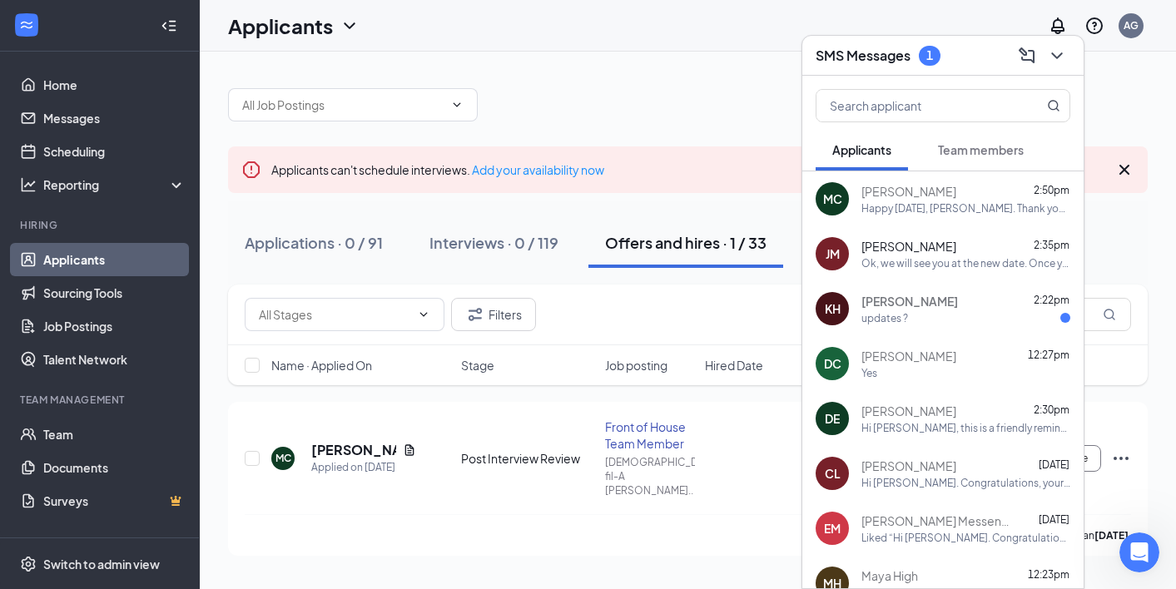
click at [933, 296] on div "[PERSON_NAME] 2:22pm" at bounding box center [966, 301] width 209 height 17
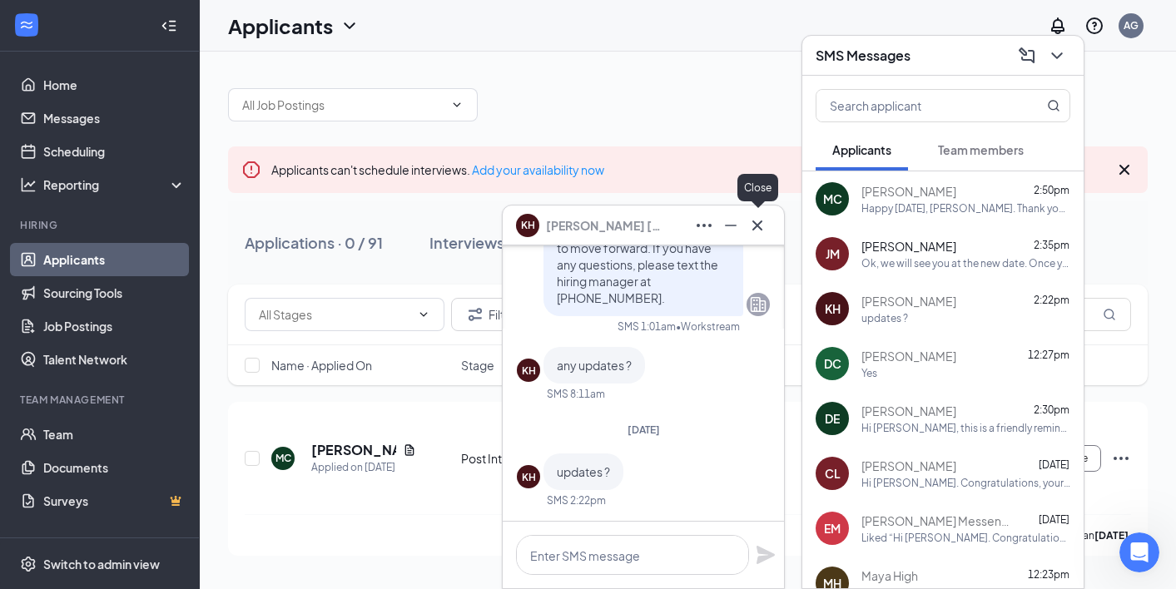
click at [760, 228] on icon "Cross" at bounding box center [758, 225] width 10 height 10
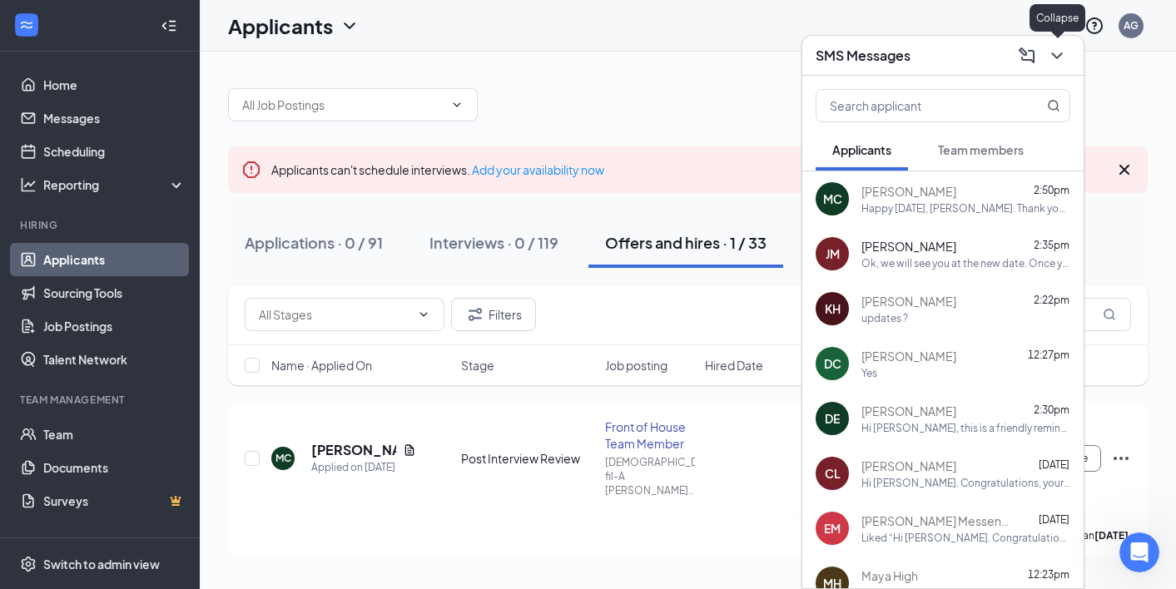
click at [1061, 62] on icon "ChevronDown" at bounding box center [1057, 56] width 20 height 20
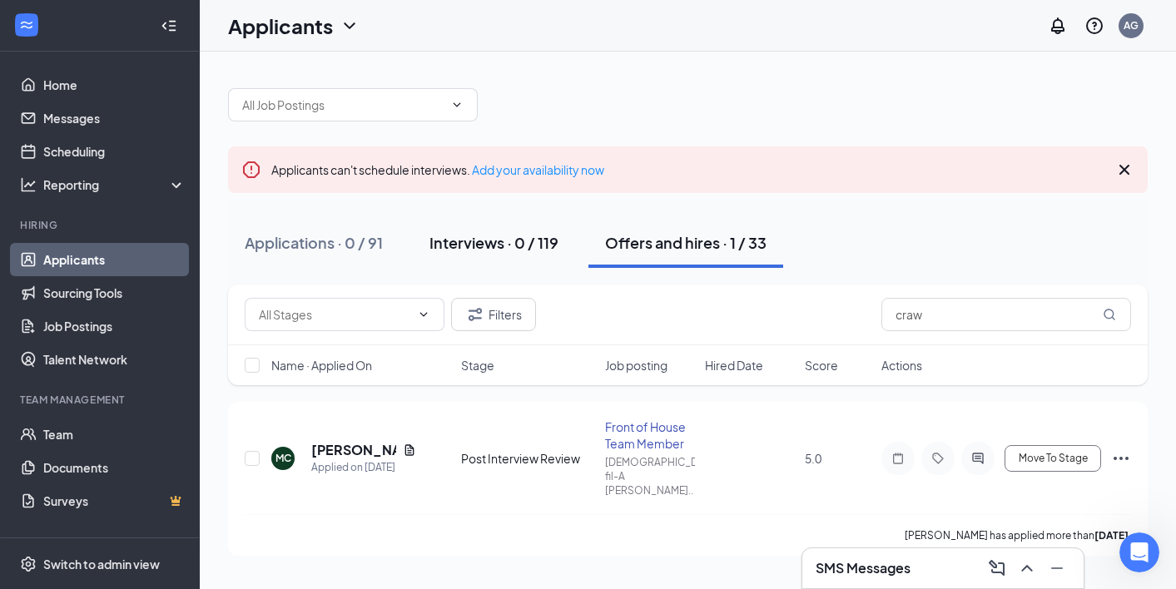
click at [511, 246] on div "Interviews · 0 / 119" at bounding box center [494, 242] width 129 height 21
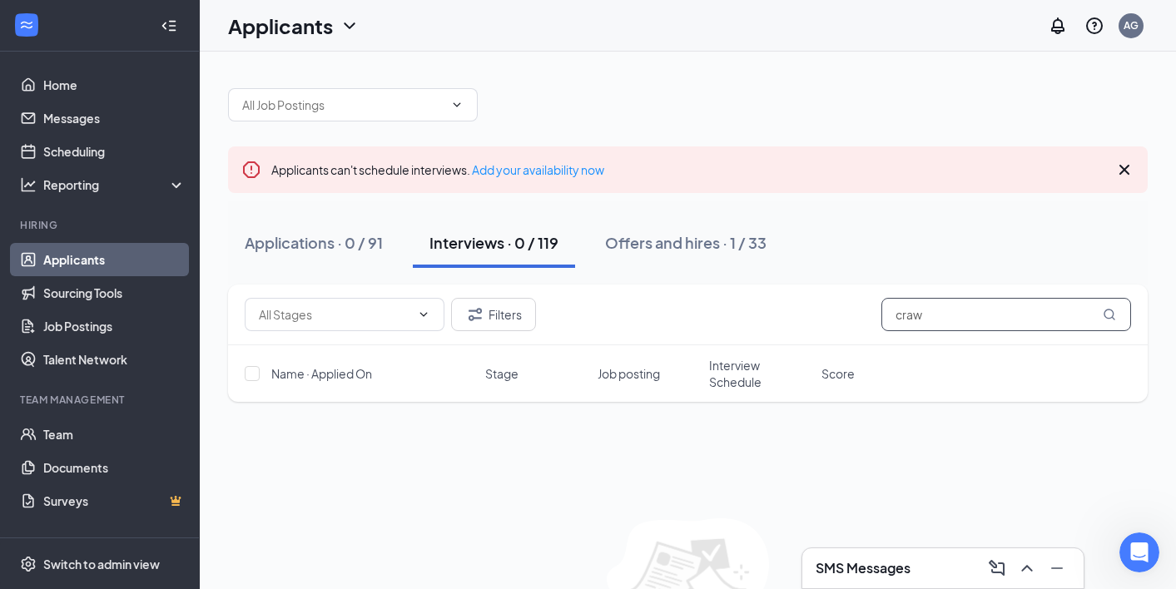
click at [1003, 321] on input "craw" at bounding box center [1007, 314] width 250 height 33
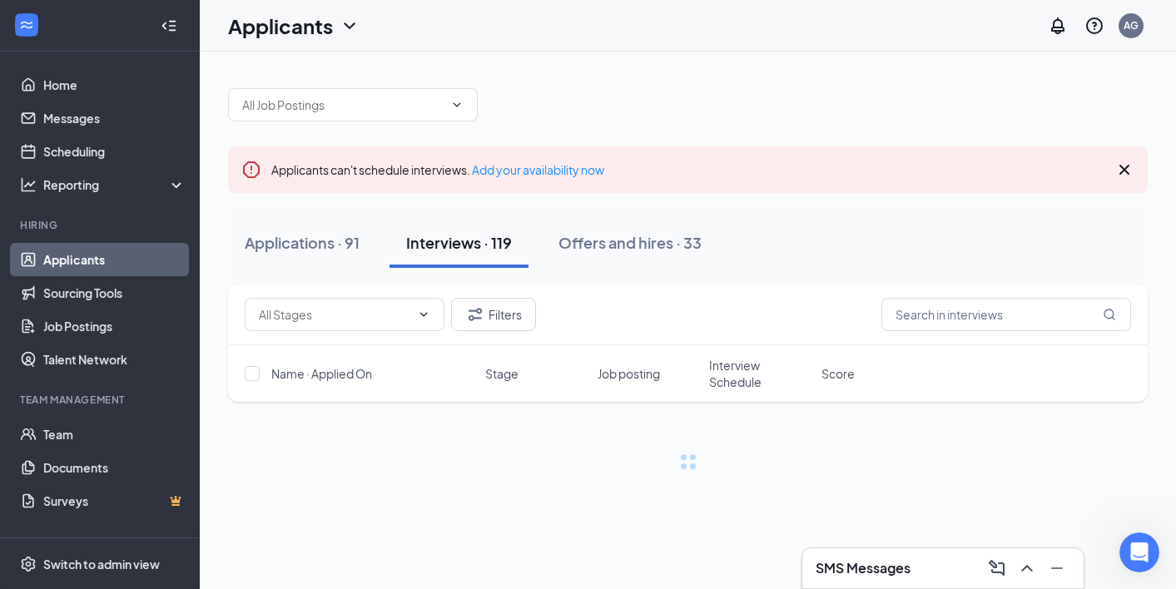
click at [853, 201] on div "Applications · 91 Interviews · 119 Offers and hires · 33" at bounding box center [688, 242] width 920 height 83
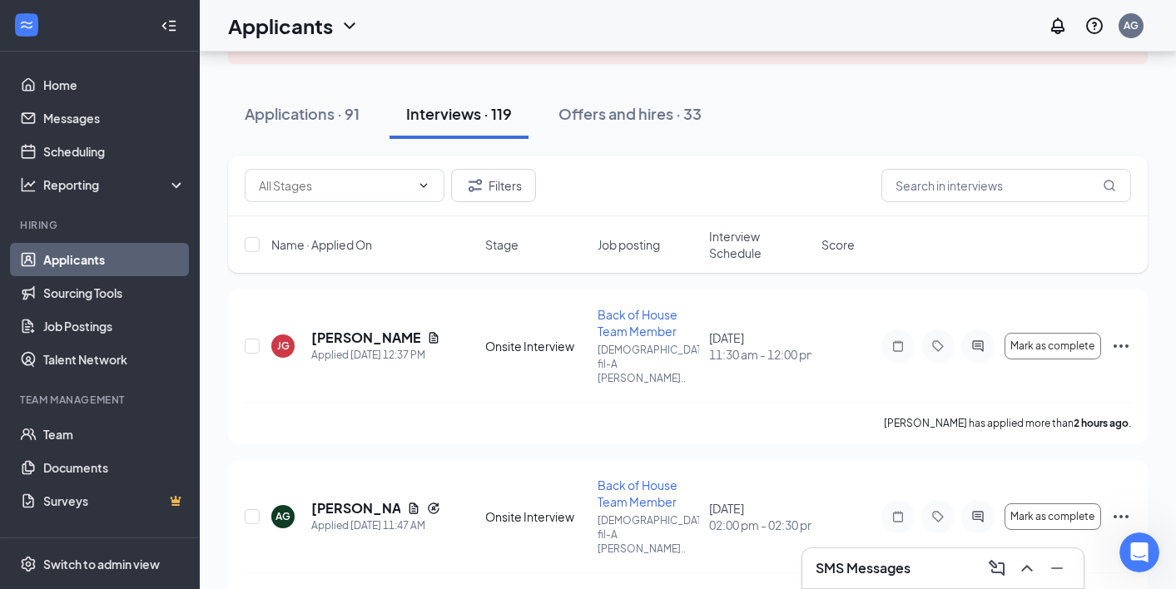
scroll to position [132, 0]
click at [730, 236] on span "Interview Schedule" at bounding box center [760, 242] width 102 height 33
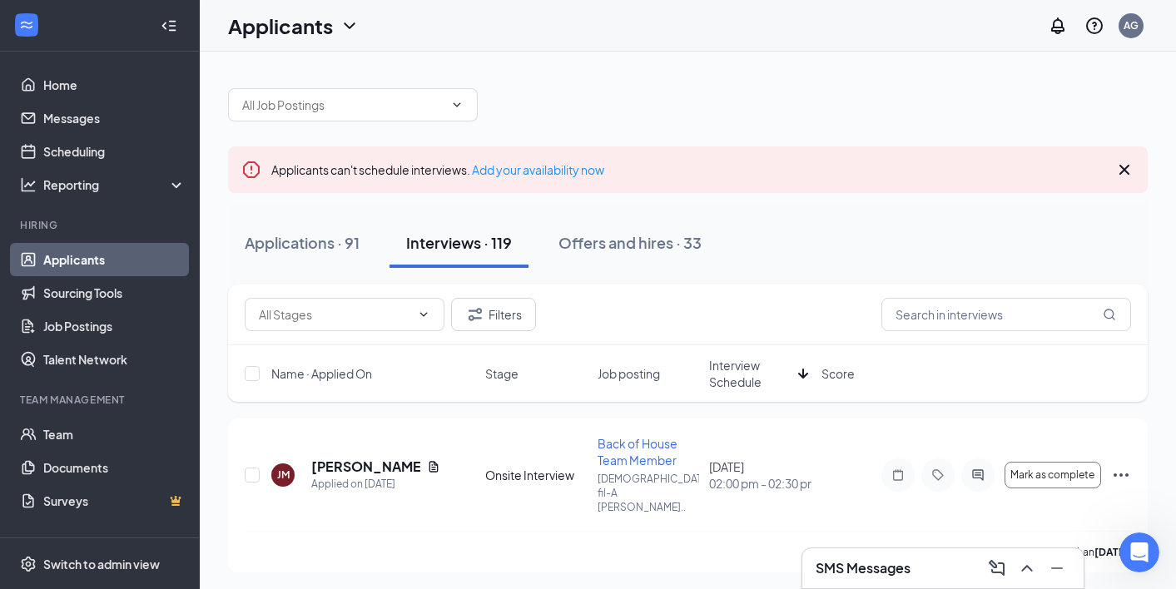
click at [754, 379] on span "Interview Schedule" at bounding box center [750, 373] width 82 height 33
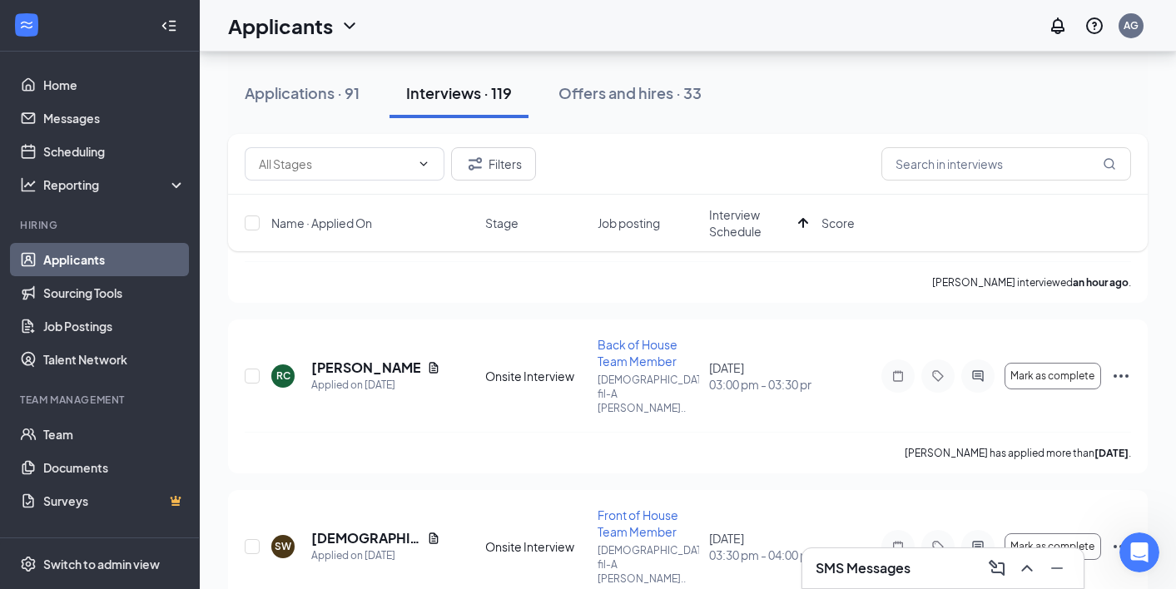
scroll to position [273, 0]
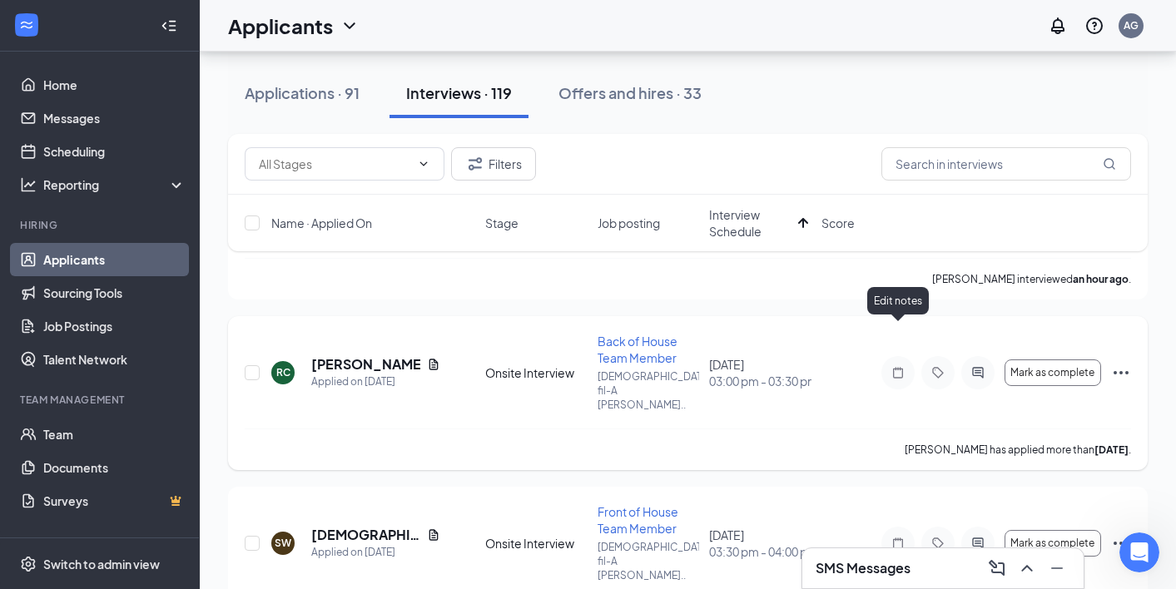
click at [889, 366] on icon "Note" at bounding box center [898, 372] width 20 height 13
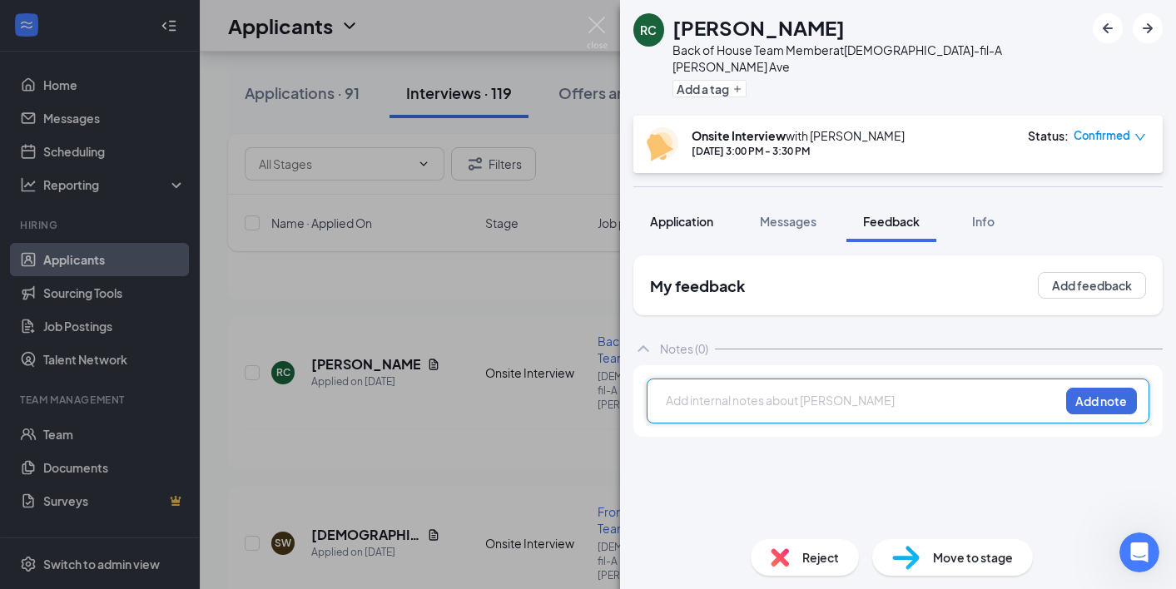
click at [685, 214] on span "Application" at bounding box center [681, 221] width 63 height 15
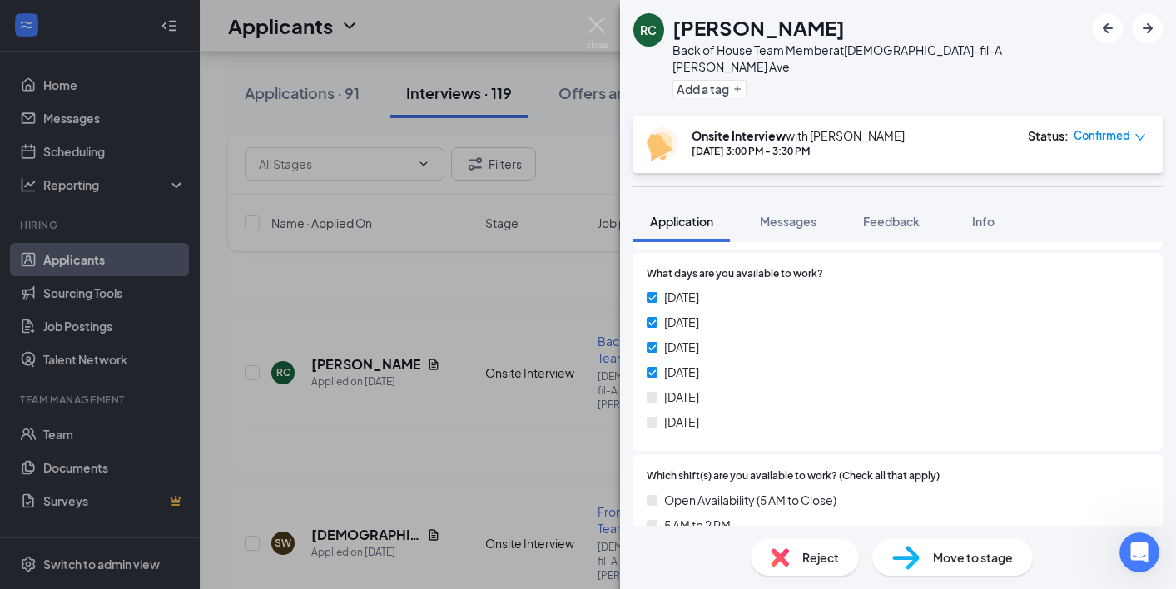
scroll to position [578, 0]
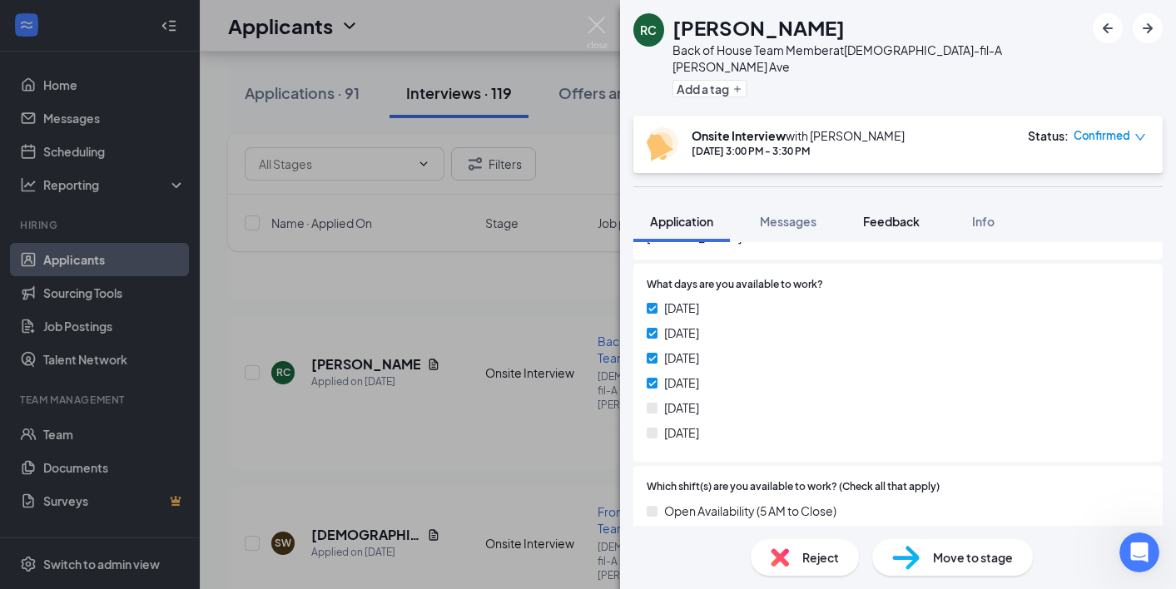
click at [875, 214] on span "Feedback" at bounding box center [891, 221] width 57 height 15
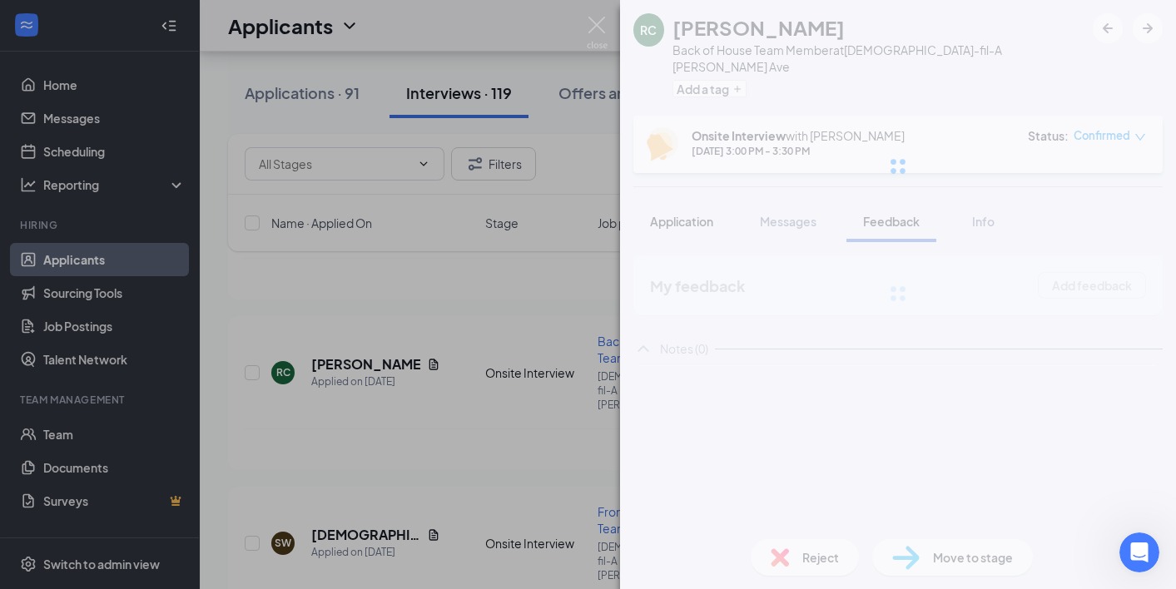
click at [705, 203] on div at bounding box center [898, 166] width 556 height 333
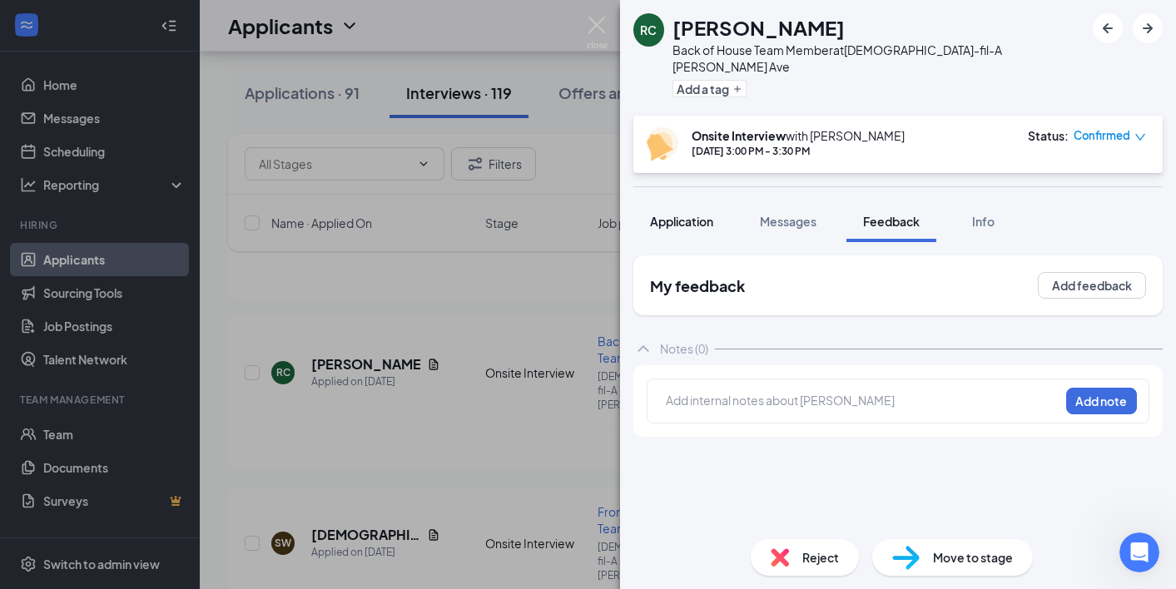
click at [705, 214] on span "Application" at bounding box center [681, 221] width 63 height 15
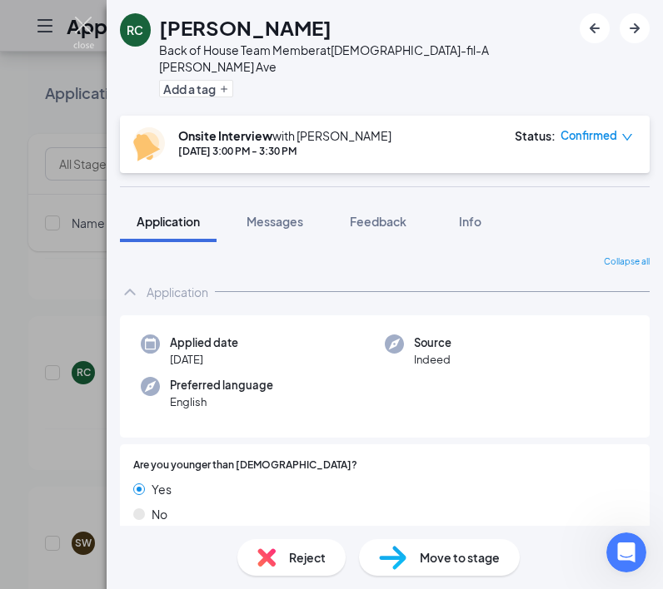
click at [85, 23] on img at bounding box center [83, 33] width 21 height 32
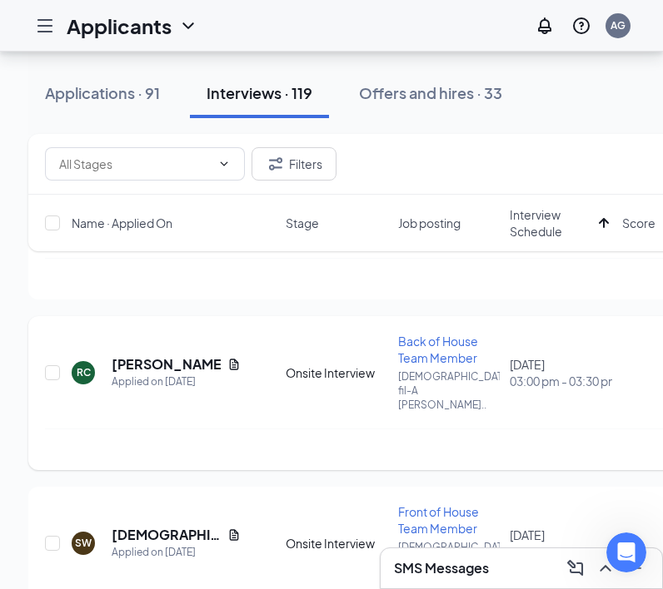
click at [227, 358] on icon "Document" at bounding box center [233, 364] width 13 height 13
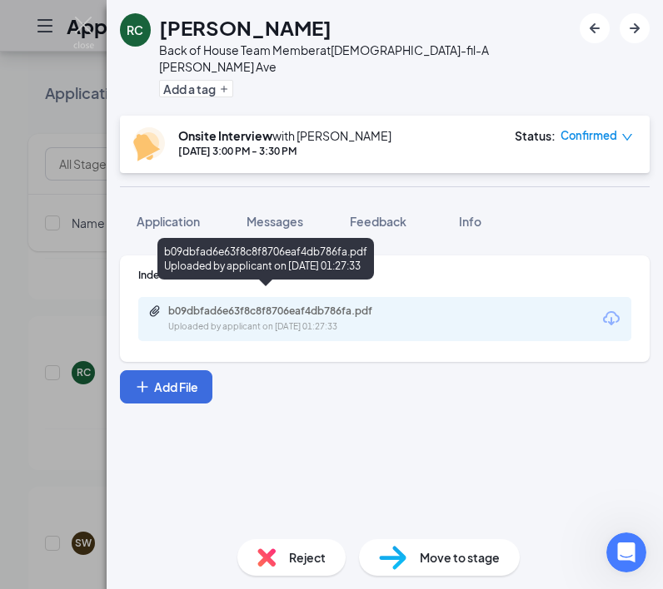
click at [276, 321] on div "Uploaded by applicant on Aug 31, 2025 at 01:27:33" at bounding box center [293, 327] width 250 height 13
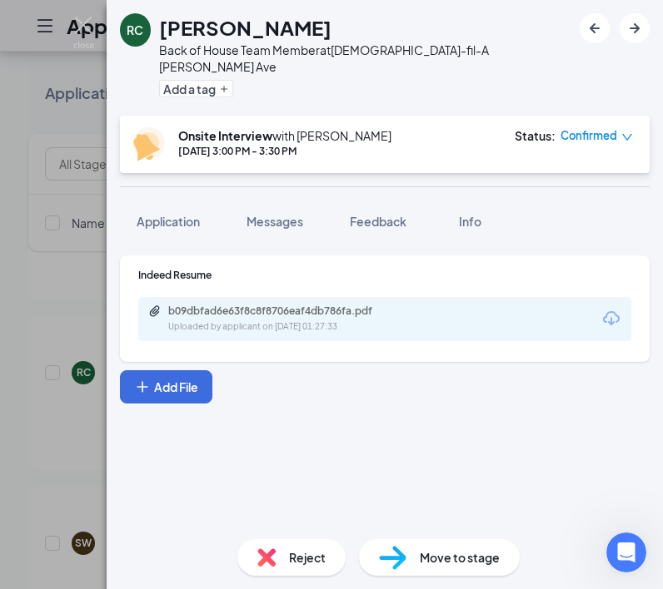
click at [167, 214] on span "Application" at bounding box center [168, 221] width 63 height 15
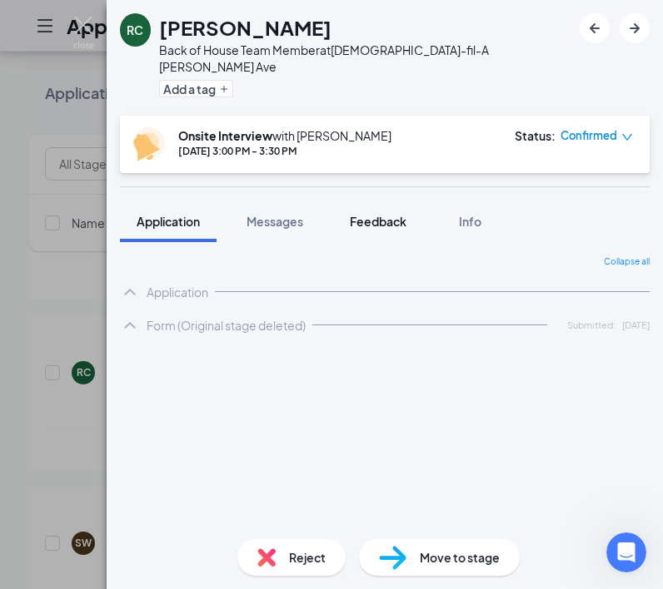
click at [361, 214] on span "Feedback" at bounding box center [378, 221] width 57 height 15
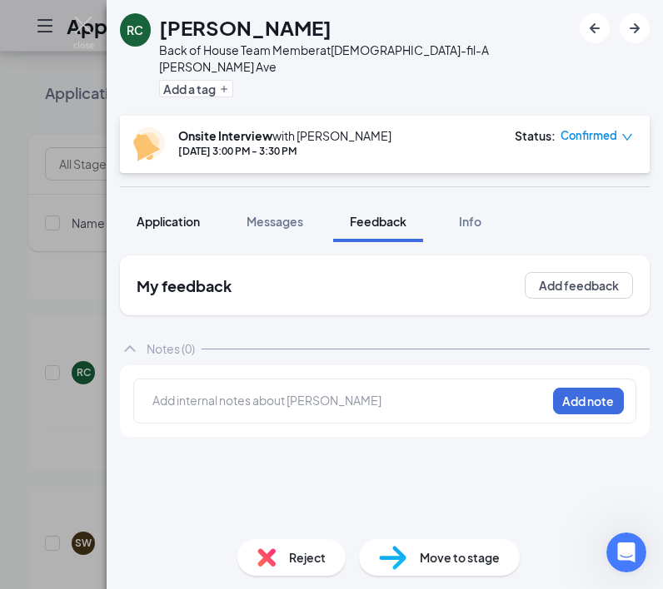
click at [191, 214] on span "Application" at bounding box center [168, 221] width 63 height 15
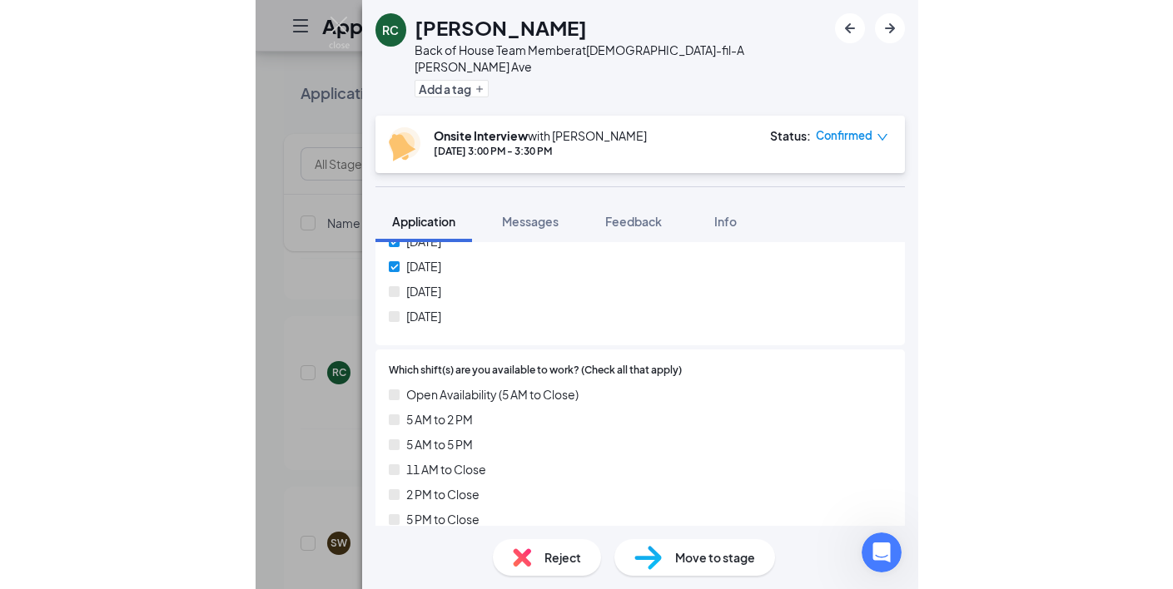
scroll to position [696, 0]
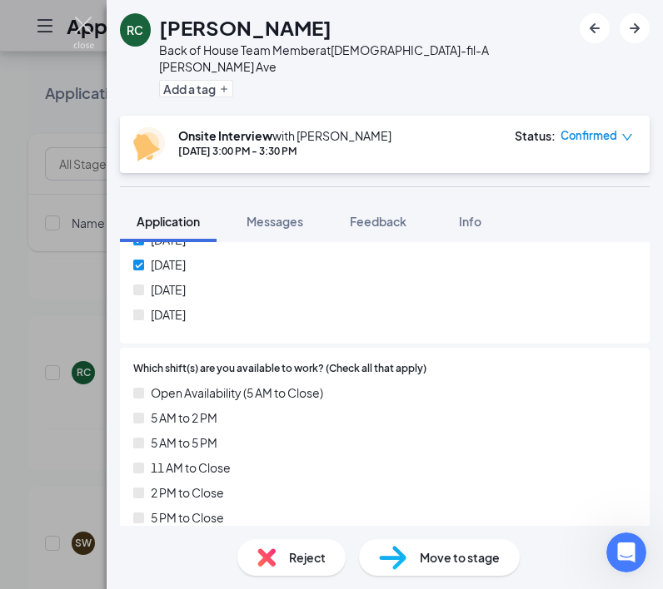
click at [87, 27] on img at bounding box center [83, 33] width 21 height 32
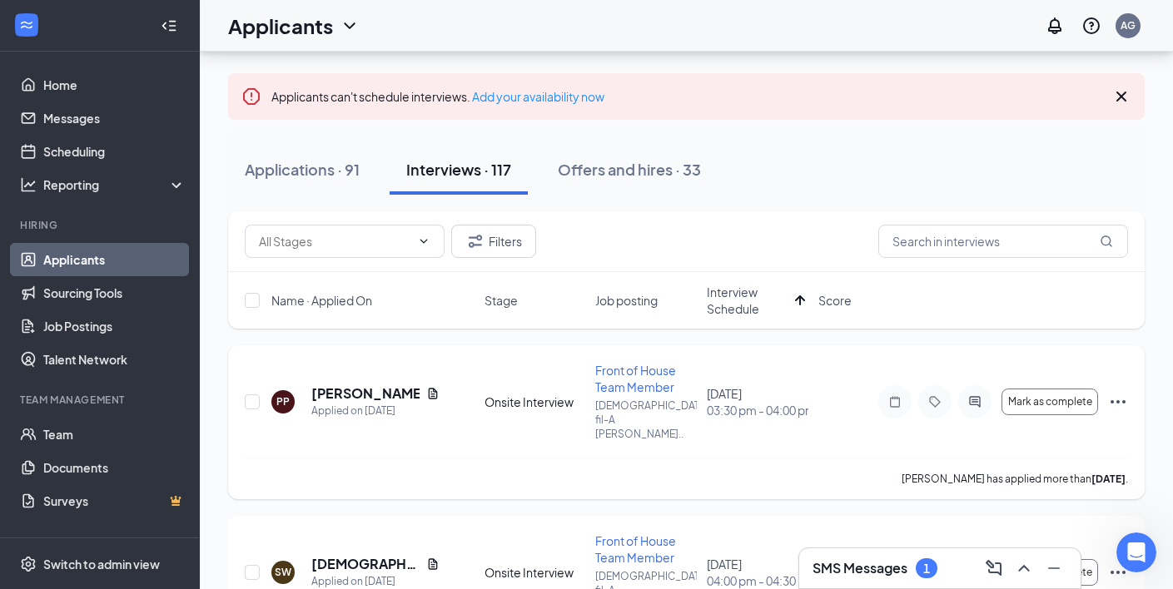
scroll to position [69, 0]
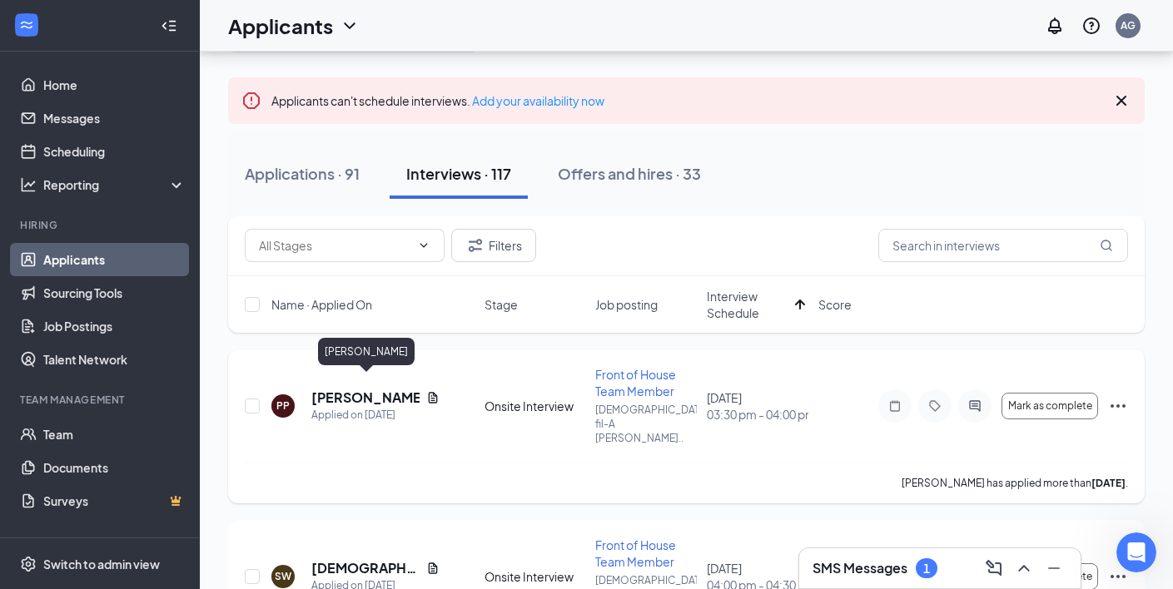
click at [337, 389] on h5 "[PERSON_NAME]" at bounding box center [365, 398] width 108 height 18
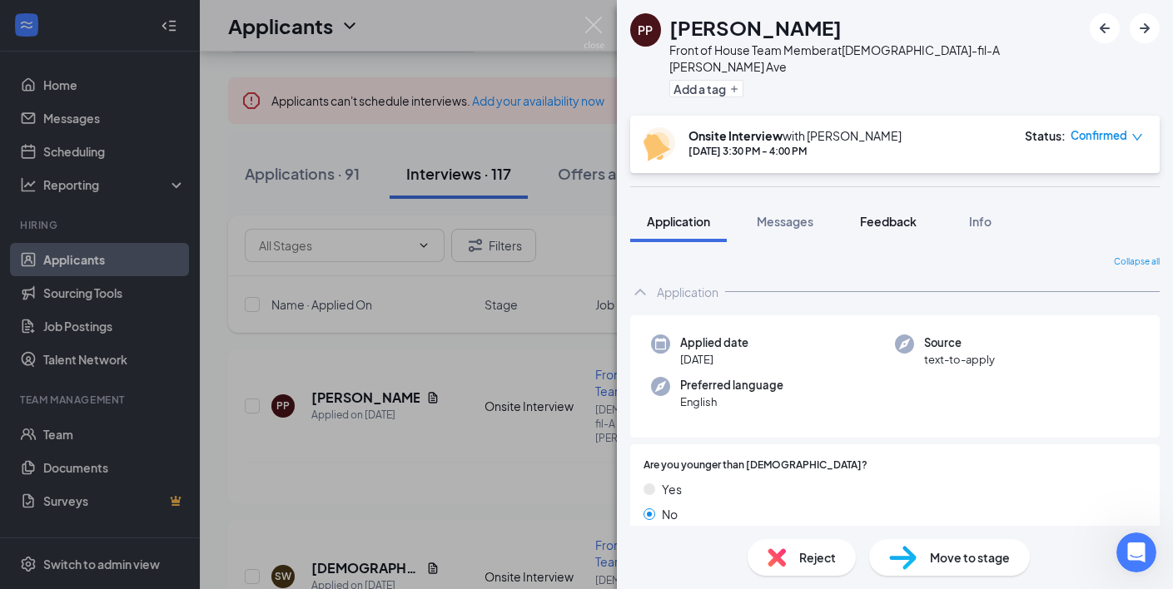
click at [881, 214] on button "Feedback" at bounding box center [888, 222] width 90 height 42
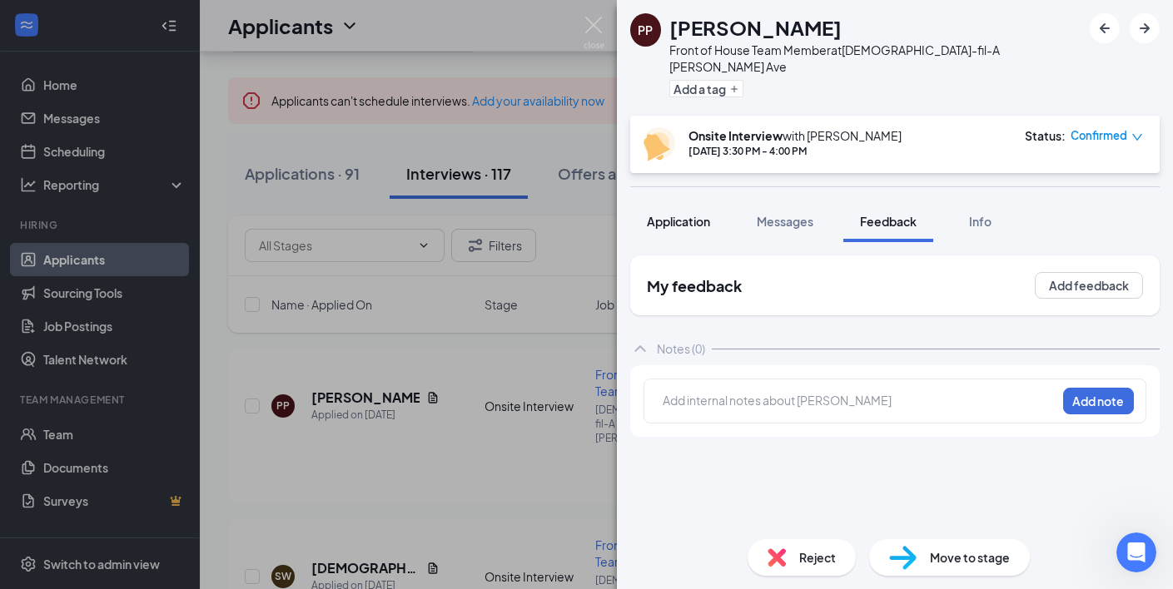
click at [690, 214] on span "Application" at bounding box center [678, 221] width 63 height 15
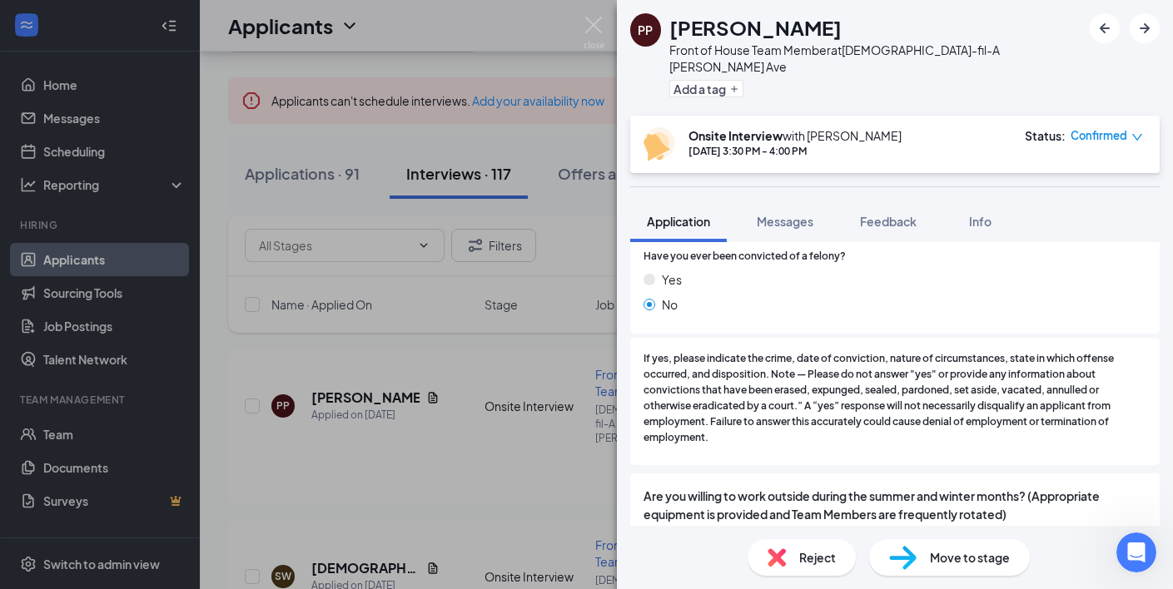
scroll to position [1479, 0]
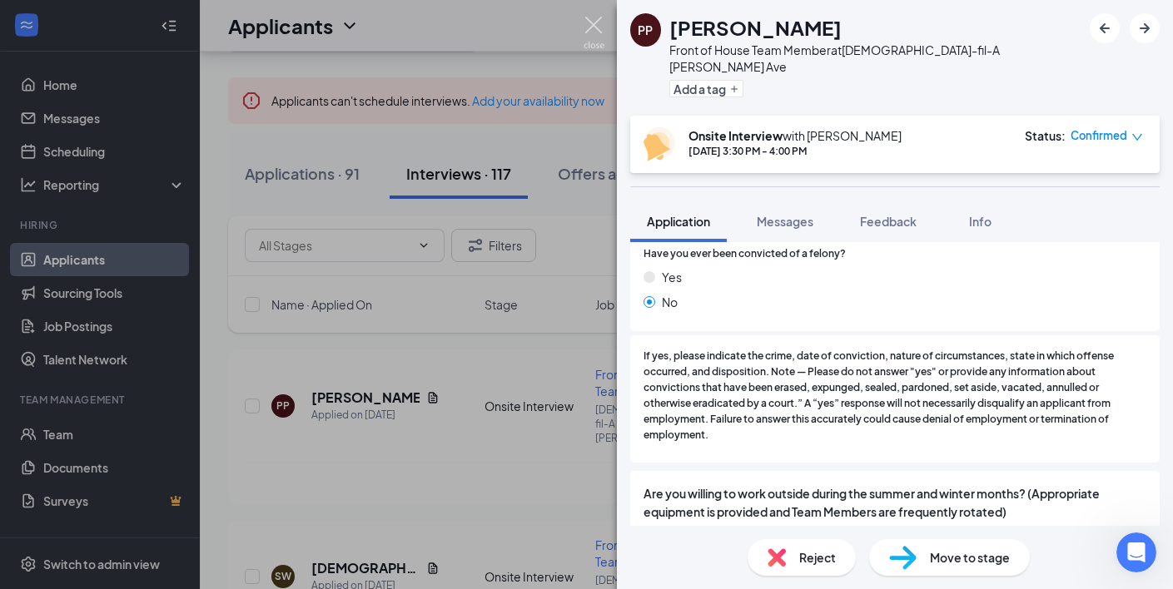
click at [592, 23] on img at bounding box center [594, 33] width 21 height 32
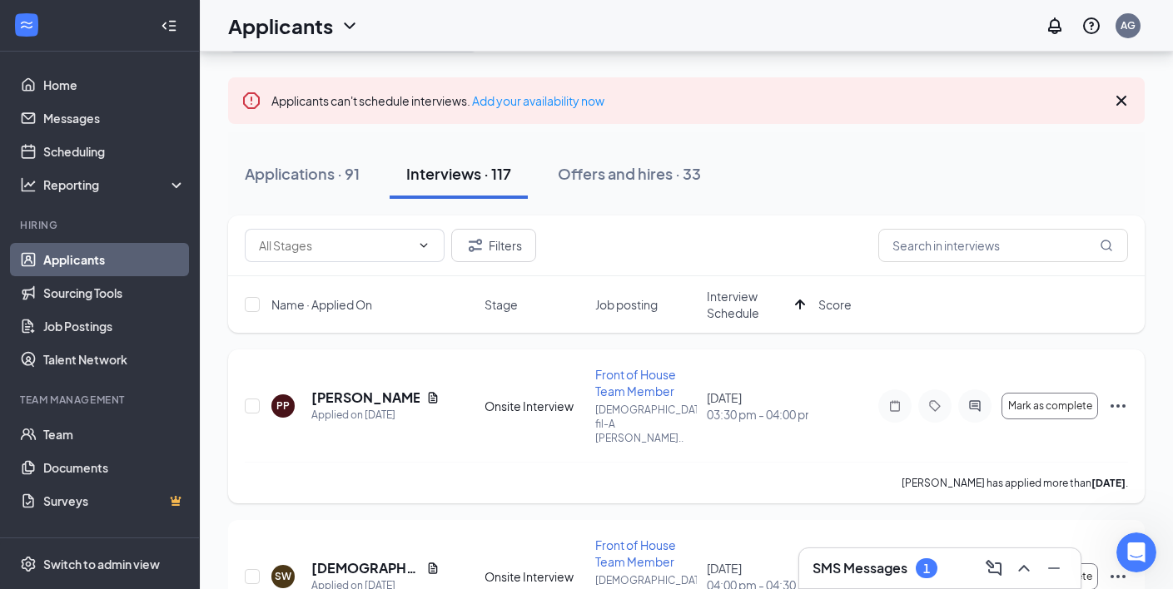
click at [435, 392] on icon "Document" at bounding box center [432, 397] width 9 height 11
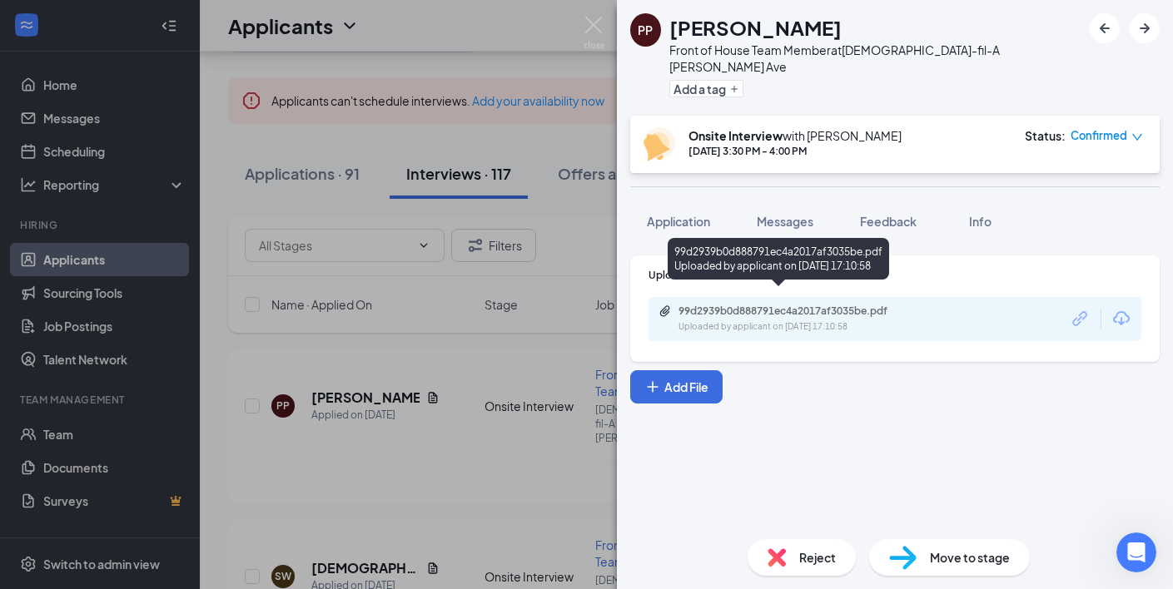
click at [764, 305] on div "99d2939b0d888791ec4a2017af3035be.pdf" at bounding box center [794, 311] width 233 height 13
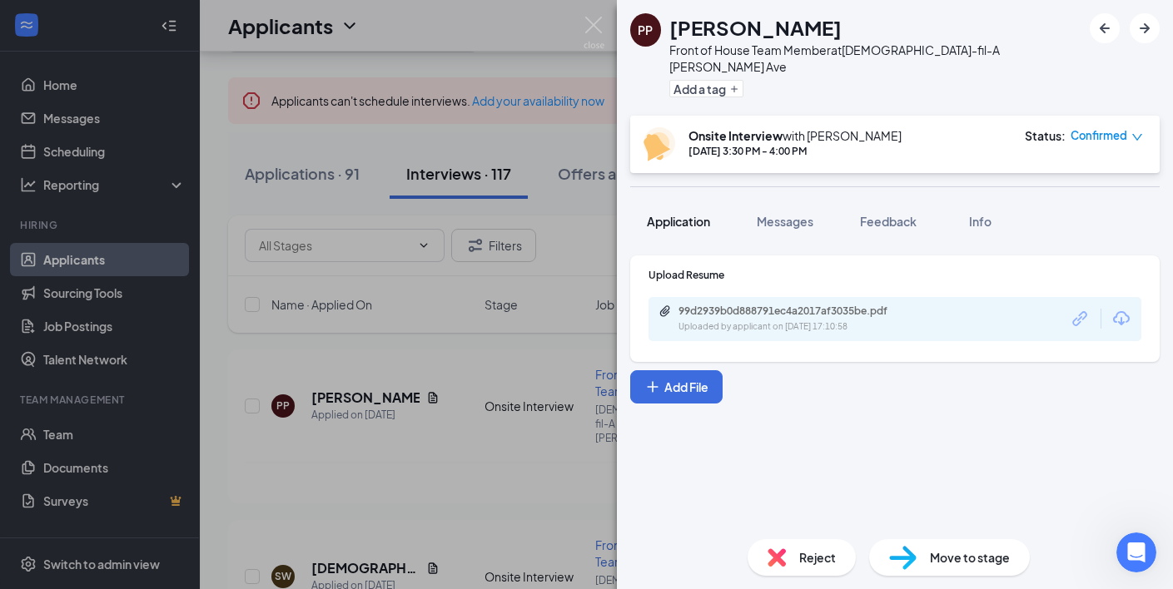
click at [693, 214] on span "Application" at bounding box center [678, 221] width 63 height 15
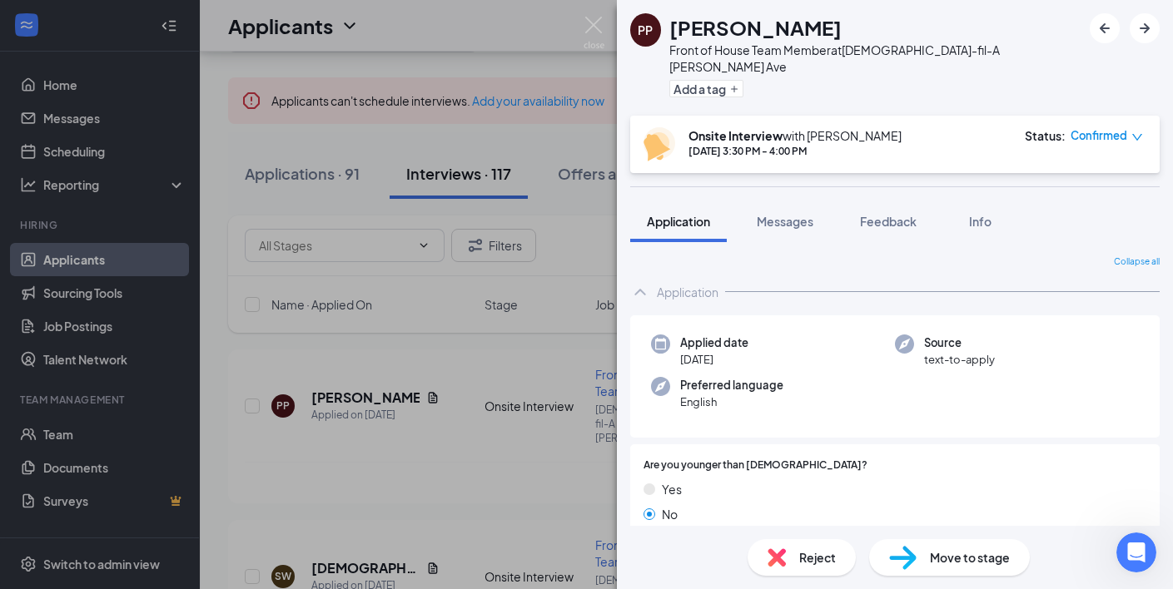
click at [490, 322] on div "PP Payton Passmore Front of House Team Member at Chick-fil-A Mack Ave Add a tag…" at bounding box center [586, 294] width 1173 height 589
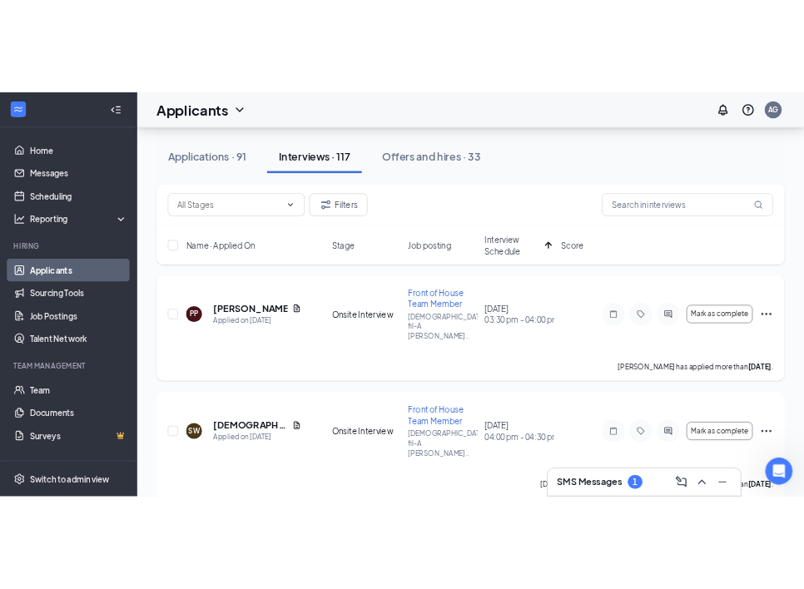
scroll to position [147, 0]
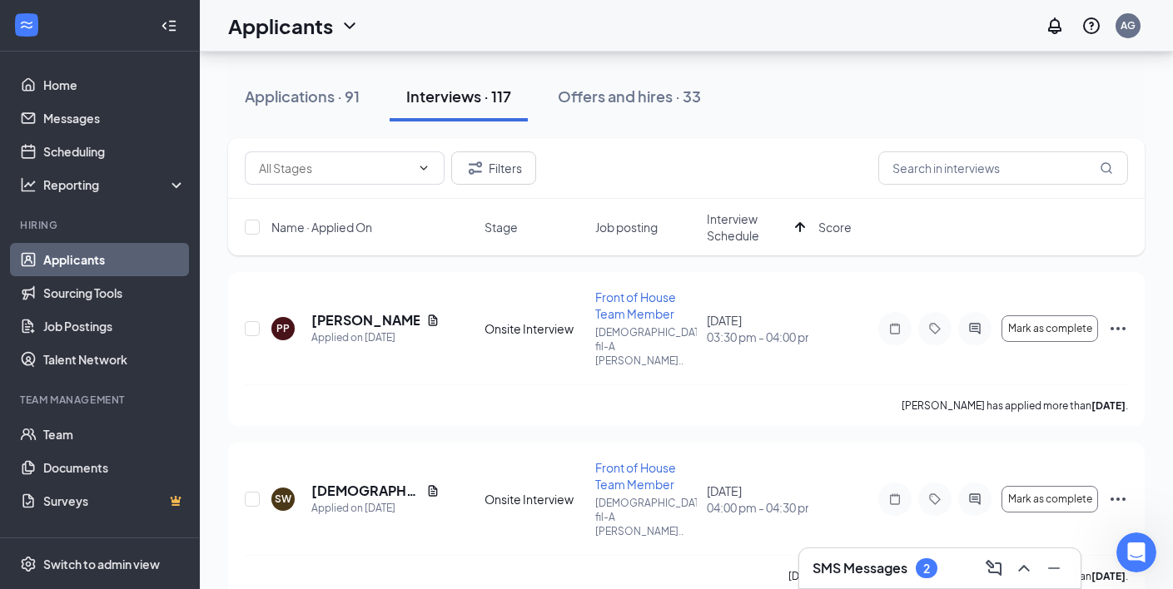
click at [882, 564] on h3 "SMS Messages" at bounding box center [860, 568] width 95 height 18
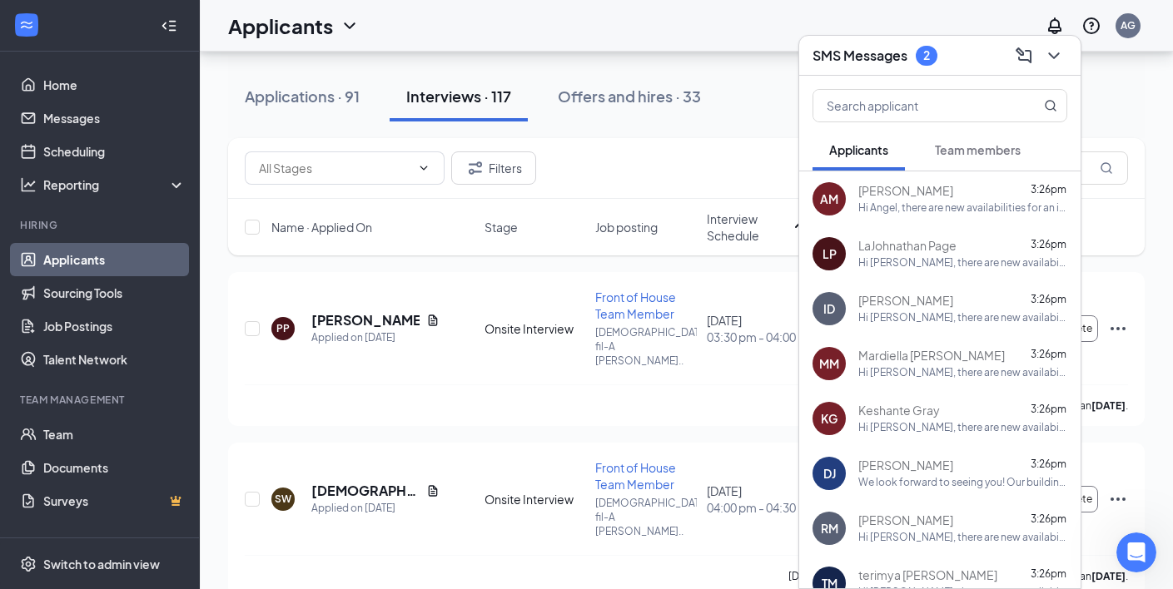
click at [969, 157] on div "Team members" at bounding box center [978, 150] width 86 height 17
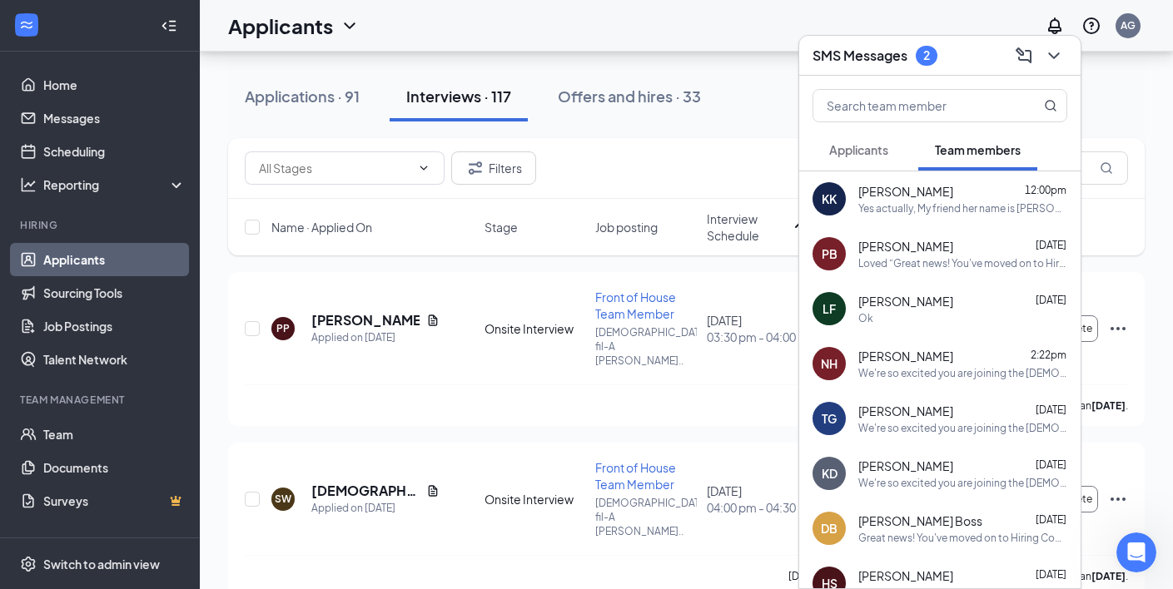
click at [881, 157] on div "Applicants" at bounding box center [858, 150] width 59 height 17
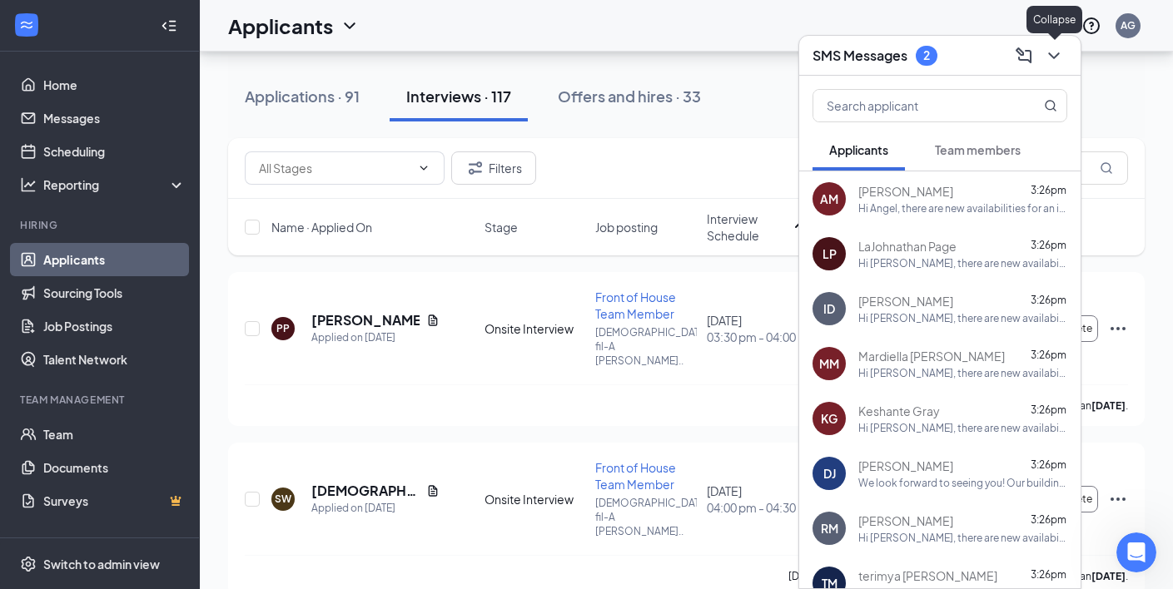
click at [1052, 57] on icon "ChevronDown" at bounding box center [1053, 55] width 11 height 7
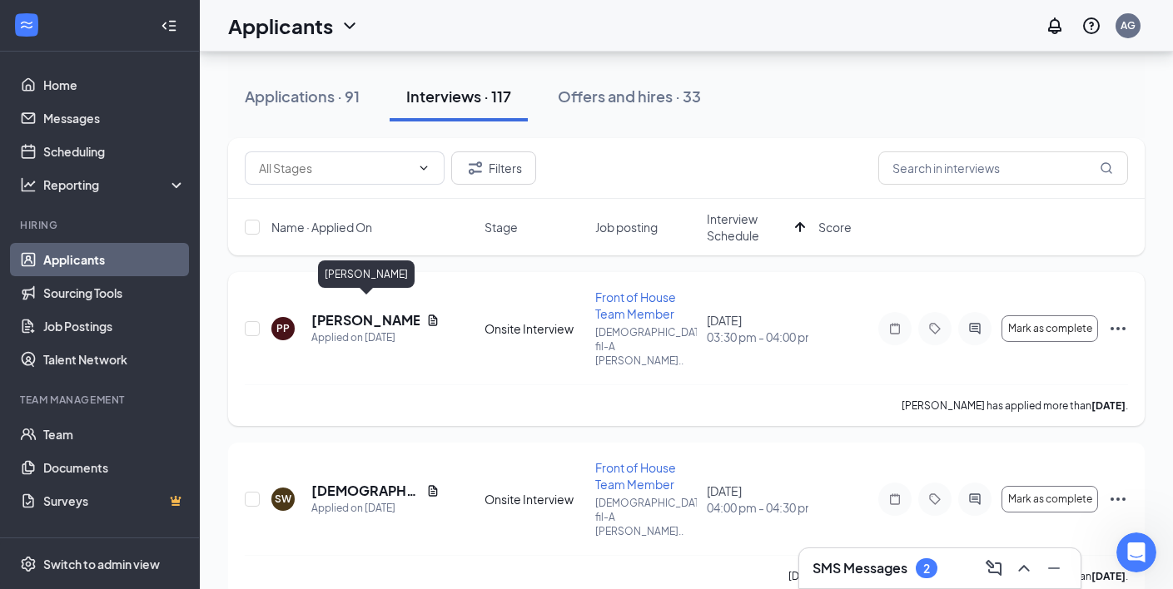
click at [335, 311] on h5 "[PERSON_NAME]" at bounding box center [365, 320] width 108 height 18
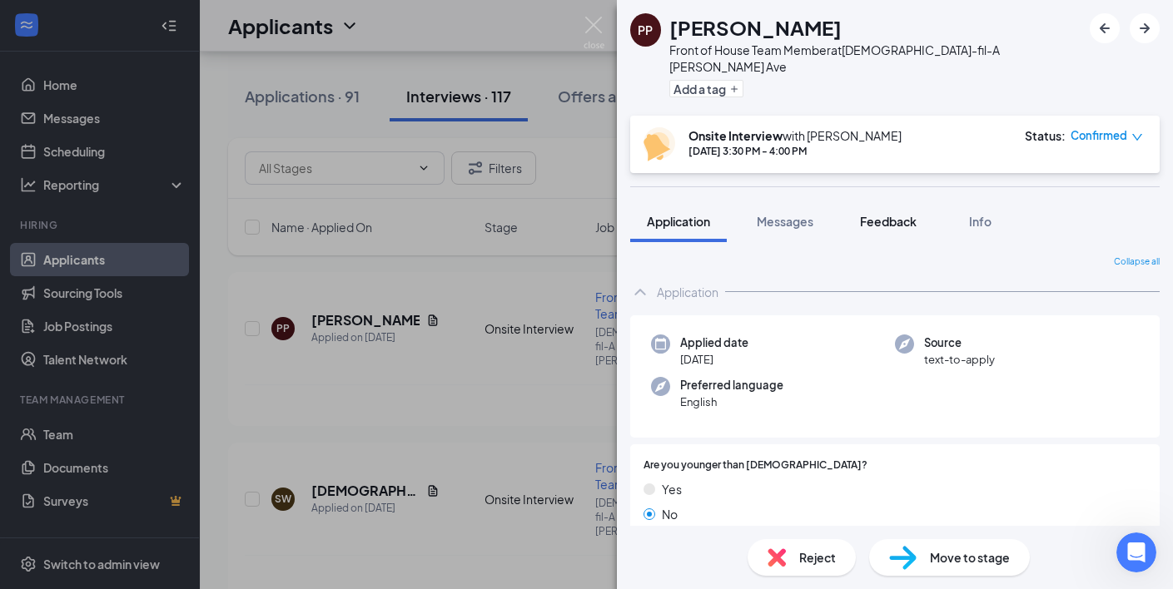
click at [897, 214] on span "Feedback" at bounding box center [888, 221] width 57 height 15
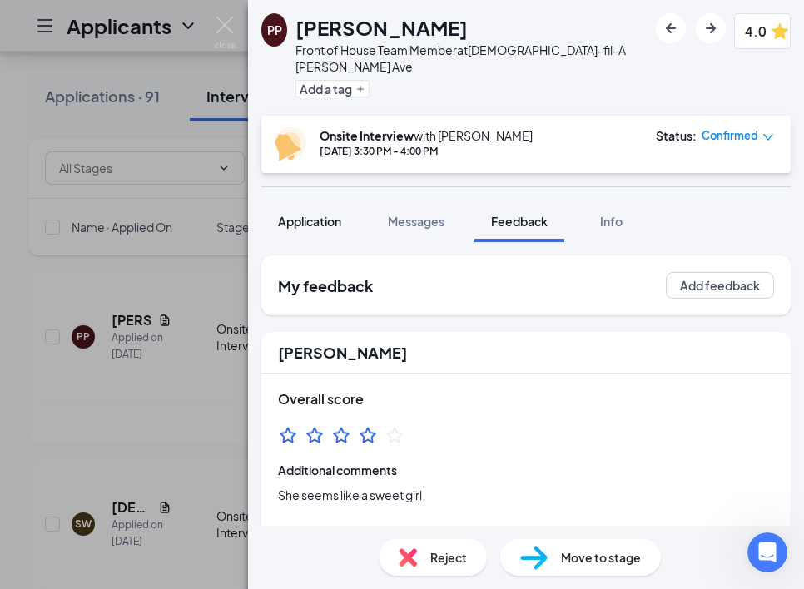
click at [327, 214] on span "Application" at bounding box center [309, 221] width 63 height 15
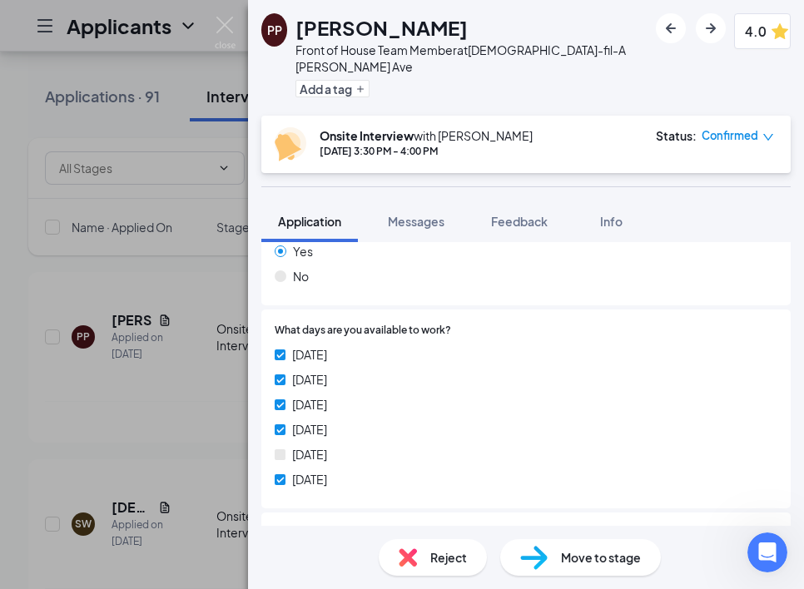
scroll to position [633, 0]
click at [603, 372] on div "[DATE]" at bounding box center [526, 381] width 503 height 18
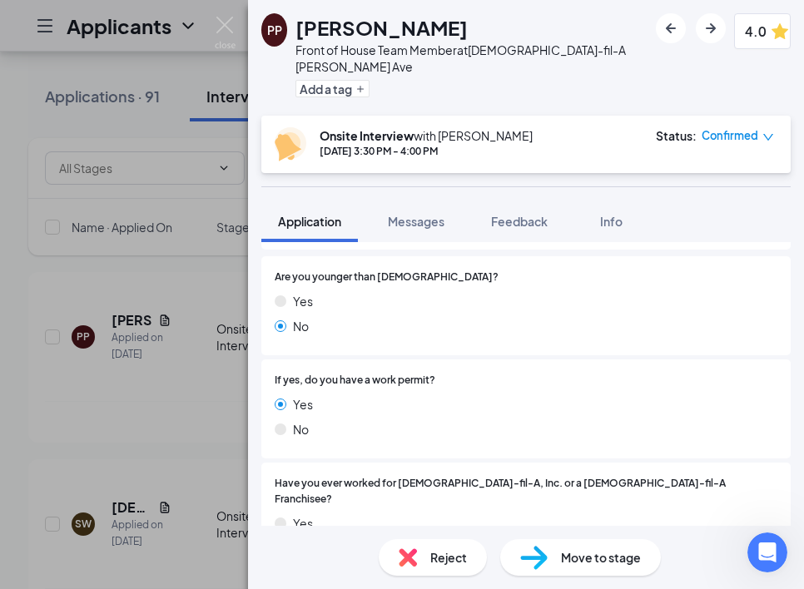
scroll to position [0, 0]
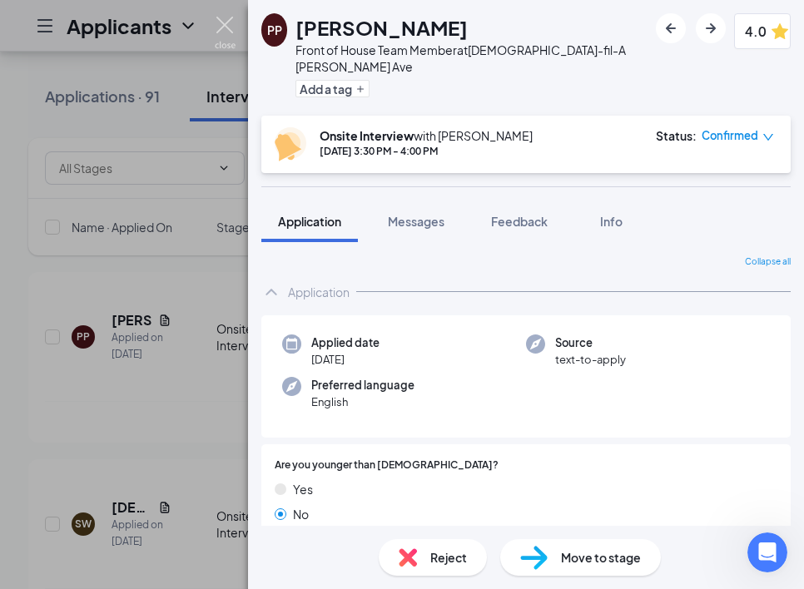
click at [228, 25] on img at bounding box center [225, 33] width 21 height 32
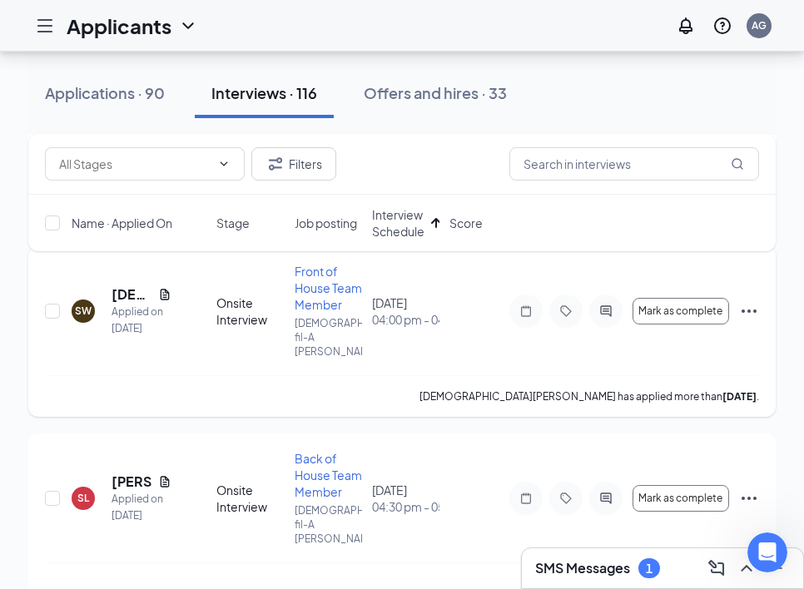
scroll to position [354, 0]
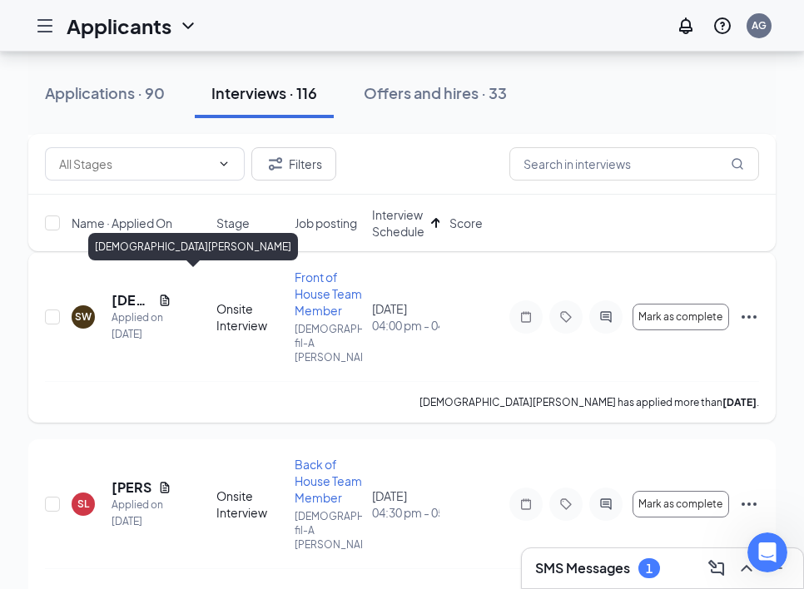
click at [118, 291] on h5 "Skkylar Williams" at bounding box center [132, 300] width 40 height 18
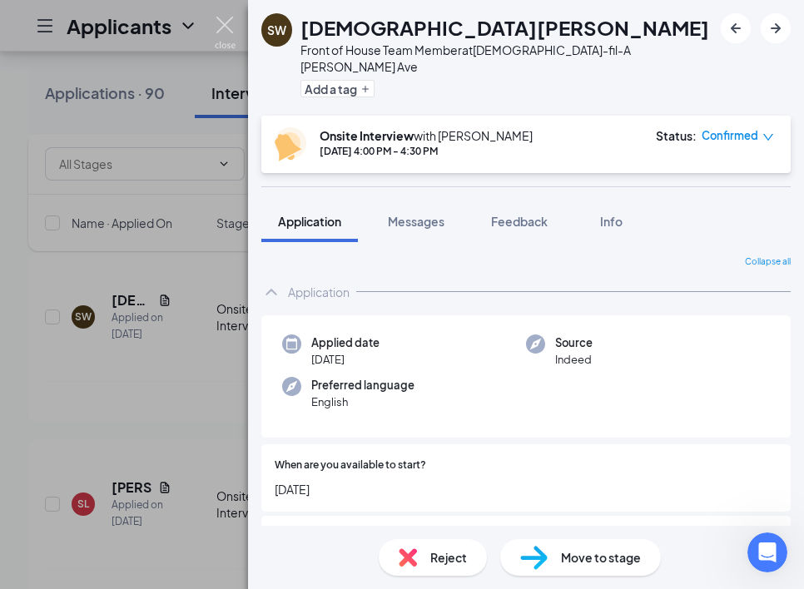
click at [231, 21] on img at bounding box center [225, 33] width 21 height 32
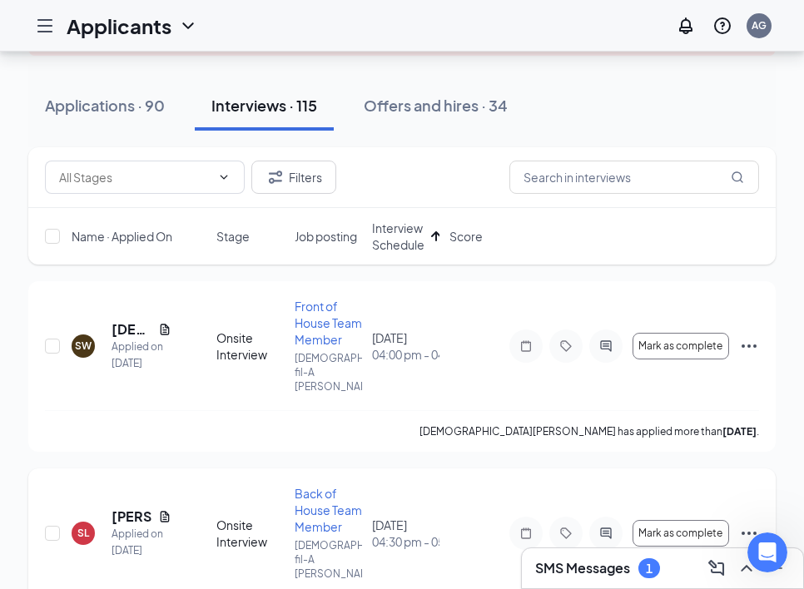
scroll to position [136, 0]
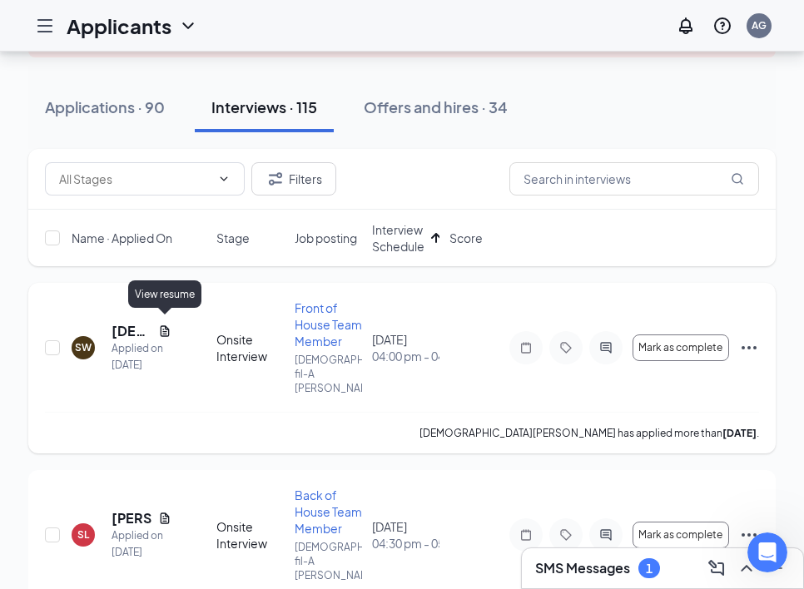
click at [166, 326] on icon "Document" at bounding box center [165, 331] width 9 height 11
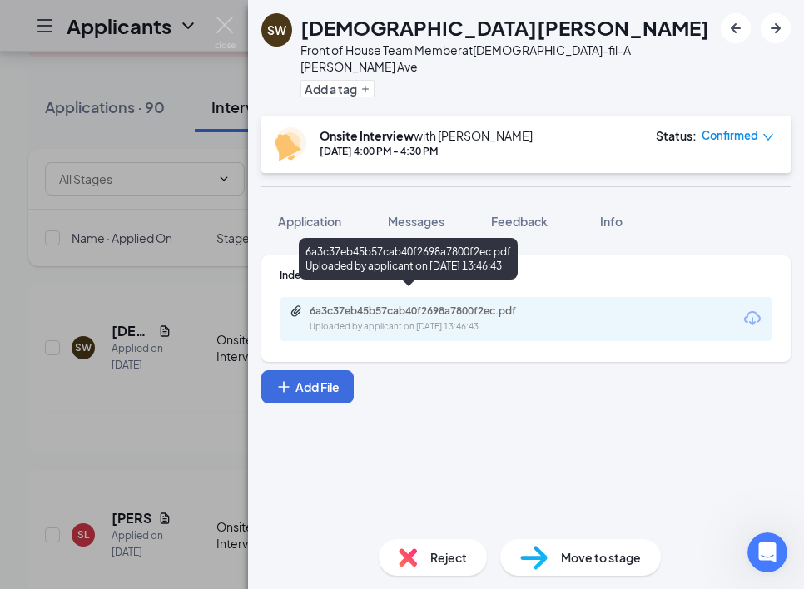
click at [441, 305] on div "6a3c37eb45b57cab40f2698a7800f2ec.pdf" at bounding box center [426, 311] width 233 height 13
click at [320, 201] on button "Application" at bounding box center [309, 222] width 97 height 42
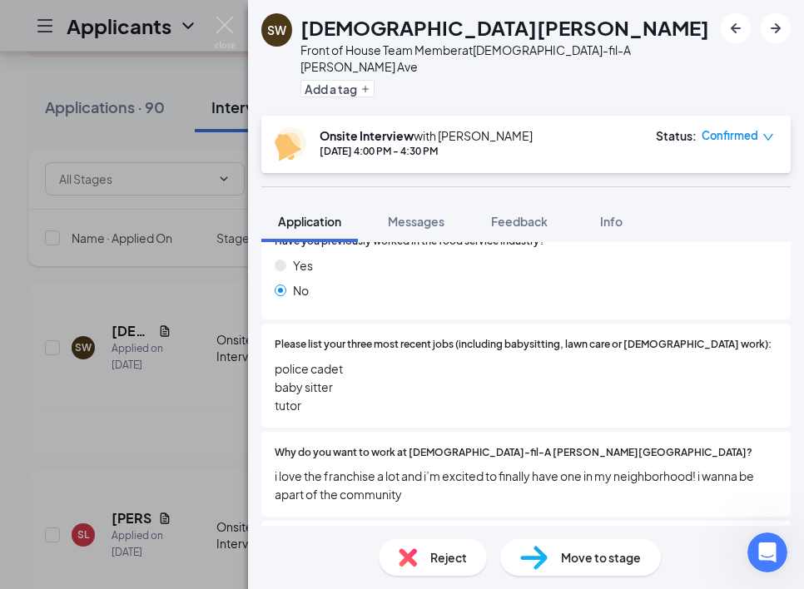
scroll to position [1130, 0]
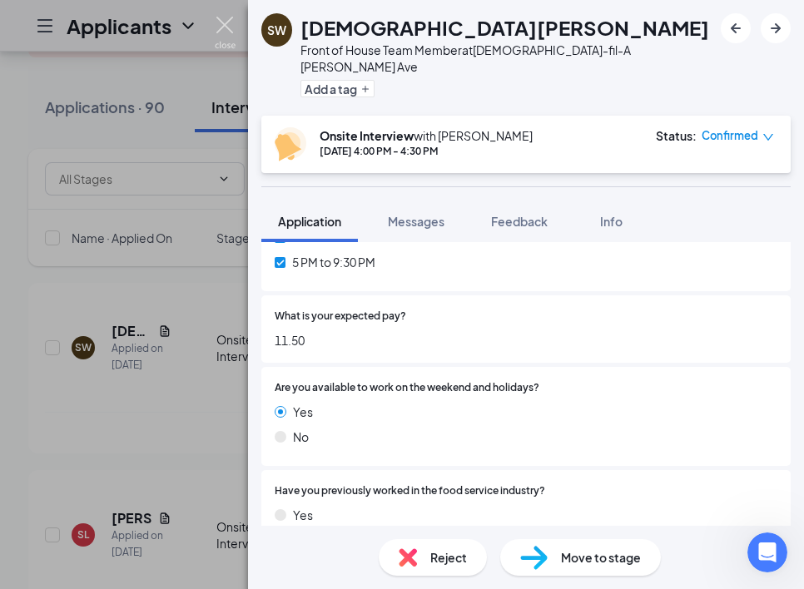
click at [225, 32] on img at bounding box center [225, 33] width 21 height 32
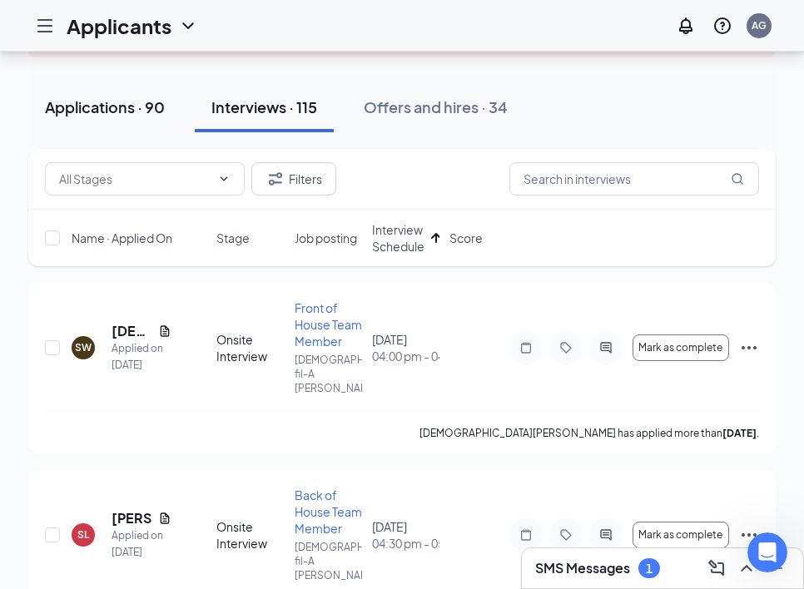
click at [132, 115] on div "Applications · 90" at bounding box center [105, 107] width 120 height 21
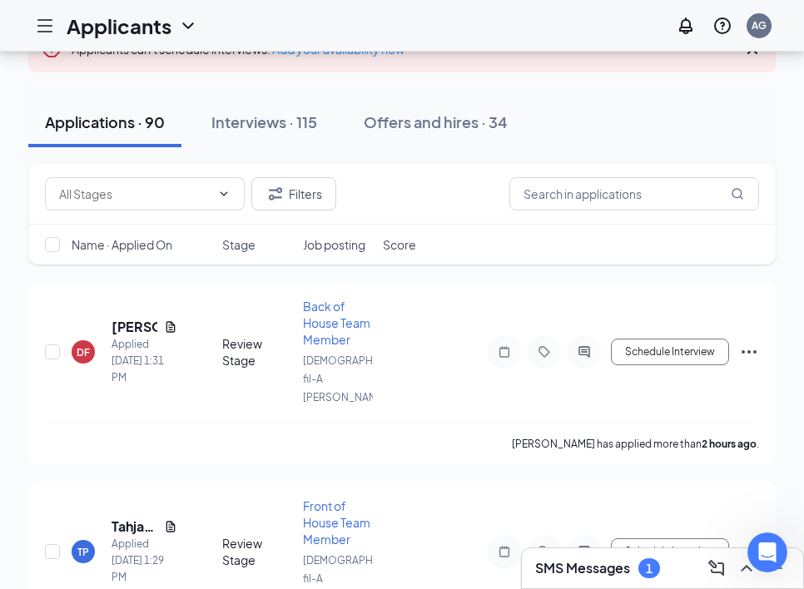
scroll to position [122, 0]
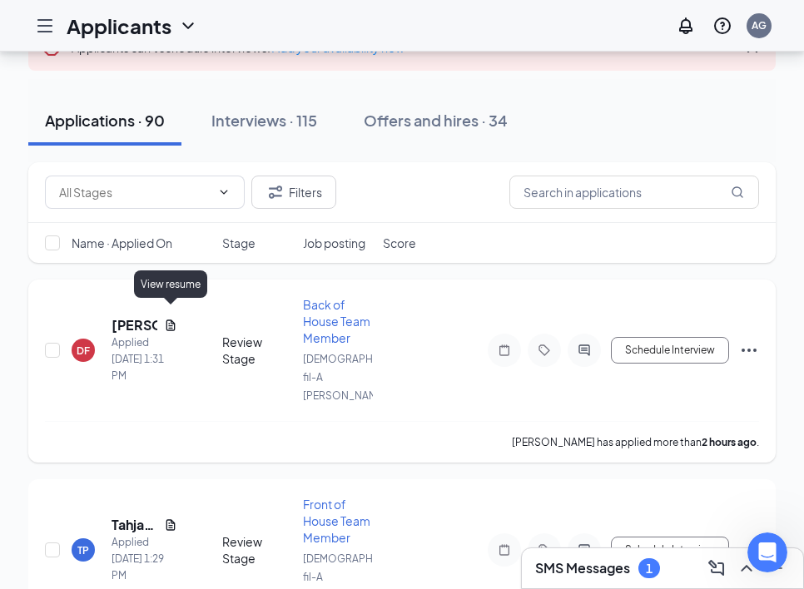
click at [167, 319] on icon "Document" at bounding box center [170, 325] width 13 height 13
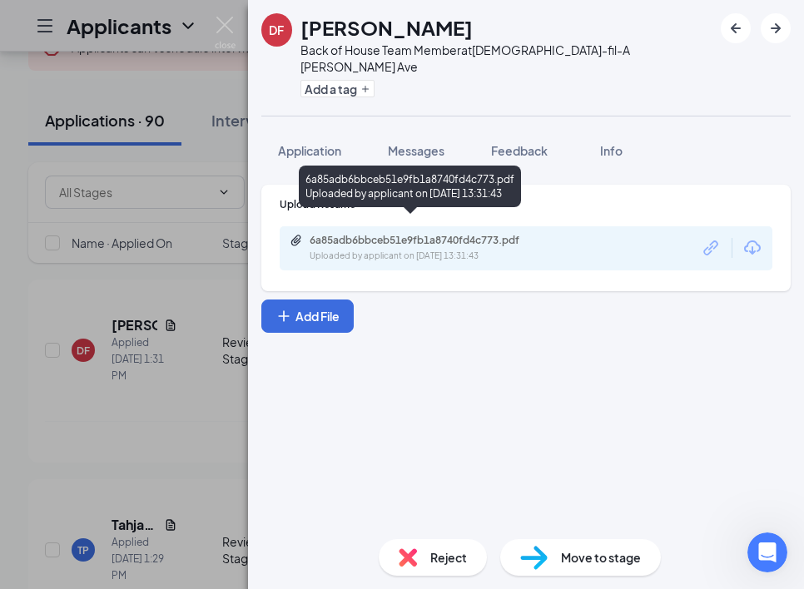
click at [492, 226] on div "6a85adb6bbceb51e9fb1a8740fd4c773.pdf Uploaded by applicant on Sep 16, 2025 at 1…" at bounding box center [526, 248] width 493 height 44
click at [489, 234] on div "6a85adb6bbceb51e9fb1a8740fd4c773.pdf" at bounding box center [426, 240] width 233 height 13
click at [296, 143] on span "Application" at bounding box center [309, 150] width 63 height 15
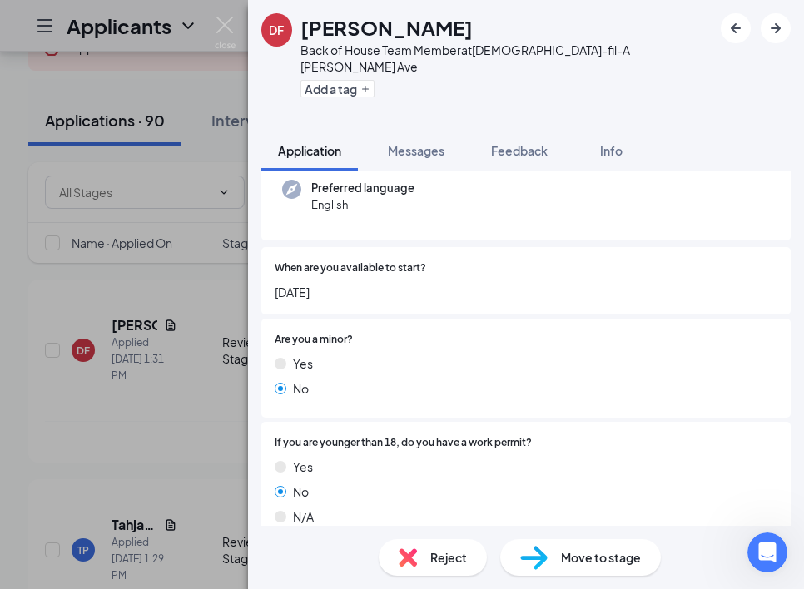
scroll to position [136, 0]
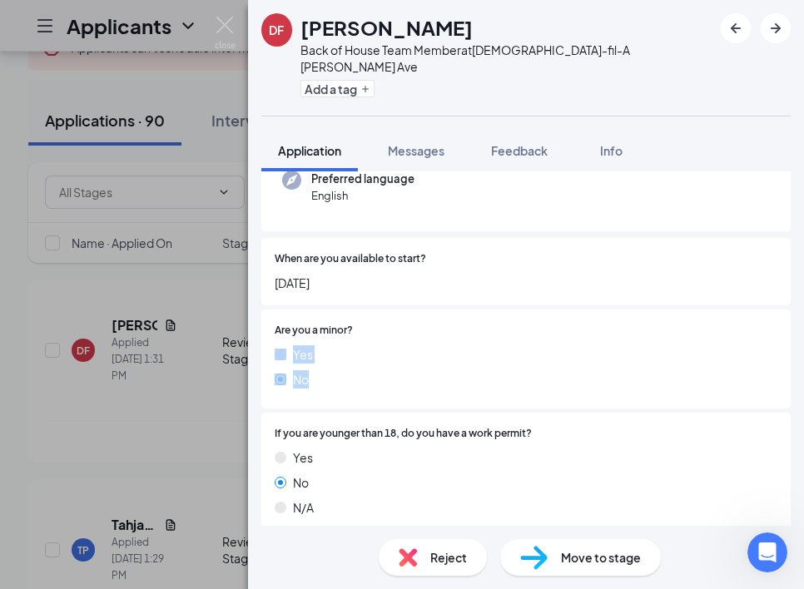
drag, startPoint x: 280, startPoint y: 328, endPoint x: 309, endPoint y: 372, distance: 52.9
click at [309, 372] on div "Are you a minor? Yes No" at bounding box center [526, 359] width 503 height 72
click at [419, 390] on div "Are you a minor? Yes No" at bounding box center [525, 359] width 529 height 99
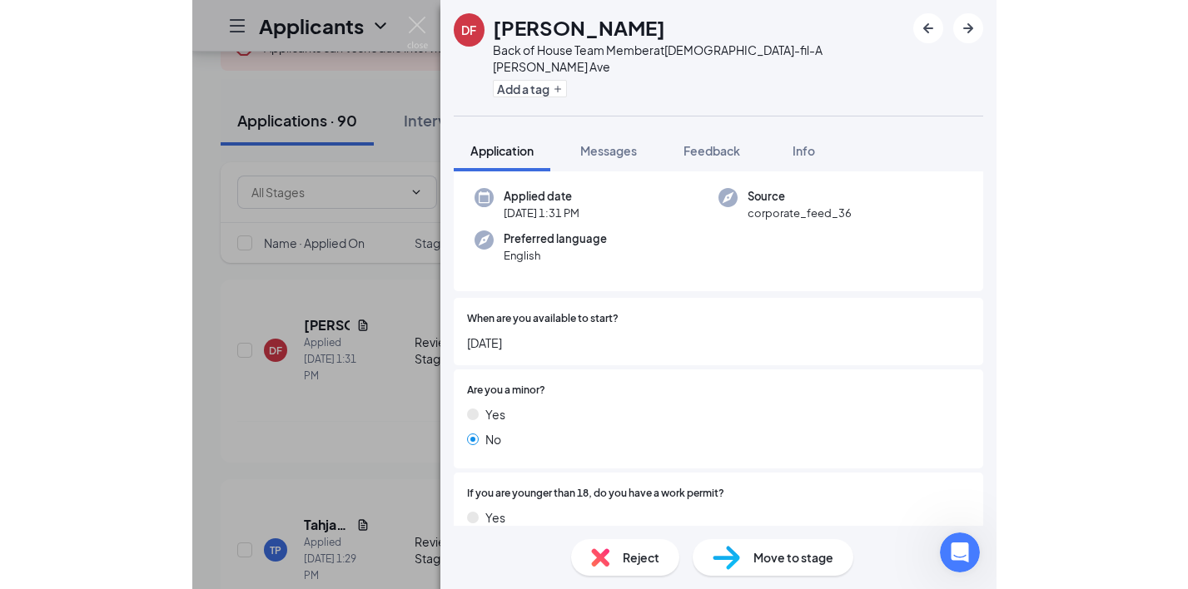
scroll to position [0, 0]
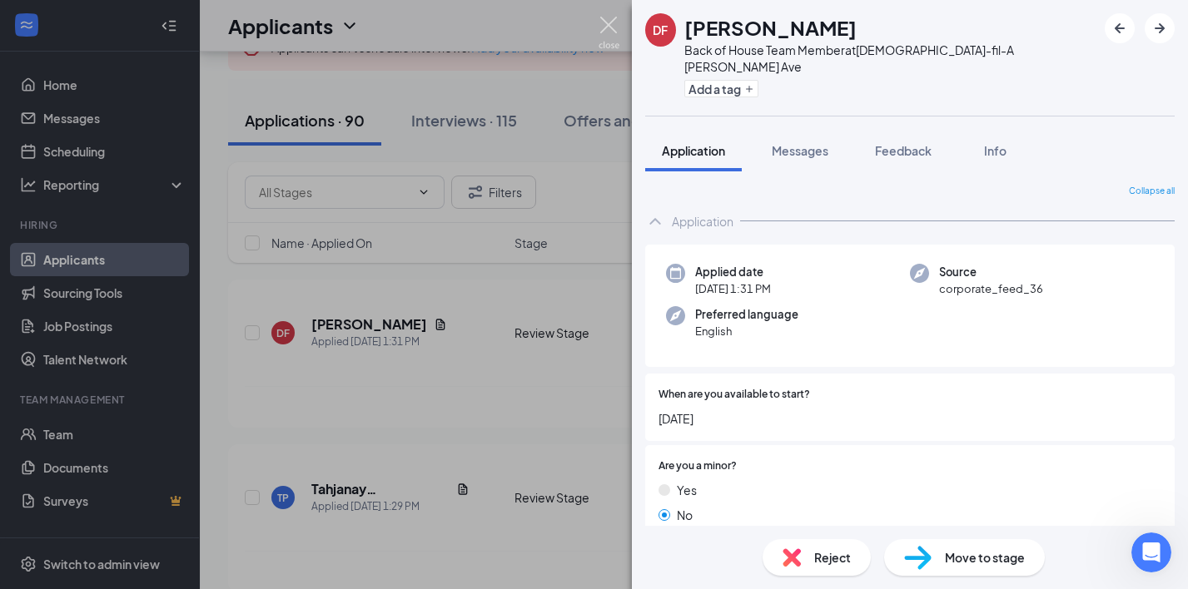
click at [604, 39] on img at bounding box center [609, 33] width 21 height 32
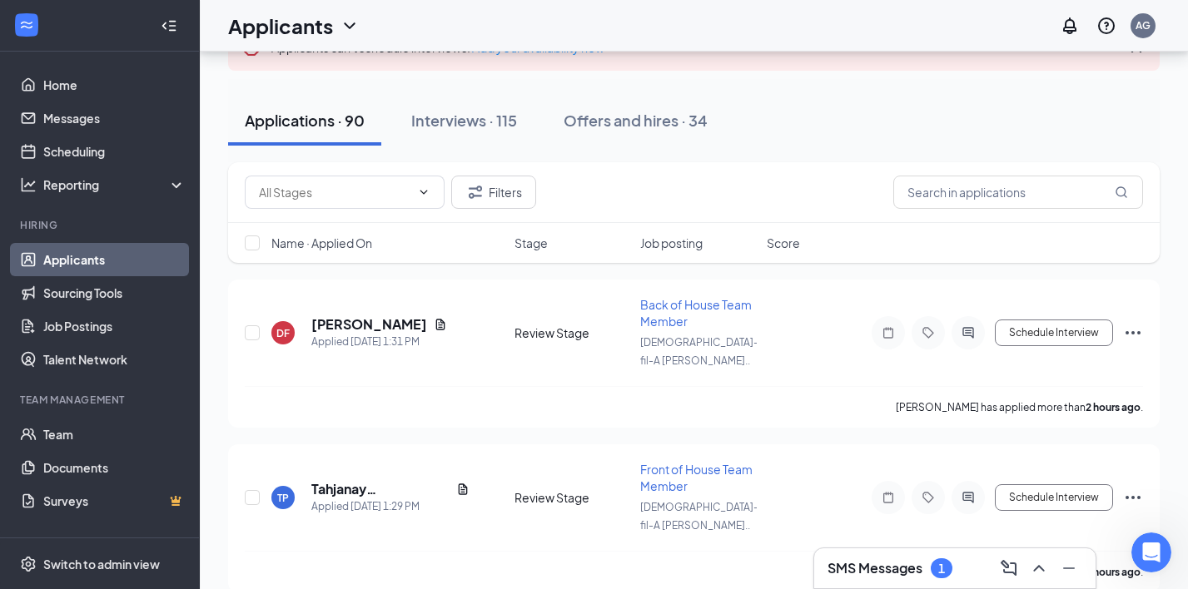
click at [947, 577] on div "1" at bounding box center [942, 569] width 22 height 20
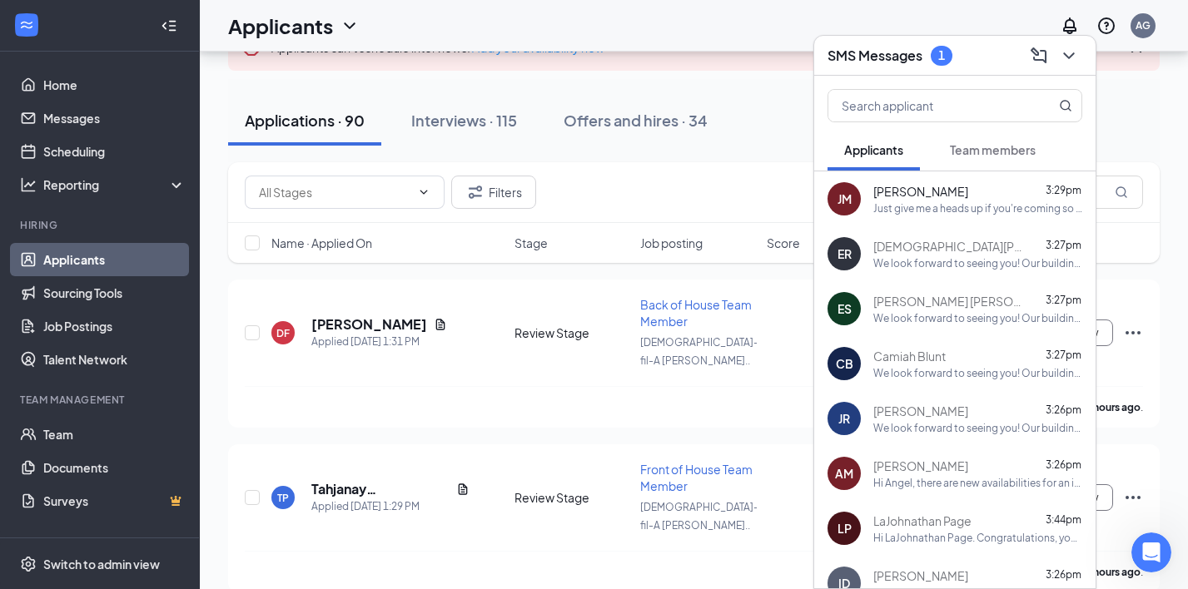
click at [967, 158] on button "Team members" at bounding box center [992, 150] width 119 height 42
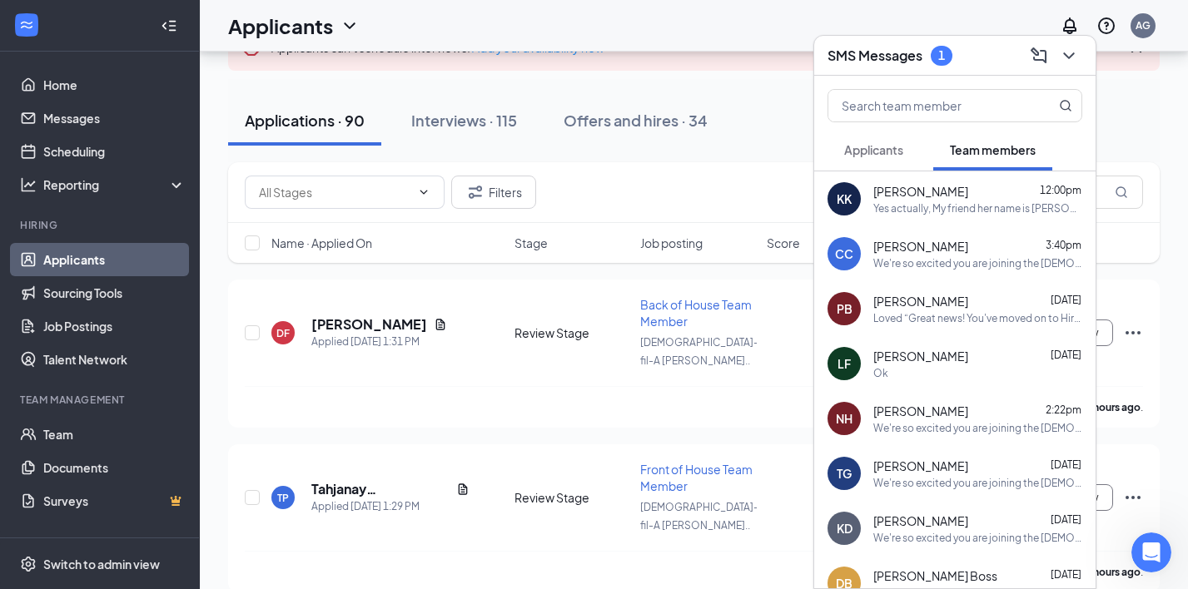
click at [885, 153] on span "Applicants" at bounding box center [873, 149] width 59 height 15
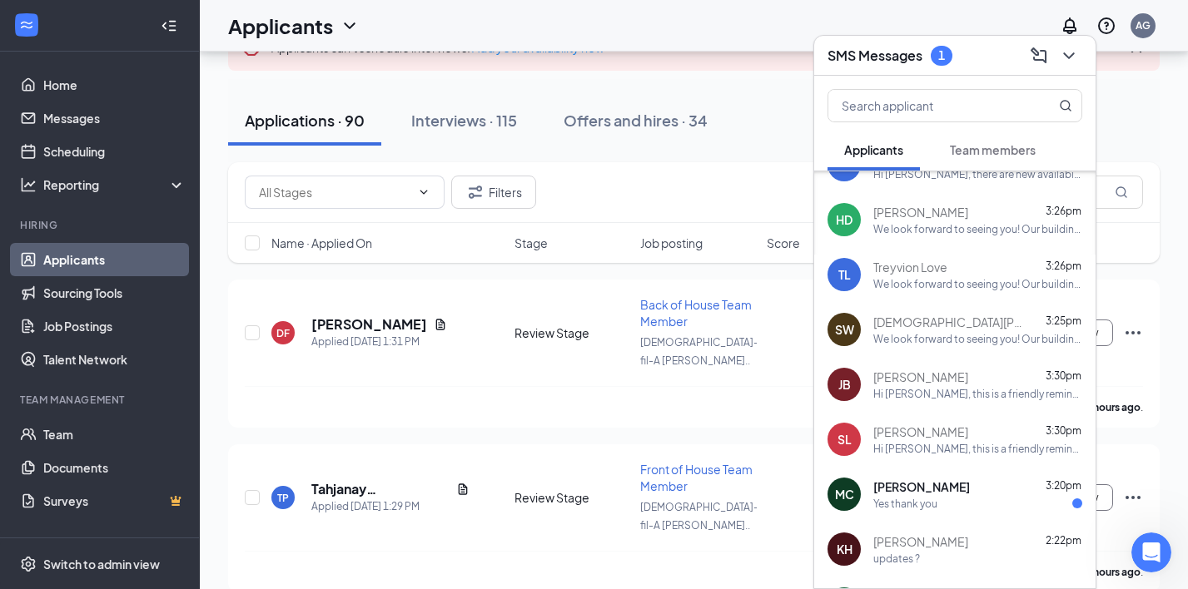
scroll to position [1030, 0]
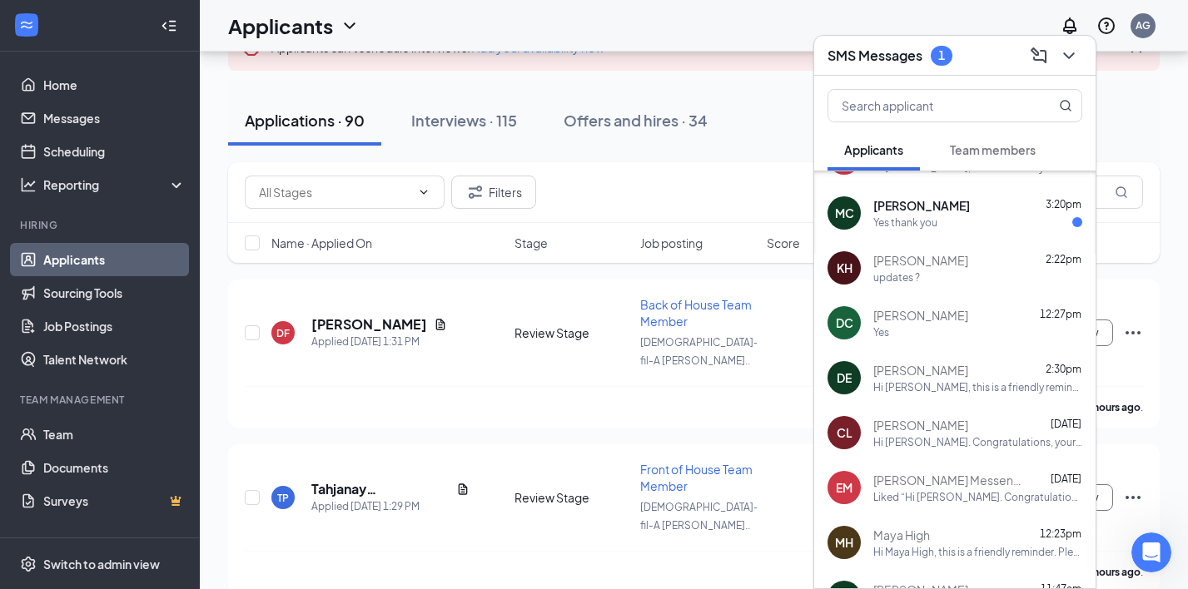
click at [966, 221] on div "Yes thank you" at bounding box center [977, 223] width 209 height 14
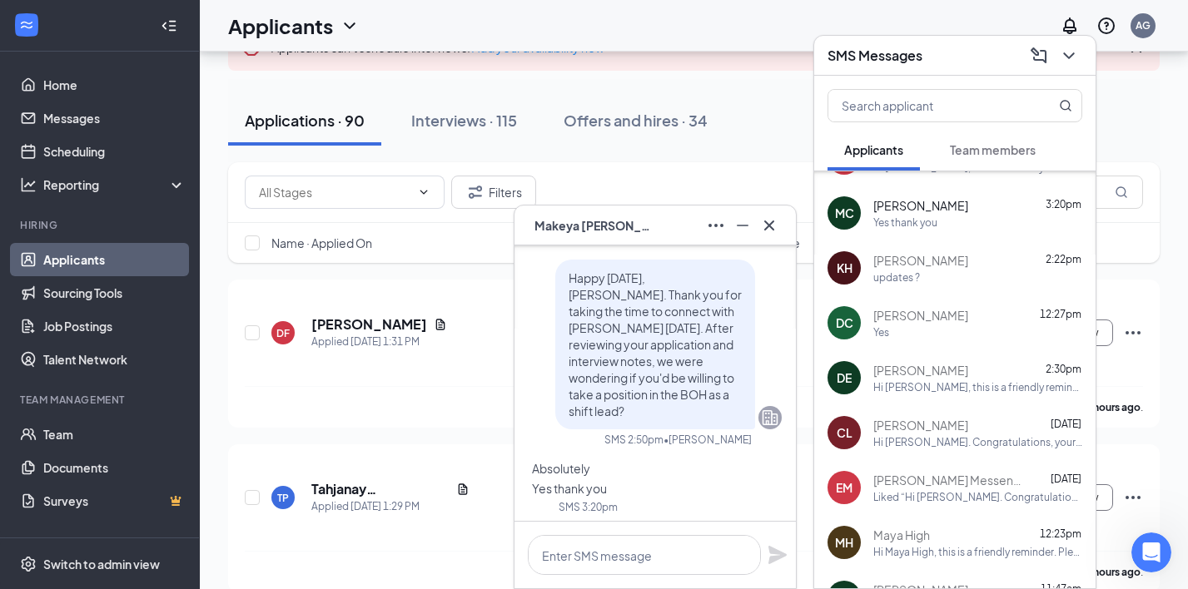
scroll to position [0, 0]
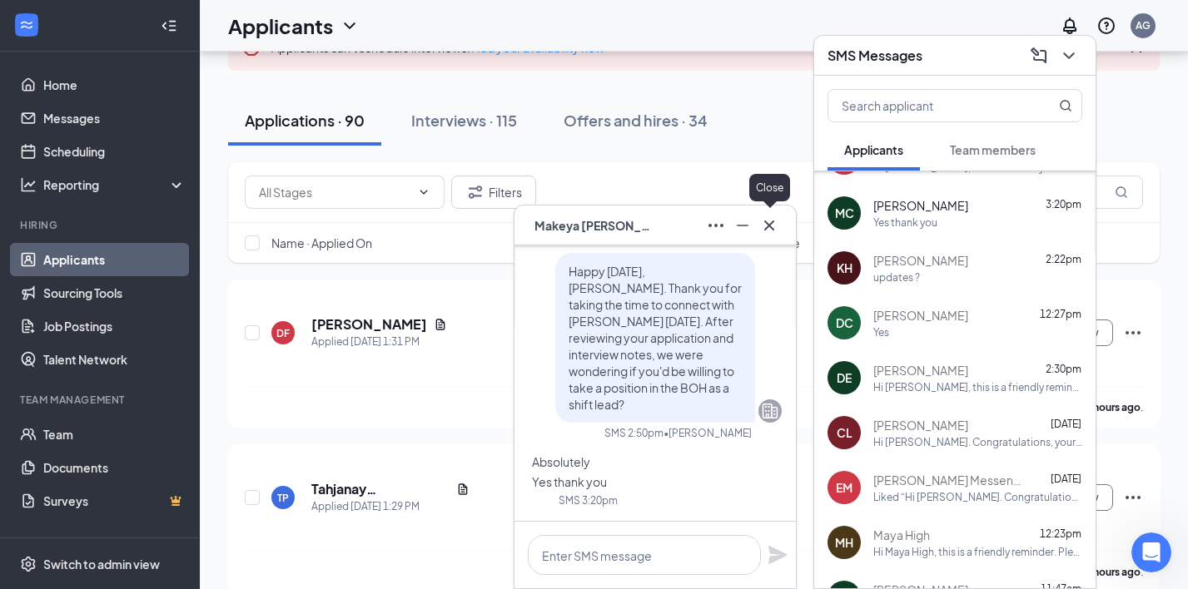
click at [768, 231] on icon "Cross" at bounding box center [769, 226] width 20 height 20
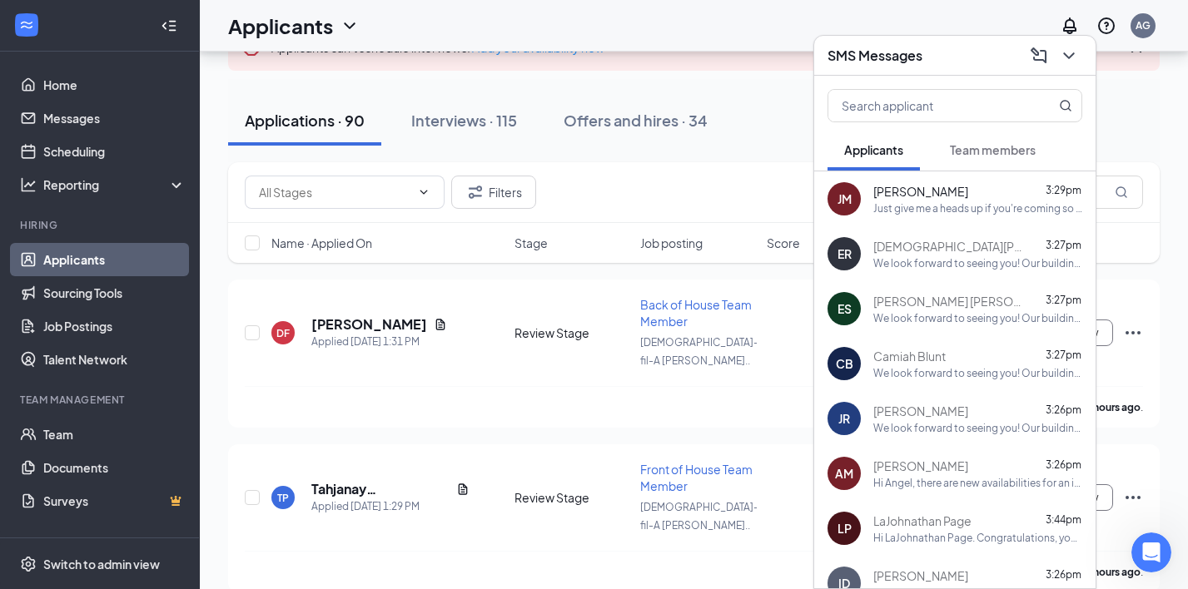
click at [953, 211] on div "Just give me a heads up if you're coming so we can make sure to be on the looko…" at bounding box center [977, 208] width 209 height 14
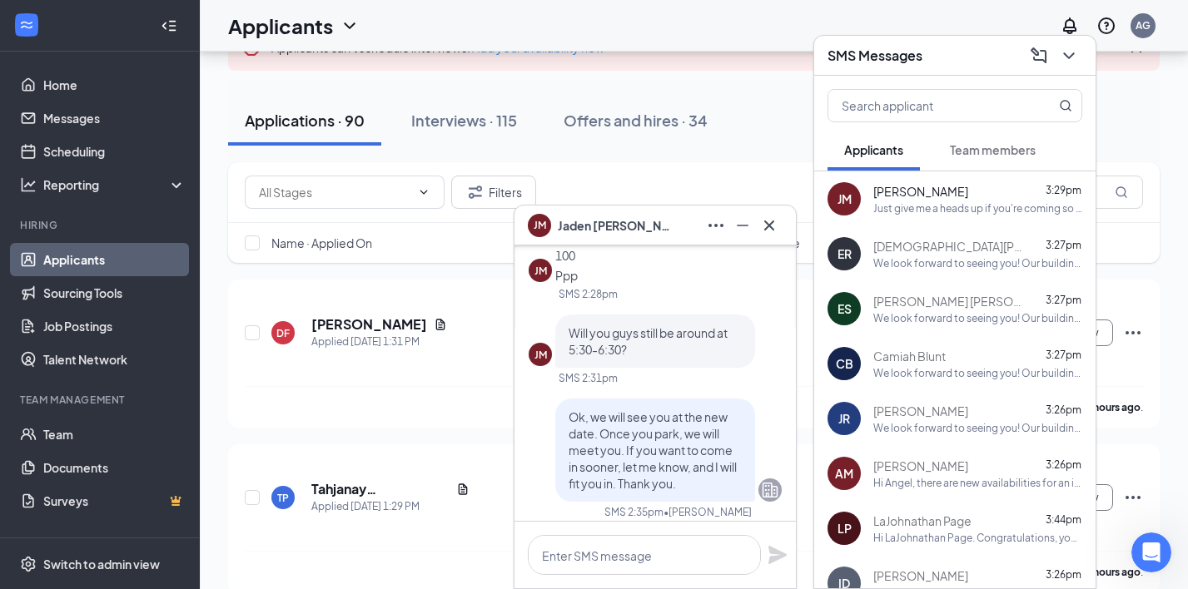
scroll to position [-108, 0]
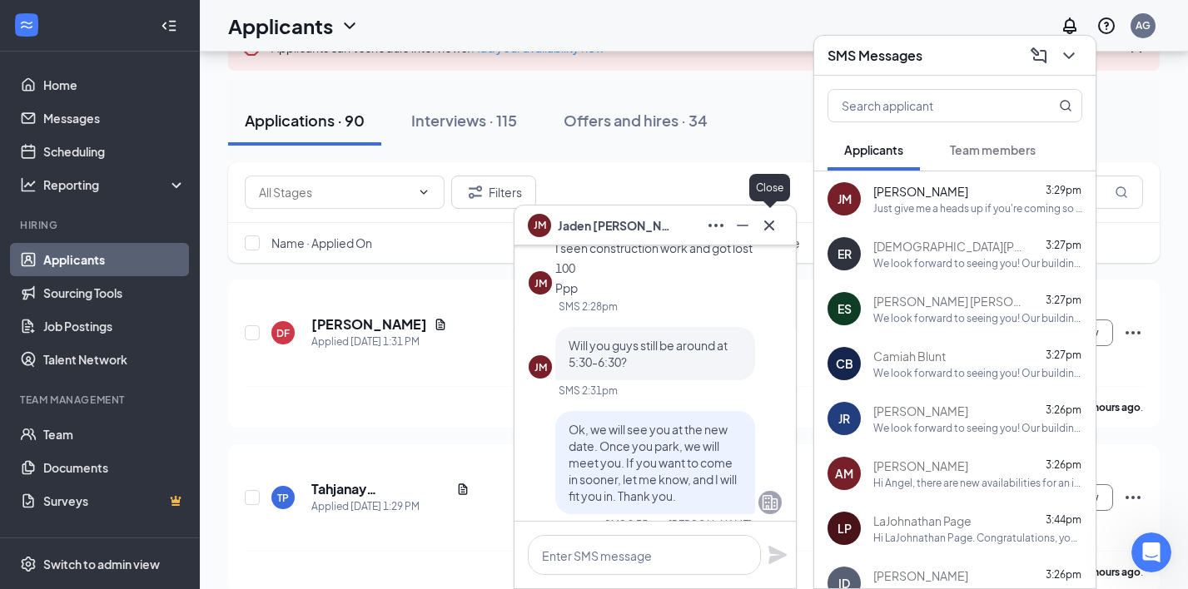
click at [782, 216] on div at bounding box center [769, 225] width 27 height 27
click at [895, 256] on div "We look forward to seeing you! Our building is currently under construction. Pl…" at bounding box center [977, 263] width 209 height 14
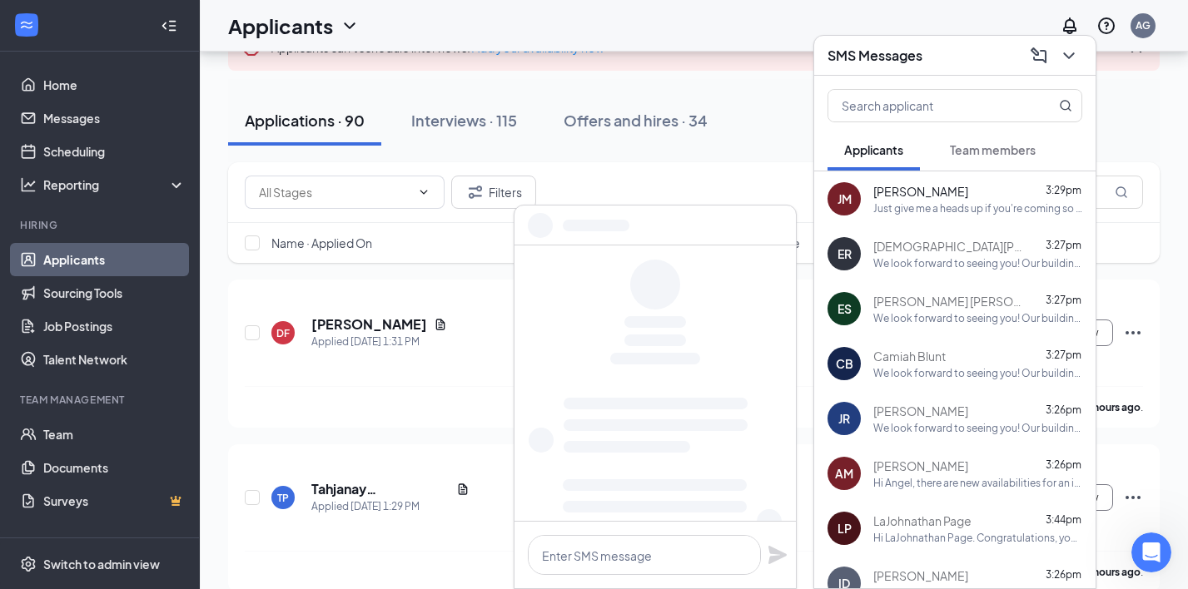
scroll to position [0, 0]
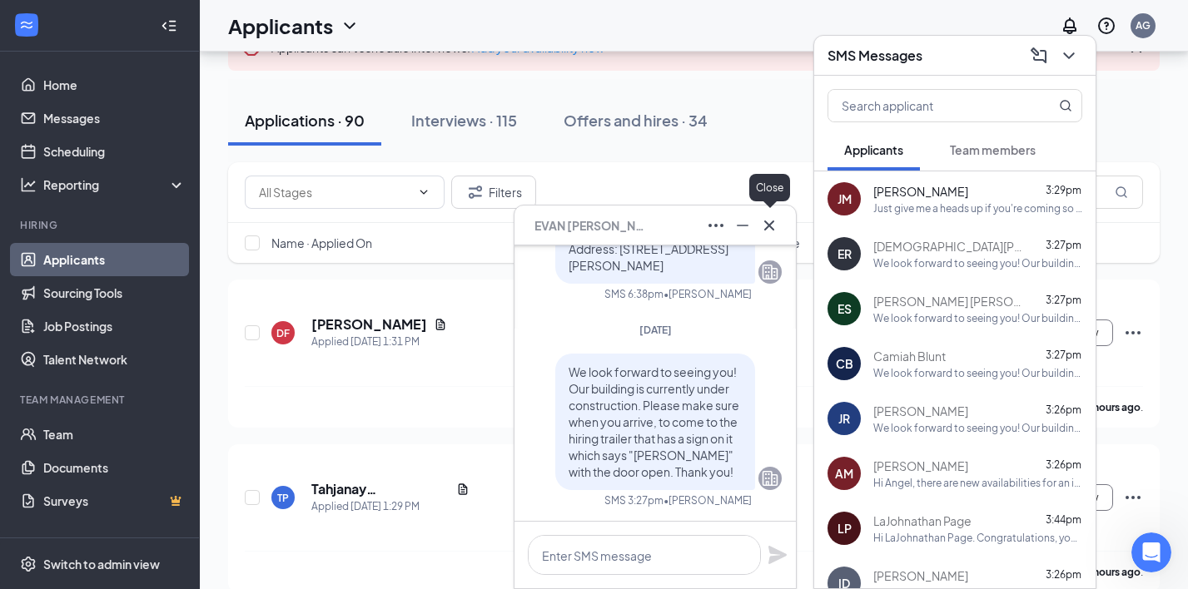
click at [774, 224] on icon "Cross" at bounding box center [769, 226] width 20 height 20
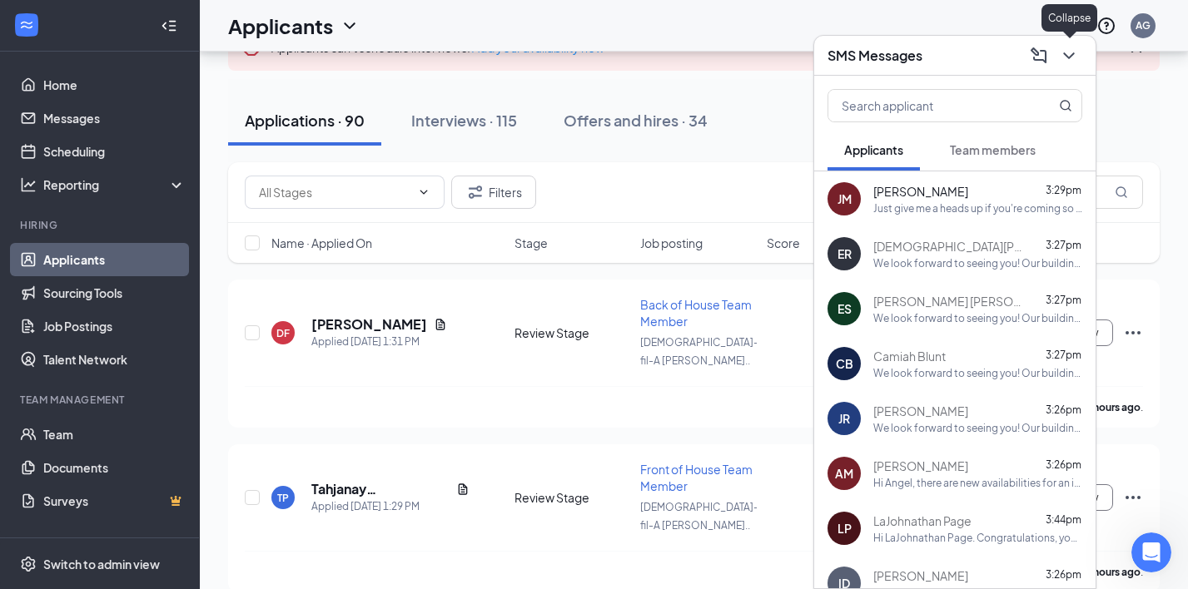
click at [1072, 61] on icon "ChevronDown" at bounding box center [1069, 56] width 20 height 20
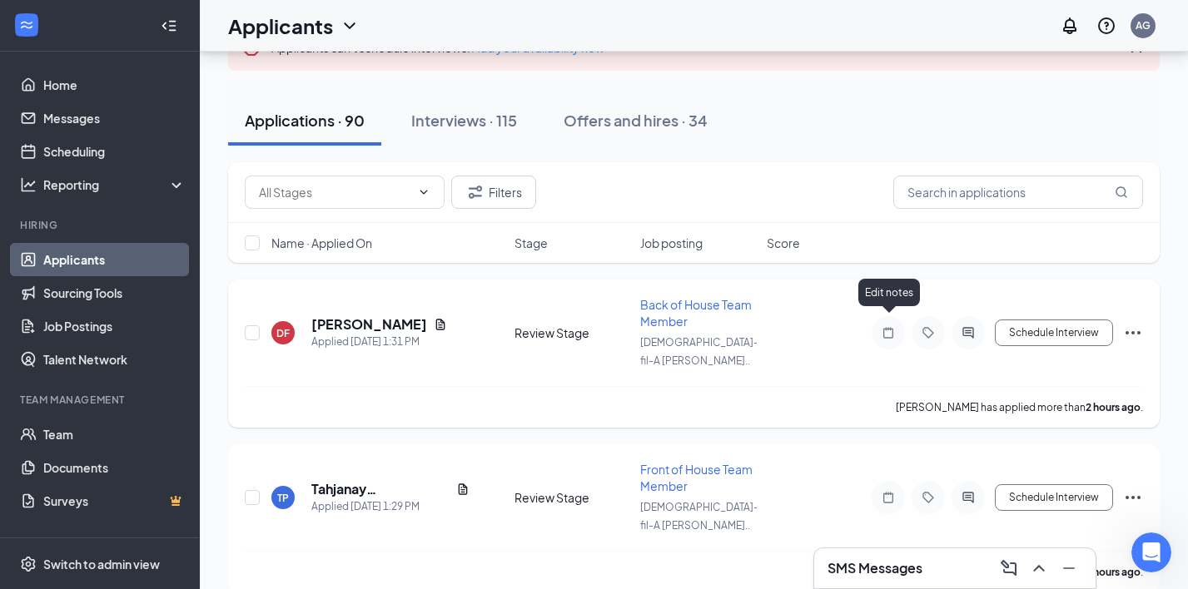
click at [895, 326] on icon "Note" at bounding box center [888, 332] width 20 height 13
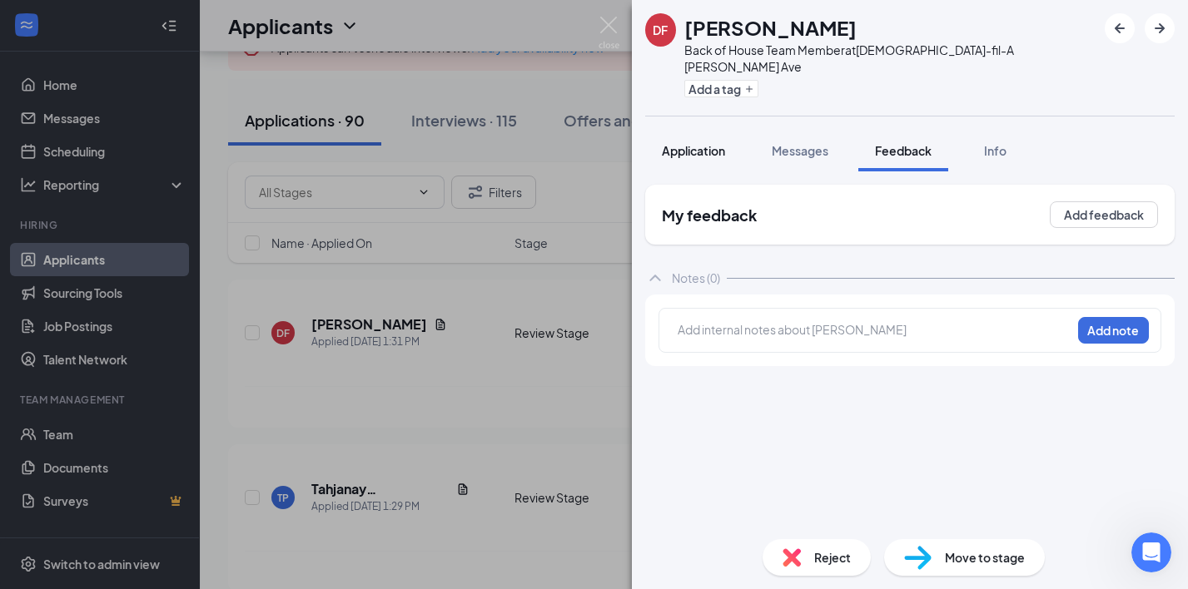
click at [687, 143] on span "Application" at bounding box center [693, 150] width 63 height 15
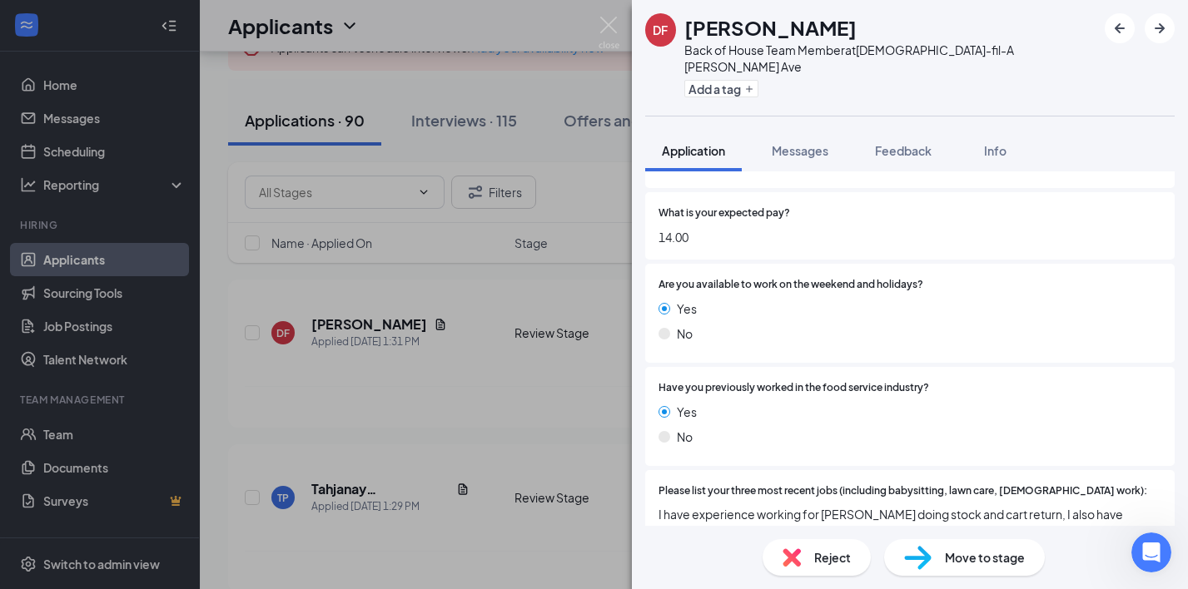
scroll to position [1225, 0]
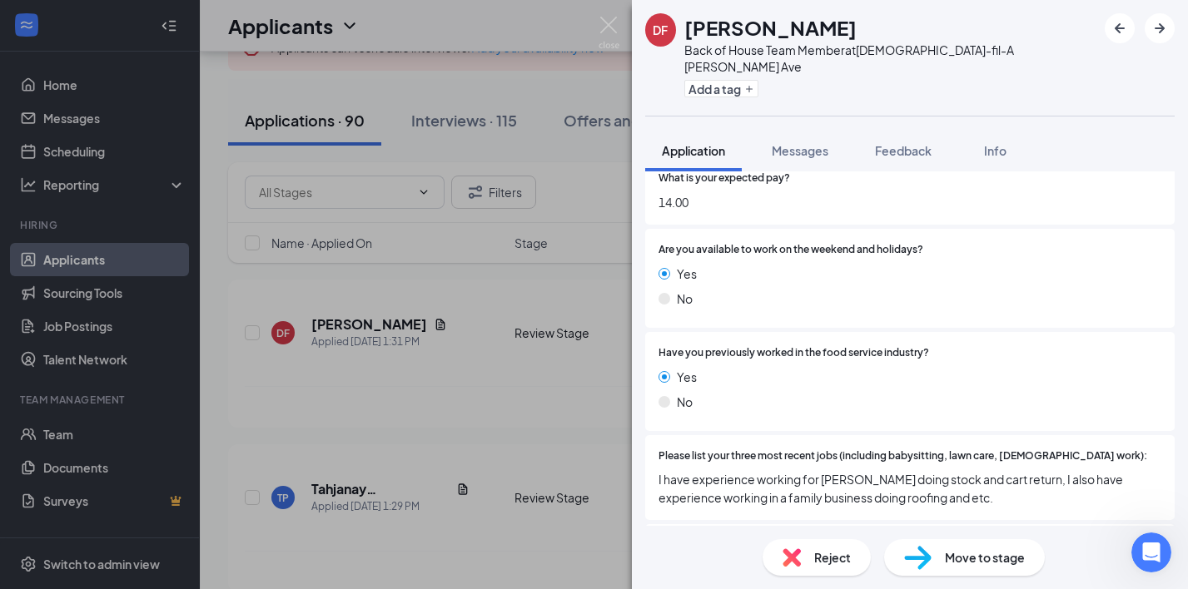
click at [943, 542] on div "Move to stage" at bounding box center [964, 557] width 161 height 37
type input "Onsite Interview (next stage)"
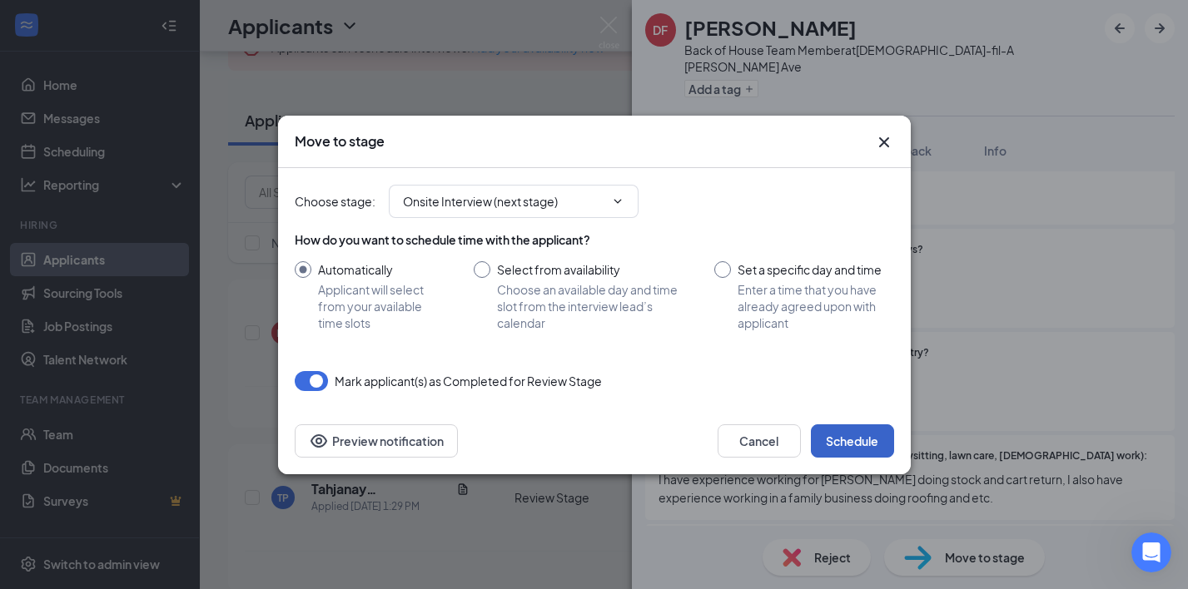
click at [852, 445] on button "Schedule" at bounding box center [852, 441] width 83 height 33
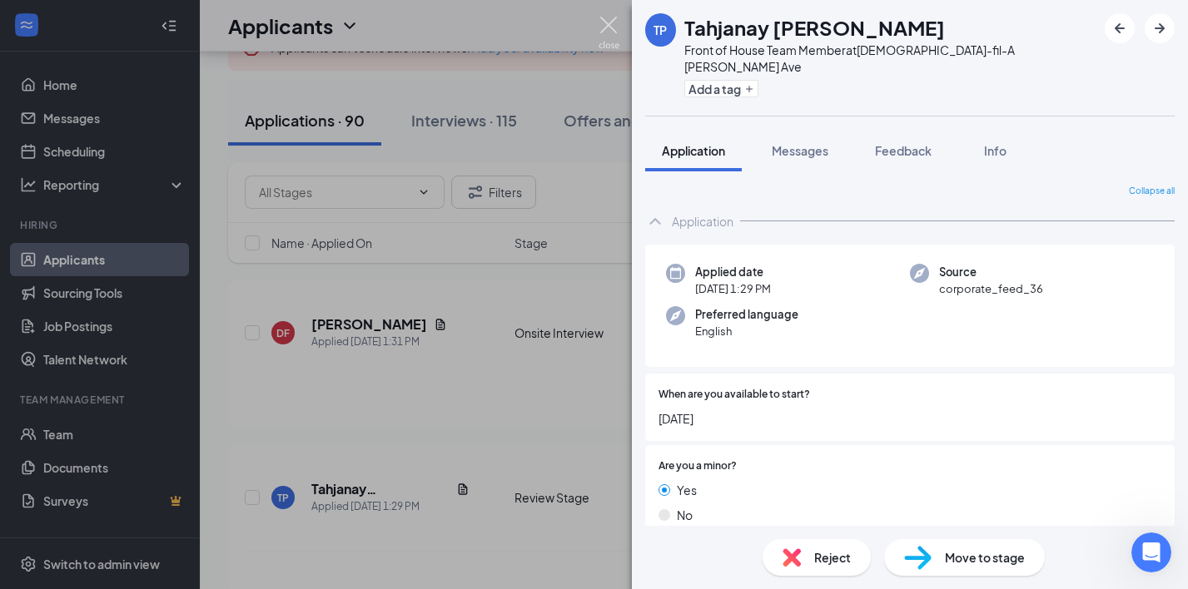
click at [606, 27] on img at bounding box center [609, 33] width 21 height 32
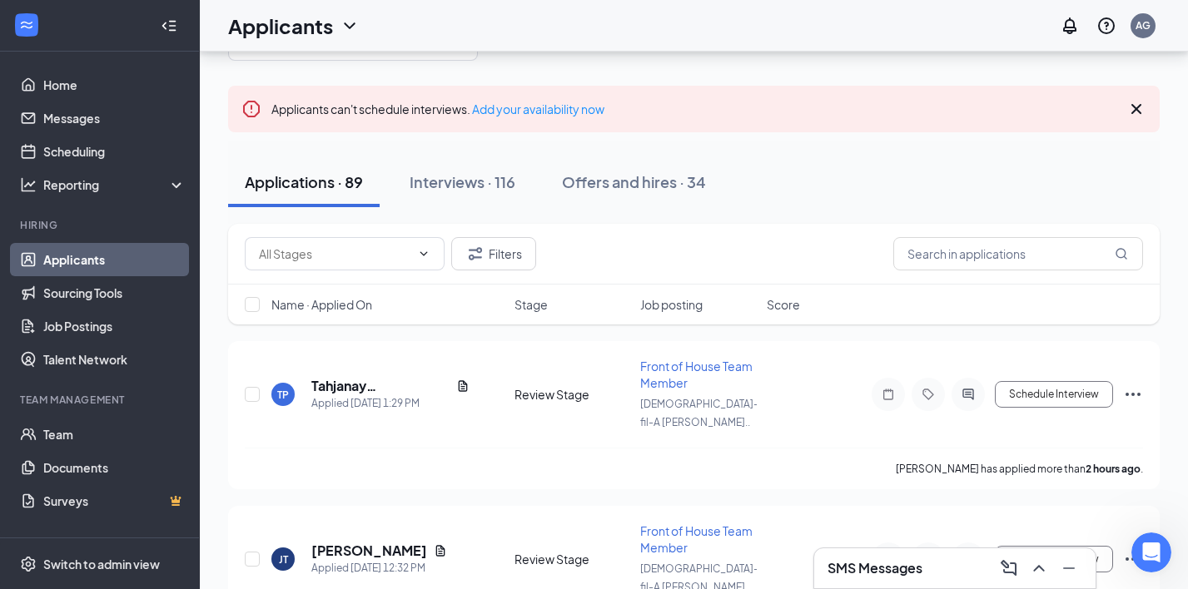
scroll to position [134, 0]
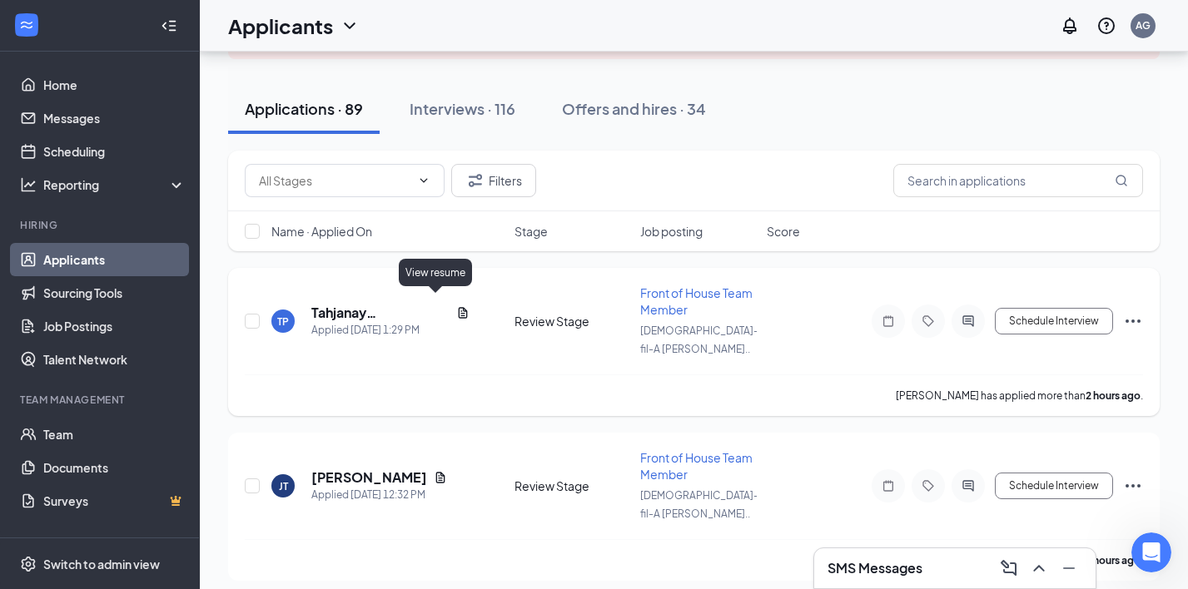
click at [458, 307] on icon "Document" at bounding box center [462, 312] width 9 height 11
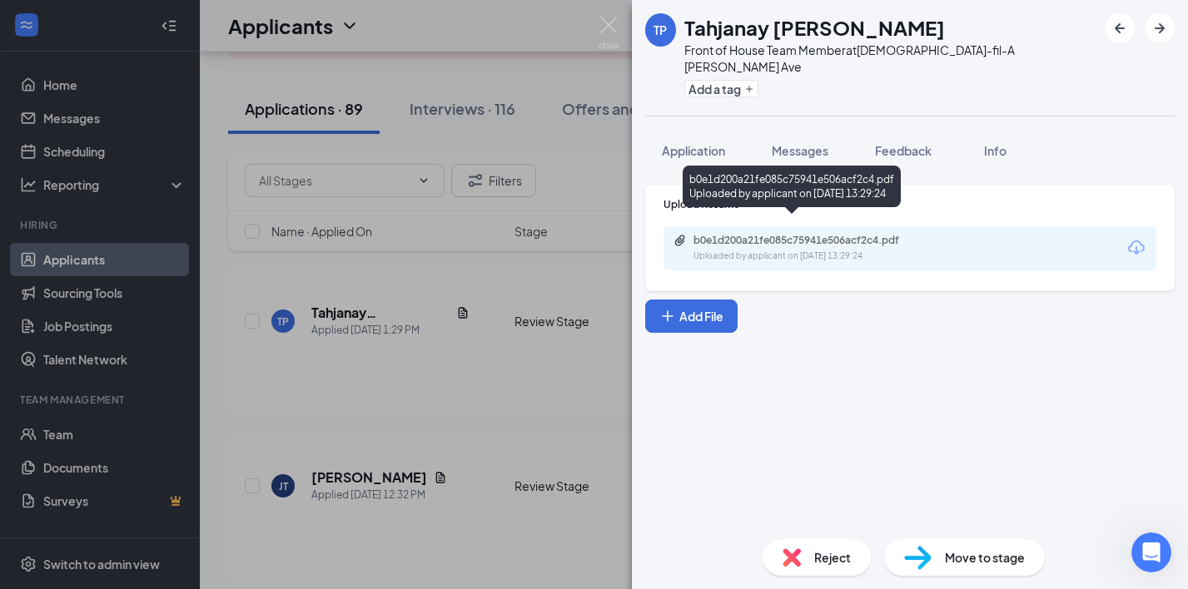
click at [740, 250] on div "Uploaded by applicant on Sep 16, 2025 at 13:29:24" at bounding box center [818, 256] width 250 height 13
click at [604, 33] on img at bounding box center [609, 33] width 21 height 32
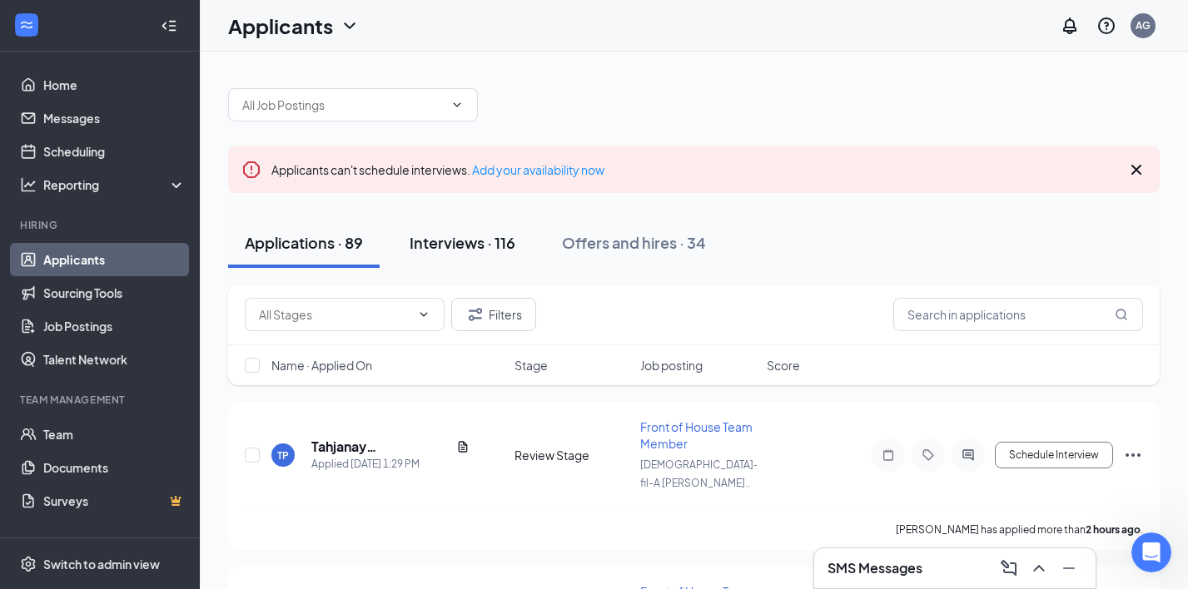
click at [515, 238] on div "Interviews · 116" at bounding box center [463, 242] width 106 height 21
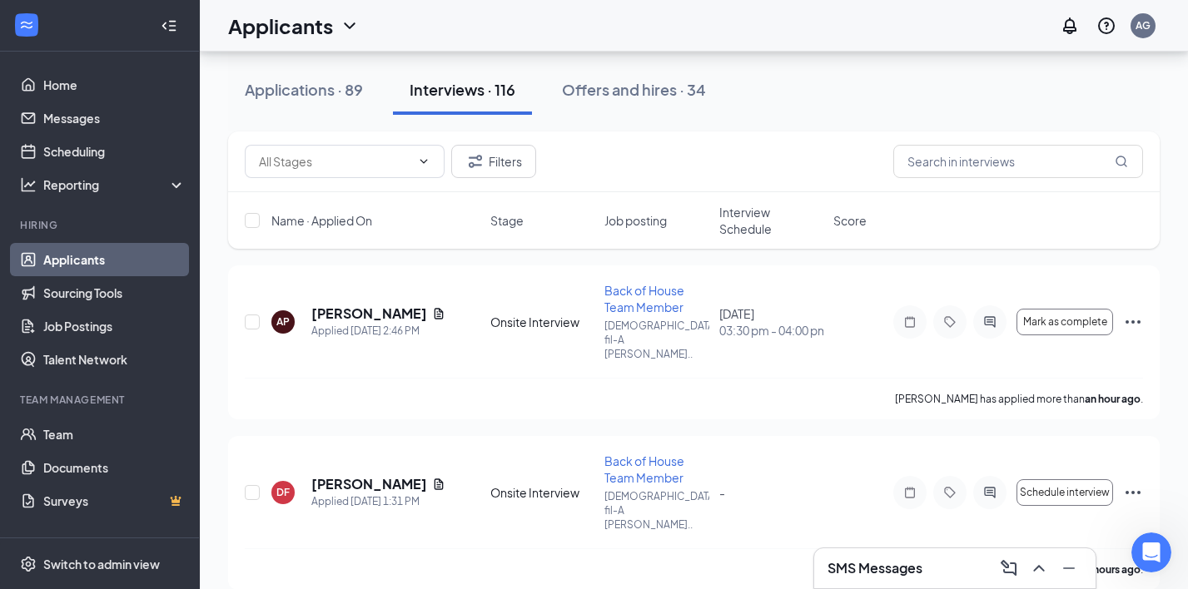
scroll to position [160, 0]
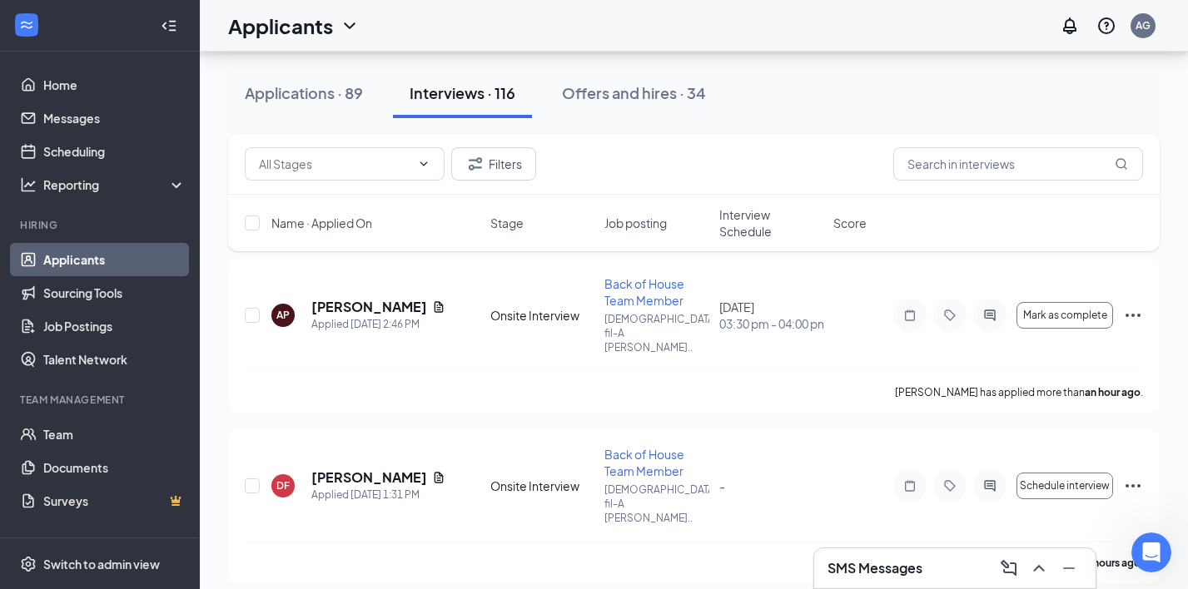
click at [735, 211] on span "Interview Schedule" at bounding box center [771, 222] width 104 height 33
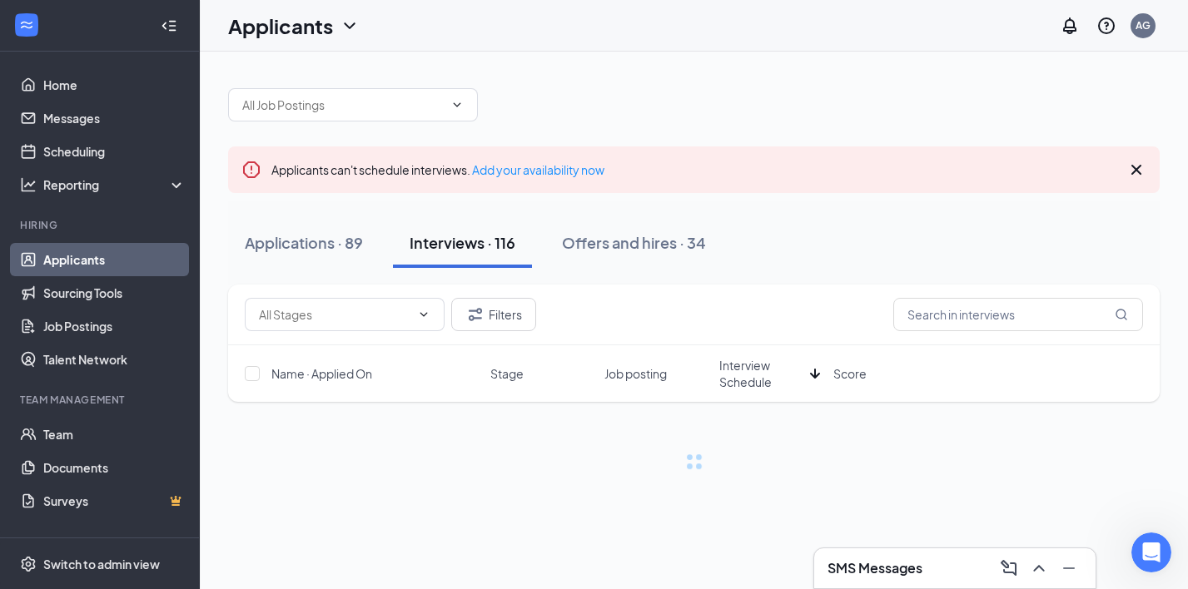
scroll to position [0, 0]
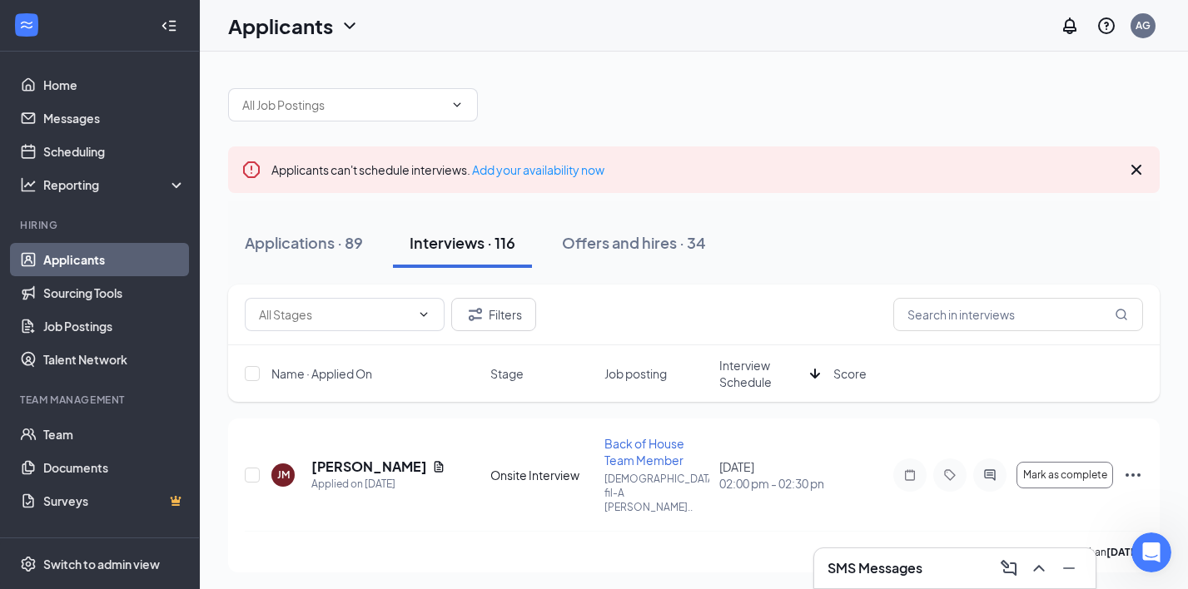
click at [738, 370] on span "Interview Schedule" at bounding box center [761, 373] width 84 height 33
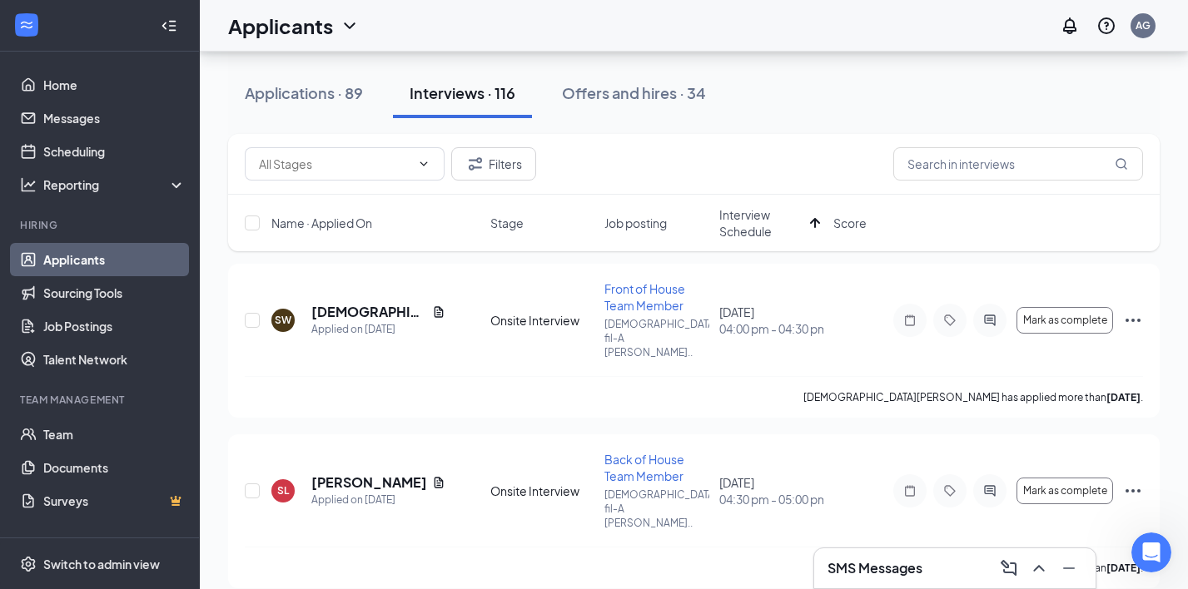
scroll to position [153, 0]
click at [644, 104] on button "Offers and hires · 34" at bounding box center [633, 93] width 177 height 50
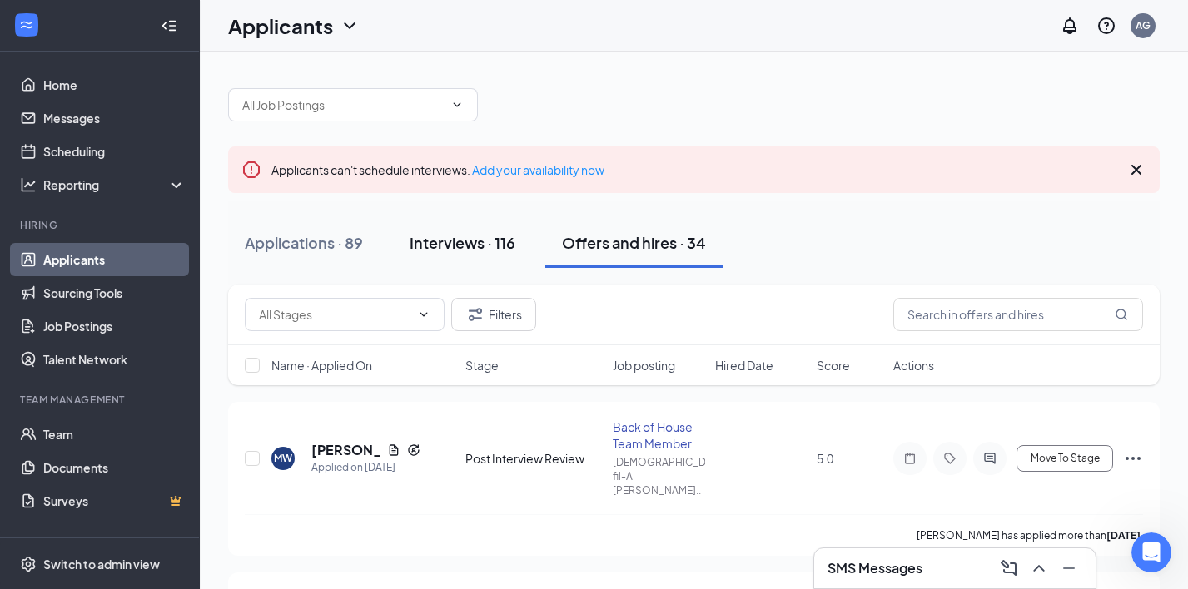
click at [459, 247] on div "Interviews · 116" at bounding box center [463, 242] width 106 height 21
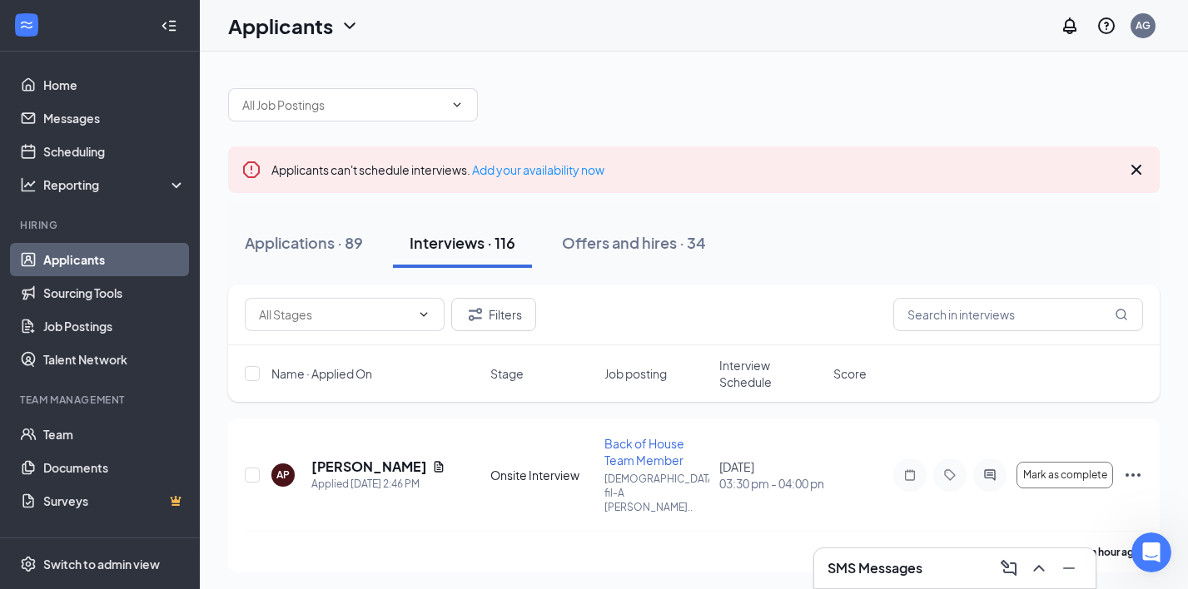
click at [1131, 169] on icon "Cross" at bounding box center [1136, 170] width 20 height 20
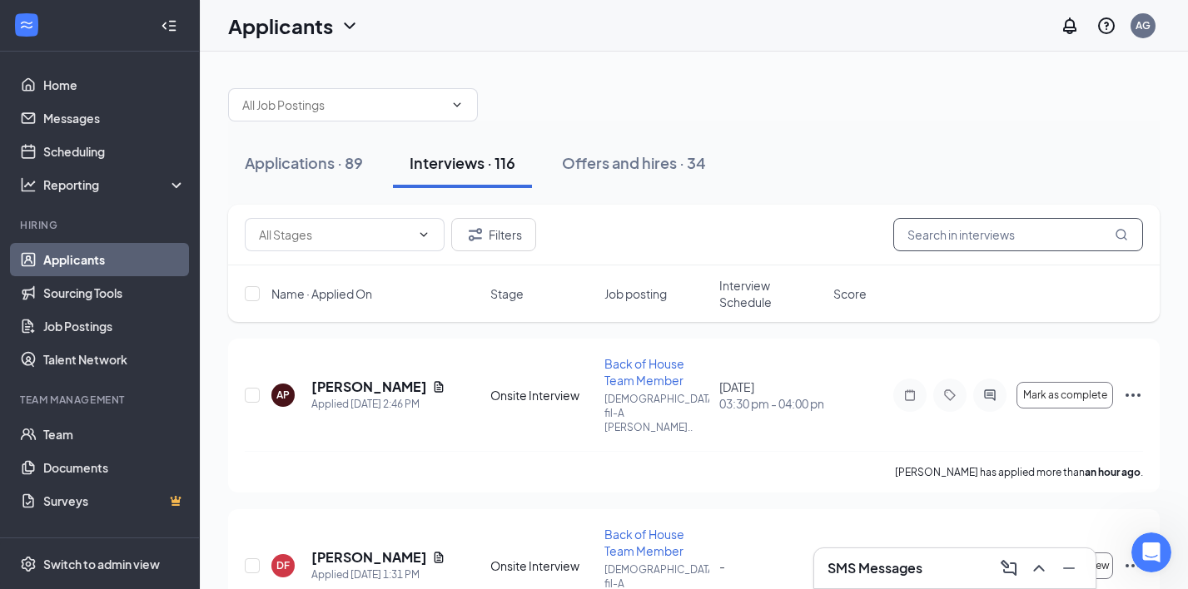
click at [1013, 234] on input "text" at bounding box center [1018, 234] width 250 height 33
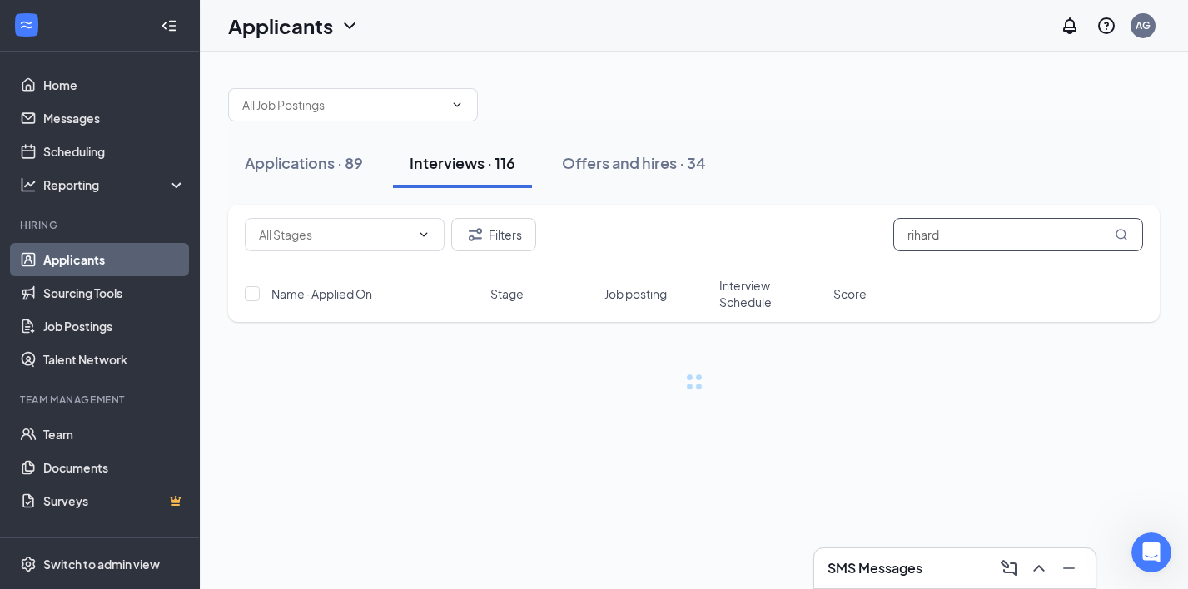
click at [1008, 241] on input "rihard" at bounding box center [1018, 234] width 250 height 33
type input "richard"
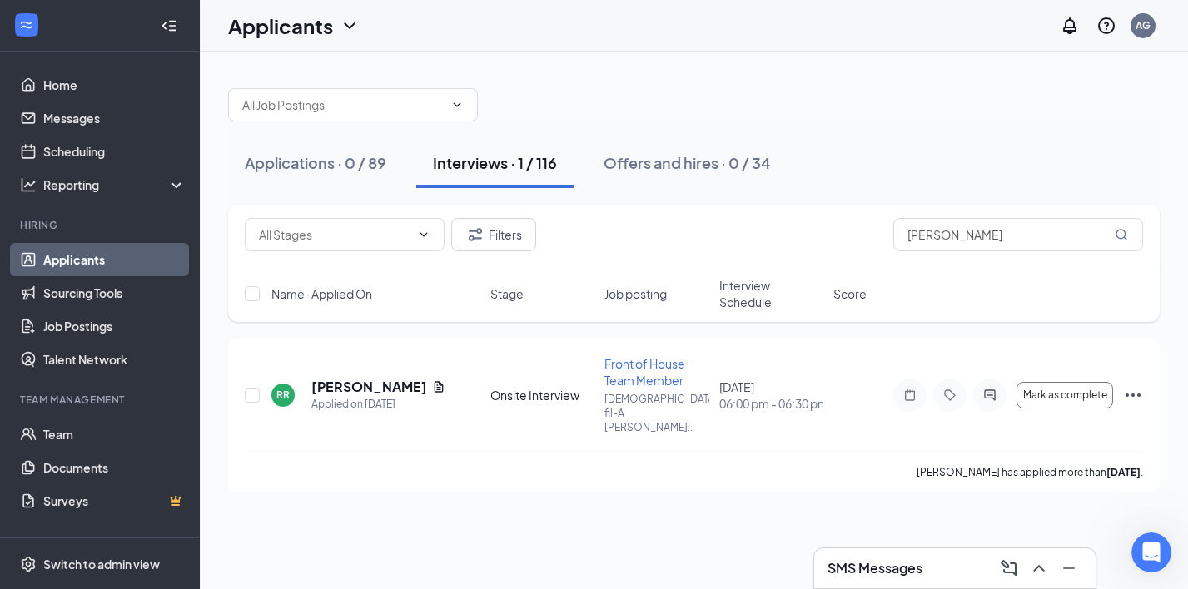
click at [127, 261] on link "Applicants" at bounding box center [114, 259] width 142 height 33
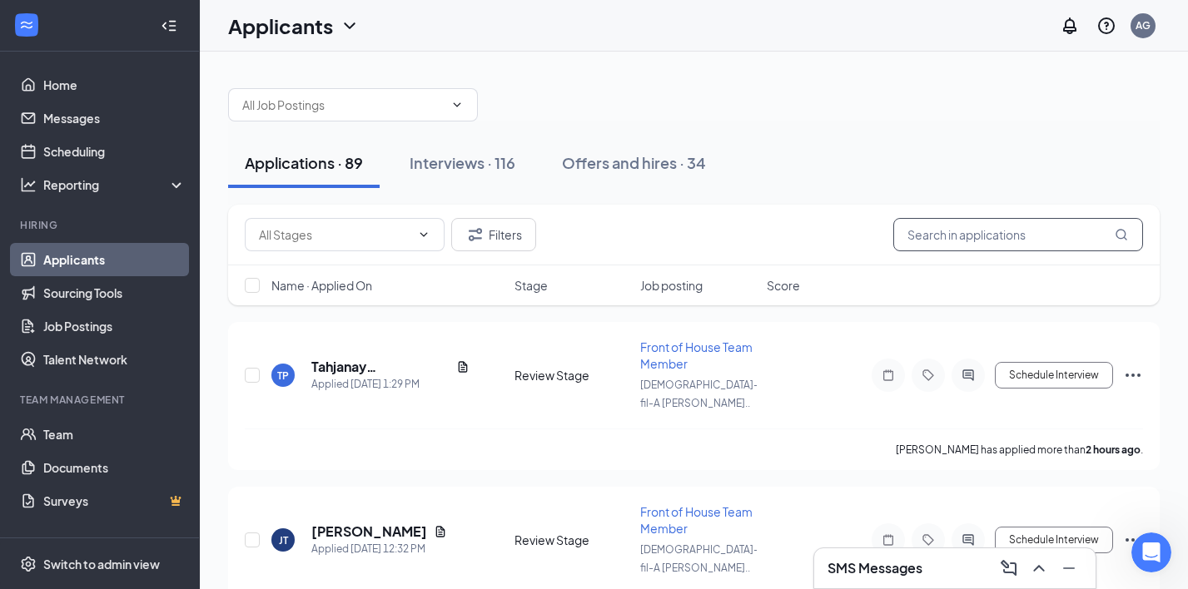
click at [999, 222] on input "text" at bounding box center [1018, 234] width 250 height 33
type input "richard"
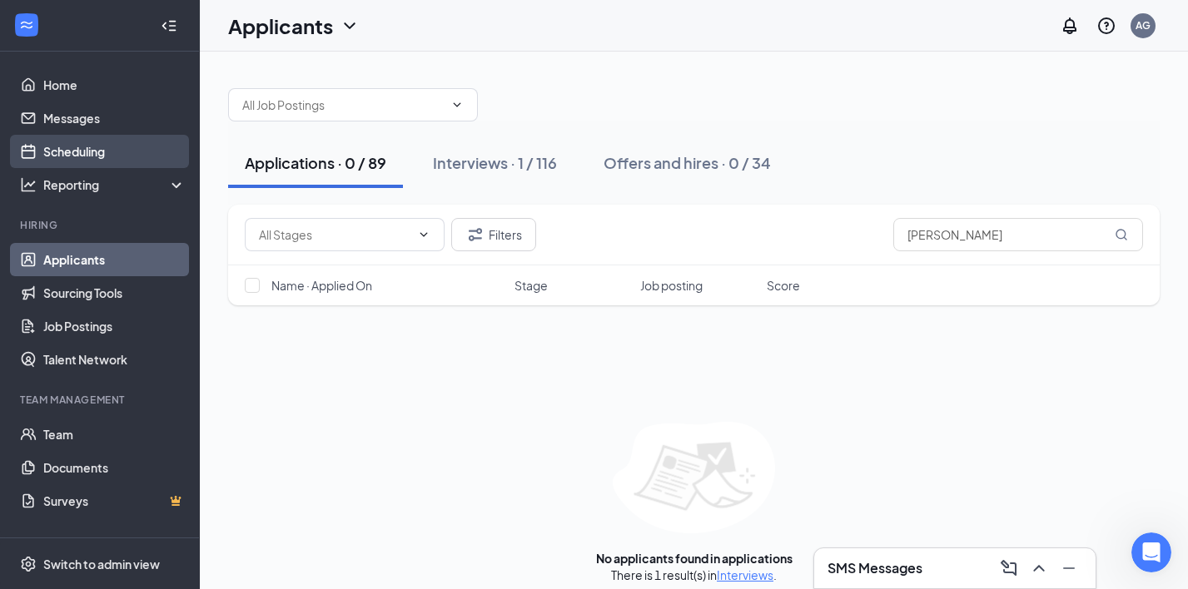
click at [116, 146] on link "Scheduling" at bounding box center [114, 151] width 142 height 33
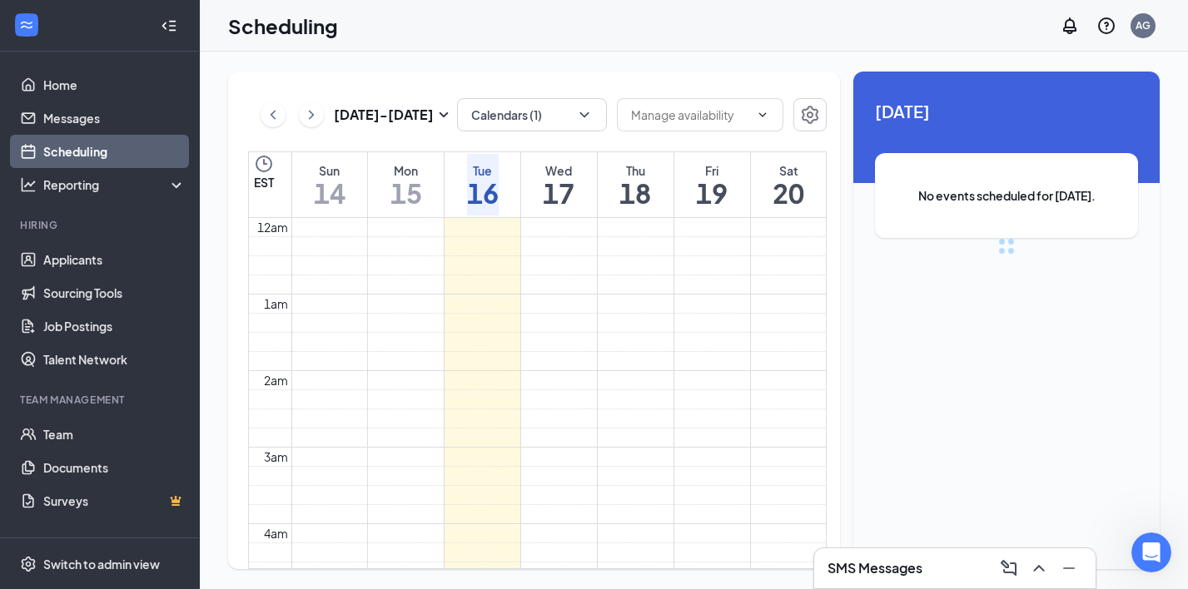
scroll to position [818, 0]
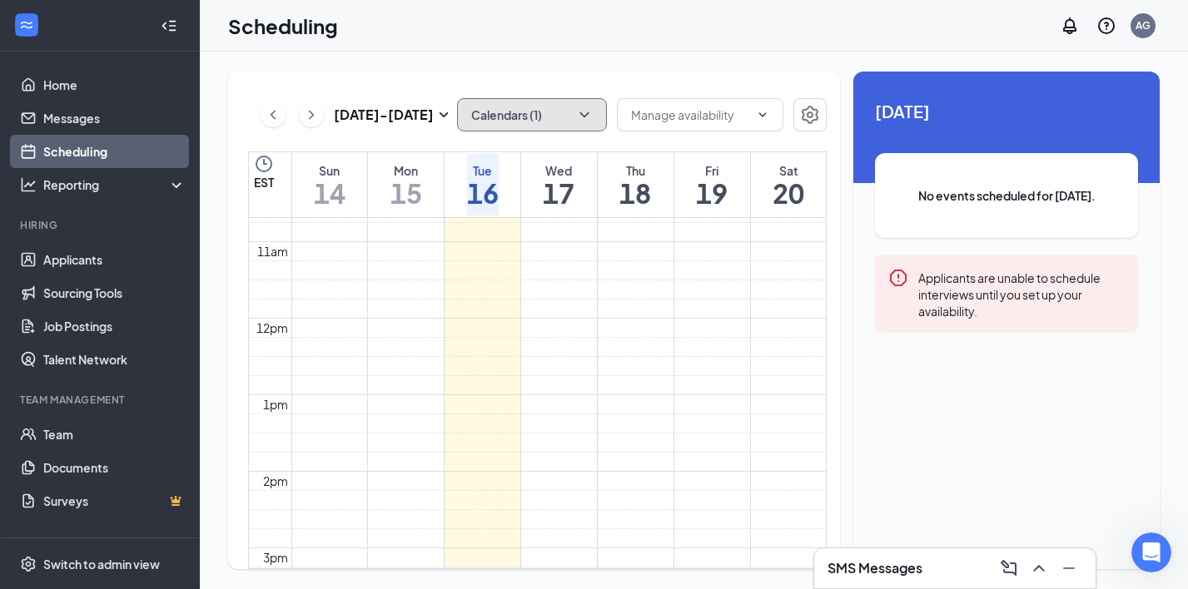
click at [566, 113] on button "Calendars (1)" at bounding box center [532, 114] width 150 height 33
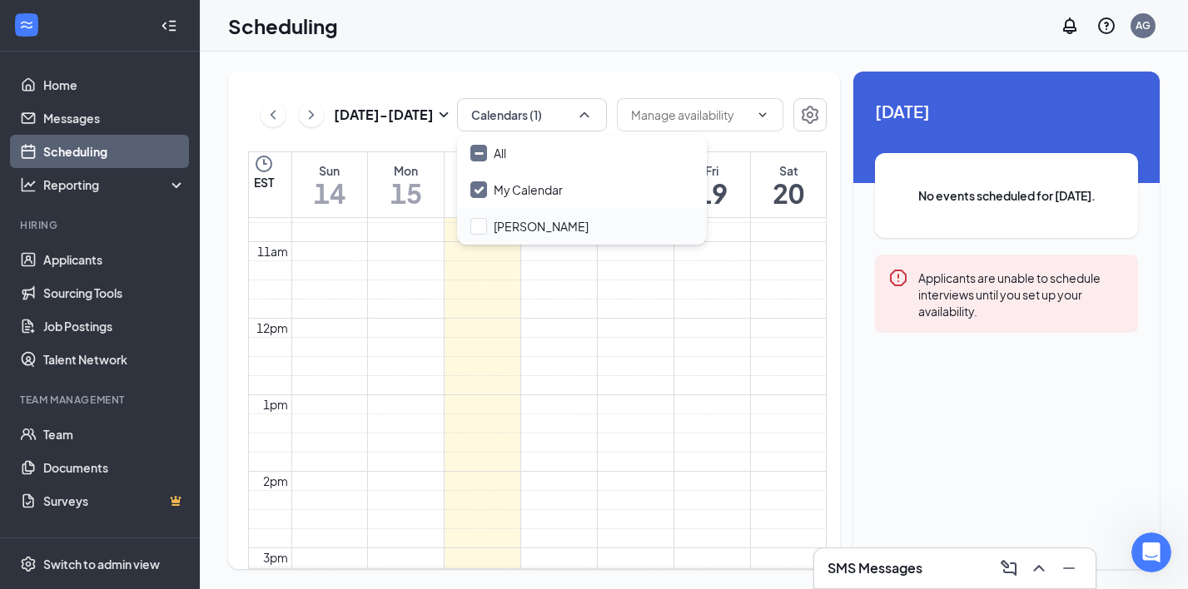
click at [538, 216] on div "[PERSON_NAME]" at bounding box center [582, 226] width 250 height 37
checkbox input "true"
click at [569, 103] on button "All calendars" at bounding box center [532, 114] width 150 height 33
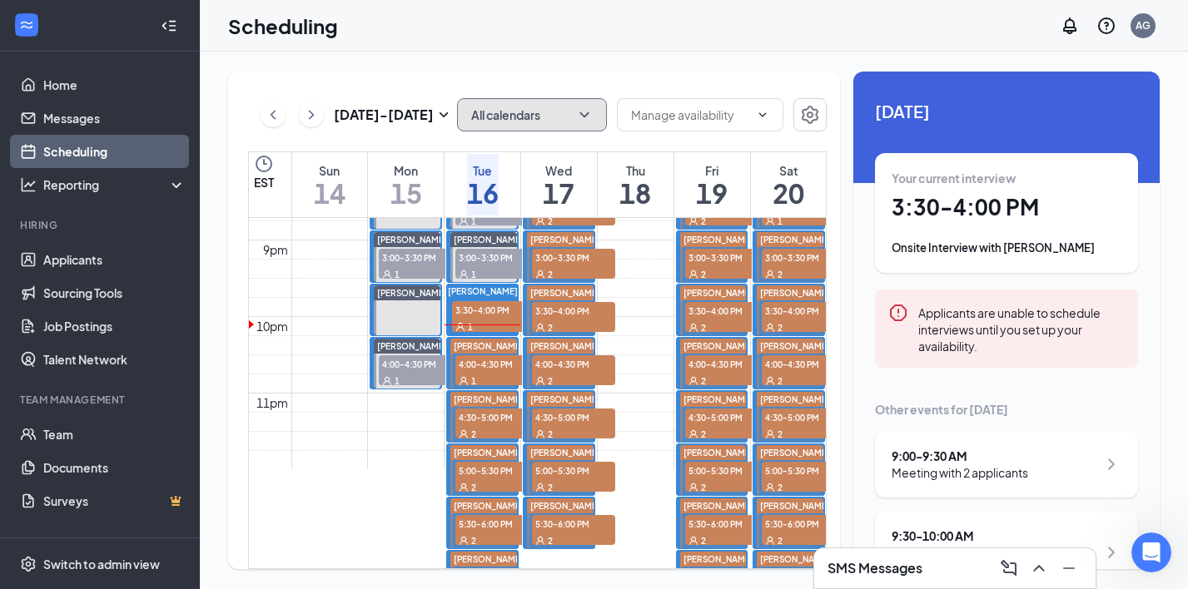
scroll to position [1568, 0]
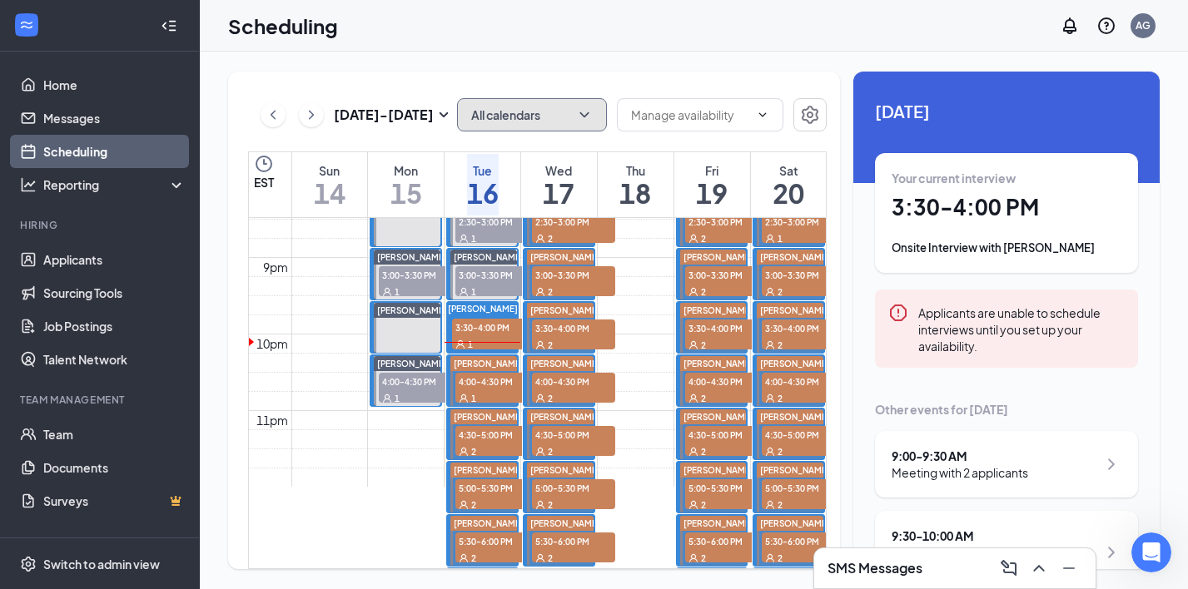
click at [477, 266] on span "3:00-3:30 PM" at bounding box center [496, 274] width 83 height 17
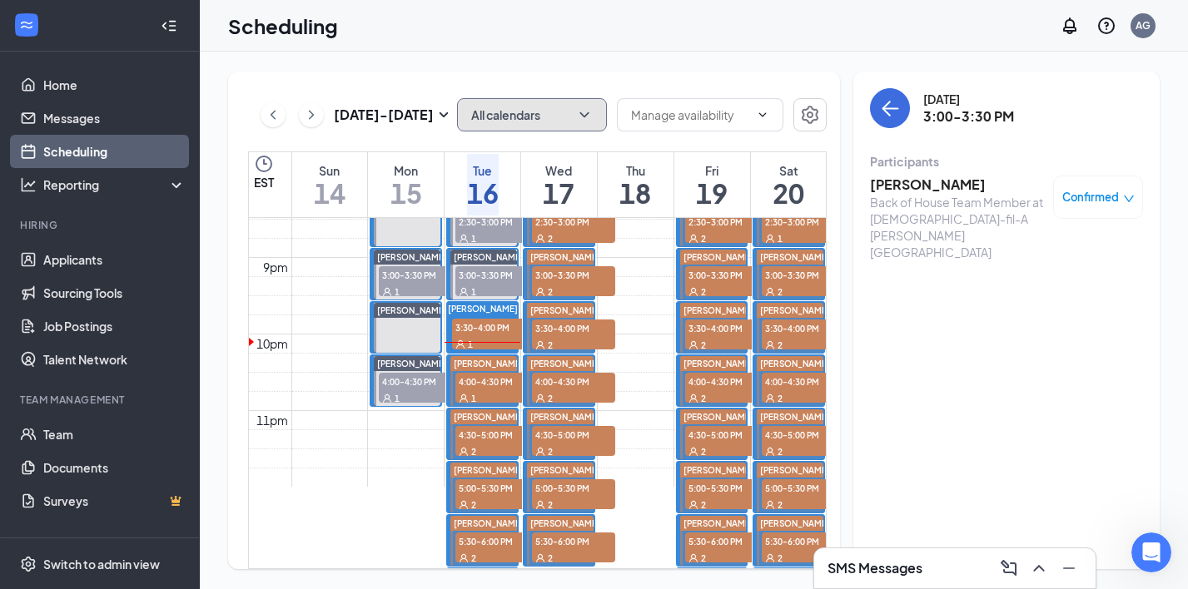
scroll to position [1532, 0]
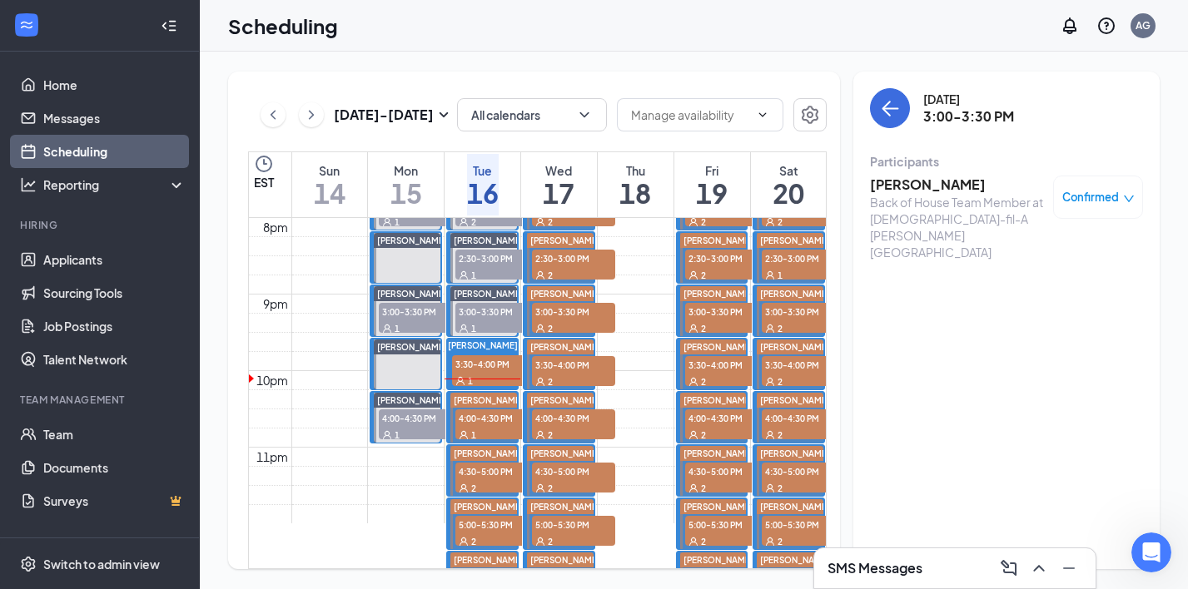
click at [935, 176] on h3 "[PERSON_NAME]" at bounding box center [957, 185] width 175 height 18
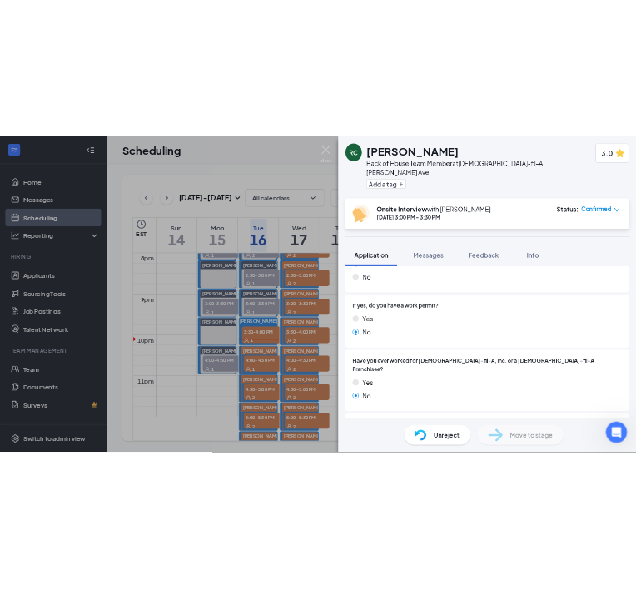
scroll to position [253, 0]
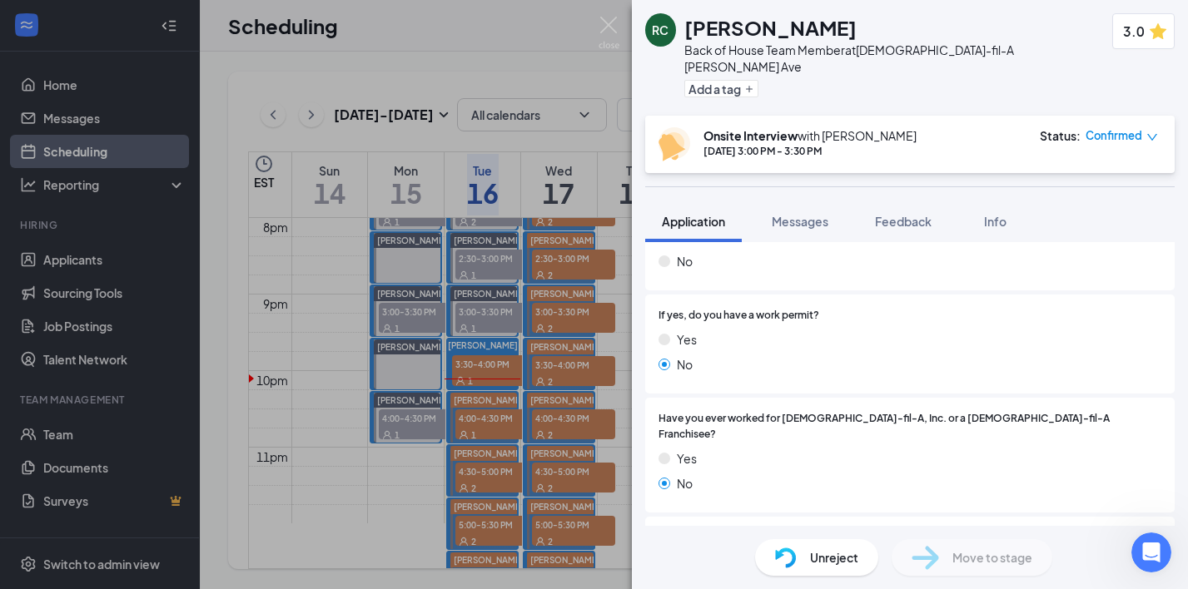
click at [830, 559] on span "Unreject" at bounding box center [834, 558] width 48 height 18
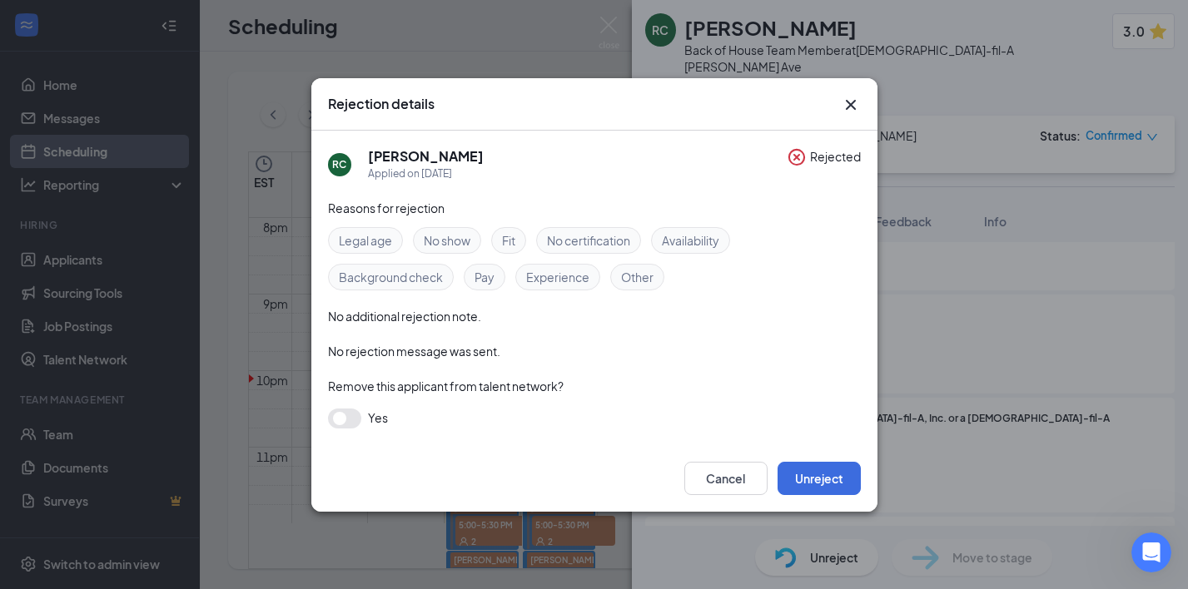
click at [509, 239] on span "Fit" at bounding box center [508, 240] width 13 height 18
click at [804, 469] on button "Unreject" at bounding box center [819, 478] width 83 height 33
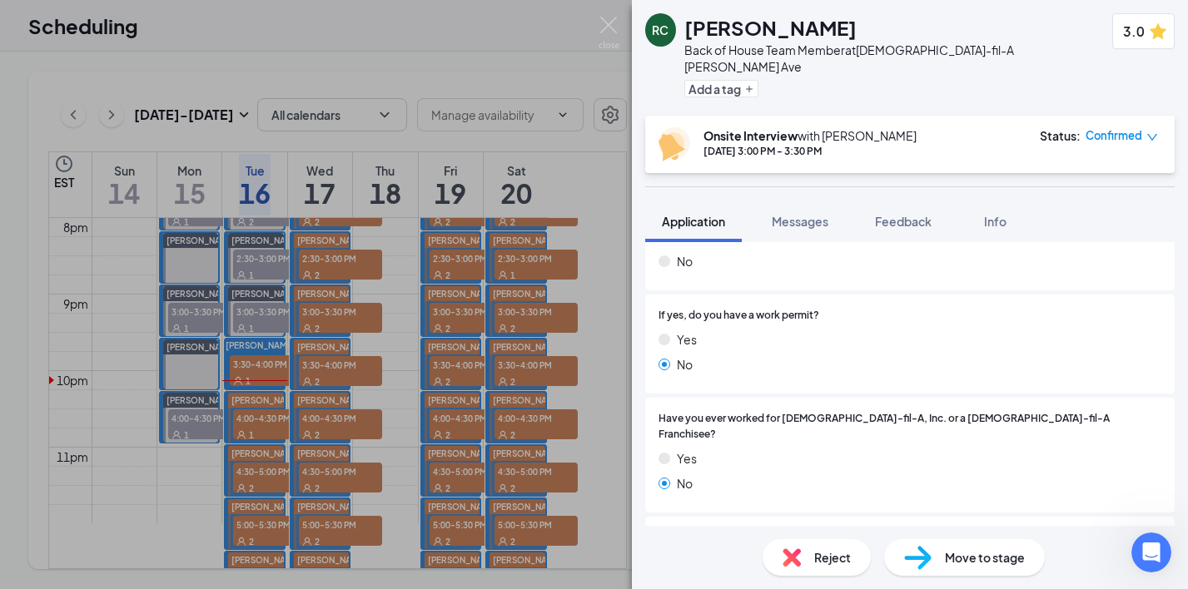
click at [599, 26] on img at bounding box center [609, 33] width 21 height 32
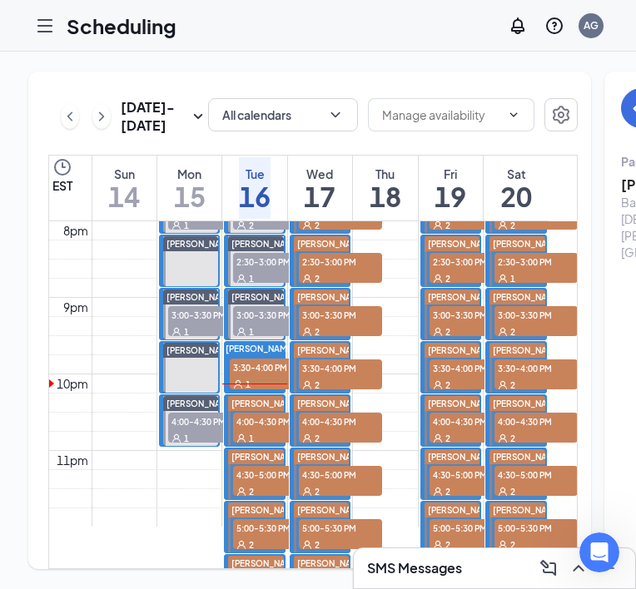
click at [262, 430] on span "4:00-4:30 PM" at bounding box center [274, 421] width 83 height 17
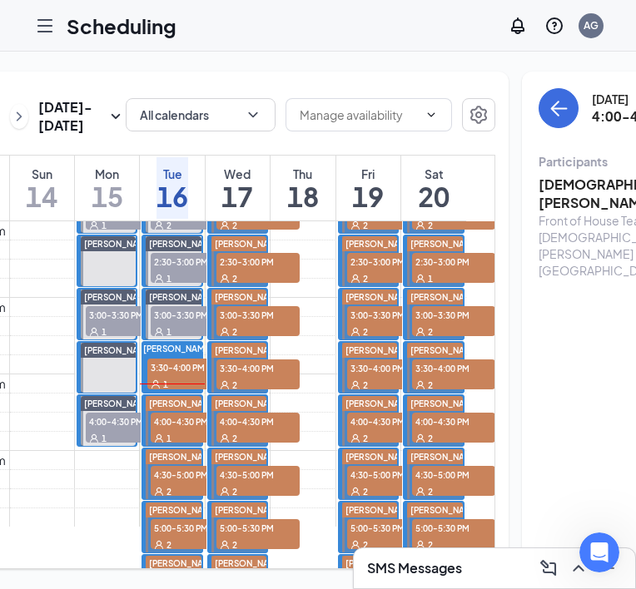
scroll to position [0, 96]
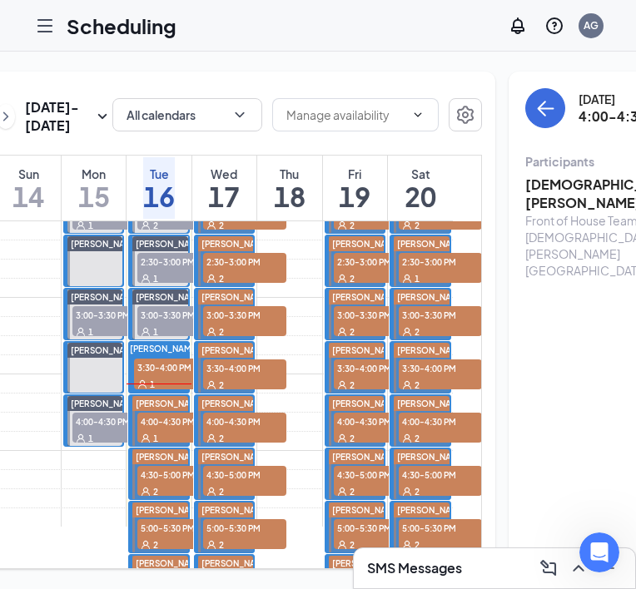
click at [529, 185] on h3 "Skkylar Williams" at bounding box center [612, 194] width 175 height 37
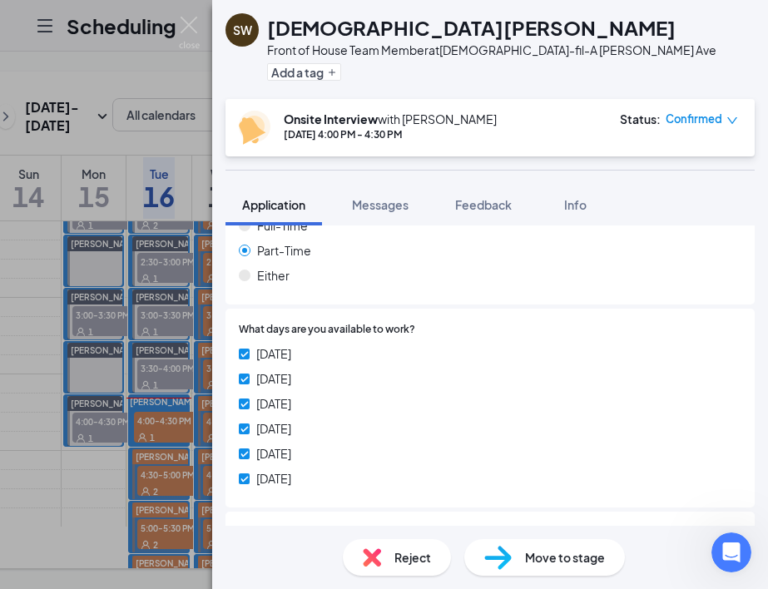
scroll to position [663, 0]
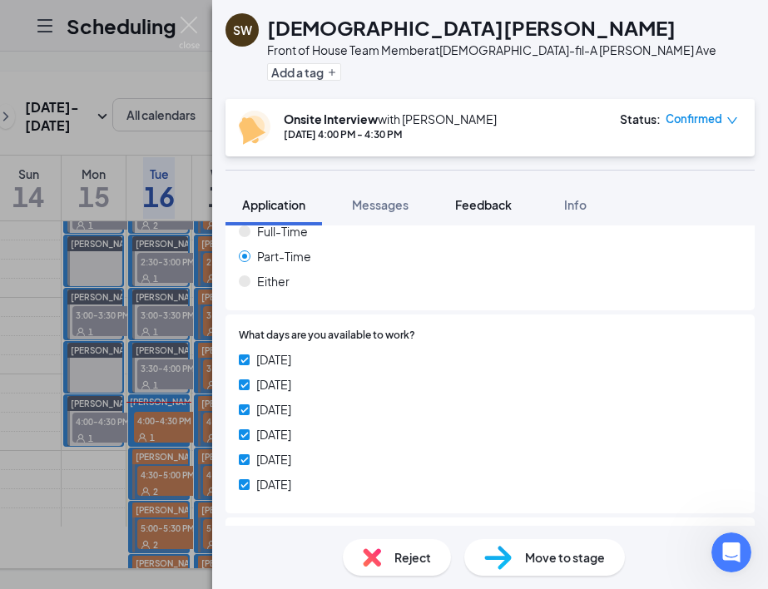
click at [496, 211] on div "Feedback" at bounding box center [483, 204] width 57 height 17
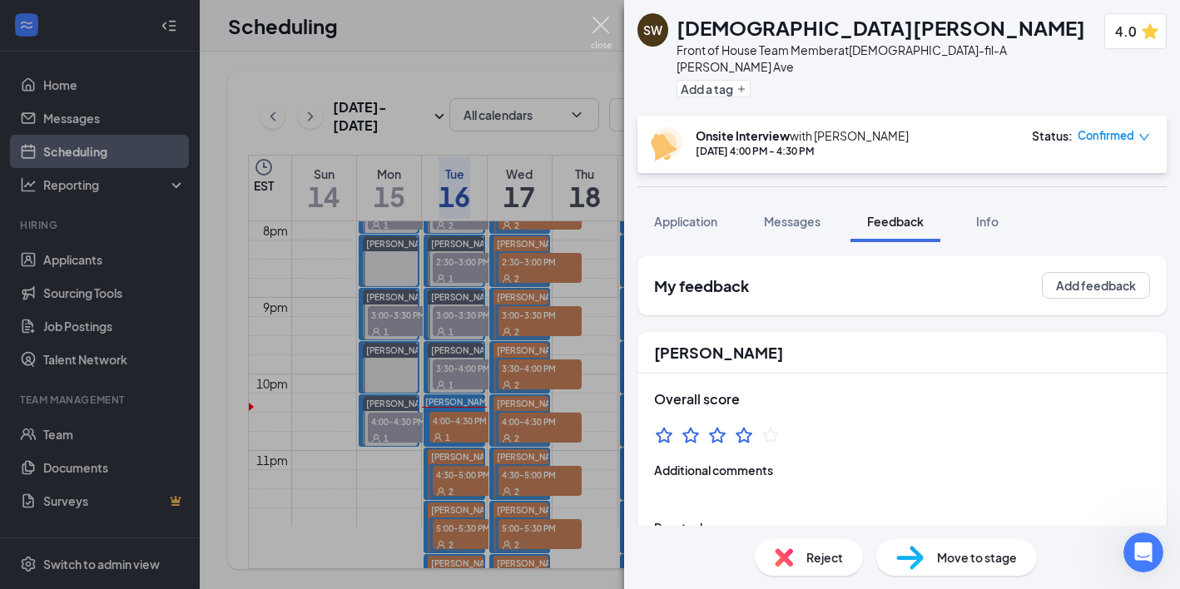
click at [606, 26] on img at bounding box center [601, 33] width 21 height 32
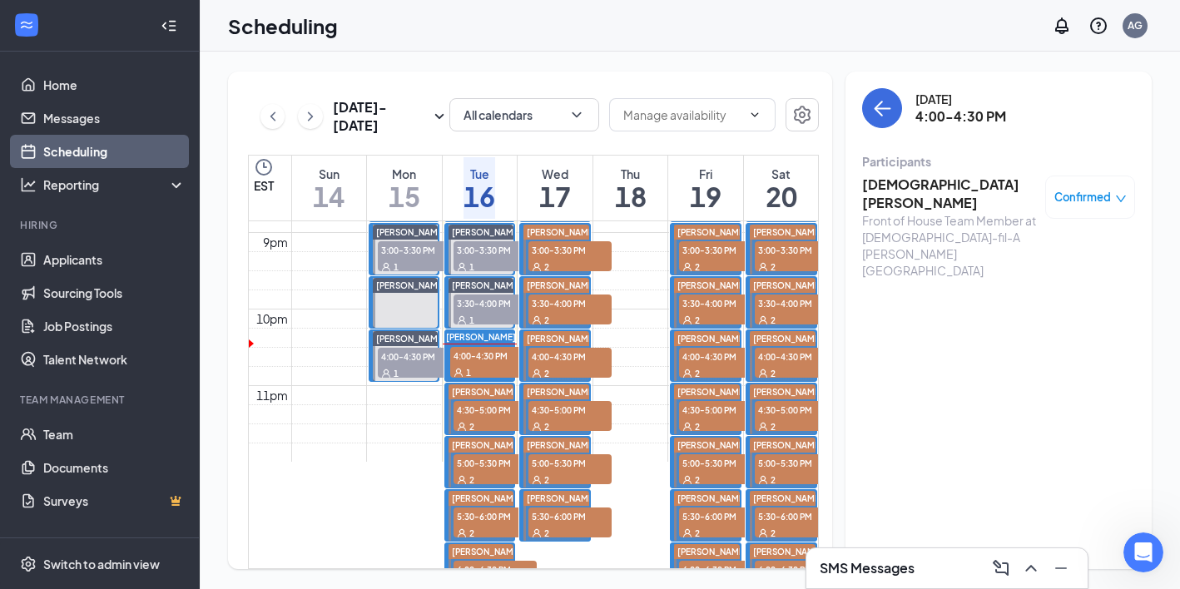
scroll to position [1601, 0]
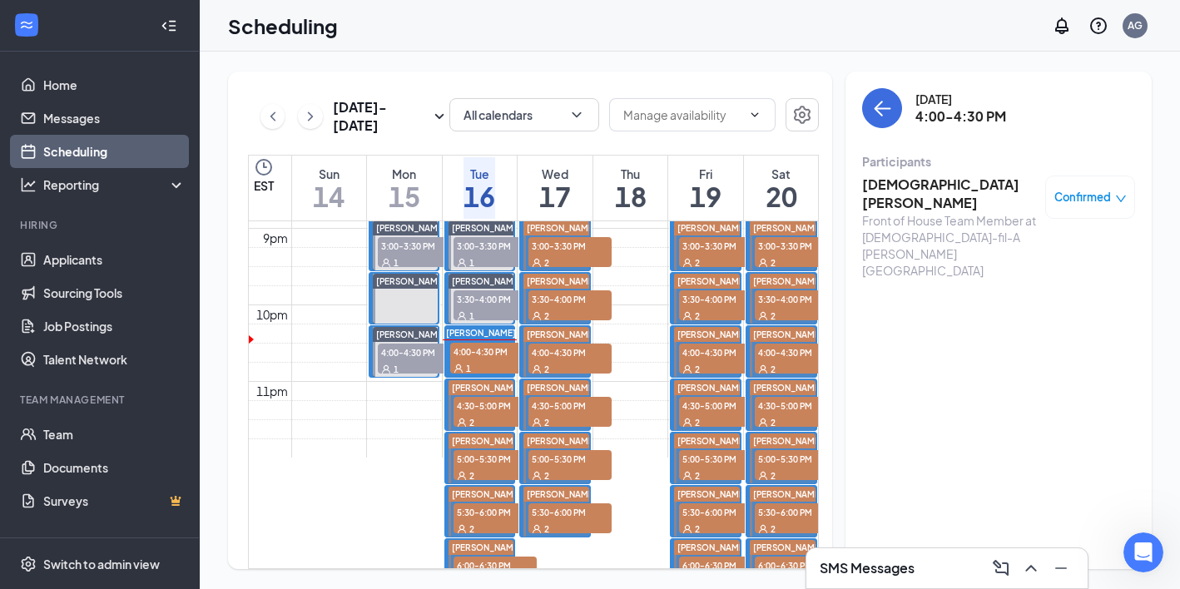
click at [485, 362] on div "1" at bounding box center [491, 368] width 83 height 17
click at [479, 406] on span "4:30-5:00 PM" at bounding box center [495, 405] width 83 height 17
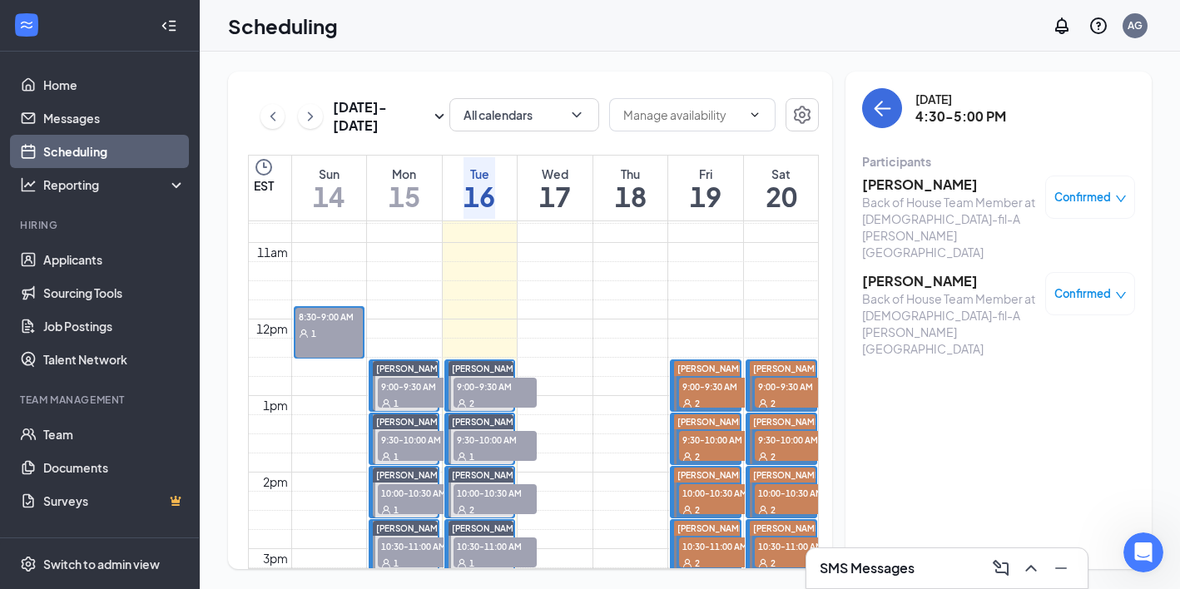
scroll to position [818, 0]
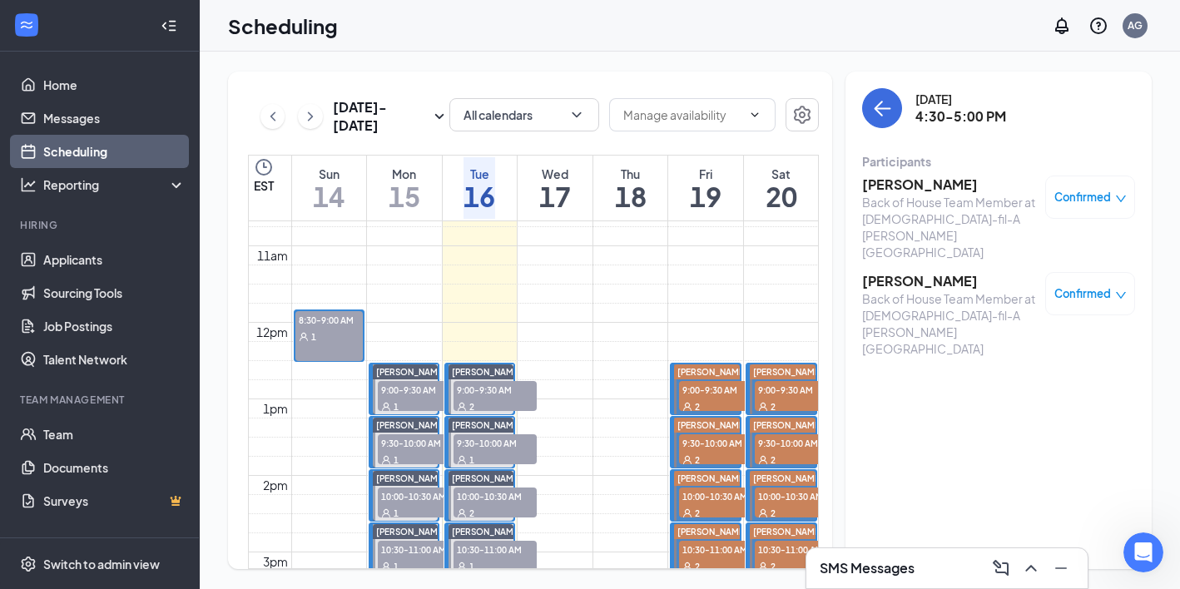
click at [874, 557] on div "SMS Messages" at bounding box center [947, 568] width 255 height 27
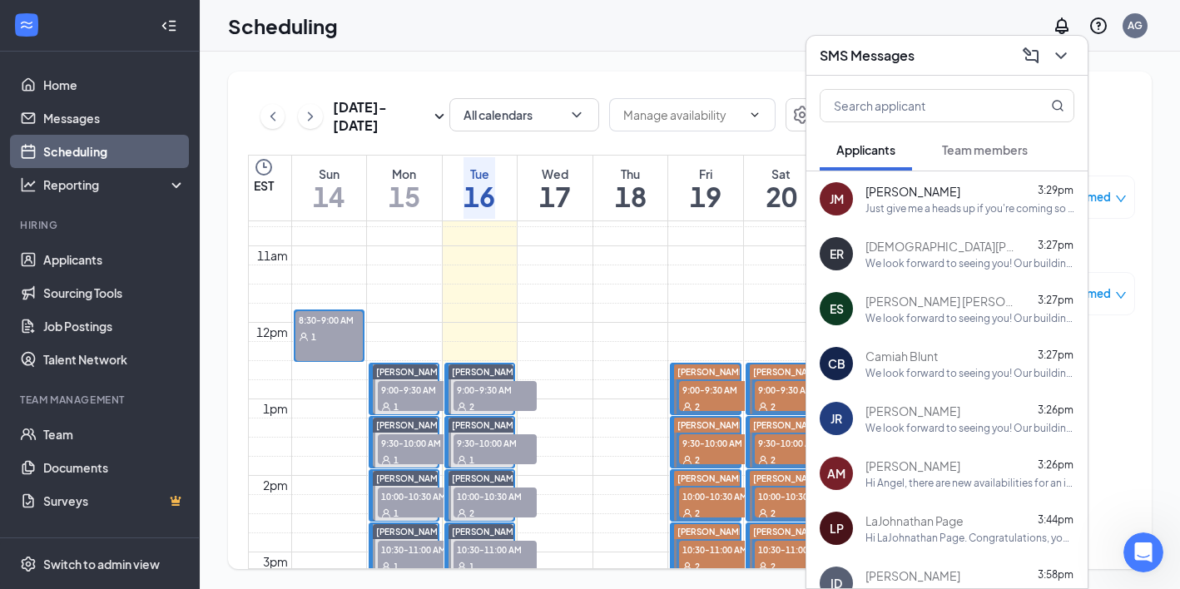
click at [904, 218] on div "JM Jaden Martin 3:29pm Just give me a heads up if you're coming so we can make …" at bounding box center [947, 198] width 281 height 55
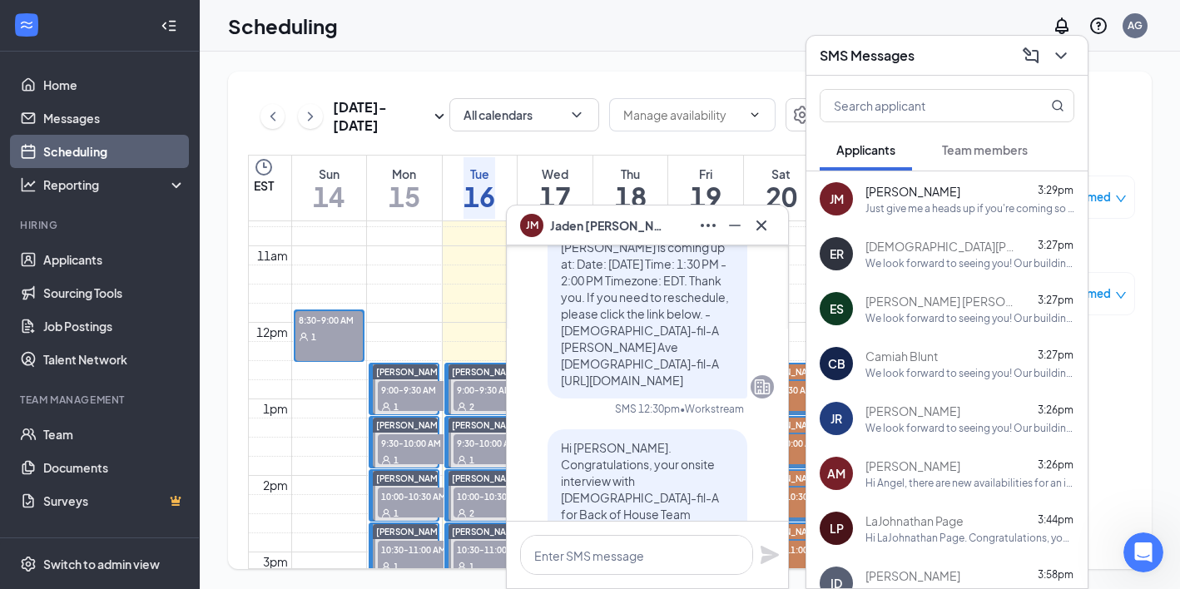
scroll to position [-770, 0]
drag, startPoint x: 563, startPoint y: 368, endPoint x: 754, endPoint y: 369, distance: 191.5
click at [755, 427] on div "Hi [PERSON_NAME]. Congratulations, your onsite interview with [DEMOGRAPHIC_DATA…" at bounding box center [647, 570] width 253 height 286
click at [754, 427] on div "Hi [PERSON_NAME]. Congratulations, your onsite interview with [DEMOGRAPHIC_DATA…" at bounding box center [647, 570] width 253 height 286
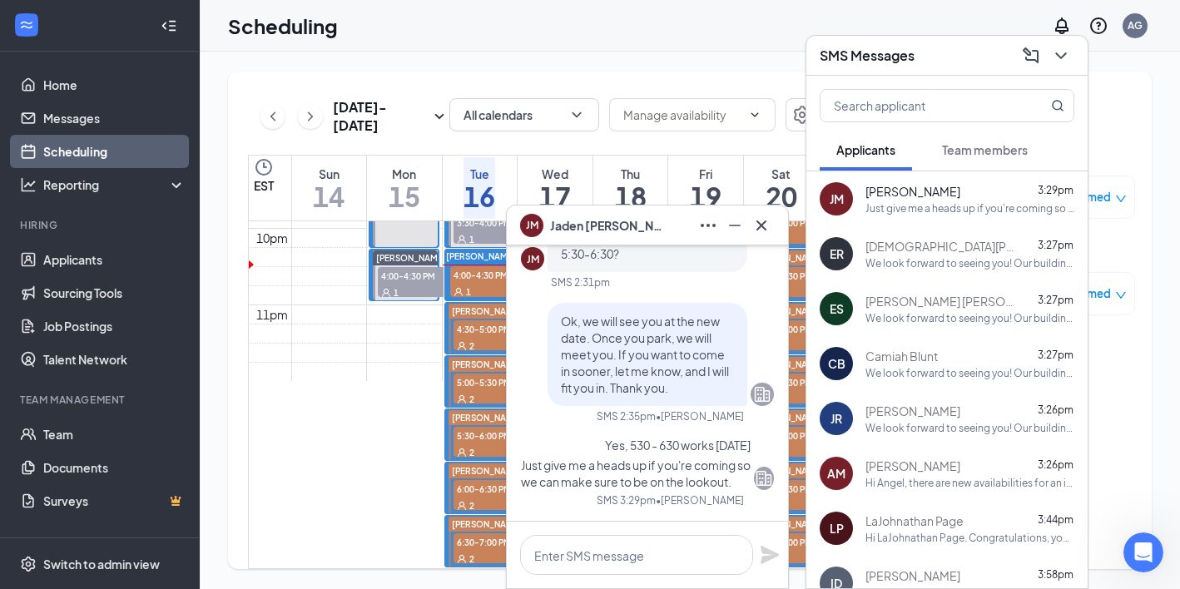
scroll to position [1696, 0]
click at [463, 427] on span "5:30-6:00 PM" at bounding box center [495, 435] width 83 height 17
click at [773, 223] on button at bounding box center [761, 225] width 27 height 27
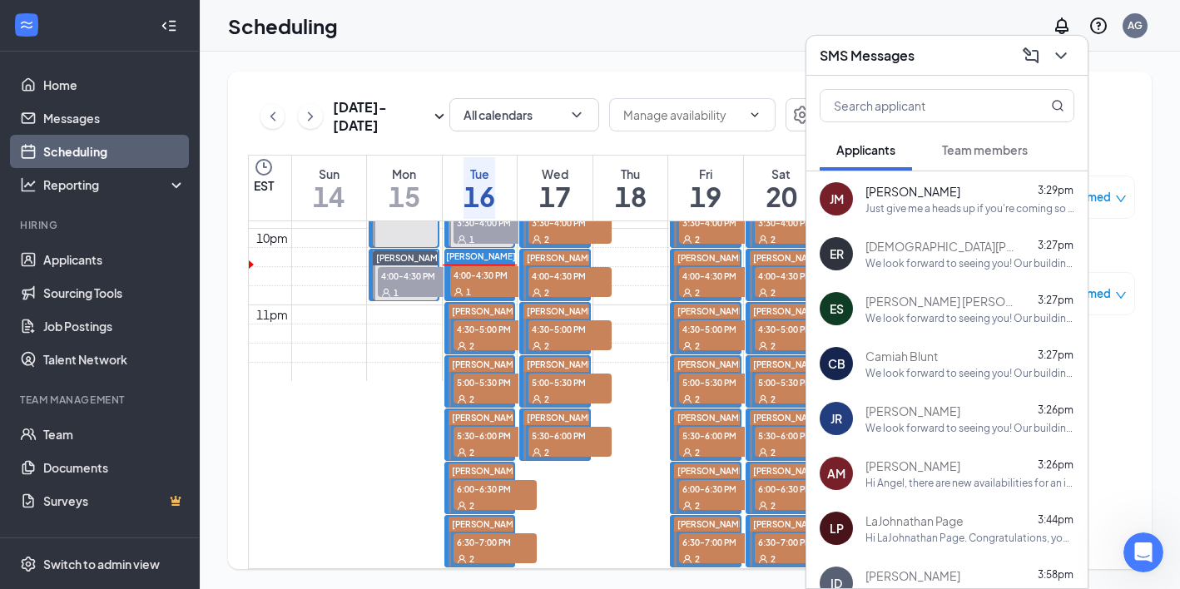
click at [487, 427] on span "5:30-6:00 PM" at bounding box center [495, 435] width 83 height 17
click at [1059, 57] on icon "ChevronDown" at bounding box center [1061, 56] width 20 height 20
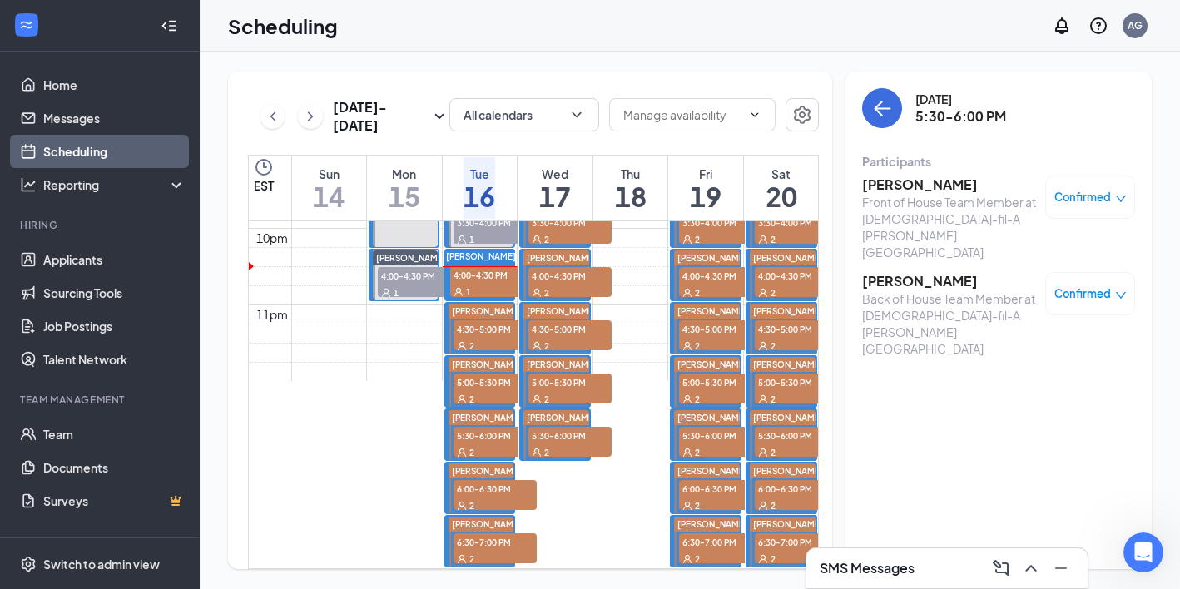
click at [472, 500] on span "2" at bounding box center [472, 506] width 5 height 12
click at [475, 550] on div "2" at bounding box center [495, 558] width 83 height 17
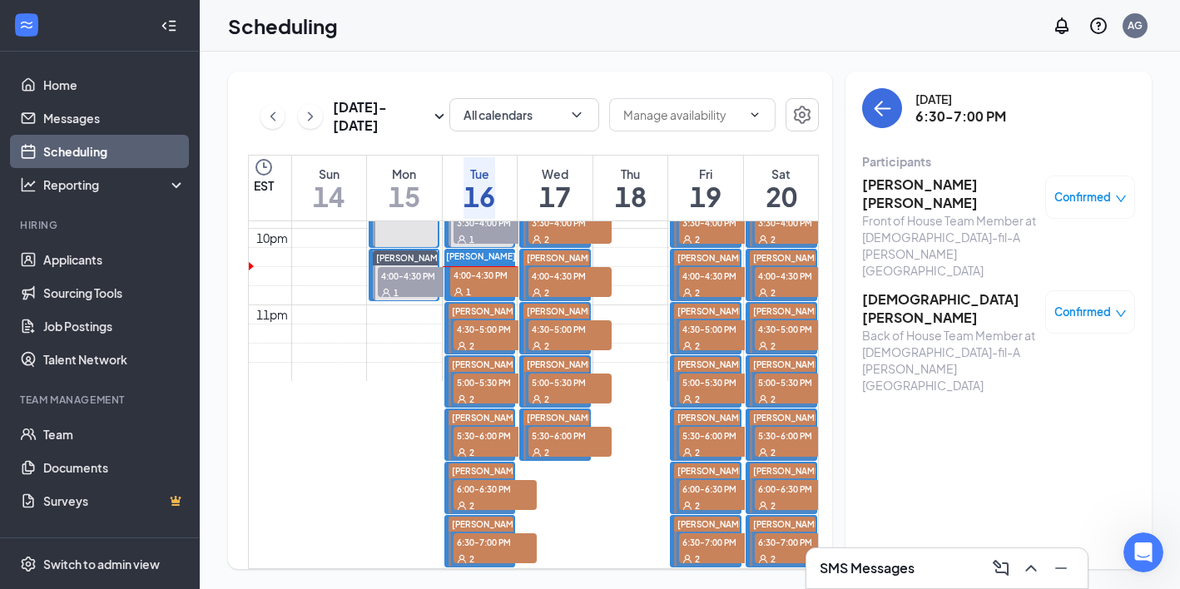
click at [475, 497] on div "2" at bounding box center [495, 505] width 83 height 17
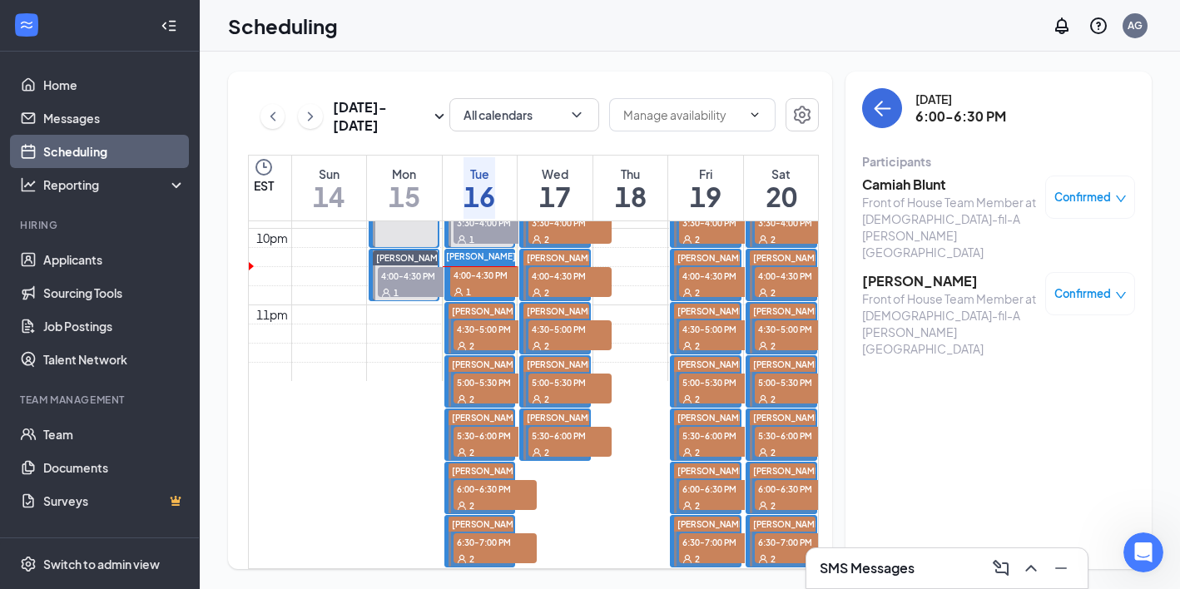
click at [475, 427] on span "5:30-6:00 PM" at bounding box center [495, 435] width 83 height 17
click at [478, 374] on span "5:00-5:30 PM" at bounding box center [495, 382] width 83 height 17
click at [478, 337] on div "2" at bounding box center [495, 345] width 83 height 17
click at [850, 574] on h3 "SMS Messages" at bounding box center [867, 568] width 95 height 18
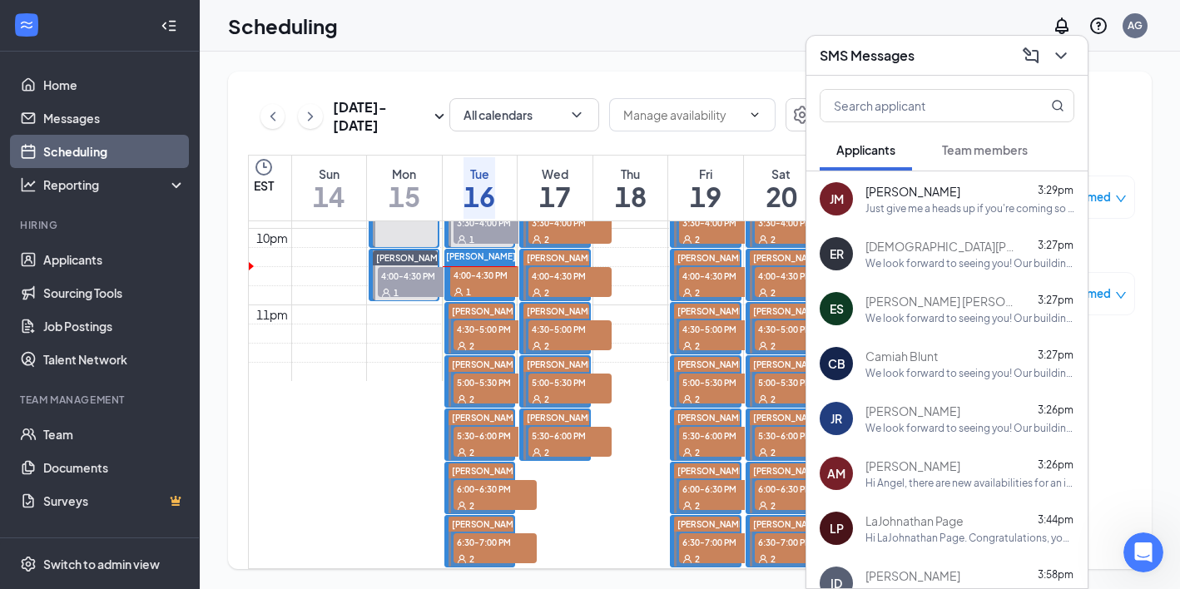
click at [887, 209] on div "Just give me a heads up if you're coming so we can make sure to be on the looko…" at bounding box center [970, 208] width 209 height 14
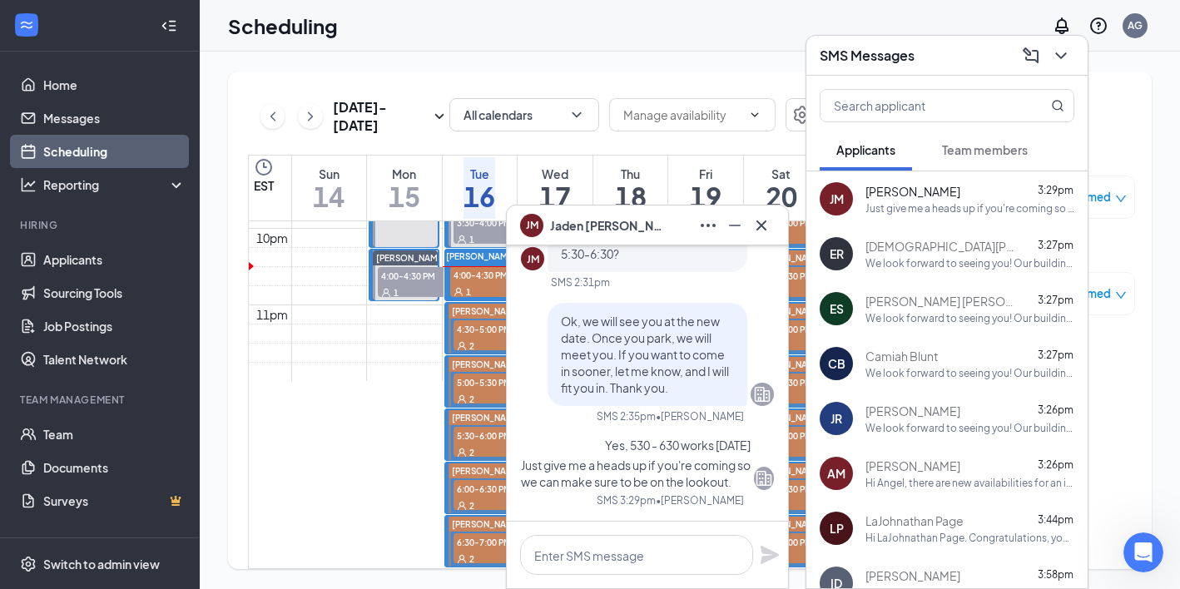
click at [579, 220] on span "Jaden Martin" at bounding box center [608, 225] width 117 height 18
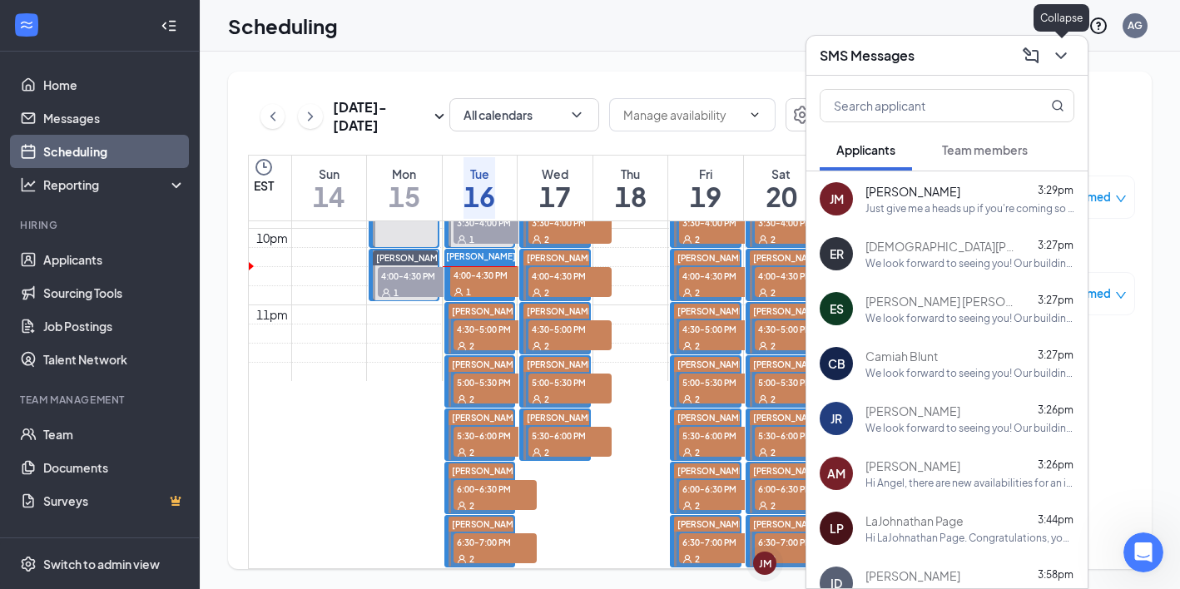
click at [1066, 56] on icon "ChevronDown" at bounding box center [1061, 56] width 20 height 20
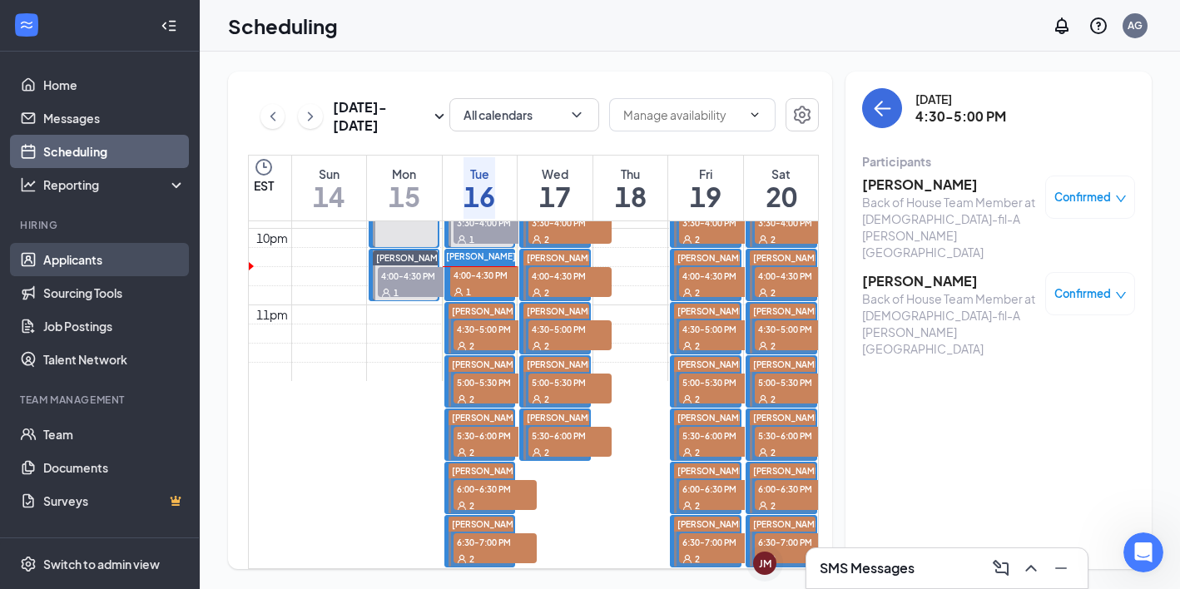
click at [118, 248] on link "Applicants" at bounding box center [114, 259] width 142 height 33
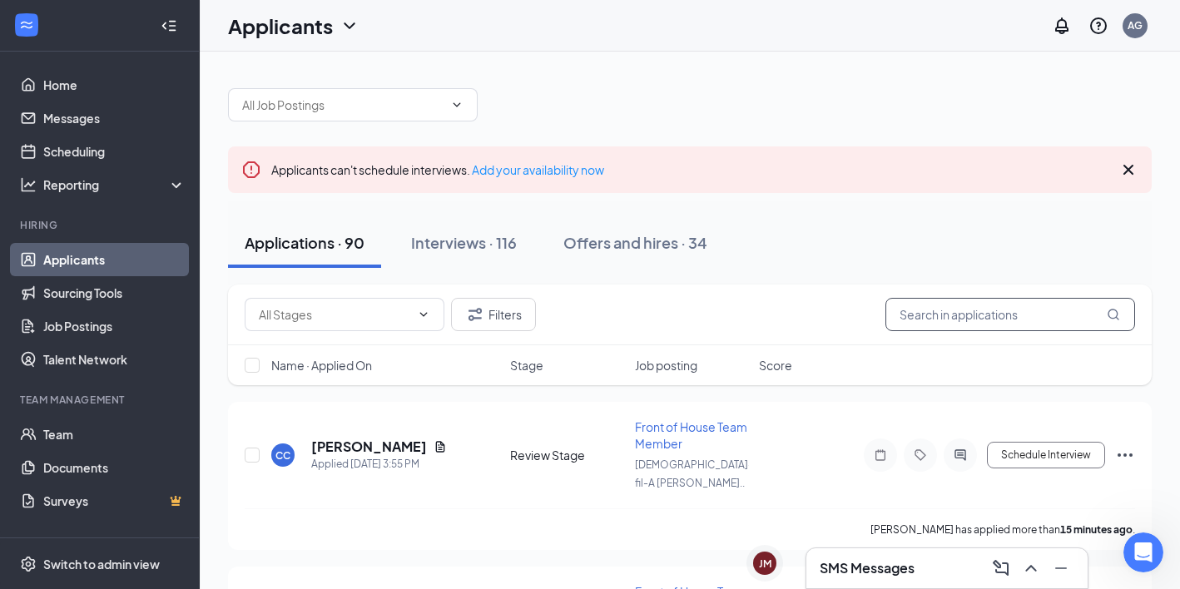
click at [986, 310] on input "text" at bounding box center [1011, 314] width 250 height 33
type input "Jaden"
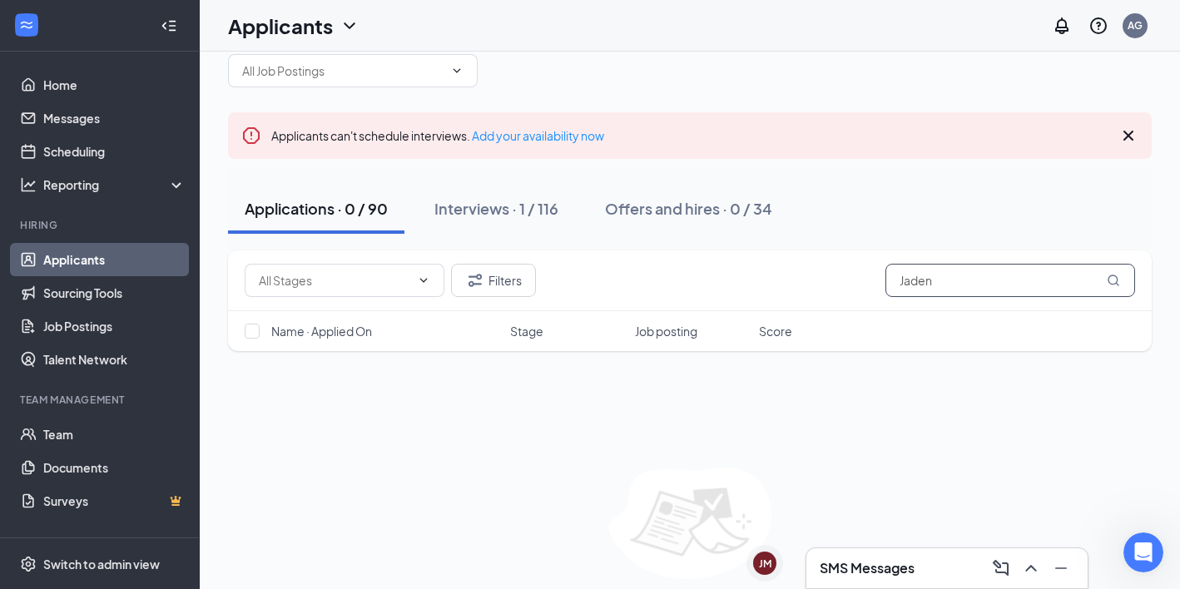
scroll to position [94, 0]
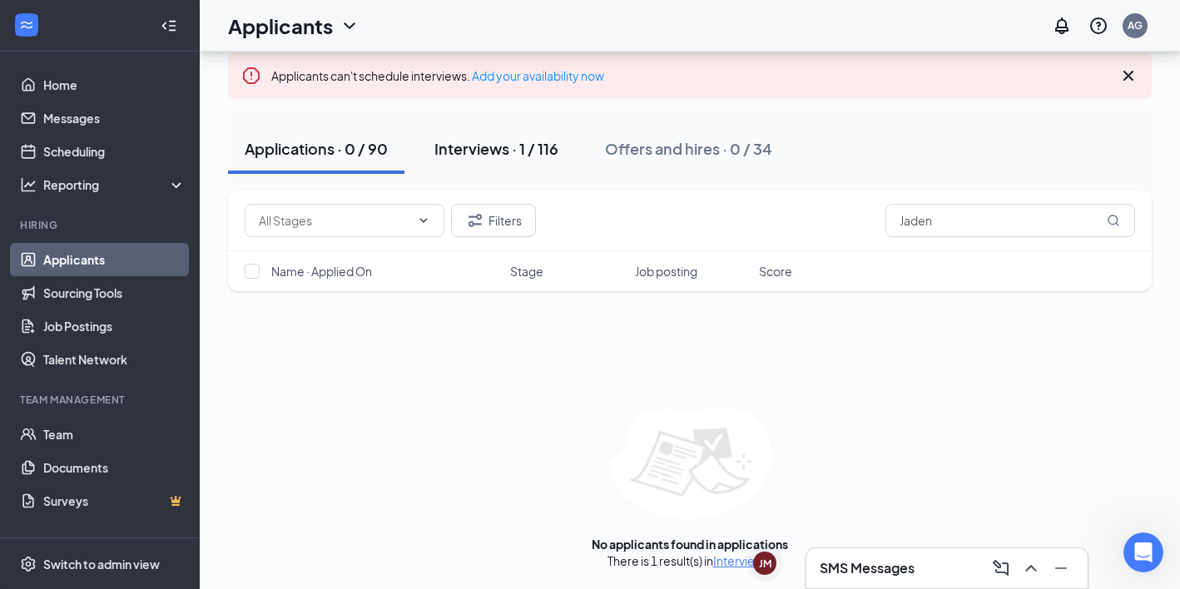
click at [522, 148] on div "Interviews · 1 / 116" at bounding box center [497, 148] width 124 height 21
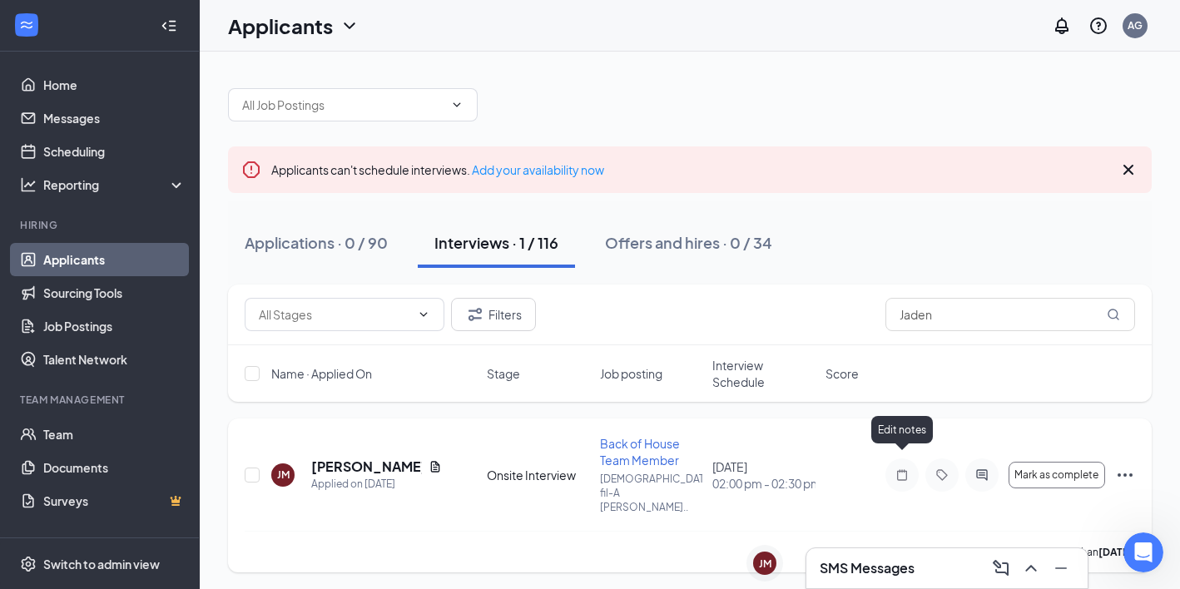
click at [901, 470] on icon "Note" at bounding box center [902, 475] width 10 height 11
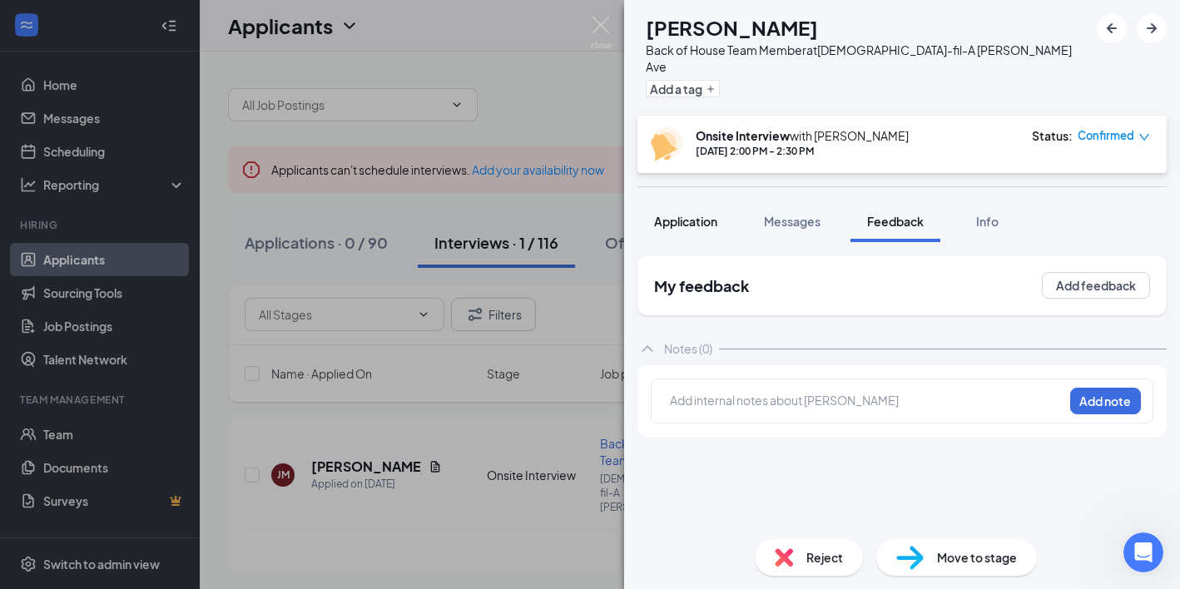
click at [688, 214] on span "Application" at bounding box center [685, 221] width 63 height 15
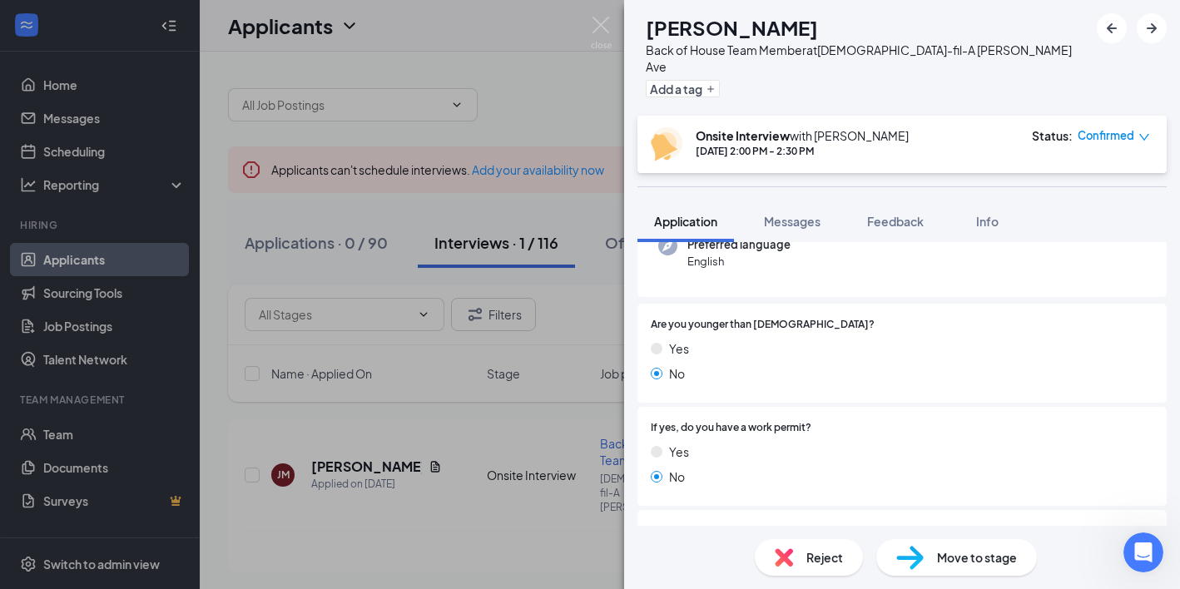
scroll to position [142, 0]
click at [599, 23] on img at bounding box center [601, 33] width 21 height 32
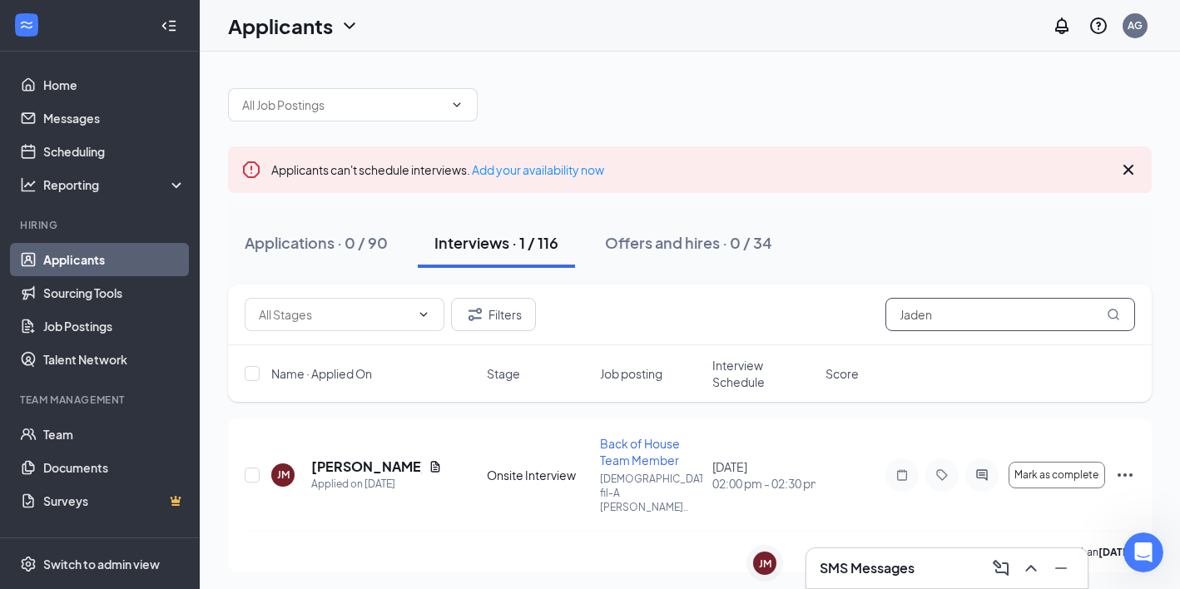
click at [911, 303] on input "Jaden" at bounding box center [1011, 314] width 250 height 33
click at [912, 303] on input "Jaden" at bounding box center [1011, 314] width 250 height 33
type input "richard"
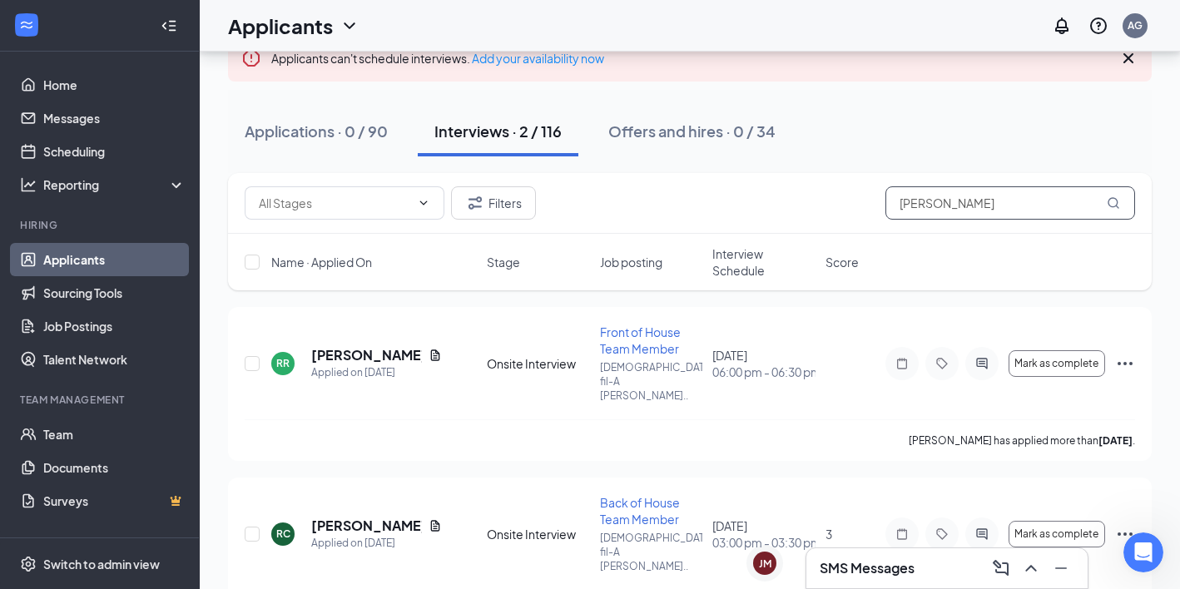
scroll to position [117, 0]
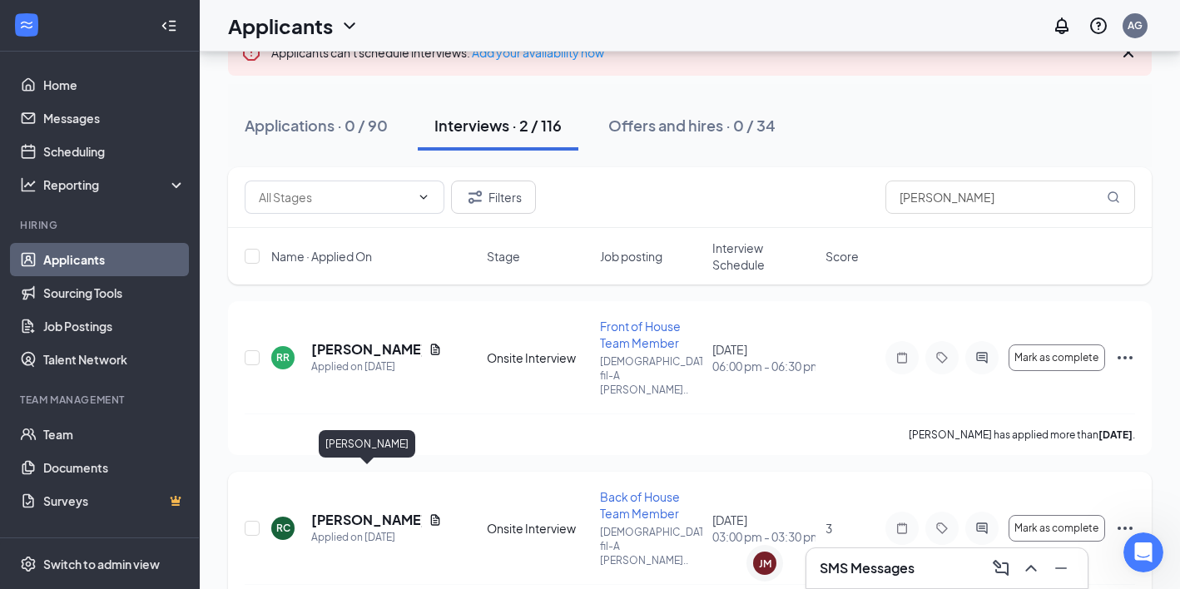
click at [358, 511] on h5 "[PERSON_NAME]" at bounding box center [366, 520] width 111 height 18
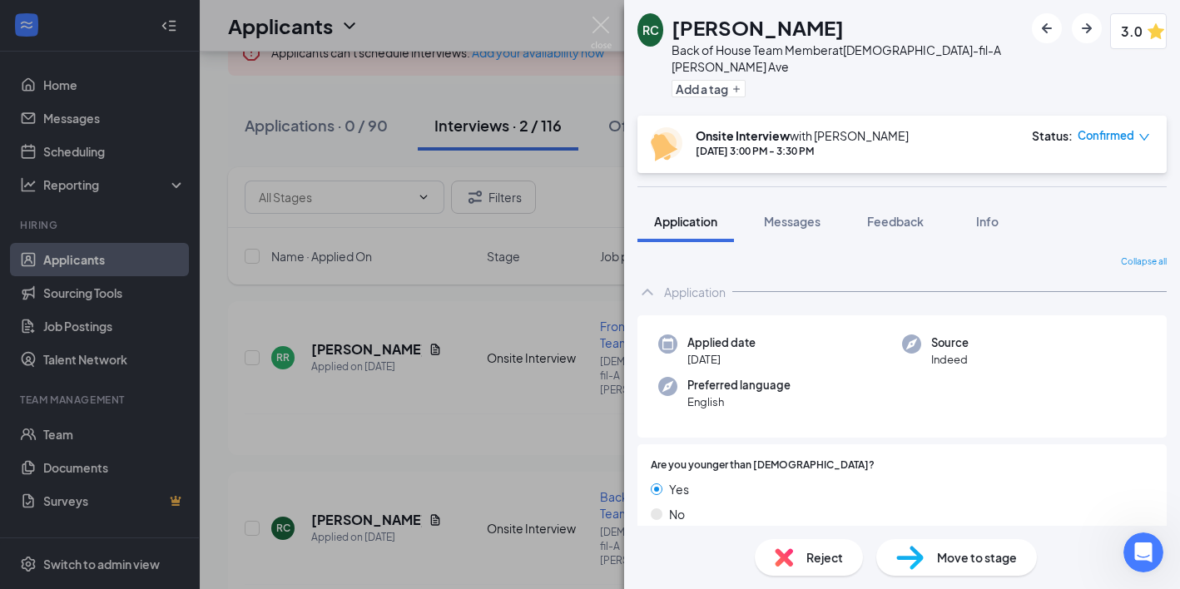
scroll to position [203, 0]
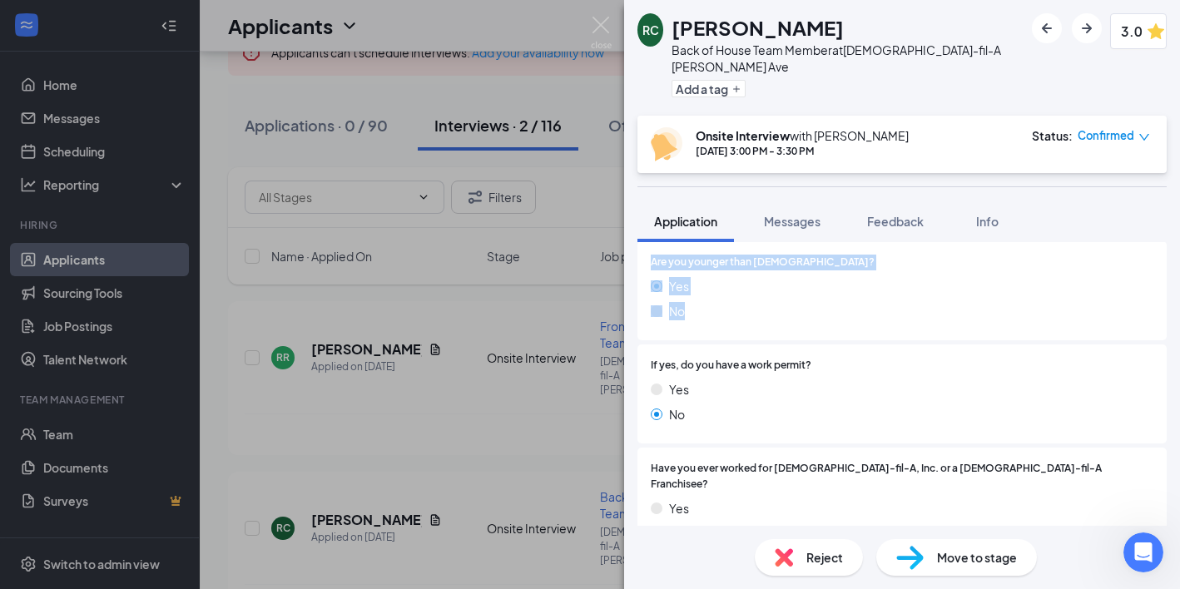
drag, startPoint x: 648, startPoint y: 246, endPoint x: 692, endPoint y: 307, distance: 75.1
click at [692, 307] on div "Are you younger than 18 years old? Yes No" at bounding box center [902, 290] width 529 height 99
click at [693, 307] on div "Yes No" at bounding box center [902, 302] width 503 height 50
click at [940, 549] on span "Move to stage" at bounding box center [977, 558] width 80 height 18
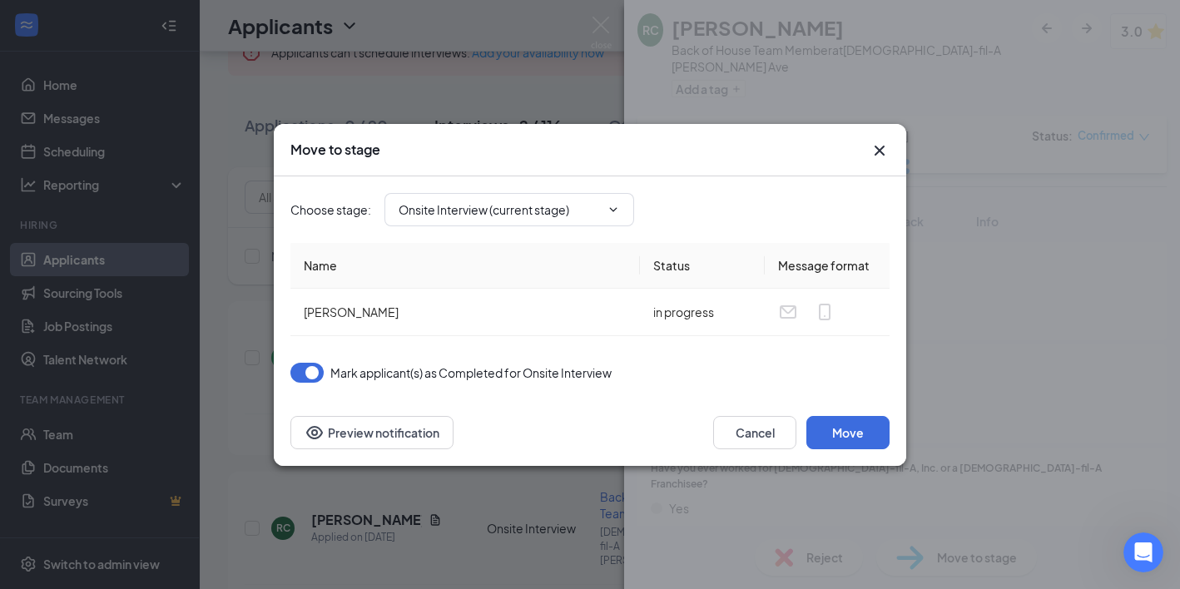
type input "Post Interview Review (next stage)"
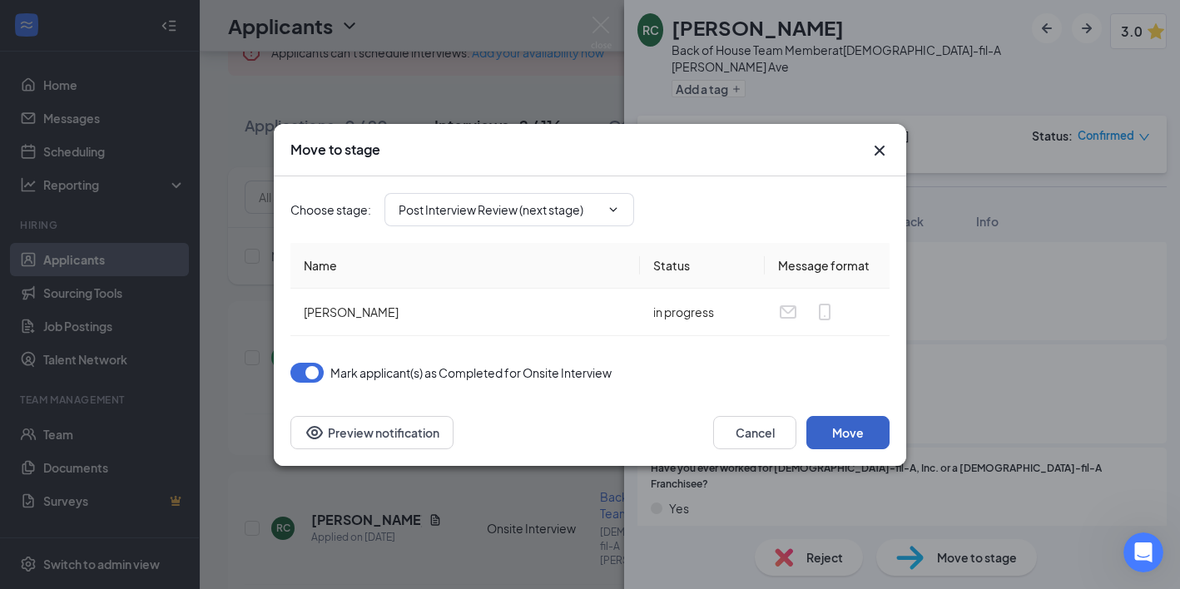
click at [854, 433] on button "Move" at bounding box center [848, 432] width 83 height 33
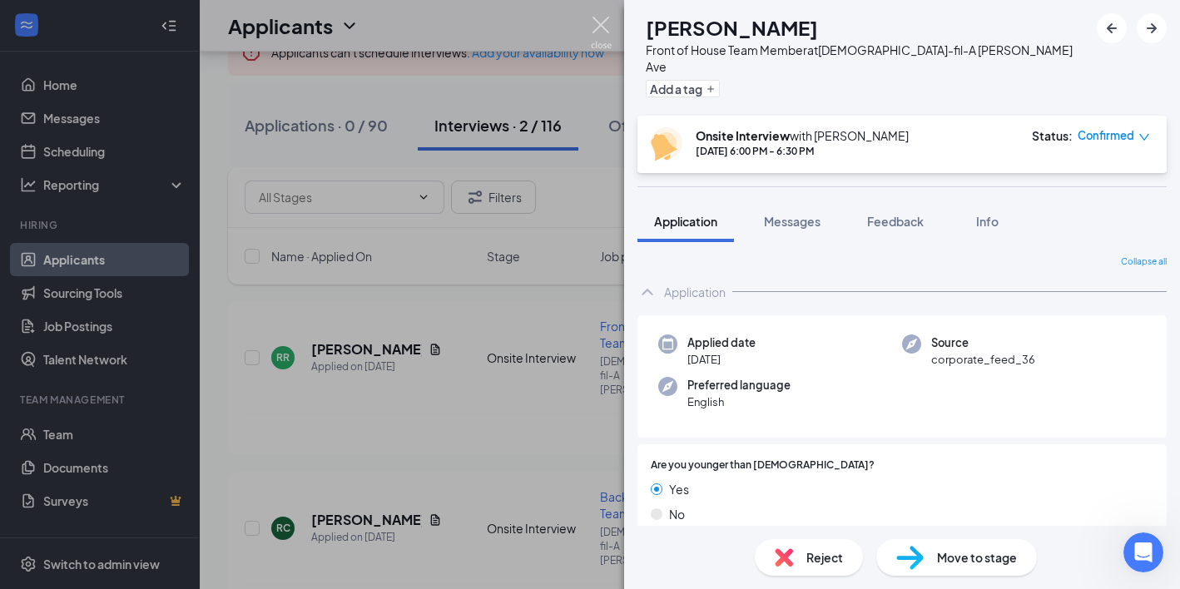
click at [599, 24] on img at bounding box center [601, 33] width 21 height 32
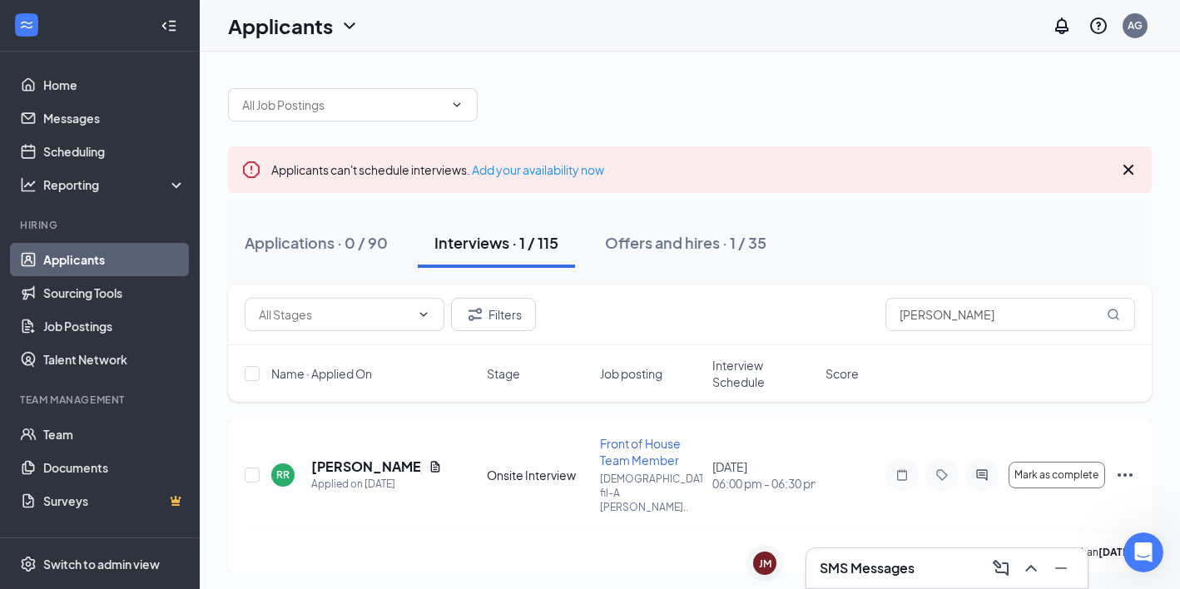
click at [137, 254] on link "Applicants" at bounding box center [114, 259] width 142 height 33
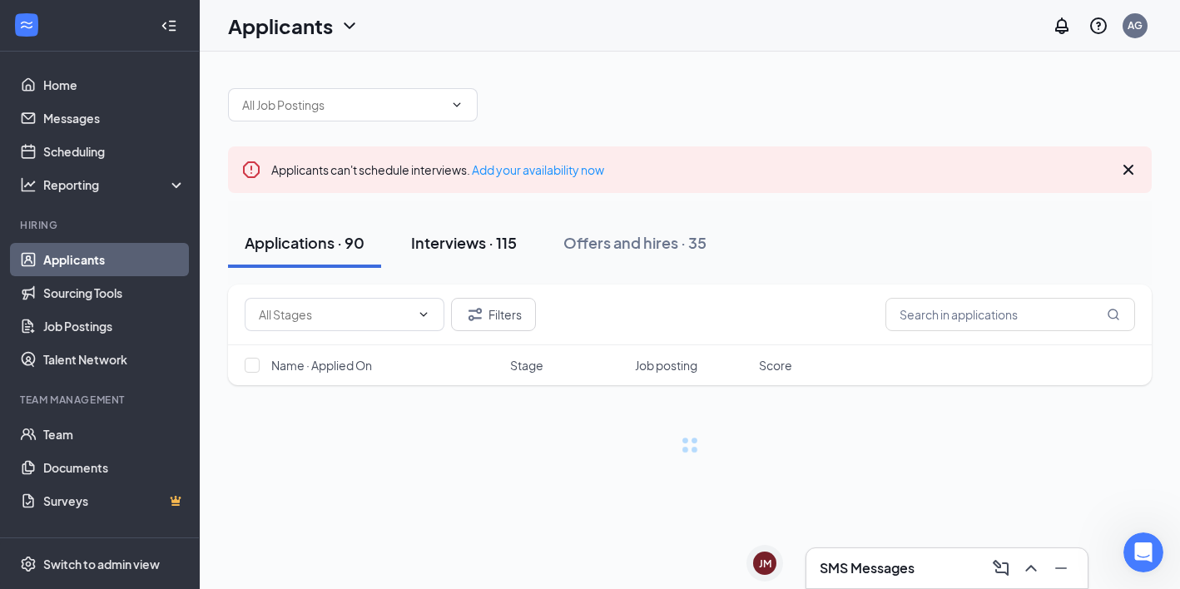
click at [465, 230] on button "Interviews · 115" at bounding box center [464, 243] width 139 height 50
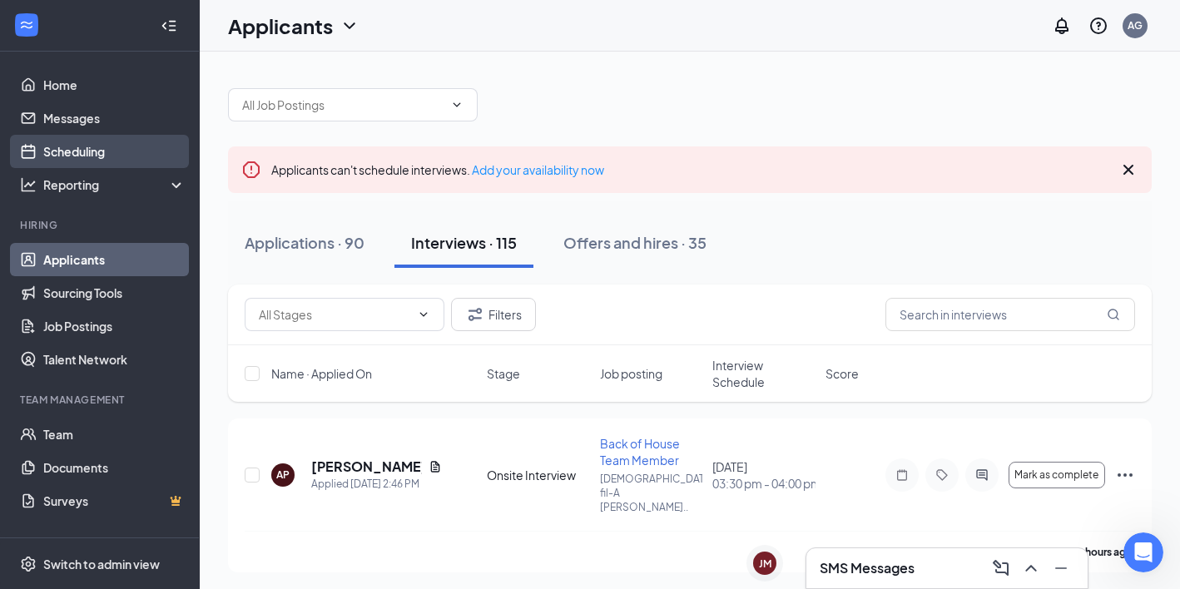
click at [147, 152] on link "Scheduling" at bounding box center [114, 151] width 142 height 33
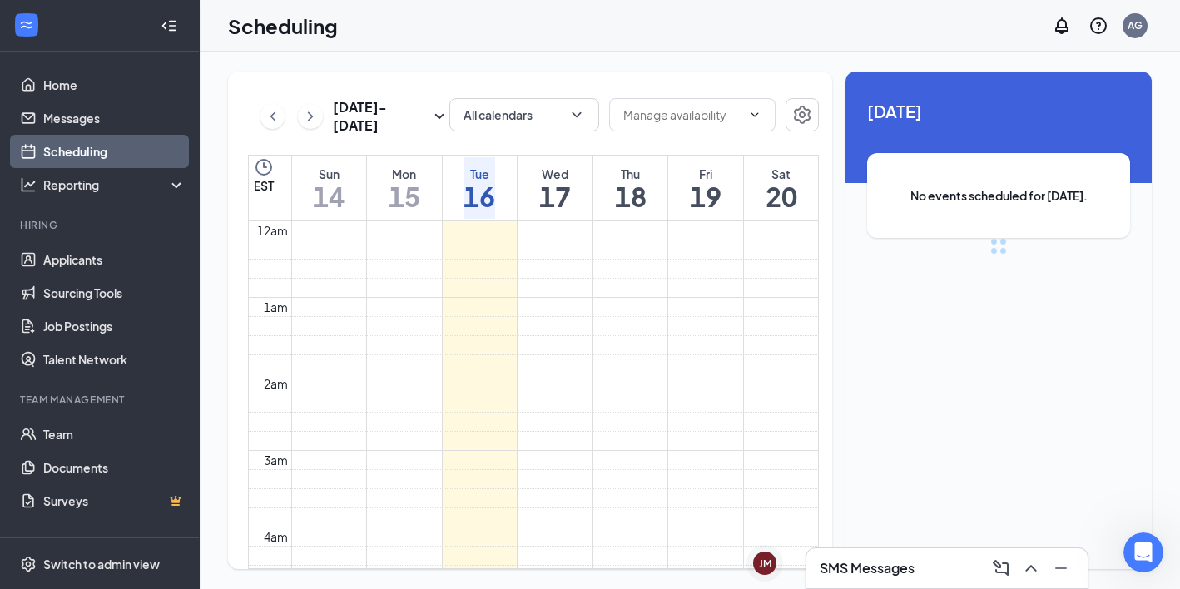
scroll to position [818, 0]
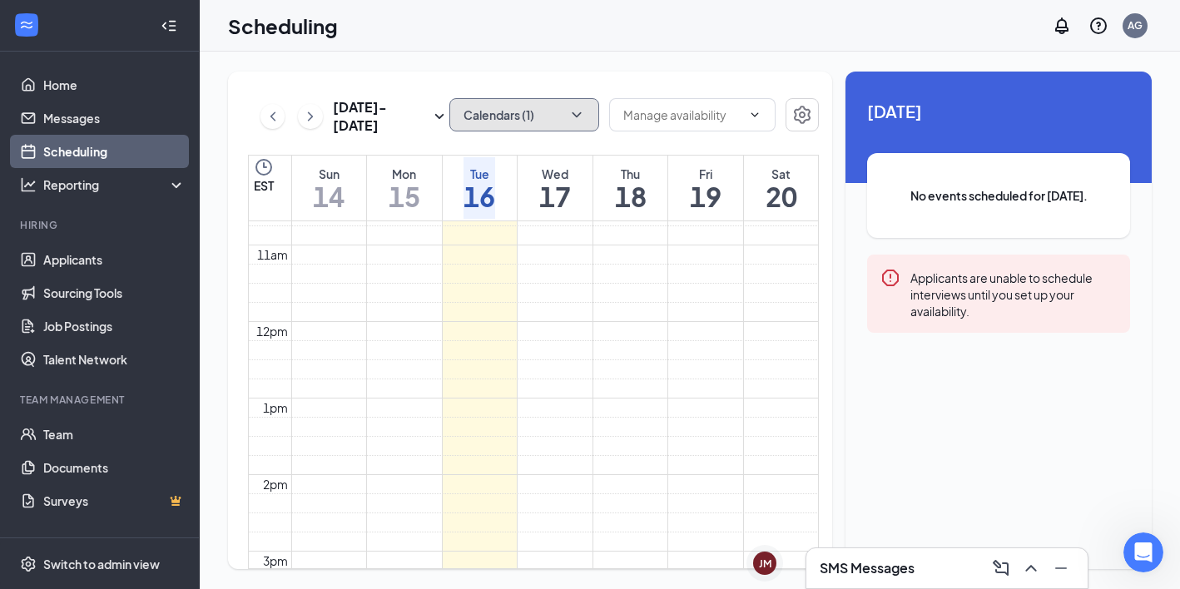
click at [499, 110] on button "Calendars (1)" at bounding box center [525, 114] width 150 height 33
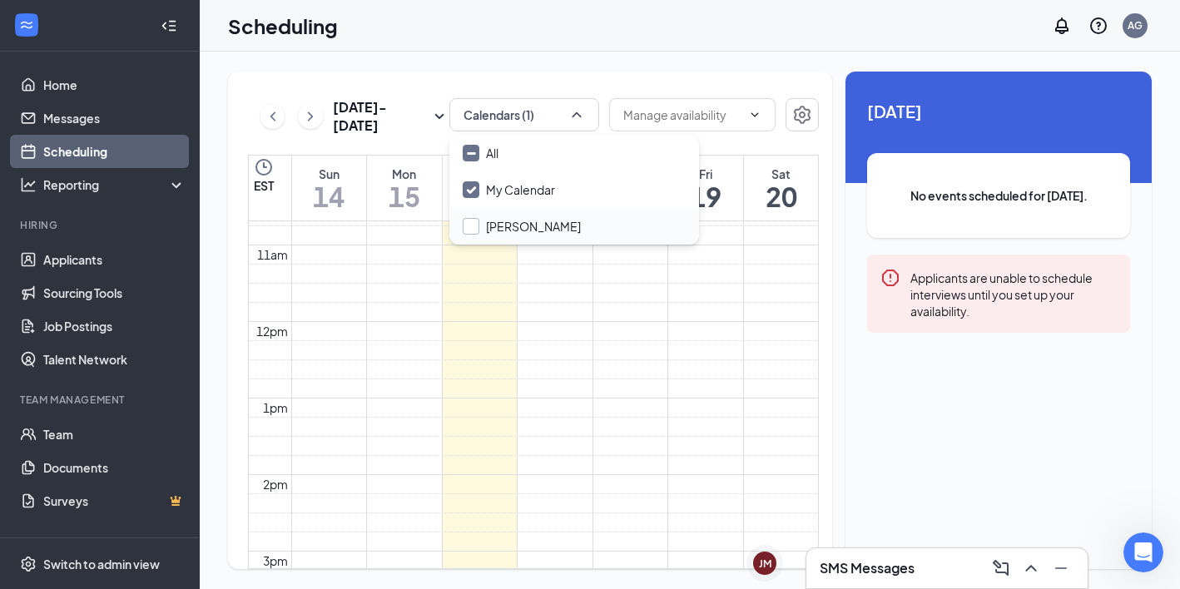
click at [503, 226] on input "[PERSON_NAME]" at bounding box center [522, 226] width 118 height 17
checkbox input "false"
checkbox input "true"
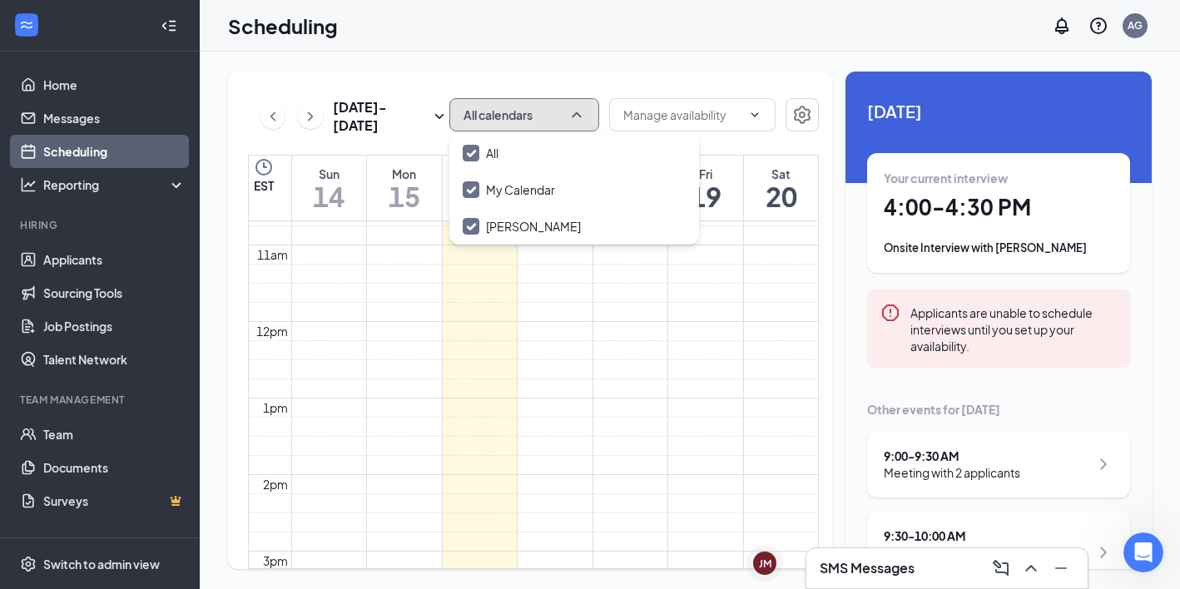
click at [550, 119] on button "All calendars" at bounding box center [525, 114] width 150 height 33
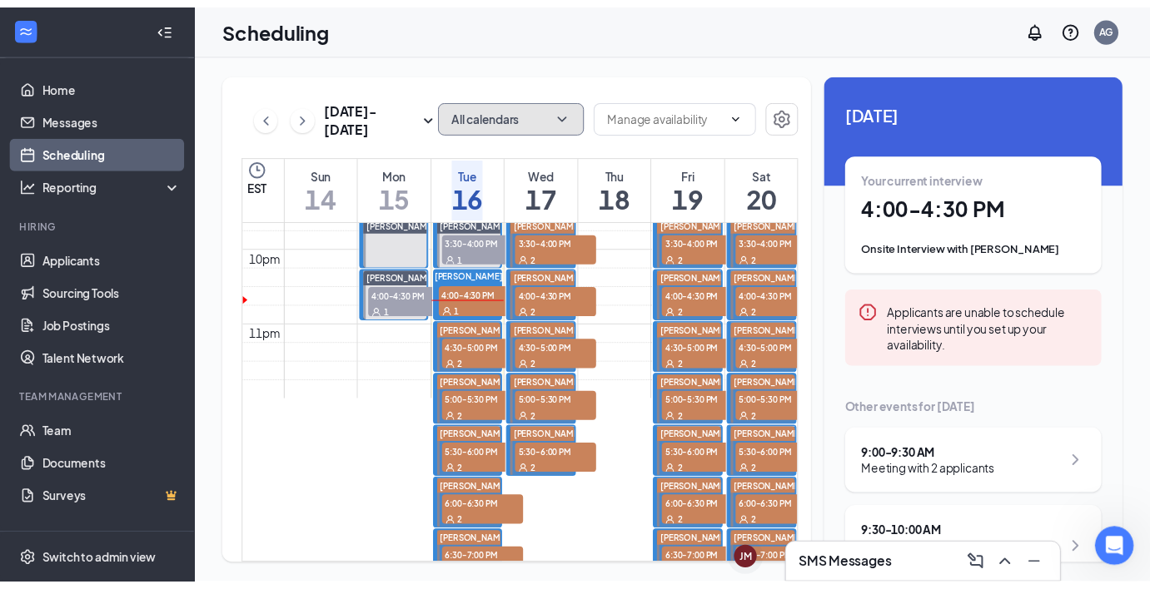
scroll to position [1664, 0]
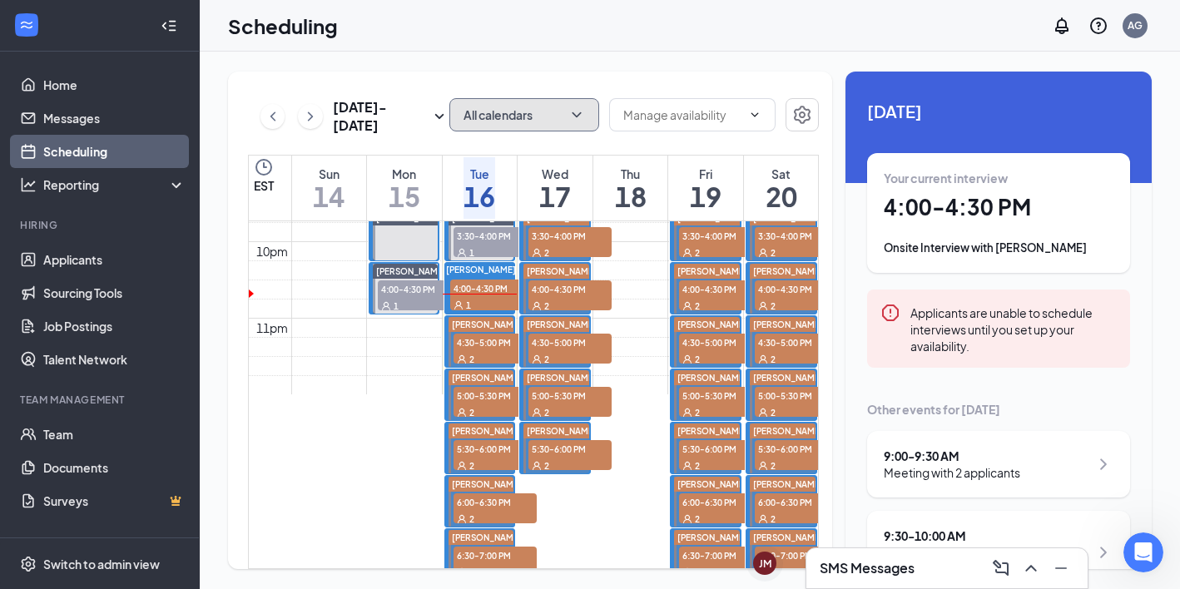
click at [485, 286] on span "4:00-4:30 PM" at bounding box center [491, 288] width 83 height 17
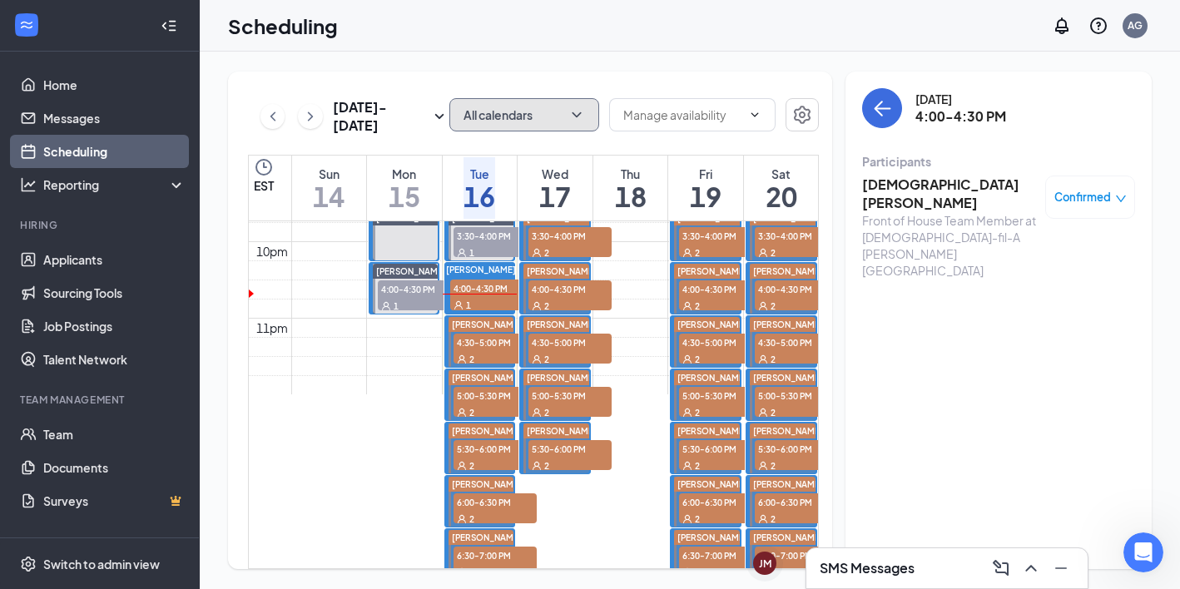
click at [486, 350] on div "2" at bounding box center [495, 358] width 83 height 17
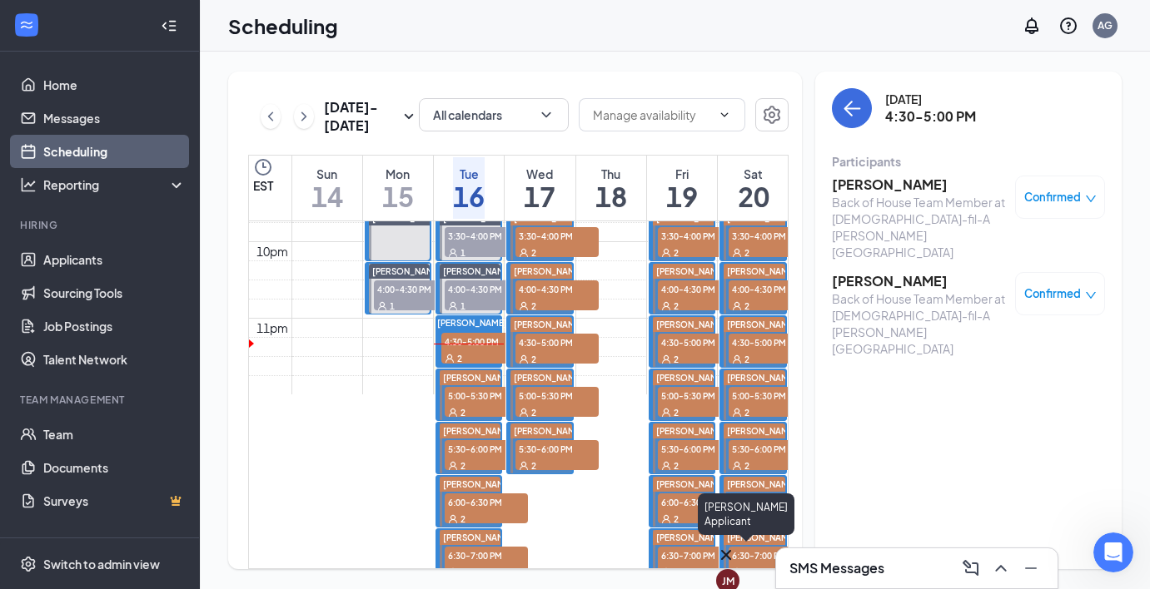
click at [734, 574] on div "JM" at bounding box center [728, 581] width 12 height 14
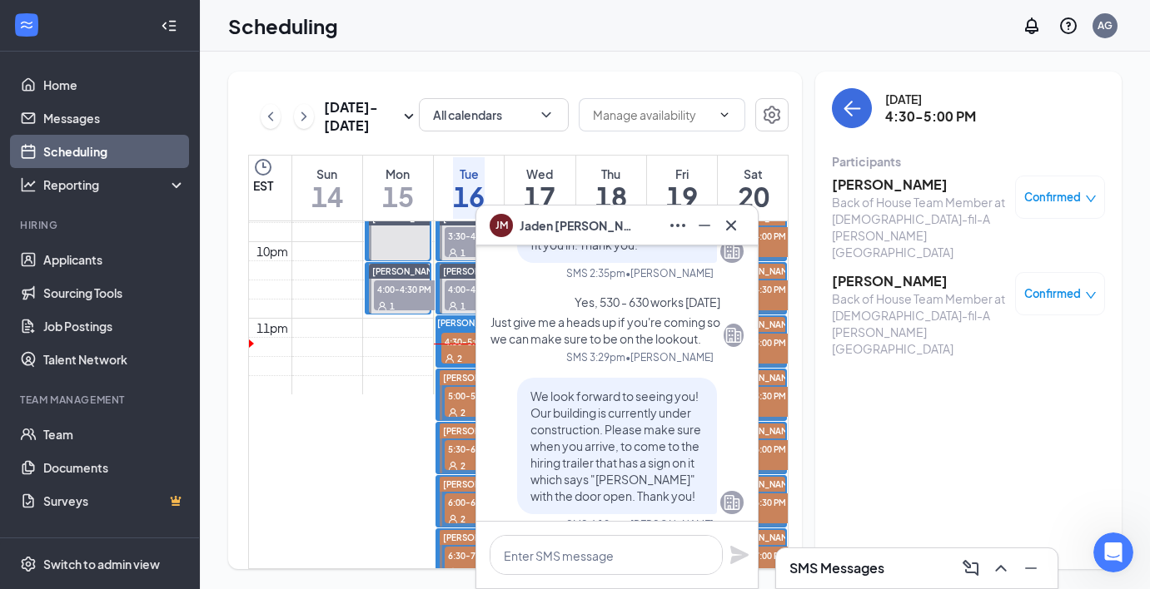
scroll to position [-37, 0]
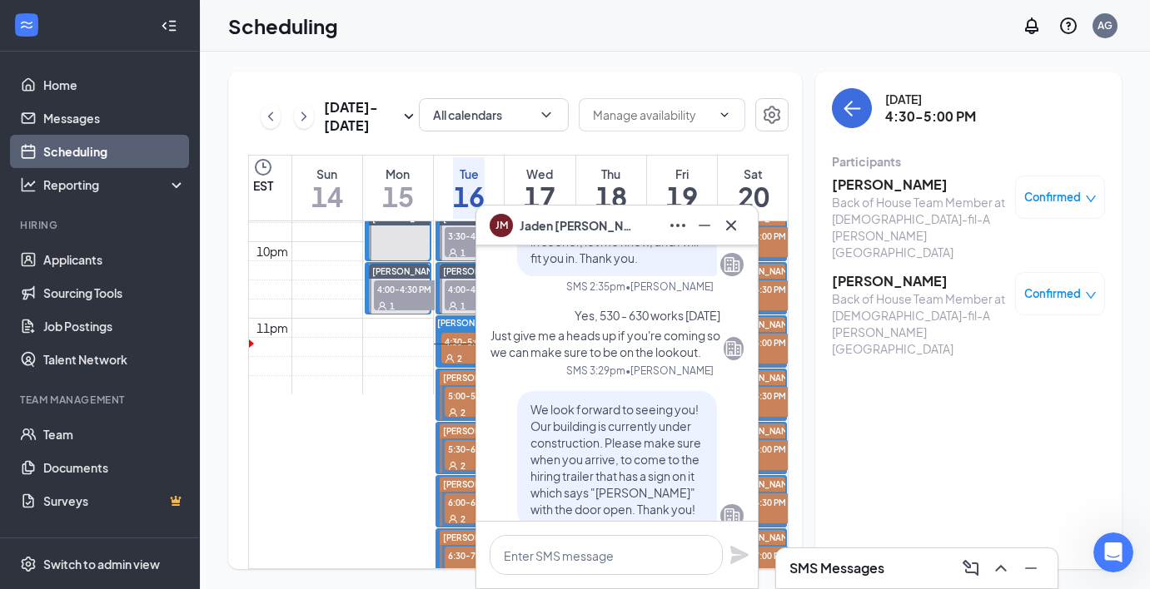
click at [727, 221] on icon "Cross" at bounding box center [731, 225] width 10 height 10
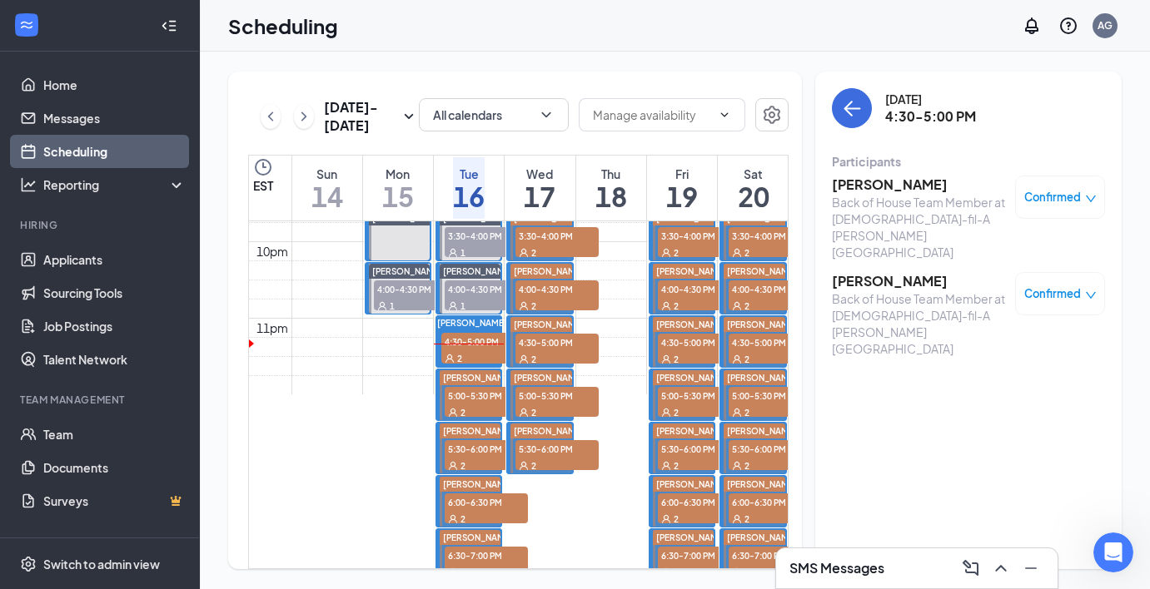
click at [844, 565] on h3 "SMS Messages" at bounding box center [836, 568] width 95 height 18
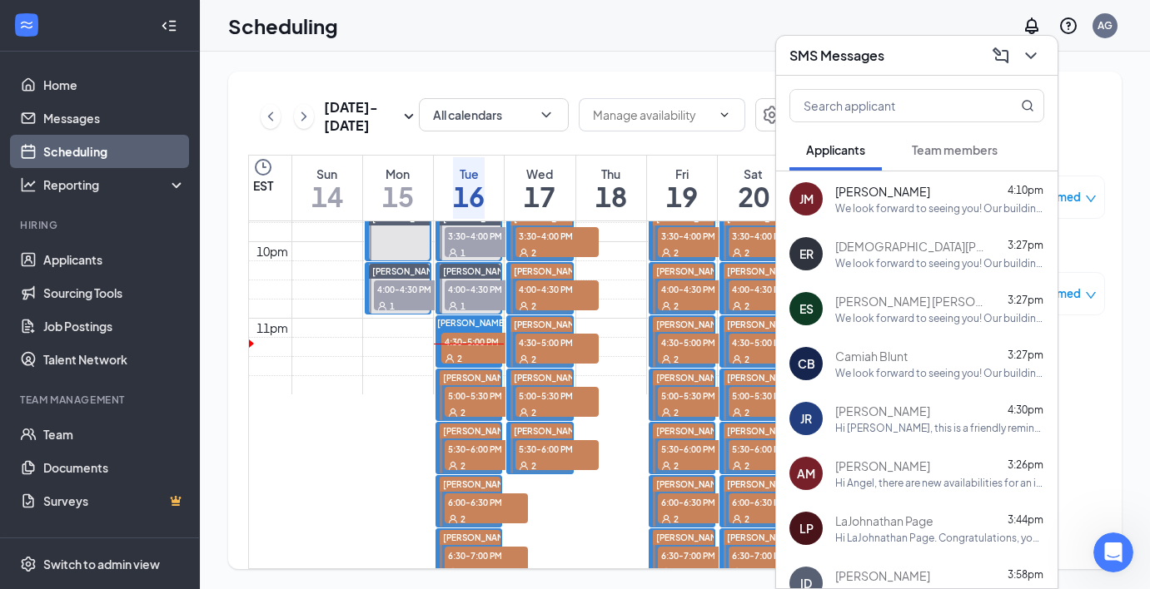
click at [880, 243] on span "[DEMOGRAPHIC_DATA][PERSON_NAME]" at bounding box center [910, 246] width 150 height 17
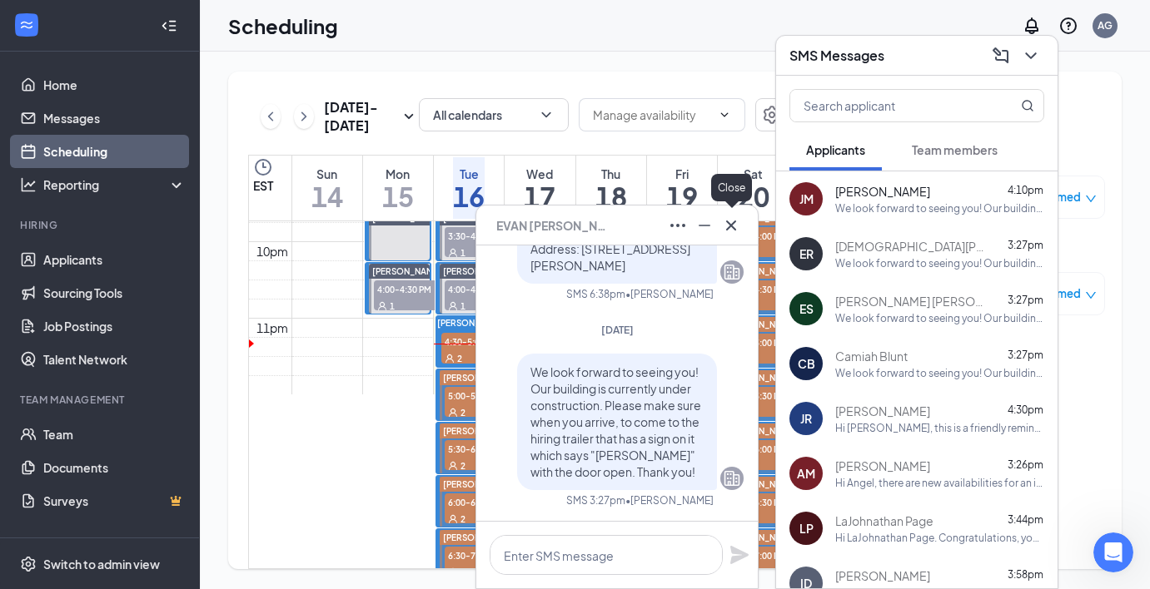
click at [732, 226] on icon "Cross" at bounding box center [731, 225] width 10 height 10
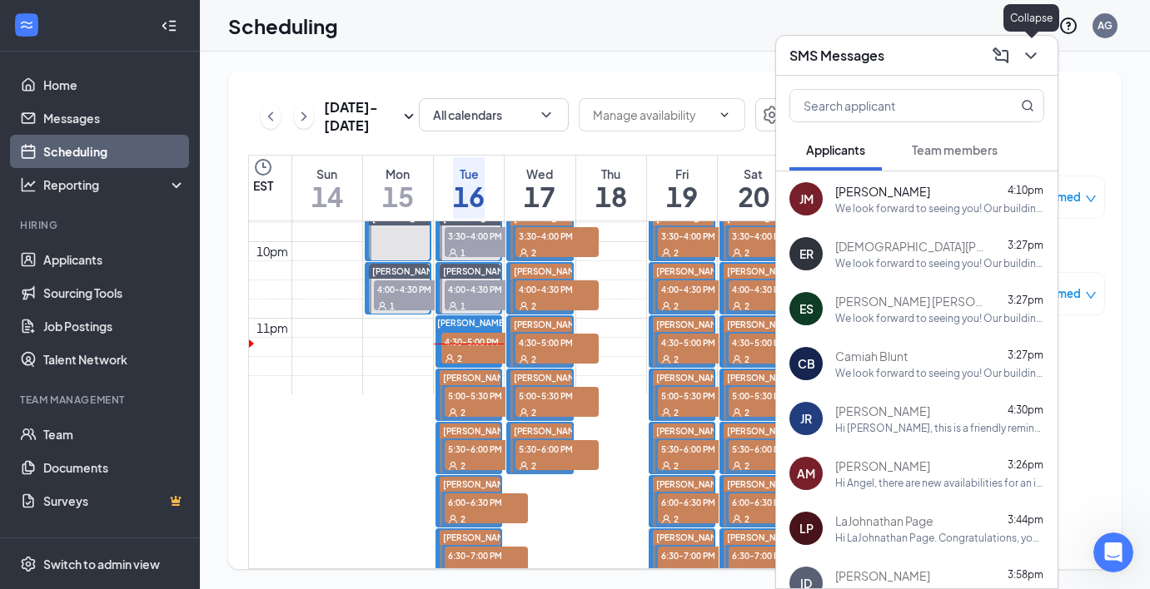
click at [1032, 66] on button at bounding box center [1030, 55] width 27 height 27
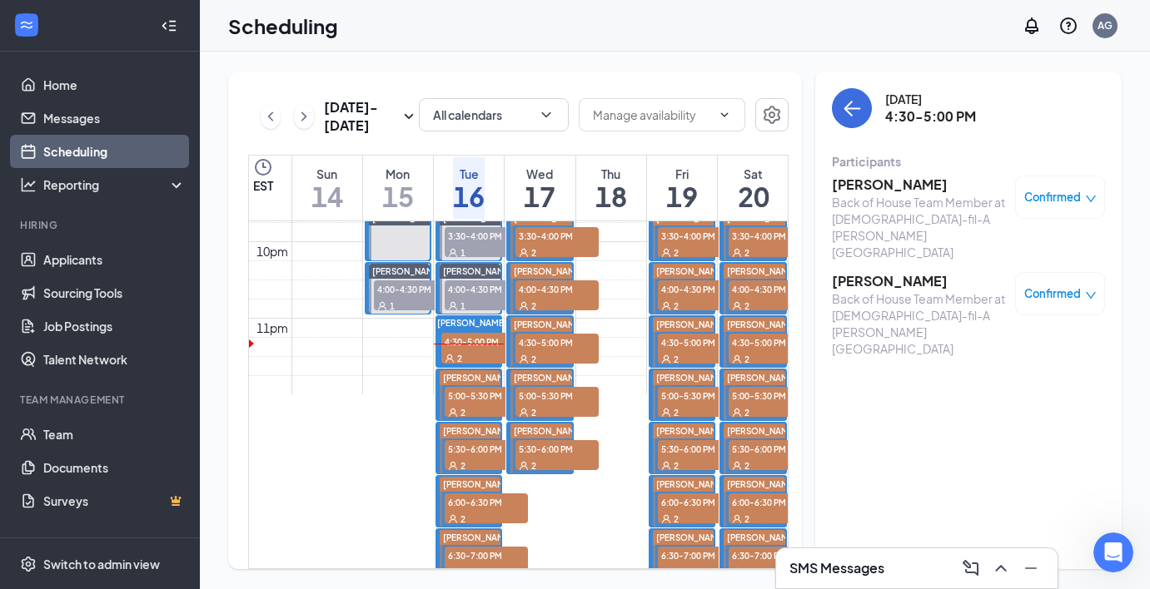
click at [465, 405] on div "2" at bounding box center [486, 412] width 83 height 17
click at [865, 272] on h3 "[PERSON_NAME]" at bounding box center [919, 281] width 175 height 18
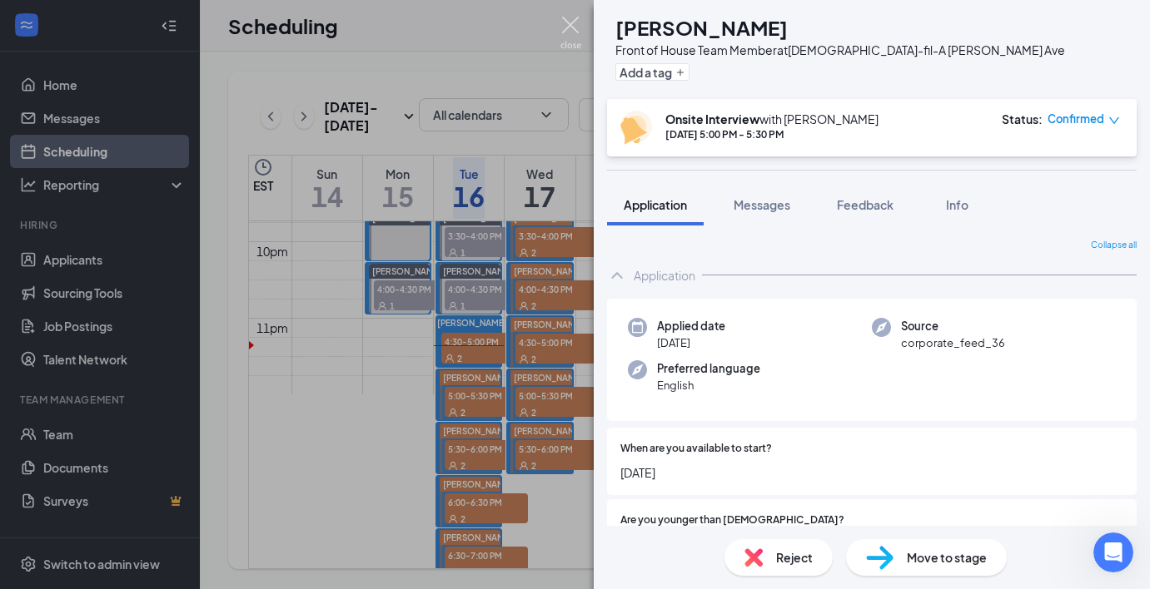
click at [571, 19] on img at bounding box center [570, 33] width 21 height 32
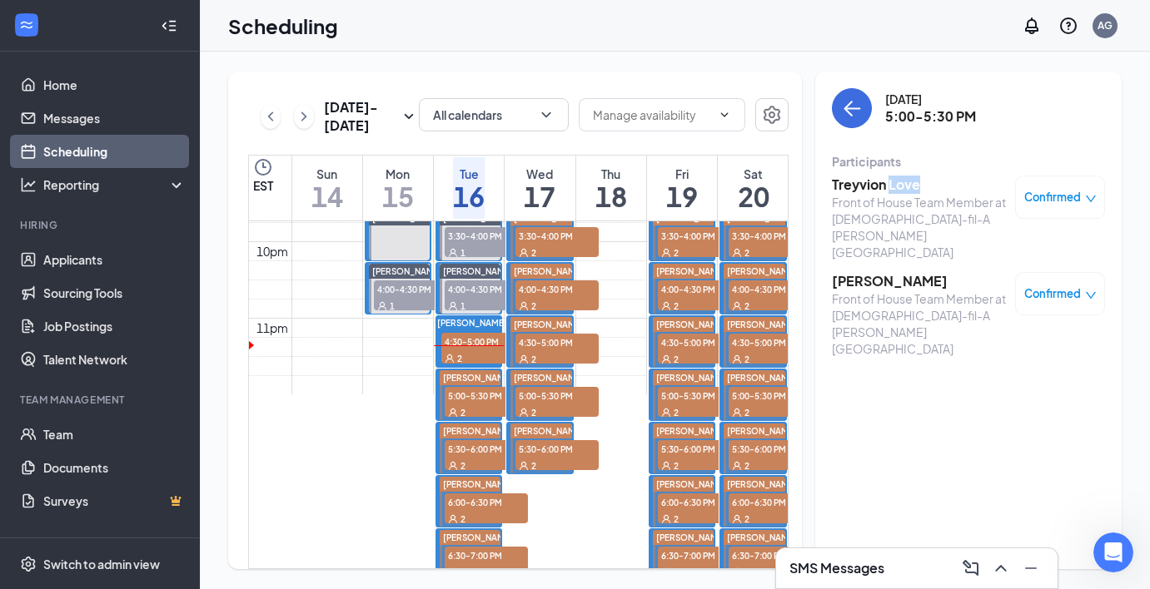
drag, startPoint x: 888, startPoint y: 187, endPoint x: 920, endPoint y: 187, distance: 31.6
click at [920, 187] on h3 "Treyvion Love" at bounding box center [919, 185] width 175 height 18
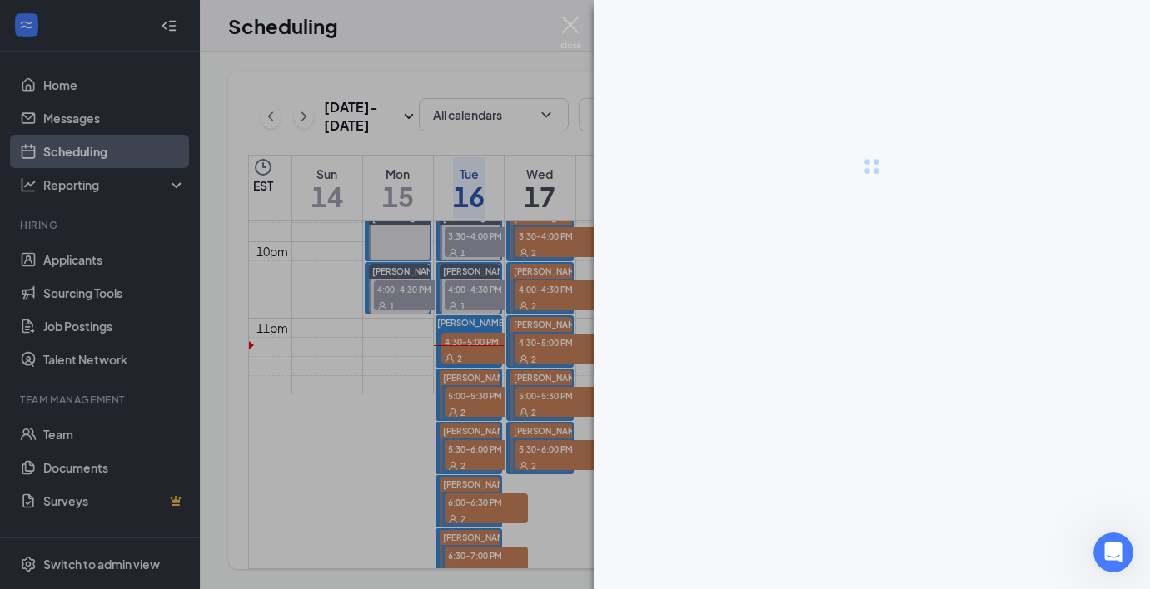
click at [713, 77] on div at bounding box center [872, 166] width 556 height 333
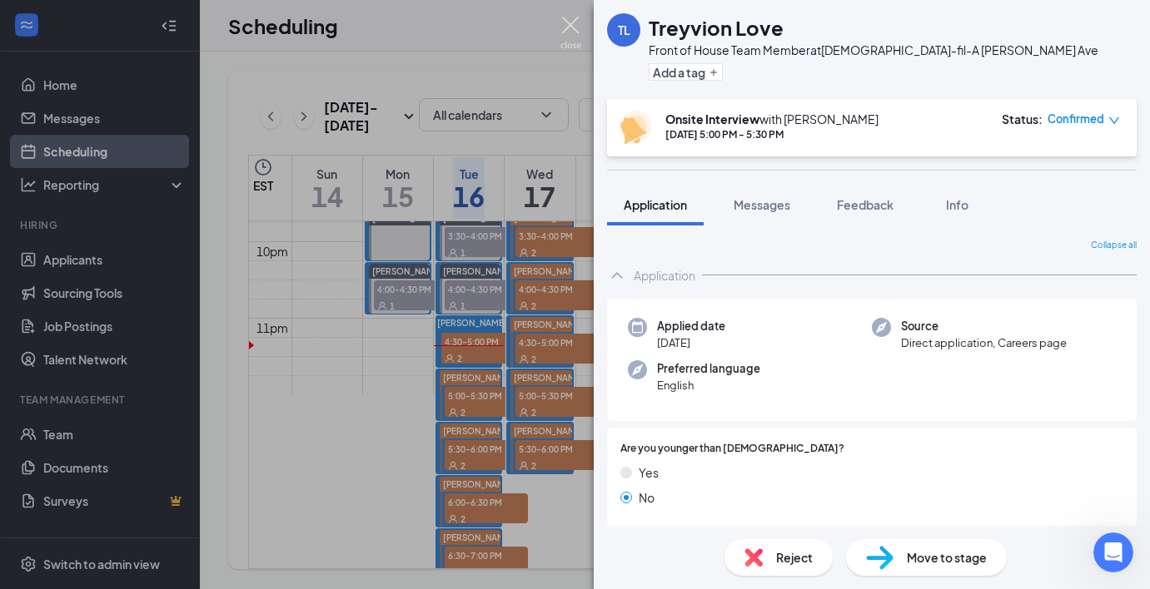
click at [564, 39] on img at bounding box center [570, 33] width 21 height 32
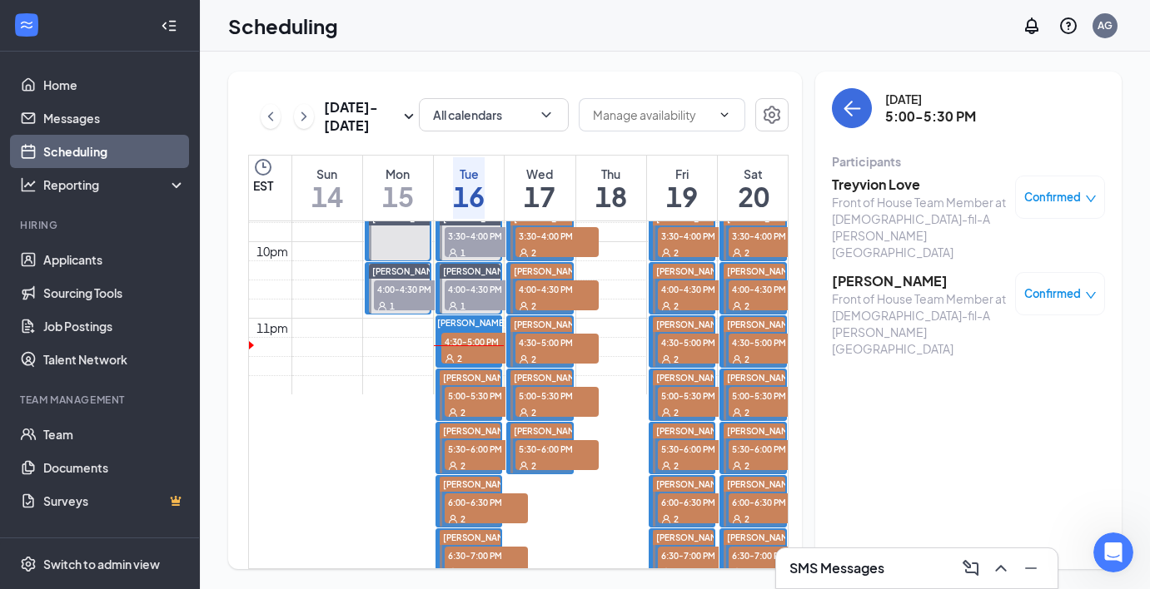
scroll to position [1747, 0]
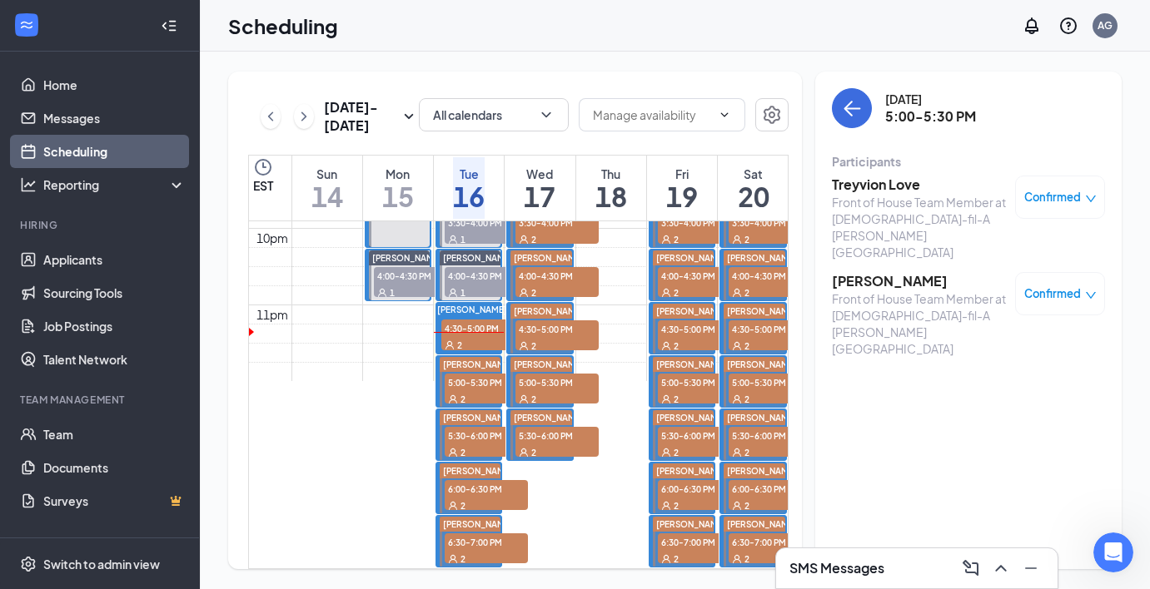
click at [877, 566] on h3 "SMS Messages" at bounding box center [836, 568] width 95 height 18
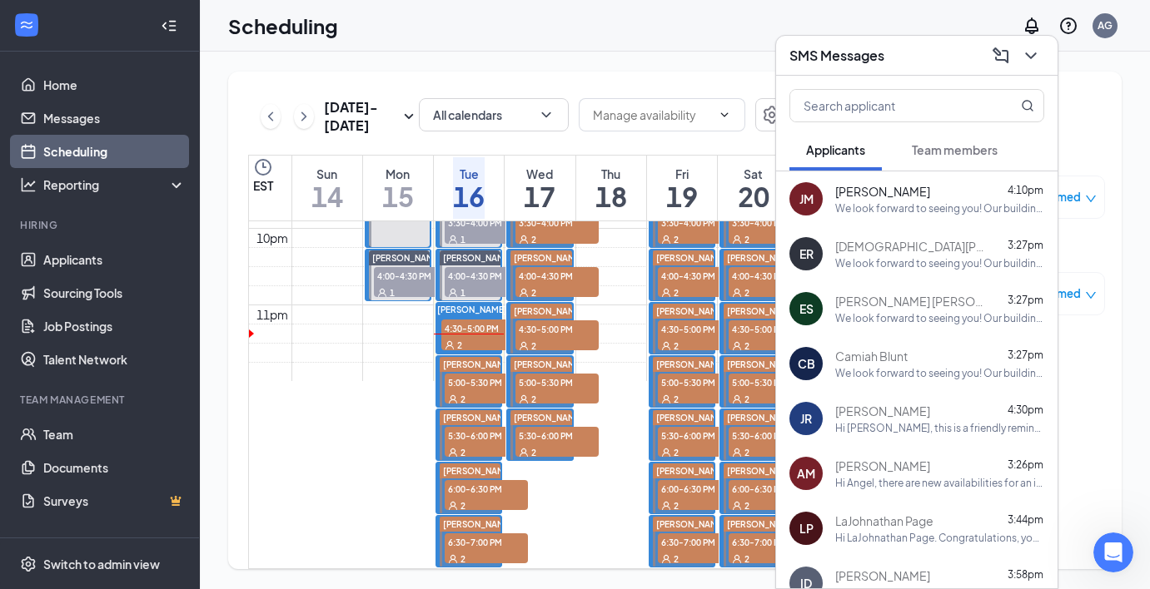
click at [902, 57] on div "SMS Messages" at bounding box center [916, 55] width 255 height 26
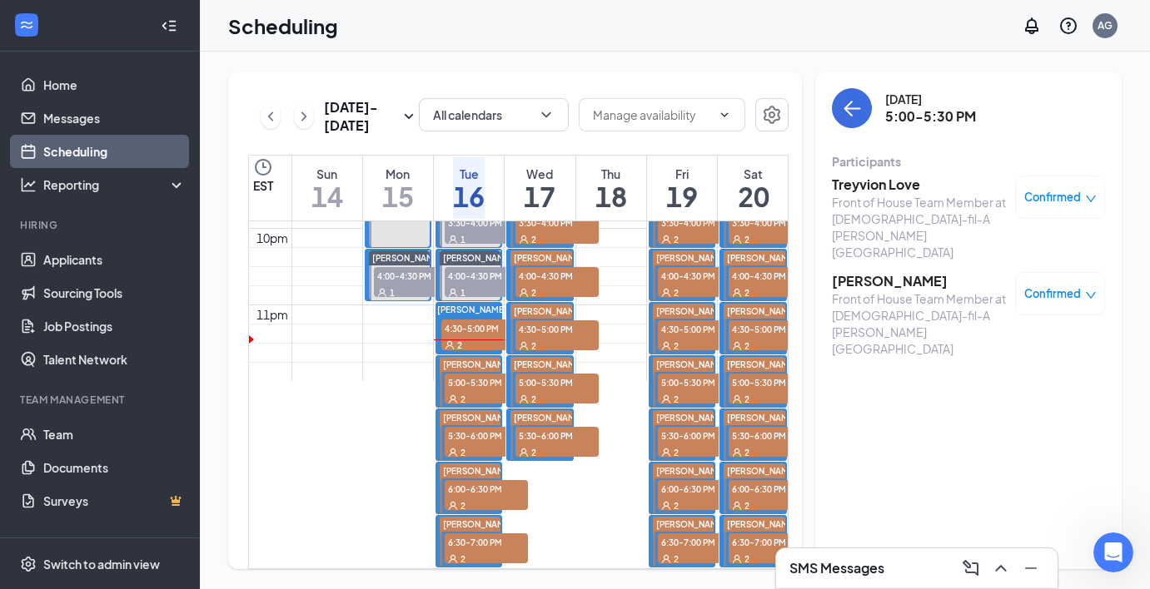
click at [476, 336] on div "2" at bounding box center [482, 344] width 83 height 17
click at [467, 427] on span "5:30-6:00 PM" at bounding box center [486, 435] width 83 height 17
click at [465, 374] on span "5:00-5:30 PM" at bounding box center [486, 382] width 83 height 17
click at [467, 320] on span "4:30-5:00 PM" at bounding box center [482, 328] width 83 height 17
click at [477, 480] on span "6:00-6:30 PM" at bounding box center [486, 488] width 83 height 17
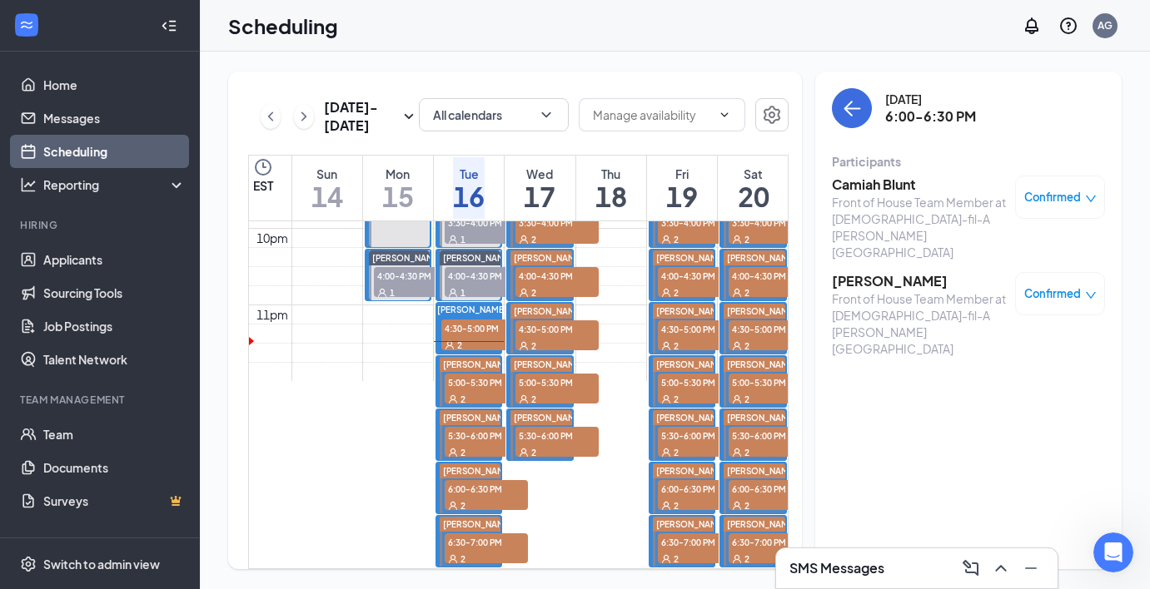
click at [460, 320] on span "4:30-5:00 PM" at bounding box center [482, 328] width 83 height 17
click at [465, 374] on span "5:00-5:30 PM" at bounding box center [486, 382] width 83 height 17
click at [900, 186] on h3 "Treyvion Love" at bounding box center [919, 185] width 175 height 18
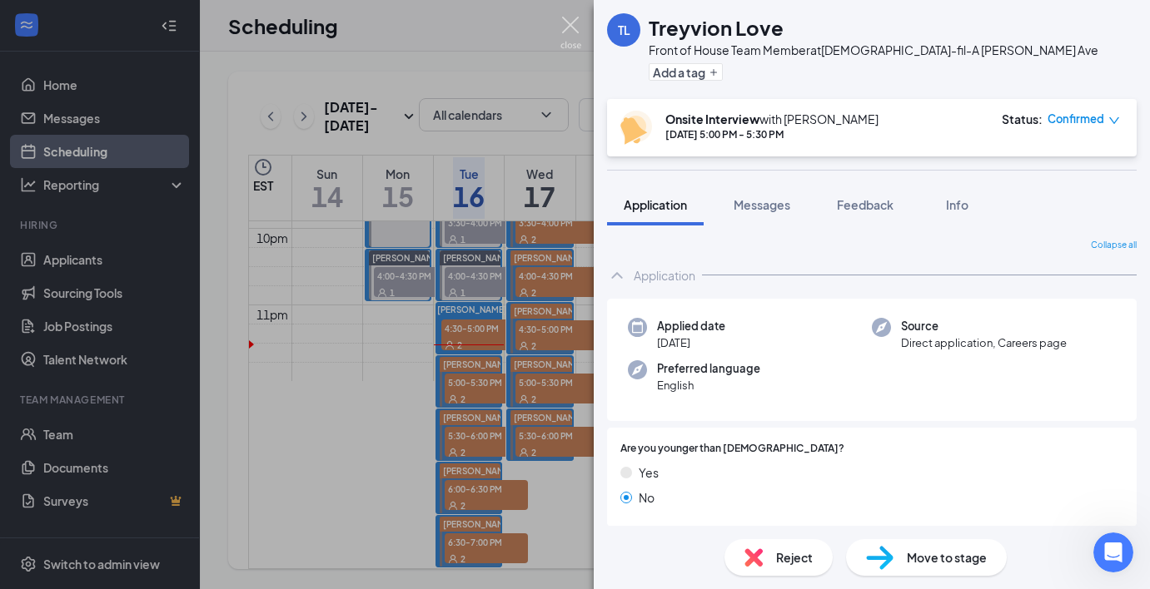
click at [569, 24] on img at bounding box center [570, 33] width 21 height 32
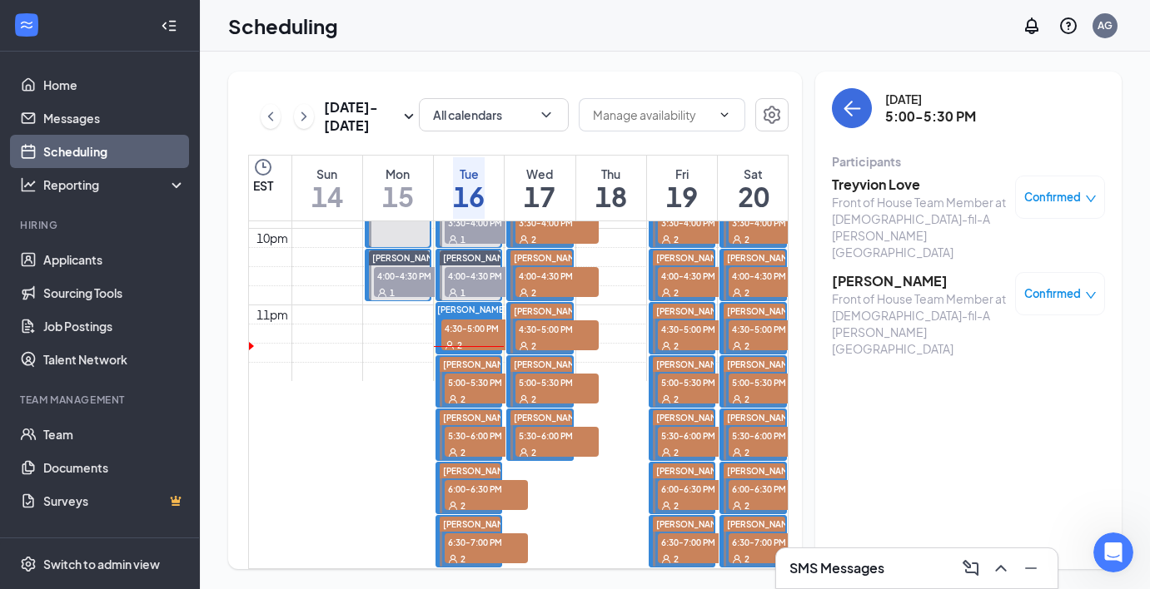
click at [874, 350] on div "Tuesday, Sep 16 5:00-5:30 PM Participants Treyvion Love Front of House Team Mem…" at bounding box center [968, 321] width 306 height 498
click at [991, 364] on div "Tuesday, Sep 16 5:00-5:30 PM Participants Treyvion Love Front of House Team Mem…" at bounding box center [968, 321] width 306 height 498
click at [454, 390] on div "2" at bounding box center [486, 398] width 83 height 17
click at [474, 427] on span "5:30-6:00 PM" at bounding box center [486, 435] width 83 height 17
click at [468, 480] on span "6:00-6:30 PM" at bounding box center [486, 488] width 83 height 17
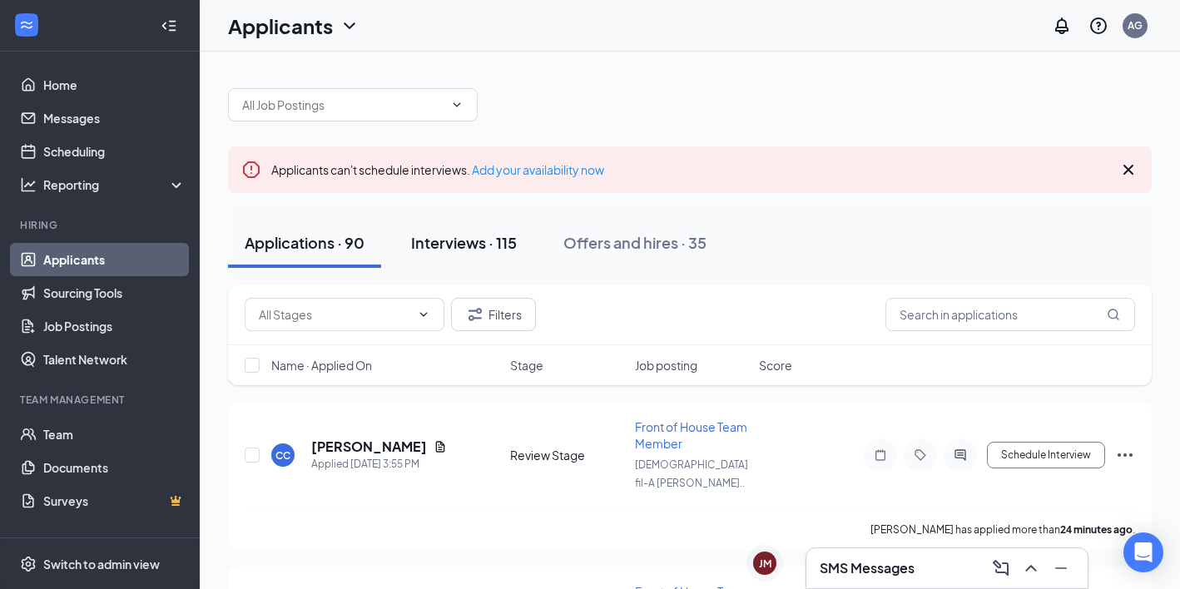
click at [465, 242] on div "Interviews · 115" at bounding box center [464, 242] width 106 height 21
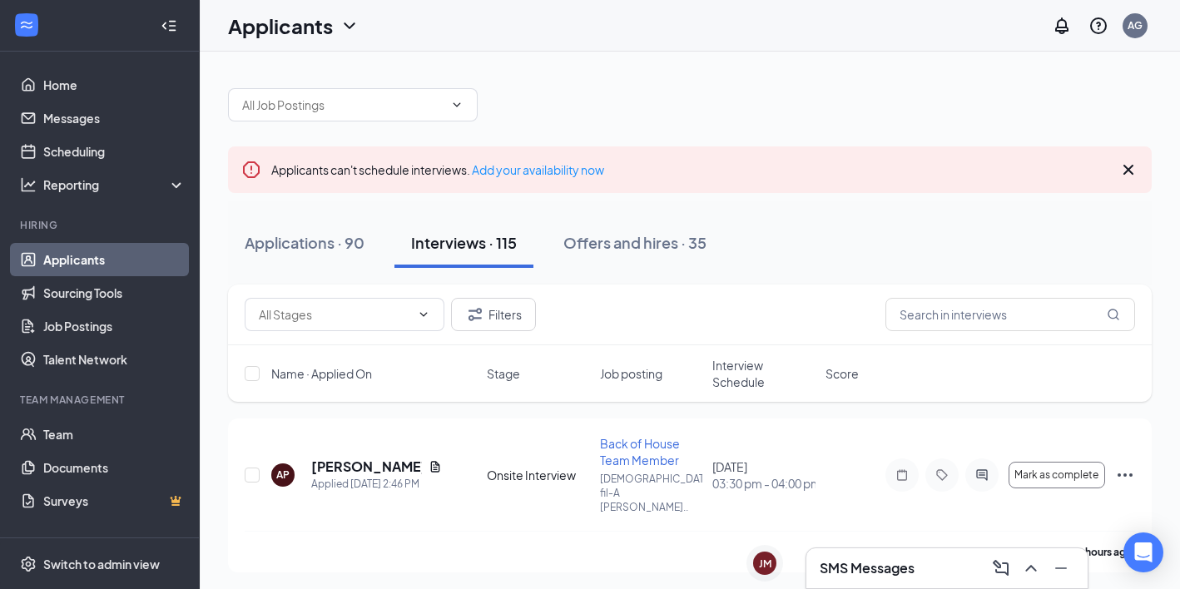
click at [740, 376] on span "Interview Schedule" at bounding box center [764, 373] width 103 height 33
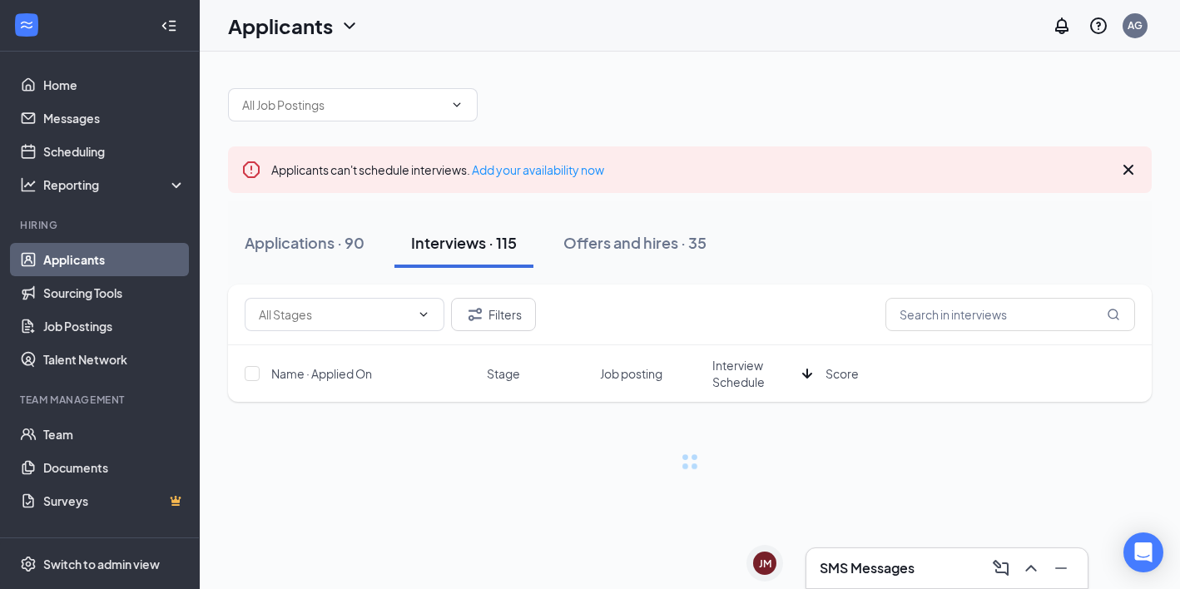
click at [740, 376] on span "Interview Schedule" at bounding box center [754, 373] width 83 height 33
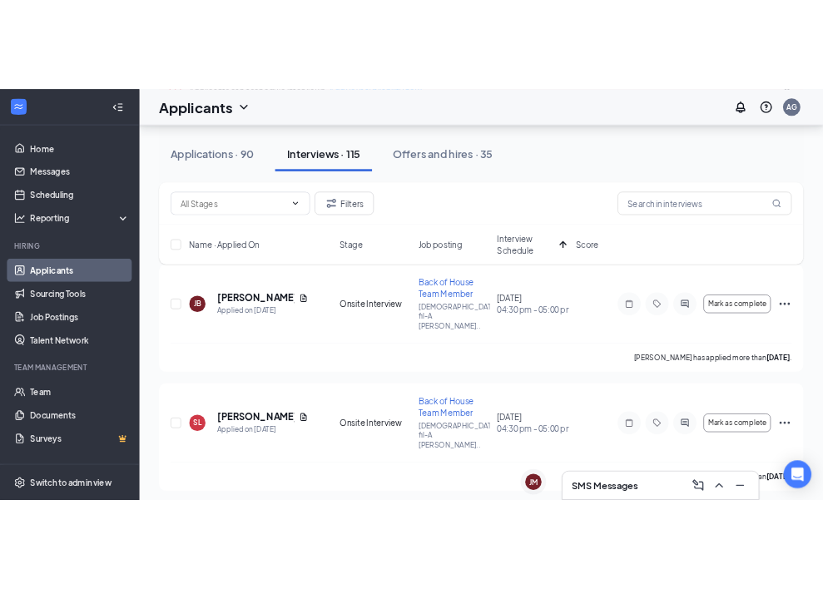
scroll to position [168, 0]
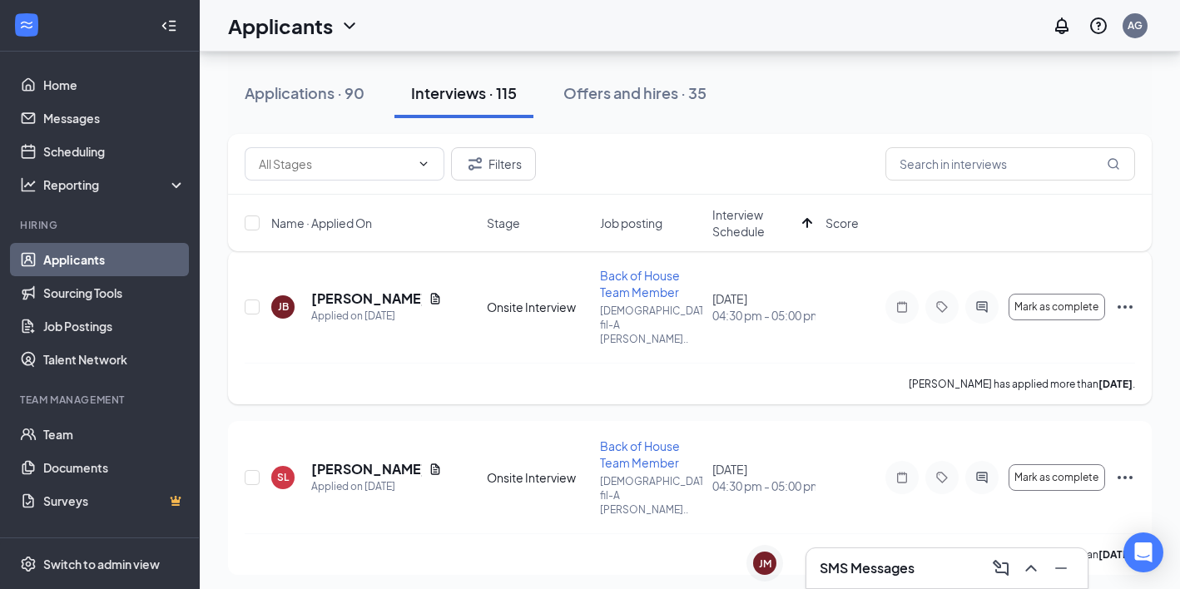
click at [431, 293] on icon "Document" at bounding box center [435, 298] width 9 height 11
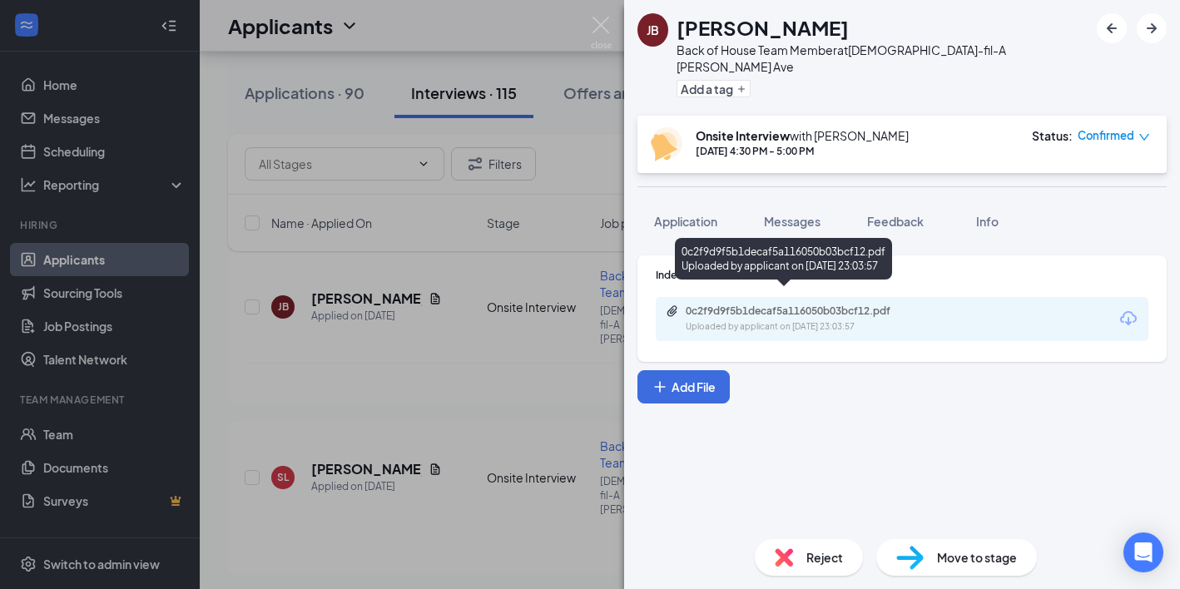
click at [820, 305] on div "0c2f9d9f5b1decaf5a116050b03bcf12.pdf" at bounding box center [802, 311] width 233 height 13
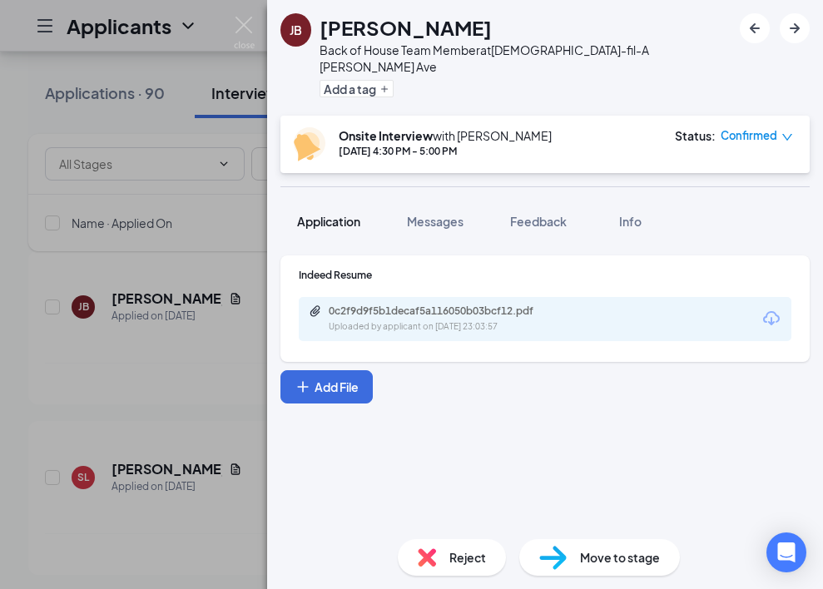
click at [315, 213] on div "Application" at bounding box center [328, 221] width 63 height 17
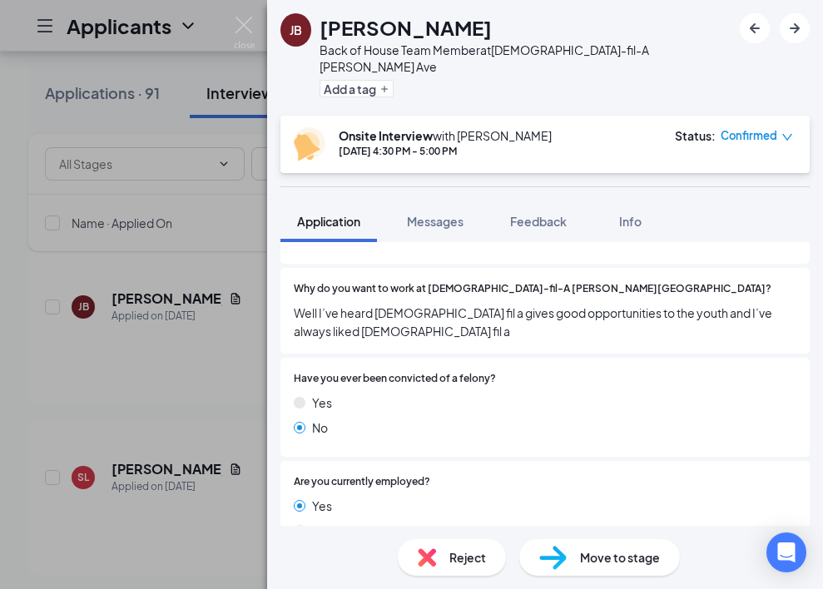
scroll to position [1631, 0]
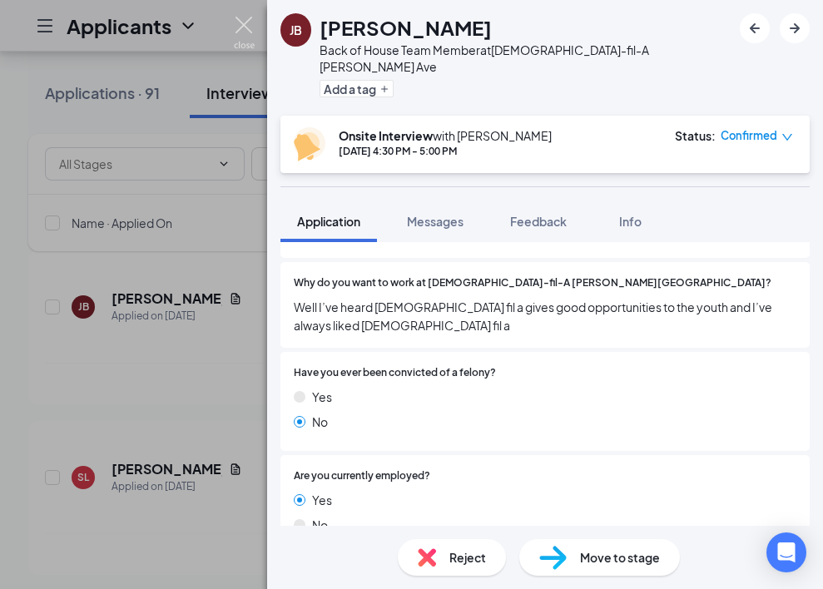
click at [241, 35] on img at bounding box center [244, 33] width 21 height 32
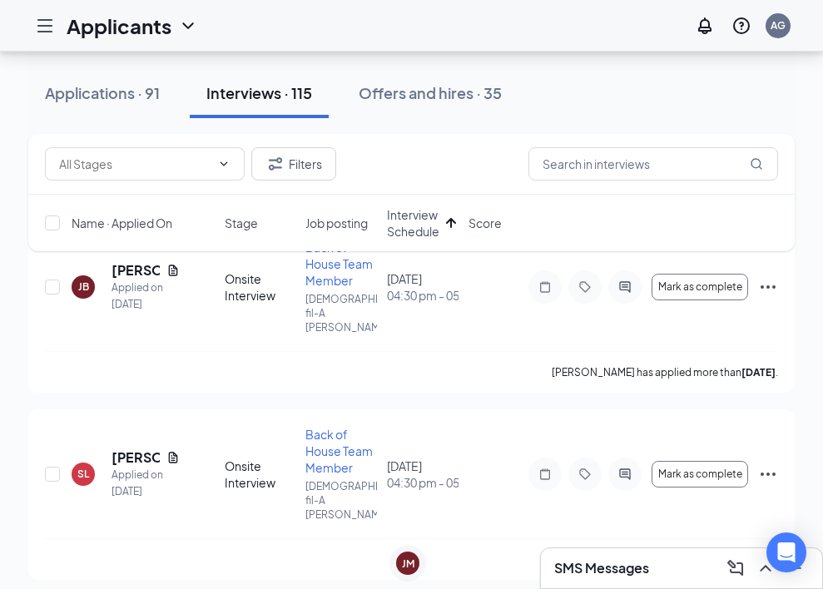
scroll to position [226, 0]
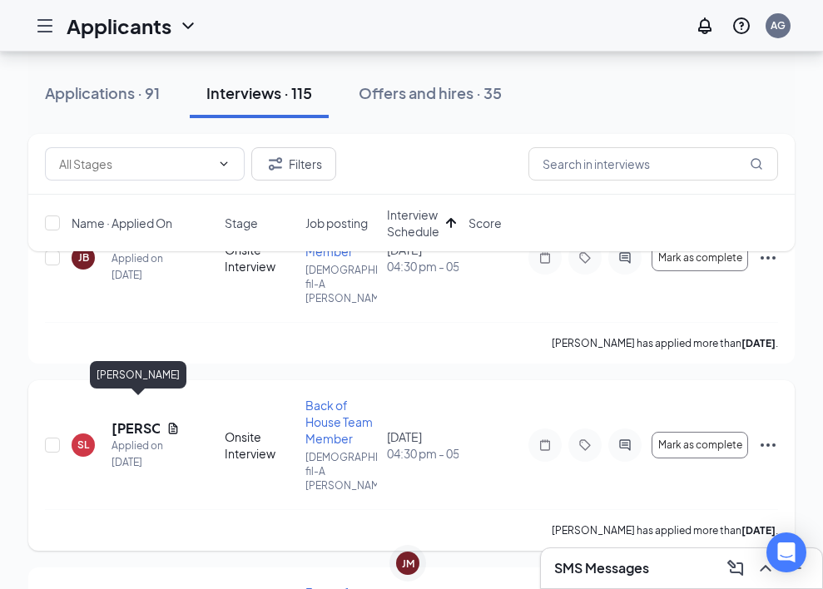
click at [129, 420] on h5 "[PERSON_NAME]" at bounding box center [136, 429] width 48 height 18
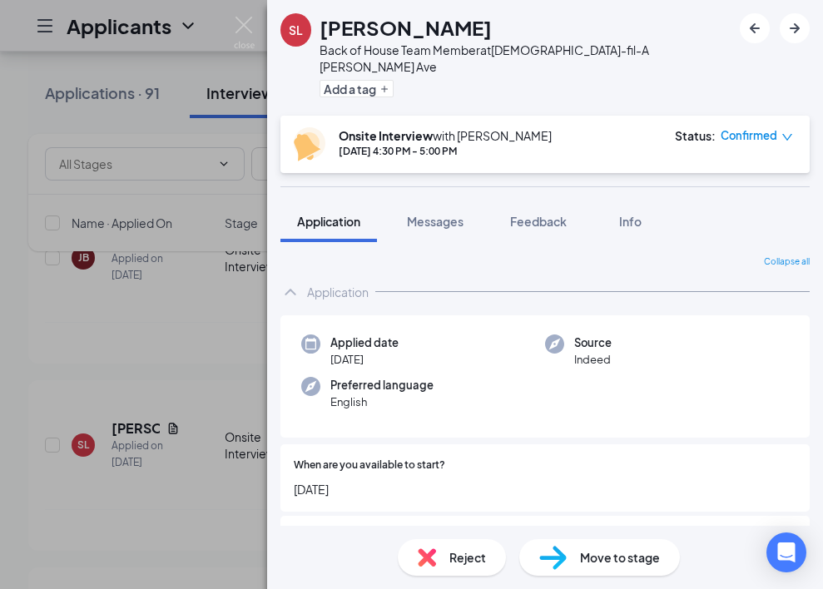
scroll to position [5, 0]
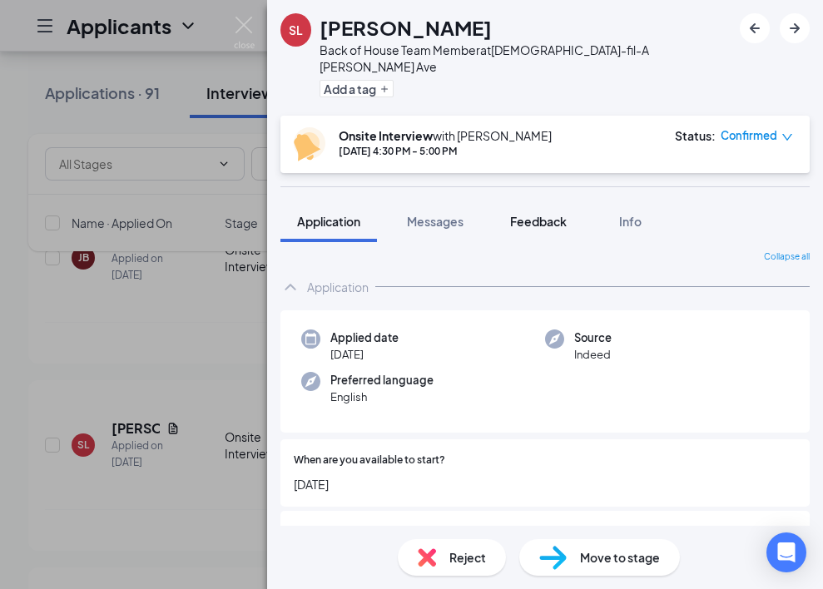
click at [525, 213] on div "Feedback" at bounding box center [538, 221] width 57 height 17
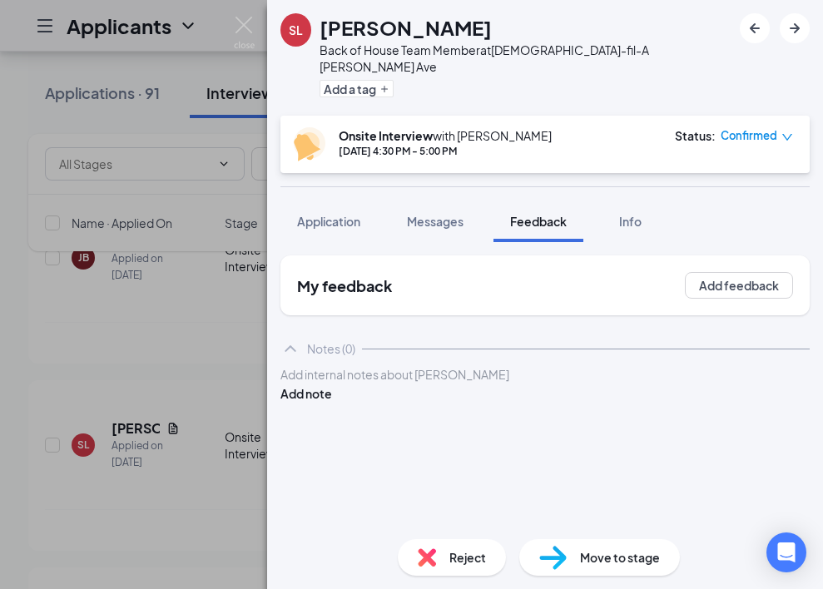
click at [433, 380] on div at bounding box center [545, 374] width 528 height 17
click at [332, 385] on button "Add note" at bounding box center [307, 394] width 52 height 18
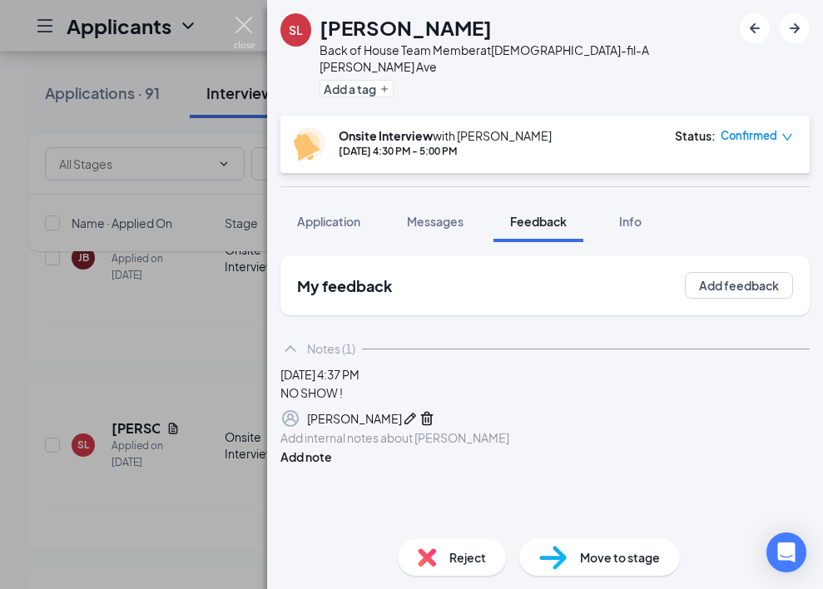
click at [244, 28] on img at bounding box center [244, 33] width 21 height 32
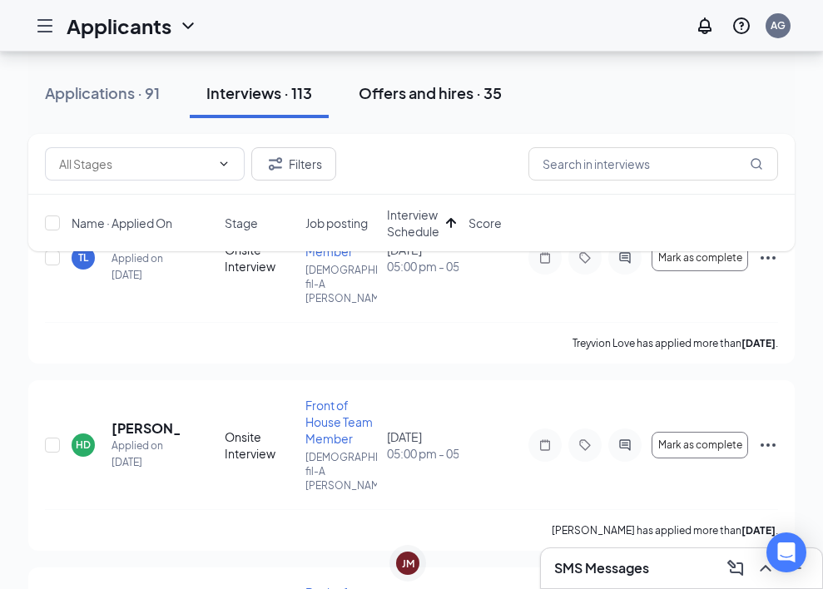
click at [420, 92] on div "Offers and hires · 35" at bounding box center [430, 92] width 143 height 21
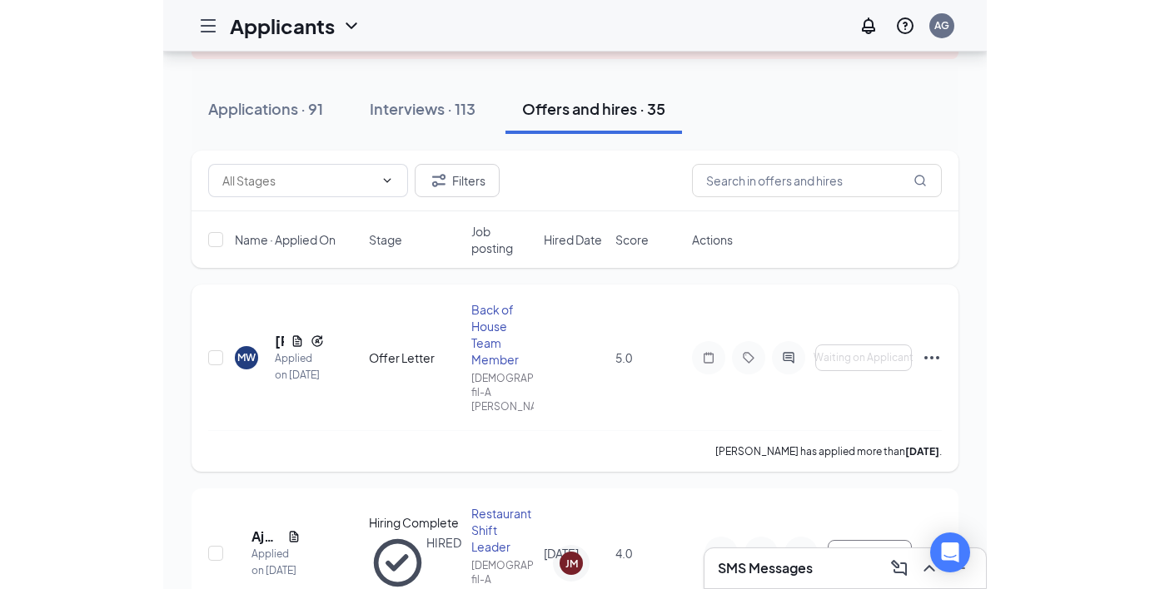
scroll to position [136, 0]
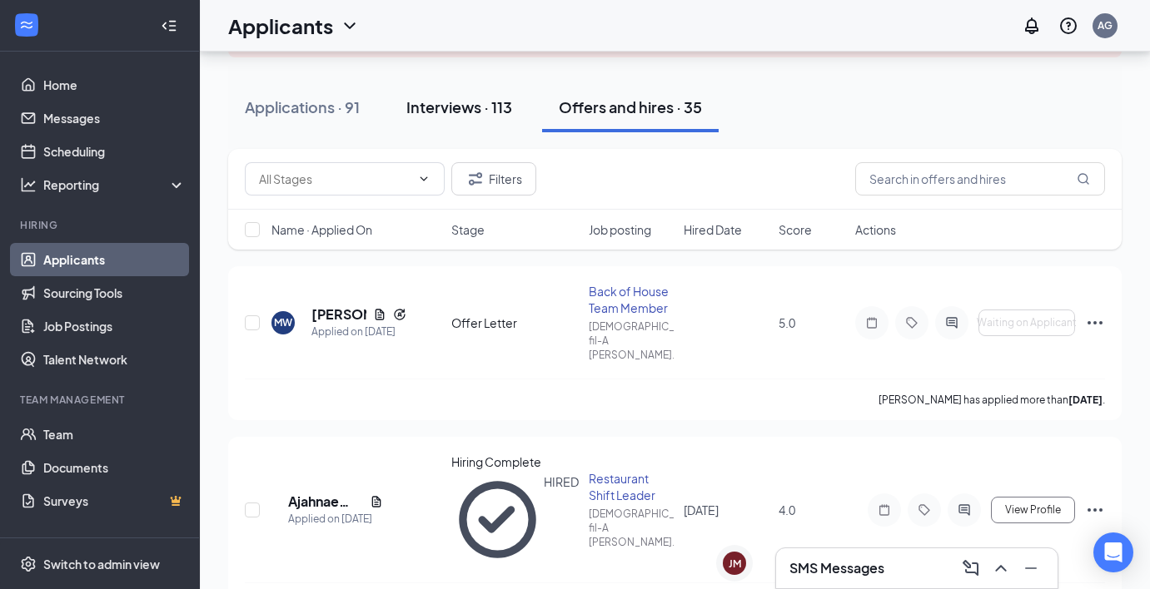
click at [500, 84] on button "Interviews · 113" at bounding box center [459, 107] width 139 height 50
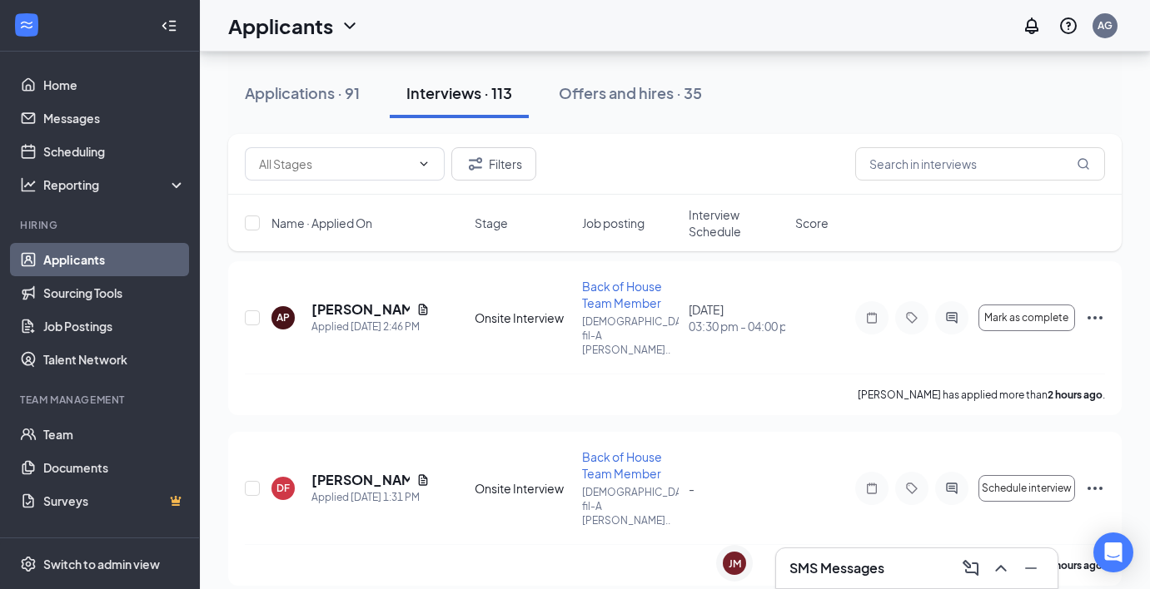
scroll to position [155, 0]
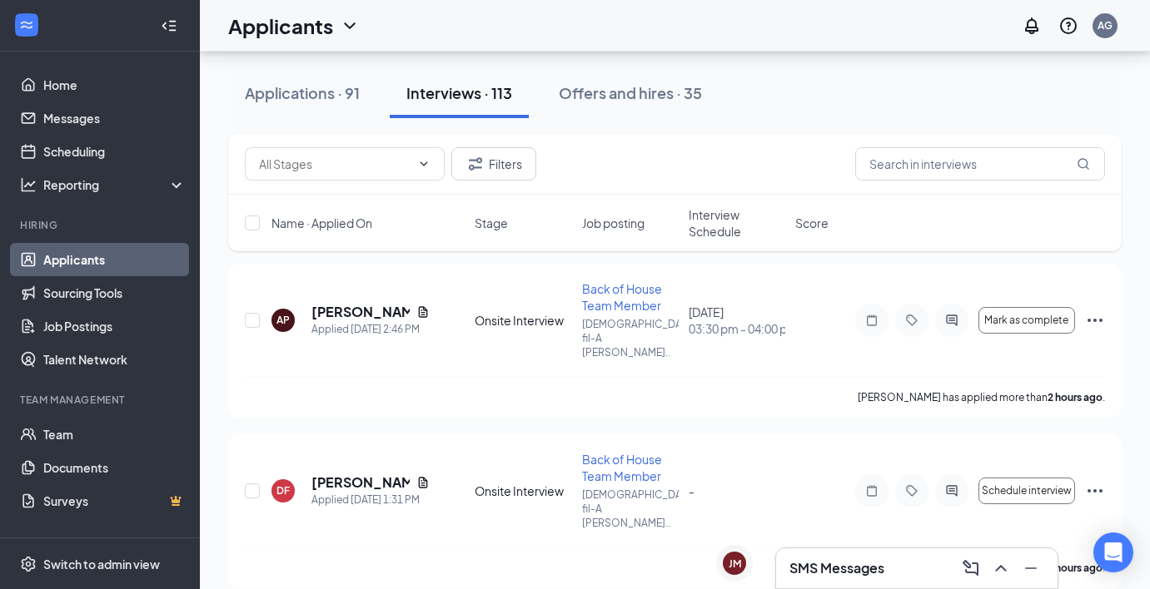
click at [706, 241] on div "Name · Applied On Stage Job posting Interview Schedule Score" at bounding box center [674, 223] width 893 height 57
click at [707, 222] on span "Interview Schedule" at bounding box center [736, 222] width 97 height 33
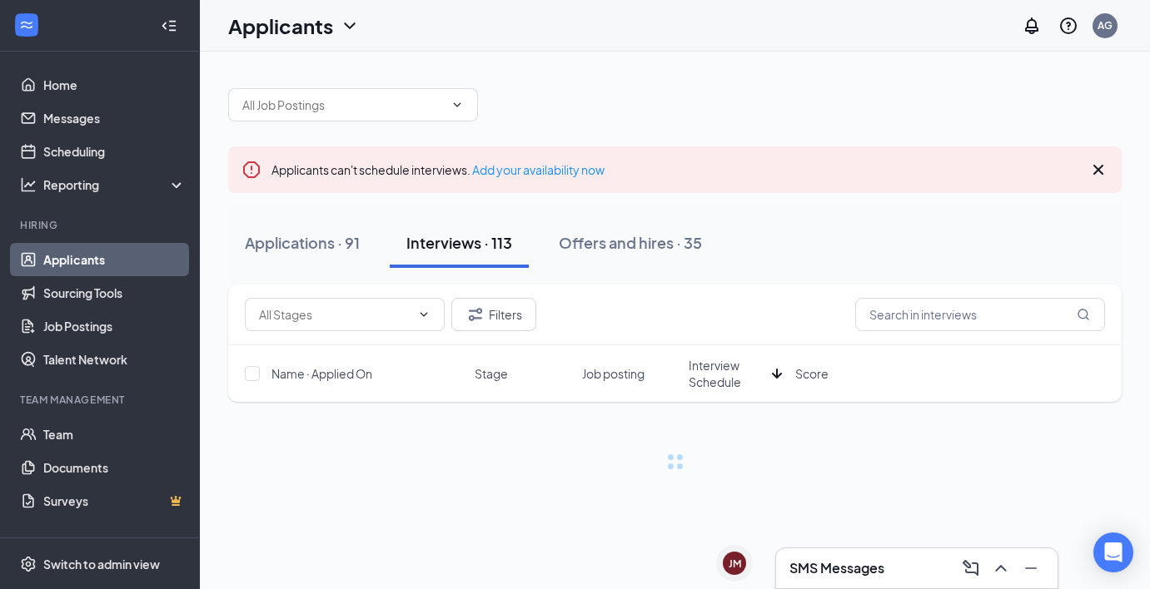
scroll to position [0, 0]
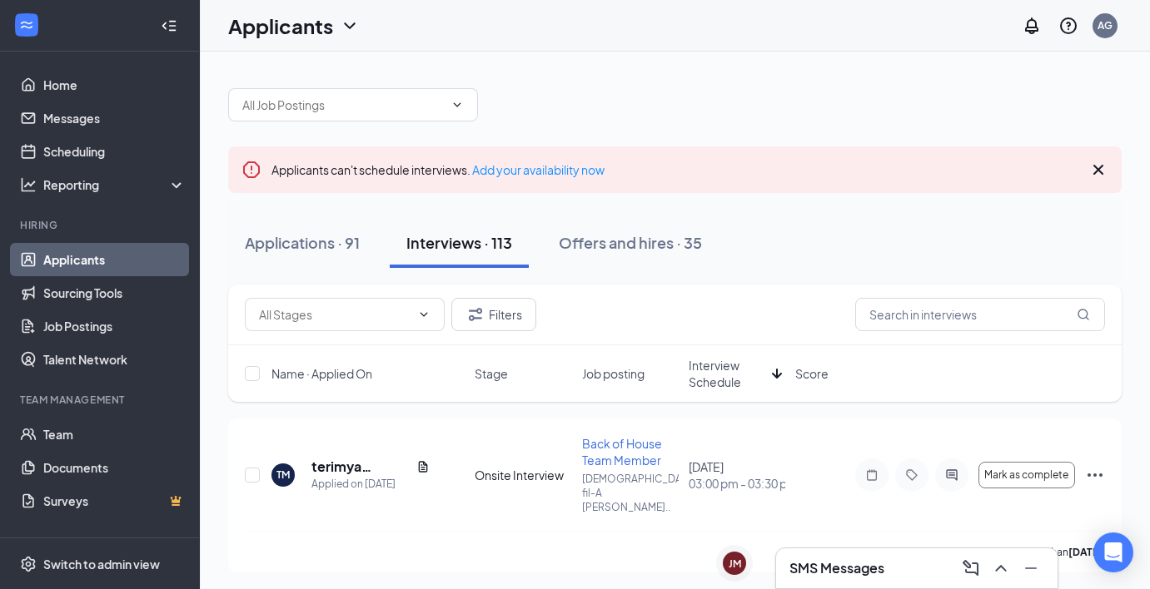
click at [708, 370] on span "Interview Schedule" at bounding box center [726, 373] width 77 height 33
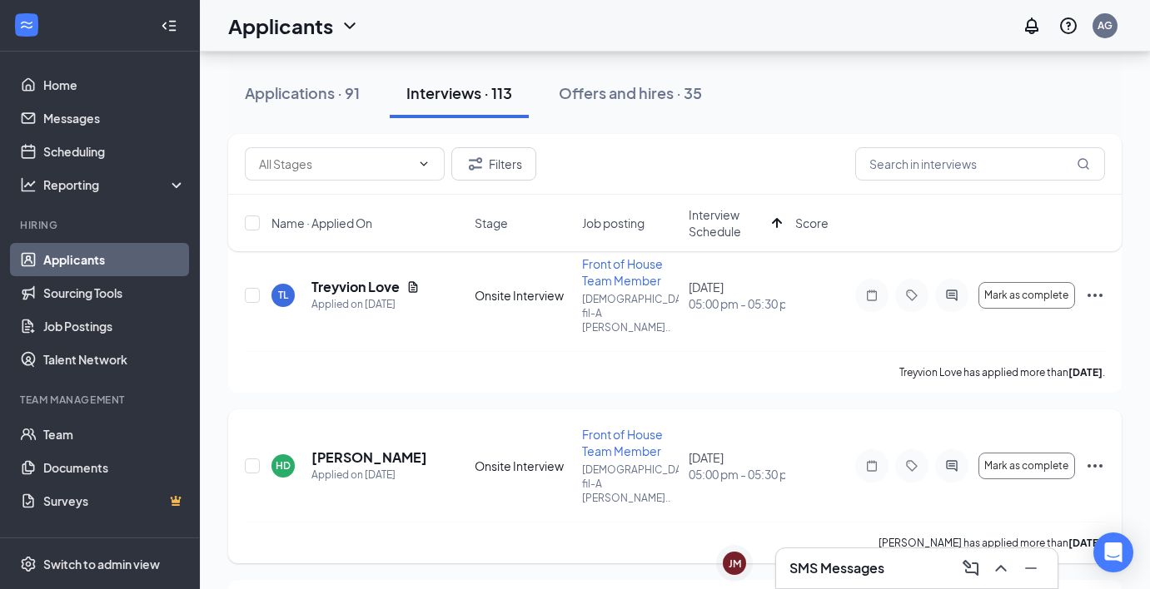
scroll to position [175, 0]
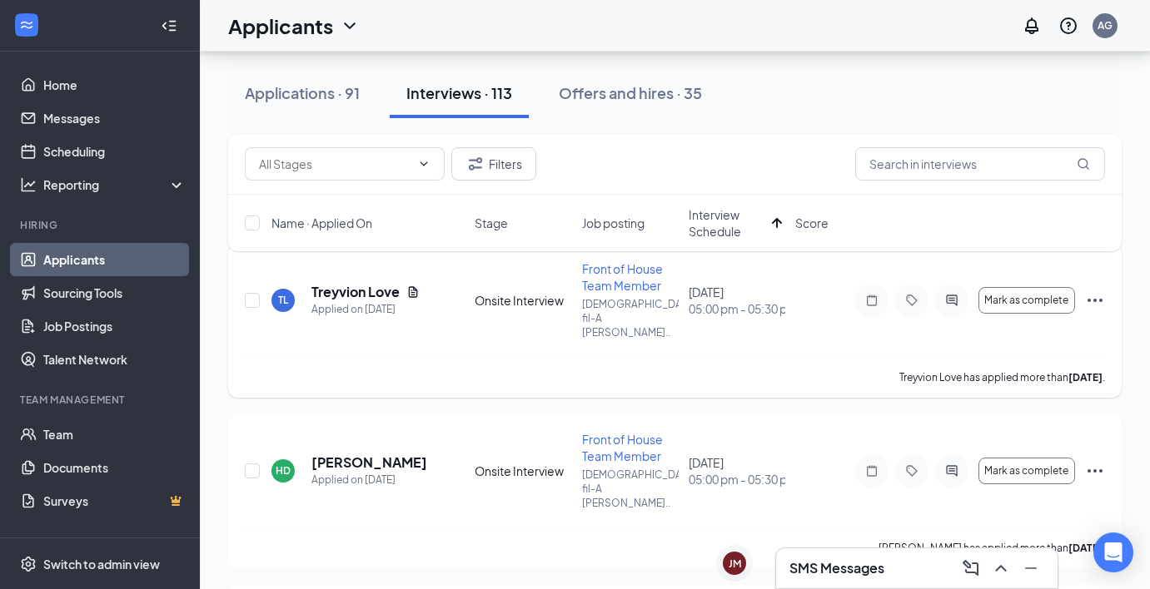
click at [858, 296] on div at bounding box center [871, 300] width 33 height 33
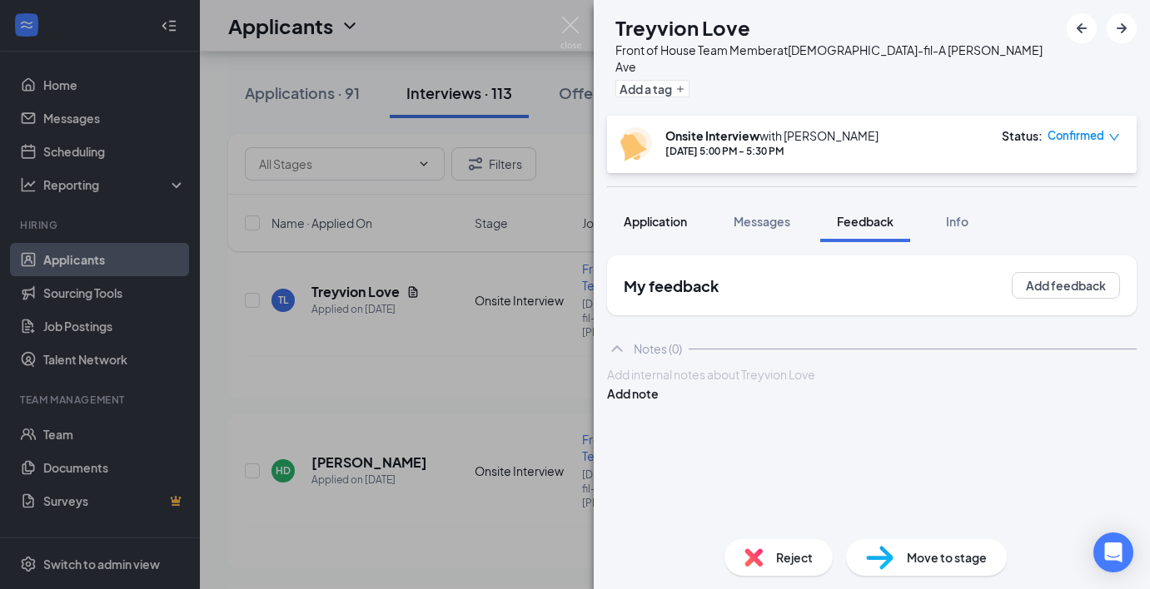
click at [671, 221] on button "Application" at bounding box center [655, 222] width 97 height 42
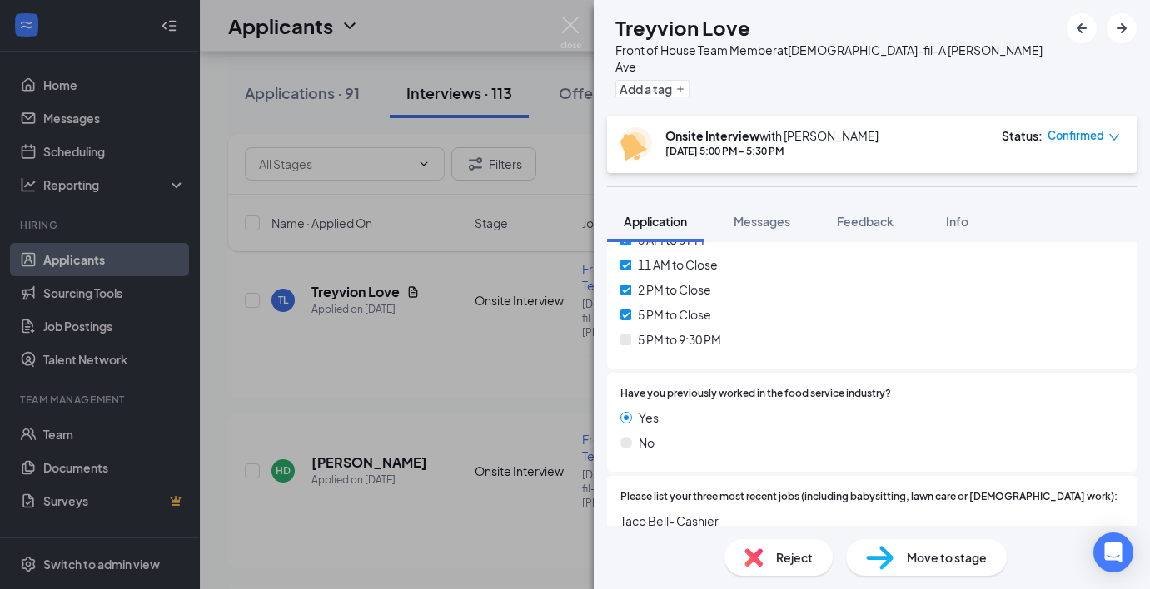
scroll to position [294, 0]
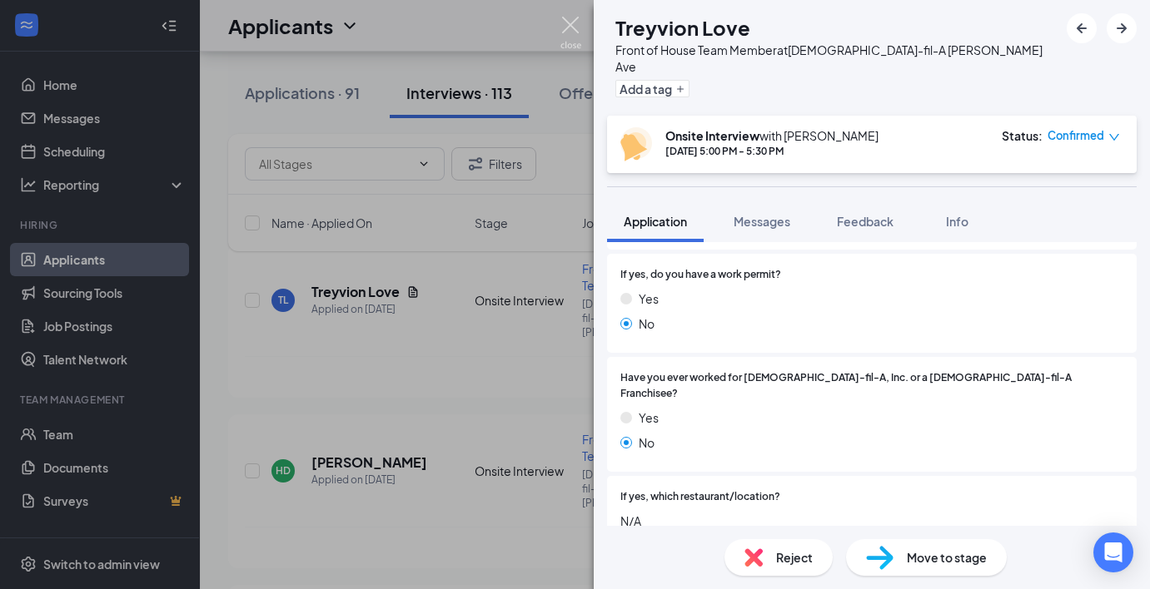
click at [566, 23] on img at bounding box center [570, 33] width 21 height 32
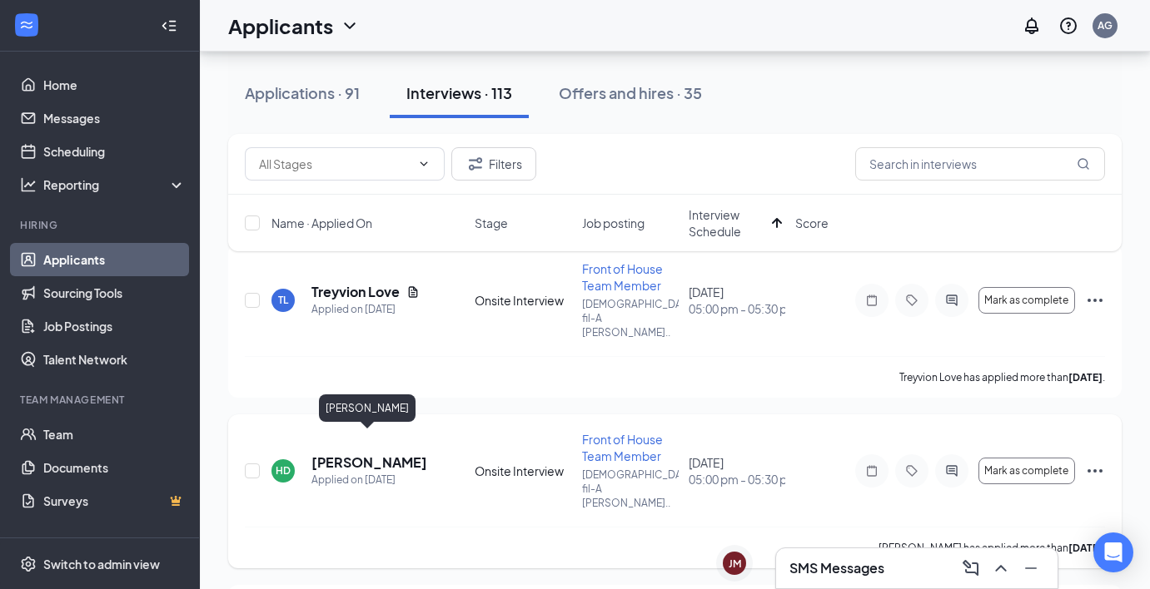
click at [385, 454] on h5 "[PERSON_NAME]" at bounding box center [369, 463] width 116 height 18
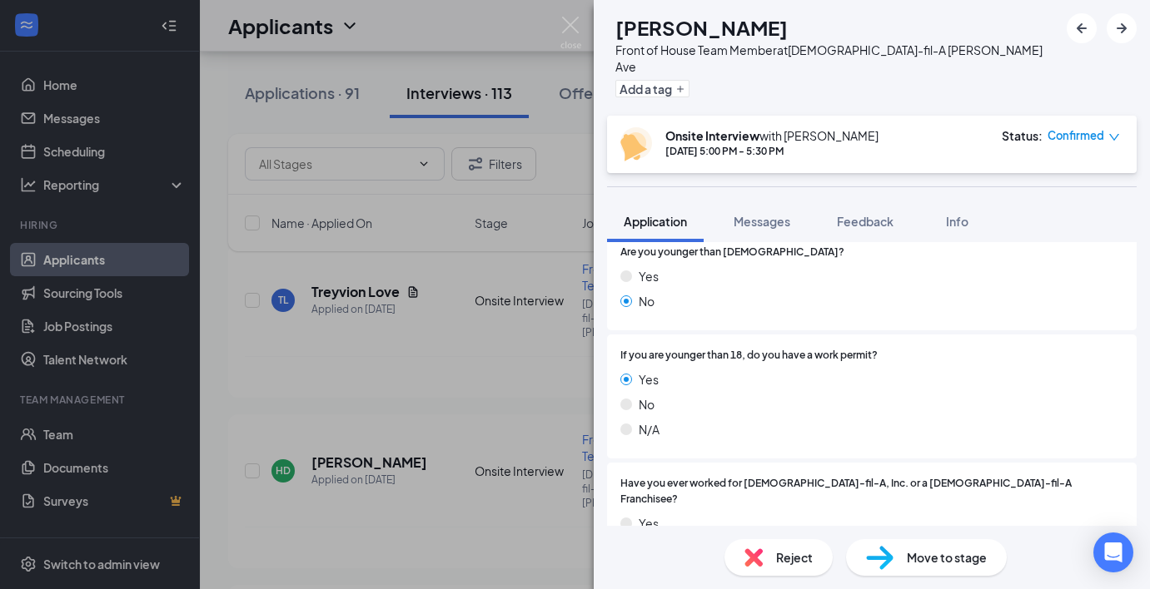
scroll to position [286, 0]
drag, startPoint x: 661, startPoint y: 368, endPoint x: 619, endPoint y: 362, distance: 42.9
click at [619, 361] on div "If you are younger than 18, do you have a work permit? Yes No N/A" at bounding box center [871, 396] width 529 height 124
click at [816, 395] on div "No" at bounding box center [871, 404] width 503 height 18
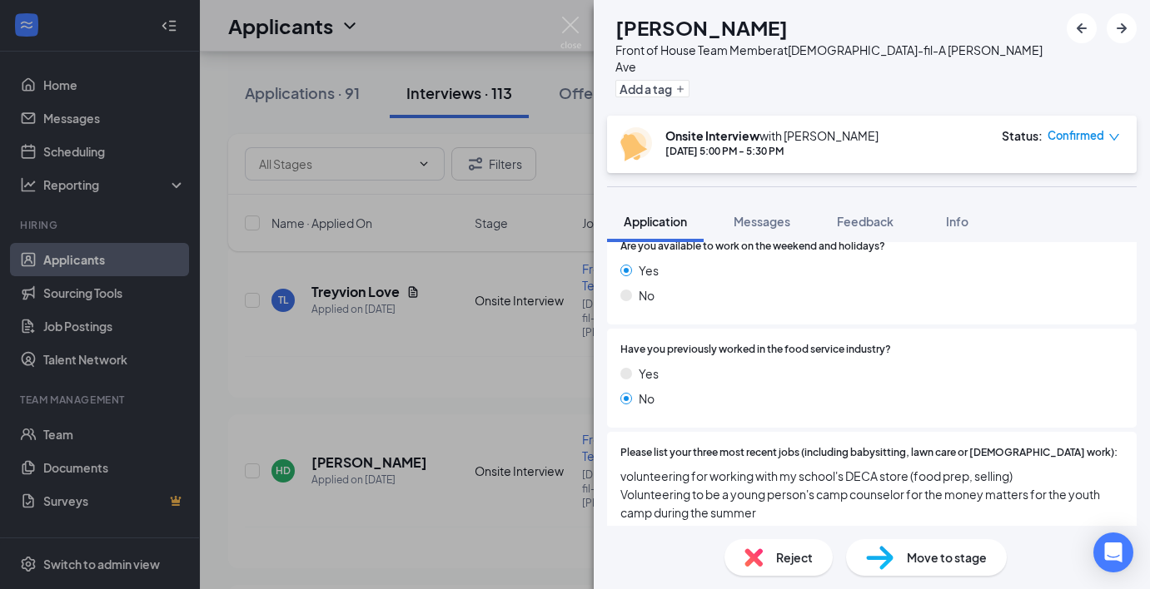
scroll to position [1310, 0]
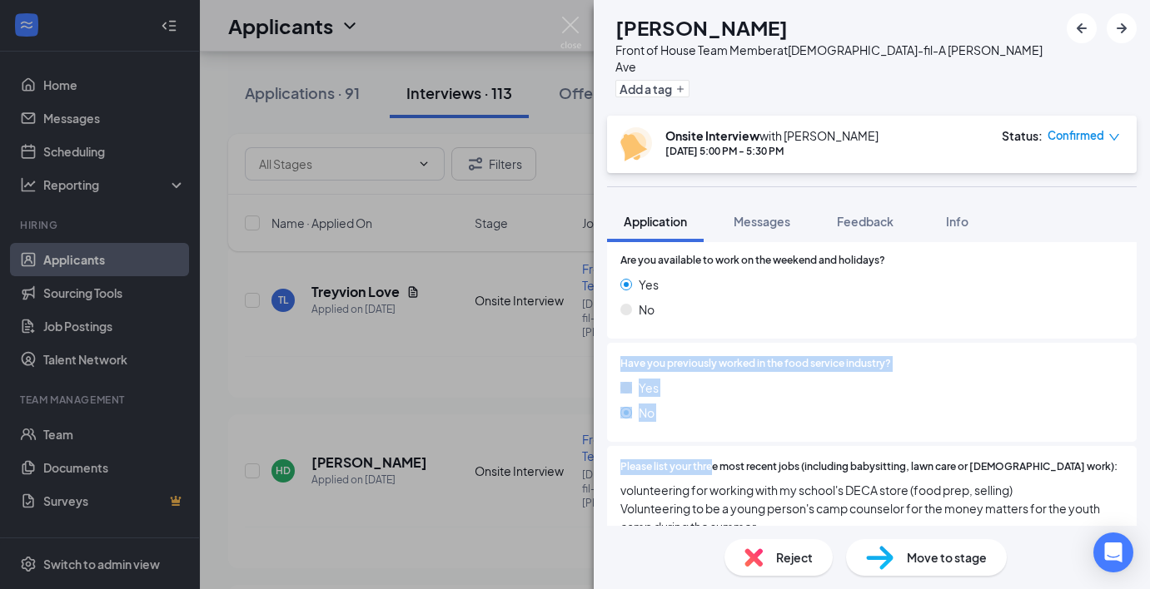
drag, startPoint x: 618, startPoint y: 326, endPoint x: 708, endPoint y: 426, distance: 135.0
click at [708, 426] on div "When are you available to start? [DATE] Are you younger than [DEMOGRAPHIC_DATA]…" at bounding box center [871, 48] width 529 height 1829
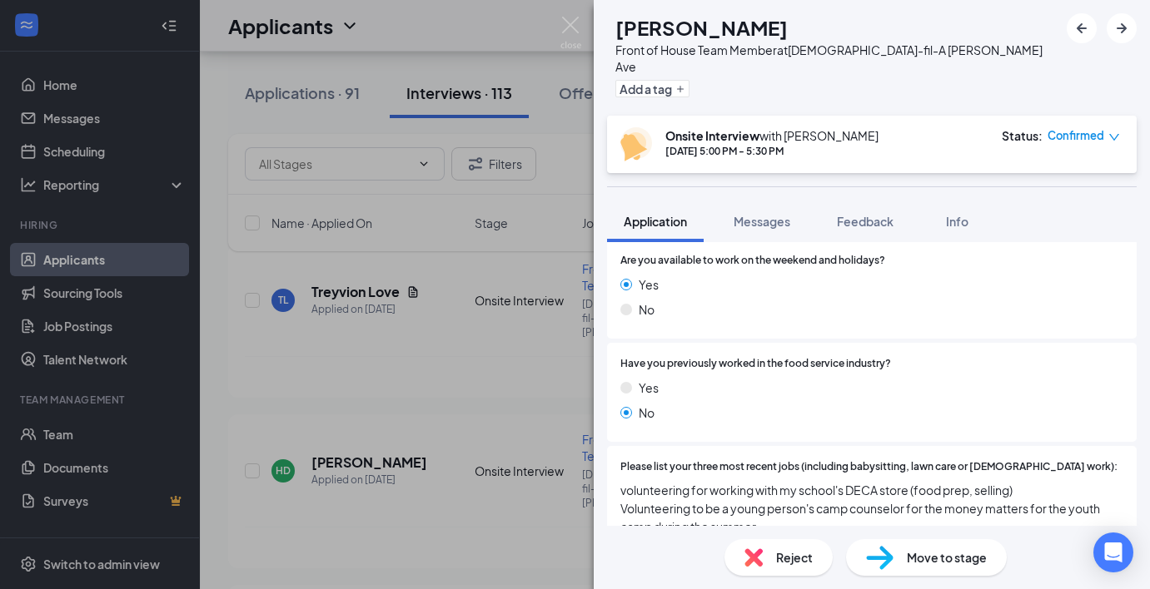
click at [704, 404] on div "No" at bounding box center [871, 413] width 503 height 18
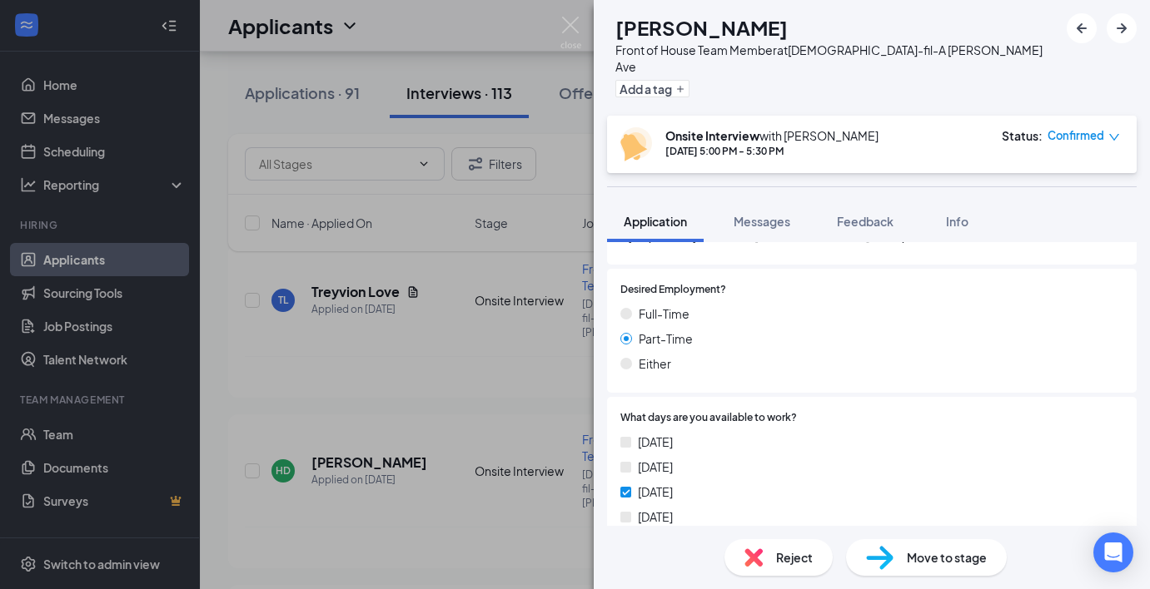
scroll to position [0, 0]
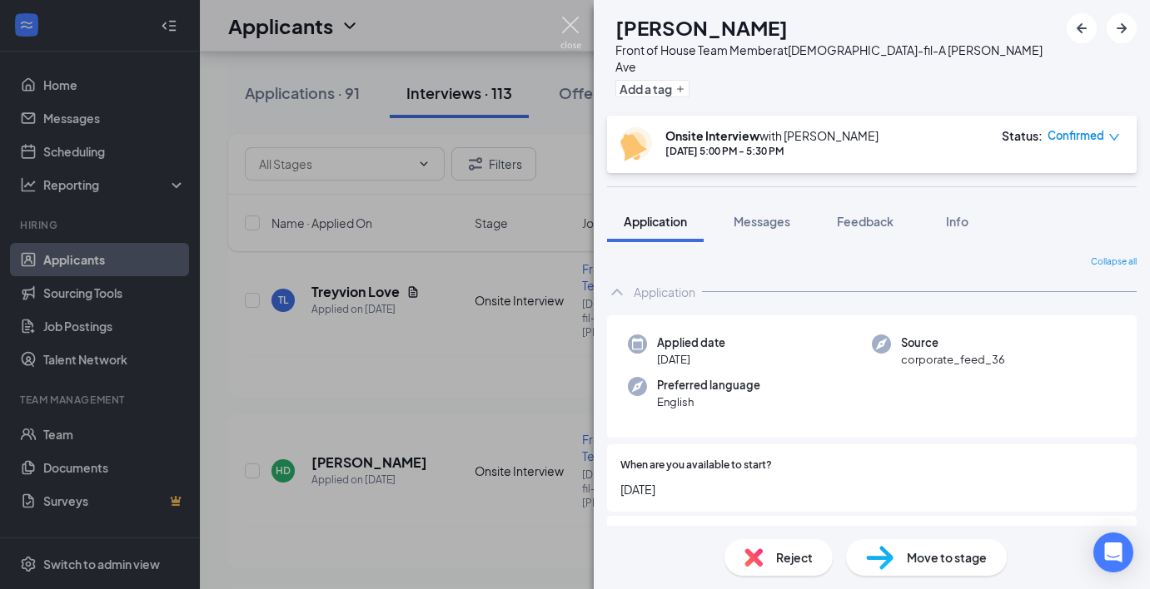
click at [576, 17] on img at bounding box center [570, 33] width 21 height 32
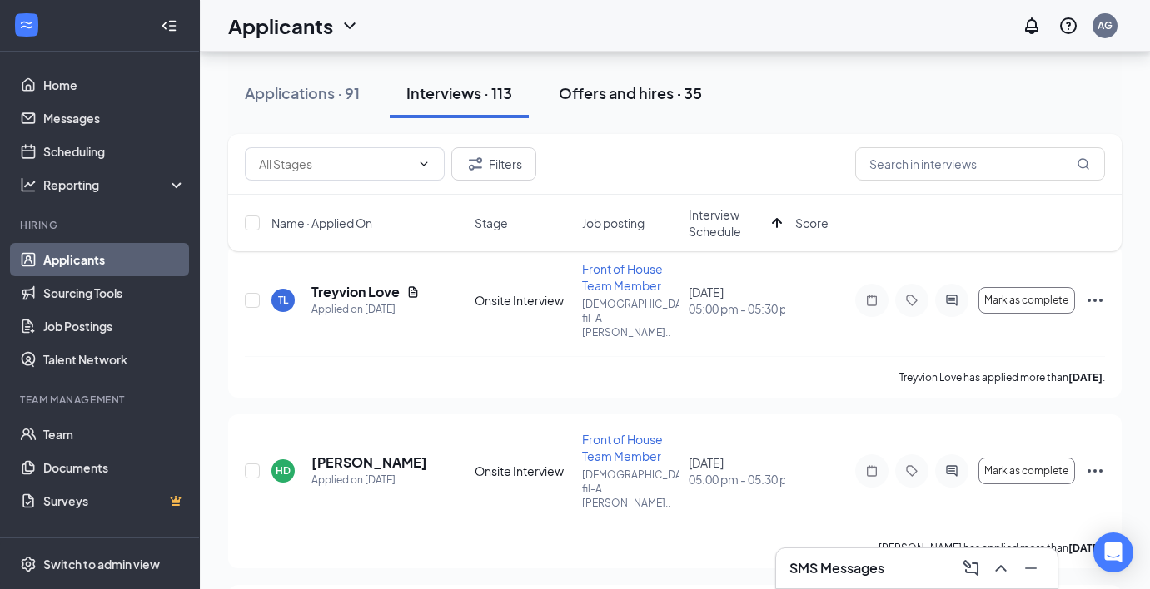
click at [632, 87] on div "Offers and hires · 35" at bounding box center [630, 92] width 143 height 21
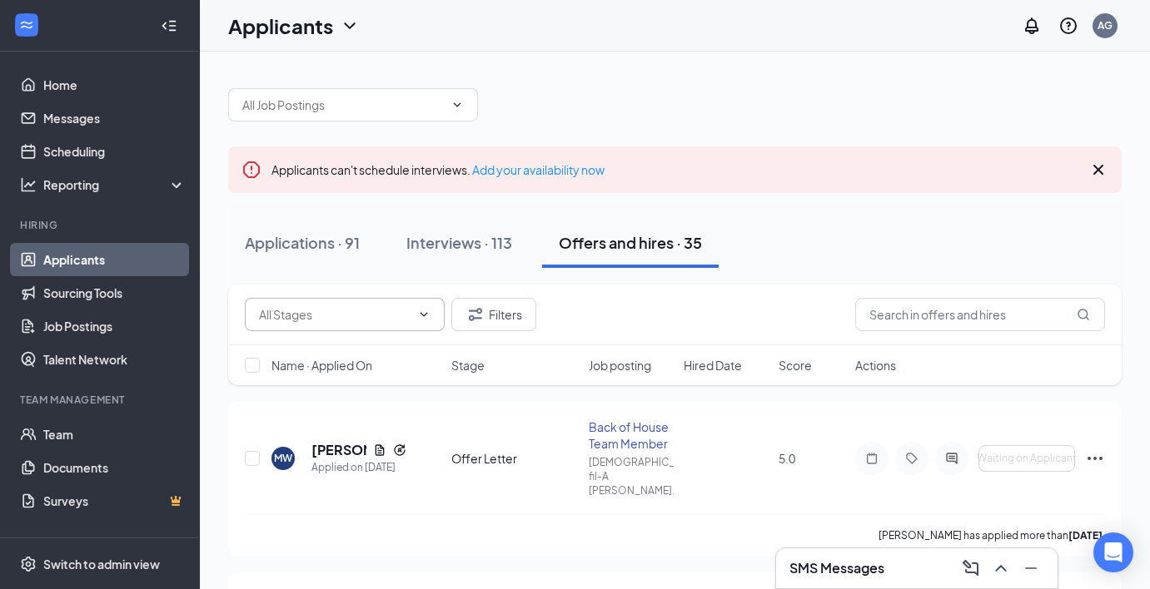
click at [422, 311] on icon "ChevronDown" at bounding box center [423, 314] width 13 height 13
click at [490, 321] on button "Filters" at bounding box center [493, 314] width 85 height 33
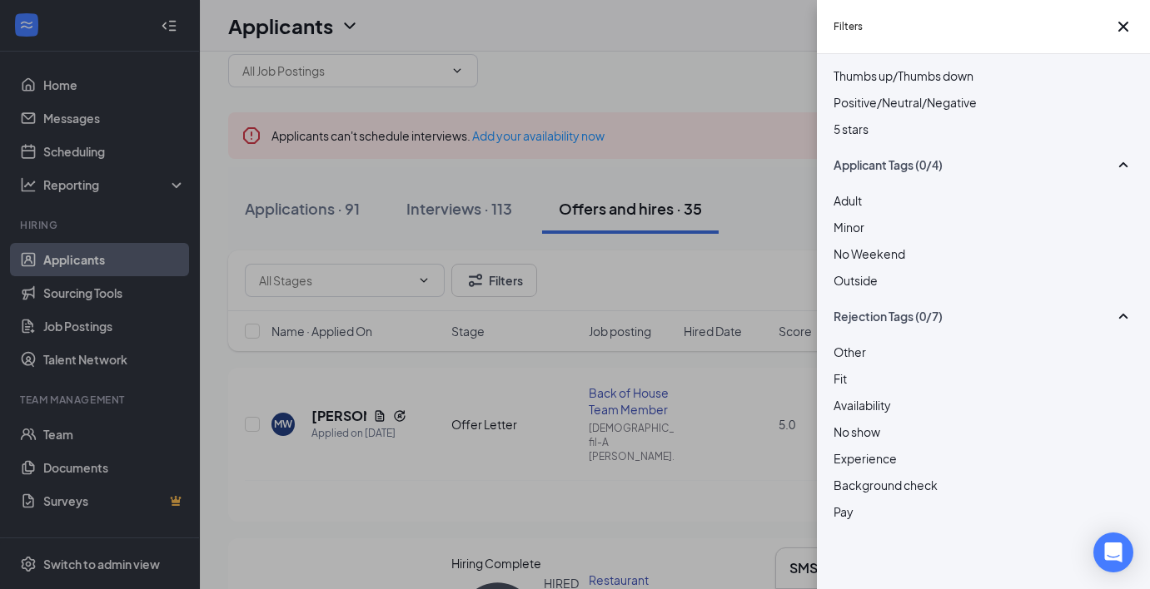
scroll to position [353, 0]
click at [735, 58] on div "Filters Applicant Status (0/6) Unread message Hasn't messaged back Stuck in sta…" at bounding box center [575, 294] width 1150 height 589
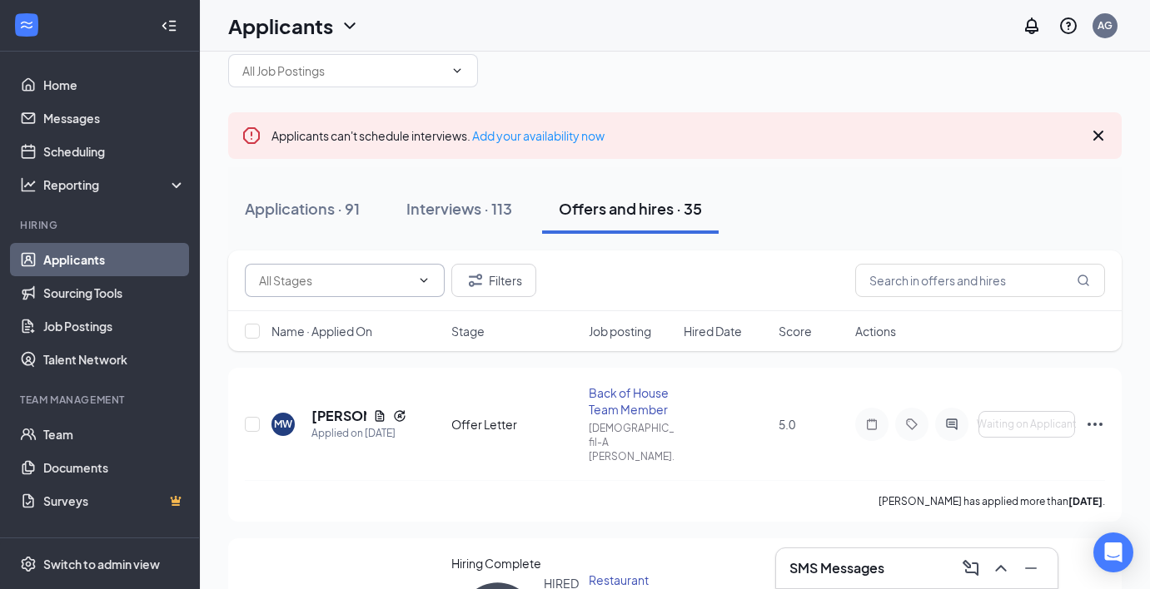
click at [411, 278] on span at bounding box center [345, 280] width 200 height 33
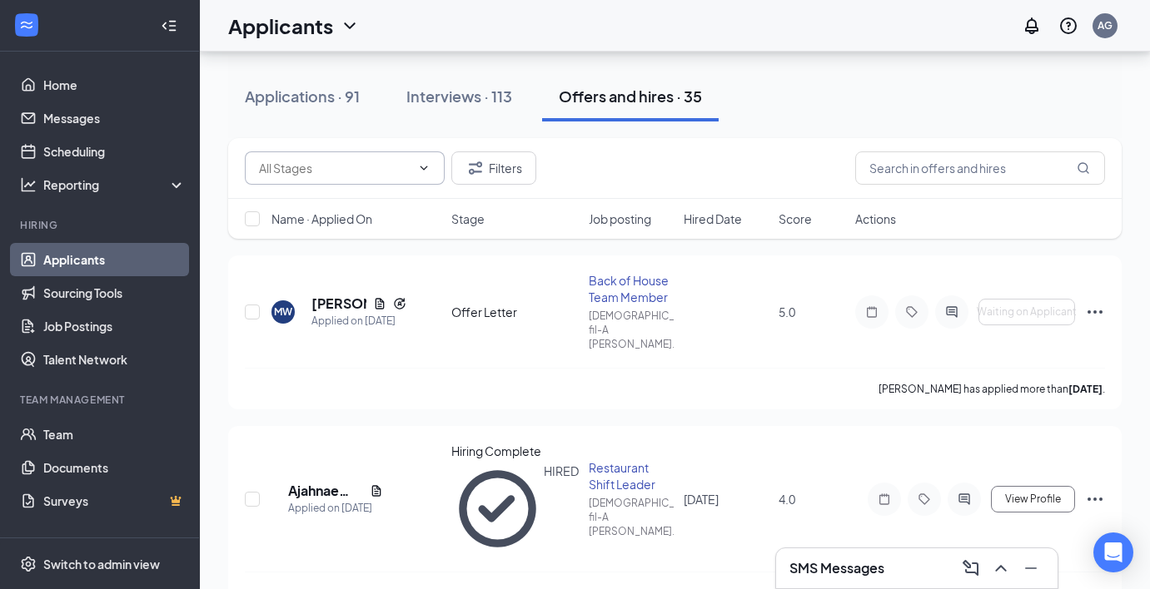
scroll to position [147, 0]
click at [468, 160] on icon "Filter" at bounding box center [475, 167] width 20 height 20
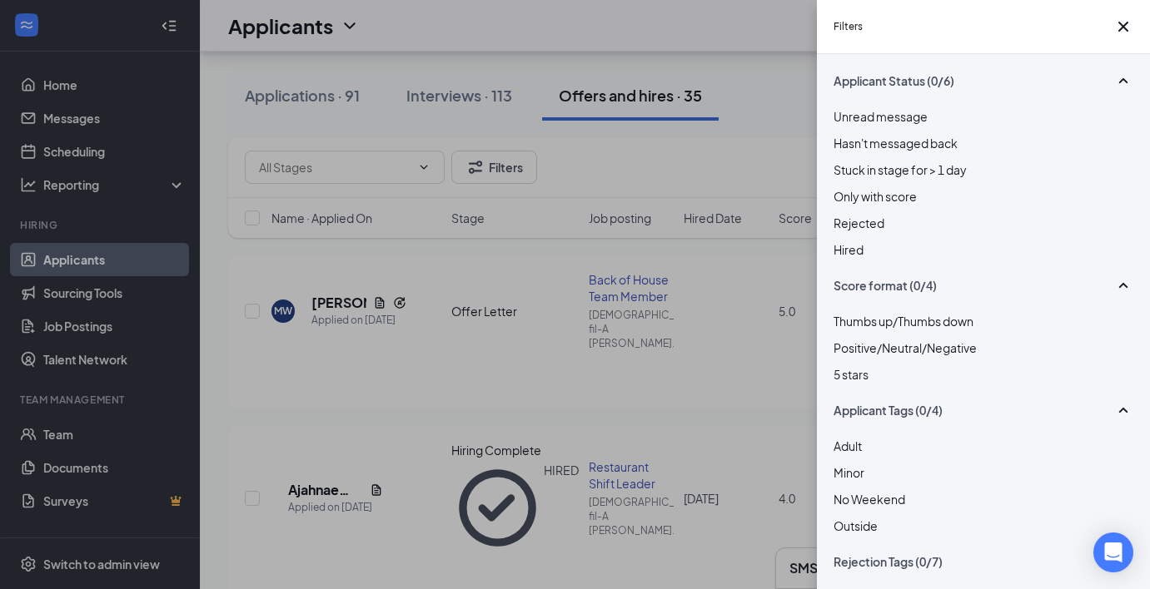
click at [485, 166] on div "Filters Applicant Status (0/6) Unread message Hasn't messaged back Stuck in sta…" at bounding box center [575, 294] width 1150 height 589
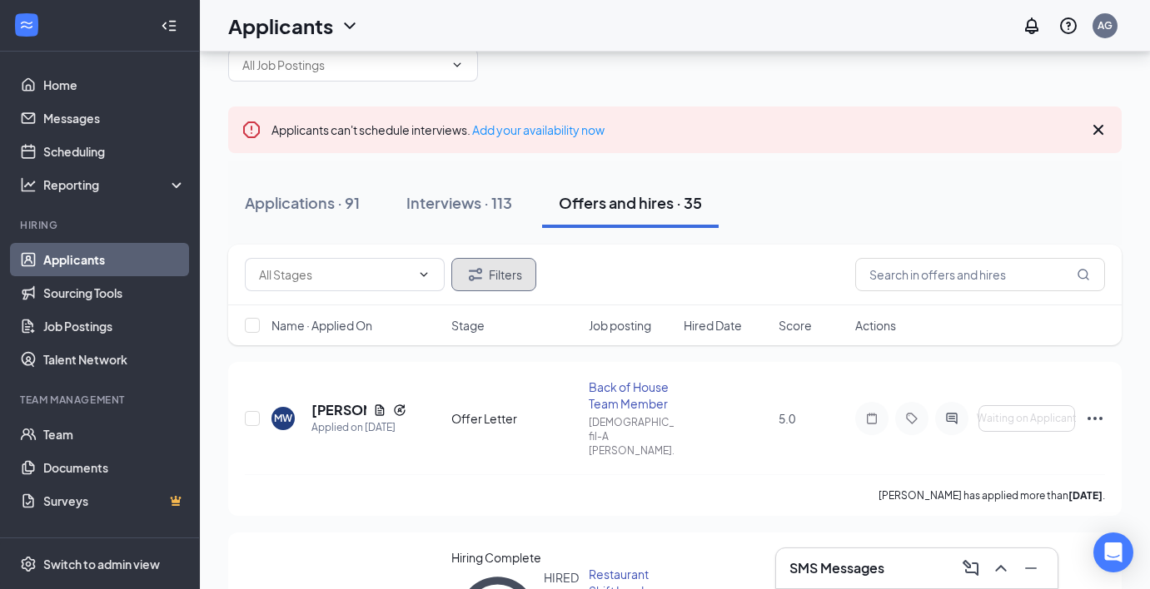
scroll to position [0, 0]
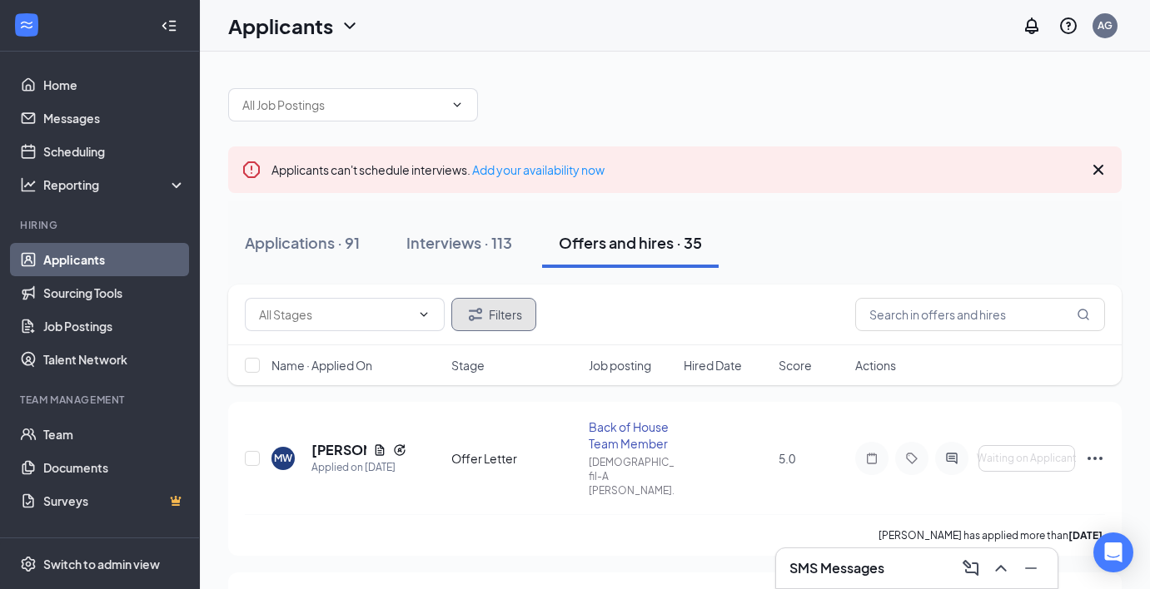
click at [491, 325] on button "Filters" at bounding box center [493, 314] width 85 height 33
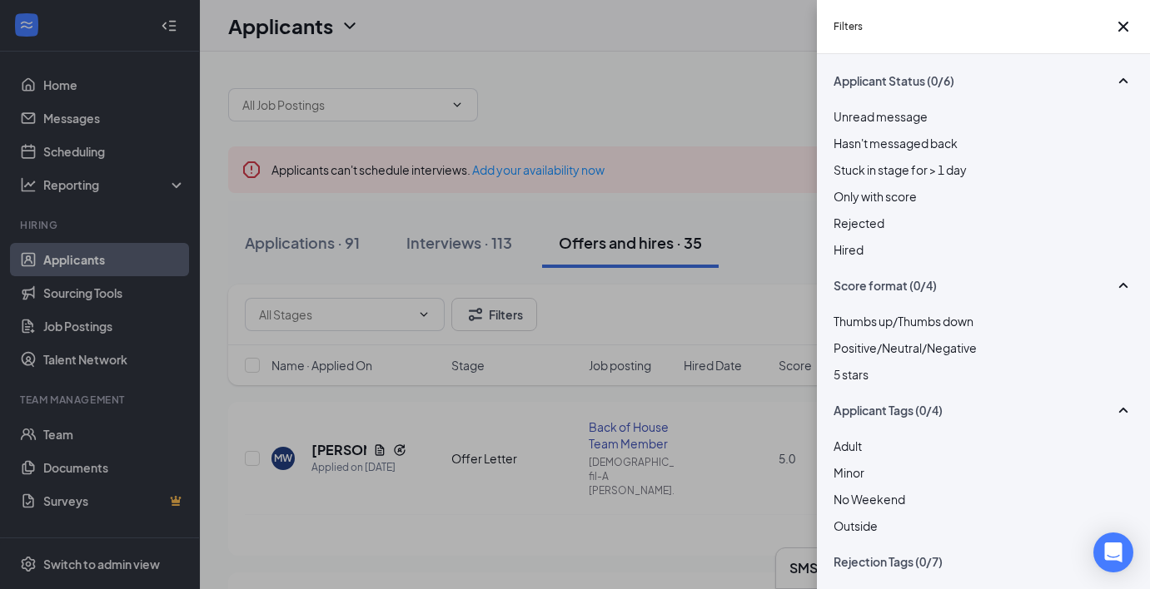
click at [838, 241] on div at bounding box center [983, 241] width 300 height 0
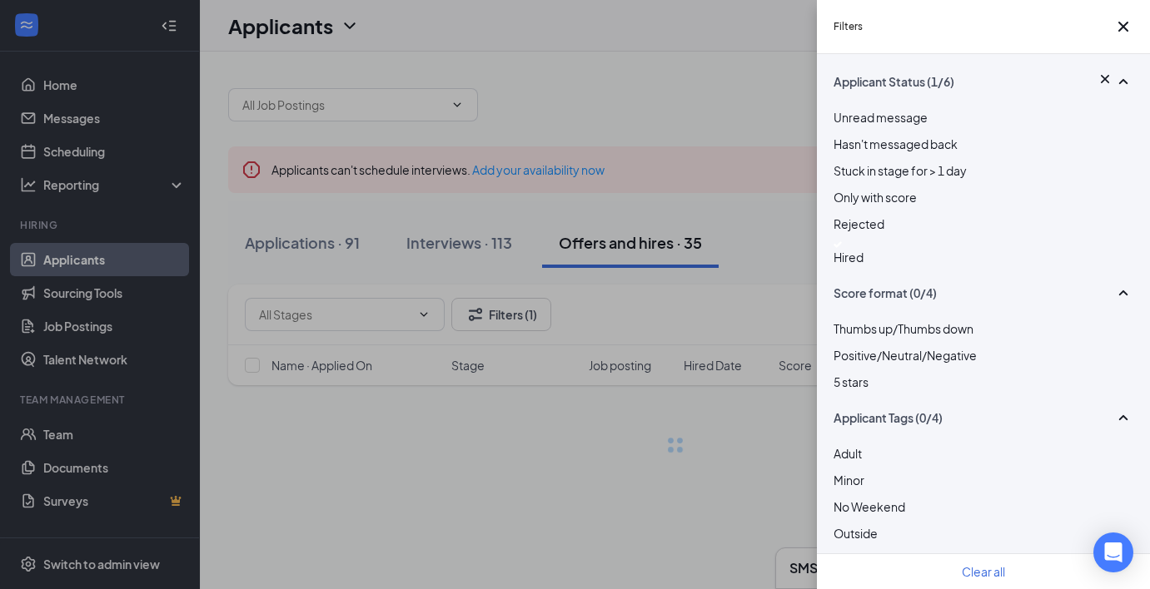
click at [838, 248] on img at bounding box center [837, 244] width 8 height 7
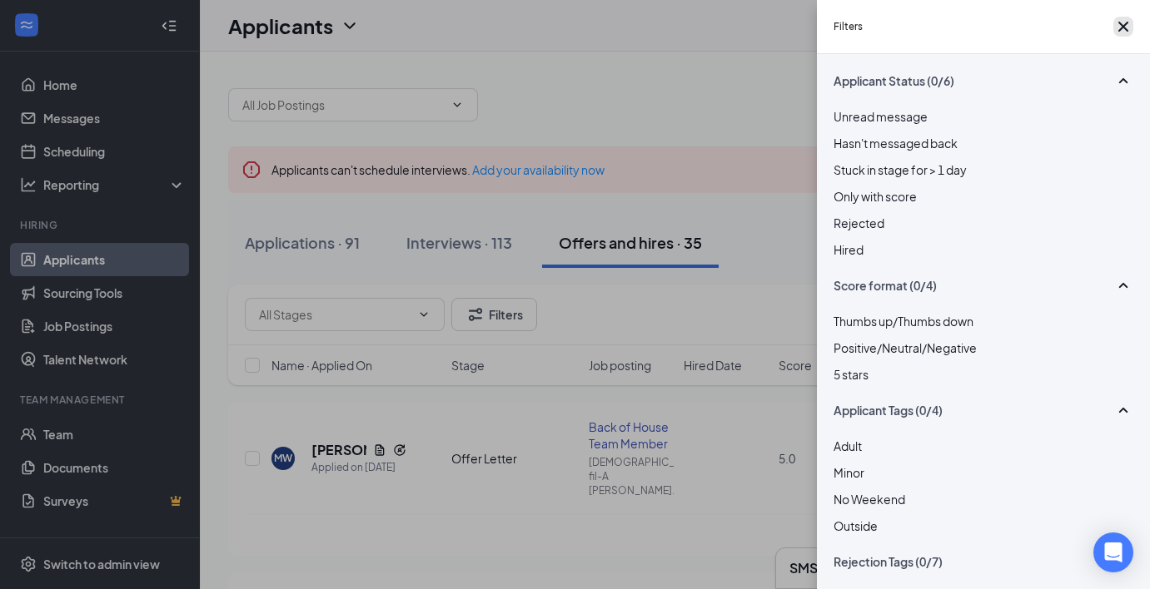
click at [1113, 33] on icon "Cross" at bounding box center [1123, 27] width 20 height 20
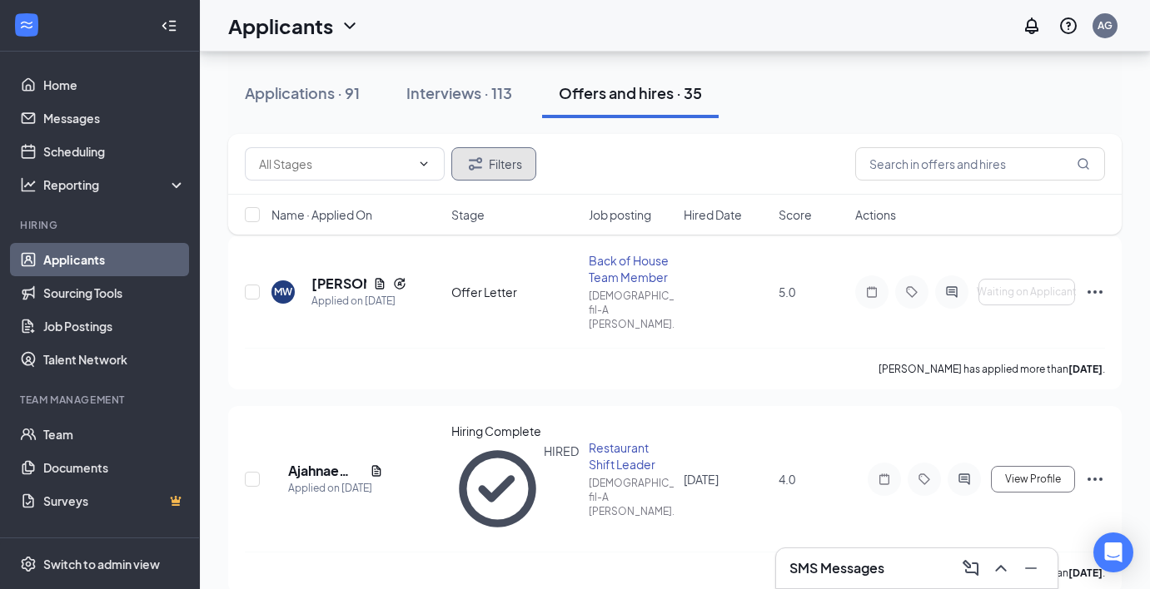
scroll to position [218, 0]
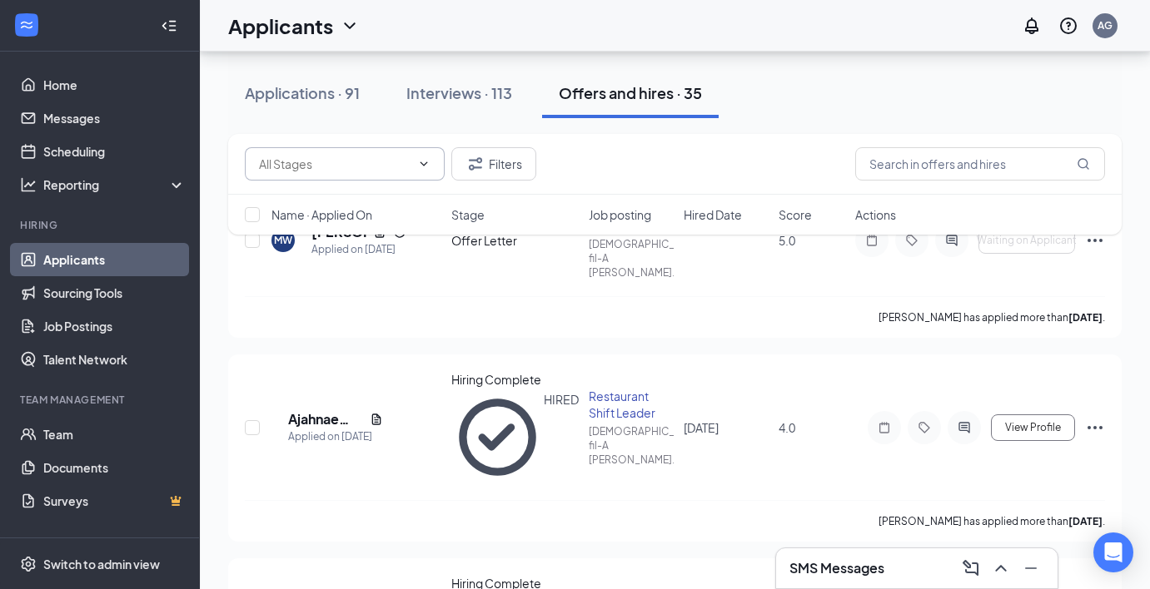
click at [389, 161] on input "text" at bounding box center [335, 164] width 152 height 18
click at [340, 213] on div "Offer Letter (3)" at bounding box center [299, 204] width 81 height 18
type input "Offer Letter (3)"
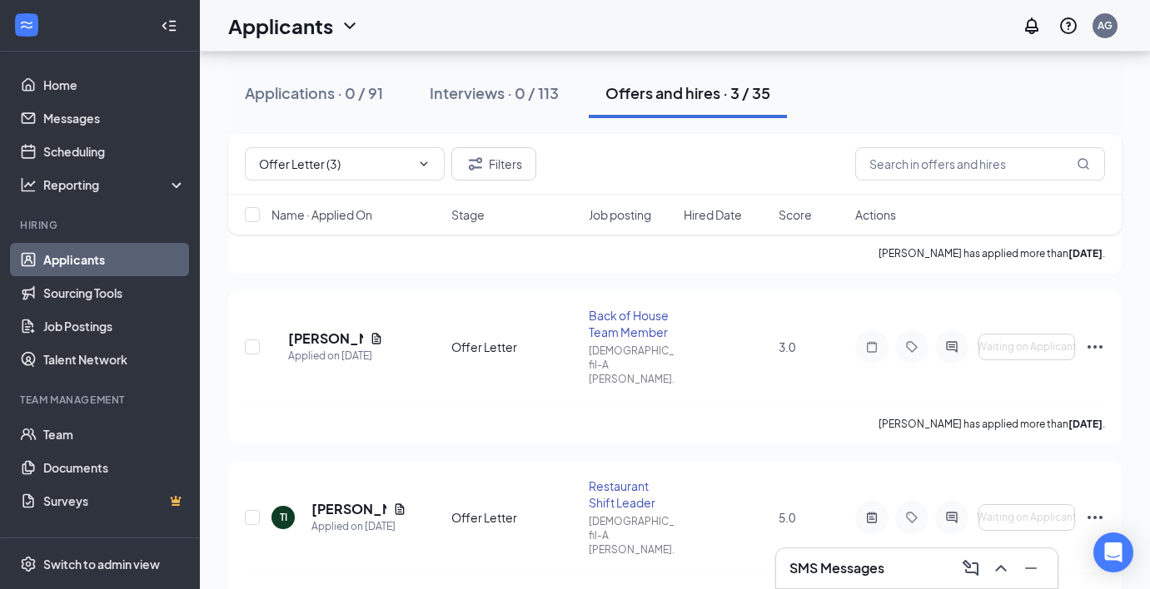
scroll to position [284, 0]
click at [333, 328] on h5 "[PERSON_NAME]" at bounding box center [325, 337] width 75 height 18
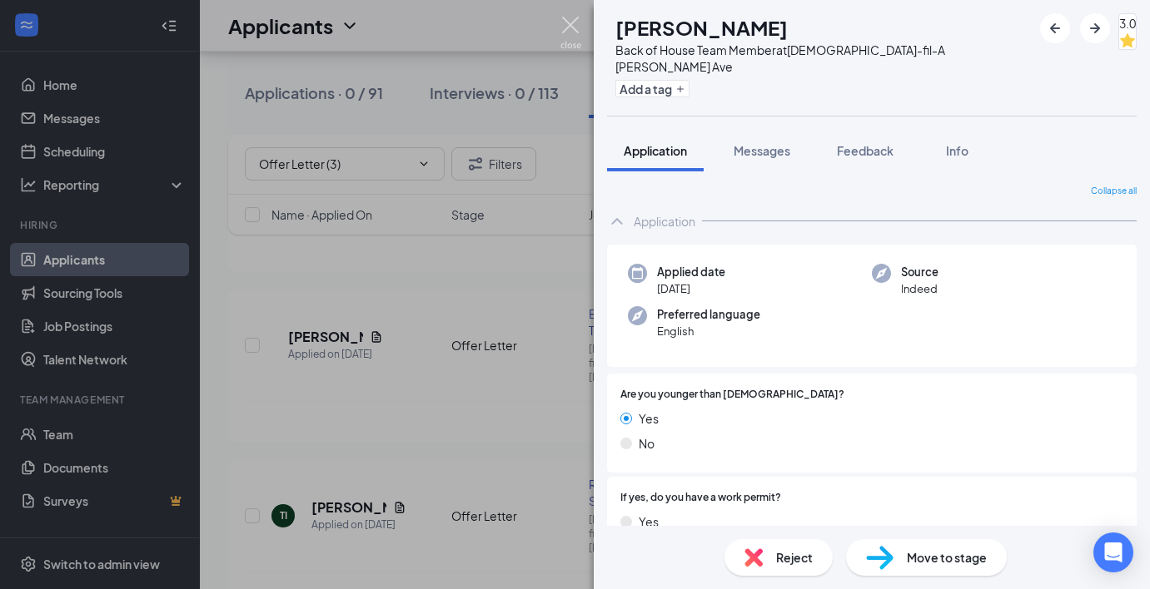
click at [571, 25] on img at bounding box center [570, 33] width 21 height 32
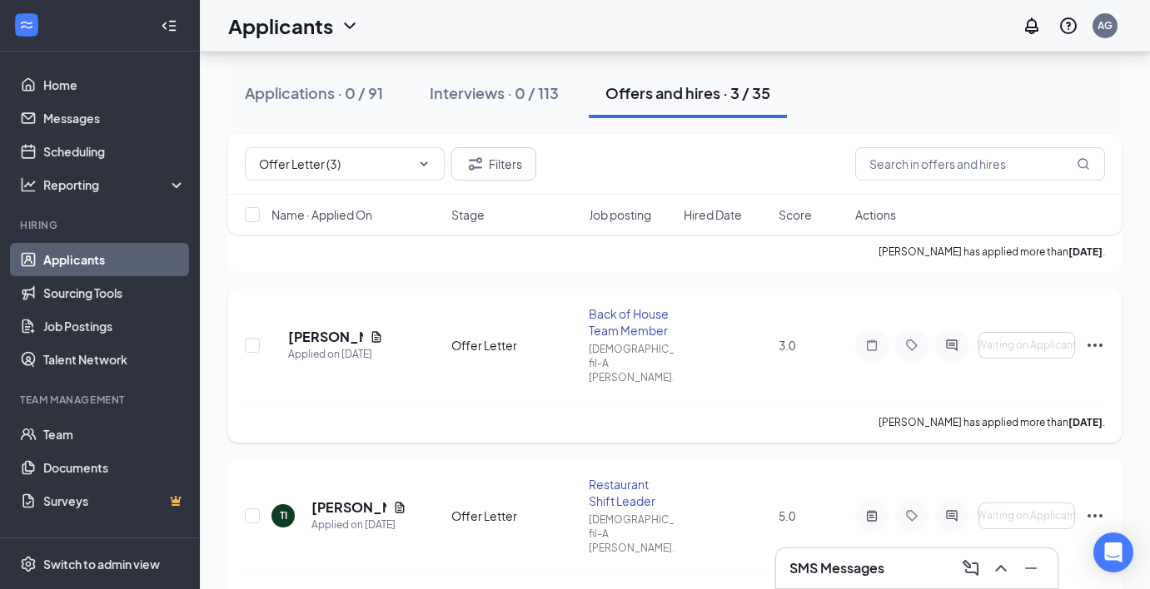
scroll to position [286, 0]
click at [484, 97] on div "Interviews · 0 / 113" at bounding box center [494, 92] width 129 height 21
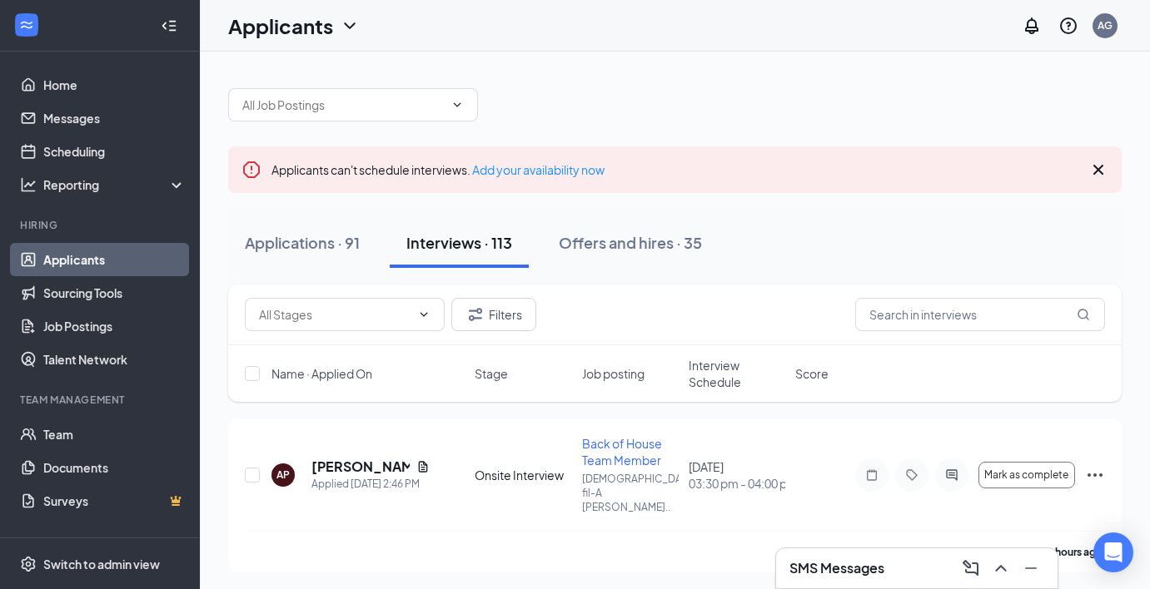
click at [720, 379] on span "Interview Schedule" at bounding box center [736, 373] width 97 height 33
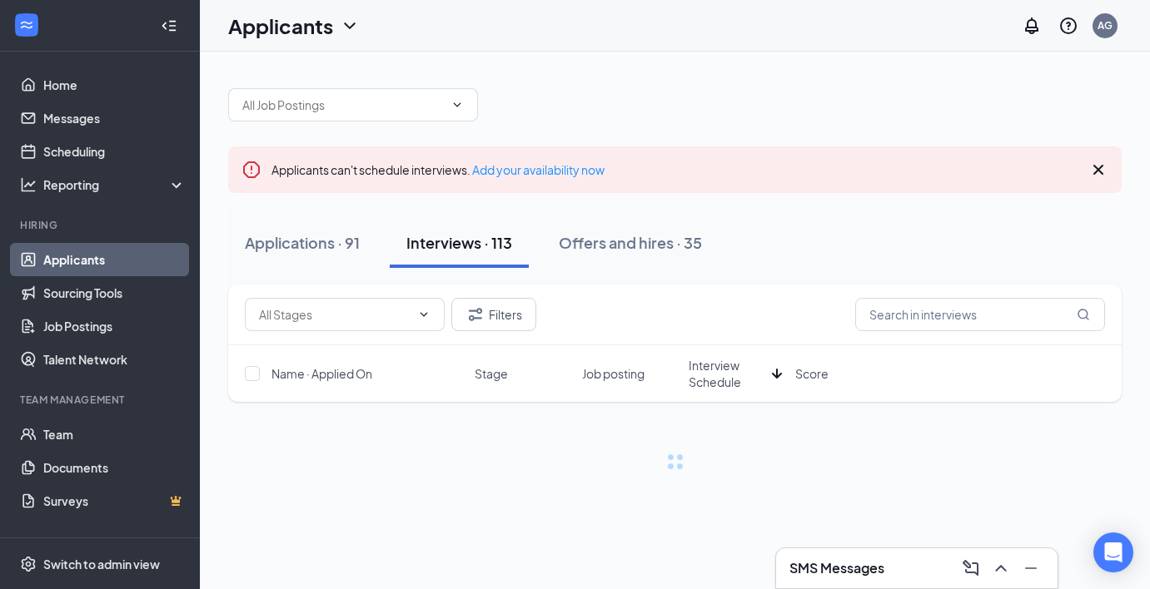
click at [720, 379] on span "Interview Schedule" at bounding box center [726, 373] width 77 height 33
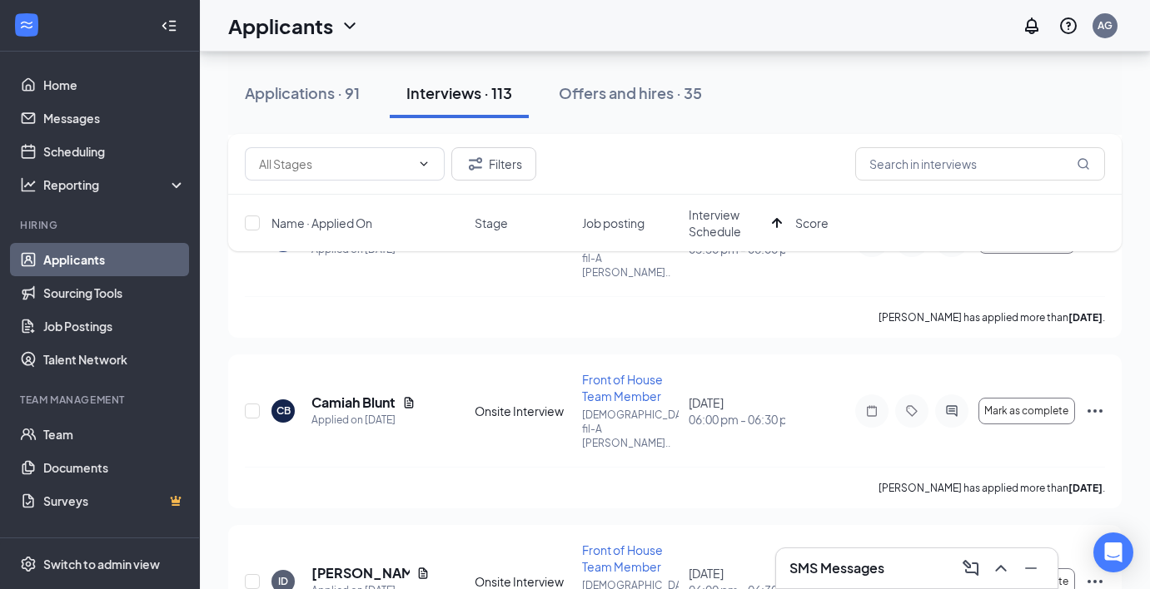
scroll to position [746, 0]
click at [872, 406] on icon "Note" at bounding box center [872, 411] width 10 height 11
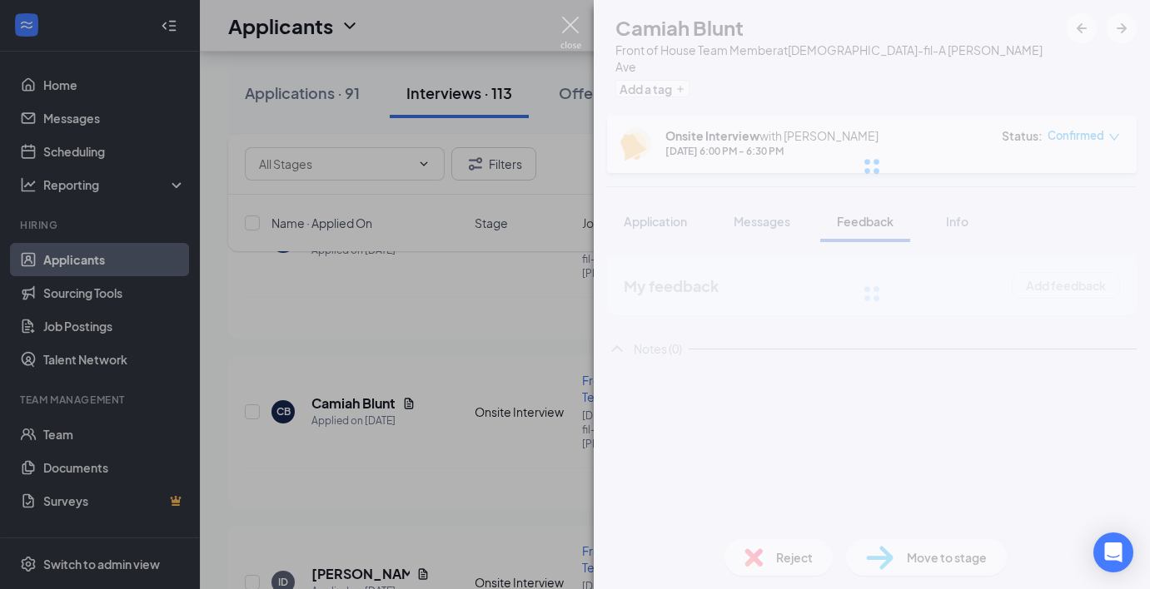
click at [572, 23] on img at bounding box center [570, 33] width 21 height 32
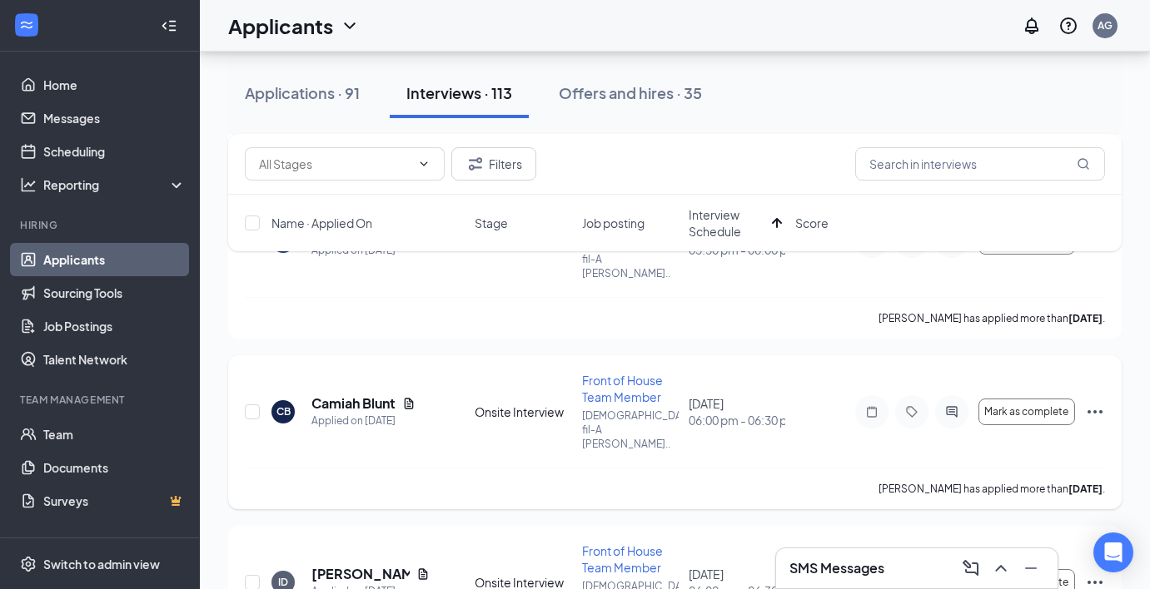
click at [413, 398] on icon "Document" at bounding box center [409, 403] width 9 height 11
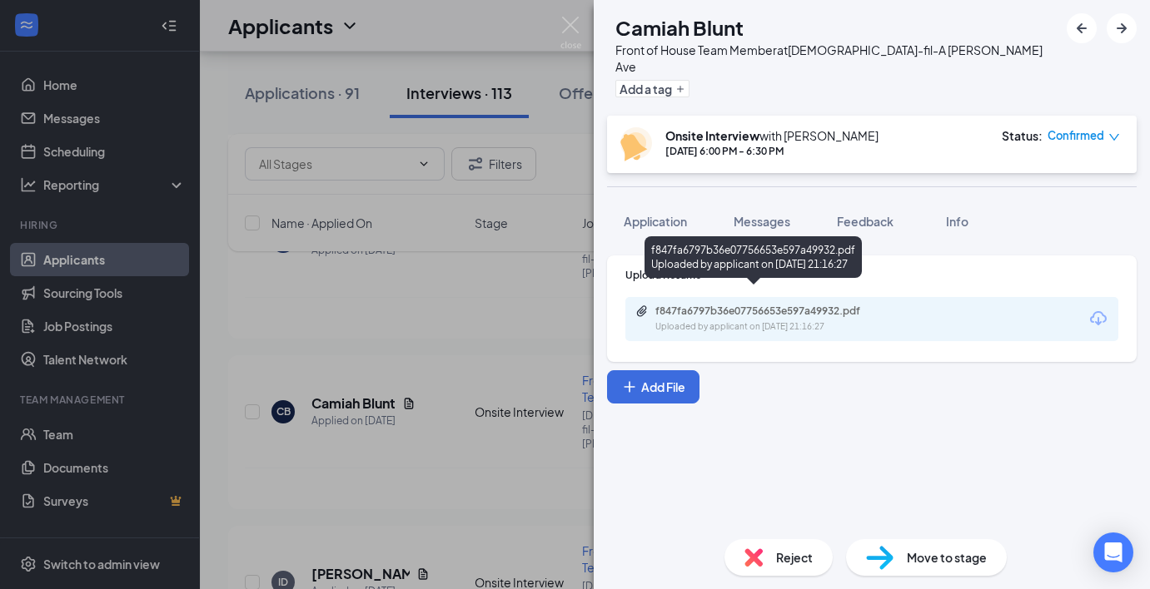
click at [688, 305] on div "f847fa6797b36e07756653e597a49932.pdf" at bounding box center [771, 311] width 233 height 13
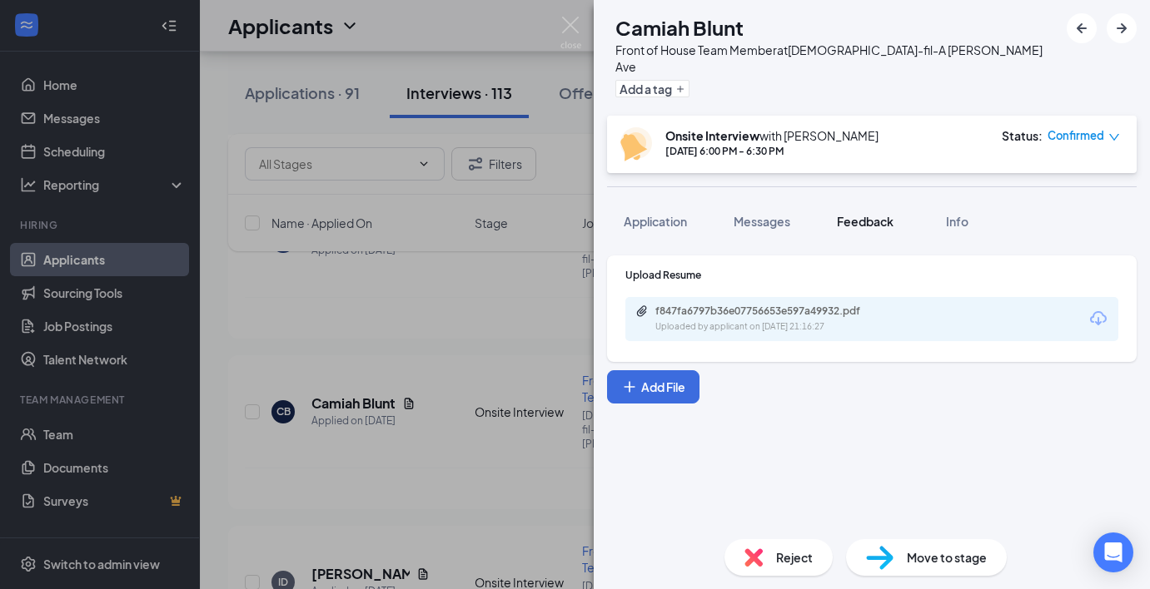
click at [875, 214] on span "Feedback" at bounding box center [865, 221] width 57 height 15
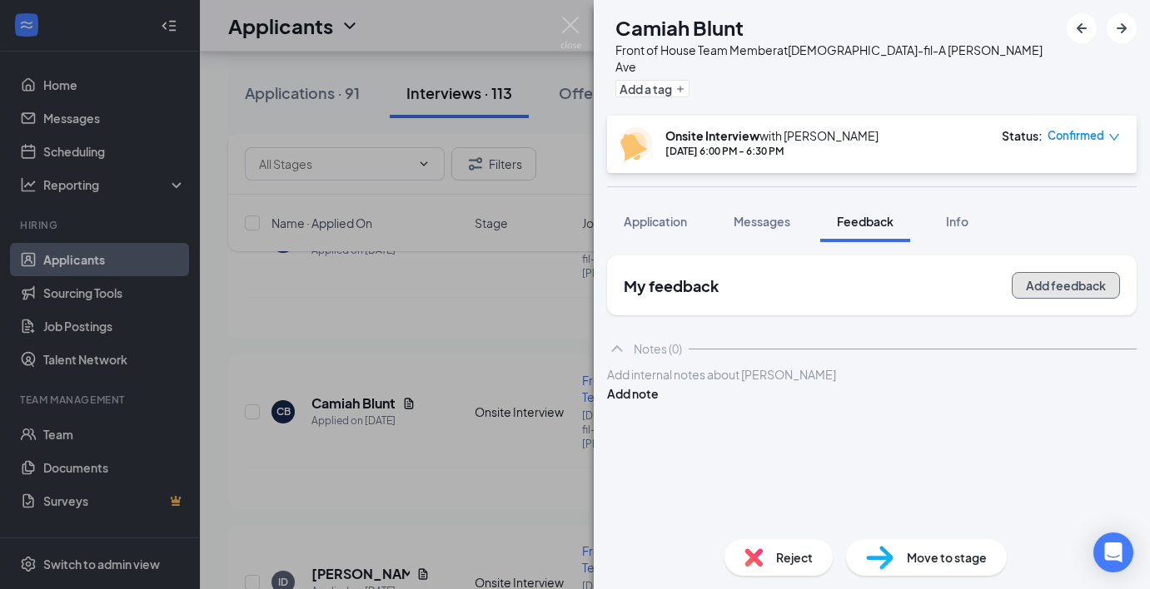
click at [1033, 272] on button "Add feedback" at bounding box center [1065, 285] width 108 height 27
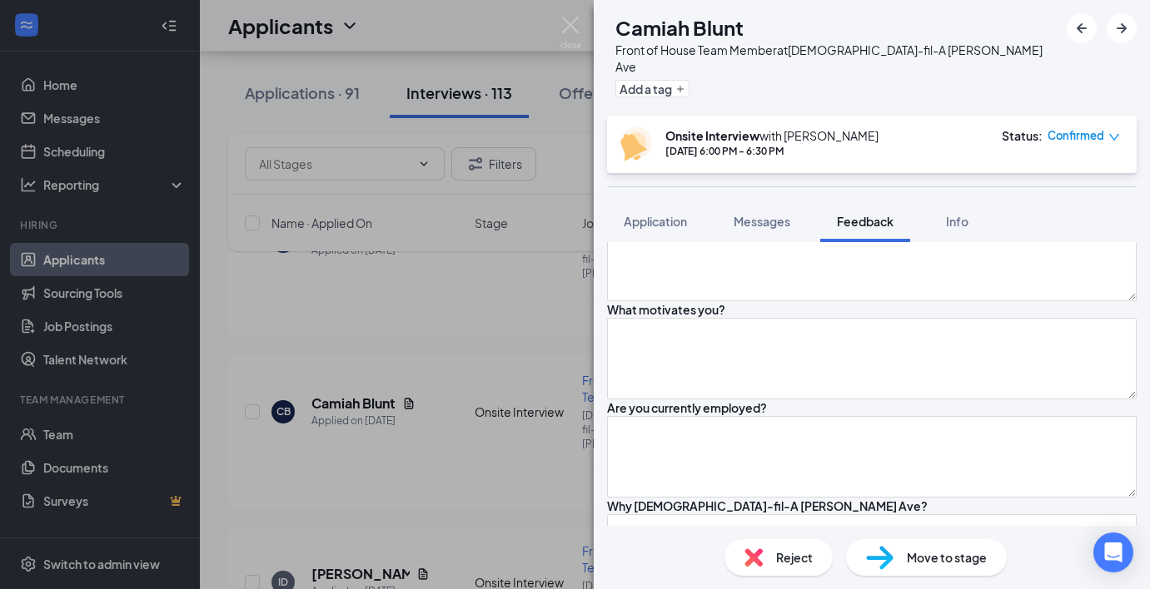
scroll to position [458, 0]
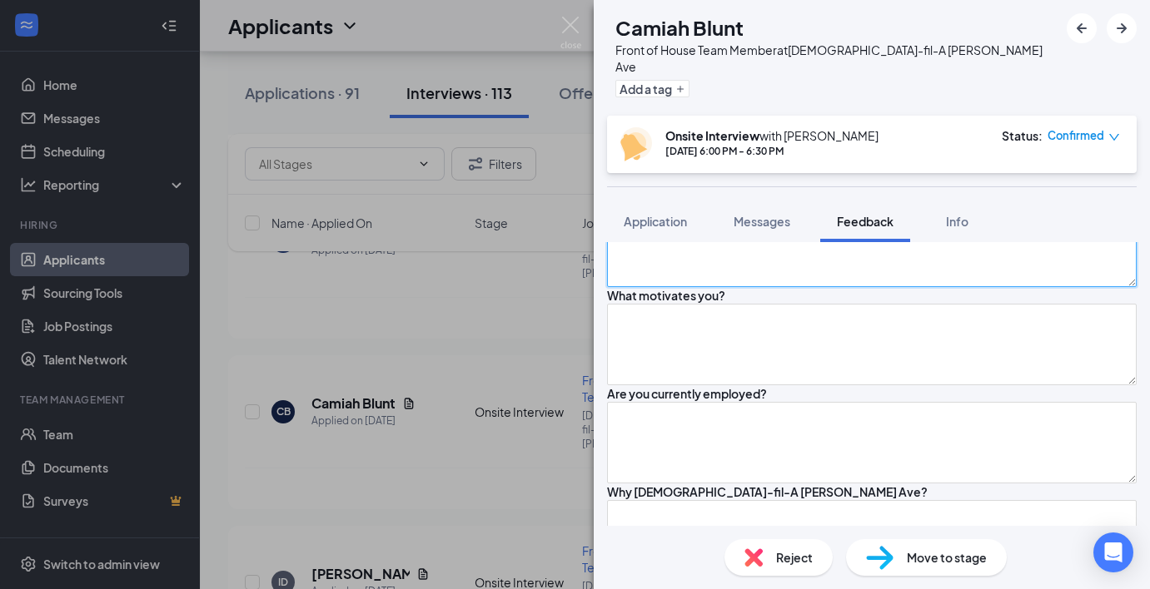
click at [861, 287] on textarea at bounding box center [871, 247] width 529 height 82
click at [1076, 287] on textarea "[DEMOGRAPHIC_DATA], one baby sister [DEMOGRAPHIC_DATA] months, worked at a pizz…" at bounding box center [871, 247] width 529 height 82
click at [890, 287] on textarea "[DEMOGRAPHIC_DATA], one baby sister [DEMOGRAPHIC_DATA] months, worked at a pizz…" at bounding box center [871, 247] width 529 height 82
click at [826, 287] on textarea "[DEMOGRAPHIC_DATA], one baby sister, [DEMOGRAPHIC_DATA] months, hair, worked at…" at bounding box center [871, 247] width 529 height 82
type textarea "[DEMOGRAPHIC_DATA], one baby sister, [DEMOGRAPHIC_DATA] months, hair, worked at…"
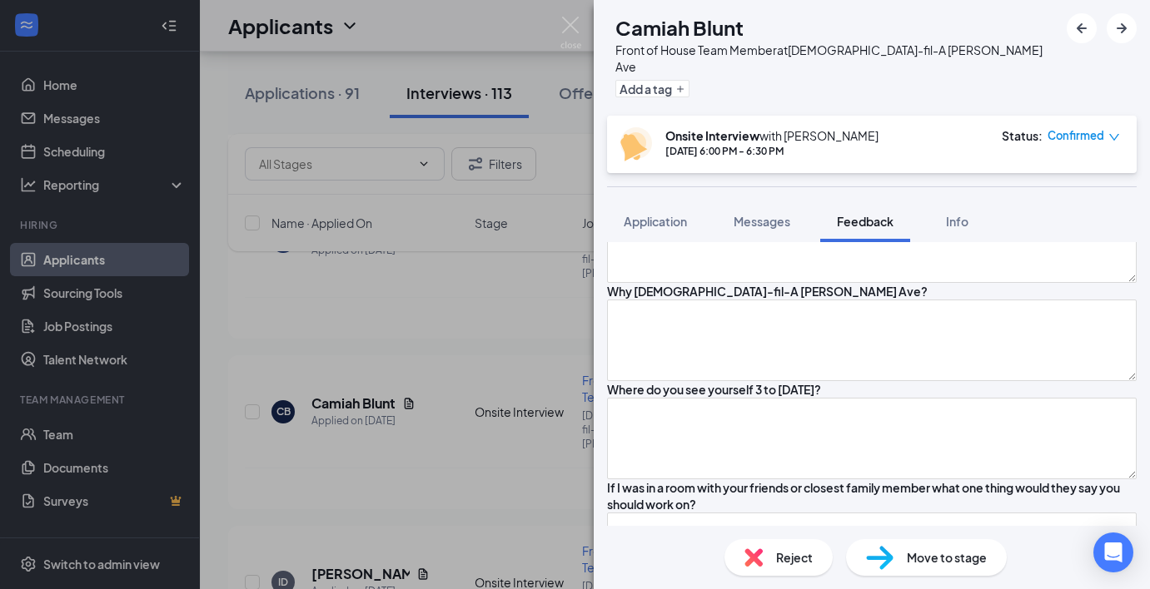
scroll to position [705, 0]
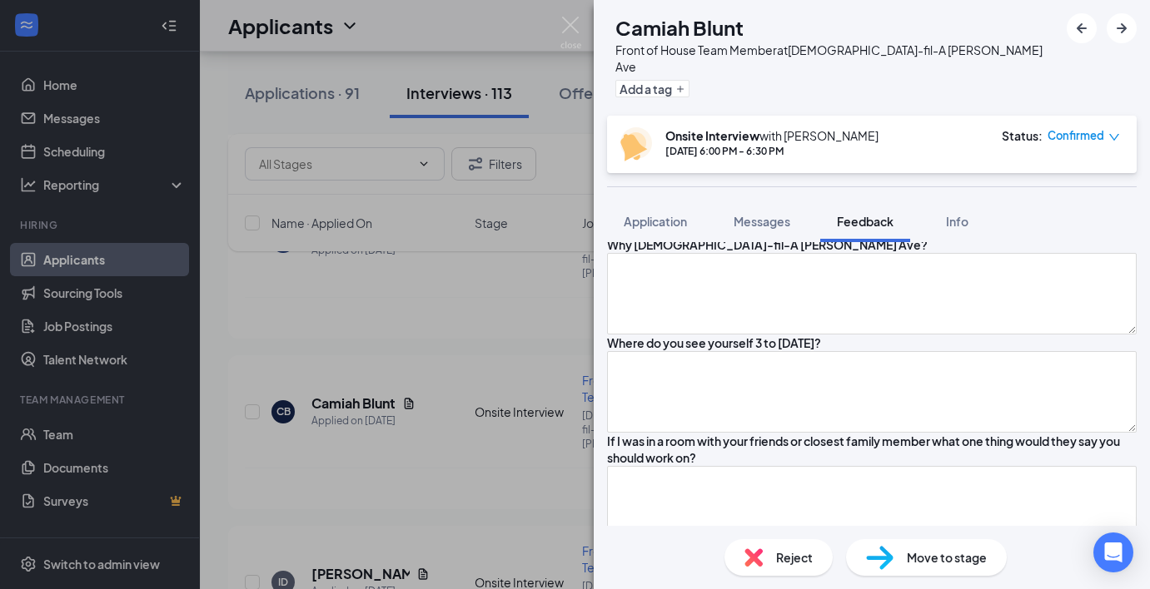
type textarea "her family, she likes helping the family, tried to do anything to make them hap…"
click at [751, 236] on textarea at bounding box center [871, 196] width 529 height 82
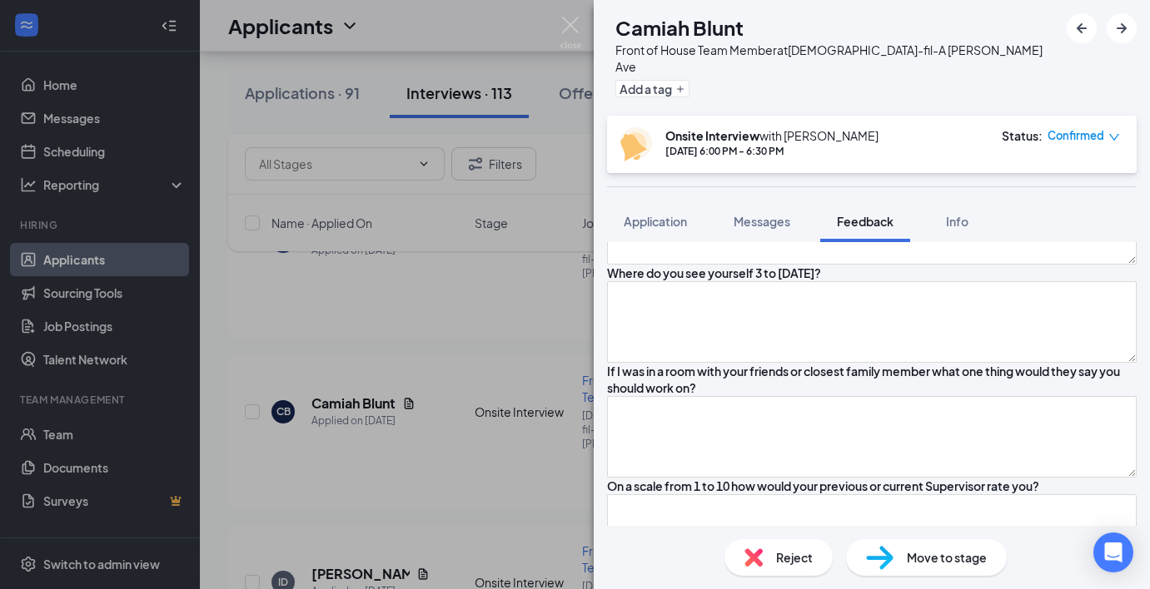
scroll to position [782, 0]
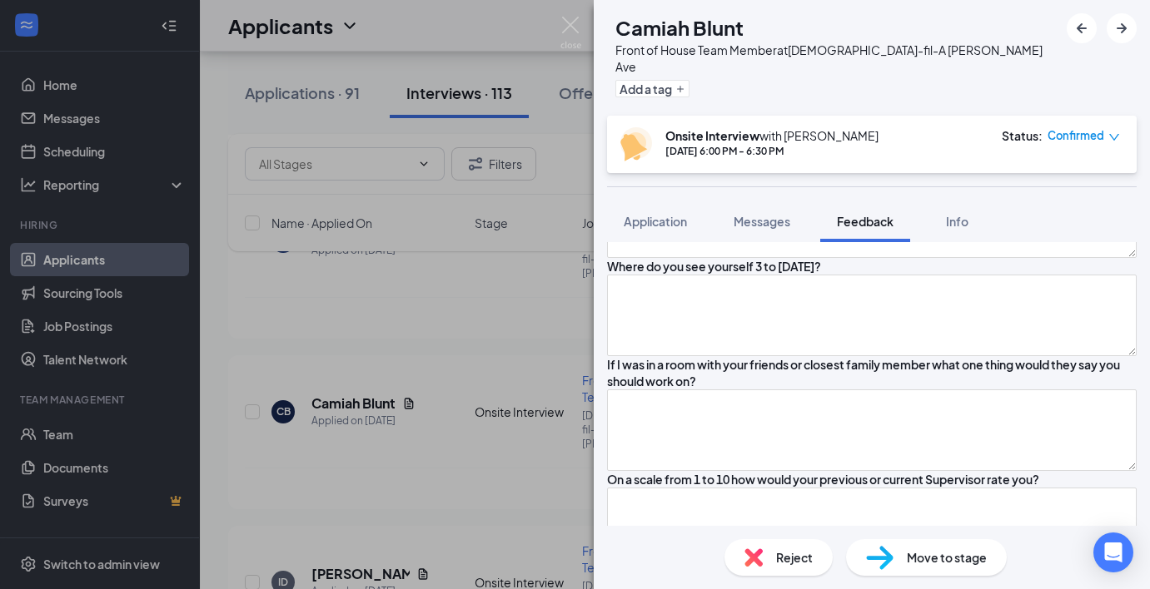
type textarea "yes, ups - isn't getting enough hours"
click at [740, 258] on textarea at bounding box center [871, 217] width 529 height 82
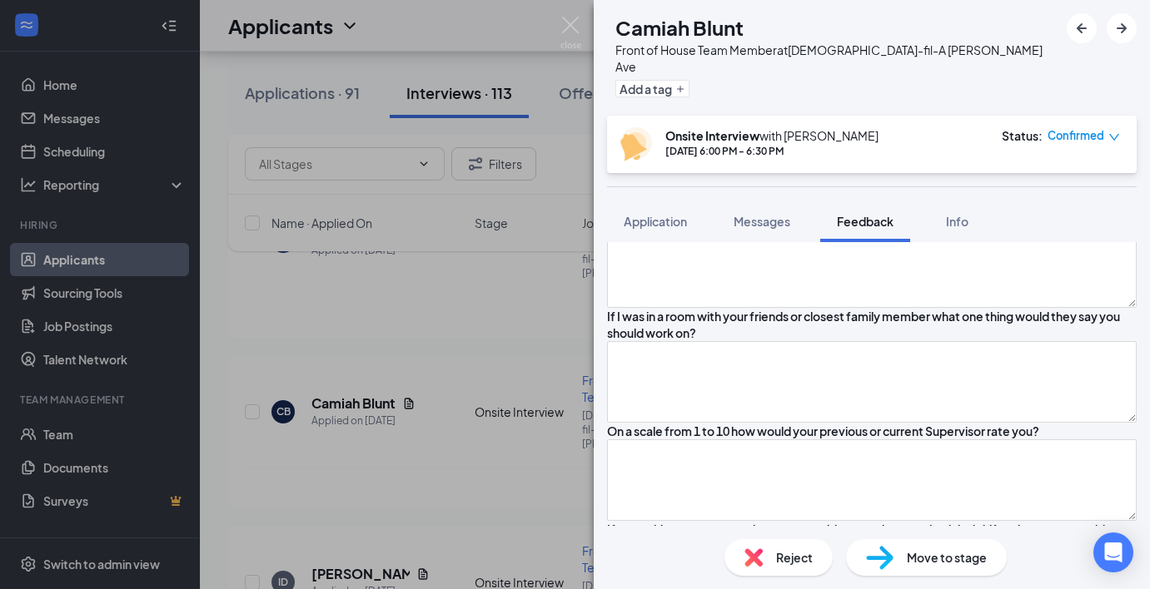
scroll to position [853, 0]
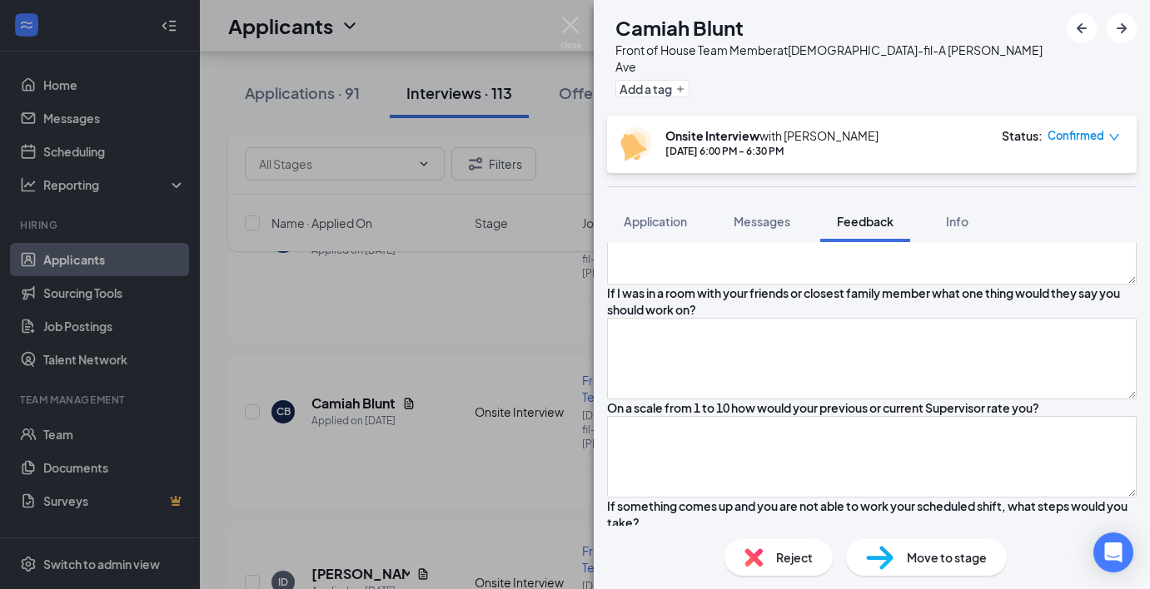
click at [788, 186] on textarea "gain more experience," at bounding box center [871, 146] width 529 height 82
click at [957, 186] on textarea "gain more experience, leadership skills, wants to work with" at bounding box center [871, 146] width 529 height 82
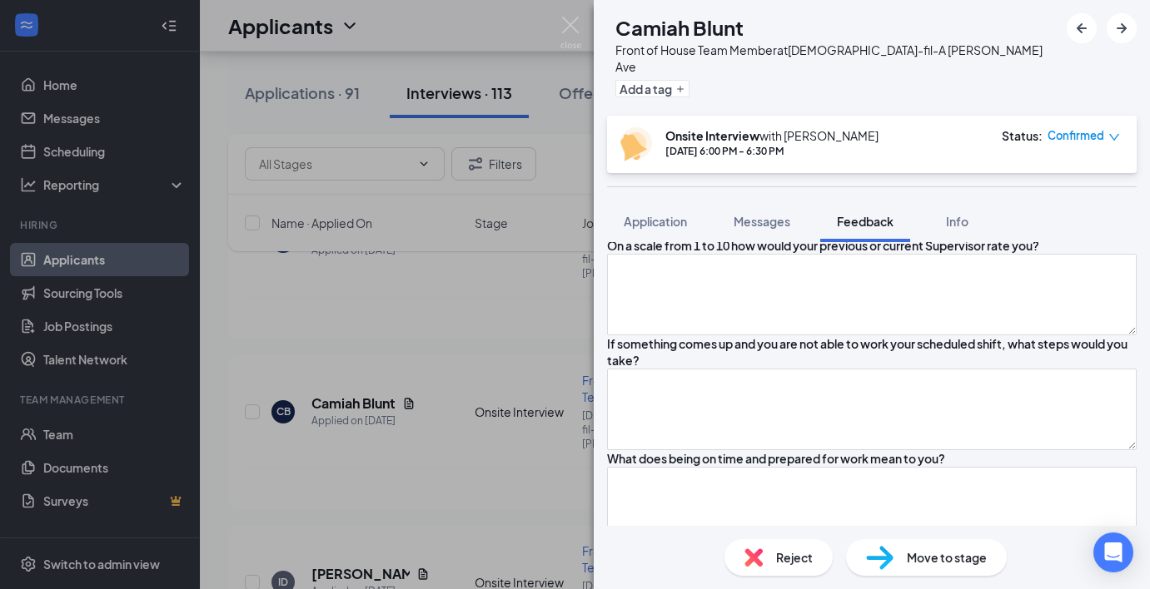
type textarea "gain more experience, leadership skills, wants to work with customers"
click at [977, 122] on textarea at bounding box center [871, 82] width 529 height 82
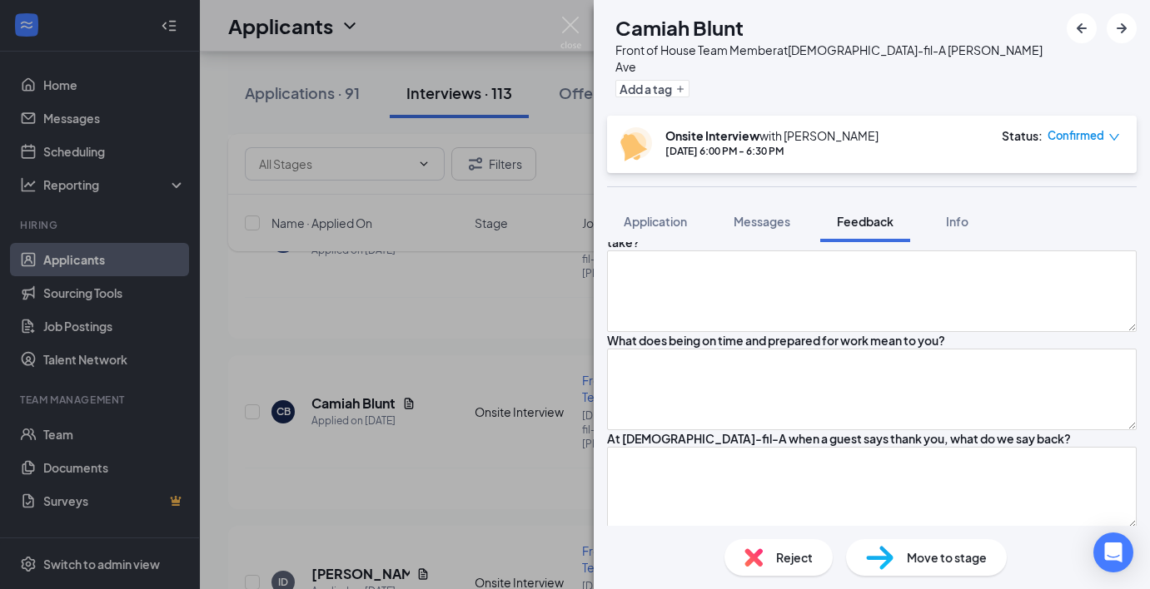
scroll to position [1137, 0]
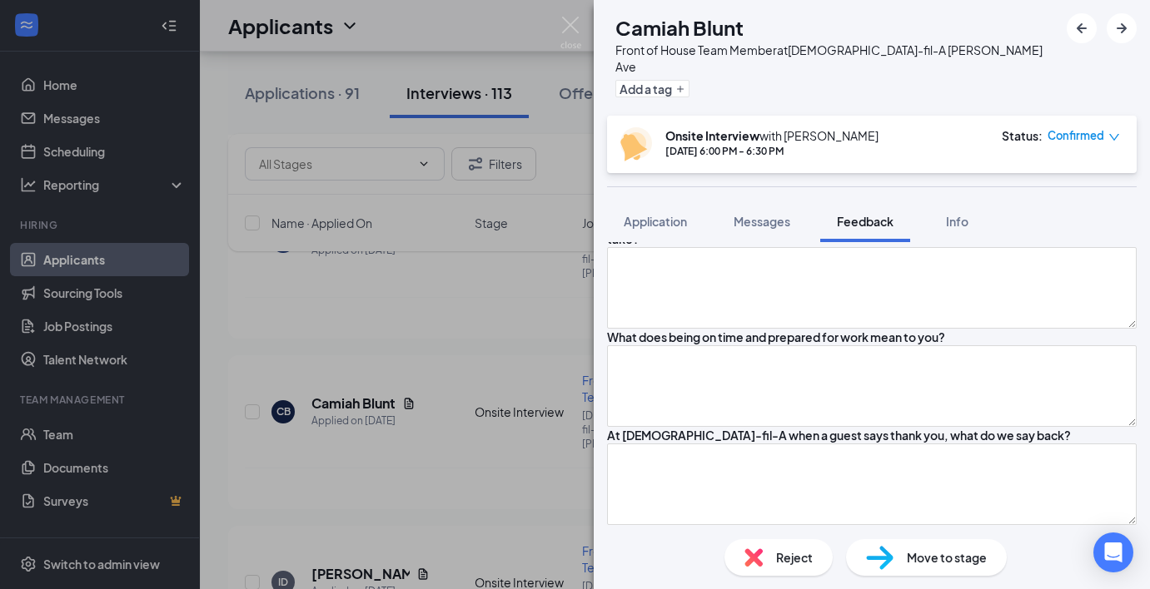
type textarea "her own hair salon,"
click at [882, 116] on textarea at bounding box center [871, 75] width 529 height 82
type textarea "communication skills, coming out of her shell a little,"
click at [899, 214] on textarea at bounding box center [871, 173] width 529 height 82
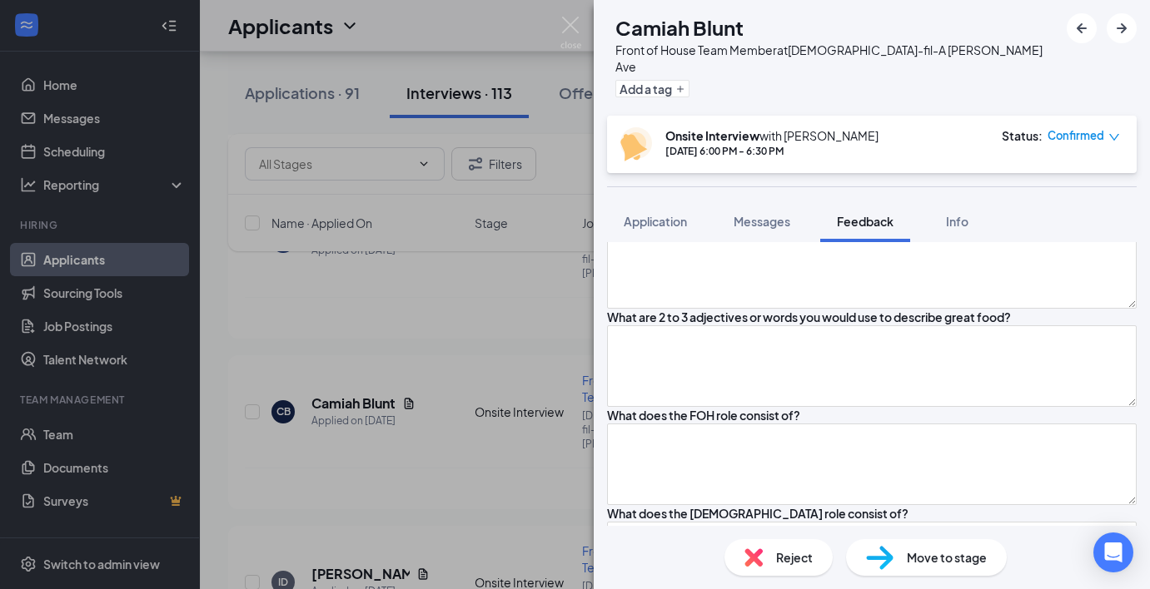
scroll to position [1363, 0]
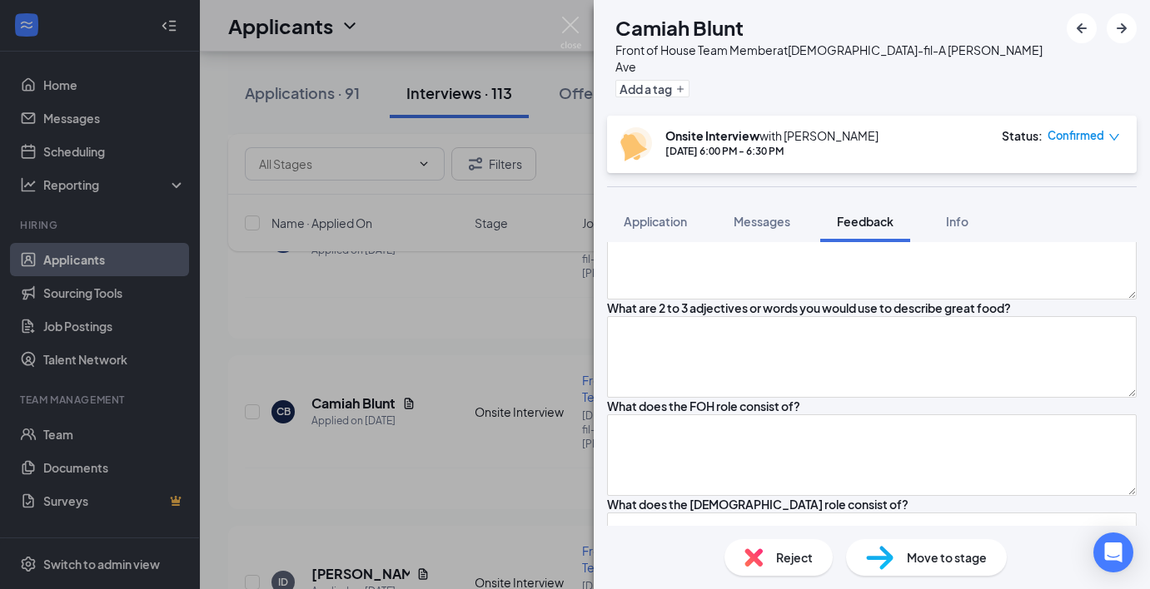
type textarea "10 - very hard worker, very dedicated"
click at [892, 103] on textarea at bounding box center [871, 63] width 529 height 82
type textarea "contact supervisor"
click at [714, 201] on textarea at bounding box center [871, 161] width 529 height 82
click at [837, 201] on textarea "arrive 20 minutes early, and come in w all the right uniform" at bounding box center [871, 161] width 529 height 82
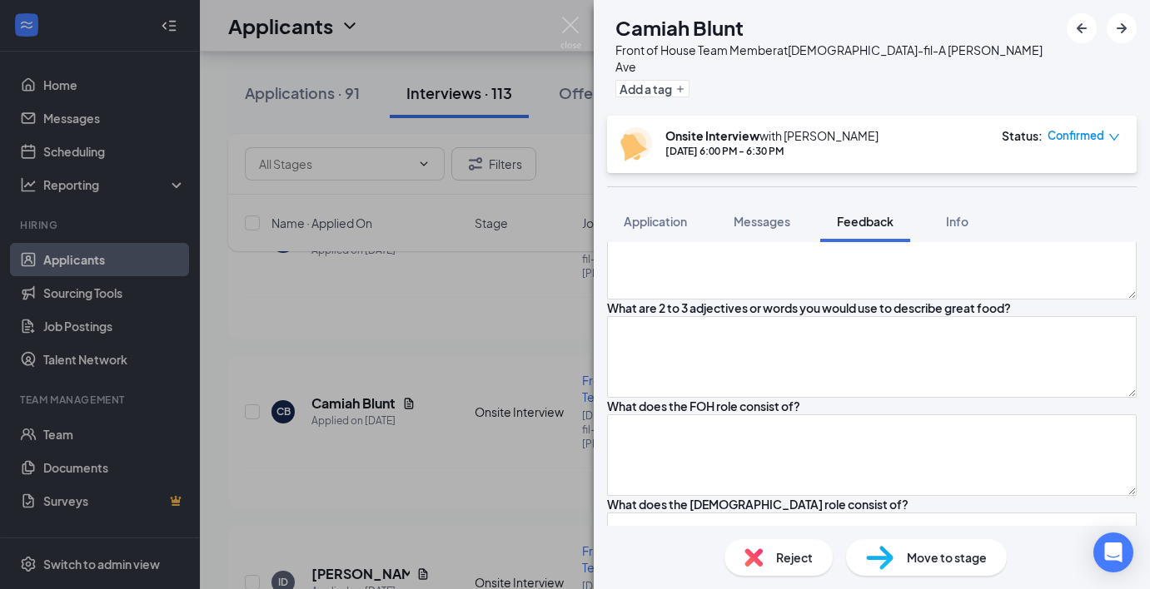
click at [864, 201] on textarea "arrive 20 minutes early, and come in w ithall the right uniform" at bounding box center [871, 161] width 529 height 82
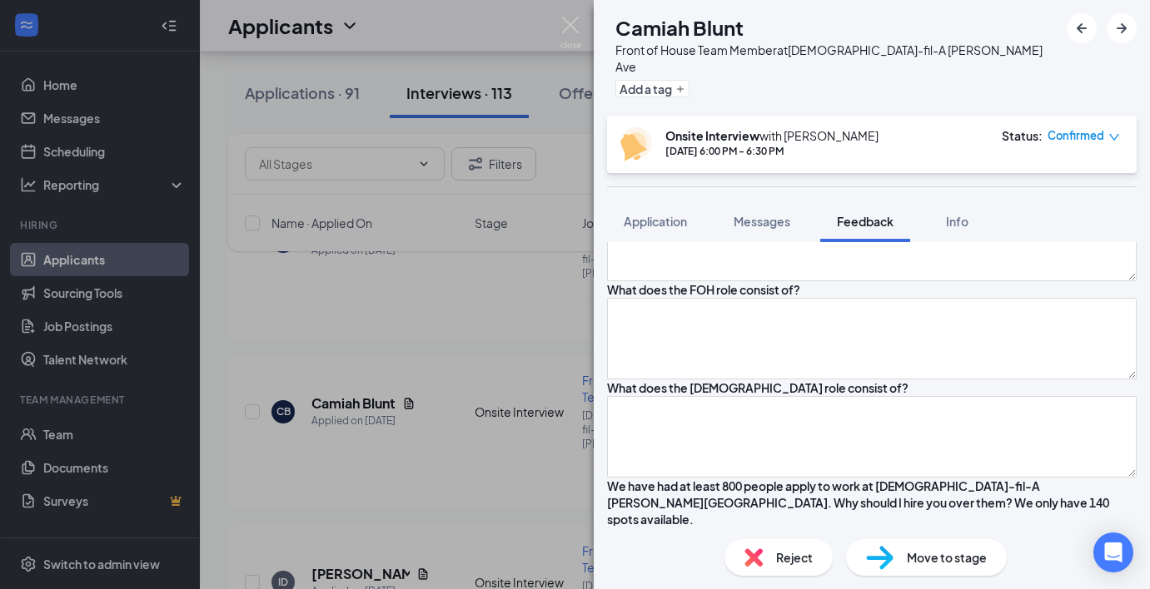
scroll to position [1517, 0]
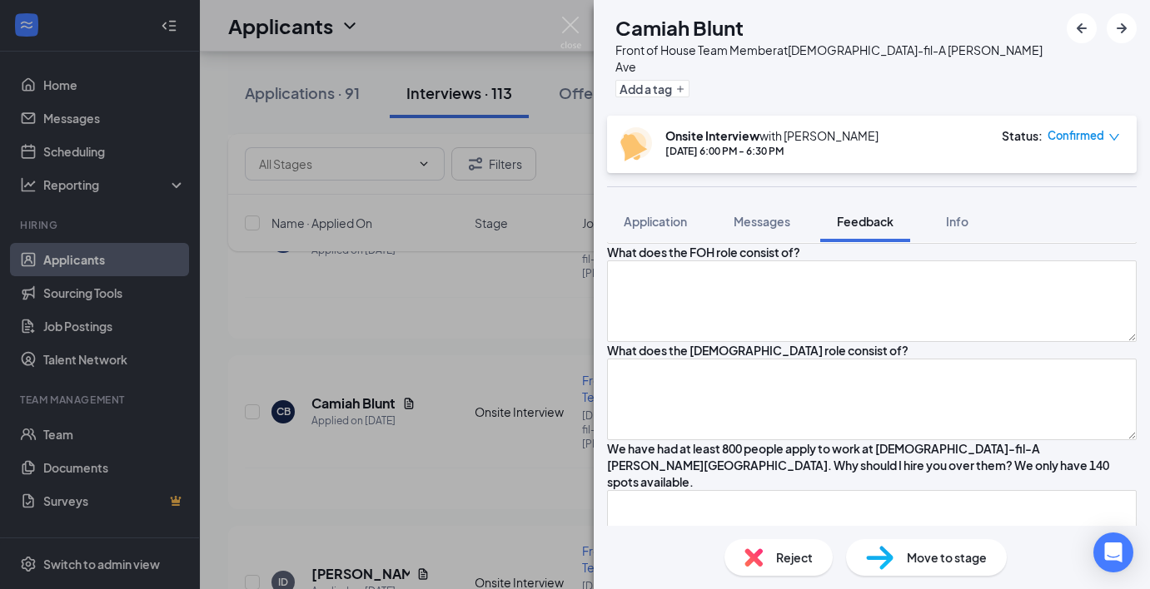
type textarea "arrive 20 minutes early, and come in w ith the right uniform"
click at [864, 146] on textarea at bounding box center [871, 105] width 529 height 82
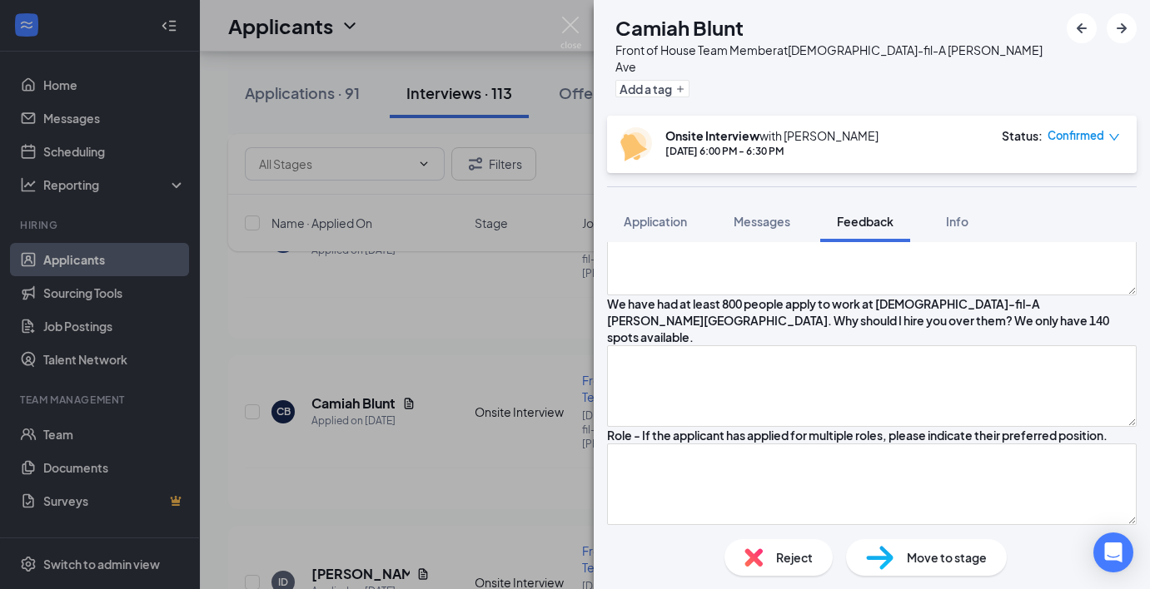
scroll to position [1722, 0]
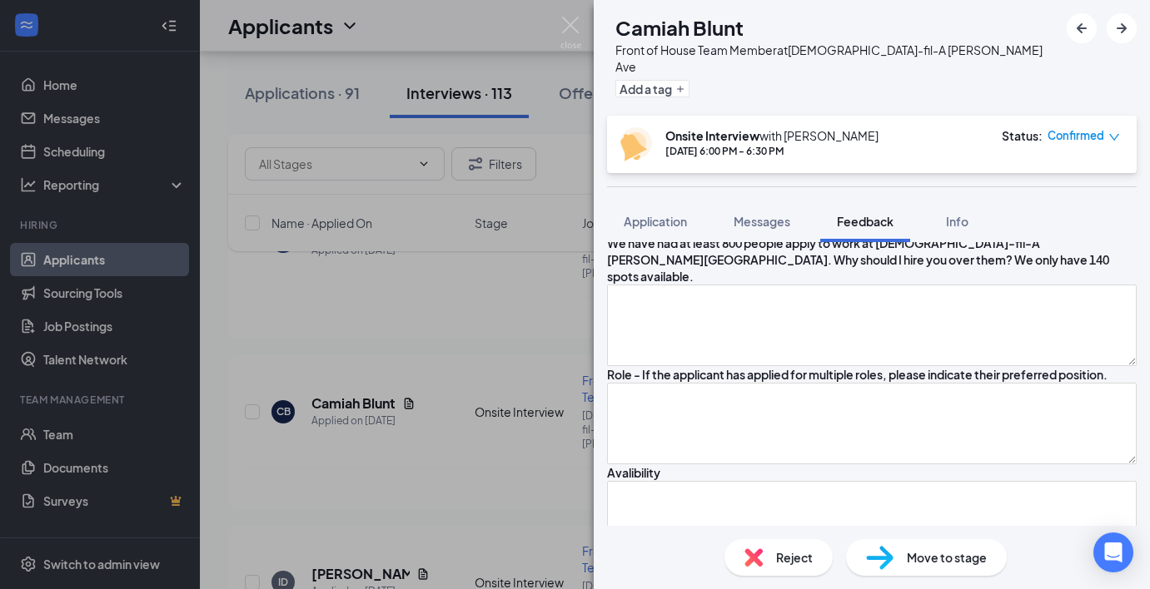
type textarea "you're welcome"
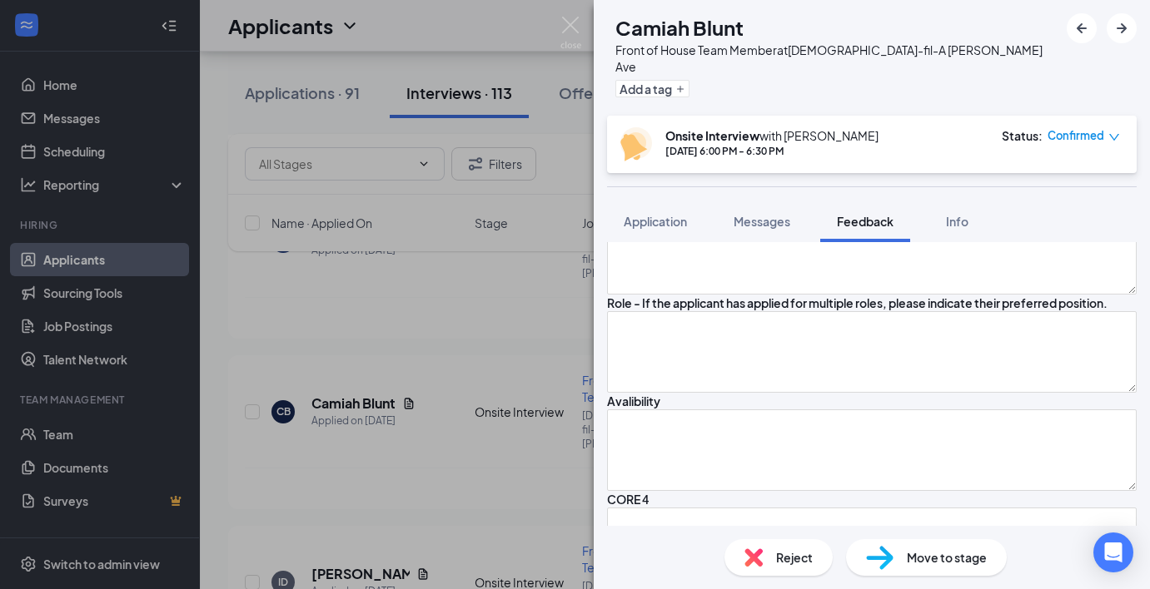
scroll to position [1792, 0]
click at [932, 67] on textarea at bounding box center [871, 26] width 529 height 82
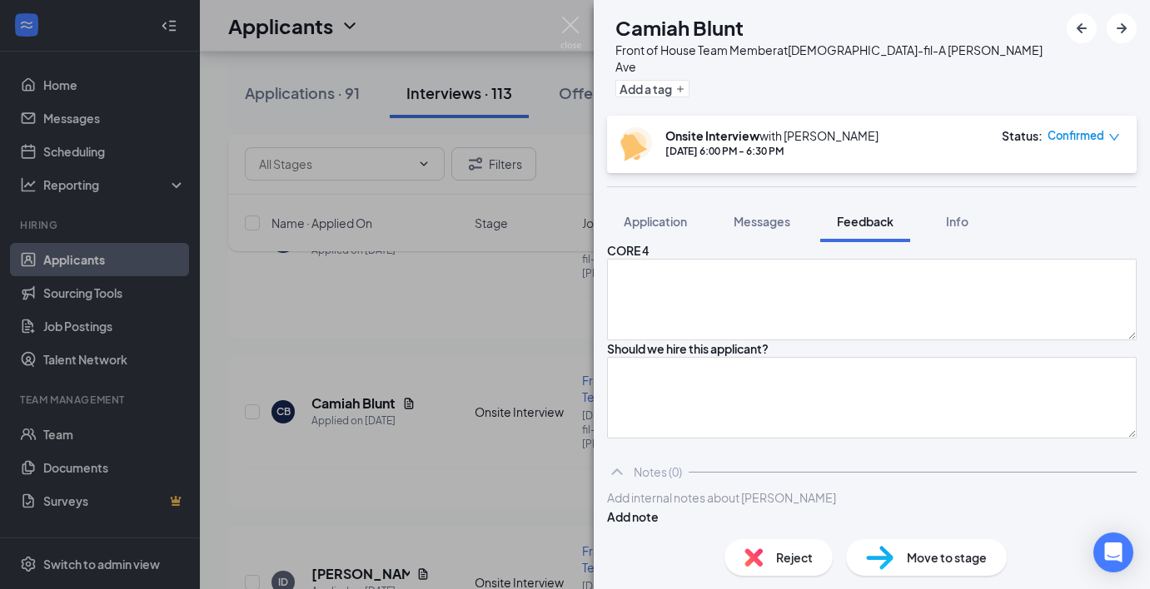
scroll to position [2135, 0]
type textarea "cashier, greeting customers"
click at [905, 46] on textarea at bounding box center [871, 5] width 529 height 82
type textarea "good leadership skills, fast worker, always arrive on time,"
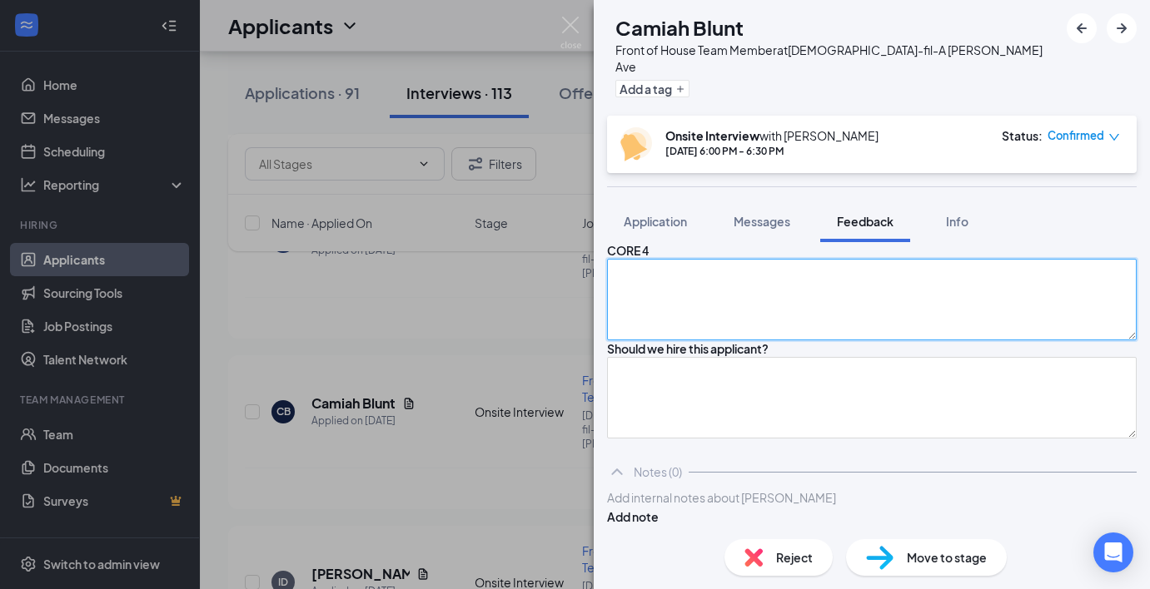
click at [840, 340] on textarea at bounding box center [871, 300] width 529 height 82
type textarea "no - did not maintain eye contact"
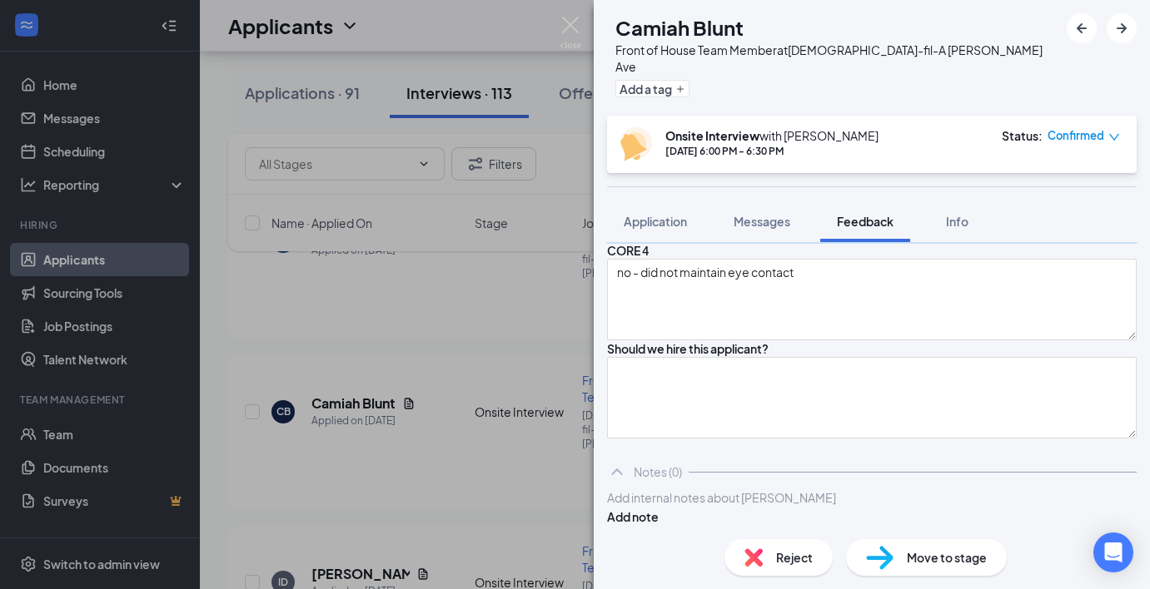
click at [751, 242] on textarea at bounding box center [871, 202] width 529 height 82
click at [759, 144] on textarea at bounding box center [871, 103] width 529 height 82
type textarea "n/a"
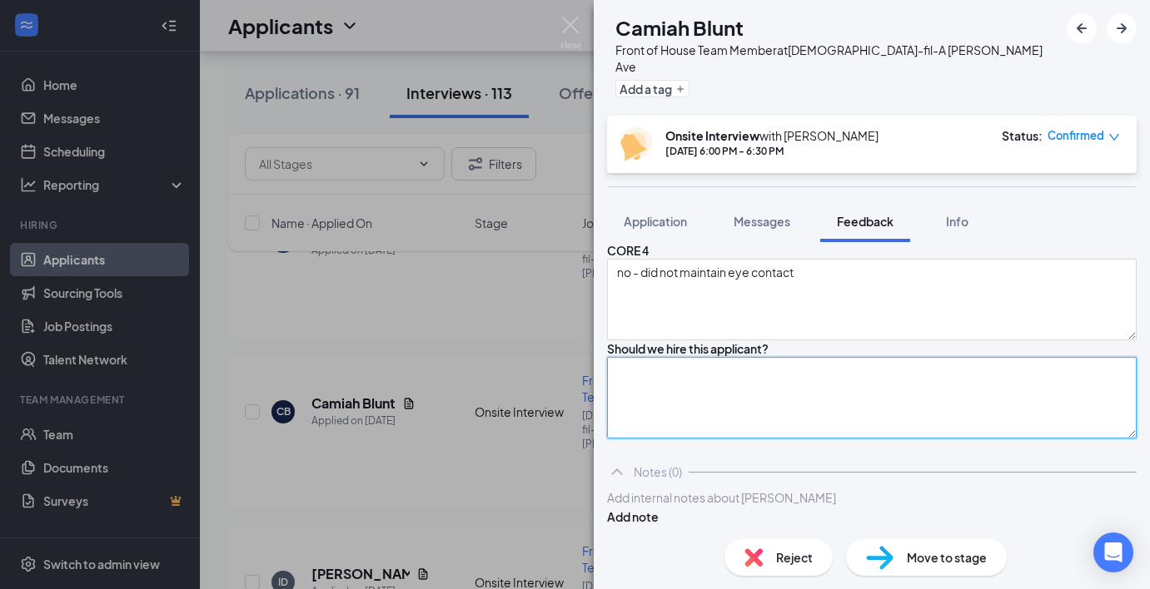
click at [807, 357] on textarea at bounding box center [871, 398] width 529 height 82
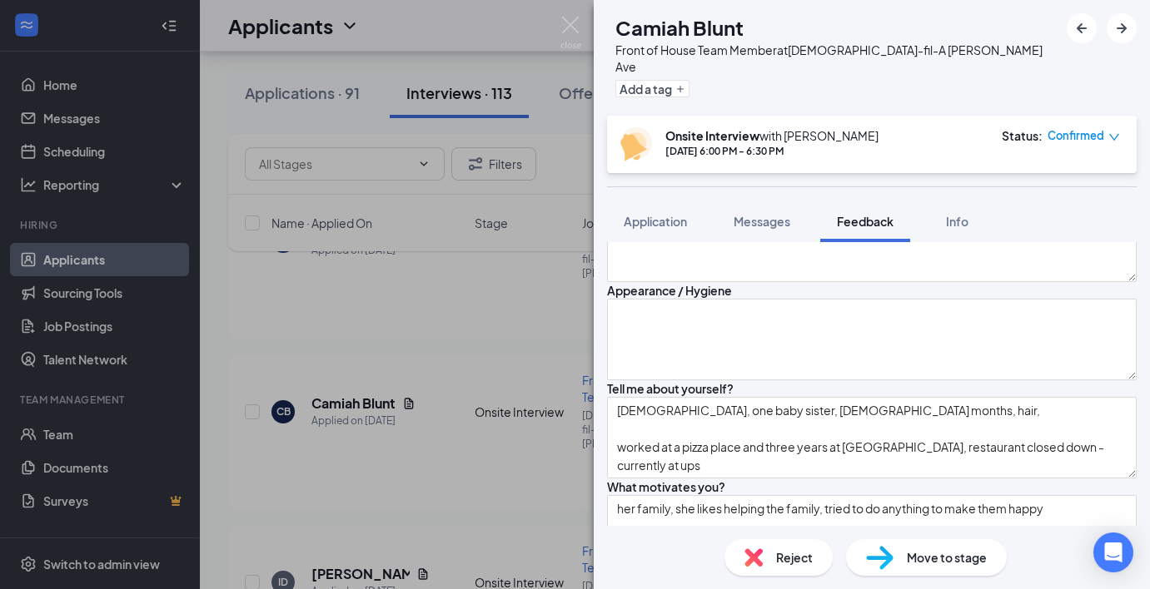
scroll to position [0, 0]
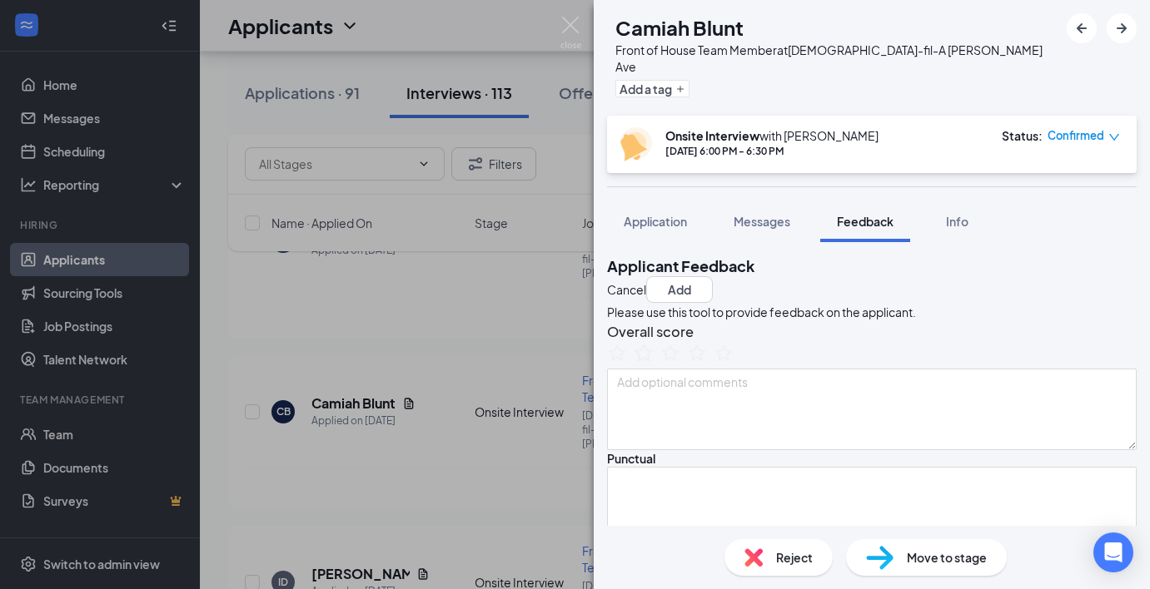
type textarea "No"
click at [653, 361] on icon "StarBorder" at bounding box center [643, 352] width 18 height 17
click at [713, 276] on button "Add" at bounding box center [679, 289] width 67 height 27
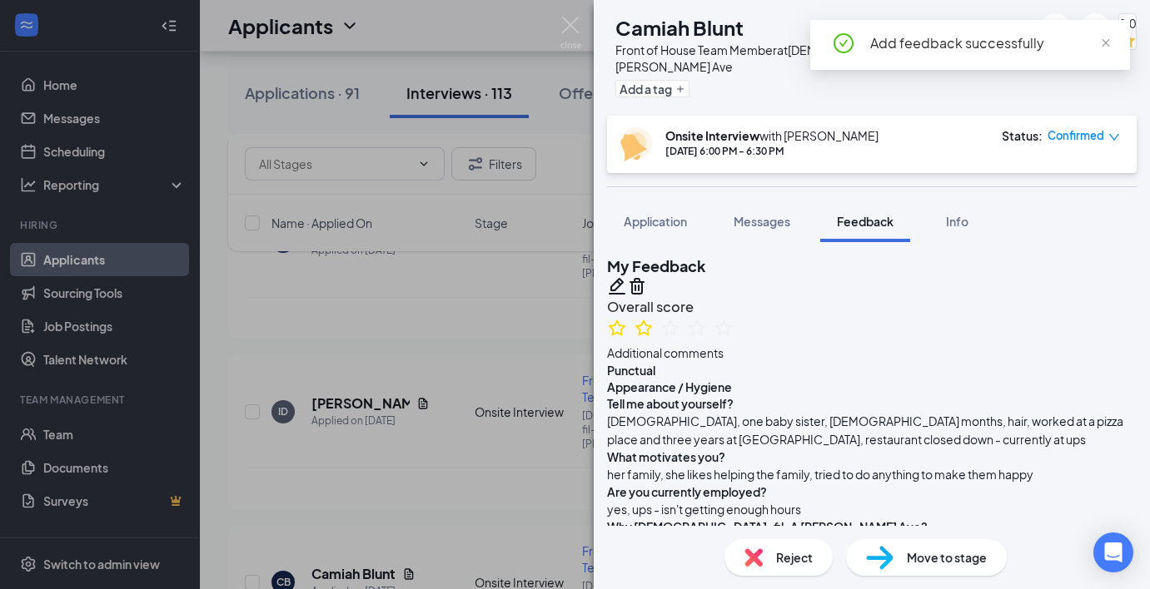
scroll to position [1, 0]
click at [627, 276] on icon "Pencil" at bounding box center [617, 286] width 20 height 20
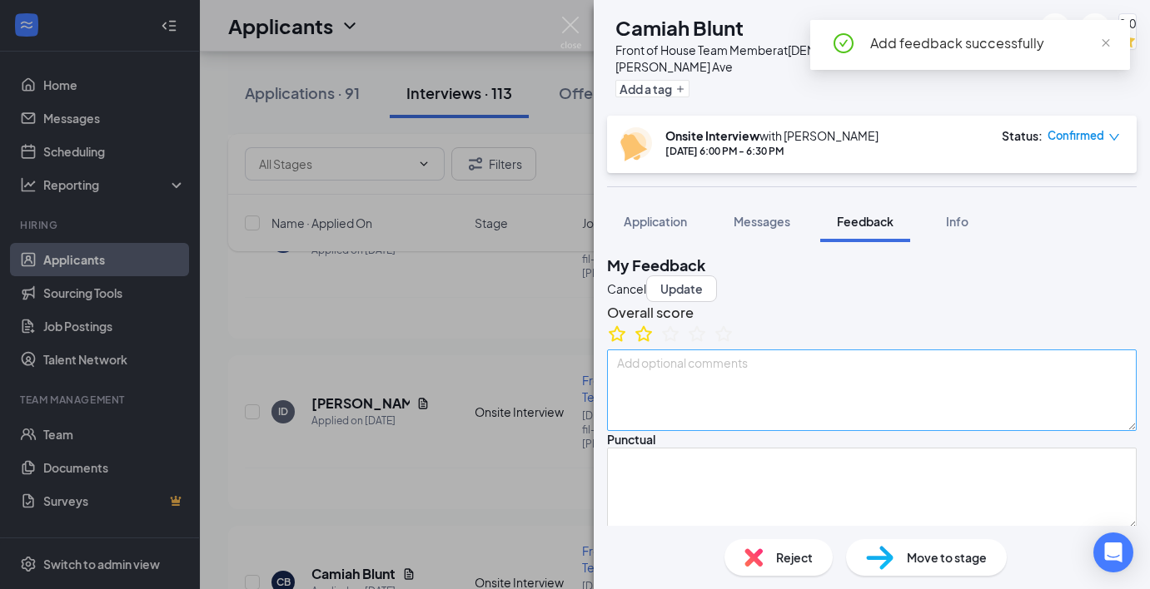
type textarea "[DEMOGRAPHIC_DATA], one baby sister, [DEMOGRAPHIC_DATA] months, hair, worked at…"
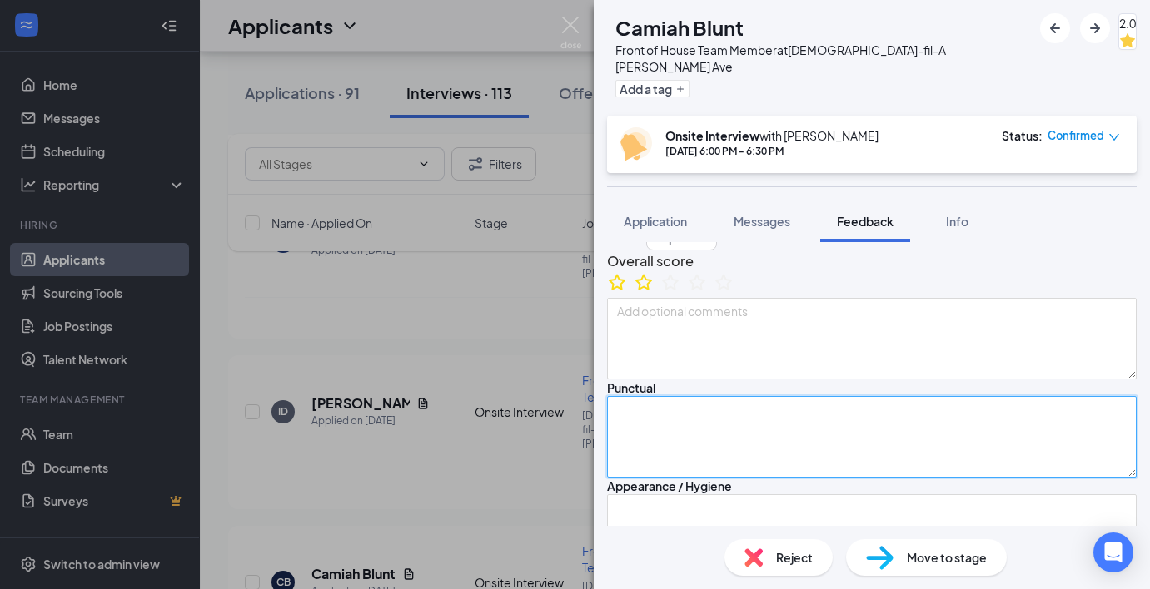
click at [759, 474] on textarea at bounding box center [871, 437] width 529 height 82
type textarea "a"
type textarea "[DEMOGRAPHIC_DATA], one baby sister, [DEMOGRAPHIC_DATA] months, hair, worked at…"
type textarea "arr"
type textarea "[DEMOGRAPHIC_DATA], one baby sister, [DEMOGRAPHIC_DATA] months, hair, worked at…"
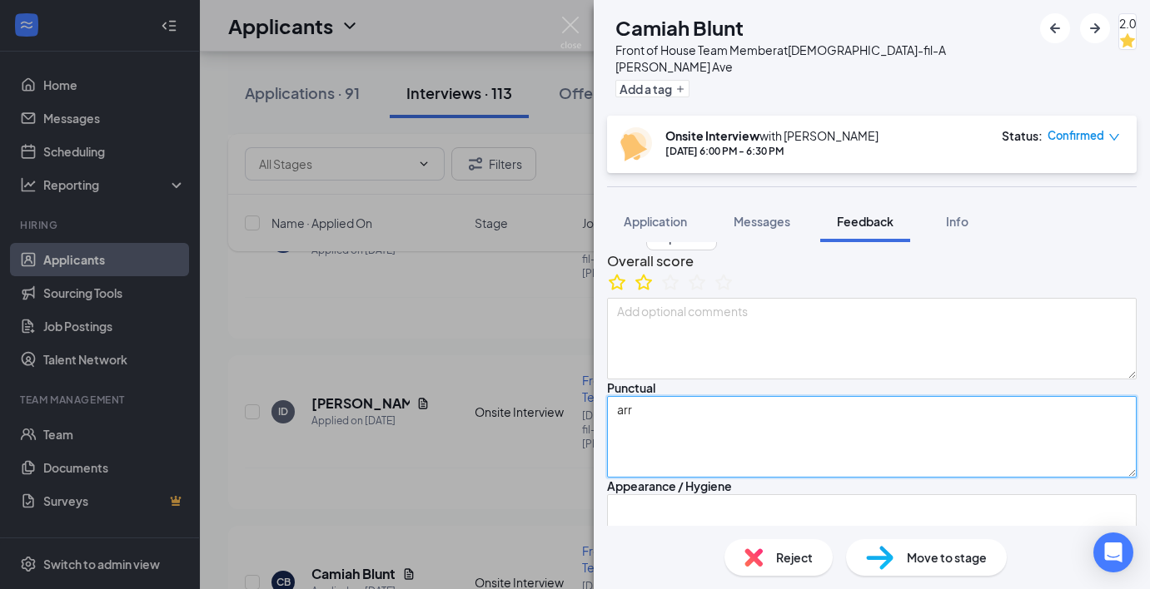
type textarea "arri"
type textarea "[DEMOGRAPHIC_DATA], one baby sister, [DEMOGRAPHIC_DATA] months, hair, worked at…"
type textarea "arriv"
type textarea "[DEMOGRAPHIC_DATA], one baby sister, [DEMOGRAPHIC_DATA] months, hair, worked at…"
type textarea "arrive"
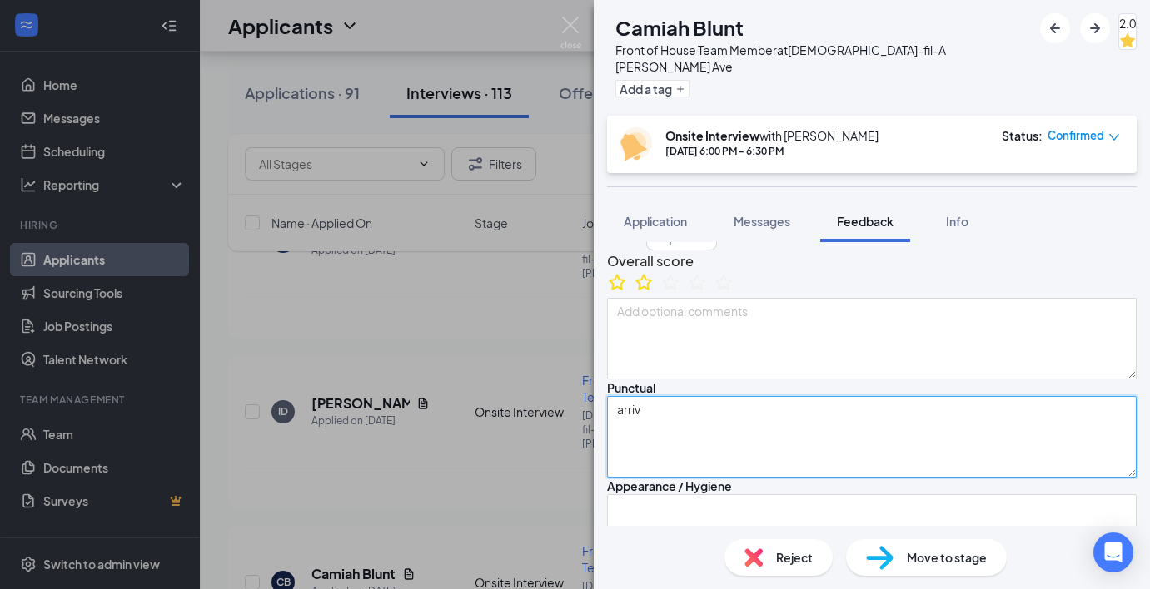
type textarea "[DEMOGRAPHIC_DATA], one baby sister, [DEMOGRAPHIC_DATA] months, hair, worked at…"
type textarea "arrived"
type textarea "[DEMOGRAPHIC_DATA], one baby sister, [DEMOGRAPHIC_DATA] months, hair, worked at…"
type textarea "arrived"
type textarea "[DEMOGRAPHIC_DATA], one baby sister, [DEMOGRAPHIC_DATA] months, hair, worked at…"
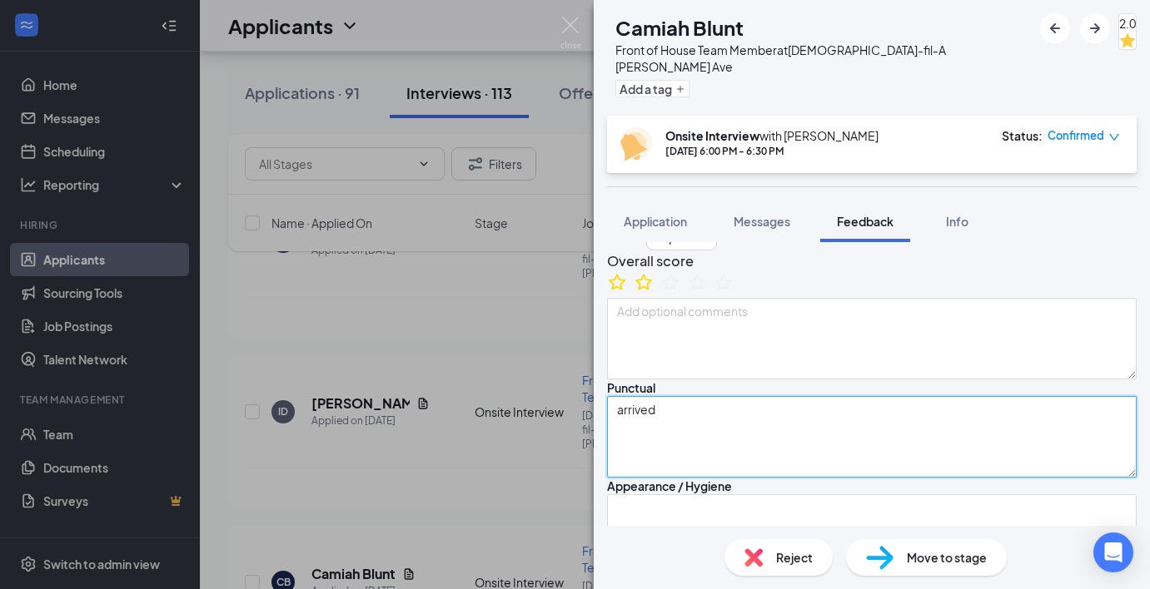
type textarea "arrived a"
type textarea "[DEMOGRAPHIC_DATA], one baby sister, [DEMOGRAPHIC_DATA] months, hair, worked at…"
type textarea "arrived an"
type textarea "[DEMOGRAPHIC_DATA], one baby sister, [DEMOGRAPHIC_DATA] months, hair, worked at…"
type textarea "arrived an"
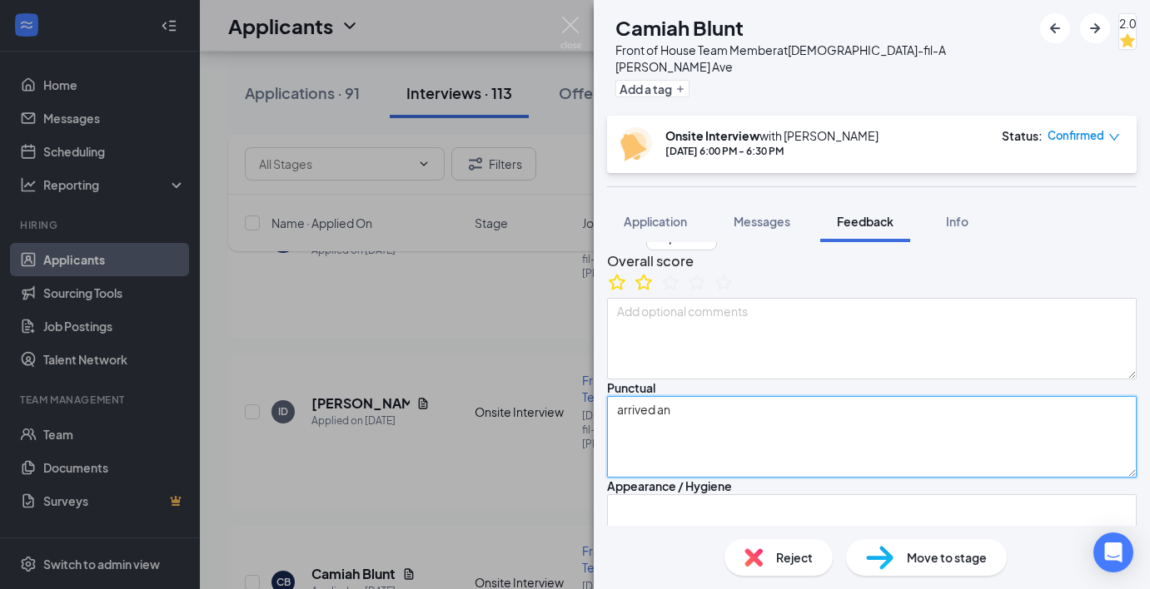
type textarea "[DEMOGRAPHIC_DATA], one baby sister, [DEMOGRAPHIC_DATA] months, hair, worked at…"
type textarea "arrived an h"
type textarea "[DEMOGRAPHIC_DATA], one baby sister, [DEMOGRAPHIC_DATA] months, hair, worked at…"
type textarea "arrived an ho"
type textarea "[DEMOGRAPHIC_DATA], one baby sister, [DEMOGRAPHIC_DATA] months, hair, worked at…"
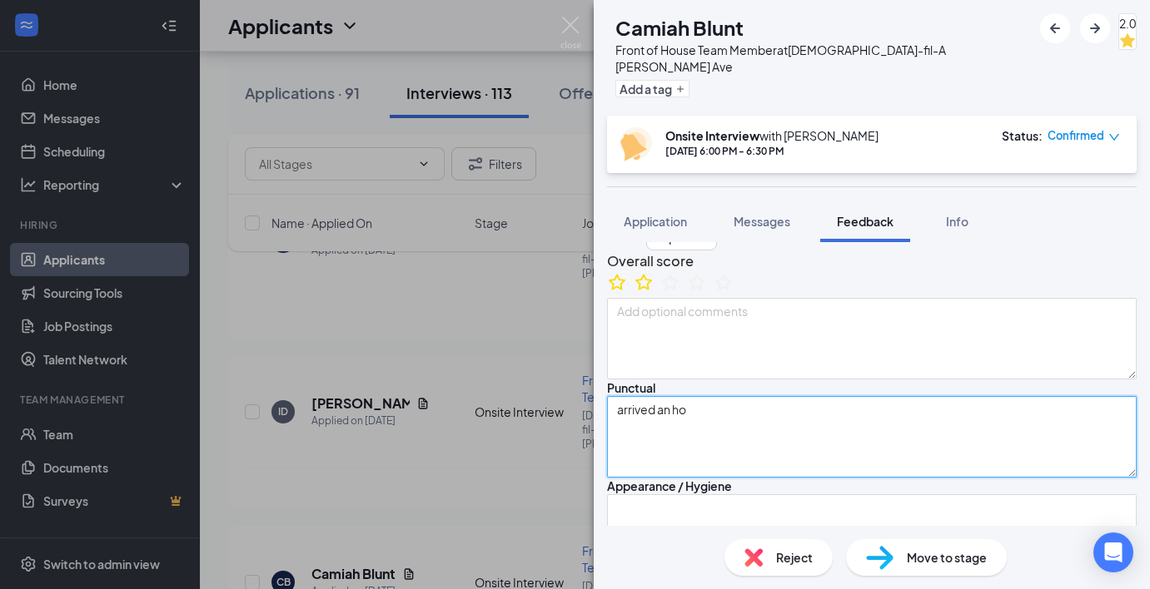
type textarea "arrived an hou"
type textarea "[DEMOGRAPHIC_DATA], one baby sister, [DEMOGRAPHIC_DATA] months, hair, worked at…"
type textarea "arrived an hour"
type textarea "[DEMOGRAPHIC_DATA], one baby sister, [DEMOGRAPHIC_DATA] months, hair, worked at…"
type textarea "arrived an hour"
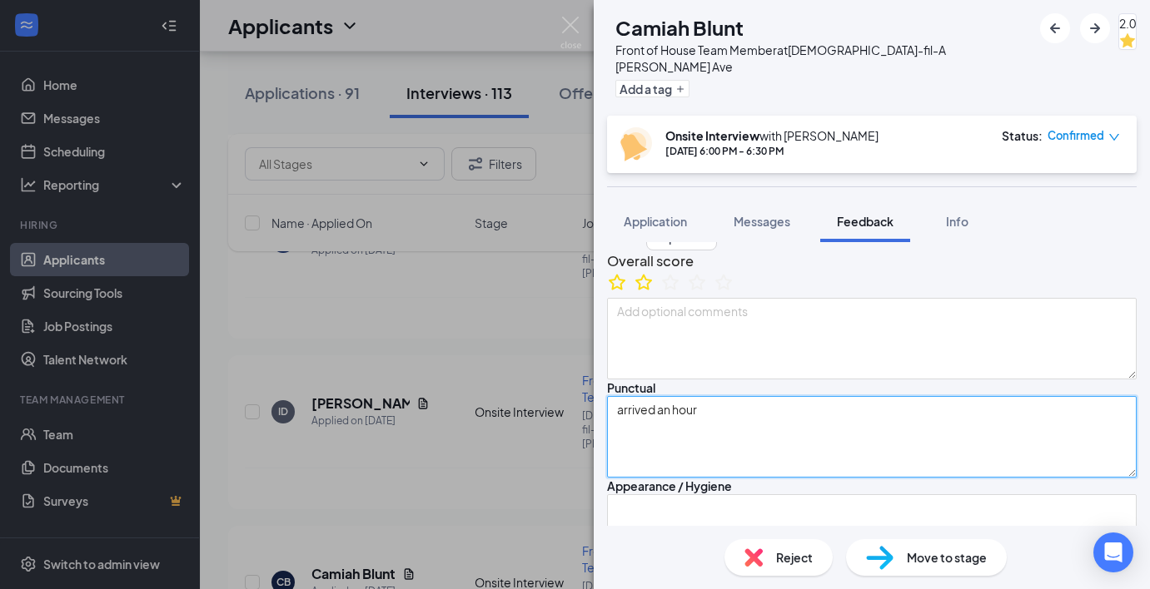
type textarea "[DEMOGRAPHIC_DATA], one baby sister, [DEMOGRAPHIC_DATA] months, hair, worked at…"
type textarea "arrived an hour"
type textarea "[DEMOGRAPHIC_DATA], one baby sister, [DEMOGRAPHIC_DATA] months, hair, worked at…"
type textarea "arrived an hou"
type textarea "[DEMOGRAPHIC_DATA], one baby sister, [DEMOGRAPHIC_DATA] months, hair, worked at…"
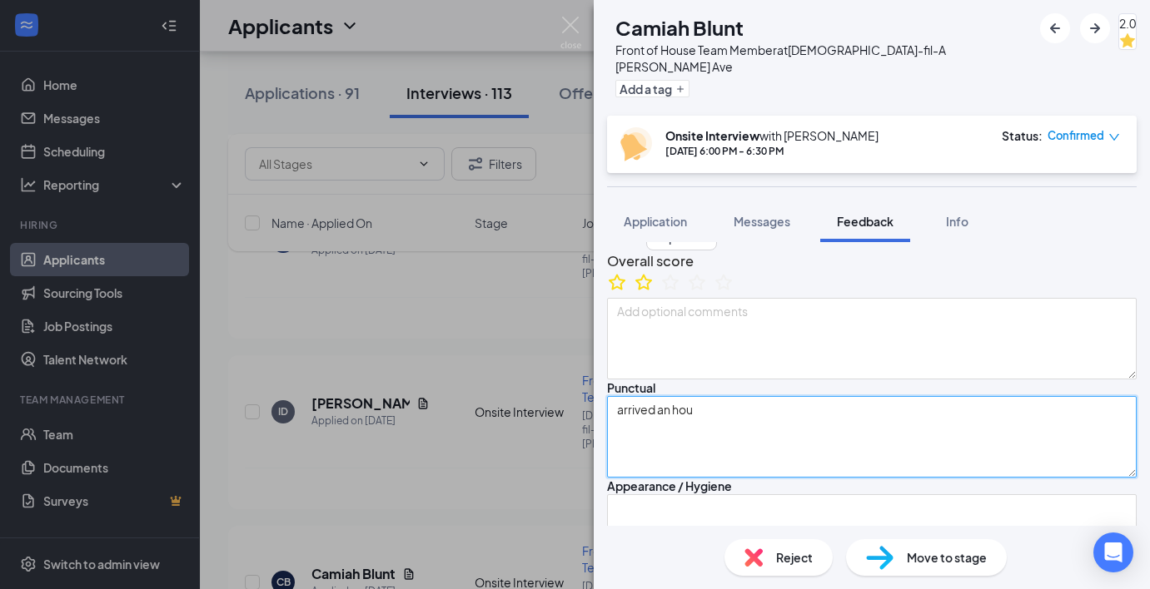
type textarea "arrived an ho"
type textarea "[DEMOGRAPHIC_DATA], one baby sister, [DEMOGRAPHIC_DATA] months, hair, worked at…"
type textarea "arrived an h"
type textarea "[DEMOGRAPHIC_DATA], one baby sister, [DEMOGRAPHIC_DATA] months, hair, worked at…"
type textarea "arrived an"
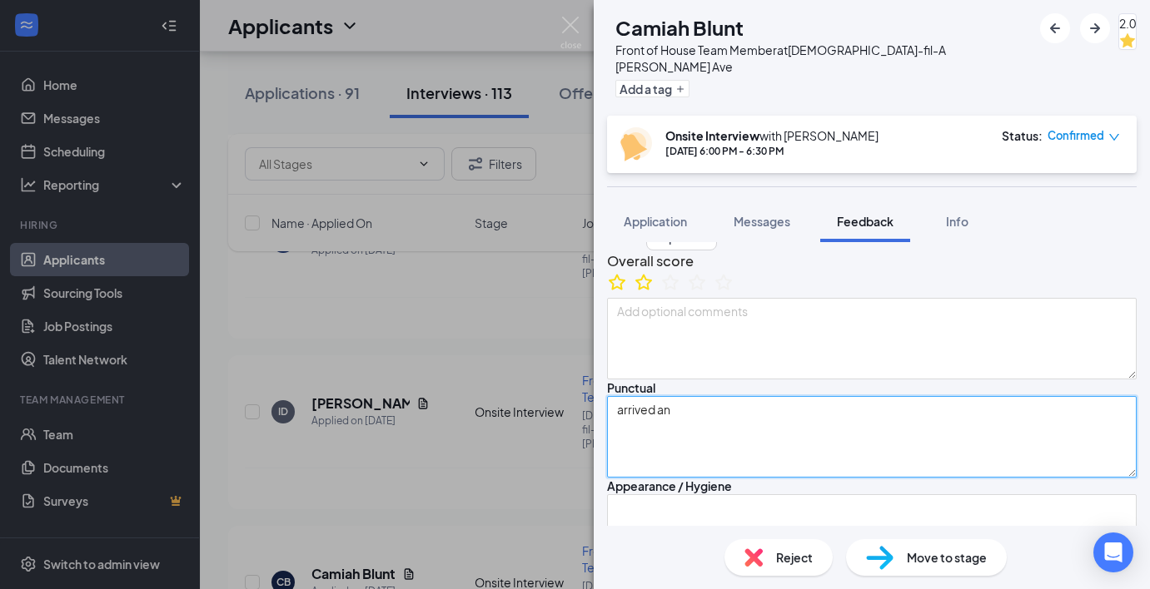
type textarea "[DEMOGRAPHIC_DATA], one baby sister, [DEMOGRAPHIC_DATA] months, hair, worked at…"
type textarea "arrived an"
type textarea "[DEMOGRAPHIC_DATA], one baby sister, [DEMOGRAPHIC_DATA] months, hair, worked at…"
type textarea "arrived a"
type textarea "[DEMOGRAPHIC_DATA], one baby sister, [DEMOGRAPHIC_DATA] months, hair, worked at…"
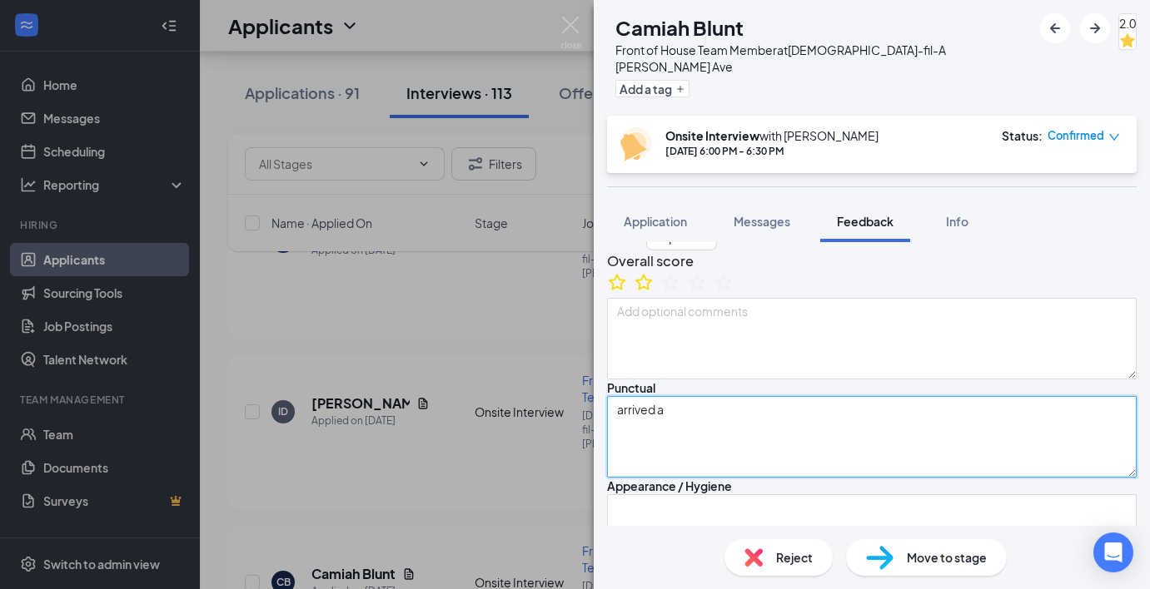
type textarea "arrived at"
type textarea "[DEMOGRAPHIC_DATA], one baby sister, [DEMOGRAPHIC_DATA] months, hair, worked at…"
type textarea "arrived at"
type textarea "[DEMOGRAPHIC_DATA], one baby sister, [DEMOGRAPHIC_DATA] months, hair, worked at…"
type textarea "arrived at 4"
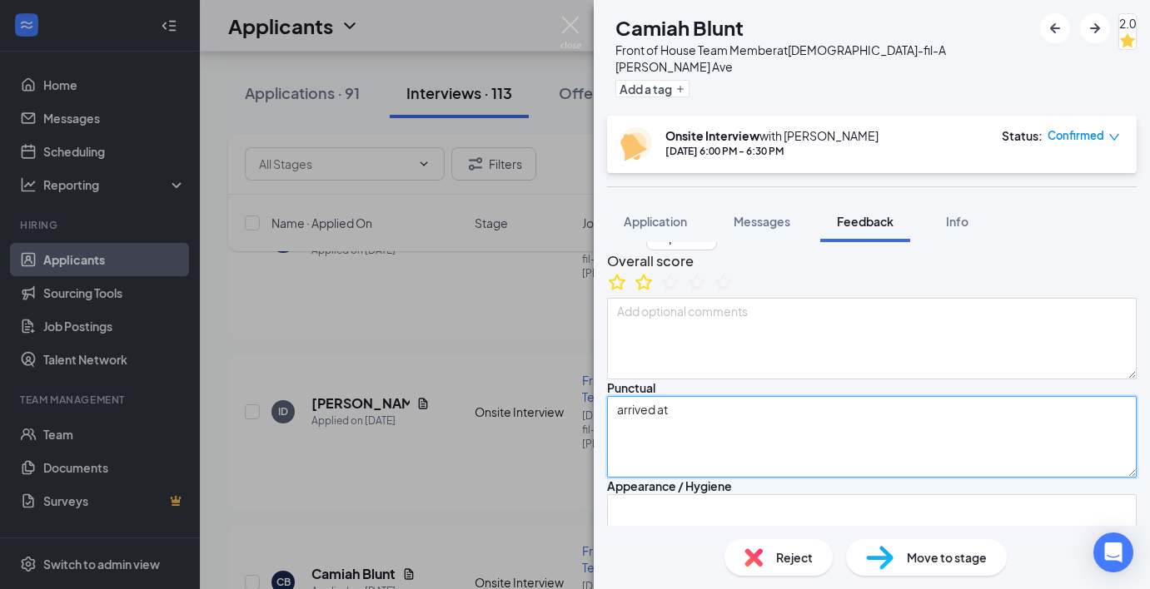
type textarea "[DEMOGRAPHIC_DATA], one baby sister, [DEMOGRAPHIC_DATA] months, hair, worked at…"
type textarea "arrived at 4:"
type textarea "[DEMOGRAPHIC_DATA], one baby sister, [DEMOGRAPHIC_DATA] months, hair, worked at…"
type textarea "arrived at 4:4"
type textarea "[DEMOGRAPHIC_DATA], one baby sister, [DEMOGRAPHIC_DATA] months, hair, worked at…"
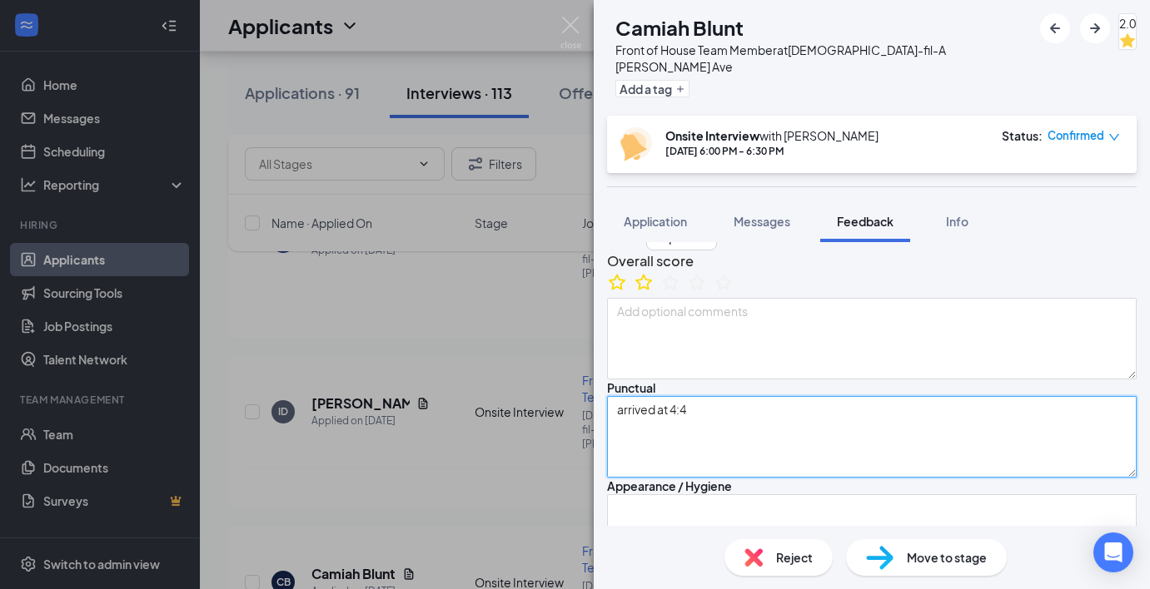
type textarea "arrived at 4:"
type textarea "[DEMOGRAPHIC_DATA], one baby sister, [DEMOGRAPHIC_DATA] months, hair, worked at…"
type textarea "arrived at 4:5"
type textarea "[DEMOGRAPHIC_DATA], one baby sister, [DEMOGRAPHIC_DATA] months, hair, worked at…"
type textarea "arrived at 4:50"
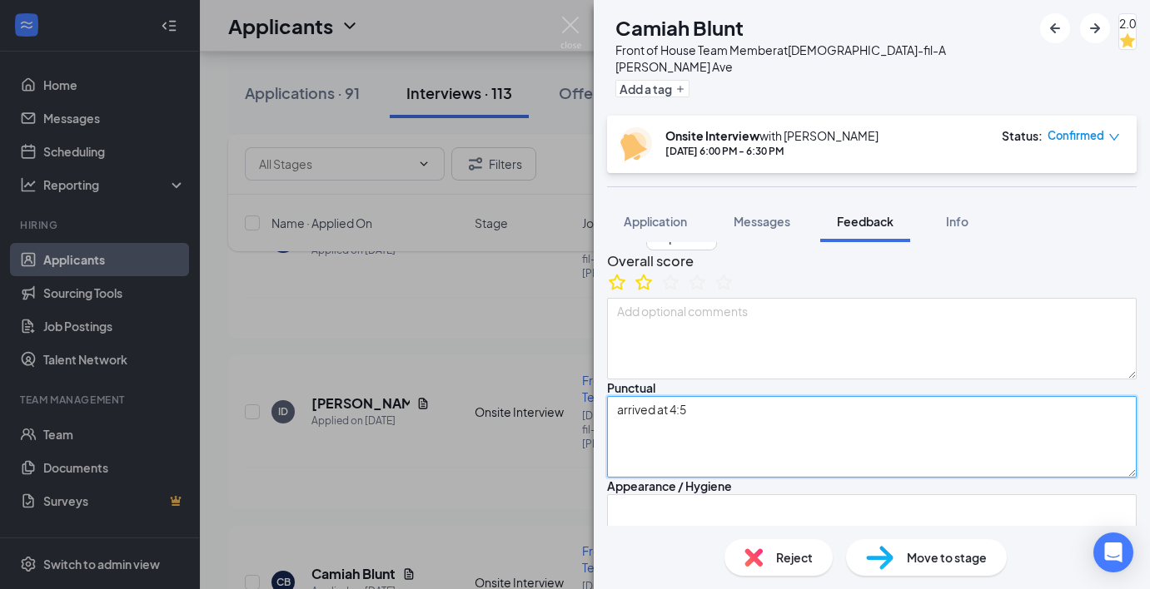
type textarea "[DEMOGRAPHIC_DATA], one baby sister, [DEMOGRAPHIC_DATA] months, hair, worked at…"
type textarea "arrived at 4:50"
type textarea "[DEMOGRAPHIC_DATA], one baby sister, [DEMOGRAPHIC_DATA] months, hair, worked at…"
type textarea "arrived at 4:50 i"
type textarea "[DEMOGRAPHIC_DATA], one baby sister, [DEMOGRAPHIC_DATA] months, hair, worked at…"
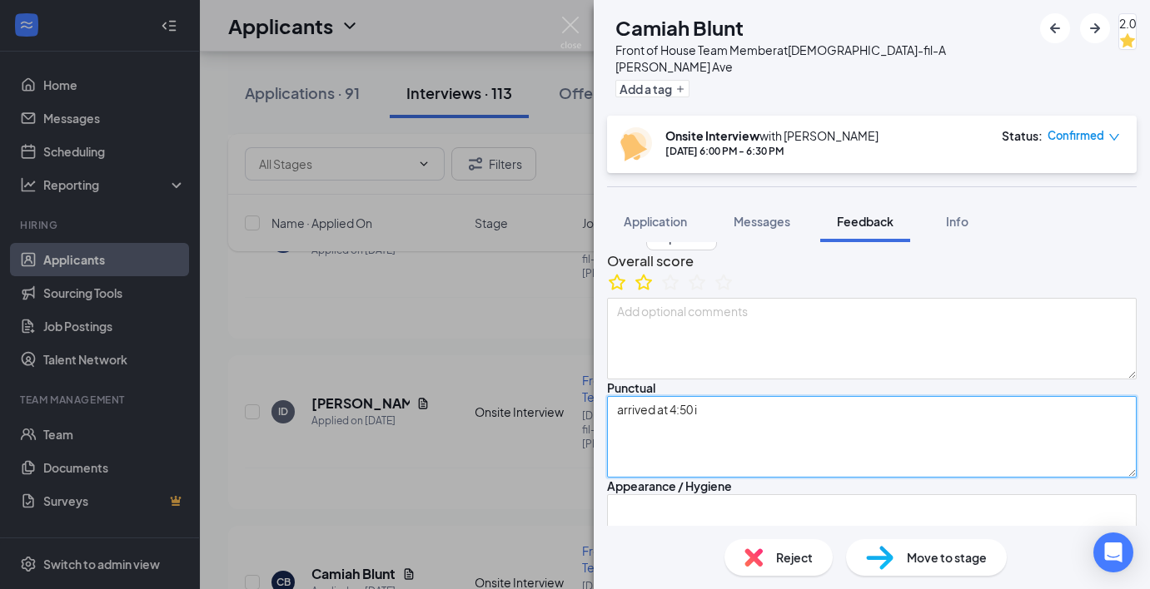
type textarea "arrived at 4:50 is"
type textarea "[DEMOGRAPHIC_DATA], one baby sister, [DEMOGRAPHIC_DATA] months, hair, worked at…"
type textarea "arrived at 4:50 ish"
type textarea "[DEMOGRAPHIC_DATA], one baby sister, [DEMOGRAPHIC_DATA] months, hair, worked at…"
type textarea "arrived at 4:50 ish"
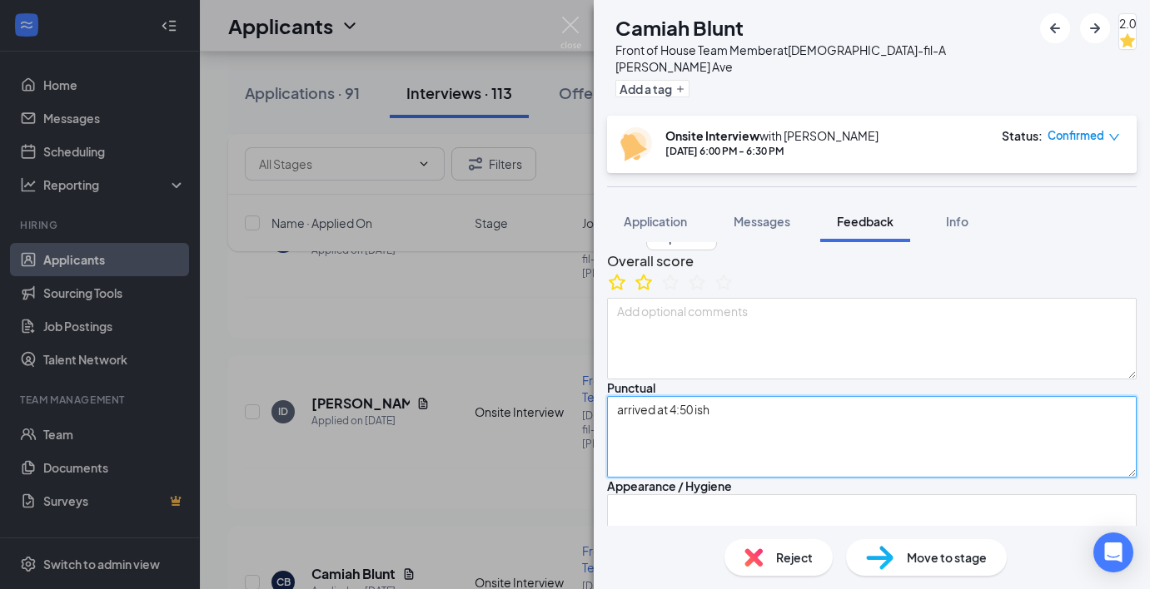
type textarea "[DEMOGRAPHIC_DATA], one baby sister, [DEMOGRAPHIC_DATA] months, hair, worked at…"
type textarea "arrived at 4:50 ish a"
type textarea "[DEMOGRAPHIC_DATA], one baby sister, [DEMOGRAPHIC_DATA] months, hair, worked at…"
type textarea "arrived at 4:50 ish an"
type textarea "[DEMOGRAPHIC_DATA], one baby sister, [DEMOGRAPHIC_DATA] months, hair, worked at…"
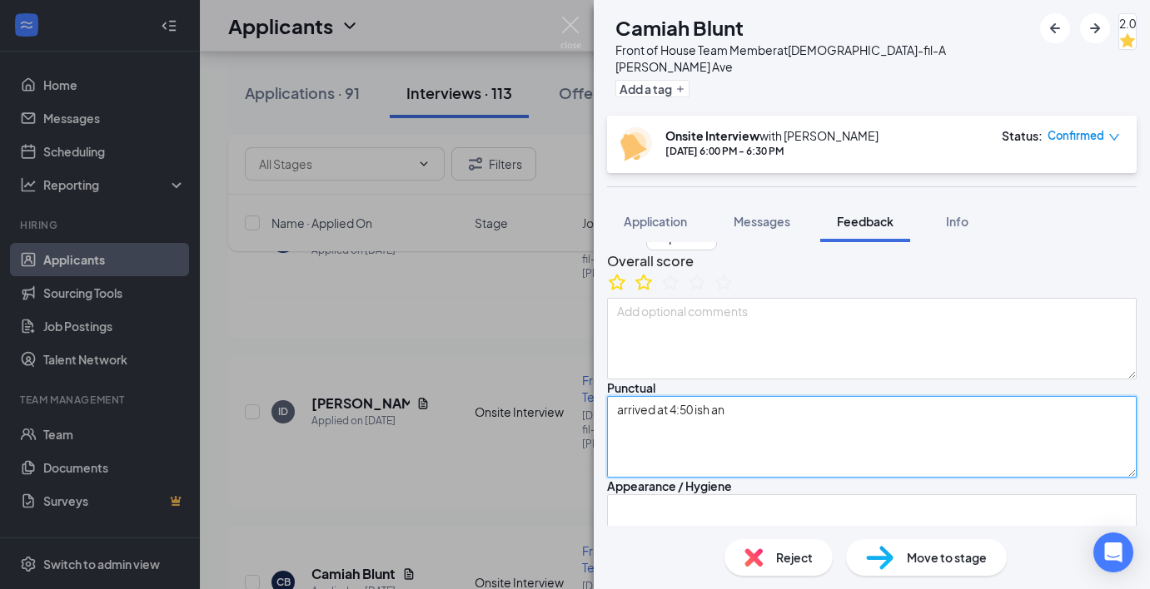
type textarea "arrived at 4:50 ish and"
type textarea "[DEMOGRAPHIC_DATA], one baby sister, [DEMOGRAPHIC_DATA] months, hair, worked at…"
type textarea "arrived at 4:50 ish and"
type textarea "[DEMOGRAPHIC_DATA], one baby sister, [DEMOGRAPHIC_DATA] months, hair, worked at…"
type textarea "arrived at 4:50 ish and s"
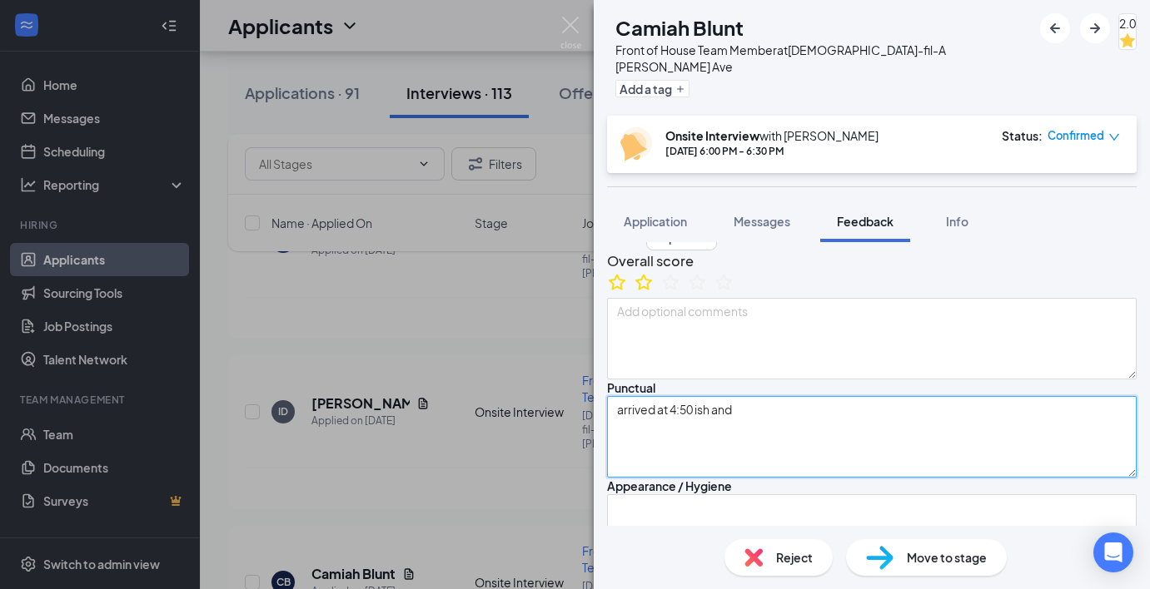
type textarea "[DEMOGRAPHIC_DATA], one baby sister, [DEMOGRAPHIC_DATA] months, hair, worked at…"
type textarea "arrived at 4:50 ish and sc"
type textarea "[DEMOGRAPHIC_DATA], one baby sister, [DEMOGRAPHIC_DATA] months, hair, worked at…"
type textarea "arrived at 4:50 ish and sch"
type textarea "[DEMOGRAPHIC_DATA], one baby sister, [DEMOGRAPHIC_DATA] months, hair, worked at…"
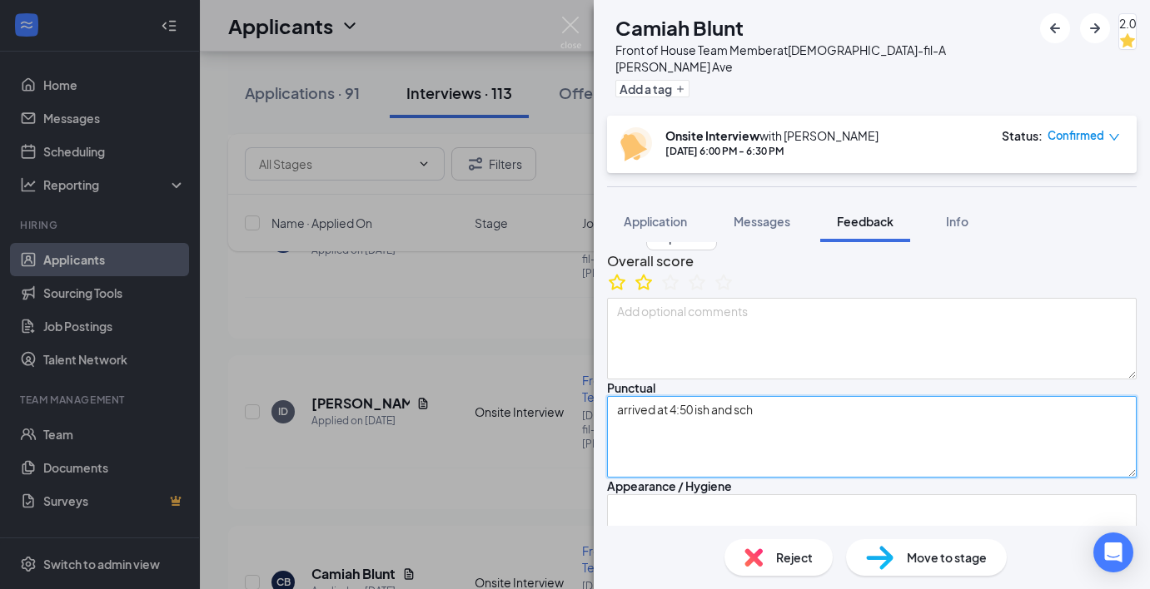
type textarea "arrived at 4:50 ish and sche"
type textarea "[DEMOGRAPHIC_DATA], one baby sister, [DEMOGRAPHIC_DATA] months, hair, worked at…"
type textarea "arrived at 4:50 ish and sch"
type textarea "[DEMOGRAPHIC_DATA], one baby sister, [DEMOGRAPHIC_DATA] months, hair, worked at…"
type textarea "arrived at 4:50 ish and schd"
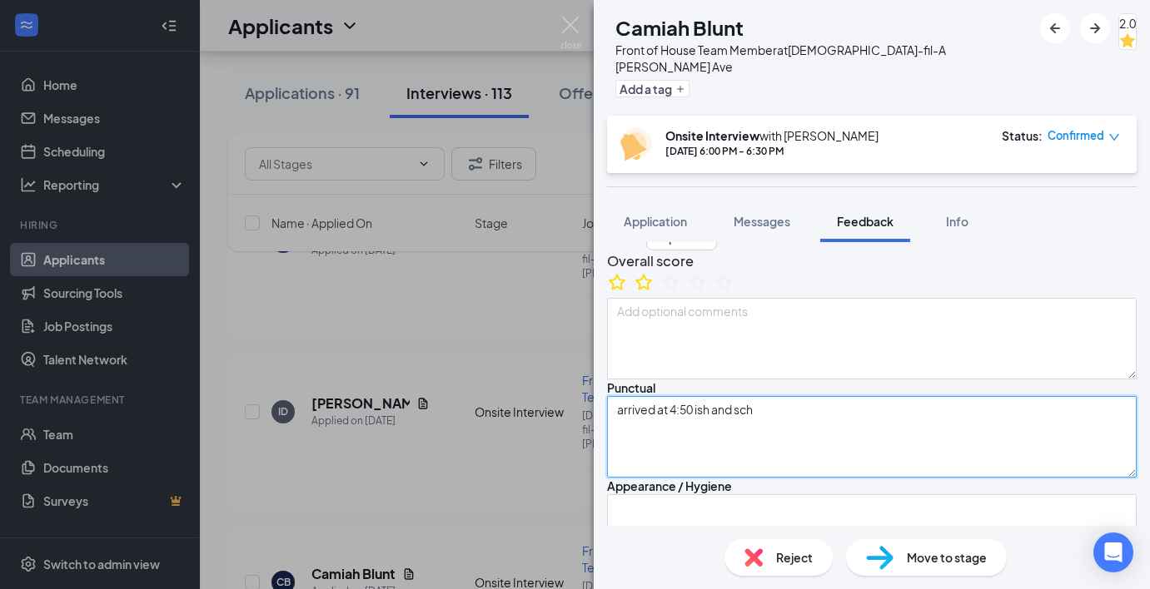
type textarea "[DEMOGRAPHIC_DATA], one baby sister, [DEMOGRAPHIC_DATA] months, hair, worked at…"
type textarea "arrived at 4:50 ish and schdu"
type textarea "[DEMOGRAPHIC_DATA], one baby sister, [DEMOGRAPHIC_DATA] months, hair, worked at…"
type textarea "arrived at 4:50 ish and schdul"
type textarea "[DEMOGRAPHIC_DATA], one baby sister, [DEMOGRAPHIC_DATA] months, hair, worked at…"
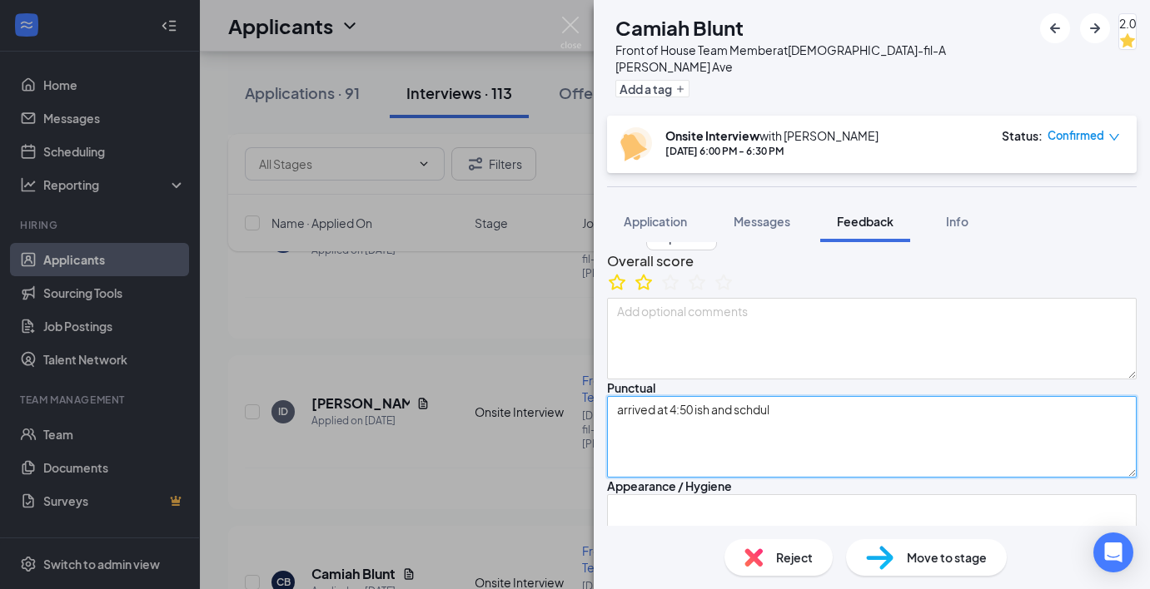
type textarea "arrived at 4:50 ish and schdule"
type textarea "[DEMOGRAPHIC_DATA], one baby sister, [DEMOGRAPHIC_DATA] months, hair, worked at…"
type textarea "arrived at 4:50 ish and schduled"
type textarea "[DEMOGRAPHIC_DATA], one baby sister, [DEMOGRAPHIC_DATA] months, hair, worked at…"
type textarea "arrived at 4:50 ish and schduled"
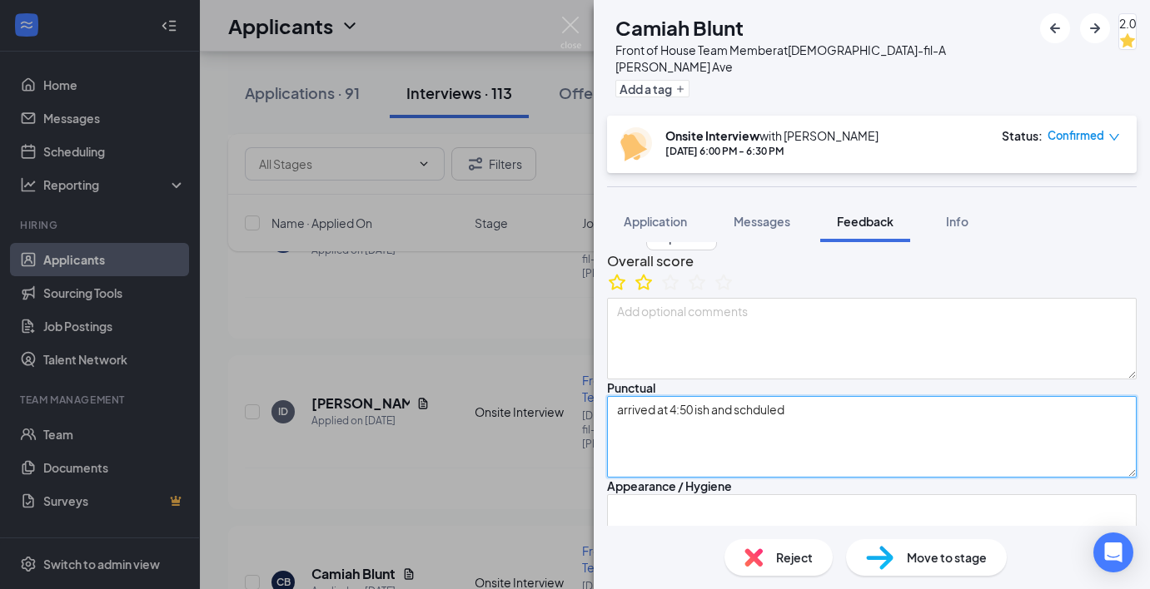
type textarea "[DEMOGRAPHIC_DATA], one baby sister, [DEMOGRAPHIC_DATA] months, hair, worked at…"
type textarea "arrived at 4:50 ish and schduled i"
type textarea "[DEMOGRAPHIC_DATA], one baby sister, [DEMOGRAPHIC_DATA] months, hair, worked at…"
type textarea "arrived at 4:50 ish and schduled in"
type textarea "[DEMOGRAPHIC_DATA], one baby sister, [DEMOGRAPHIC_DATA] months, hair, worked at…"
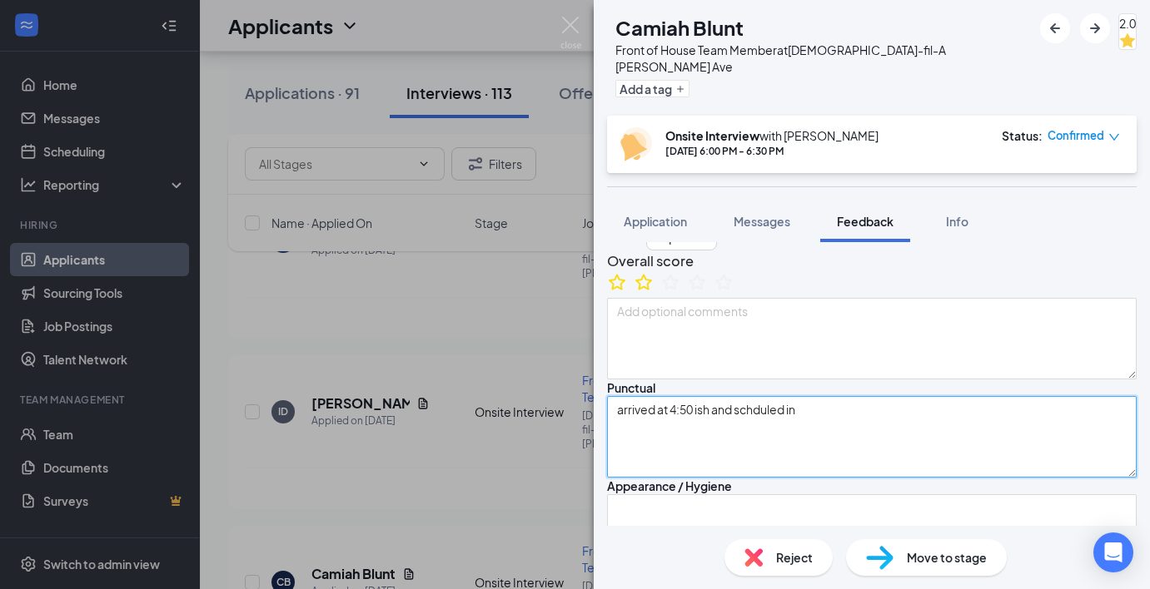
type textarea "arrived at 4:50 ish and schduled int"
type textarea "[DEMOGRAPHIC_DATA], one baby sister, [DEMOGRAPHIC_DATA] months, hair, worked at…"
type textarea "arrived at 4:50 ish and schduled inte"
type textarea "[DEMOGRAPHIC_DATA], one baby sister, [DEMOGRAPHIC_DATA] months, hair, worked at…"
type textarea "arrived at 4:50 ish and schduled inter"
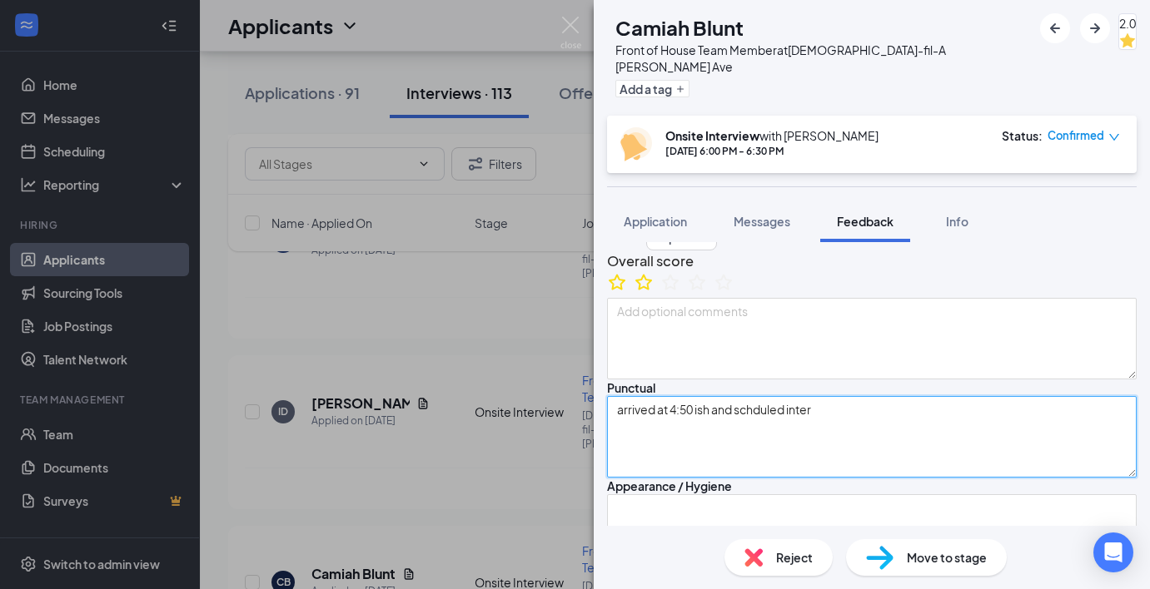
type textarea "[DEMOGRAPHIC_DATA], one baby sister, [DEMOGRAPHIC_DATA] months, hair, worked at…"
type textarea "arrived at 4:50 ish and [PERSON_NAME] interv"
type textarea "[DEMOGRAPHIC_DATA], one baby sister, [DEMOGRAPHIC_DATA] months, hair, worked at…"
type textarea "arrived at 4:50 ish and [PERSON_NAME] intervi"
type textarea "[DEMOGRAPHIC_DATA], one baby sister, [DEMOGRAPHIC_DATA] months, hair, worked at…"
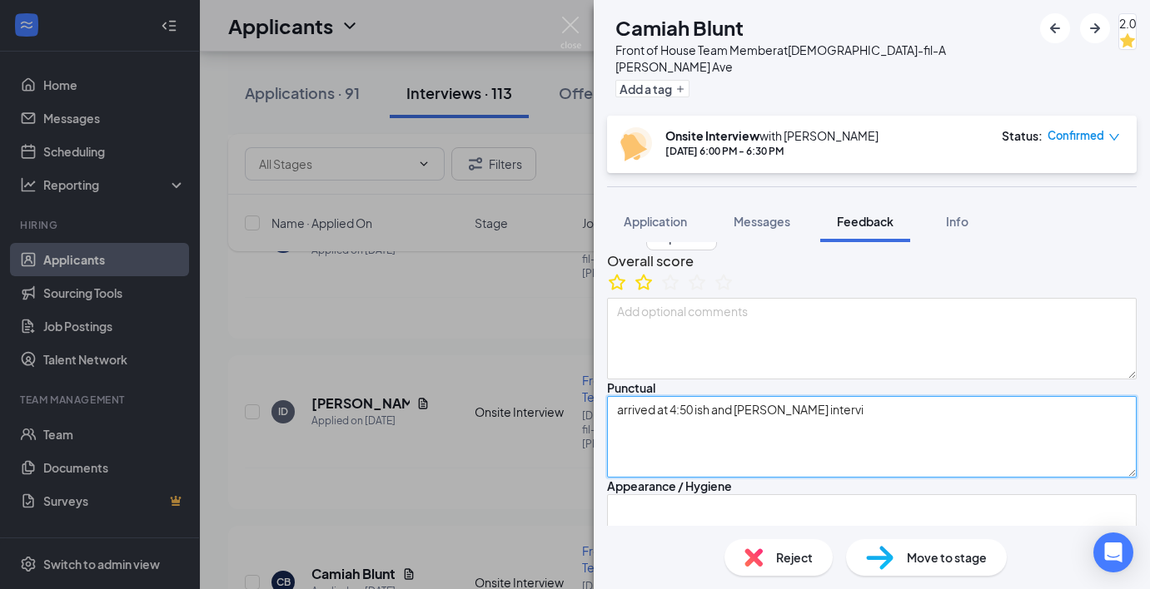
type textarea "arrived at 4:50 ish and [PERSON_NAME] intervie"
type textarea "[DEMOGRAPHIC_DATA], one baby sister, [DEMOGRAPHIC_DATA] months, hair, worked at…"
type textarea "arrived at 4:50 ish and schduled interview"
type textarea "[DEMOGRAPHIC_DATA], one baby sister, [DEMOGRAPHIC_DATA] months, hair, worked at…"
type textarea "arrived at 4:50 ish and schduled interview"
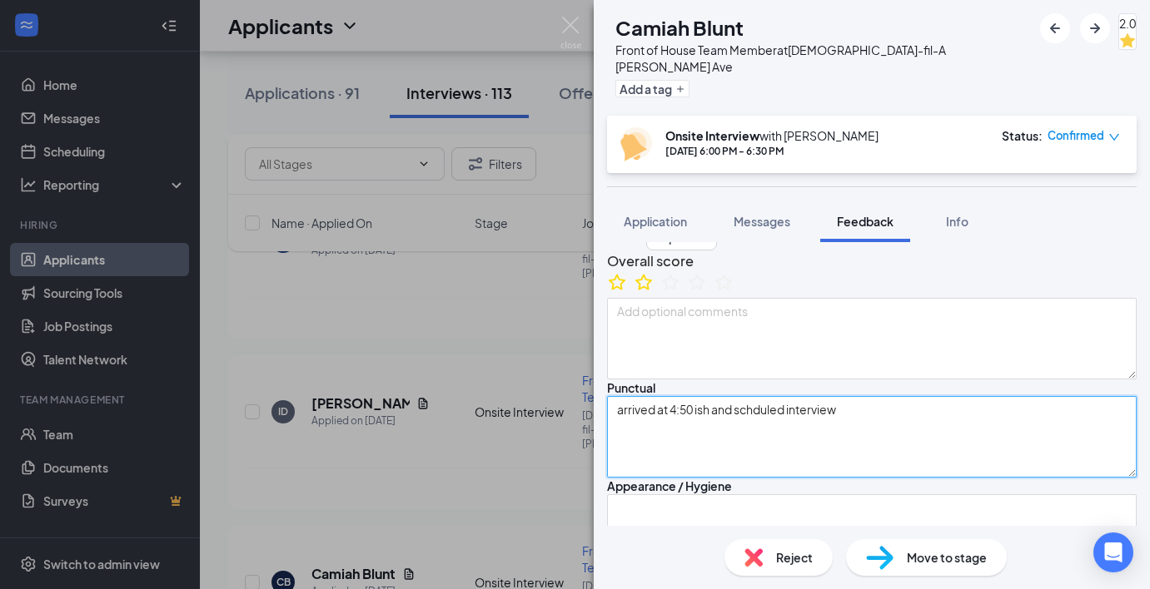
type textarea "[DEMOGRAPHIC_DATA], one baby sister, [DEMOGRAPHIC_DATA] months, hair, worked at…"
type textarea "arrived at 4:50 ish and schduled interview w"
type textarea "[DEMOGRAPHIC_DATA], one baby sister, [DEMOGRAPHIC_DATA] months, hair, worked at…"
type textarea "arrived at 4:50 ish and schduled interview wa"
type textarea "[DEMOGRAPHIC_DATA], one baby sister, [DEMOGRAPHIC_DATA] months, hair, worked at…"
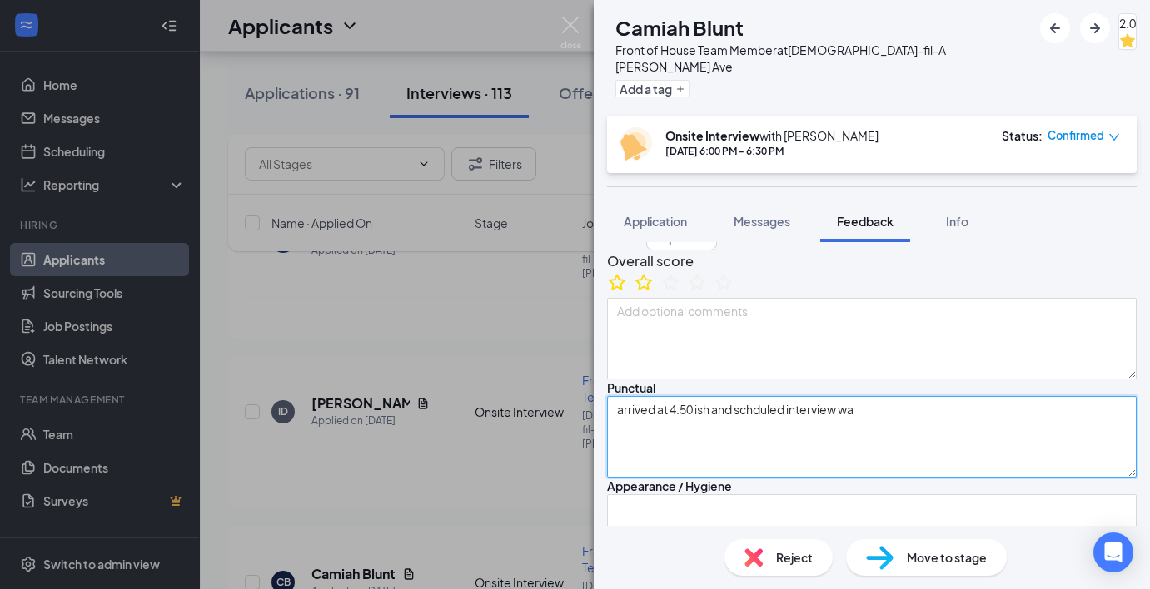
type textarea "arrived at 4:50 ish and [PERSON_NAME] interview was"
type textarea "[DEMOGRAPHIC_DATA], one baby sister, [DEMOGRAPHIC_DATA] months, hair, worked at…"
type textarea "arrived at 4:50 ish and [PERSON_NAME] interview was"
type textarea "[DEMOGRAPHIC_DATA], one baby sister, [DEMOGRAPHIC_DATA] months, hair, worked at…"
type textarea "arrived at 4:50 ish and schduled interview was a"
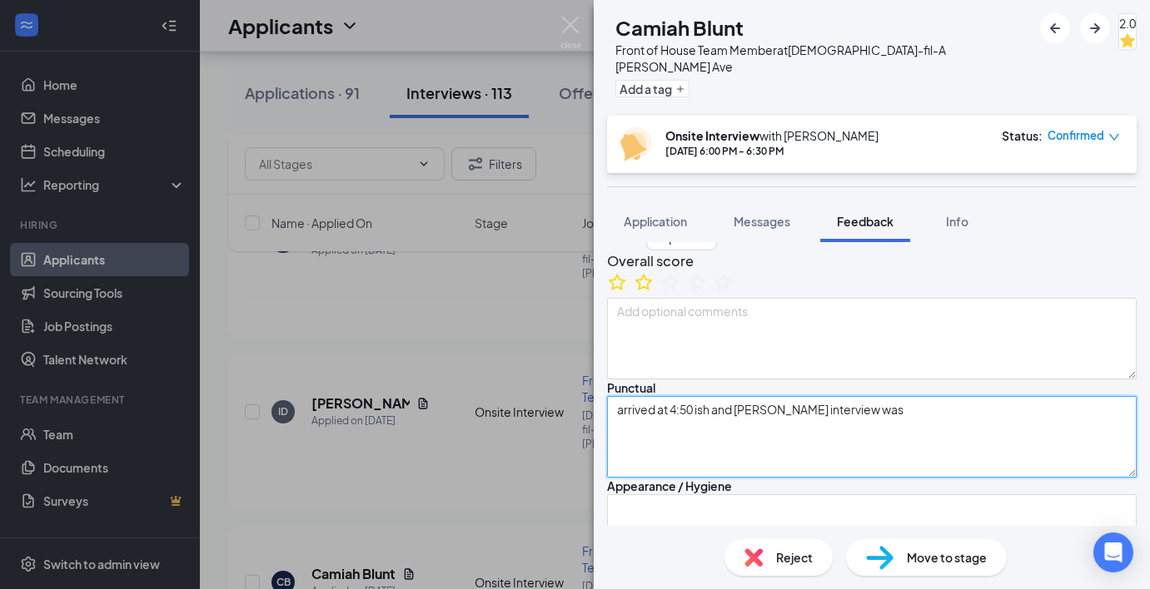
type textarea "[DEMOGRAPHIC_DATA], one baby sister, [DEMOGRAPHIC_DATA] months, hair, worked at…"
type textarea "arrived at 4:50 ish and schduled interview was at"
type textarea "[DEMOGRAPHIC_DATA], one baby sister, [DEMOGRAPHIC_DATA] months, hair, worked at…"
type textarea "arrived at 4:50 ish and schduled interview was at"
type textarea "[DEMOGRAPHIC_DATA], one baby sister, [DEMOGRAPHIC_DATA] months, hair, worked at…"
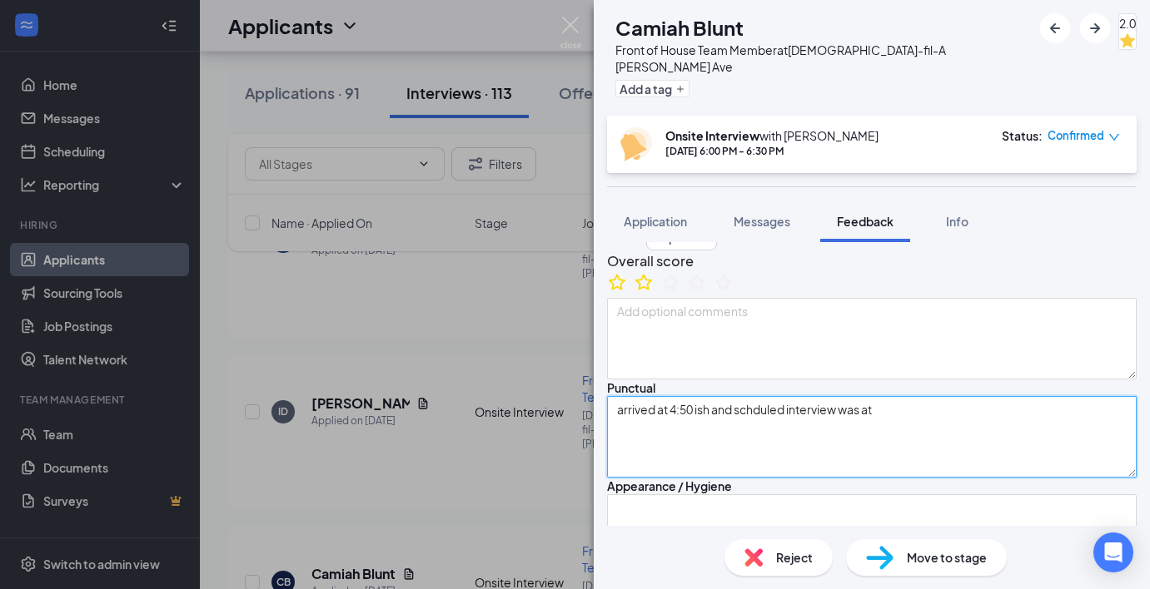
type textarea "arrived at 4:50 ish and schduled interview was at 6"
type textarea "[DEMOGRAPHIC_DATA], one baby sister, [DEMOGRAPHIC_DATA] months, hair, worked at…"
type textarea "arrived at 4:50 ish and schduled interview was at 6"
type textarea "[DEMOGRAPHIC_DATA], one baby sister, [DEMOGRAPHIC_DATA] months, hair, worked at…"
type textarea "arrived at 4:50 ish and schduled interview was at 6 p"
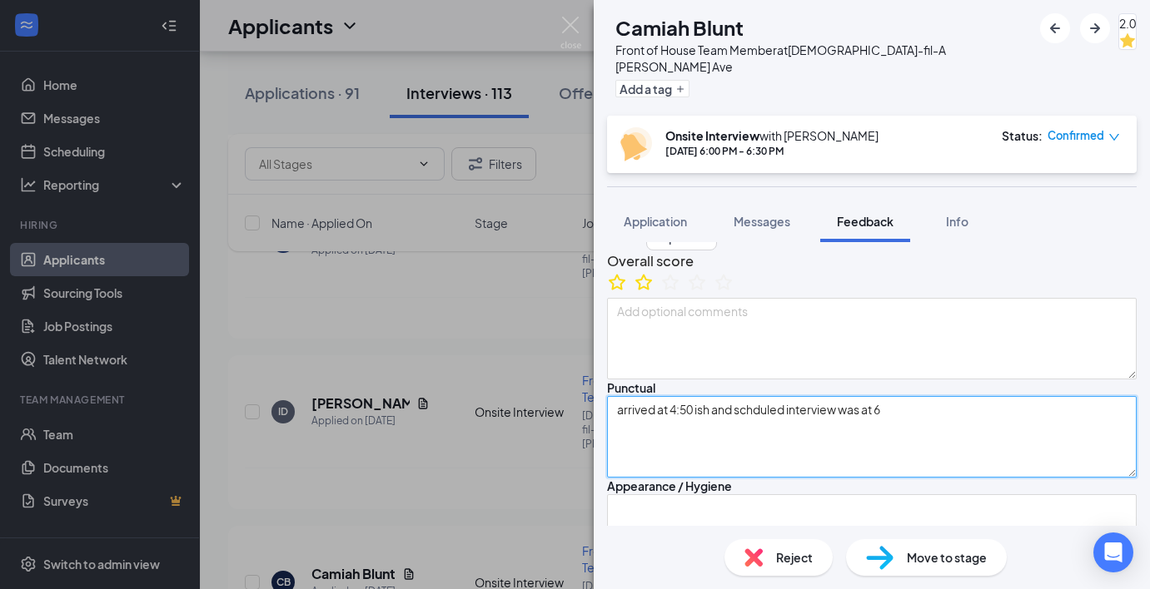
type textarea "[DEMOGRAPHIC_DATA], one baby sister, [DEMOGRAPHIC_DATA] months, hair, worked at…"
type textarea "arrived at 4:50 ish and schduled interview was at 6 pm"
type textarea "[DEMOGRAPHIC_DATA], one baby sister, [DEMOGRAPHIC_DATA] months, hair, worked at…"
type textarea "arrived at 4:50 ish and schduled interview was at 6 pm."
type textarea "[DEMOGRAPHIC_DATA], one baby sister, [DEMOGRAPHIC_DATA] months, hair, worked at…"
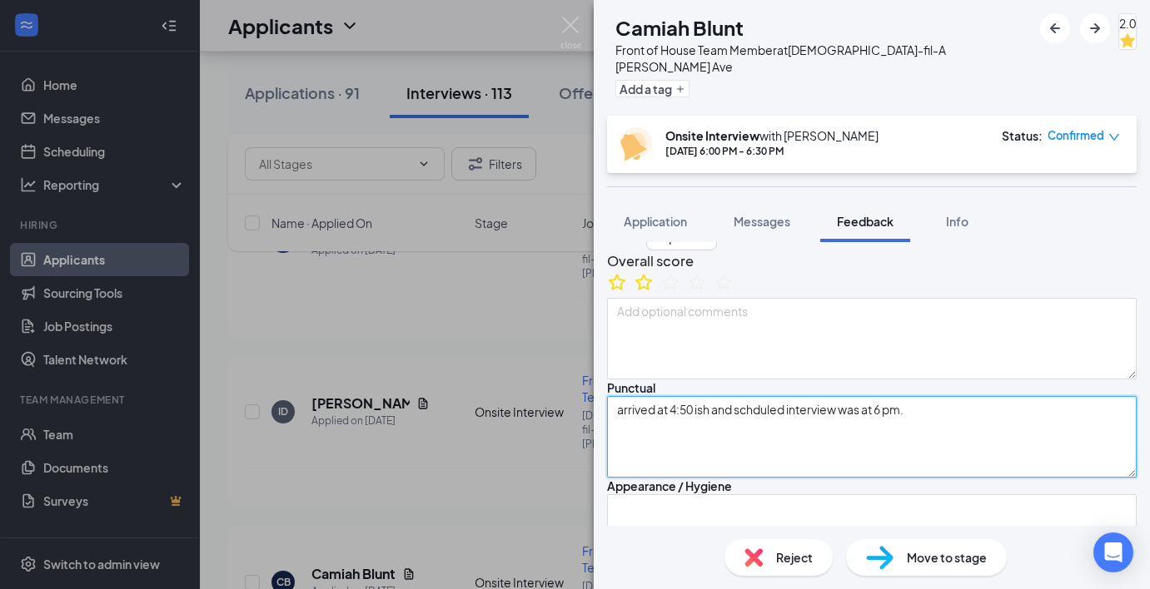
type textarea "arrived at 4:50 ish and schduled interview was at 6 pm."
type textarea "[DEMOGRAPHIC_DATA], one baby sister, [DEMOGRAPHIC_DATA] months, hair, worked at…"
type textarea "arrived at 4:50-ish and schduled interview was at 6 pm."
type textarea "[DEMOGRAPHIC_DATA], one baby sister, [DEMOGRAPHIC_DATA] months, hair, worked at…"
type textarea "arrived at 4:50-ish and scheduled interview was at 6 pm."
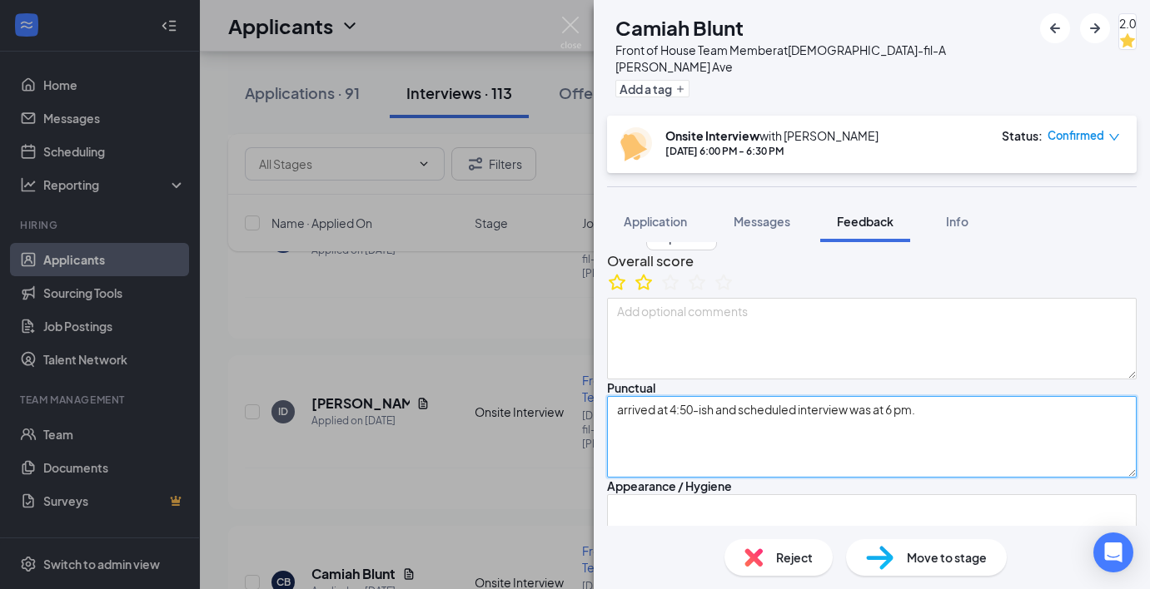
type textarea "[DEMOGRAPHIC_DATA], one baby sister, [DEMOGRAPHIC_DATA] months, hair, worked at…"
type textarea "arrived at 4:50-ish and scheduled interview was at 6 pm."
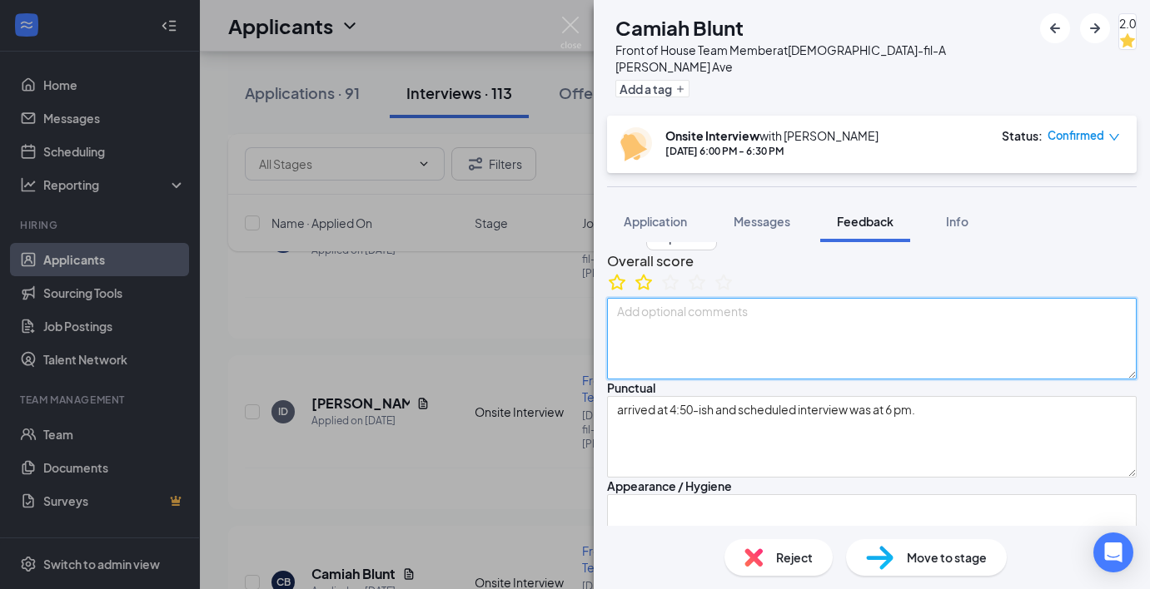
click at [768, 360] on textarea at bounding box center [871, 339] width 529 height 82
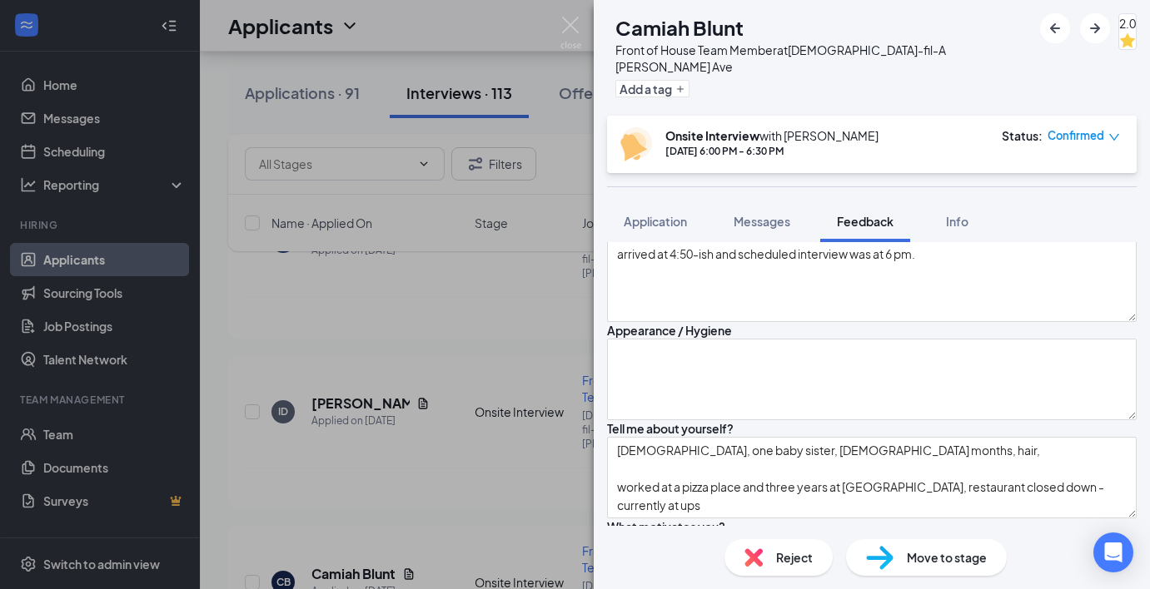
scroll to position [271, 0]
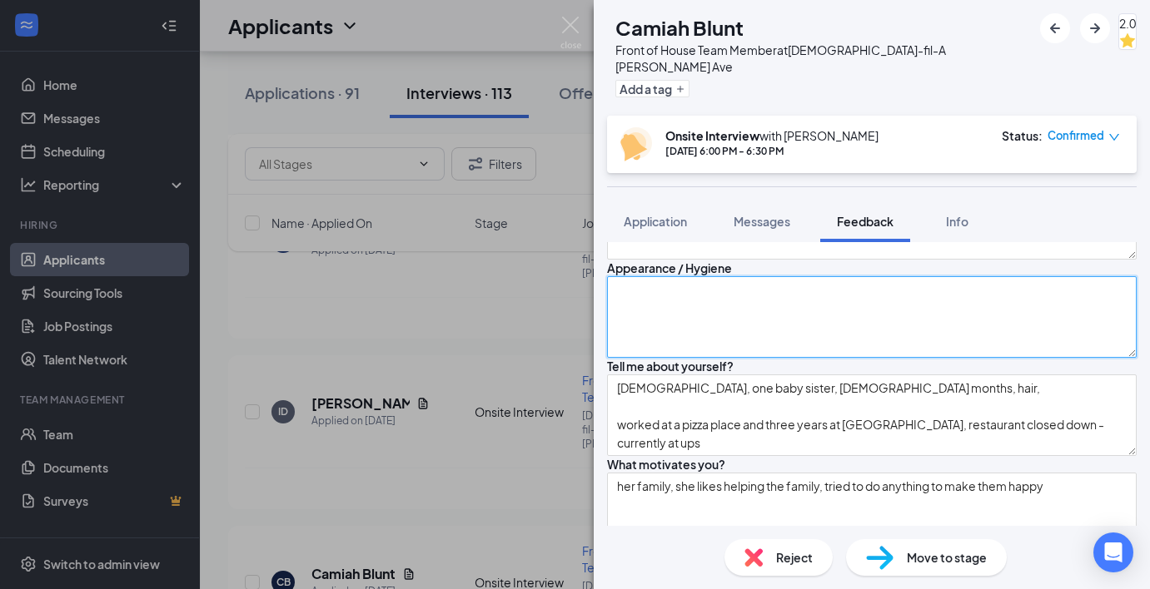
click at [770, 358] on textarea at bounding box center [871, 317] width 529 height 82
type textarea "d"
type textarea "[DEMOGRAPHIC_DATA], one baby sister, [DEMOGRAPHIC_DATA] months, hair, worked at…"
type textarea "de"
type textarea "[DEMOGRAPHIC_DATA], one baby sister, [DEMOGRAPHIC_DATA] months, hair, worked at…"
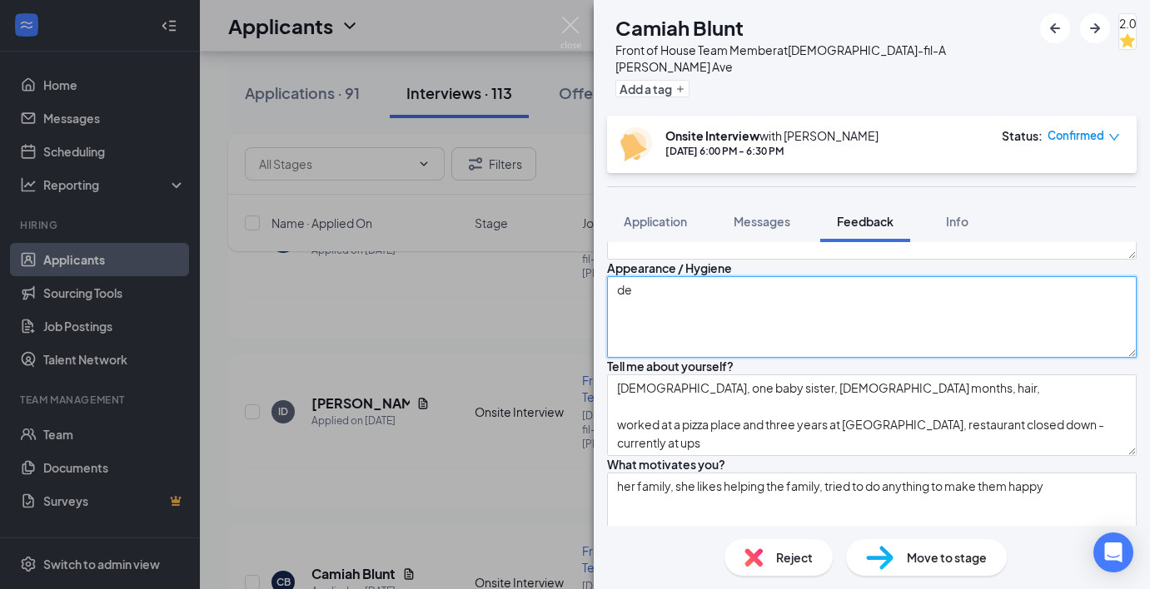
type textarea "dec"
type textarea "[DEMOGRAPHIC_DATA], one baby sister, [DEMOGRAPHIC_DATA] months, hair, worked at…"
type textarea "dece"
type textarea "[DEMOGRAPHIC_DATA], one baby sister, [DEMOGRAPHIC_DATA] months, hair, worked at…"
type textarea "decen"
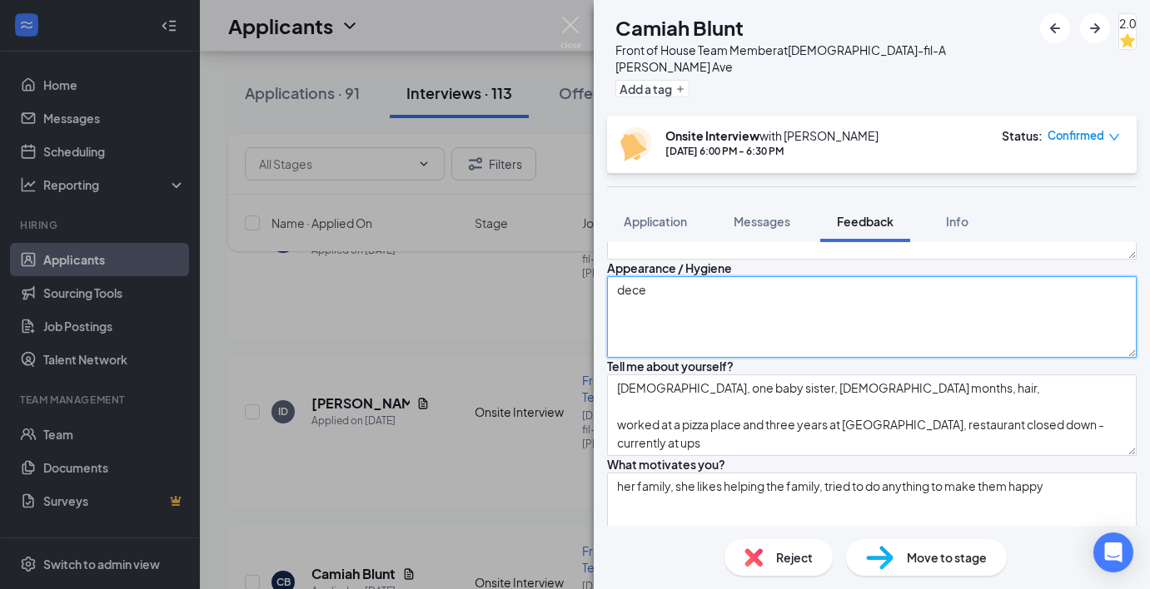
type textarea "[DEMOGRAPHIC_DATA], one baby sister, [DEMOGRAPHIC_DATA] months, hair, worked at…"
type textarea "decent"
type textarea "[DEMOGRAPHIC_DATA], one baby sister, [DEMOGRAPHIC_DATA] months, hair, worked at…"
type textarea "decen"
type textarea "[DEMOGRAPHIC_DATA], one baby sister, [DEMOGRAPHIC_DATA] months, hair, worked at…"
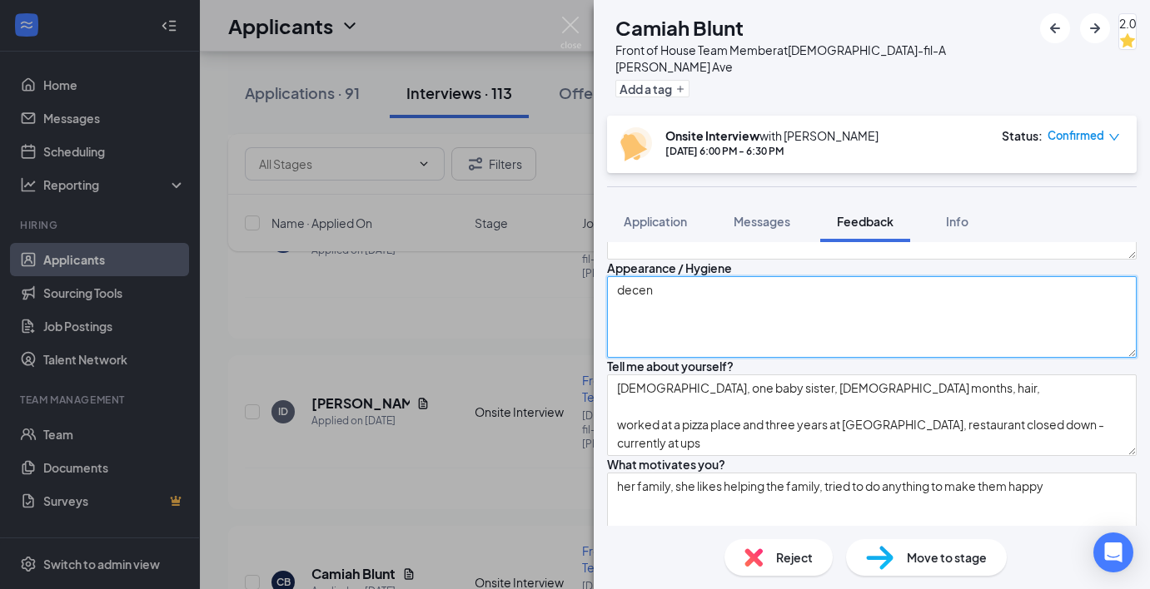
type textarea "dece"
type textarea "[DEMOGRAPHIC_DATA], one baby sister, [DEMOGRAPHIC_DATA] months, hair, worked at…"
type textarea "dec"
type textarea "[DEMOGRAPHIC_DATA], one baby sister, [DEMOGRAPHIC_DATA] months, hair, worked at…"
type textarea "de"
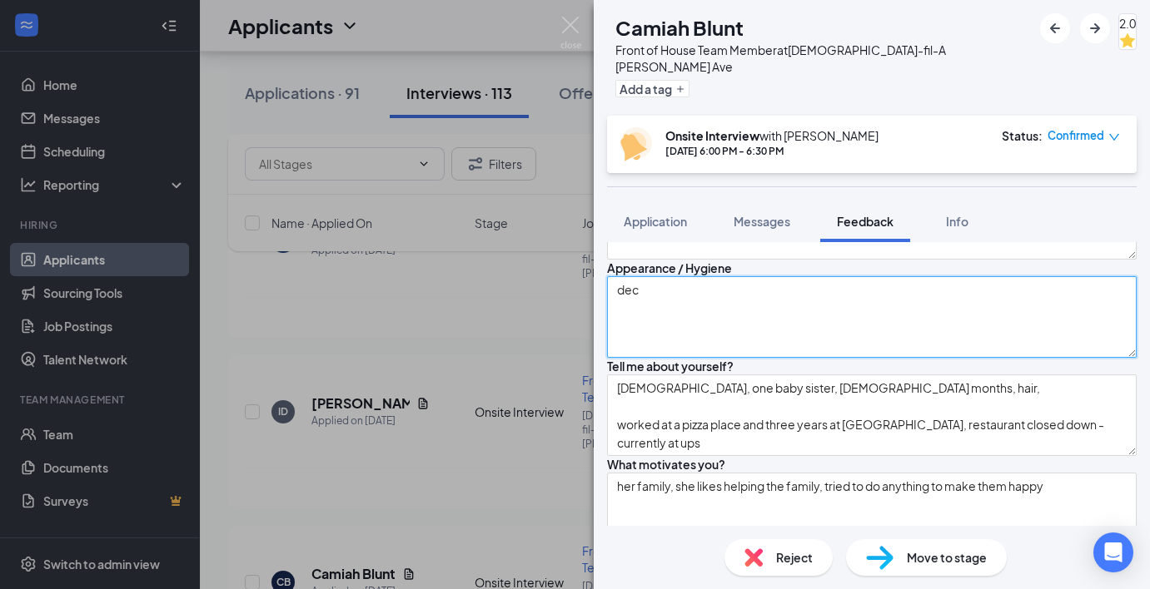
type textarea "[DEMOGRAPHIC_DATA], one baby sister, [DEMOGRAPHIC_DATA] months, hair, worked at…"
type textarea "d"
type textarea "[DEMOGRAPHIC_DATA], one baby sister, [DEMOGRAPHIC_DATA] months, hair, worked at…"
type textarea "g"
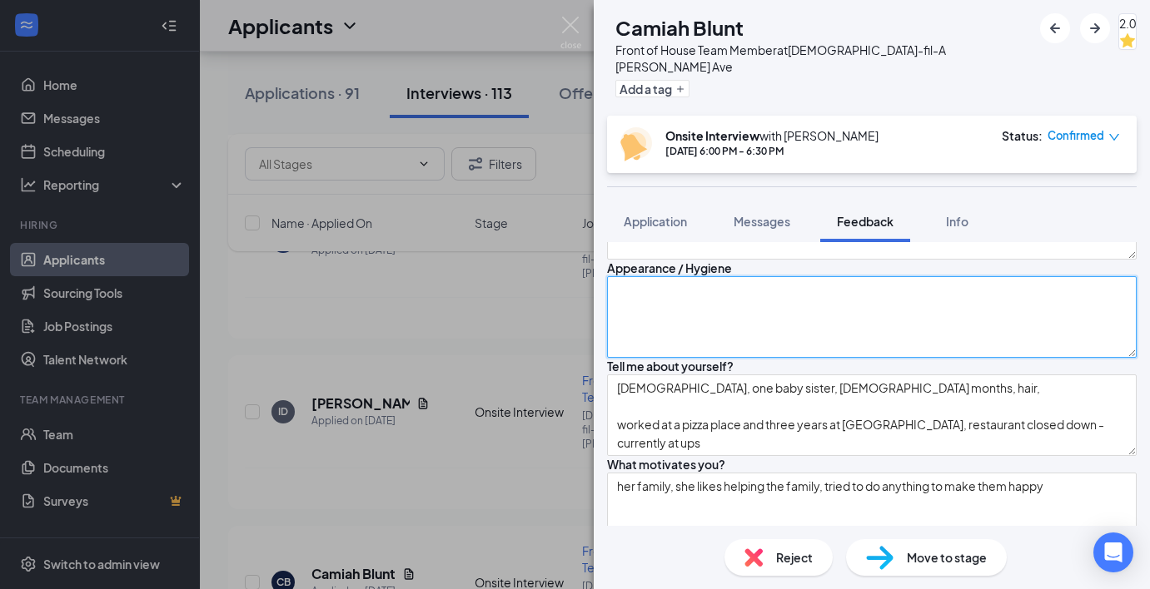
type textarea "[DEMOGRAPHIC_DATA], one baby sister, [DEMOGRAPHIC_DATA] months, hair, worked at…"
type textarea "go"
type textarea "[DEMOGRAPHIC_DATA], one baby sister, [DEMOGRAPHIC_DATA] months, hair, worked at…"
type textarea "goo"
type textarea "[DEMOGRAPHIC_DATA], one baby sister, [DEMOGRAPHIC_DATA] months, hair, worked at…"
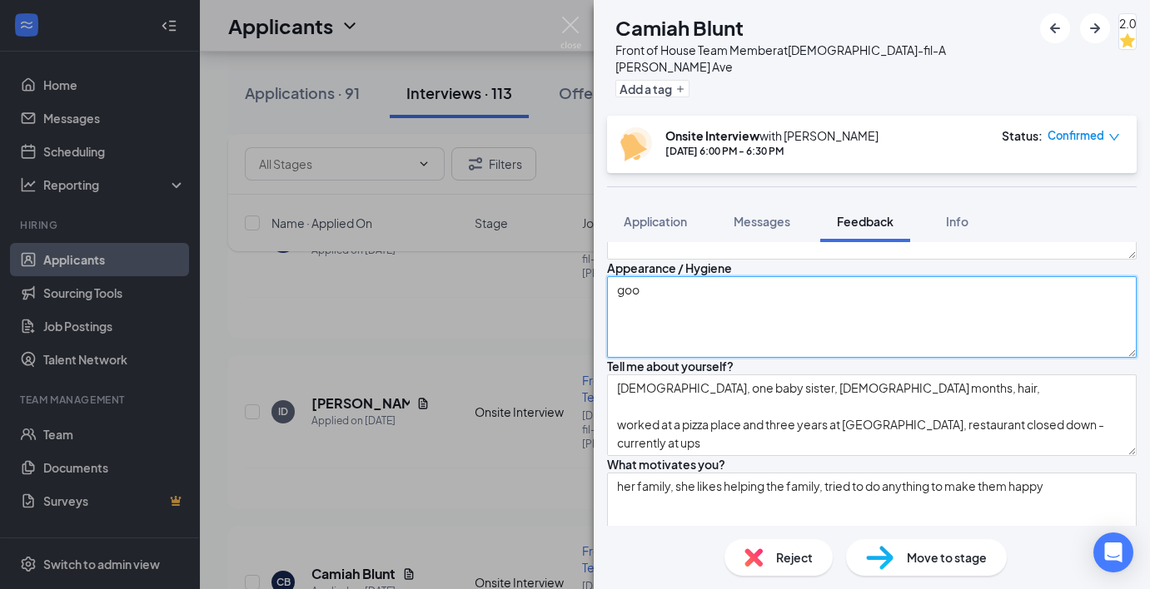
type textarea "good"
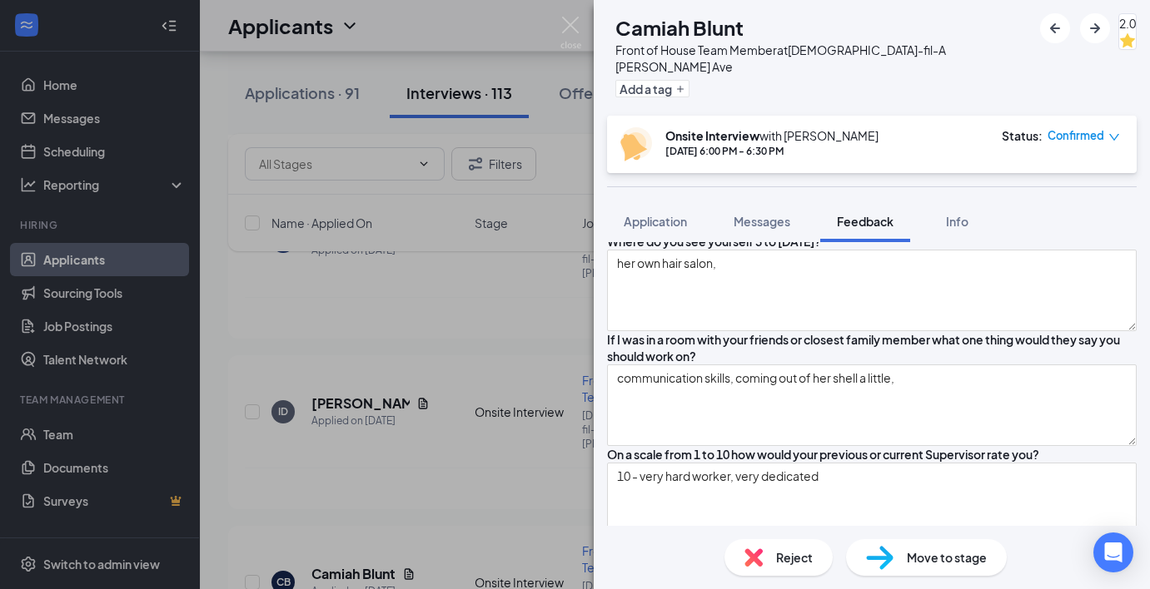
scroll to position [0, 0]
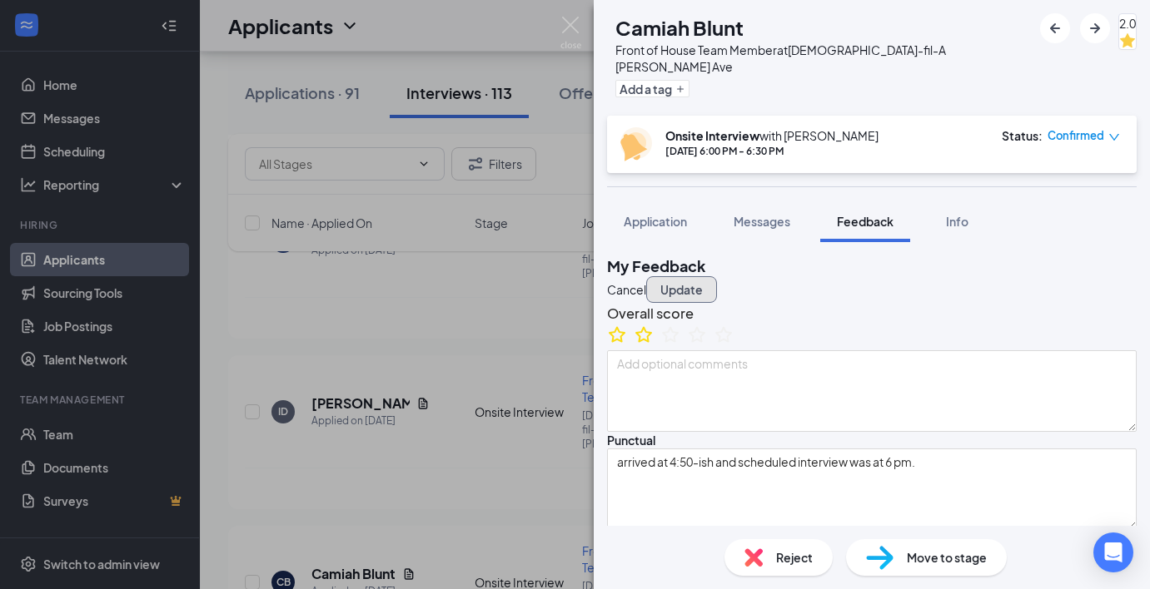
click at [717, 276] on button "Update" at bounding box center [681, 289] width 71 height 27
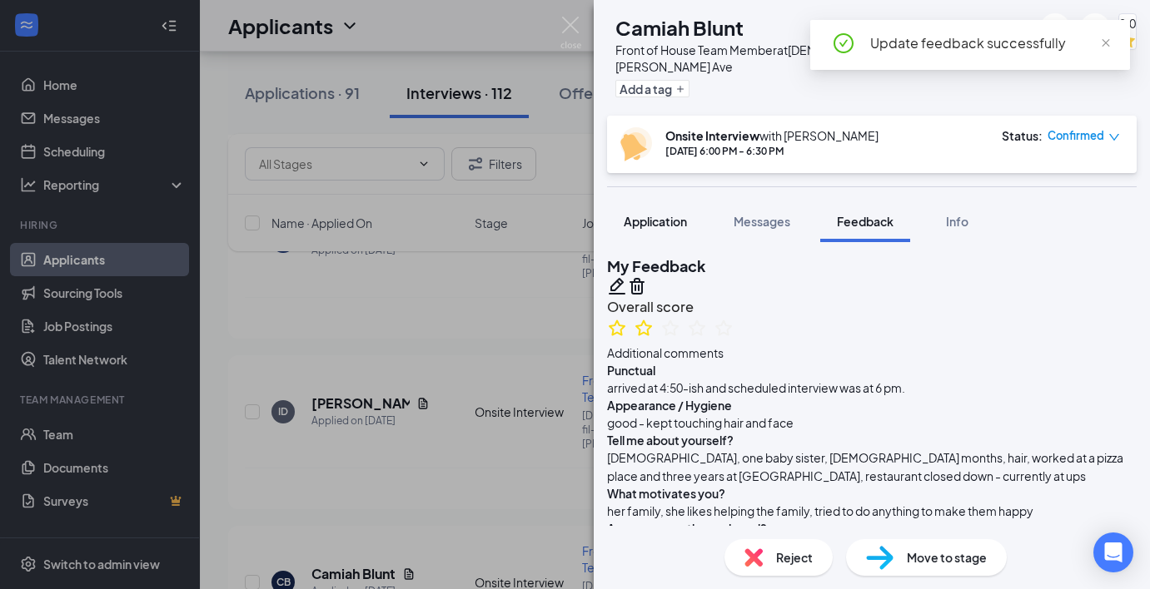
click at [664, 214] on span "Application" at bounding box center [655, 221] width 63 height 15
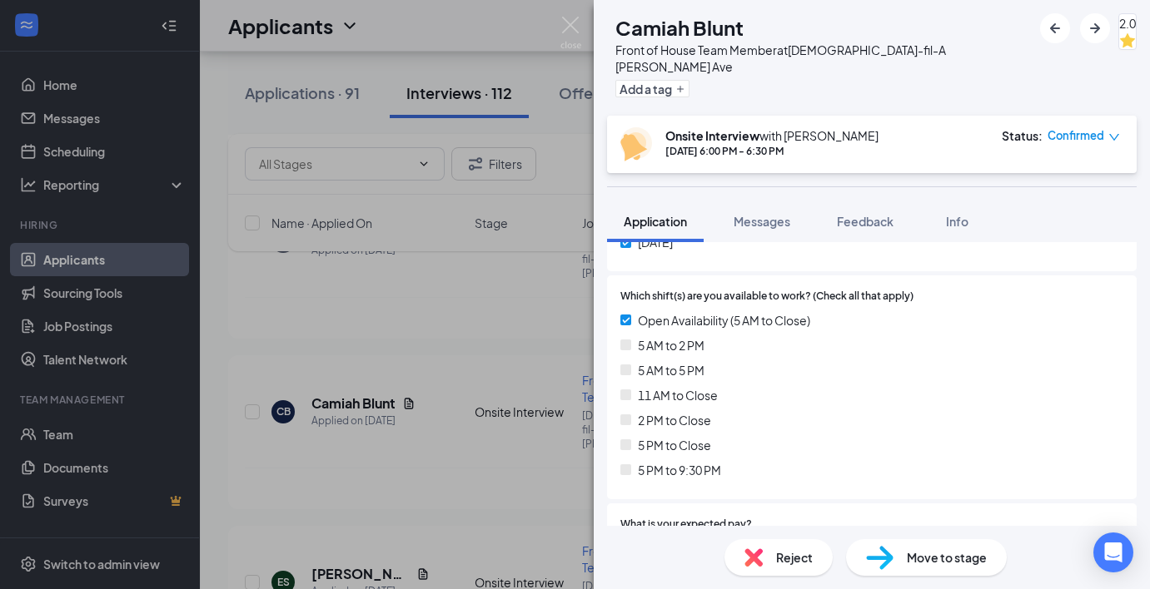
scroll to position [983, 0]
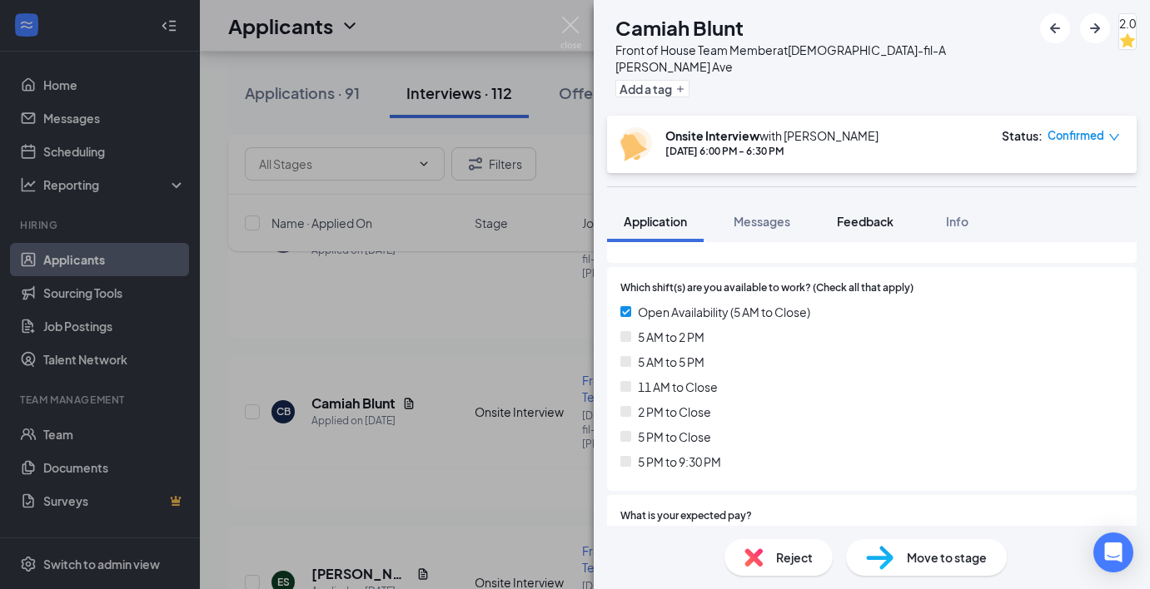
click at [877, 213] on button "Feedback" at bounding box center [865, 222] width 90 height 42
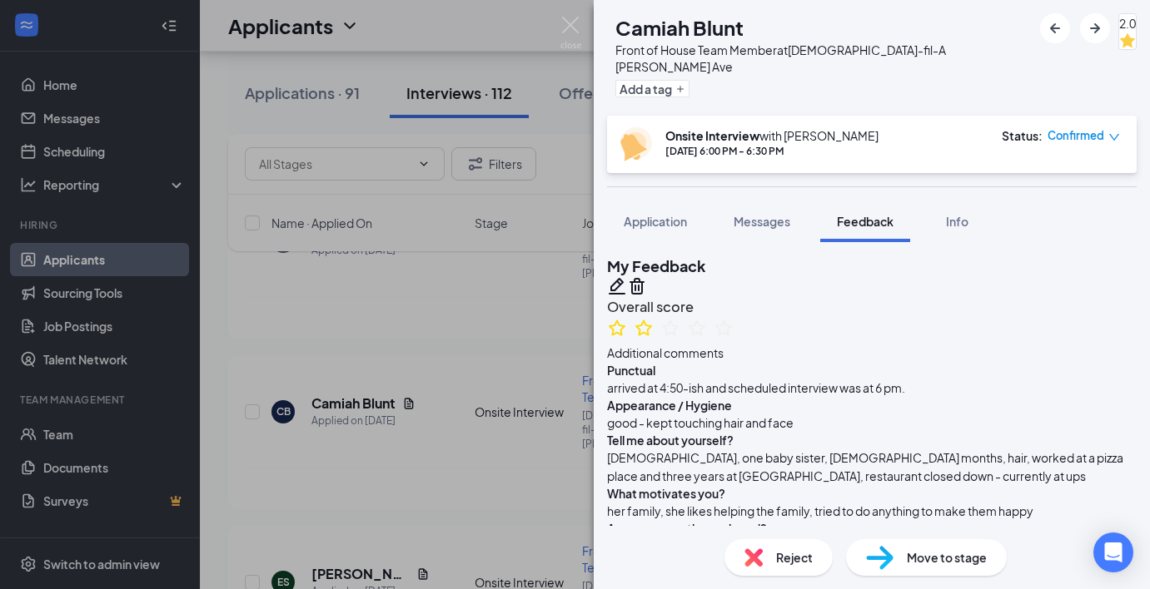
click at [625, 278] on icon "Pencil" at bounding box center [617, 286] width 17 height 17
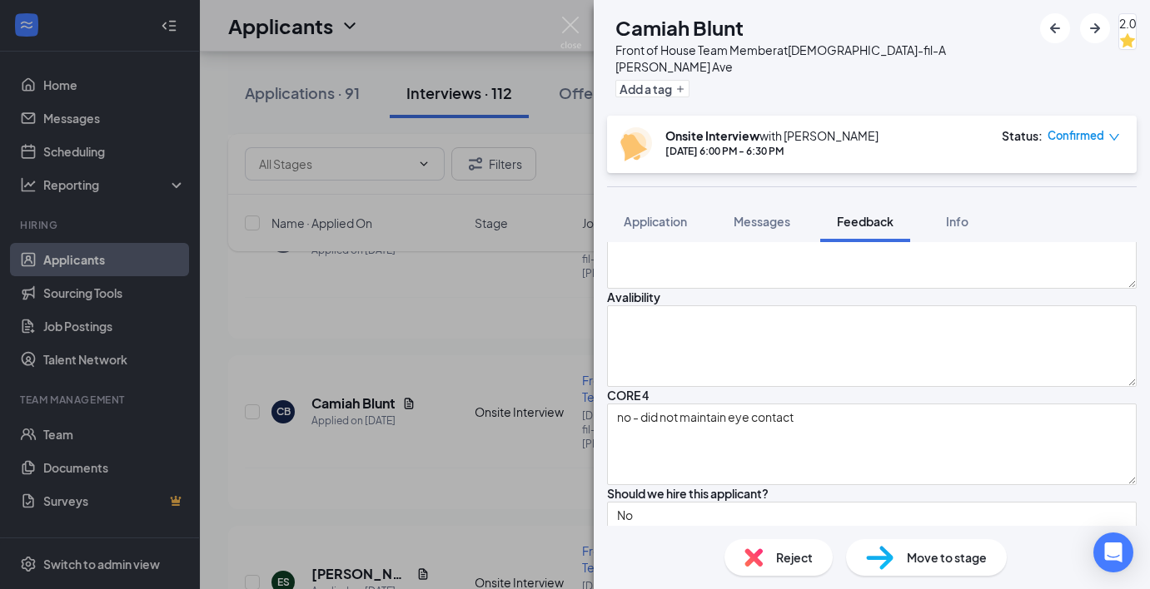
click at [809, 59] on textarea at bounding box center [871, 19] width 529 height 82
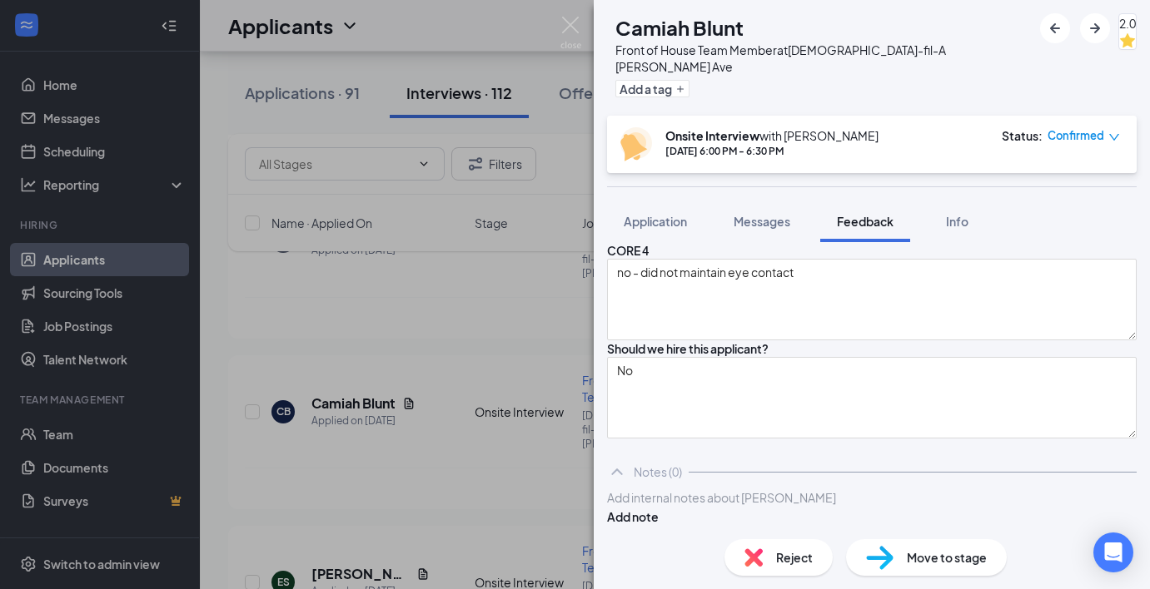
scroll to position [2323, 0]
click at [809, 242] on textarea at bounding box center [871, 202] width 529 height 82
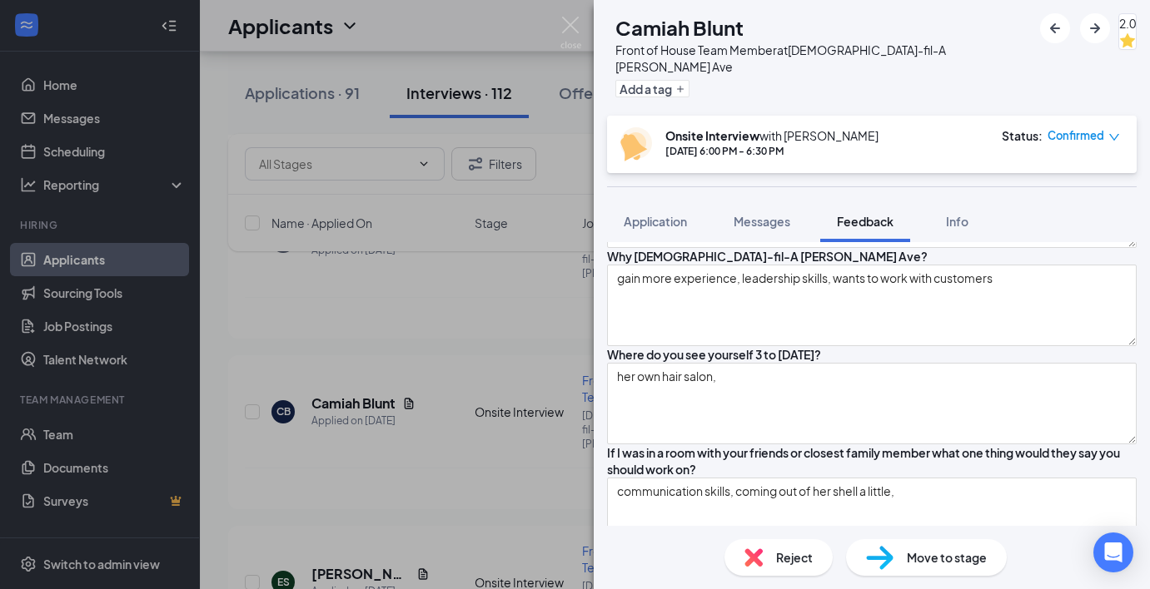
scroll to position [0, 0]
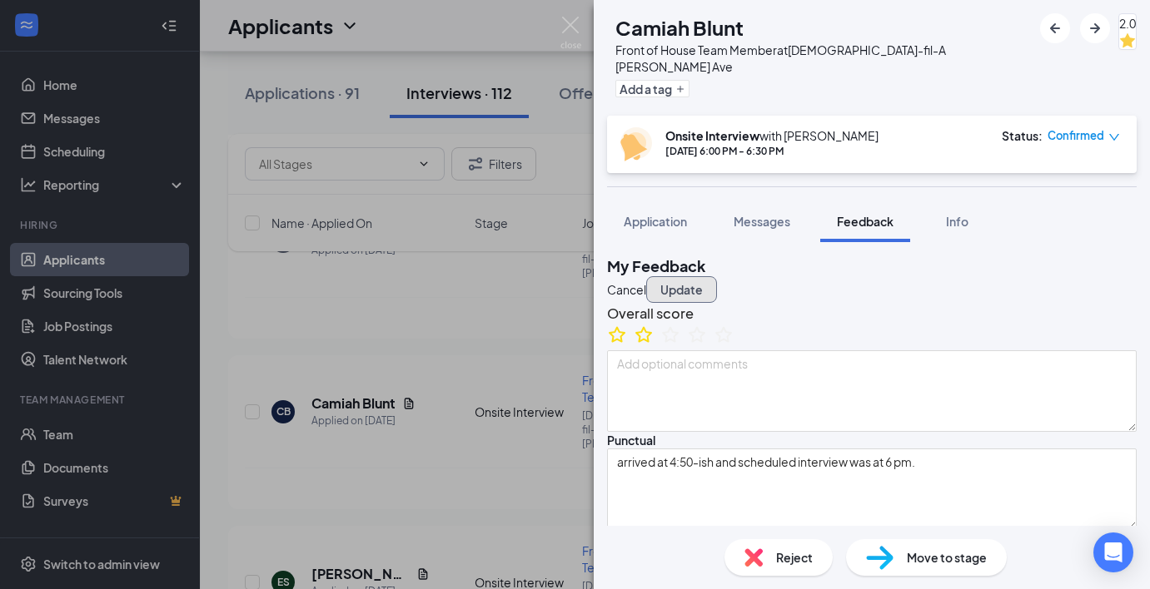
click at [717, 276] on button "Update" at bounding box center [681, 289] width 71 height 27
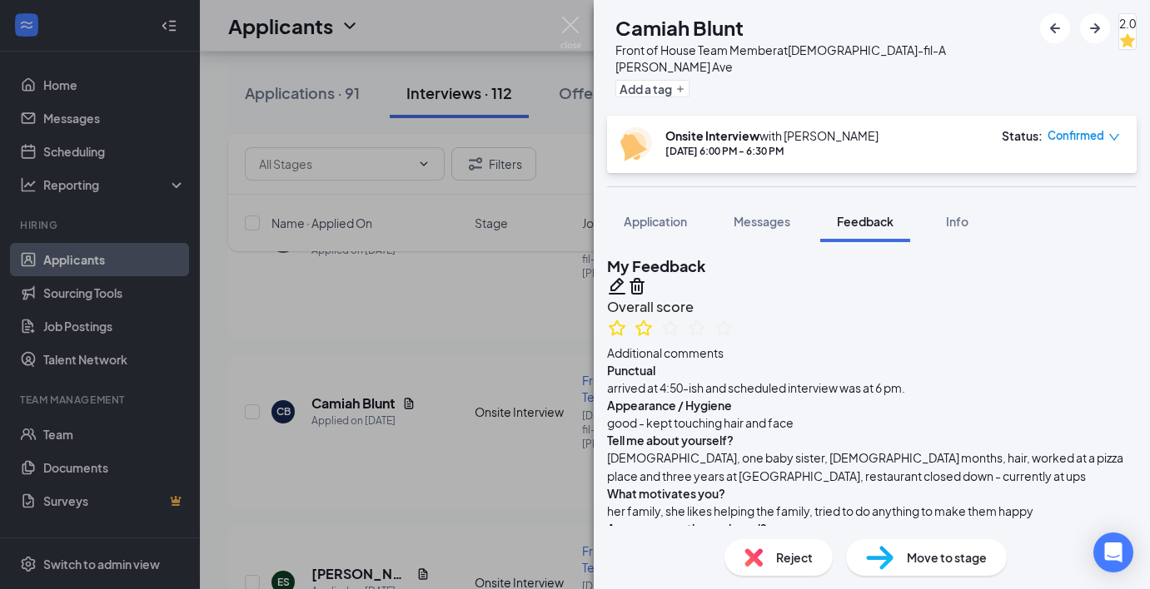
click at [762, 564] on img at bounding box center [753, 558] width 18 height 18
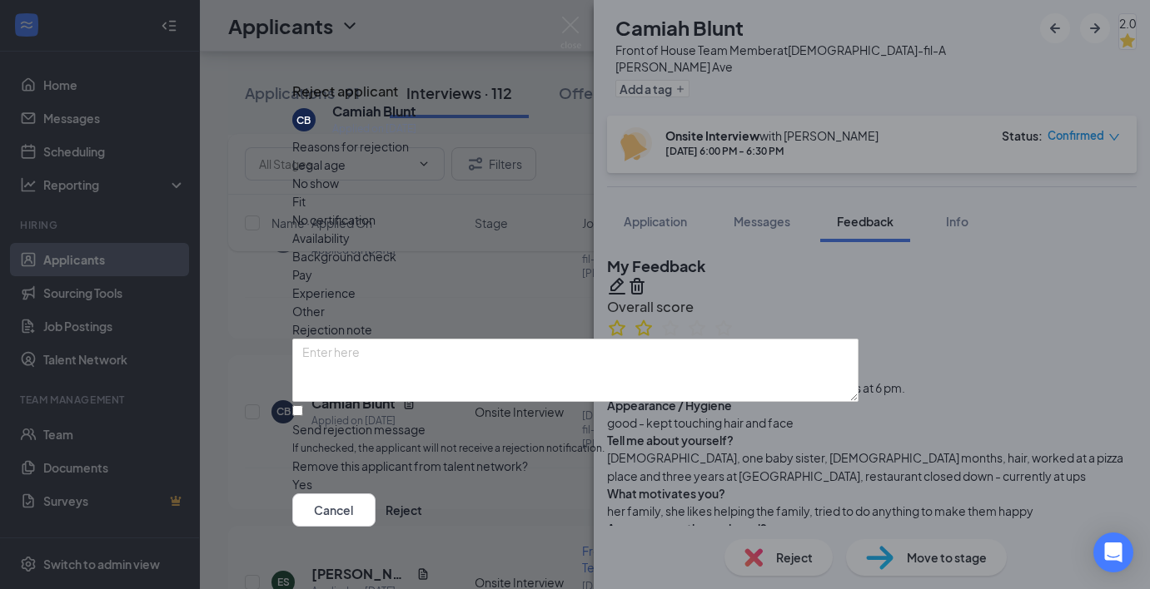
click at [306, 211] on span "Fit" at bounding box center [298, 201] width 13 height 18
click at [422, 520] on button "Reject" at bounding box center [403, 510] width 37 height 33
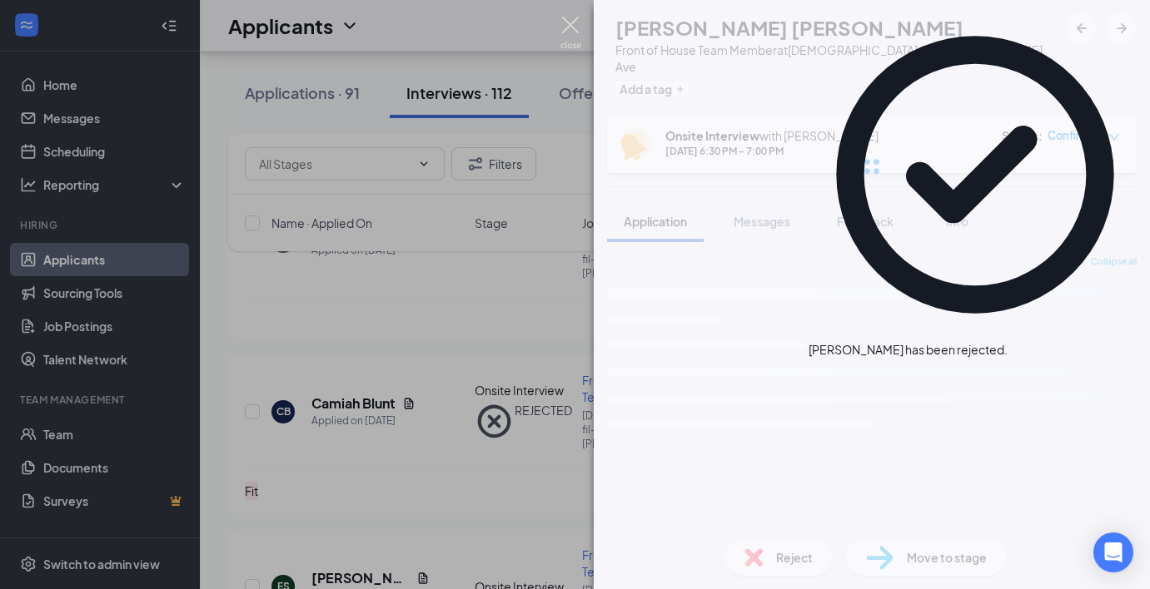
click at [561, 32] on img at bounding box center [570, 33] width 21 height 32
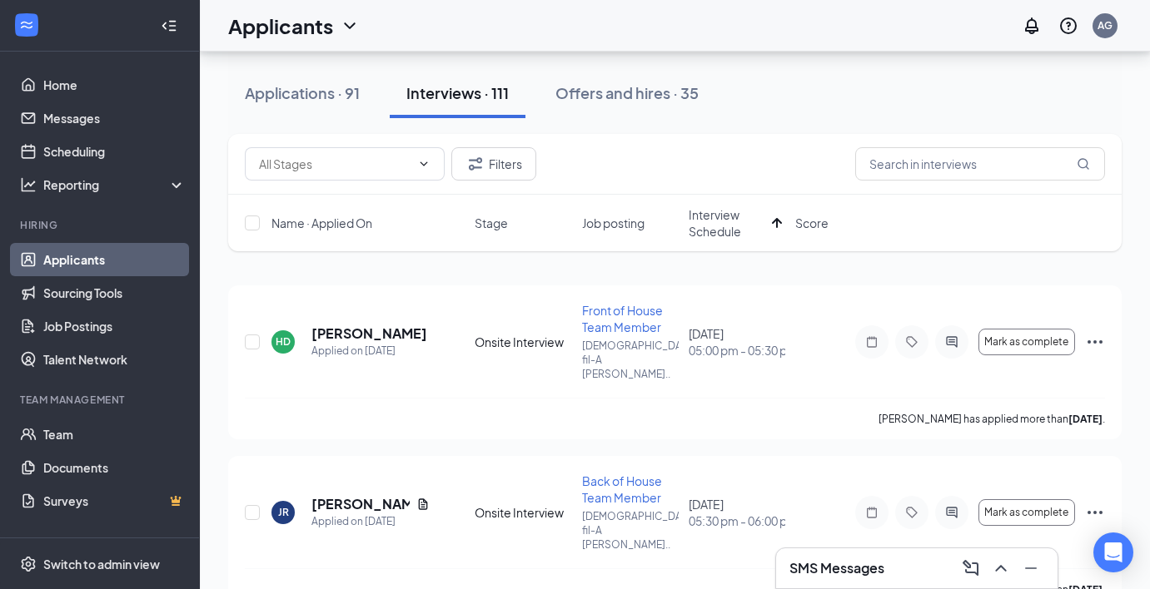
scroll to position [205, 0]
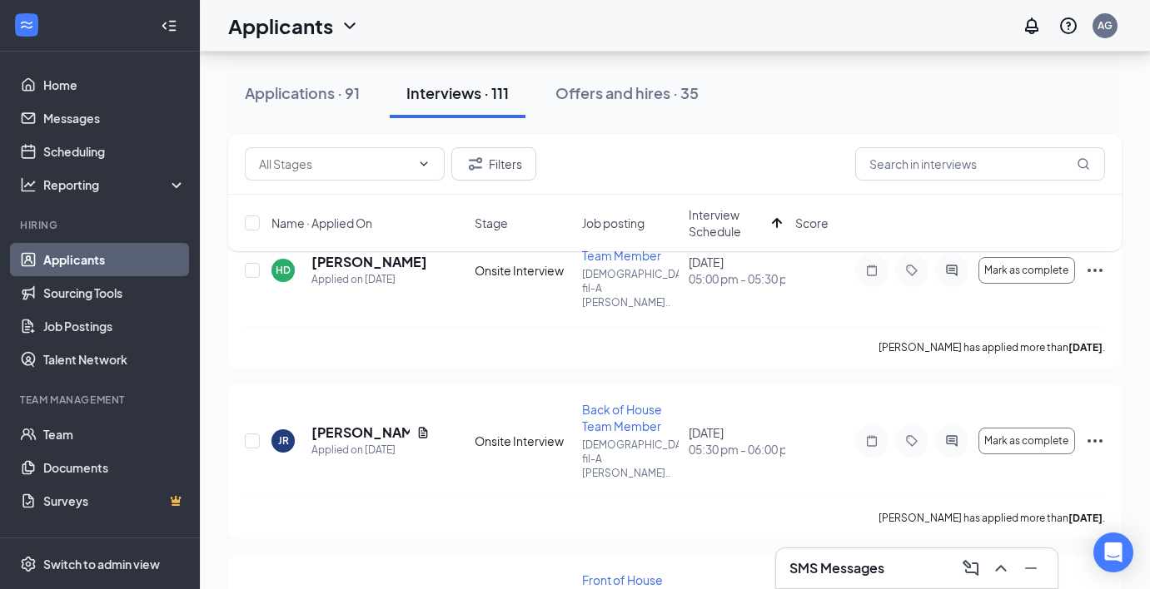
click at [877, 265] on div "Filters Name · Applied On Stage Job posting Interview Schedule Score" at bounding box center [674, 201] width 893 height 134
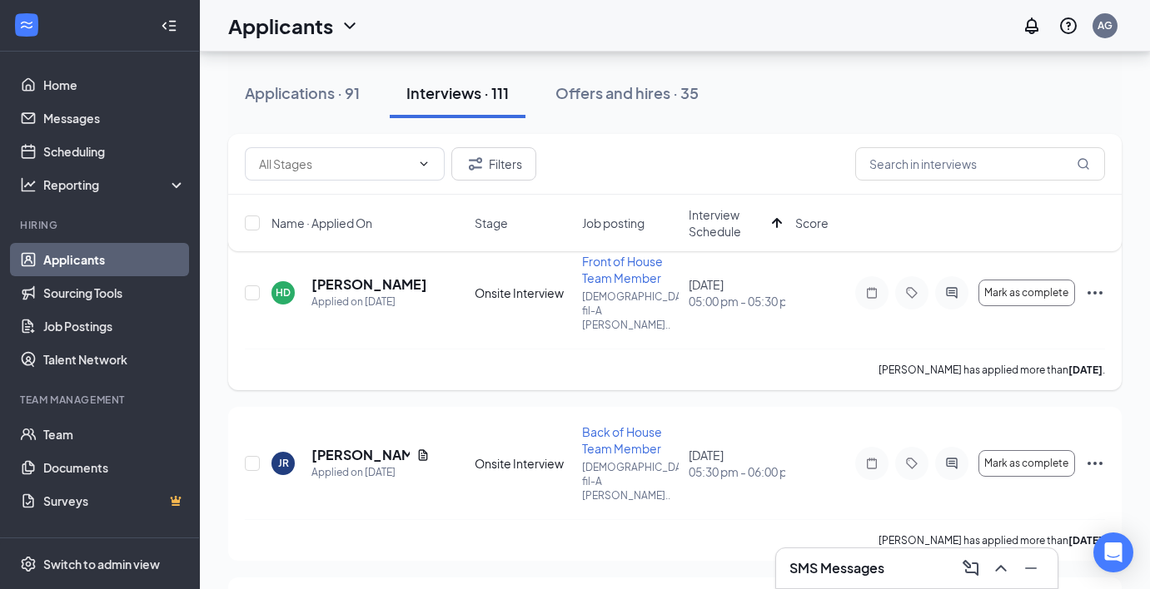
scroll to position [168, 0]
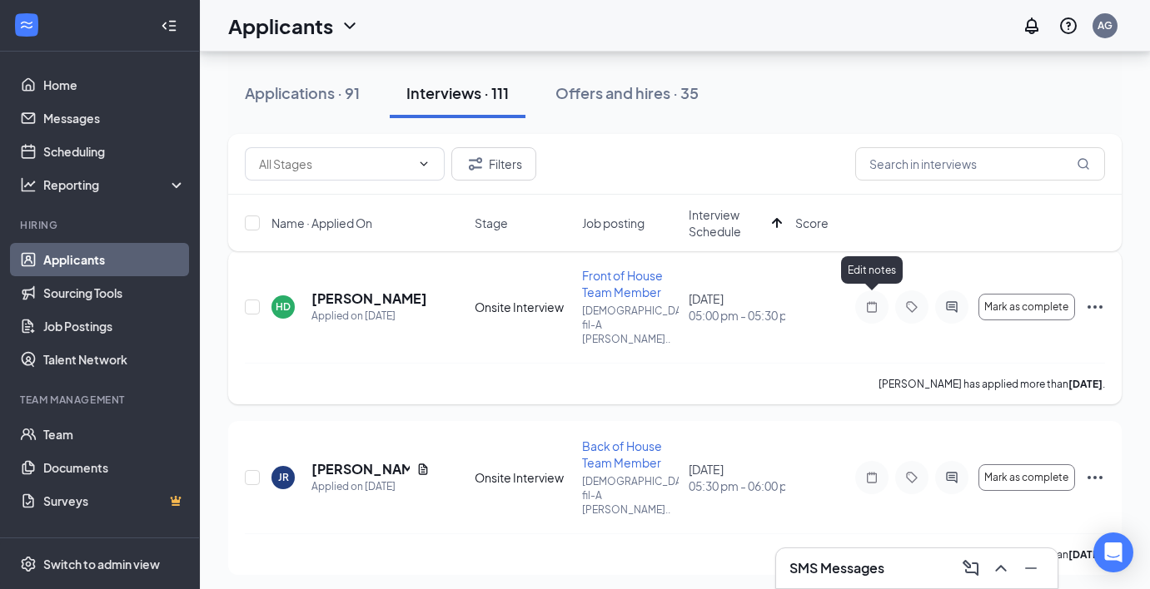
click at [870, 301] on icon "Note" at bounding box center [872, 307] width 20 height 13
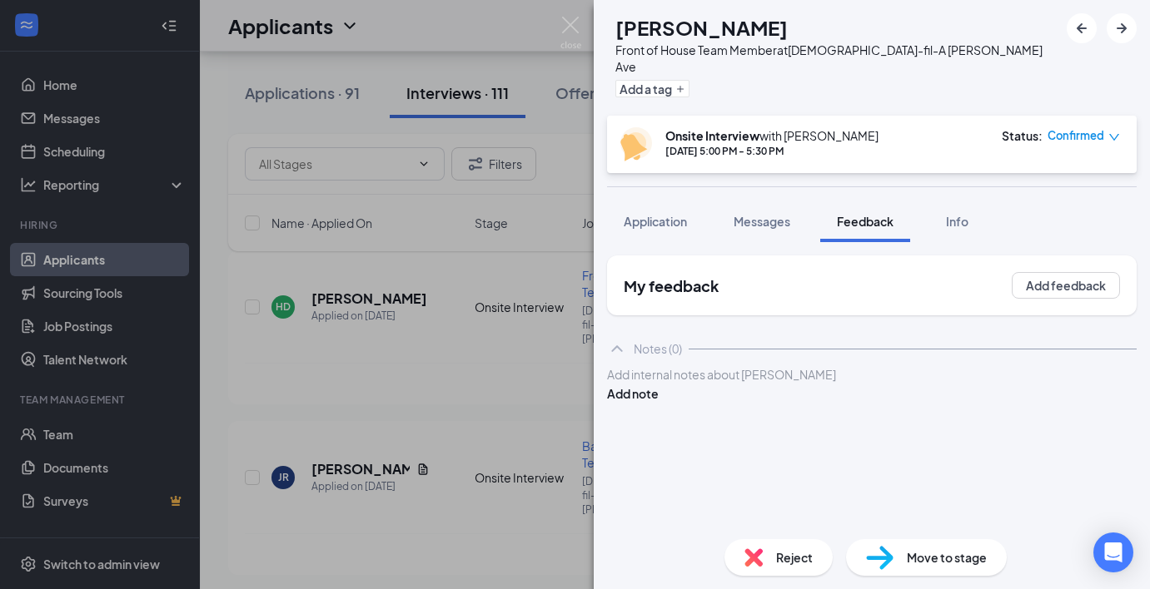
click at [857, 376] on div at bounding box center [872, 374] width 528 height 17
click at [659, 385] on button "Add note" at bounding box center [633, 394] width 52 height 18
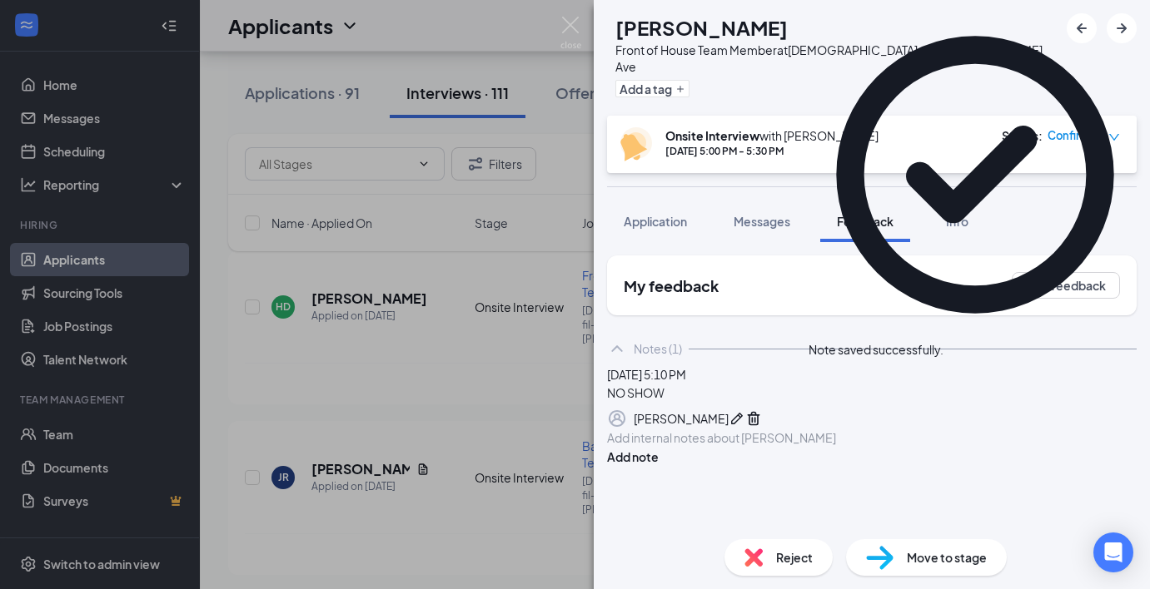
click at [753, 555] on img at bounding box center [753, 558] width 18 height 18
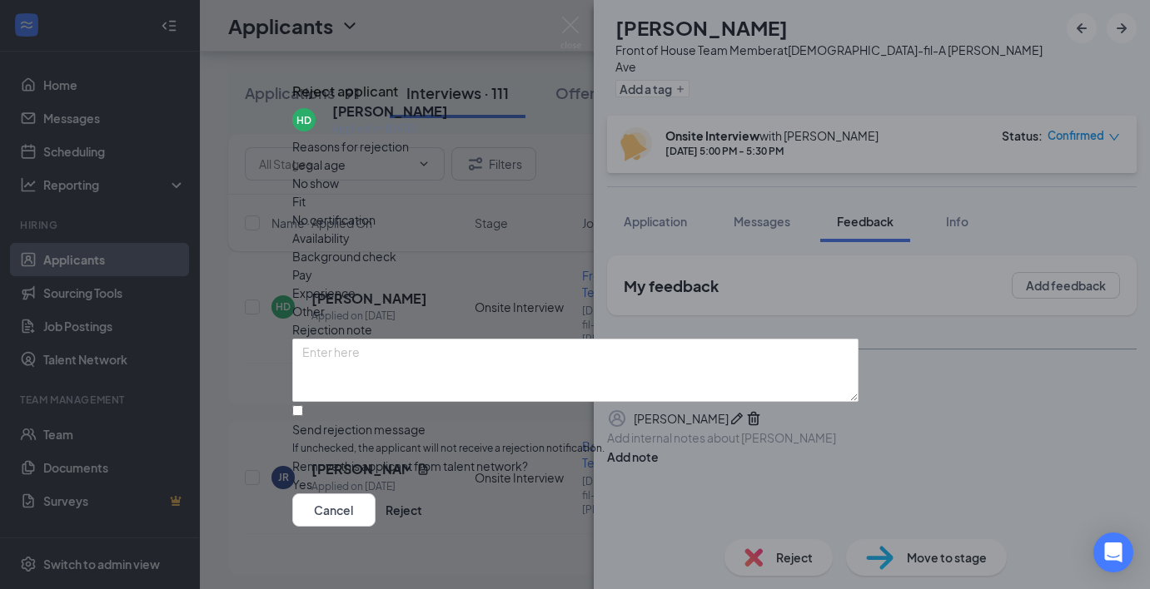
click at [481, 201] on div "Fit" at bounding box center [575, 201] width 566 height 18
click at [422, 515] on button "Reject" at bounding box center [403, 510] width 37 height 33
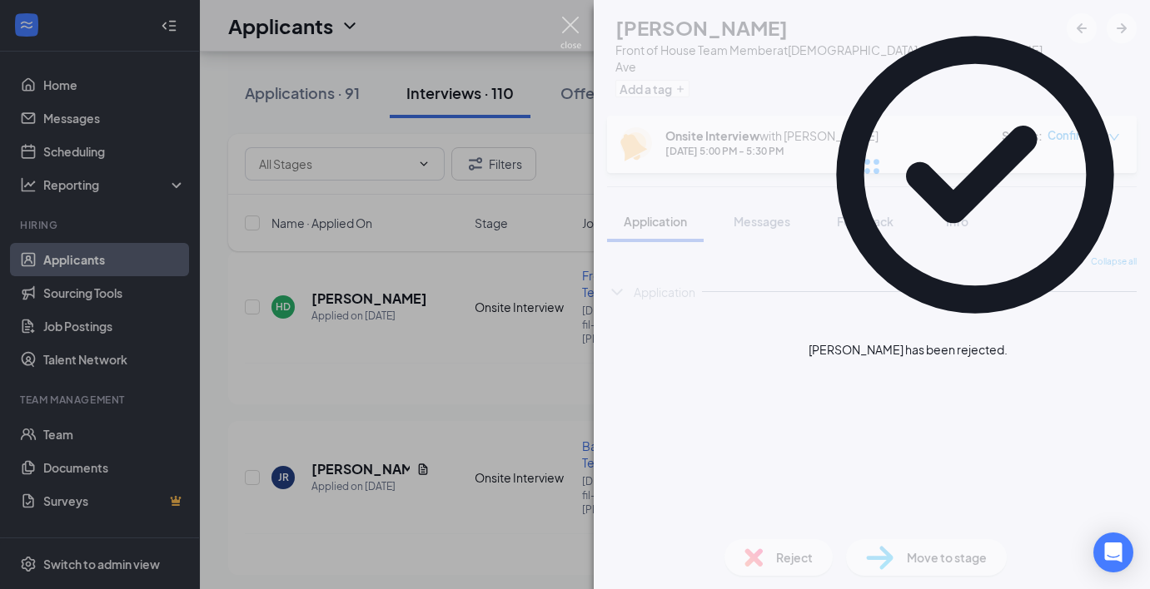
click at [570, 32] on img at bounding box center [570, 33] width 21 height 32
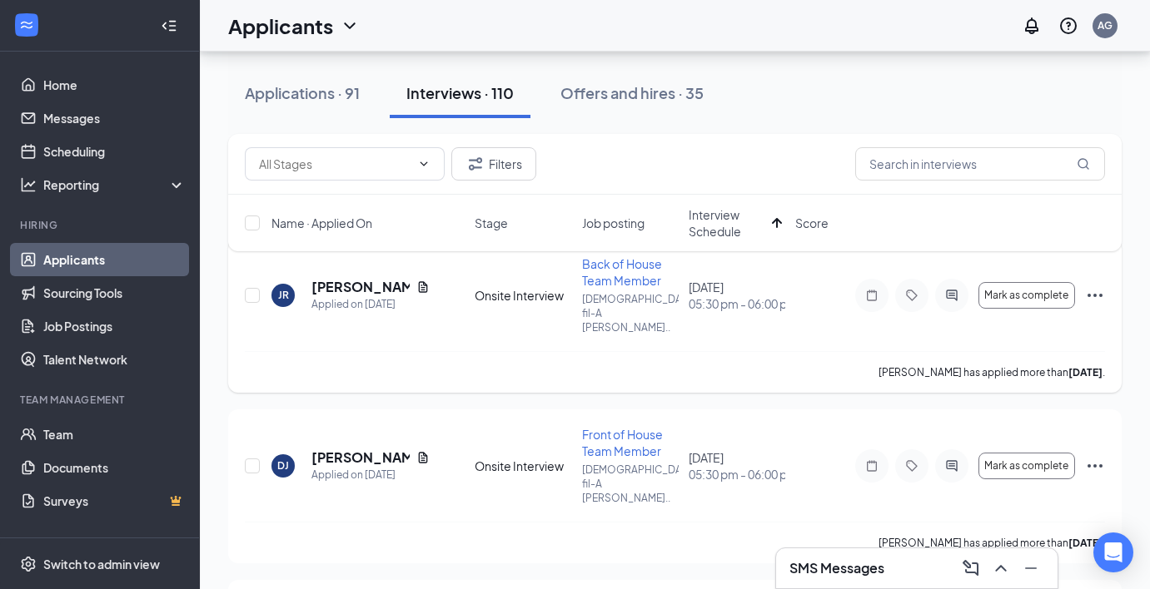
scroll to position [169, 0]
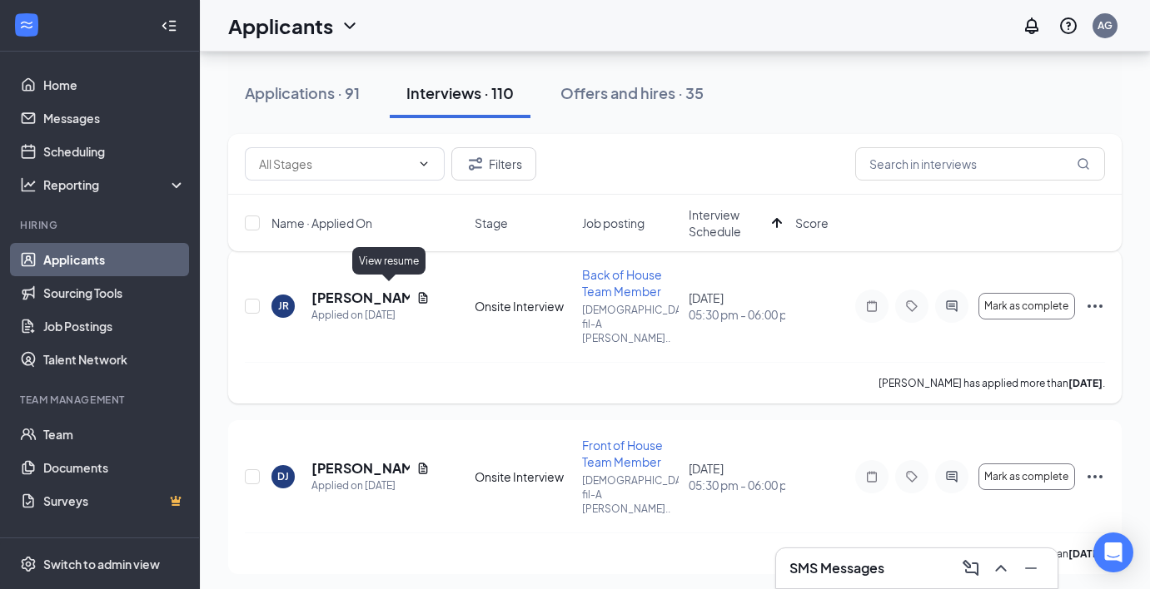
click at [419, 292] on icon "Document" at bounding box center [423, 297] width 9 height 11
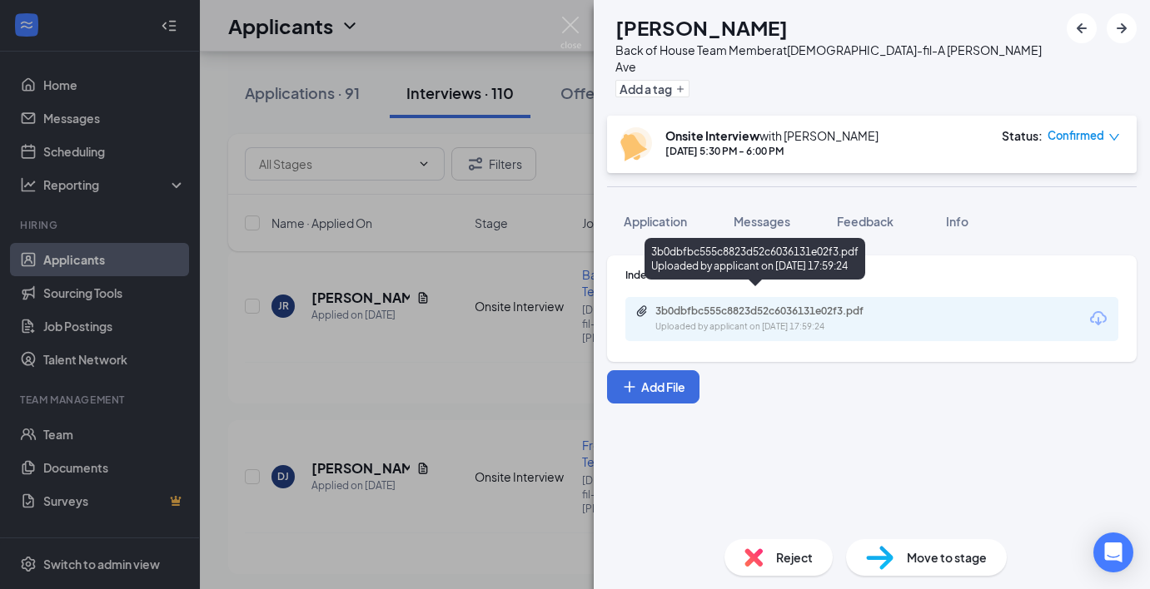
click at [764, 305] on div "3b0dbfbc555c8823d52c6036131e02f3.pdf" at bounding box center [771, 311] width 233 height 13
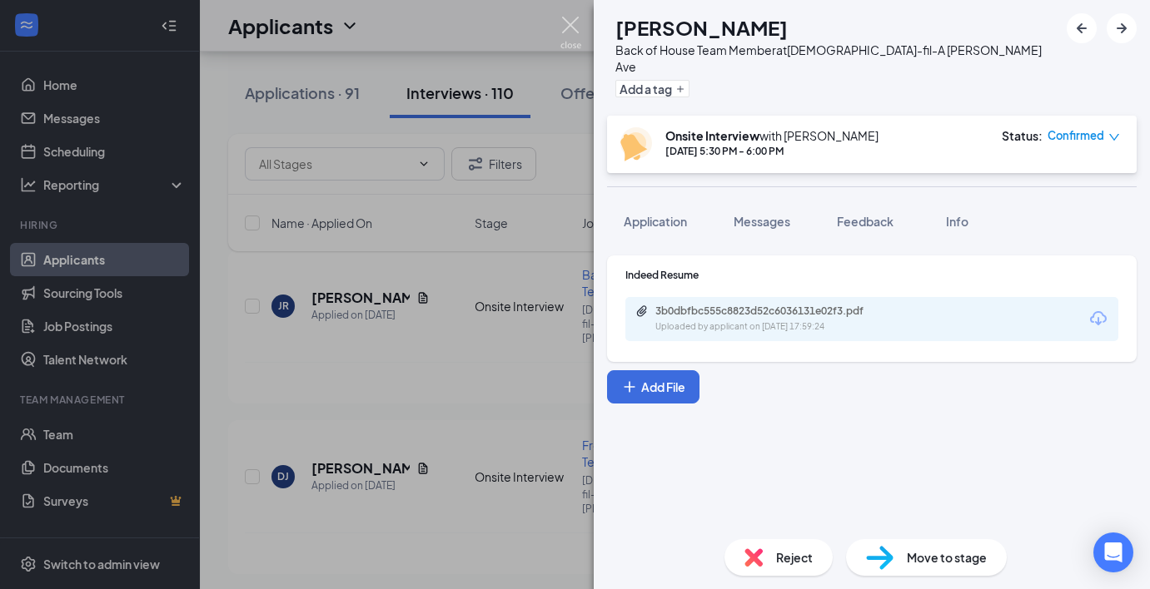
click at [569, 26] on img at bounding box center [570, 33] width 21 height 32
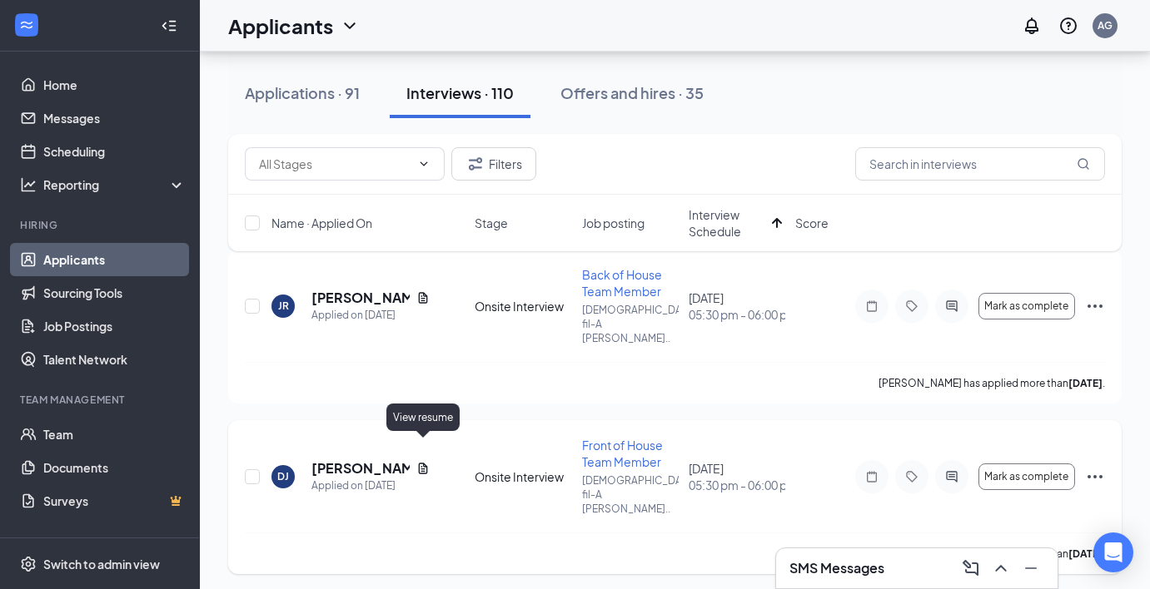
click at [419, 463] on icon "Document" at bounding box center [423, 468] width 9 height 11
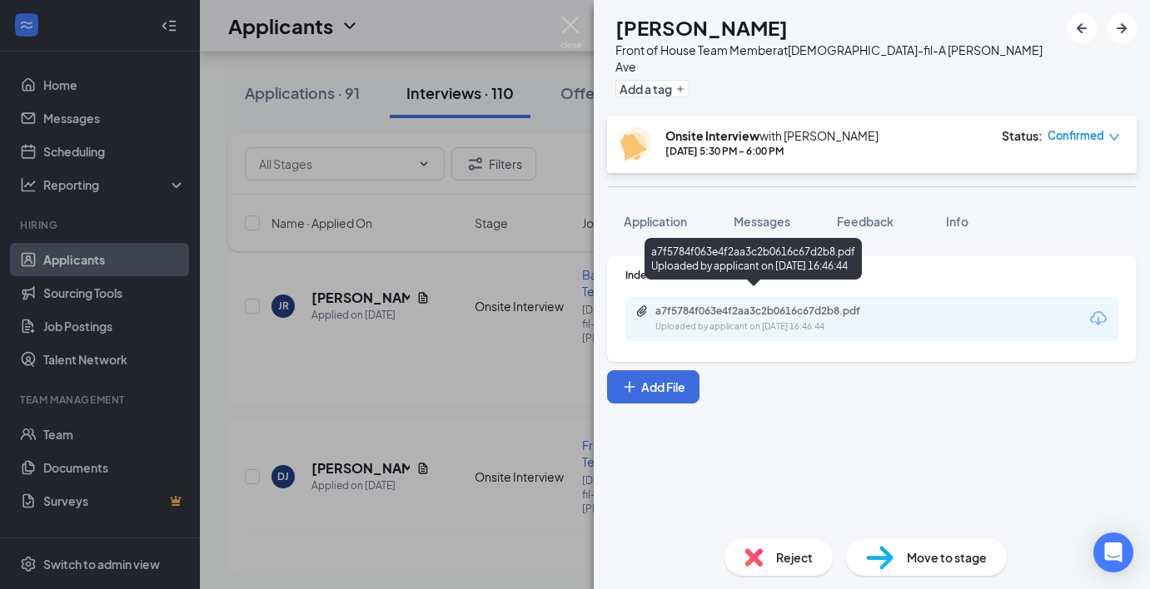
click at [732, 305] on div "a7f5784f063e4f2aa3c2b0616c67d2b8.pdf" at bounding box center [771, 311] width 233 height 13
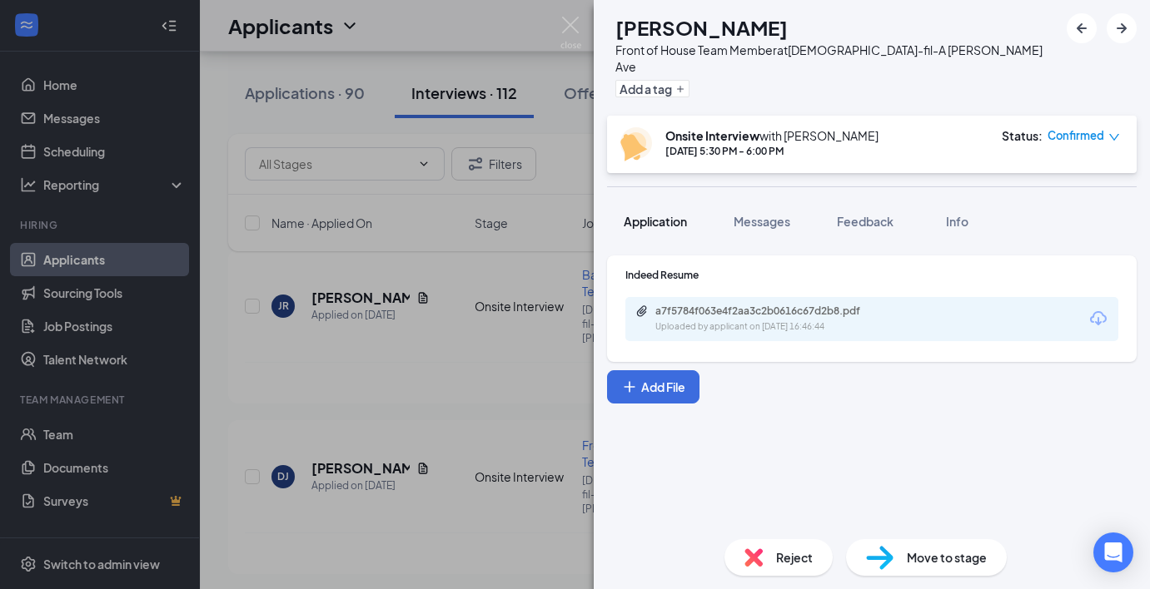
click at [652, 214] on span "Application" at bounding box center [655, 221] width 63 height 15
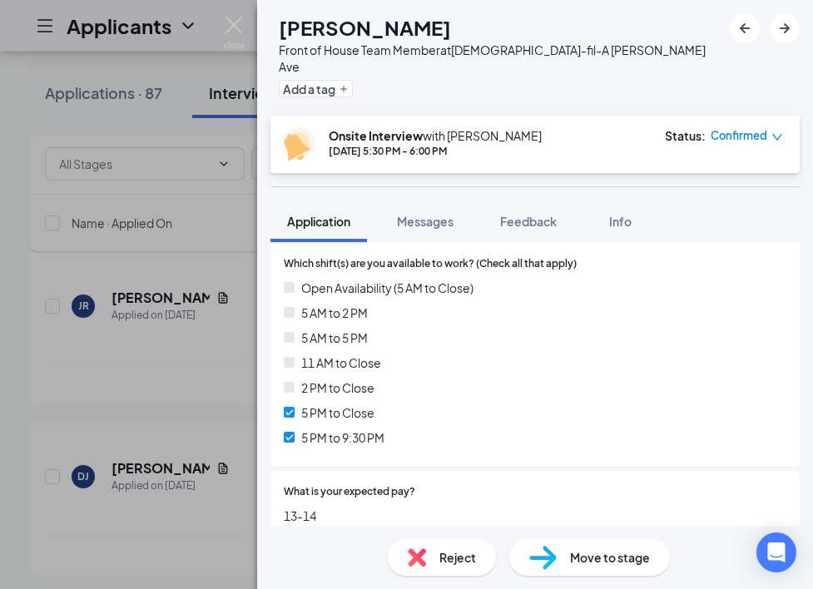
scroll to position [1021, 0]
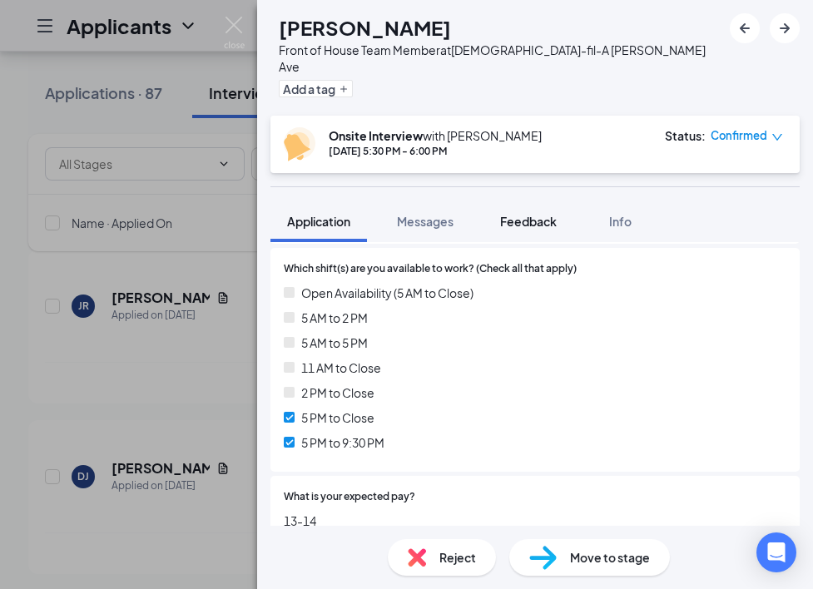
click at [540, 214] on span "Feedback" at bounding box center [528, 221] width 57 height 15
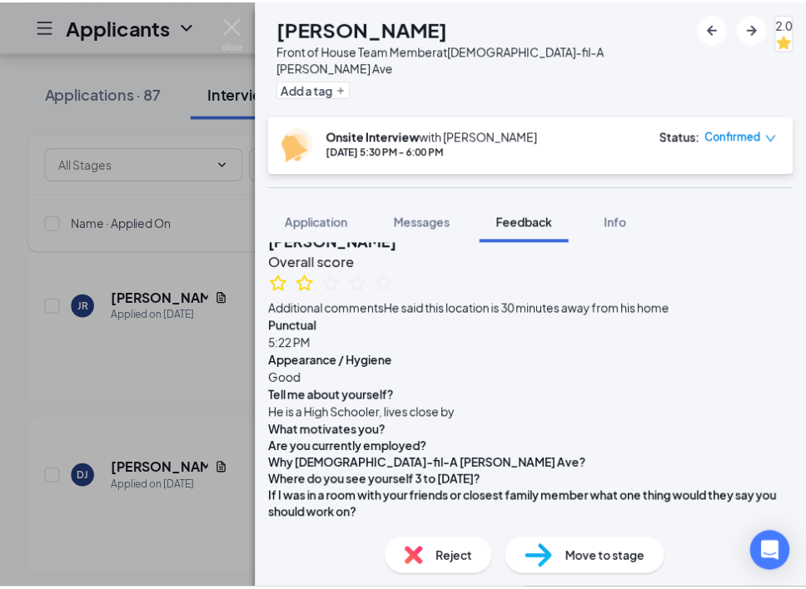
scroll to position [105, 0]
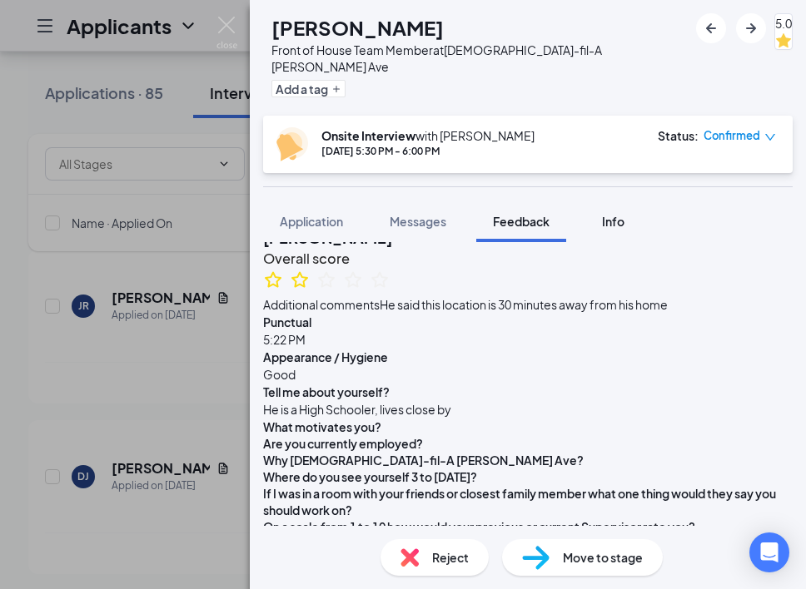
click at [323, 214] on span "Application" at bounding box center [311, 221] width 63 height 15
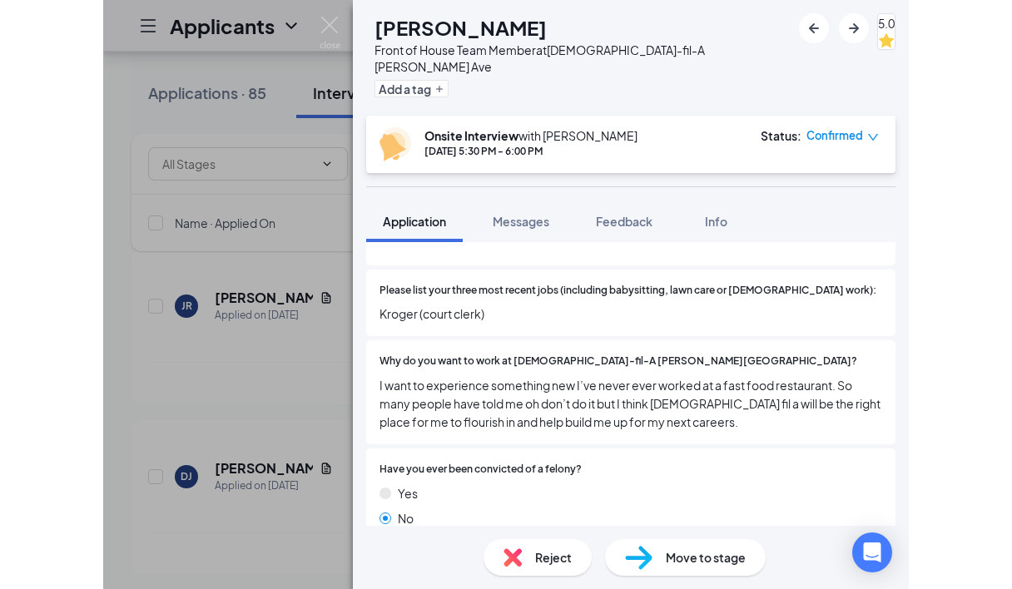
scroll to position [1507, 0]
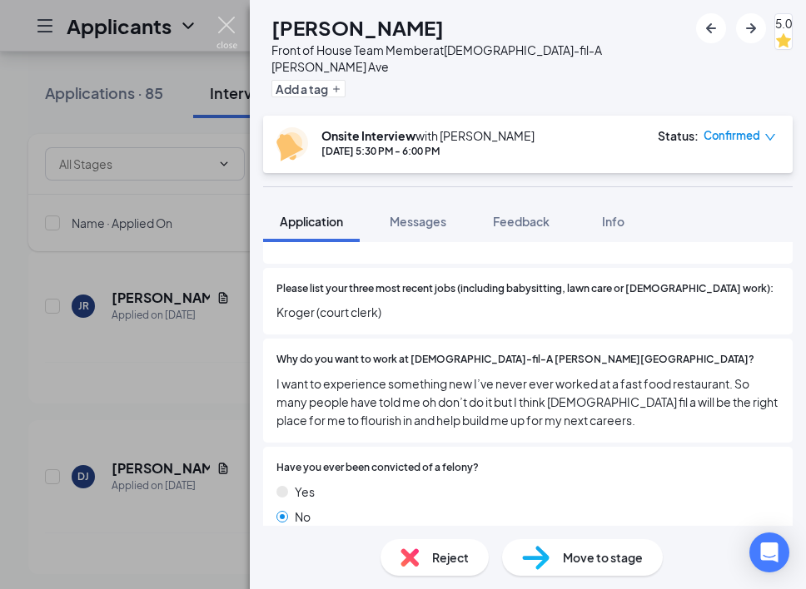
click at [229, 32] on img at bounding box center [226, 33] width 21 height 32
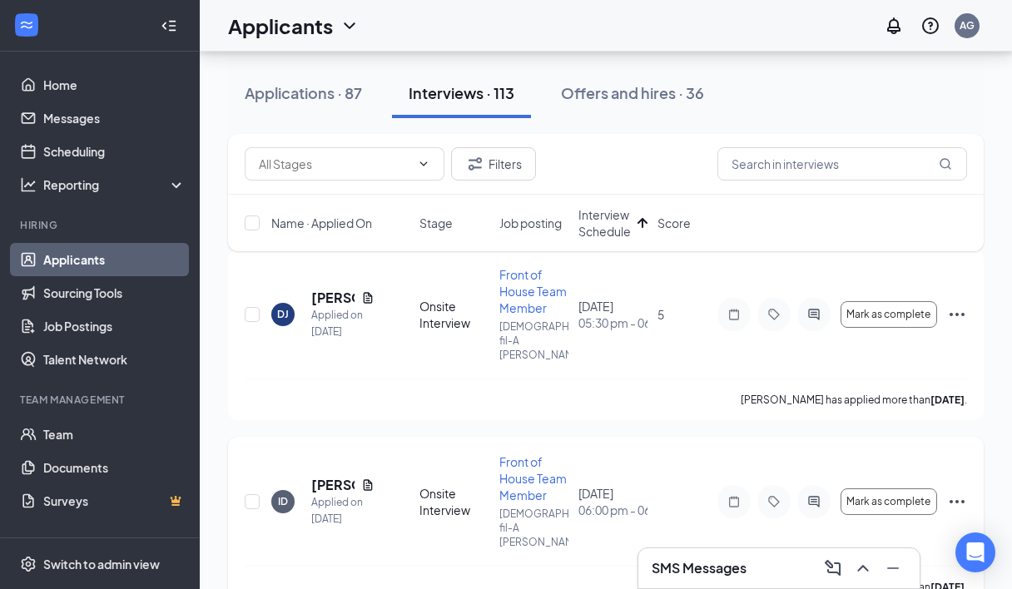
scroll to position [245, 0]
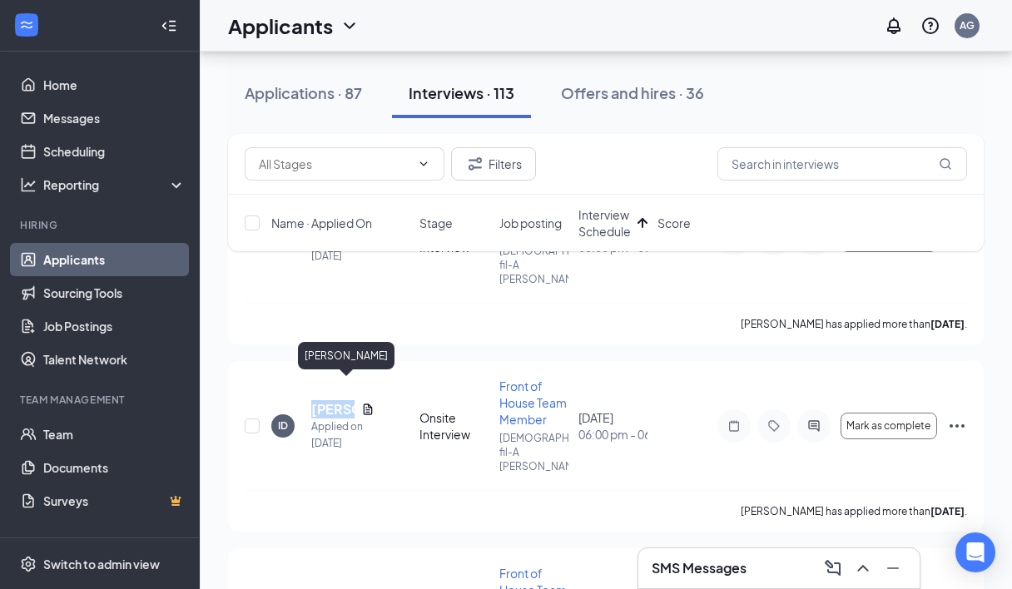
drag, startPoint x: 311, startPoint y: 388, endPoint x: 307, endPoint y: 331, distance: 56.8
click at [354, 400] on h5 "[PERSON_NAME]" at bounding box center [332, 409] width 43 height 18
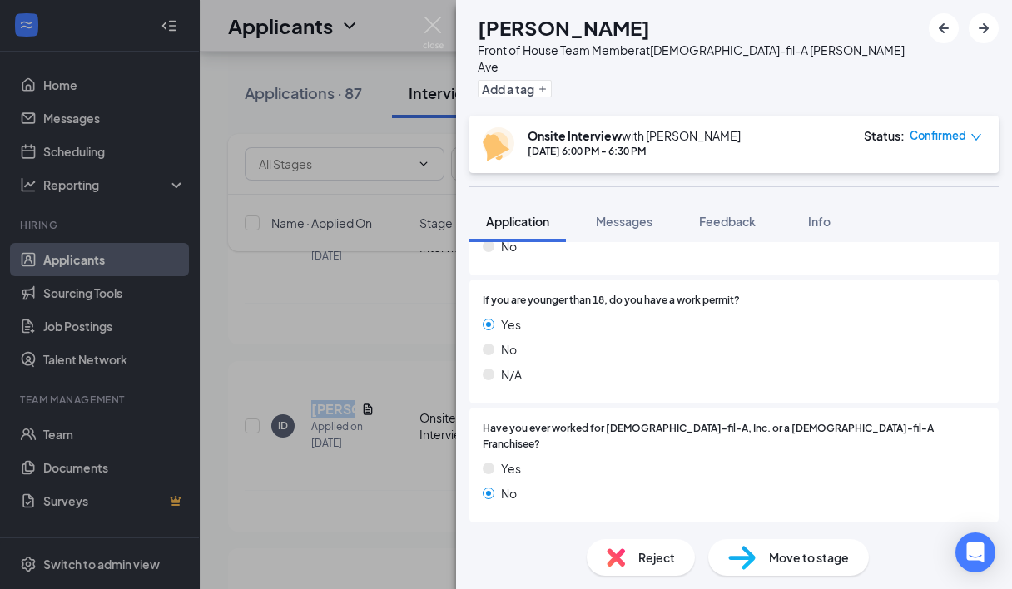
scroll to position [342, 0]
click at [268, 307] on div "ID [PERSON_NAME] Front of House Team Member at [DEMOGRAPHIC_DATA]-fil-A [PERSON…" at bounding box center [506, 294] width 1012 height 589
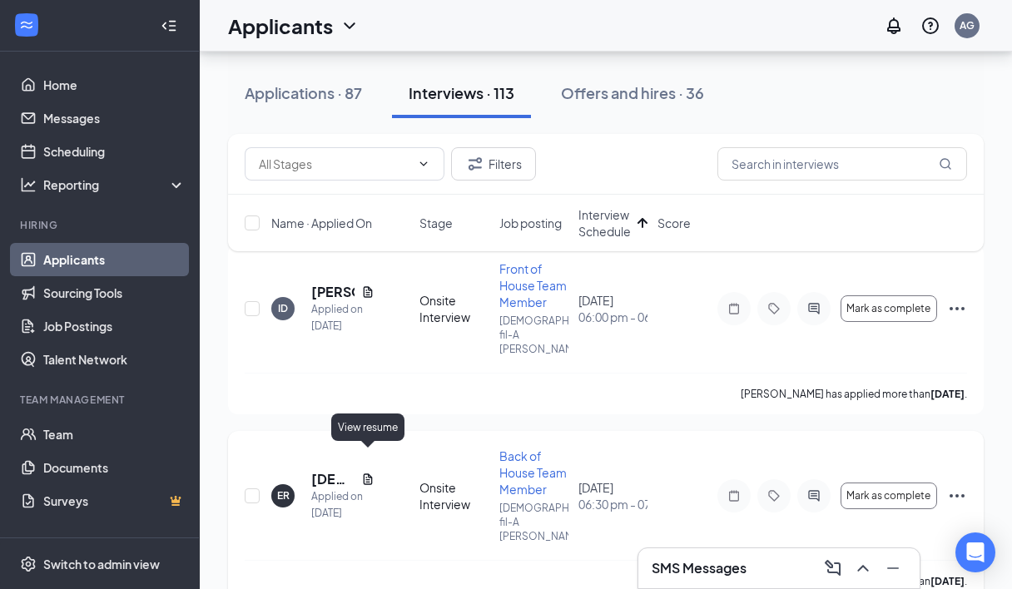
scroll to position [173, 0]
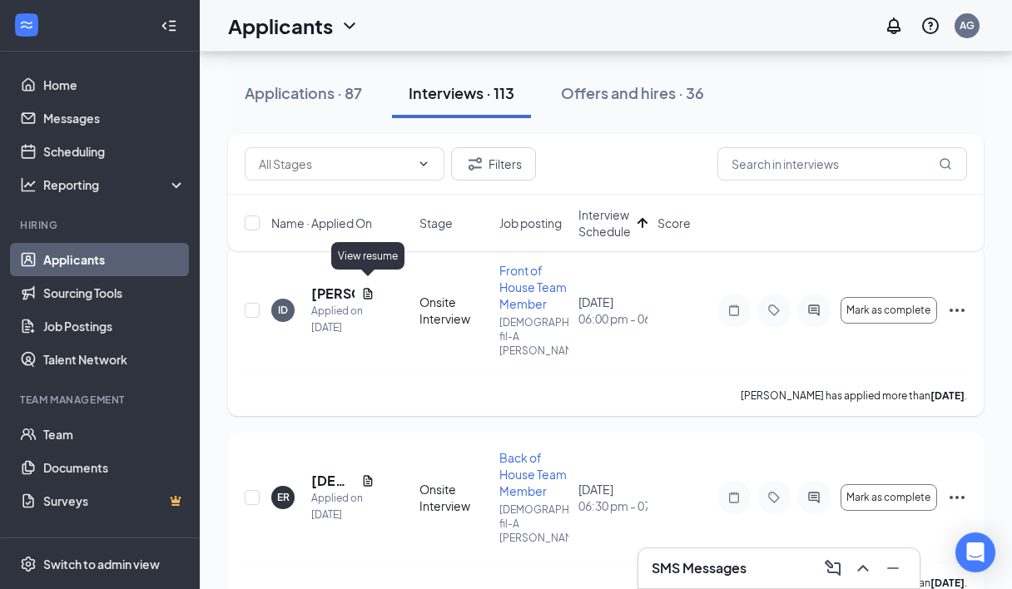
click at [367, 287] on icon "Document" at bounding box center [367, 293] width 13 height 13
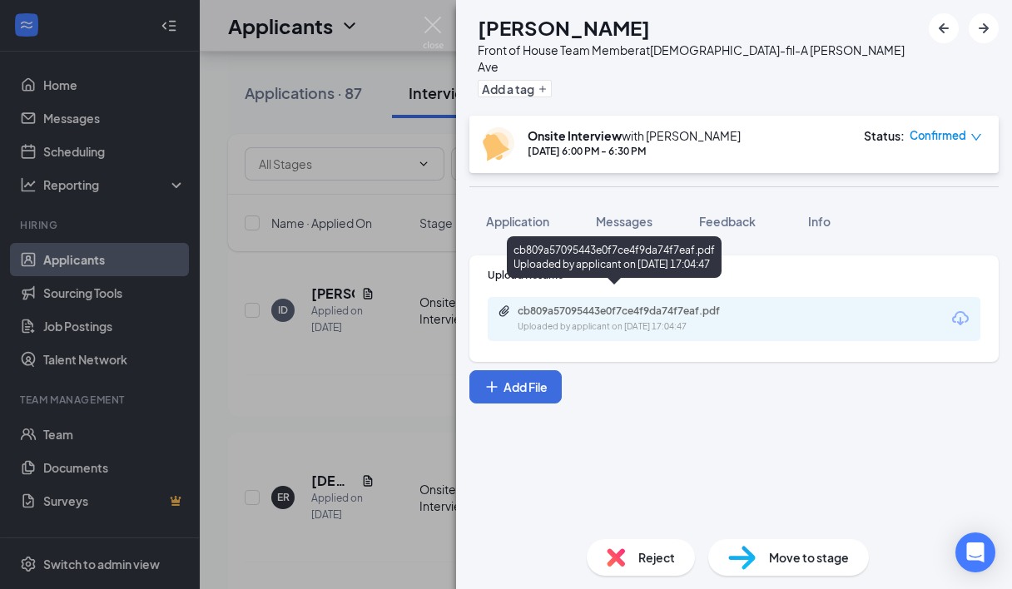
click at [616, 305] on div "cb809a57095443e0f7ce4f9da74f7eaf.pdf" at bounding box center [634, 311] width 233 height 13
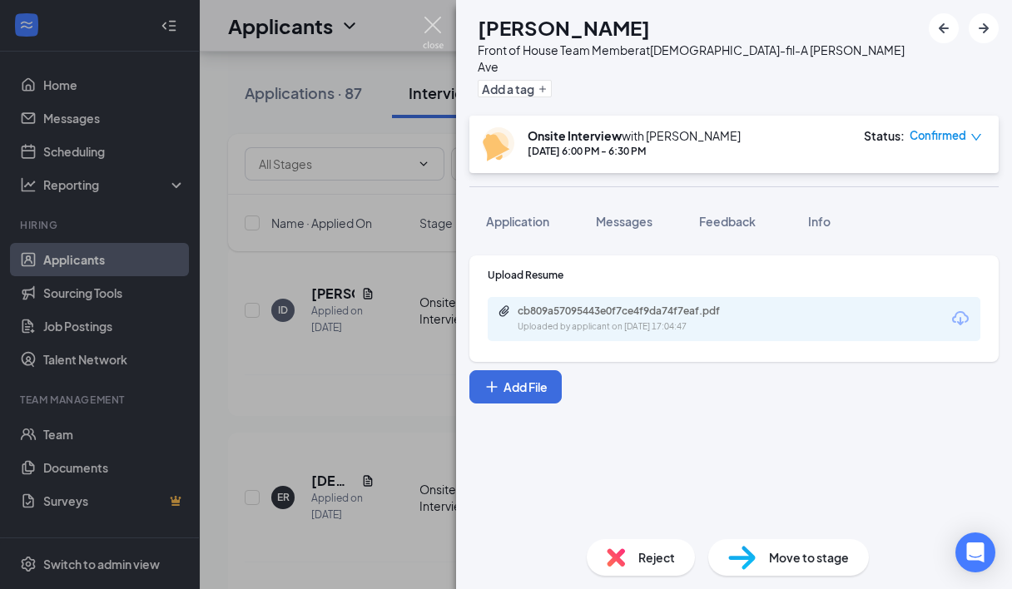
click at [434, 31] on img at bounding box center [433, 33] width 21 height 32
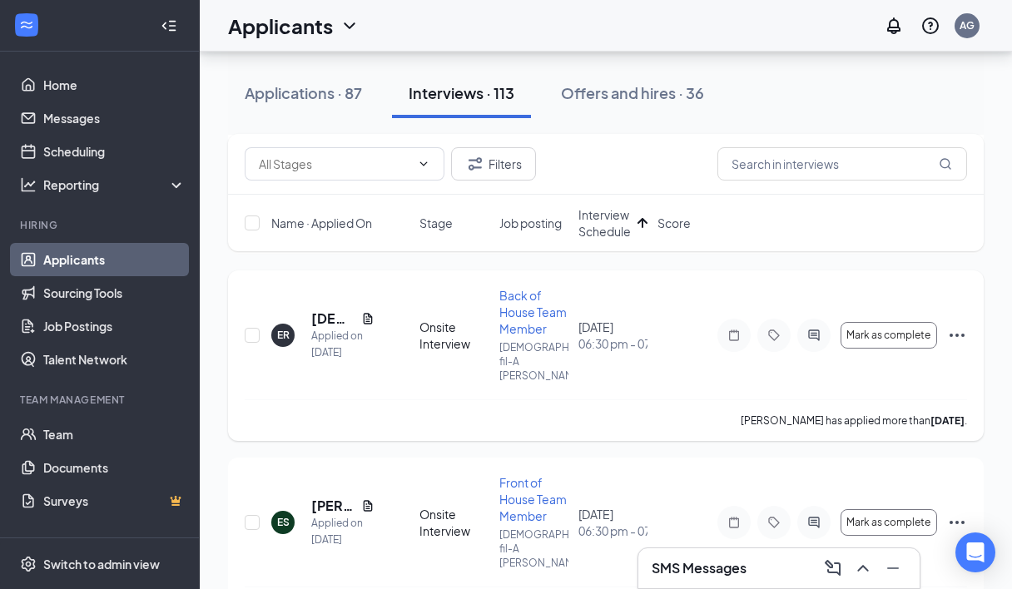
scroll to position [337, 0]
click at [367, 311] on icon "Document" at bounding box center [368, 316] width 9 height 11
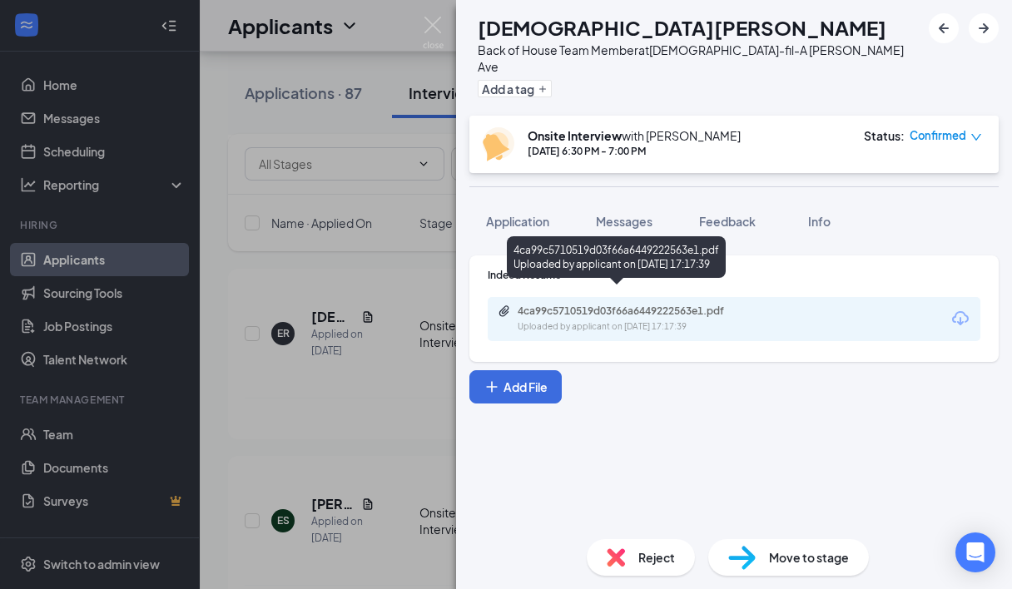
click at [624, 305] on div "4ca99c5710519d03f66a6449222563e1.pdf" at bounding box center [634, 311] width 233 height 13
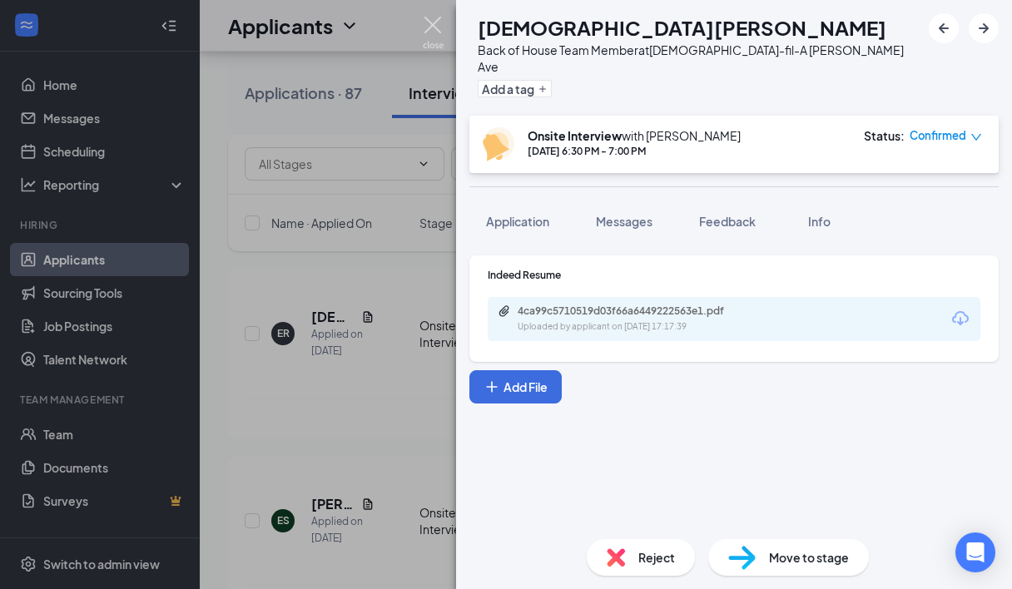
click at [440, 25] on img at bounding box center [433, 33] width 21 height 32
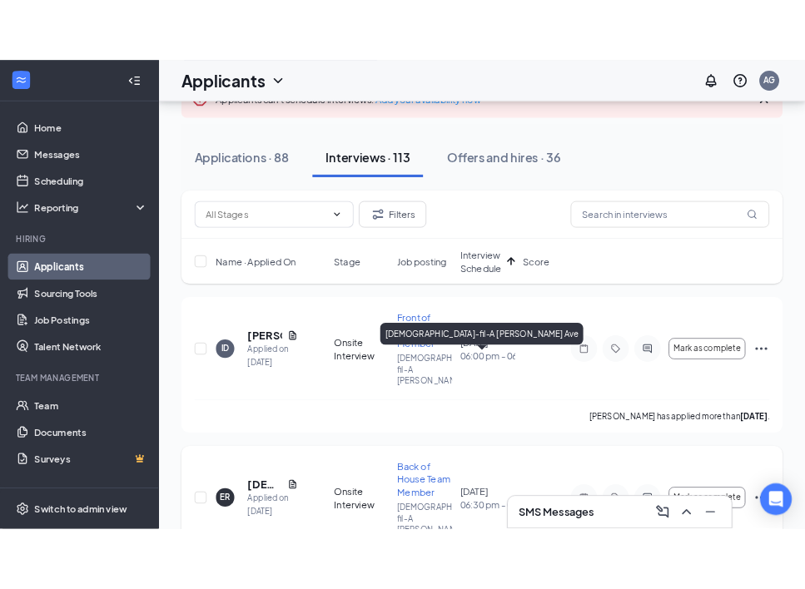
scroll to position [120, 0]
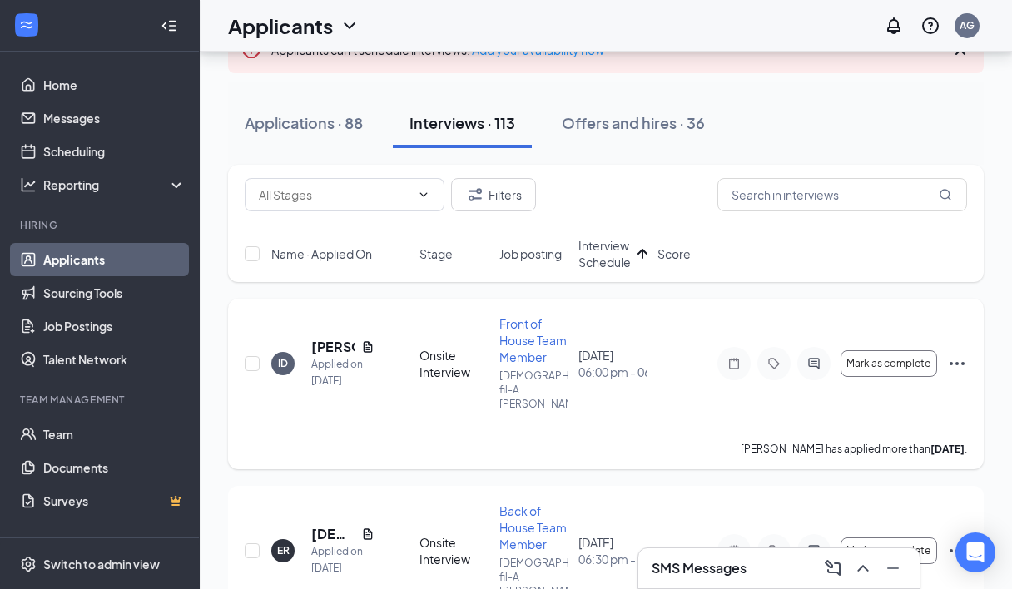
click at [370, 340] on icon "Document" at bounding box center [367, 346] width 13 height 13
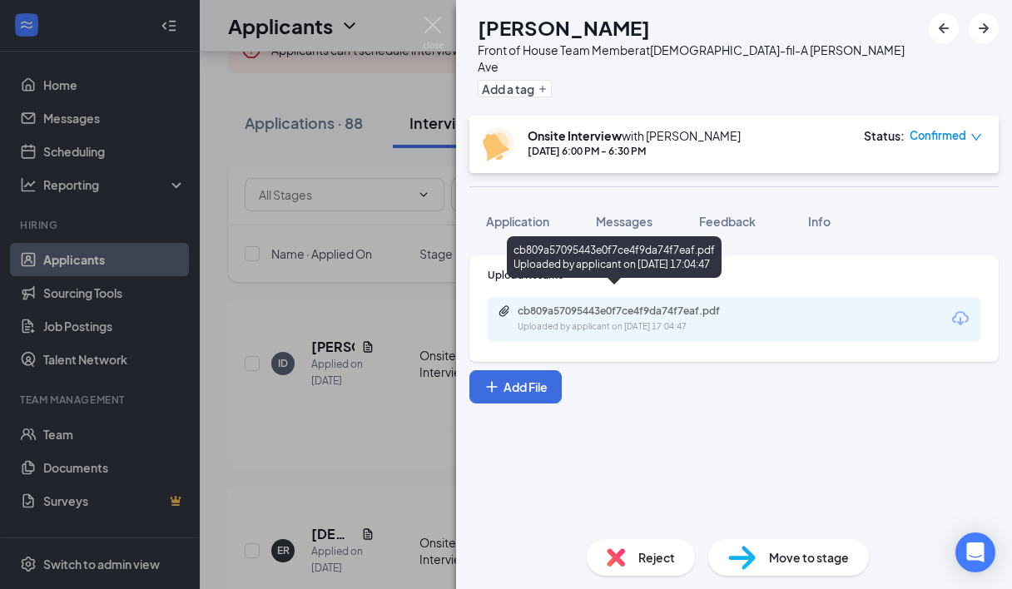
click at [595, 305] on div "cb809a57095443e0f7ce4f9da74f7eaf.pdf Uploaded by applicant on [DATE] 17:04:47" at bounding box center [633, 319] width 270 height 29
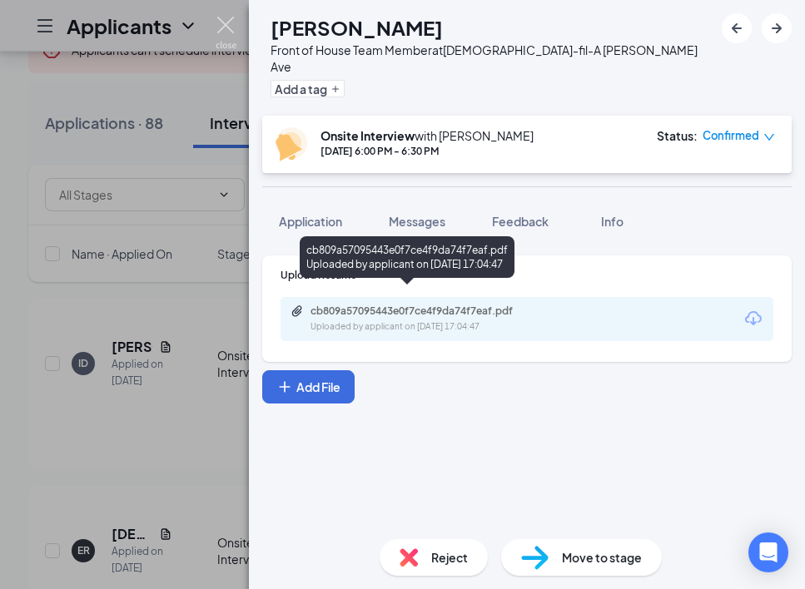
click at [221, 27] on img at bounding box center [226, 33] width 21 height 32
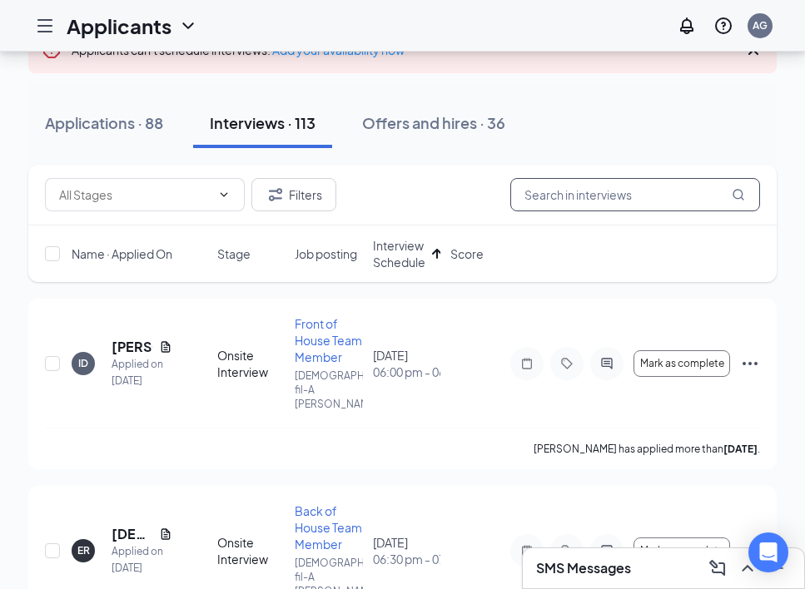
click at [583, 187] on input "text" at bounding box center [635, 194] width 250 height 33
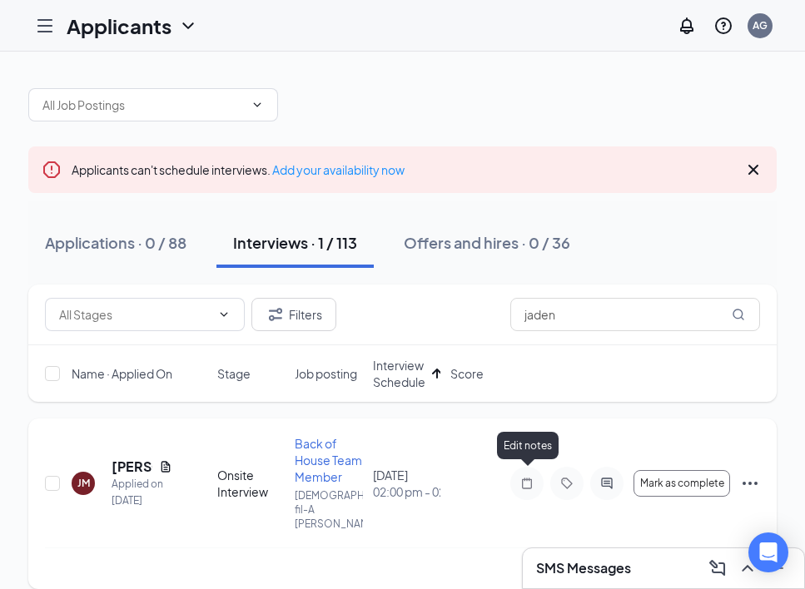
click at [534, 477] on icon "Note" at bounding box center [527, 483] width 20 height 13
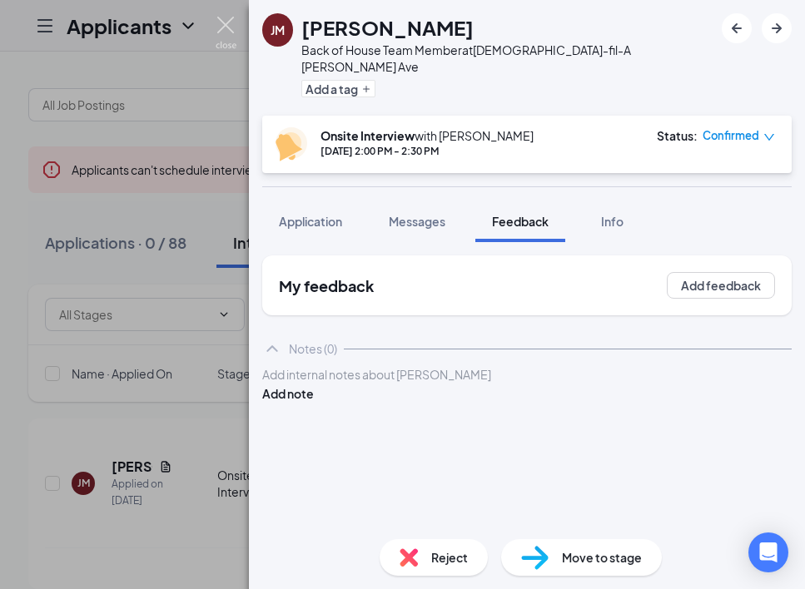
click at [224, 29] on img at bounding box center [226, 33] width 21 height 32
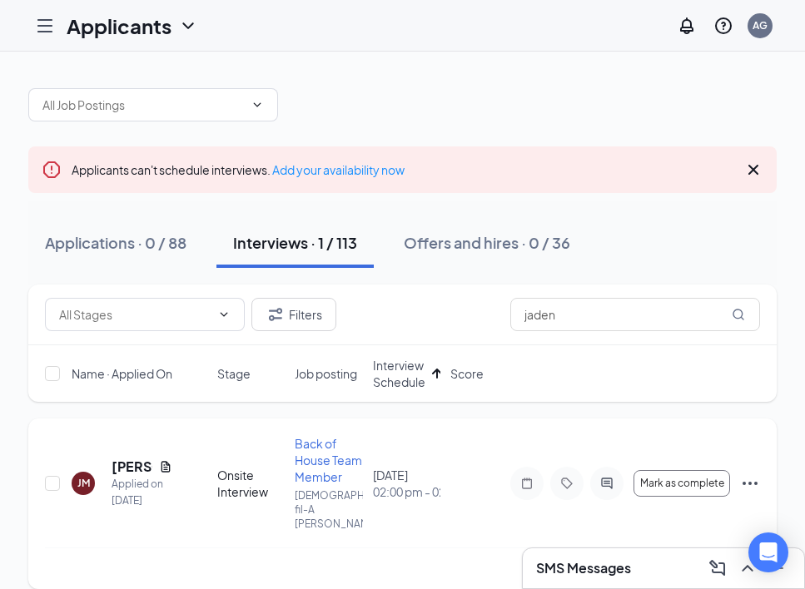
click at [166, 460] on icon "Document" at bounding box center [165, 466] width 13 height 13
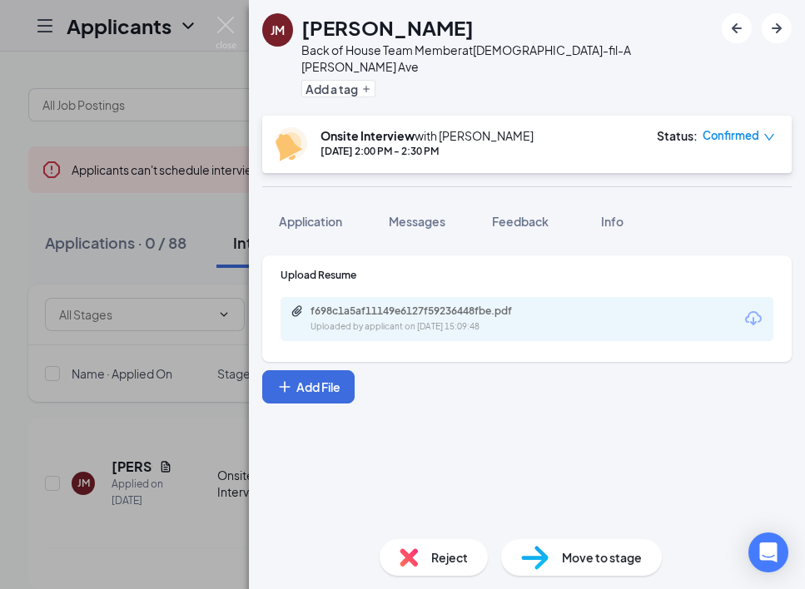
click at [495, 305] on div "f698c1a5af11149e6127f59236448fbe.pdf" at bounding box center [427, 311] width 233 height 13
click at [332, 218] on button "Application" at bounding box center [310, 222] width 97 height 42
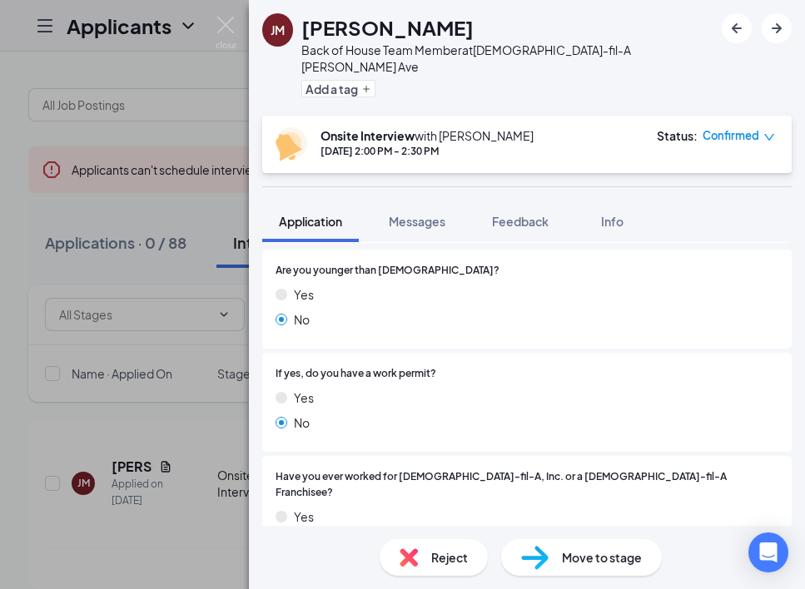
scroll to position [196, 0]
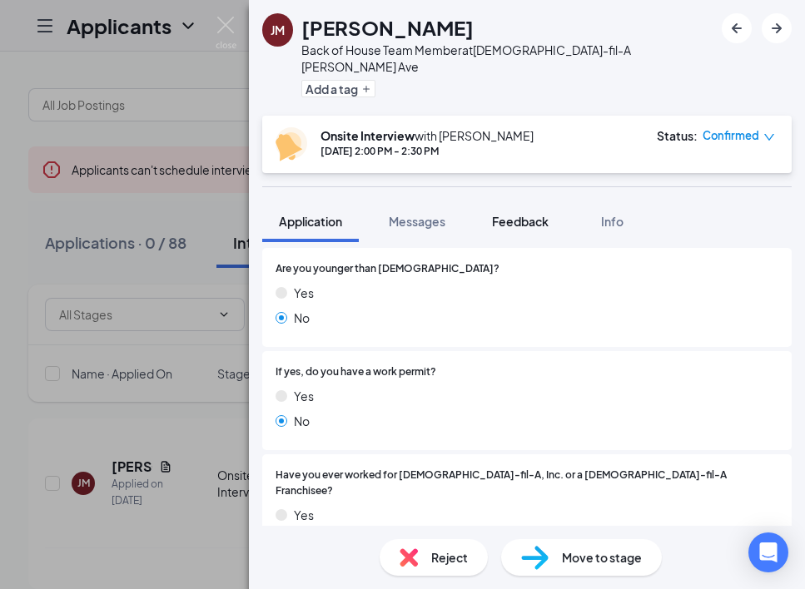
click at [504, 214] on span "Feedback" at bounding box center [520, 221] width 57 height 15
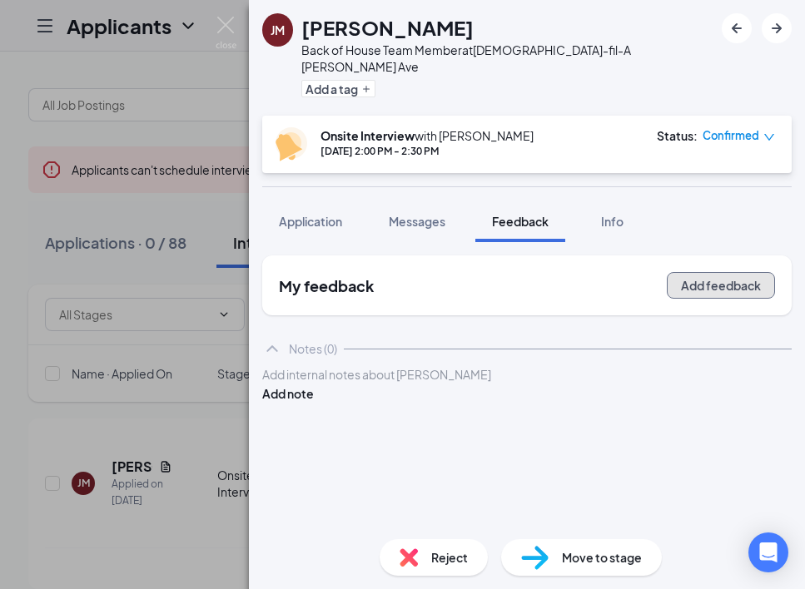
click at [703, 272] on button "Add feedback" at bounding box center [721, 285] width 108 height 27
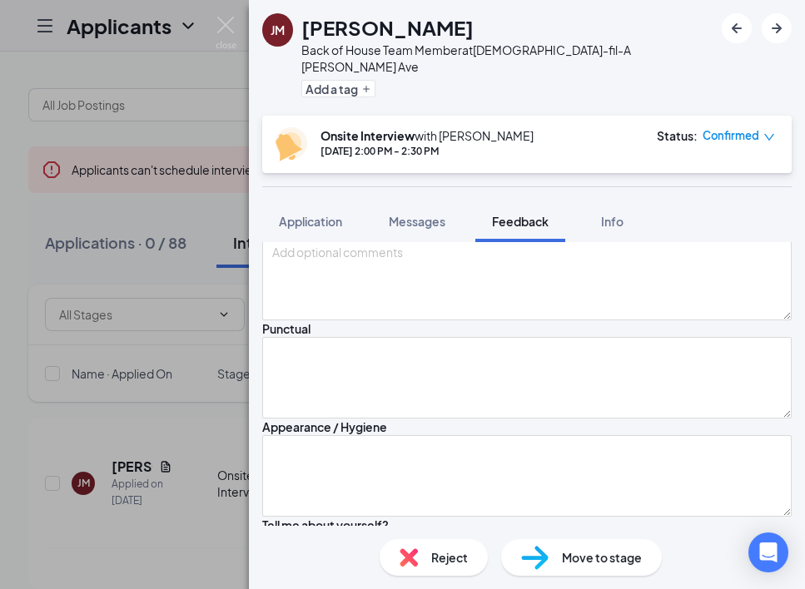
scroll to position [140, 0]
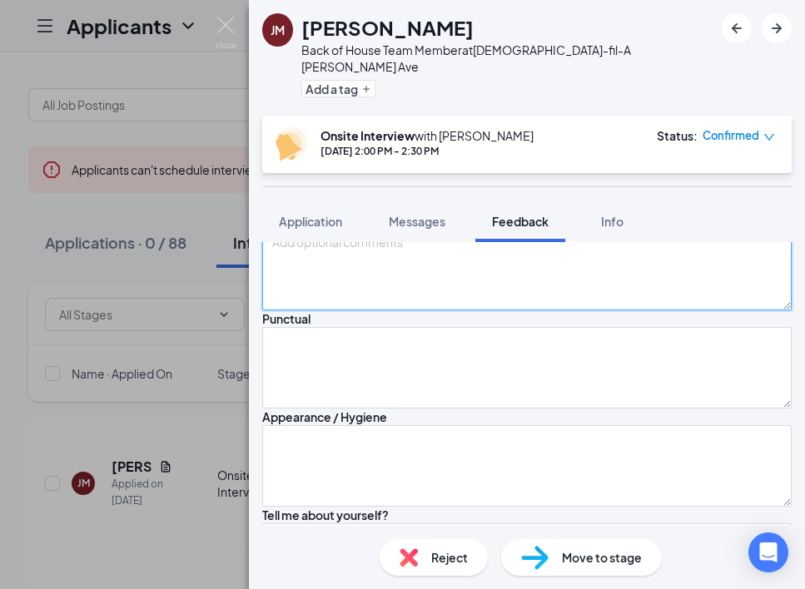
click at [567, 311] on textarea at bounding box center [526, 270] width 529 height 82
click at [541, 327] on div "Punctual" at bounding box center [526, 319] width 529 height 17
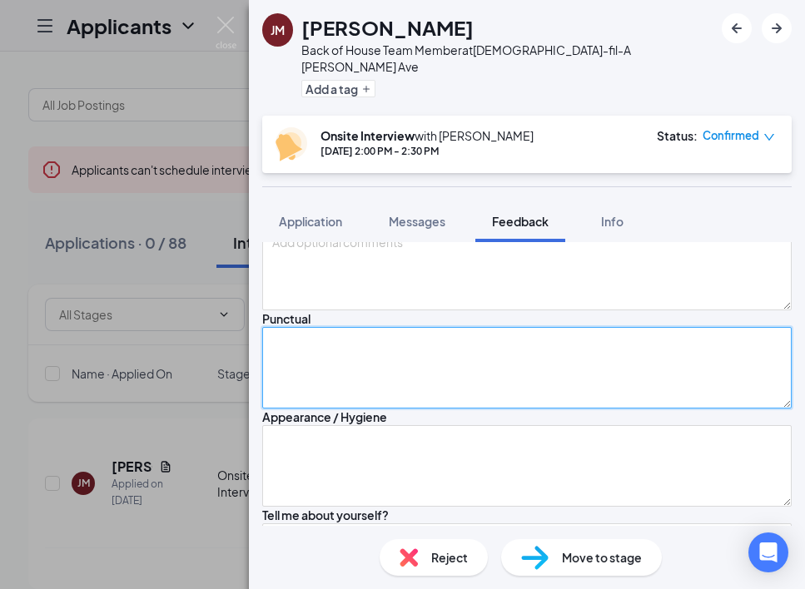
click at [541, 409] on textarea at bounding box center [526, 368] width 529 height 82
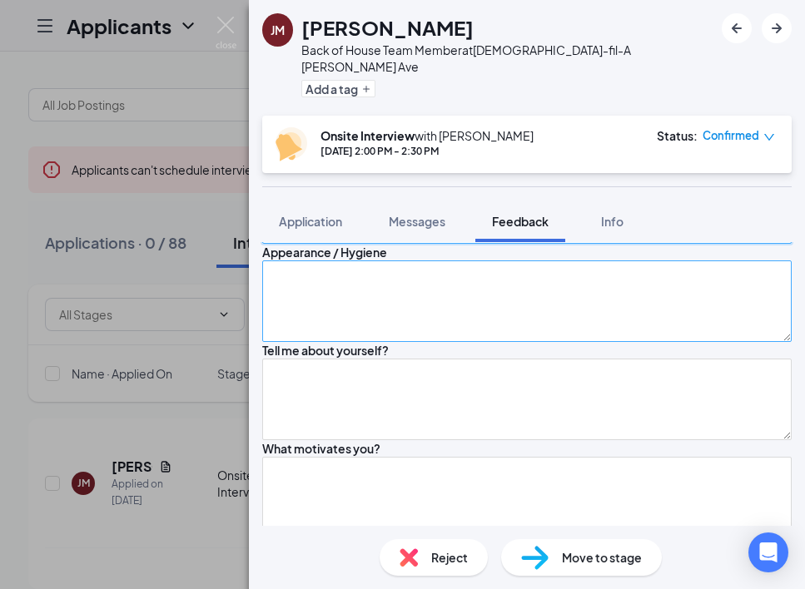
scroll to position [294, 0]
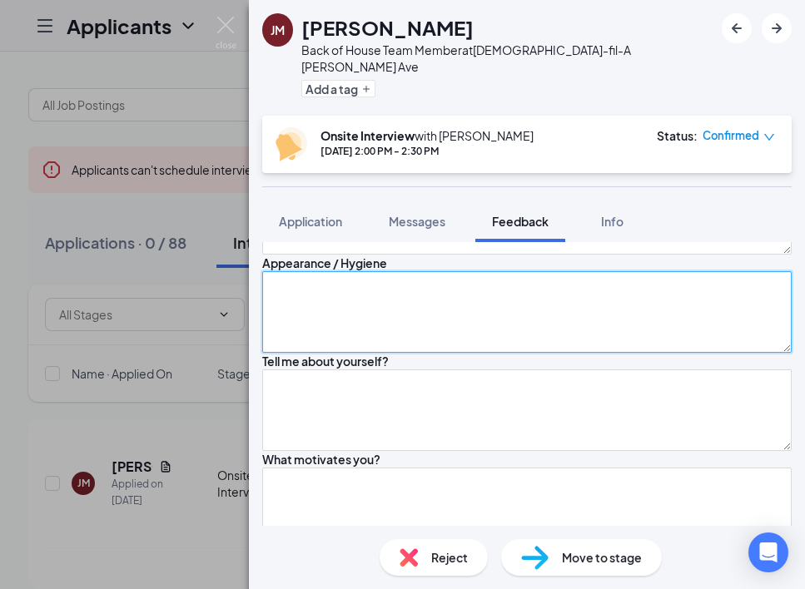
click at [522, 353] on textarea at bounding box center [526, 312] width 529 height 82
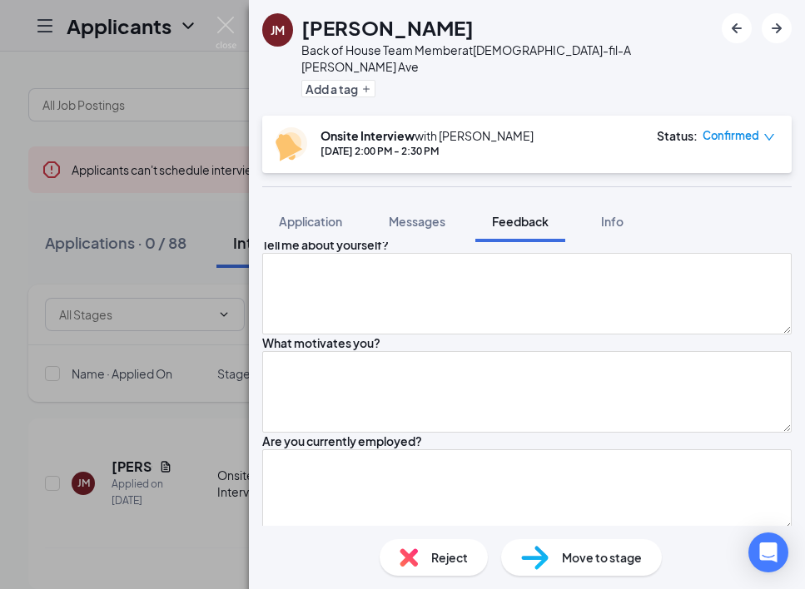
scroll to position [416, 0]
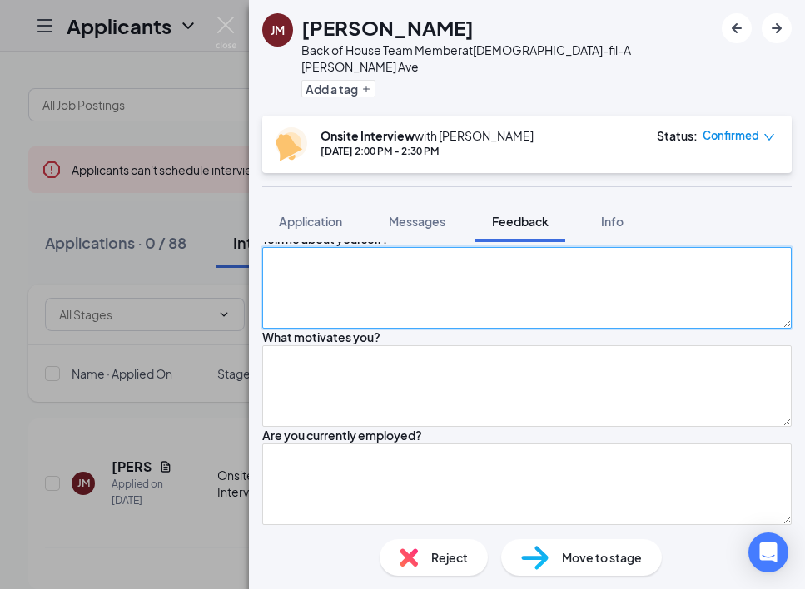
click at [416, 329] on textarea at bounding box center [526, 288] width 529 height 82
click at [628, 329] on textarea "worked at subway for two years," at bounding box center [526, 288] width 529 height 82
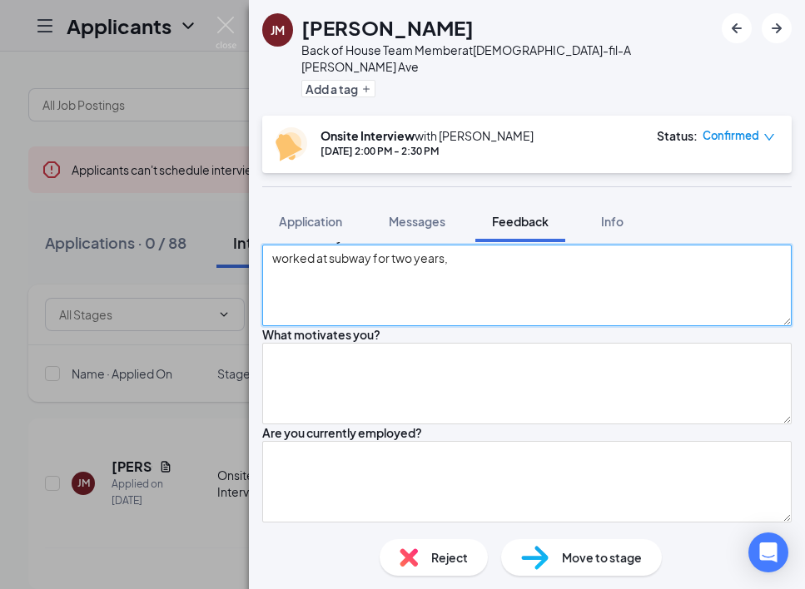
scroll to position [415, 0]
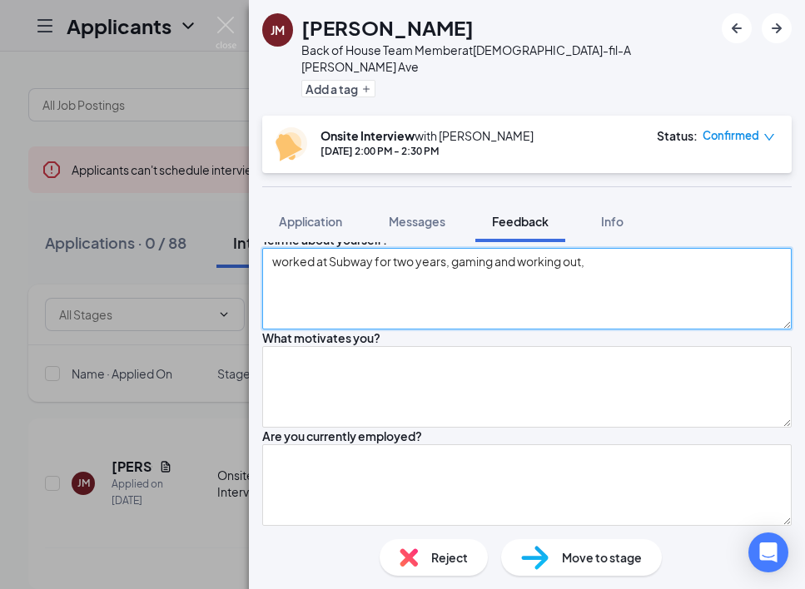
click at [629, 330] on textarea "worked at Subway for two years, gaming and working out," at bounding box center [526, 289] width 529 height 82
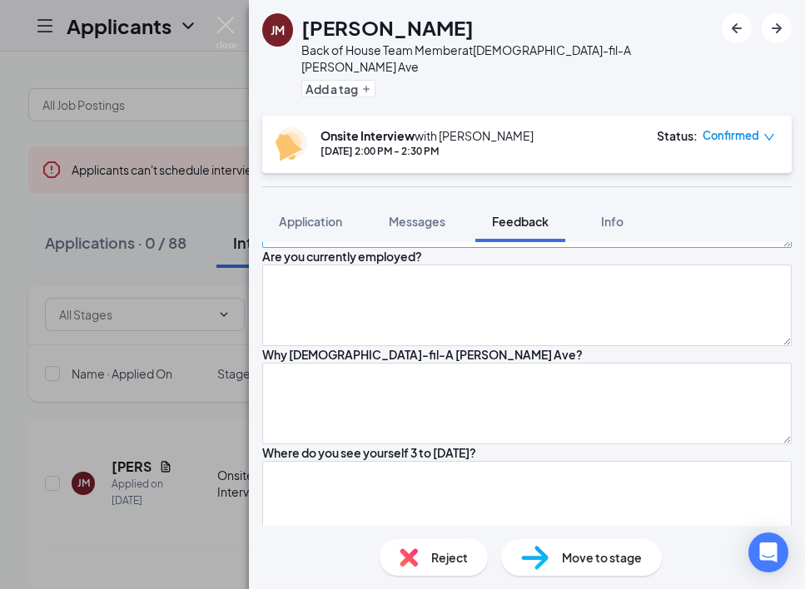
scroll to position [597, 0]
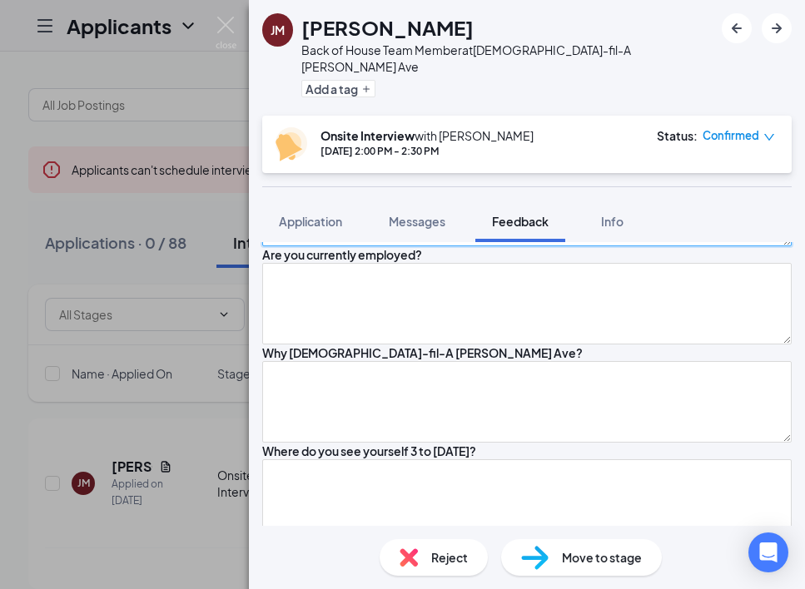
click at [516, 246] on textarea at bounding box center [526, 206] width 529 height 82
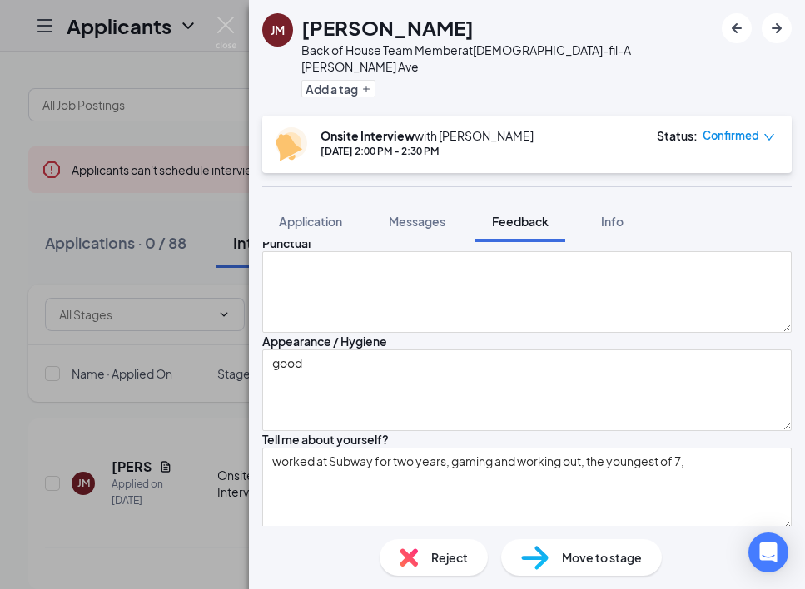
scroll to position [0, 0]
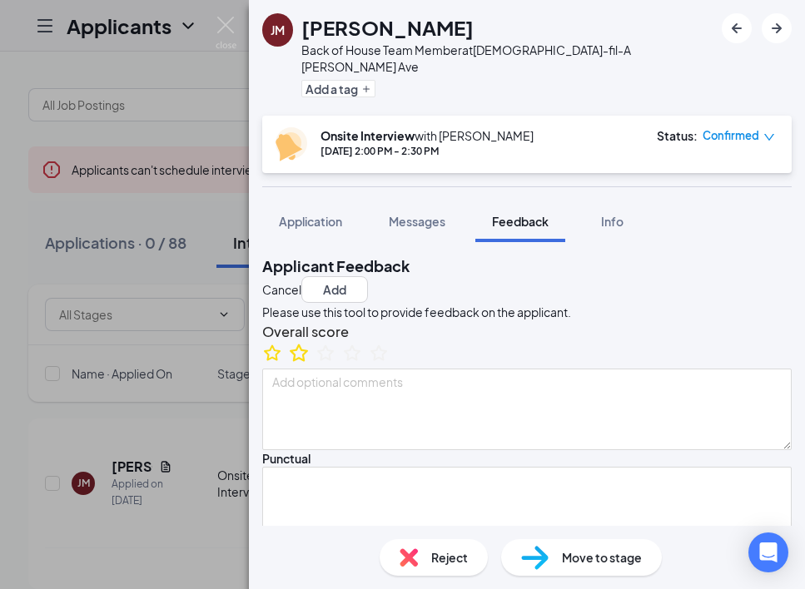
click at [310, 364] on icon "StarBorder" at bounding box center [299, 353] width 22 height 22
click at [368, 276] on button "Add" at bounding box center [334, 289] width 67 height 27
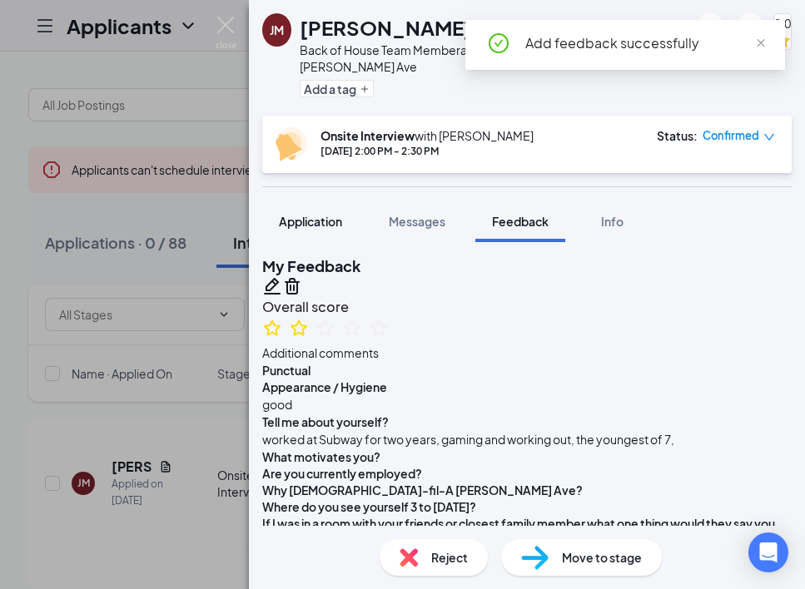
click at [326, 214] on span "Application" at bounding box center [310, 221] width 63 height 15
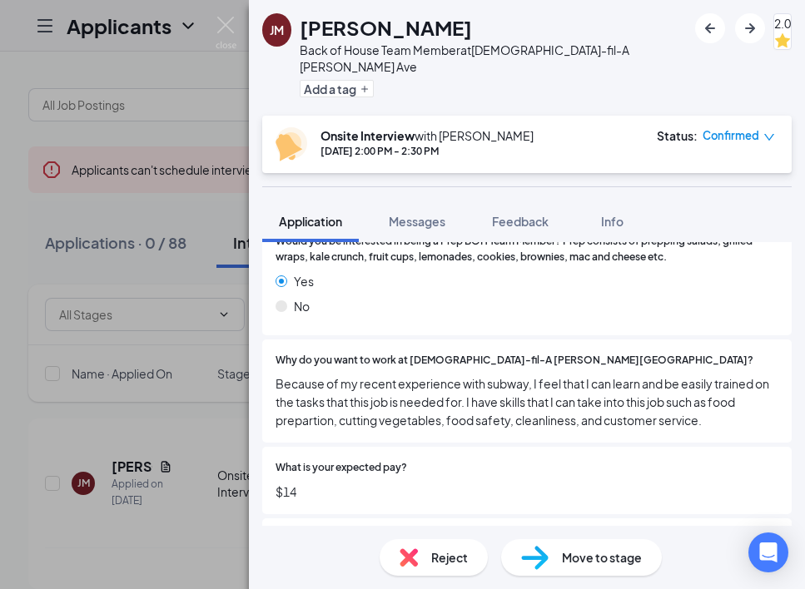
scroll to position [1399, 0]
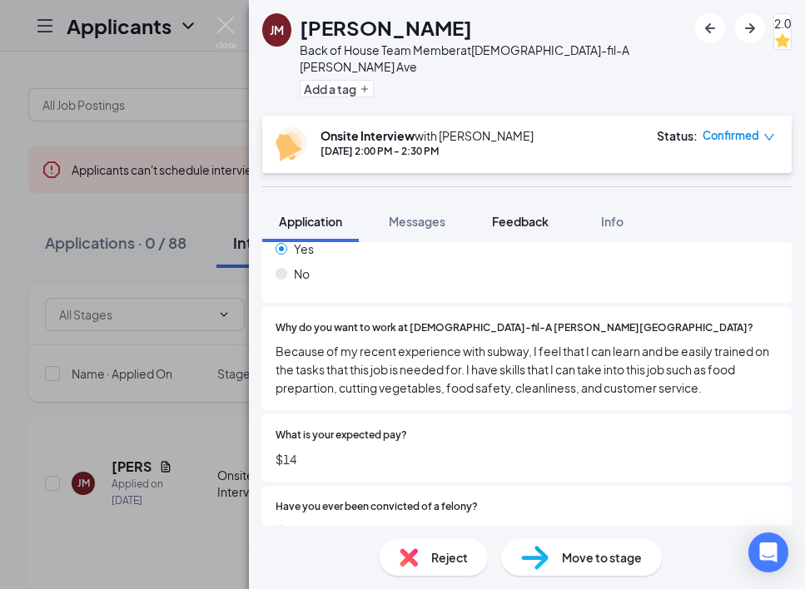
click at [527, 214] on span "Feedback" at bounding box center [520, 221] width 57 height 15
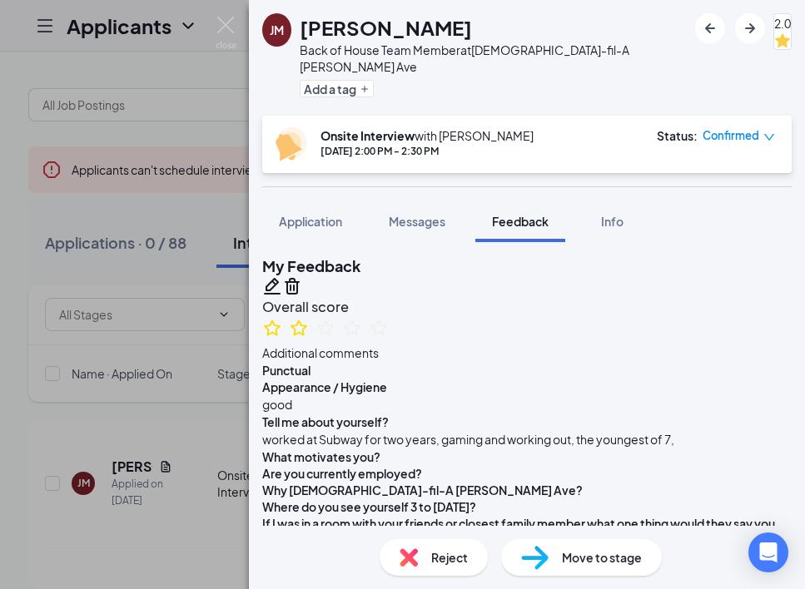
click at [282, 276] on icon "Pencil" at bounding box center [272, 286] width 20 height 20
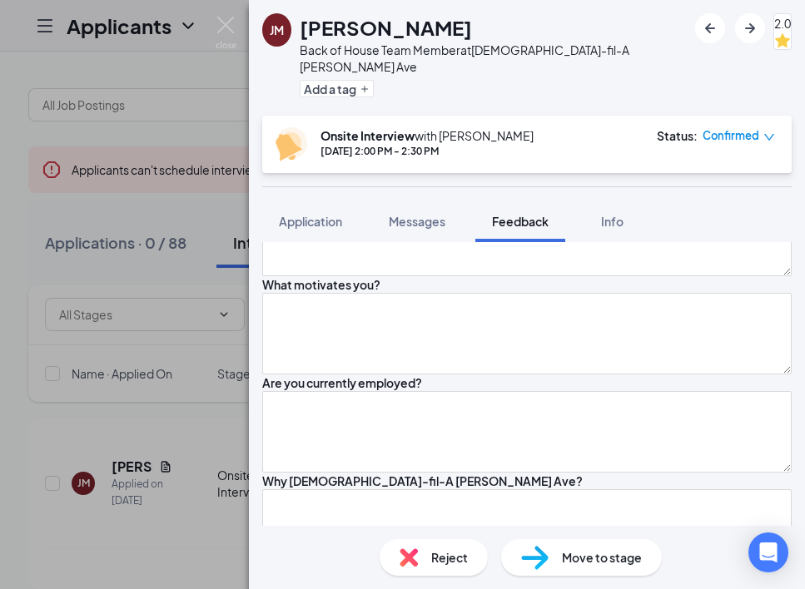
scroll to position [487, 0]
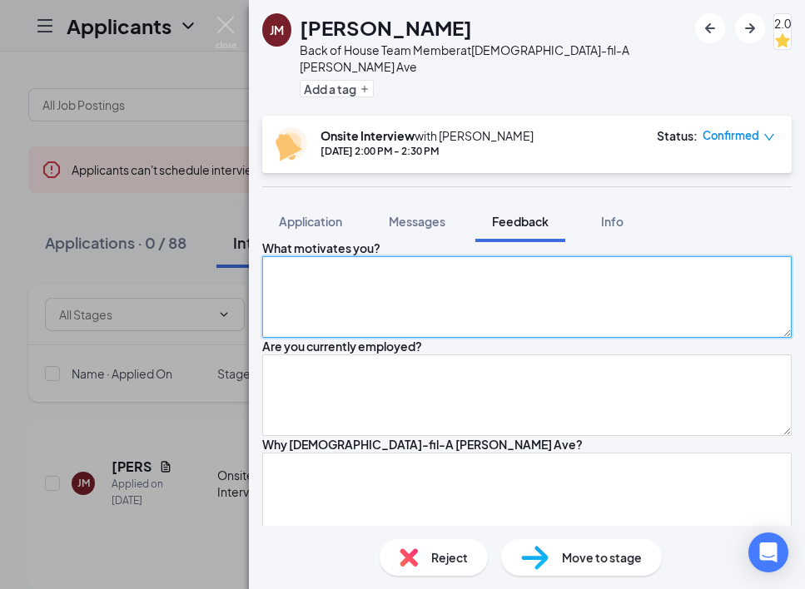
click at [434, 338] on textarea at bounding box center [526, 297] width 529 height 82
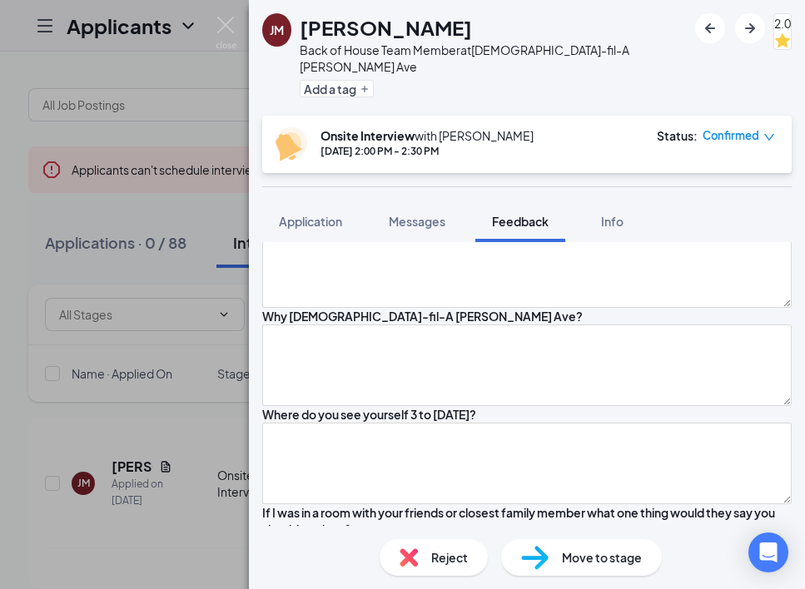
scroll to position [620, 0]
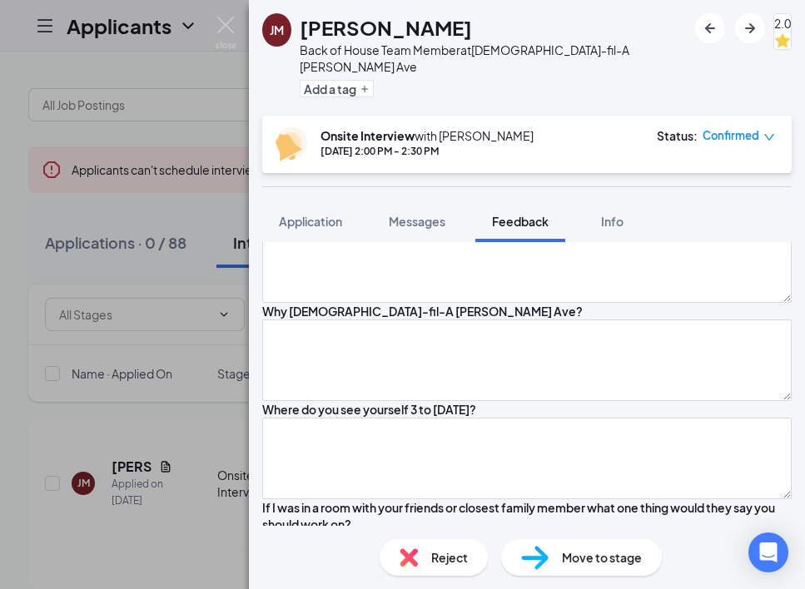
click at [430, 205] on textarea "Music gives him energy" at bounding box center [526, 164] width 529 height 82
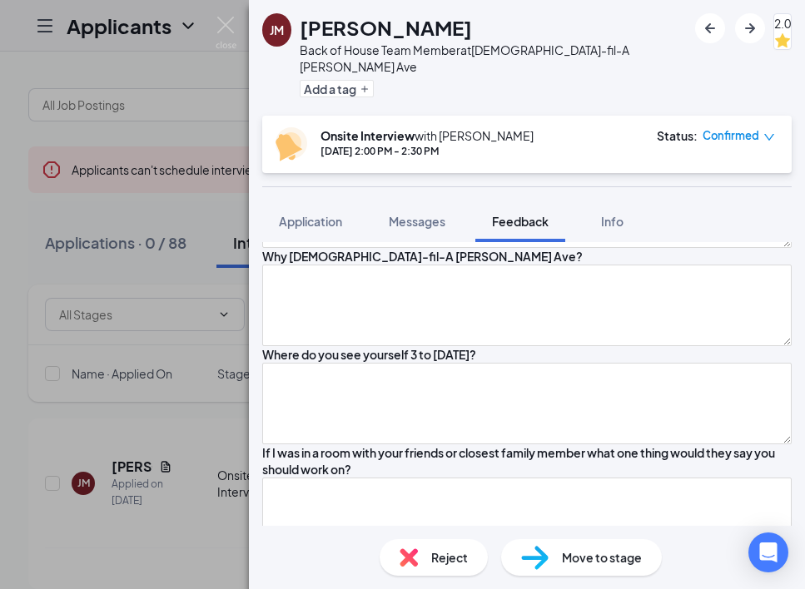
scroll to position [634, 0]
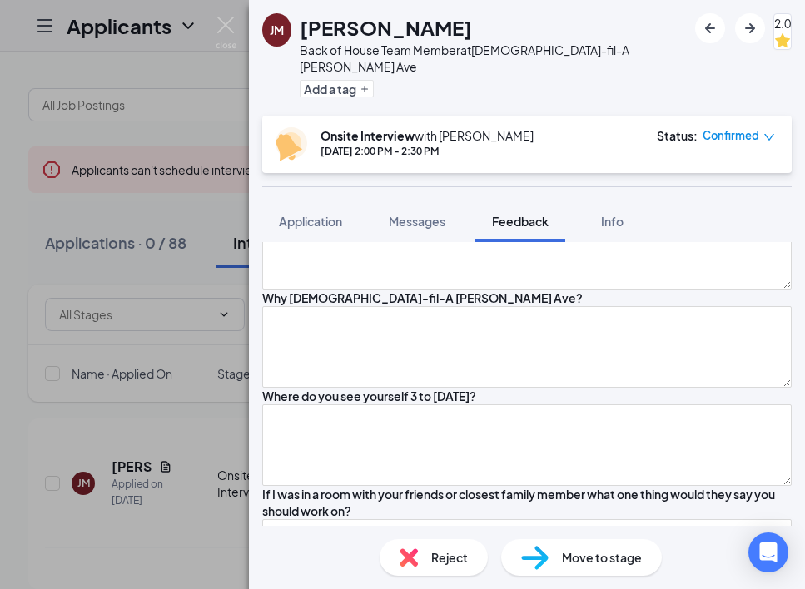
click at [640, 191] on textarea "Music gives him energy; his father, a hard worker, is at all hours." at bounding box center [526, 151] width 529 height 82
click at [508, 290] on textarea at bounding box center [526, 249] width 529 height 82
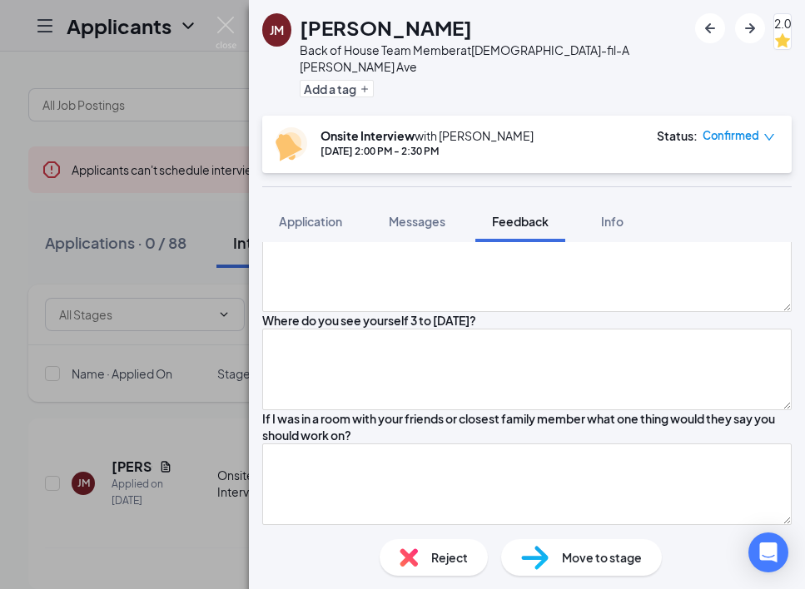
scroll to position [713, 0]
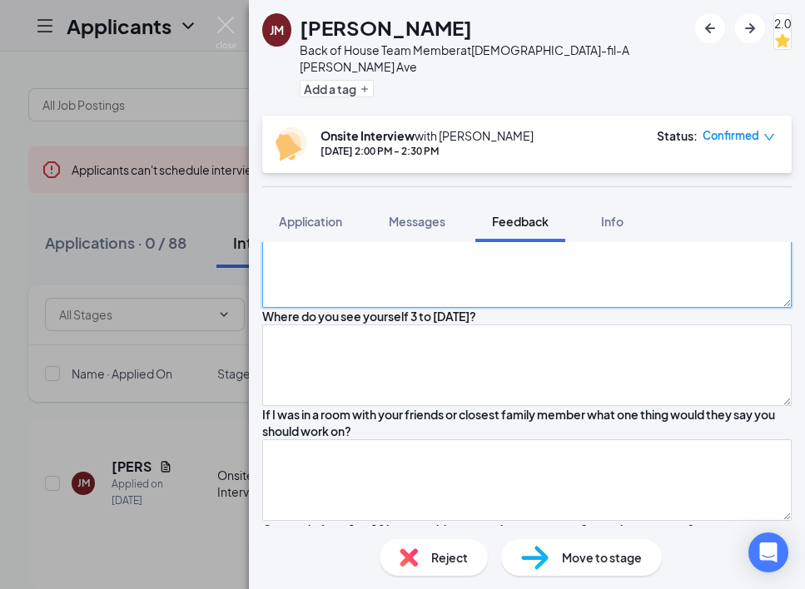
click at [390, 308] on textarea at bounding box center [526, 267] width 529 height 82
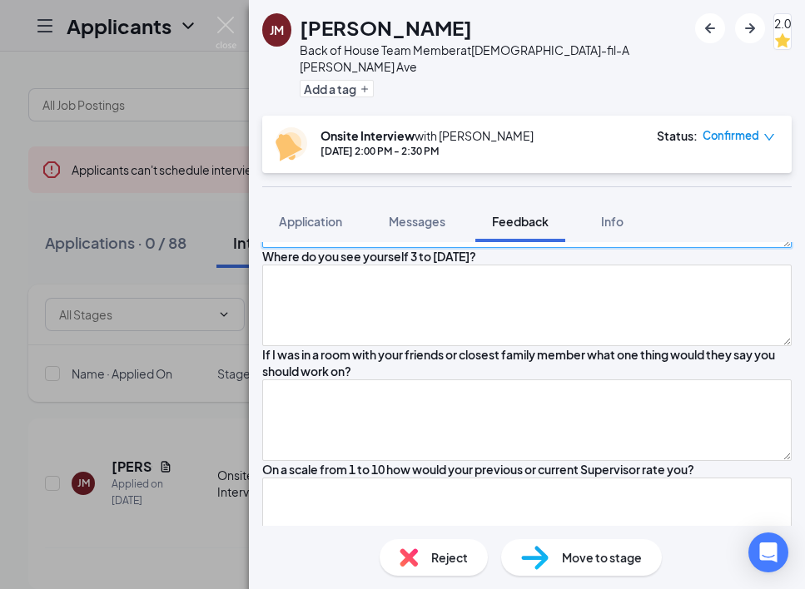
scroll to position [842, 0]
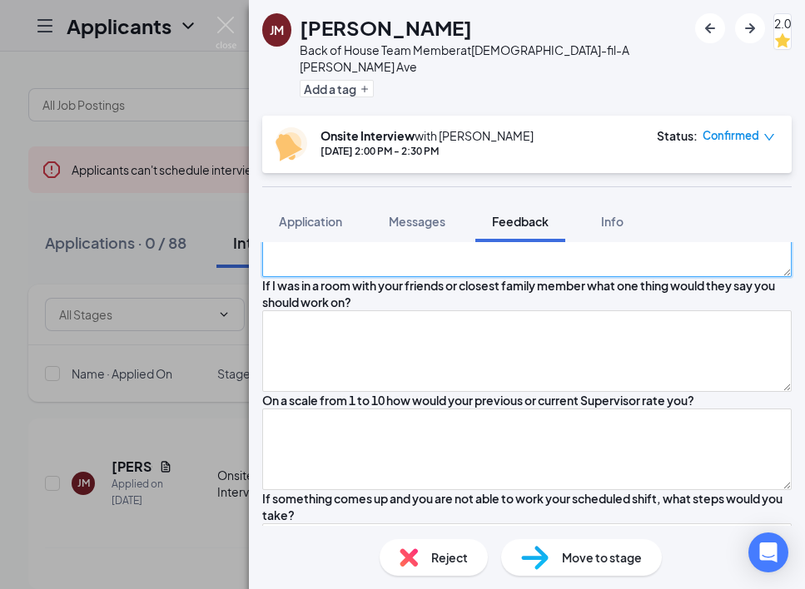
click at [294, 277] on textarea at bounding box center [526, 237] width 529 height 82
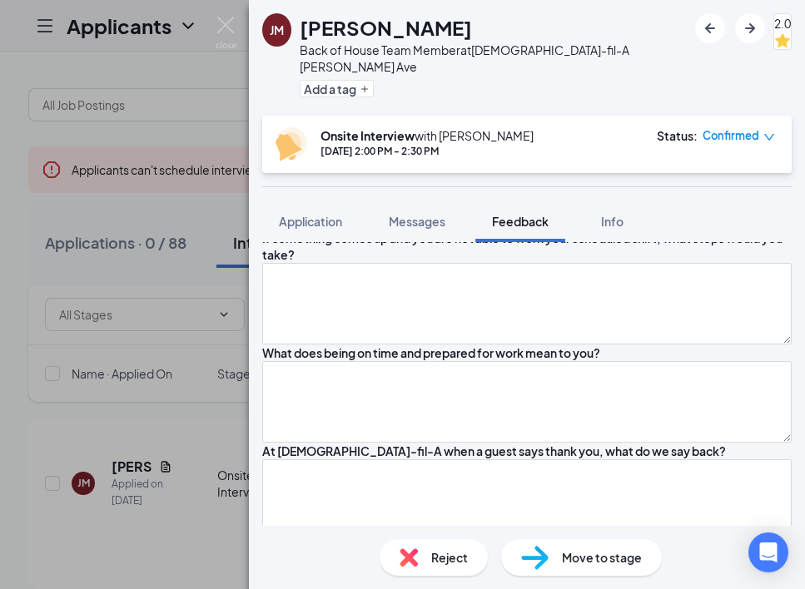
scroll to position [1105, 0]
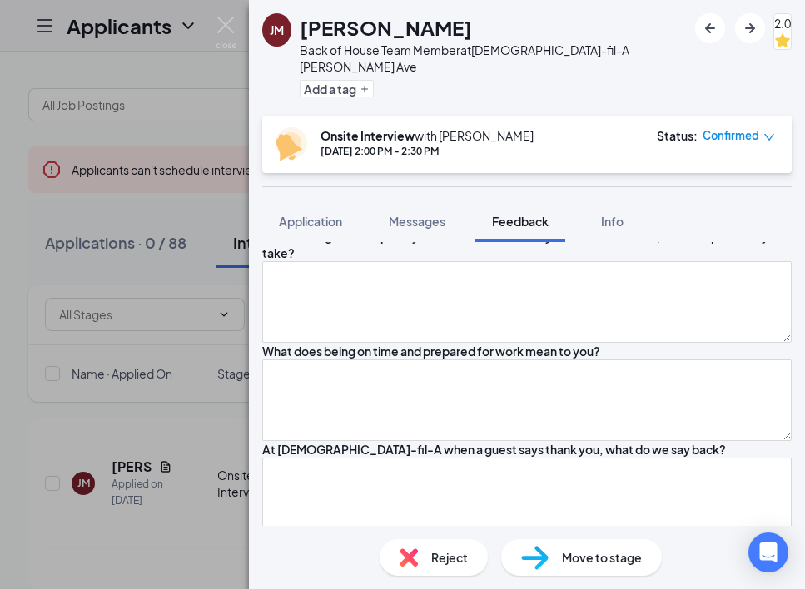
click at [345, 130] on textarea at bounding box center [526, 89] width 529 height 82
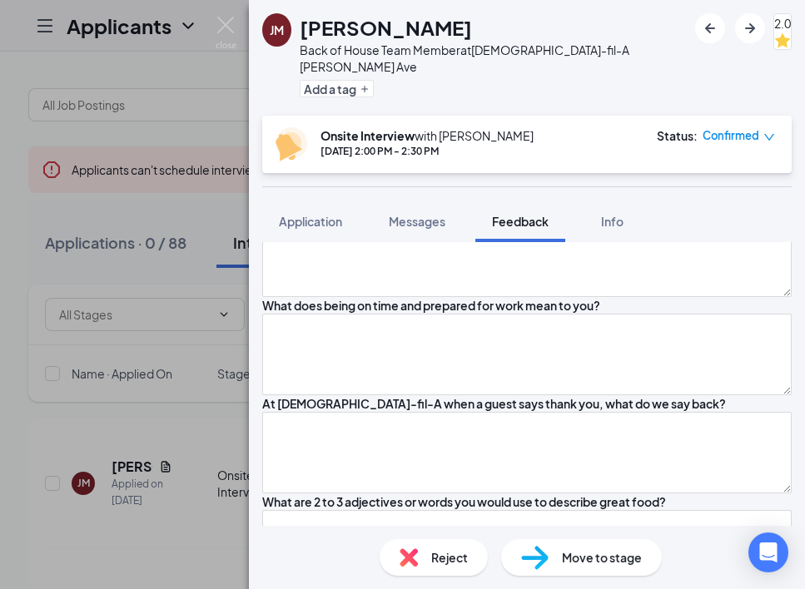
scroll to position [1101, 0]
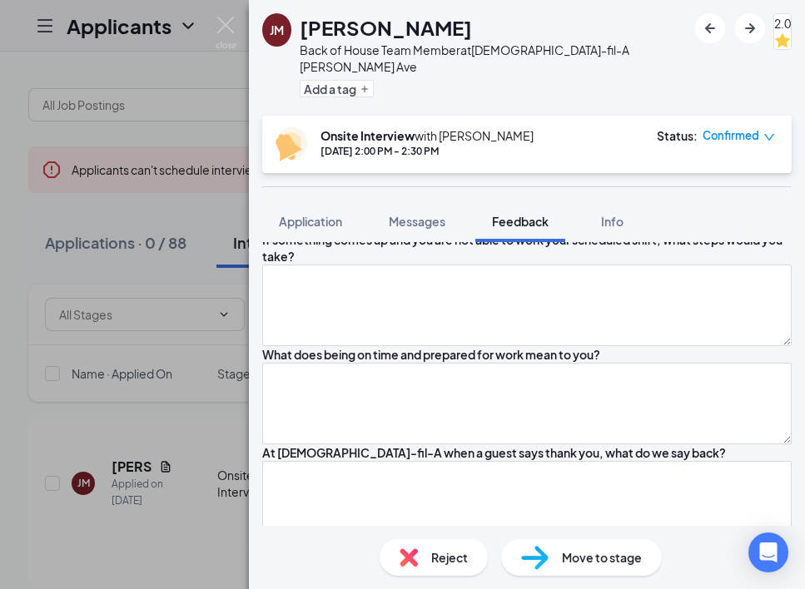
click at [659, 133] on textarea "trying to push past the barrier, keep moving forward" at bounding box center [526, 93] width 529 height 82
click at [447, 133] on textarea "trying to push past the barrier, keep moving forward, communication skills, 'le…" at bounding box center [526, 93] width 529 height 82
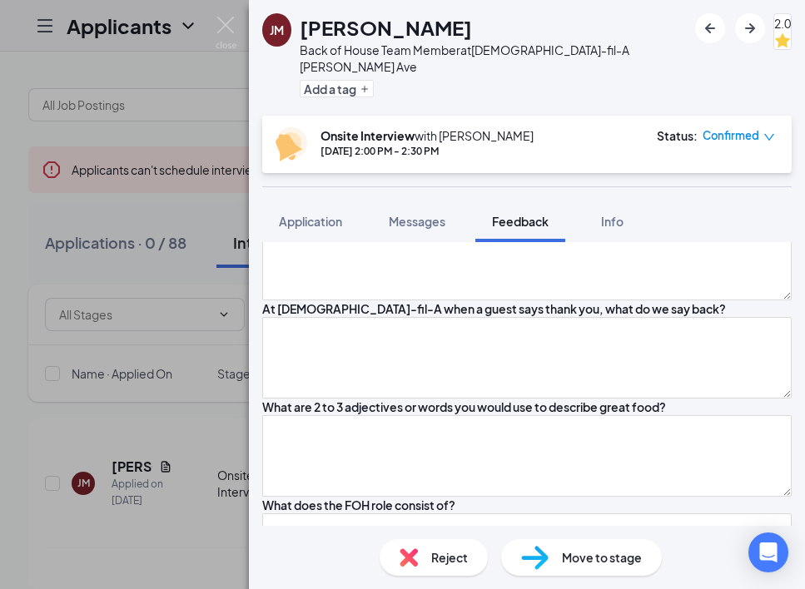
scroll to position [1160, 0]
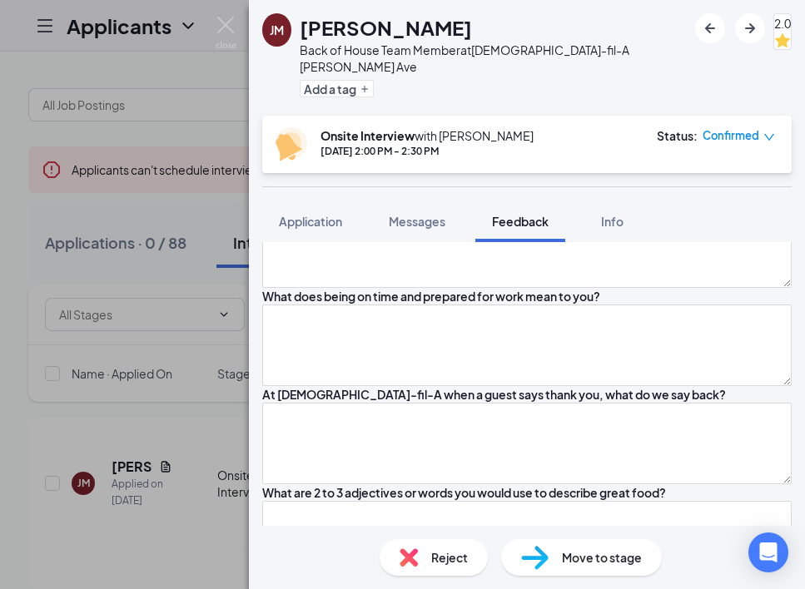
click at [450, 173] on textarea at bounding box center [526, 133] width 529 height 82
click at [545, 173] on textarea "8 - mastered subway, completed tasks, servign guests," at bounding box center [526, 133] width 529 height 82
click at [637, 173] on textarea "8 - mastered subway, completed tasks, serving guests," at bounding box center [526, 133] width 529 height 82
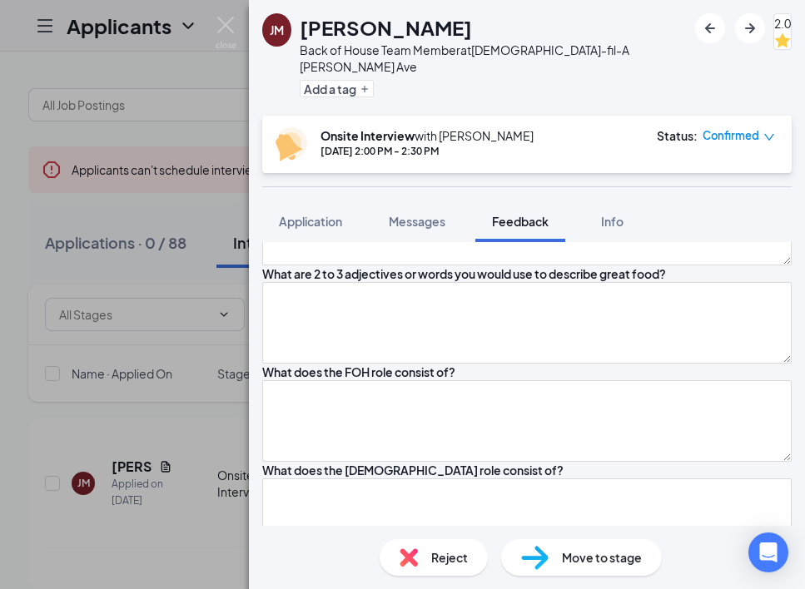
scroll to position [1373, 0]
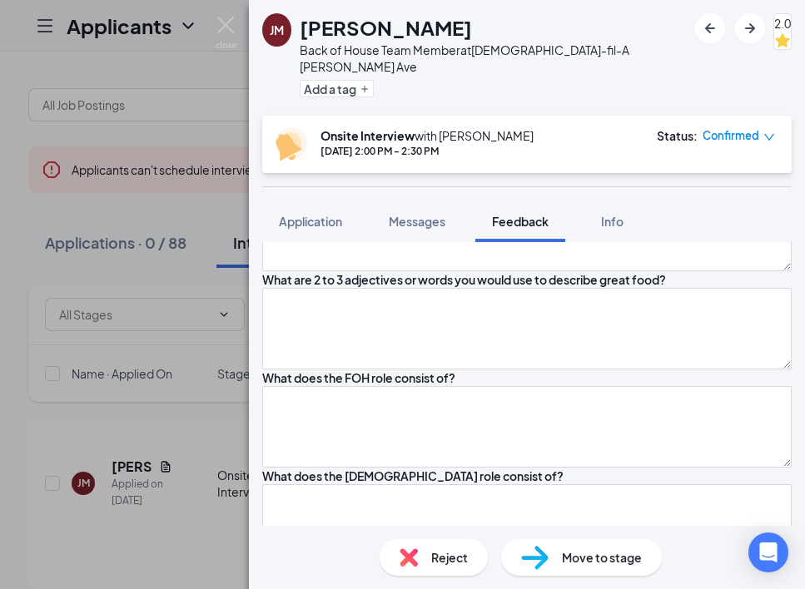
click at [450, 75] on textarea at bounding box center [526, 34] width 529 height 82
click at [588, 75] on textarea "Call the manager, try to get to the shift," at bounding box center [526, 34] width 529 height 82
click at [533, 173] on textarea at bounding box center [526, 133] width 529 height 82
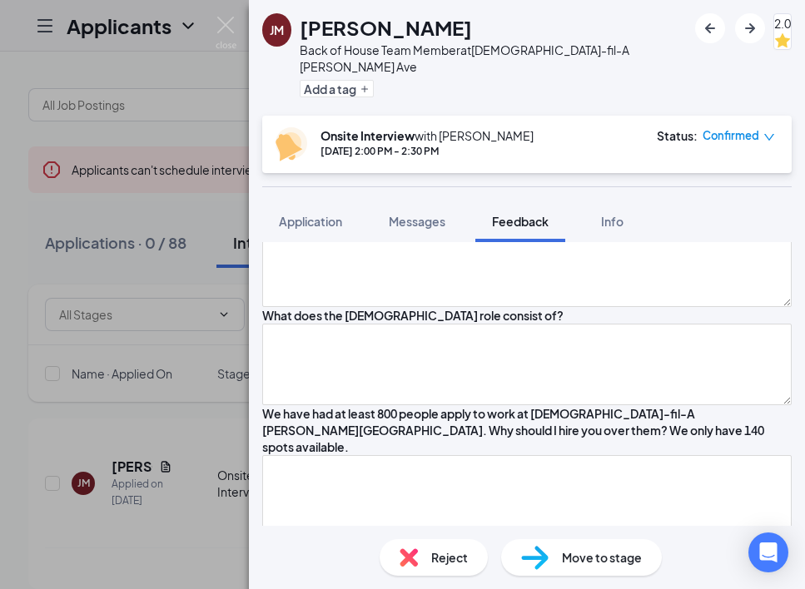
scroll to position [1539, 0]
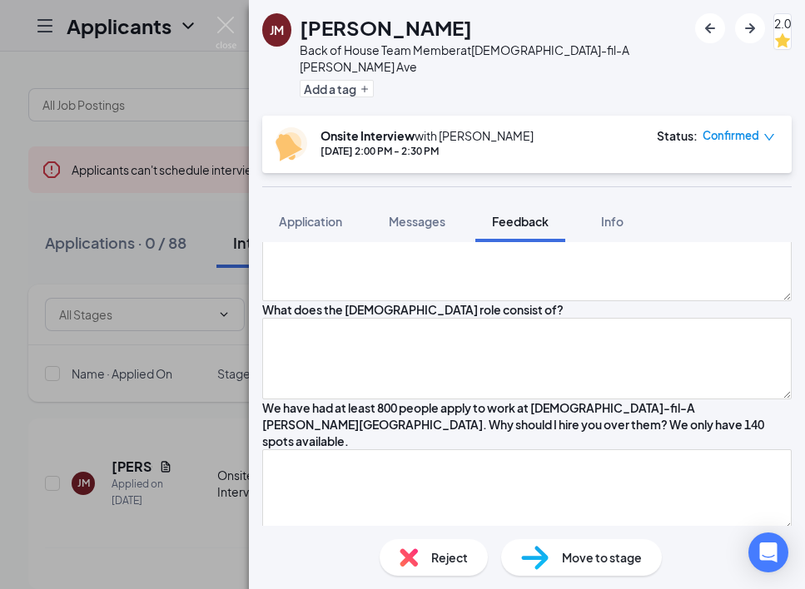
click at [532, 105] on textarea at bounding box center [526, 64] width 529 height 82
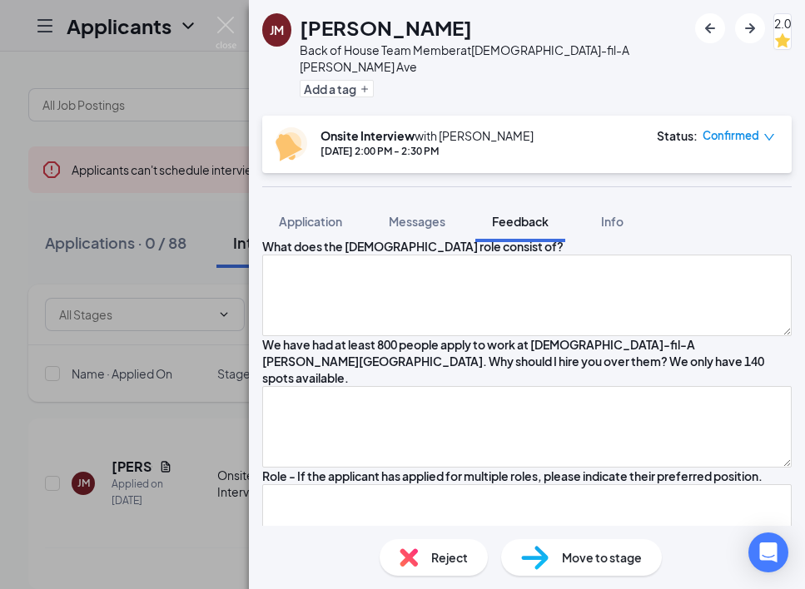
scroll to position [1606, 0]
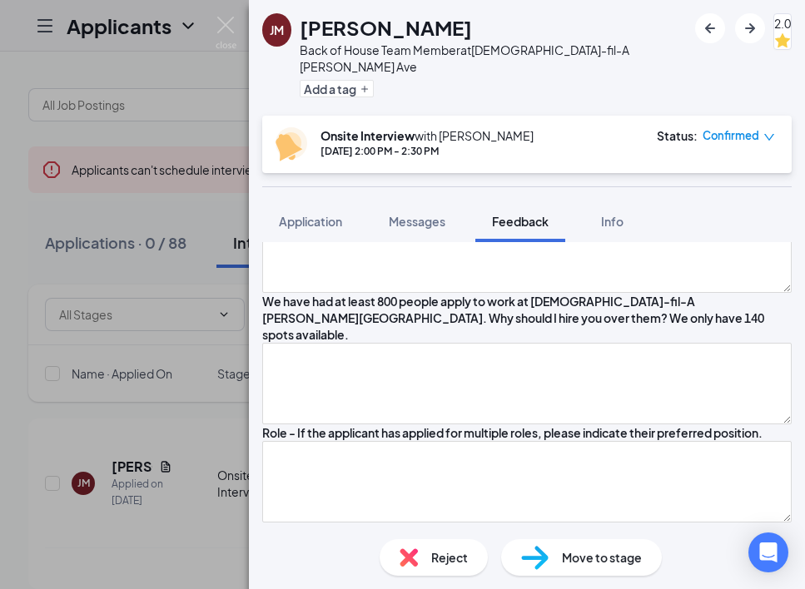
scroll to position [1648, 0]
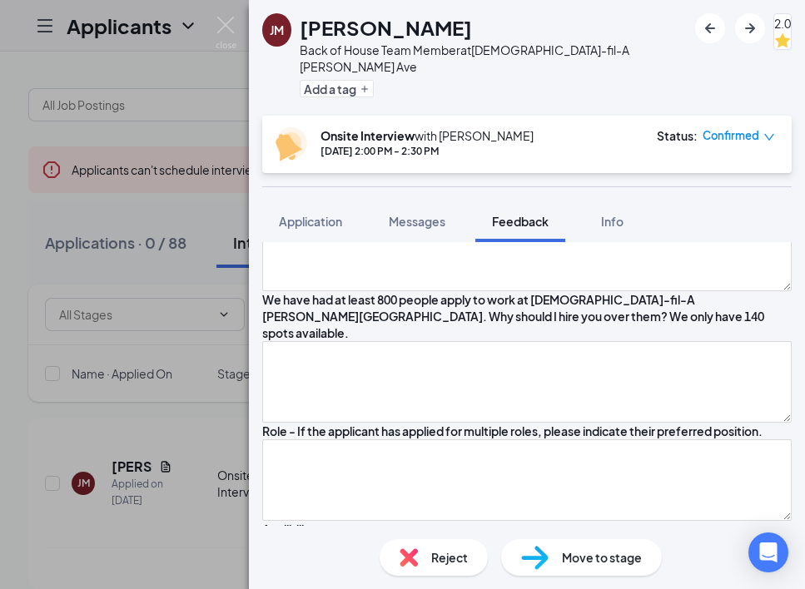
click at [497, 95] on div "What are 2 to 3 adjectives or words you would use to describe great food?" at bounding box center [526, 46] width 529 height 98
click at [501, 95] on textarea at bounding box center [526, 54] width 529 height 82
click at [563, 95] on textarea at bounding box center [526, 54] width 529 height 82
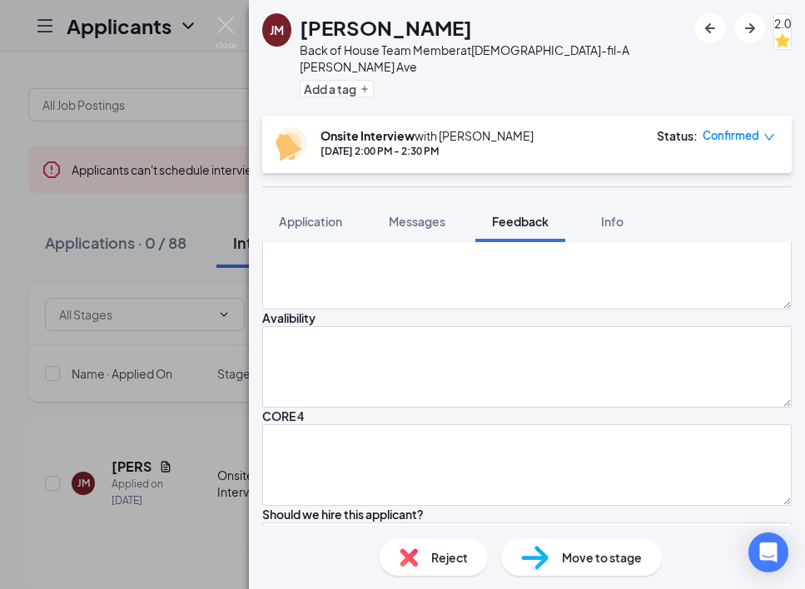
scroll to position [1860, 0]
click at [496, 79] on textarea at bounding box center [526, 39] width 529 height 82
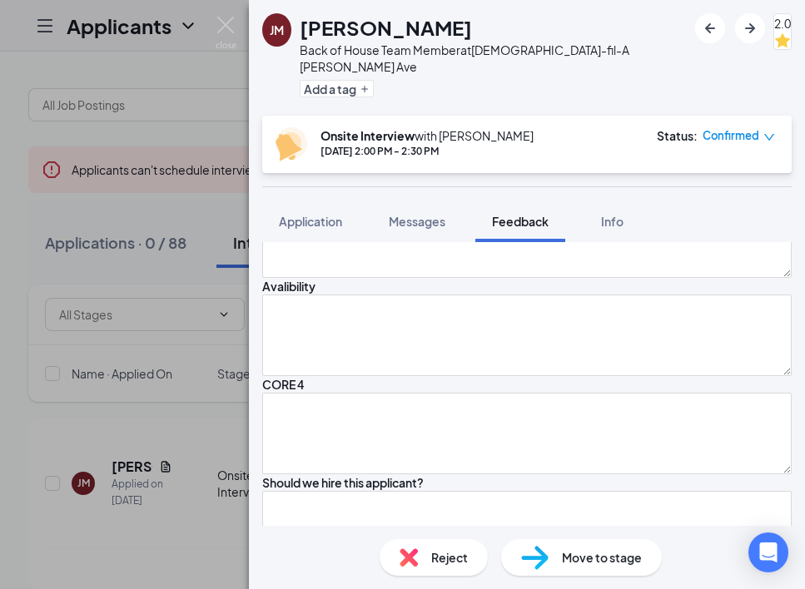
scroll to position [1870, 0]
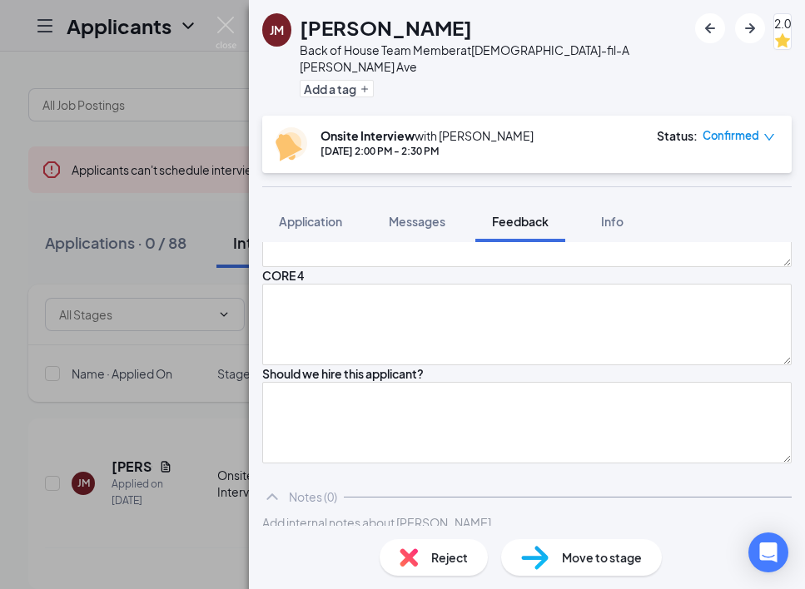
scroll to position [2037, 0]
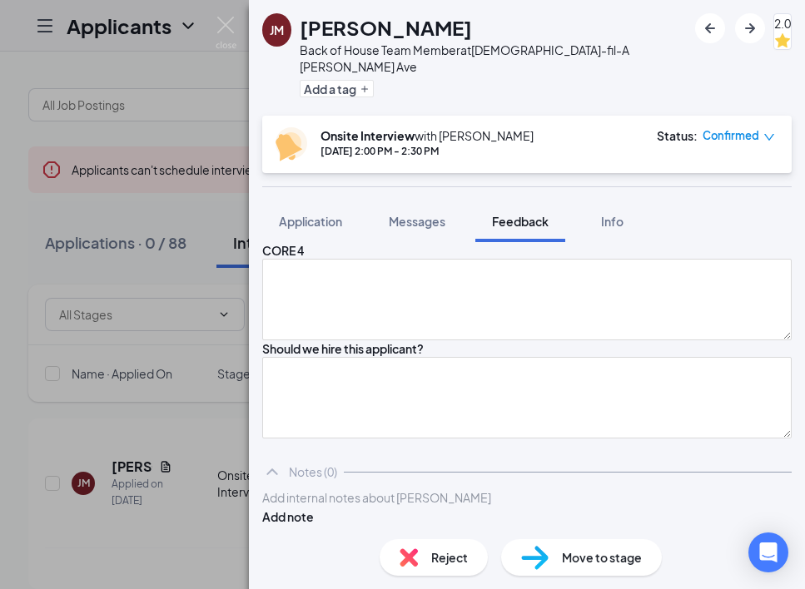
click at [529, 46] on textarea at bounding box center [526, 5] width 529 height 82
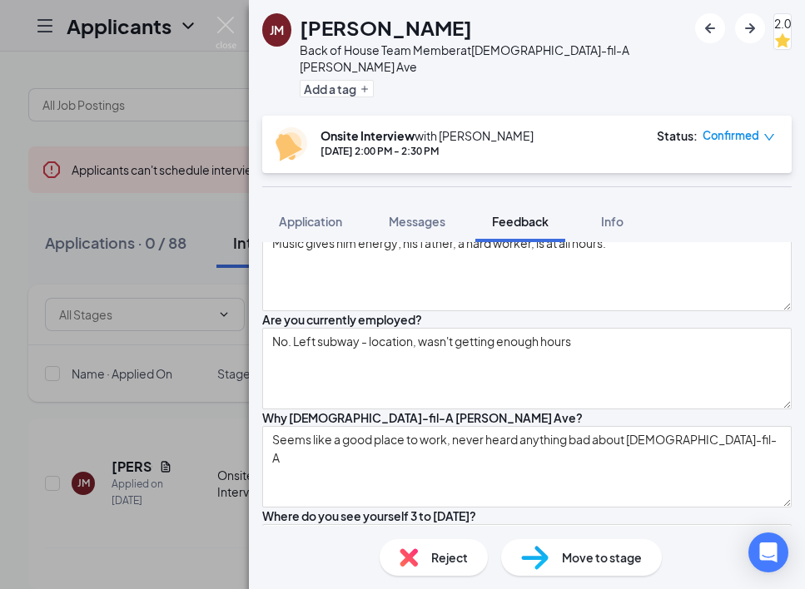
scroll to position [512, 0]
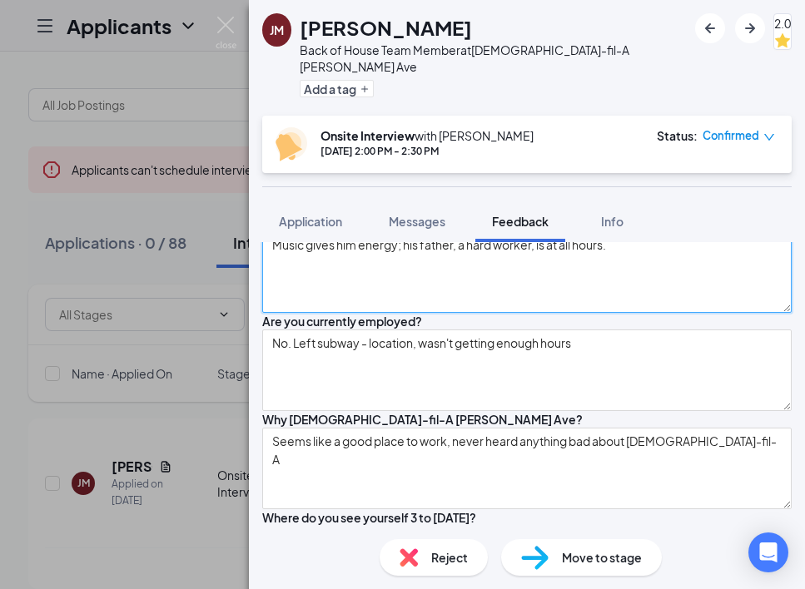
click at [649, 313] on textarea "Music gives him energy; his father, a hard worker, is at all hours." at bounding box center [526, 272] width 529 height 82
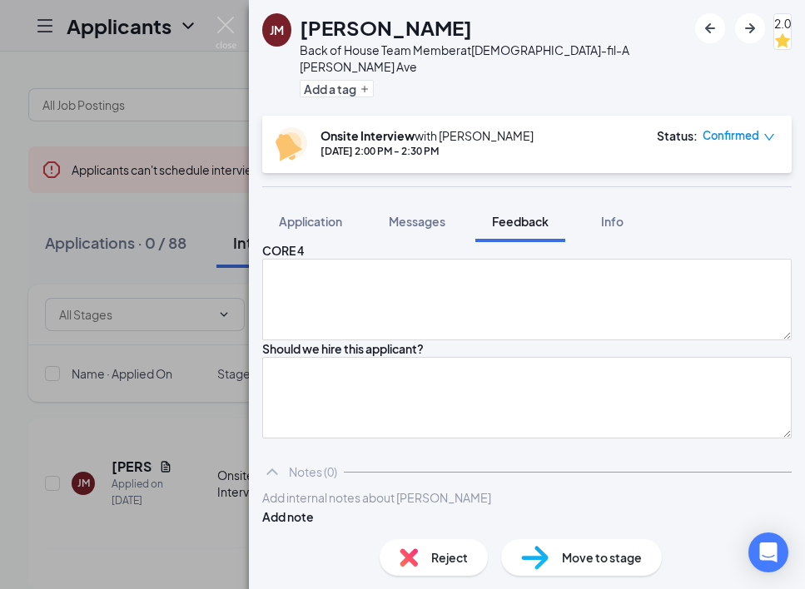
scroll to position [2315, 0]
click at [631, 242] on textarea at bounding box center [526, 202] width 529 height 82
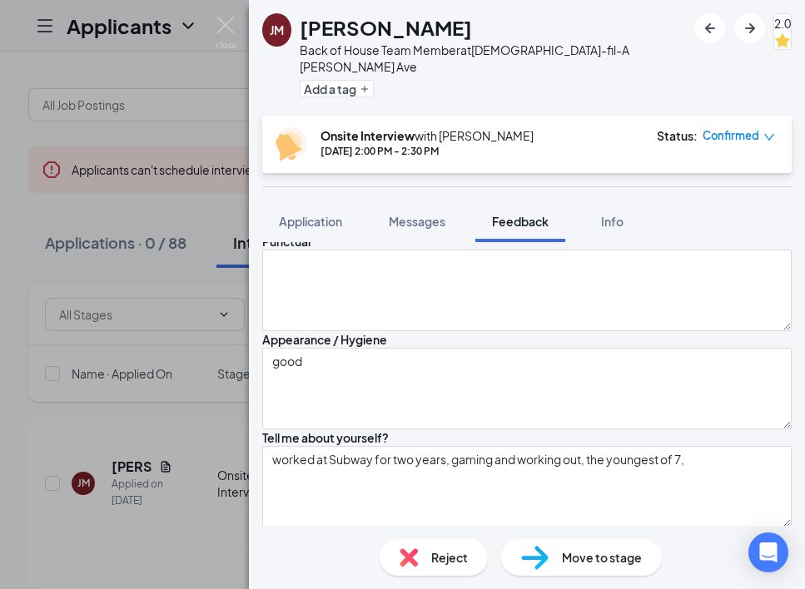
scroll to position [0, 0]
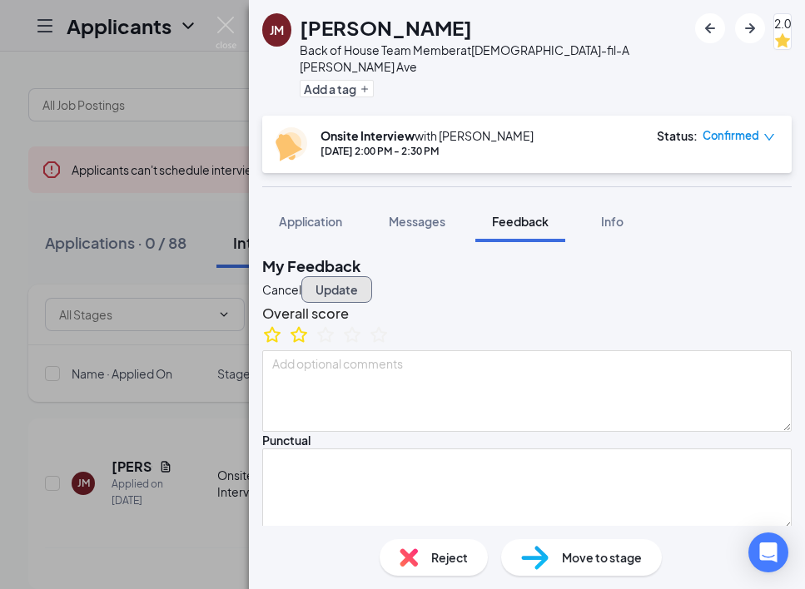
click at [372, 276] on button "Update" at bounding box center [336, 289] width 71 height 27
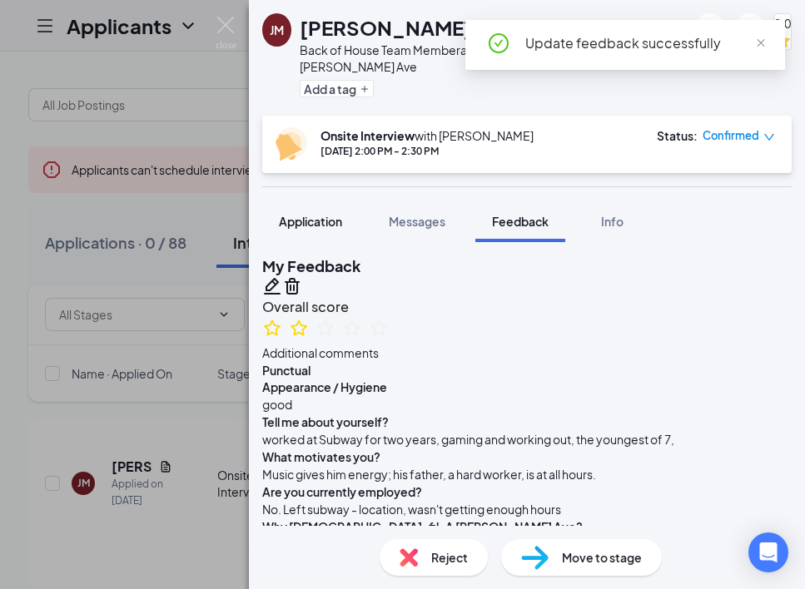
click at [296, 213] on div "Application" at bounding box center [310, 221] width 63 height 17
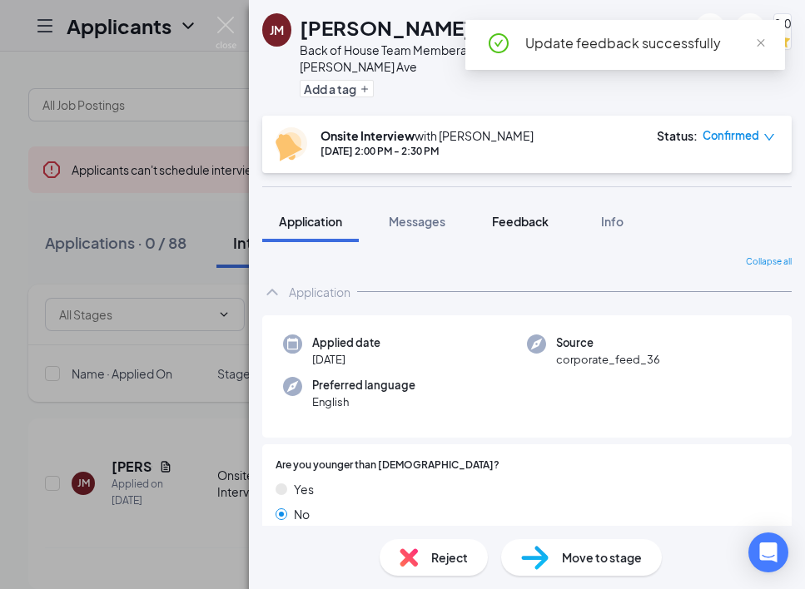
click at [518, 214] on span "Feedback" at bounding box center [520, 221] width 57 height 15
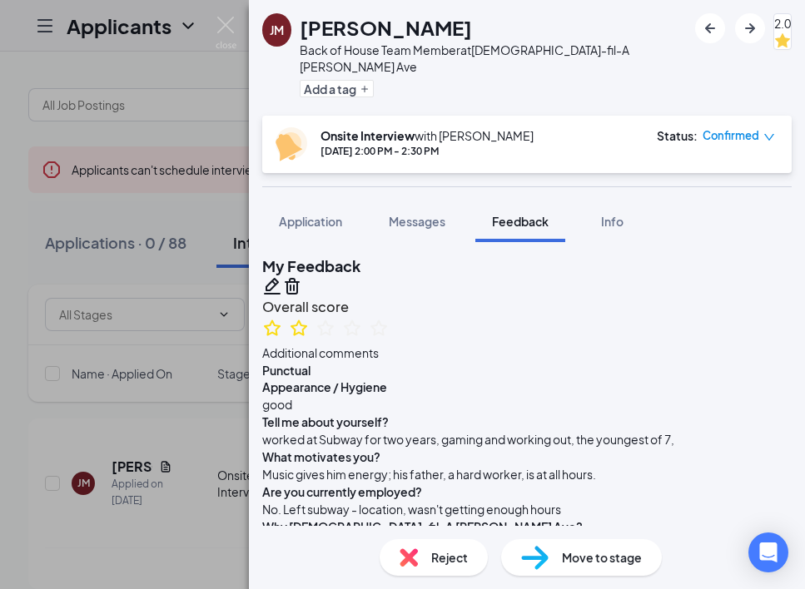
click at [282, 276] on icon "Pencil" at bounding box center [272, 286] width 20 height 20
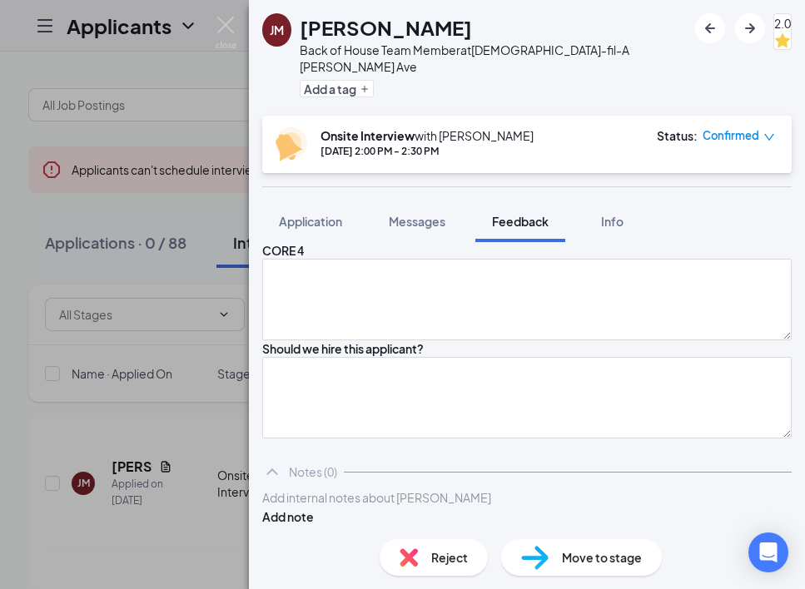
scroll to position [2184, 0]
click at [525, 144] on textarea at bounding box center [526, 103] width 529 height 82
click at [535, 242] on textarea at bounding box center [526, 202] width 529 height 82
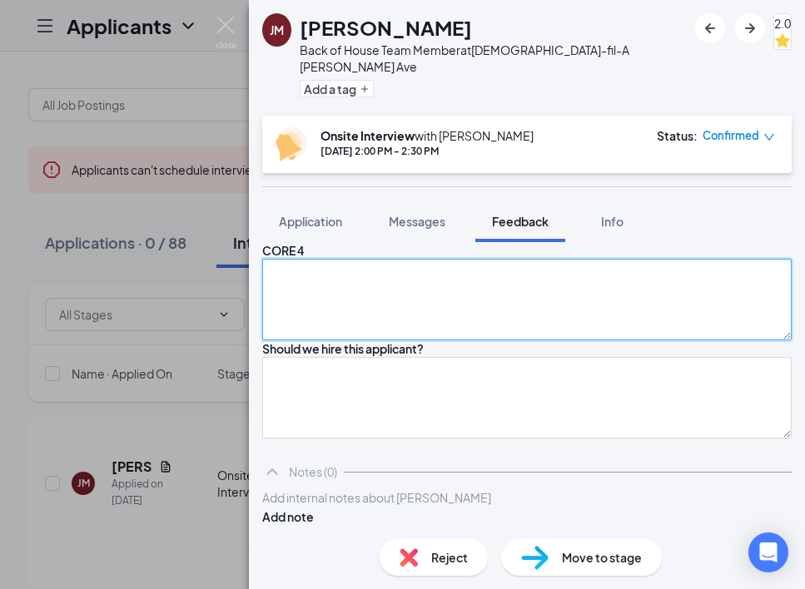
click at [377, 340] on textarea at bounding box center [526, 300] width 529 height 82
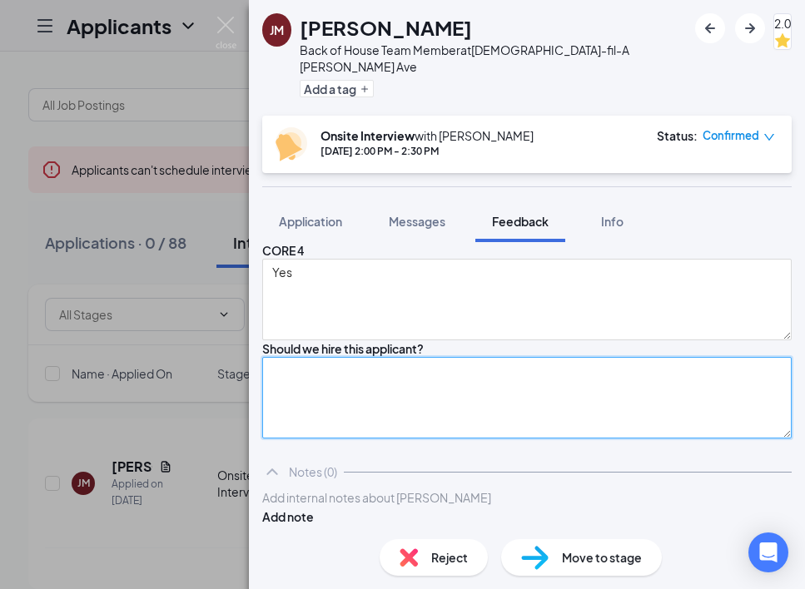
click at [504, 439] on textarea at bounding box center [526, 398] width 529 height 82
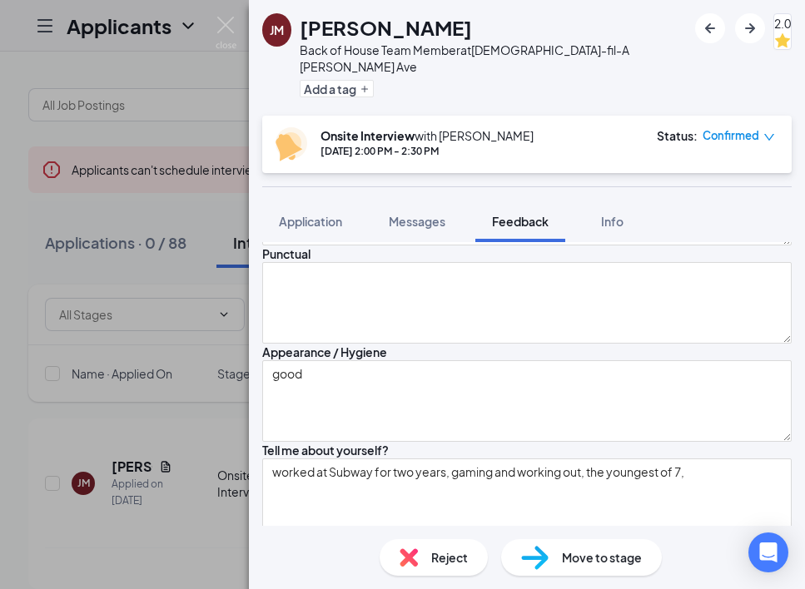
scroll to position [188, 0]
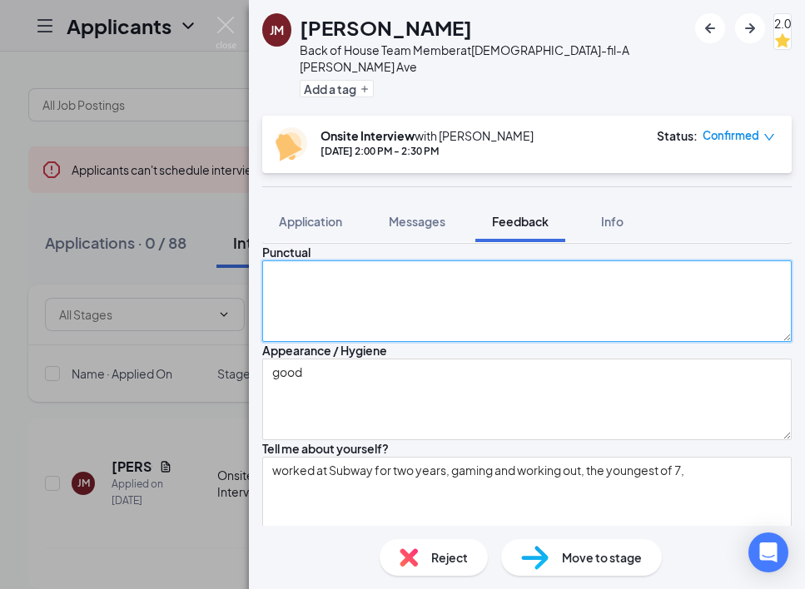
click at [589, 342] on textarea at bounding box center [526, 302] width 529 height 82
click at [545, 340] on textarea "The interview was at 2 pm - he rescheduled" at bounding box center [526, 302] width 529 height 82
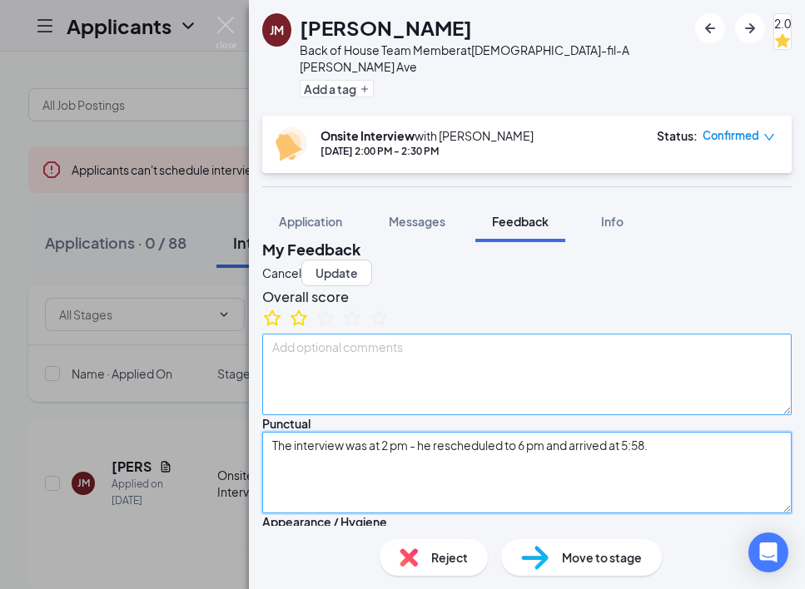
scroll to position [9, 0]
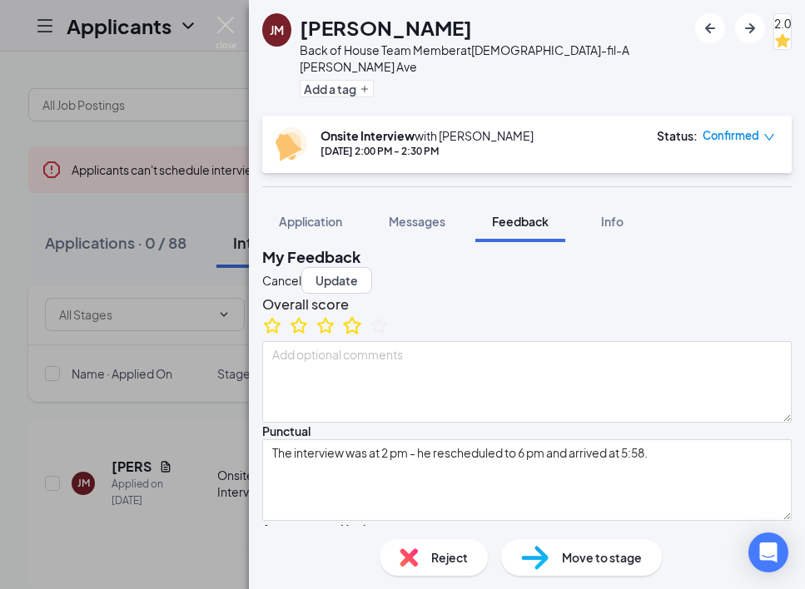
click at [363, 336] on icon "StarBorder" at bounding box center [352, 326] width 22 height 22
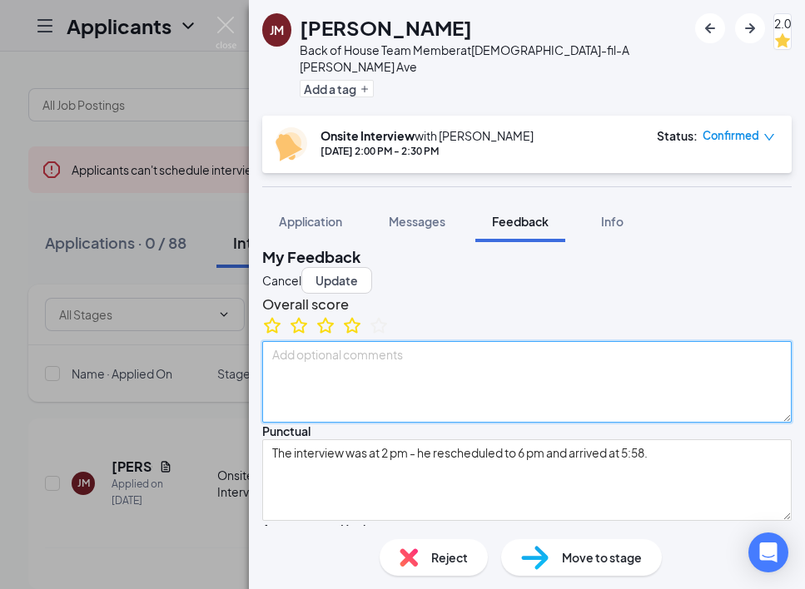
click at [392, 386] on textarea at bounding box center [526, 382] width 529 height 82
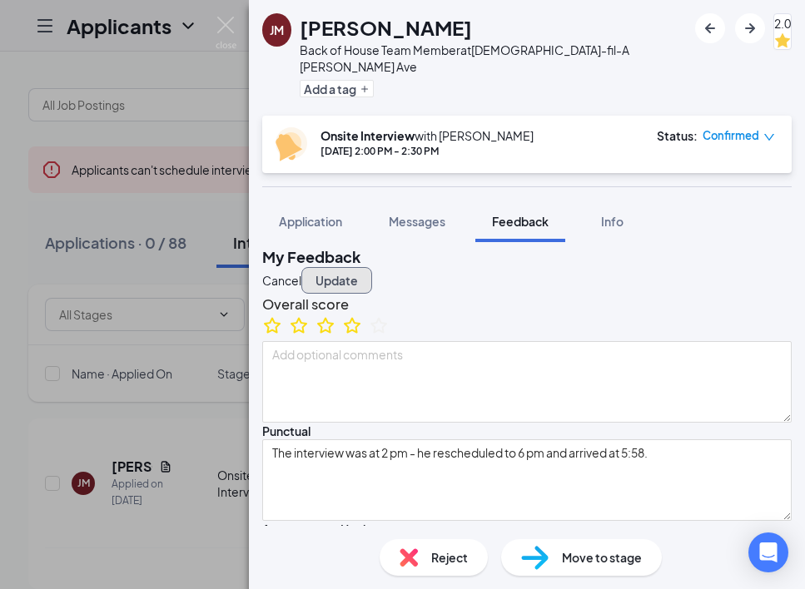
click at [372, 267] on button "Update" at bounding box center [336, 280] width 71 height 27
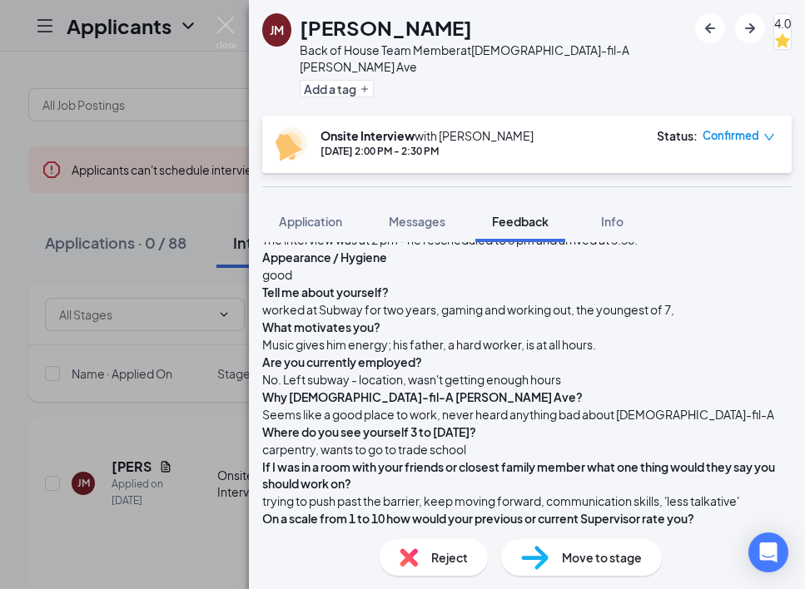
scroll to position [0, 0]
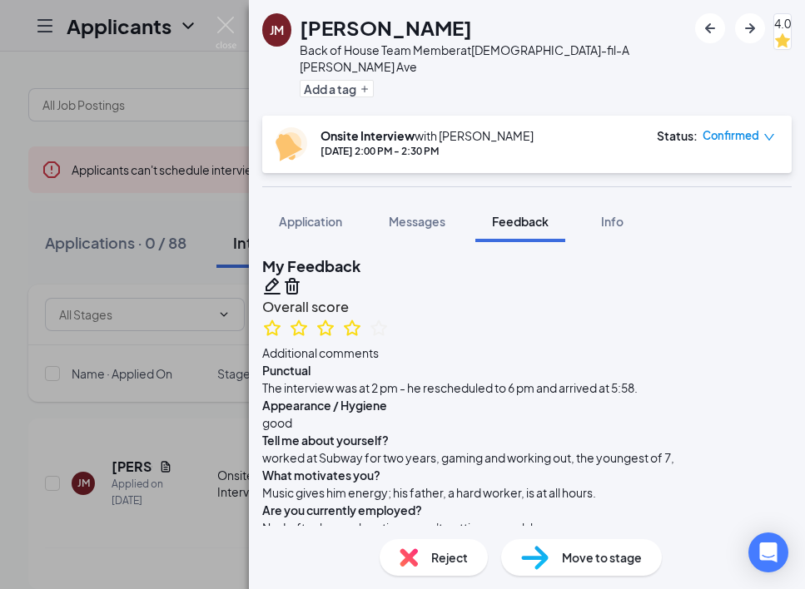
click at [281, 278] on icon "Pencil" at bounding box center [272, 286] width 17 height 17
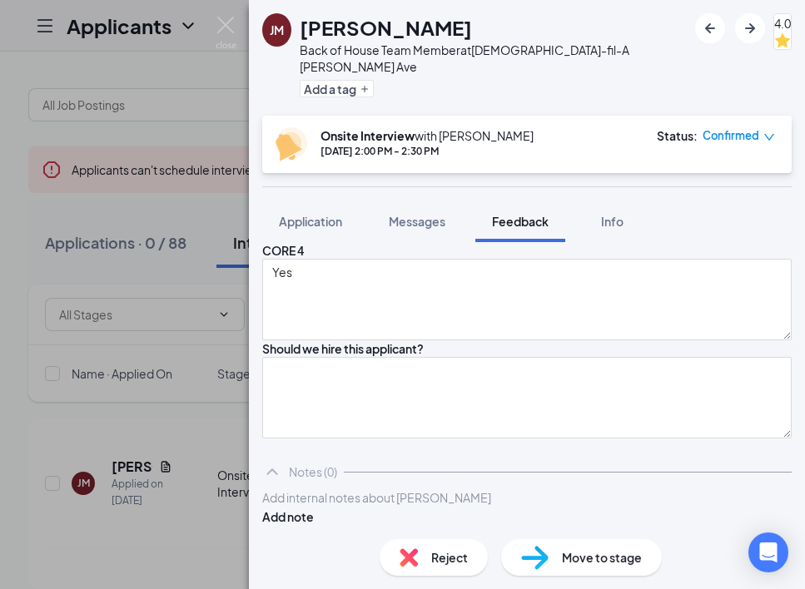
scroll to position [2398, 0]
click at [538, 242] on textarea "11 to close - [DATE] through [DATE]" at bounding box center [526, 202] width 529 height 82
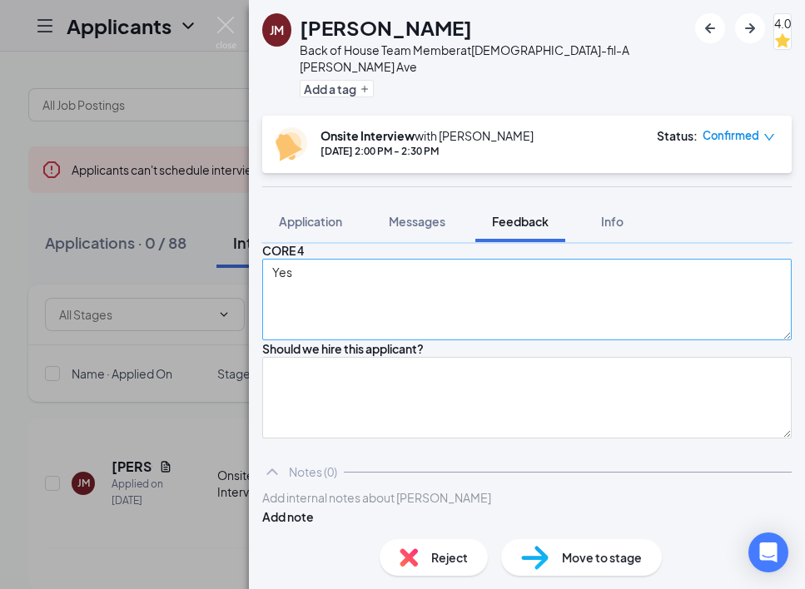
scroll to position [2461, 0]
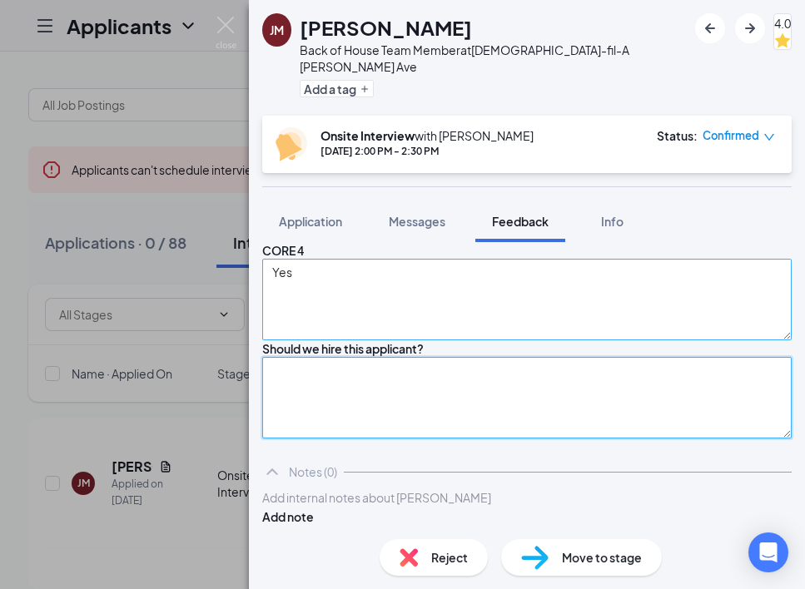
click at [440, 439] on textarea at bounding box center [526, 398] width 529 height 82
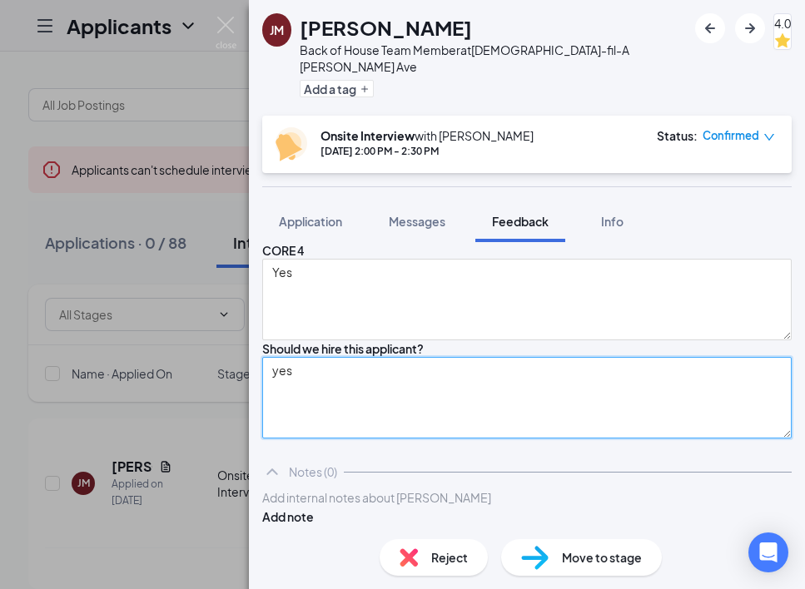
scroll to position [2599, 0]
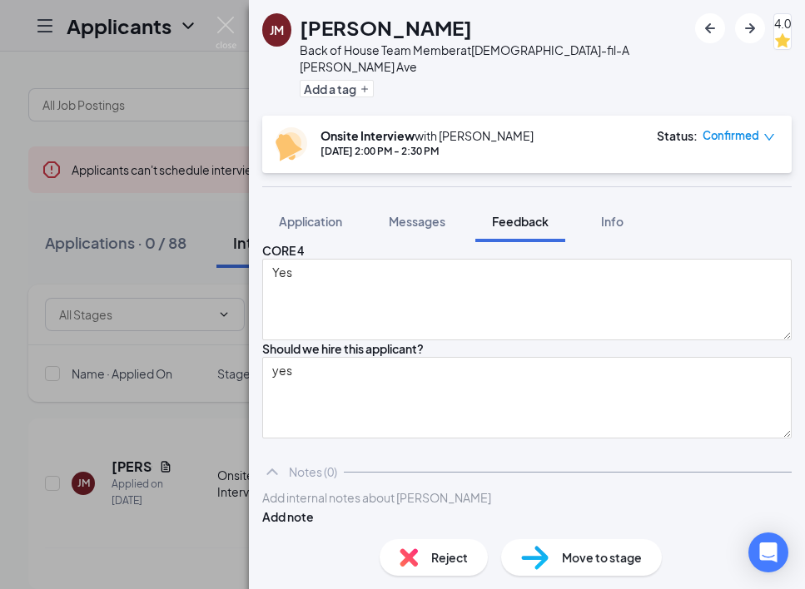
click at [567, 563] on span "Move to stage" at bounding box center [602, 558] width 80 height 18
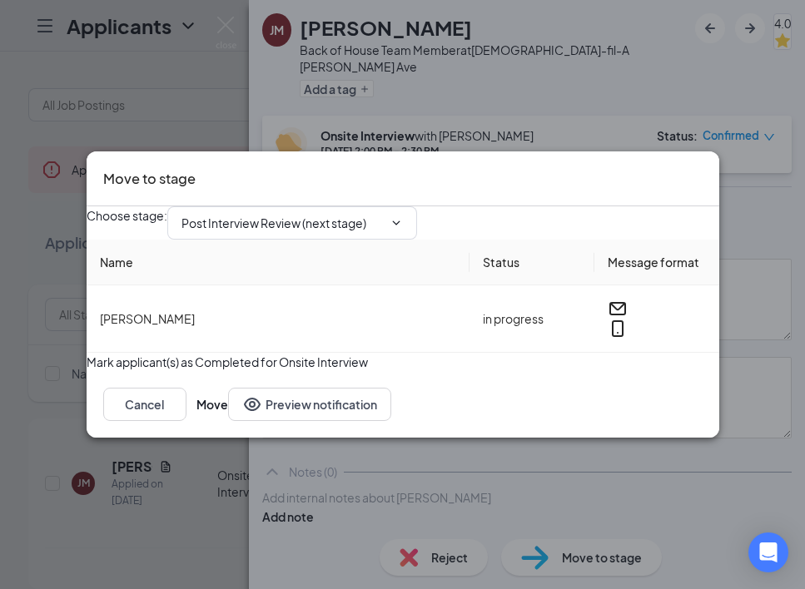
click at [703, 168] on icon "Cross" at bounding box center [703, 168] width 0 height 0
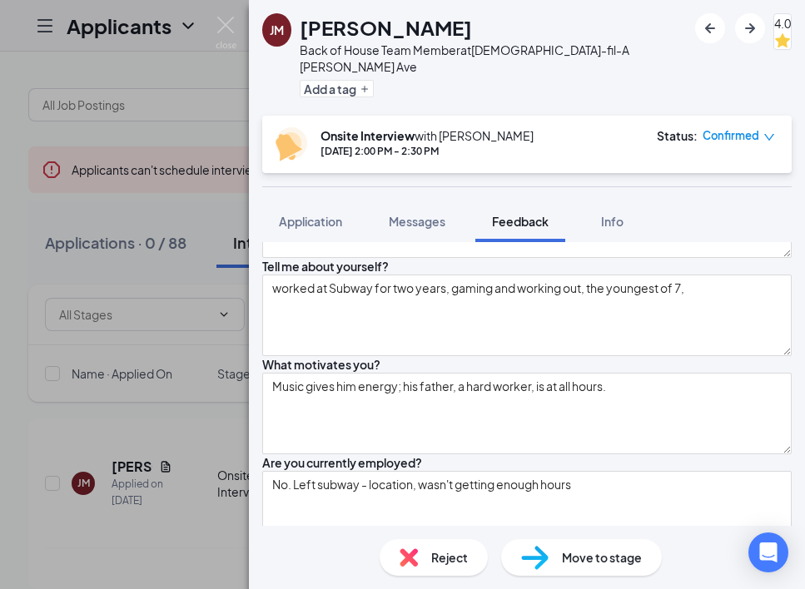
scroll to position [0, 0]
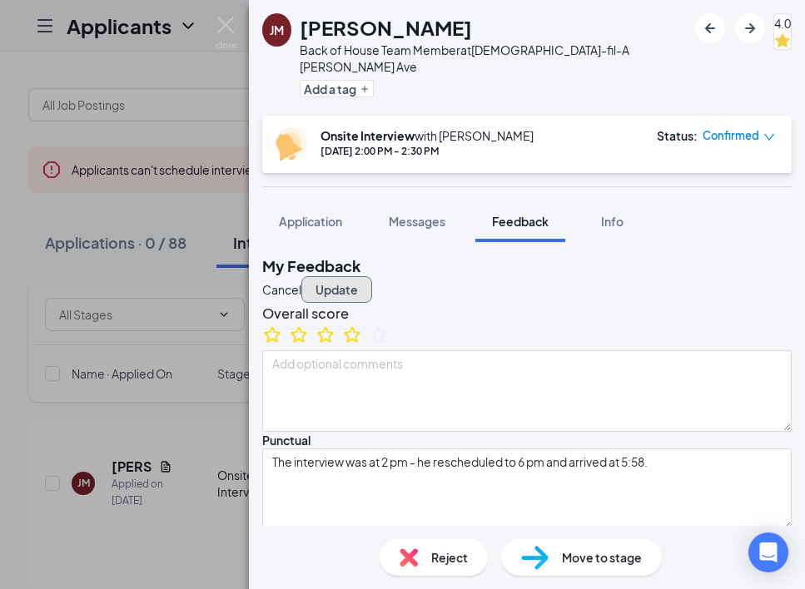
click at [372, 276] on button "Update" at bounding box center [336, 289] width 71 height 27
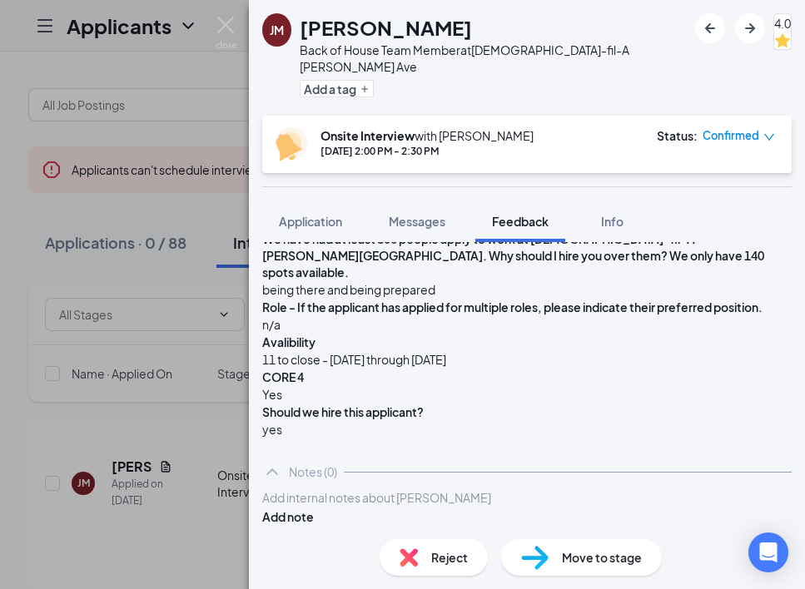
scroll to position [708, 0]
click at [569, 558] on span "Move to stage" at bounding box center [602, 558] width 80 height 18
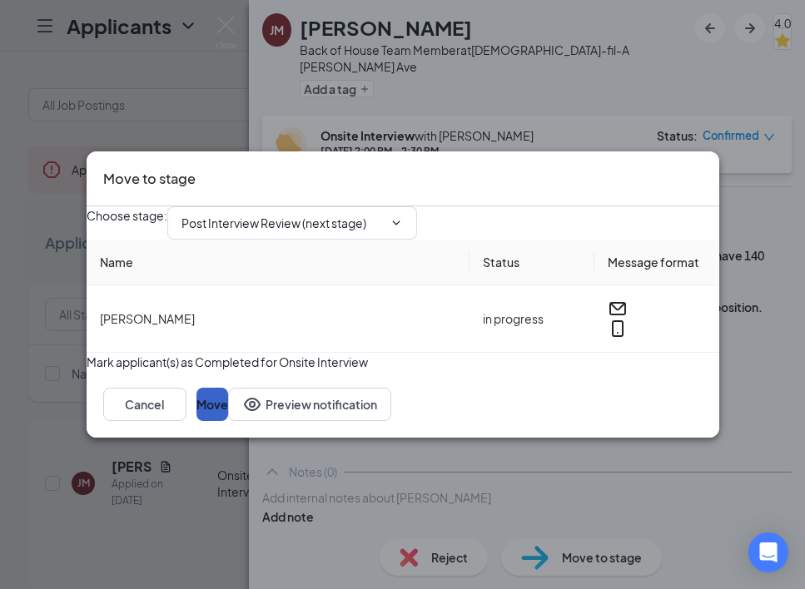
click at [228, 421] on button "Move" at bounding box center [212, 404] width 32 height 33
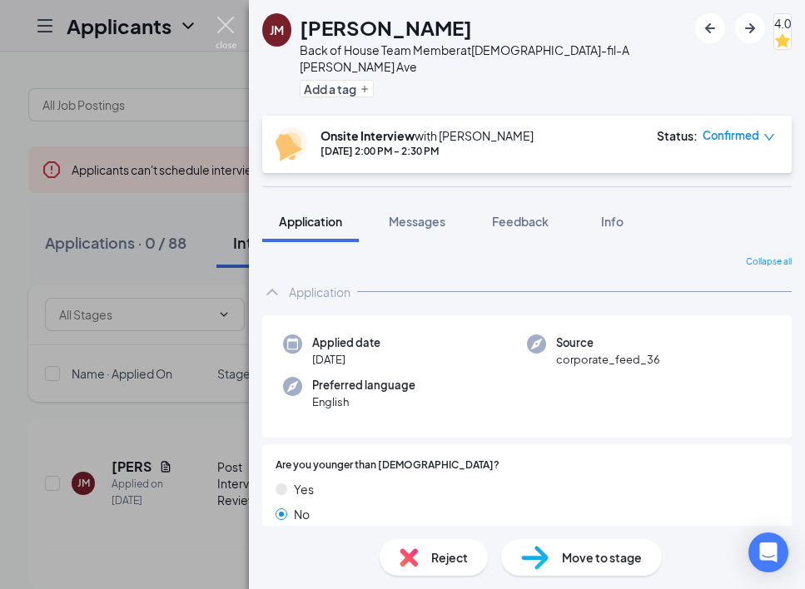
click at [221, 27] on img at bounding box center [226, 33] width 21 height 32
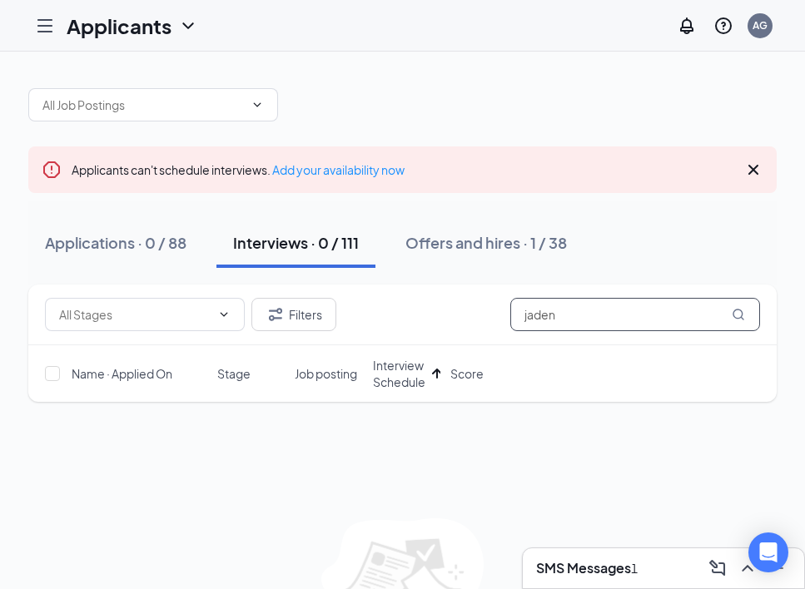
click at [629, 314] on input "jaden" at bounding box center [635, 314] width 250 height 33
click at [629, 421] on div "Filters Name · Applied On Stage Job posting Interview Schedule Score No applica…" at bounding box center [402, 483] width 748 height 397
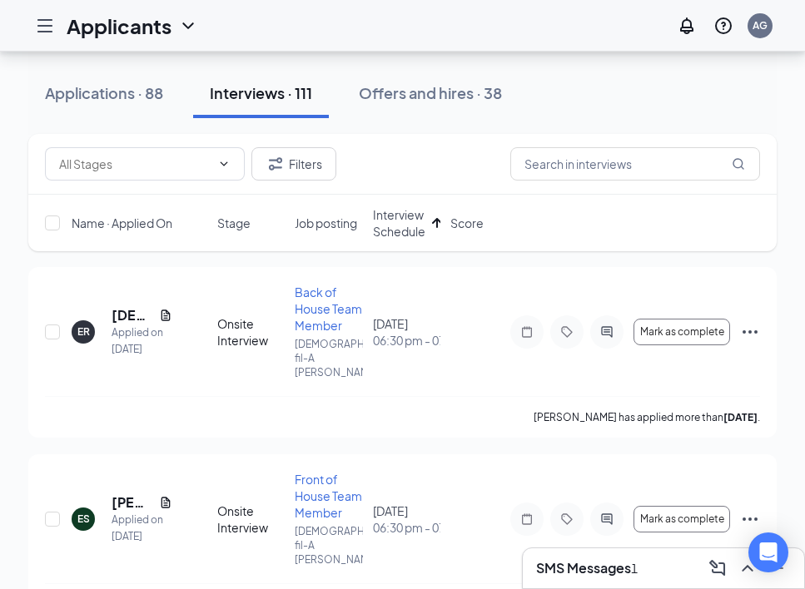
scroll to position [160, 0]
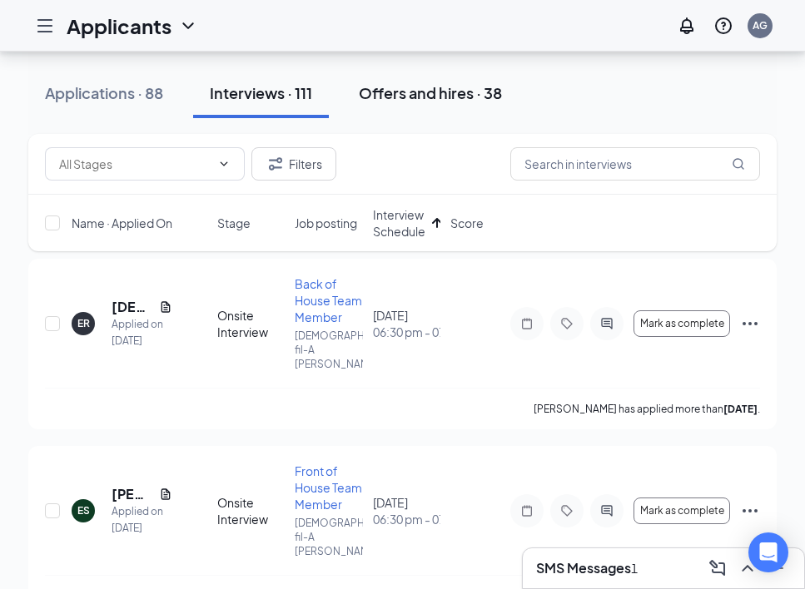
click at [422, 100] on div "Offers and hires · 38" at bounding box center [430, 92] width 143 height 21
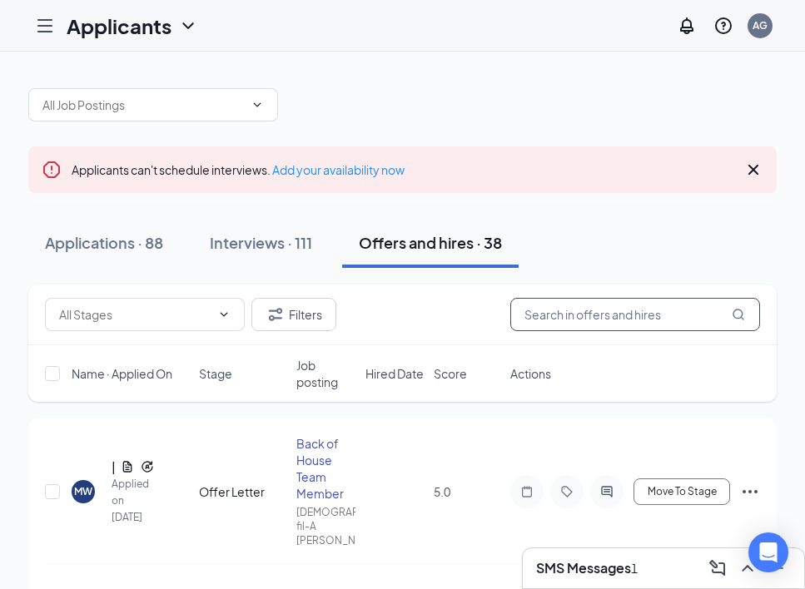
click at [604, 318] on input "text" at bounding box center [635, 314] width 250 height 33
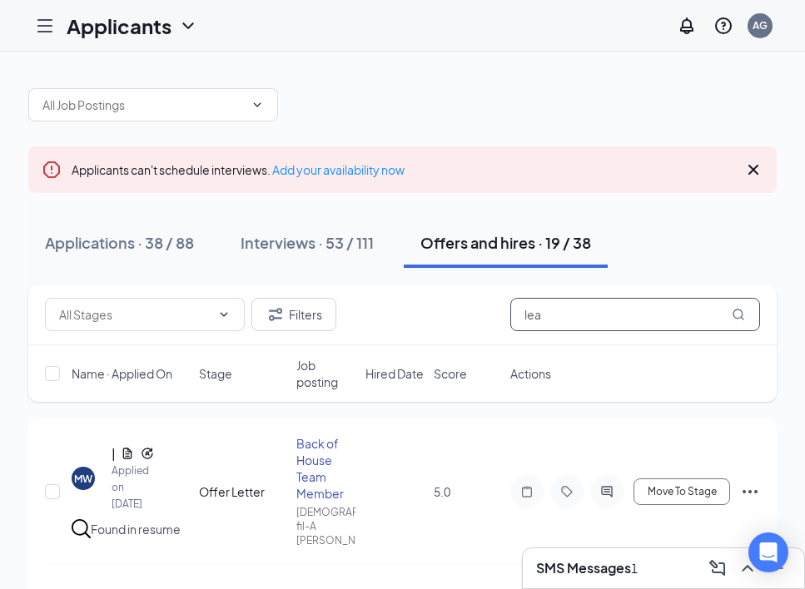
scroll to position [7, 0]
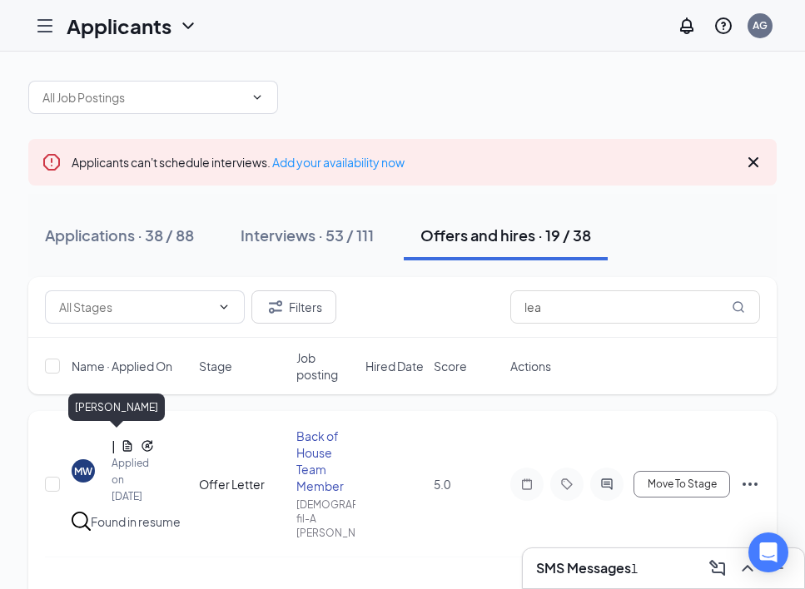
click at [112, 439] on h5 "[PERSON_NAME]" at bounding box center [113, 446] width 2 height 18
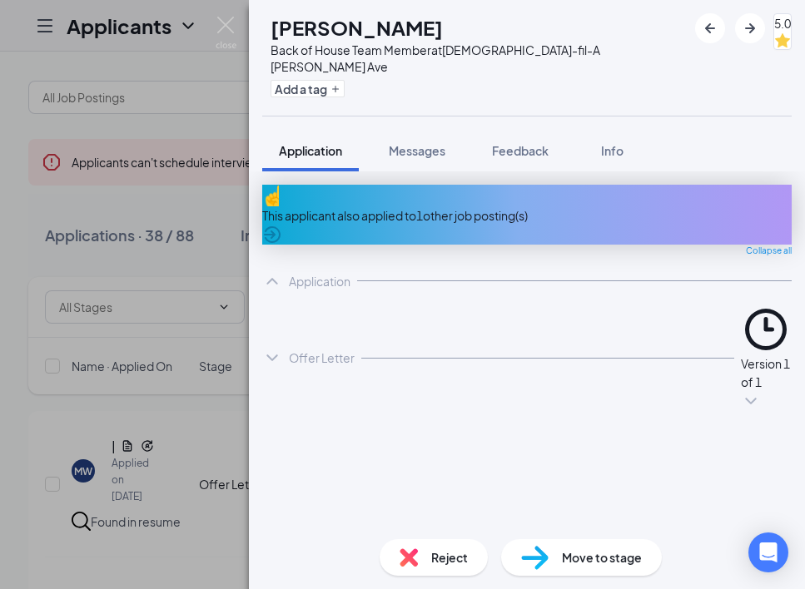
click at [222, 34] on img at bounding box center [226, 33] width 21 height 32
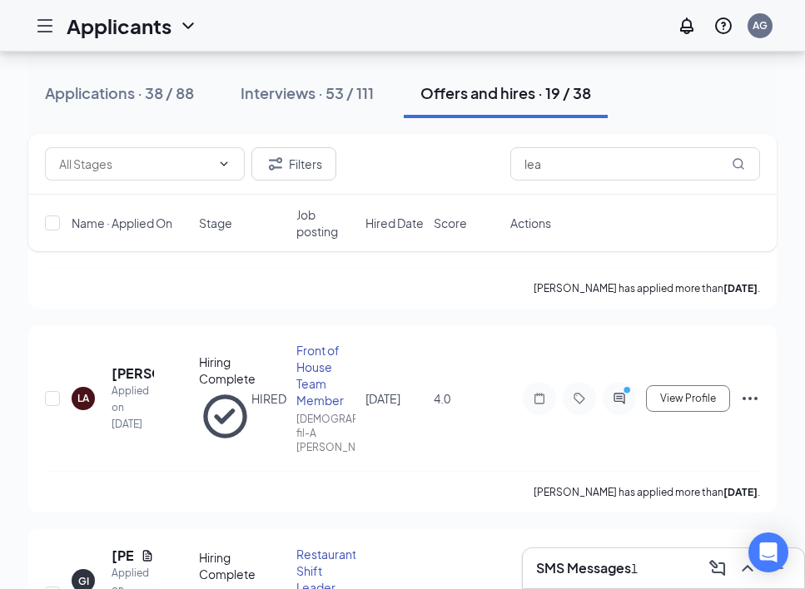
scroll to position [1248, 0]
click at [534, 393] on icon "Note" at bounding box center [539, 399] width 20 height 13
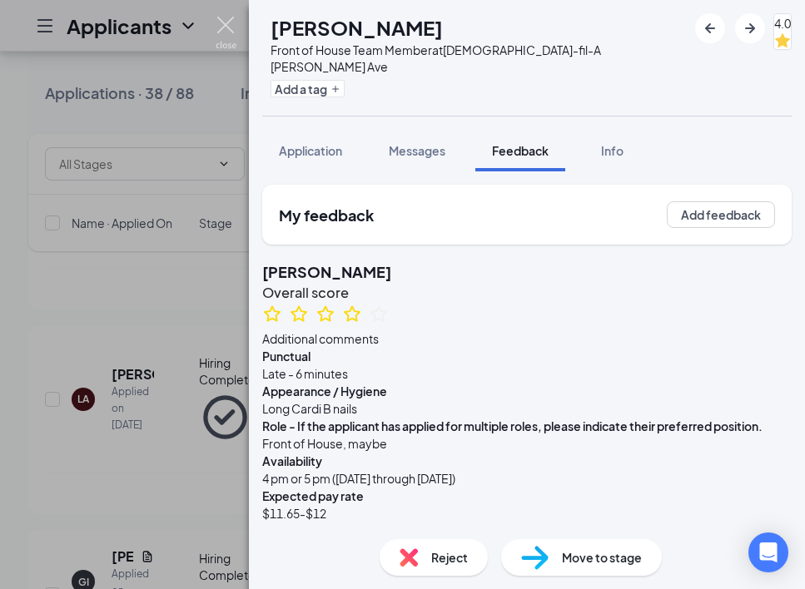
click at [233, 28] on img at bounding box center [226, 33] width 21 height 32
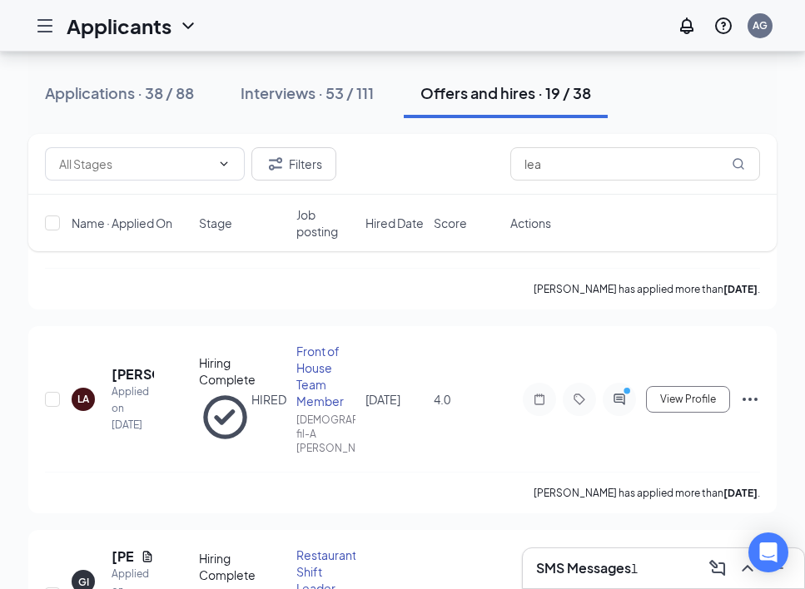
click at [569, 562] on h3 "SMS Messages" at bounding box center [583, 568] width 95 height 18
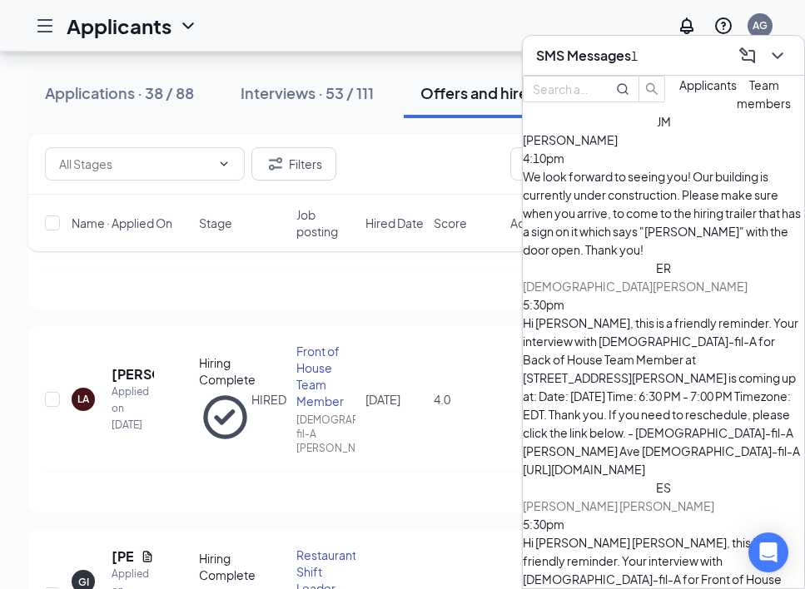
click at [737, 111] on span "Team members" at bounding box center [764, 93] width 54 height 33
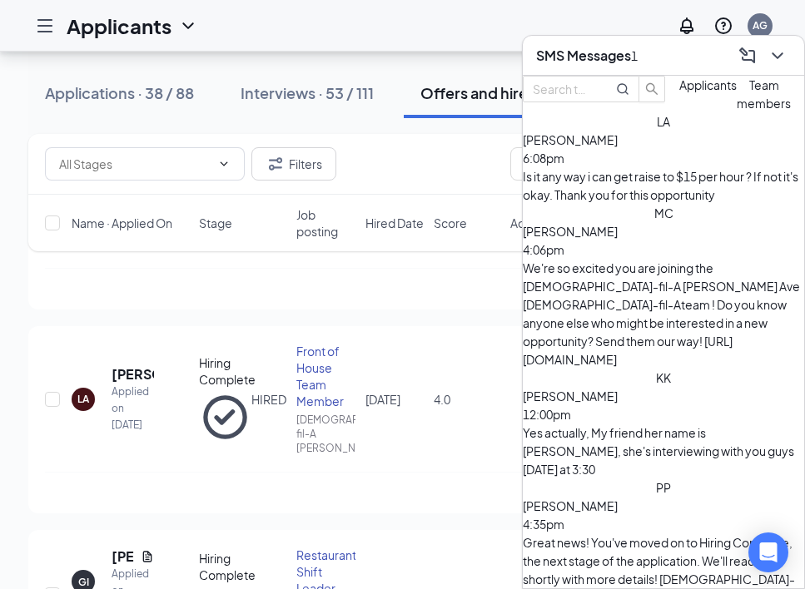
click at [643, 167] on div "[PERSON_NAME] 6:08pm" at bounding box center [663, 149] width 281 height 37
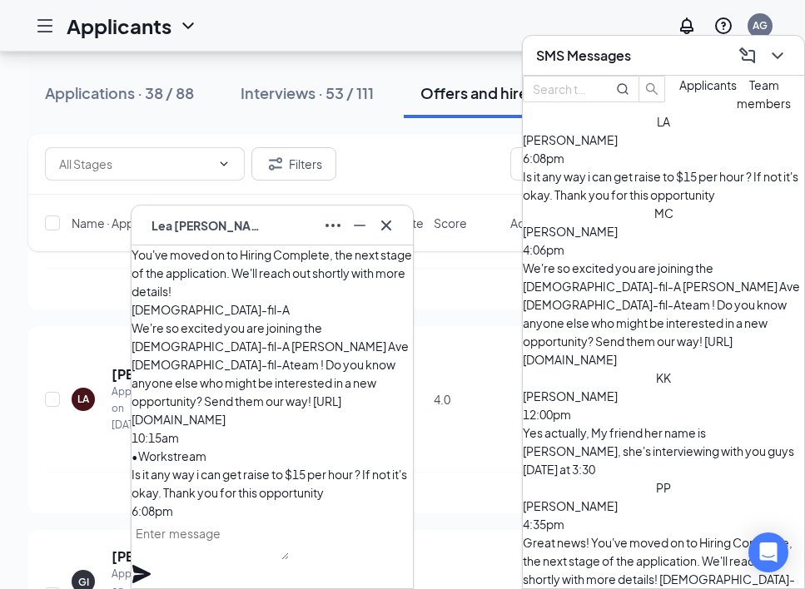
click at [609, 259] on div "We're so excited you are joining the [DEMOGRAPHIC_DATA]-fil-A [PERSON_NAME] Ave…" at bounding box center [663, 314] width 281 height 110
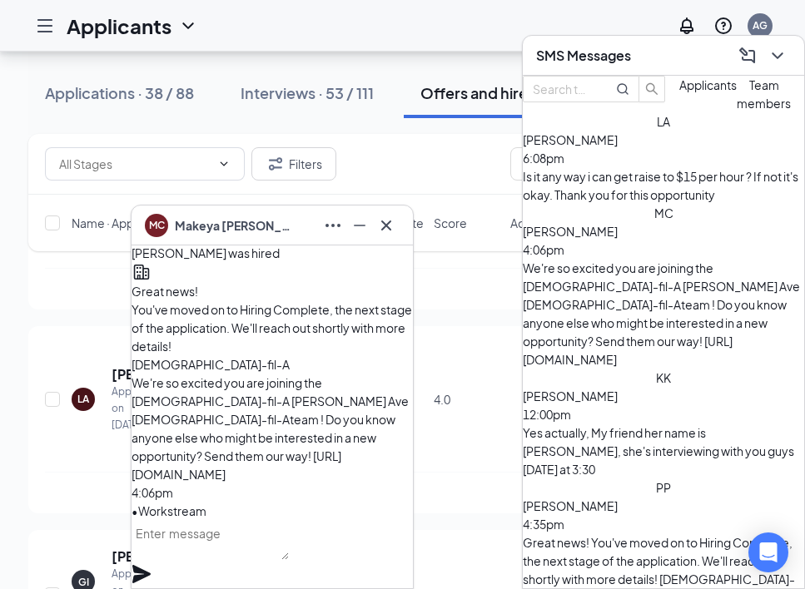
click at [599, 204] on div "Is it any way i can get raise to $15 per hour ? If not it's okay. Thank you for…" at bounding box center [663, 185] width 281 height 37
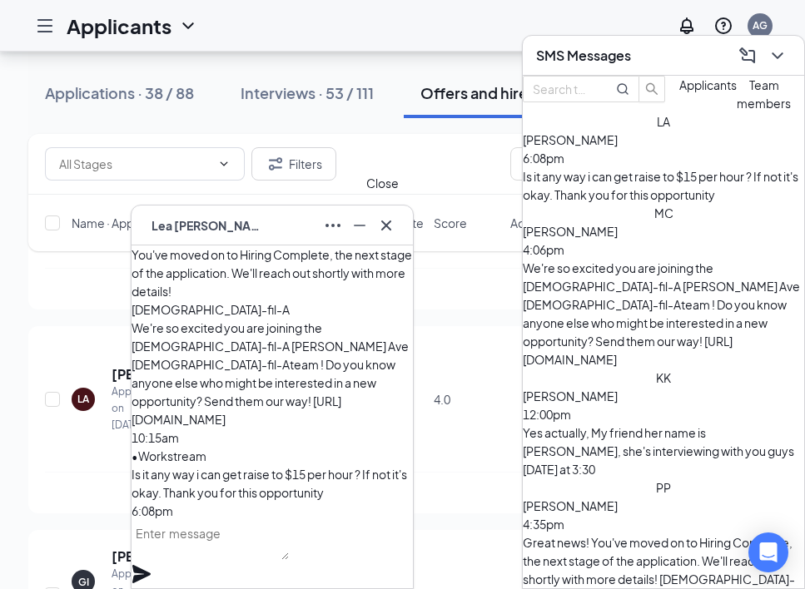
click at [385, 226] on icon "Cross" at bounding box center [386, 225] width 10 height 10
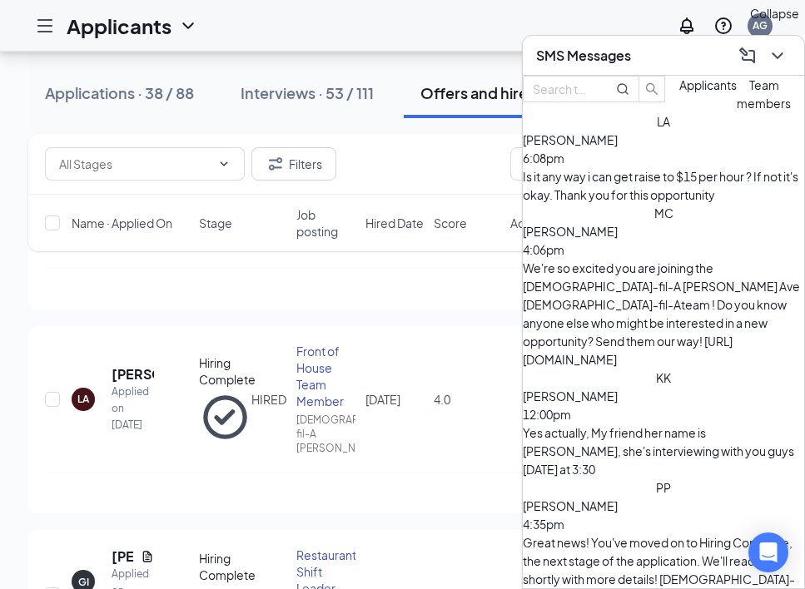
click at [782, 49] on icon "ChevronDown" at bounding box center [778, 56] width 20 height 20
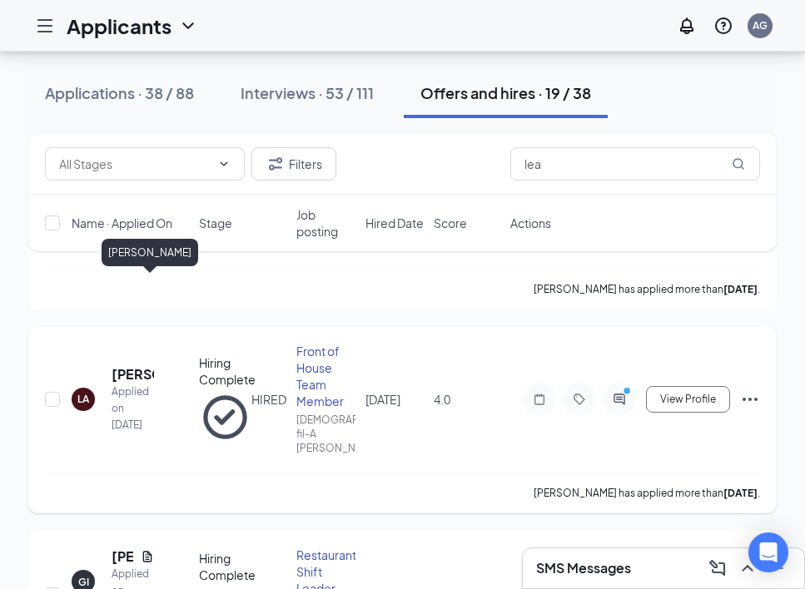
click at [127, 365] on h5 "[PERSON_NAME]" at bounding box center [133, 374] width 42 height 18
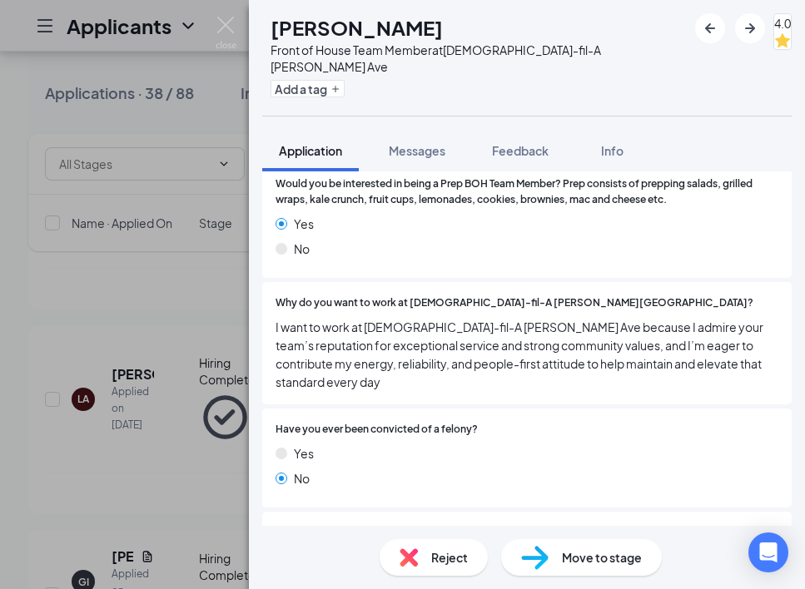
scroll to position [1745, 0]
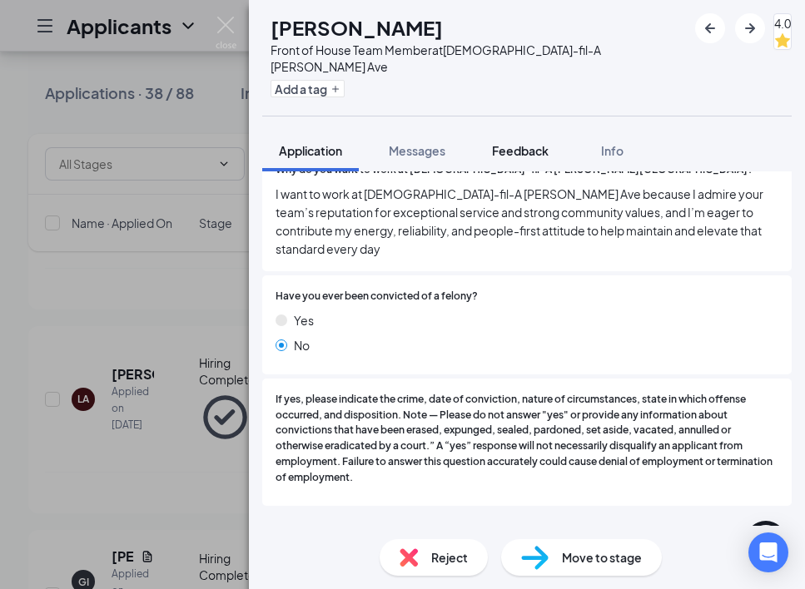
click at [509, 147] on button "Feedback" at bounding box center [520, 151] width 90 height 42
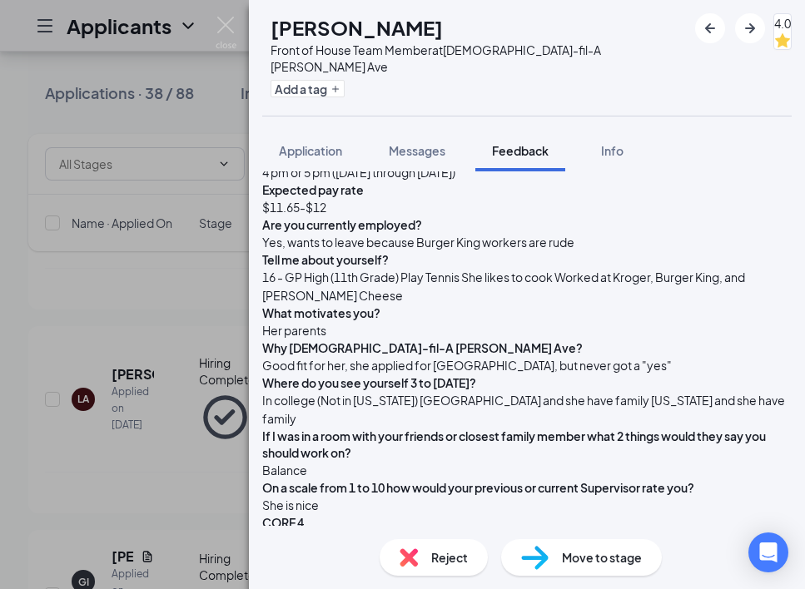
scroll to position [319, 0]
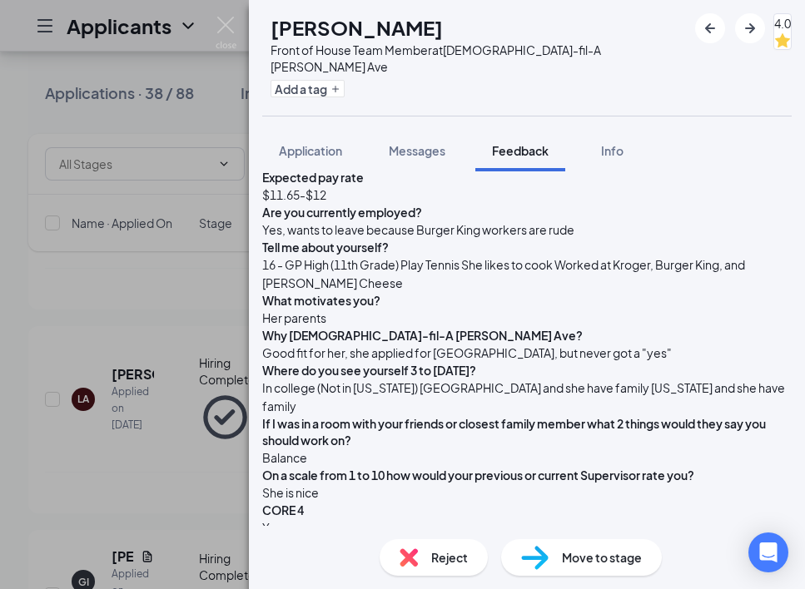
drag, startPoint x: 312, startPoint y: 207, endPoint x: 388, endPoint y: 219, distance: 76.6
click at [388, 219] on div "Punctual Late - 6 minutes Appearance / Hygiene Long Cardi B nails Role - If the…" at bounding box center [526, 291] width 529 height 524
click at [639, 78] on div "LA [PERSON_NAME] Front of House Team Member at [DEMOGRAPHIC_DATA]-fil-A [PERSON…" at bounding box center [527, 58] width 556 height 116
click at [525, 99] on div "Appearance / Hygiene Long Cardi B nails" at bounding box center [526, 81] width 529 height 35
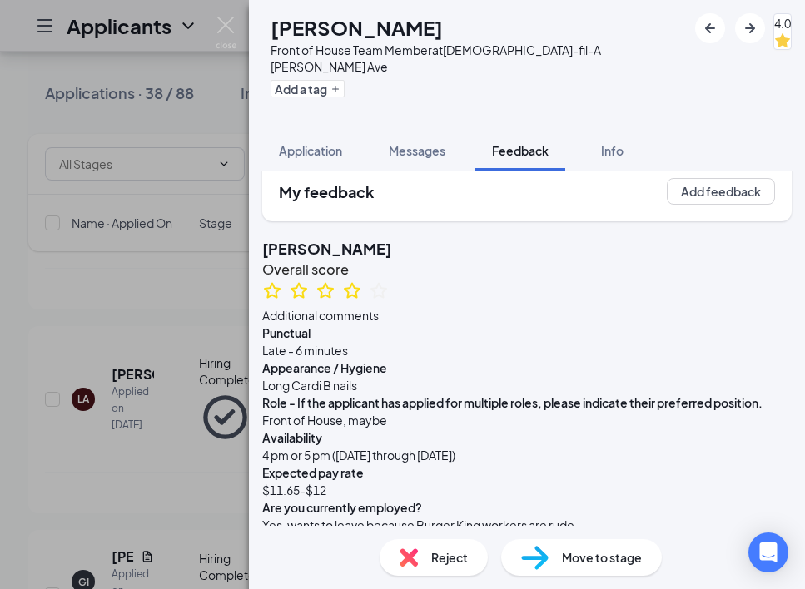
scroll to position [0, 0]
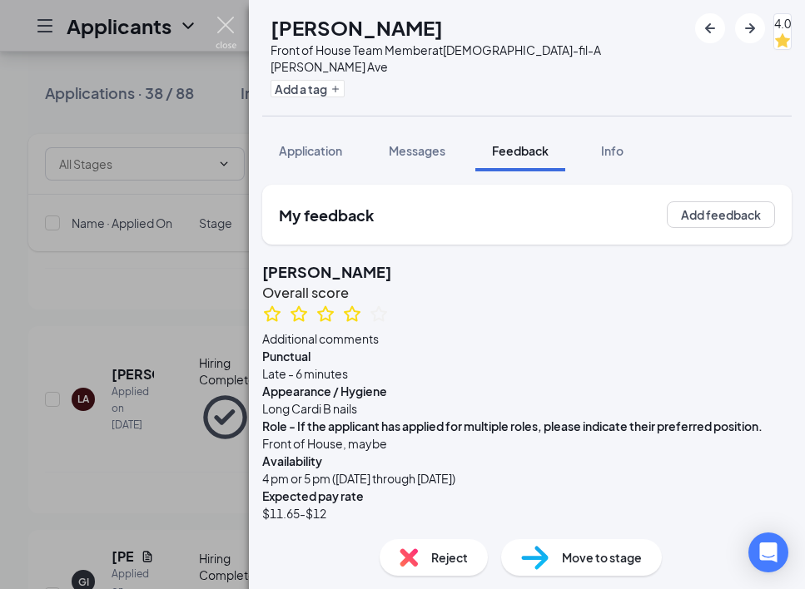
click at [220, 24] on img at bounding box center [226, 33] width 21 height 32
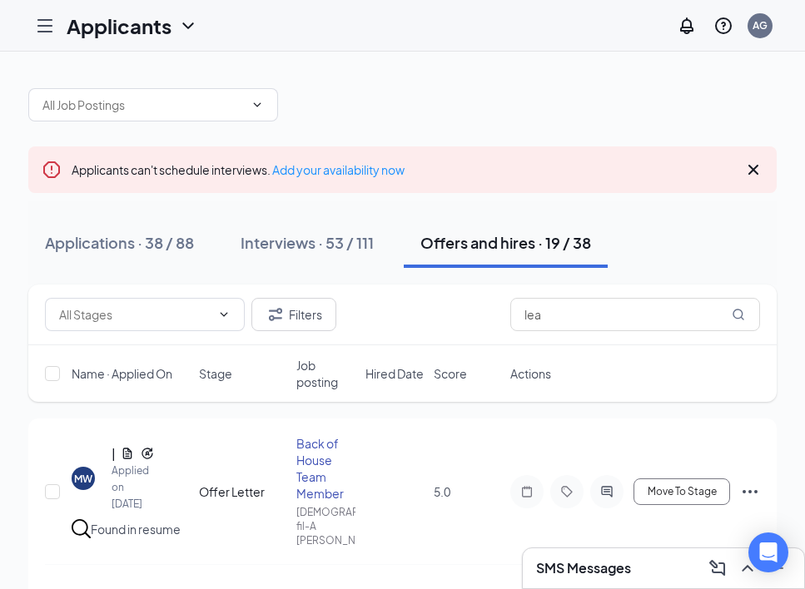
click at [651, 571] on div "SMS Messages" at bounding box center [663, 568] width 255 height 27
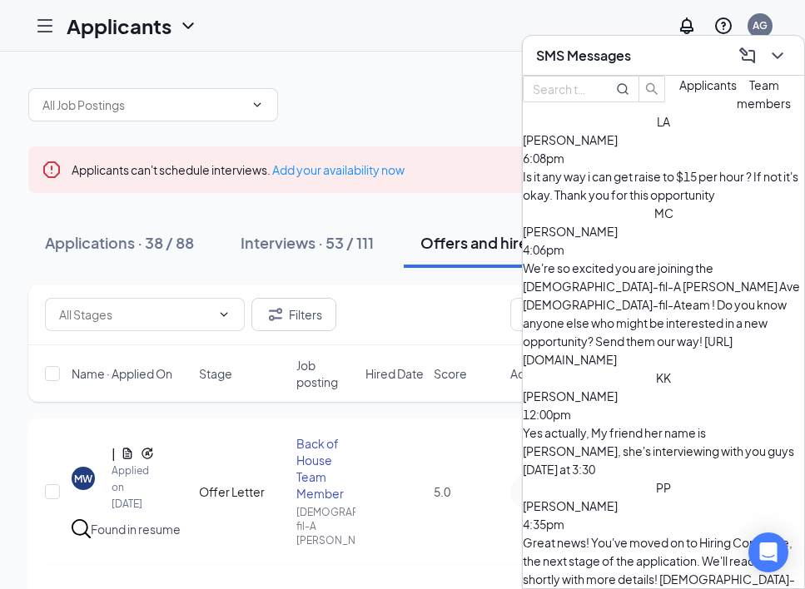
click at [618, 147] on span "[PERSON_NAME]" at bounding box center [570, 139] width 95 height 15
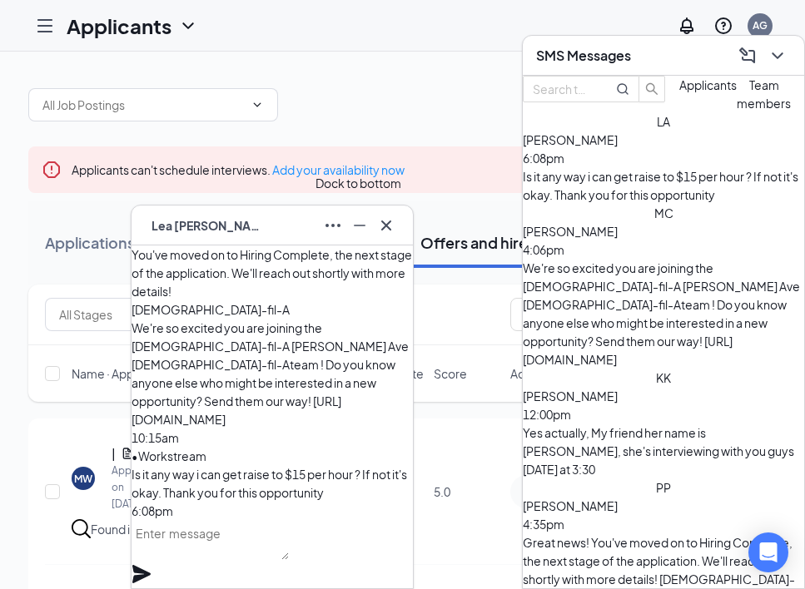
click at [370, 230] on button at bounding box center [359, 225] width 27 height 27
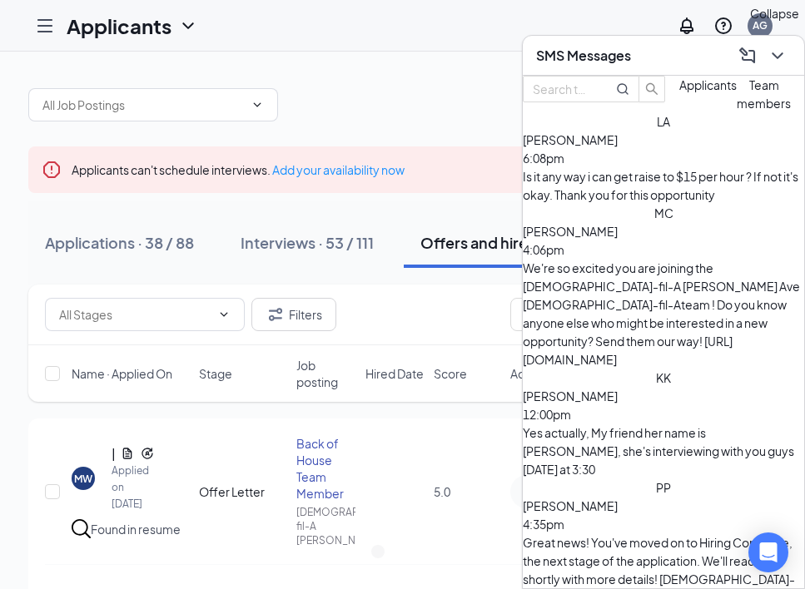
click at [773, 58] on icon "ChevronDown" at bounding box center [778, 56] width 20 height 20
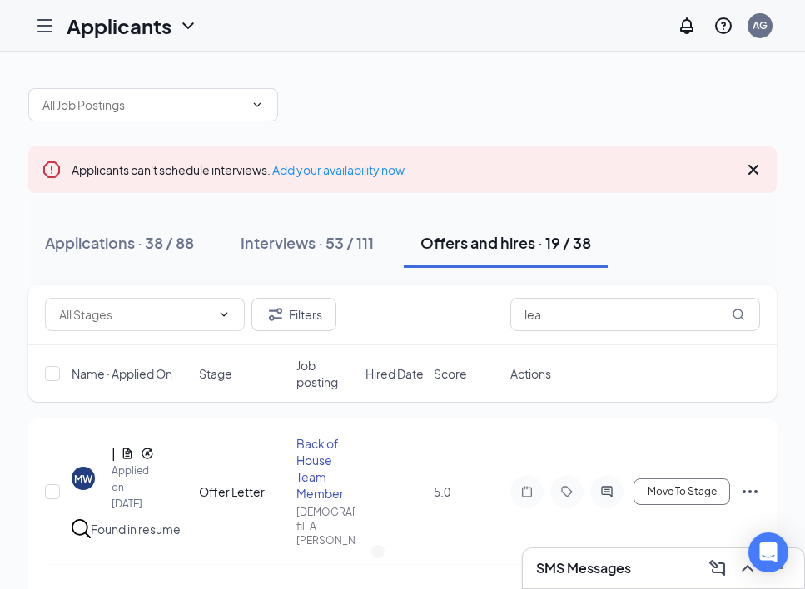
click at [751, 172] on icon "Cross" at bounding box center [753, 170] width 10 height 10
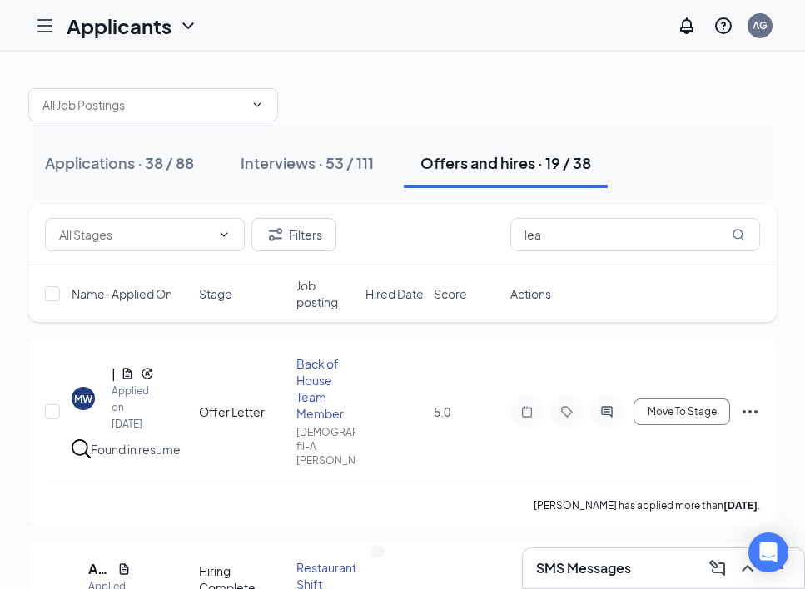
click at [585, 563] on h3 "SMS Messages" at bounding box center [583, 568] width 95 height 18
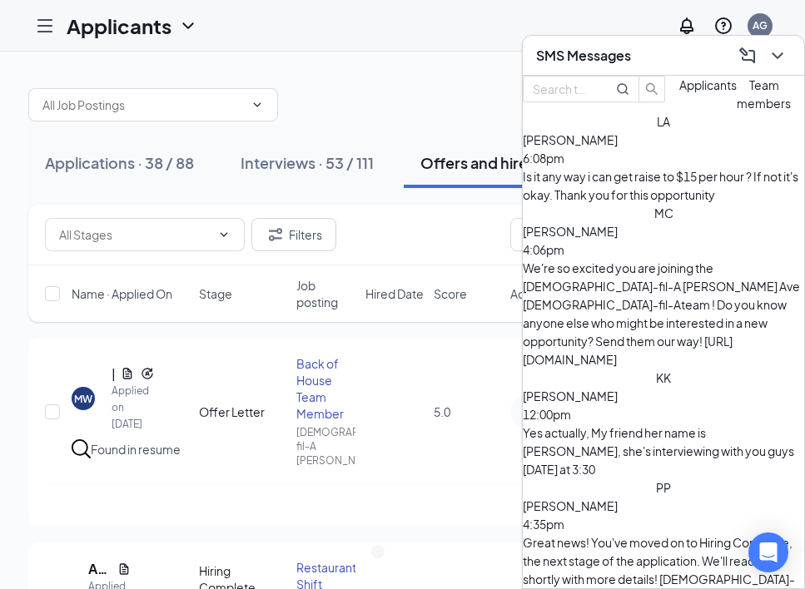
click at [774, 50] on icon "ChevronDown" at bounding box center [778, 56] width 20 height 20
click at [775, 52] on icon "ChevronDown" at bounding box center [778, 56] width 20 height 20
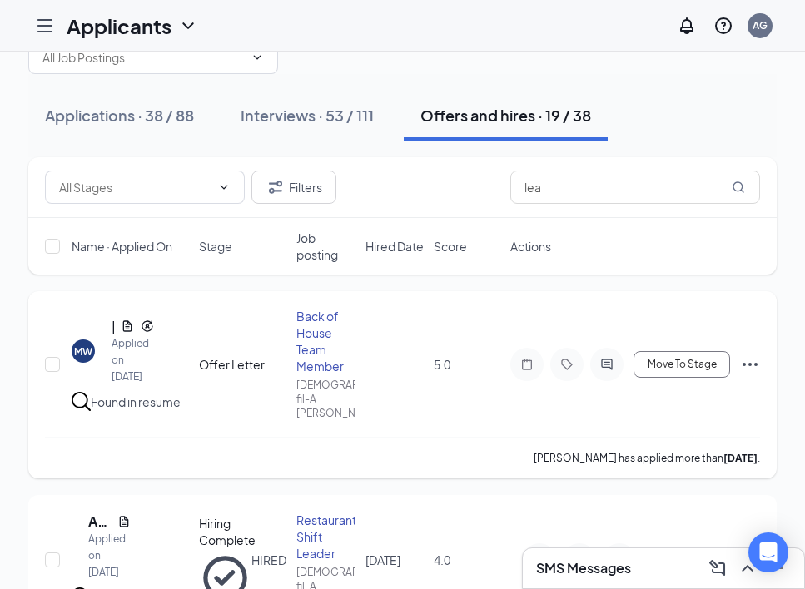
scroll to position [52, 0]
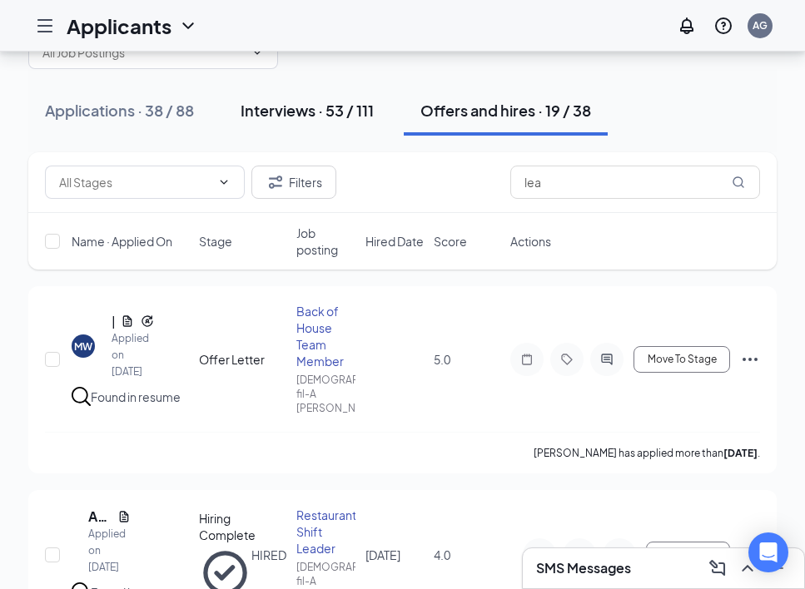
click at [317, 111] on div "Interviews · 53 / 111" at bounding box center [307, 110] width 133 height 21
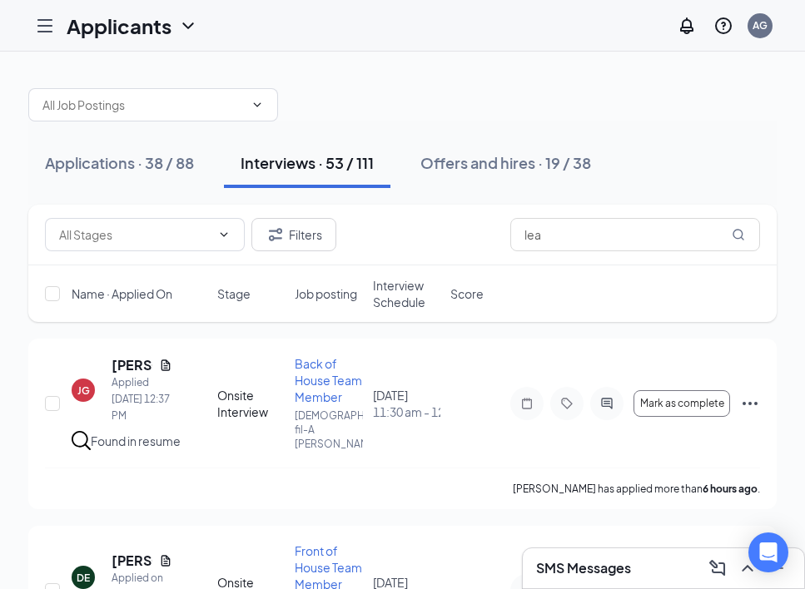
click at [401, 308] on span "Interview Schedule" at bounding box center [406, 293] width 67 height 33
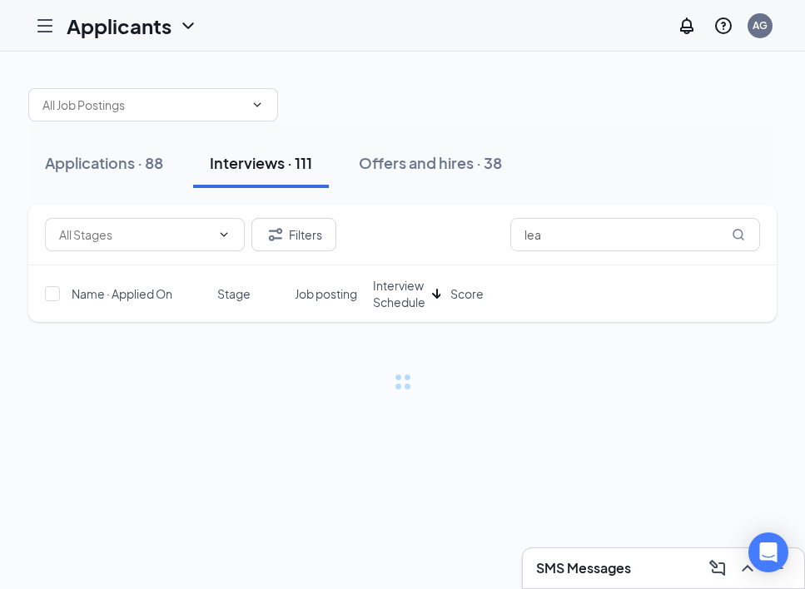
click at [401, 308] on span "Interview Schedule" at bounding box center [399, 293] width 52 height 33
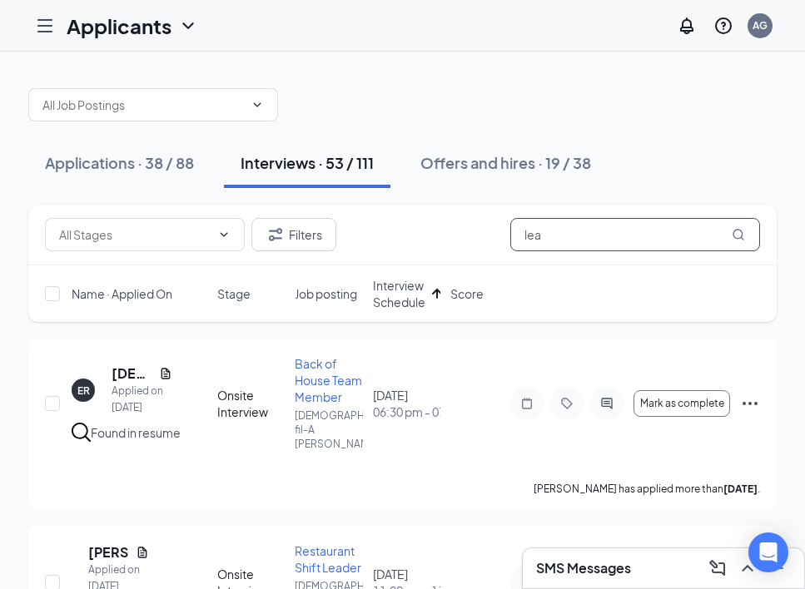
click at [592, 232] on input "lea" at bounding box center [635, 234] width 250 height 33
click at [592, 233] on input "lea" at bounding box center [635, 234] width 250 height 33
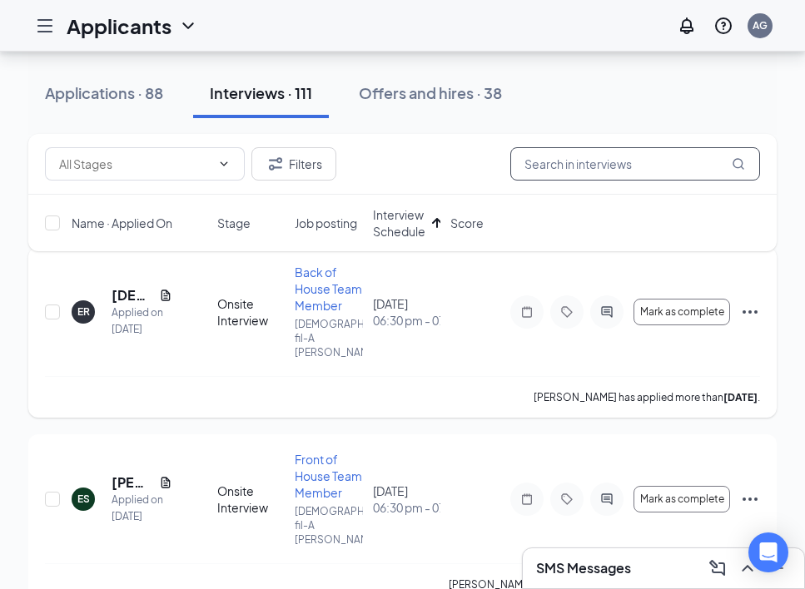
scroll to position [80, 0]
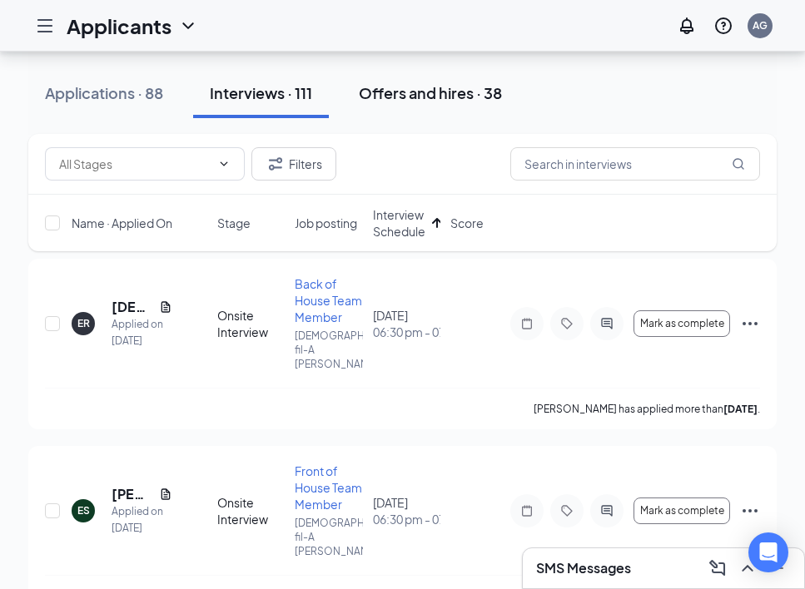
click at [419, 104] on button "Offers and hires · 38" at bounding box center [430, 93] width 176 height 50
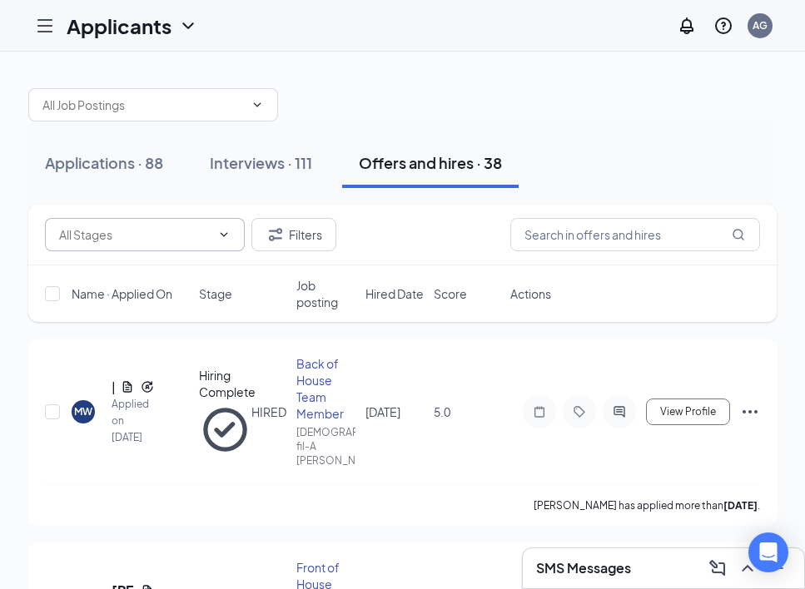
click at [217, 238] on icon "ChevronDown" at bounding box center [223, 234] width 13 height 13
click at [225, 234] on icon "ChevronDown" at bounding box center [224, 234] width 7 height 4
click at [231, 227] on span at bounding box center [145, 234] width 200 height 33
click at [238, 109] on input "text" at bounding box center [142, 105] width 201 height 18
click at [311, 238] on button "Filters" at bounding box center [293, 234] width 85 height 33
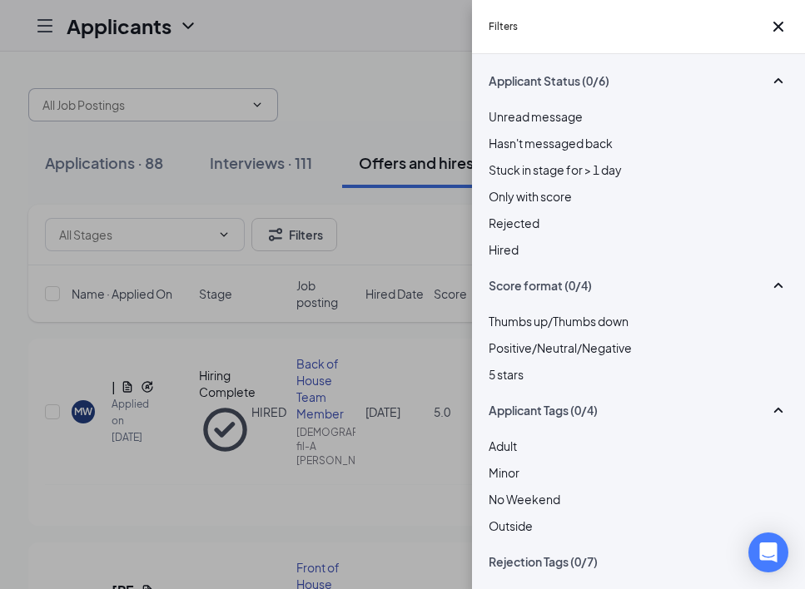
click at [421, 69] on div "Filters Applicant Status (0/6) Unread message Hasn't messaged back Stuck in sta…" at bounding box center [402, 294] width 805 height 589
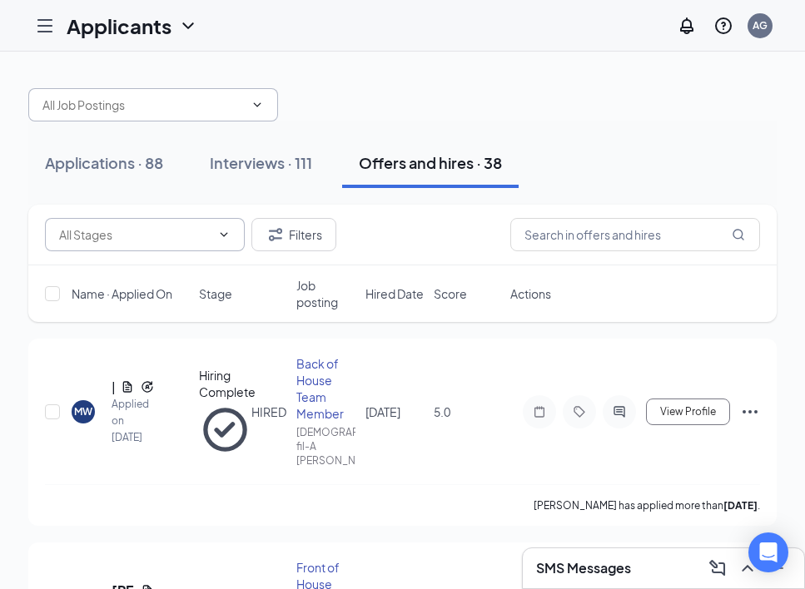
click at [153, 235] on input "text" at bounding box center [135, 235] width 152 height 18
click at [142, 284] on div "Offer Letter (2)" at bounding box center [135, 275] width 152 height 18
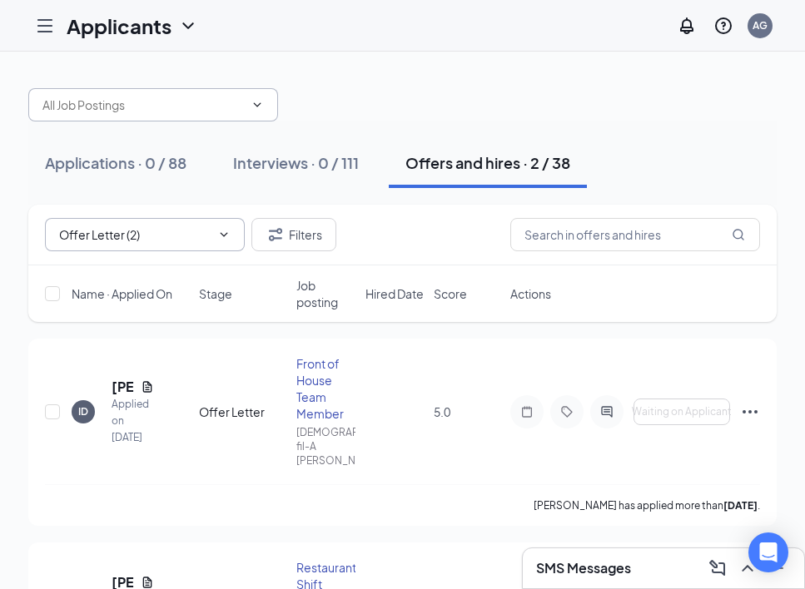
click at [140, 236] on input "Offer Letter (2)" at bounding box center [133, 235] width 148 height 18
click at [153, 302] on div "Post Interview Review (2)" at bounding box center [126, 293] width 134 height 18
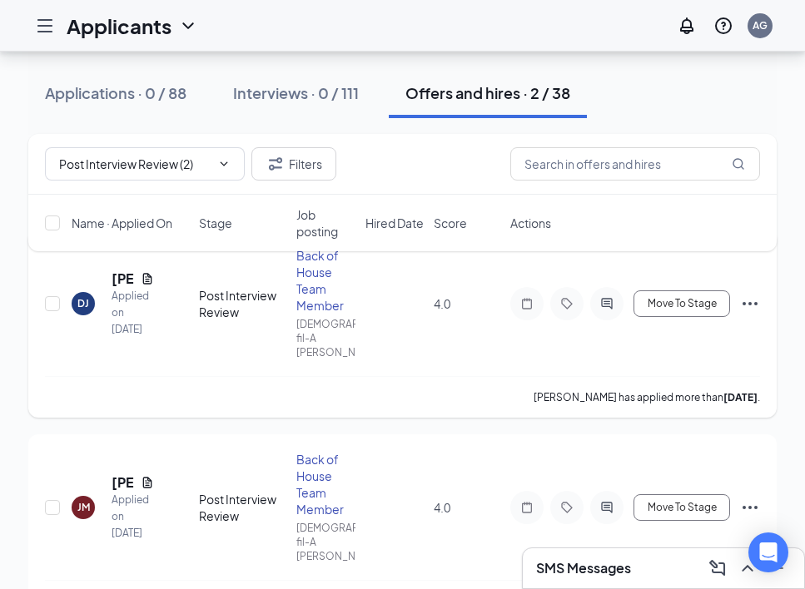
scroll to position [107, 0]
click at [673, 301] on span "Move To Stage" at bounding box center [682, 306] width 69 height 12
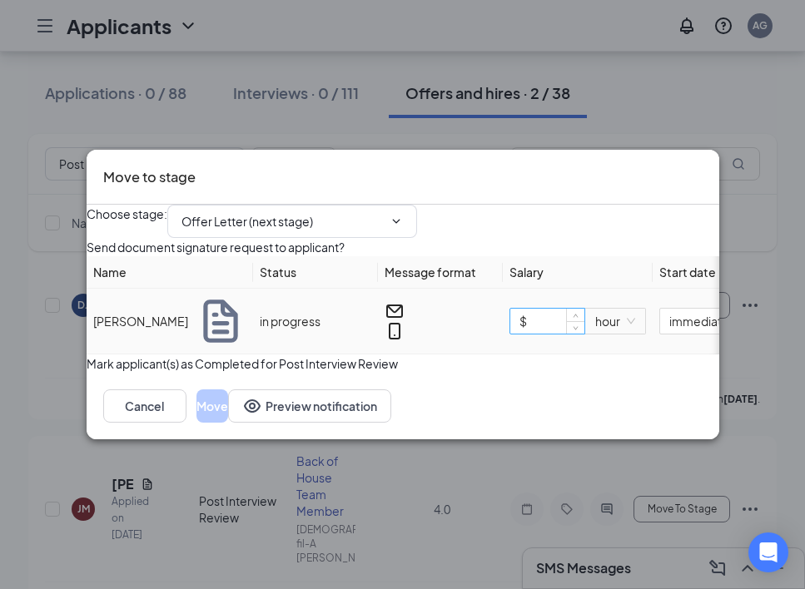
click at [563, 327] on input "$" at bounding box center [547, 321] width 74 height 25
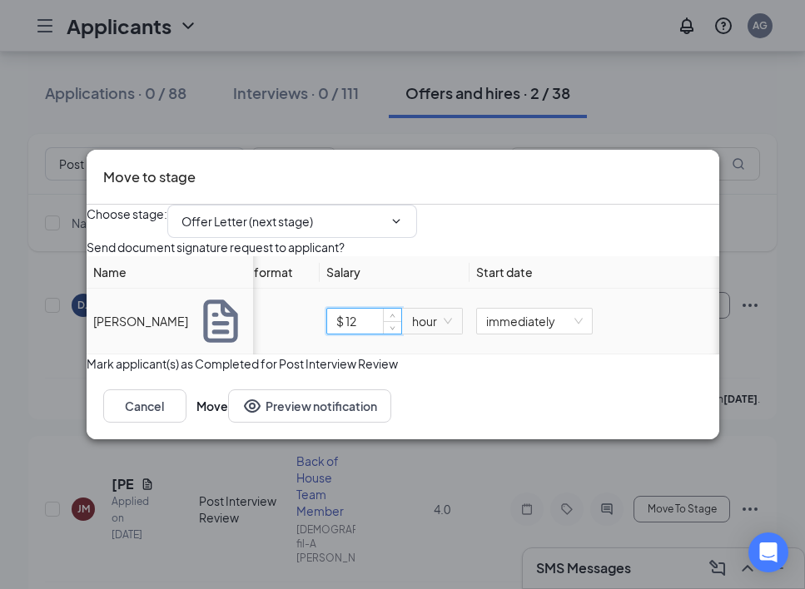
scroll to position [0, 199]
click at [571, 334] on span "immediately" at bounding box center [534, 321] width 97 height 25
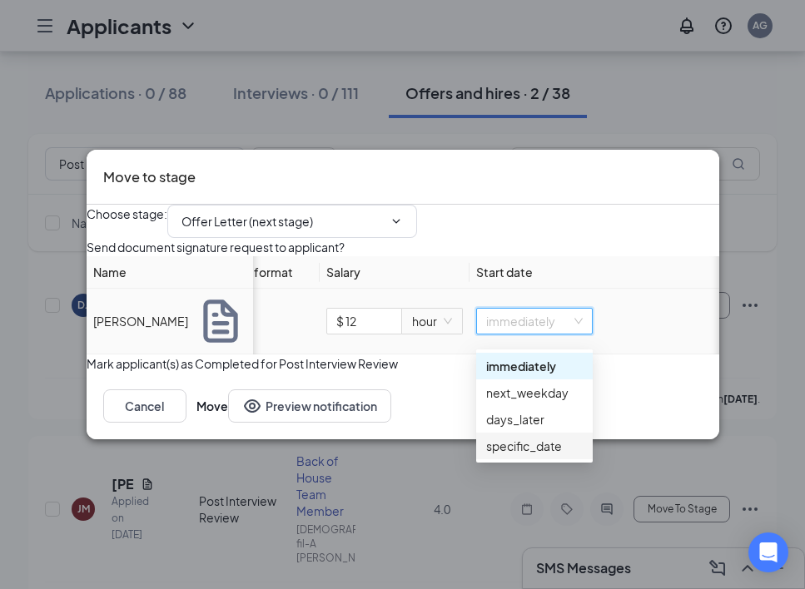
click at [547, 446] on div "specific_date" at bounding box center [534, 446] width 97 height 18
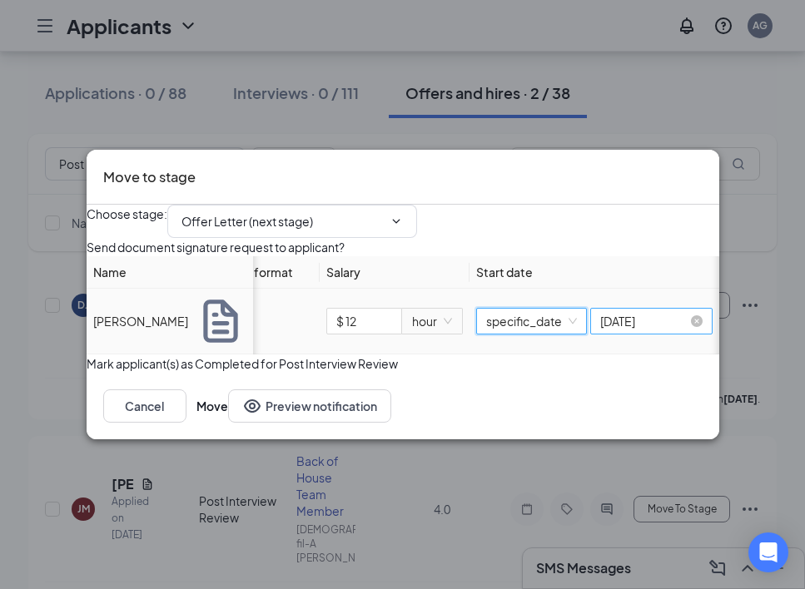
click at [640, 331] on input "[DATE]" at bounding box center [643, 321] width 87 height 18
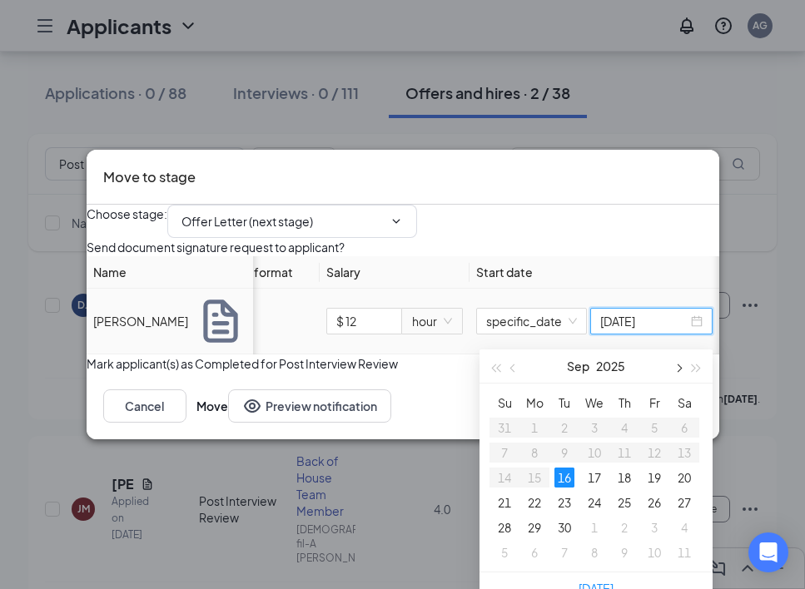
click at [680, 366] on span "button" at bounding box center [677, 369] width 8 height 8
click at [560, 502] on div "21" at bounding box center [564, 503] width 20 height 20
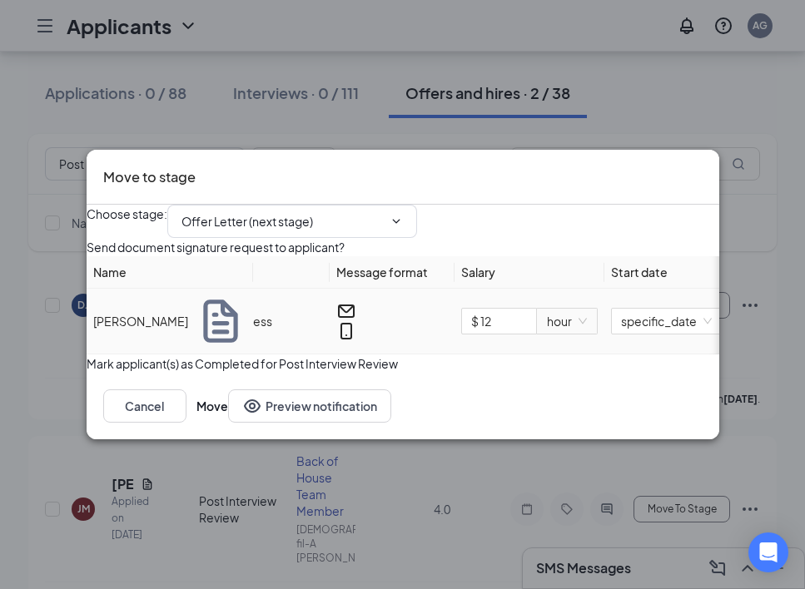
scroll to position [0, 0]
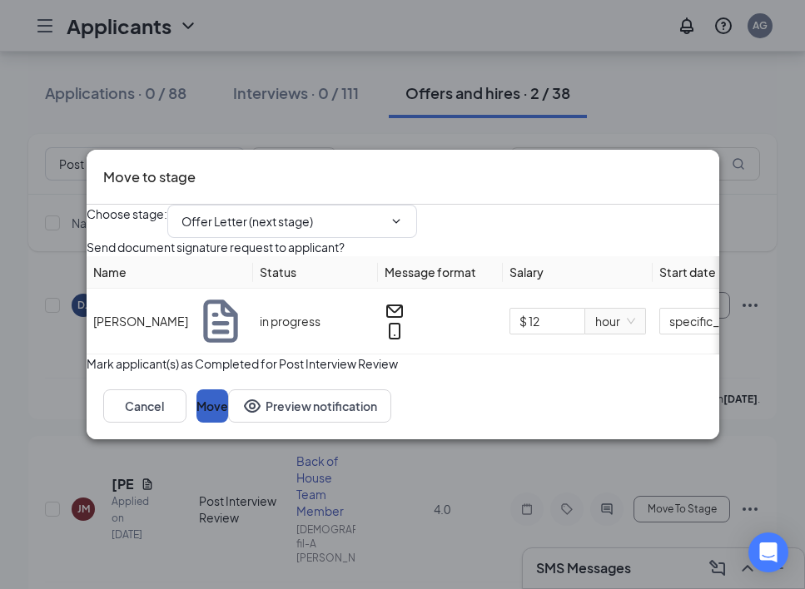
click at [228, 423] on button "Move" at bounding box center [212, 406] width 32 height 33
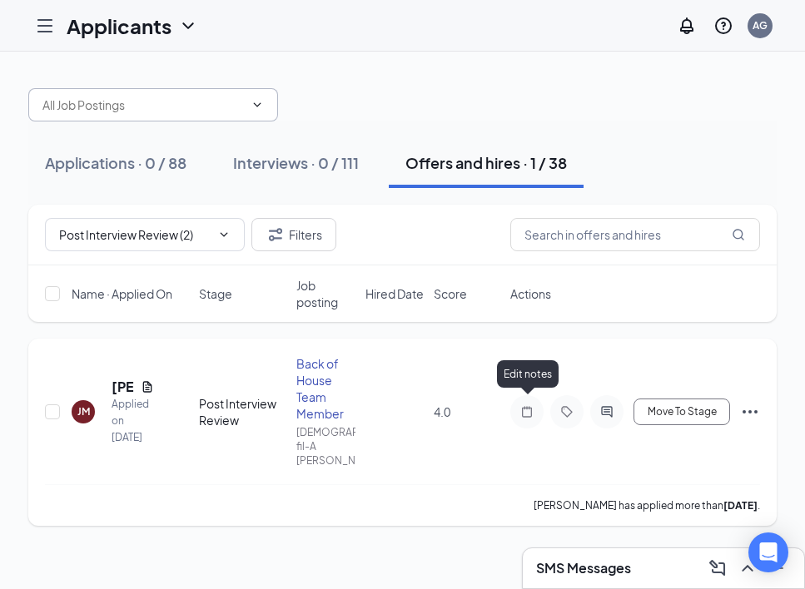
click at [531, 406] on icon "Note" at bounding box center [527, 411] width 10 height 11
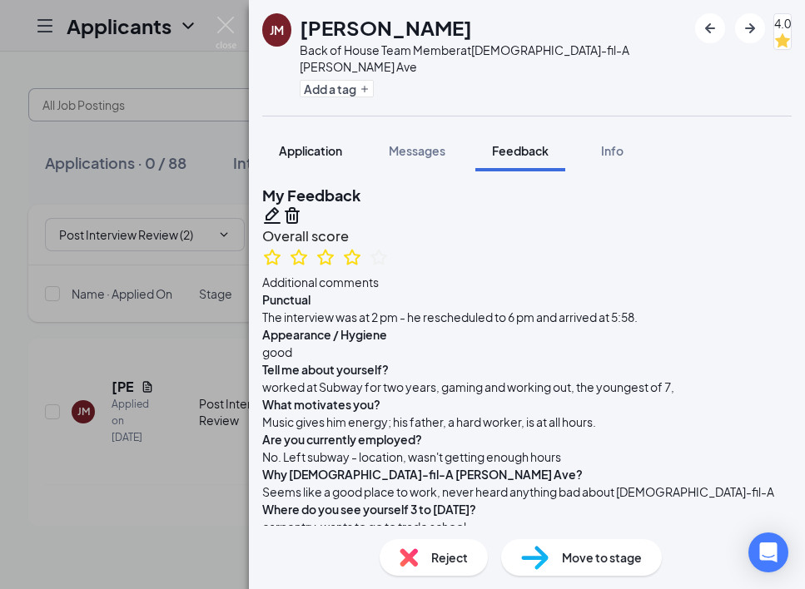
scroll to position [1219, 0]
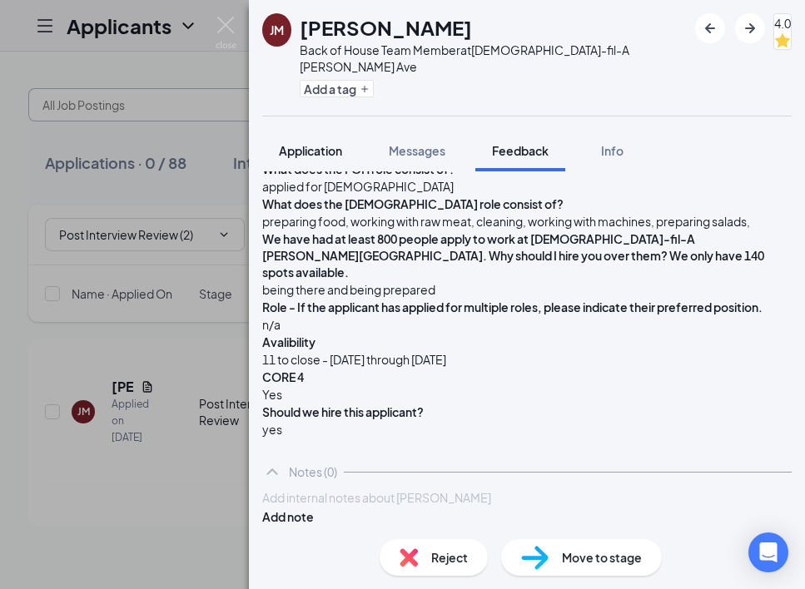
click at [296, 148] on button "Application" at bounding box center [310, 151] width 97 height 42
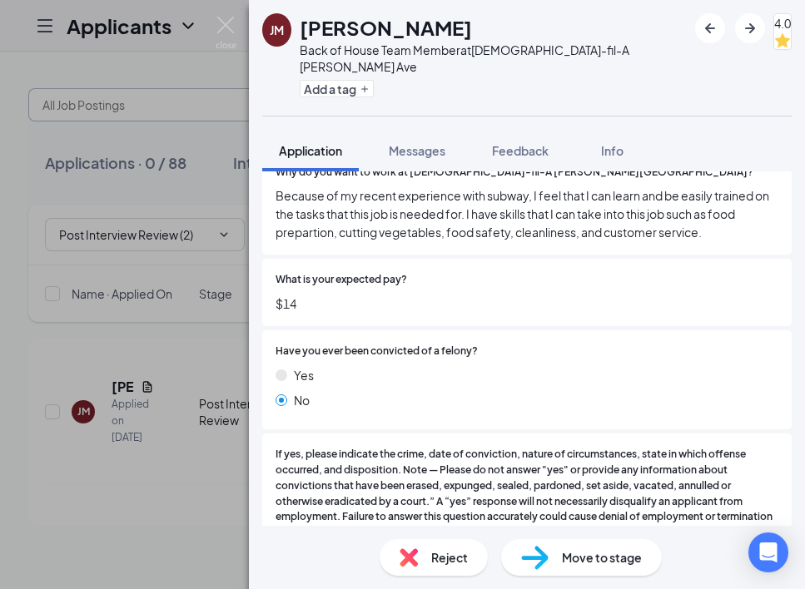
scroll to position [1465, 0]
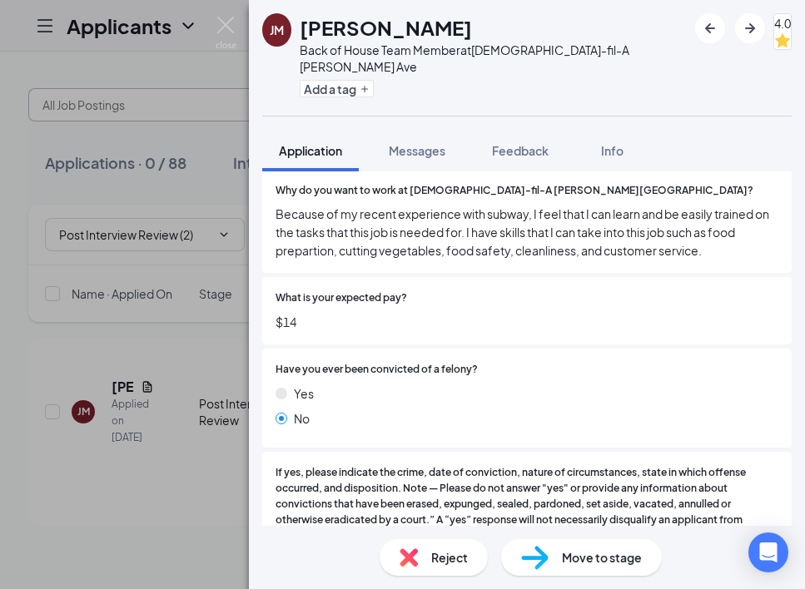
click at [211, 34] on div "[PERSON_NAME] Jaden [PERSON_NAME] Back of House Team Member at [DEMOGRAPHIC_DAT…" at bounding box center [402, 294] width 805 height 589
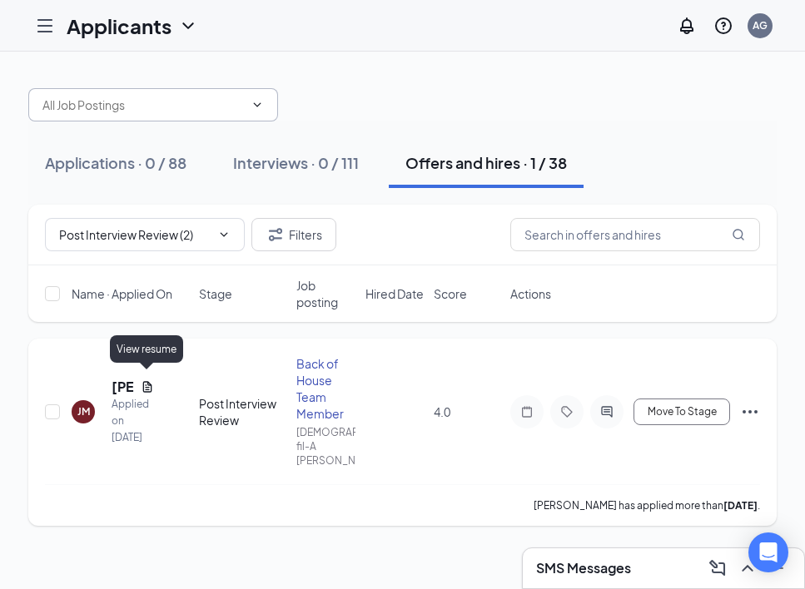
click at [147, 380] on icon "Document" at bounding box center [147, 386] width 13 height 13
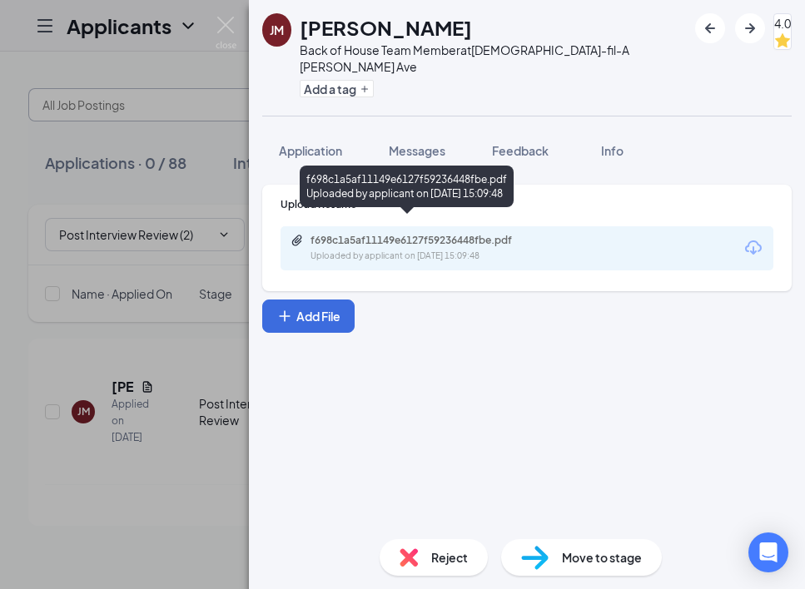
click at [355, 250] on div "Uploaded by applicant on [DATE] 15:09:48" at bounding box center [436, 256] width 250 height 13
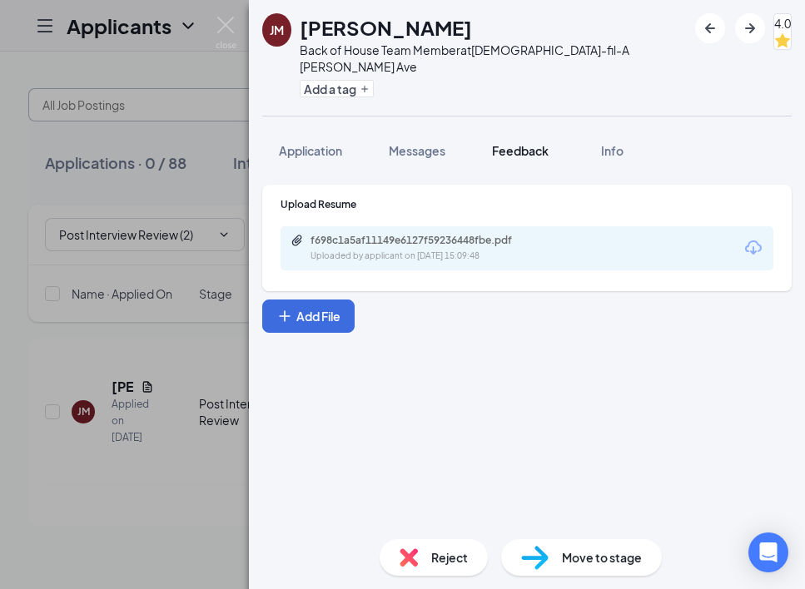
click at [510, 143] on span "Feedback" at bounding box center [520, 150] width 57 height 15
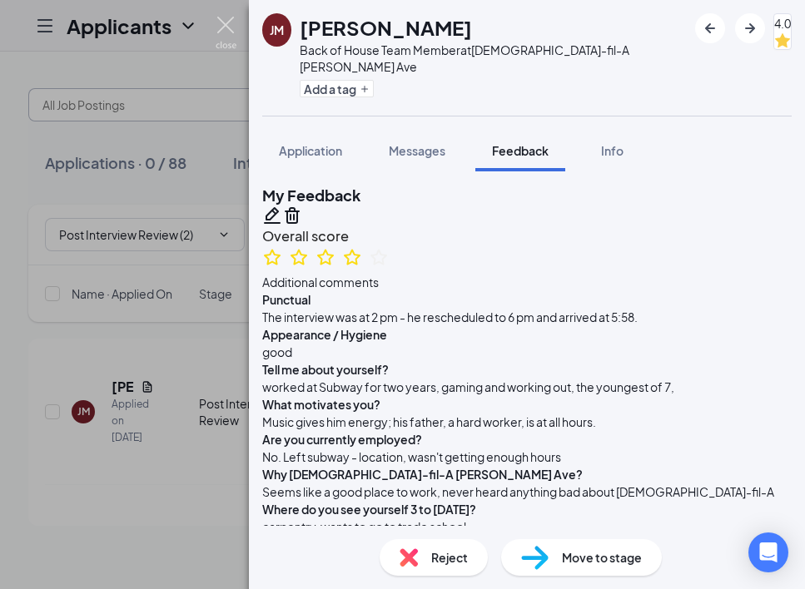
click at [227, 21] on img at bounding box center [226, 33] width 21 height 32
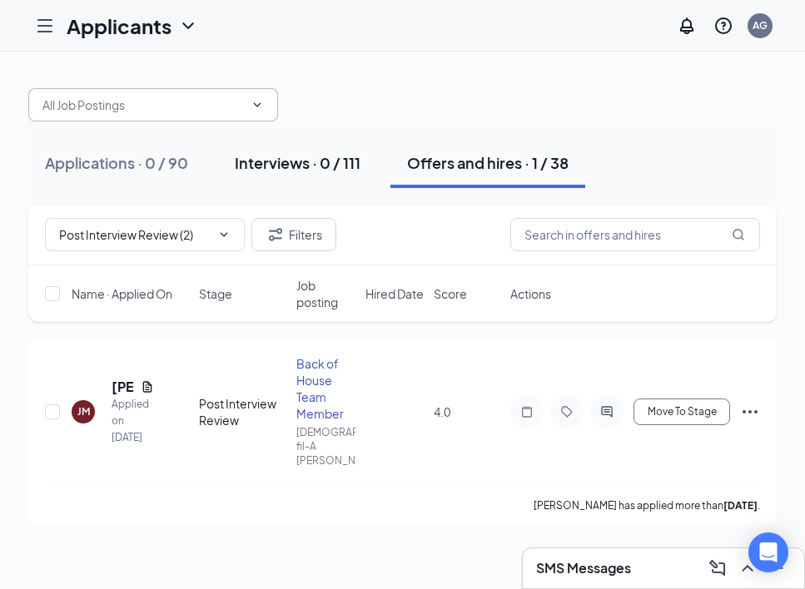
click at [272, 157] on div "Interviews · 0 / 111" at bounding box center [298, 162] width 126 height 21
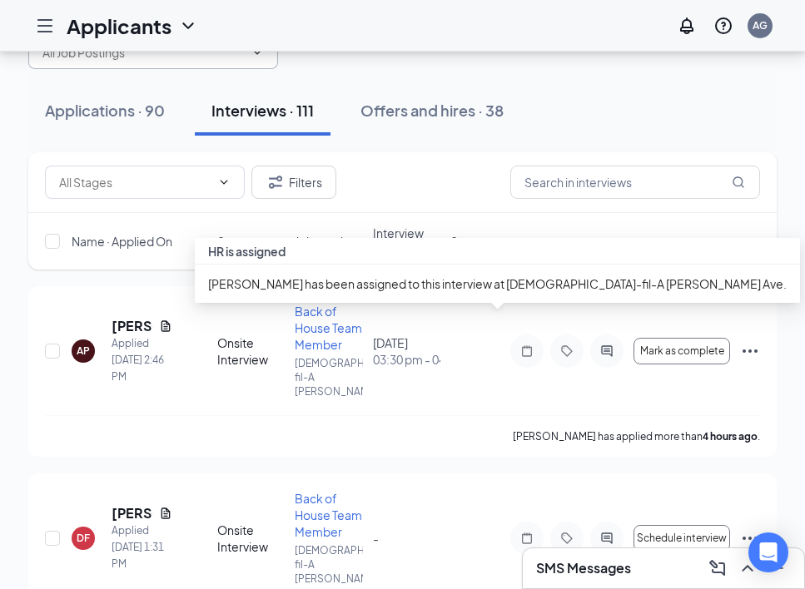
scroll to position [48, 0]
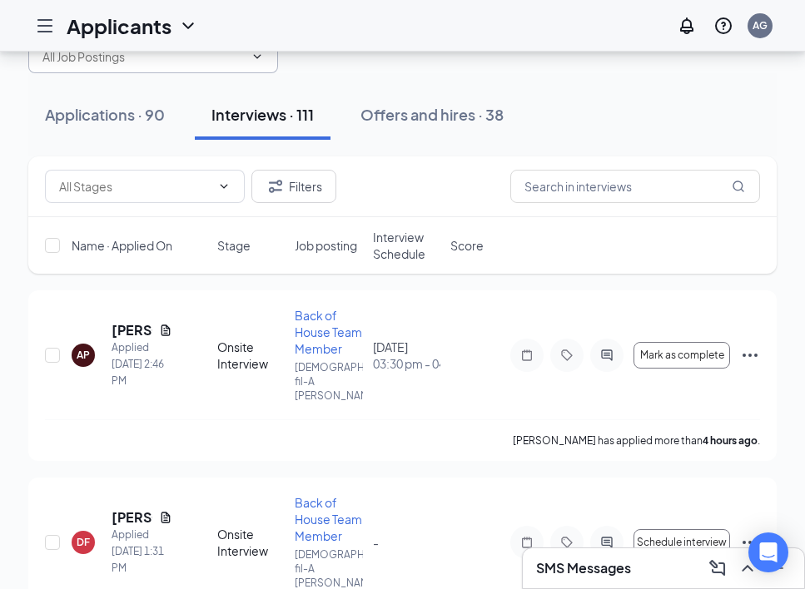
click at [403, 238] on span "Interview Schedule" at bounding box center [406, 245] width 67 height 33
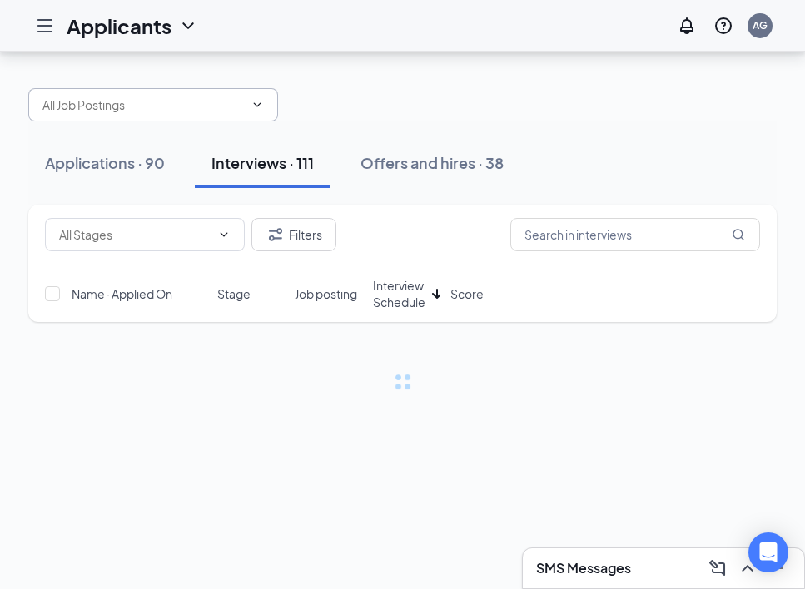
scroll to position [0, 0]
click at [392, 295] on span "Interview Schedule" at bounding box center [399, 293] width 52 height 33
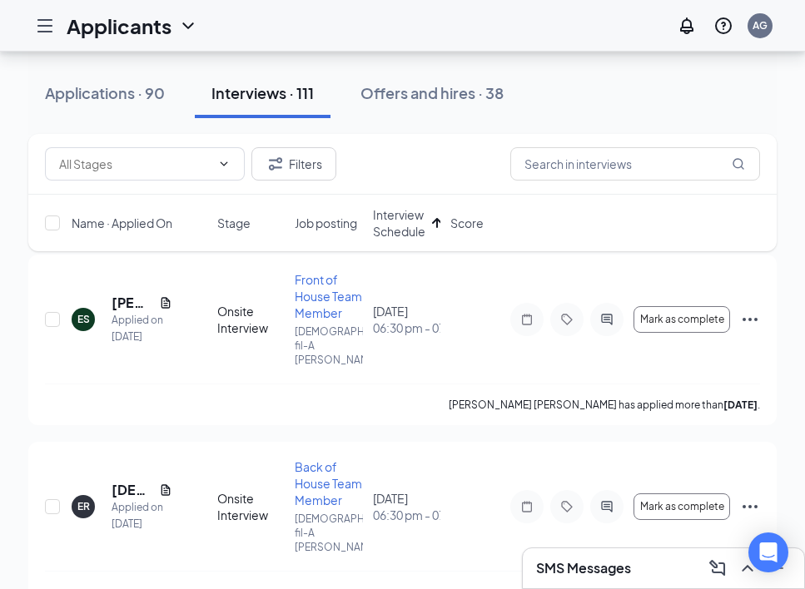
scroll to position [82, 0]
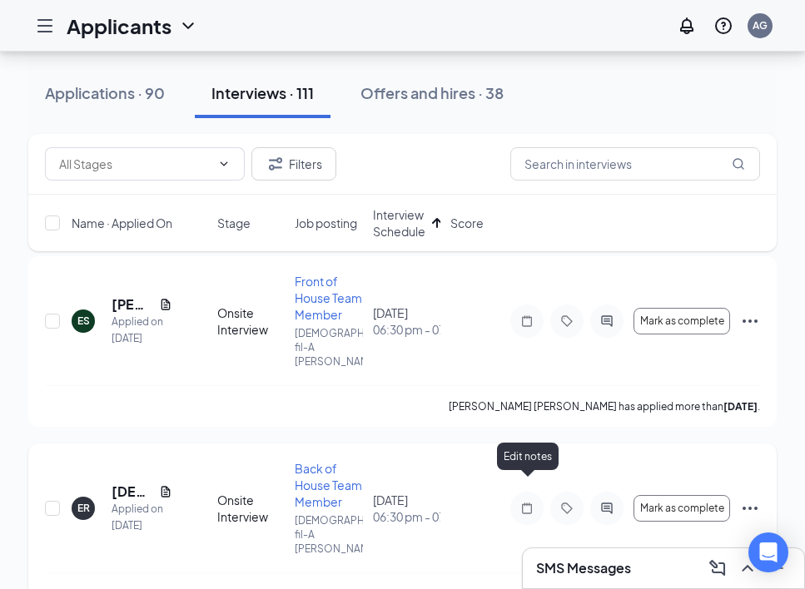
click at [527, 503] on icon "Note" at bounding box center [527, 508] width 10 height 11
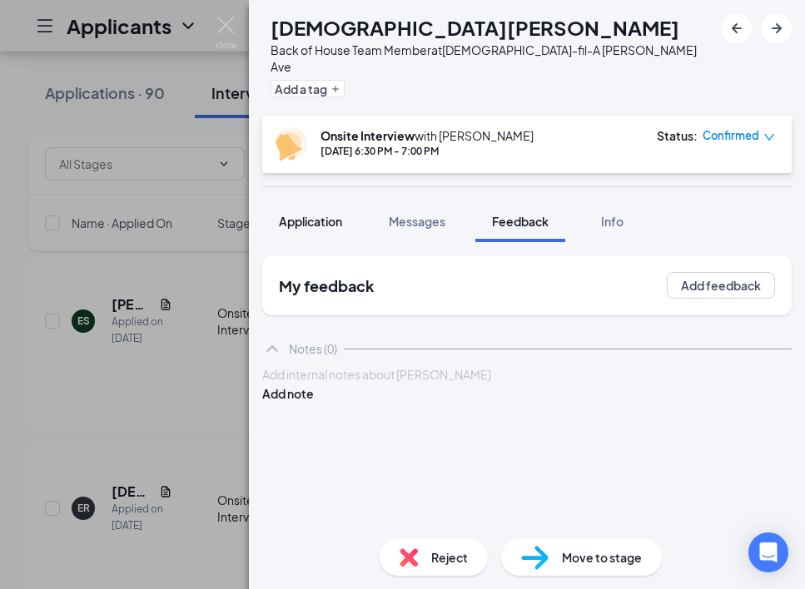
click at [334, 214] on span "Application" at bounding box center [310, 221] width 63 height 15
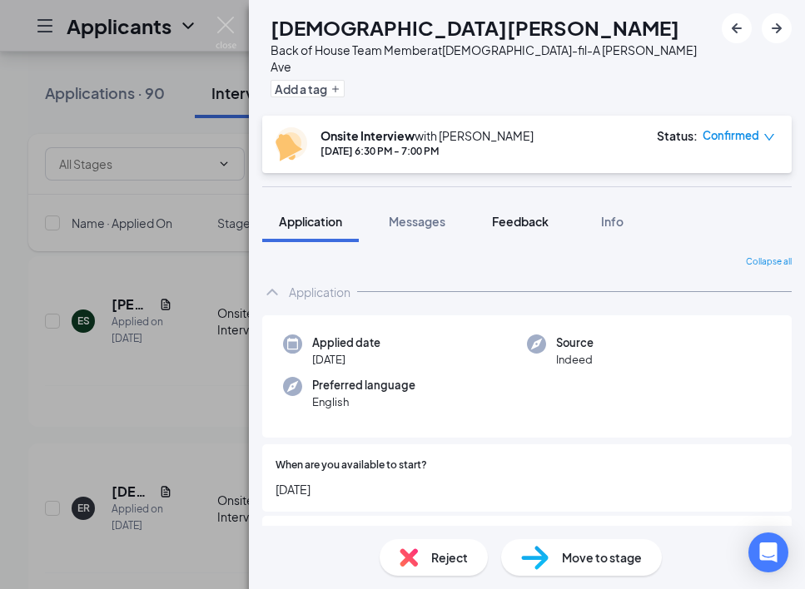
click at [510, 214] on span "Feedback" at bounding box center [520, 221] width 57 height 15
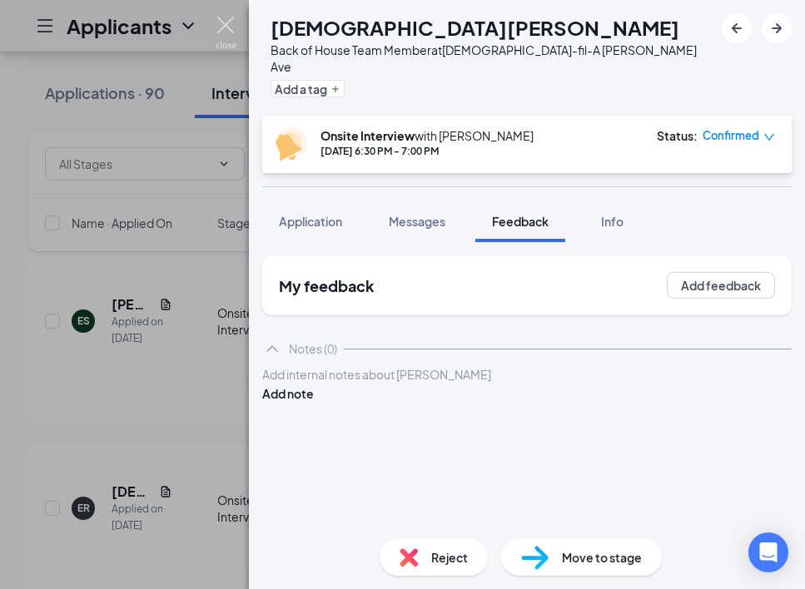
click at [228, 23] on img at bounding box center [226, 33] width 21 height 32
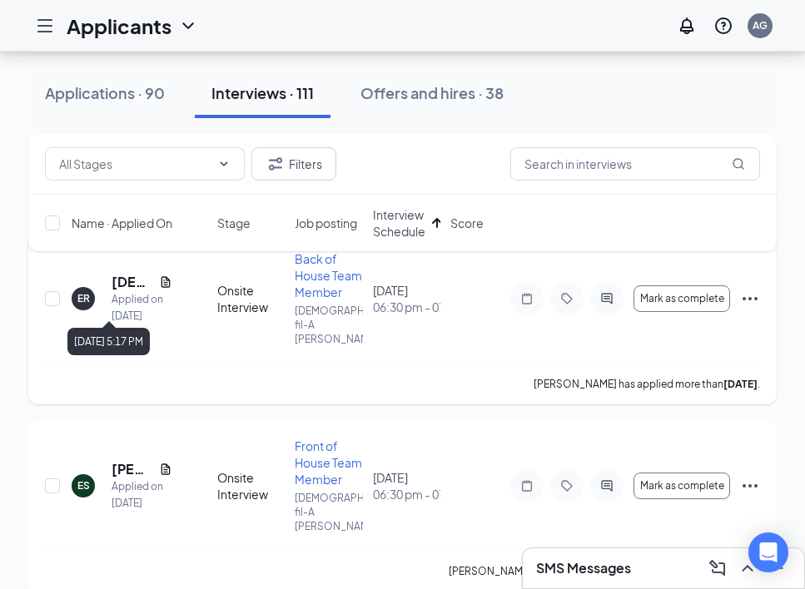
scroll to position [85, 0]
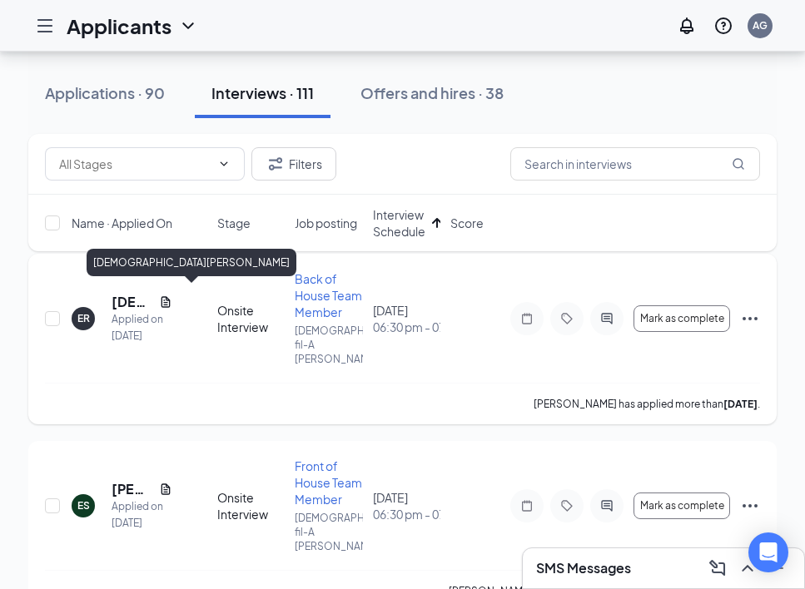
click at [119, 301] on h5 "[DEMOGRAPHIC_DATA][PERSON_NAME]" at bounding box center [132, 302] width 41 height 18
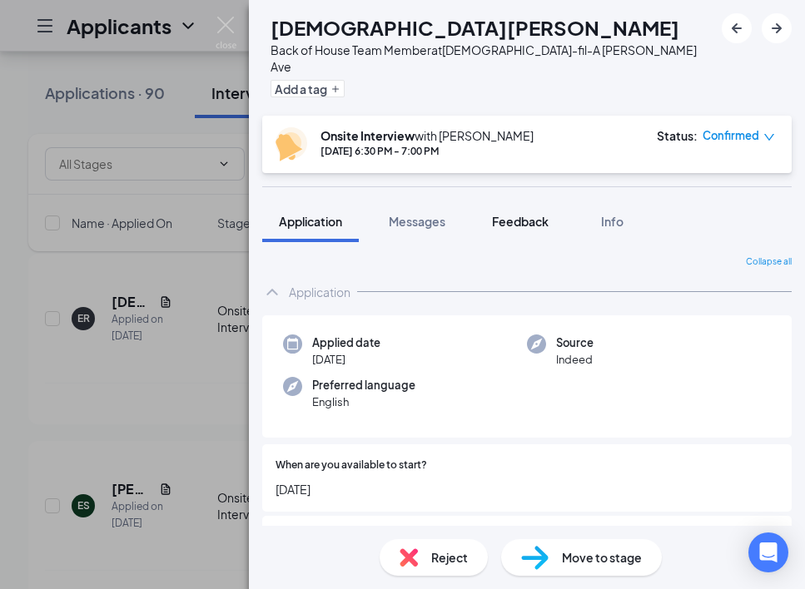
click at [519, 214] on button "Feedback" at bounding box center [520, 222] width 90 height 42
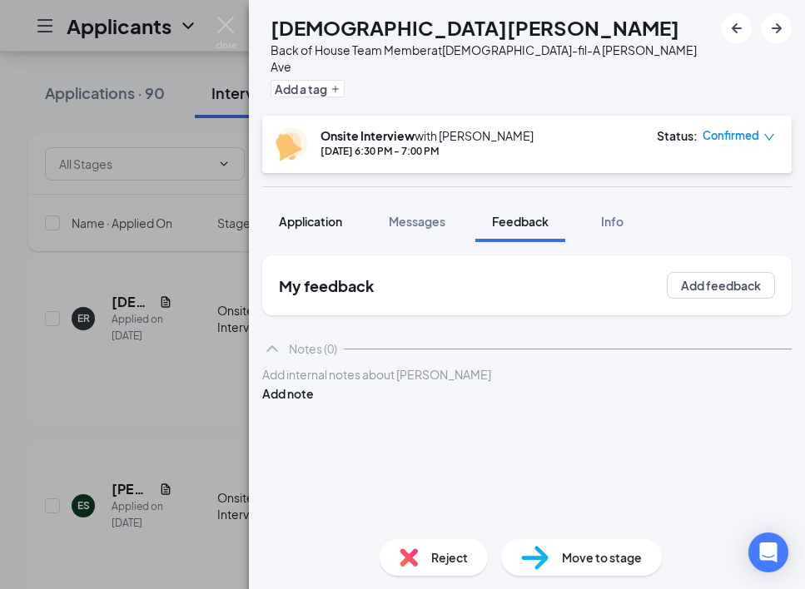
click at [318, 214] on span "Application" at bounding box center [310, 221] width 63 height 15
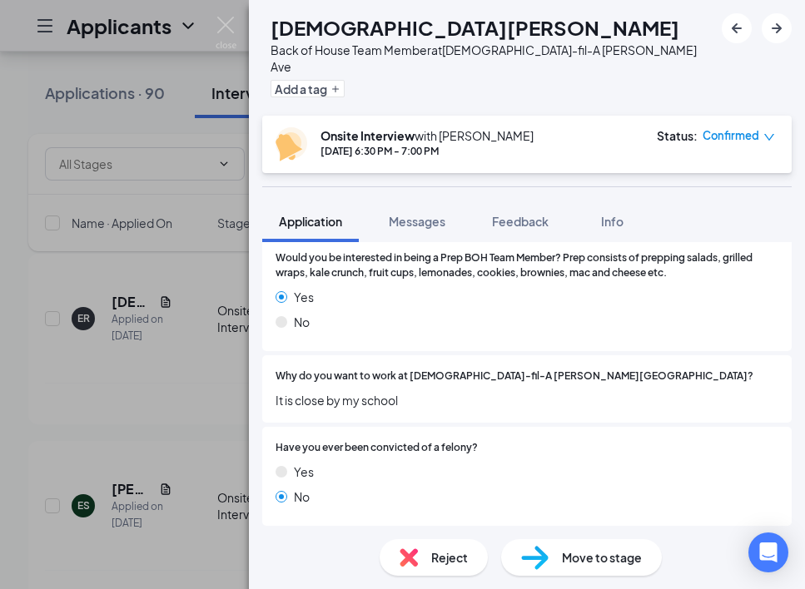
scroll to position [1545, 0]
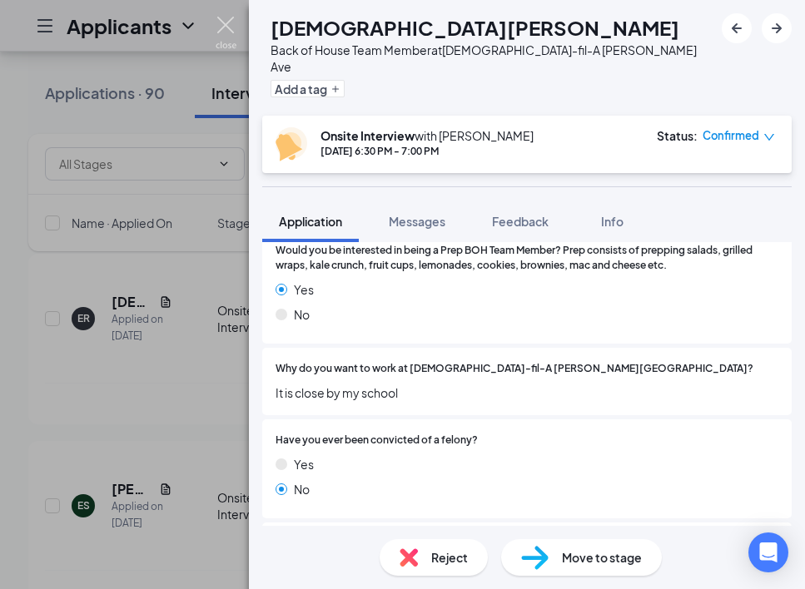
click at [222, 29] on img at bounding box center [226, 33] width 21 height 32
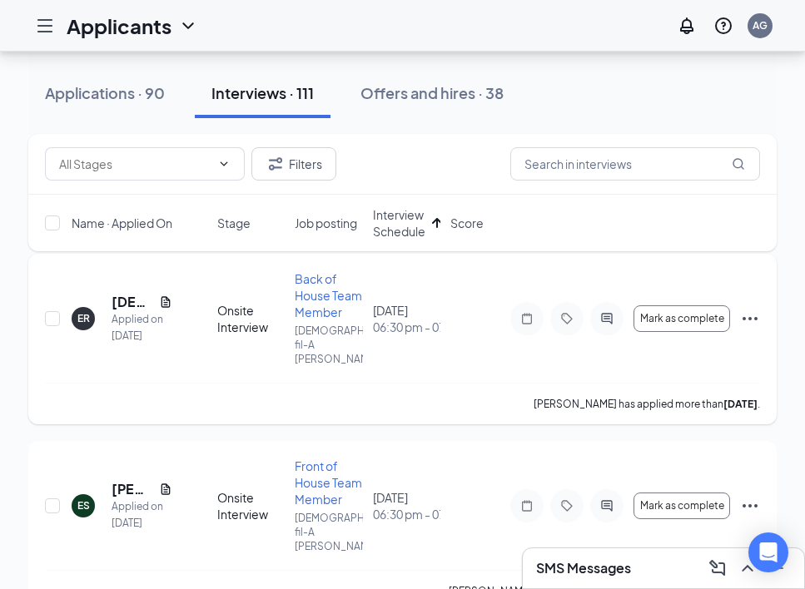
click at [166, 296] on icon "Document" at bounding box center [165, 301] width 9 height 11
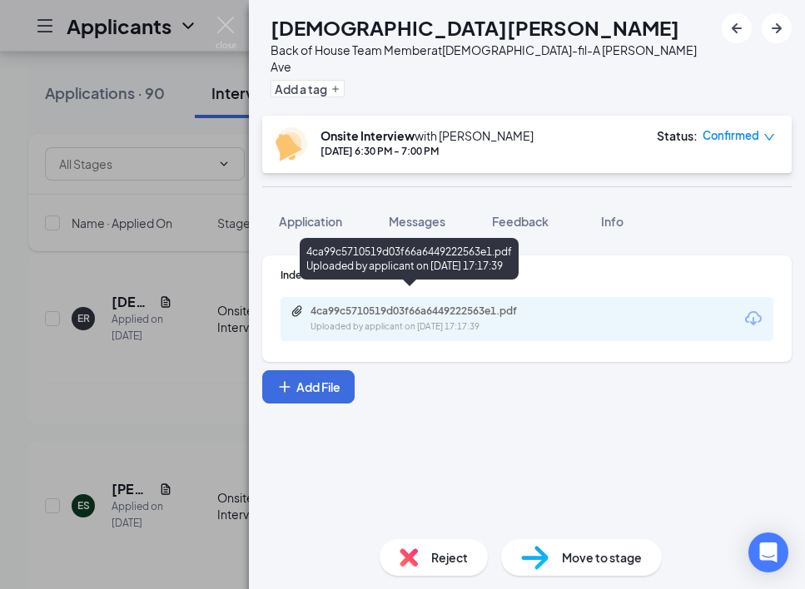
click at [353, 305] on div "4ca99c5710519d03f66a6449222563e1.pdf Uploaded by applicant on [DATE] 17:17:39" at bounding box center [426, 319] width 270 height 29
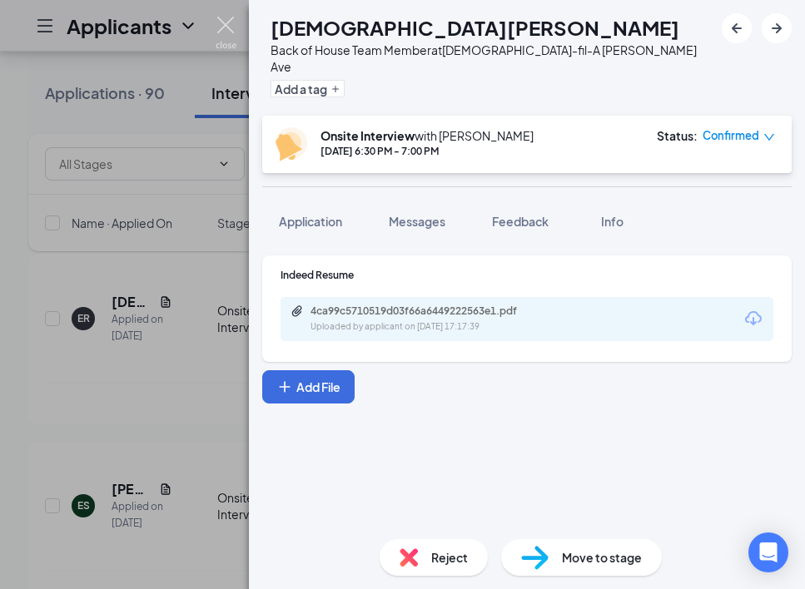
click at [221, 24] on img at bounding box center [226, 33] width 21 height 32
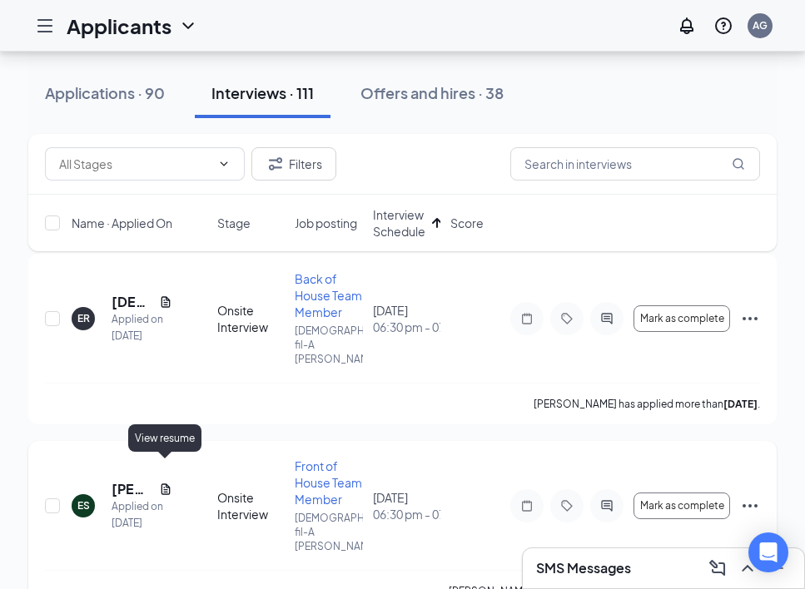
click at [165, 483] on icon "Document" at bounding box center [165, 489] width 13 height 13
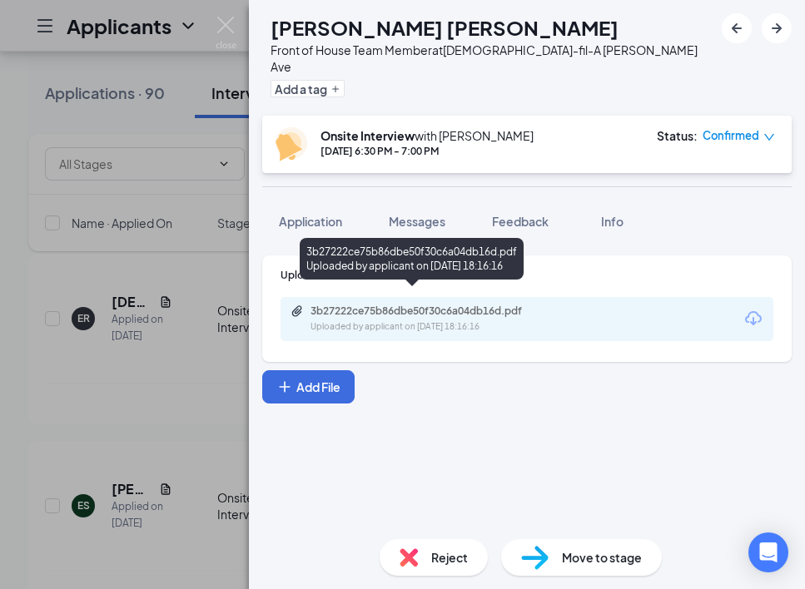
click at [376, 305] on div "3b27222ce75b86dbe50f30c6a04db16d.pdf" at bounding box center [427, 311] width 233 height 13
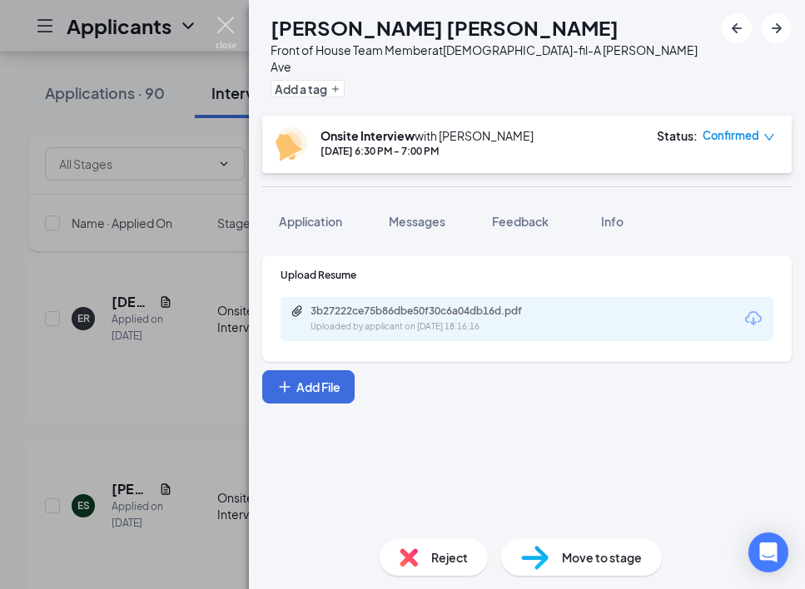
click at [224, 24] on img at bounding box center [226, 33] width 21 height 32
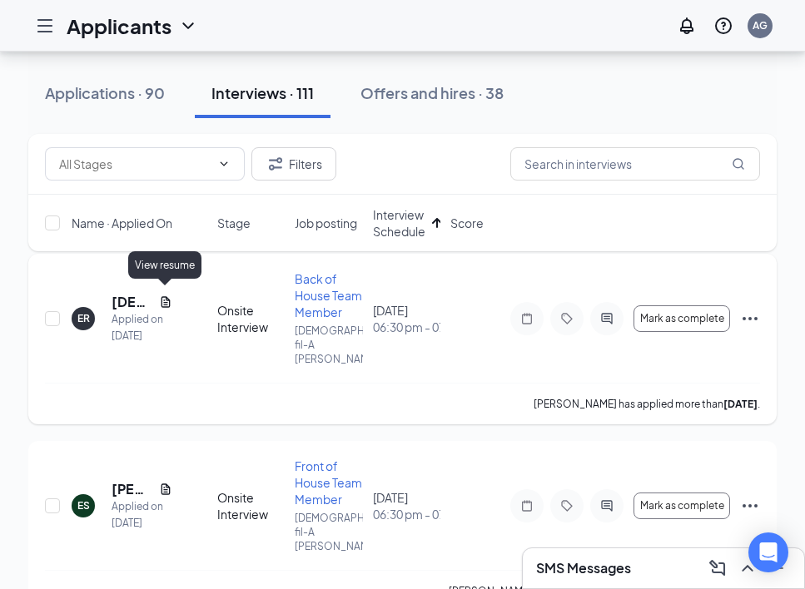
click at [168, 296] on icon "Document" at bounding box center [165, 301] width 9 height 11
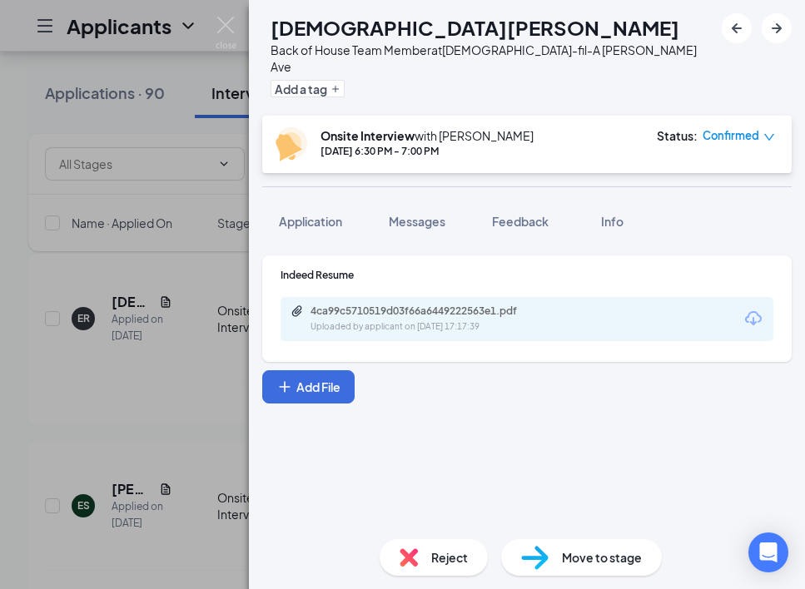
click at [330, 322] on div "4ca99c5710519d03f66a6449222563e1.pdf Uploaded by applicant on [DATE] 17:17:39" at bounding box center [527, 319] width 493 height 44
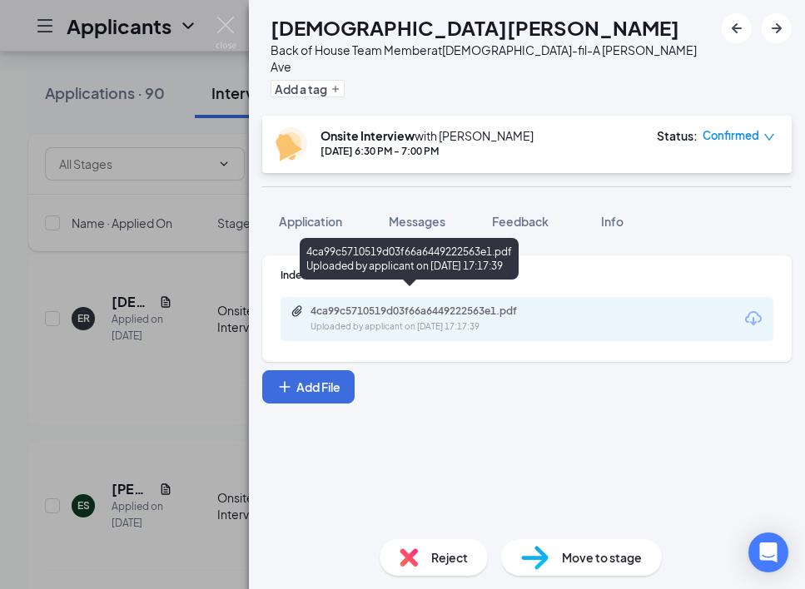
click at [337, 321] on div "Uploaded by applicant on [DATE] 17:17:39" at bounding box center [436, 327] width 250 height 13
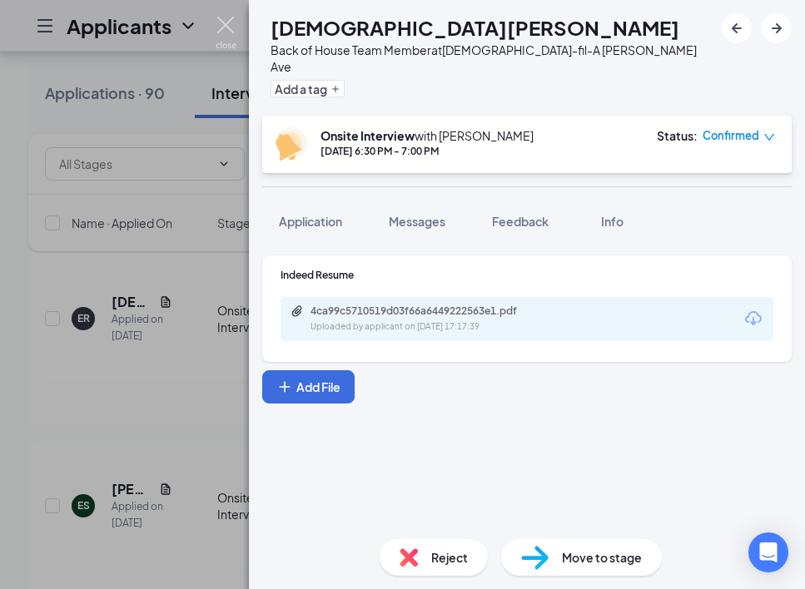
click at [219, 29] on img at bounding box center [226, 33] width 21 height 32
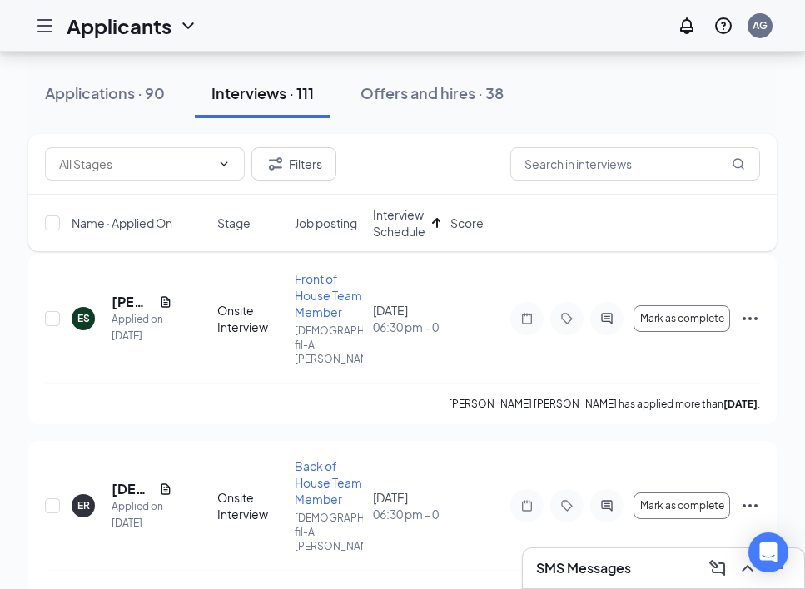
click at [662, 564] on div "SMS Messages" at bounding box center [663, 568] width 255 height 27
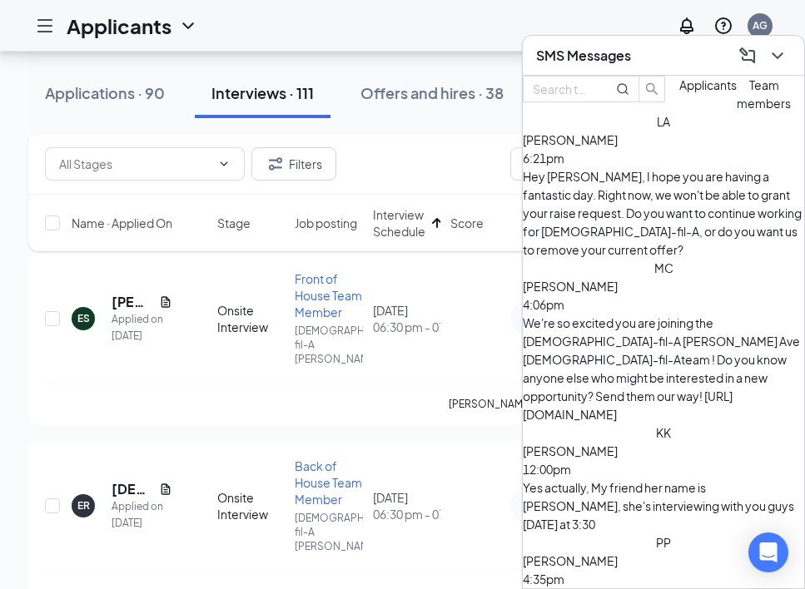
click at [679, 92] on span "Applicants" at bounding box center [707, 84] width 57 height 15
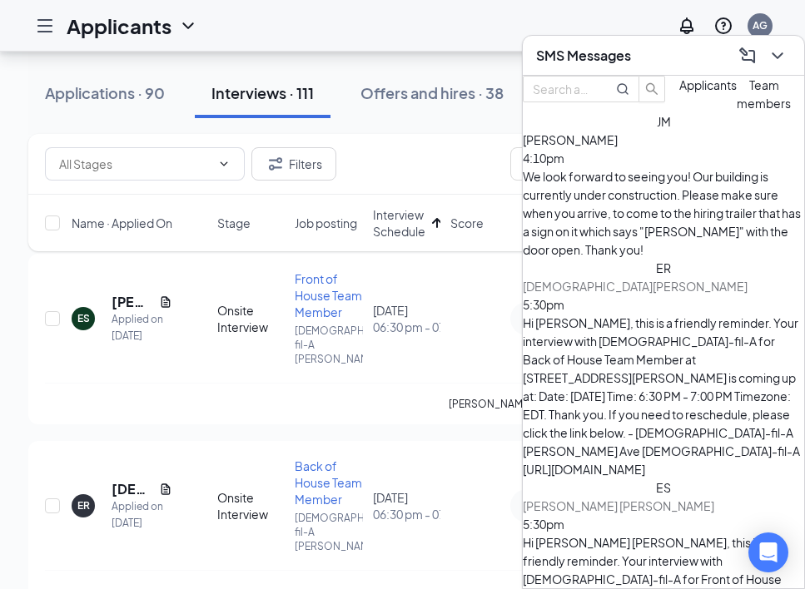
click at [618, 147] on span "[PERSON_NAME]" at bounding box center [570, 139] width 95 height 15
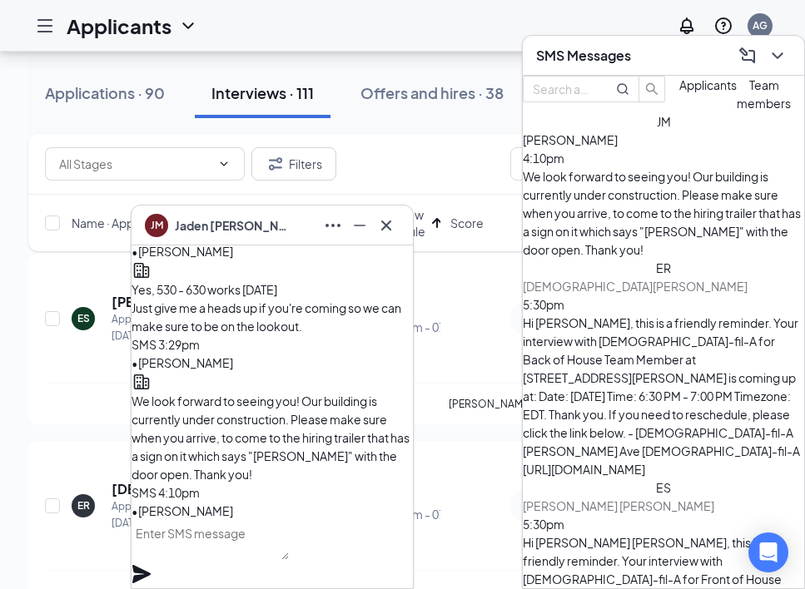
click at [623, 279] on span "[DEMOGRAPHIC_DATA][PERSON_NAME]" at bounding box center [635, 286] width 225 height 15
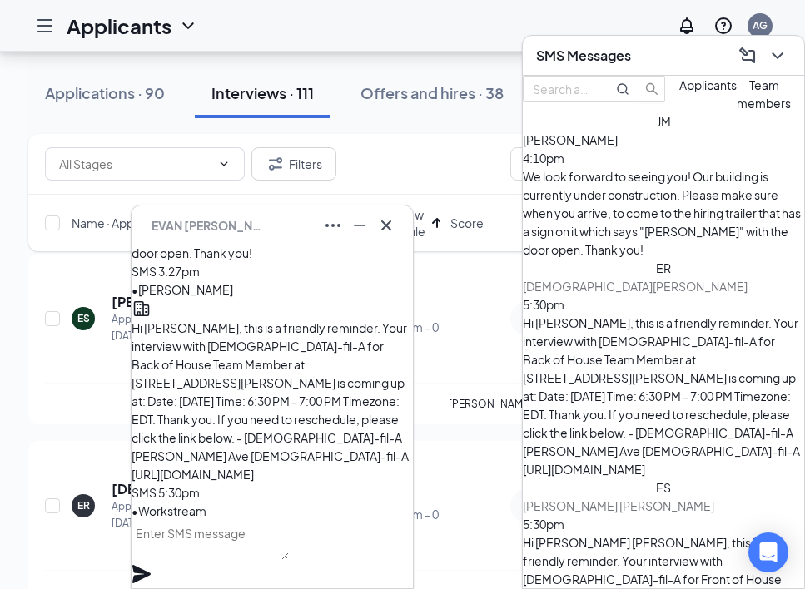
click at [616, 479] on div "[PERSON_NAME] 5:30pm Hi [PERSON_NAME] [PERSON_NAME], this is a friendly reminde…" at bounding box center [663, 598] width 281 height 238
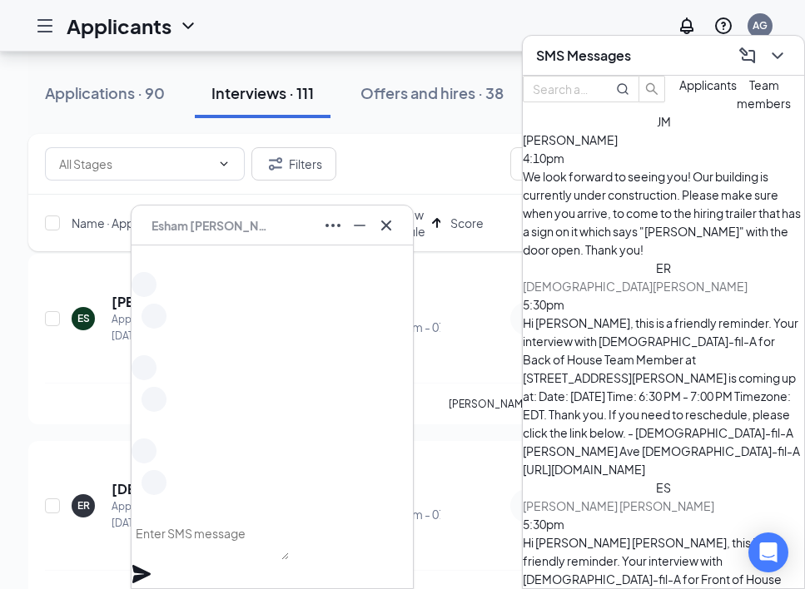
click at [616, 314] on div "Hi [PERSON_NAME], this is a friendly reminder. Your interview with [DEMOGRAPHIC…" at bounding box center [663, 396] width 281 height 165
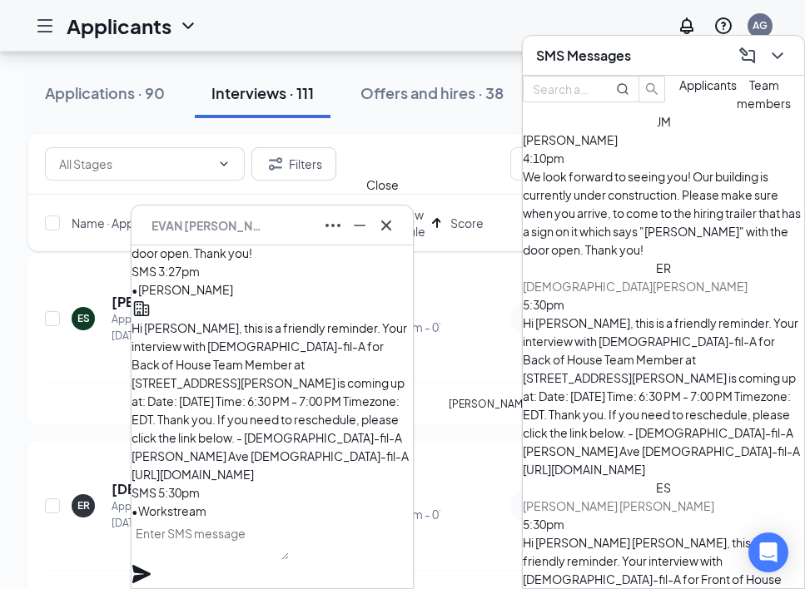
click at [386, 226] on icon "Cross" at bounding box center [386, 225] width 10 height 10
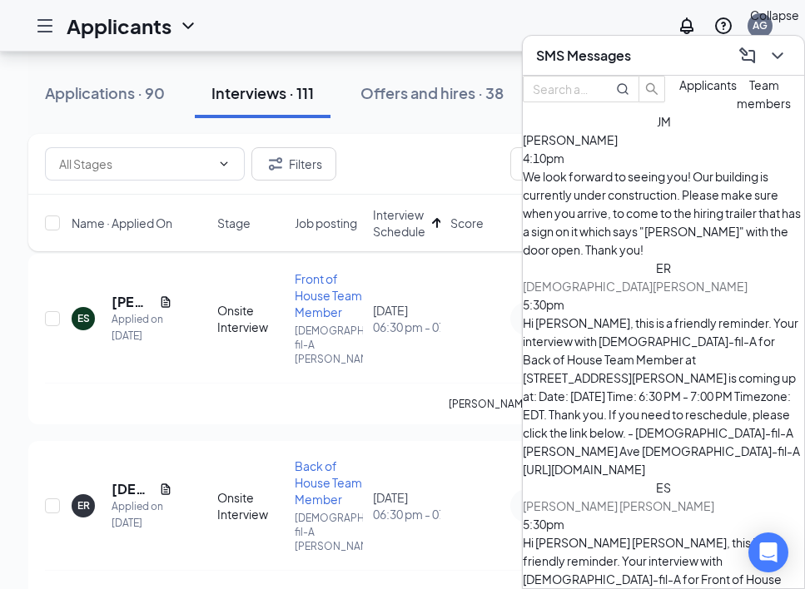
click at [779, 54] on icon "ChevronDown" at bounding box center [777, 55] width 11 height 7
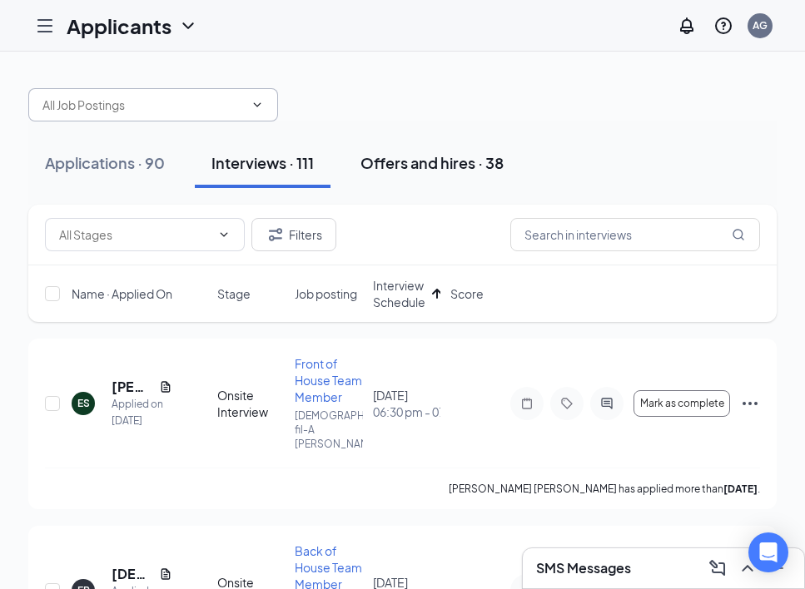
click at [446, 160] on div "Offers and hires · 38" at bounding box center [431, 162] width 143 height 21
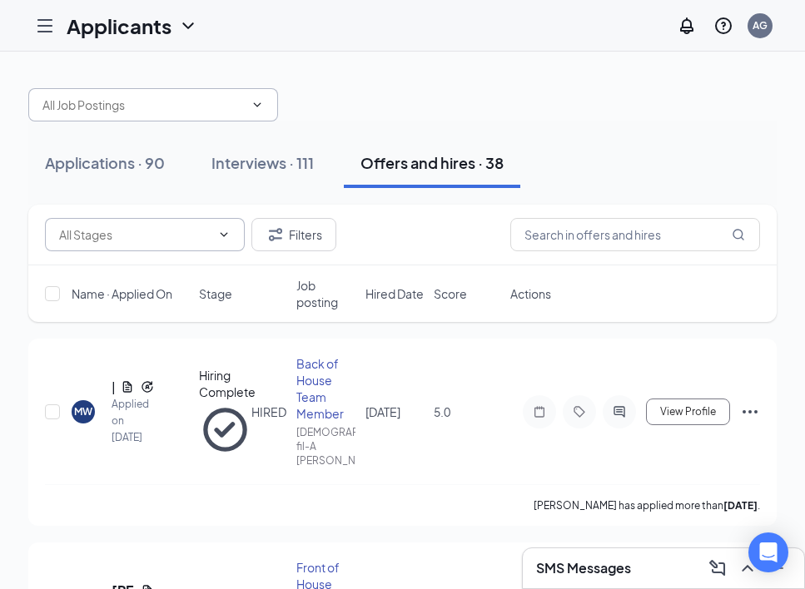
click at [224, 228] on icon "ChevronDown" at bounding box center [223, 234] width 13 height 13
click at [226, 241] on span at bounding box center [145, 234] width 200 height 33
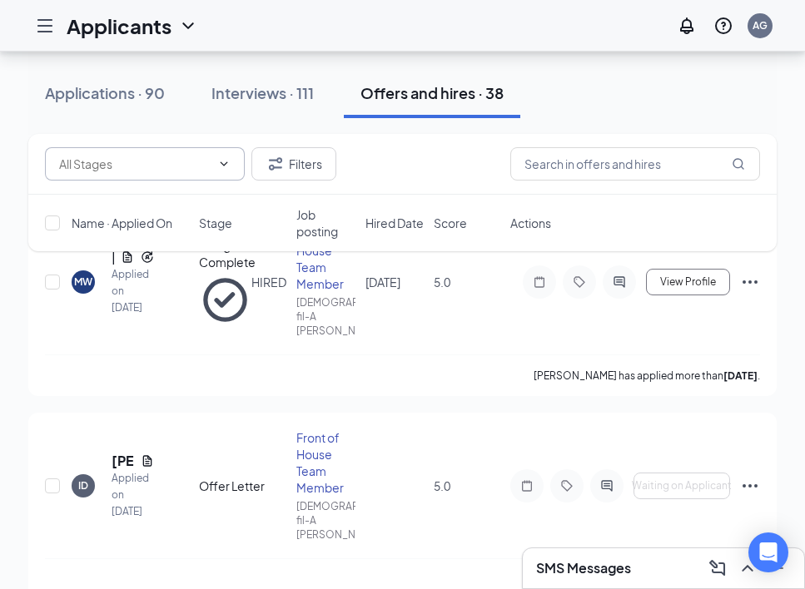
click at [214, 171] on span at bounding box center [145, 163] width 200 height 33
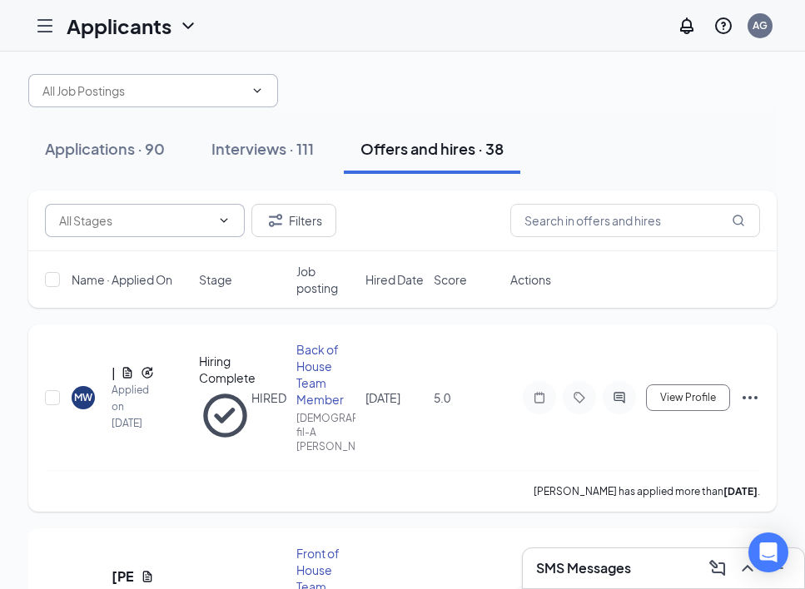
scroll to position [0, 0]
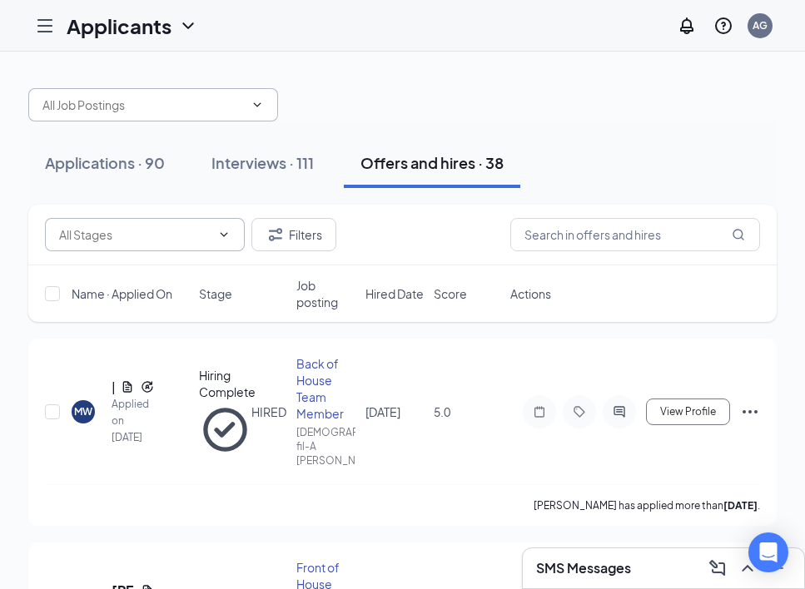
click at [193, 219] on span at bounding box center [145, 234] width 200 height 33
click at [82, 226] on input "text" at bounding box center [135, 235] width 152 height 18
click at [167, 284] on div "Offer Letter (3)" at bounding box center [135, 275] width 152 height 18
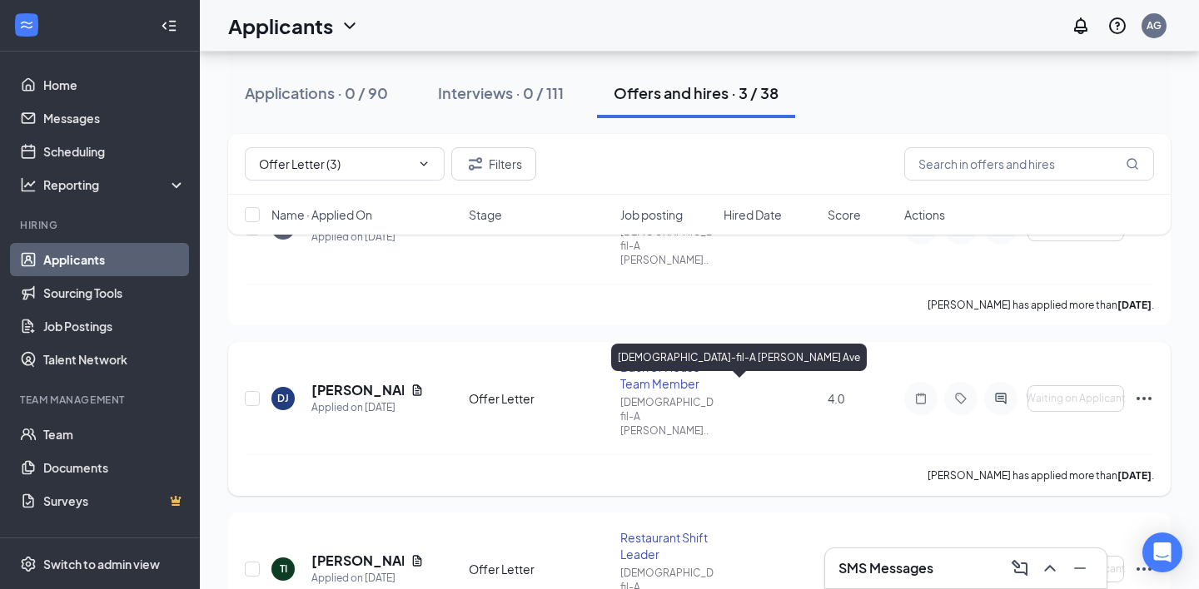
scroll to position [205, 0]
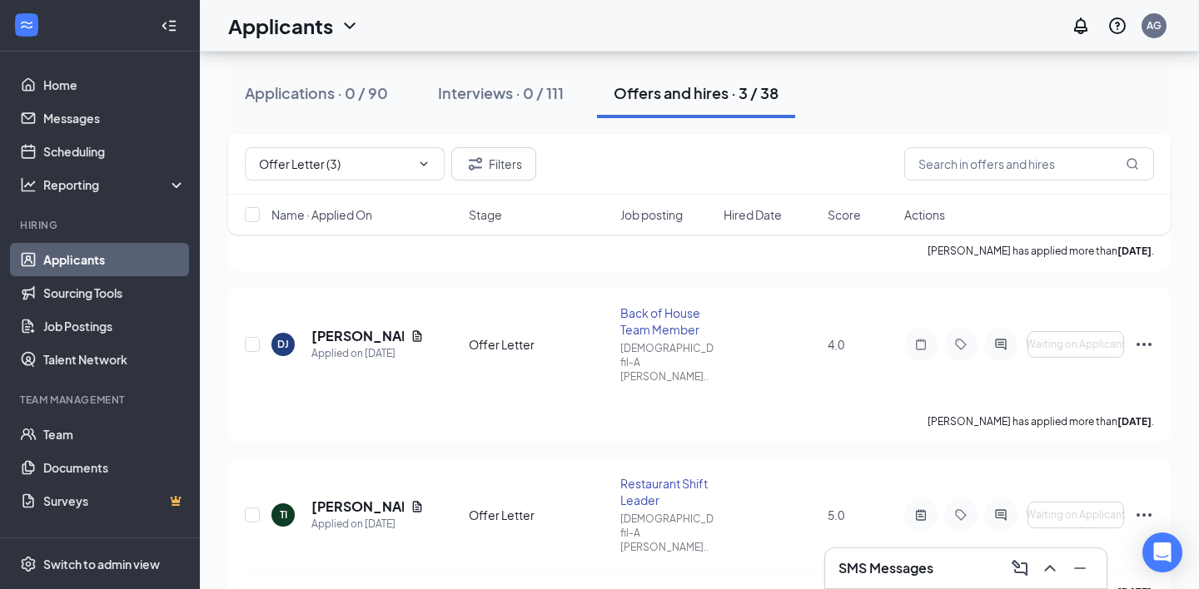
click at [128, 256] on link "Applicants" at bounding box center [114, 259] width 142 height 33
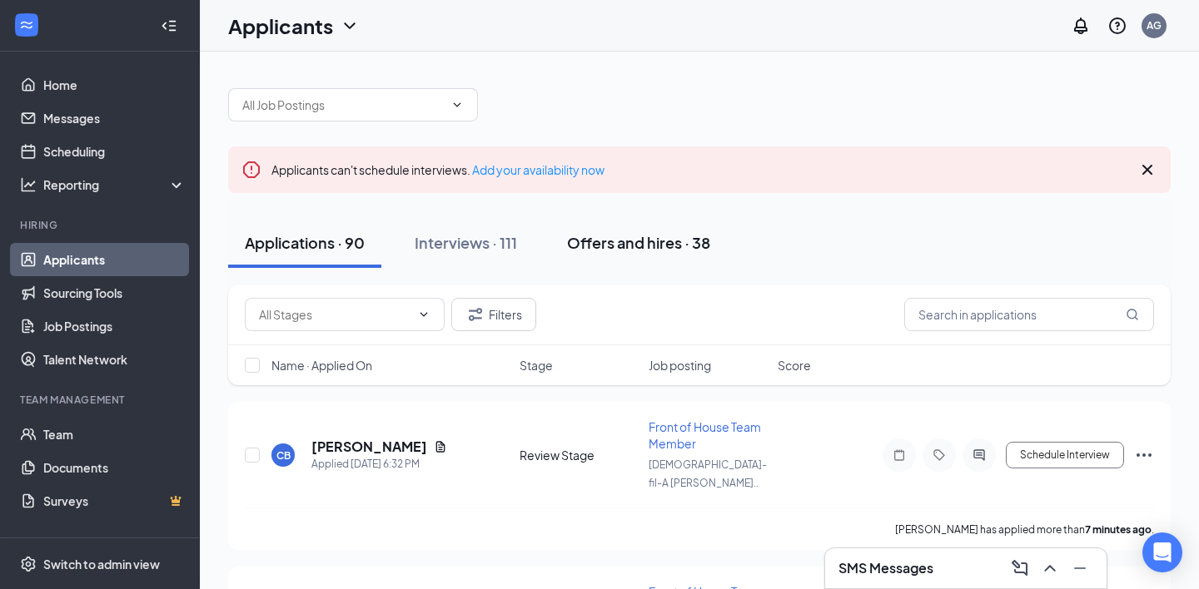
click at [589, 245] on div "Offers and hires · 38" at bounding box center [638, 242] width 143 height 21
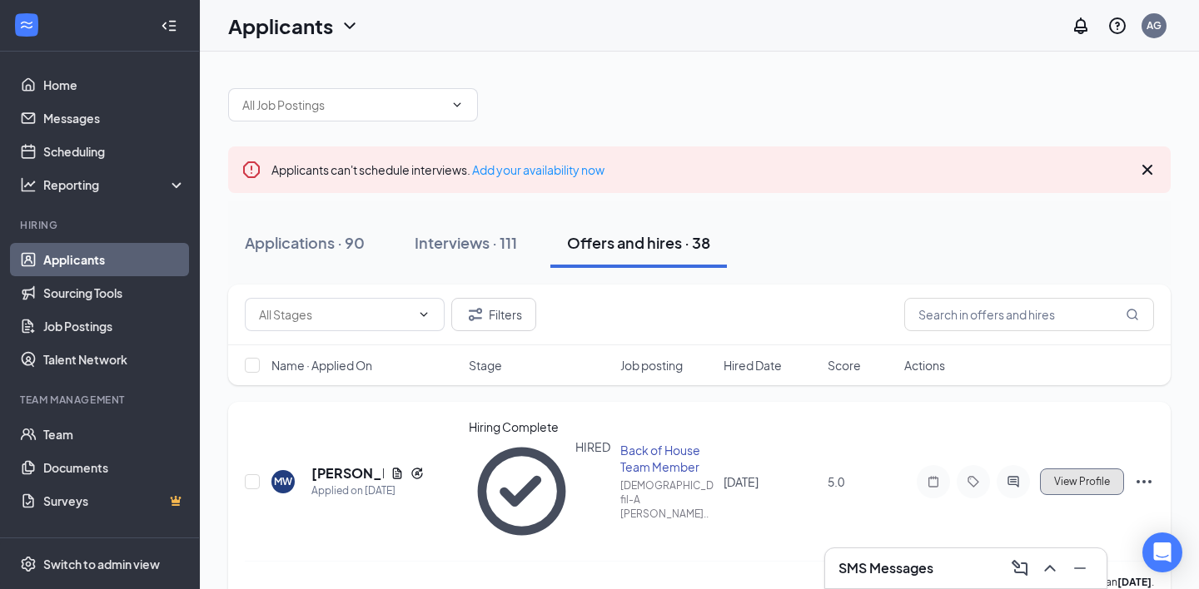
click at [1068, 476] on span "View Profile" at bounding box center [1082, 482] width 56 height 12
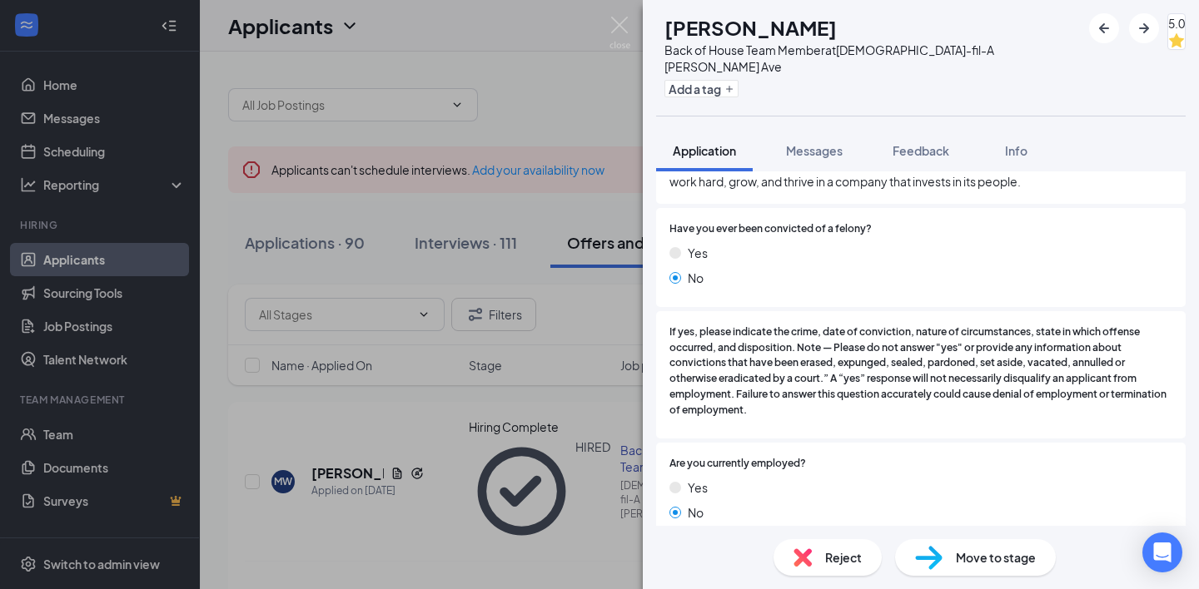
scroll to position [1935, 0]
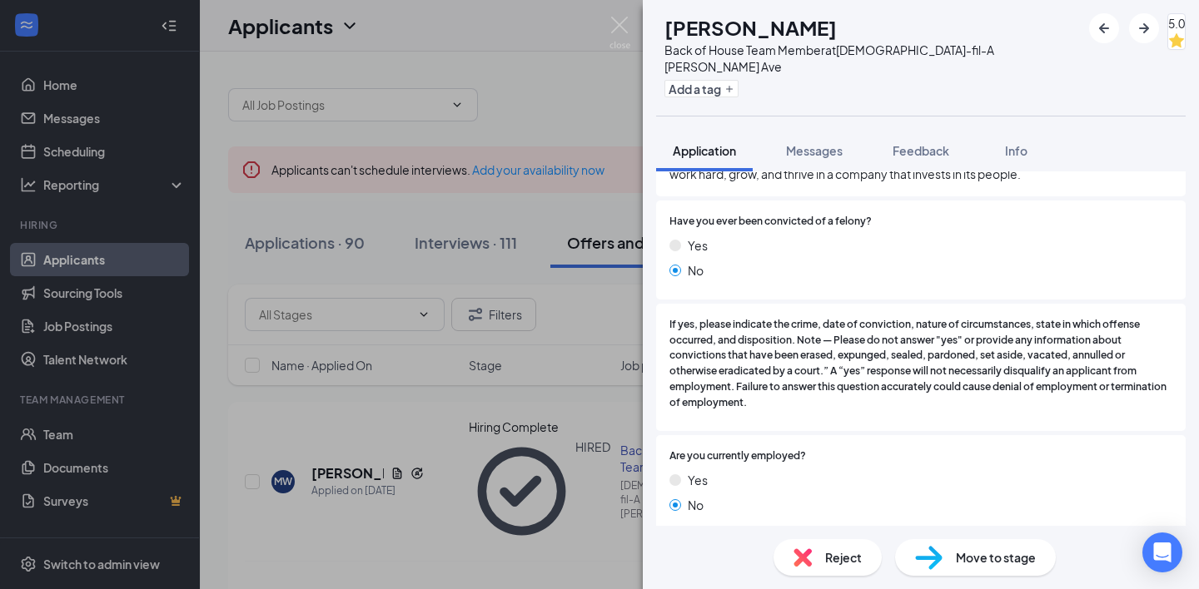
click at [687, 589] on div "Offer Letter" at bounding box center [716, 598] width 66 height 17
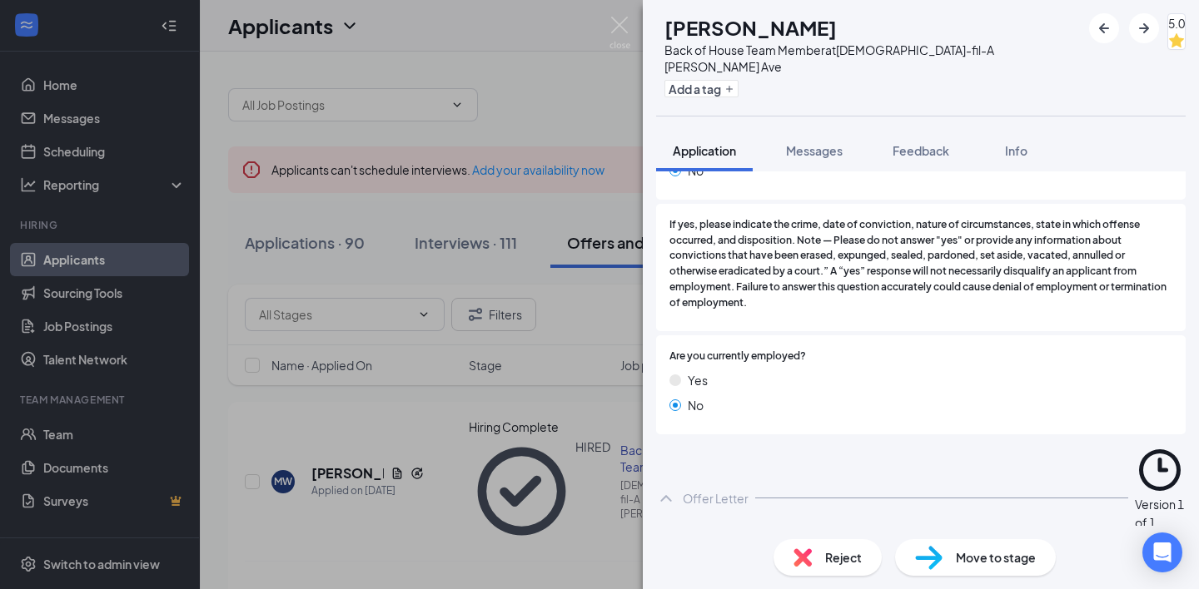
scroll to position [2035, 0]
click at [618, 34] on img at bounding box center [619, 33] width 21 height 32
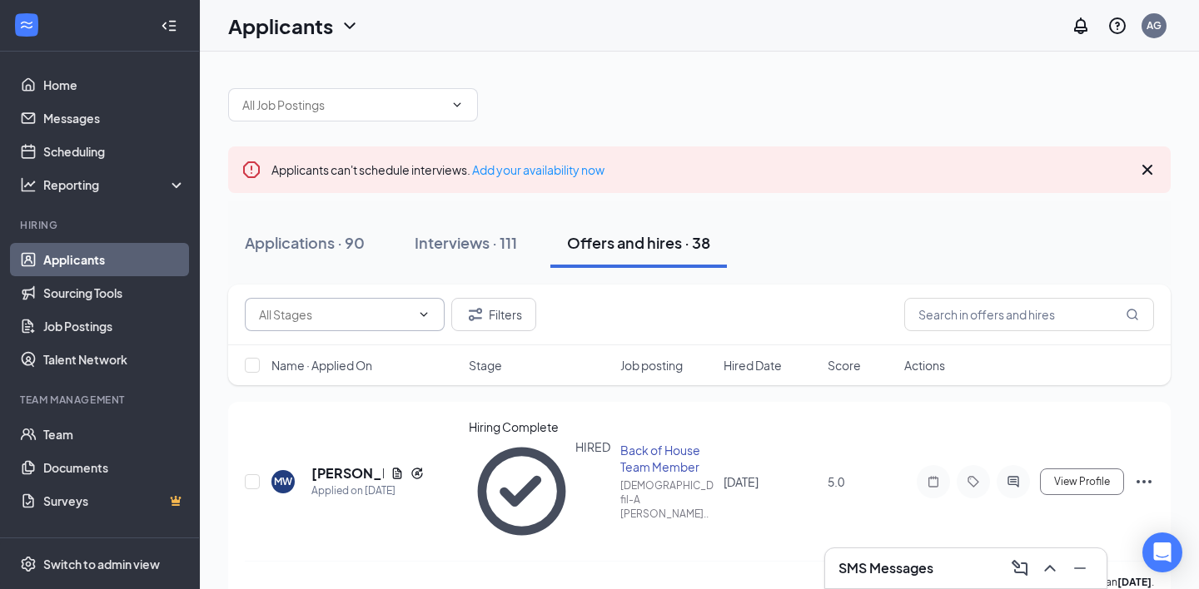
click at [401, 321] on input "text" at bounding box center [335, 315] width 152 height 18
click at [386, 382] on div "Post Interview Review (1)" at bounding box center [326, 373] width 134 height 18
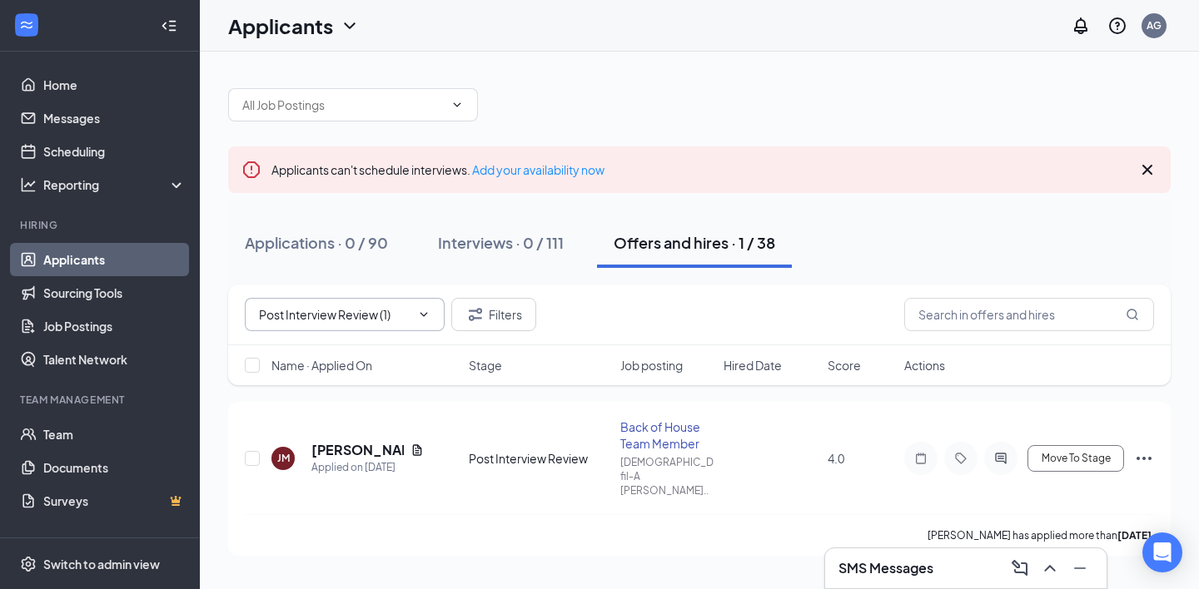
click at [414, 315] on icon "Cross" at bounding box center [414, 315] width 0 height 0
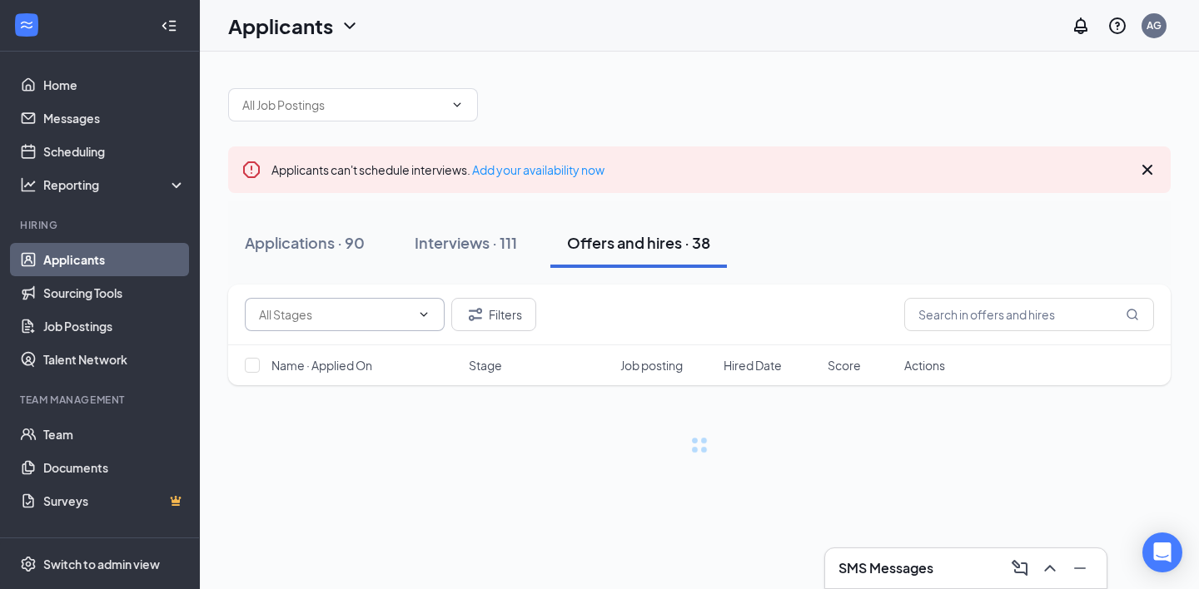
click at [410, 321] on span "Hiring Complete (34) Offer Letter (3) Post Interview Review (1)" at bounding box center [345, 314] width 200 height 33
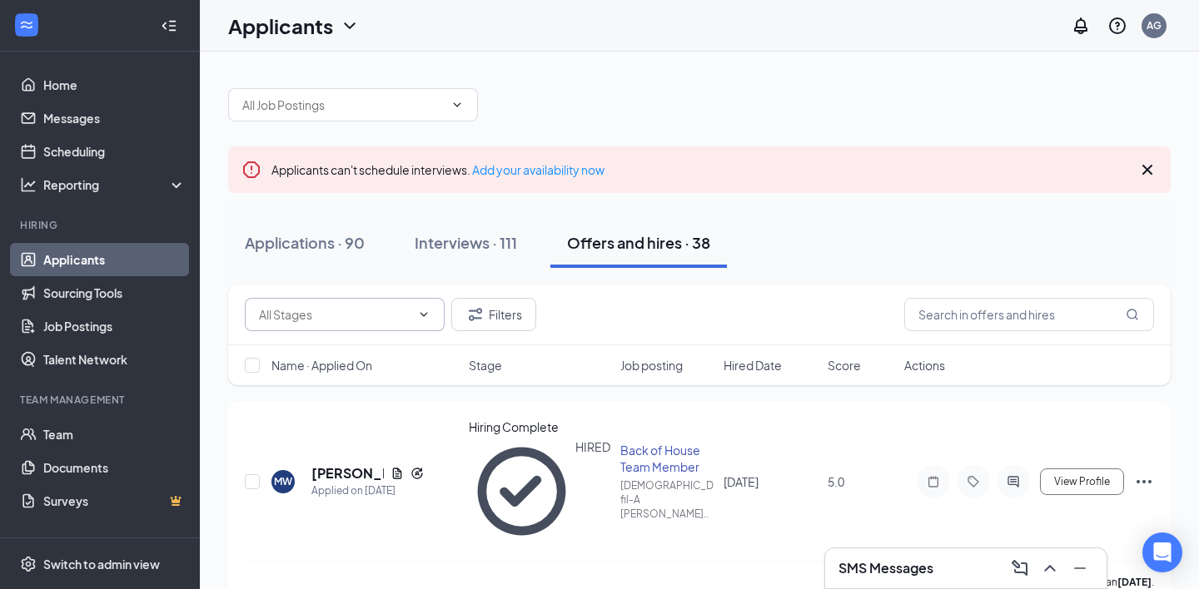
click at [420, 314] on icon "ChevronDown" at bounding box center [423, 314] width 13 height 13
click at [420, 313] on icon "ChevronDown" at bounding box center [423, 314] width 13 height 13
click at [417, 292] on div "Hiring Complete (34) Offer Letter (3) Post Interview Review (1) Filters" at bounding box center [699, 315] width 942 height 61
click at [417, 308] on icon "ChevronDown" at bounding box center [423, 314] width 13 height 13
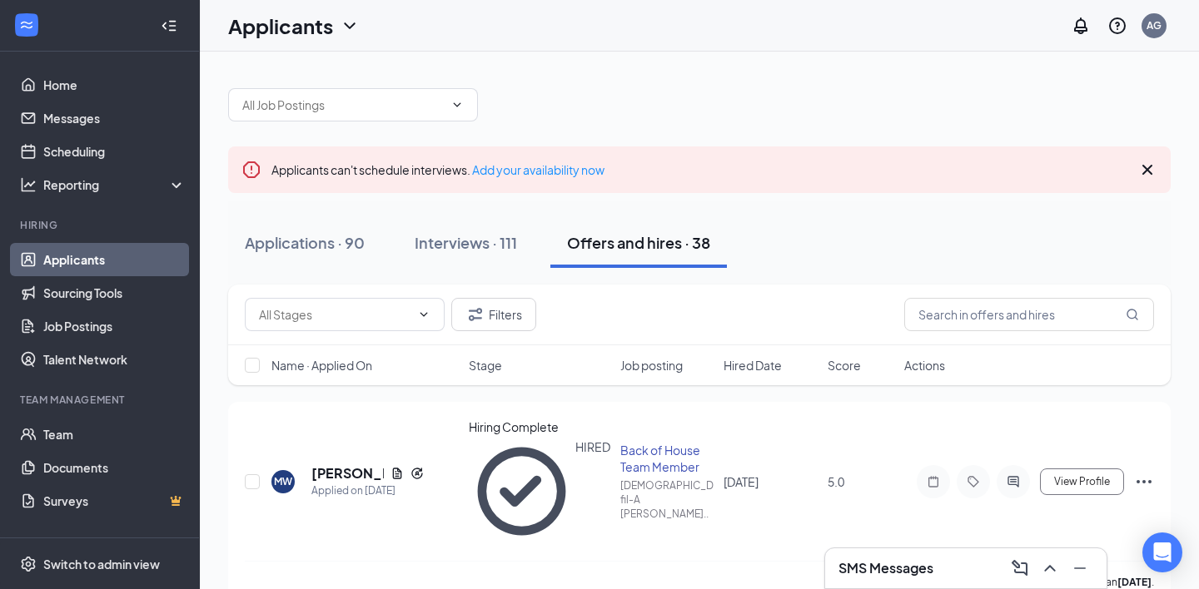
click at [366, 388] on div "Hiring Complete (34) Offer Letter (3) Post Interview Review (1) Filters Name · …" at bounding box center [699, 343] width 942 height 117
click at [400, 319] on input "text" at bounding box center [335, 315] width 152 height 18
click at [340, 364] on div "Offer Letter (3)" at bounding box center [299, 354] width 81 height 18
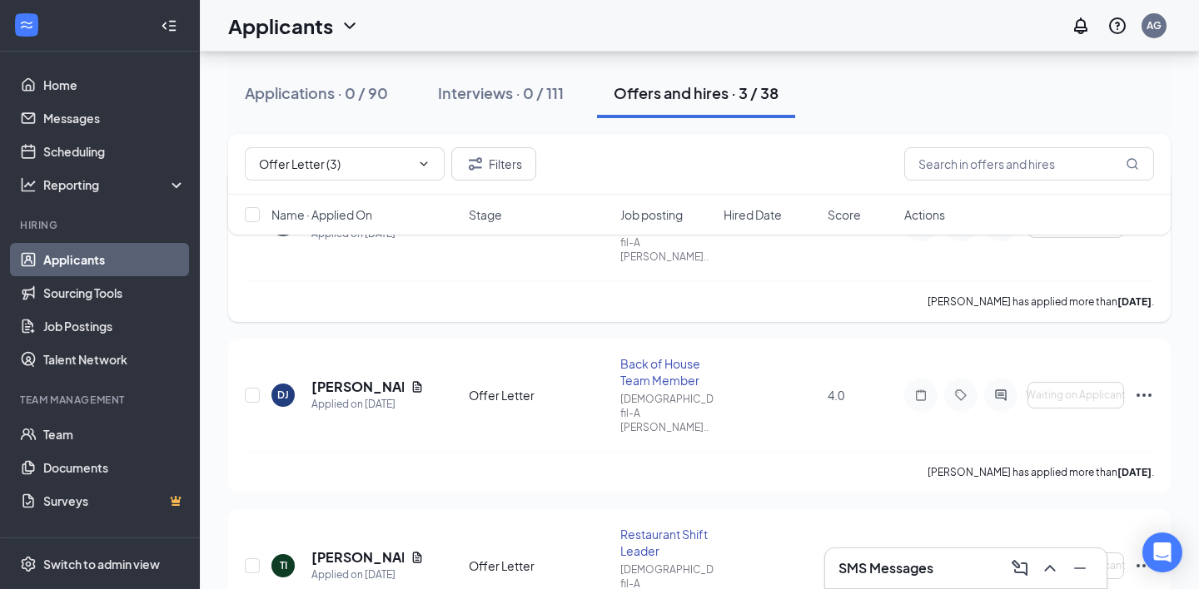
scroll to position [286, 0]
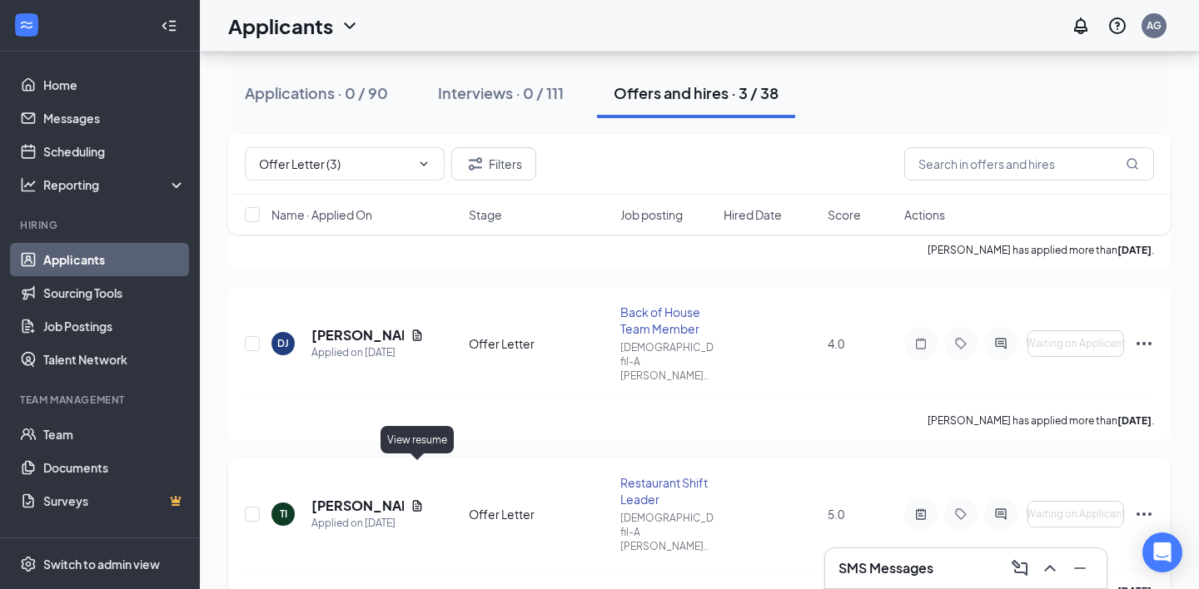
click at [418, 500] on icon "Document" at bounding box center [417, 505] width 9 height 11
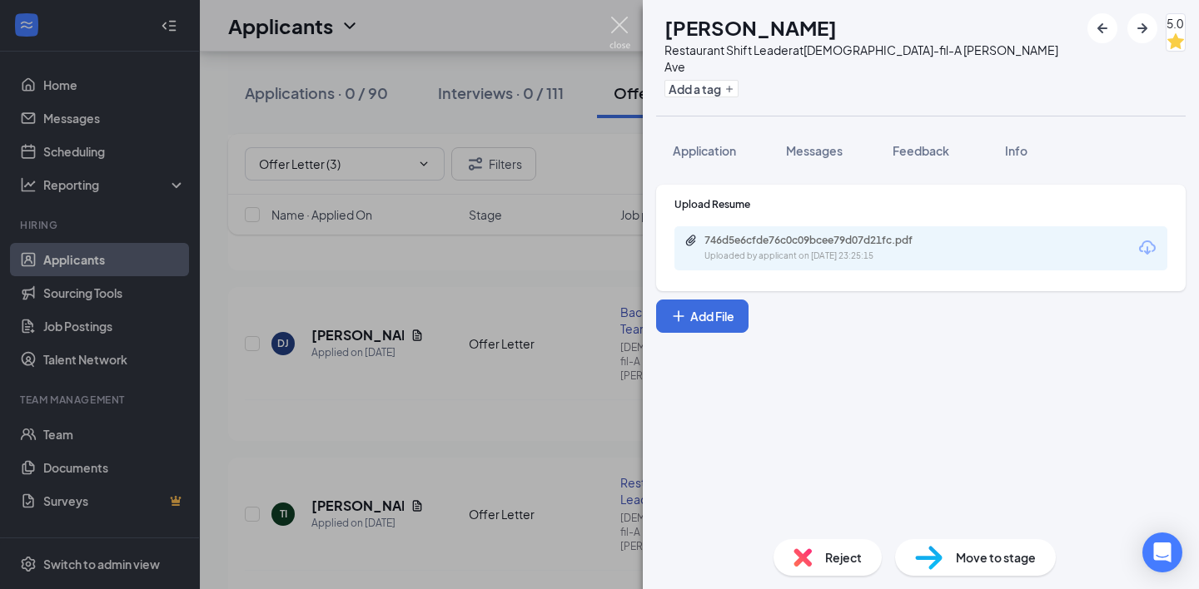
click at [627, 26] on img at bounding box center [619, 33] width 21 height 32
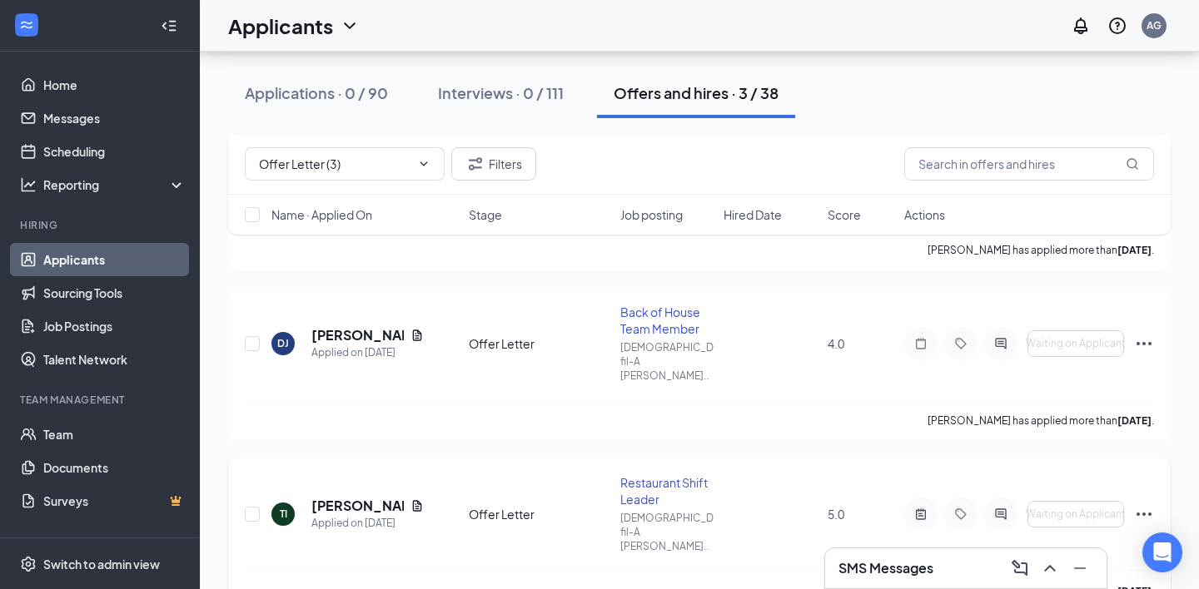
click at [1141, 504] on icon "Ellipses" at bounding box center [1144, 514] width 20 height 20
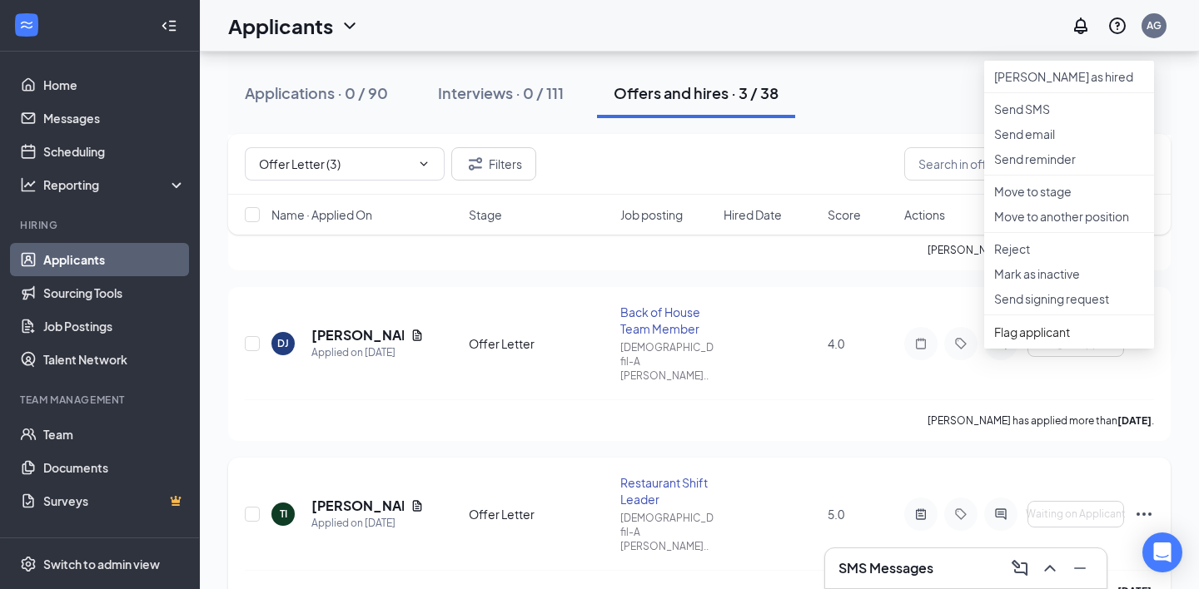
click at [873, 490] on div "TI [PERSON_NAME] Applied on [DATE] Offer Letter Restaurant Shift Leader [DEMOGR…" at bounding box center [699, 523] width 909 height 96
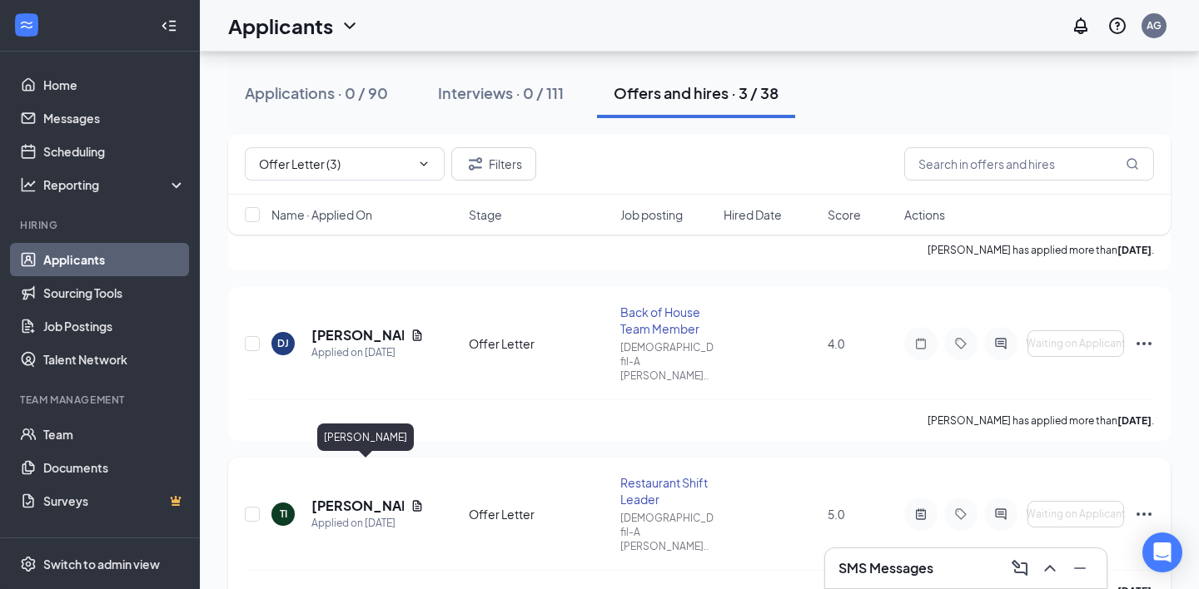
click at [338, 497] on h5 "[PERSON_NAME]" at bounding box center [357, 506] width 92 height 18
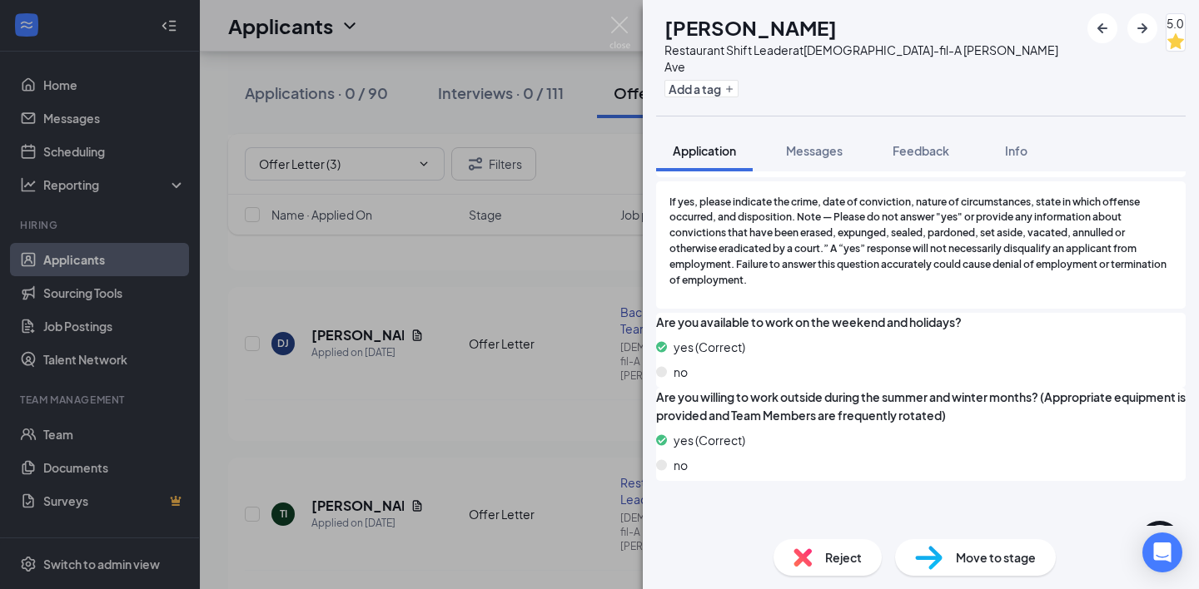
scroll to position [2031, 0]
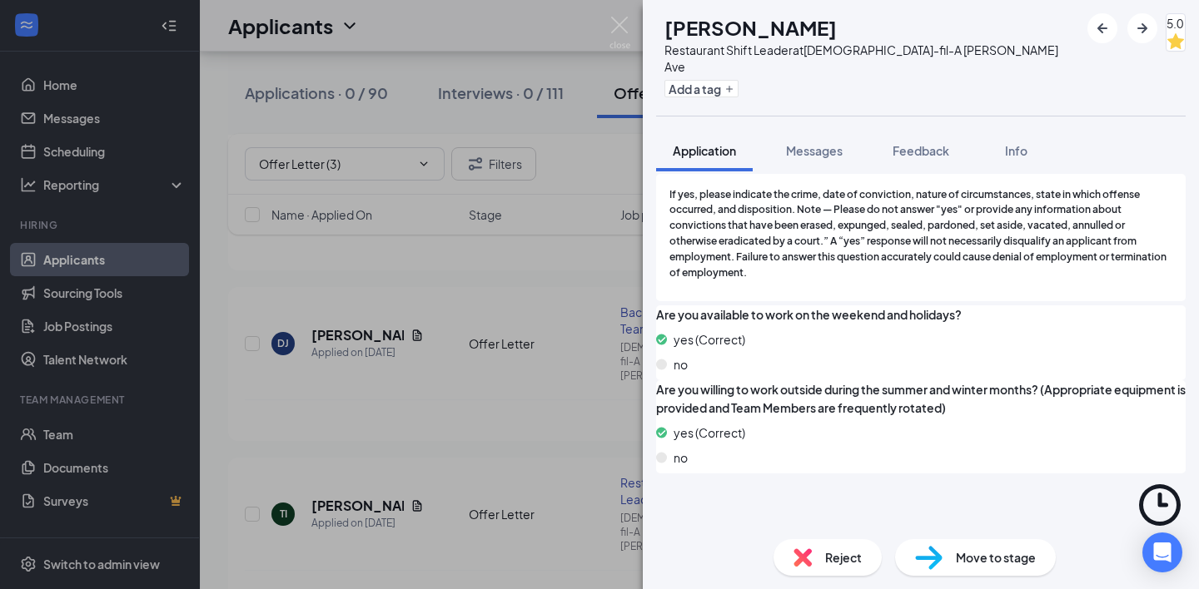
click at [683, 525] on div "Offer Letter" at bounding box center [716, 533] width 66 height 17
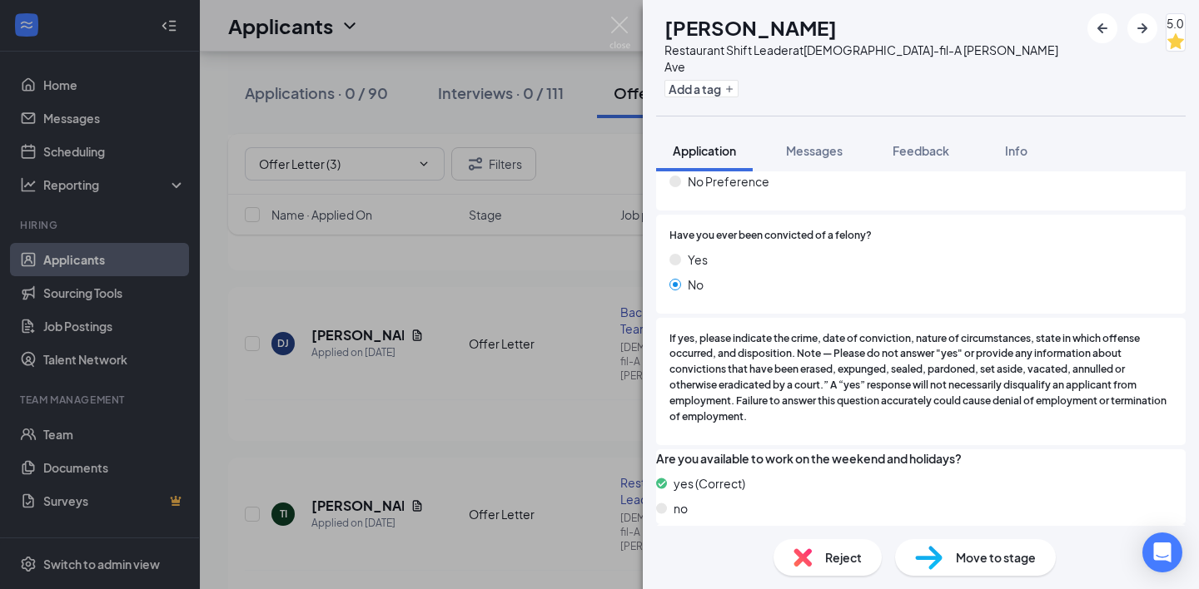
scroll to position [2132, 0]
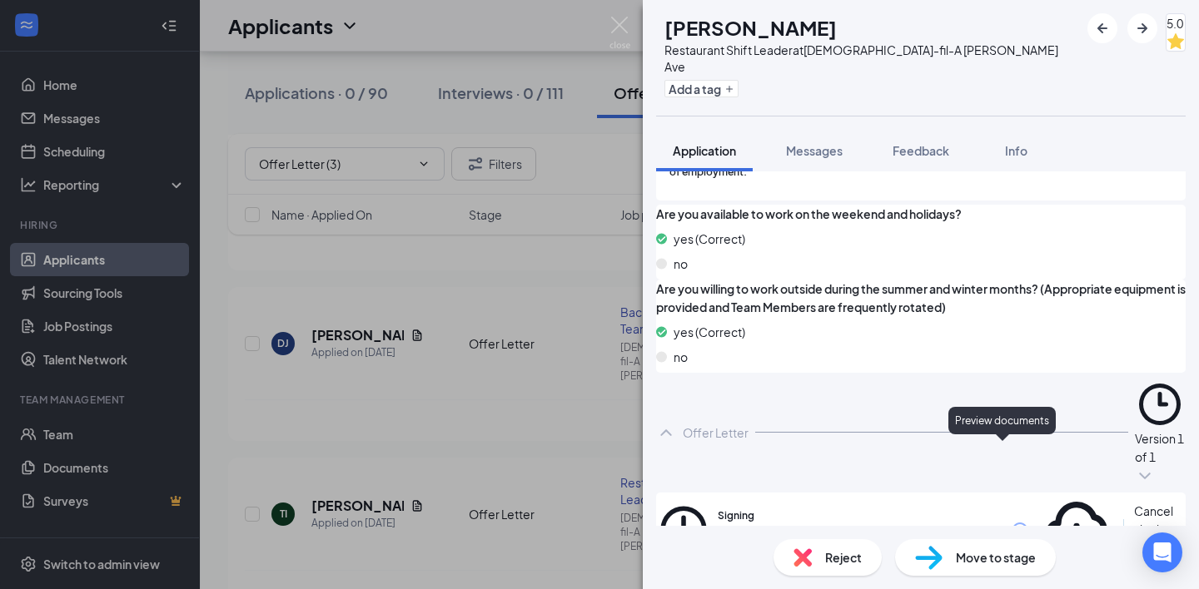
click at [1011, 523] on icon "Eye" at bounding box center [1019, 529] width 17 height 13
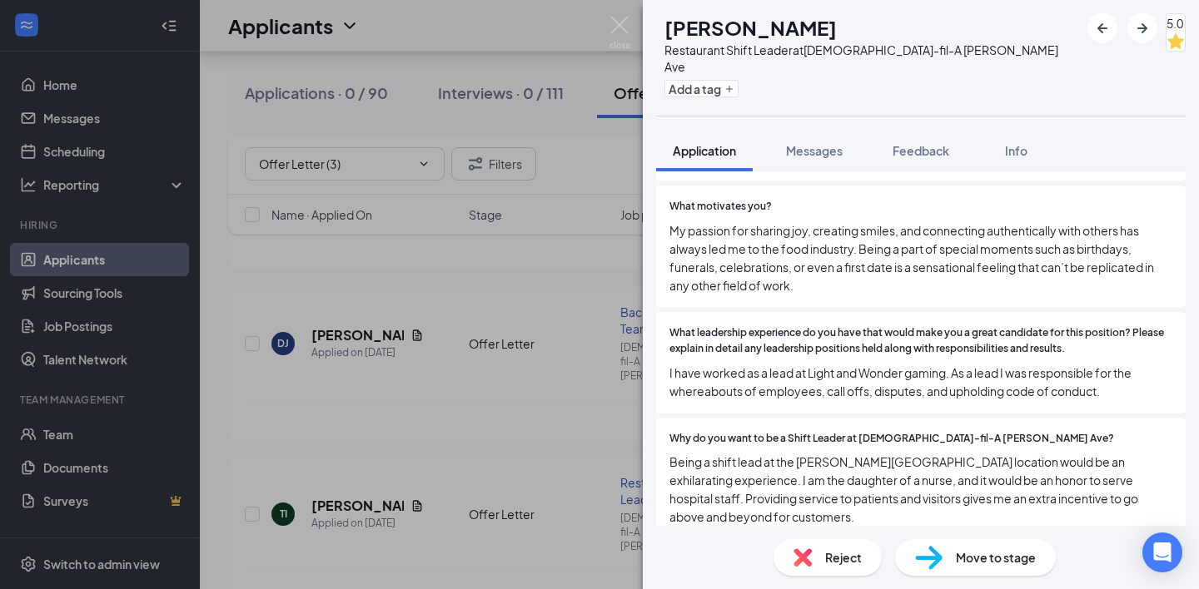
scroll to position [1181, 0]
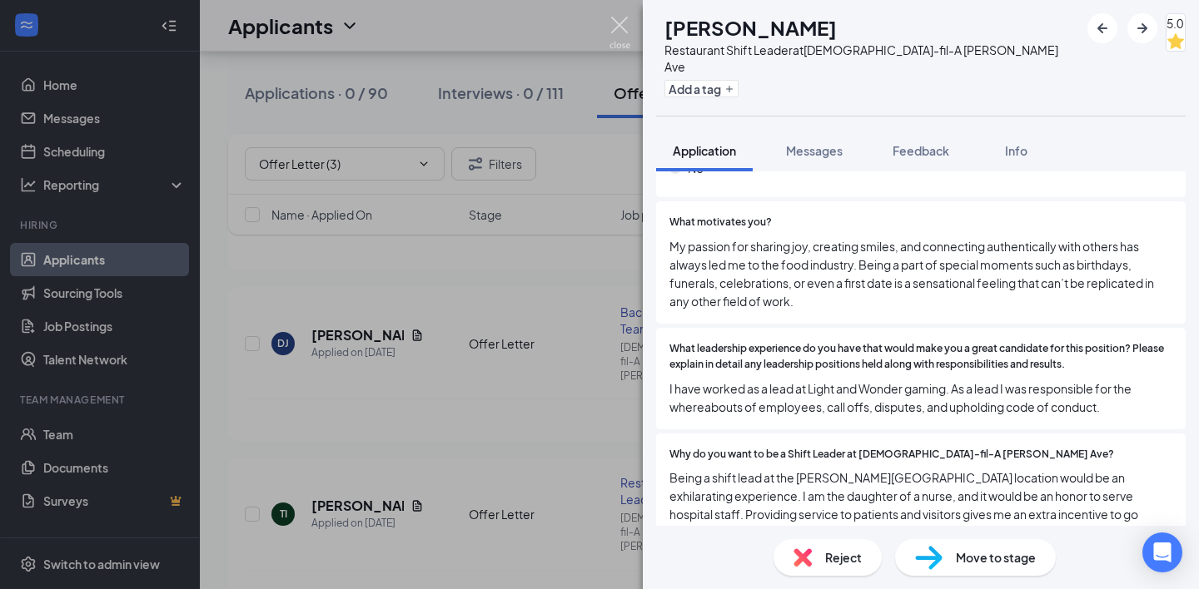
click at [623, 29] on img at bounding box center [619, 33] width 21 height 32
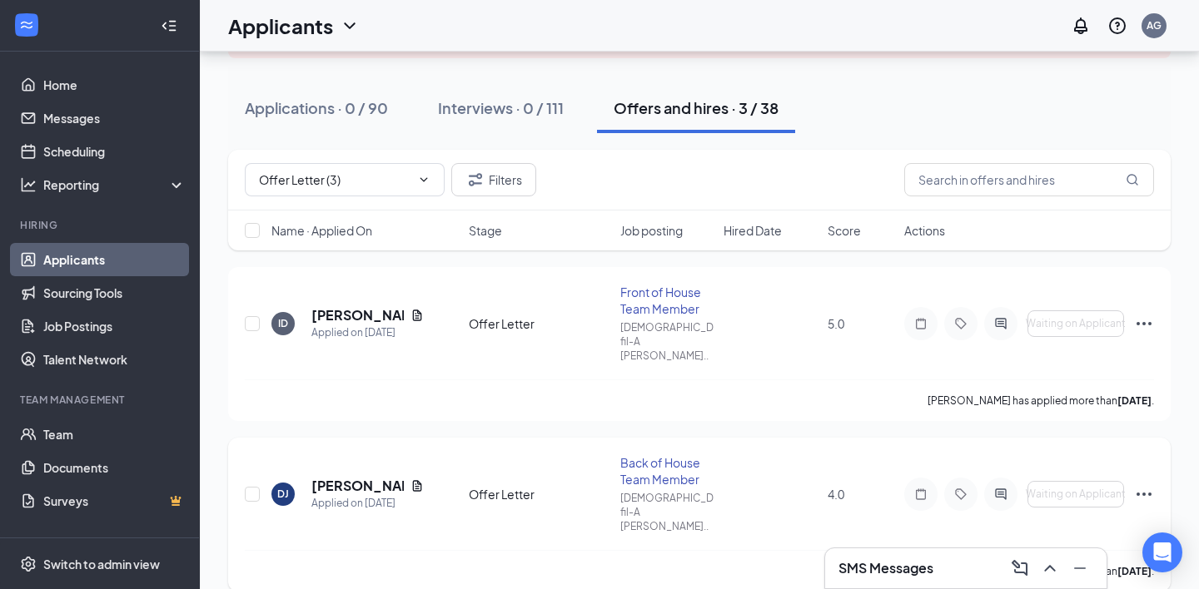
scroll to position [209, 0]
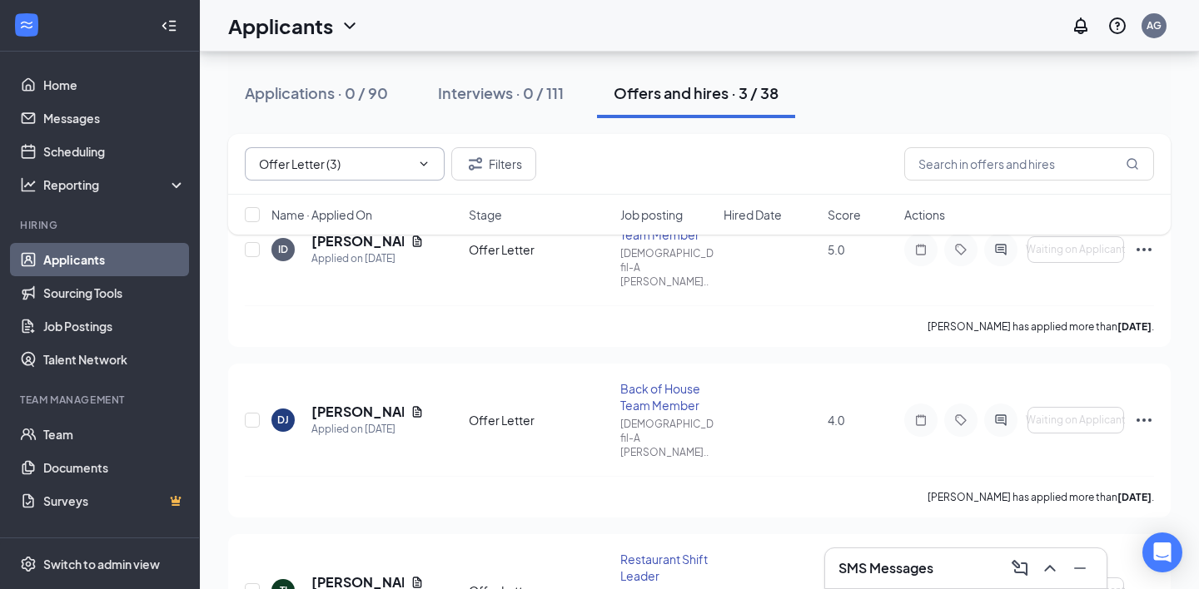
click at [417, 166] on icon "ChevronDown" at bounding box center [423, 163] width 13 height 13
click at [425, 162] on icon "ChevronDown" at bounding box center [423, 163] width 13 height 13
click at [327, 162] on input "Offer Letter (3)" at bounding box center [333, 164] width 148 height 18
click at [330, 231] on div "Post Interview Review (1)" at bounding box center [326, 222] width 134 height 18
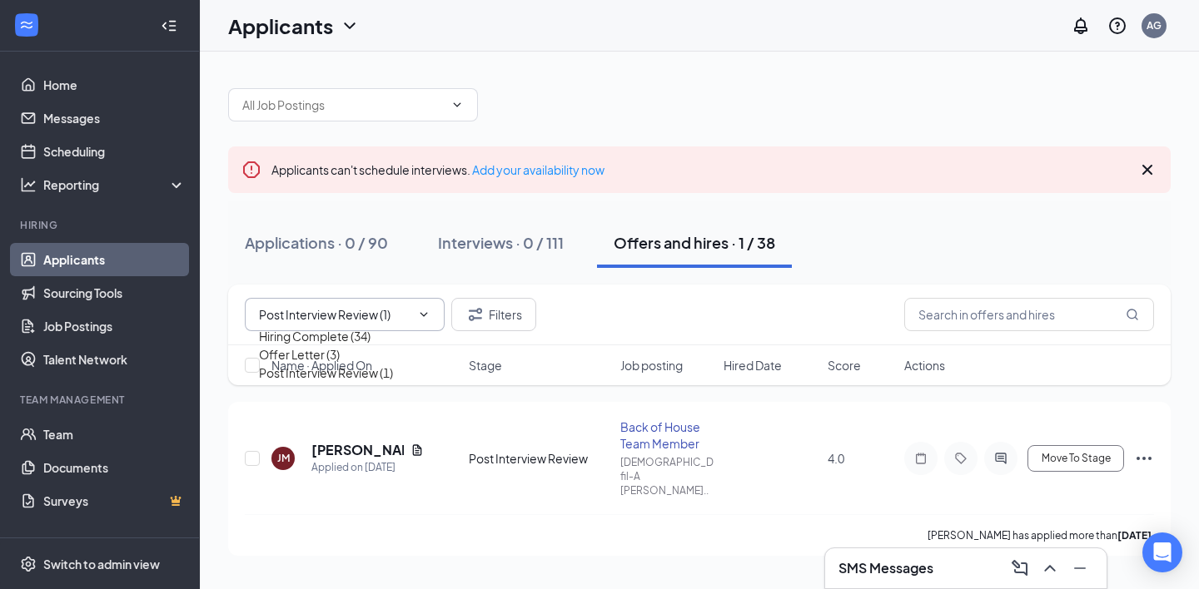
scroll to position [0, 0]
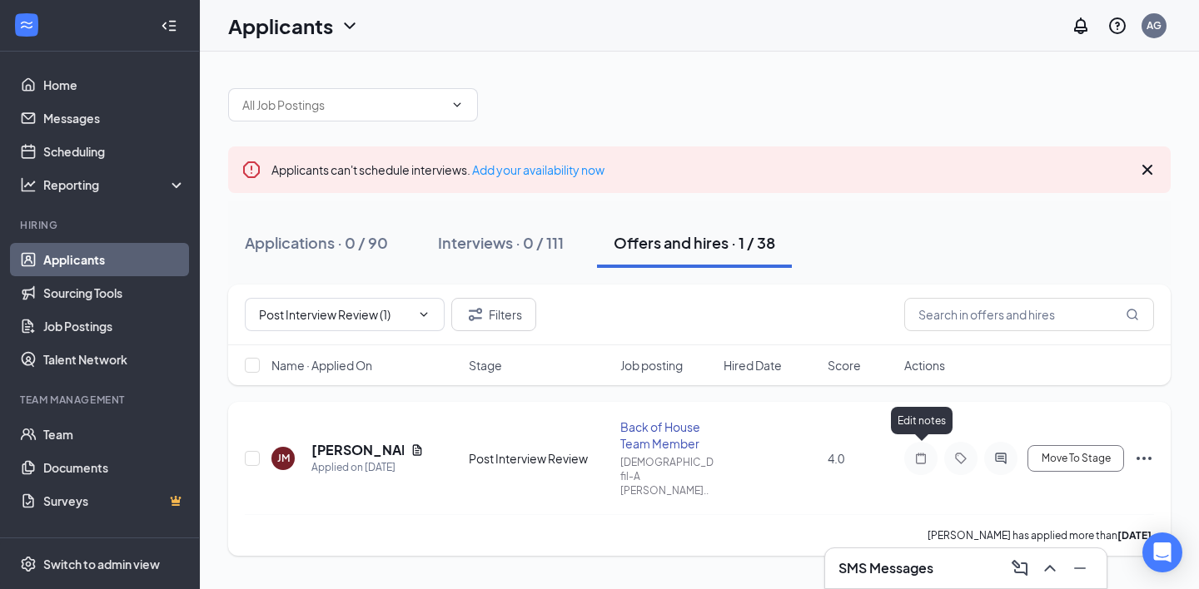
click at [923, 453] on icon "Note" at bounding box center [921, 458] width 20 height 13
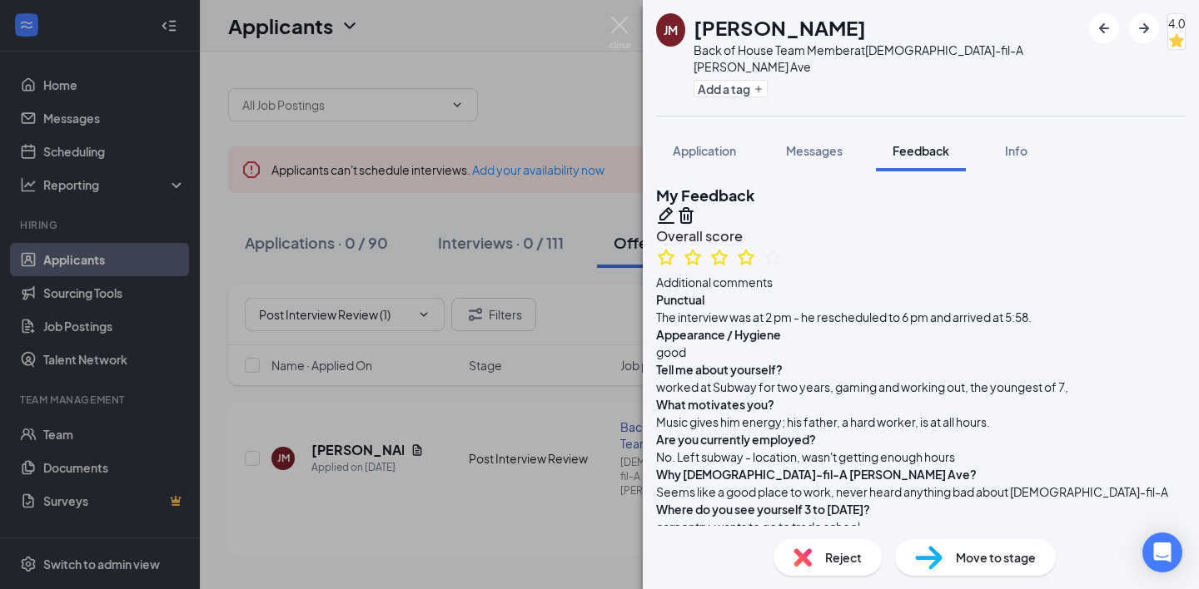
scroll to position [1219, 0]
